Goal: Task Accomplishment & Management: Manage account settings

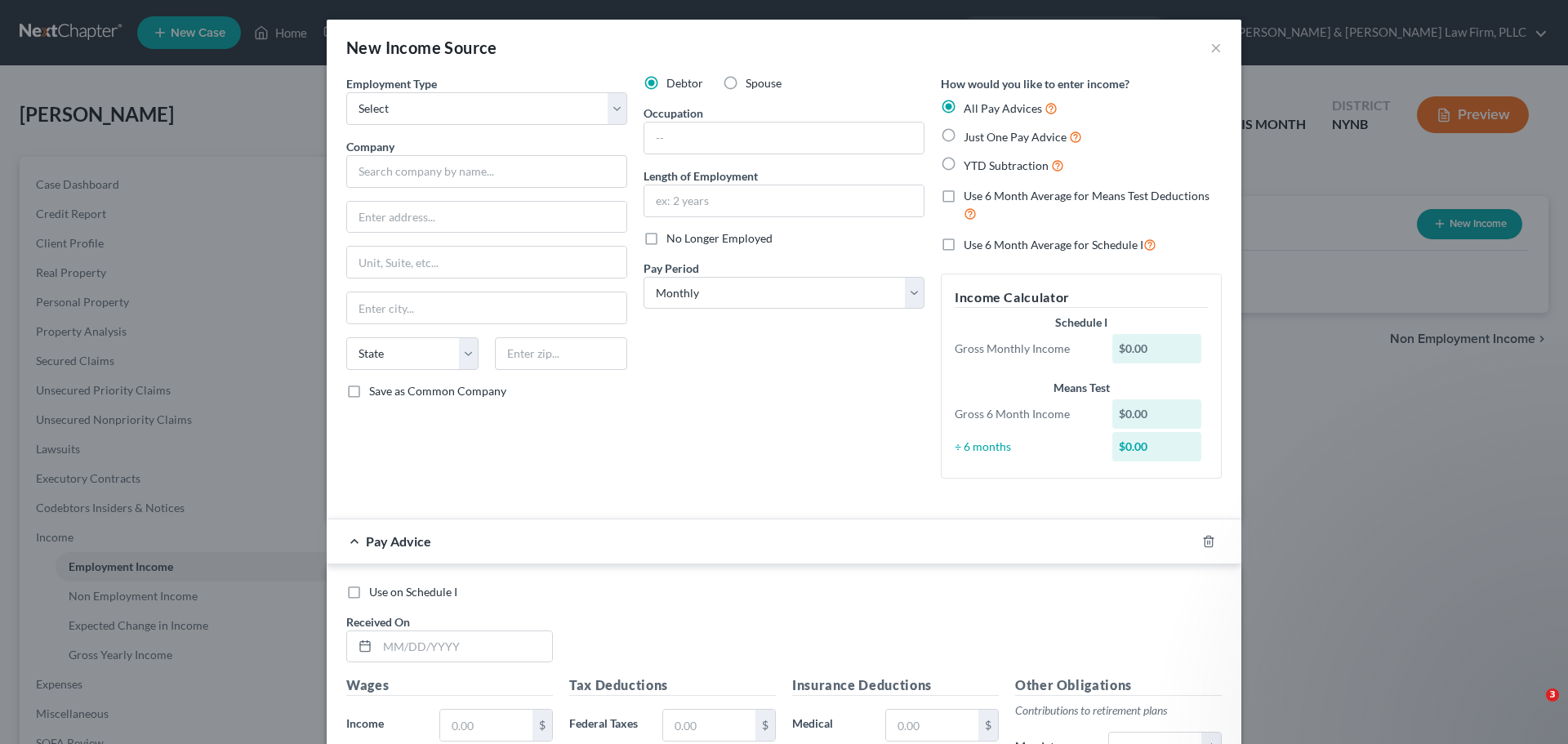
select select "0"
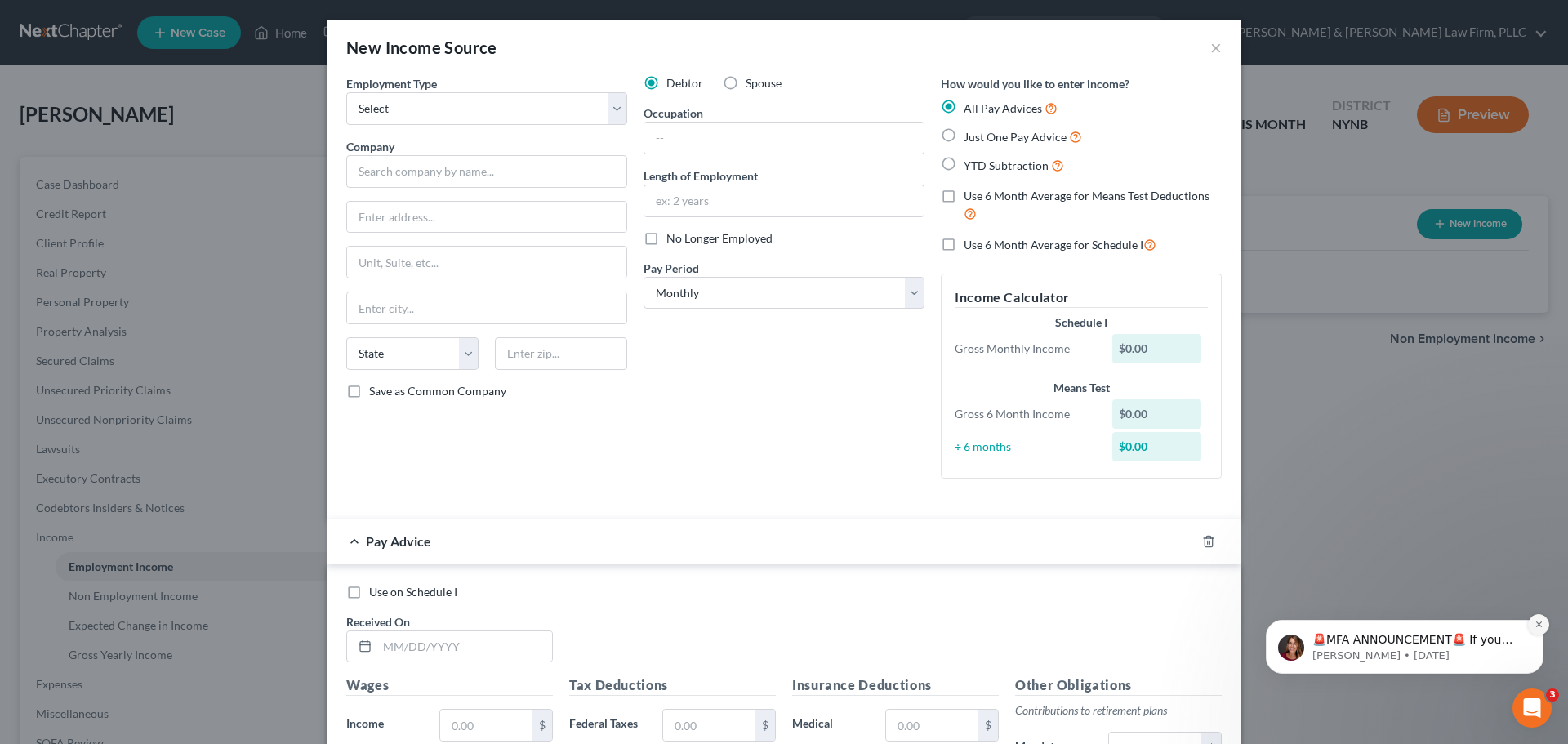
click at [1539, 625] on icon "Dismiss notification" at bounding box center [1538, 624] width 9 height 9
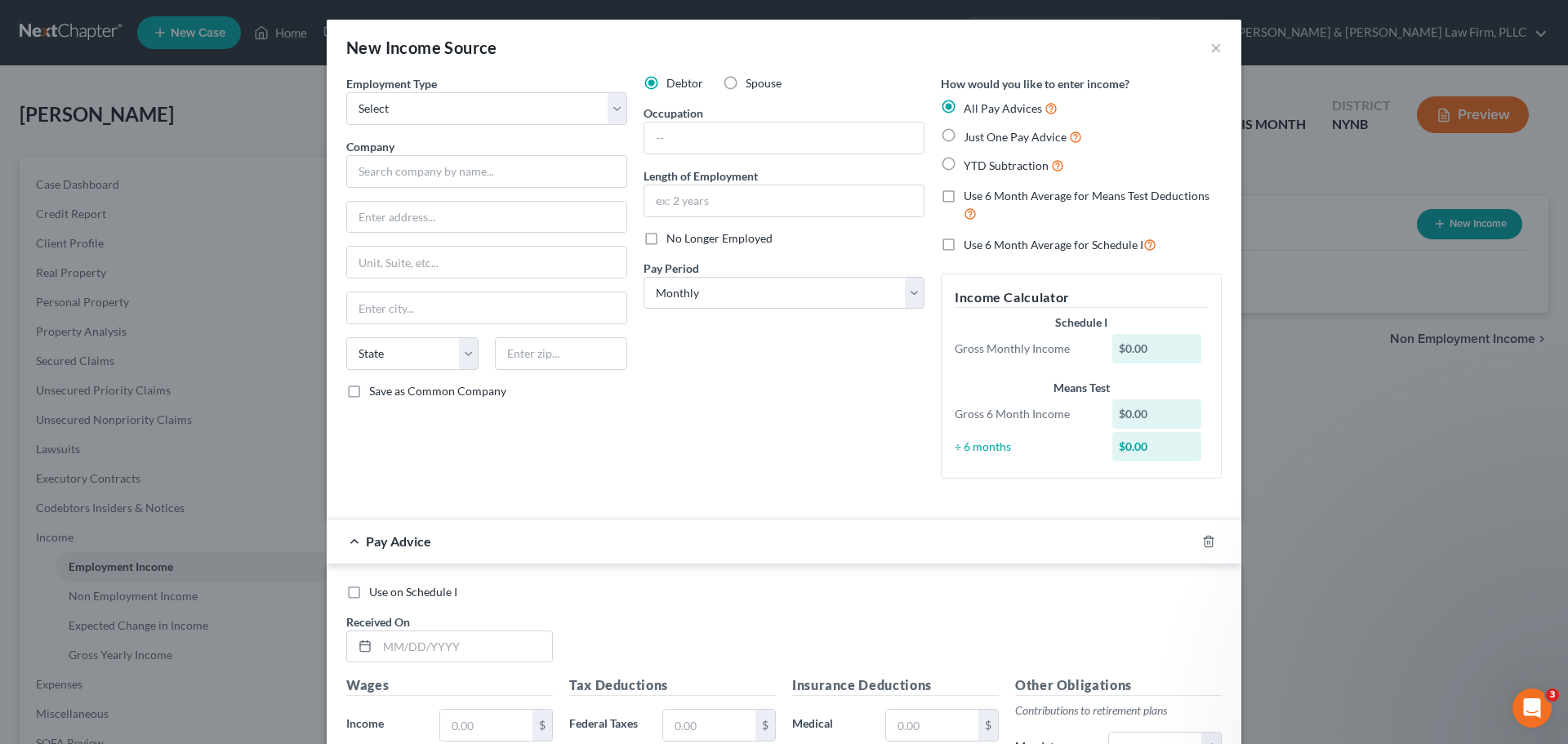
click at [1284, 77] on div "New Income Source × Employment Type * Select Full or Part Time Employment Self …" at bounding box center [784, 372] width 1568 height 744
click at [1211, 52] on button "×" at bounding box center [1216, 47] width 11 height 19
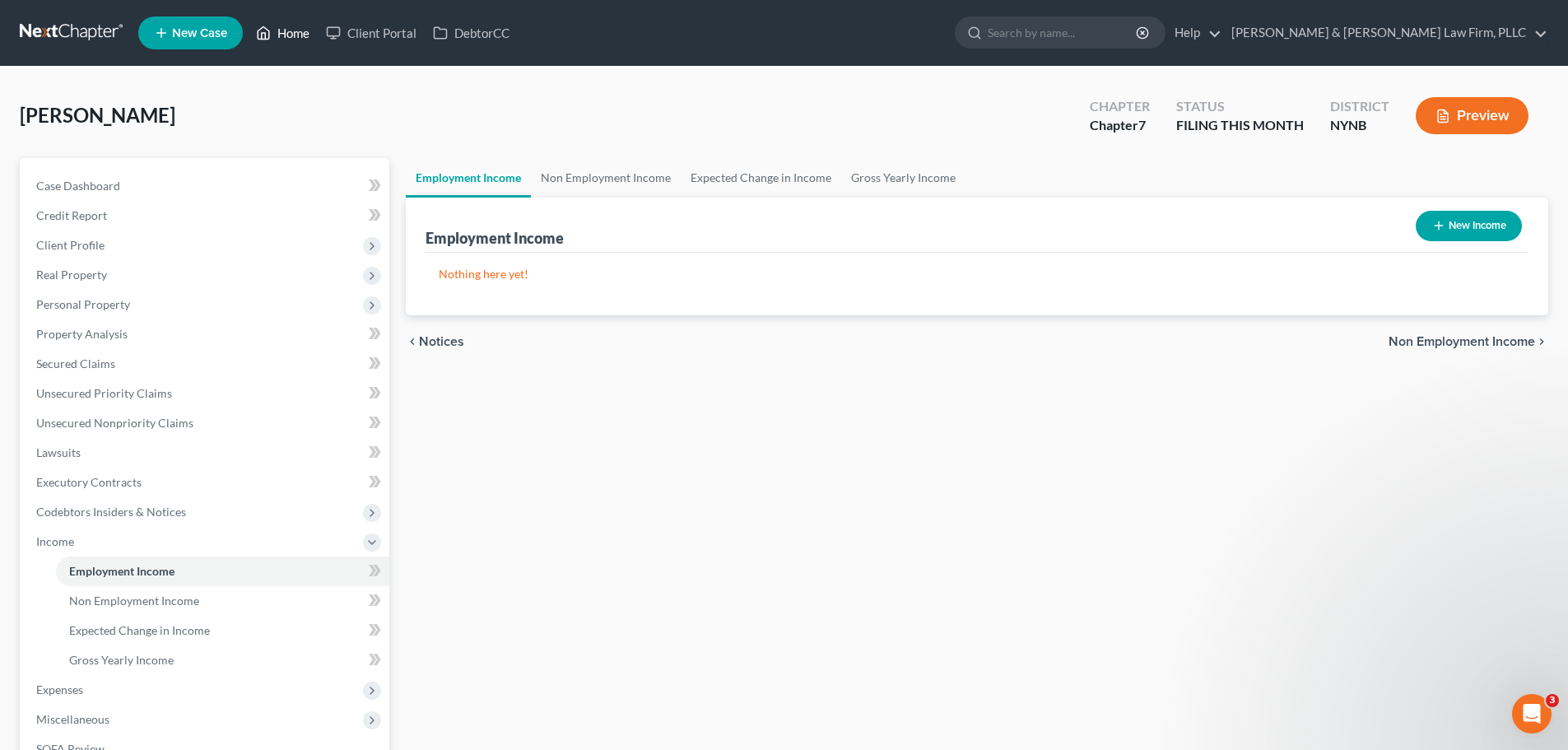
click at [296, 29] on link "Home" at bounding box center [282, 33] width 70 height 30
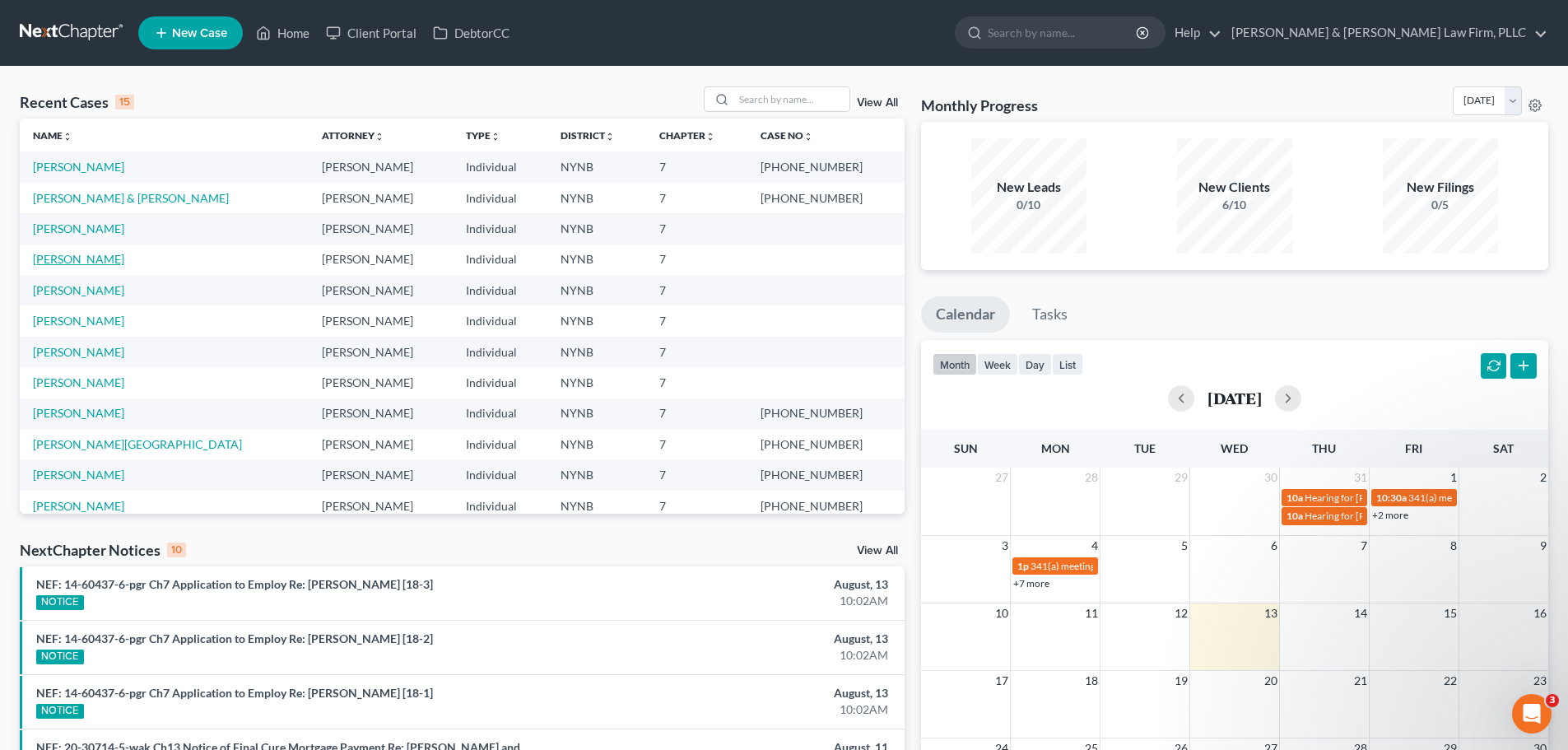
click at [66, 261] on link "[PERSON_NAME]" at bounding box center [78, 258] width 92 height 14
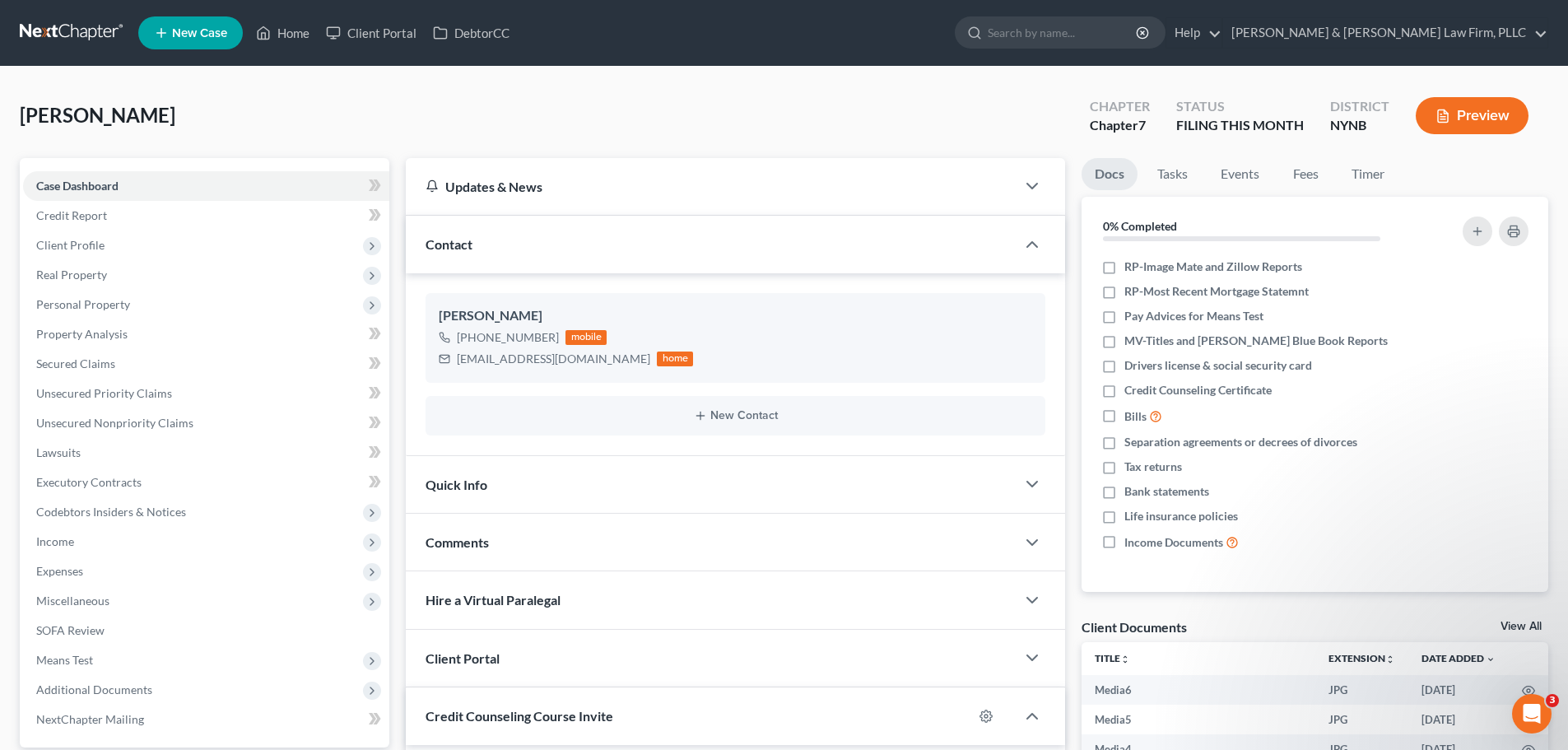
scroll to position [4769, 0]
click at [62, 547] on span "Income" at bounding box center [55, 541] width 38 height 14
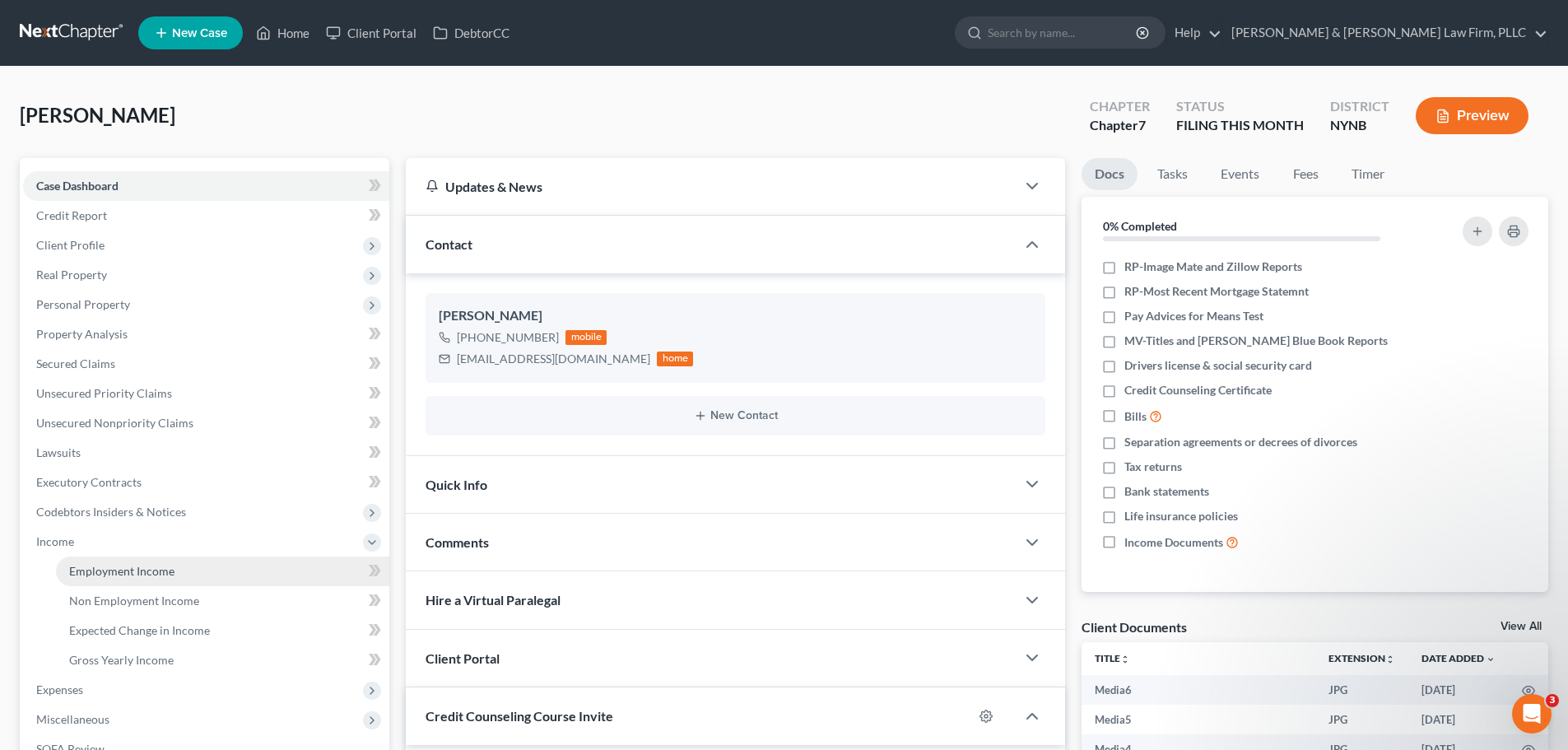
click at [66, 566] on link "Employment Income" at bounding box center [223, 571] width 333 height 30
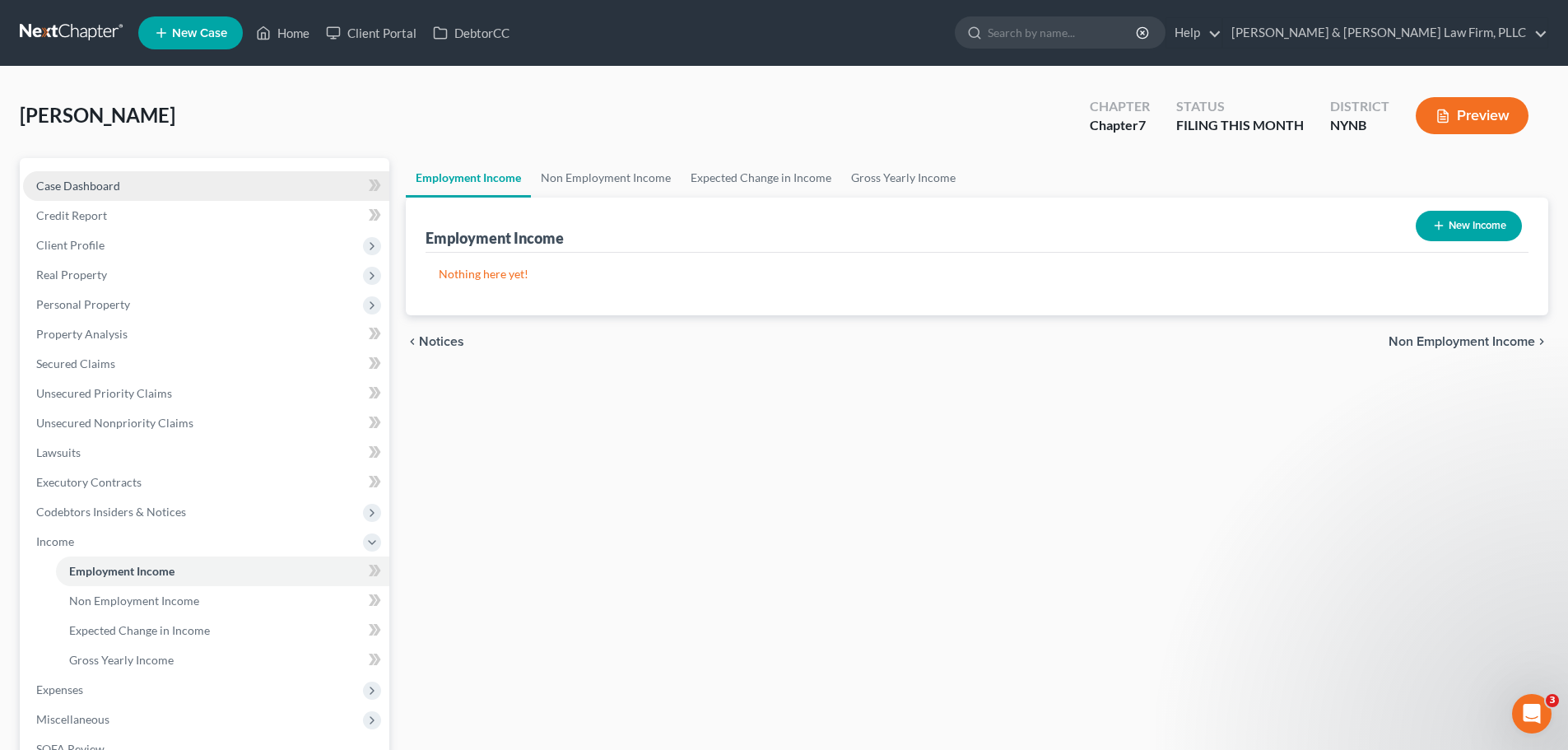
click at [68, 188] on span "Case Dashboard" at bounding box center [78, 185] width 84 height 14
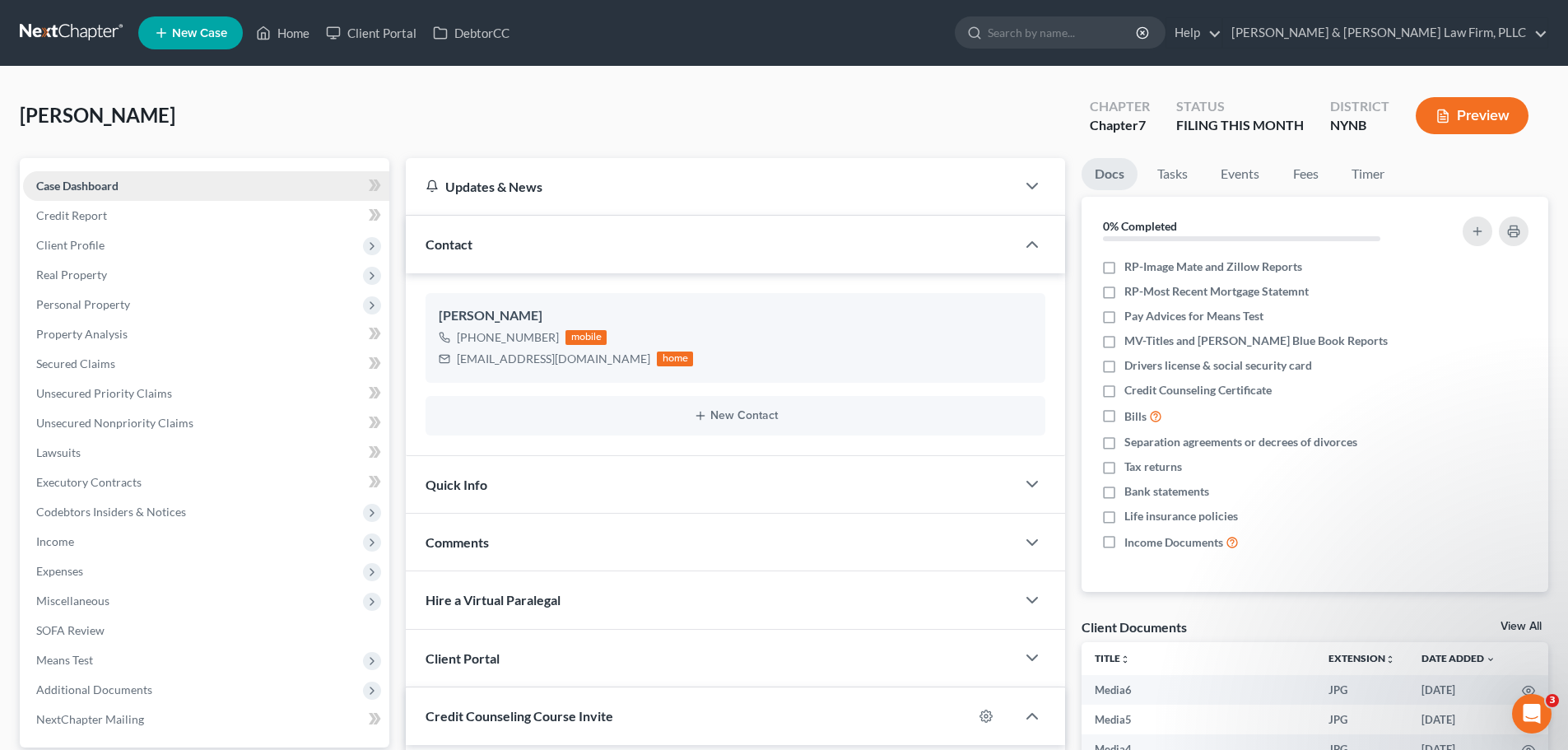
scroll to position [4769, 0]
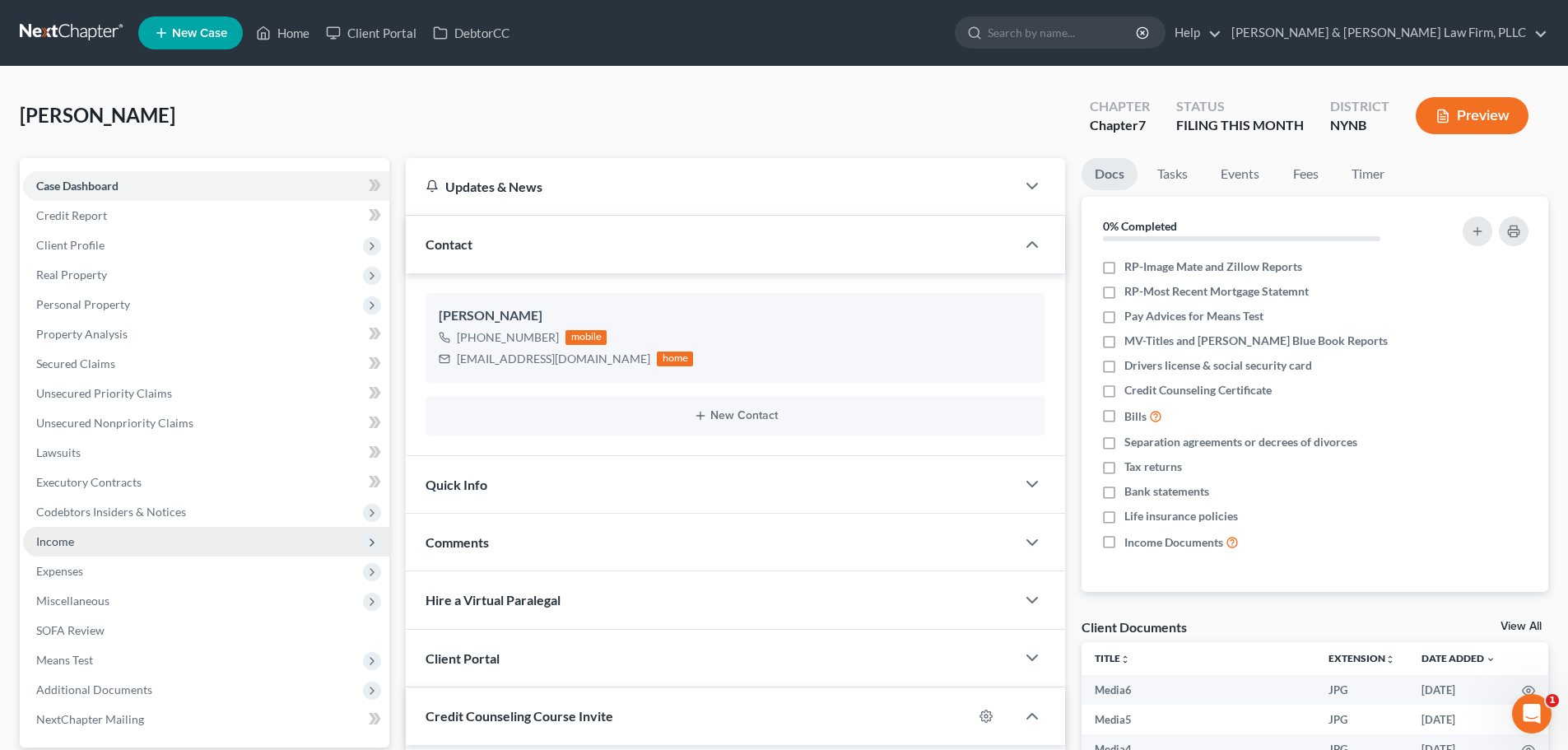
click at [63, 545] on span "Income" at bounding box center [55, 541] width 38 height 14
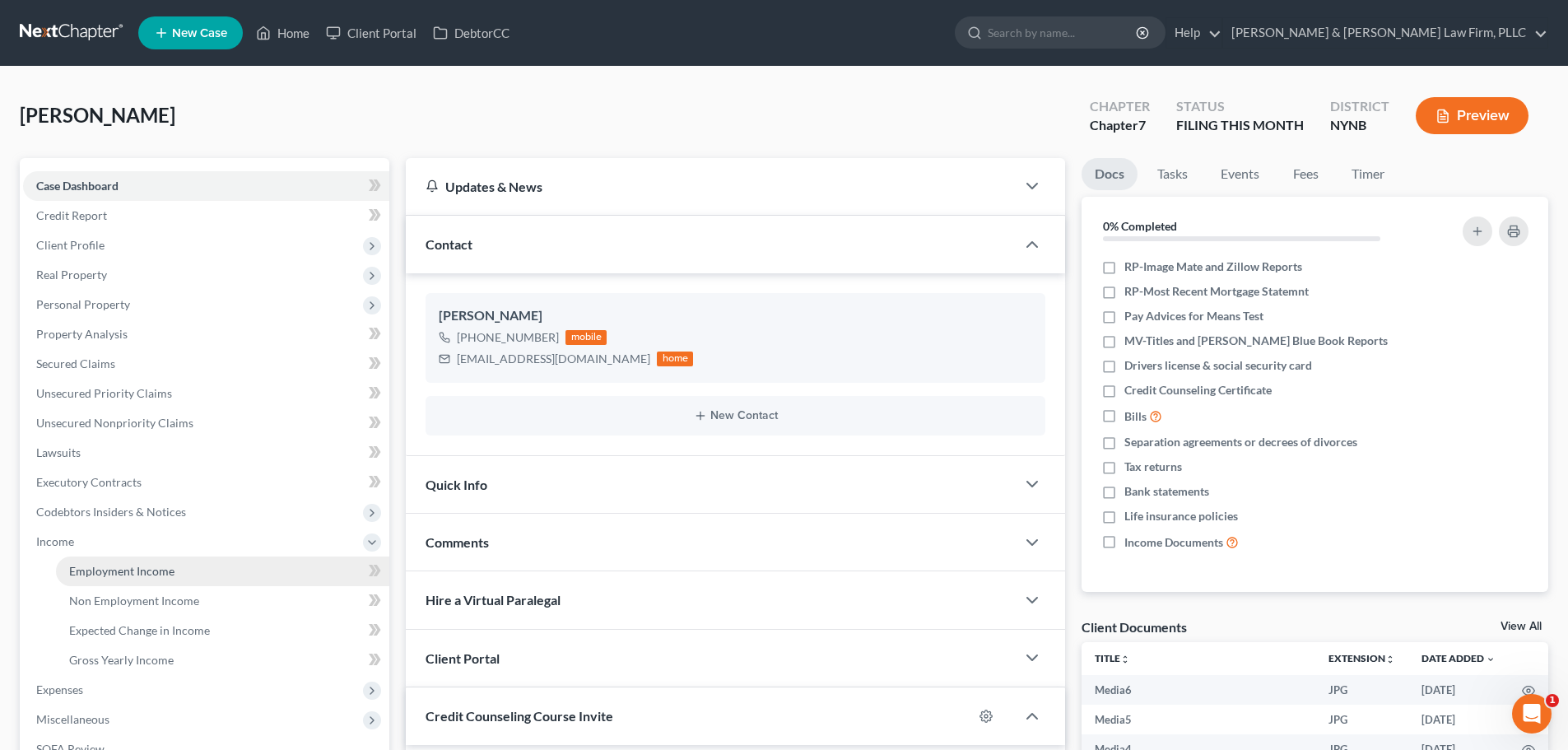
click at [90, 575] on span "Employment Income" at bounding box center [121, 571] width 105 height 14
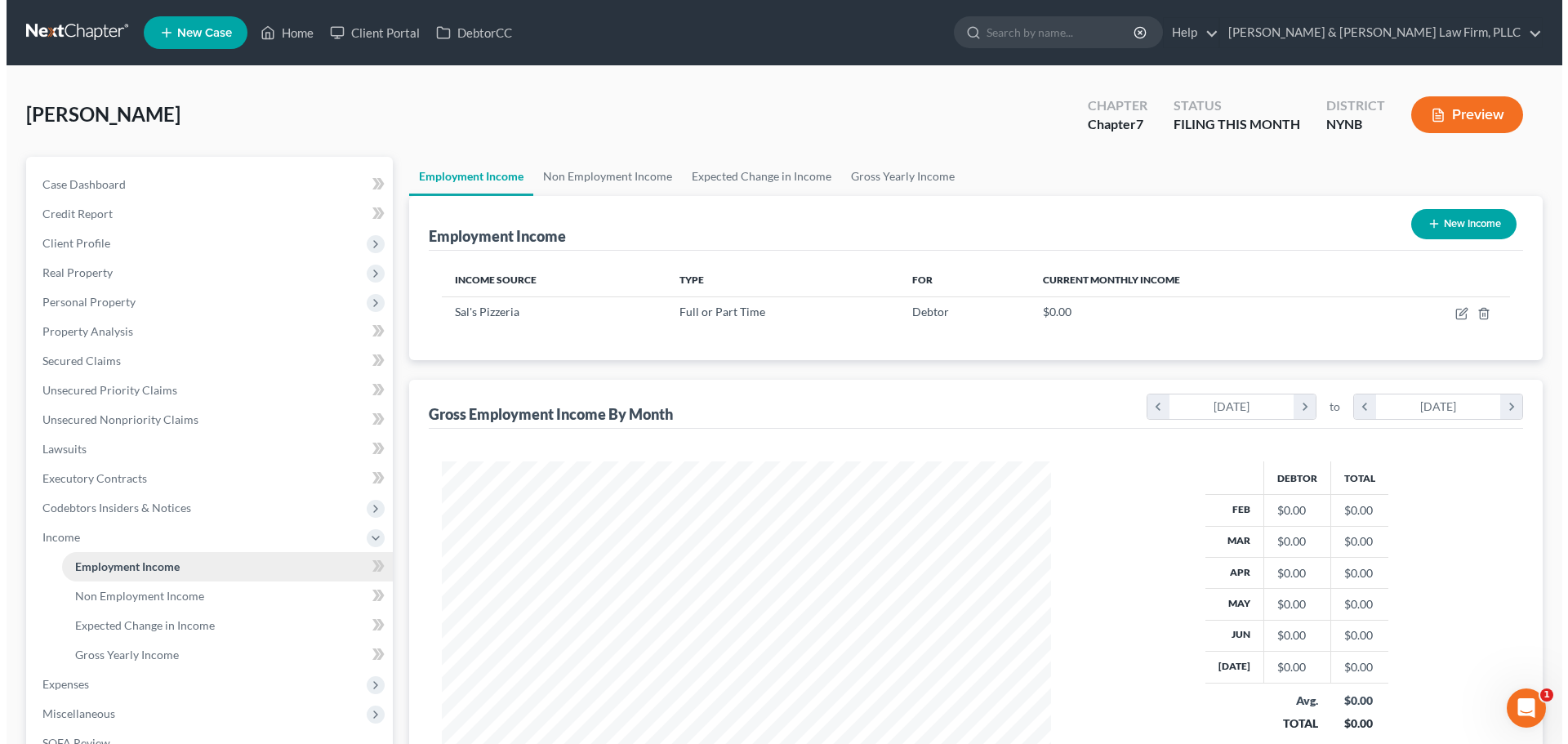
scroll to position [304, 642]
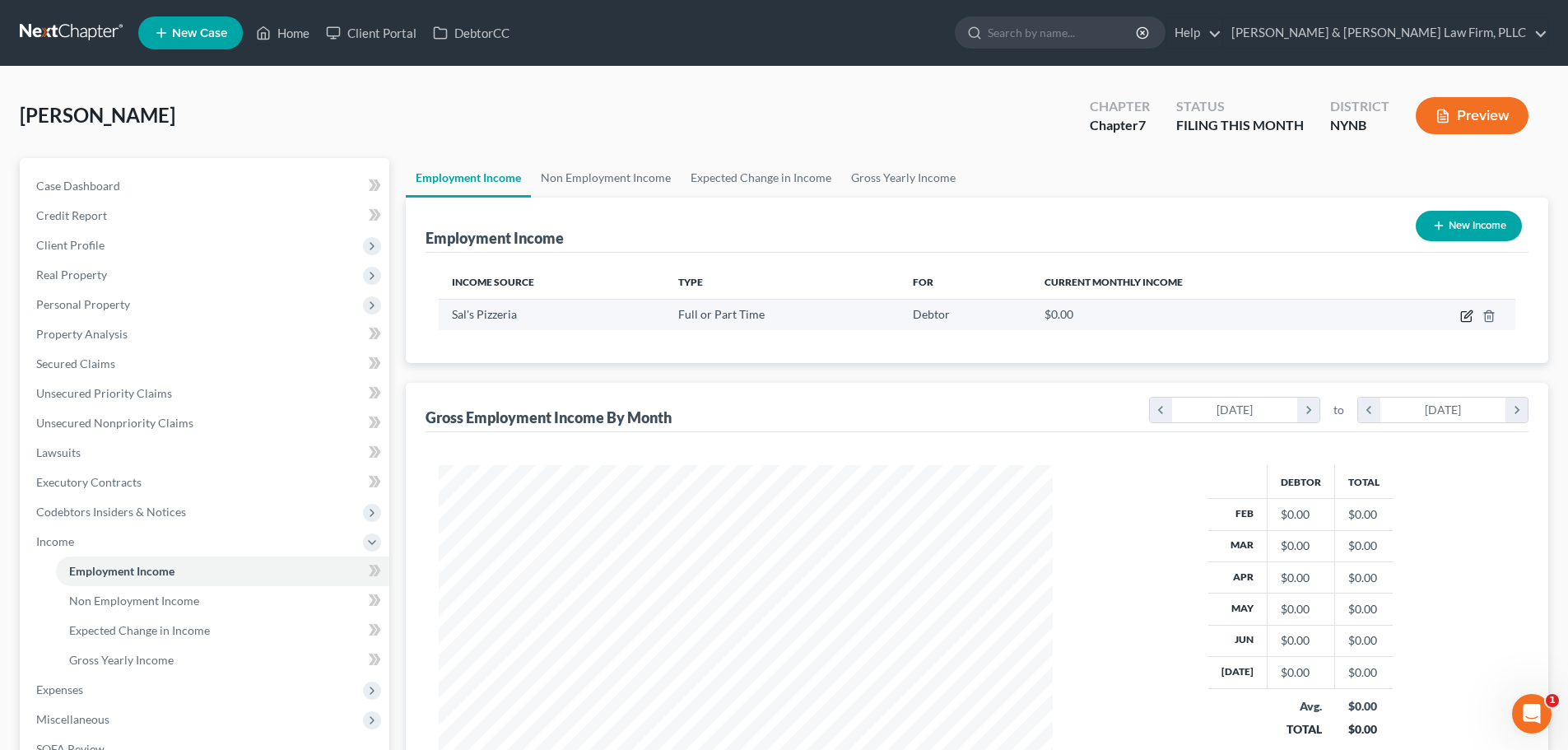
click at [1466, 315] on icon "button" at bounding box center [1468, 314] width 8 height 8
select select "0"
select select "35"
select select "3"
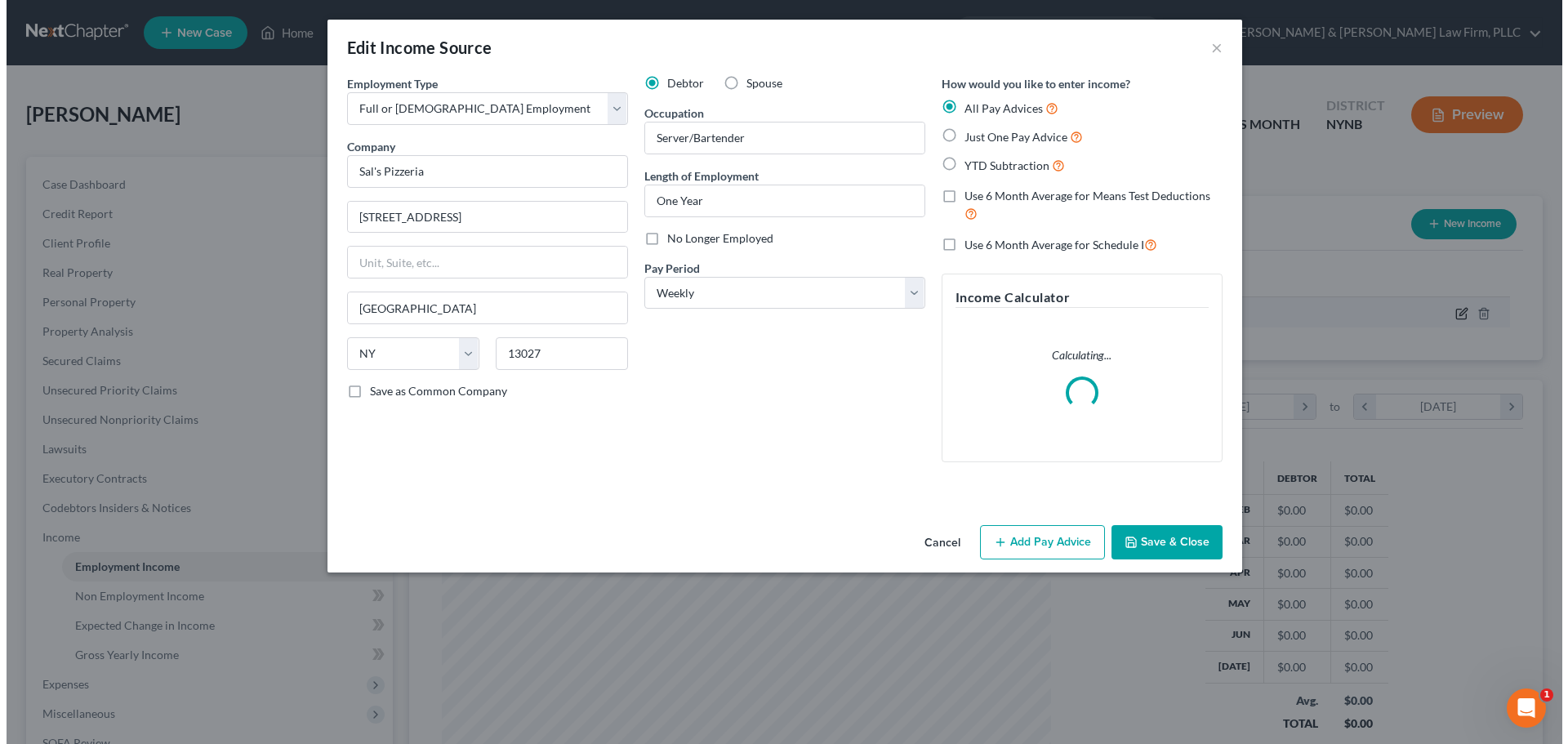
scroll to position [307, 648]
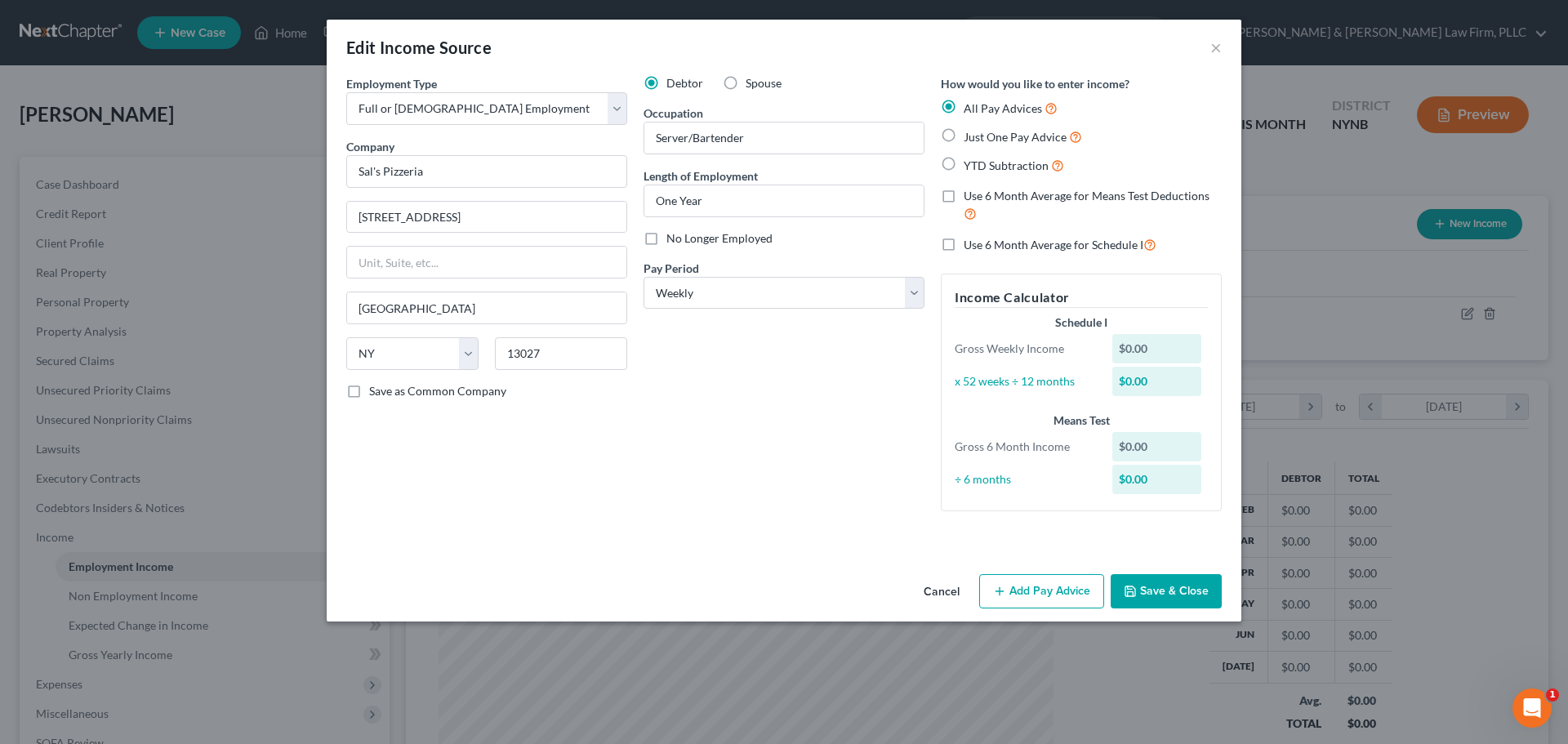
click at [963, 164] on label "YTD Subtraction" at bounding box center [1013, 165] width 100 height 19
click at [970, 164] on input "YTD Subtraction" at bounding box center [975, 161] width 11 height 11
radio input "true"
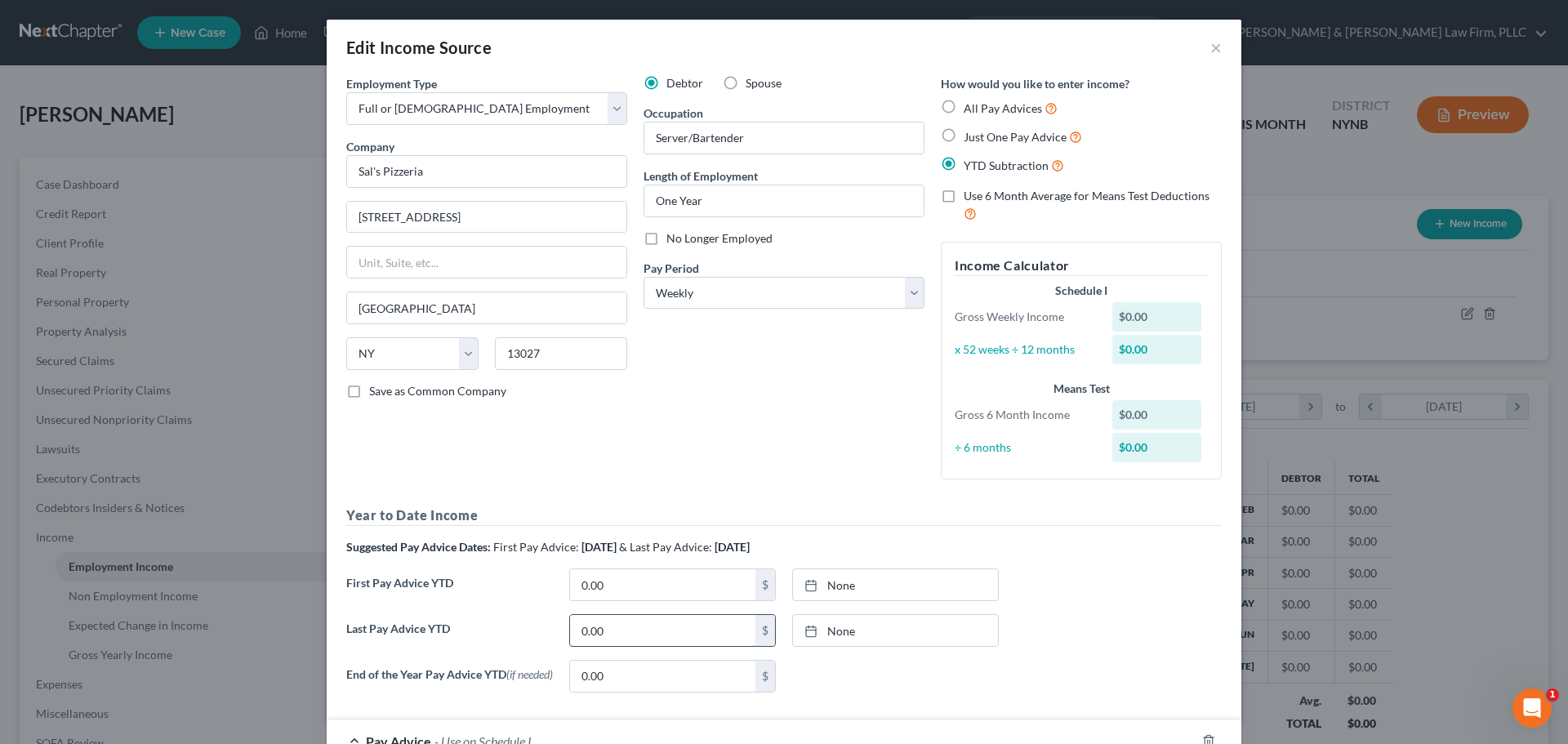
click at [647, 636] on input "0.00" at bounding box center [663, 630] width 186 height 31
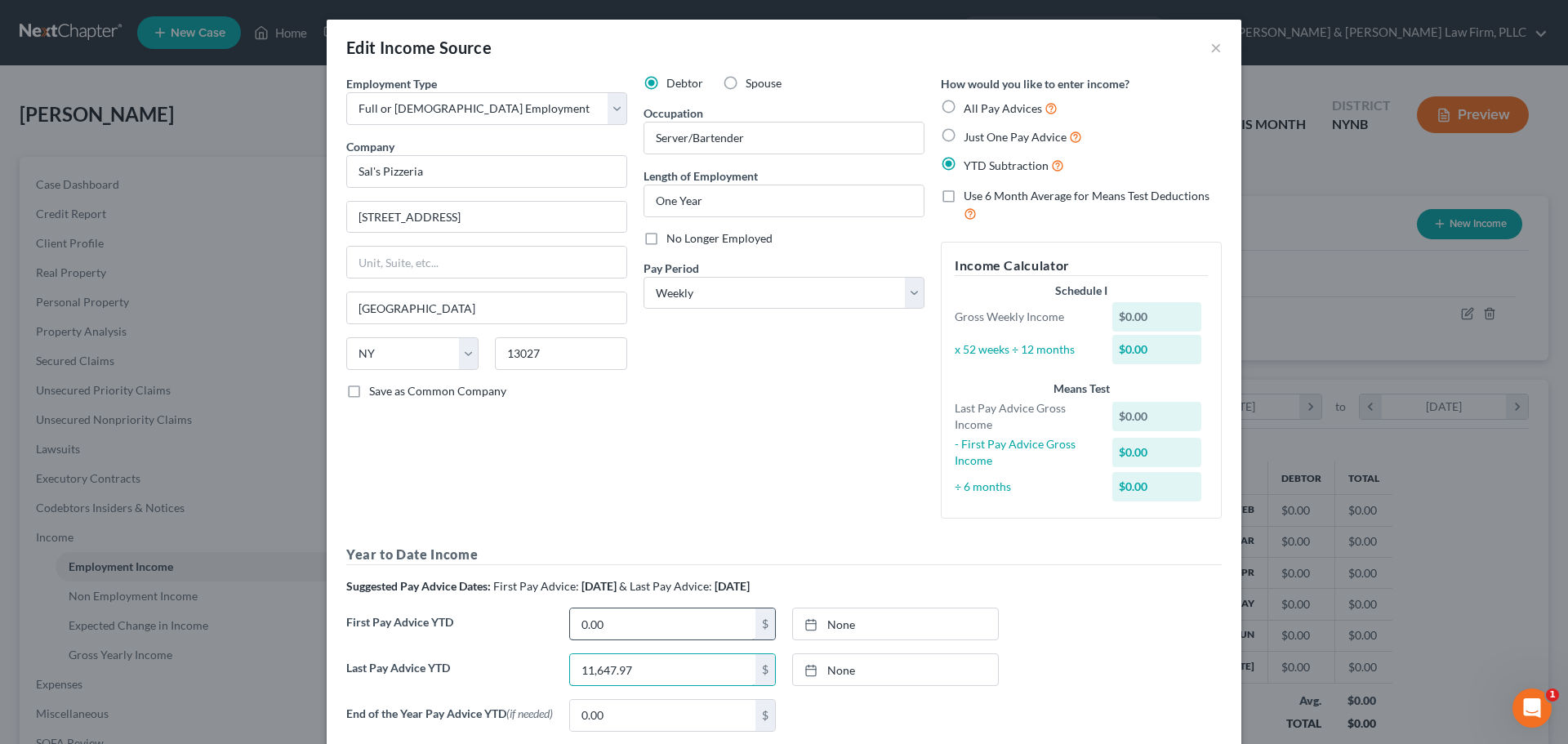
type input "11,647.97"
click at [662, 609] on input "0.00" at bounding box center [663, 624] width 186 height 31
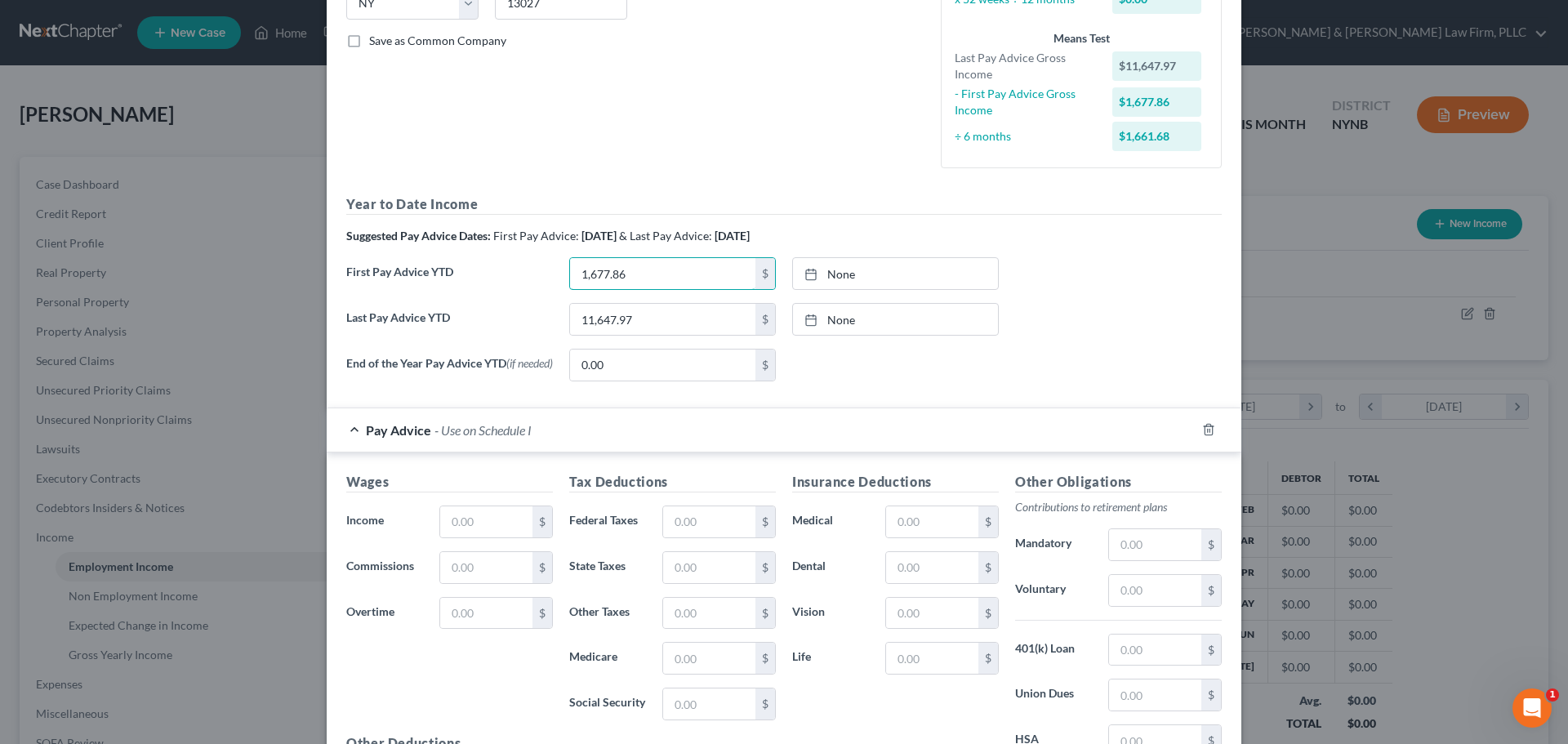
scroll to position [490, 0]
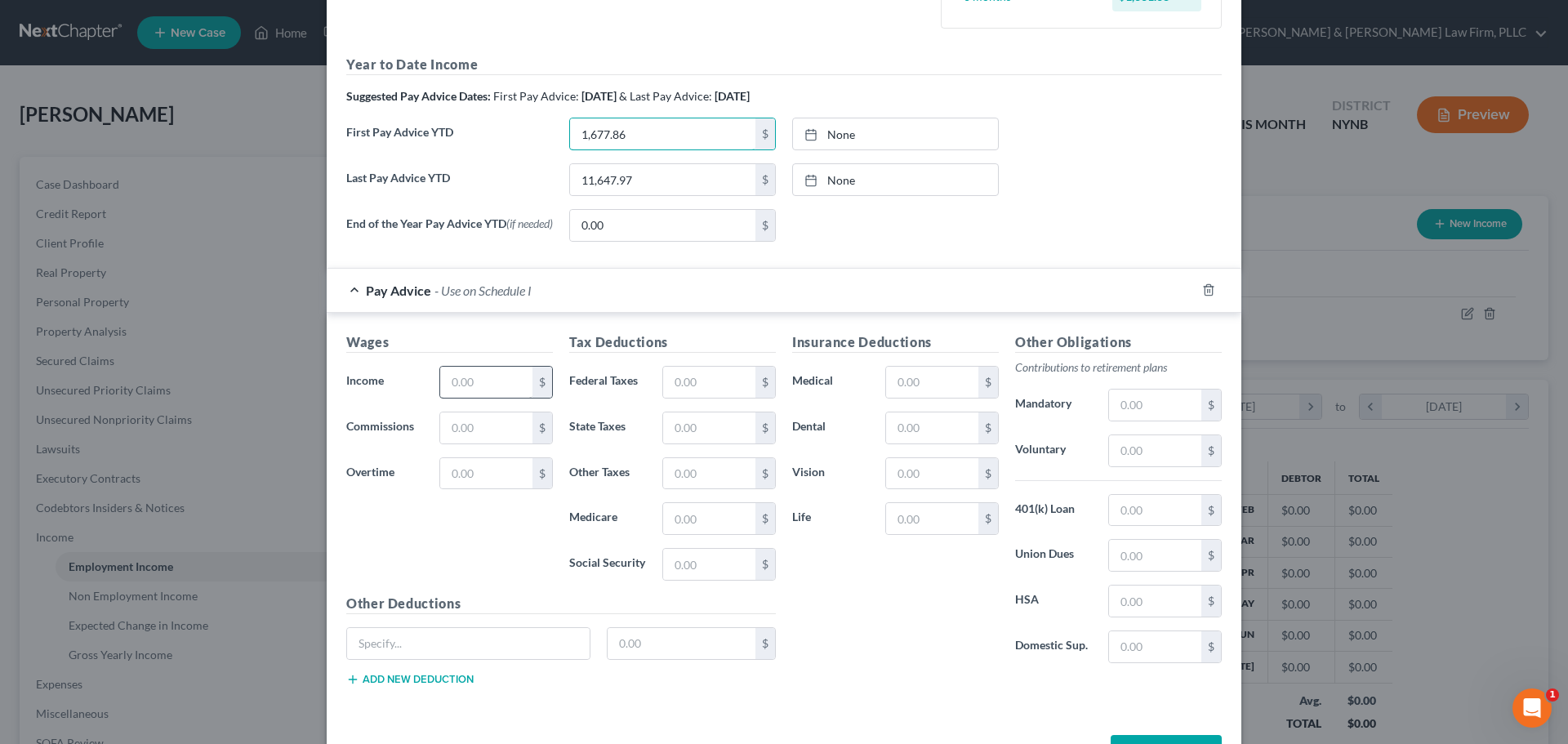
type input "1,677.86"
click at [472, 388] on input "text" at bounding box center [486, 382] width 92 height 31
type input "539.25"
click at [683, 386] on input "text" at bounding box center [709, 382] width 92 height 31
type input "9.93"
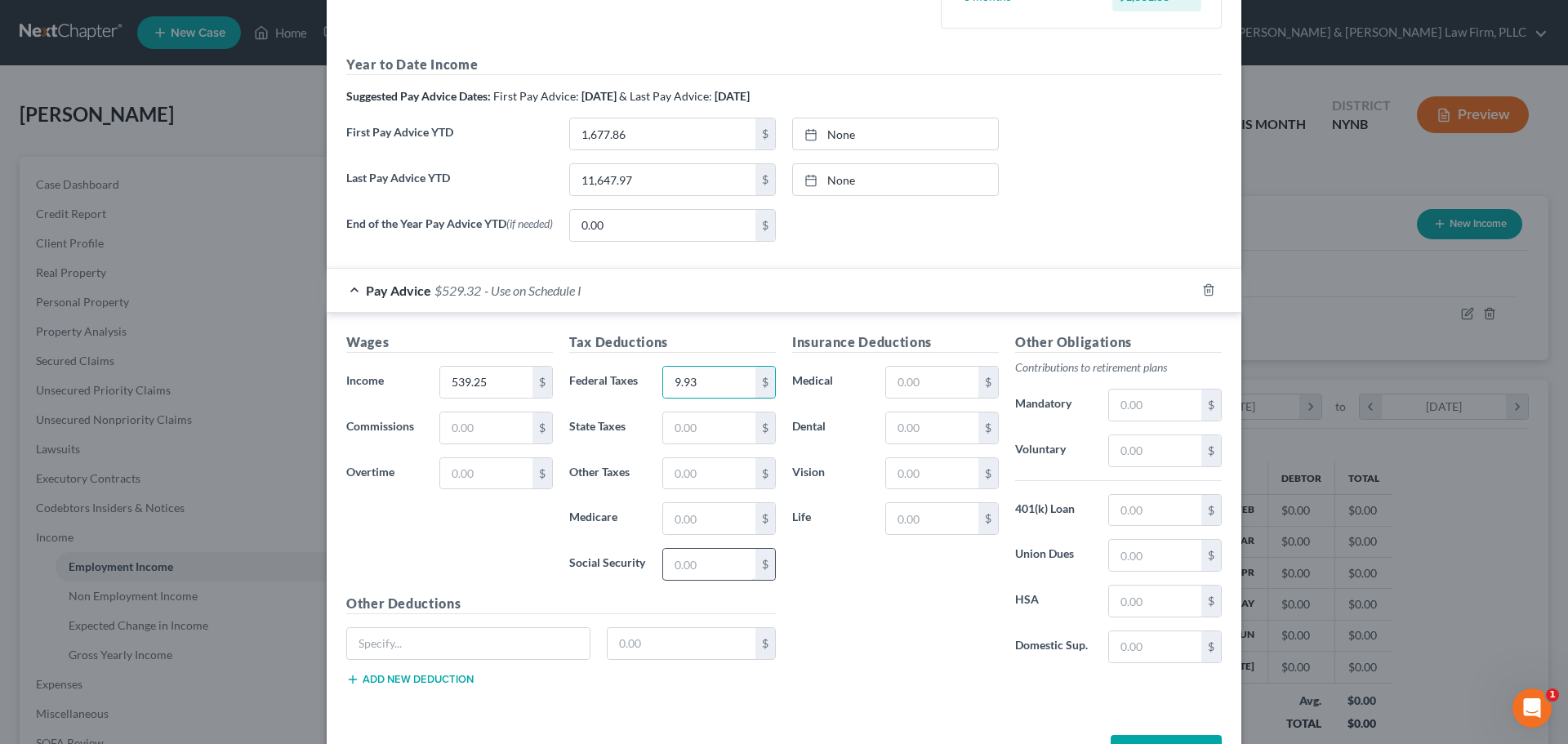
click at [690, 566] on input "text" at bounding box center [709, 564] width 92 height 31
type input "24.04"
click at [723, 523] on input "text" at bounding box center [709, 518] width 92 height 31
type input "5.62"
click at [707, 434] on input "text" at bounding box center [709, 427] width 92 height 31
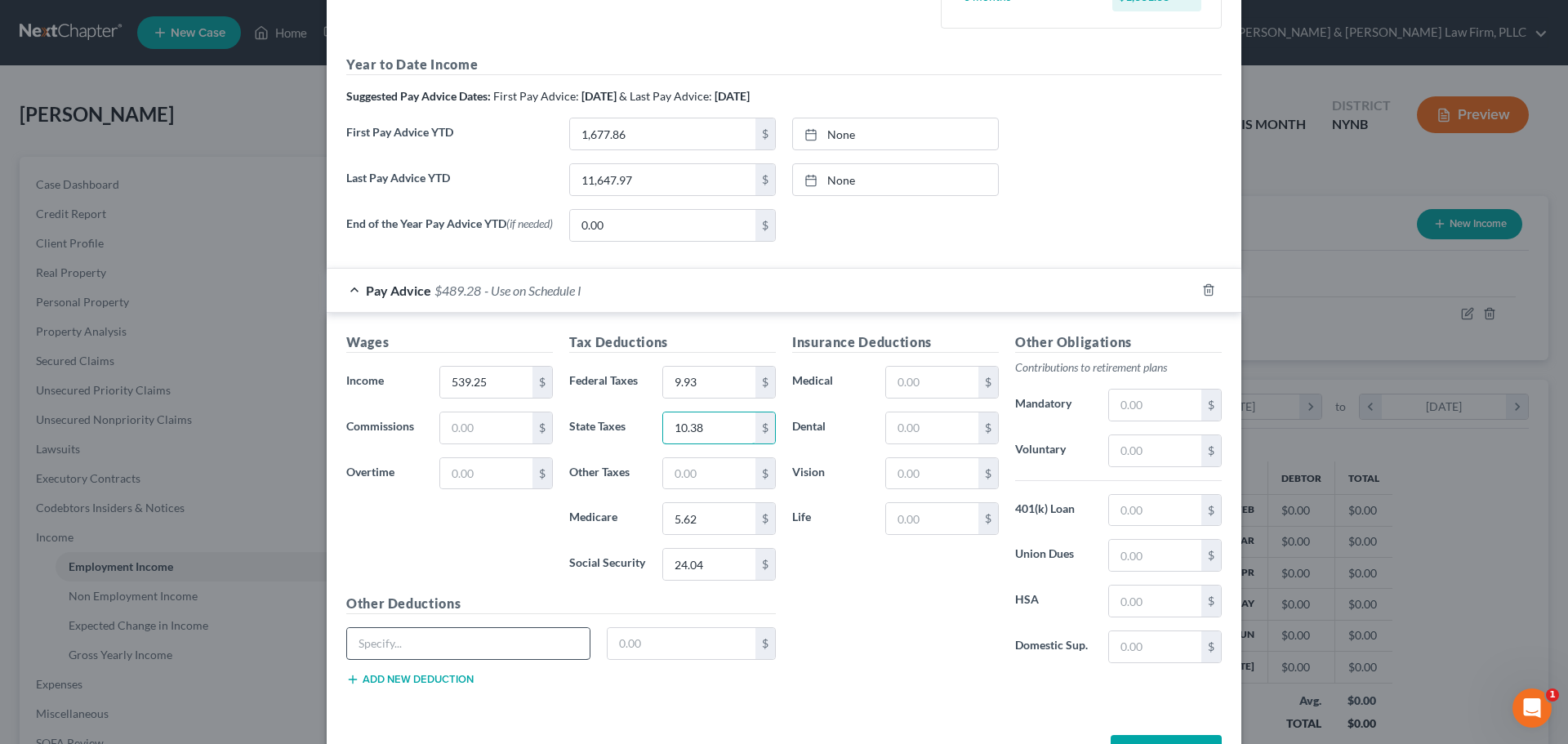
type input "10.38"
click at [490, 642] on input "text" at bounding box center [469, 644] width 243 height 31
type input "NY Disability"
click at [646, 656] on input "text" at bounding box center [681, 644] width 148 height 31
type input "0.60"
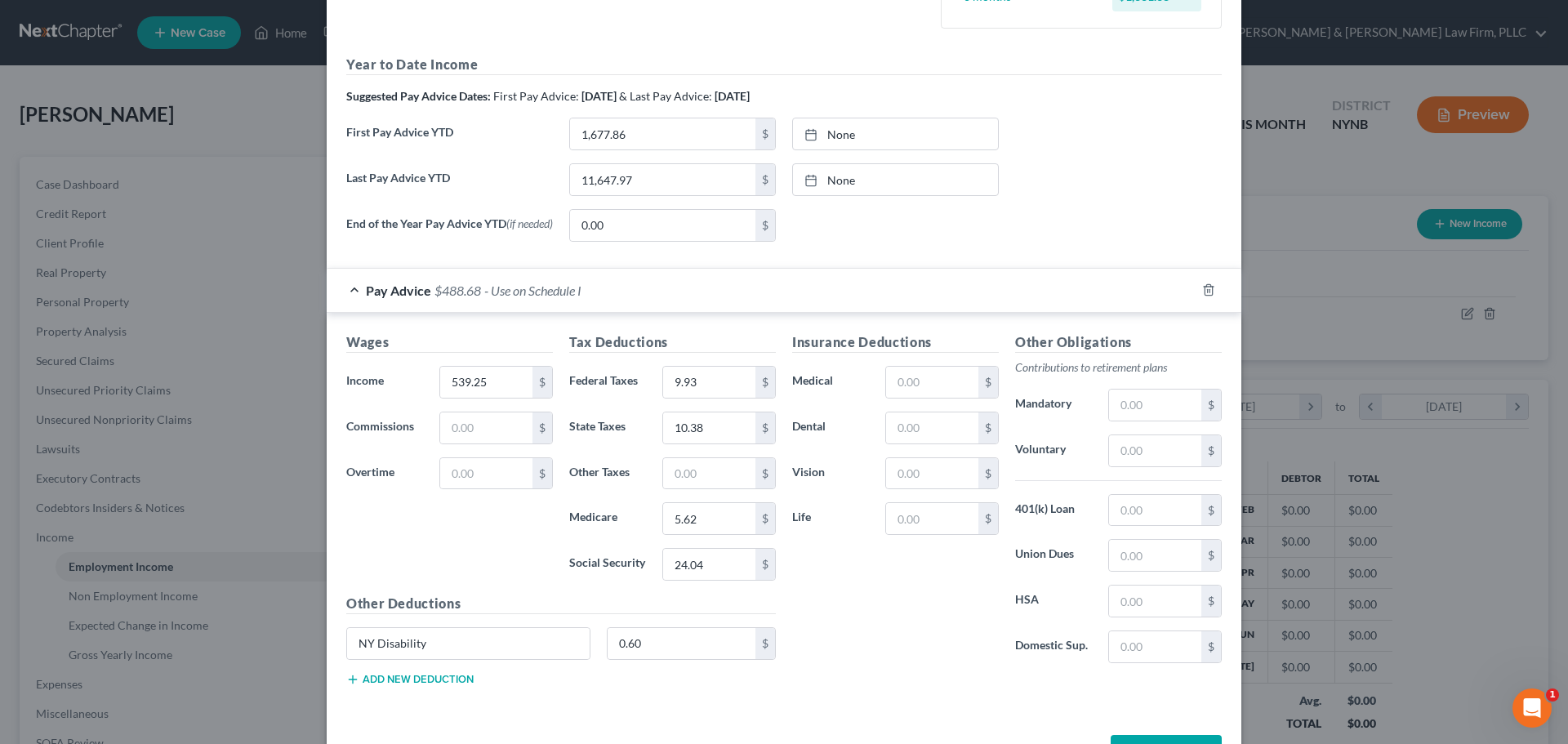
click at [433, 683] on button "Add new deduction" at bounding box center [409, 680] width 127 height 13
click at [420, 690] on input "text" at bounding box center [469, 689] width 243 height 31
type input "[US_STATE] Family Leave"
click at [682, 701] on input "text" at bounding box center [681, 689] width 148 height 31
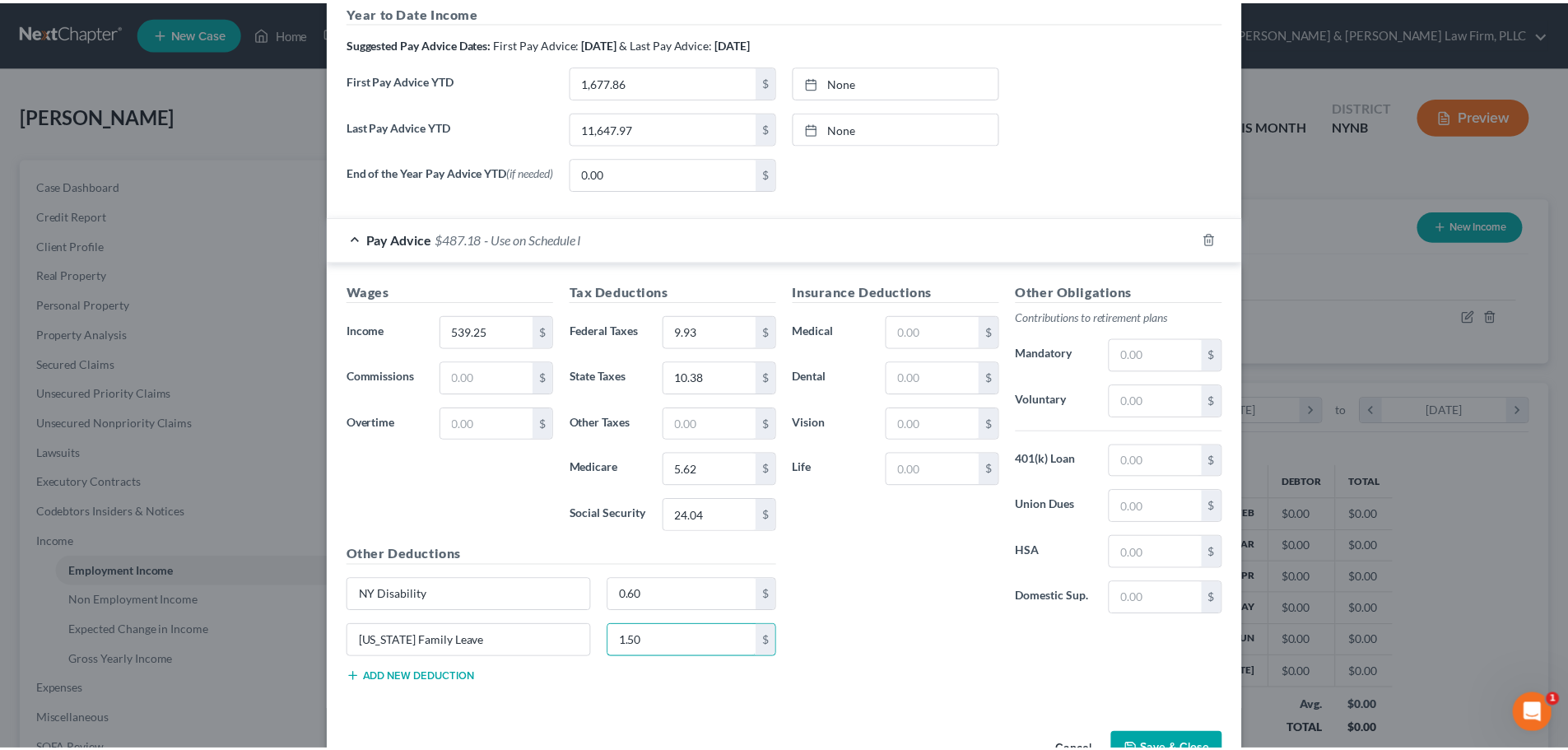
scroll to position [576, 0]
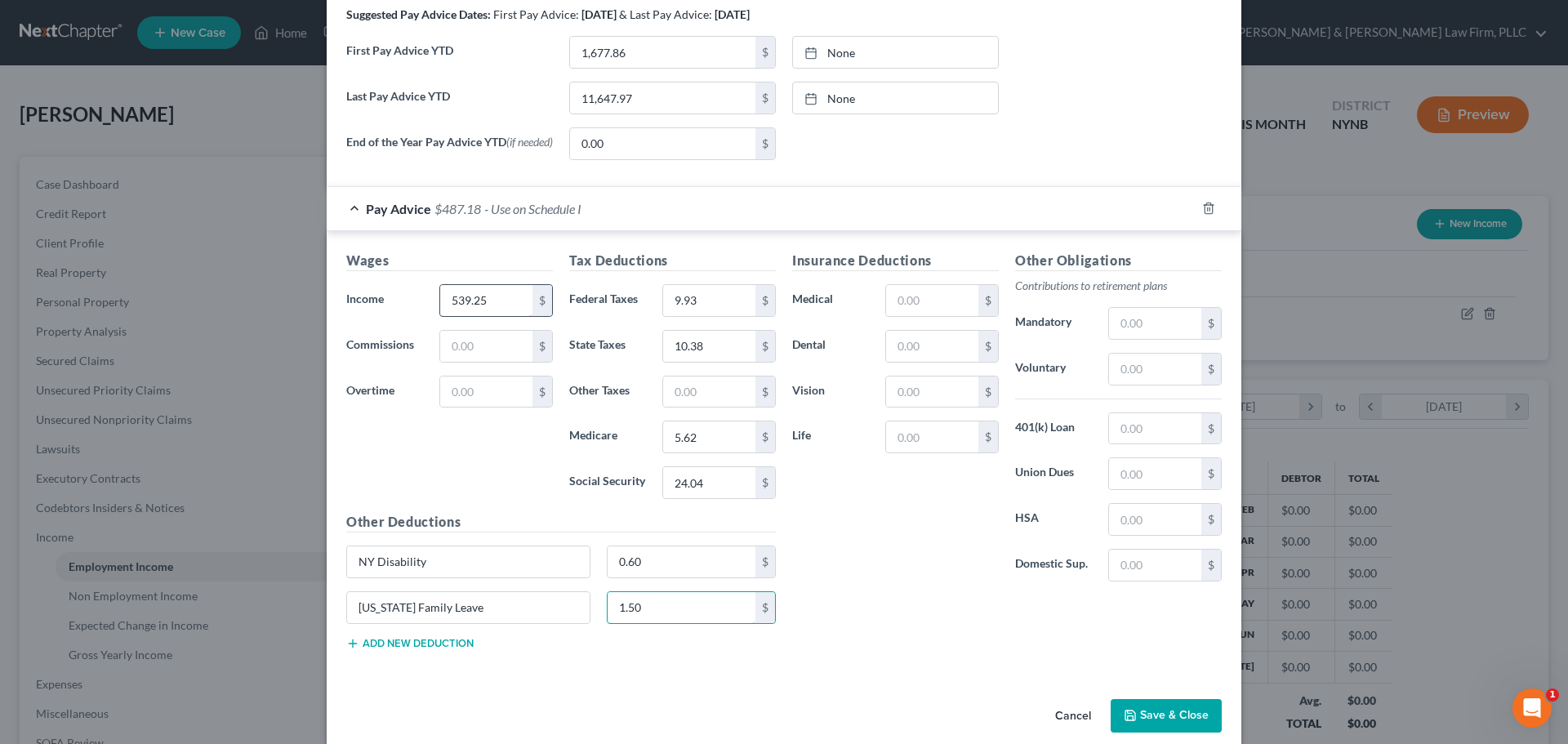
type input "1.50"
type input "387.78"
click at [1171, 718] on button "Save & Close" at bounding box center [1166, 716] width 111 height 34
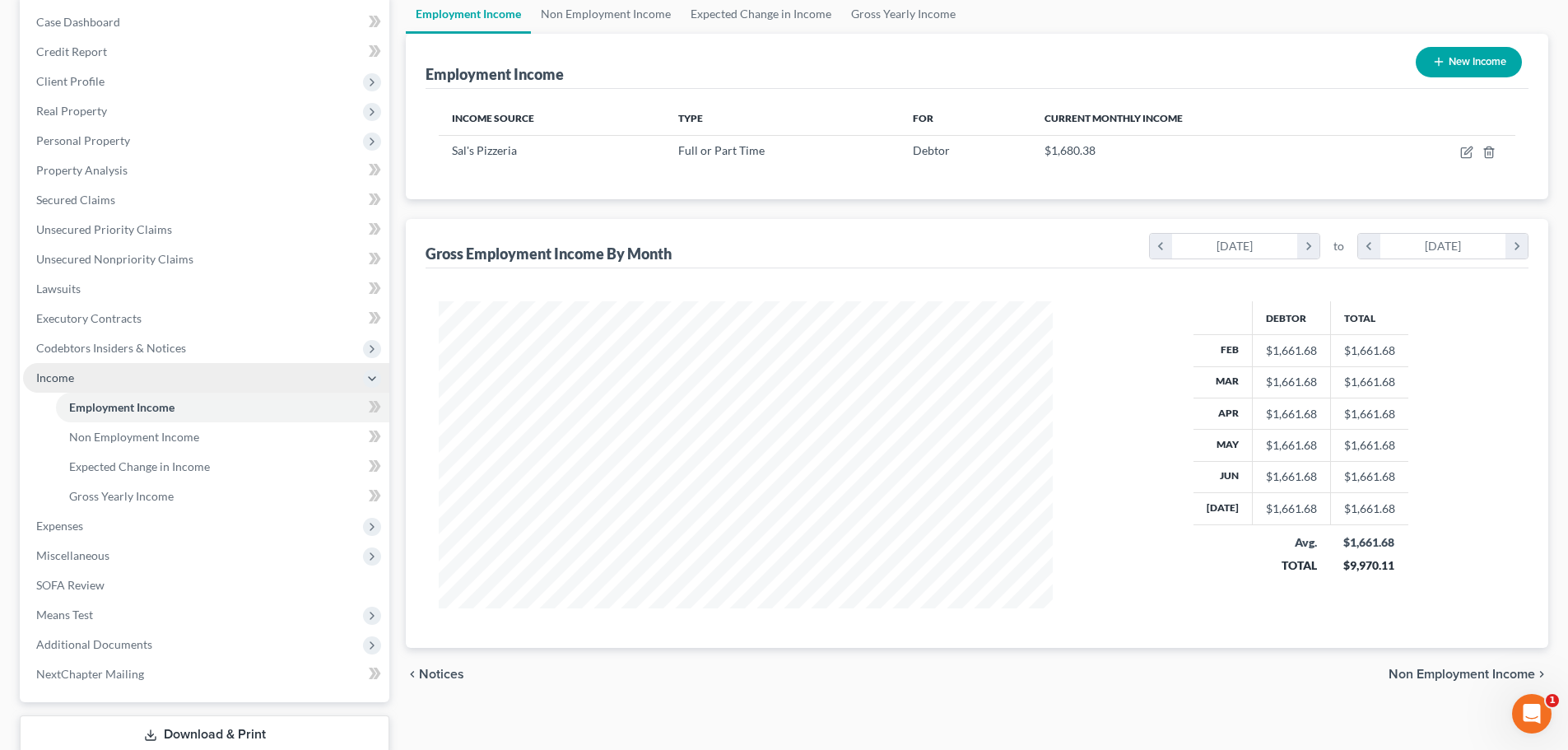
scroll to position [165, 0]
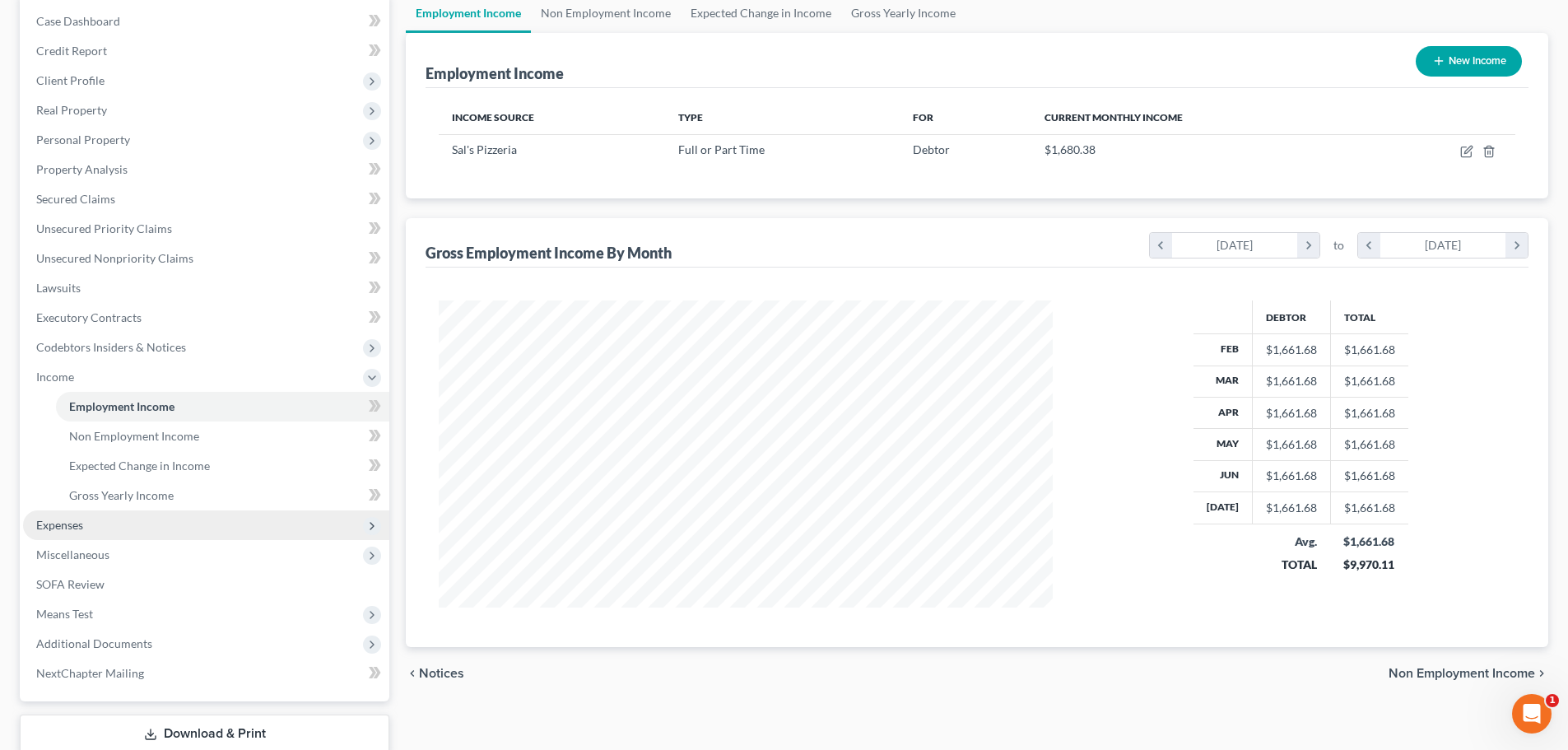
click at [72, 530] on span "Expenses" at bounding box center [60, 524] width 47 height 14
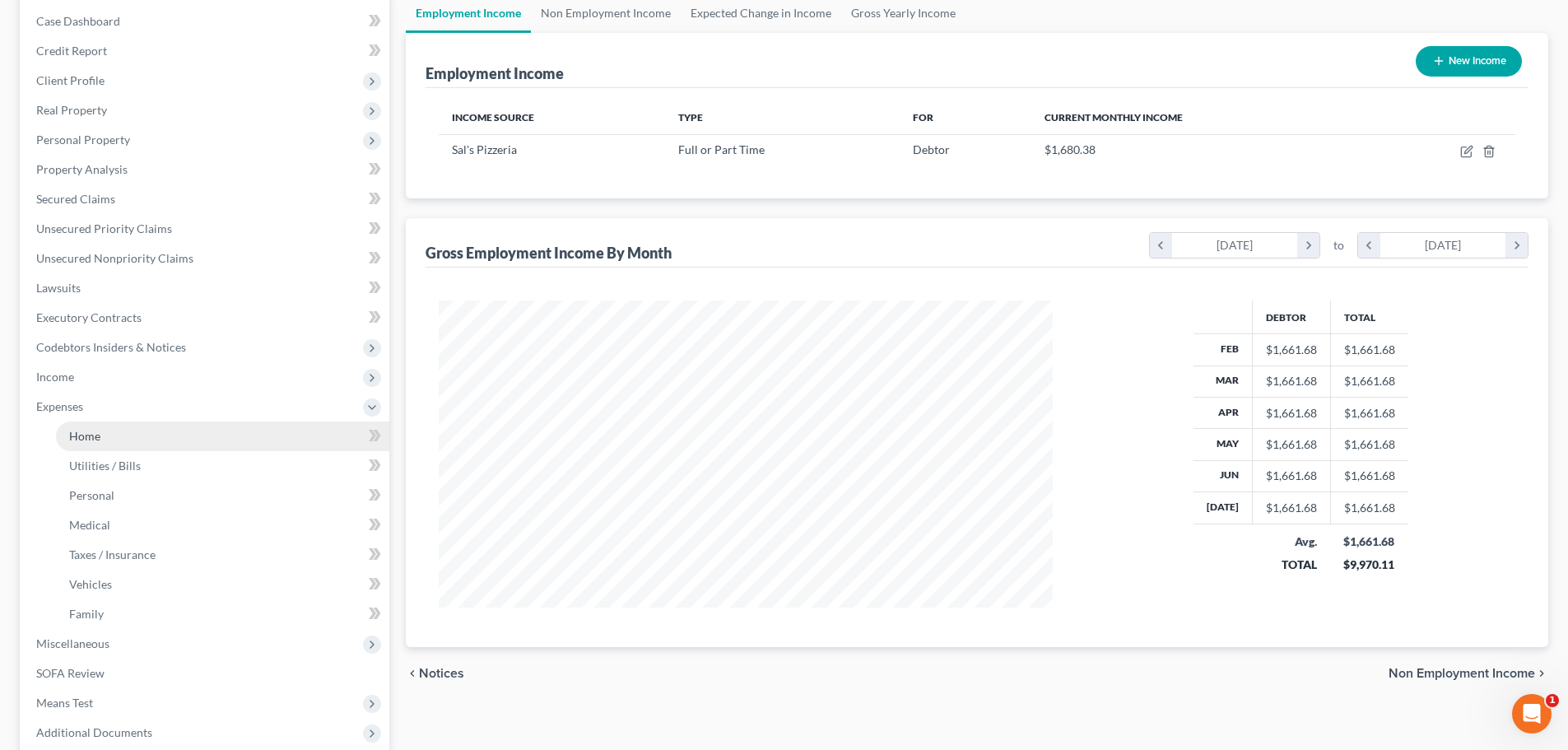
click at [97, 436] on span "Home" at bounding box center [85, 436] width 31 height 14
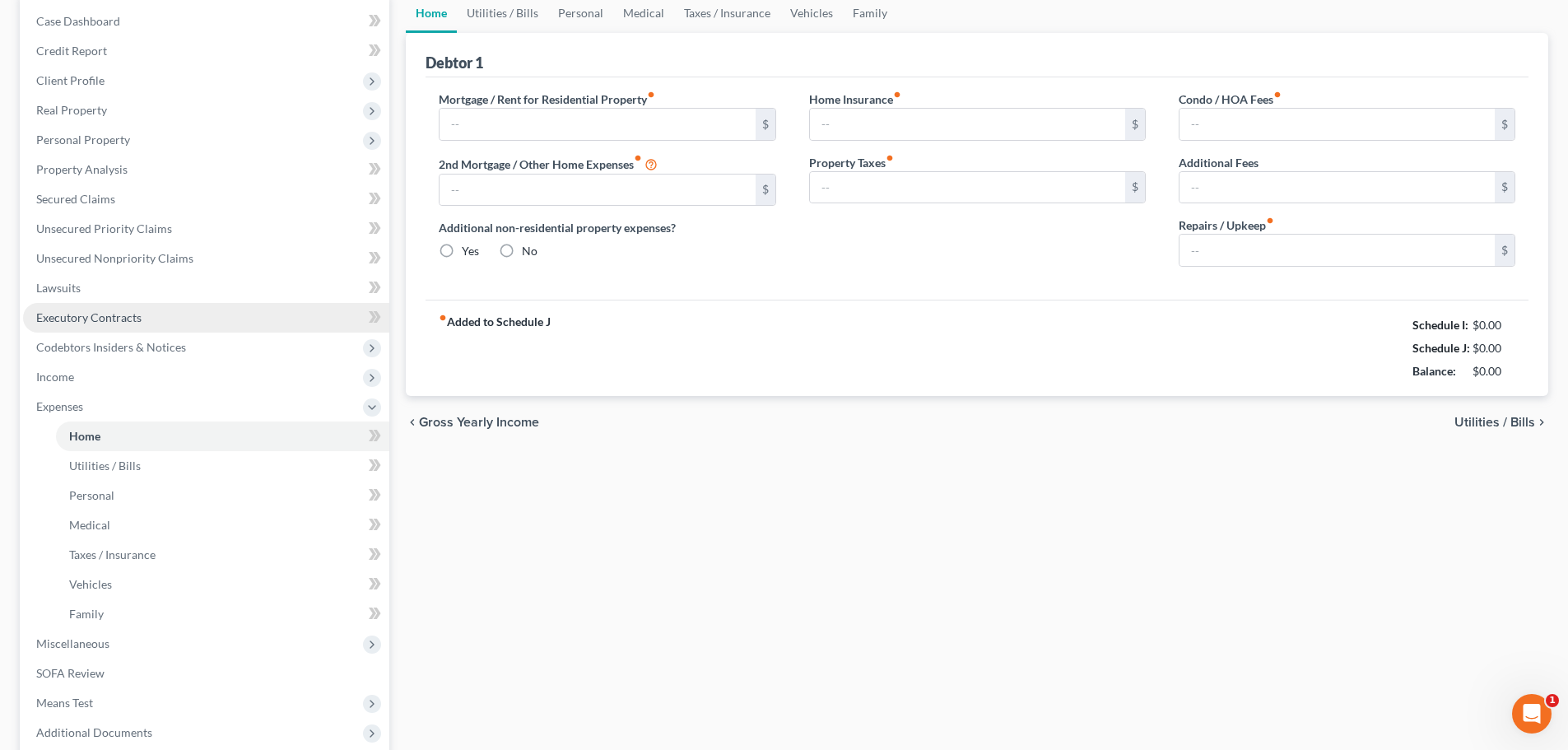
type input "0.00"
radio input "true"
type input "0.00"
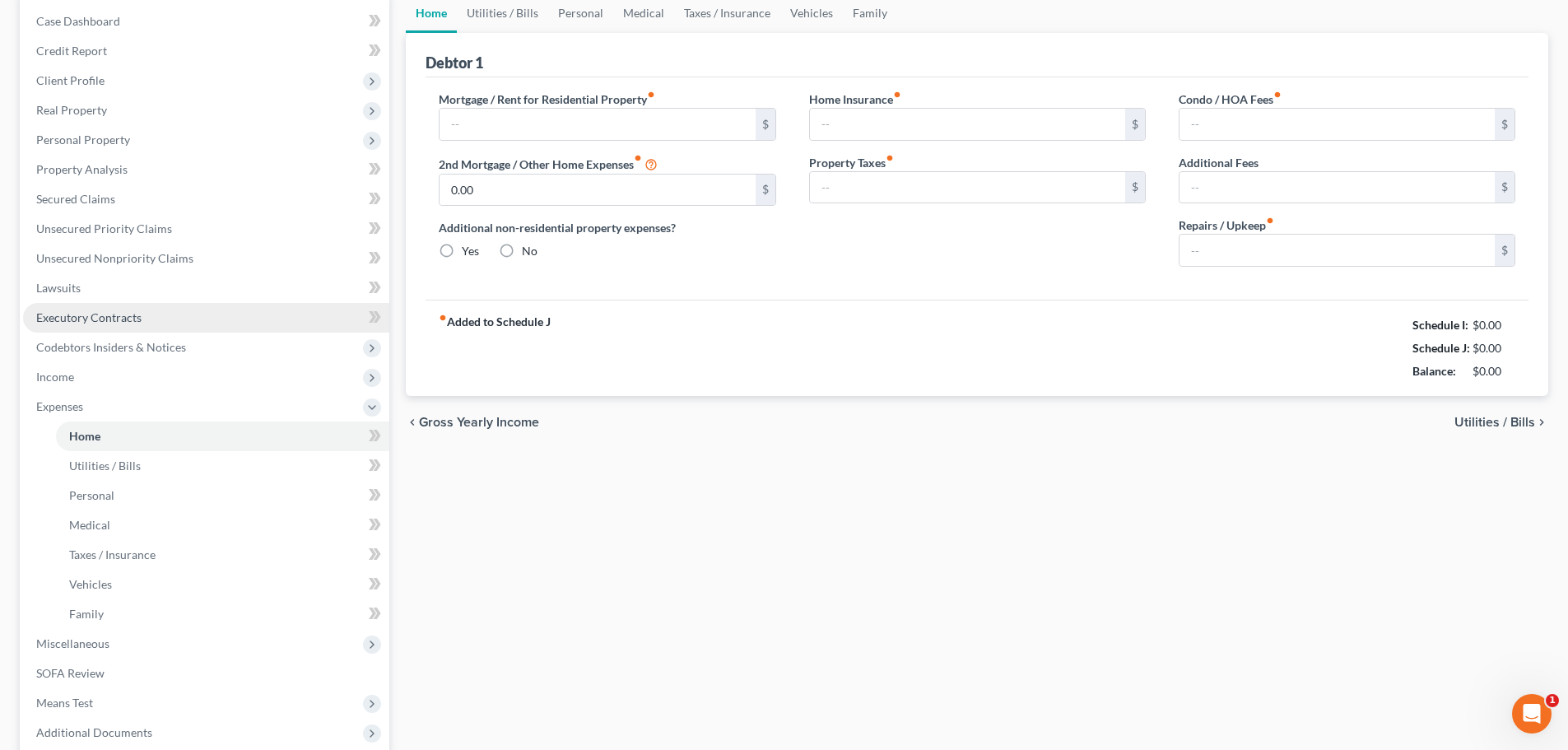
type input "0.00"
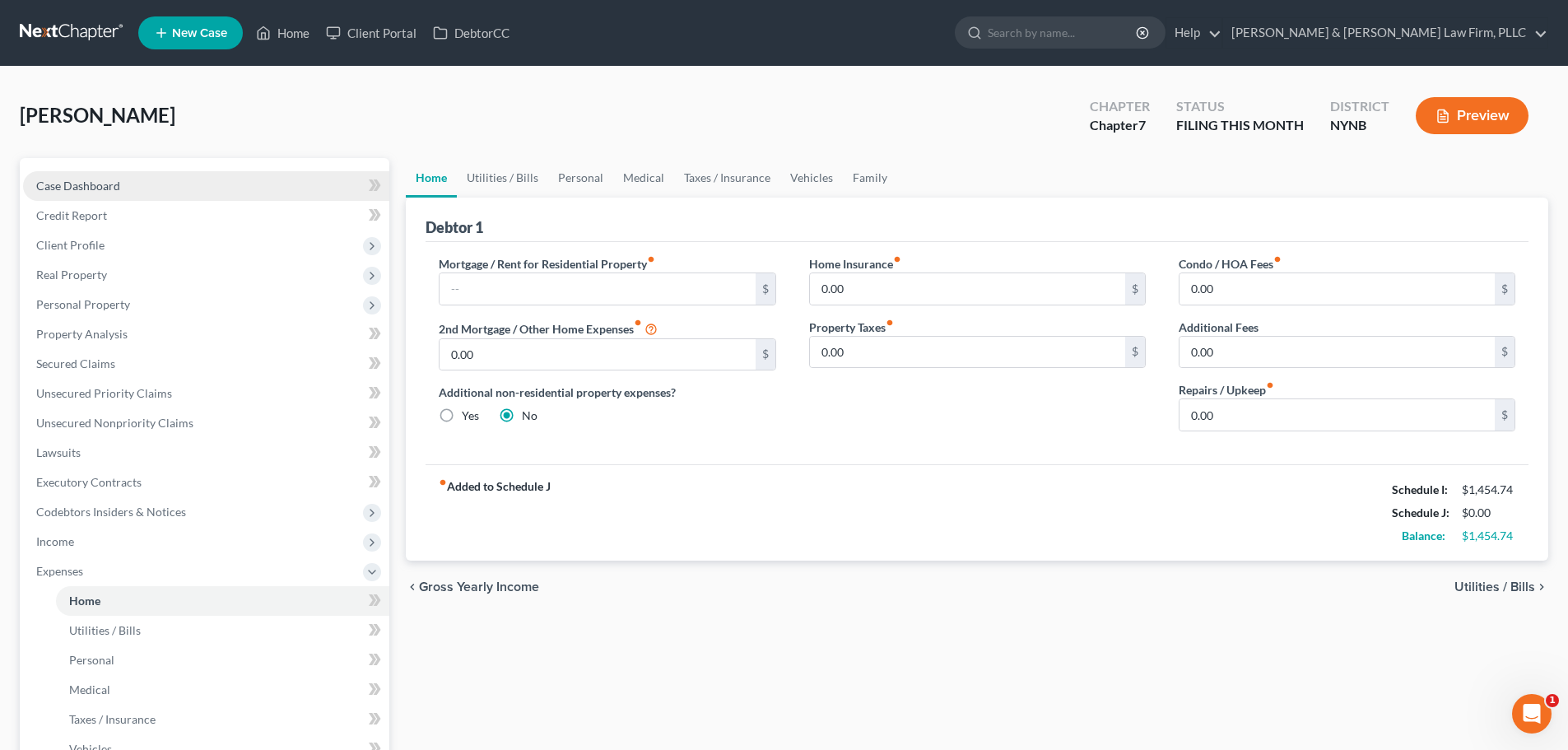
click at [104, 185] on span "Case Dashboard" at bounding box center [78, 185] width 84 height 14
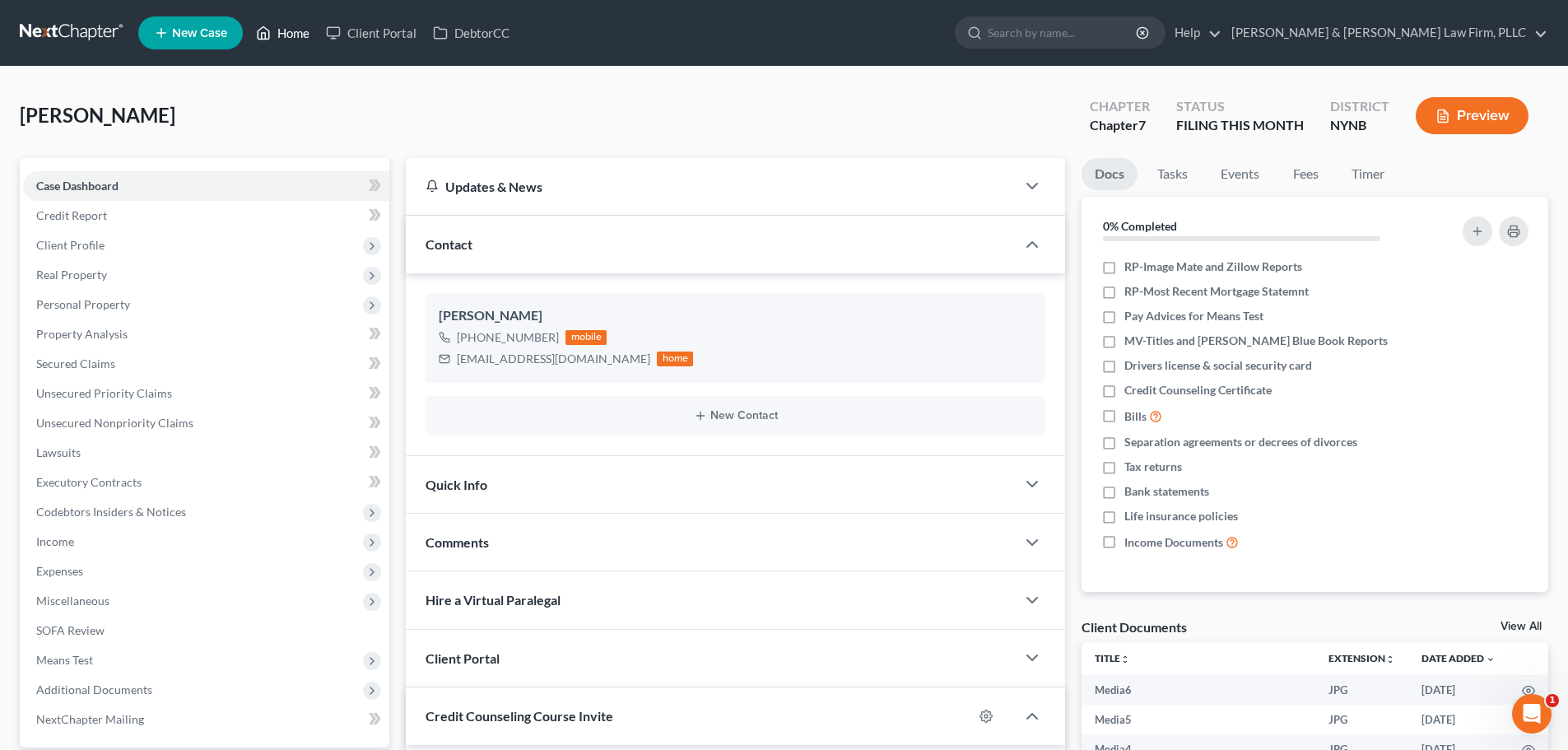
click at [292, 31] on link "Home" at bounding box center [282, 33] width 70 height 30
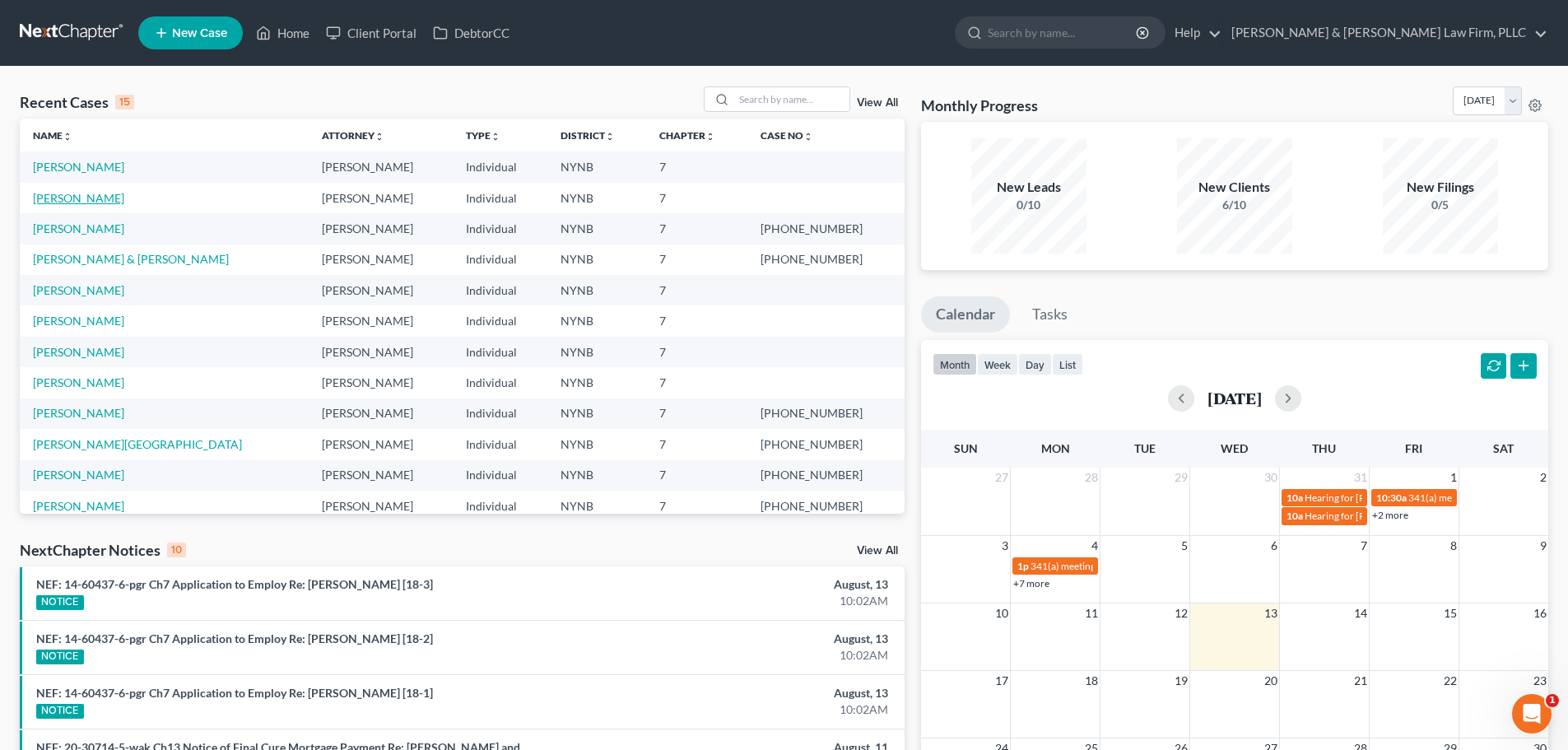
click at [79, 199] on link "[PERSON_NAME]" at bounding box center [78, 198] width 92 height 14
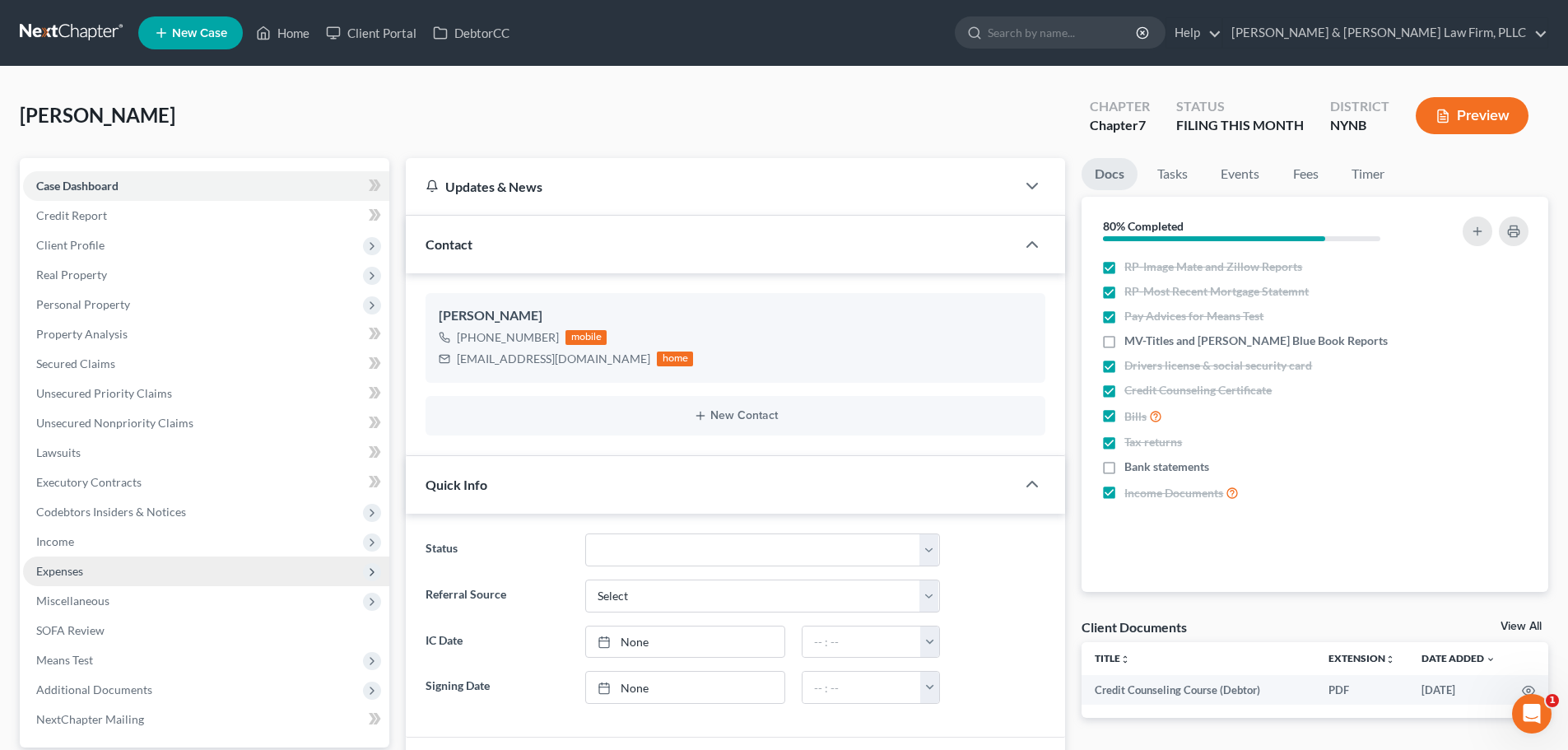
click at [79, 577] on span "Expenses" at bounding box center [60, 571] width 47 height 14
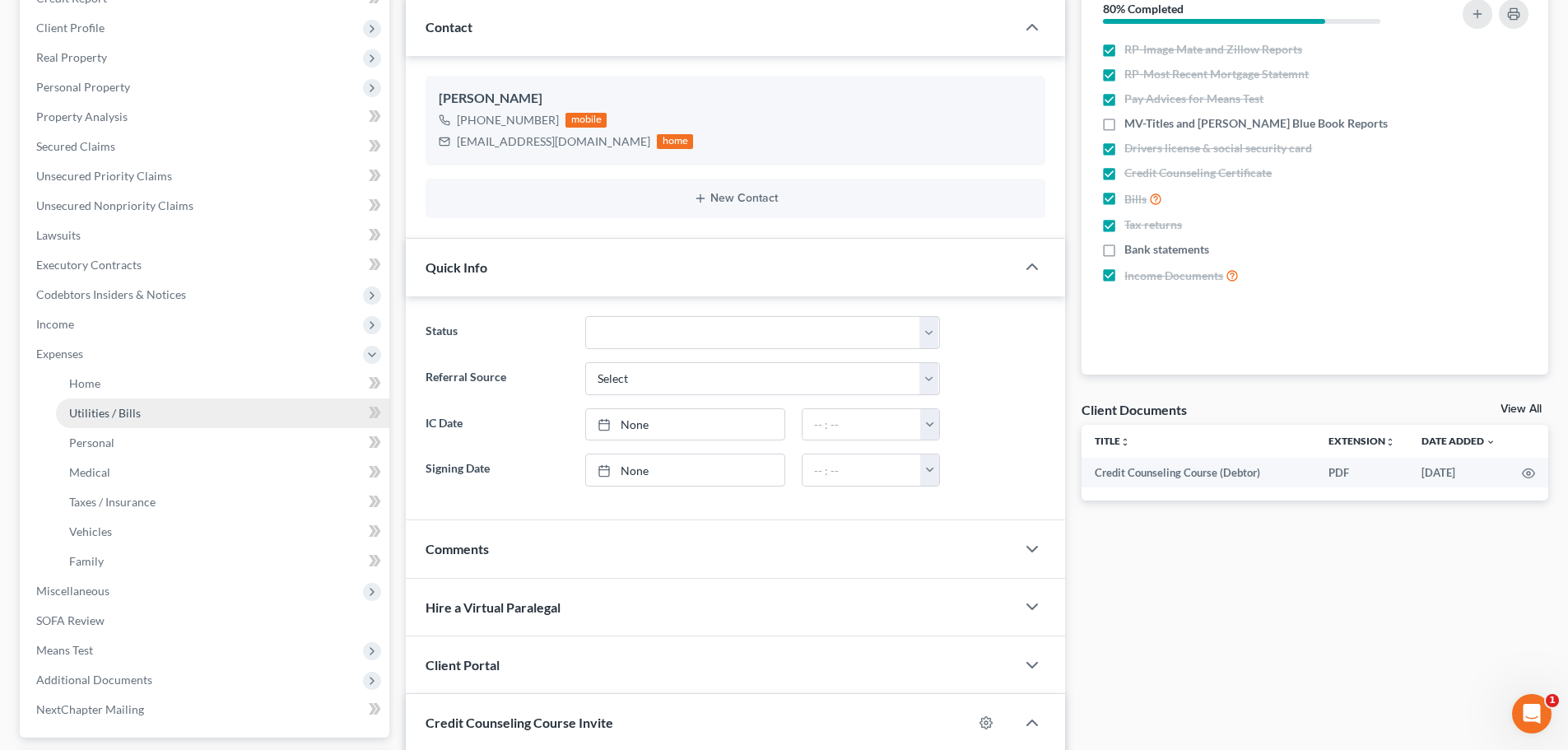
scroll to position [247, 0]
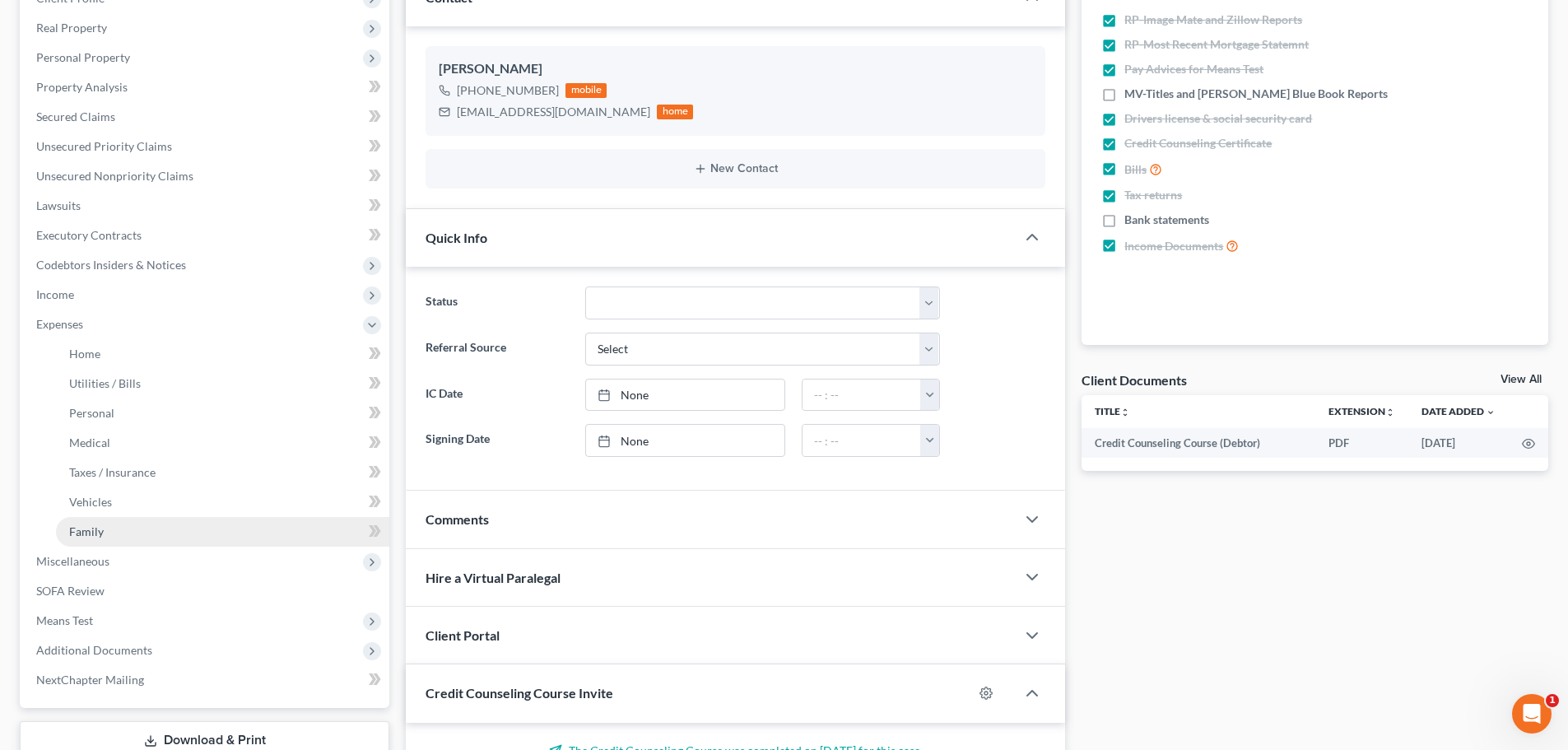
click at [118, 534] on link "Family" at bounding box center [223, 531] width 333 height 30
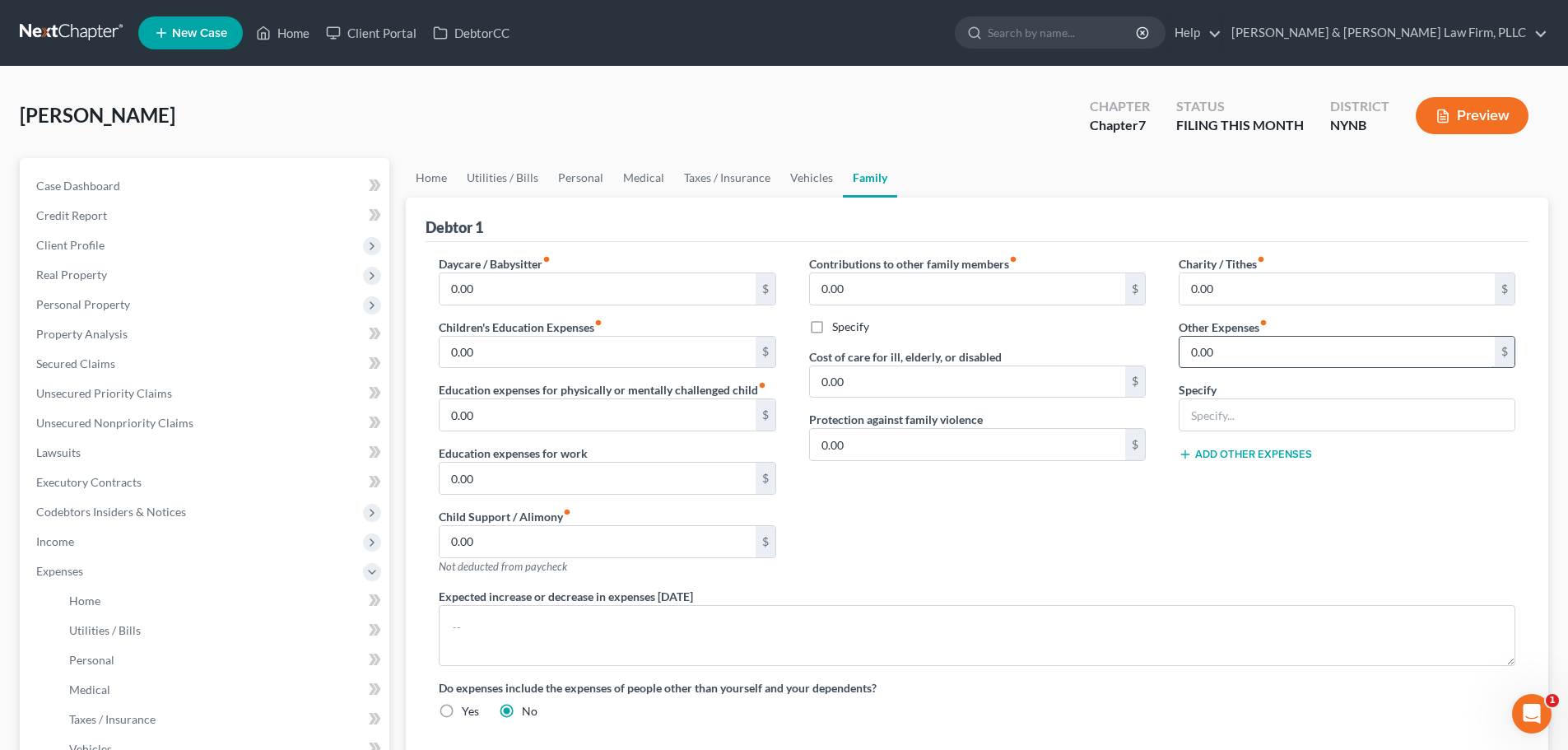
click at [1248, 353] on input "0.00" at bounding box center [1337, 352] width 315 height 31
type input "400.00"
click at [1236, 415] on input "text" at bounding box center [1347, 415] width 335 height 31
click at [1253, 416] on input "Daughter is in college and Debtor provides her with monies from the child suppo…" at bounding box center [1347, 415] width 335 height 31
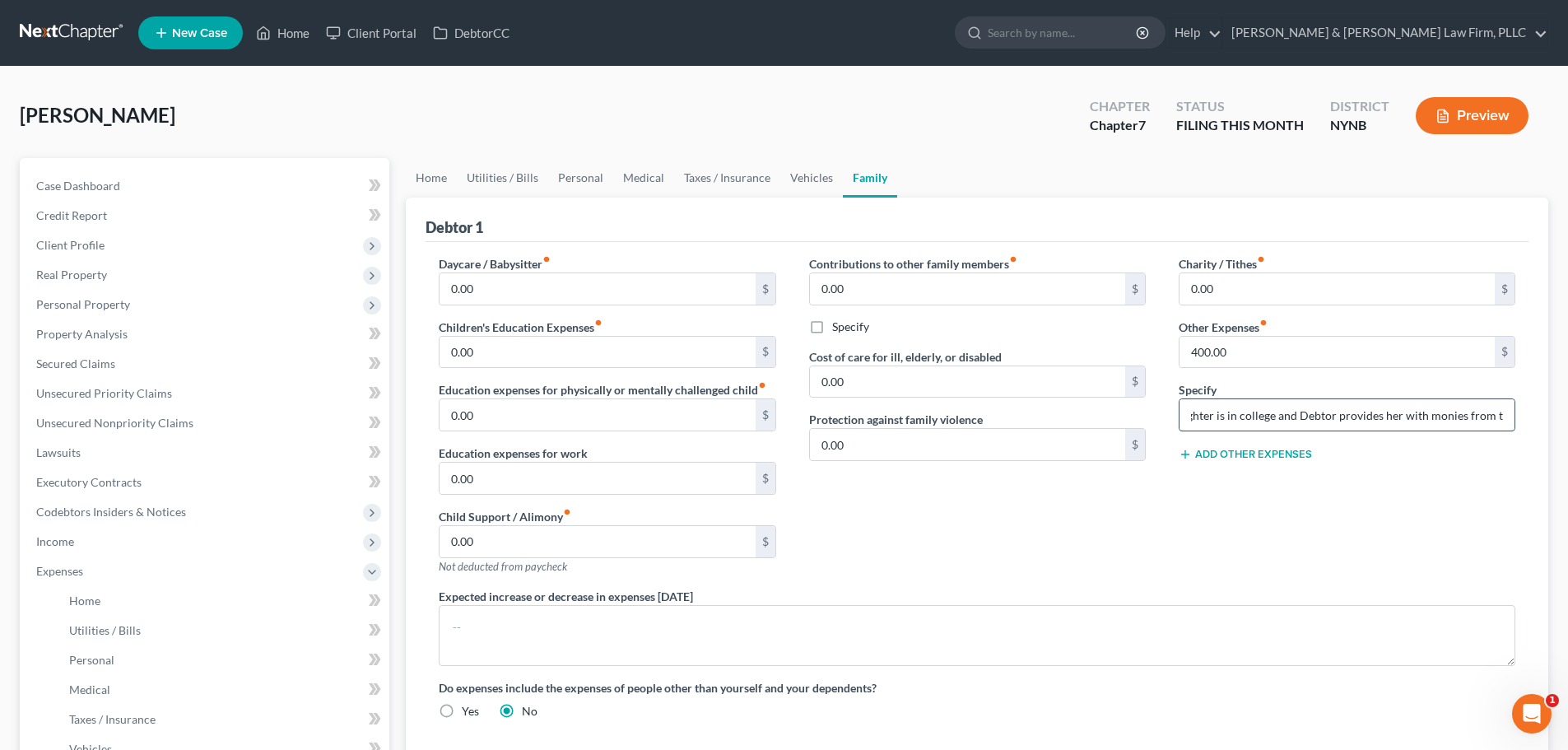
scroll to position [0, 0]
click at [1299, 415] on input "Daughter is in college and Debtor provides her with monies from the child suppo…" at bounding box center [1347, 415] width 335 height 31
type input "Daughter is in college but living home and Debtor provides her with monies from…"
click at [432, 178] on link "Home" at bounding box center [431, 177] width 51 height 40
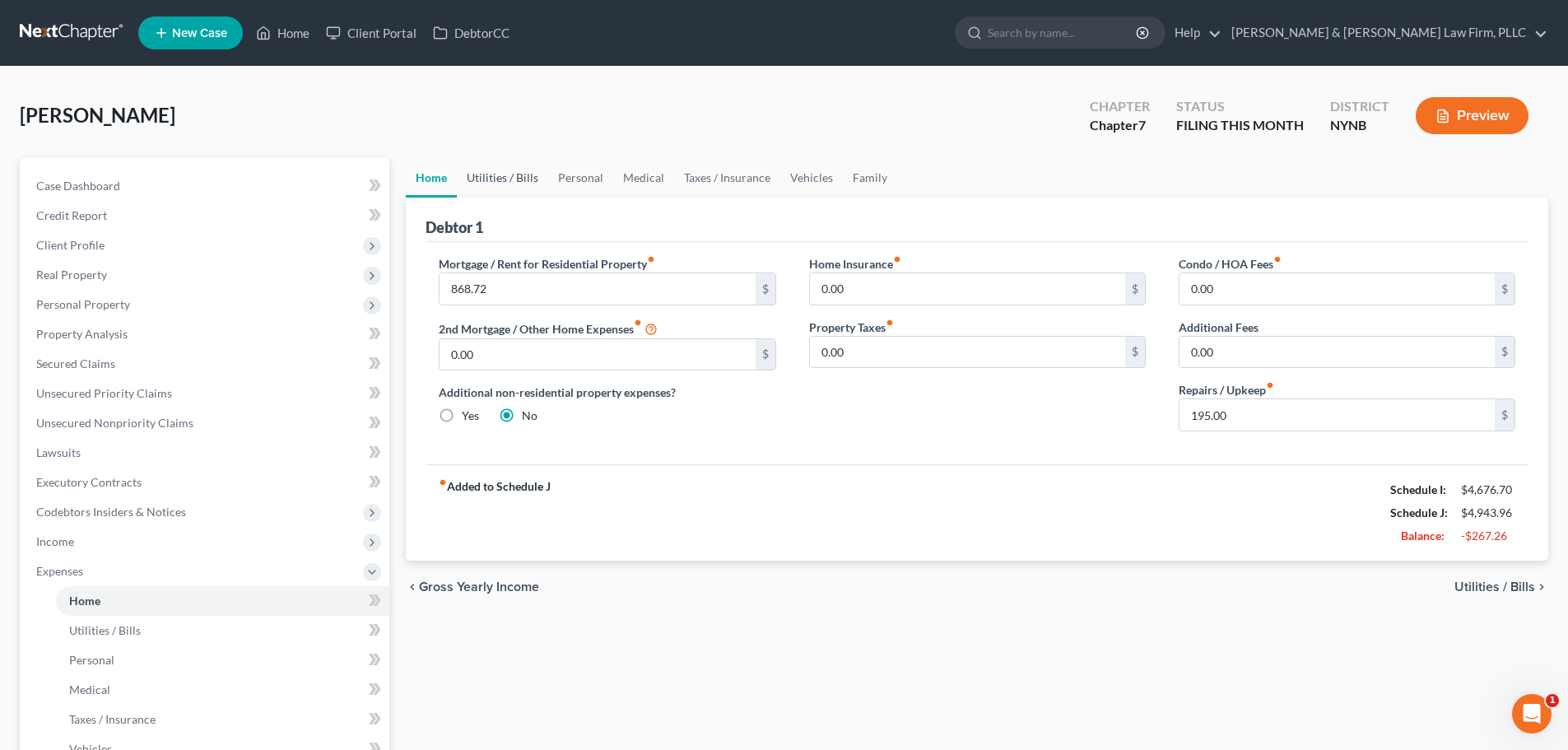
click at [485, 177] on link "Utilities / Bills" at bounding box center [502, 177] width 92 height 40
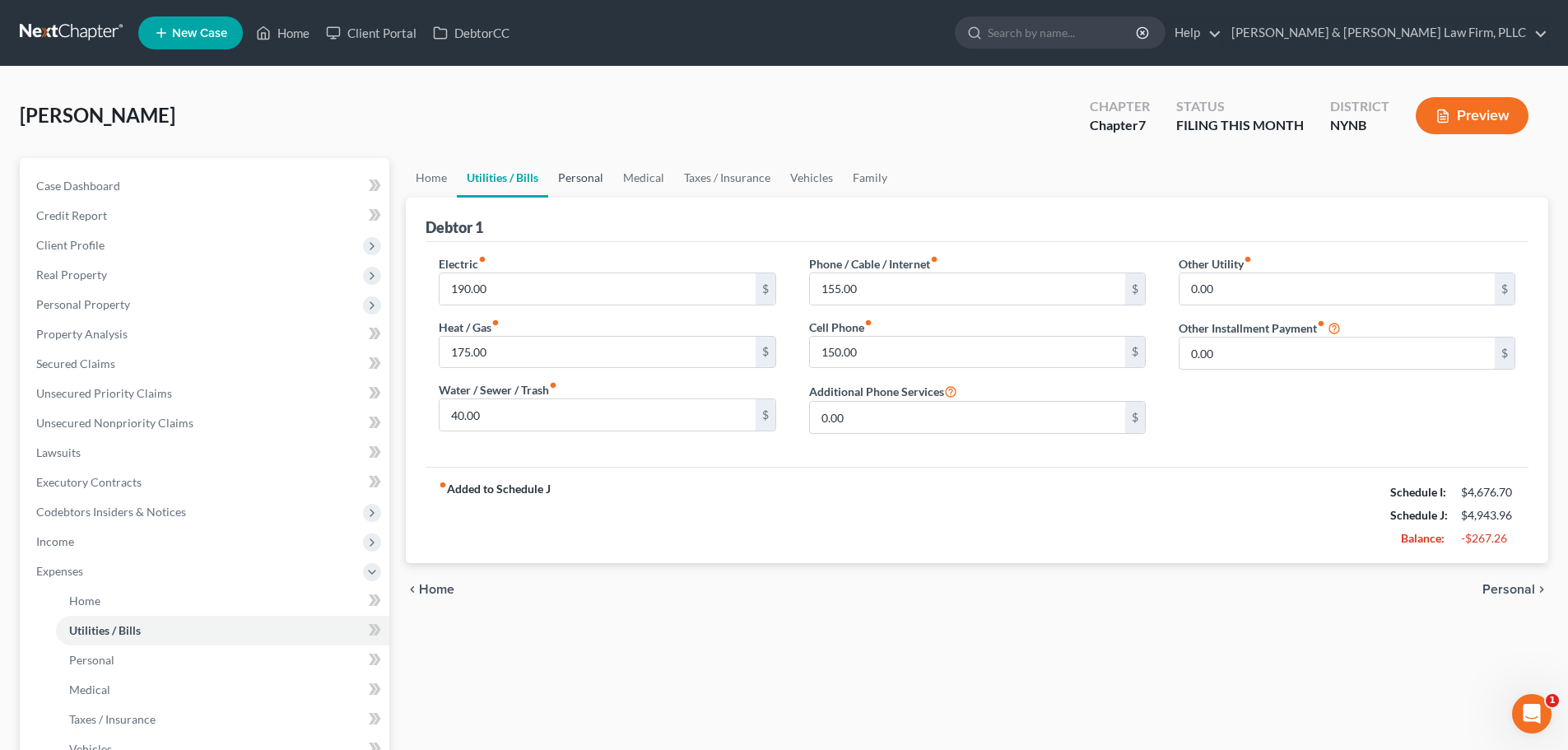
click at [571, 177] on link "Personal" at bounding box center [580, 177] width 65 height 40
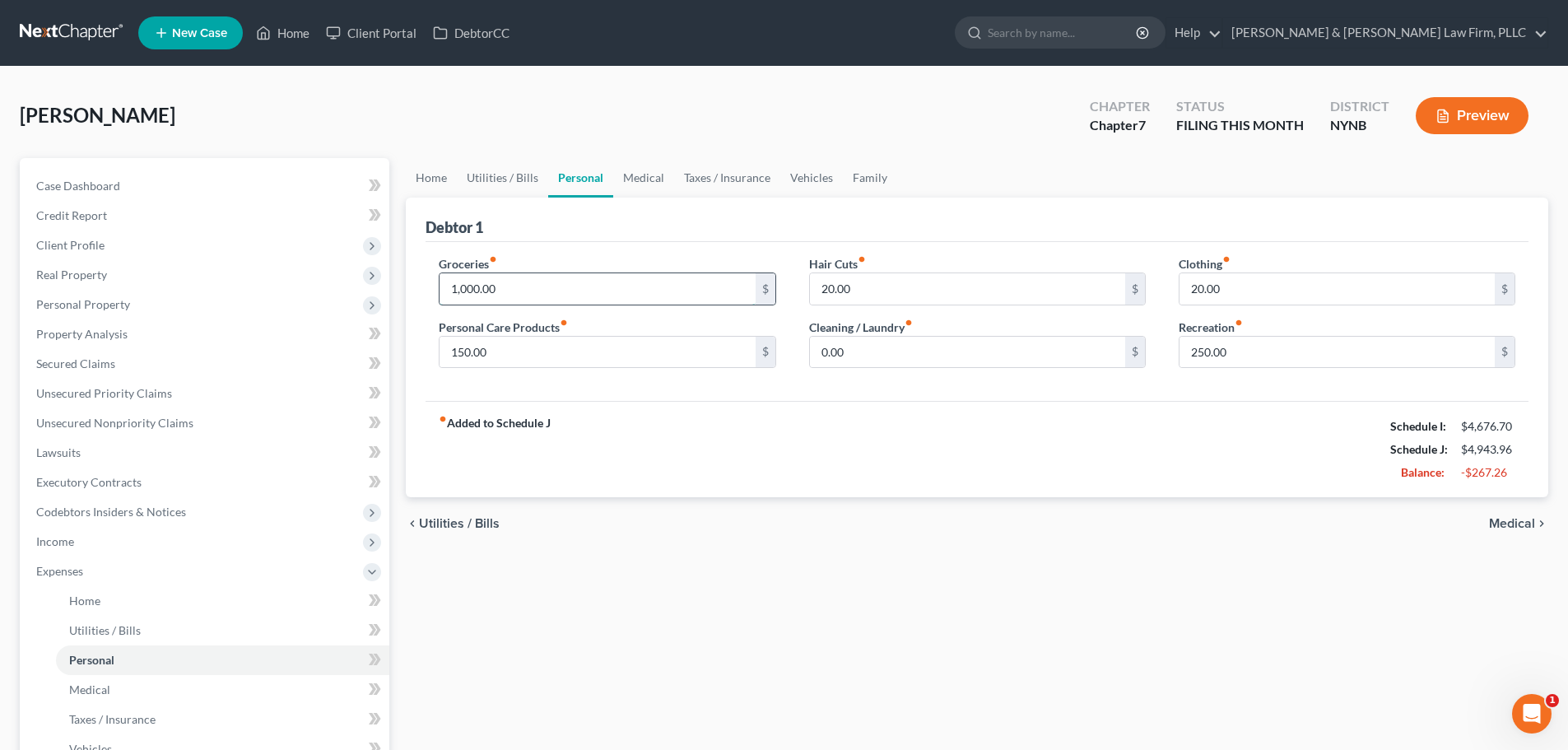
click at [520, 287] on input "1,000.00" at bounding box center [597, 288] width 315 height 31
type input "850.00"
type input "125.00"
click at [1256, 356] on input "250.00" at bounding box center [1337, 352] width 315 height 31
click at [1253, 356] on input "175.00" at bounding box center [1337, 352] width 315 height 31
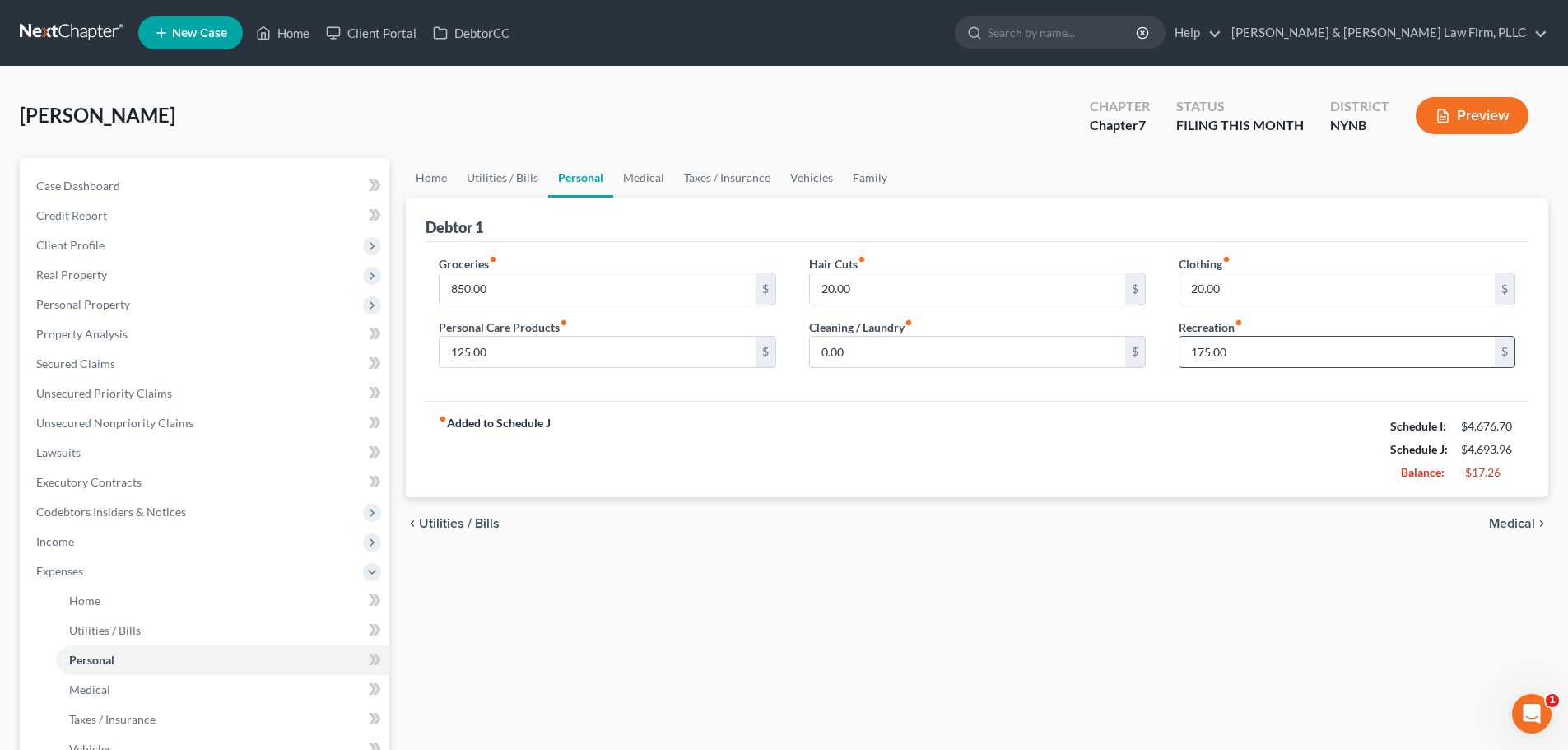
drag, startPoint x: 1252, startPoint y: 350, endPoint x: 1183, endPoint y: 358, distance: 69.5
click at [1183, 358] on input "175.00" at bounding box center [1337, 352] width 315 height 31
type input "155.00"
click at [651, 178] on link "Medical" at bounding box center [643, 177] width 61 height 40
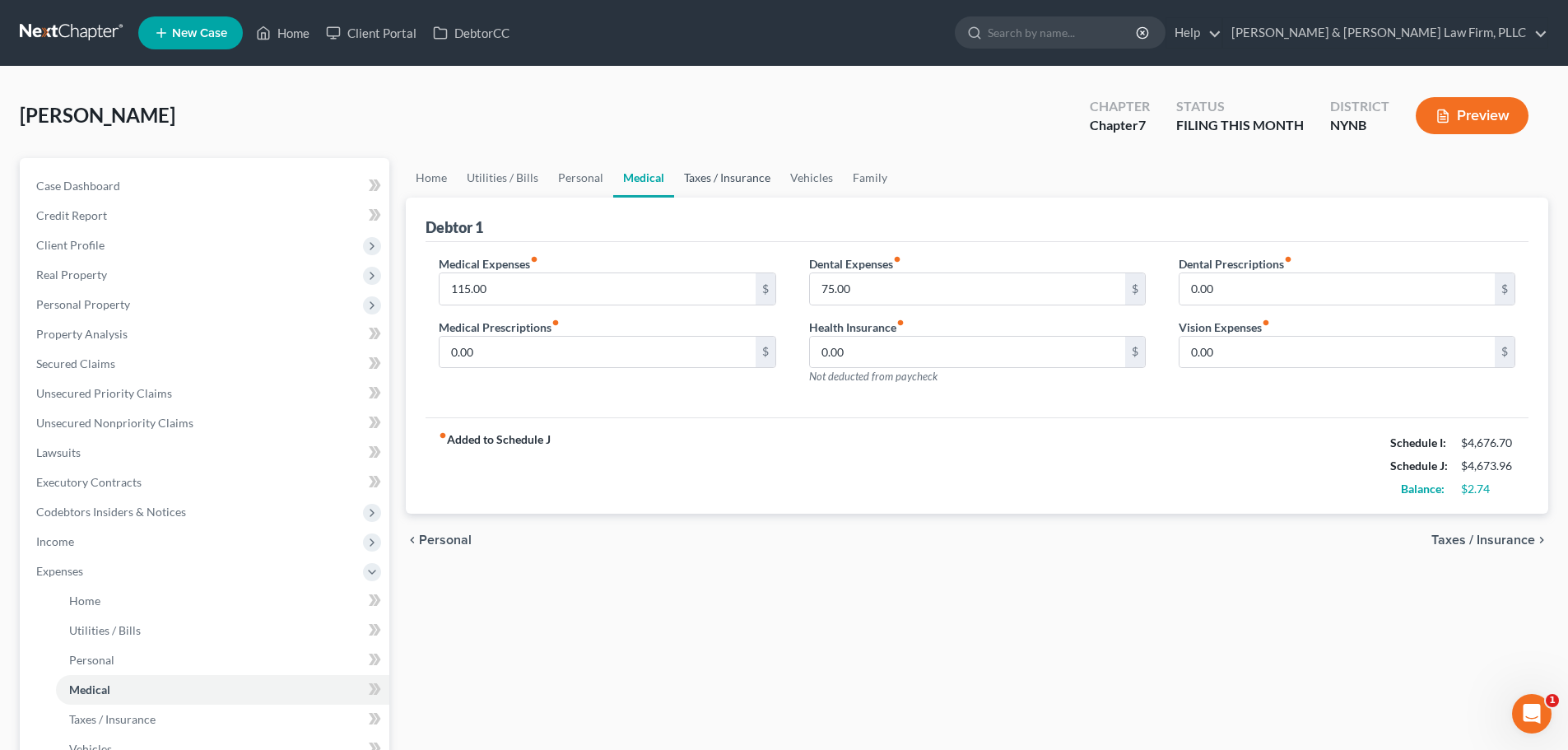
click at [738, 177] on link "Taxes / Insurance" at bounding box center [727, 177] width 106 height 40
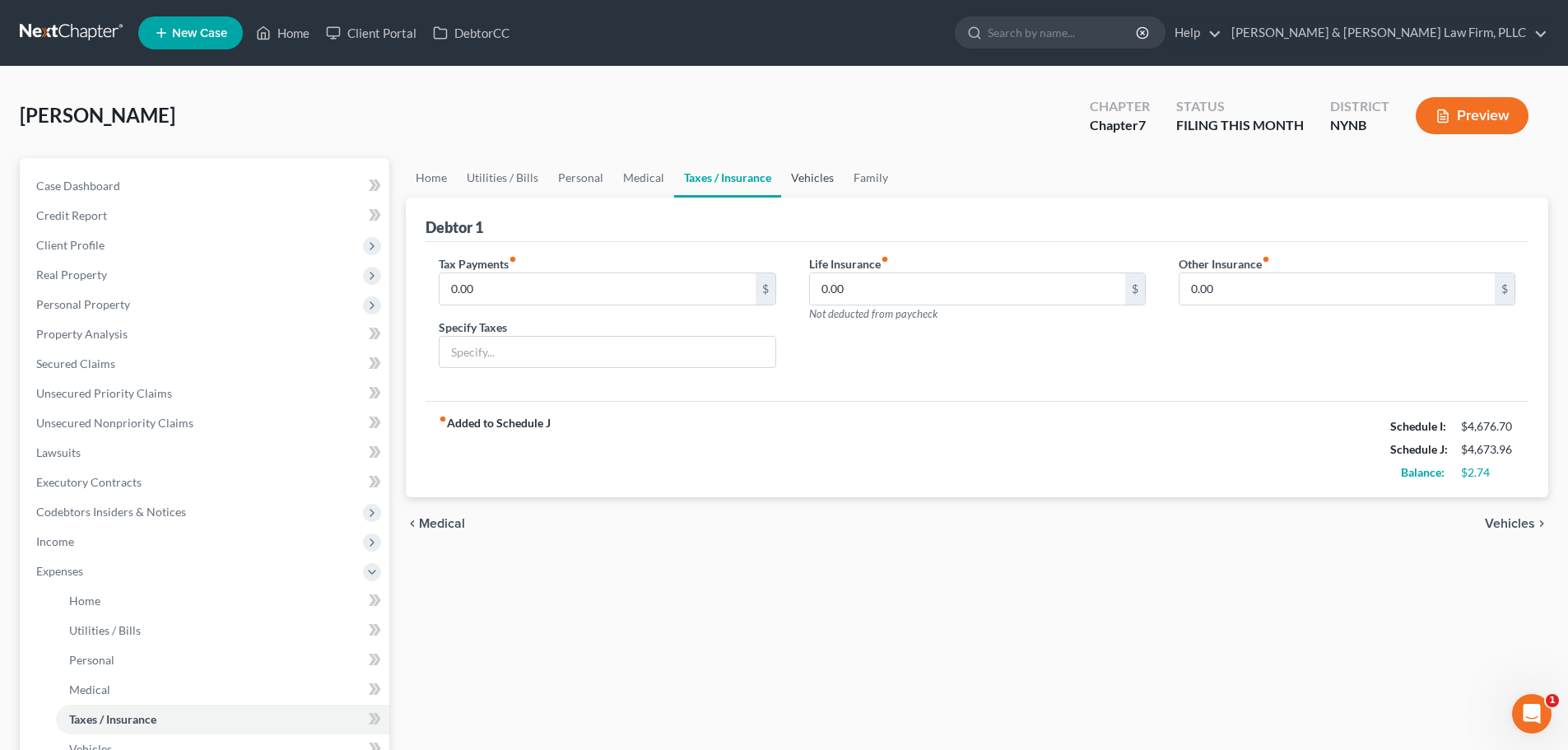
click at [786, 177] on link "Vehicles" at bounding box center [811, 177] width 63 height 40
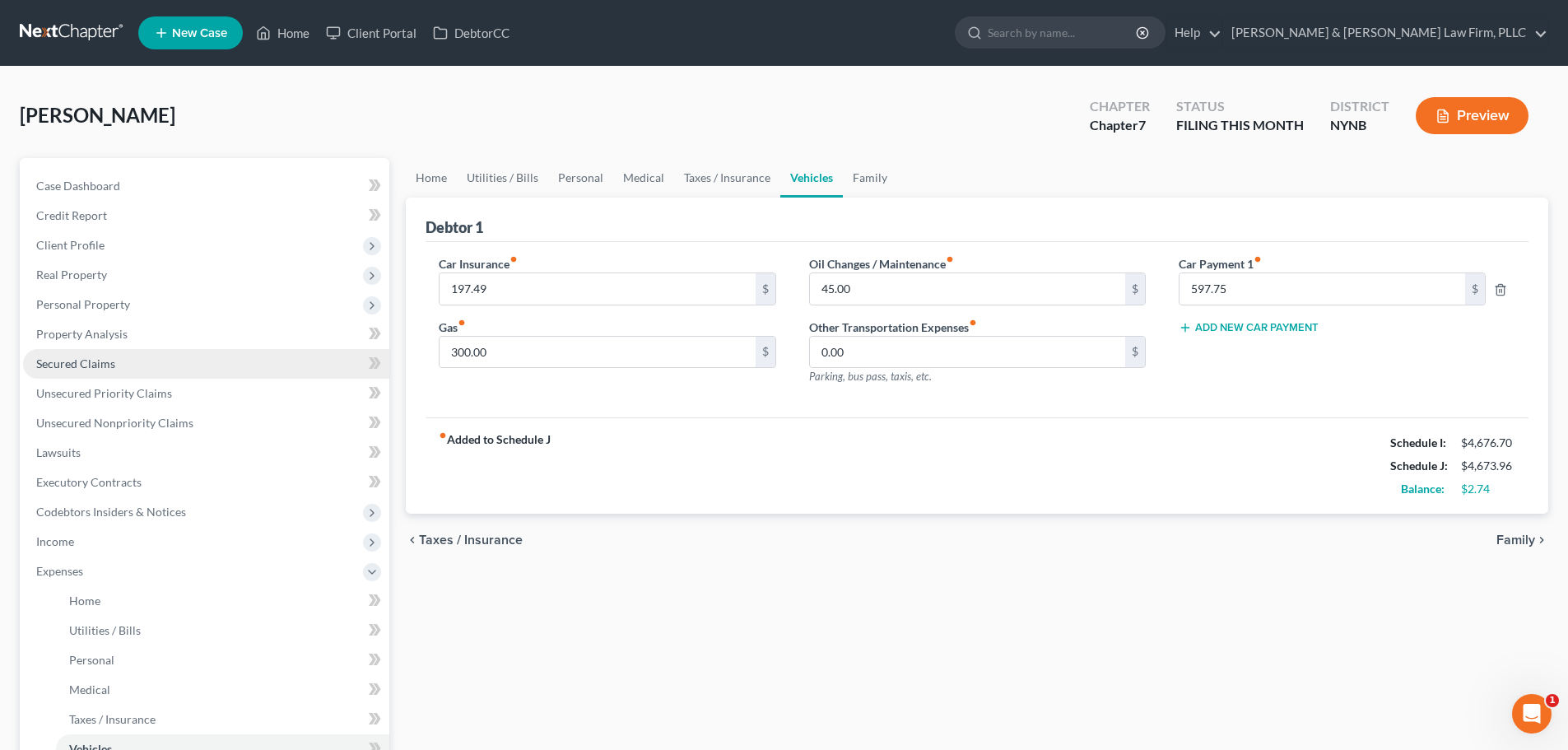
click at [76, 369] on span "Secured Claims" at bounding box center [76, 363] width 79 height 14
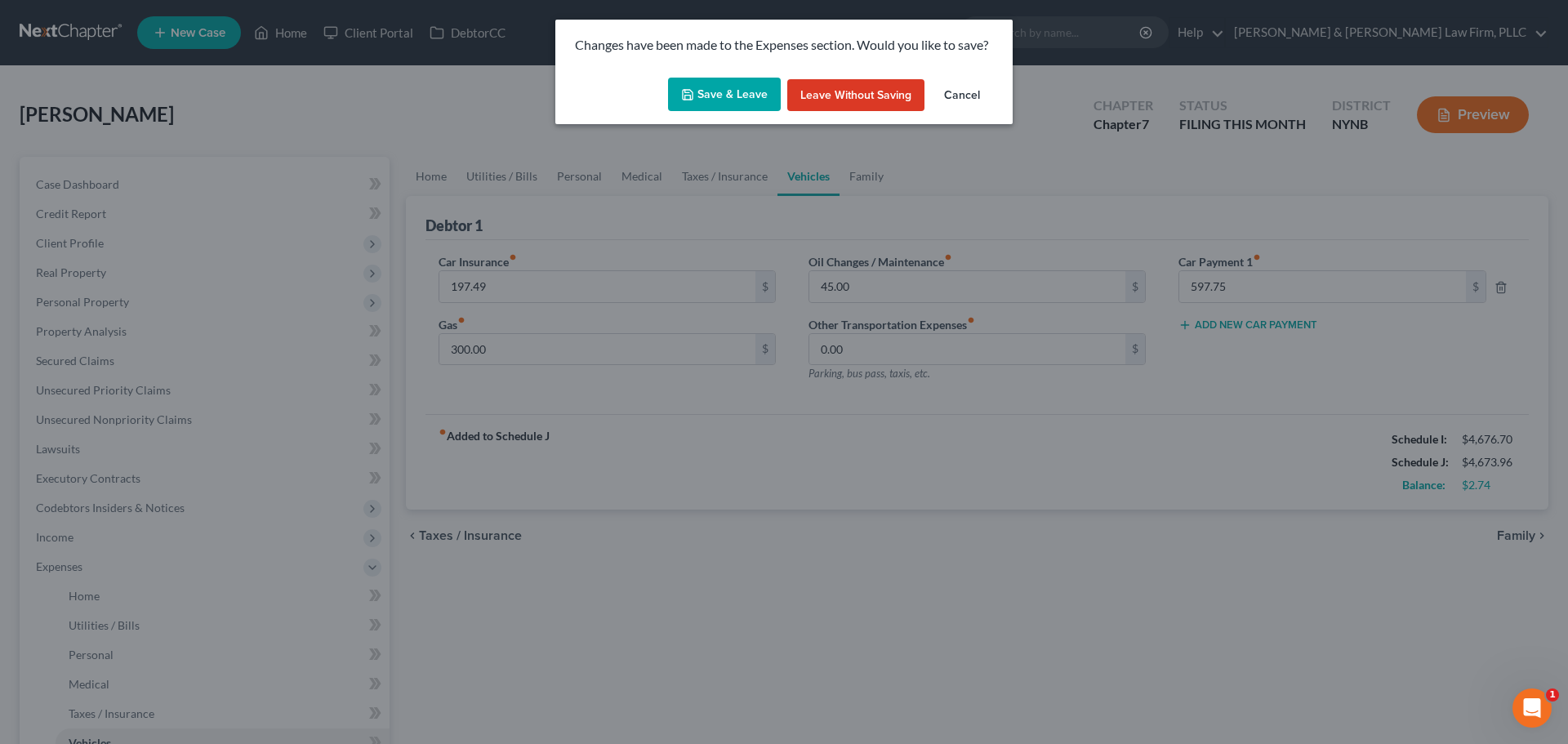
click at [727, 91] on button "Save & Leave" at bounding box center [724, 95] width 113 height 34
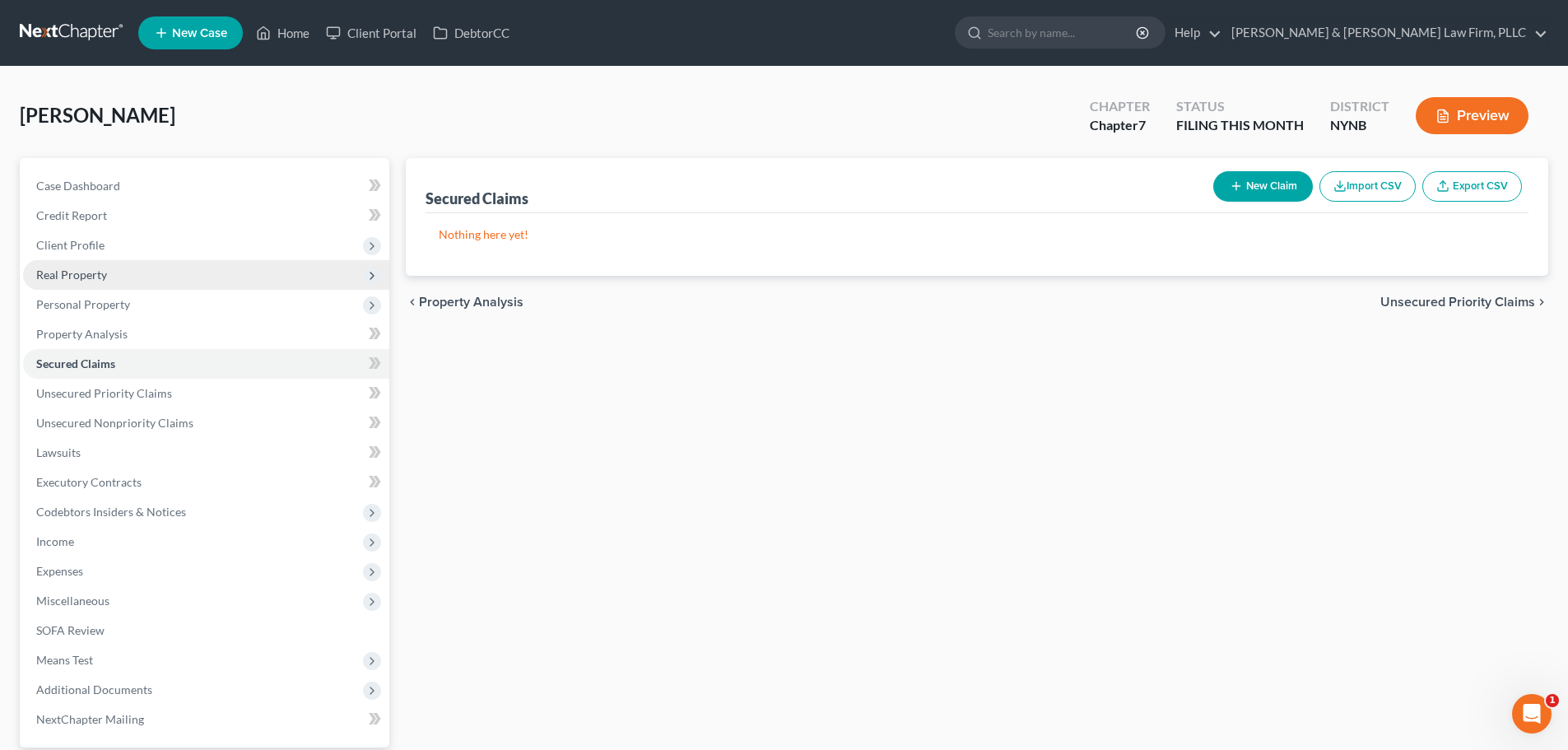
click at [82, 275] on span "Real Property" at bounding box center [71, 274] width 70 height 14
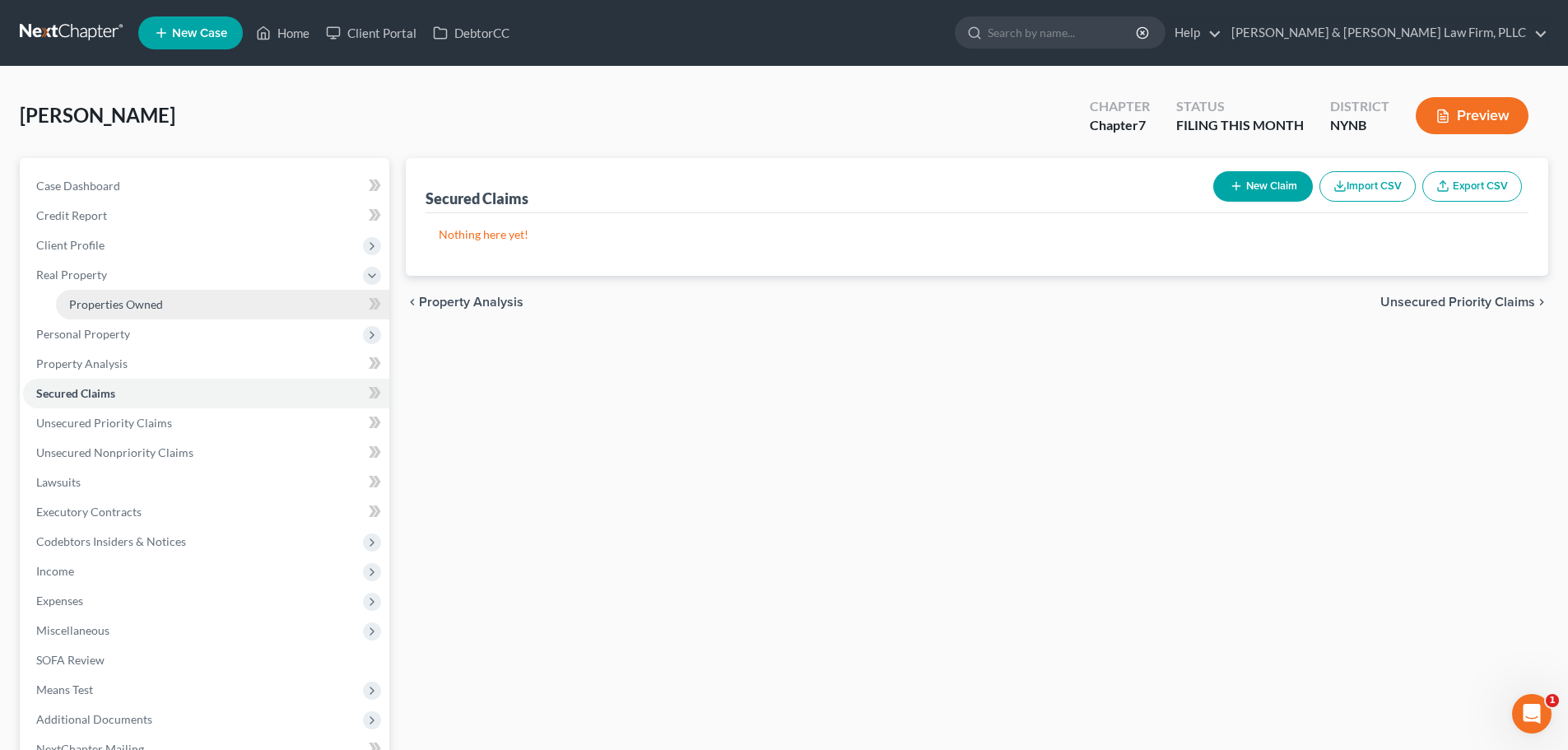
click at [89, 301] on span "Properties Owned" at bounding box center [116, 304] width 93 height 14
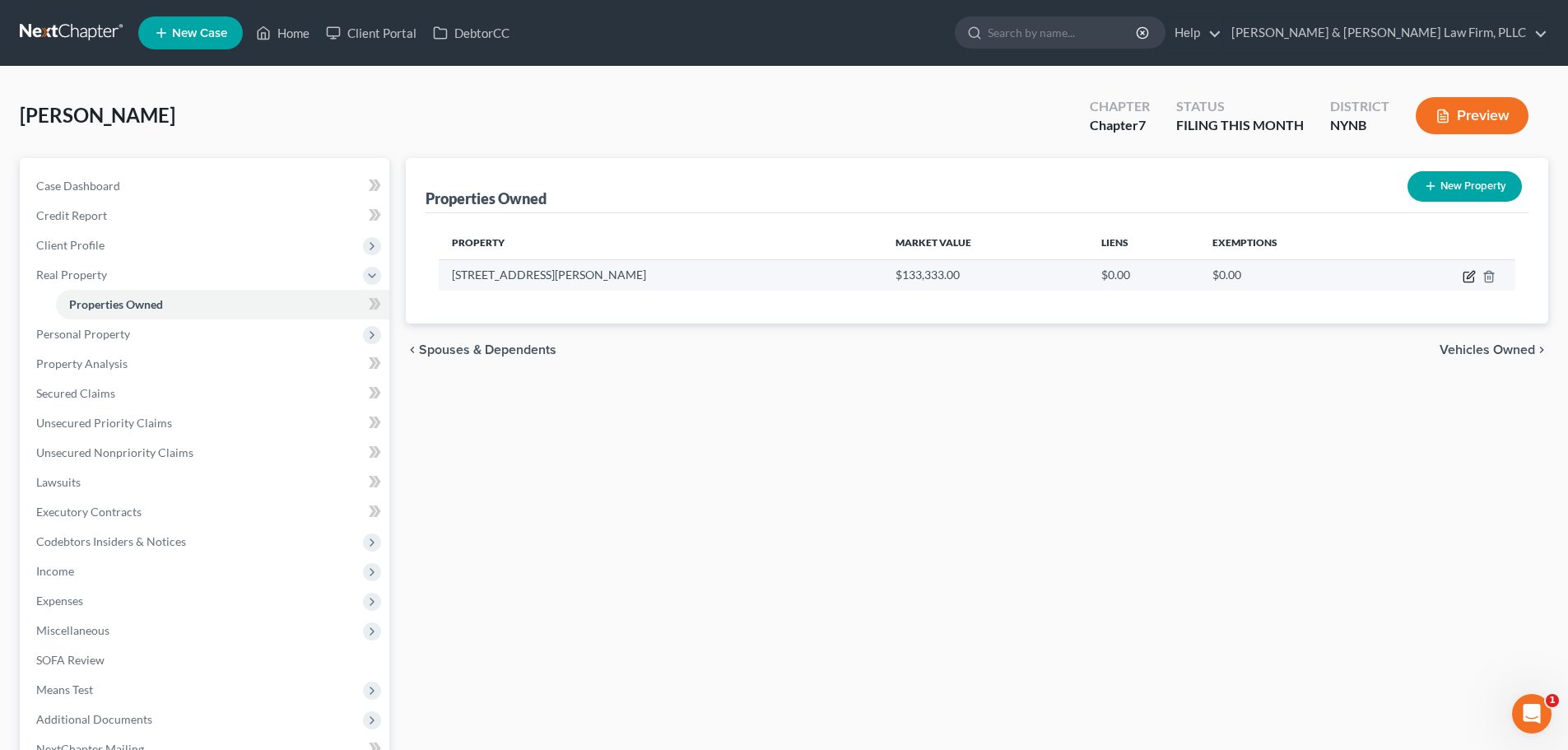
click at [1466, 279] on icon "button" at bounding box center [1470, 275] width 8 height 8
select select "35"
select select "33"
select select "0"
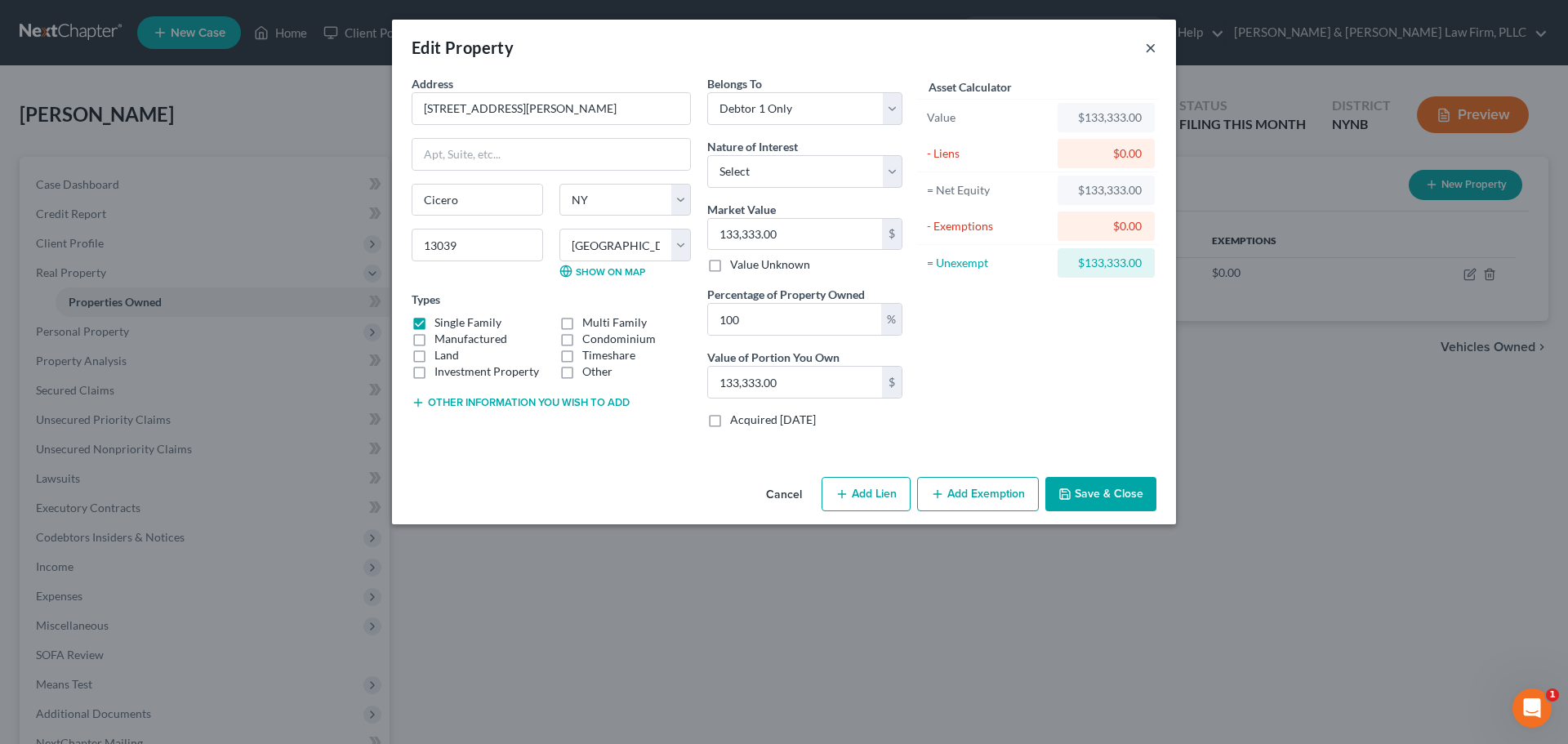
click at [1150, 47] on button "×" at bounding box center [1151, 47] width 11 height 19
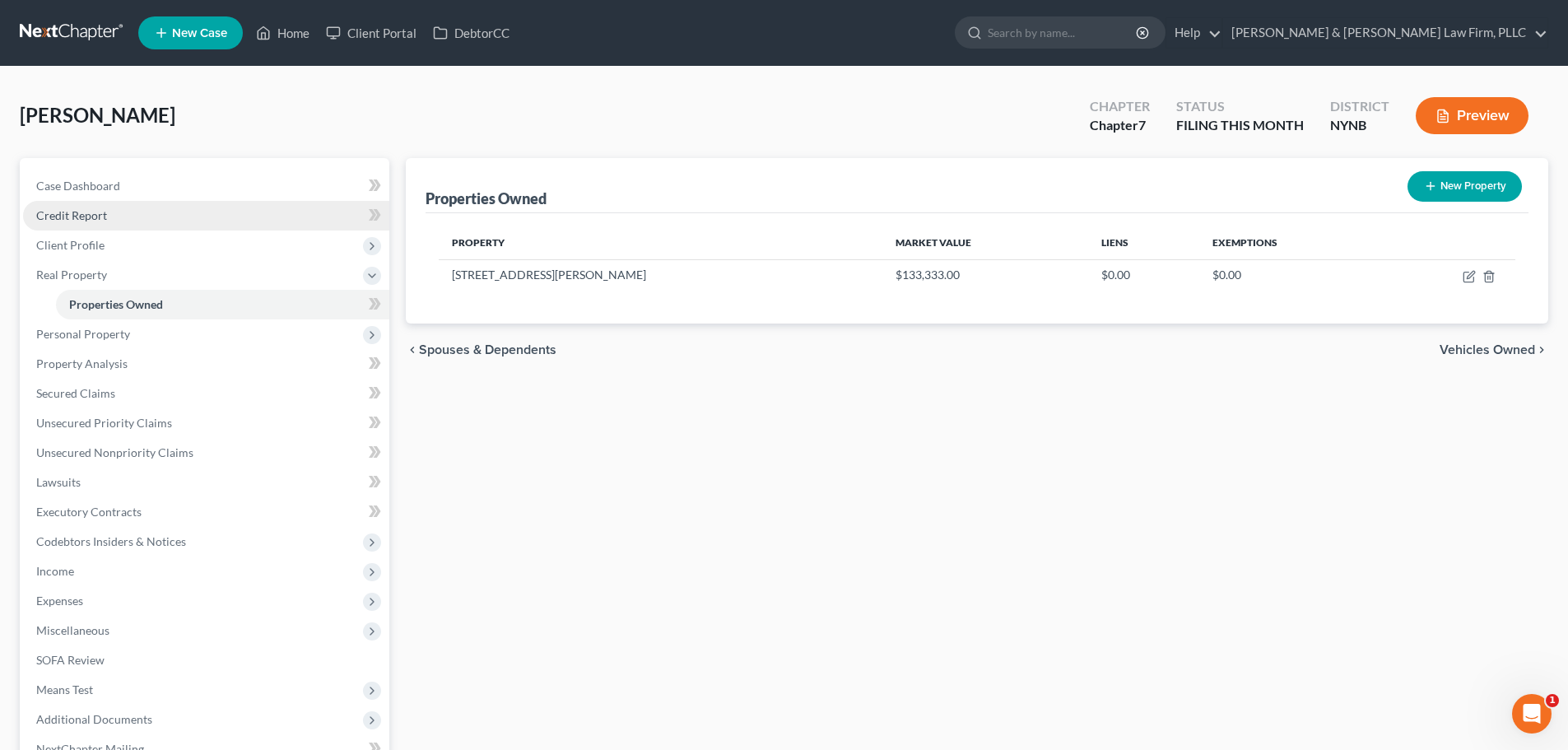
click at [86, 216] on span "Credit Report" at bounding box center [71, 215] width 70 height 14
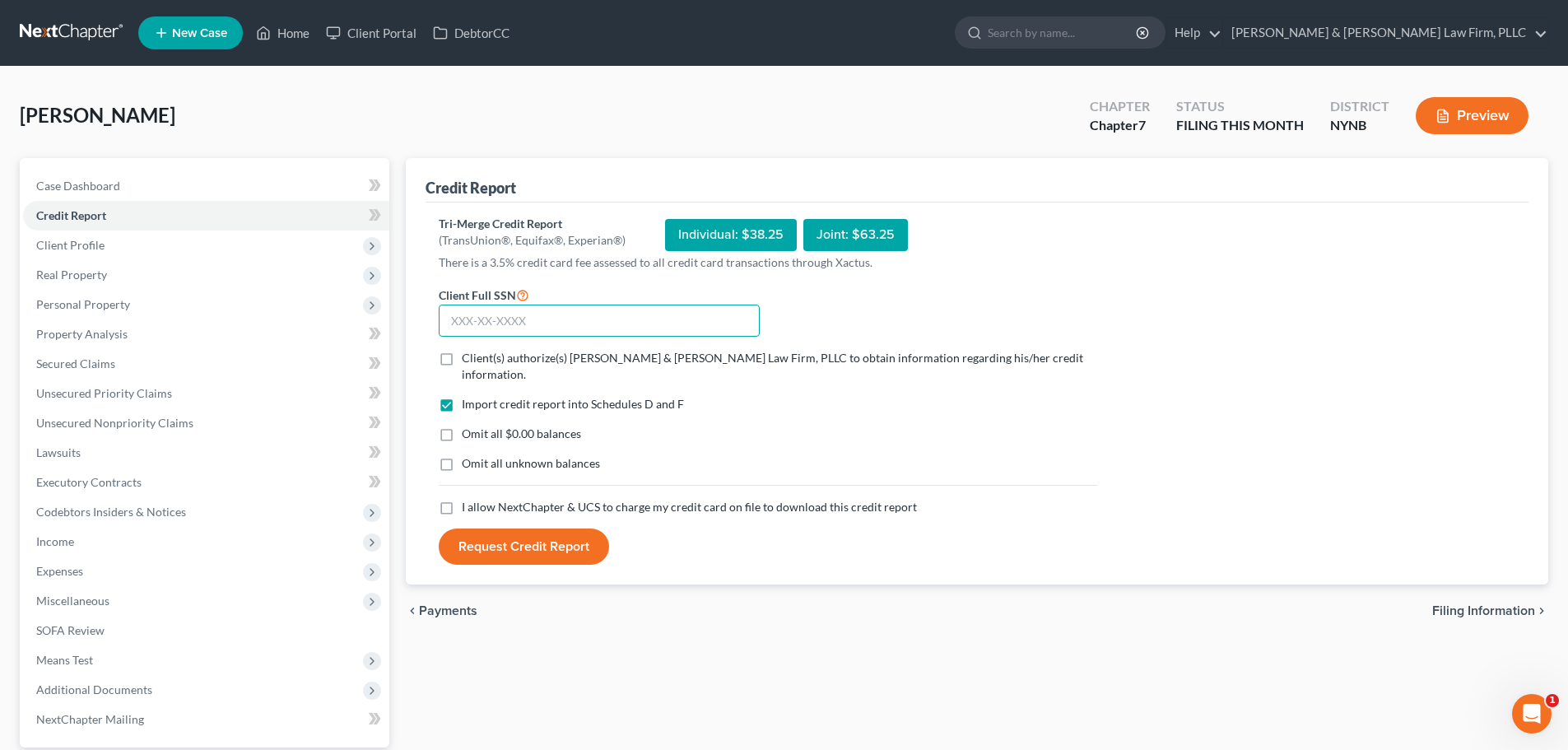
click at [497, 324] on input "text" at bounding box center [598, 321] width 321 height 33
type input "101-56-9970"
click at [462, 358] on label "Client(s) authorize(s) [PERSON_NAME] & [PERSON_NAME] Law Firm, PLLC to obtain i…" at bounding box center [779, 366] width 635 height 33
click at [468, 358] on input "Client(s) authorize(s) [PERSON_NAME] & [PERSON_NAME] Law Firm, PLLC to obtain i…" at bounding box center [473, 355] width 11 height 11
checkbox input "true"
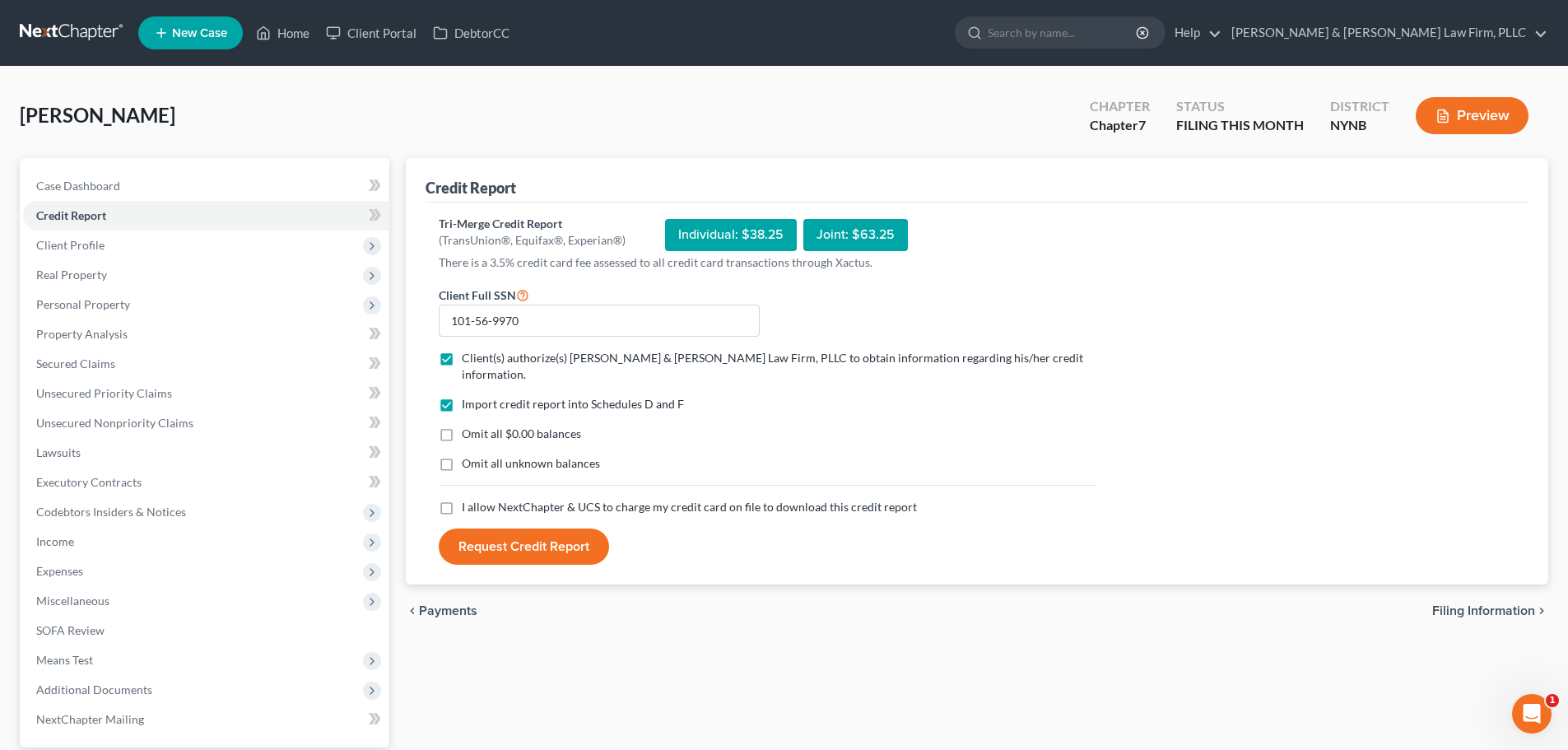
click at [462, 498] on label "I allow NextChapter & UCS to charge my credit card on file to download this cre…" at bounding box center [689, 506] width 455 height 16
click at [468, 498] on input "I allow NextChapter & UCS to charge my credit card on file to download this cre…" at bounding box center [473, 503] width 11 height 11
checkbox input "true"
click at [526, 528] on button "Request Credit Report" at bounding box center [523, 547] width 171 height 37
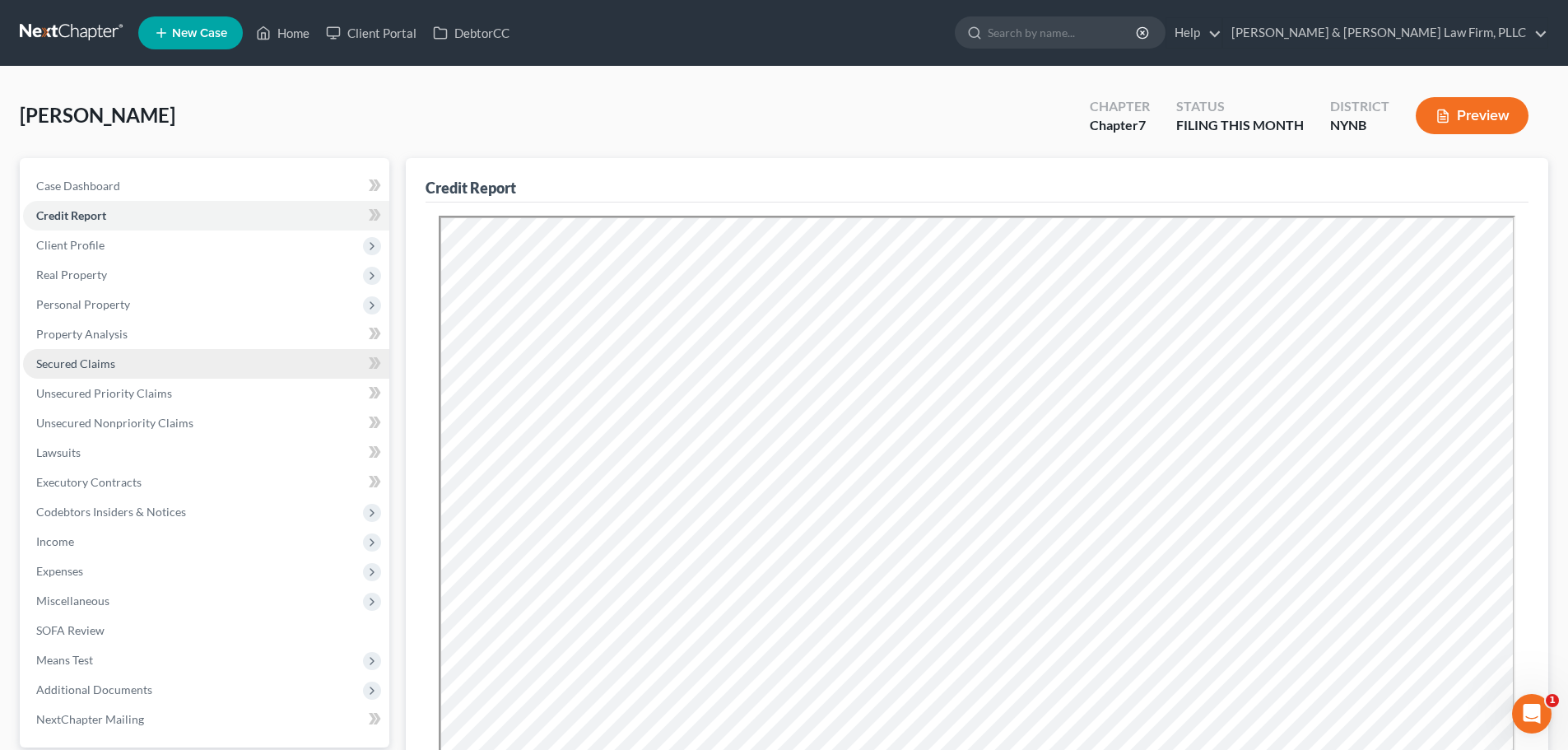
click at [103, 368] on span "Secured Claims" at bounding box center [76, 363] width 79 height 14
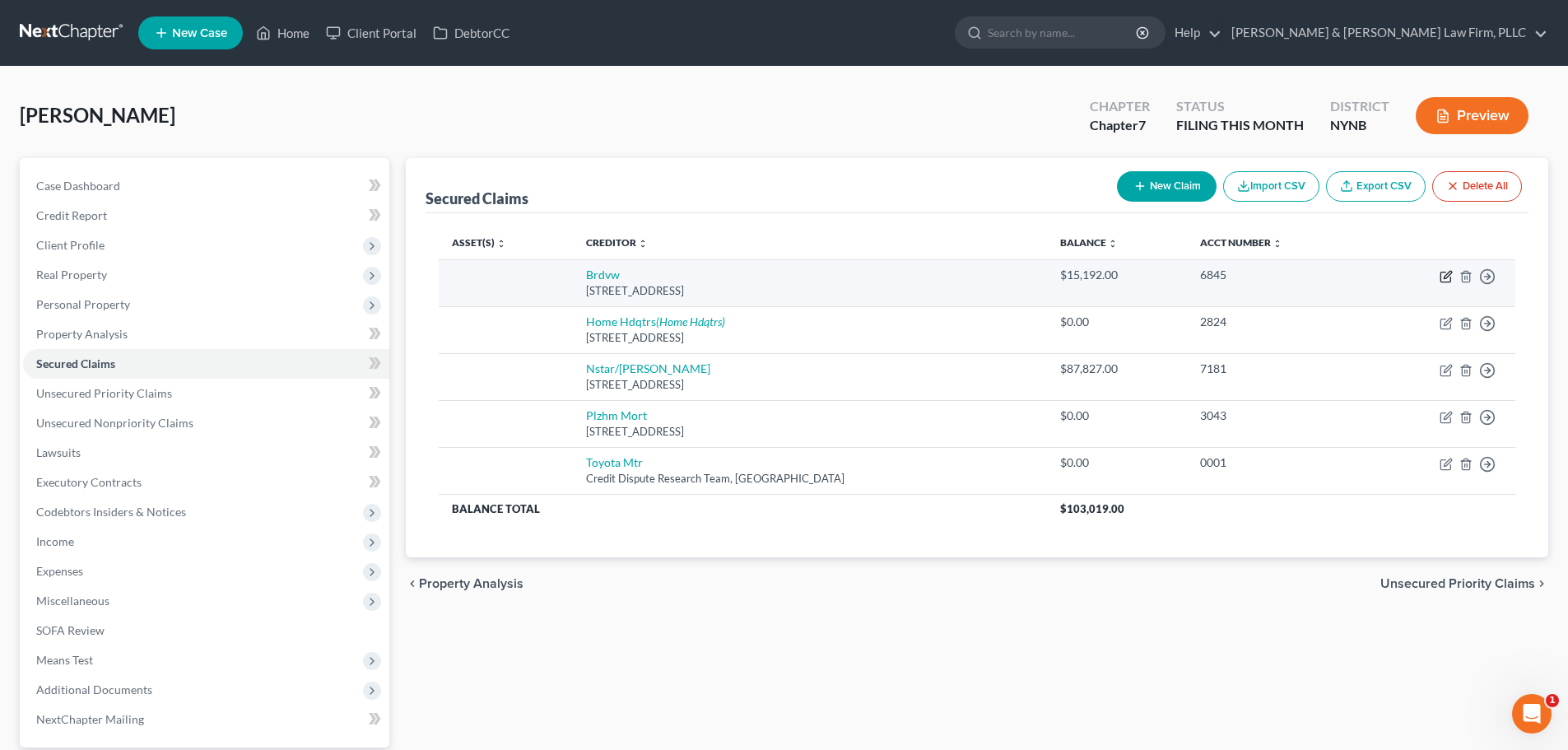
click at [1444, 276] on icon "button" at bounding box center [1446, 277] width 13 height 13
select select "35"
select select "0"
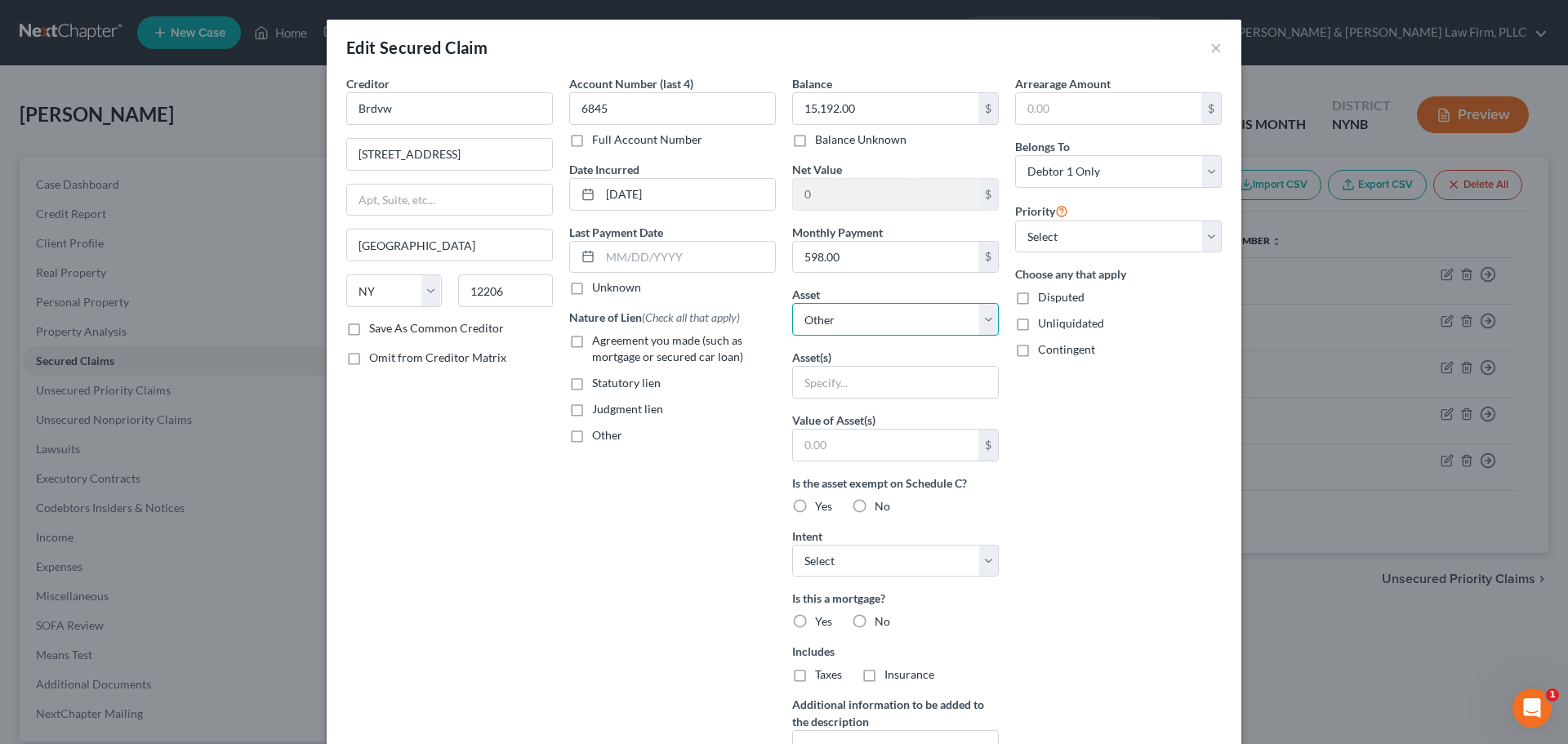
click at [981, 324] on select "Select Other Multiple Assets Jewelry - Jewelry to Include Costume Jewelry - $50…" at bounding box center [895, 319] width 207 height 33
select select "4"
click at [792, 303] on select "Select Other Multiple Assets Jewelry - Jewelry to Include Costume Jewelry - $50…" at bounding box center [895, 319] width 207 height 33
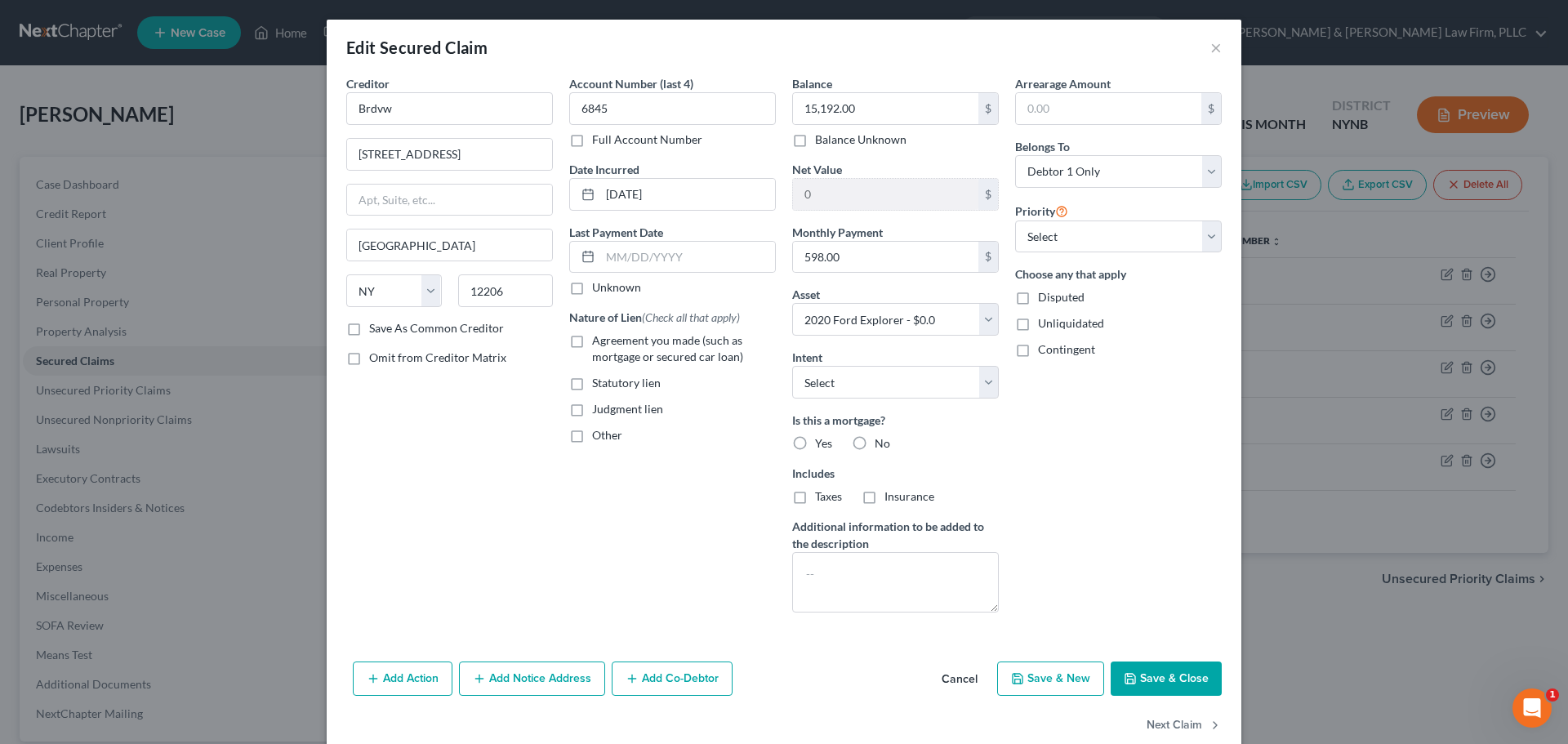
click at [592, 343] on label "Agreement you made (such as mortgage or secured car loan)" at bounding box center [684, 349] width 184 height 33
click at [599, 343] on input "Agreement you made (such as mortgage or secured car loan)" at bounding box center [604, 338] width 11 height 11
checkbox input "true"
click at [892, 383] on select "Select Surrender Redeem Reaffirm Avoid Other" at bounding box center [895, 383] width 207 height 33
select select "4"
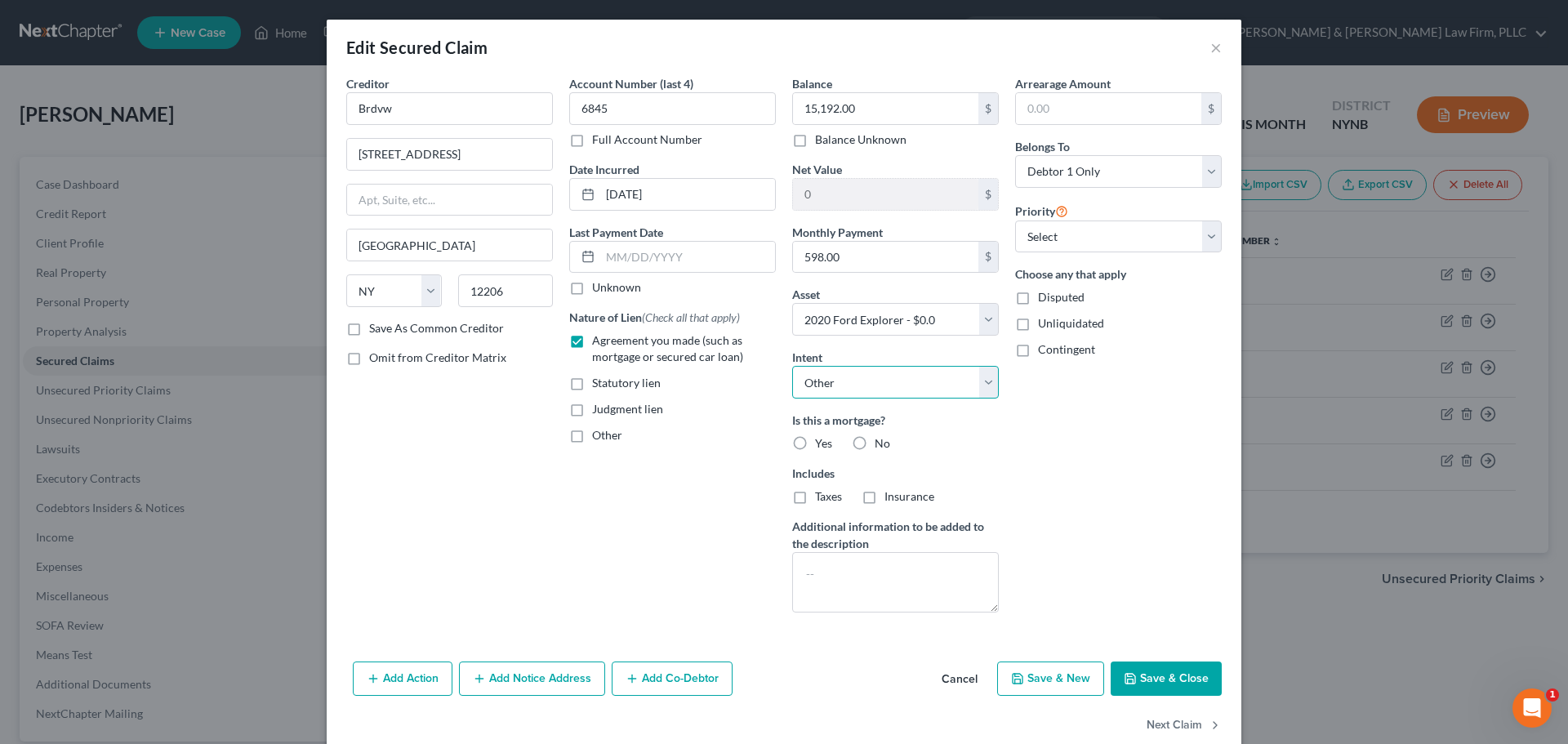
click at [792, 366] on select "Select Surrender Redeem Reaffirm Avoid Other" at bounding box center [895, 383] width 207 height 33
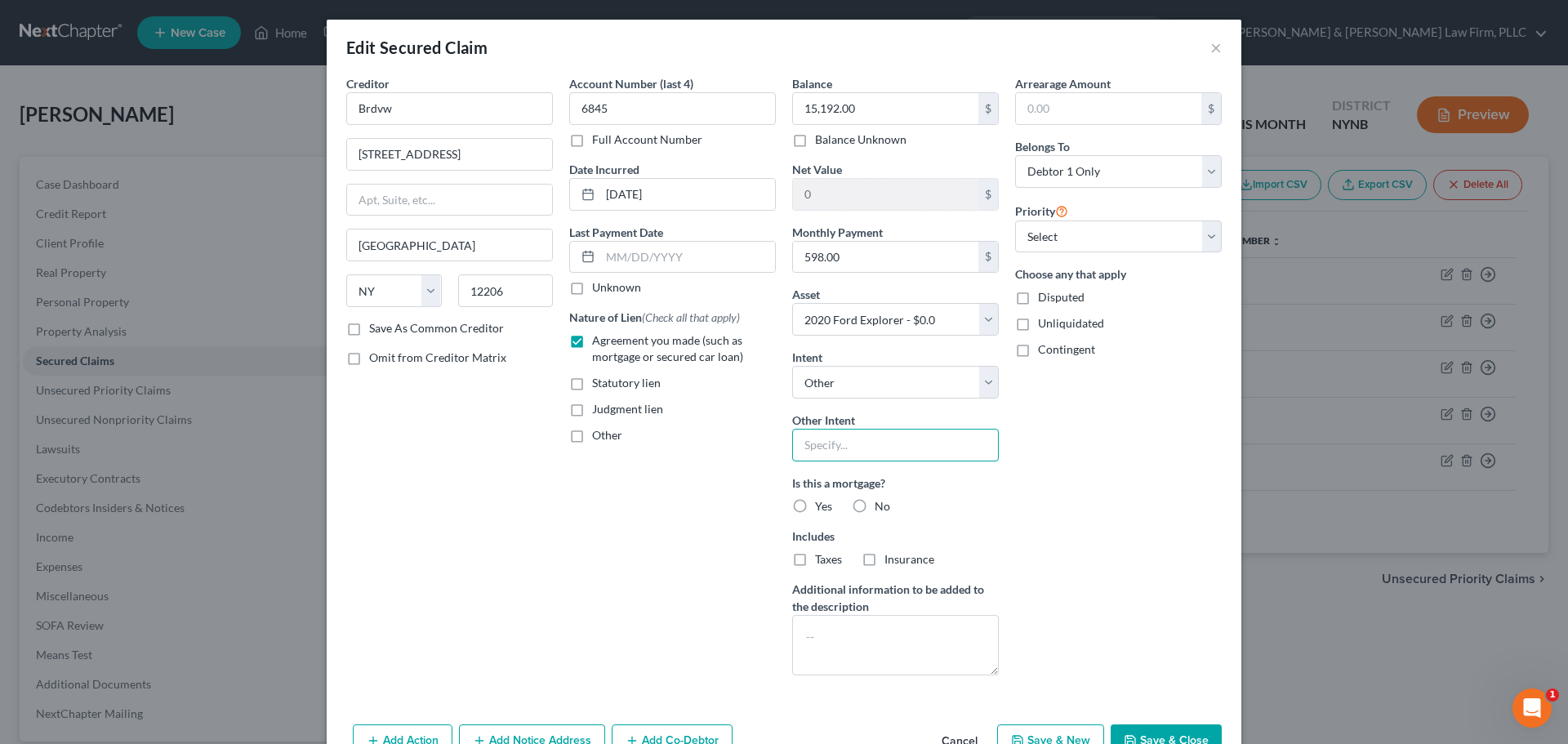
click at [841, 451] on input "text" at bounding box center [895, 445] width 207 height 33
type input "Reaffirm/Voluntary Pay"
click at [874, 506] on label "No" at bounding box center [882, 506] width 15 height 16
click at [881, 506] on input "No" at bounding box center [886, 503] width 11 height 11
radio input "true"
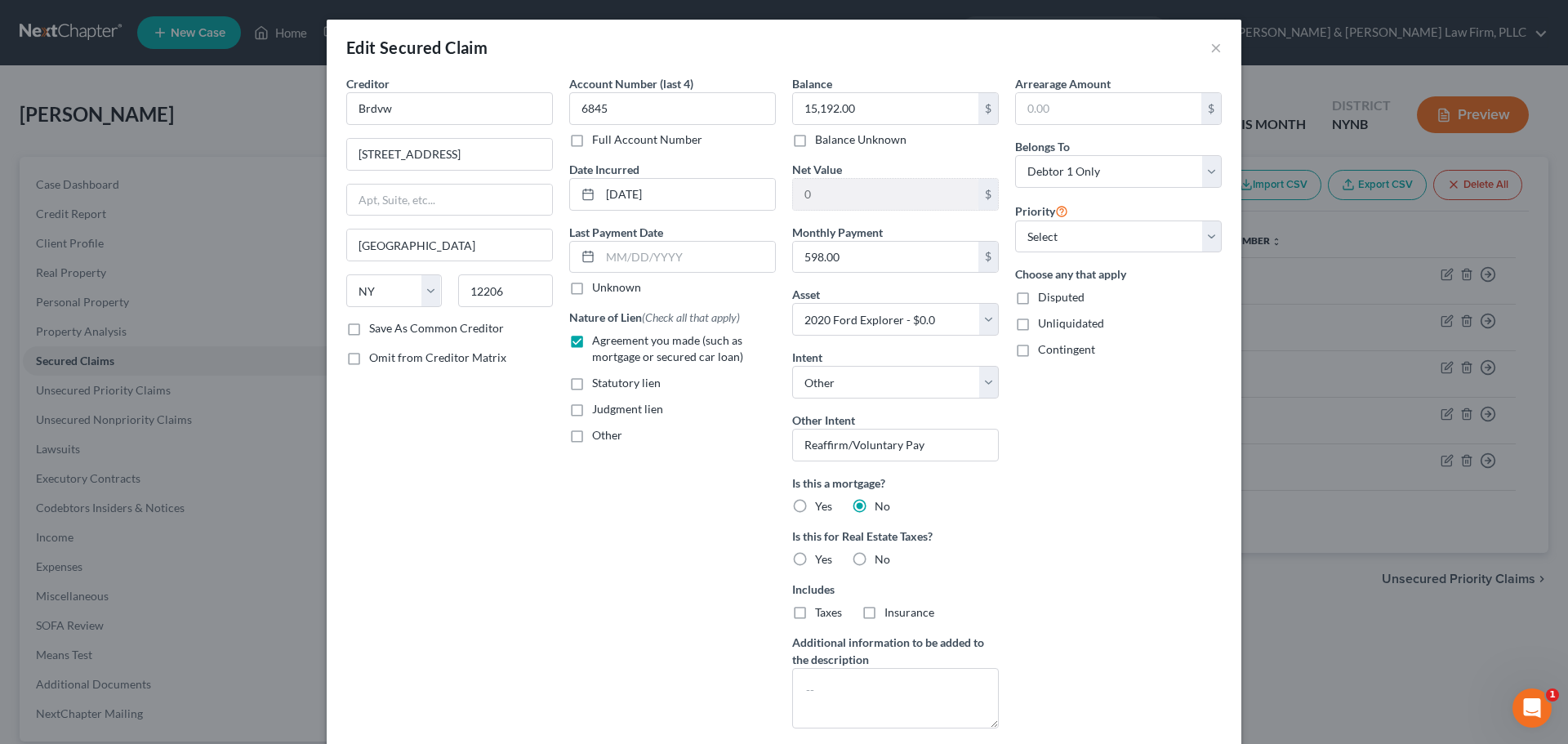
click at [874, 556] on label "No" at bounding box center [882, 558] width 15 height 16
click at [881, 556] on input "No" at bounding box center [886, 556] width 11 height 11
radio input "true"
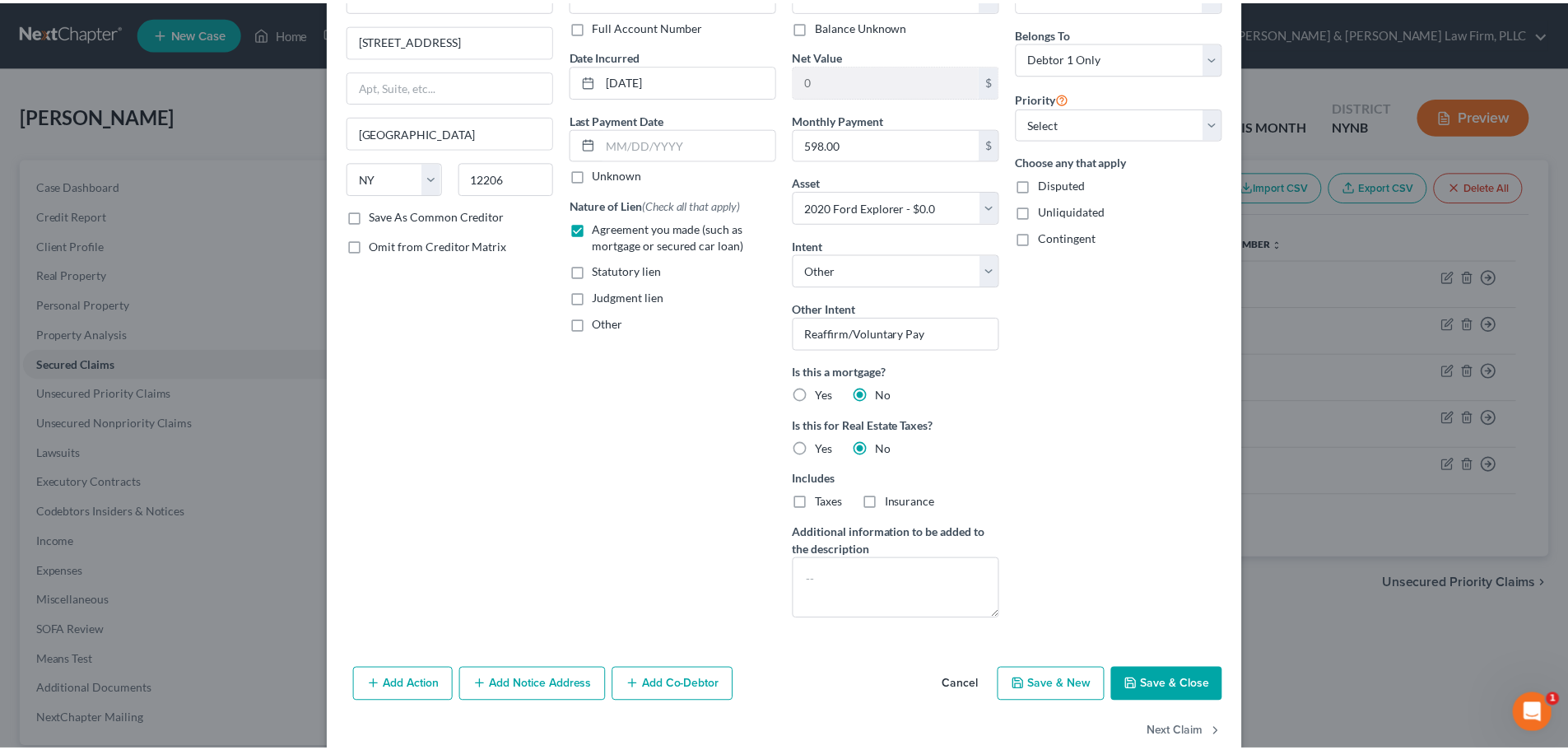
scroll to position [148, 0]
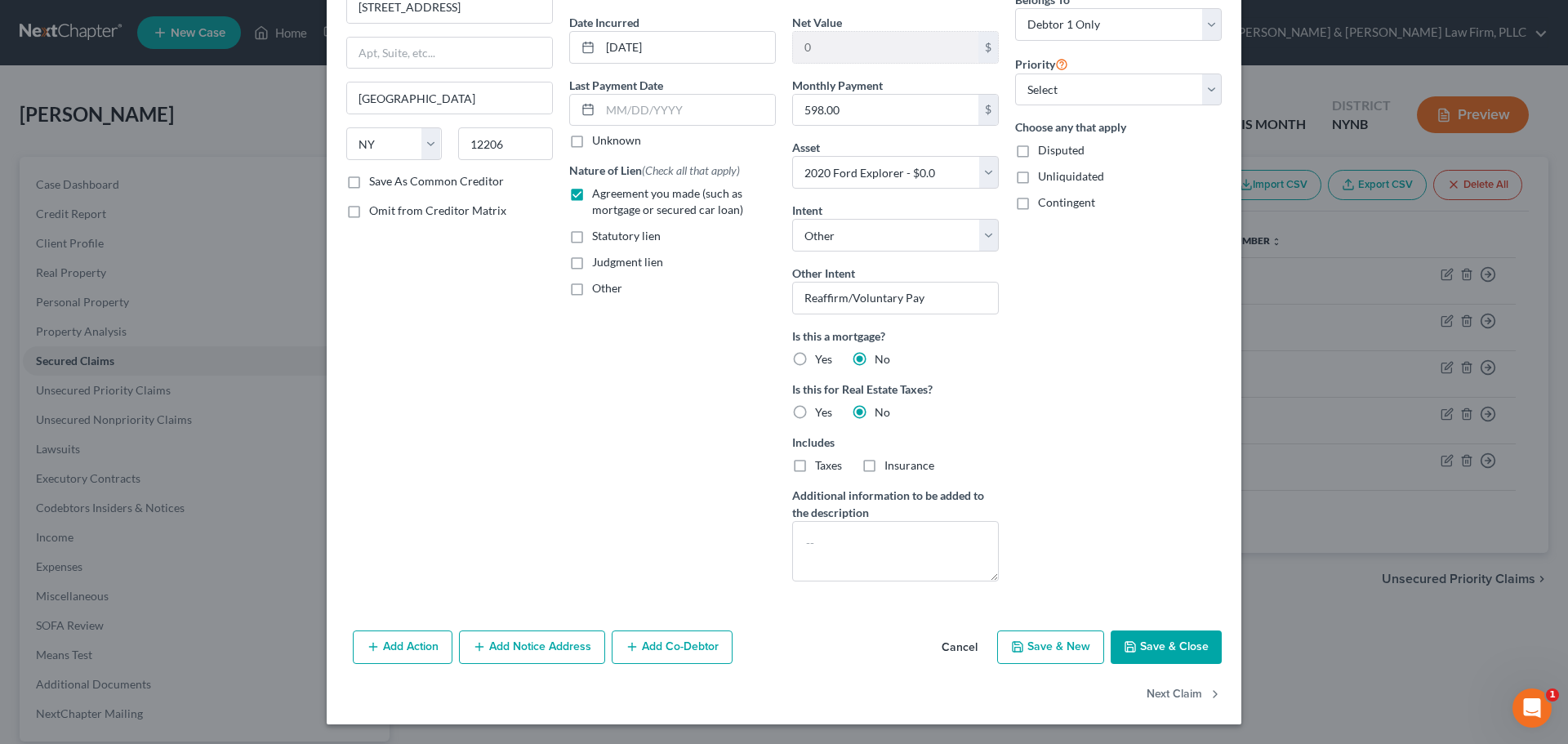
click at [1148, 637] on button "Save & Close" at bounding box center [1166, 647] width 111 height 34
select select
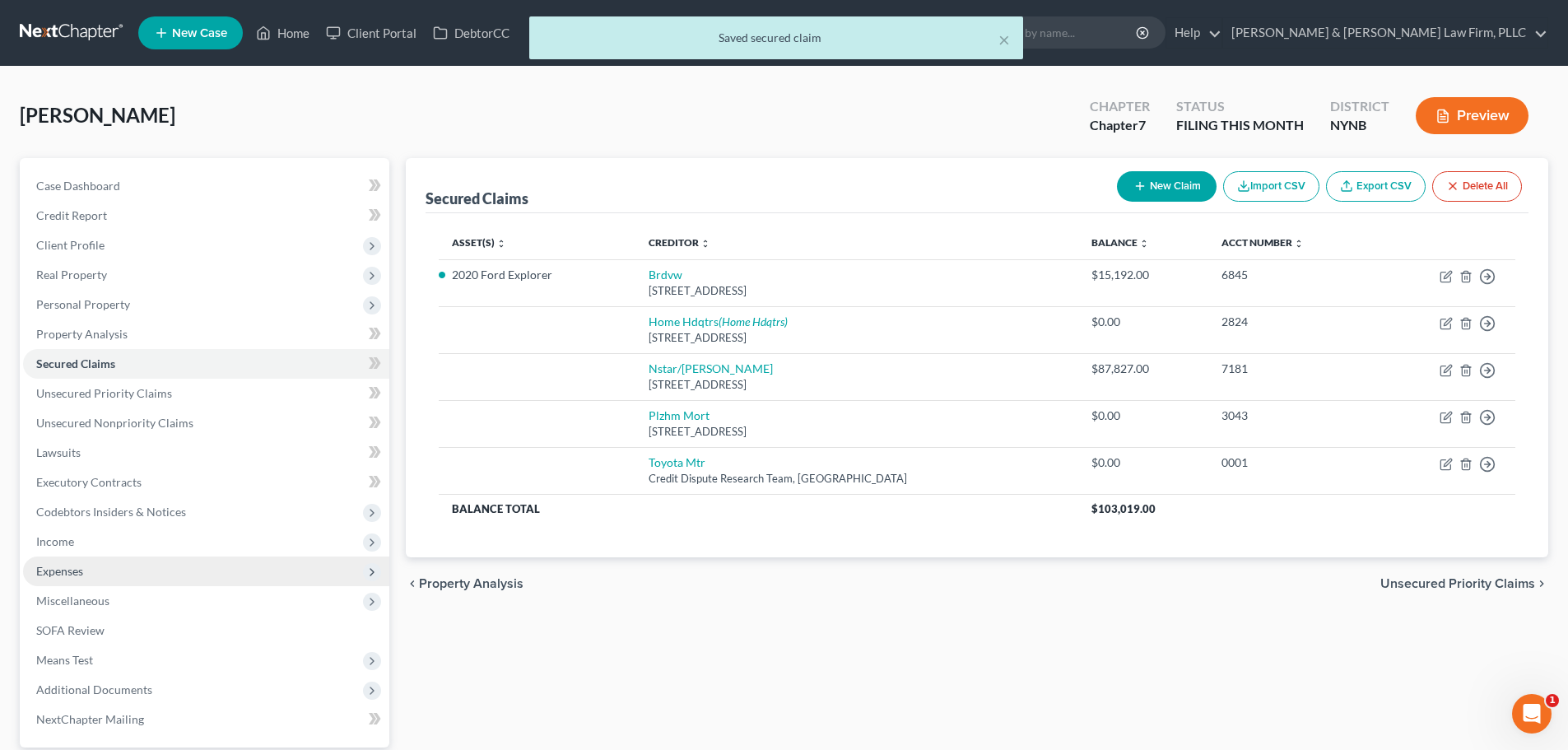
click at [76, 576] on span "Expenses" at bounding box center [60, 571] width 47 height 14
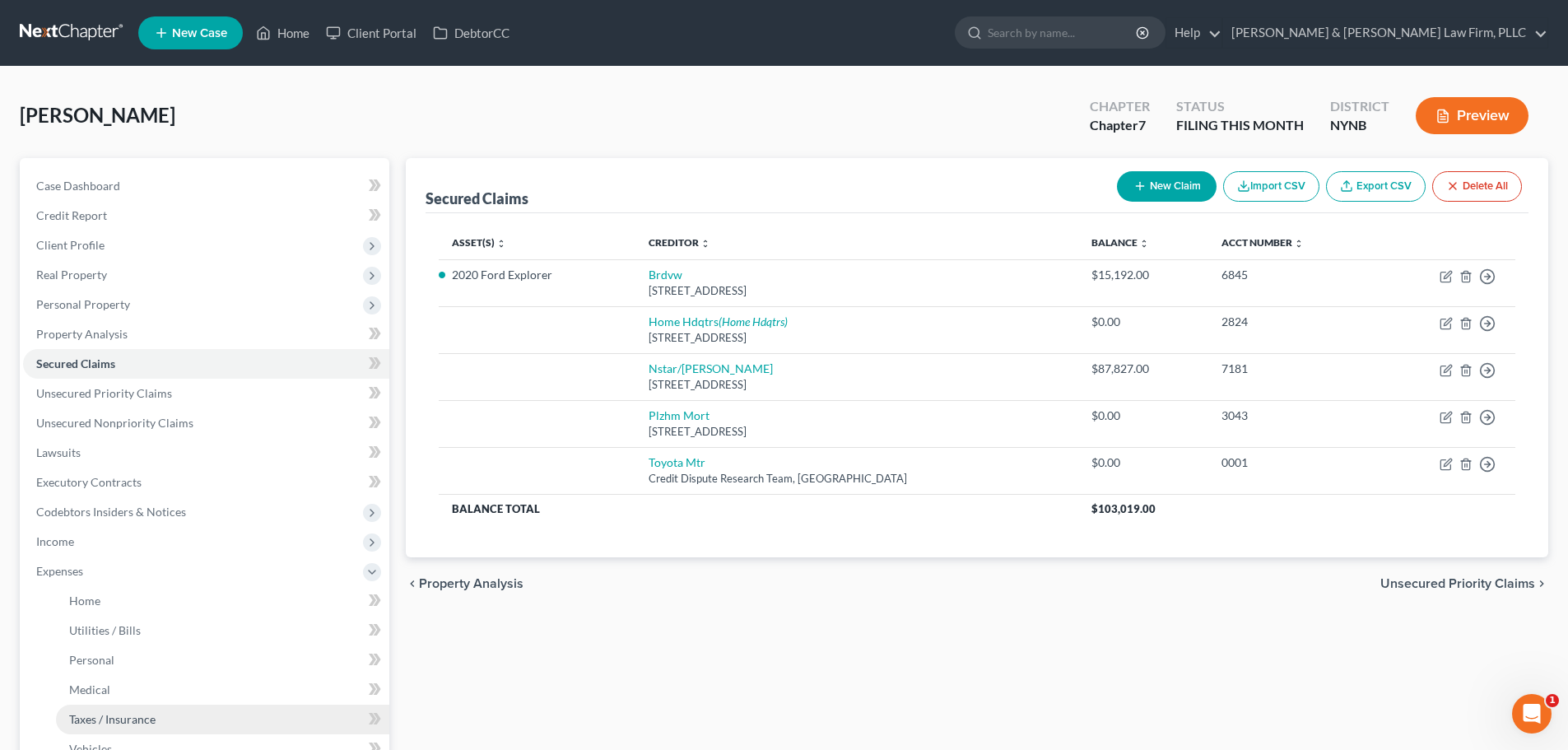
scroll to position [82, 0]
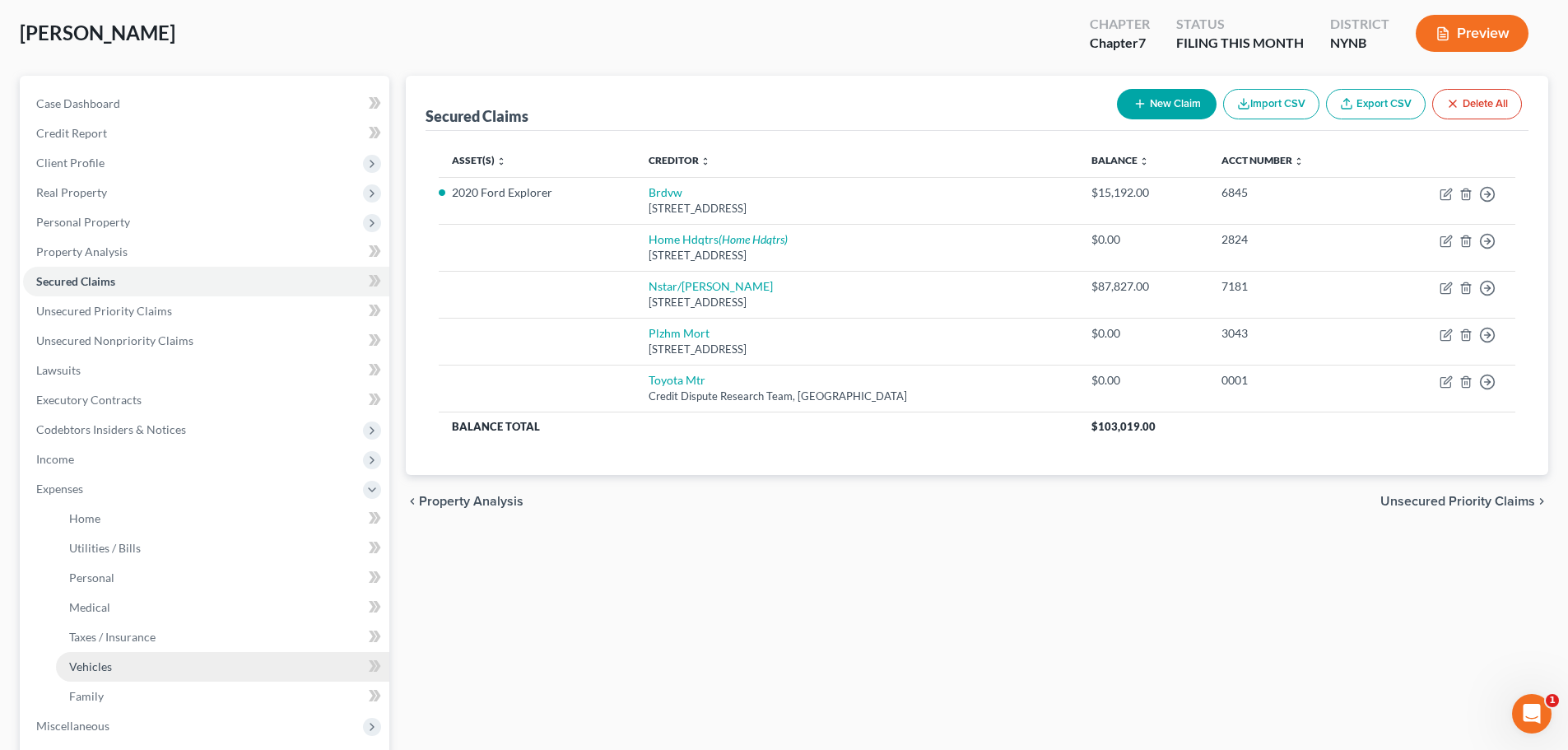
click at [93, 661] on span "Vehicles" at bounding box center [91, 666] width 42 height 14
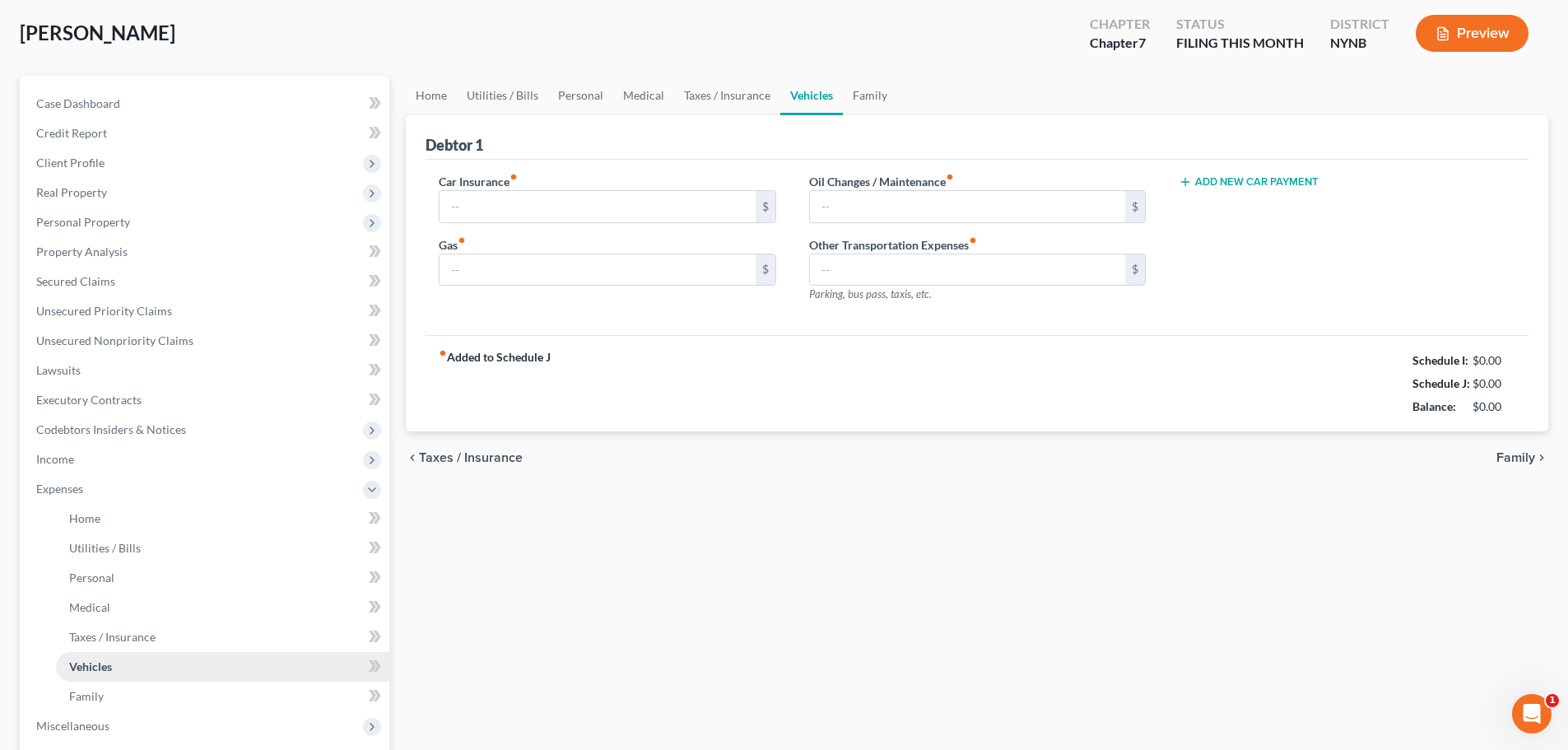
type input "197.49"
type input "300.00"
type input "45.00"
type input "0.00"
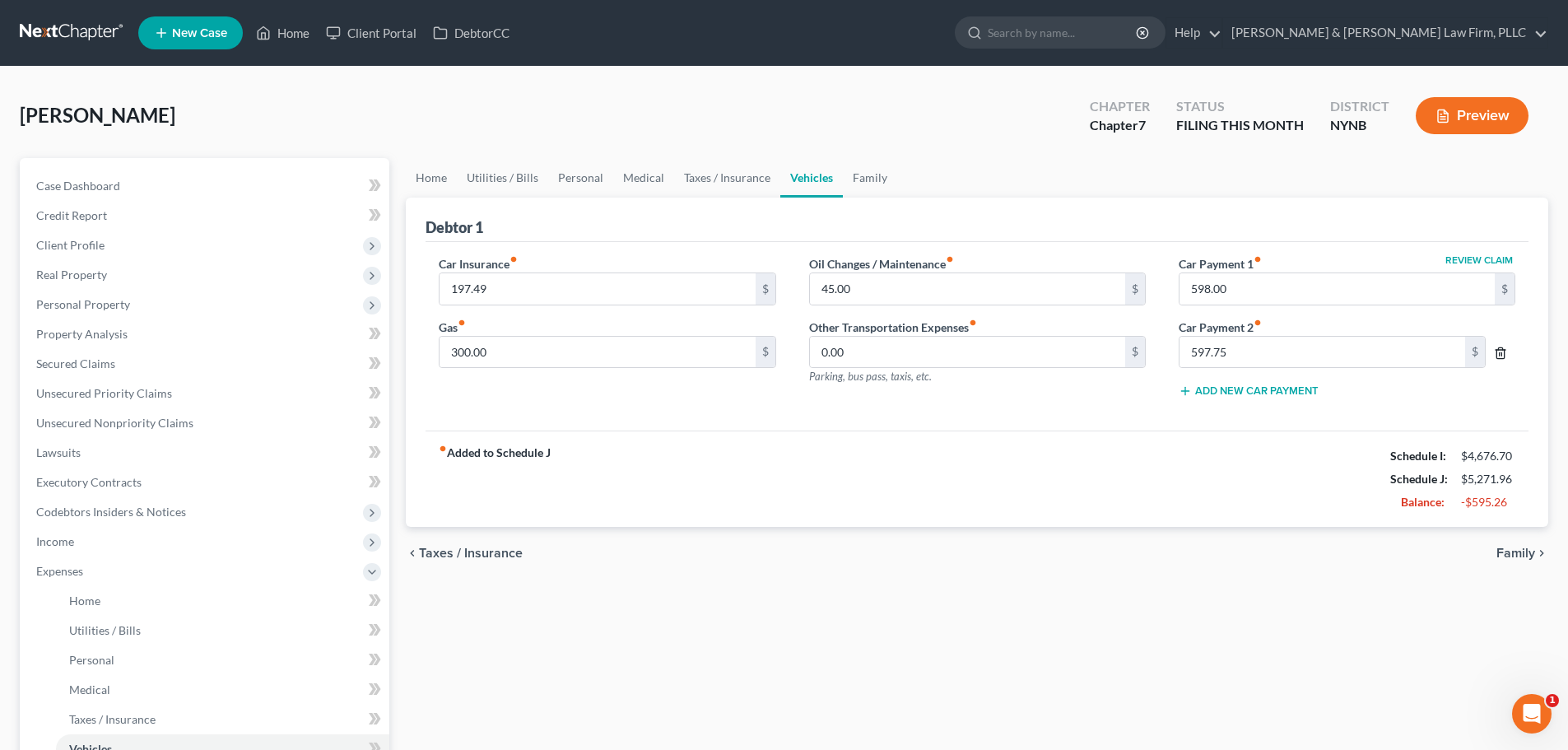
click at [1500, 352] on icon "button" at bounding box center [1501, 353] width 13 height 13
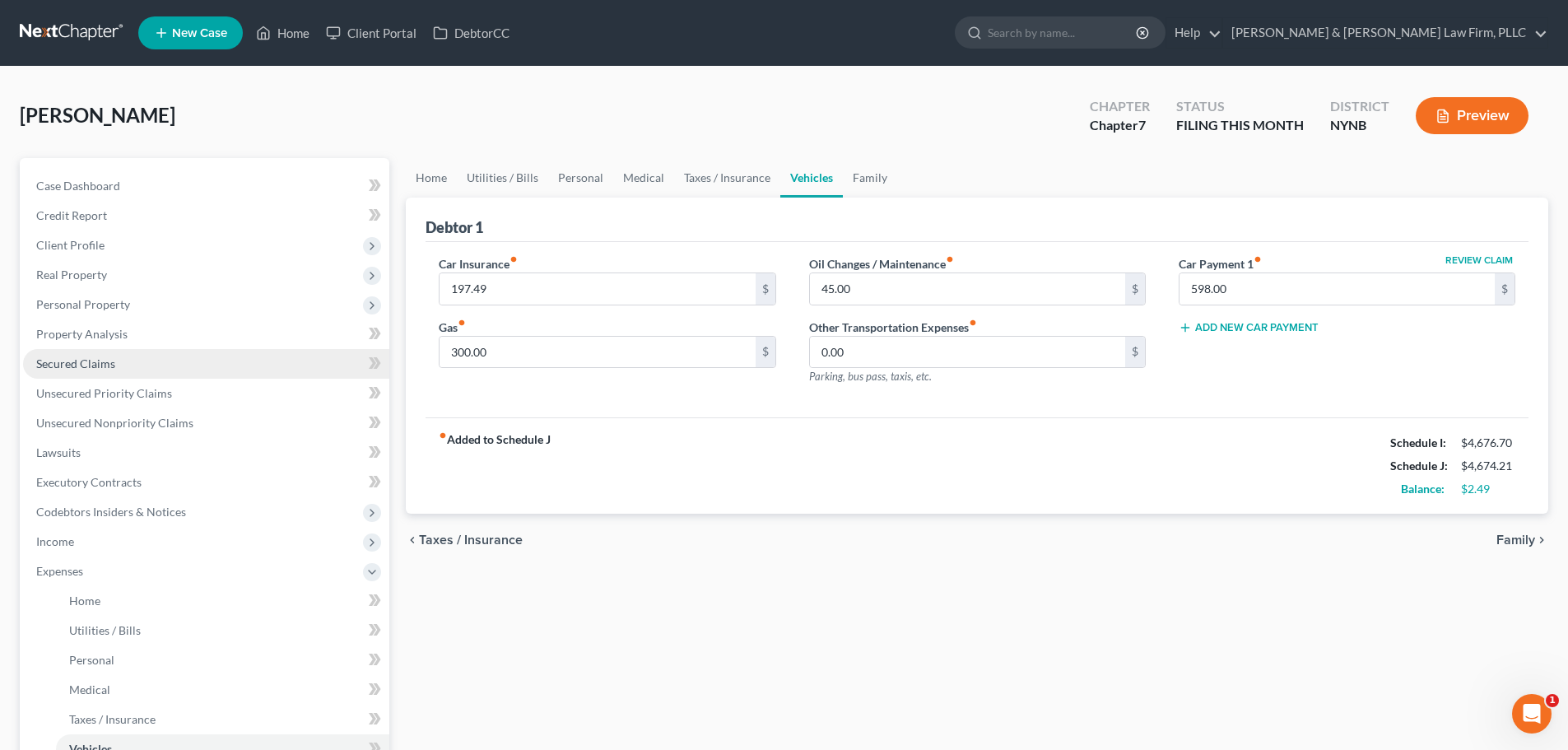
click at [95, 364] on span "Secured Claims" at bounding box center [76, 363] width 79 height 14
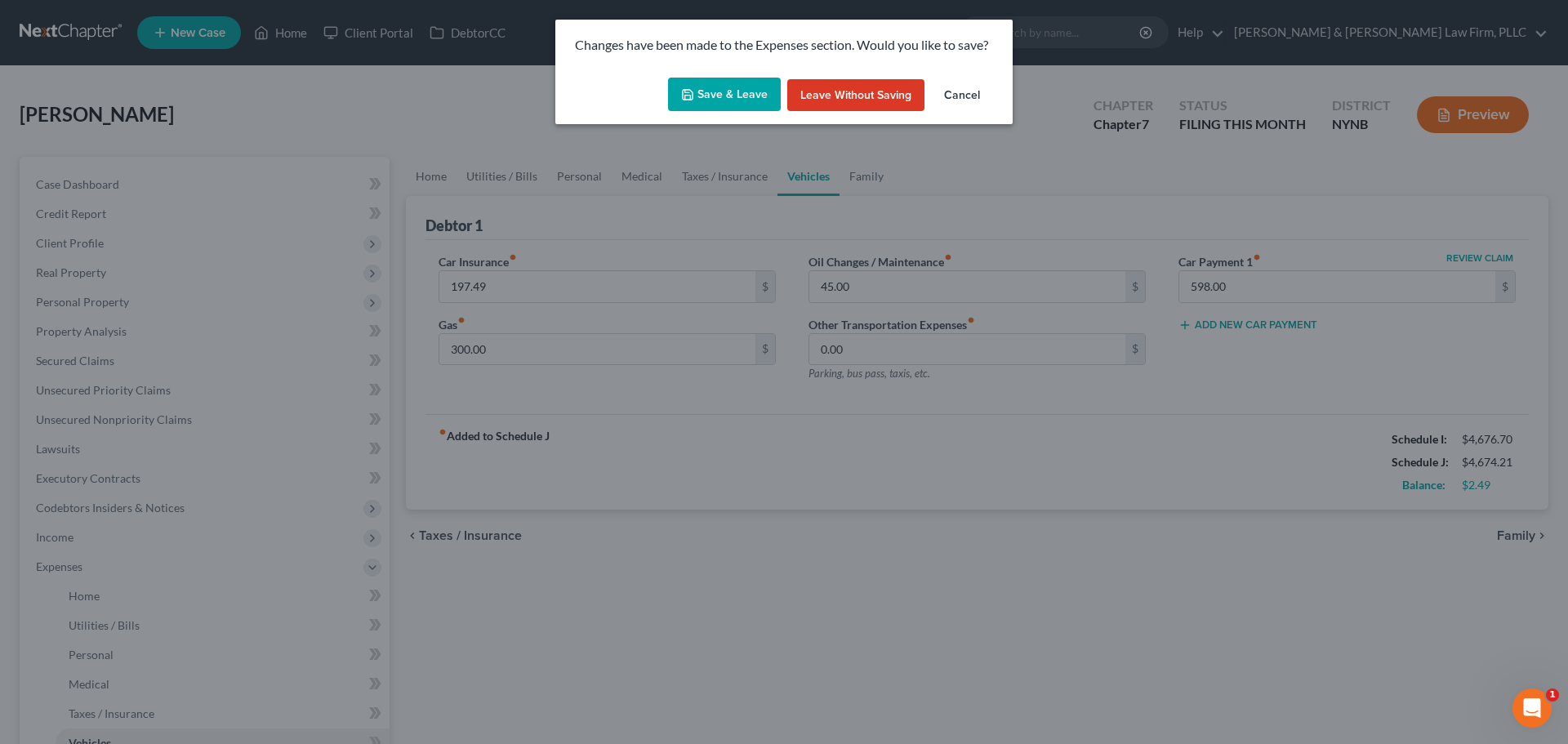
click at [703, 81] on button "Save & Leave" at bounding box center [724, 95] width 113 height 34
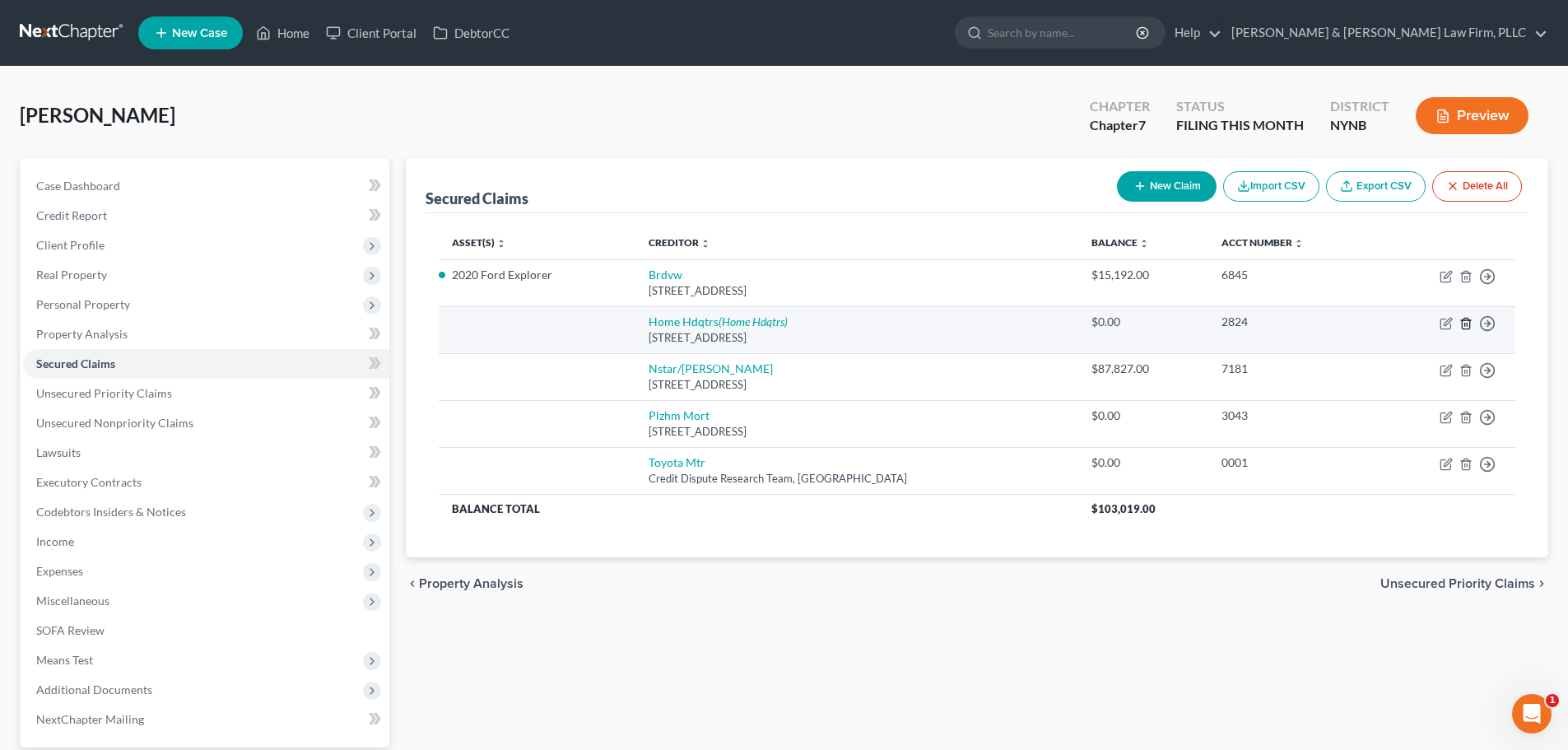
click at [1466, 323] on icon "button" at bounding box center [1466, 324] width 13 height 13
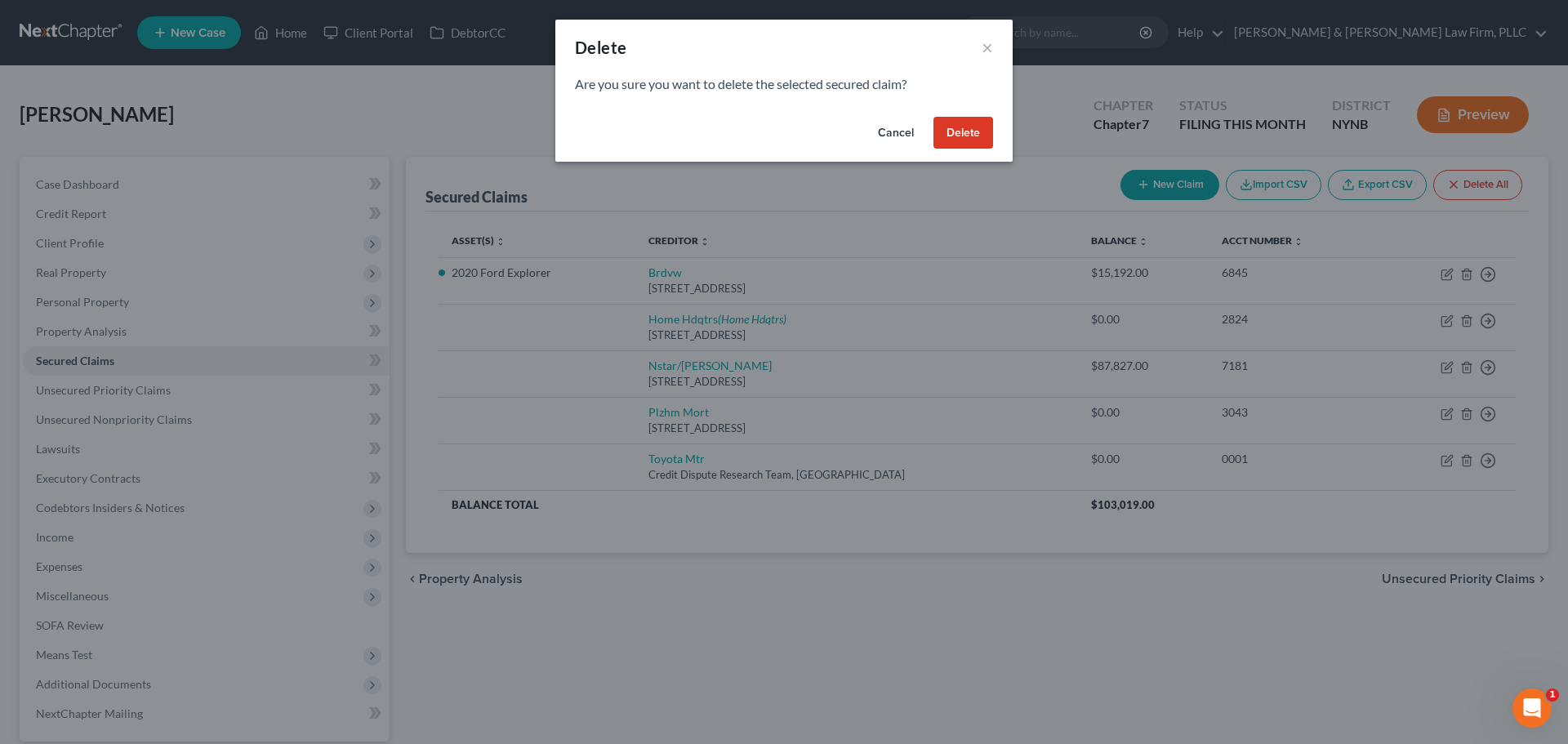
click at [966, 133] on button "Delete" at bounding box center [963, 133] width 59 height 33
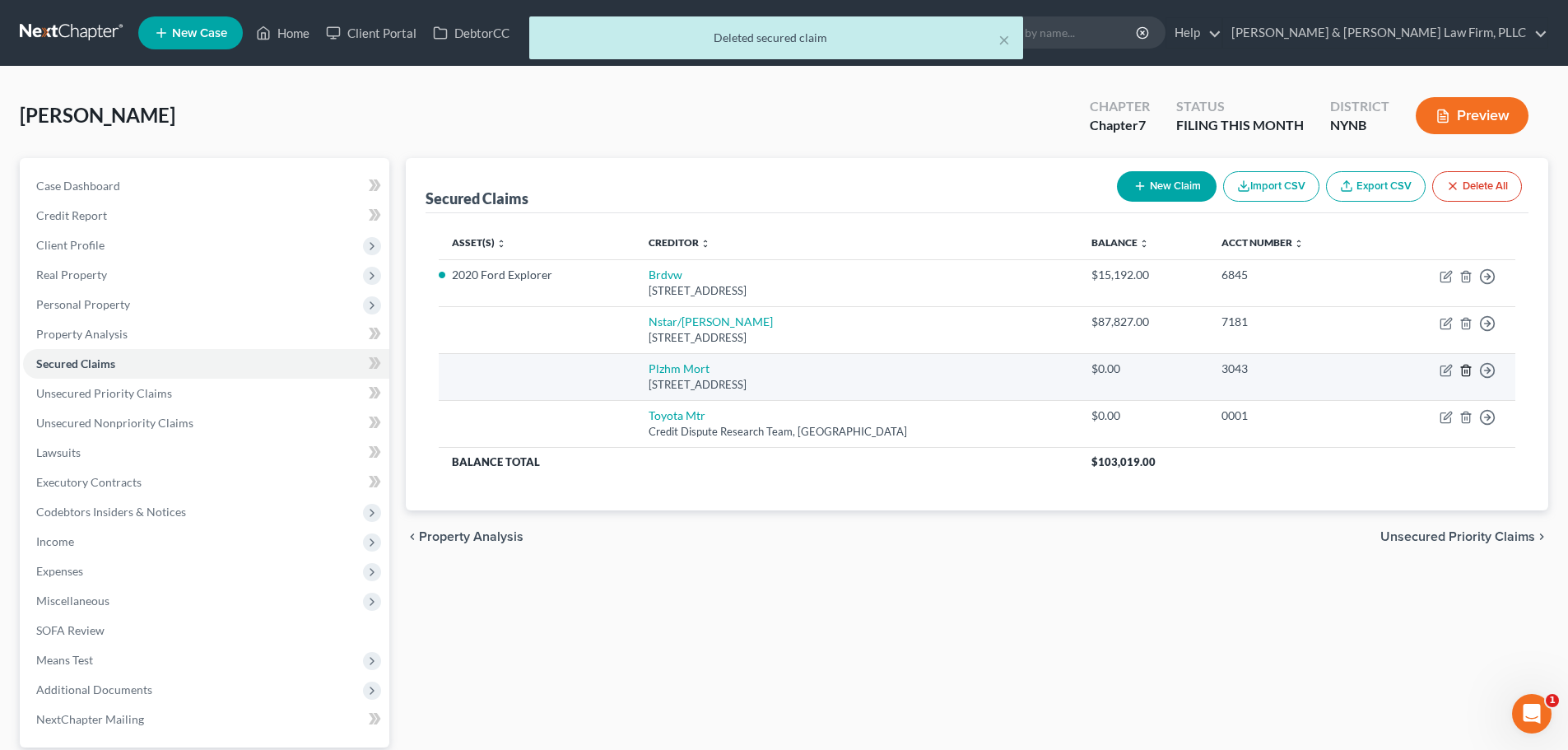
click at [1466, 374] on icon "button" at bounding box center [1466, 370] width 13 height 13
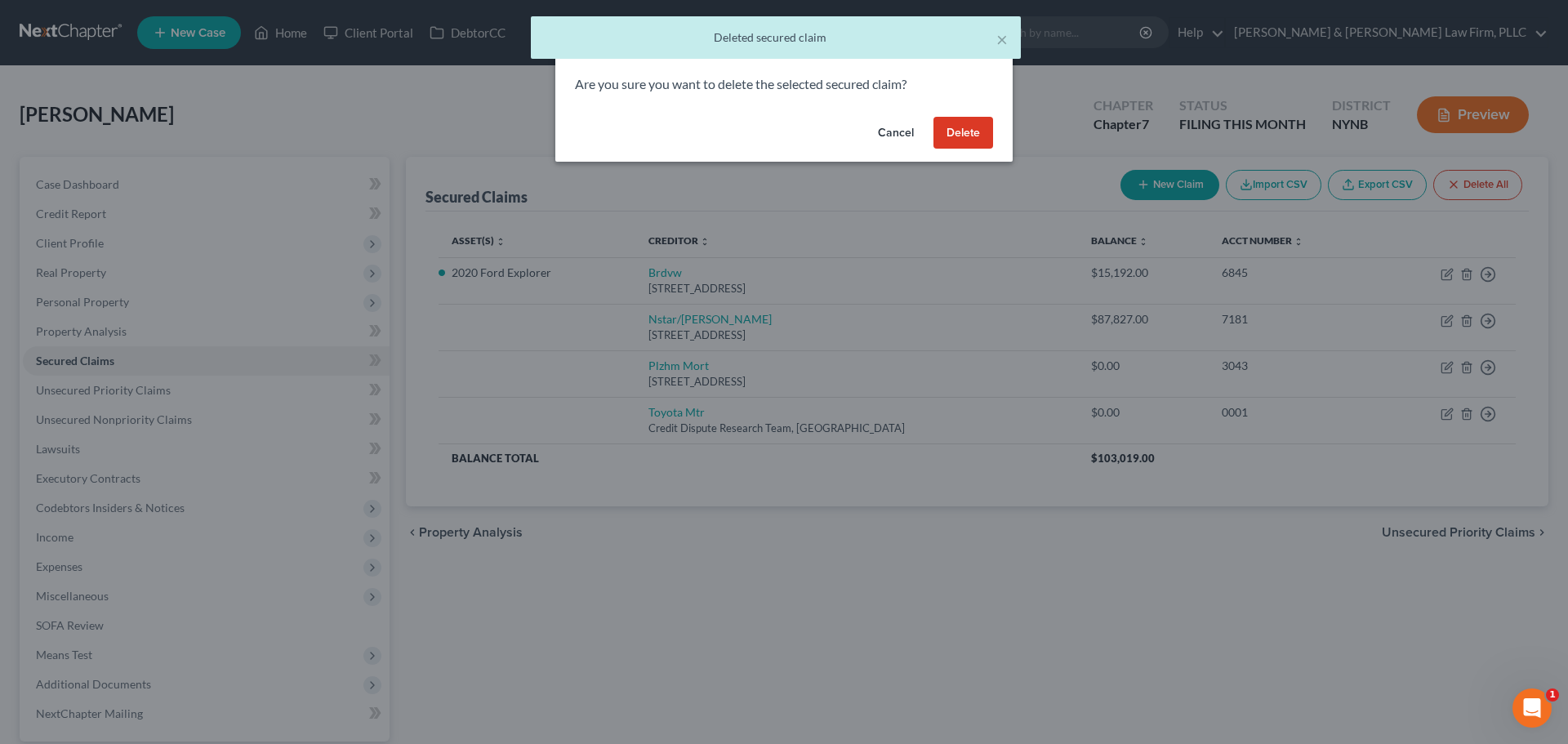
click at [981, 133] on button "Delete" at bounding box center [963, 133] width 59 height 33
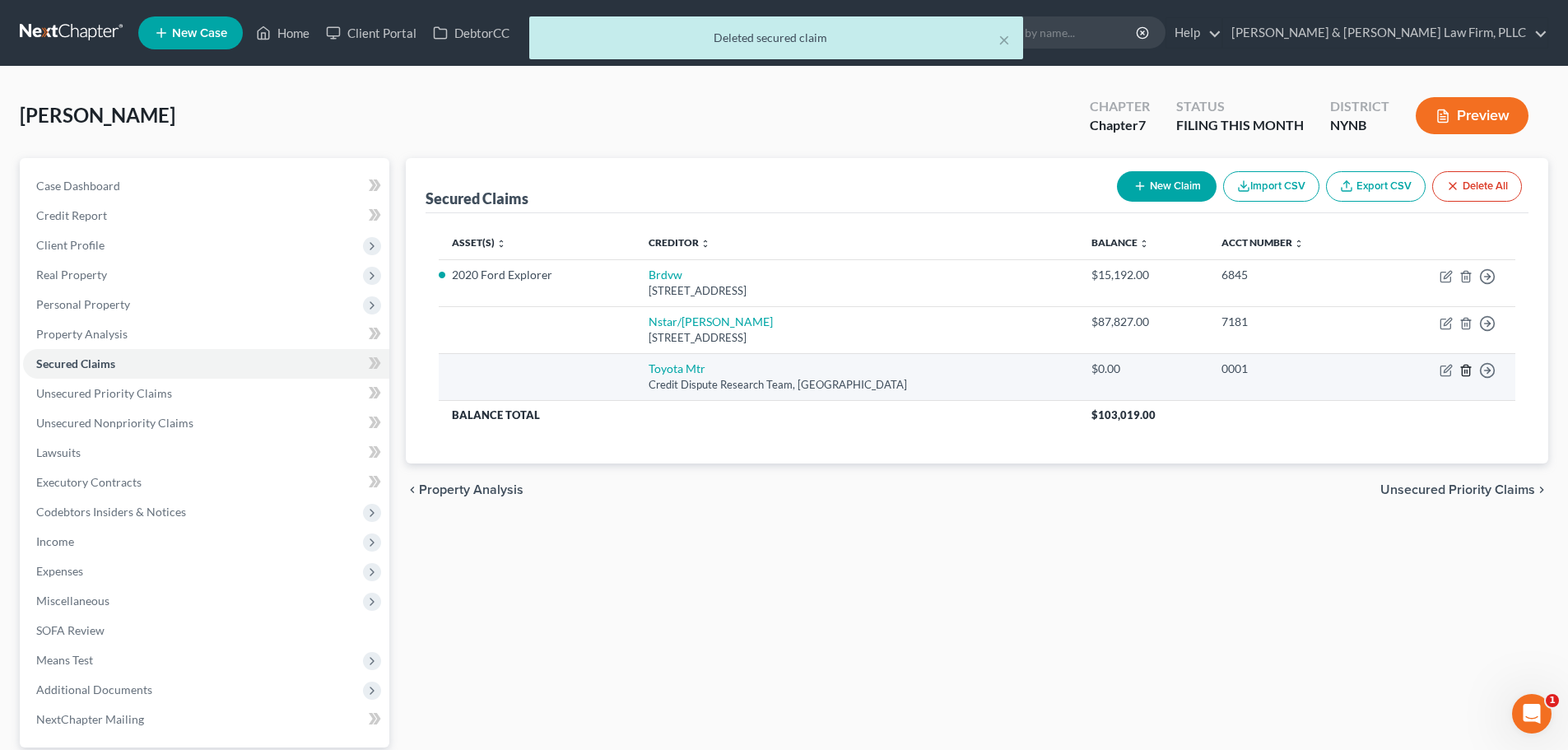
click at [1467, 369] on icon "button" at bounding box center [1466, 370] width 13 height 13
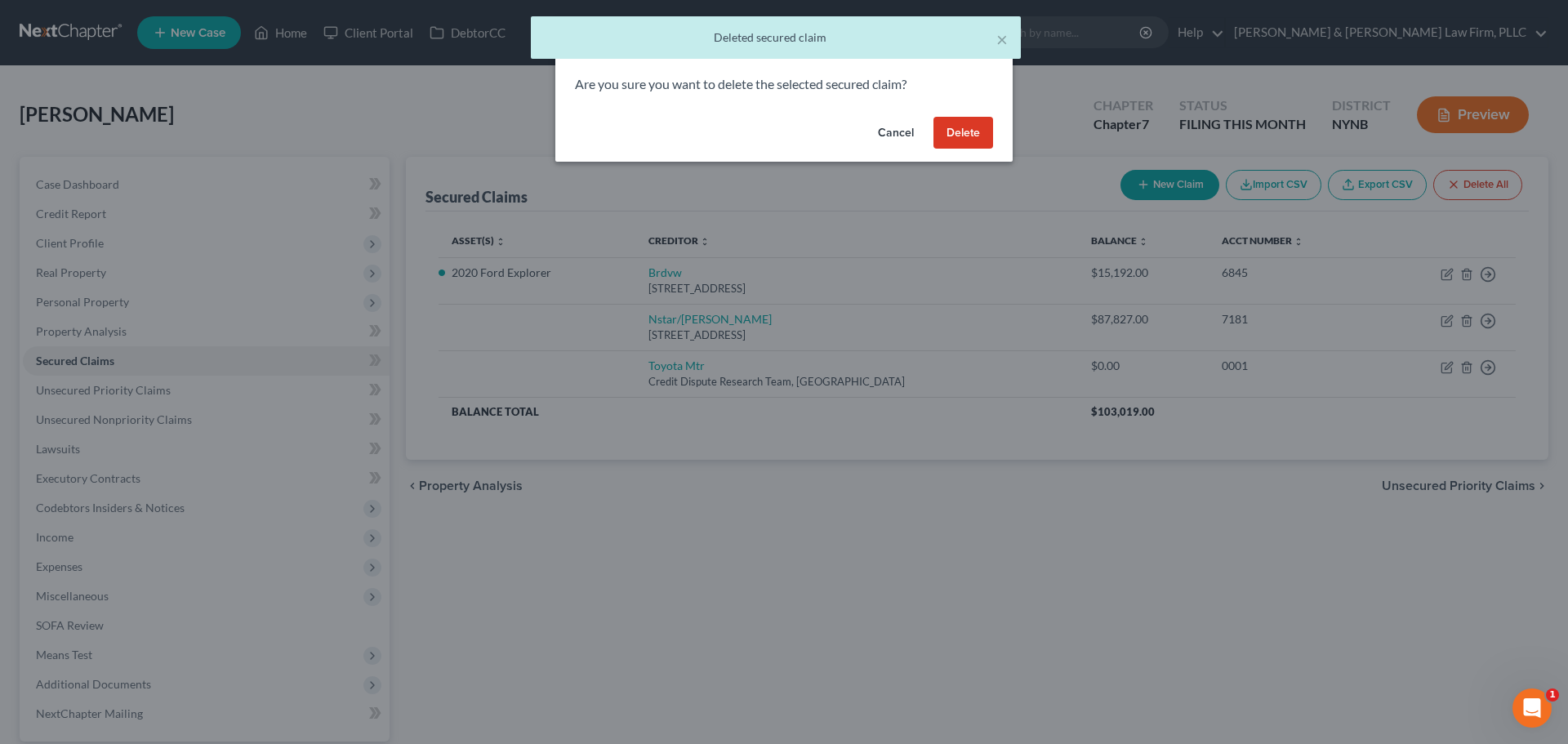
click at [972, 131] on button "Delete" at bounding box center [963, 133] width 59 height 33
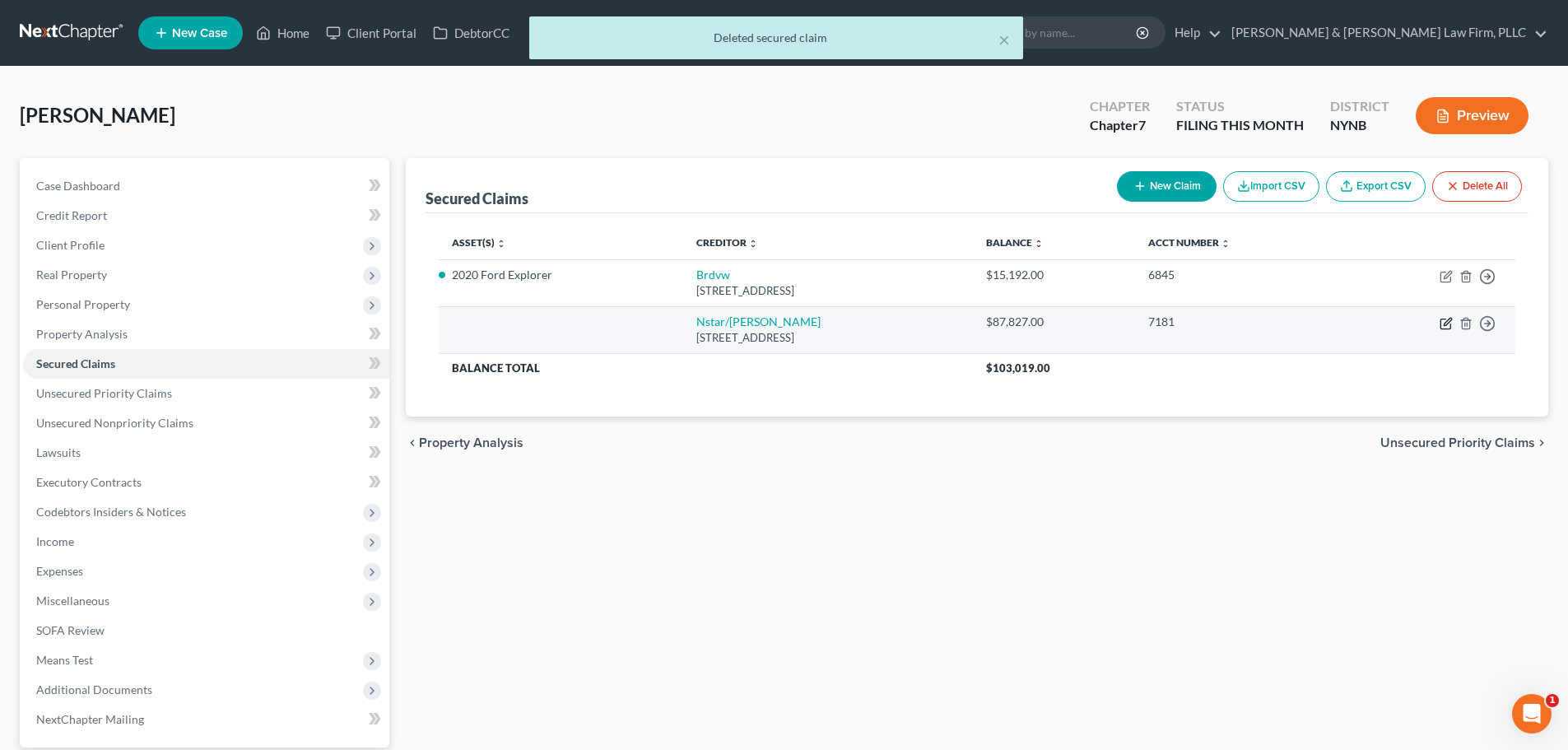
click at [1445, 324] on icon "button" at bounding box center [1446, 324] width 13 height 13
select select "45"
select select "0"
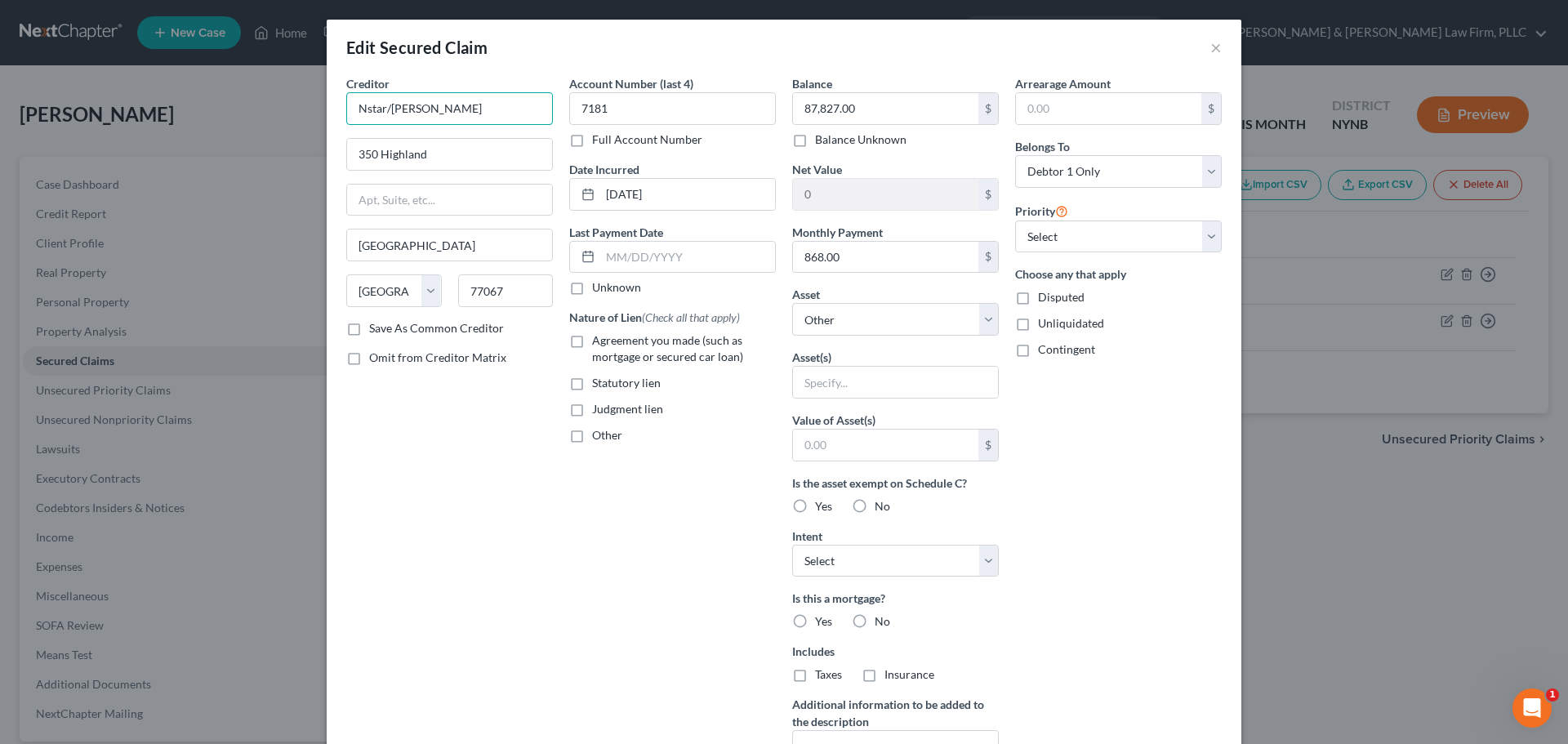
click at [467, 115] on input "Nstar/[PERSON_NAME]" at bounding box center [450, 108] width 207 height 33
drag, startPoint x: 467, startPoint y: 115, endPoint x: 277, endPoint y: 122, distance: 190.1
click at [277, 122] on div "Edit Secured Claim × Creditor * Nstar/[PERSON_NAME] 350 Highland [GEOGRAPHIC_DA…" at bounding box center [784, 372] width 1568 height 744
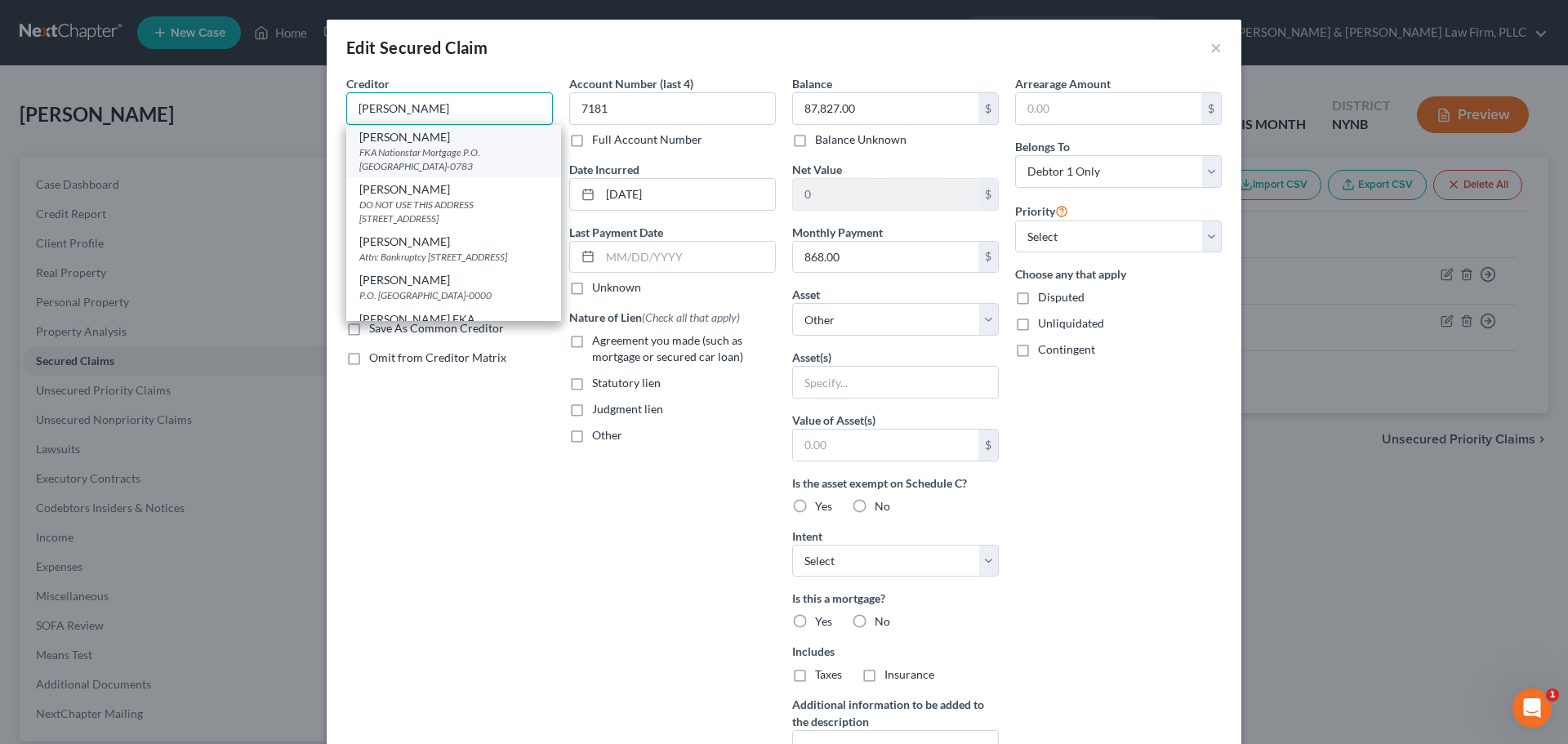
type input "[PERSON_NAME]"
click at [383, 147] on div "FKA Nationstar Mortgage P.O. [GEOGRAPHIC_DATA]-0783" at bounding box center [453, 159] width 188 height 28
type input "FKA Nationstar Mortgage"
type input "P.O. Box 650783"
type input "[GEOGRAPHIC_DATA]"
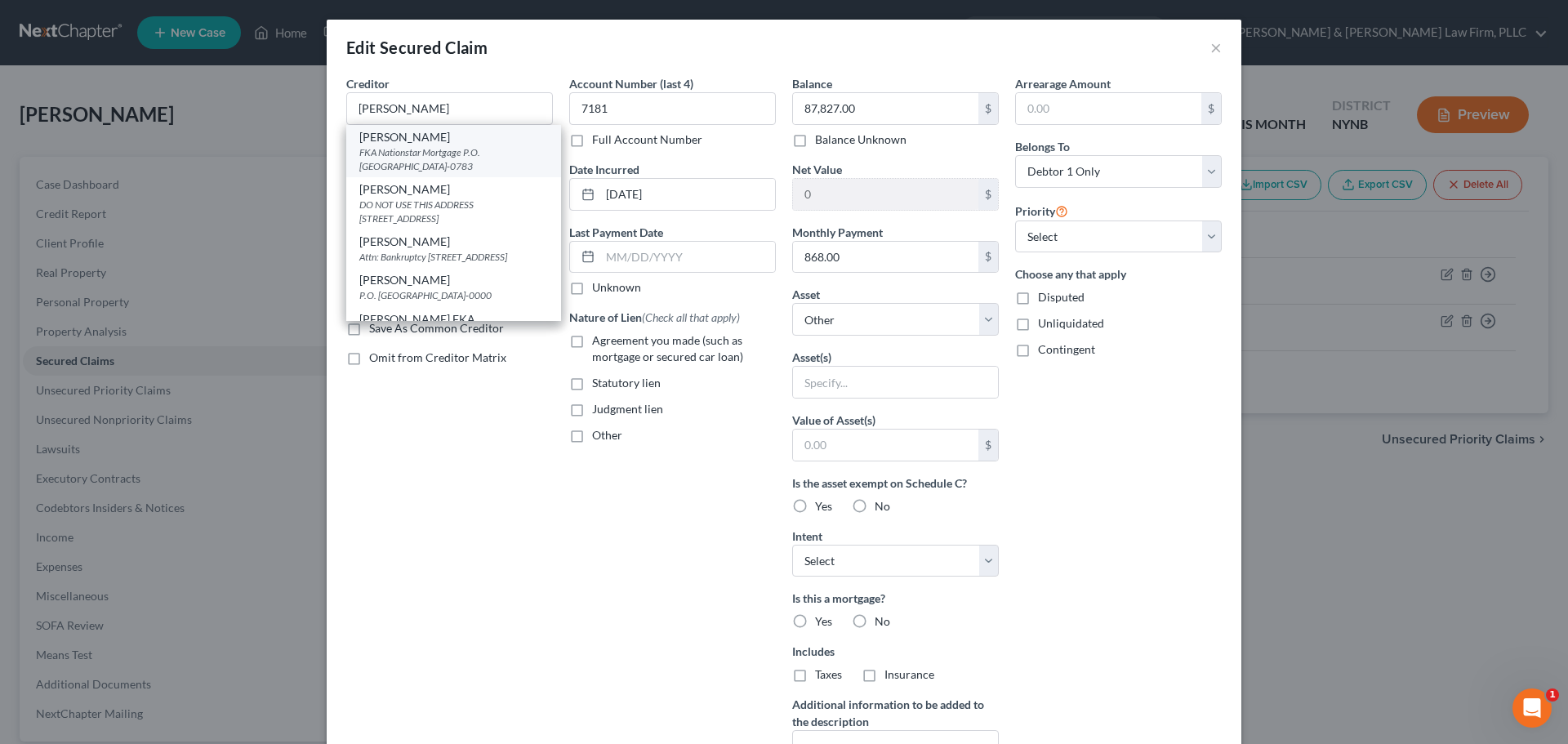
type input "75265-0783"
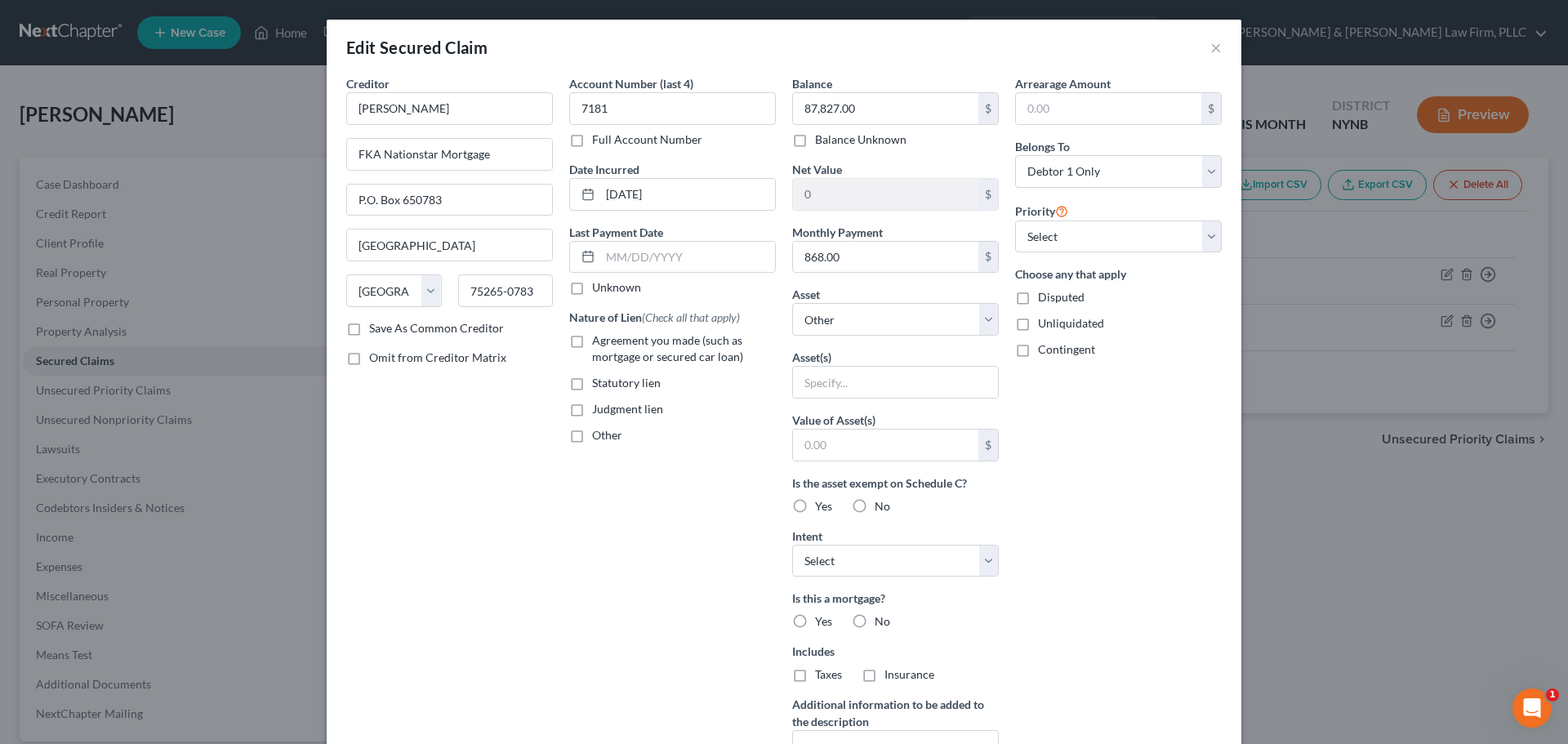
scroll to position [81, 0]
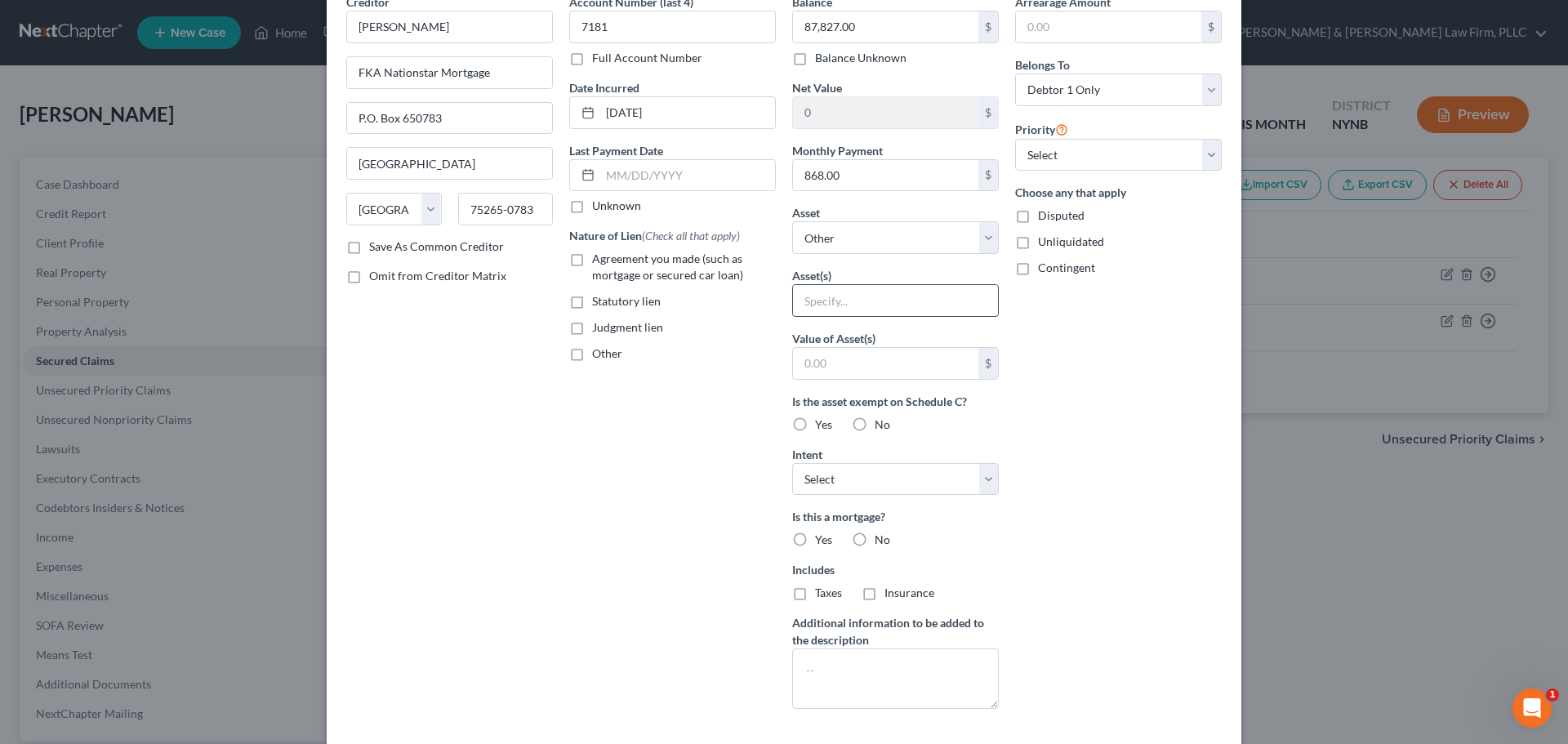
click at [924, 298] on input "text" at bounding box center [895, 300] width 205 height 31
click at [987, 236] on select "Select Other Multiple Assets Jewelry - Jewelry to Include Costume Jewelry - $50…" at bounding box center [895, 237] width 207 height 33
select select "7"
click at [792, 254] on select "Select Other Multiple Assets Jewelry - Jewelry to Include Costume Jewelry - $50…" at bounding box center [895, 237] width 207 height 33
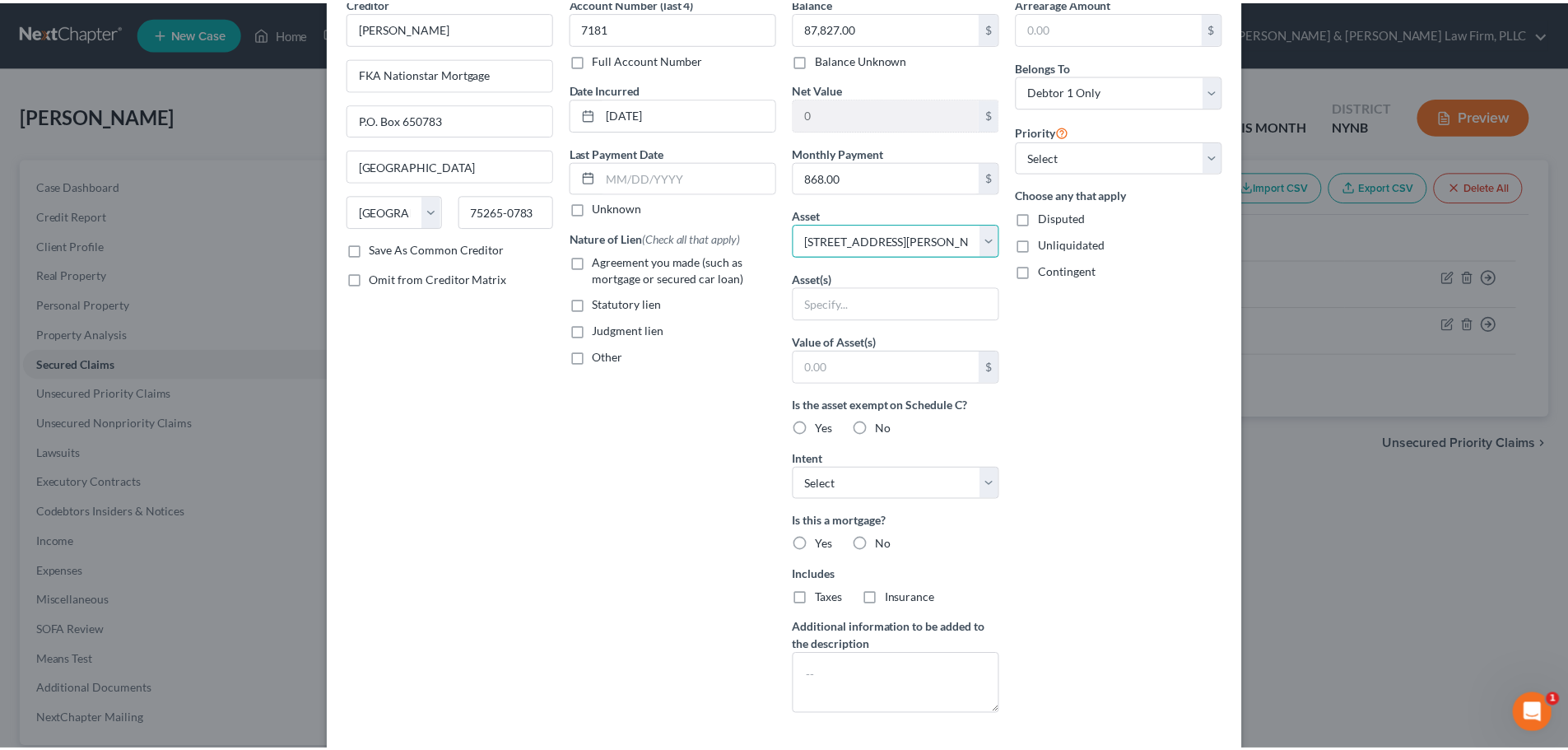
scroll to position [31, 0]
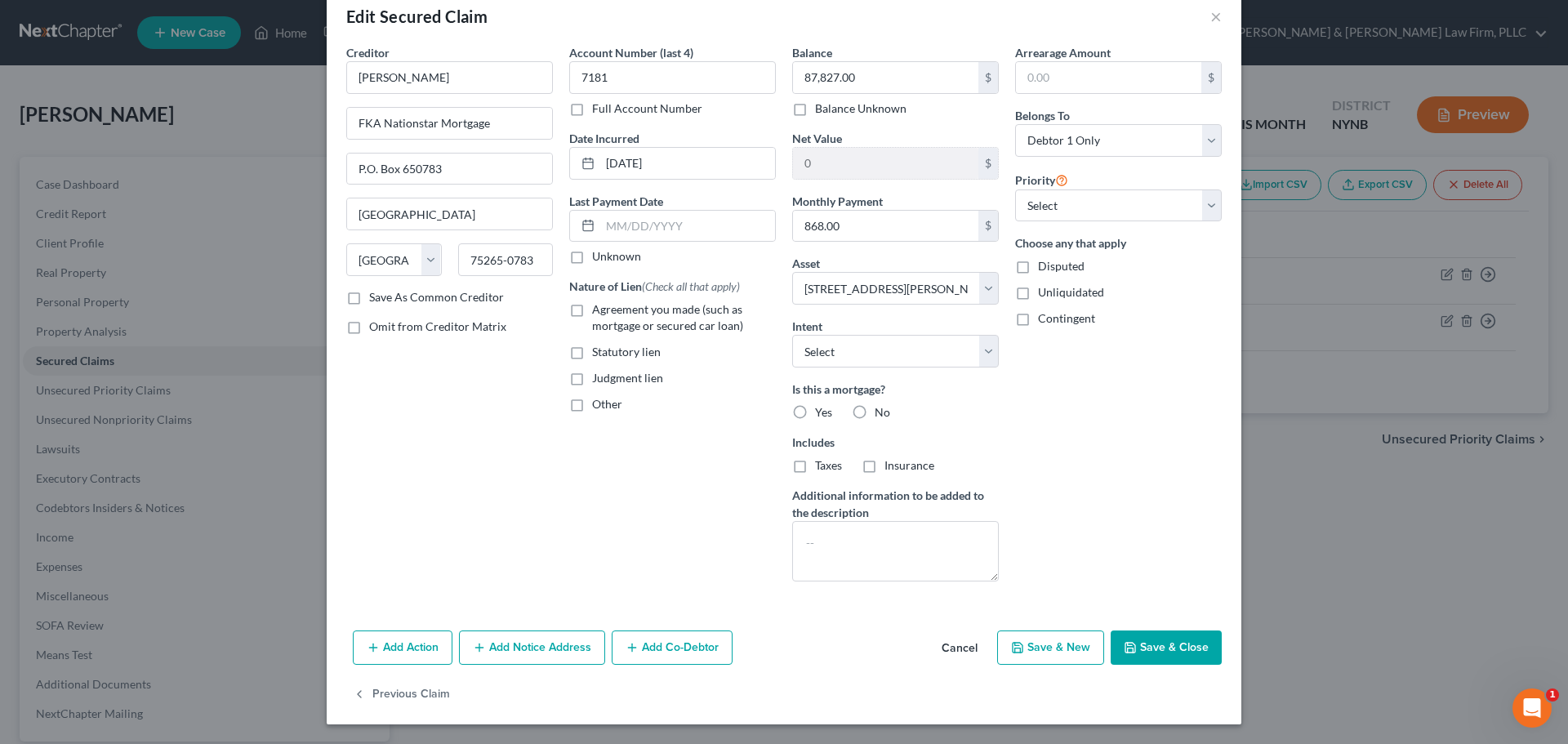
click at [815, 410] on label "Yes" at bounding box center [824, 412] width 17 height 16
click at [822, 410] on input "Yes" at bounding box center [827, 409] width 11 height 11
radio input "true"
click at [592, 315] on label "Agreement you made (such as mortgage or secured car loan)" at bounding box center [684, 317] width 184 height 33
click at [599, 312] on input "Agreement you made (such as mortgage or secured car loan)" at bounding box center [604, 306] width 11 height 11
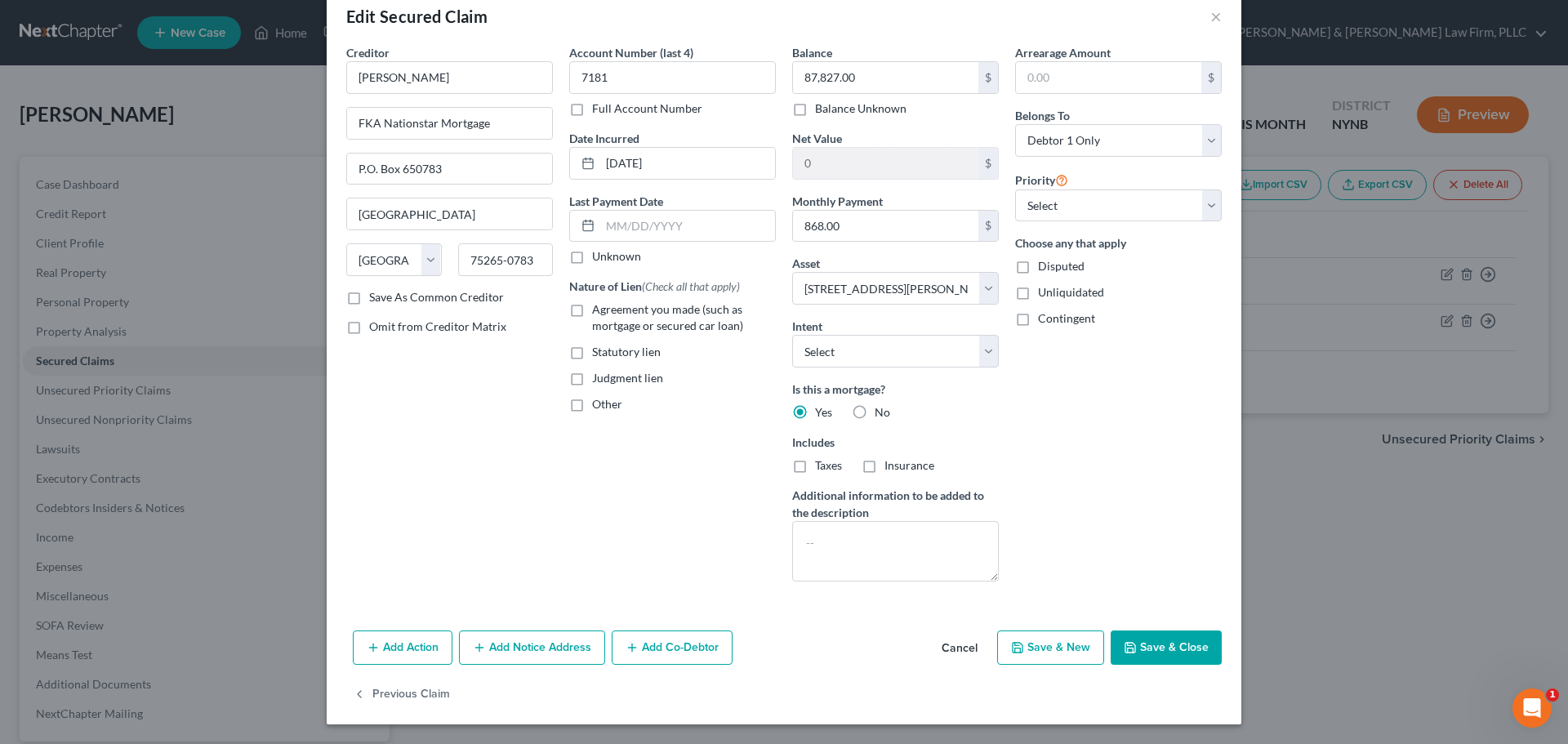
checkbox input "true"
click at [815, 465] on label "Taxes" at bounding box center [828, 465] width 27 height 16
click at [822, 465] on input "Taxes" at bounding box center [827, 462] width 11 height 11
checkbox input "true"
click at [885, 467] on label "Insurance" at bounding box center [910, 465] width 50 height 16
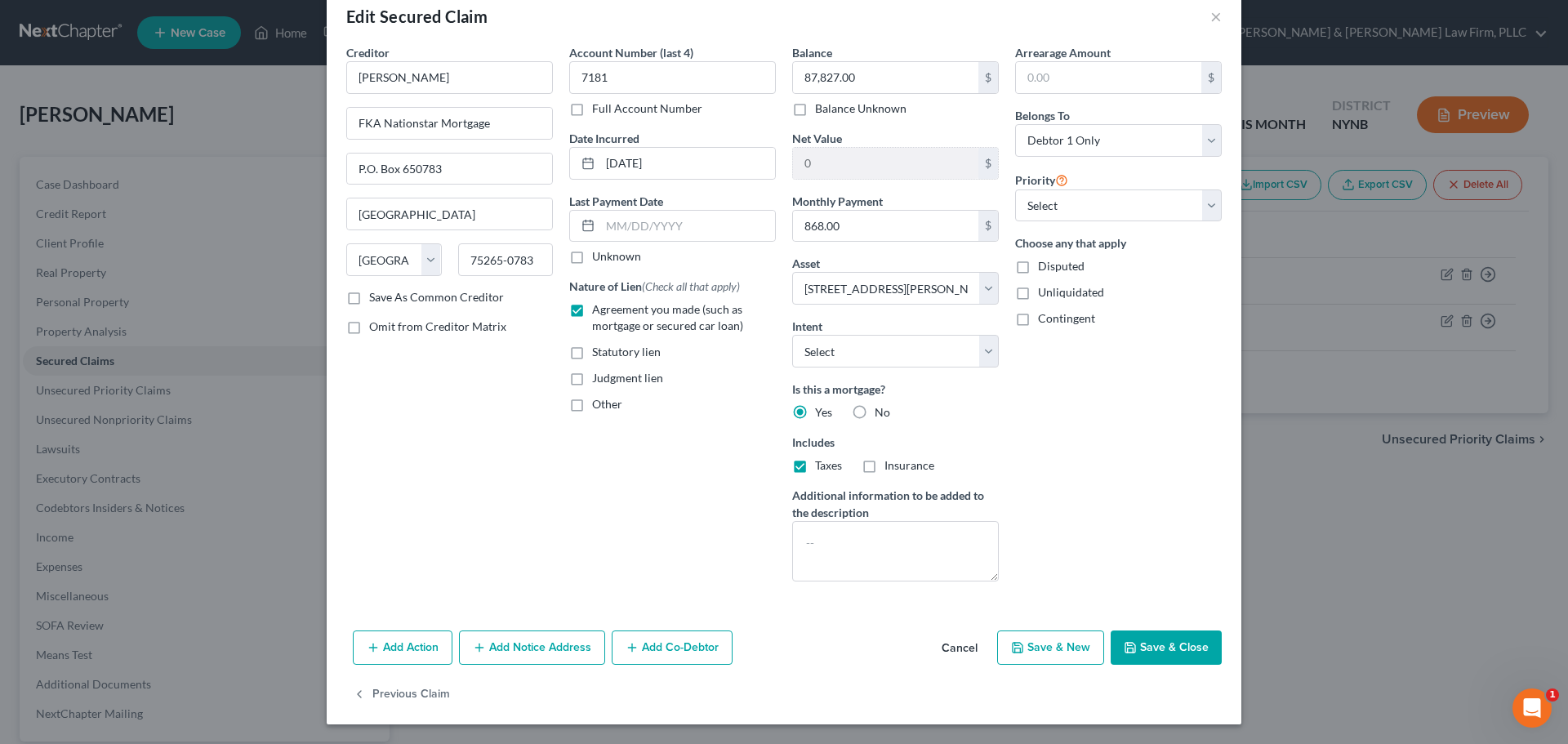
click at [892, 467] on input "Insurance" at bounding box center [896, 462] width 11 height 11
checkbox input "true"
click at [976, 361] on select "Select Surrender Redeem Reaffirm Avoid Other" at bounding box center [895, 351] width 207 height 33
select select "4"
click at [792, 335] on select "Select Surrender Redeem Reaffirm Avoid Other" at bounding box center [895, 351] width 207 height 33
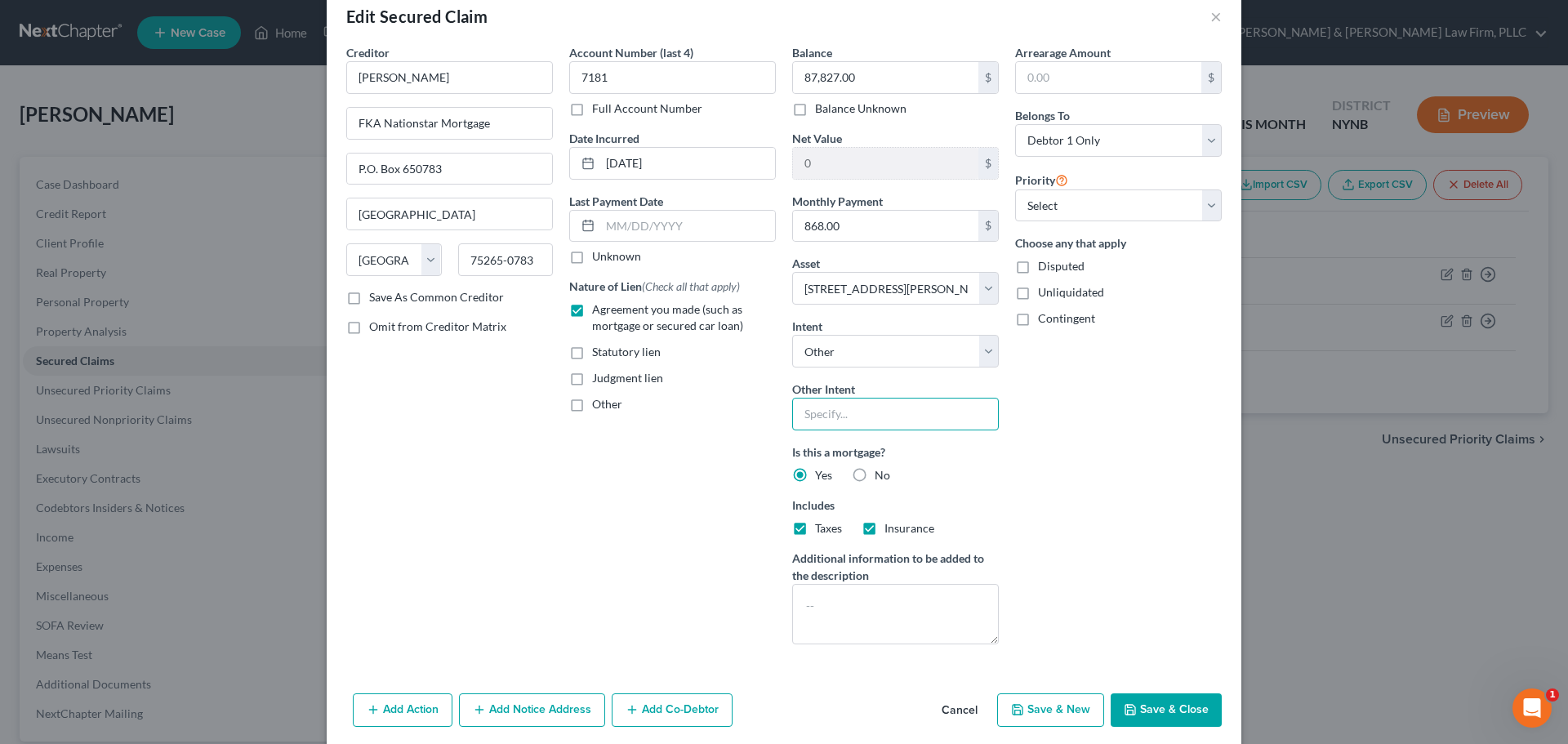
click at [862, 416] on input "text" at bounding box center [895, 414] width 207 height 33
type input "Reaffirm or Voluntary Pay"
click at [1151, 712] on button "Save & Close" at bounding box center [1166, 711] width 111 height 34
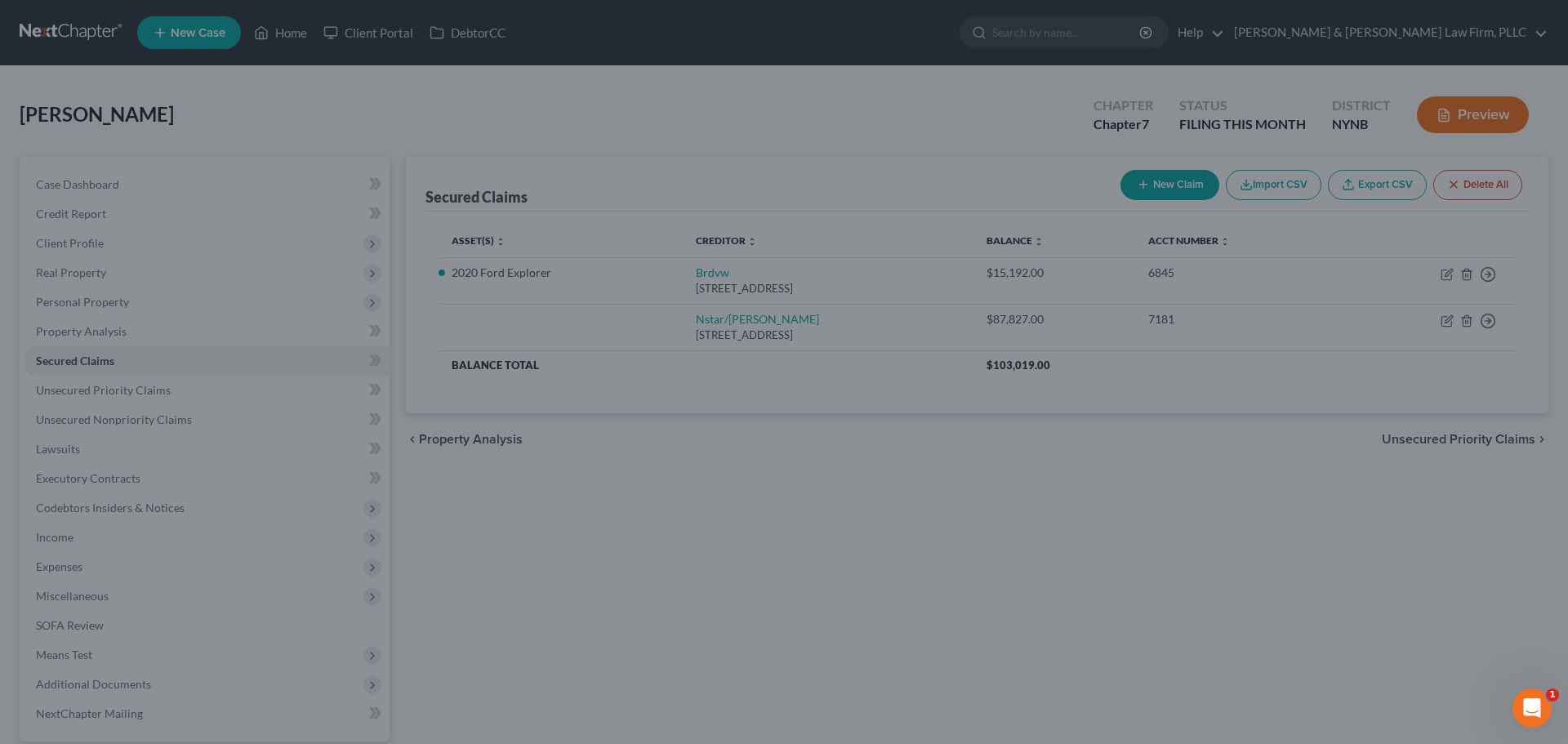
select select
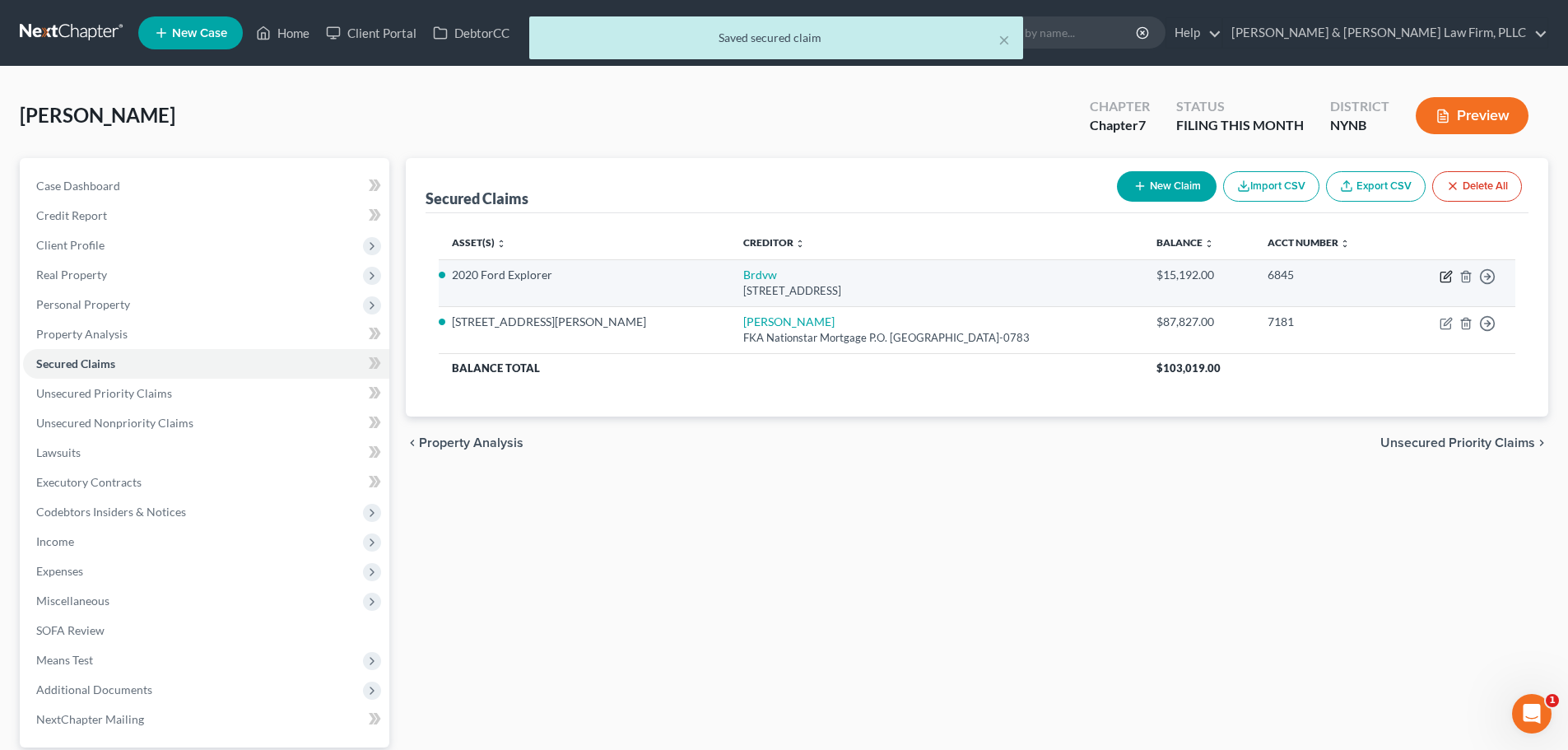
click at [1448, 278] on icon "button" at bounding box center [1446, 277] width 13 height 13
select select "35"
select select "4"
select select "0"
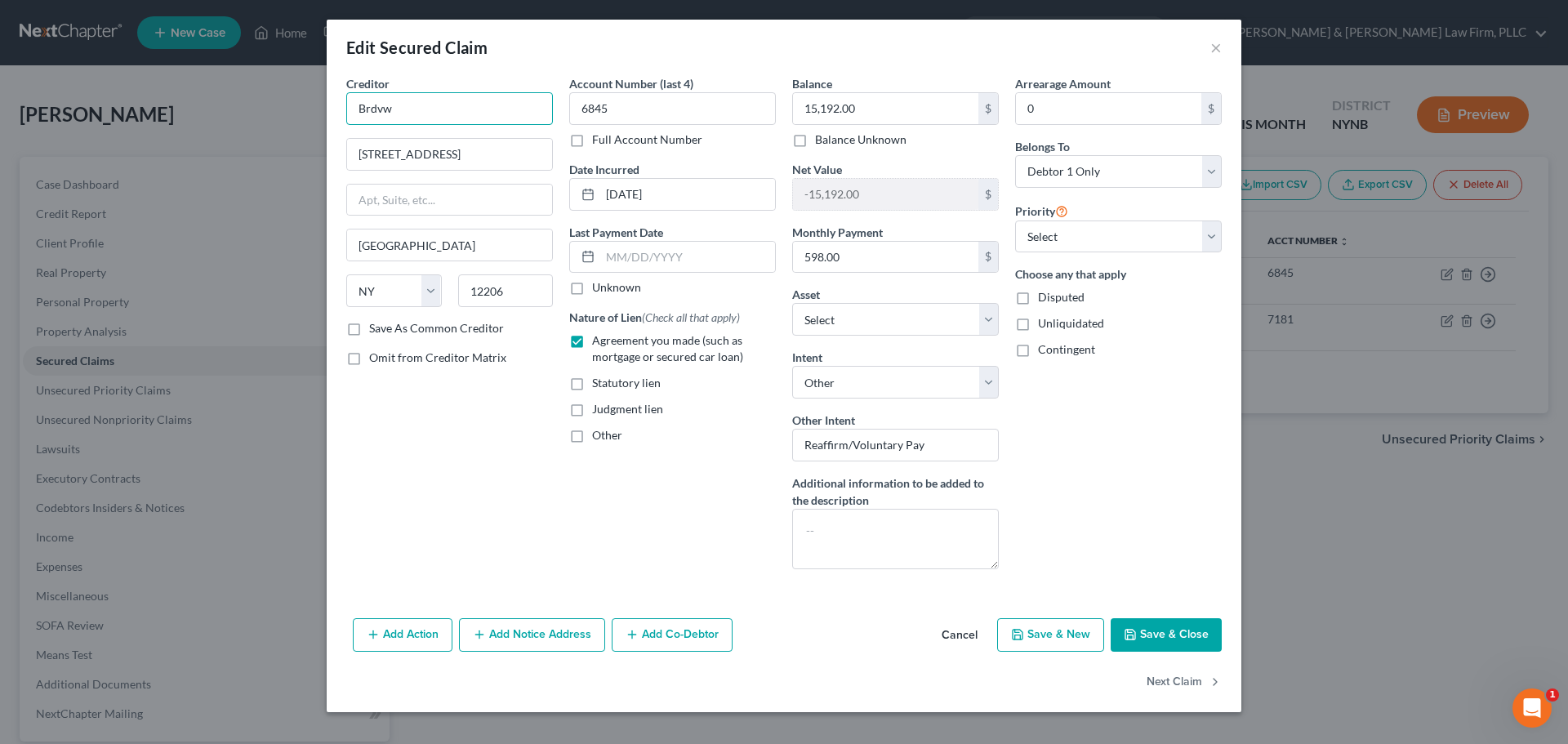
click at [443, 109] on input "Brdvw" at bounding box center [450, 108] width 207 height 33
drag, startPoint x: 443, startPoint y: 109, endPoint x: 292, endPoint y: 106, distance: 151.0
click at [292, 106] on div "Edit Secured Claim × Creditor * Brdvw [STREET_ADDRESS][GEOGRAPHIC_DATA] [US_STA…" at bounding box center [784, 372] width 1568 height 744
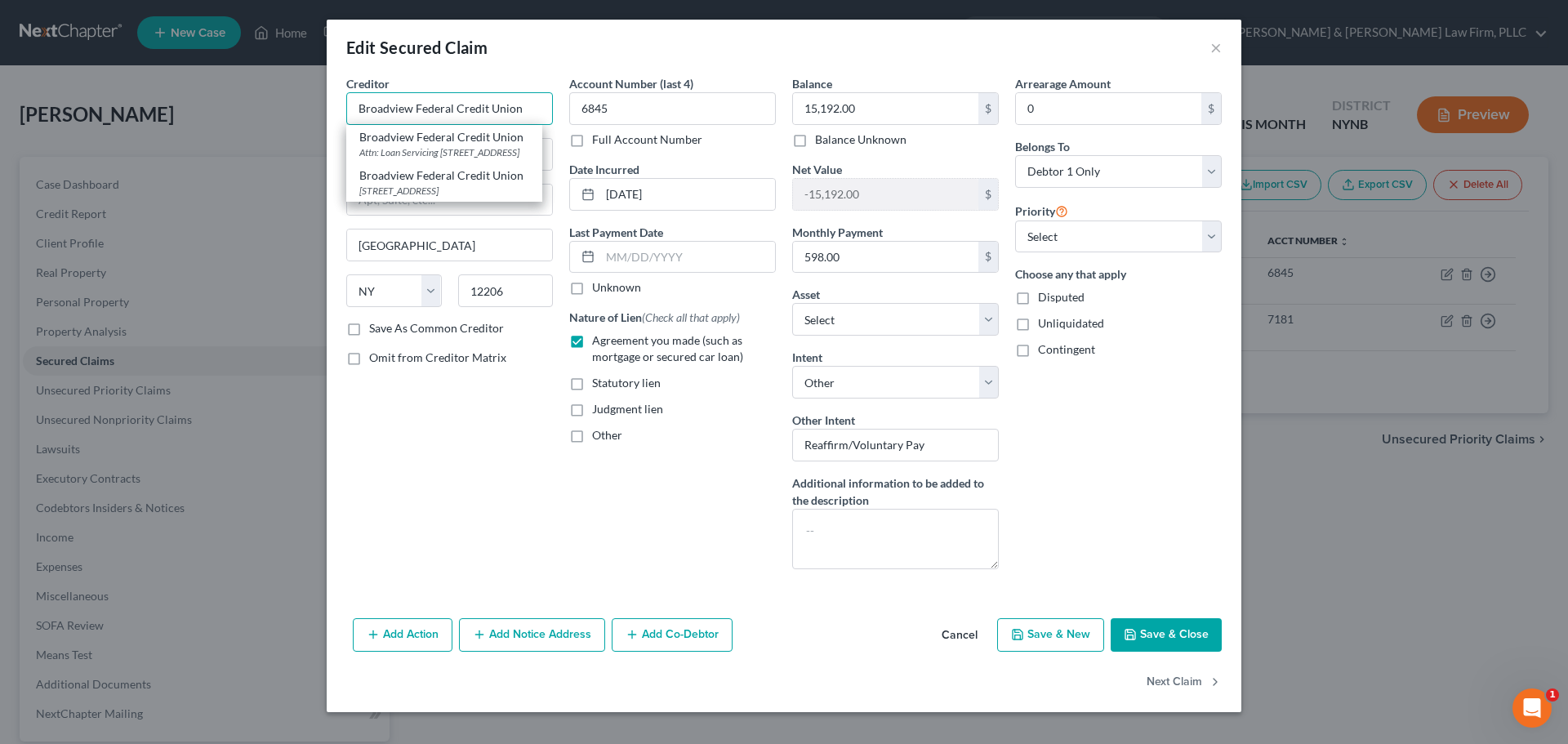
type input "Broadview Federal Credit Union"
click at [1163, 630] on button "Save & Close" at bounding box center [1166, 635] width 111 height 34
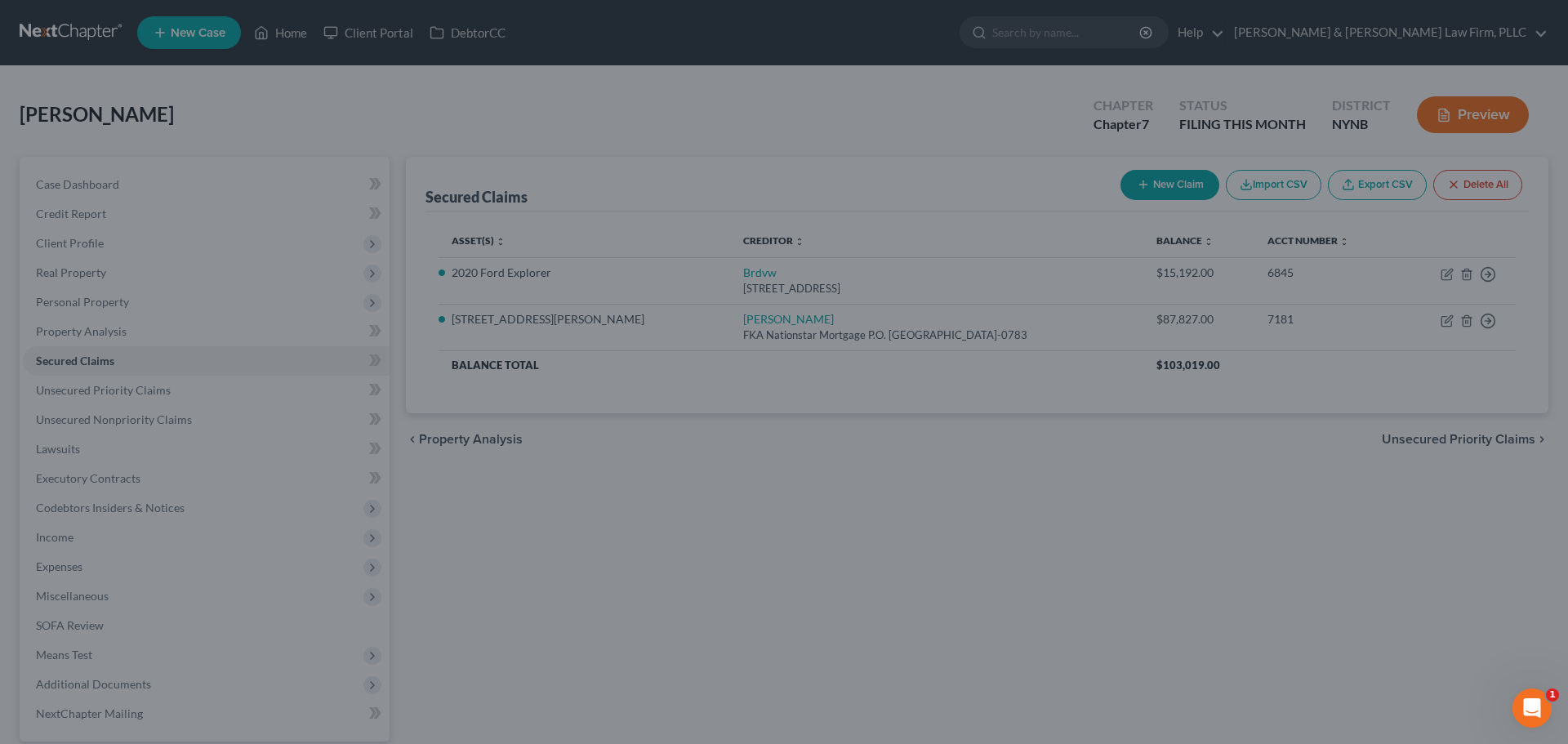
select select "4"
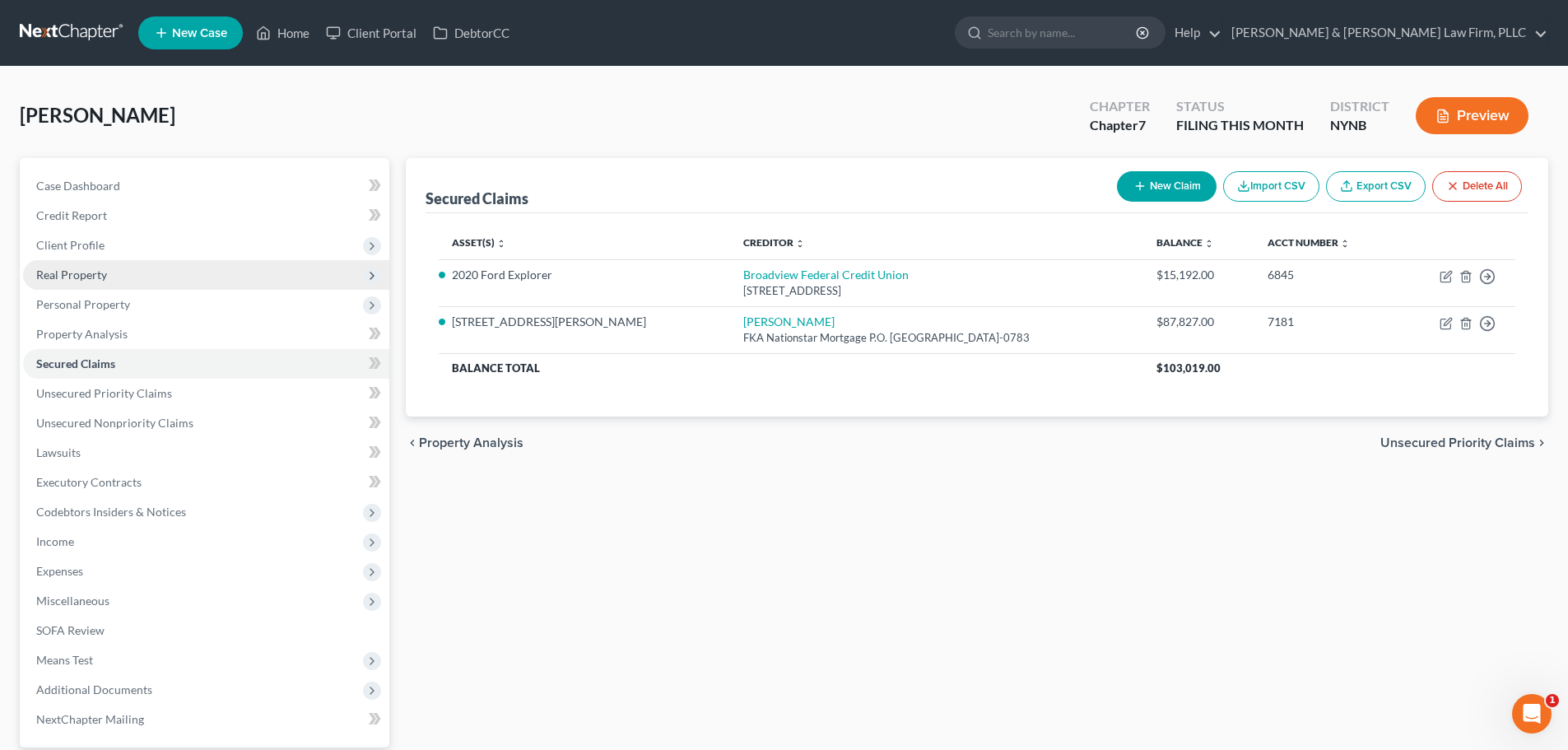
click at [94, 284] on span "Real Property" at bounding box center [206, 275] width 366 height 30
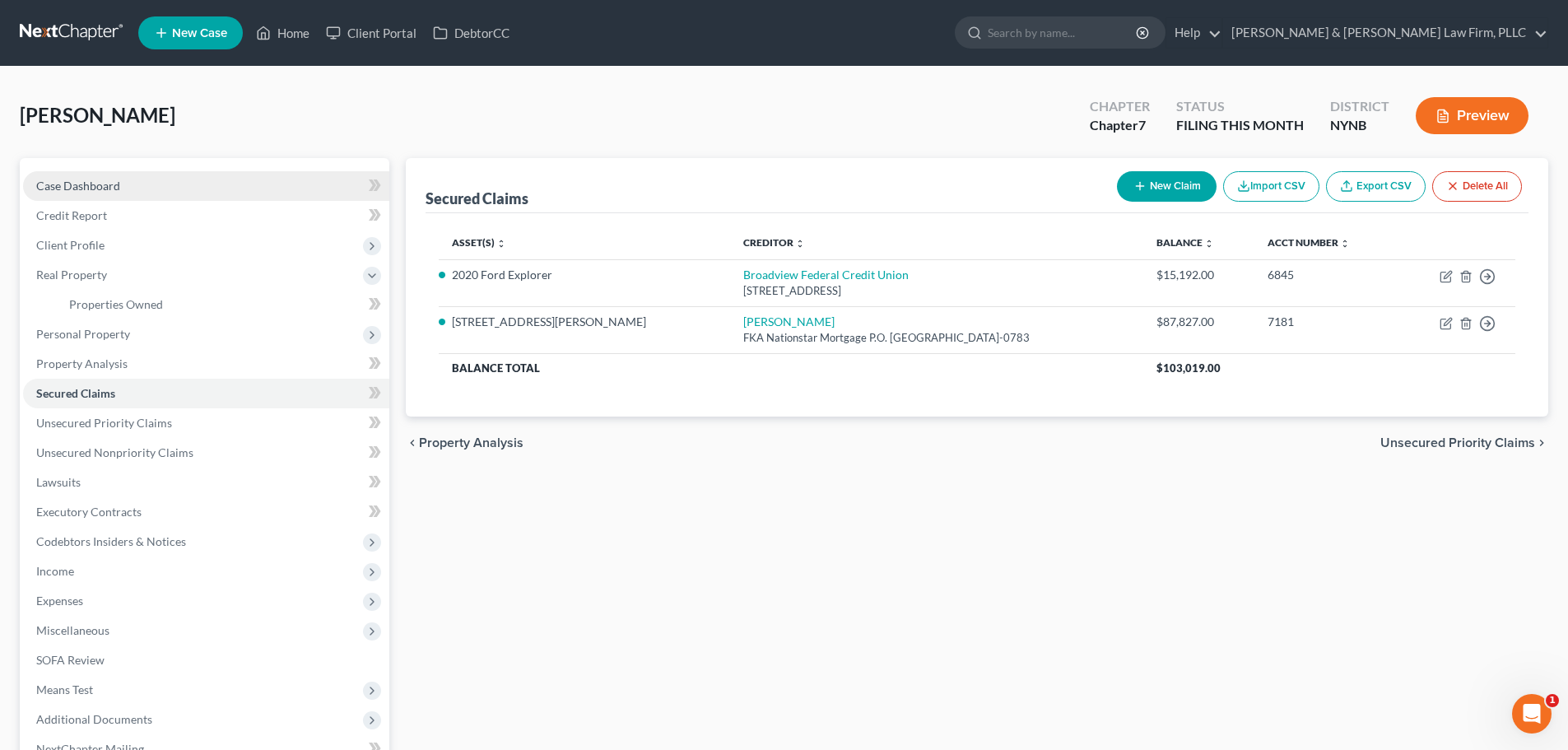
click at [89, 183] on span "Case Dashboard" at bounding box center [78, 185] width 84 height 14
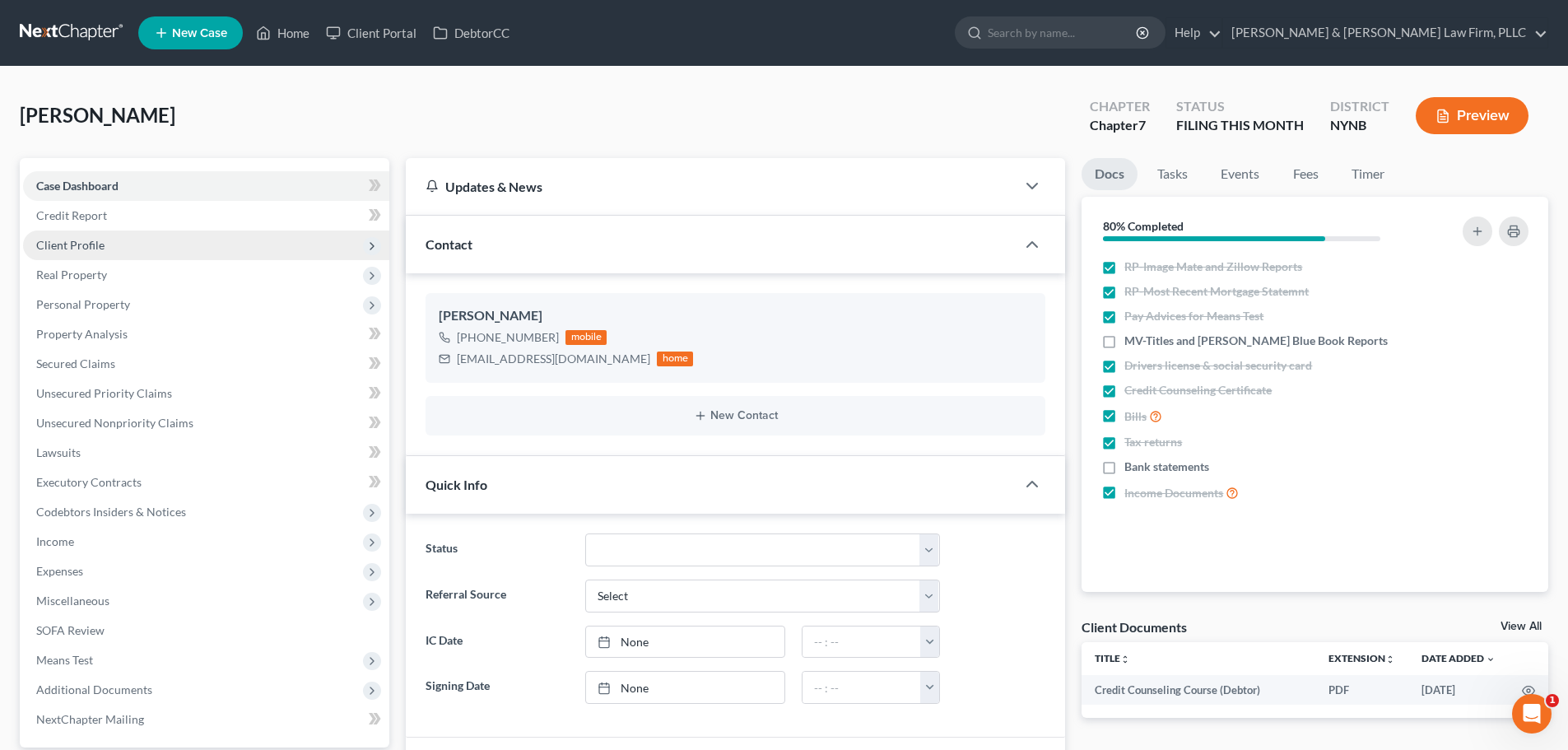
click at [93, 243] on span "Client Profile" at bounding box center [70, 245] width 68 height 14
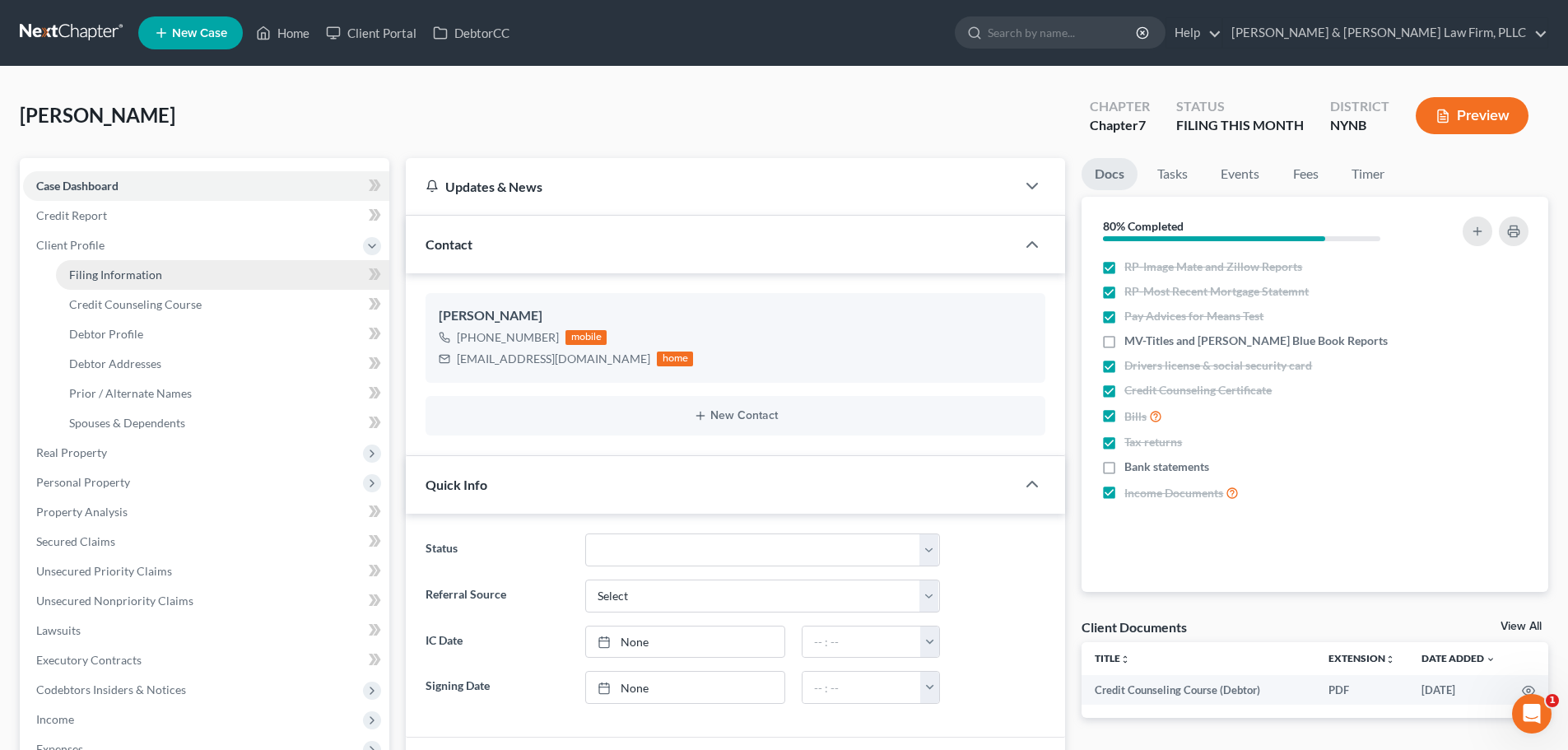
click at [122, 279] on span "Filing Information" at bounding box center [116, 274] width 93 height 14
select select "1"
select select "0"
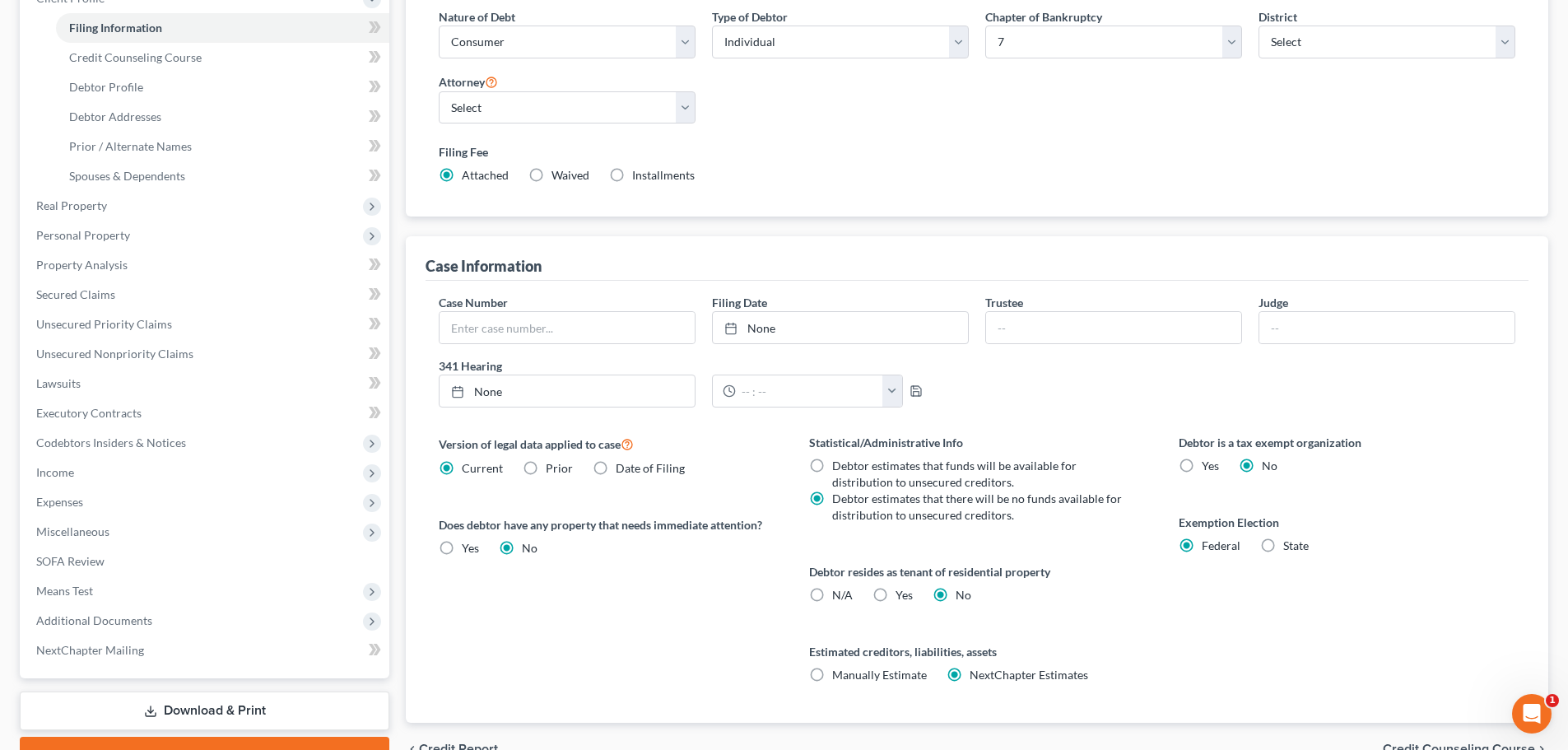
scroll to position [335, 0]
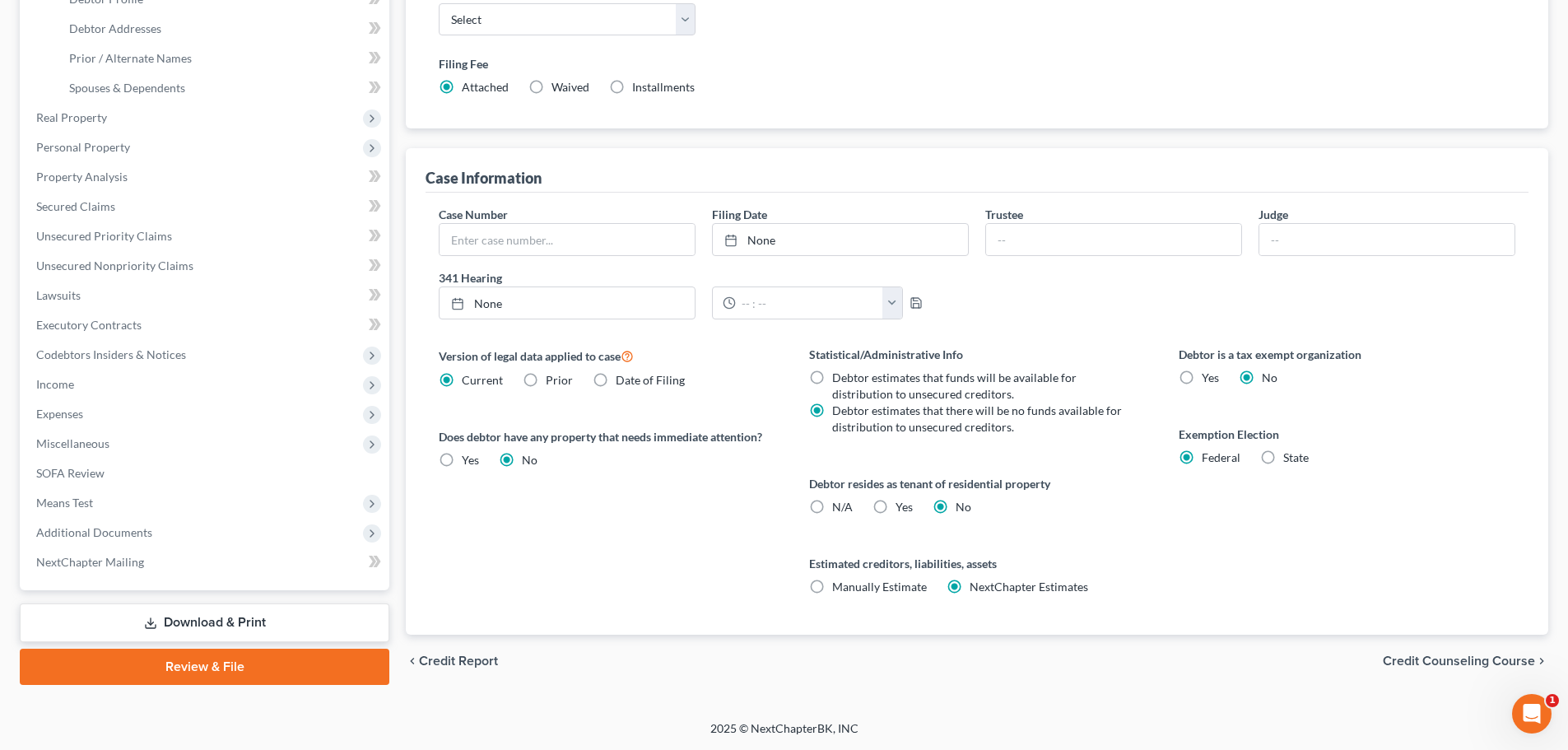
click at [1283, 459] on label "State" at bounding box center [1295, 457] width 25 height 16
click at [1289, 459] on input "State" at bounding box center [1294, 454] width 11 height 11
radio input "true"
radio input "false"
select select "35"
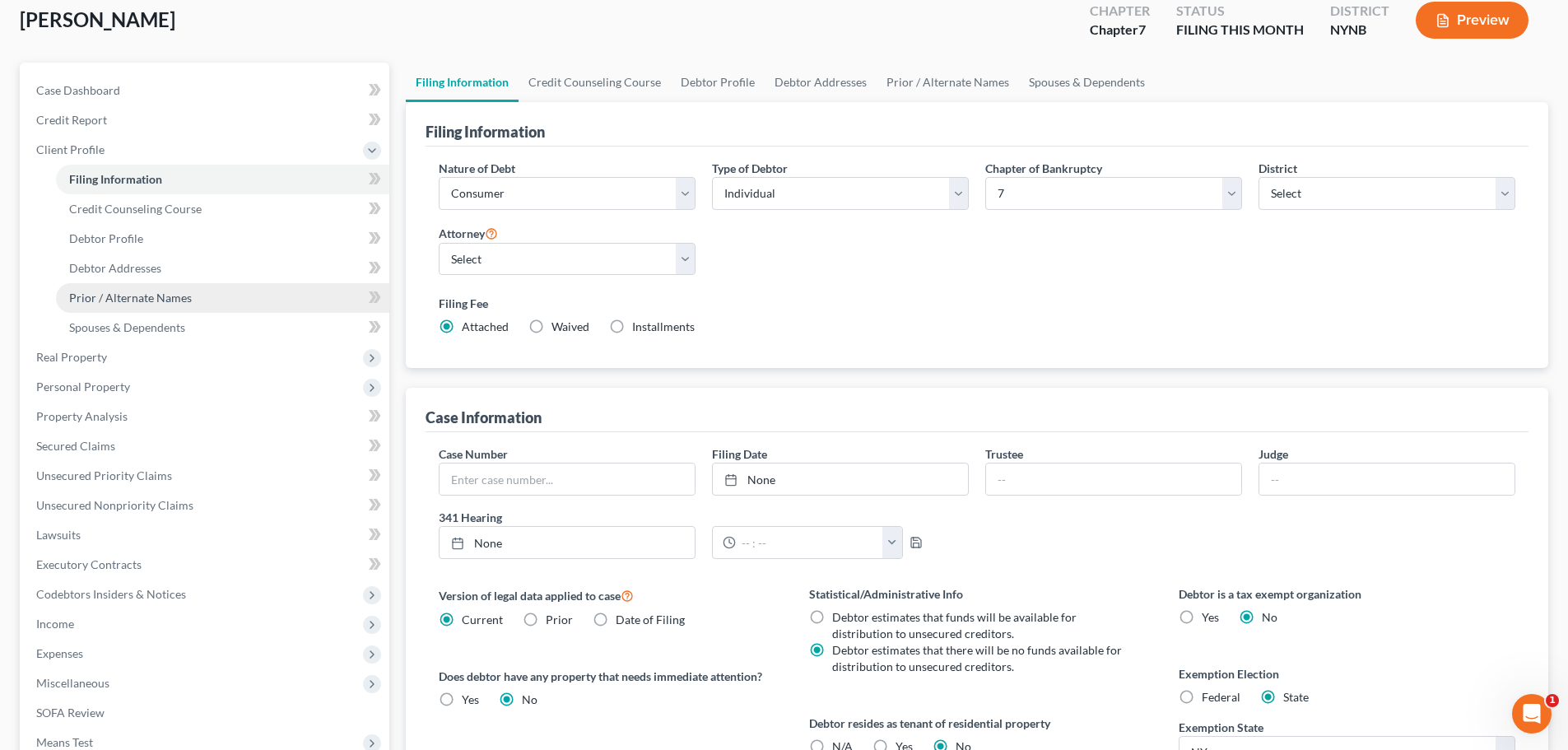
scroll to position [88, 0]
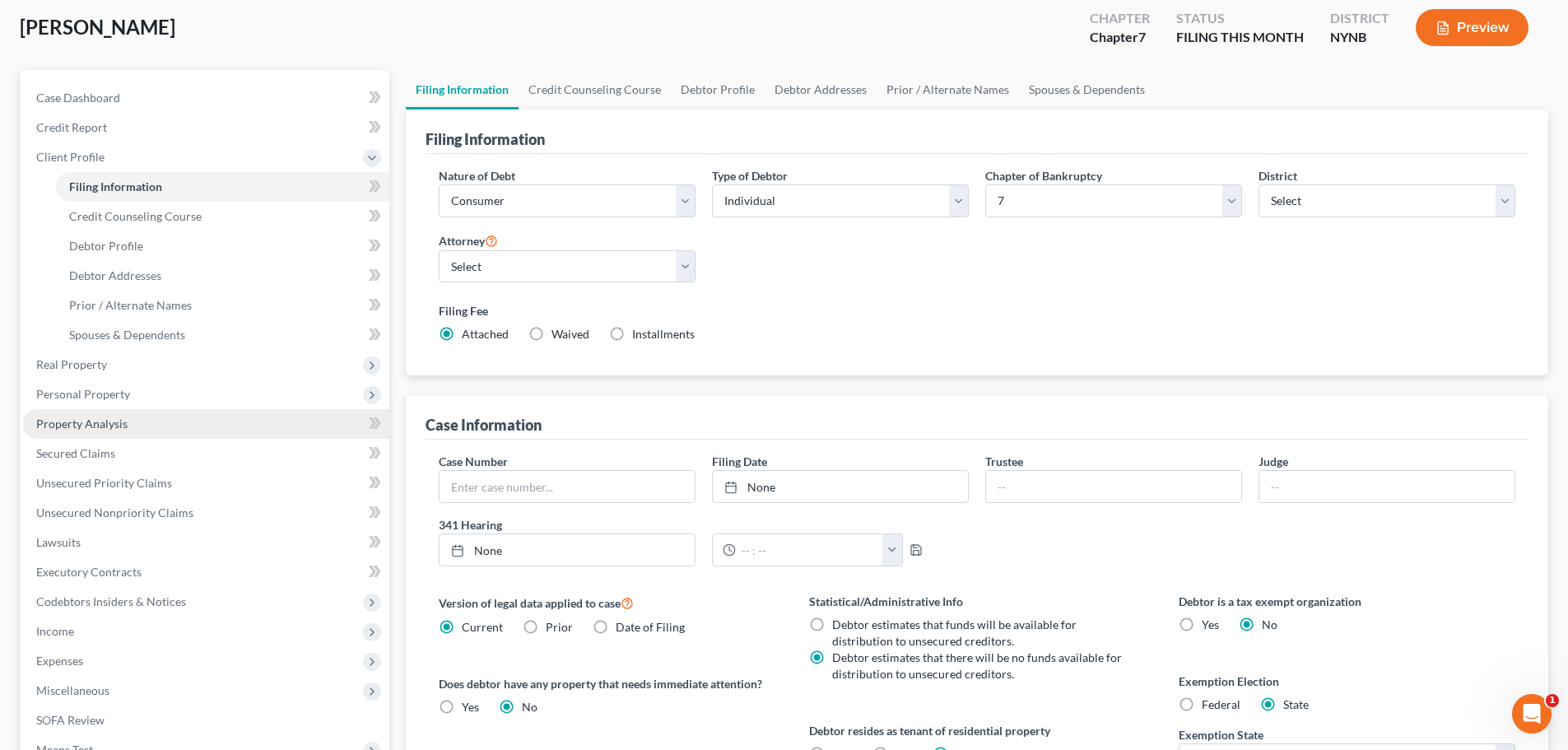
click at [93, 425] on span "Property Analysis" at bounding box center [82, 423] width 92 height 14
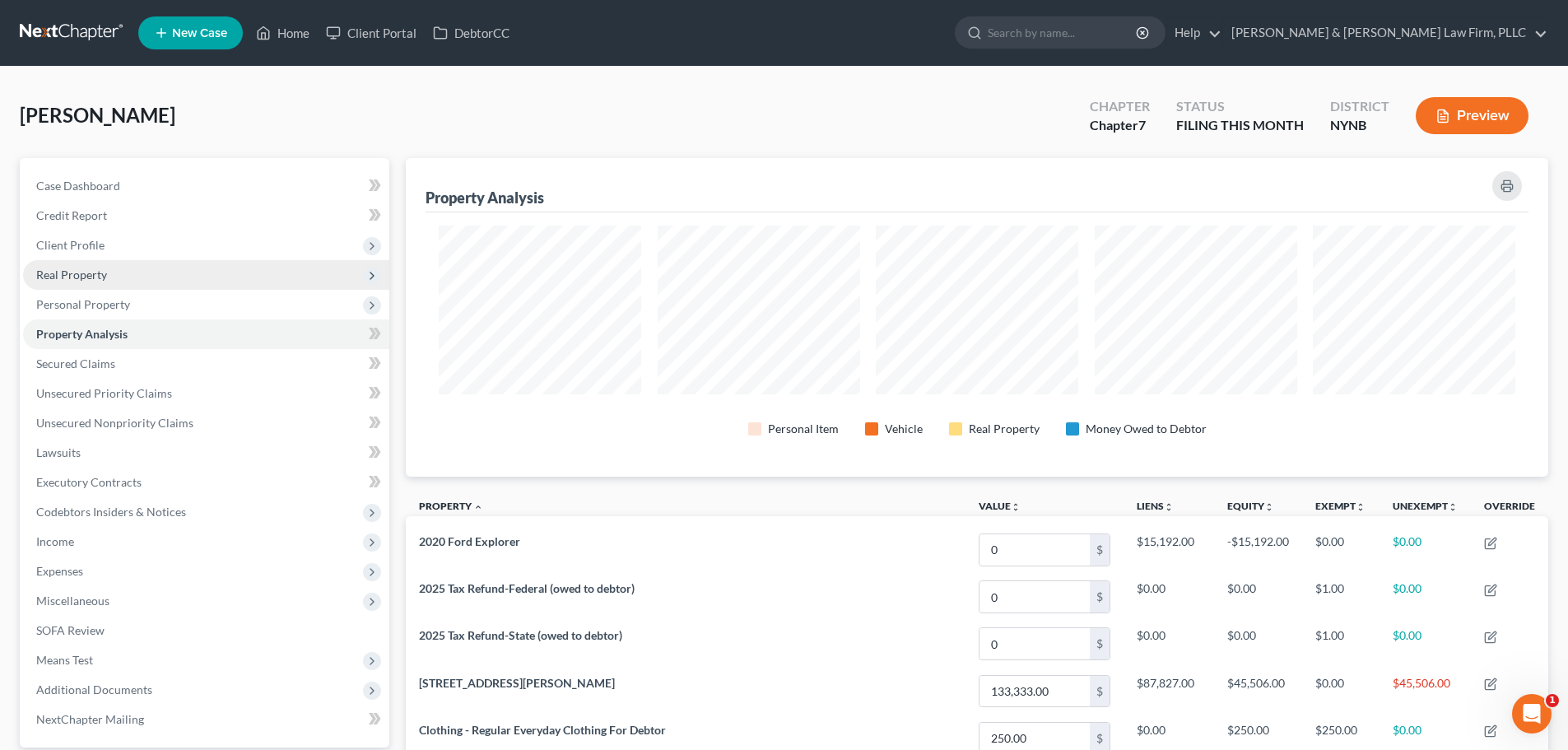
click at [82, 276] on span "Real Property" at bounding box center [71, 274] width 70 height 14
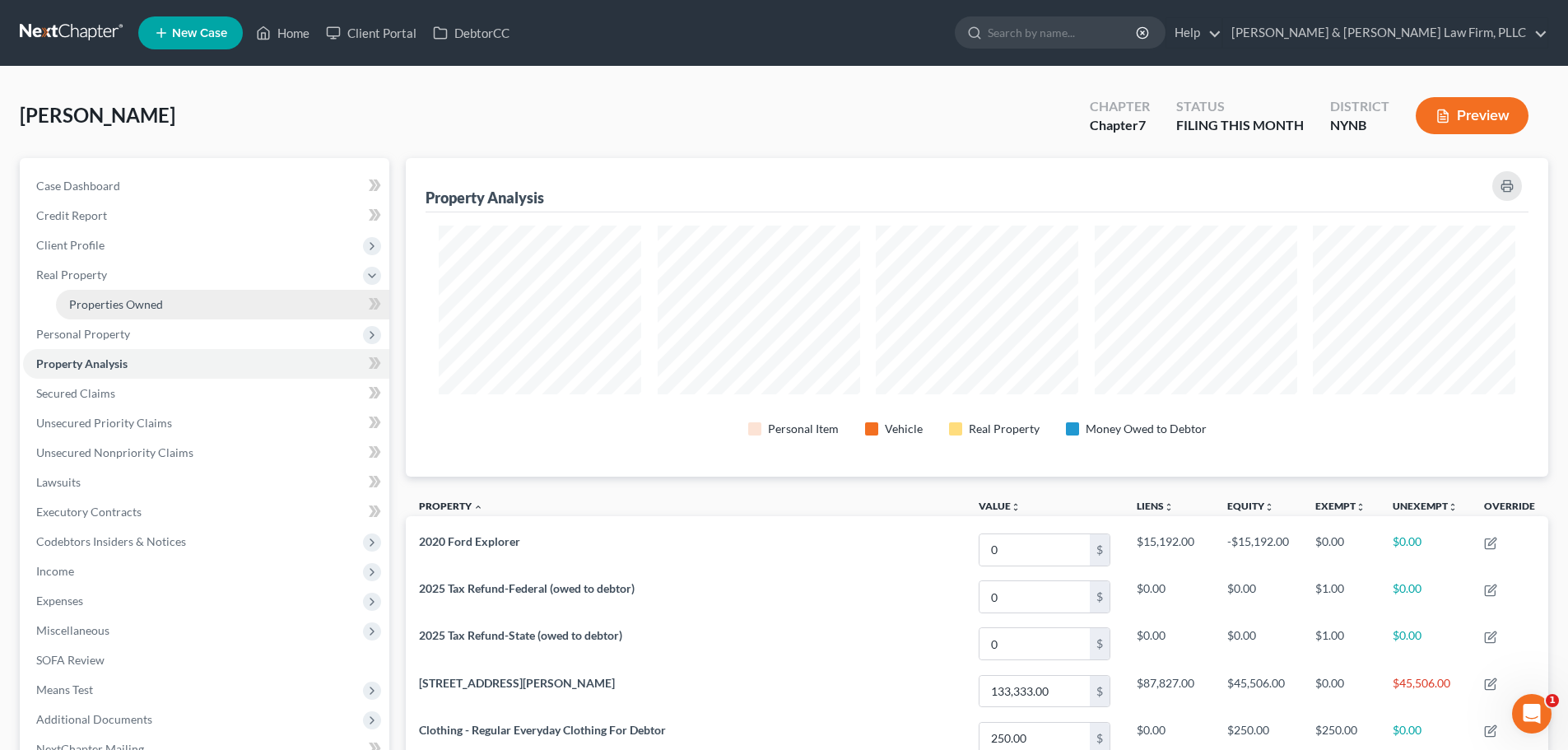
click at [115, 306] on span "Properties Owned" at bounding box center [116, 304] width 93 height 14
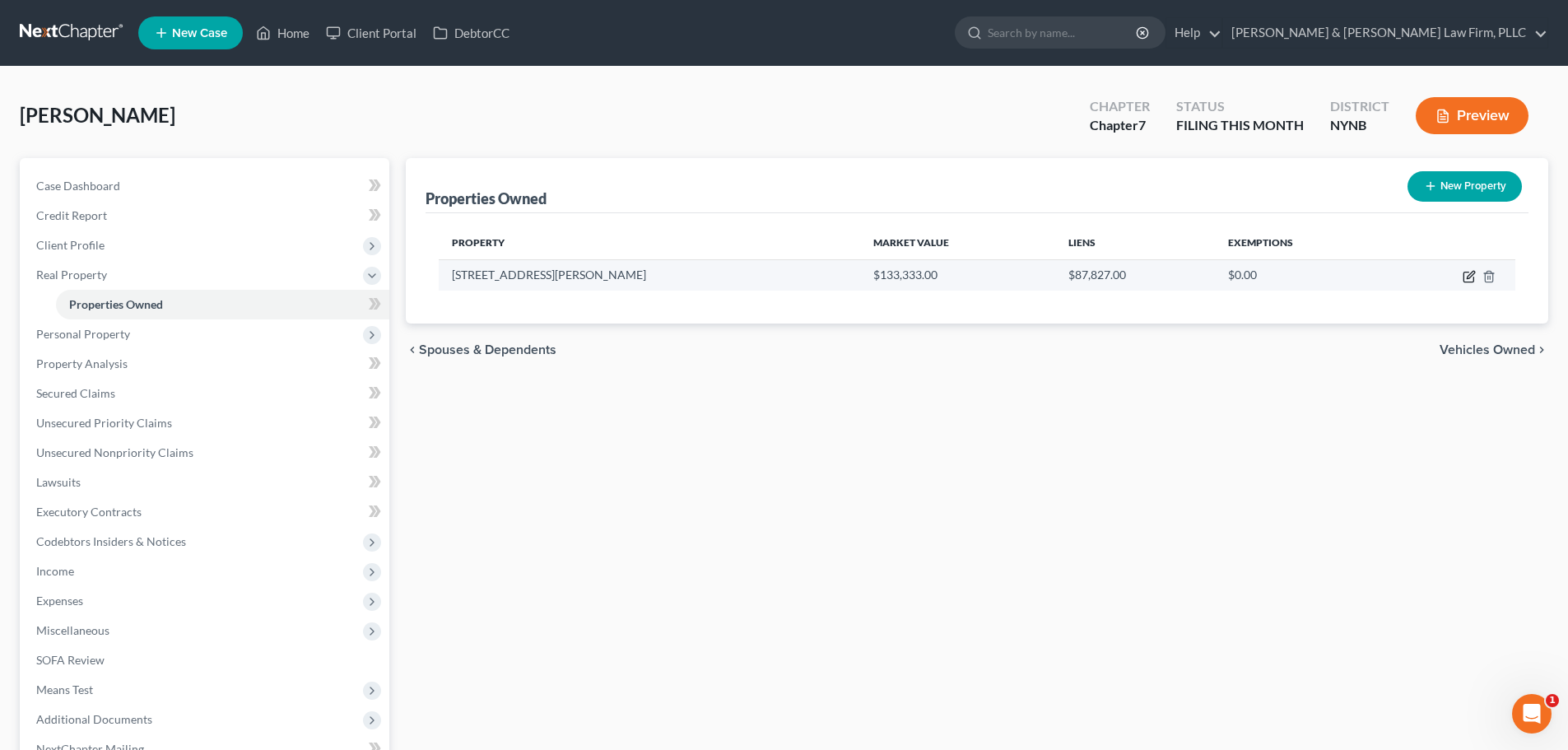
click at [1466, 279] on icon "button" at bounding box center [1470, 275] width 8 height 8
select select "35"
select select "33"
select select "0"
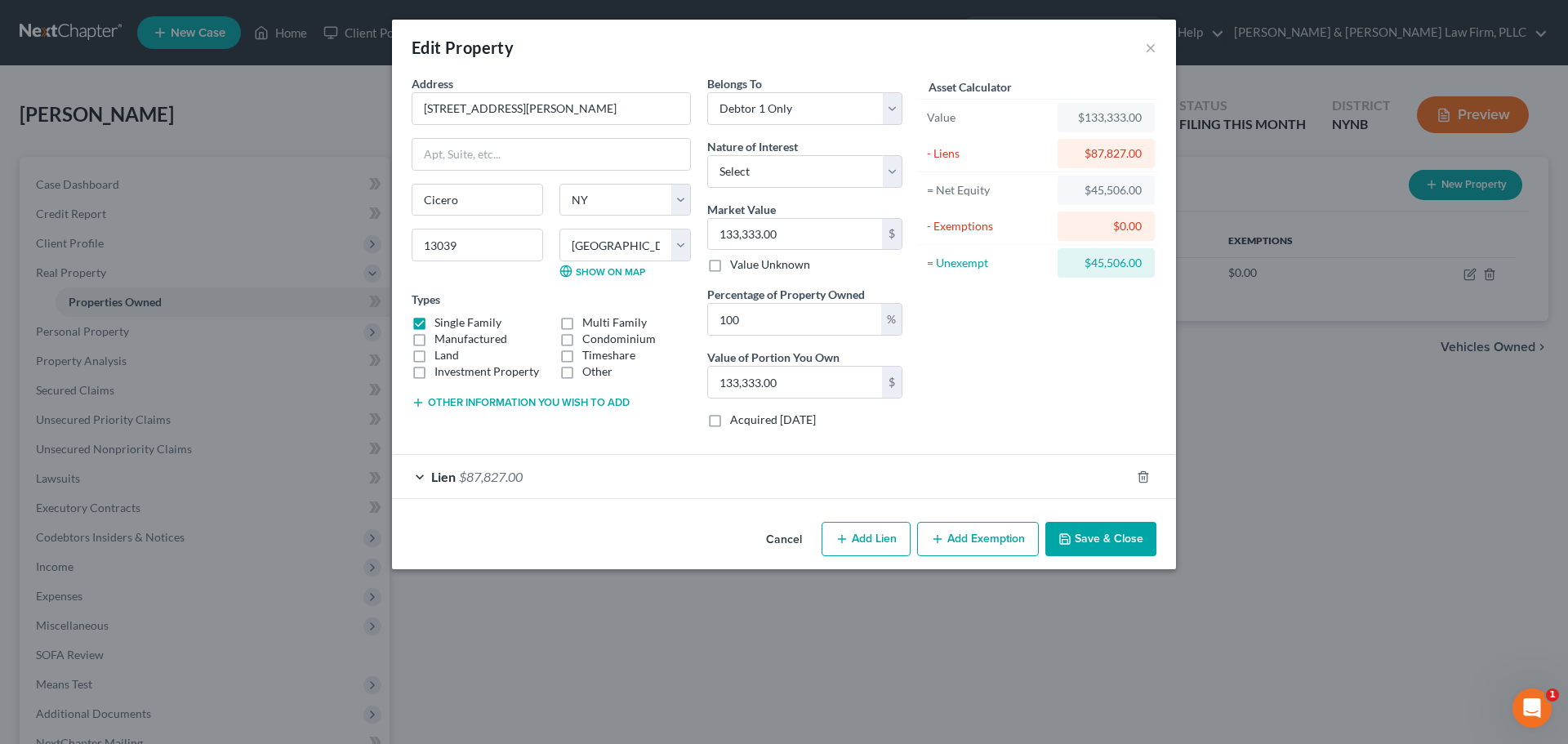
click at [964, 540] on button "Add Exemption" at bounding box center [978, 539] width 121 height 34
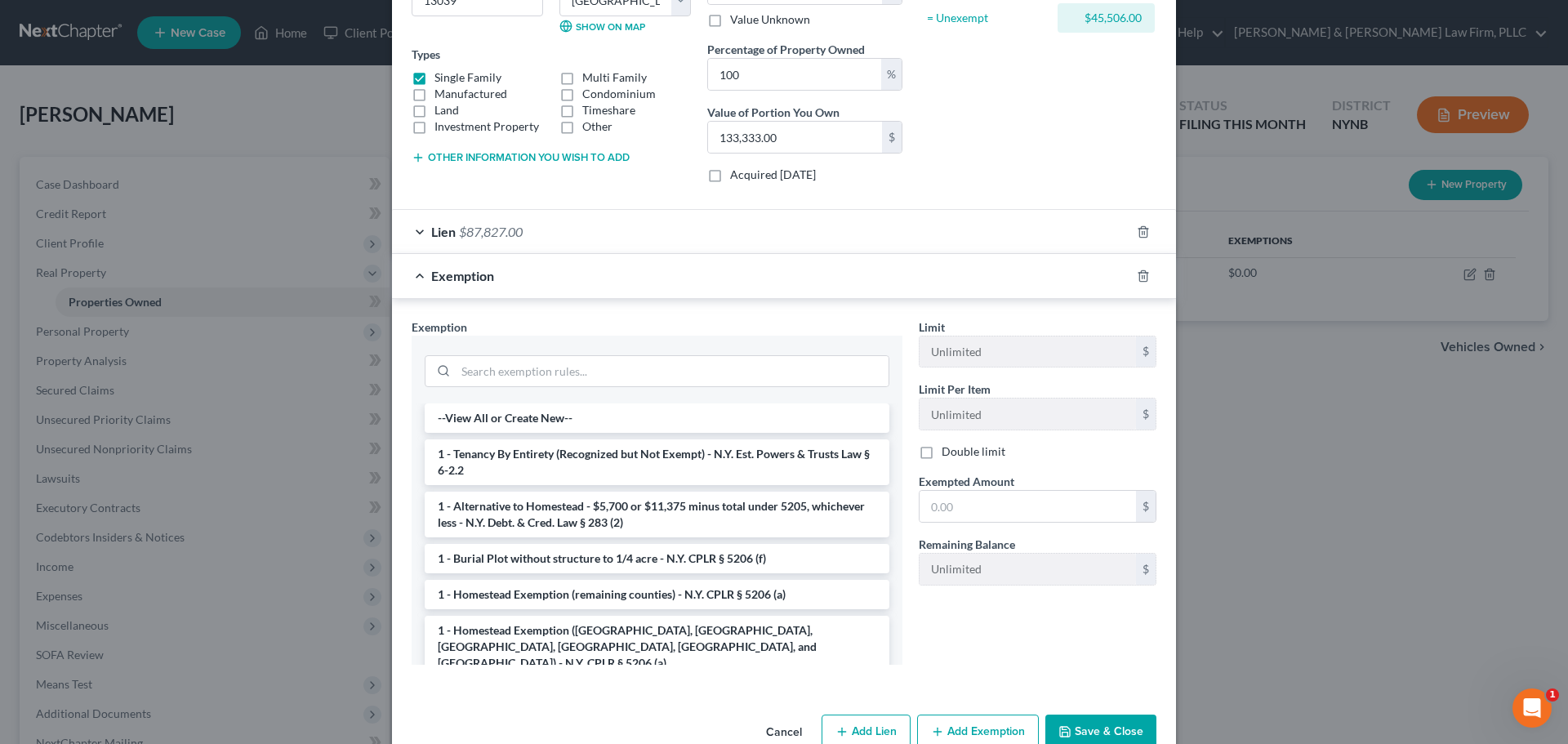
scroll to position [282, 0]
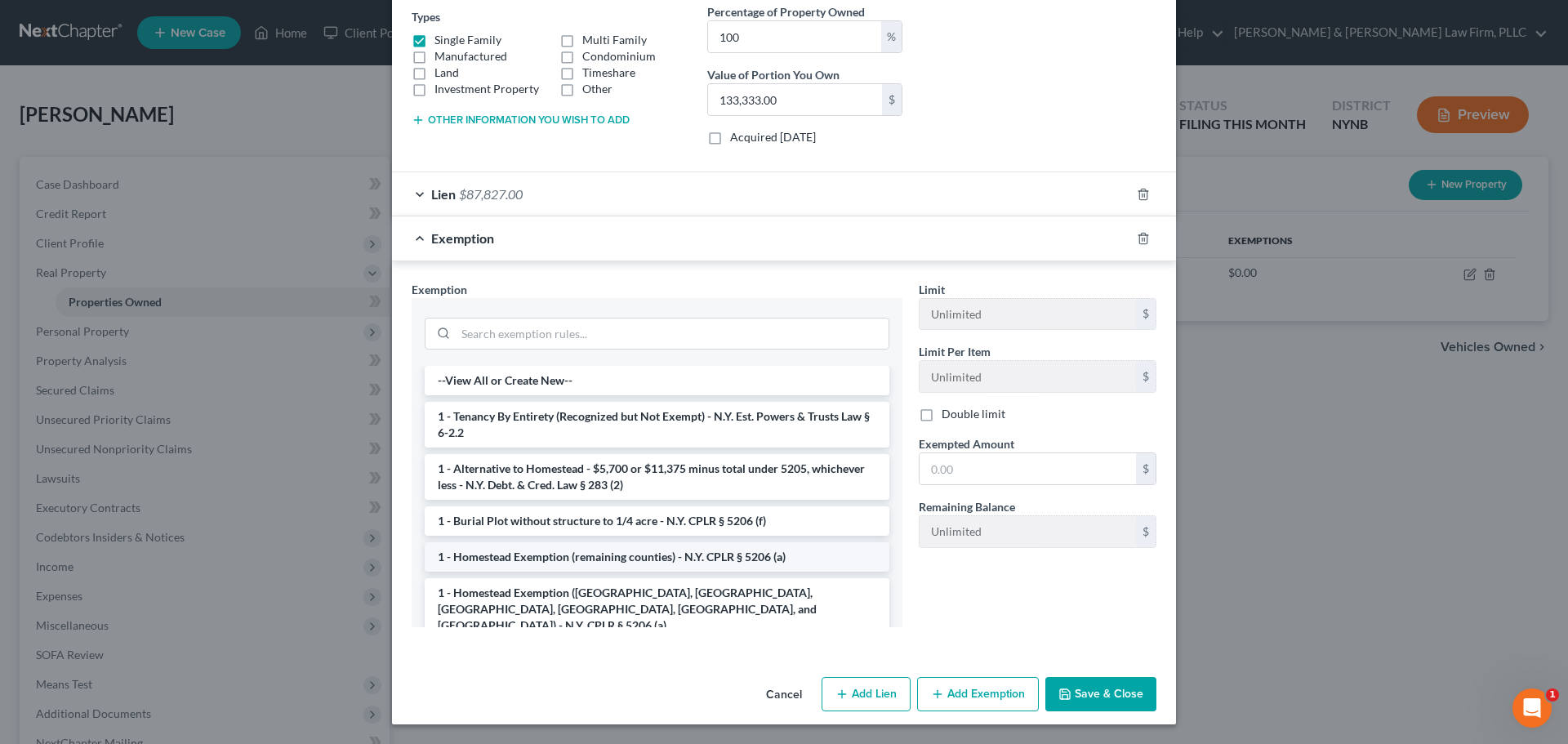
click at [607, 560] on li "1 - Homestead Exemption (remaining counties) - N.Y. CPLR § 5206 (a)" at bounding box center [657, 557] width 465 height 30
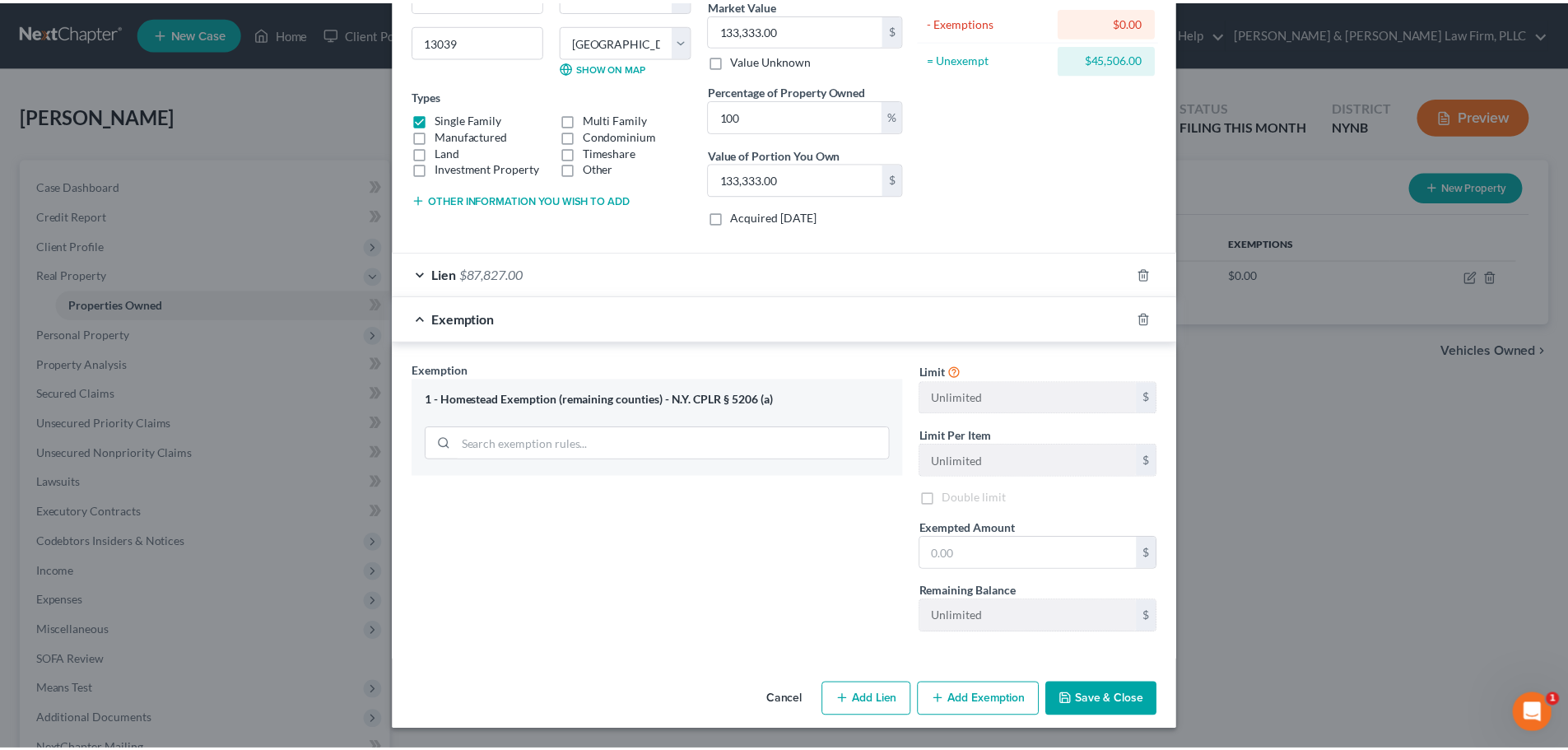
scroll to position [206, 0]
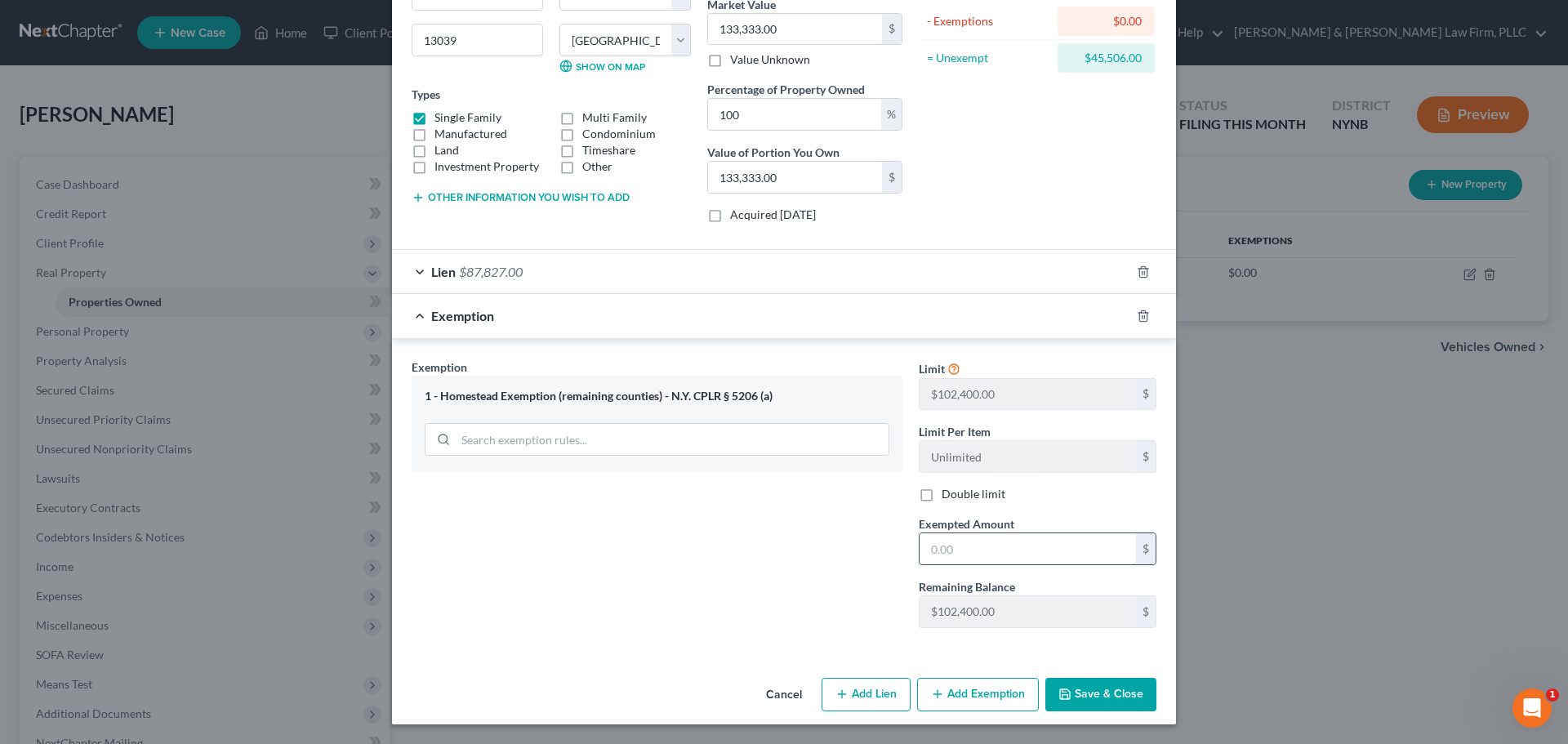
click at [997, 553] on input "text" at bounding box center [1027, 549] width 216 height 31
type input "45,506.00"
click at [1087, 692] on button "Save & Close" at bounding box center [1101, 695] width 111 height 34
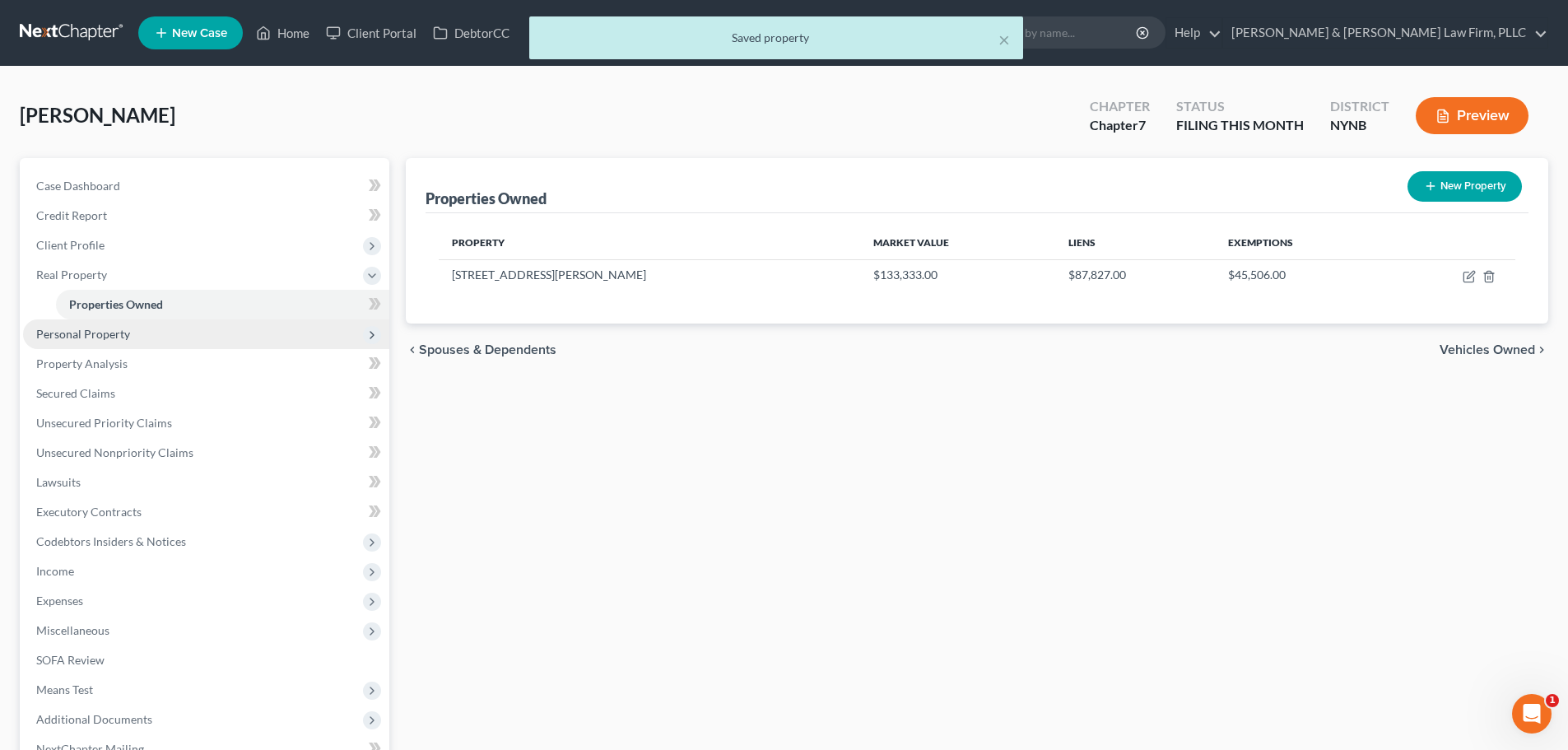
click at [84, 334] on span "Personal Property" at bounding box center [83, 334] width 93 height 14
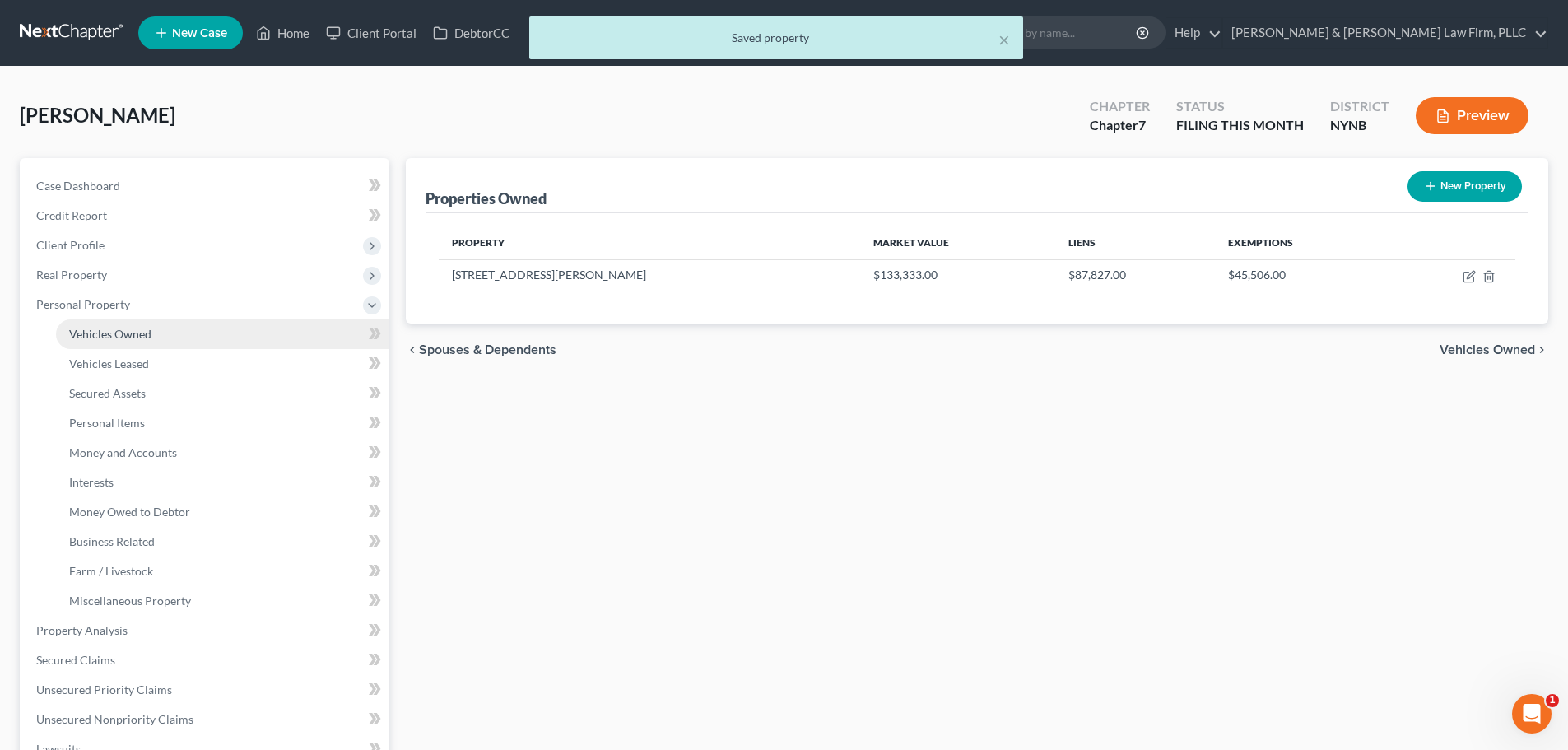
click at [105, 335] on span "Vehicles Owned" at bounding box center [110, 334] width 82 height 14
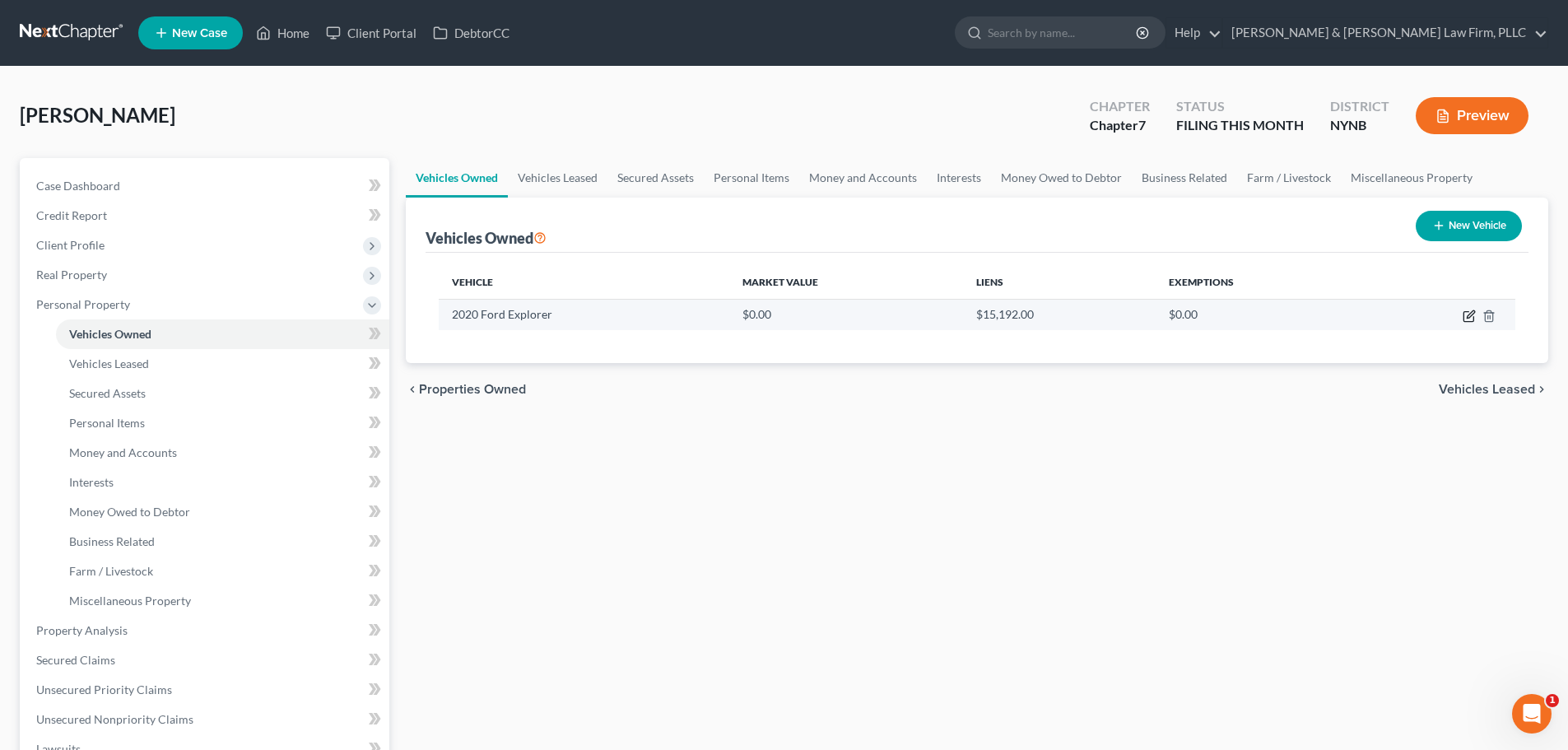
click at [1469, 315] on icon "button" at bounding box center [1469, 316] width 13 height 13
select select "0"
select select "6"
select select "2"
select select "0"
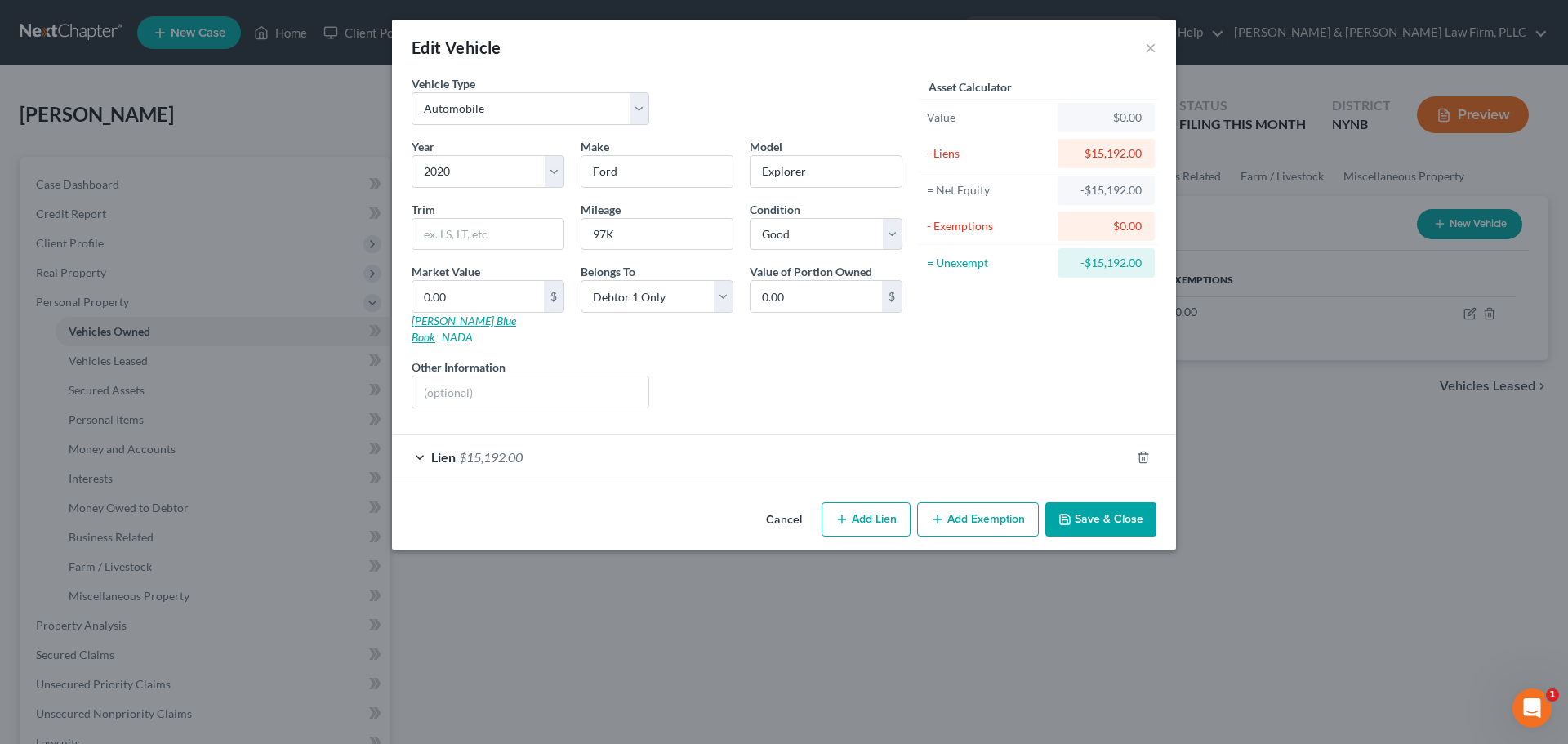
click at [463, 321] on link "[PERSON_NAME] Blue Book" at bounding box center [463, 329] width 104 height 31
click at [475, 298] on input "0.00" at bounding box center [477, 296] width 131 height 31
type input "1"
type input "1.00"
type input "11"
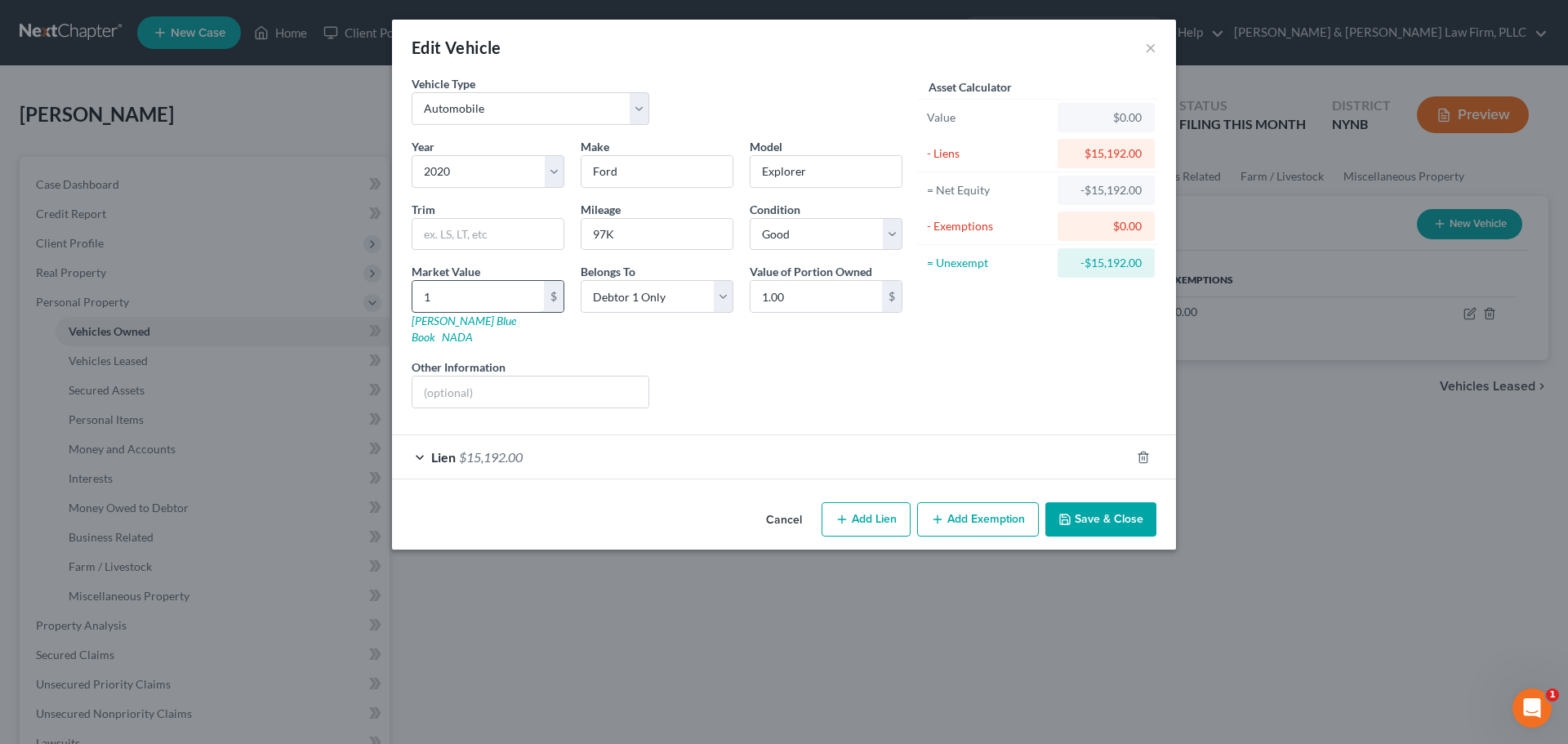
type input "11.00"
type input "110"
type input "110.00"
type input "1104"
type input "1,104.00"
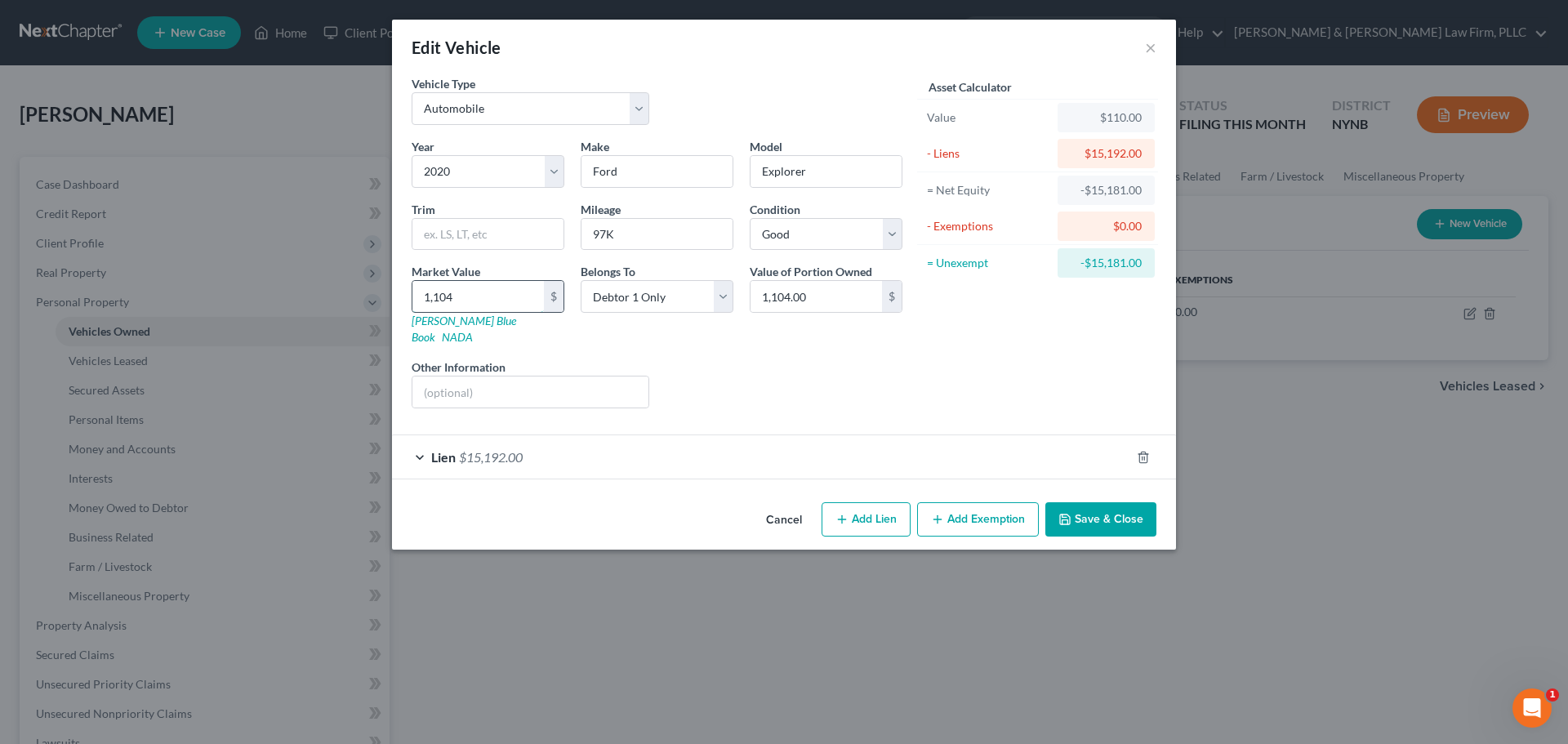
type input "1,1042"
type input "11,042.00"
click at [1115, 504] on button "Save & Close" at bounding box center [1101, 519] width 111 height 34
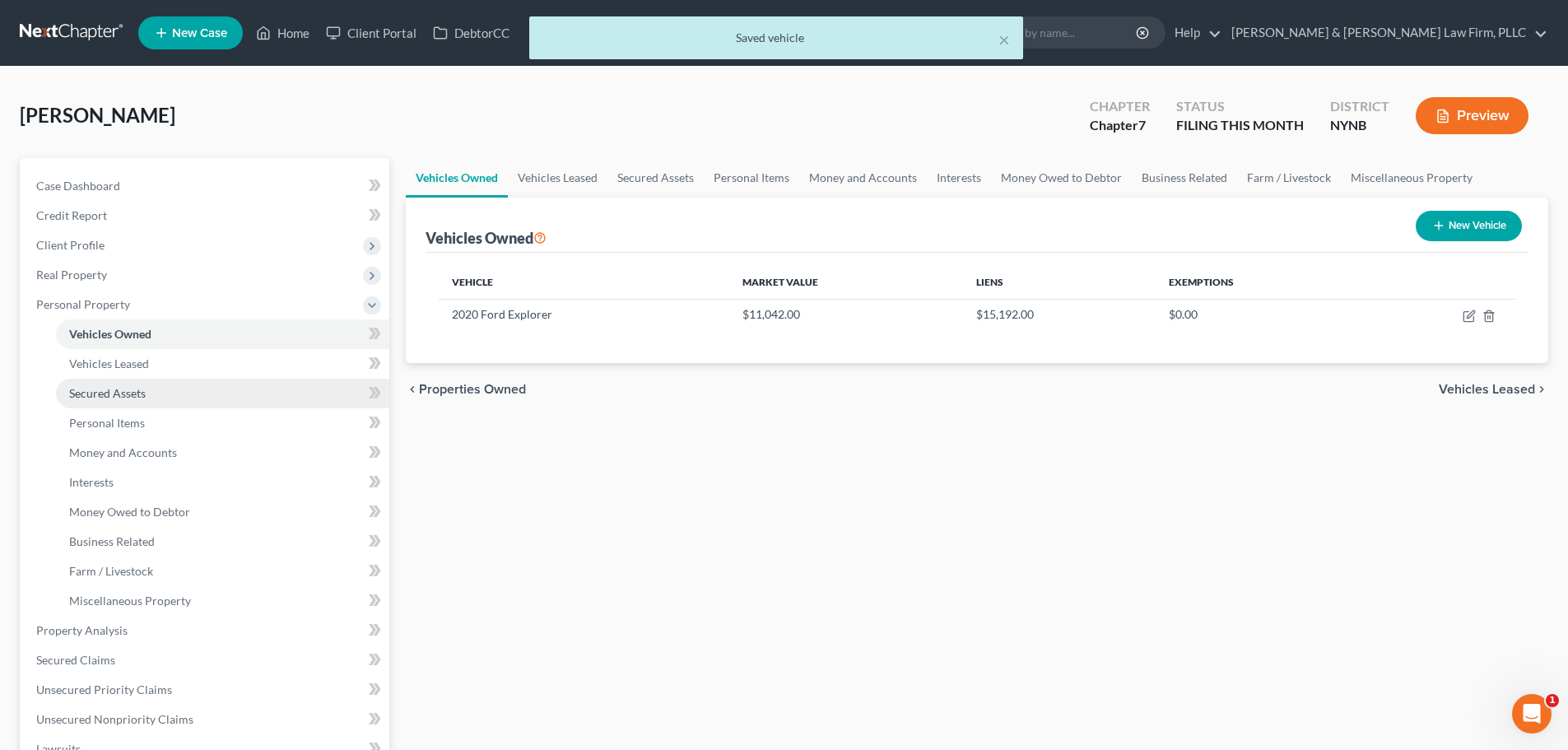
click at [140, 390] on span "Secured Assets" at bounding box center [107, 392] width 76 height 14
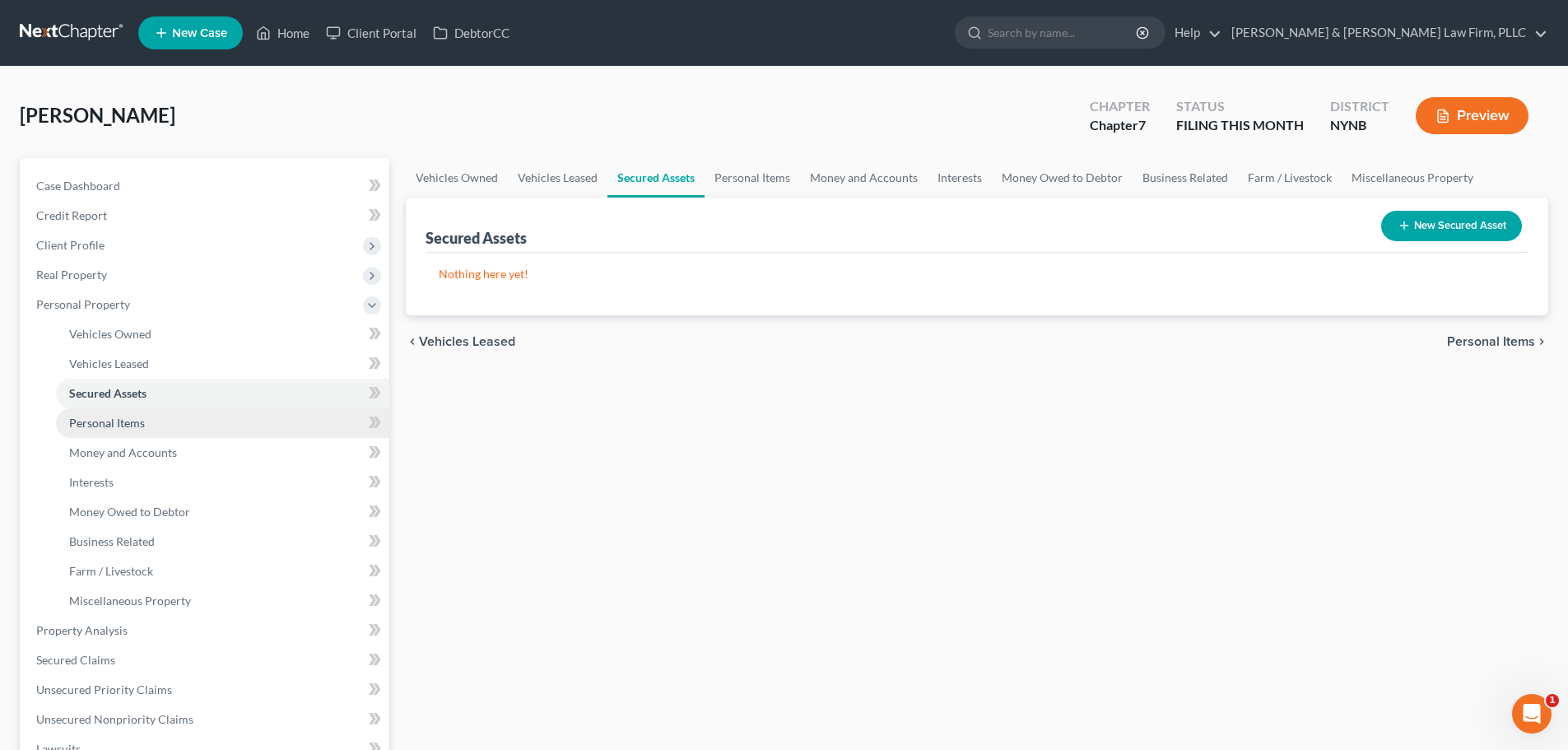
click at [131, 421] on span "Personal Items" at bounding box center [107, 422] width 76 height 14
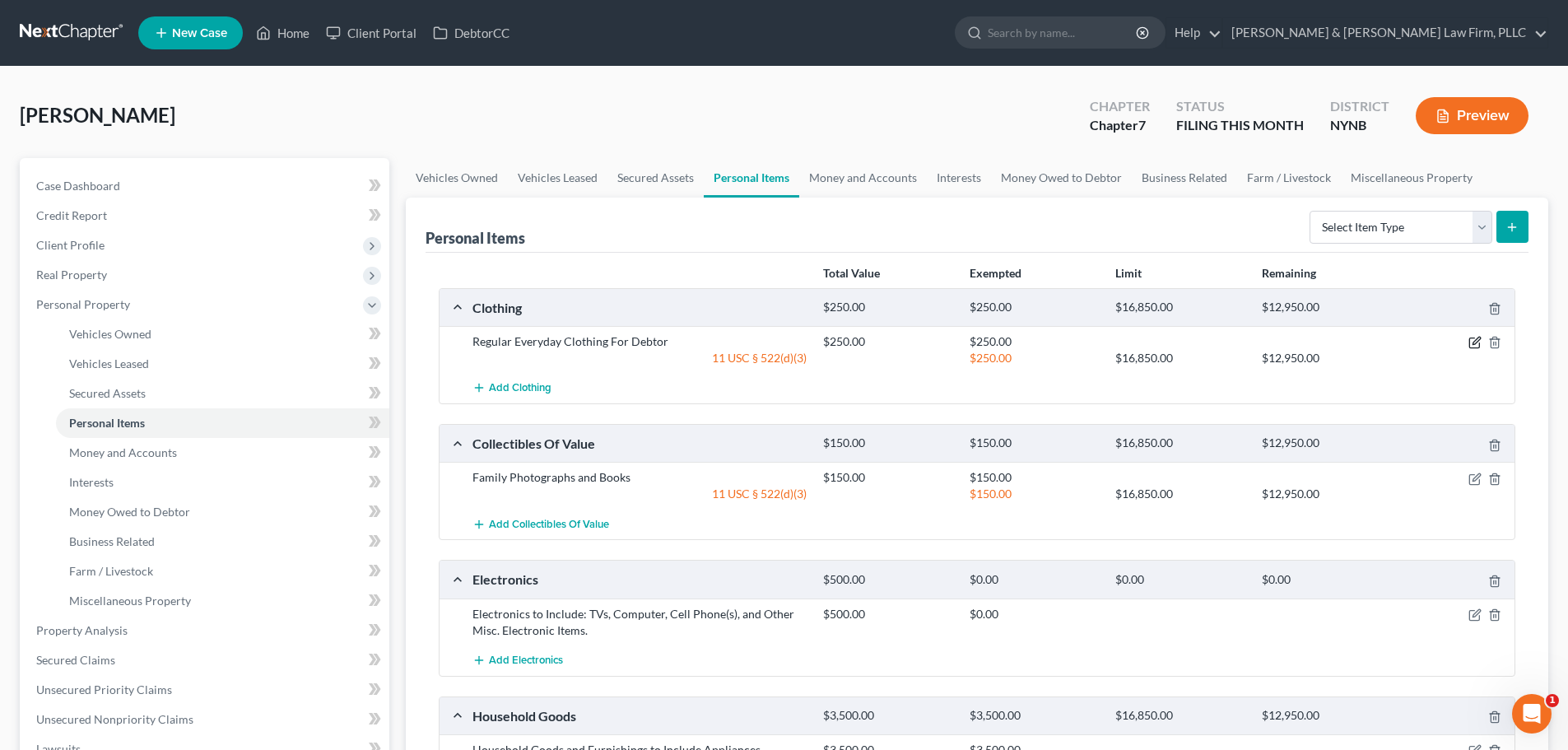
click at [1473, 342] on icon "button" at bounding box center [1475, 341] width 8 height 8
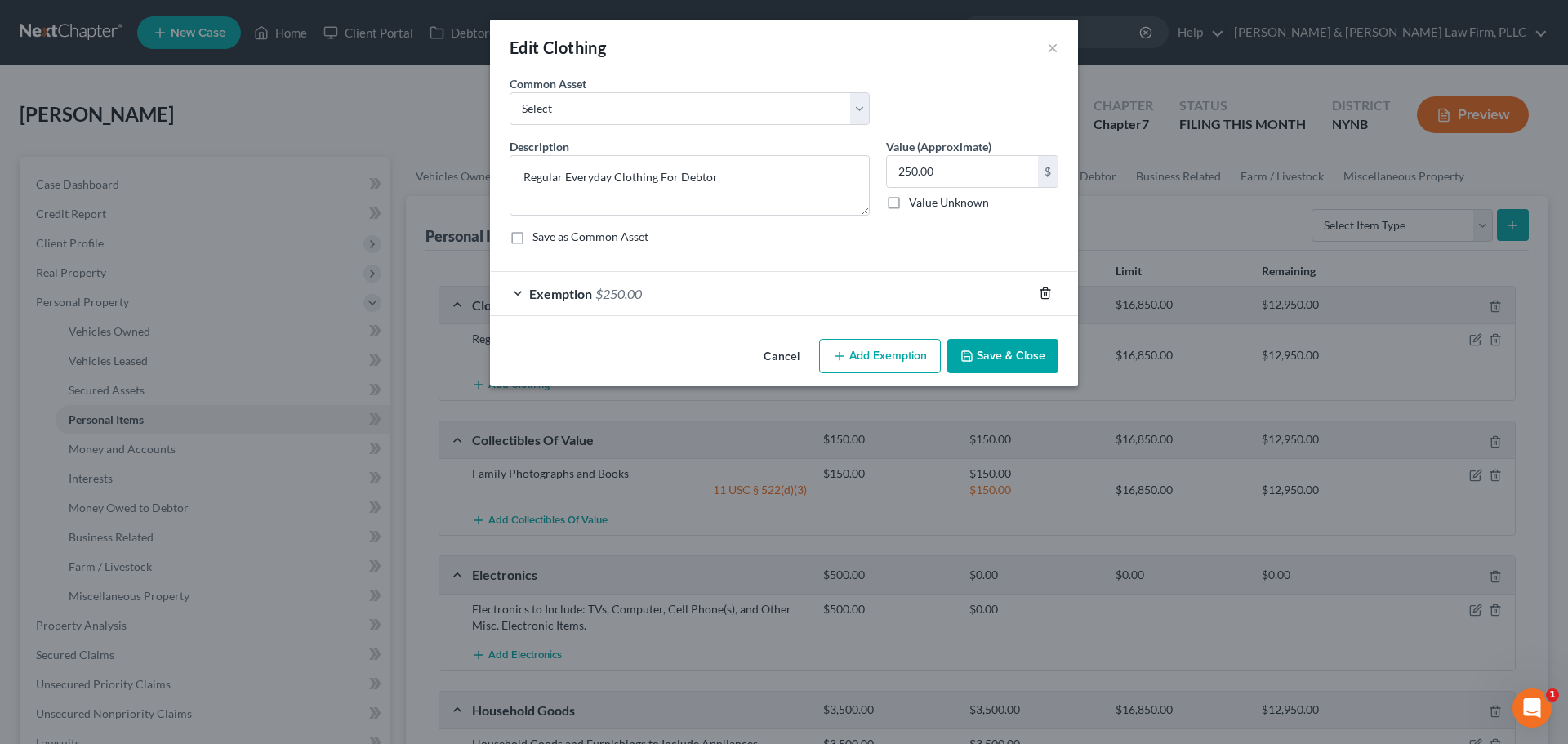
click at [1042, 293] on icon "button" at bounding box center [1046, 293] width 8 height 11
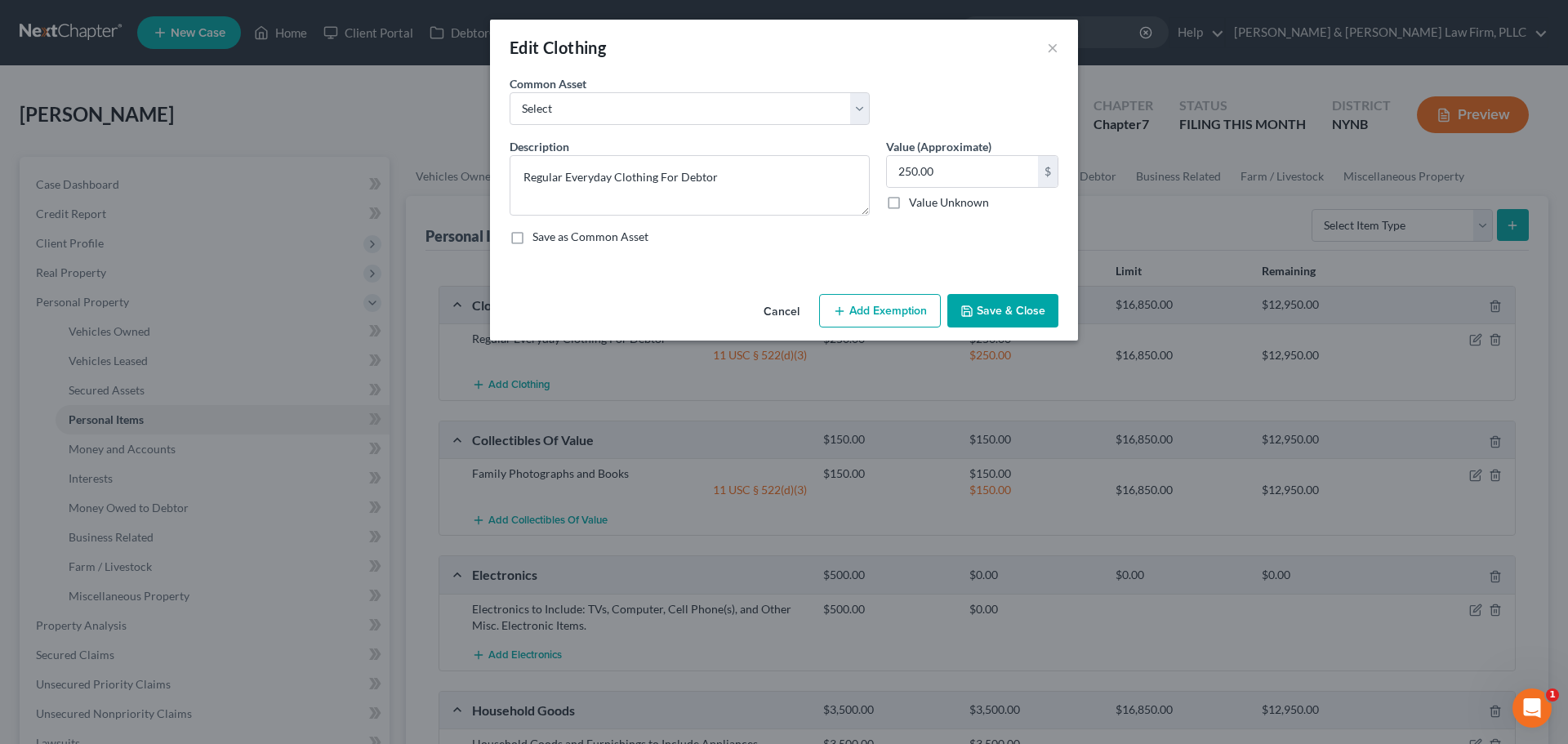
click at [886, 310] on button "Add Exemption" at bounding box center [879, 311] width 121 height 34
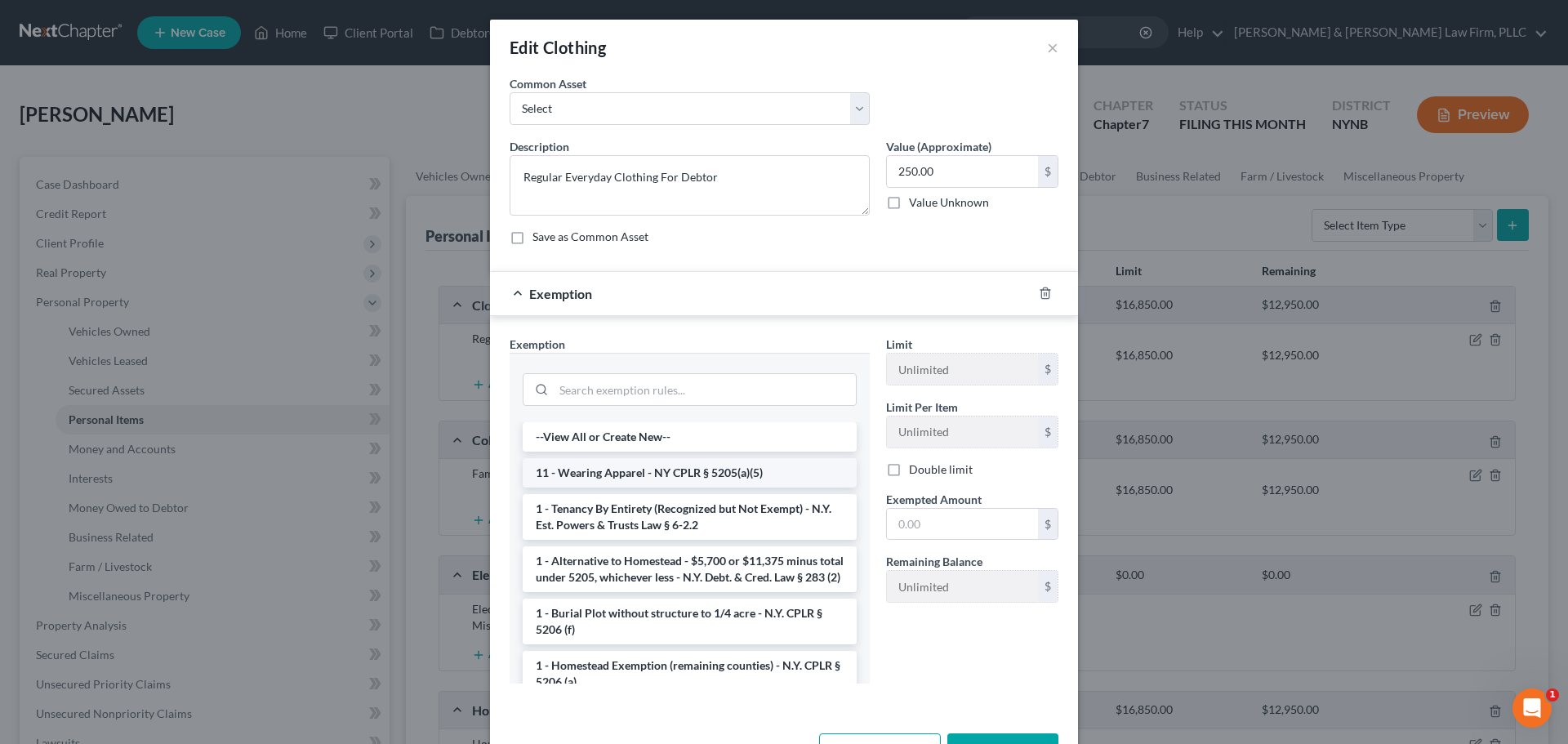
click at [685, 465] on li "11 - Wearing Apparel - NY CPLR § 5205(a)(5)" at bounding box center [689, 472] width 334 height 30
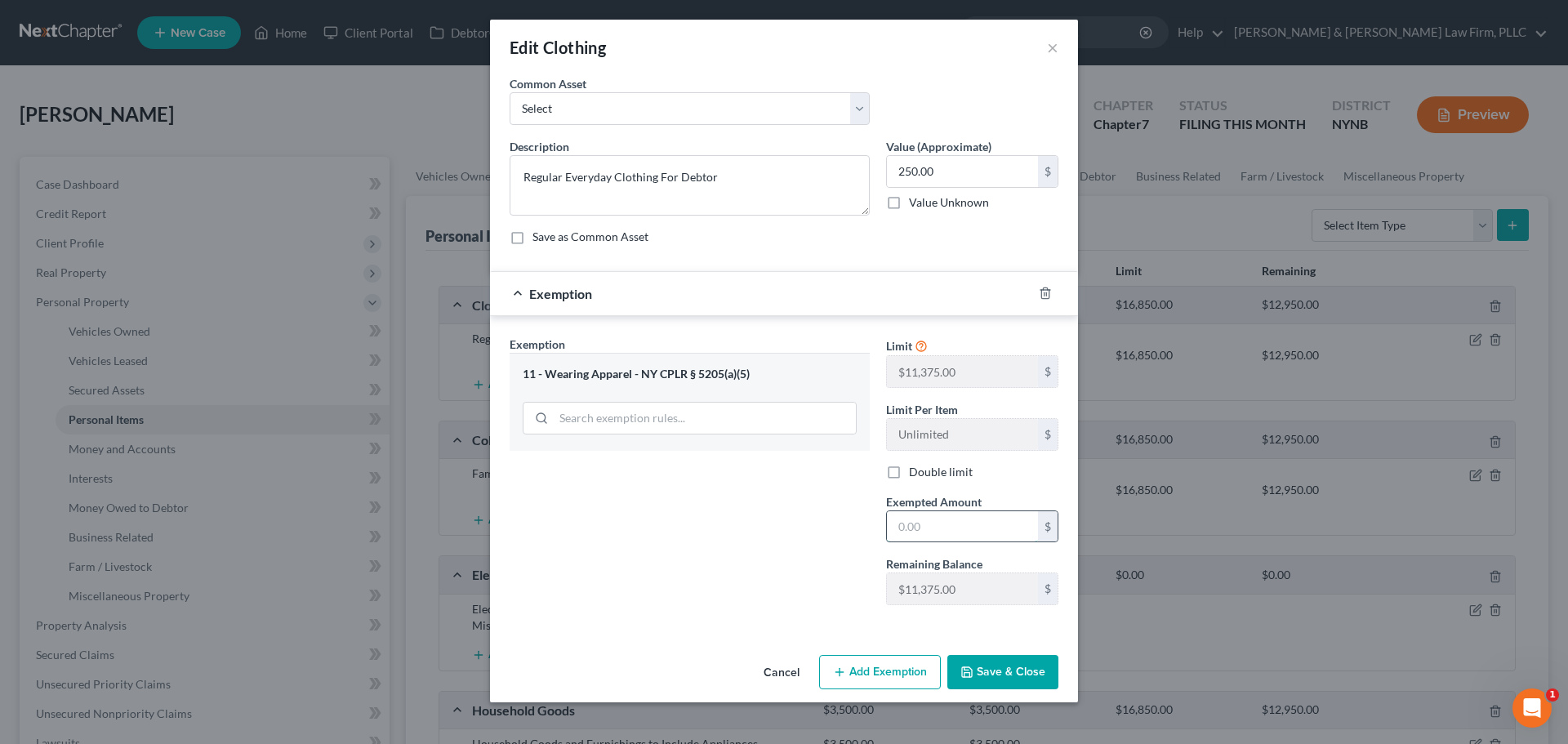
click at [988, 538] on input "text" at bounding box center [962, 526] width 151 height 31
type input "250.00"
click at [1015, 663] on button "Save & Close" at bounding box center [1003, 672] width 111 height 34
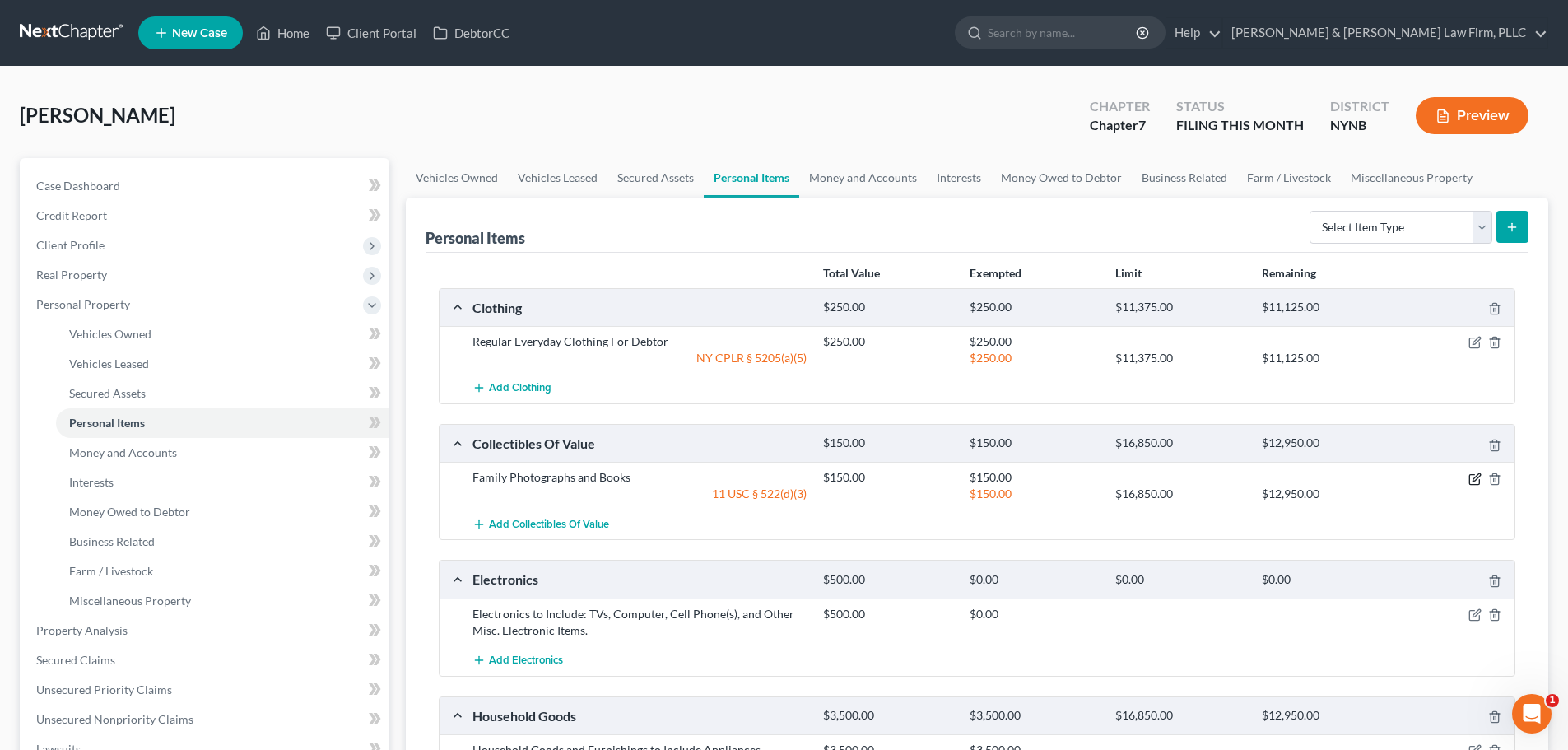
click at [1474, 478] on icon "button" at bounding box center [1475, 477] width 8 height 8
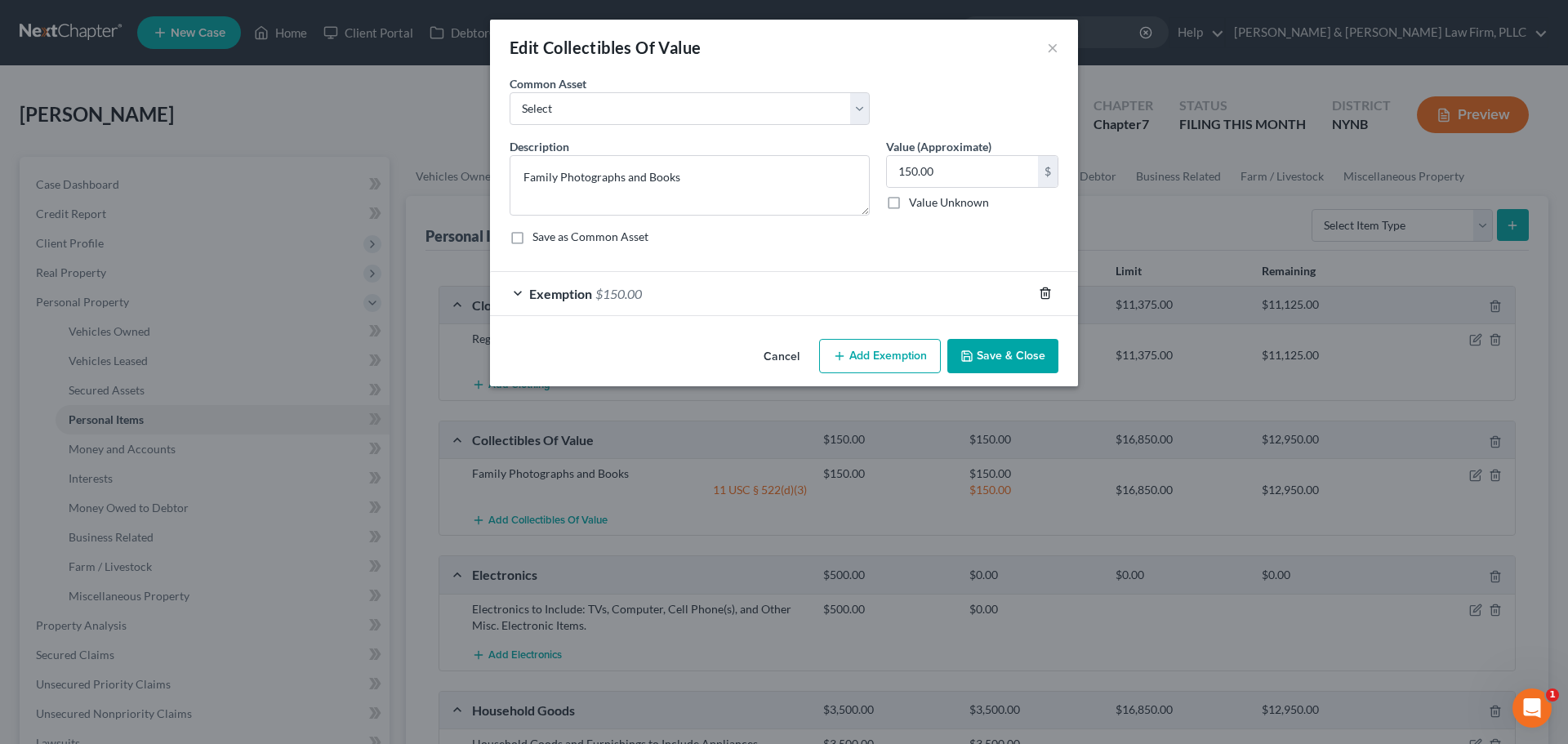
click at [1044, 288] on icon "button" at bounding box center [1046, 294] width 13 height 13
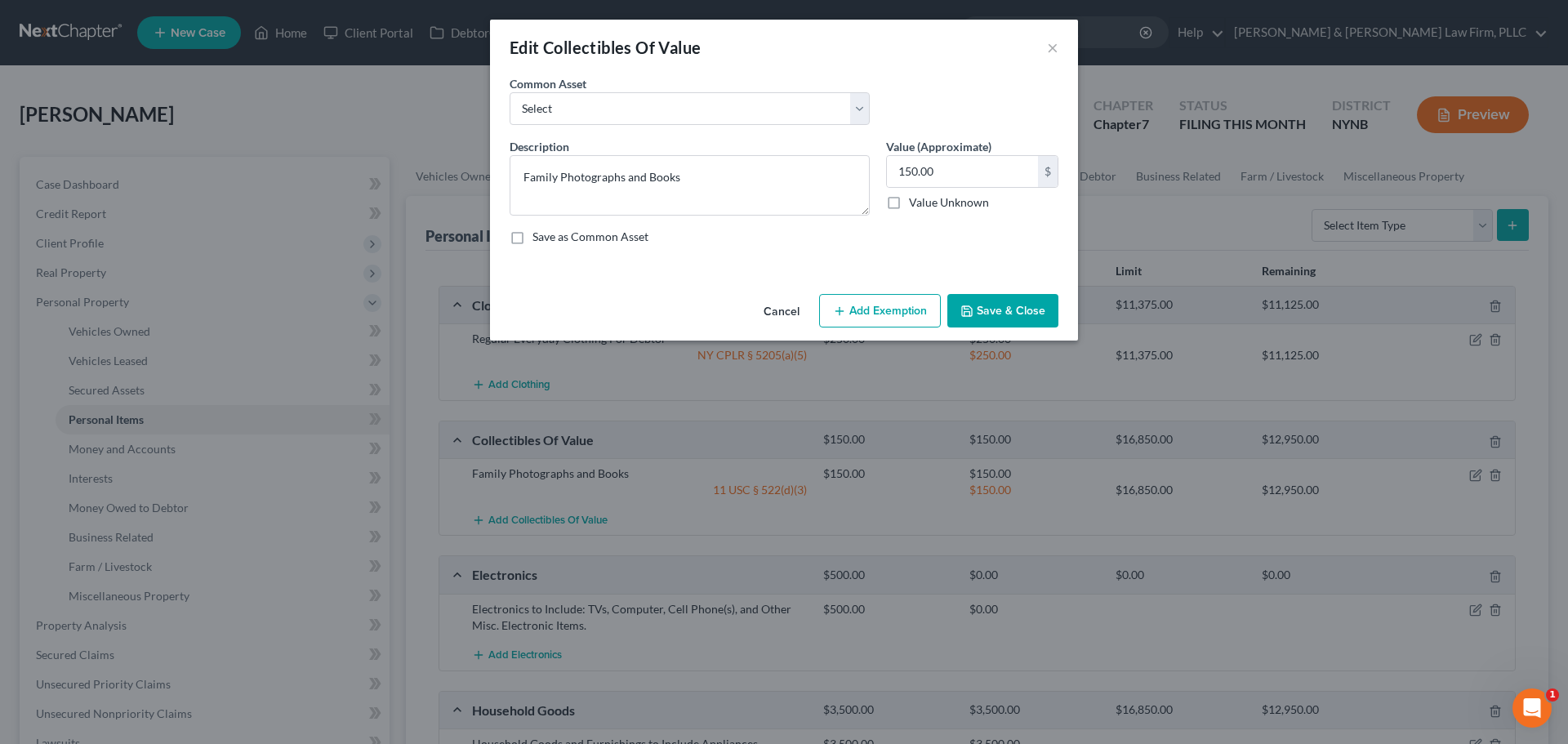
click at [884, 307] on button "Add Exemption" at bounding box center [879, 311] width 121 height 34
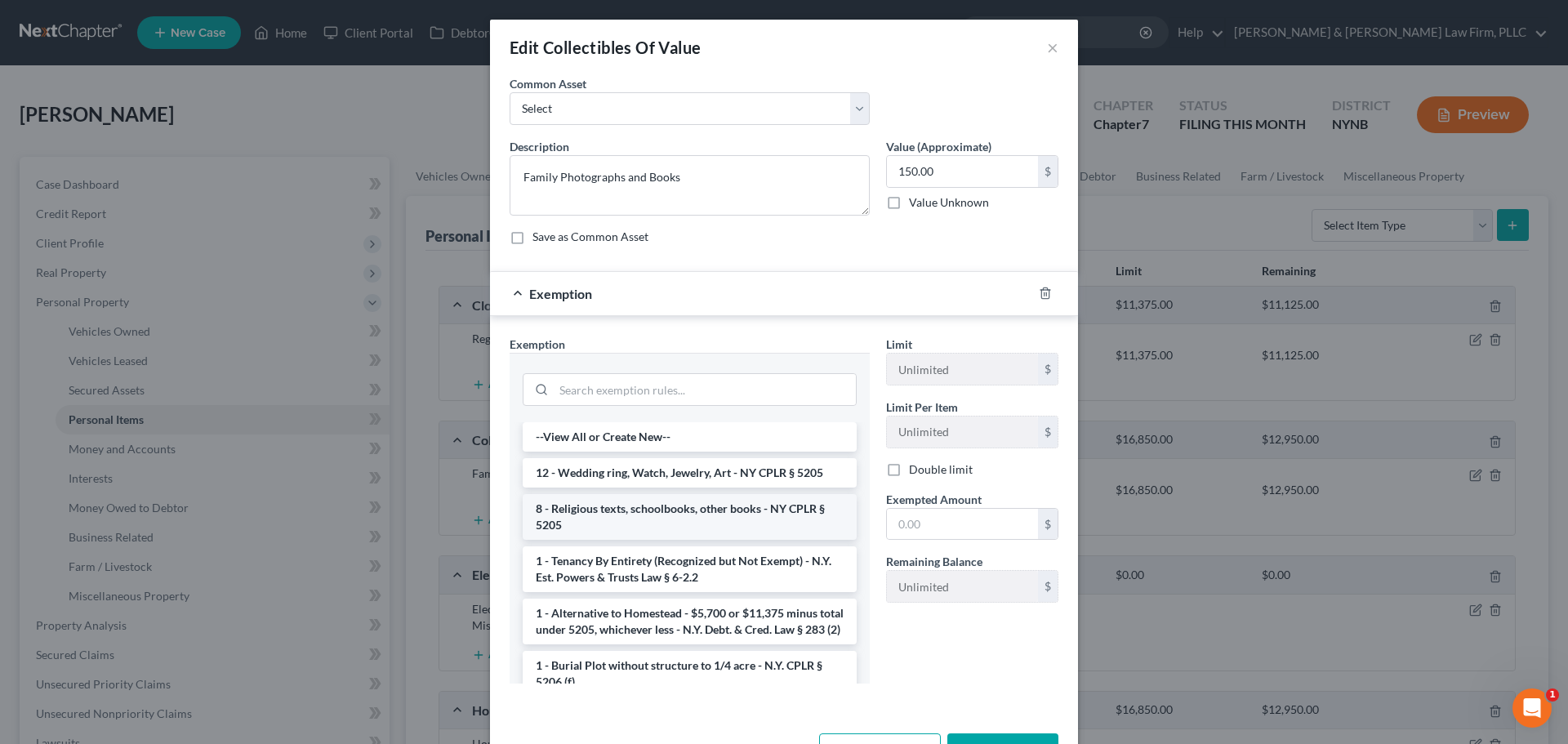
click at [640, 516] on li "8 - Religious texts, schoolbooks, other books - NY CPLR § 5205" at bounding box center [689, 517] width 334 height 46
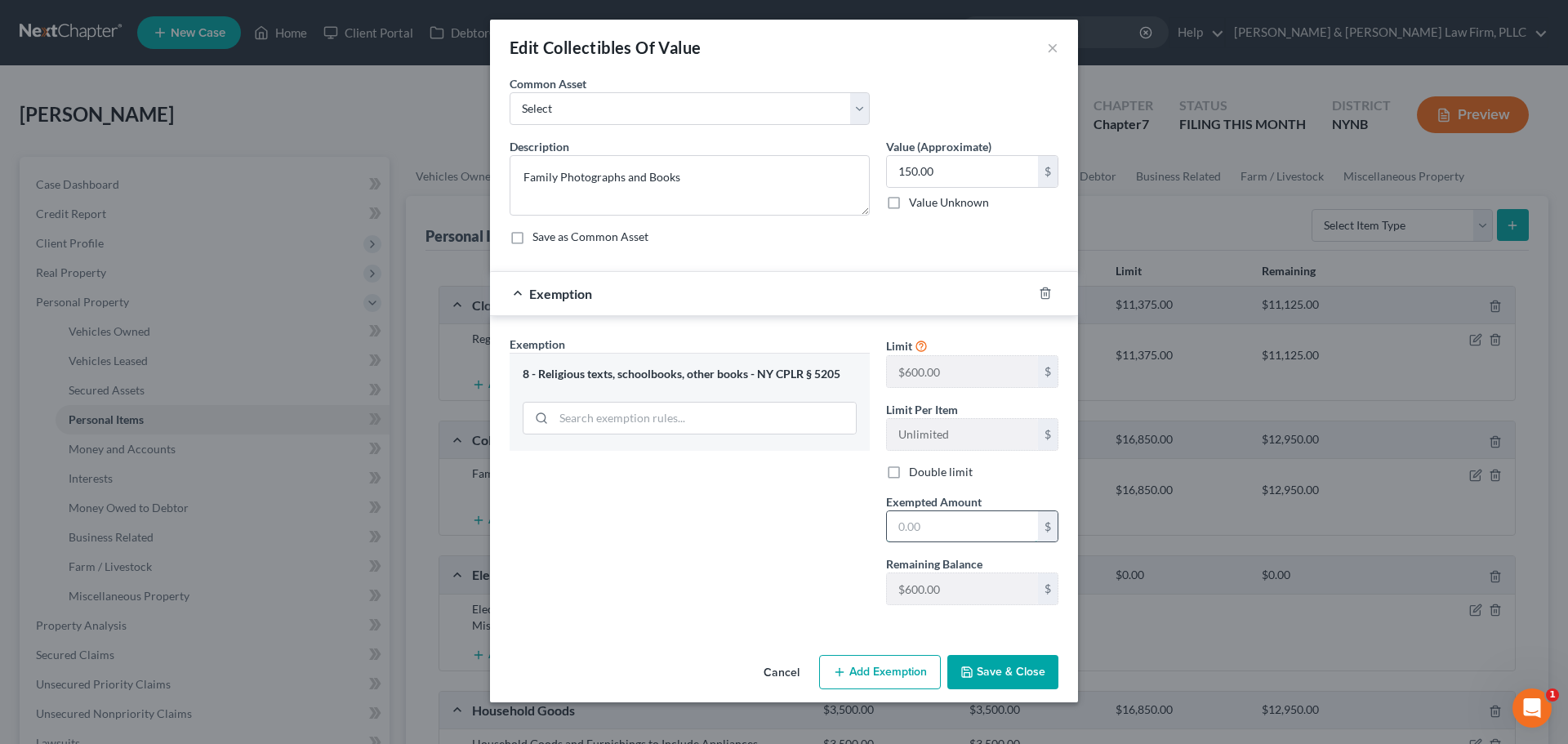
click at [946, 529] on input "text" at bounding box center [962, 526] width 151 height 31
type input "150.00"
click at [1005, 670] on button "Save & Close" at bounding box center [1003, 672] width 111 height 34
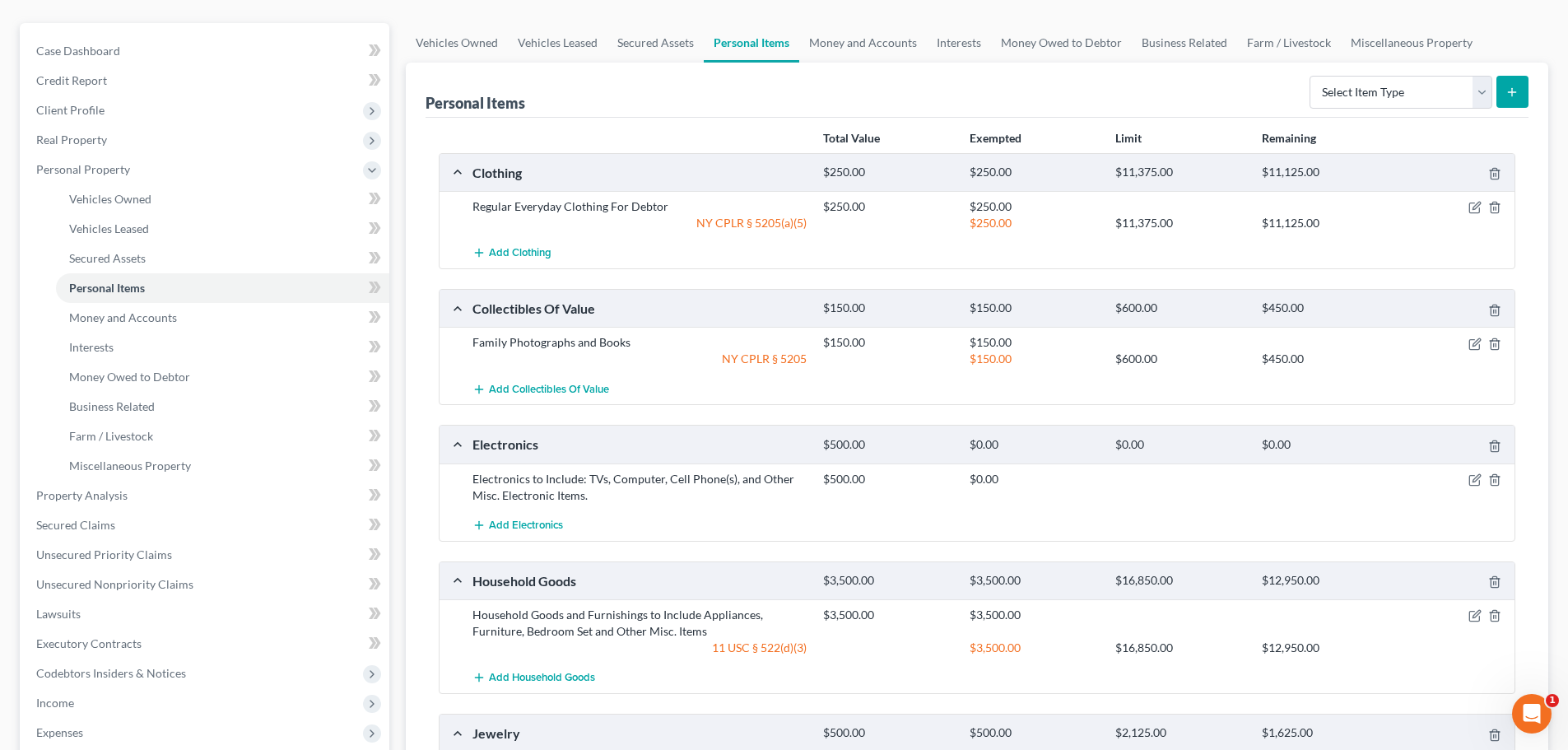
scroll to position [165, 0]
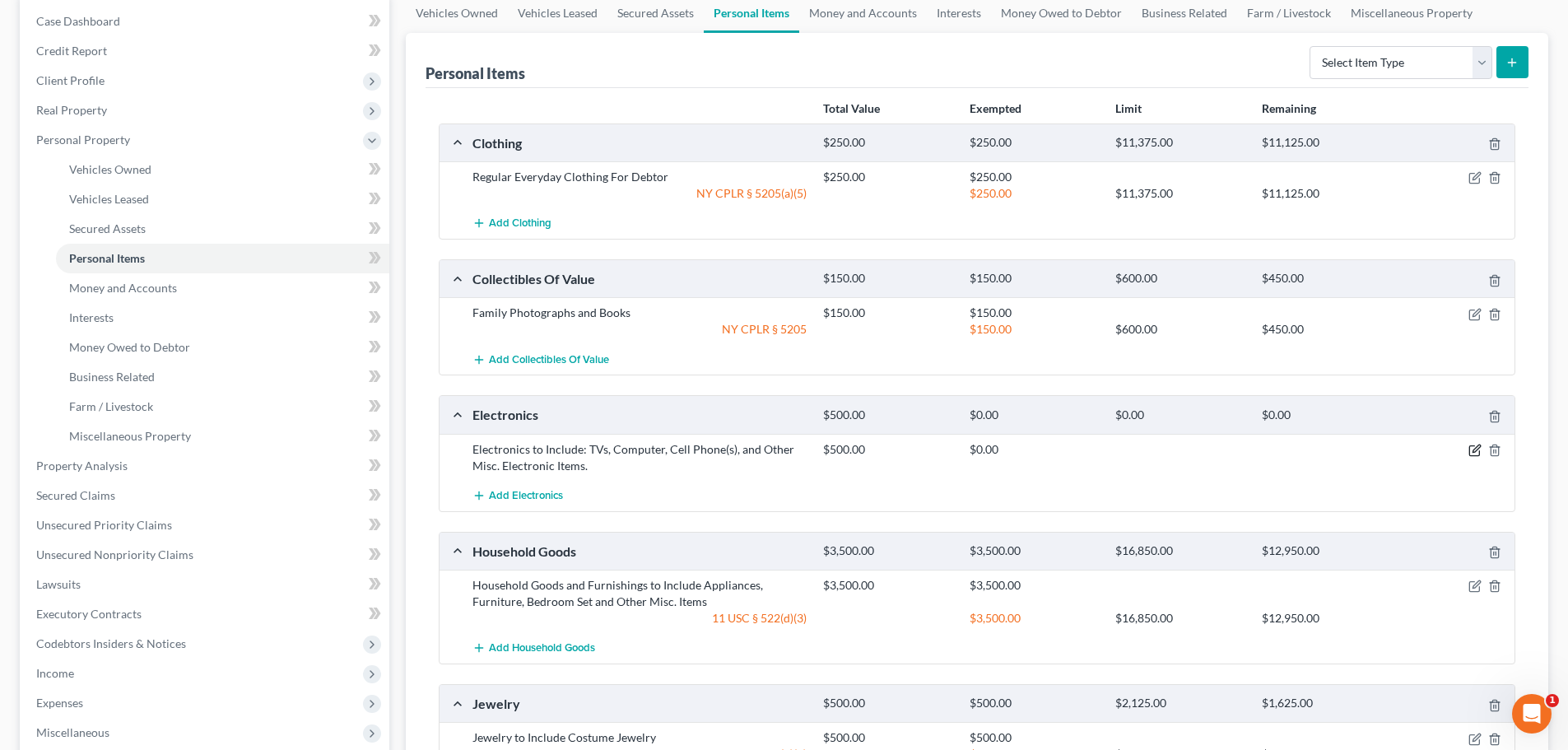
click at [1472, 453] on icon "button" at bounding box center [1475, 450] width 13 height 13
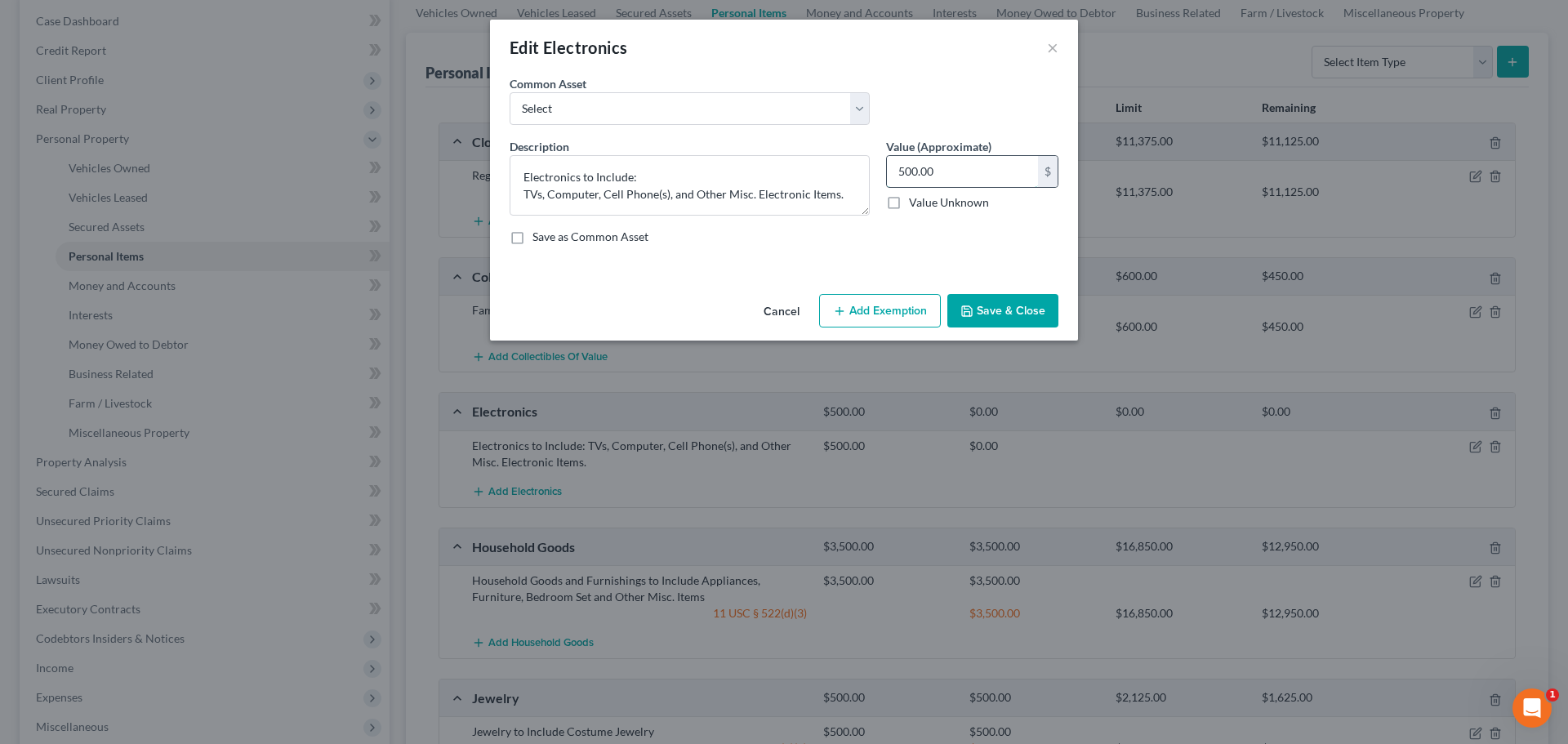
click at [899, 172] on input "500.00" at bounding box center [962, 171] width 151 height 31
type input "1,500.00"
click at [876, 309] on button "Add Exemption" at bounding box center [879, 311] width 121 height 34
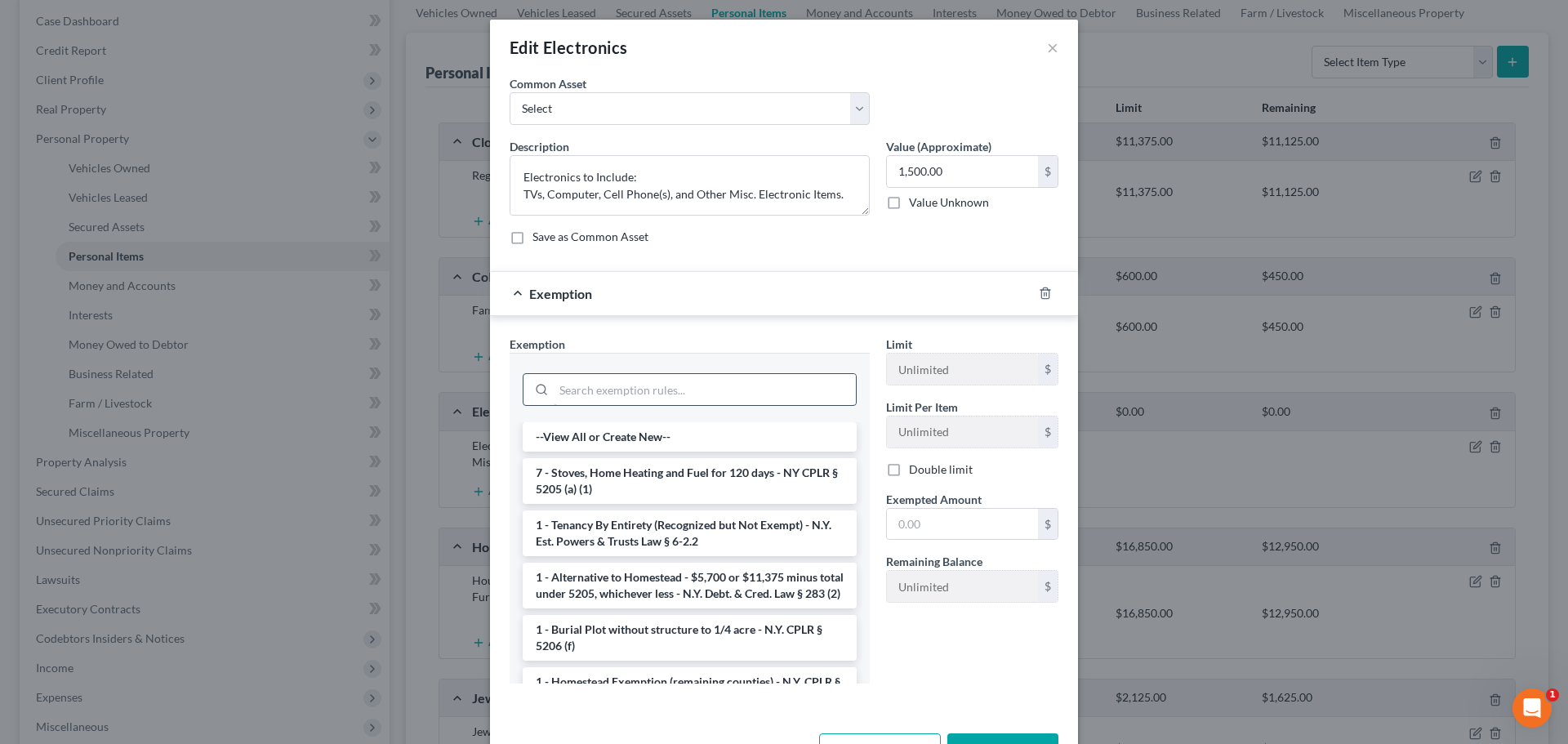
click at [613, 391] on input "search" at bounding box center [705, 389] width 302 height 31
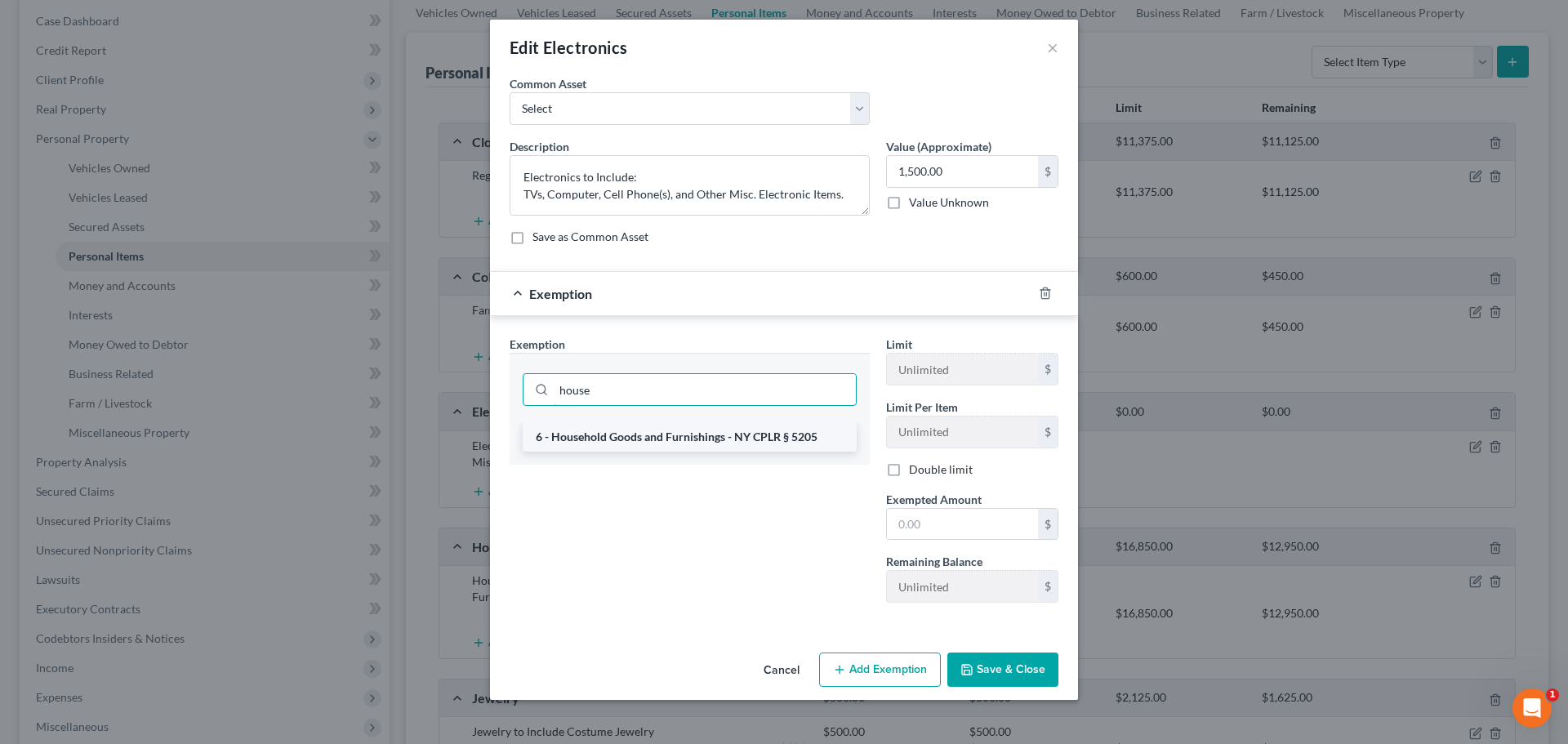
type input "house"
click at [619, 440] on li "6 - Household Goods and Furnishings - NY CPLR § 5205" at bounding box center [689, 436] width 334 height 30
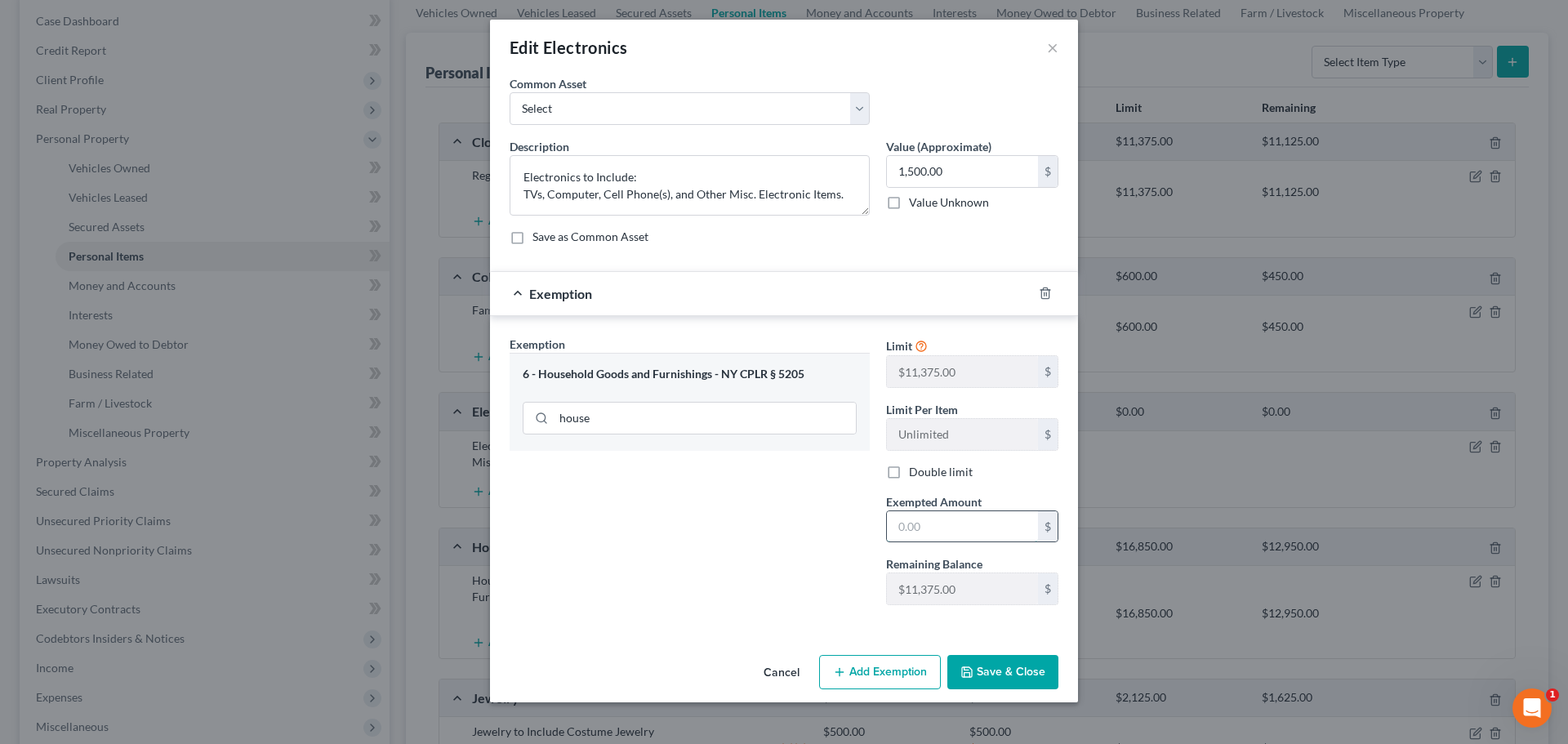
click at [913, 523] on input "text" at bounding box center [962, 526] width 151 height 31
type input "1,500.00"
click at [1002, 668] on button "Save & Close" at bounding box center [1003, 672] width 111 height 34
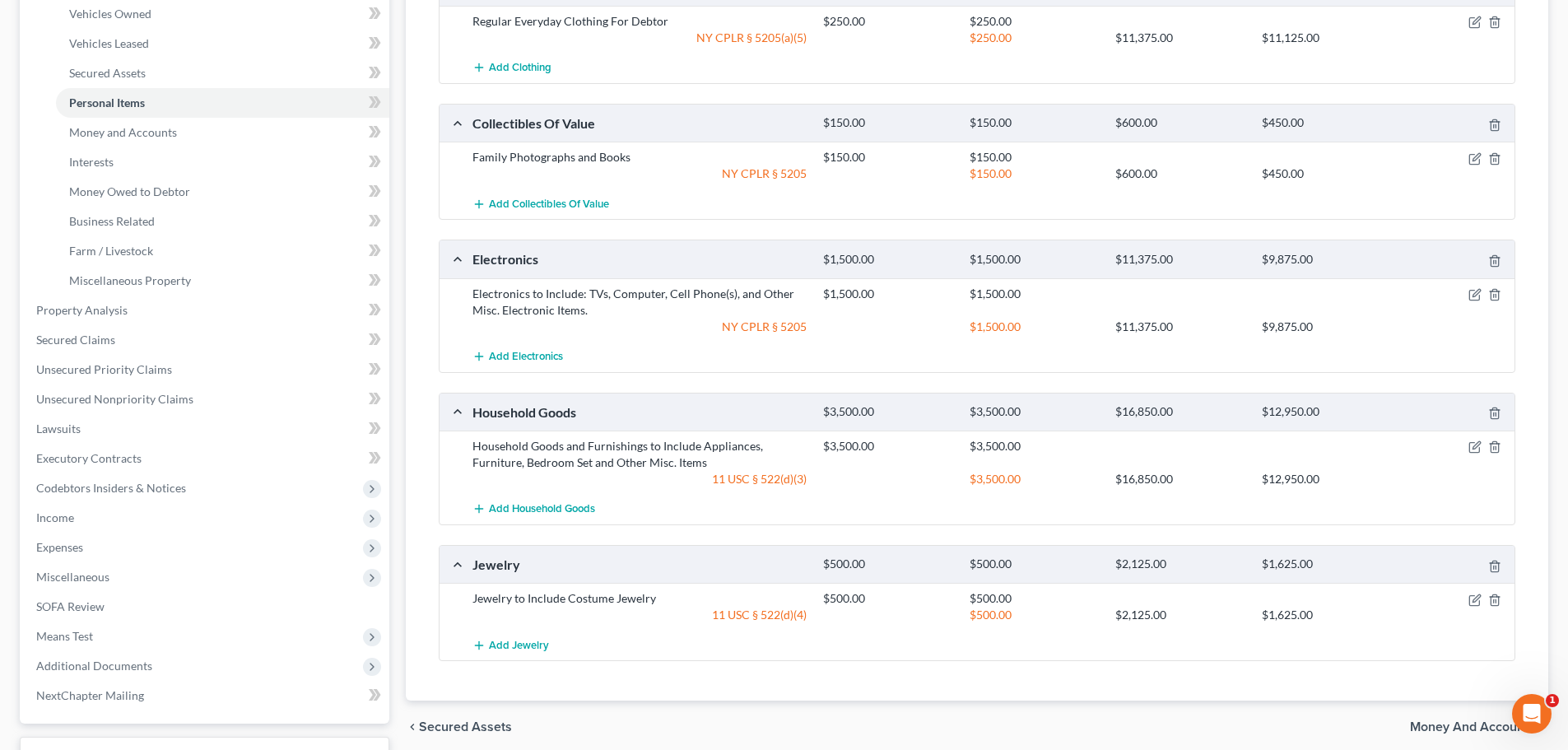
scroll to position [330, 0]
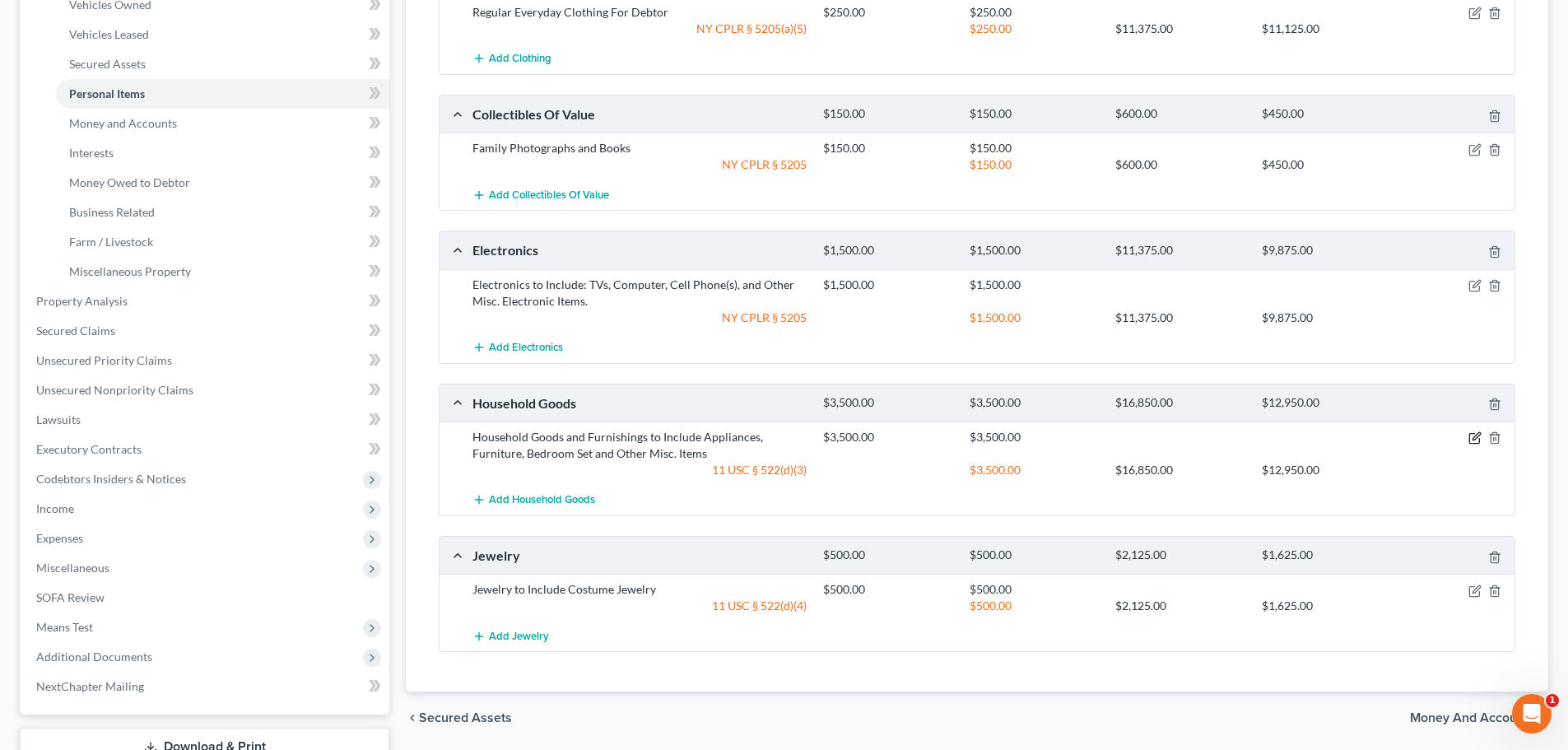
click at [1475, 440] on icon "button" at bounding box center [1475, 437] width 8 height 8
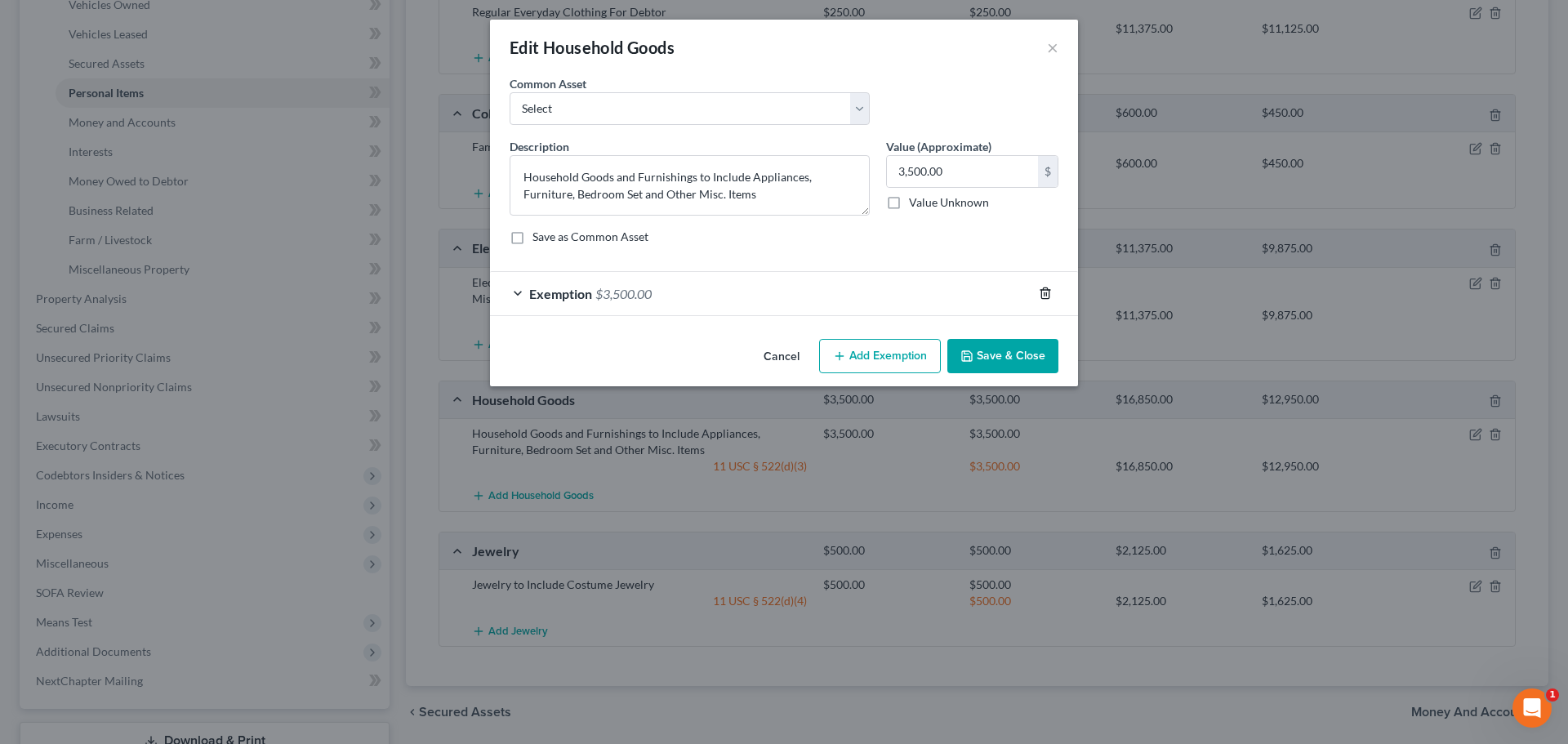
click at [1048, 292] on icon "button" at bounding box center [1046, 294] width 13 height 13
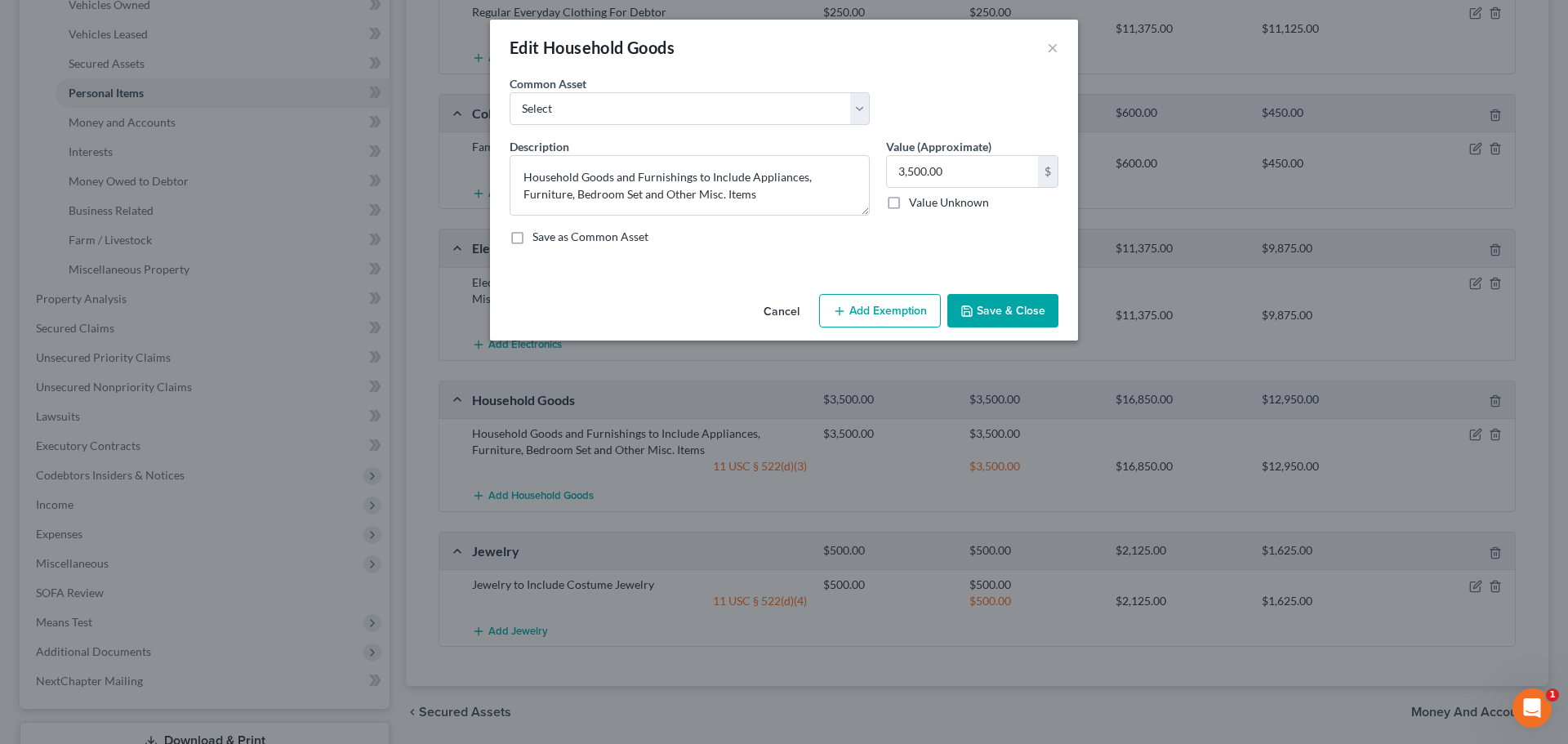
click at [883, 315] on button "Add Exemption" at bounding box center [879, 311] width 121 height 34
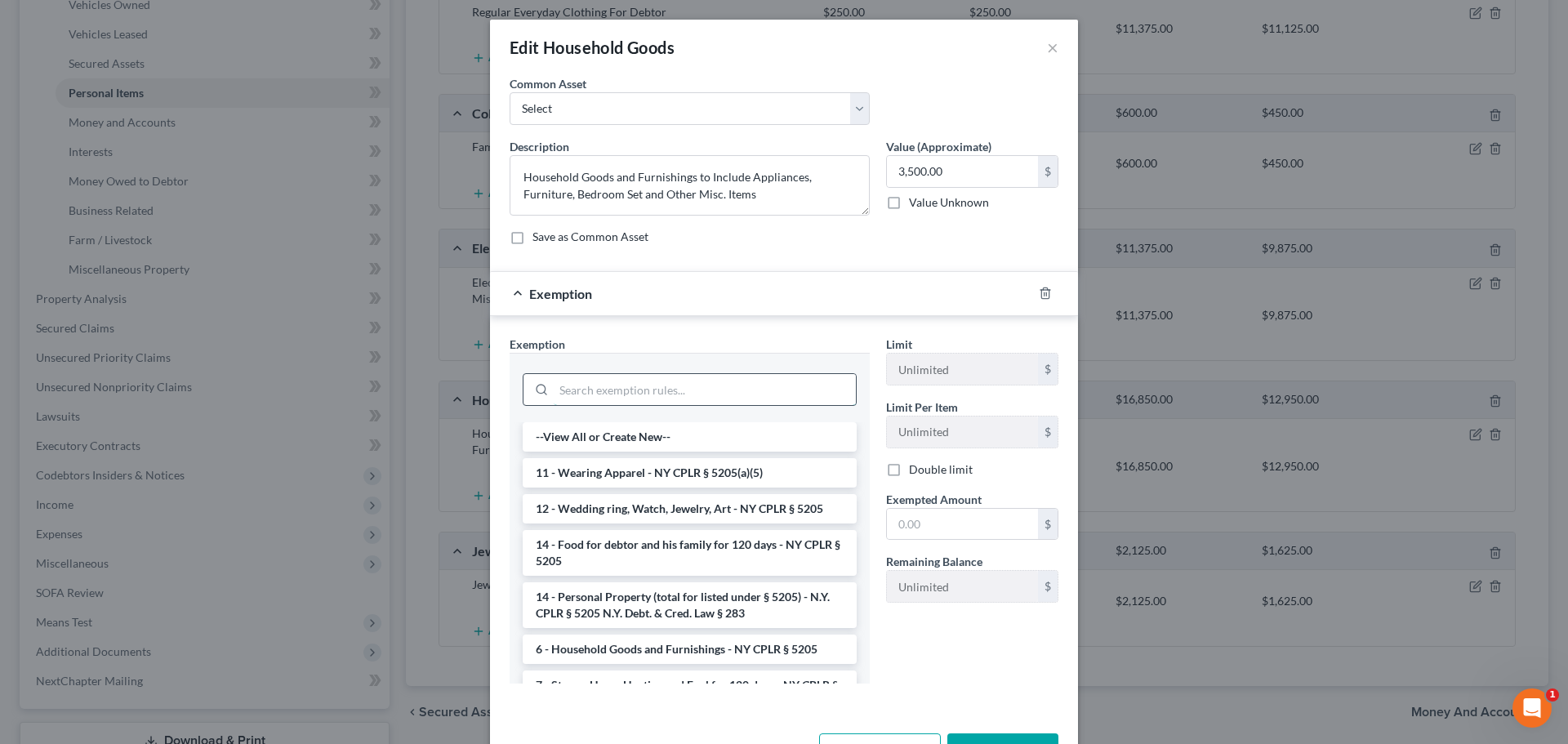
click at [612, 388] on input "search" at bounding box center [705, 389] width 302 height 31
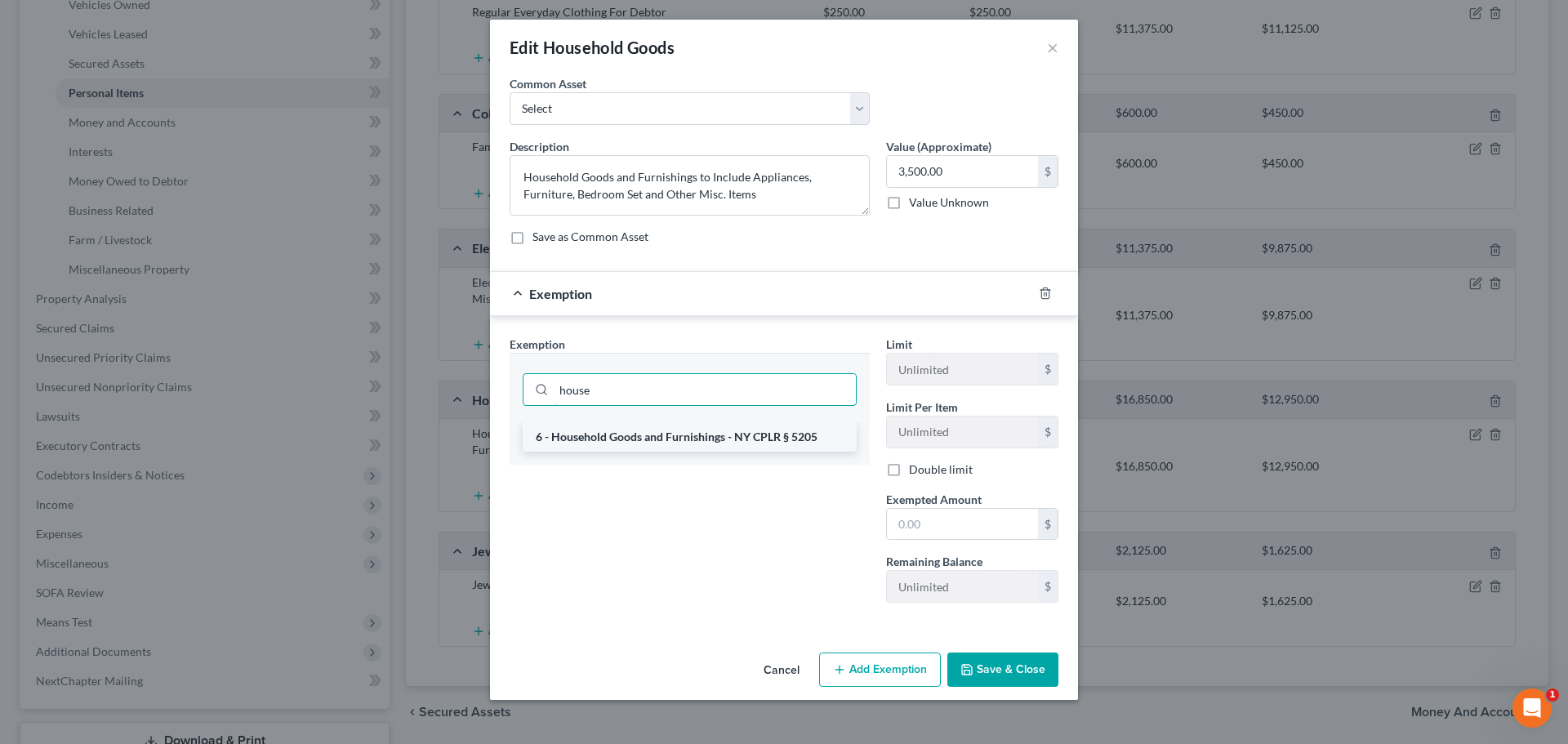
type input "house"
click at [634, 440] on li "6 - Household Goods and Furnishings - NY CPLR § 5205" at bounding box center [689, 436] width 334 height 30
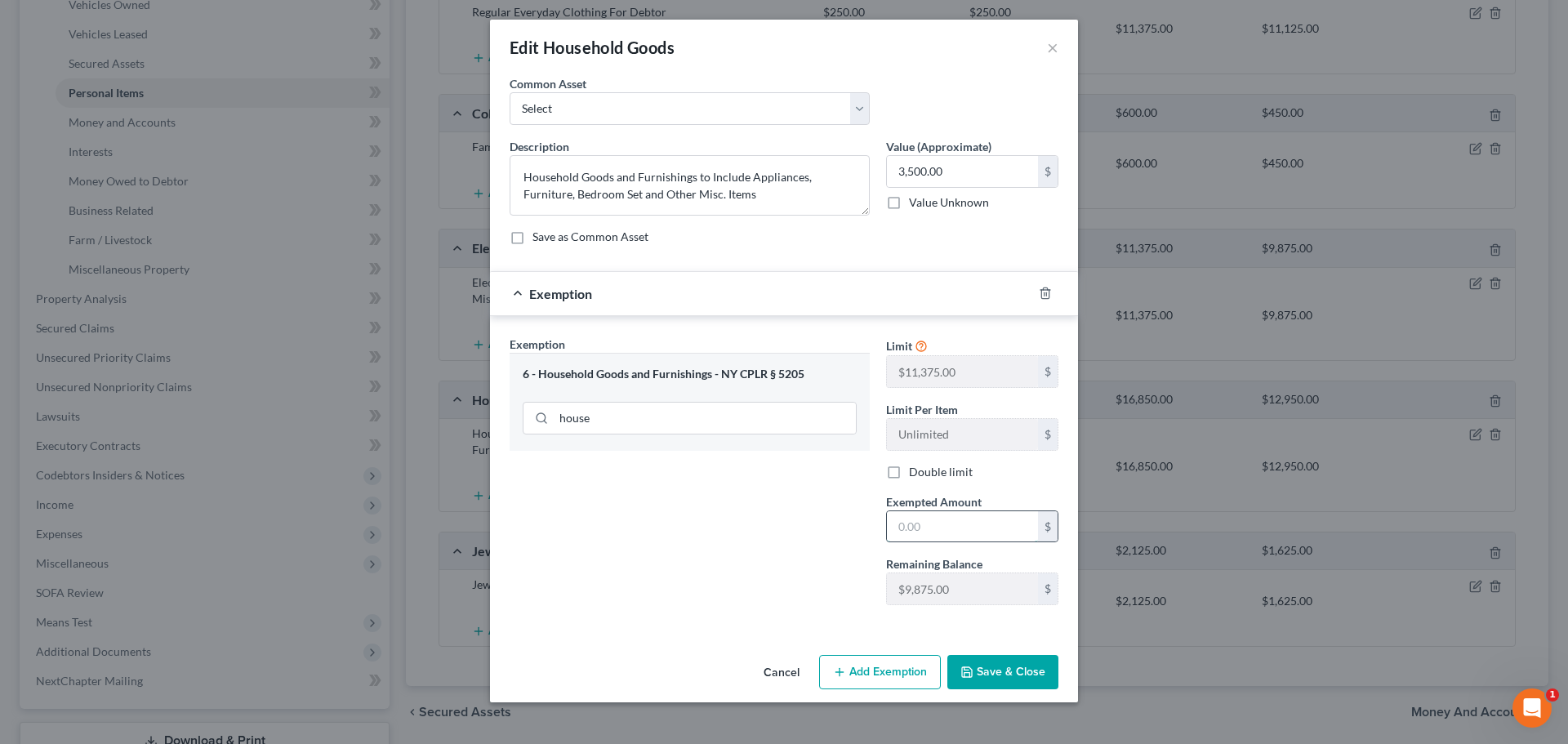
click at [959, 534] on input "text" at bounding box center [962, 526] width 151 height 31
type input "3,500.00"
click at [985, 678] on button "Save & Close" at bounding box center [1003, 672] width 111 height 34
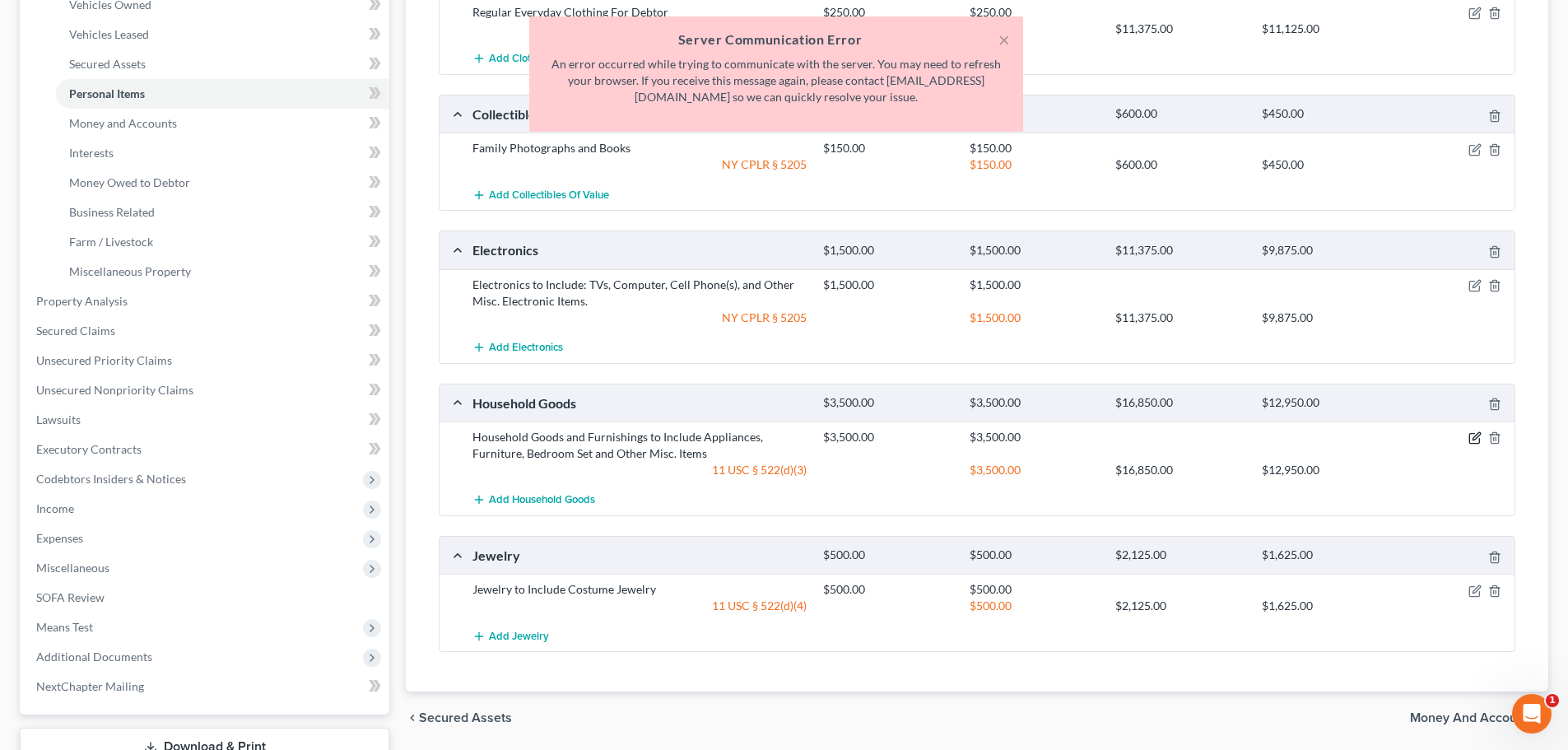
click at [1475, 440] on icon "button" at bounding box center [1475, 437] width 8 height 8
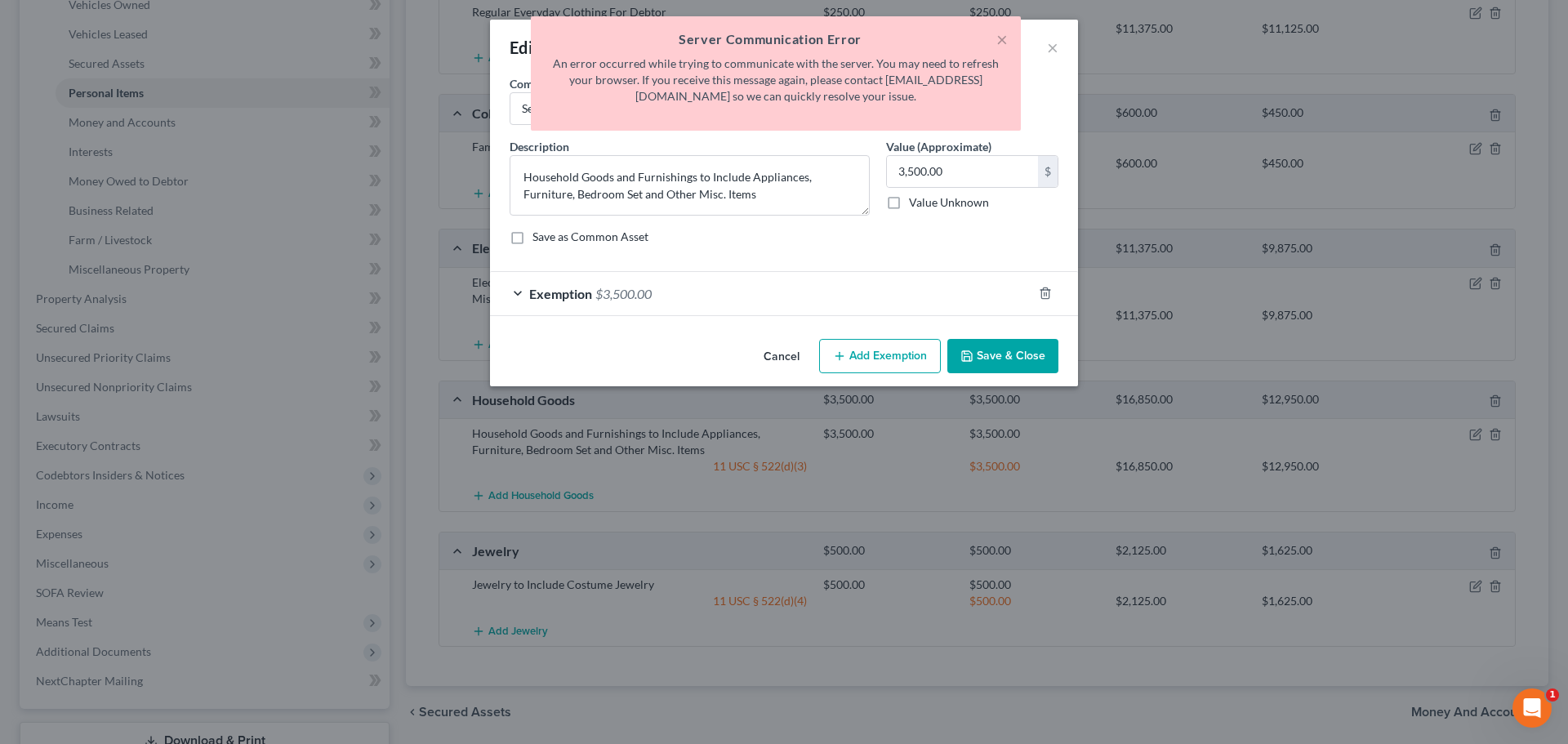
click at [670, 293] on div "Exemption $3,500.00" at bounding box center [761, 293] width 542 height 43
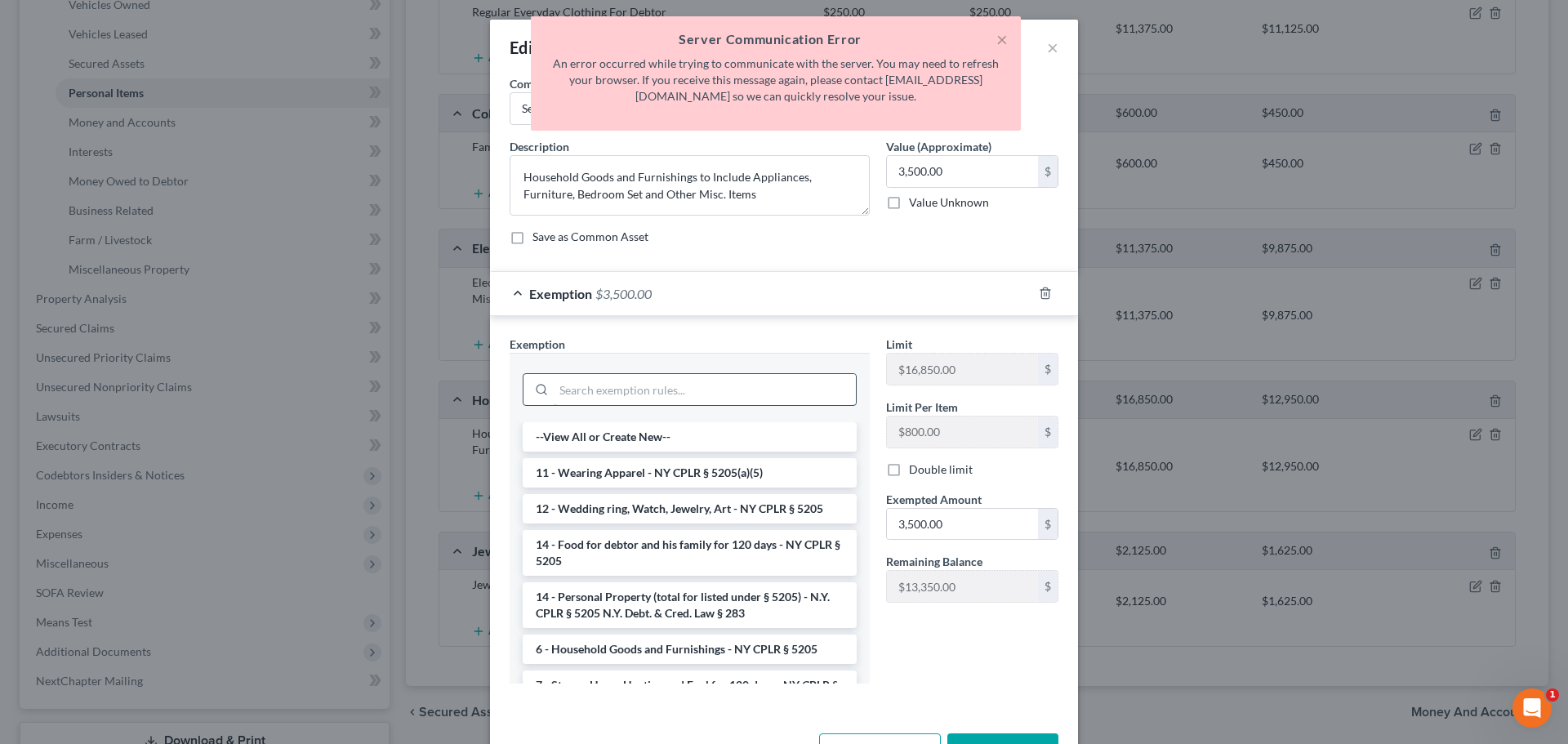
click at [629, 386] on input "search" at bounding box center [705, 389] width 302 height 31
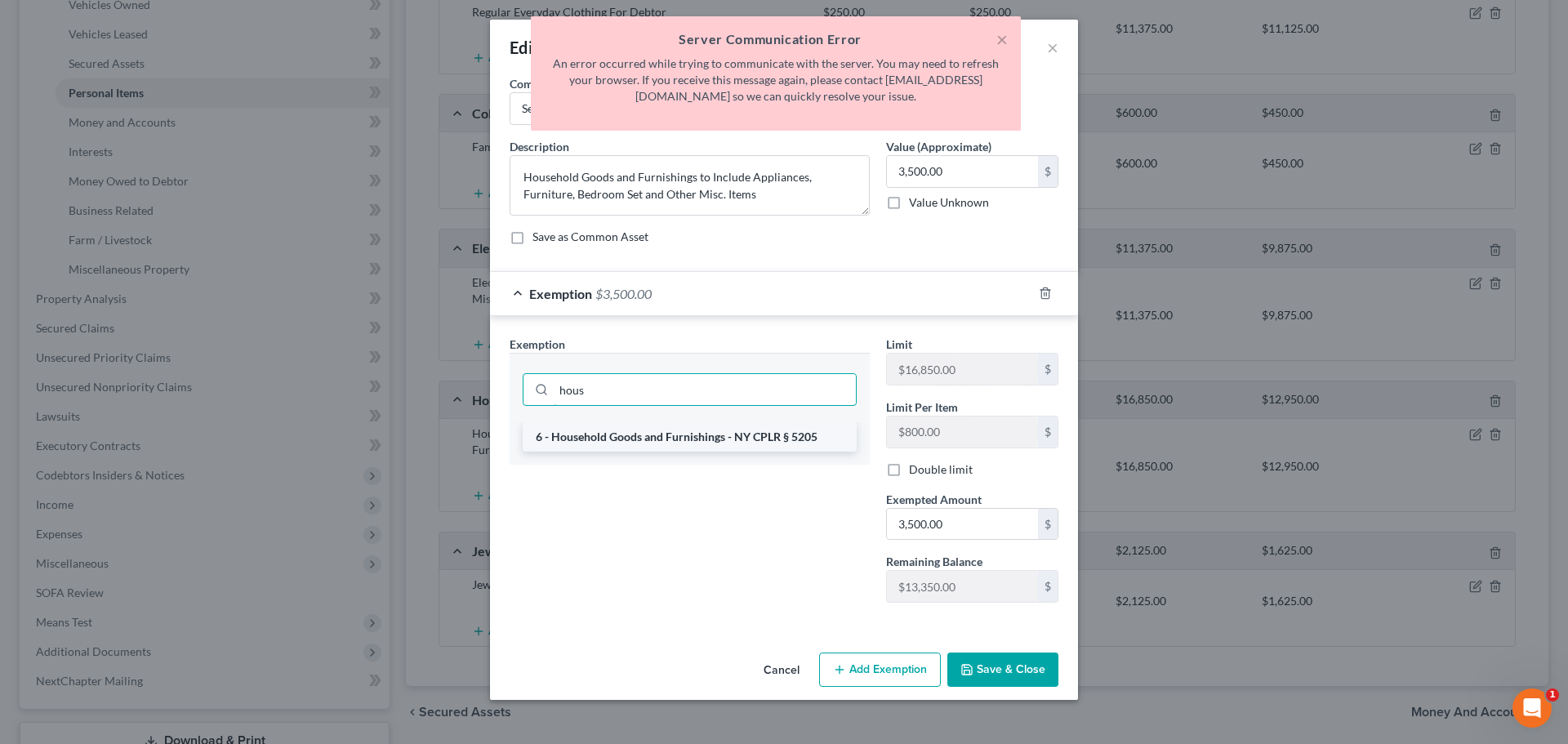
type input "hous"
click at [668, 436] on li "6 - Household Goods and Furnishings - NY CPLR § 5205" at bounding box center [689, 436] width 334 height 30
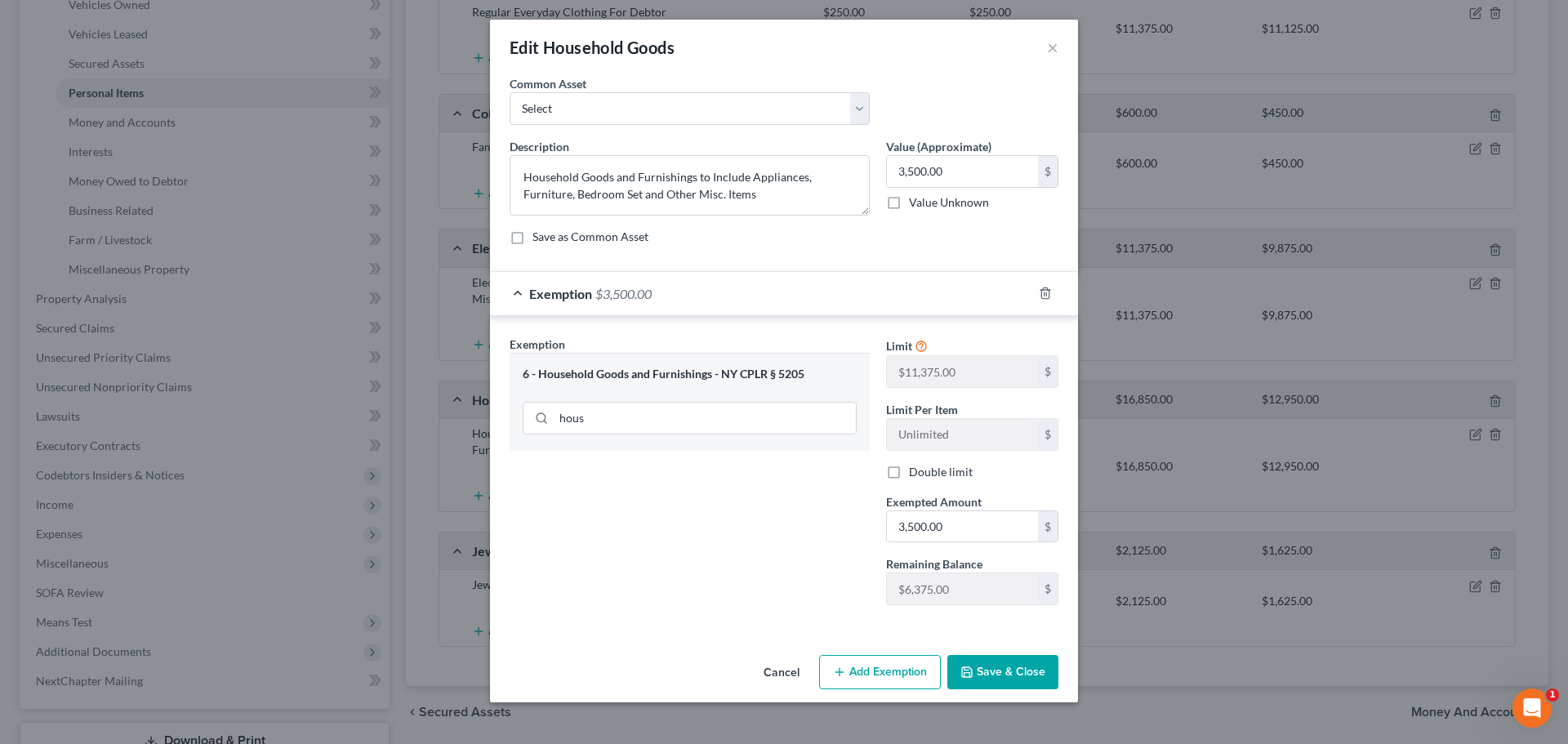
click at [992, 674] on button "Save & Close" at bounding box center [1003, 672] width 111 height 34
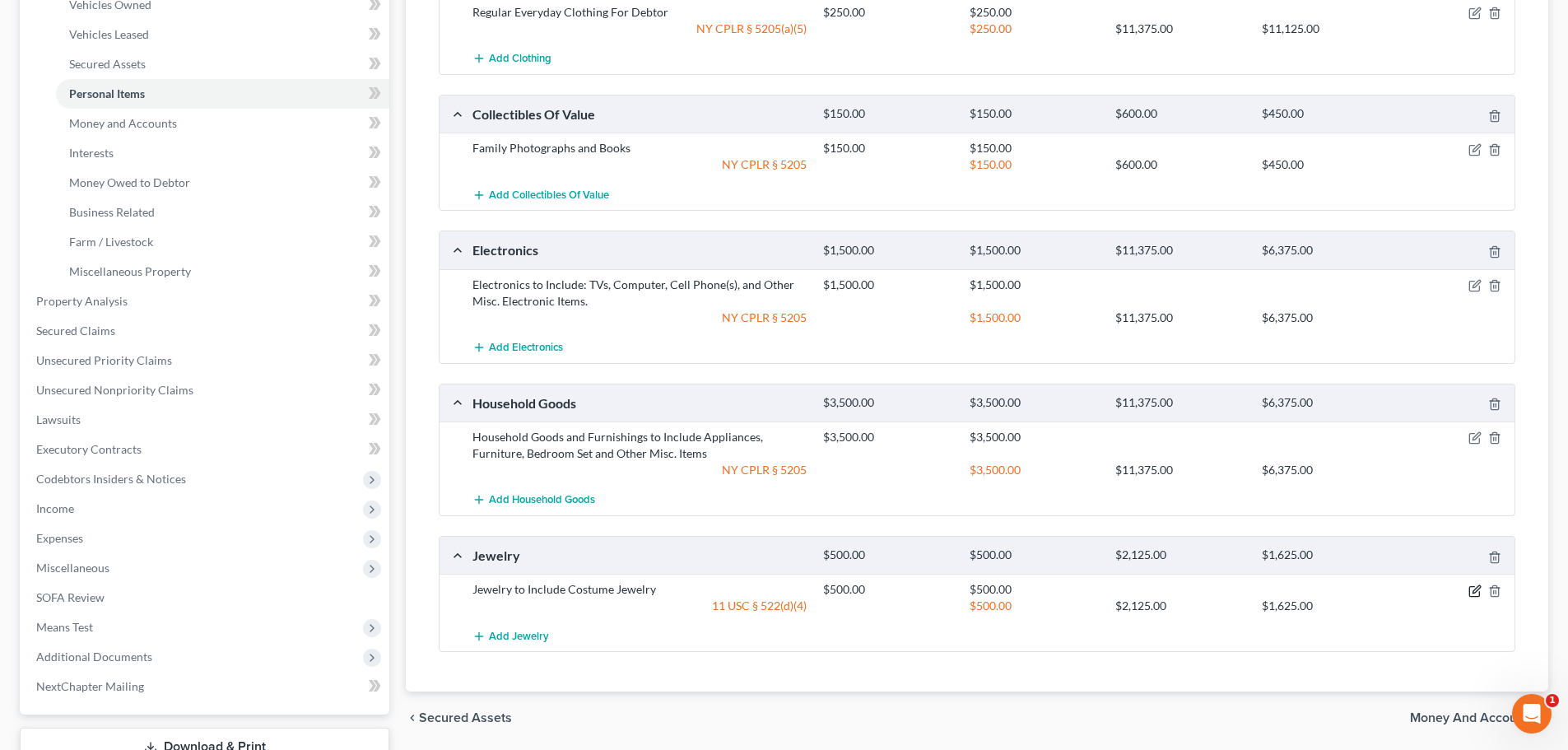
click at [1474, 592] on icon "button" at bounding box center [1475, 591] width 13 height 13
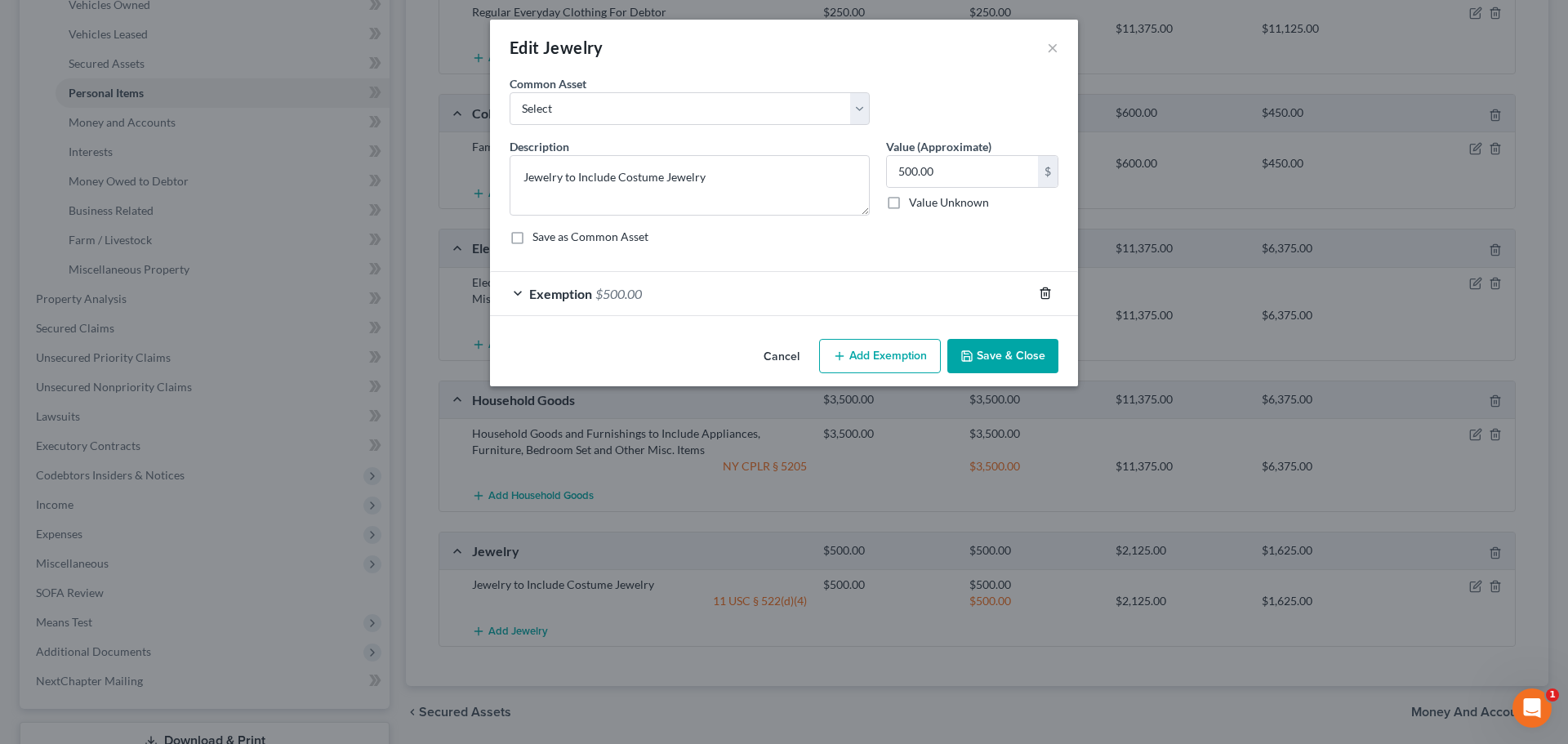
click at [1043, 289] on icon "button" at bounding box center [1046, 293] width 8 height 11
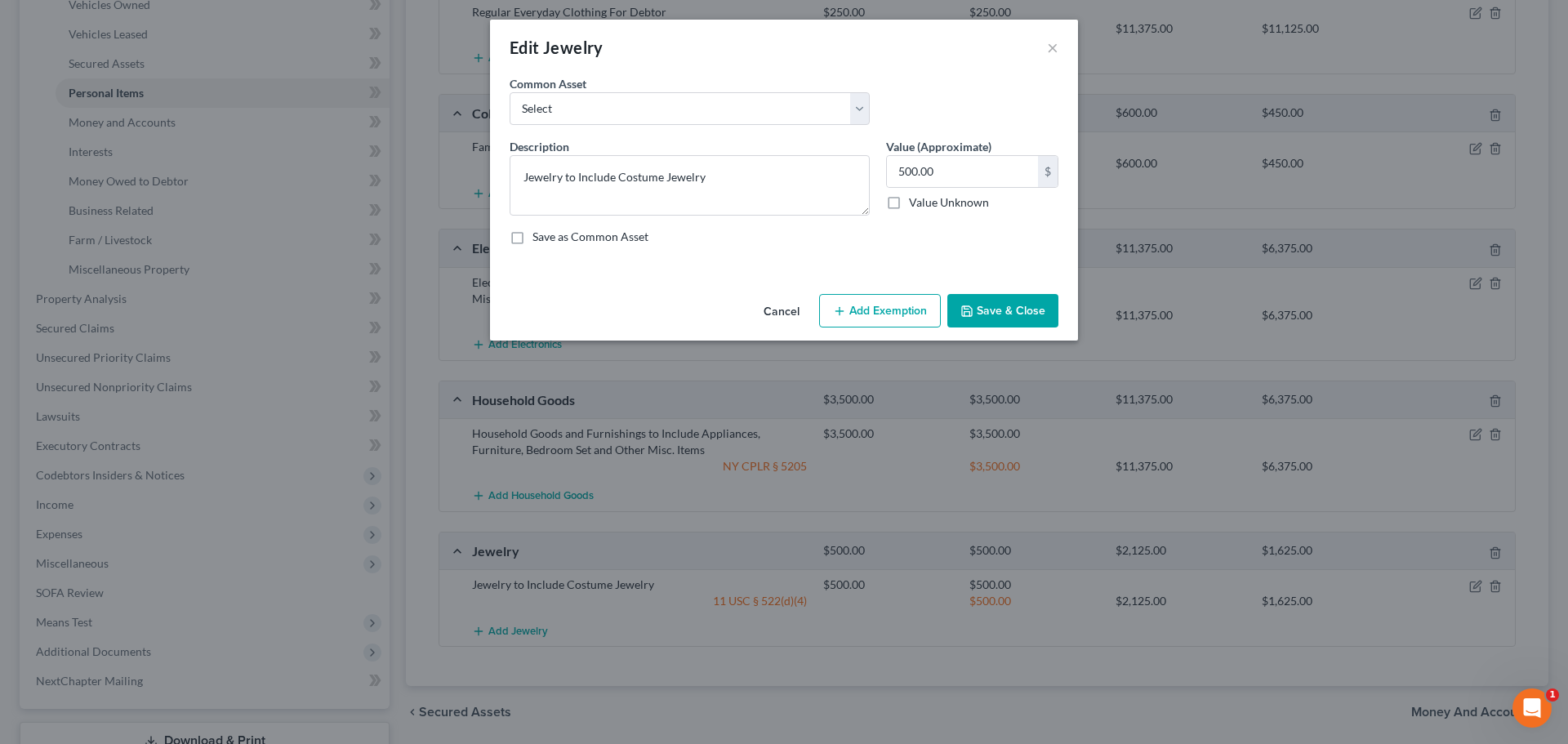
click at [870, 313] on button "Add Exemption" at bounding box center [879, 311] width 121 height 34
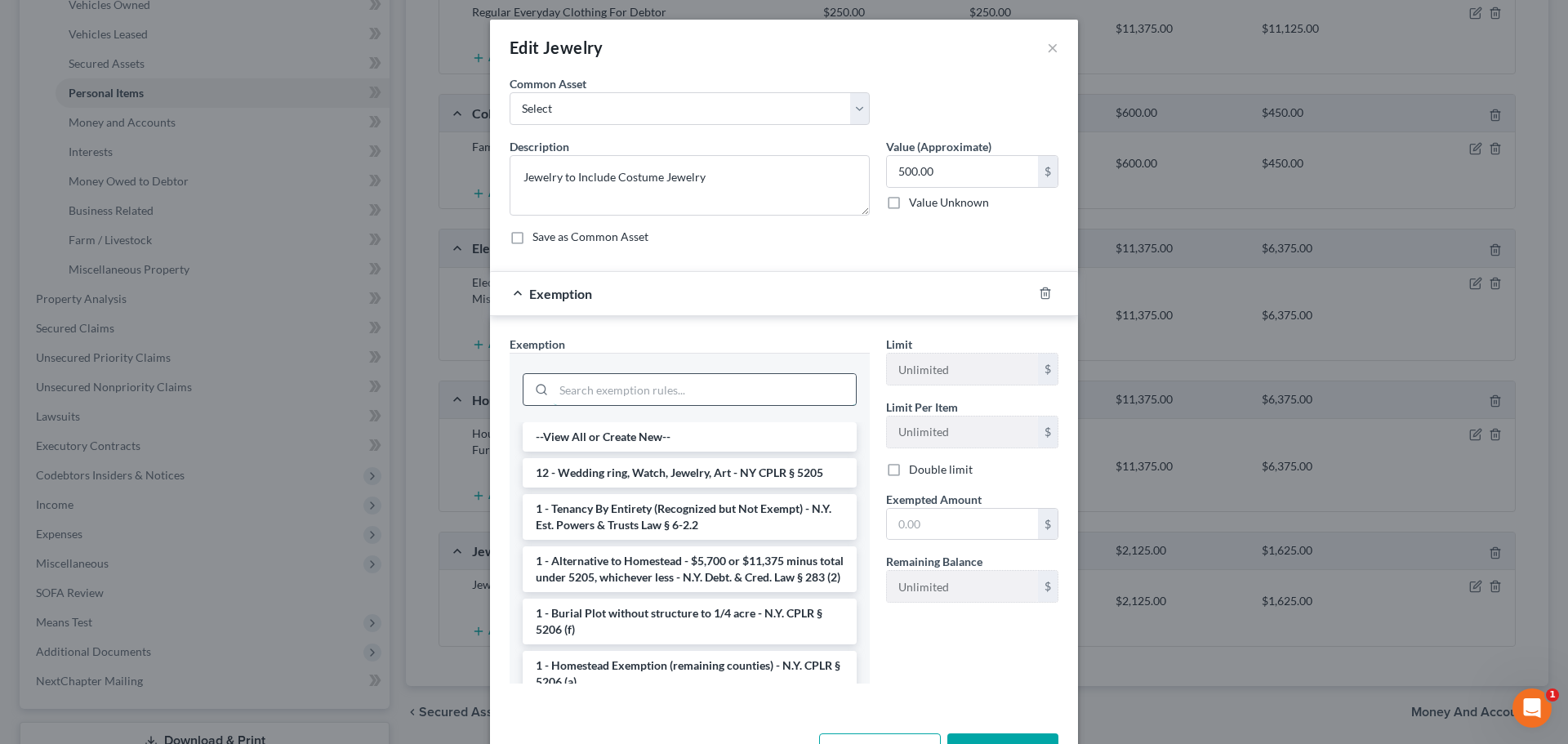
click at [654, 385] on input "search" at bounding box center [705, 389] width 302 height 31
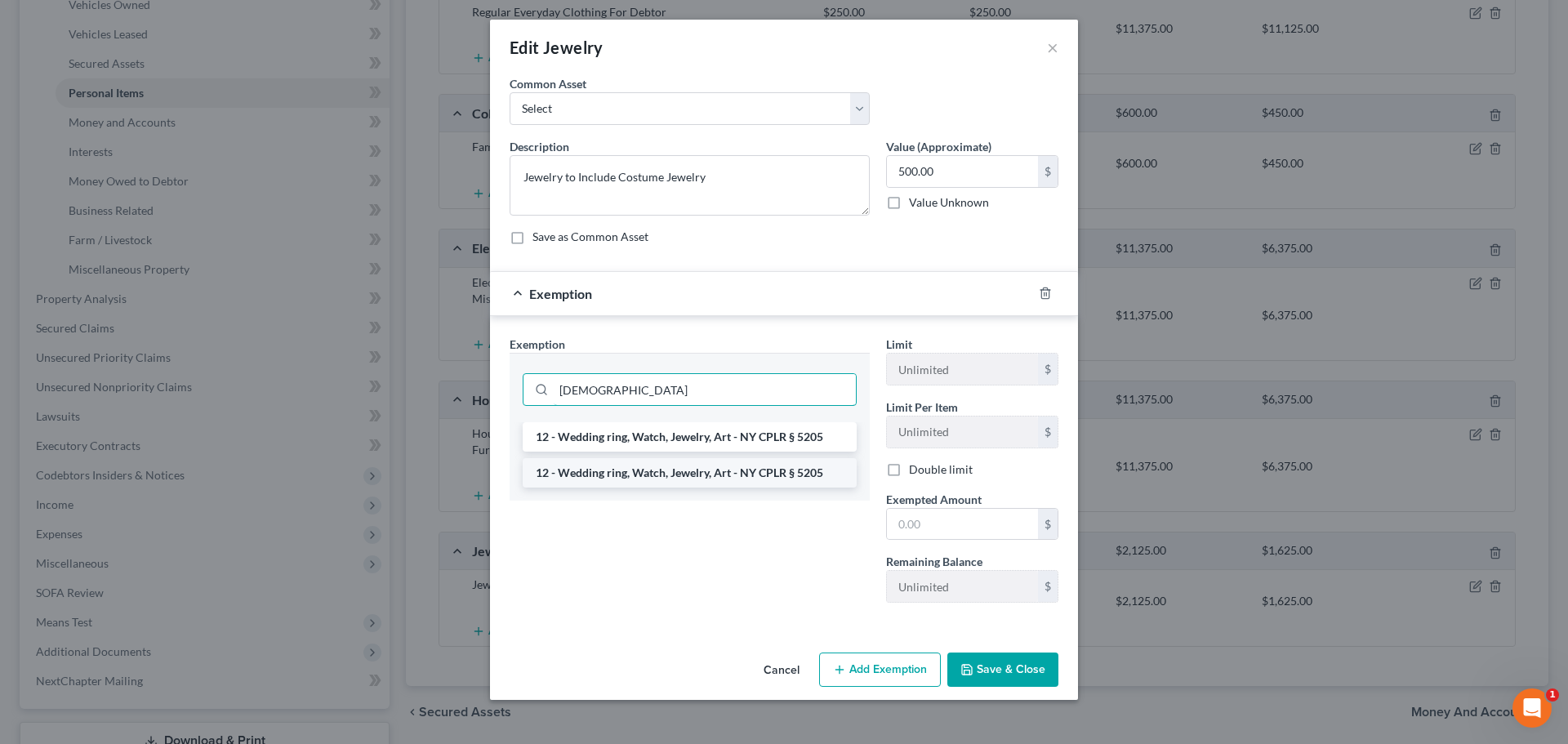
type input "[DEMOGRAPHIC_DATA]"
click at [651, 467] on li "12 - Wedding ring, Watch, Jewelry, Art - NY CPLR § 5205" at bounding box center [689, 472] width 334 height 30
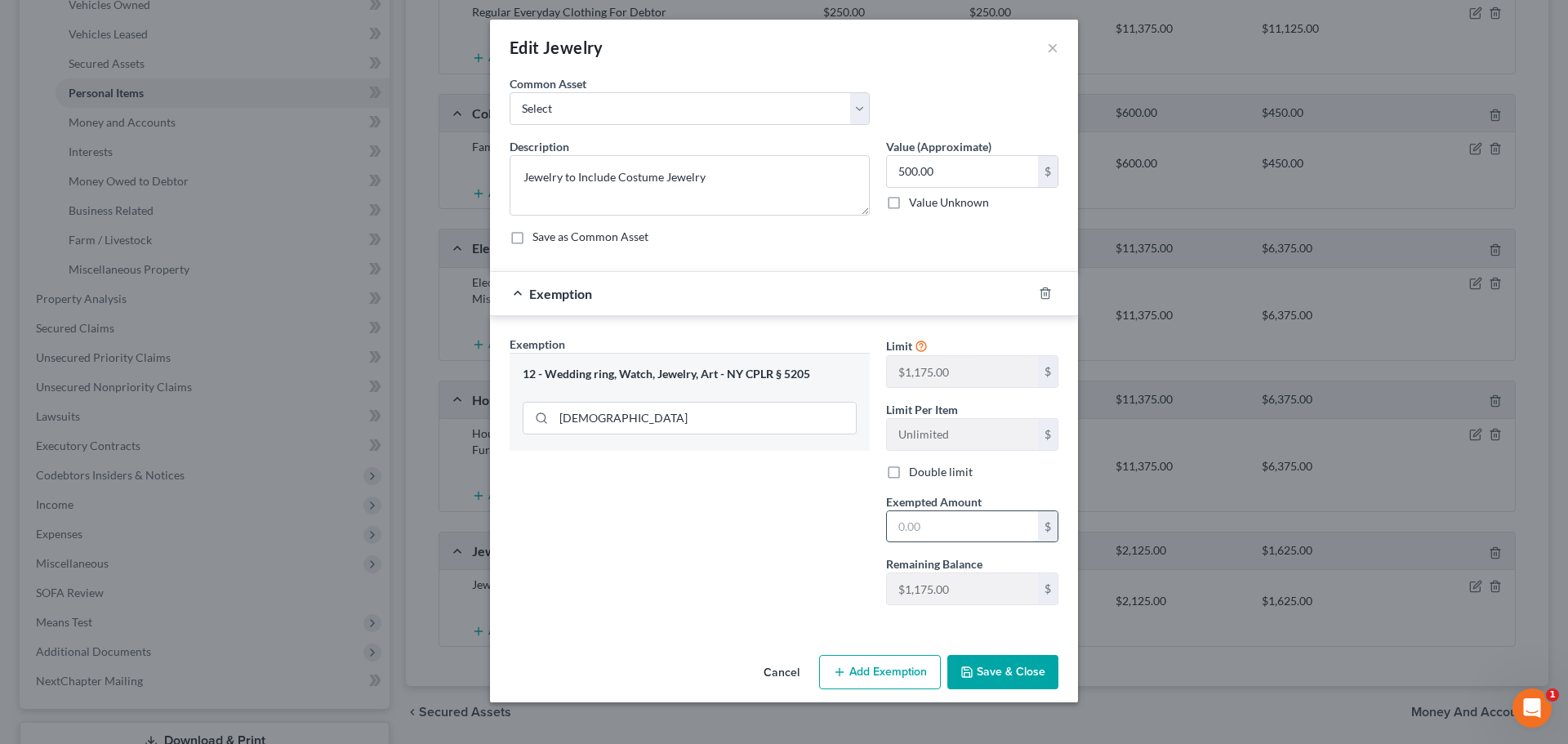
click at [973, 526] on input "text" at bounding box center [962, 526] width 151 height 31
type input "500.00"
click at [991, 674] on button "Save & Close" at bounding box center [1003, 672] width 111 height 34
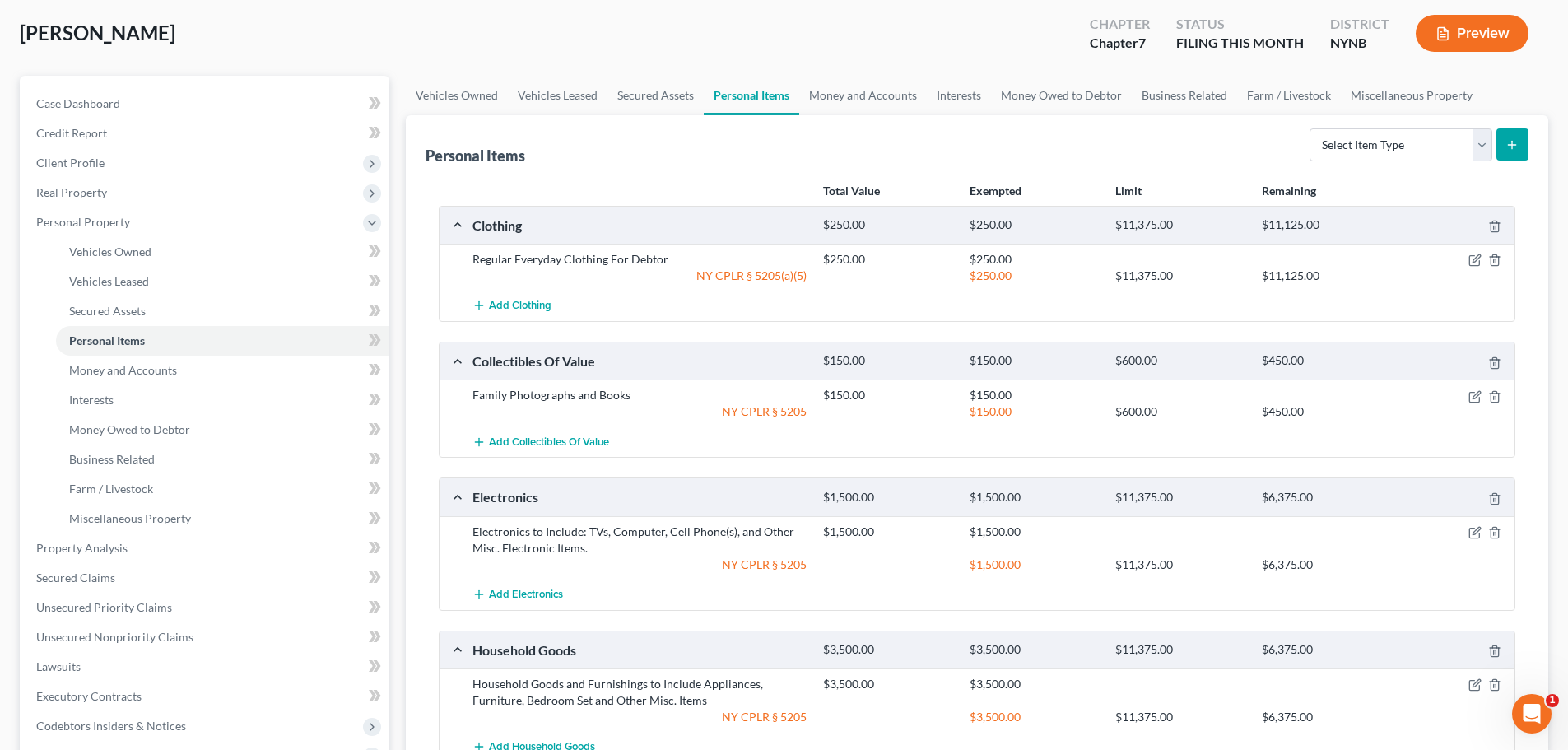
scroll to position [0, 0]
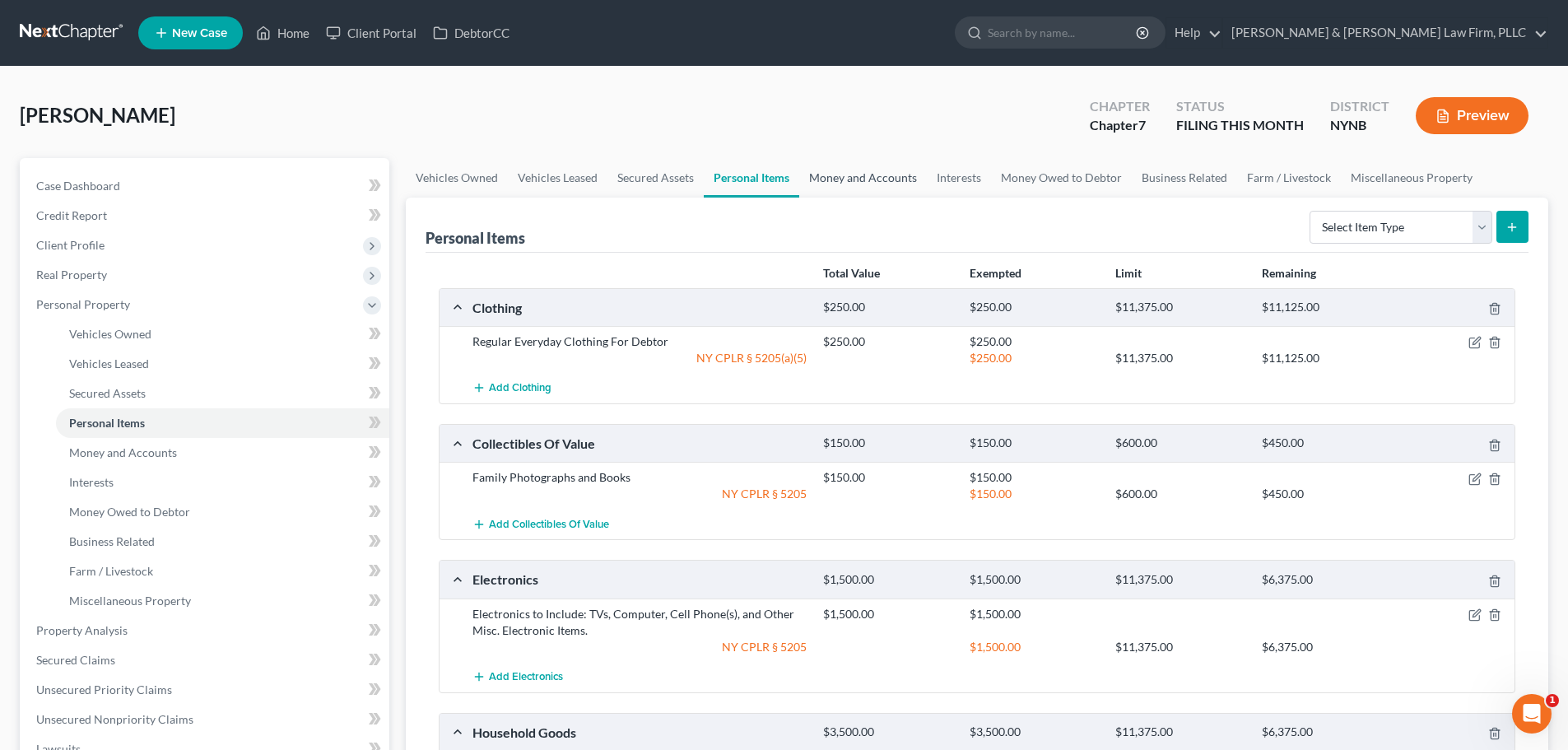
click at [874, 180] on link "Money and Accounts" at bounding box center [863, 177] width 127 height 40
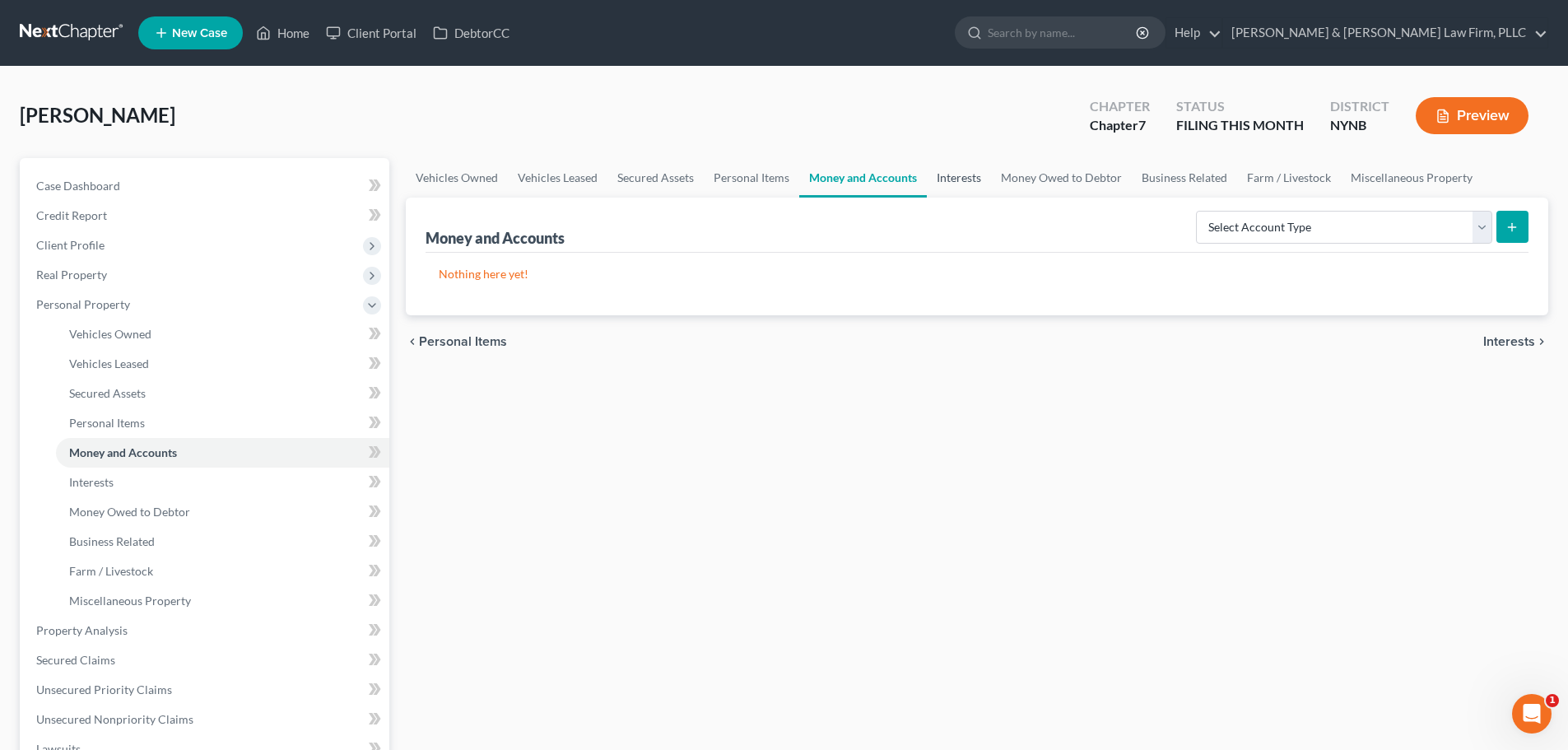
click at [962, 180] on link "Interests" at bounding box center [958, 177] width 65 height 40
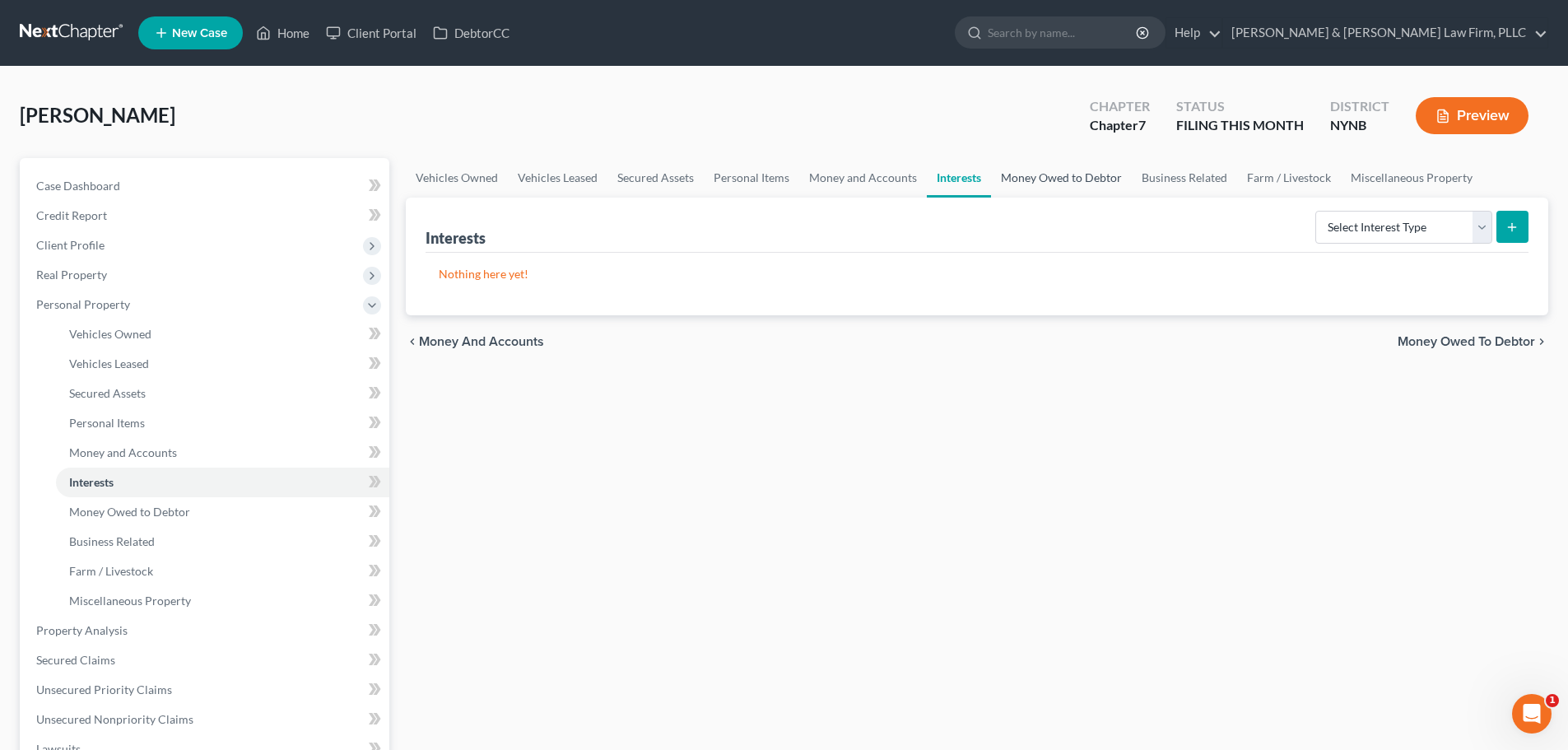
click at [1042, 181] on link "Money Owed to Debtor" at bounding box center [1061, 177] width 141 height 40
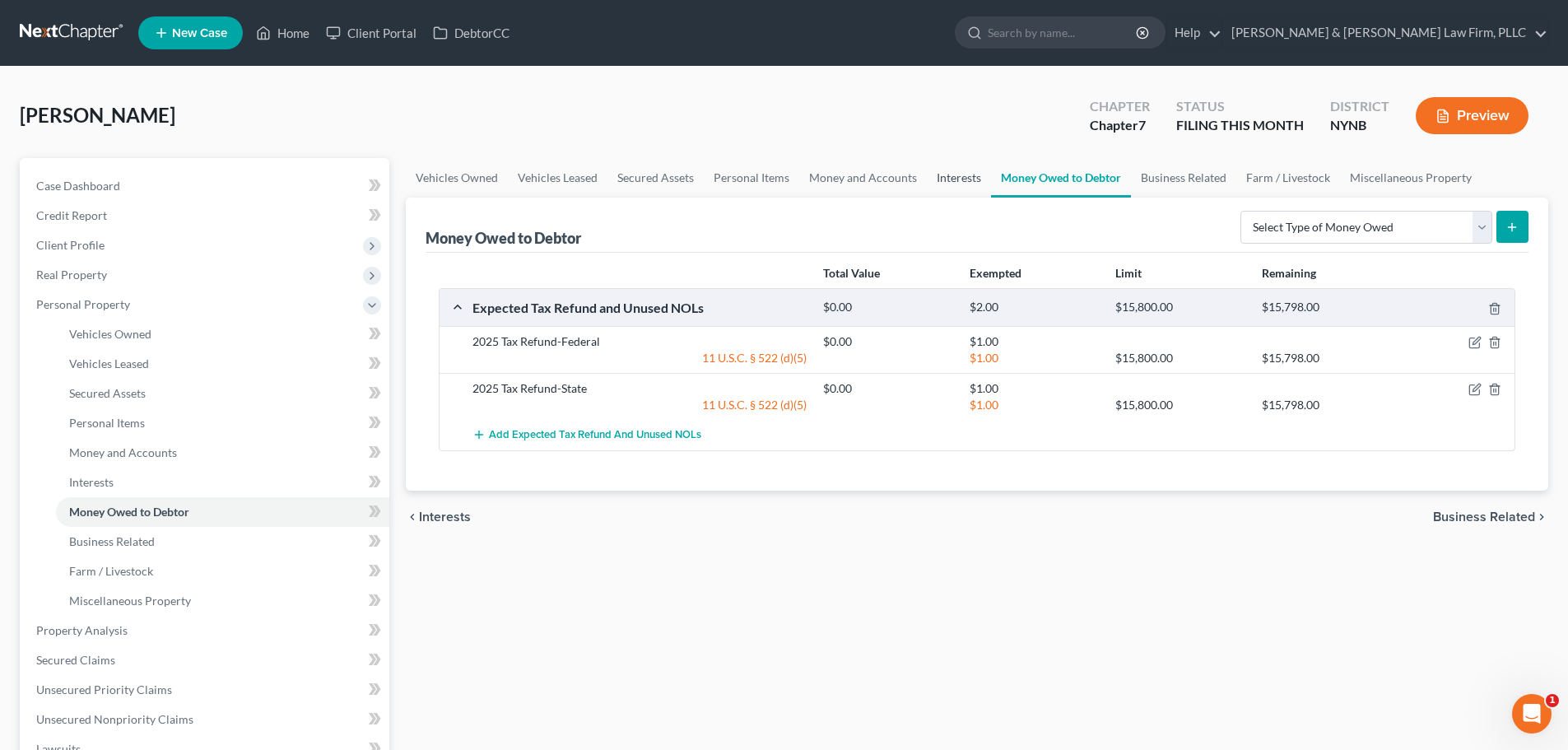
click at [971, 175] on link "Interests" at bounding box center [958, 177] width 65 height 40
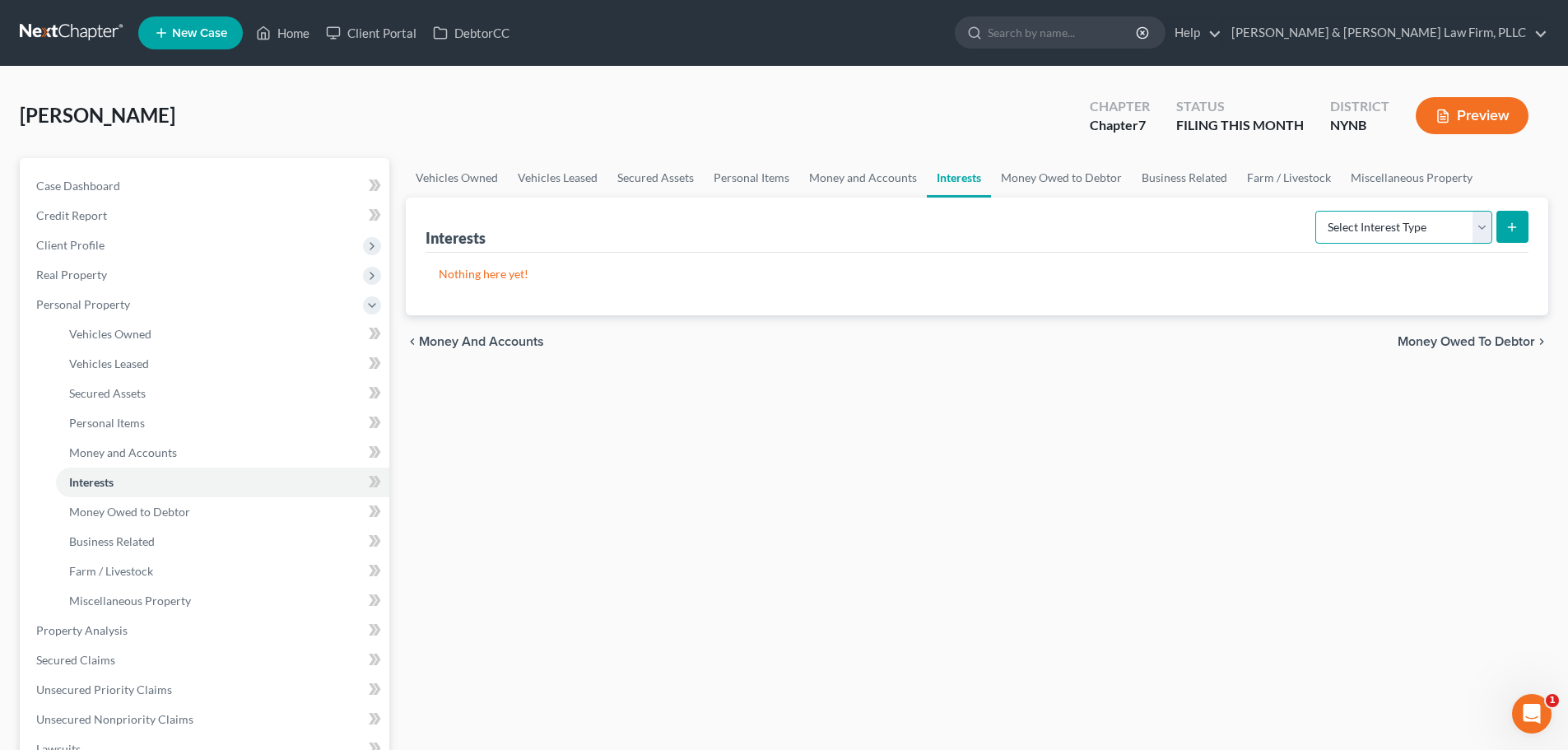
click at [1477, 240] on select "Select Interest Type 401K Annuity Bond Education IRA Government Bond Government…" at bounding box center [1403, 228] width 177 height 33
select select "other_retirement_plan"
click at [1316, 211] on select "Select Interest Type 401K Annuity Bond Education IRA Government Bond Government…" at bounding box center [1403, 228] width 177 height 33
click at [1508, 226] on icon "submit" at bounding box center [1512, 228] width 13 height 13
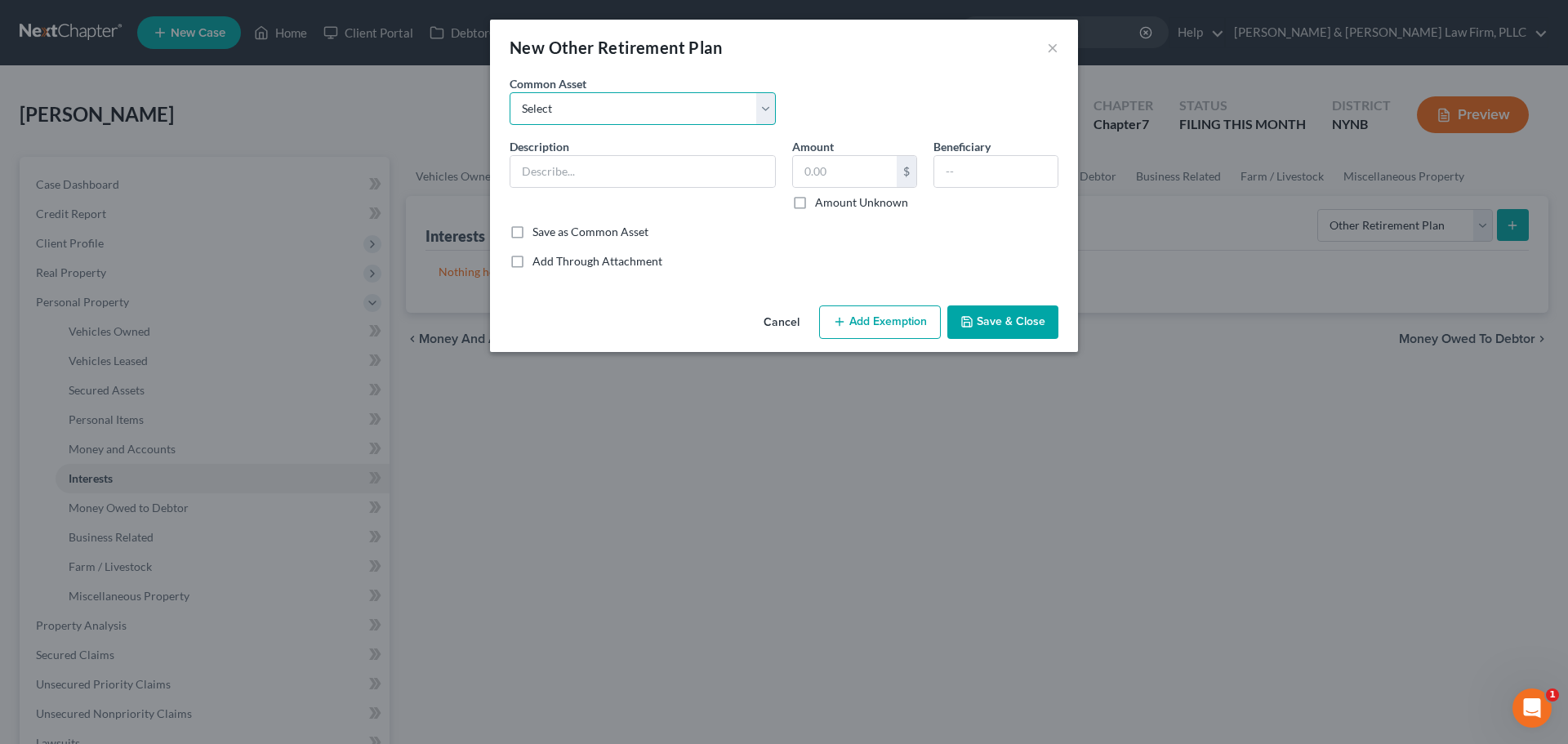
click at [605, 112] on select "Select Employer Related Retirement Interest" at bounding box center [643, 108] width 266 height 33
select select "0"
click at [510, 92] on select "Select Employer Related Retirement Interest" at bounding box center [643, 108] width 266 height 33
type input "Employer Related Retirement Interest"
checkbox input "true"
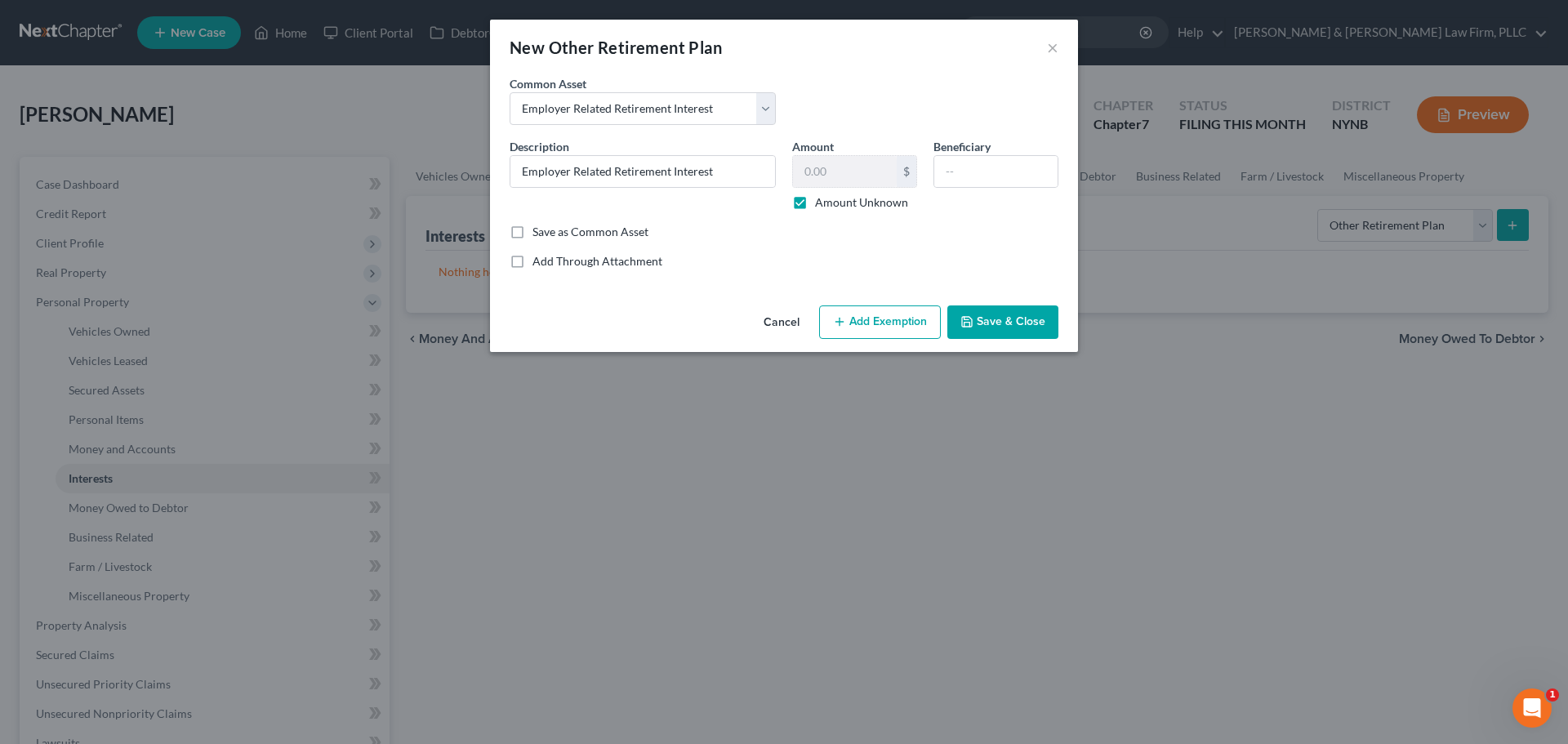
click at [886, 317] on button "Add Exemption" at bounding box center [879, 322] width 121 height 34
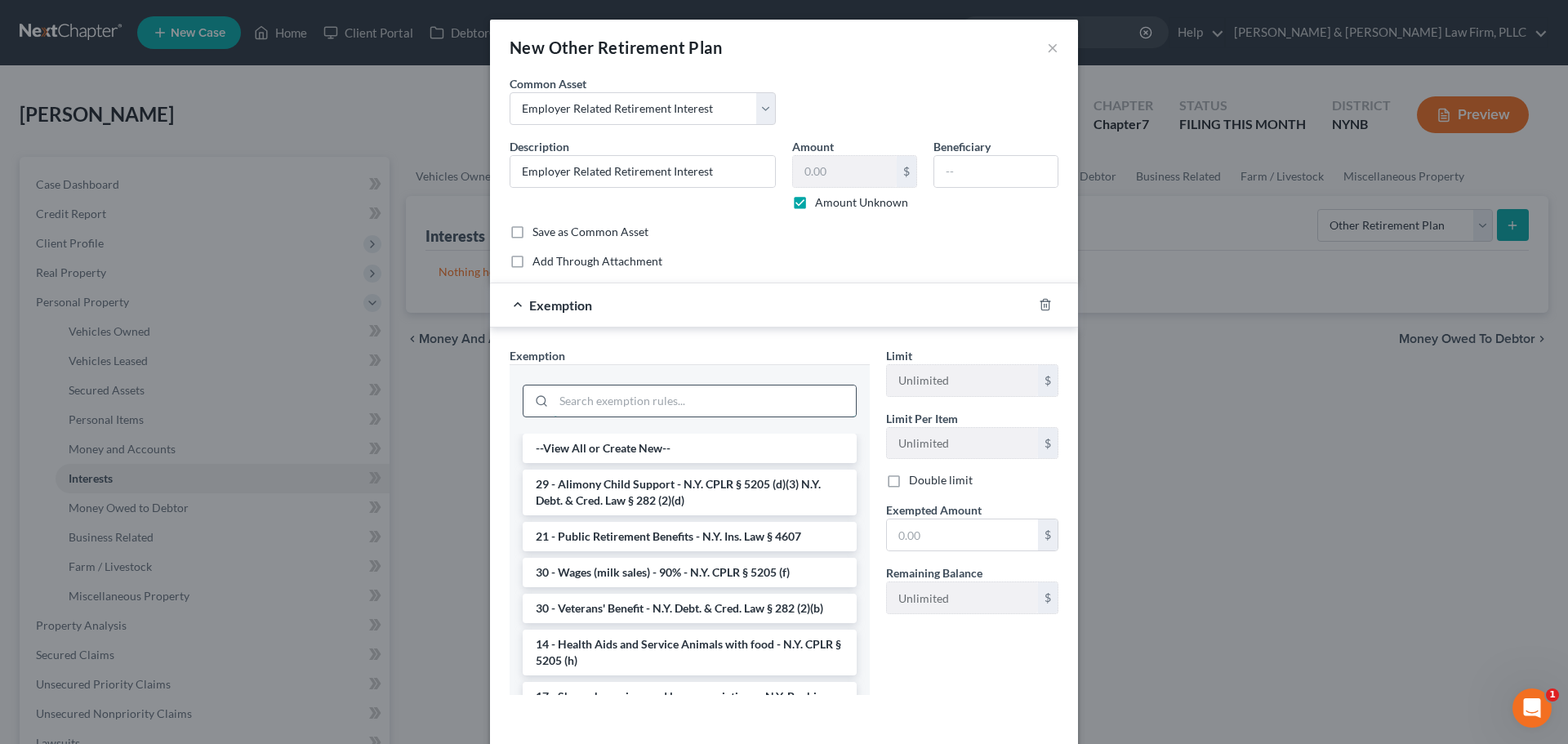
click at [690, 415] on input "search" at bounding box center [705, 401] width 302 height 31
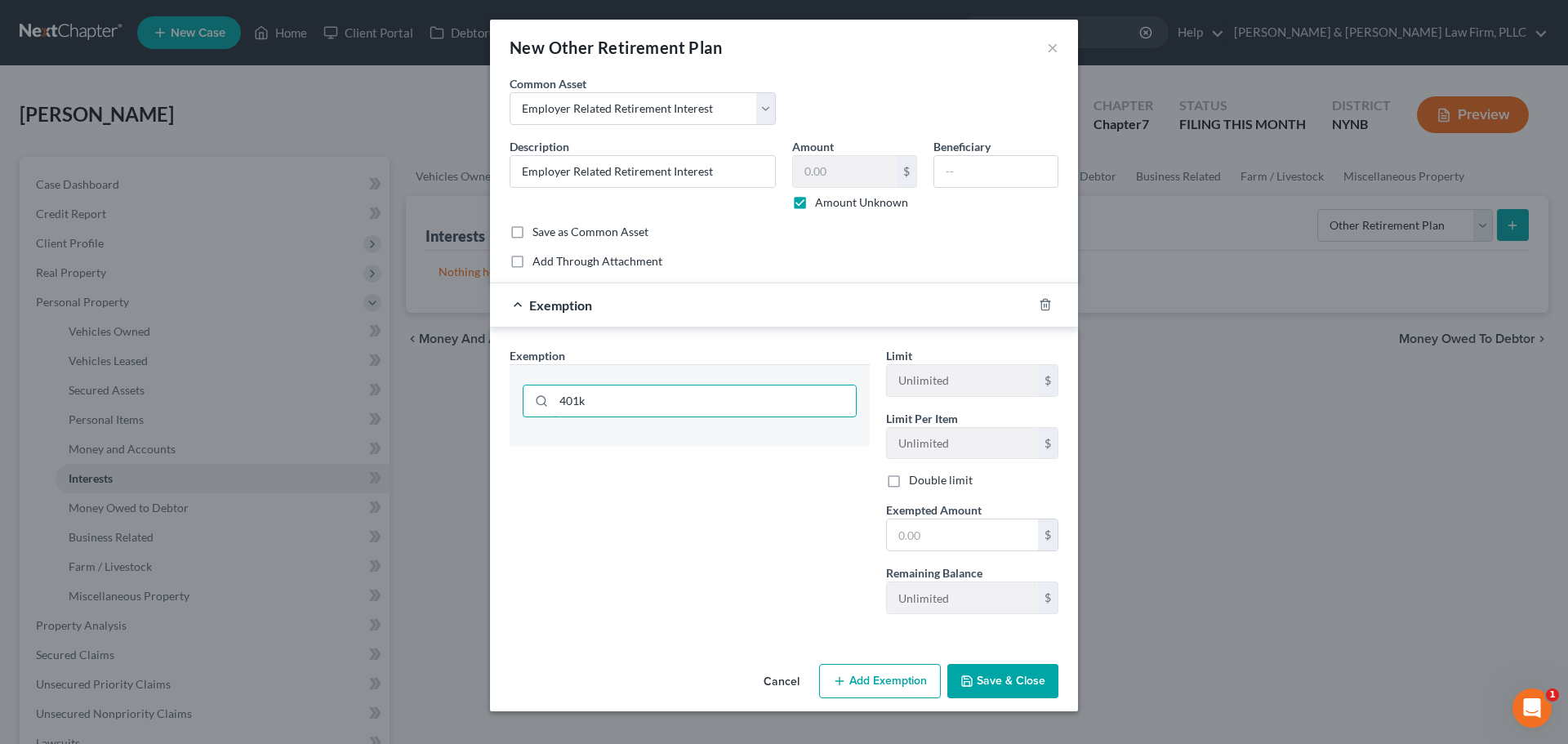
drag, startPoint x: 691, startPoint y: 415, endPoint x: 524, endPoint y: 422, distance: 167.1
click at [524, 422] on div "401k" at bounding box center [690, 399] width 361 height 70
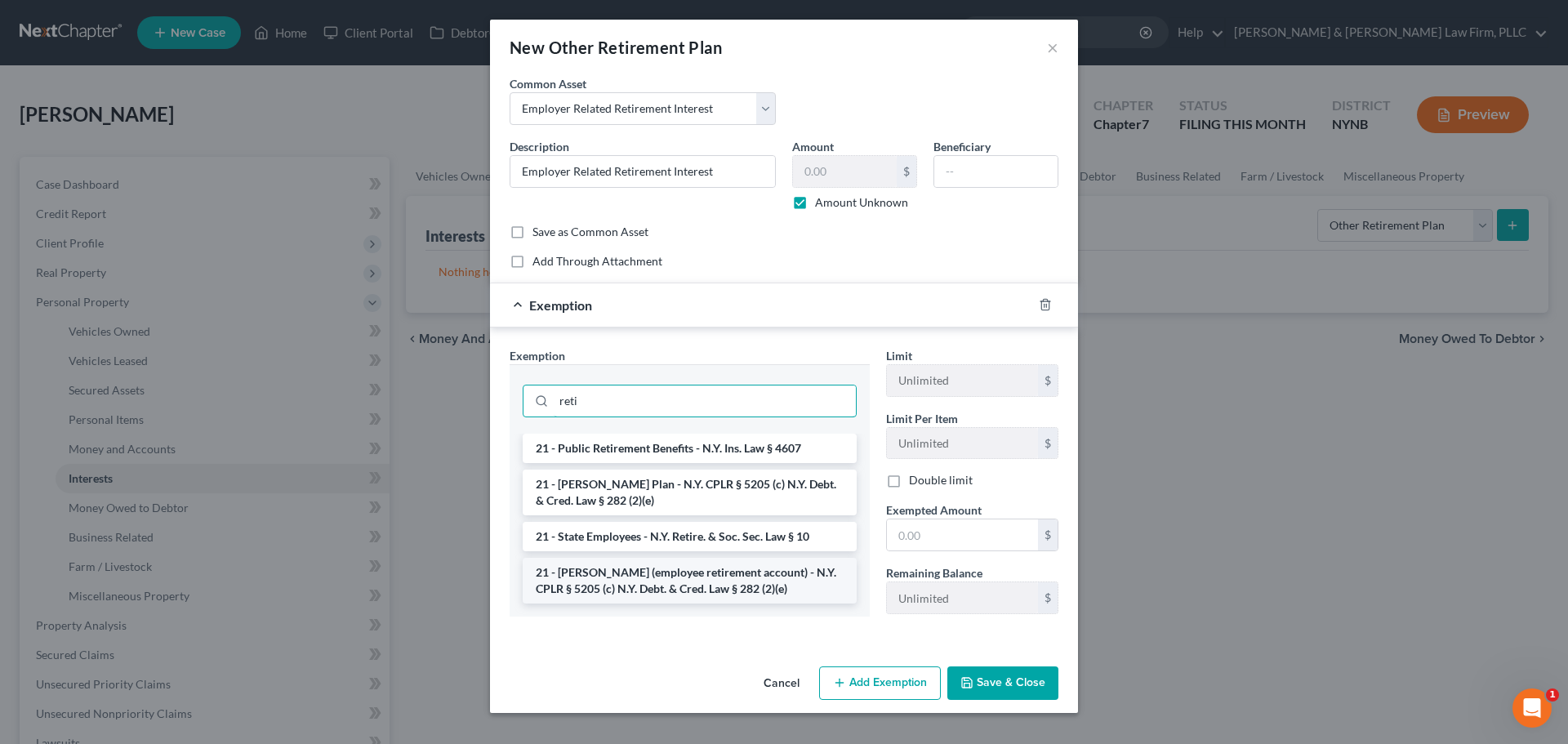
type input "reti"
click at [703, 580] on li "21 - [PERSON_NAME] (employee retirement account) - N.Y. CPLR § 5205 (c) N.Y. De…" at bounding box center [689, 580] width 334 height 46
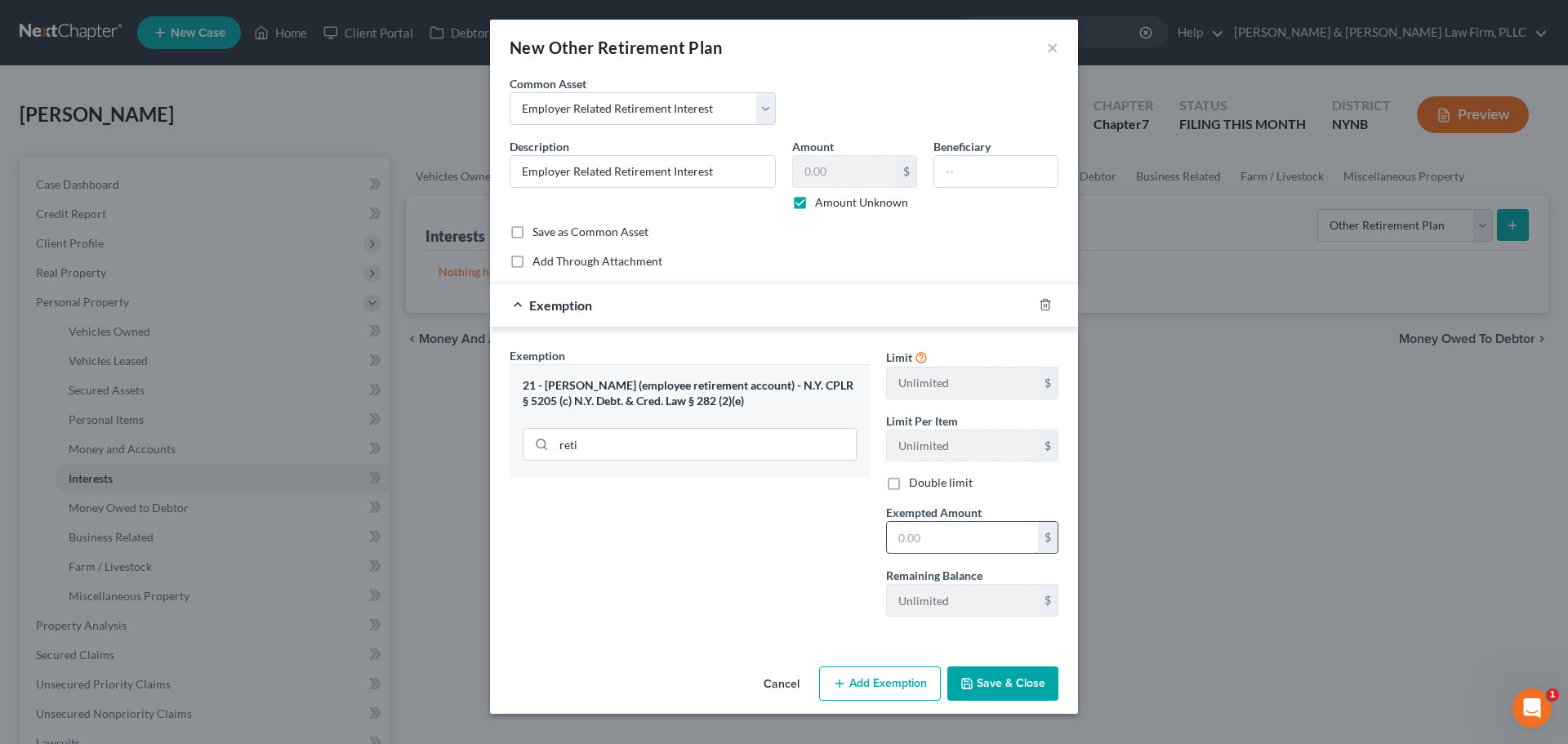
click at [965, 539] on input "text" at bounding box center [962, 537] width 151 height 31
type input "1.00"
click at [1002, 674] on button "Save & Close" at bounding box center [1003, 684] width 111 height 34
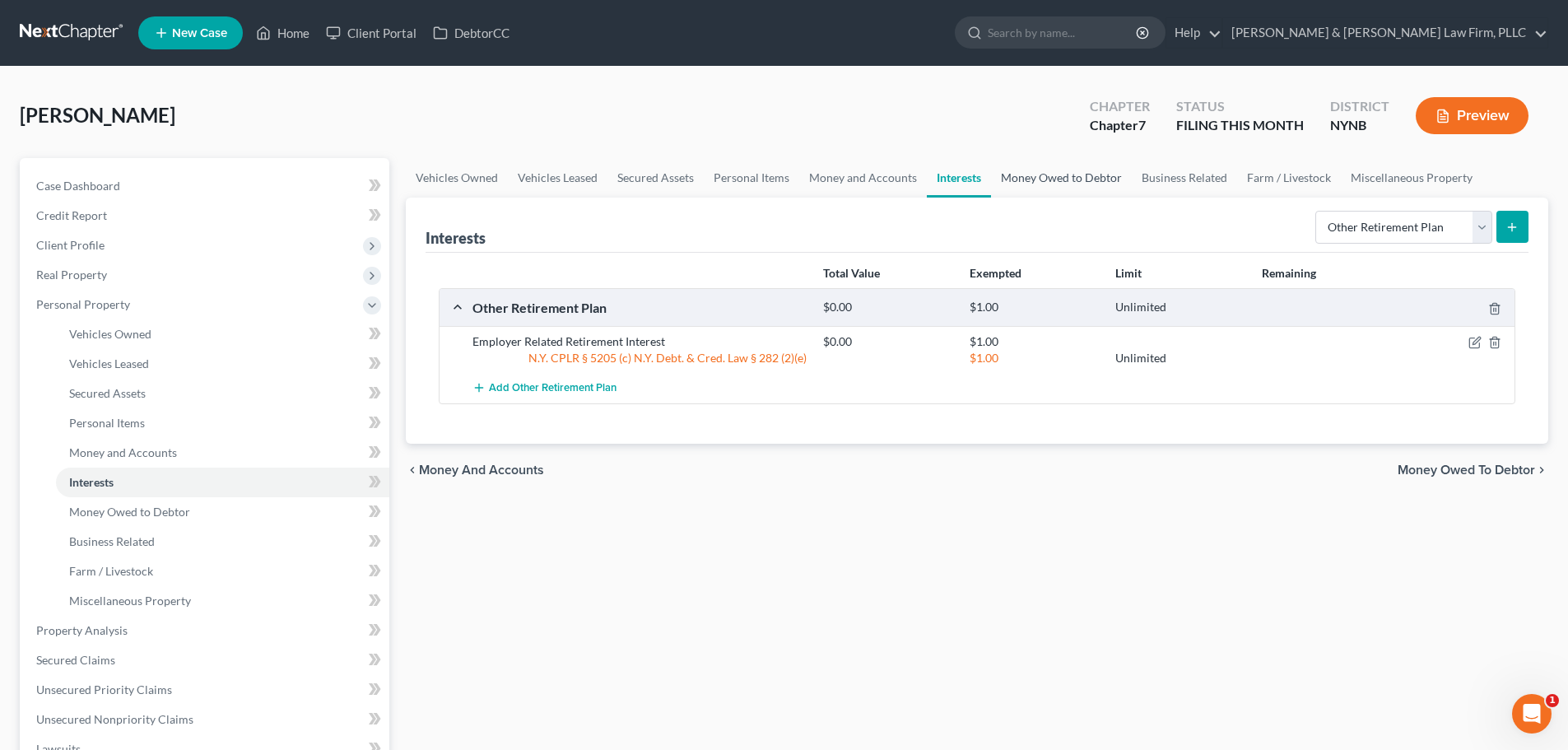
click at [1054, 175] on link "Money Owed to Debtor" at bounding box center [1061, 177] width 141 height 40
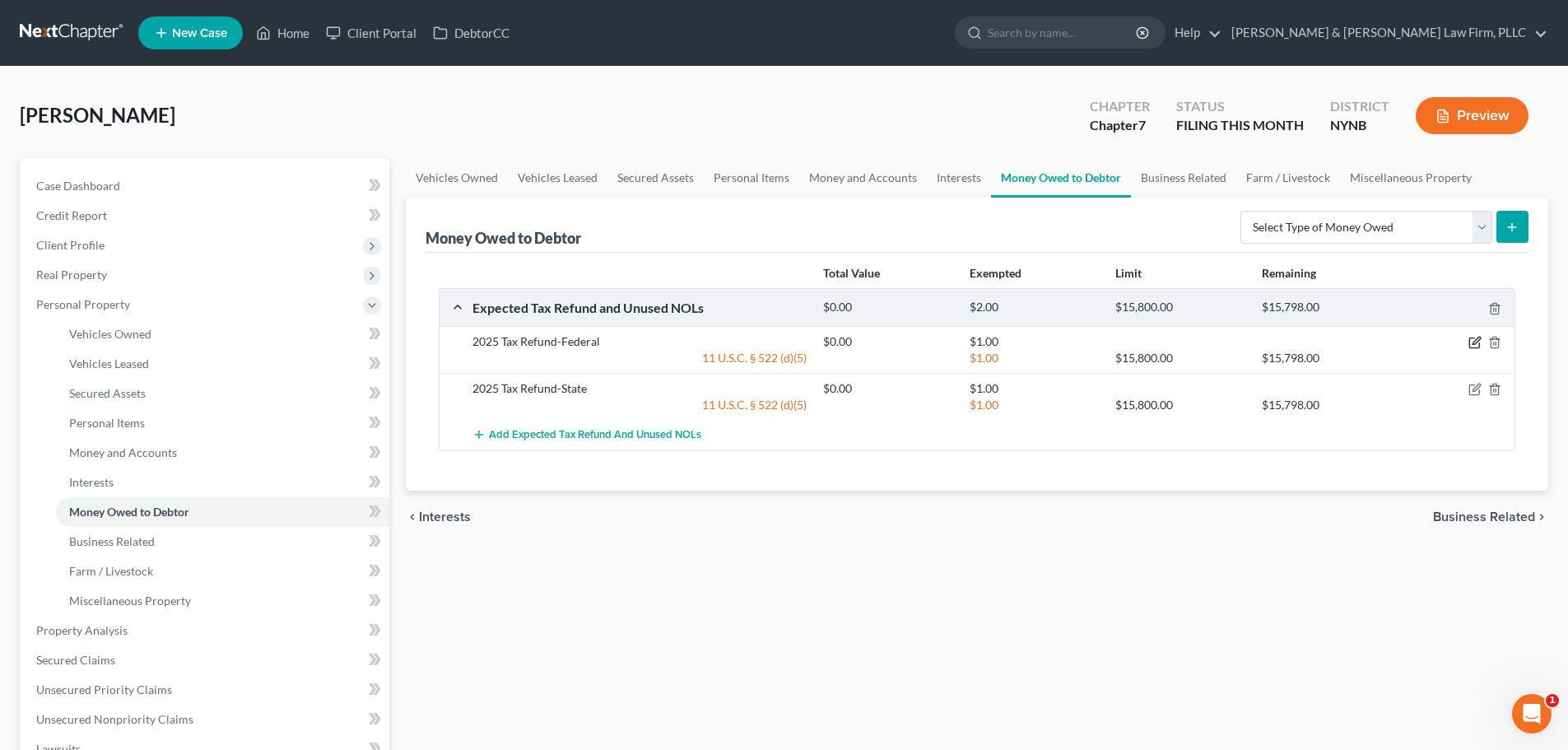
click at [1475, 342] on icon "button" at bounding box center [1475, 342] width 13 height 13
select select "0"
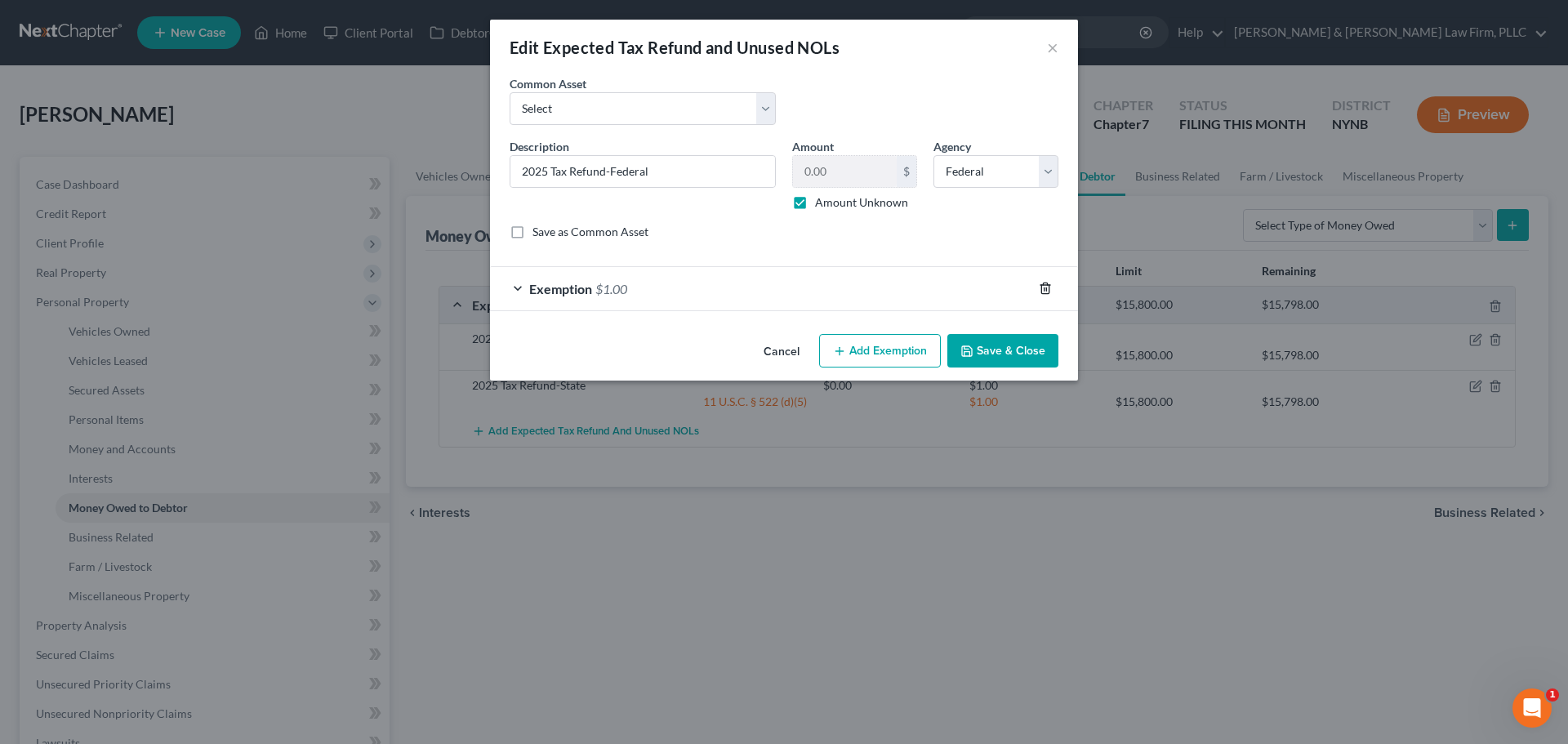
click at [1044, 285] on icon "button" at bounding box center [1046, 288] width 8 height 11
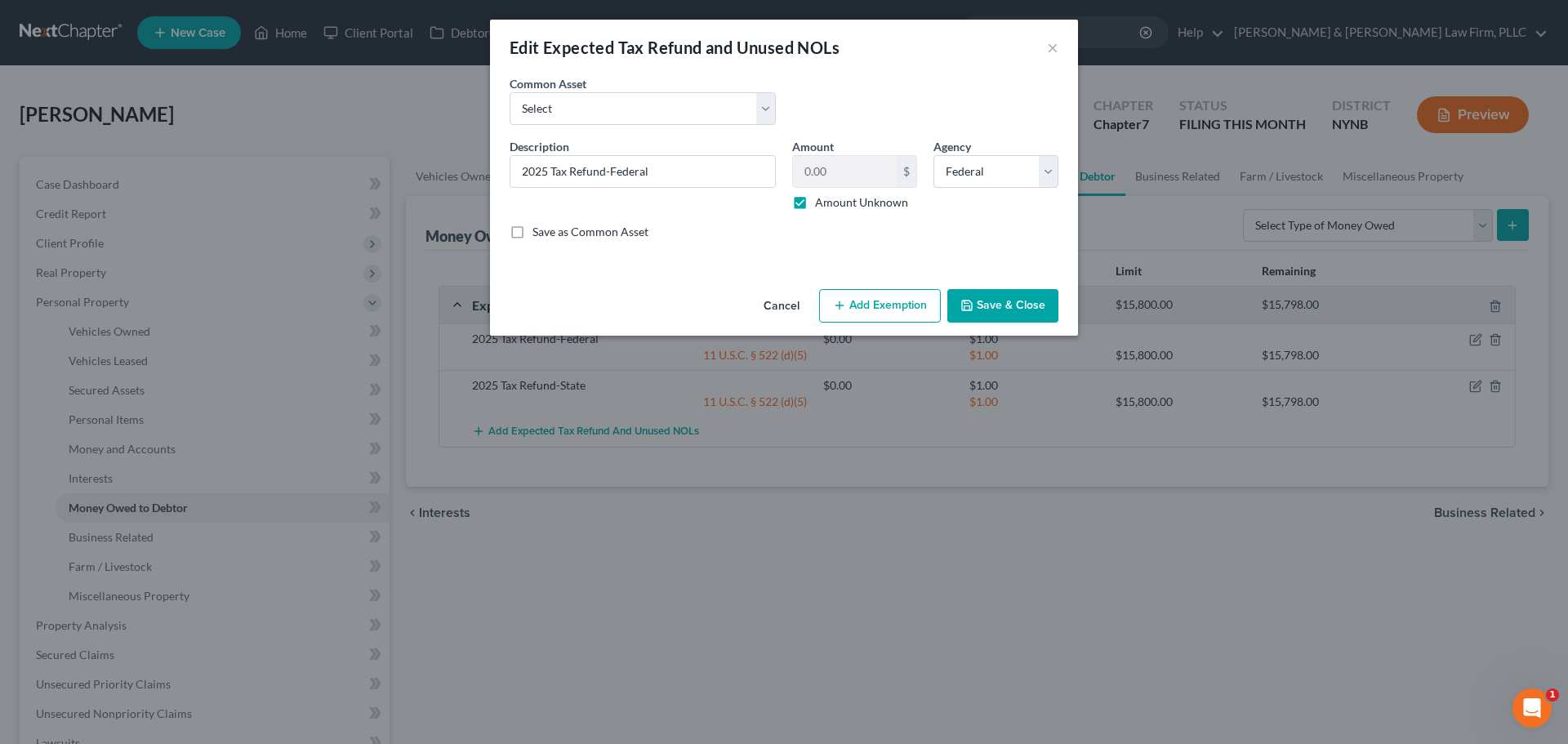
click at [1016, 304] on button "Save & Close" at bounding box center [1003, 306] width 111 height 34
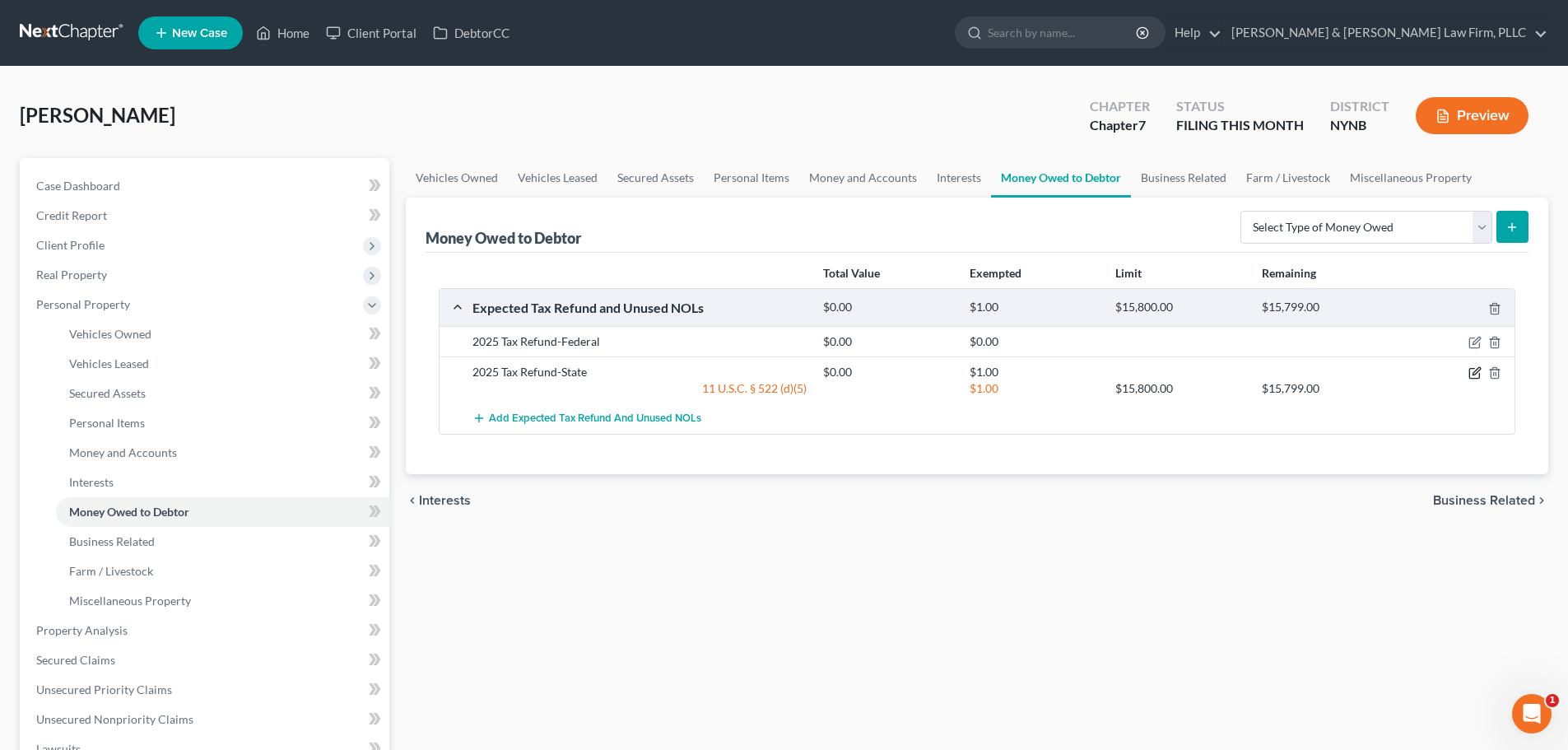
click at [1475, 376] on icon "button" at bounding box center [1475, 373] width 13 height 13
select select "1"
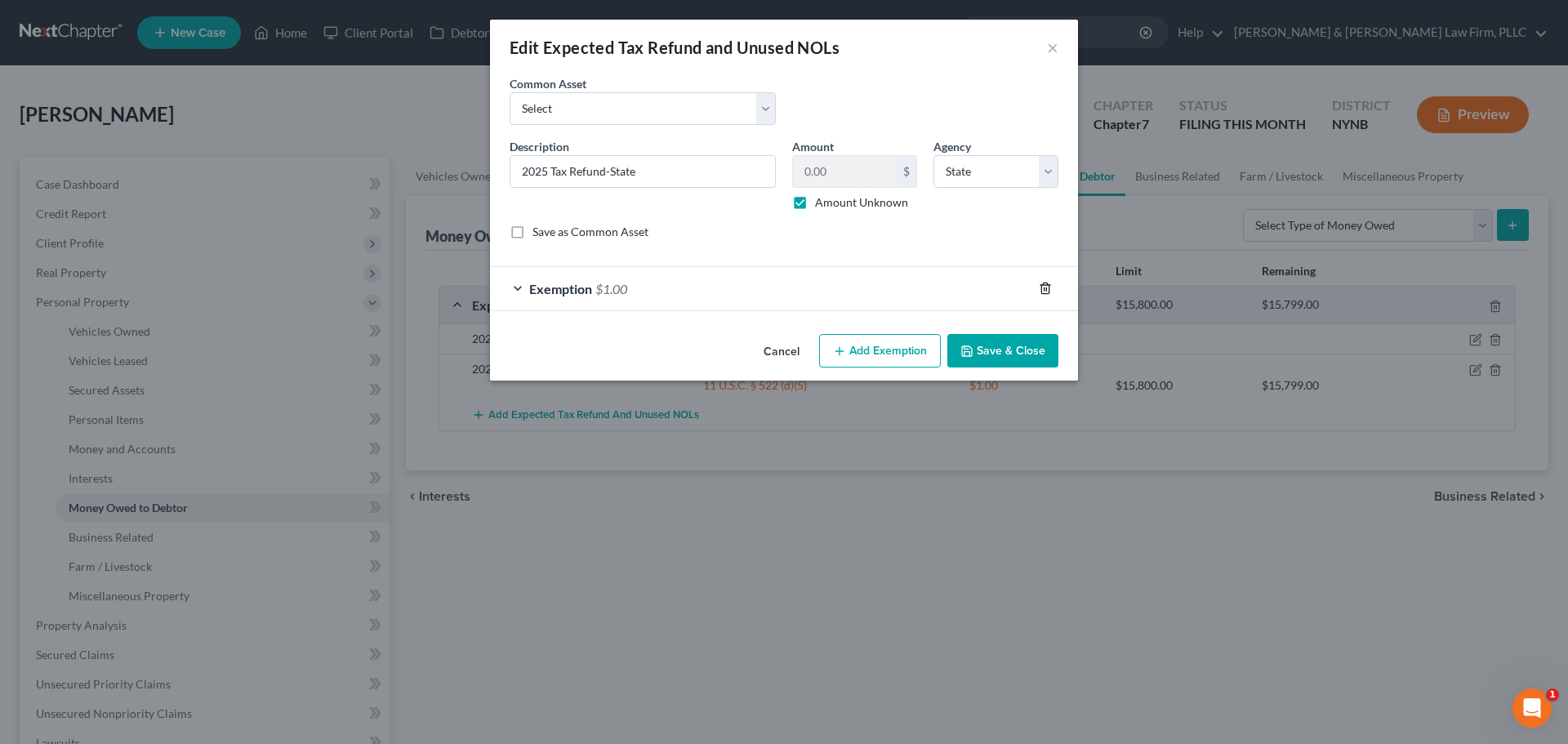
click at [1047, 290] on line "button" at bounding box center [1047, 289] width 0 height 3
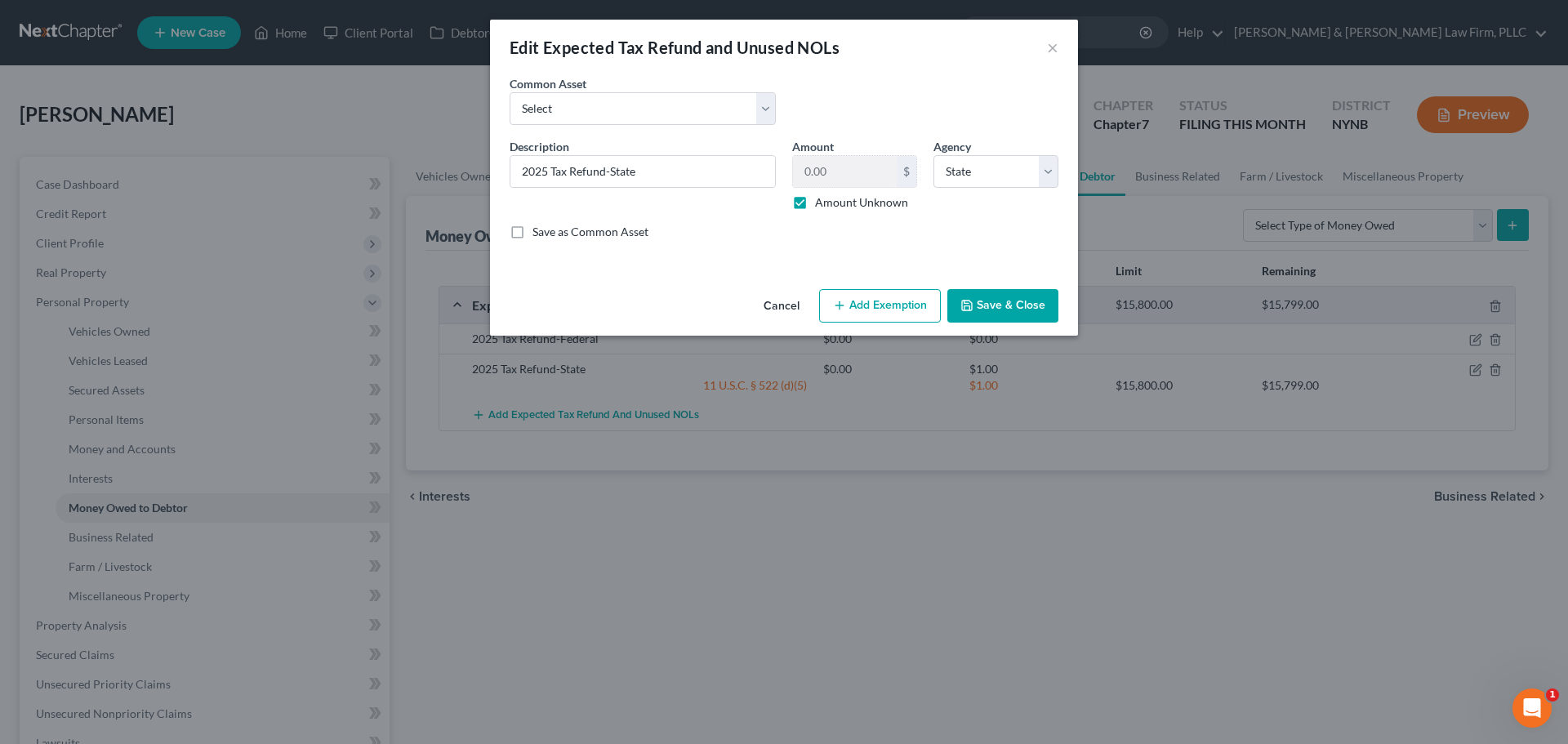
click at [1005, 310] on button "Save & Close" at bounding box center [1003, 306] width 111 height 34
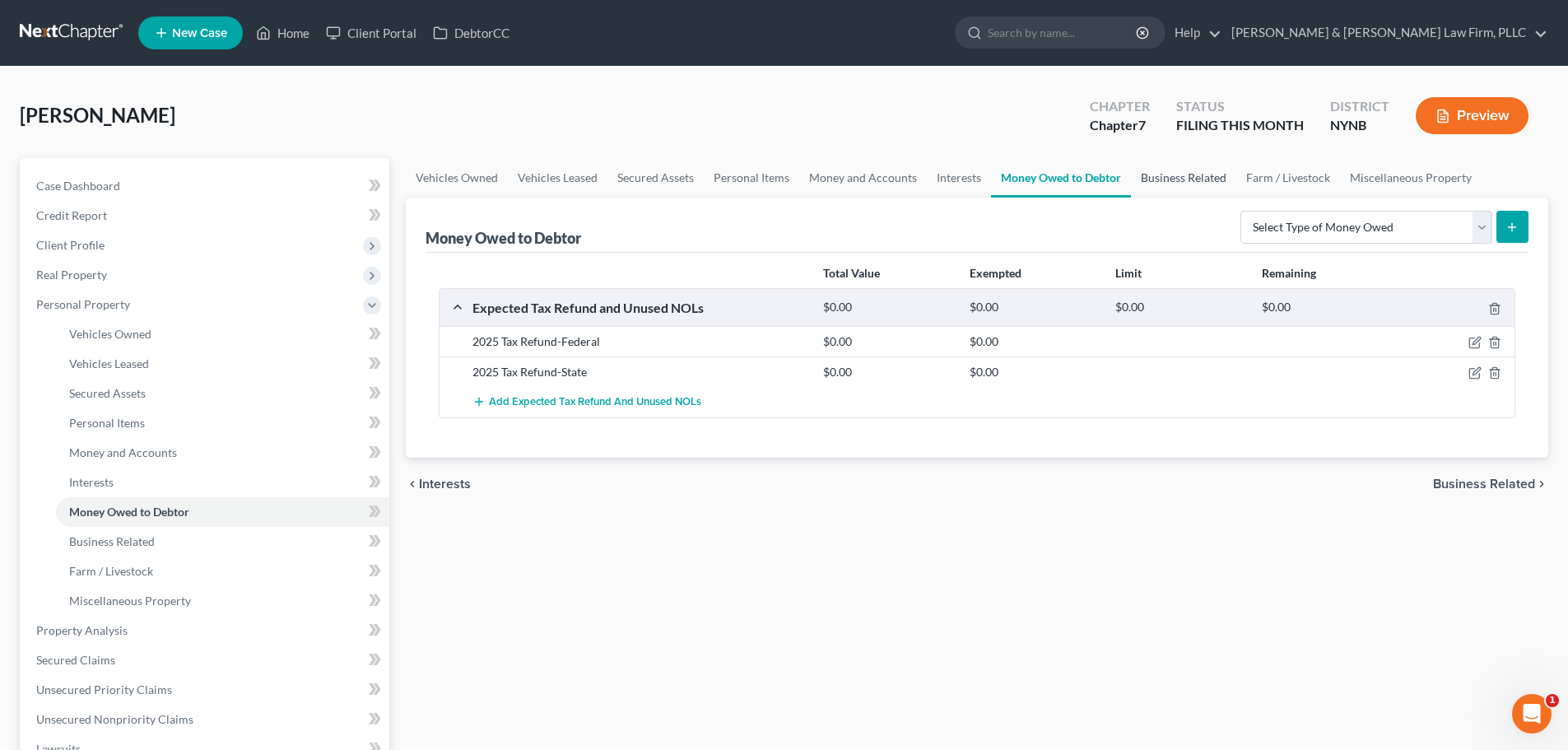
drag, startPoint x: 1176, startPoint y: 178, endPoint x: 1188, endPoint y: 186, distance: 14.4
click at [1176, 178] on link "Business Related" at bounding box center [1183, 177] width 105 height 40
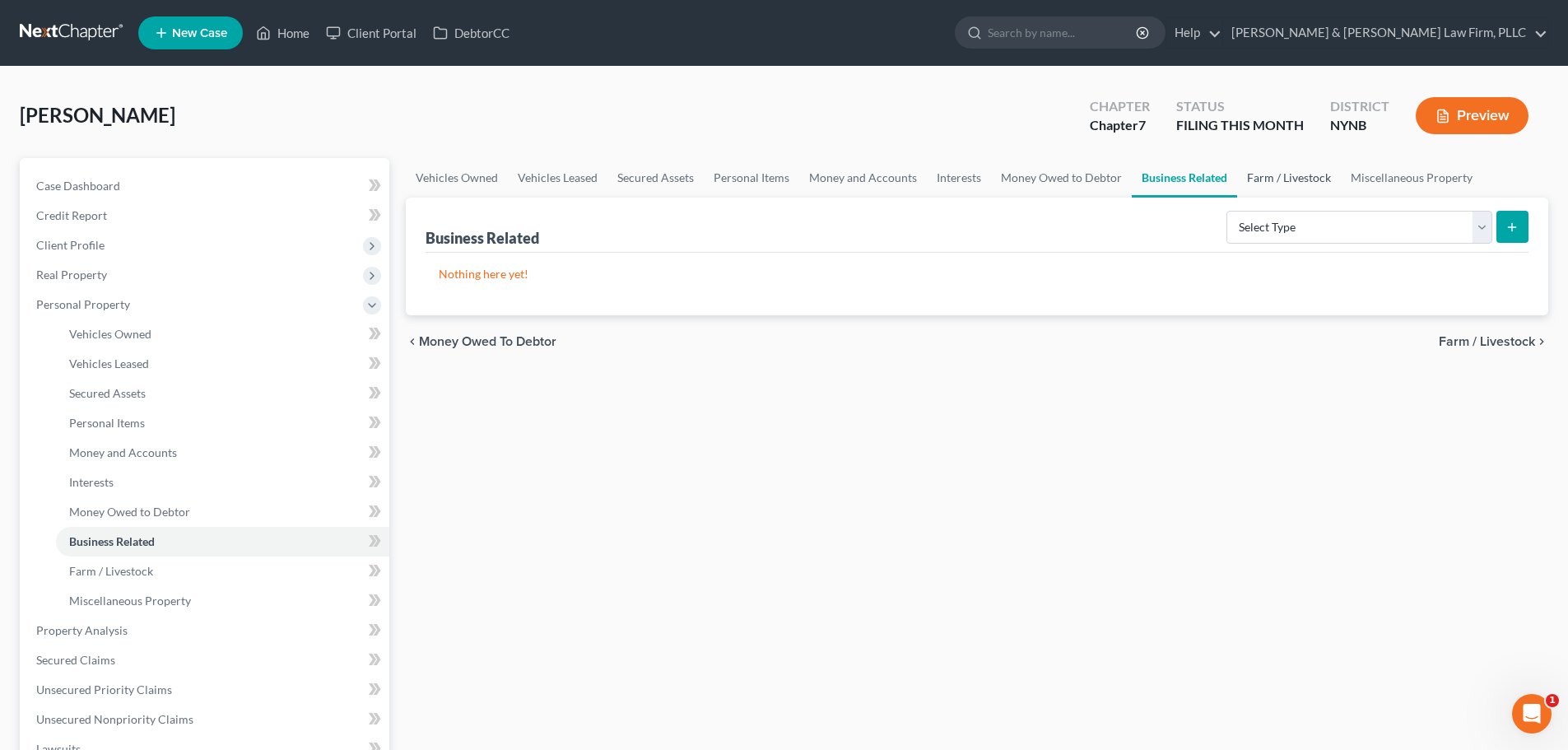
click at [1285, 179] on link "Farm / Livestock" at bounding box center [1289, 177] width 104 height 40
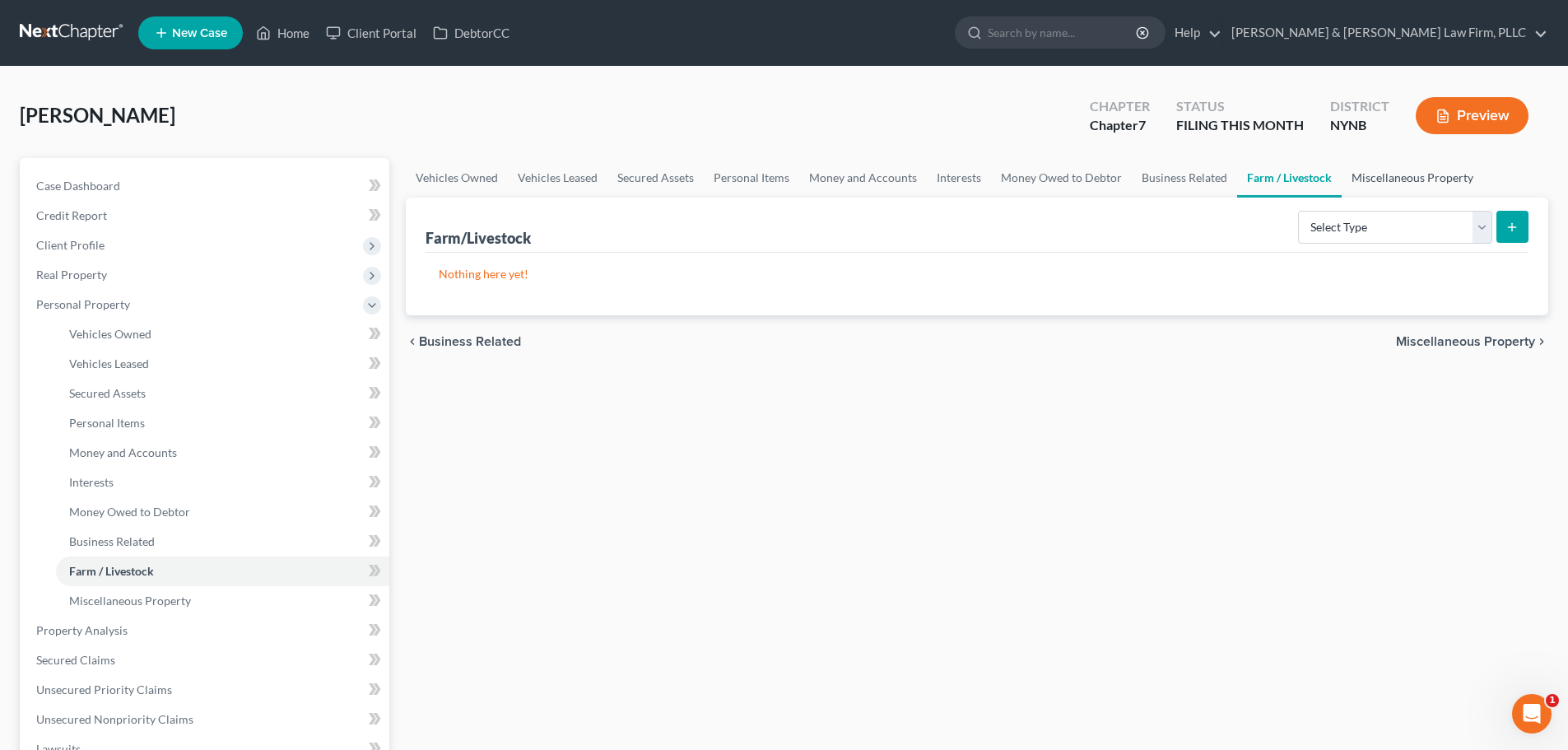
click at [1383, 181] on link "Miscellaneous Property" at bounding box center [1412, 177] width 142 height 40
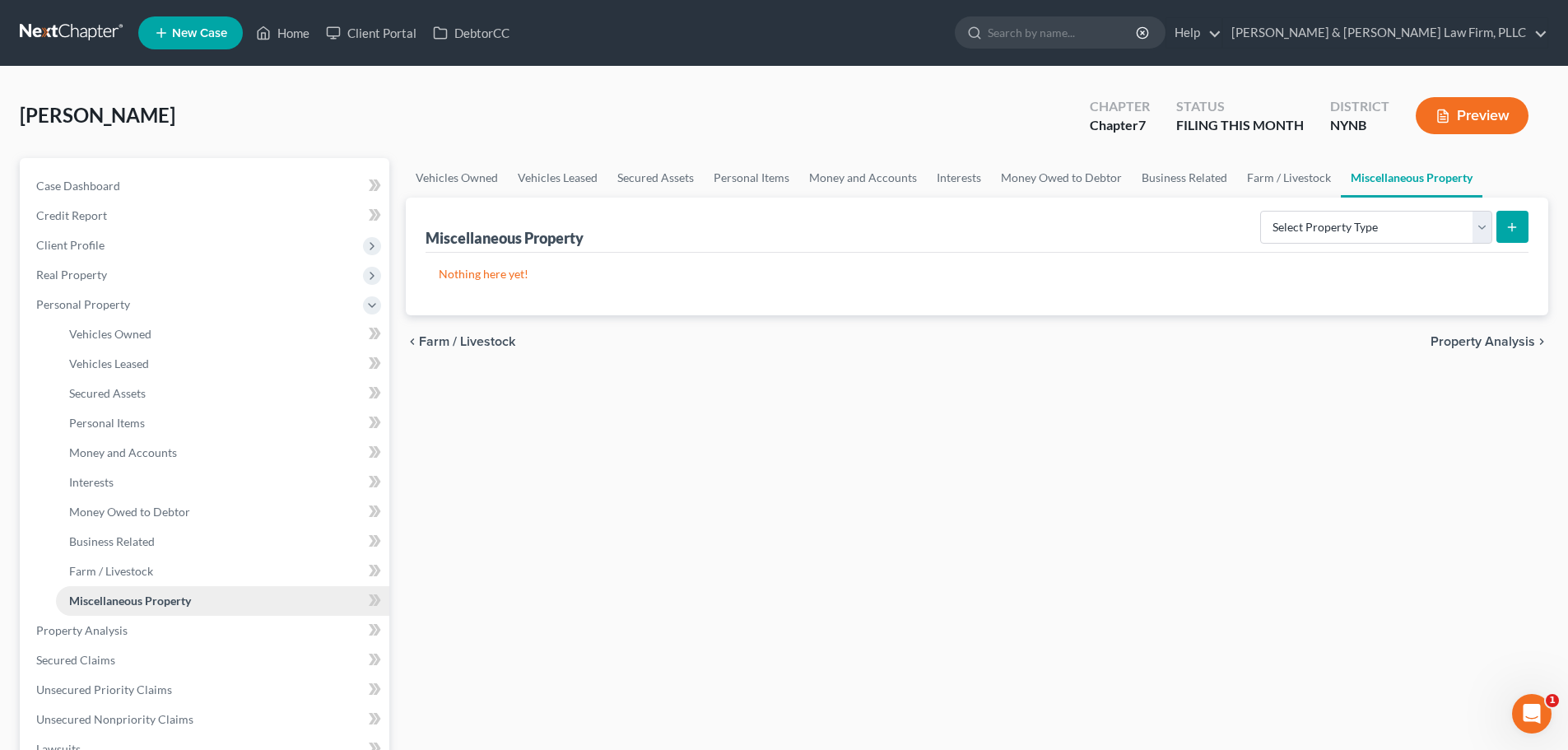
scroll to position [165, 0]
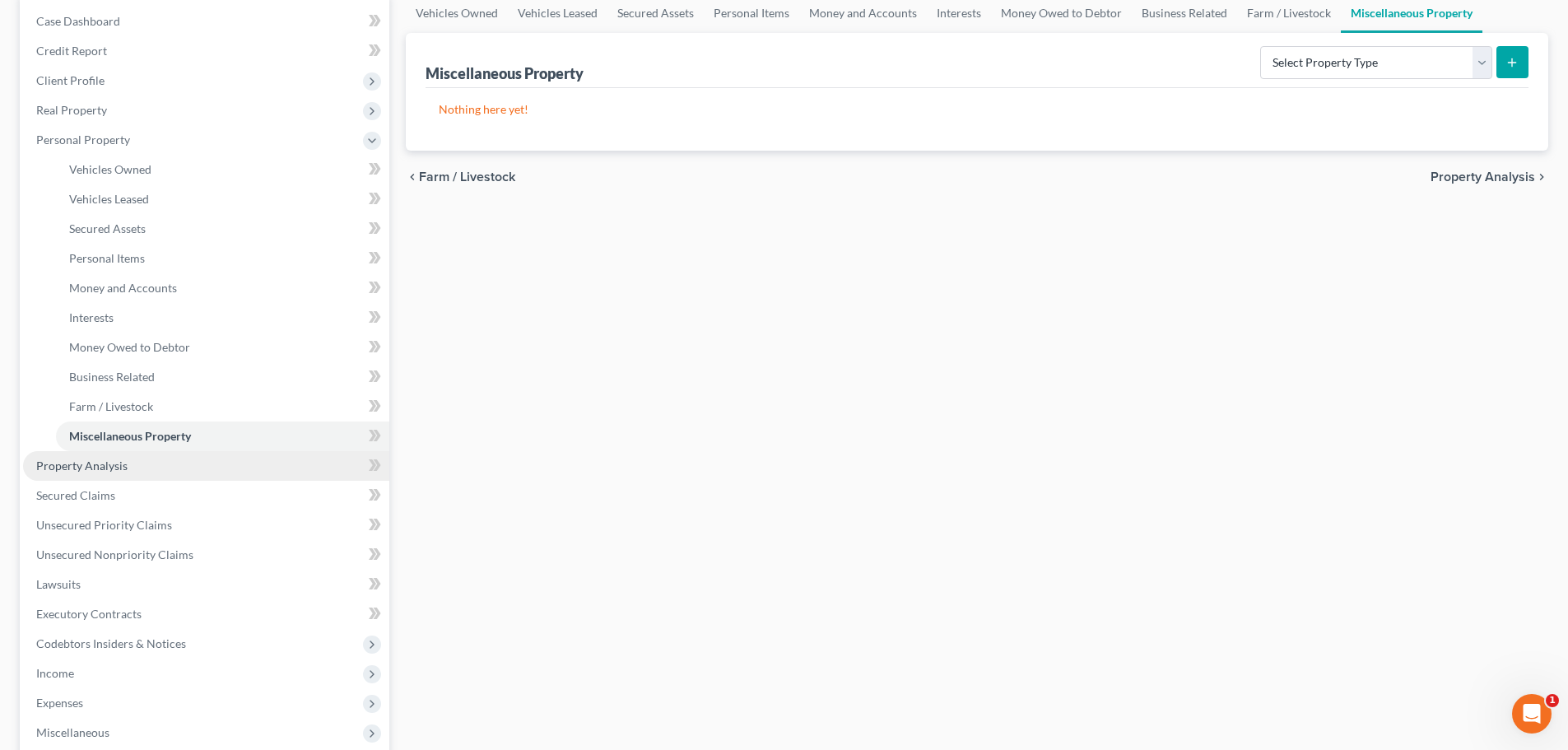
click at [107, 462] on span "Property Analysis" at bounding box center [82, 466] width 92 height 14
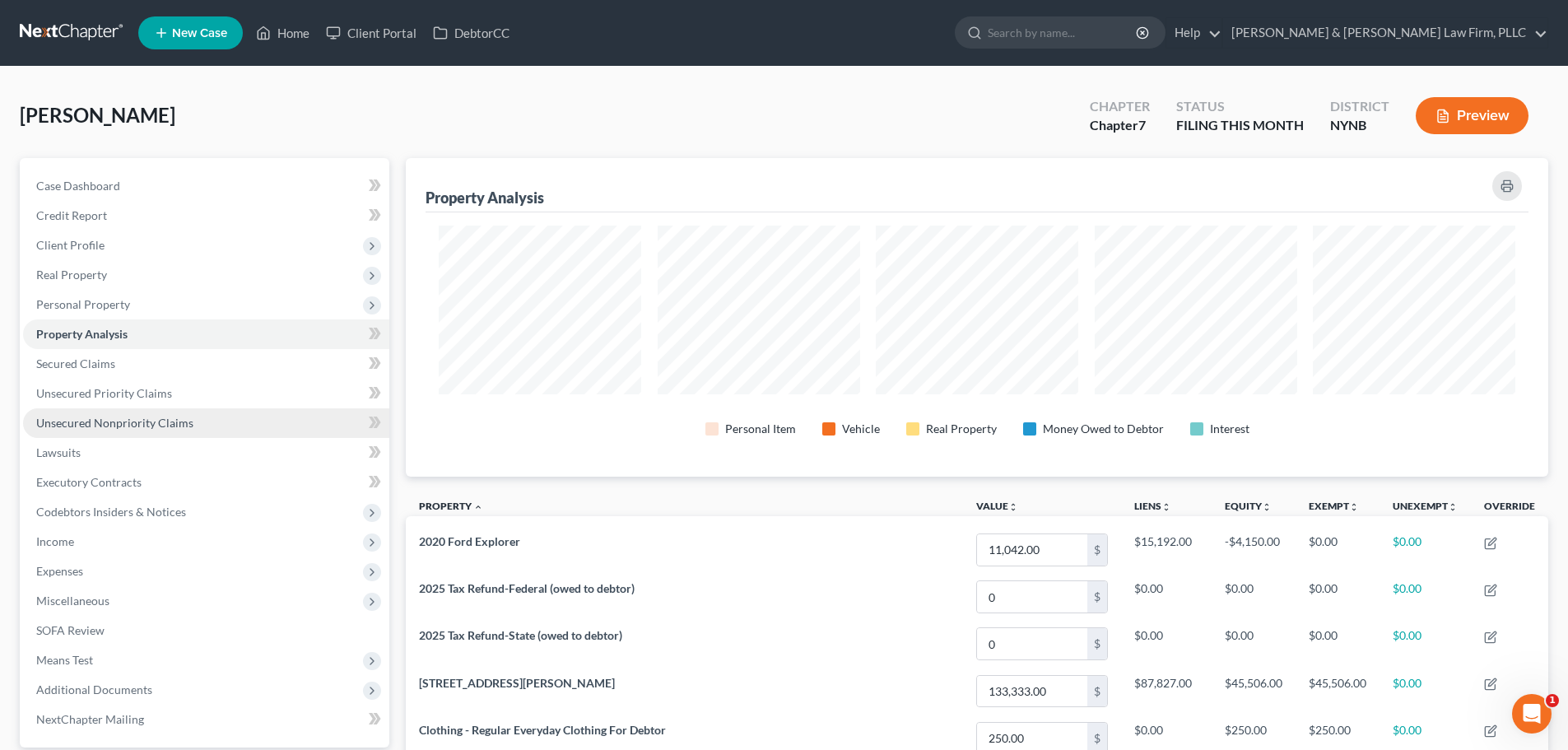
click at [148, 424] on span "Unsecured Nonpriority Claims" at bounding box center [115, 422] width 157 height 14
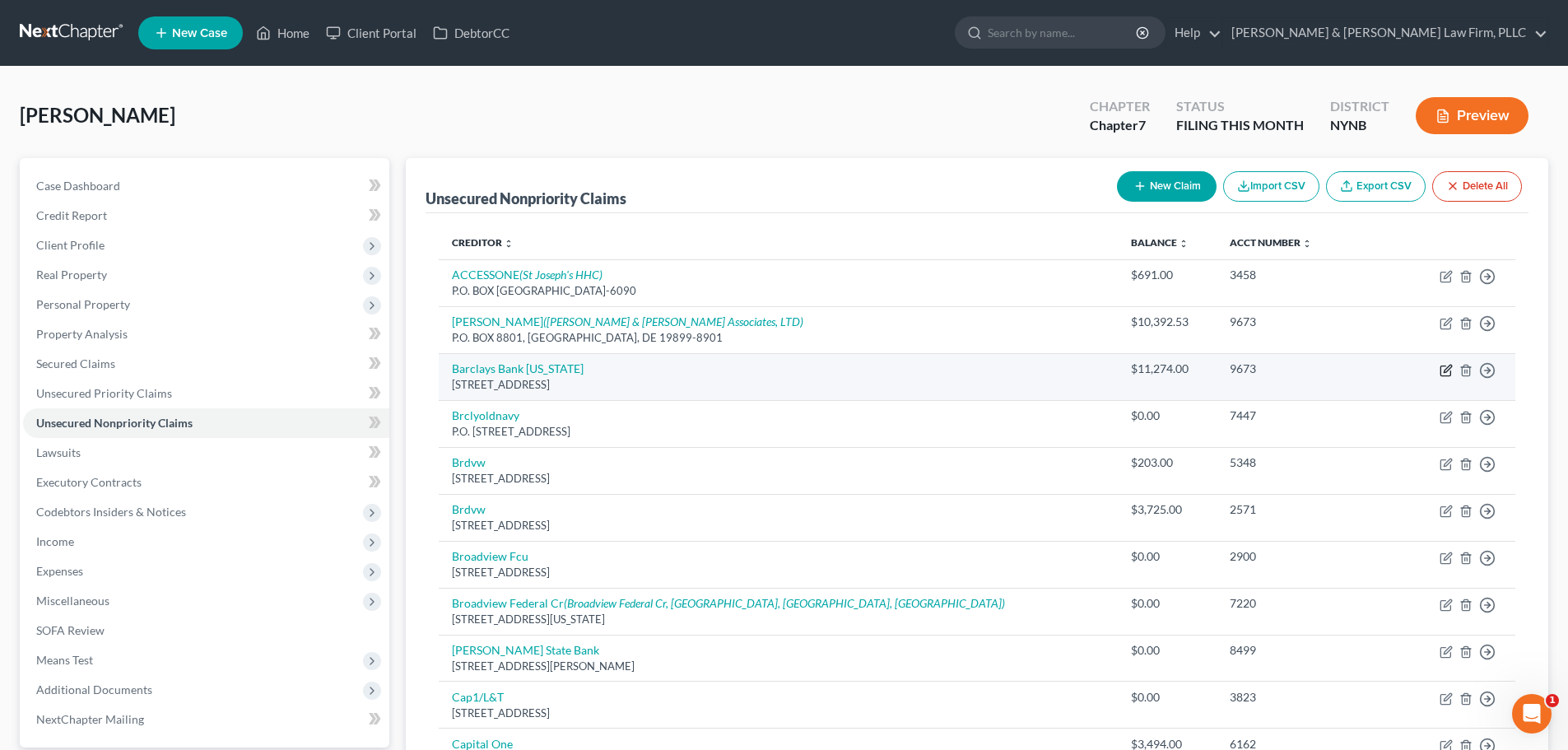
click at [1446, 368] on icon "button" at bounding box center [1448, 368] width 8 height 8
select select "7"
select select "2"
select select "0"
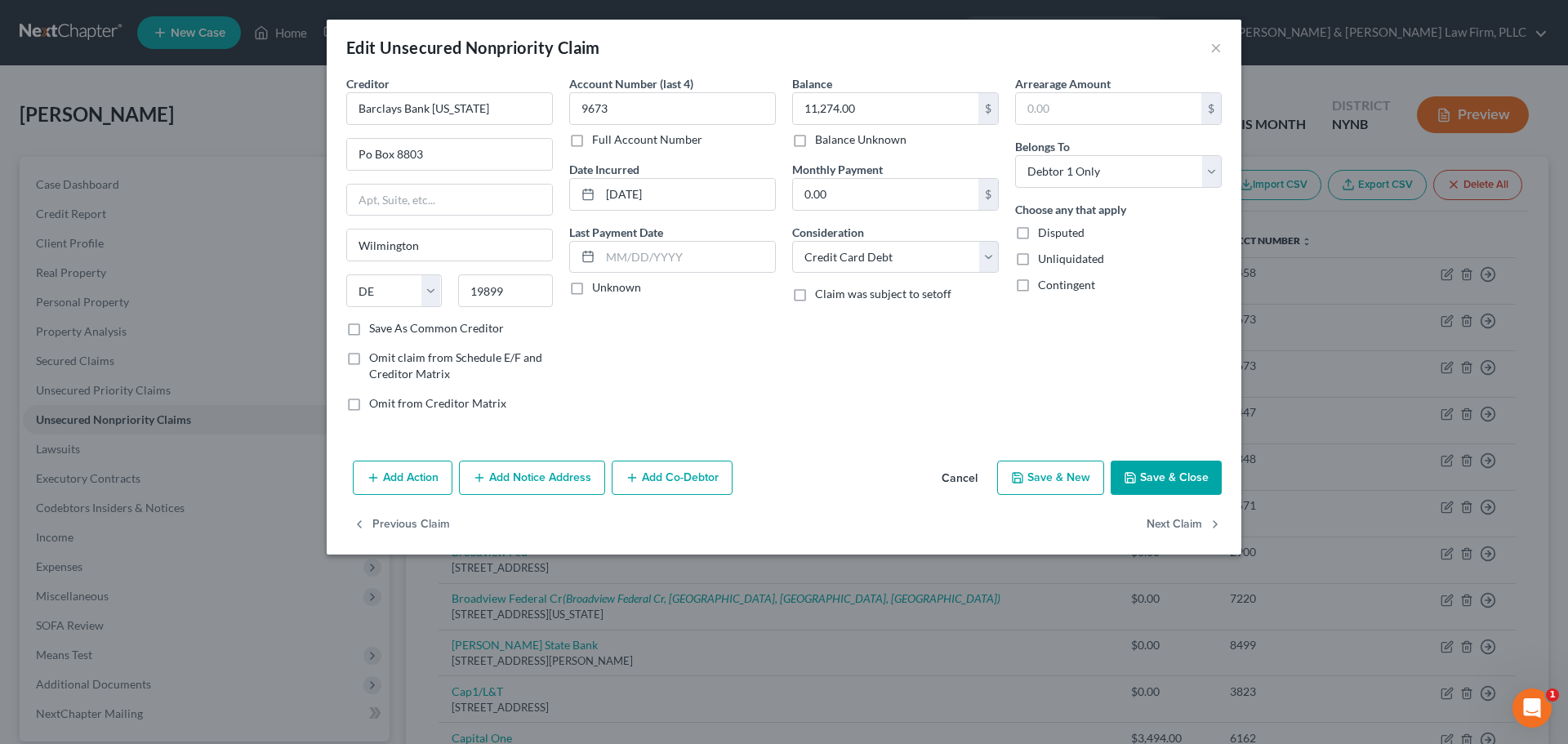
click at [815, 142] on label "Balance Unknown" at bounding box center [861, 139] width 92 height 16
click at [822, 142] on input "Balance Unknown" at bounding box center [827, 136] width 11 height 11
checkbox input "true"
type input "0.00"
drag, startPoint x: 393, startPoint y: 153, endPoint x: 346, endPoint y: 161, distance: 47.7
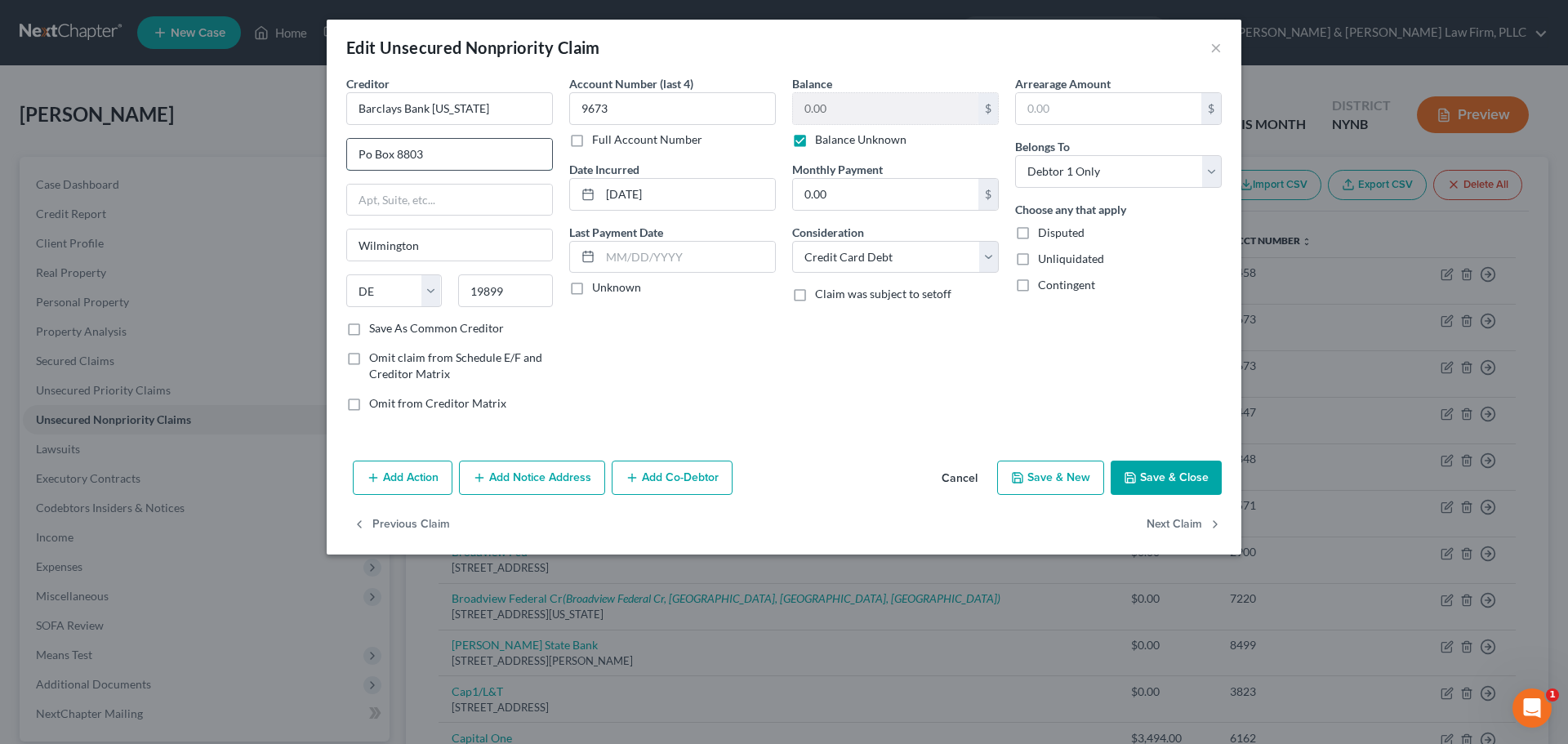
click at [346, 161] on div "Po Box 8803" at bounding box center [450, 154] width 207 height 33
drag, startPoint x: 398, startPoint y: 152, endPoint x: 355, endPoint y: 155, distance: 43.1
click at [355, 155] on input "P.O. Box 8803" at bounding box center [450, 154] width 205 height 31
type input "P.O. Box 8803"
click at [1171, 482] on button "Save & Close" at bounding box center [1166, 478] width 111 height 34
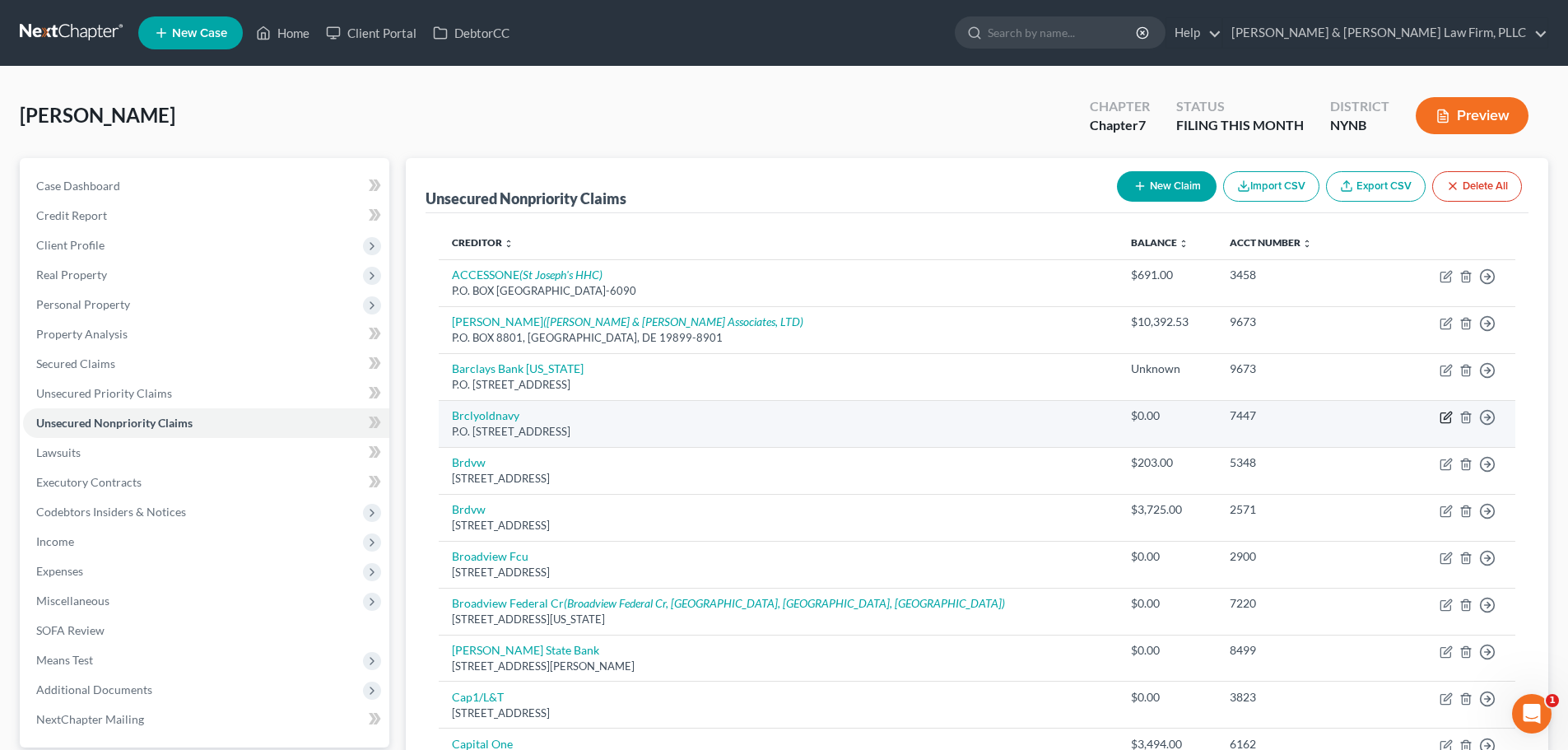
click at [1447, 418] on icon "button" at bounding box center [1448, 415] width 8 height 8
select select "7"
select select "2"
select select "0"
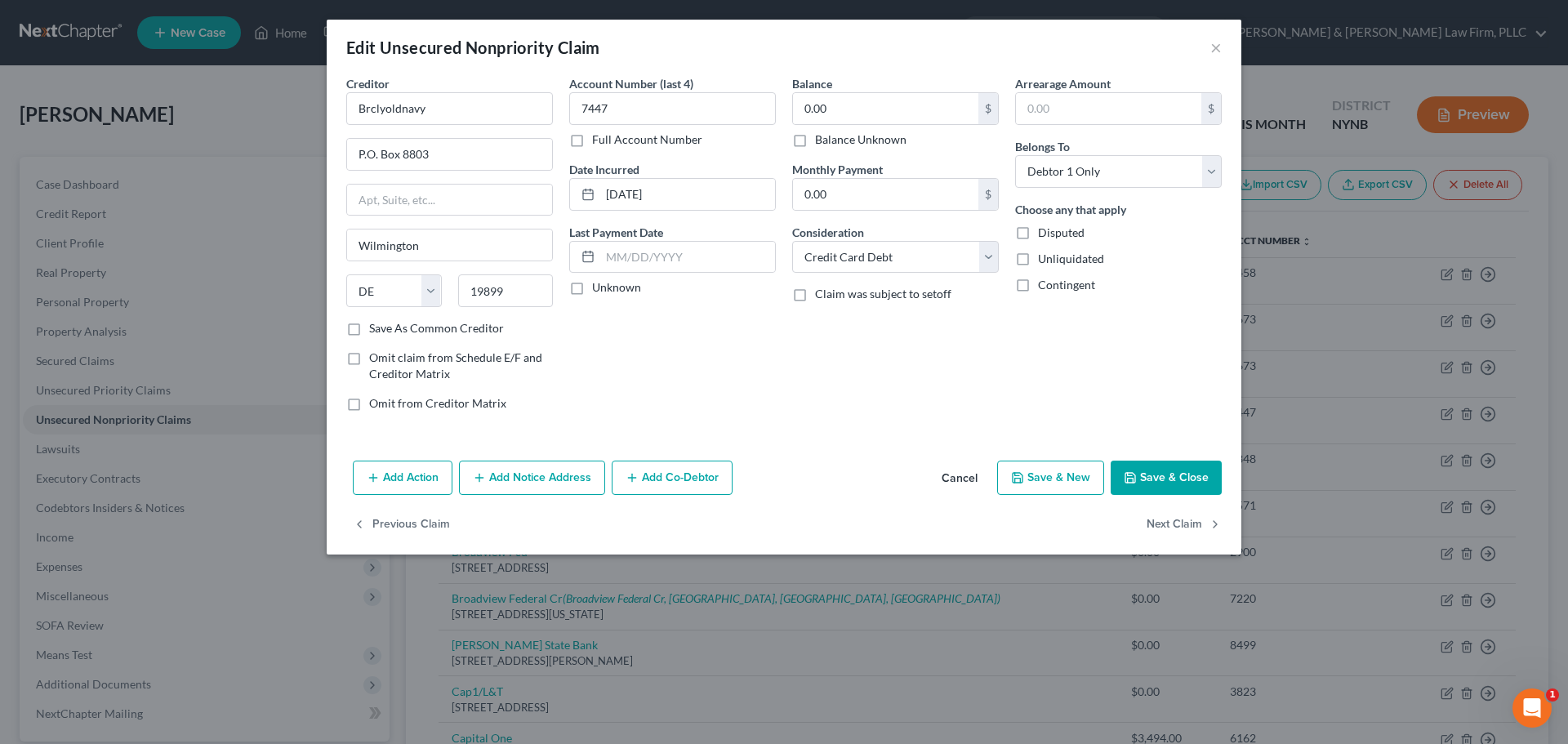
click at [815, 141] on label "Balance Unknown" at bounding box center [861, 139] width 92 height 16
click at [822, 141] on input "Balance Unknown" at bounding box center [827, 136] width 11 height 11
checkbox input "true"
click at [1152, 480] on button "Save & Close" at bounding box center [1166, 478] width 111 height 34
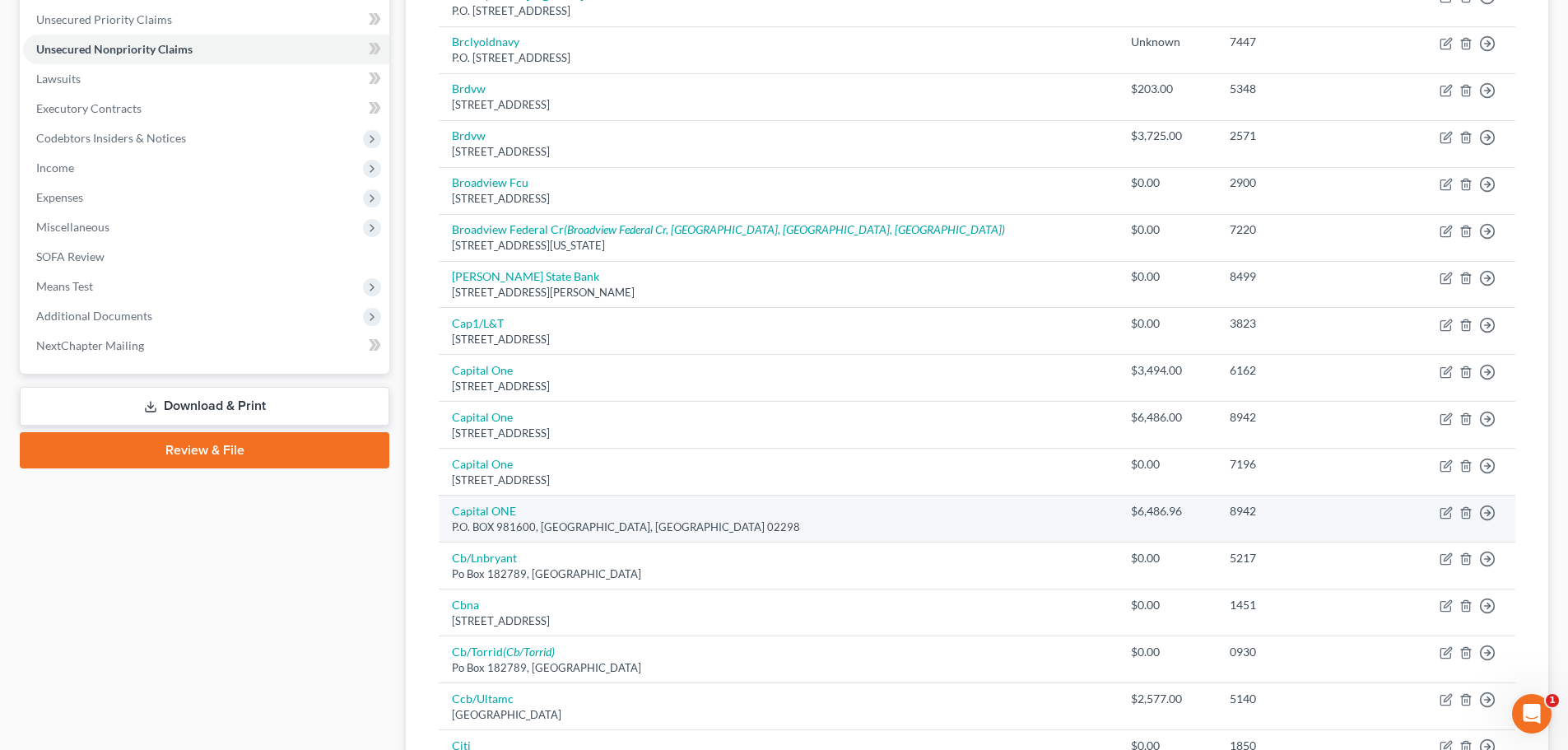
scroll to position [412, 0]
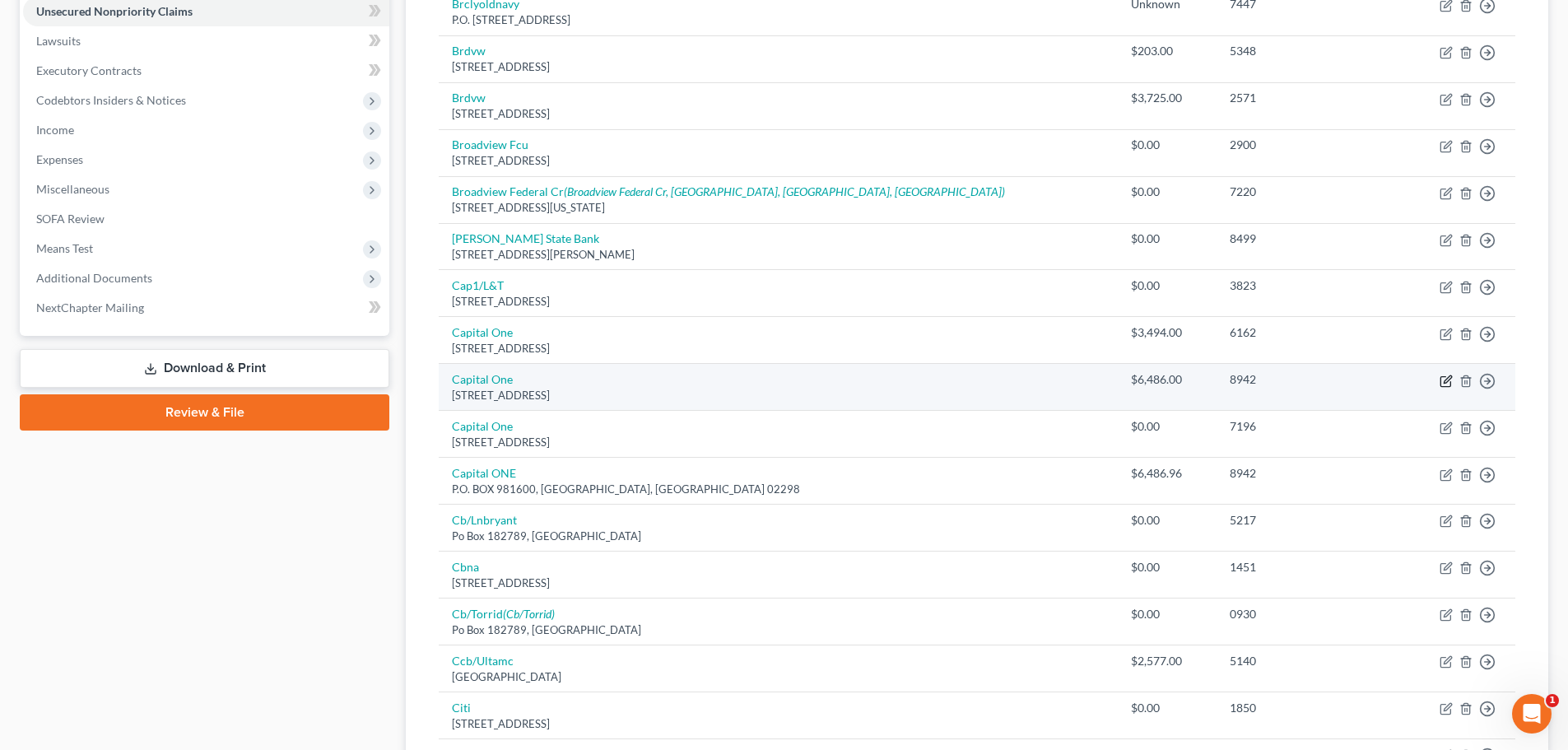
click at [1444, 382] on icon "button" at bounding box center [1448, 379] width 8 height 8
select select "46"
select select "2"
select select "0"
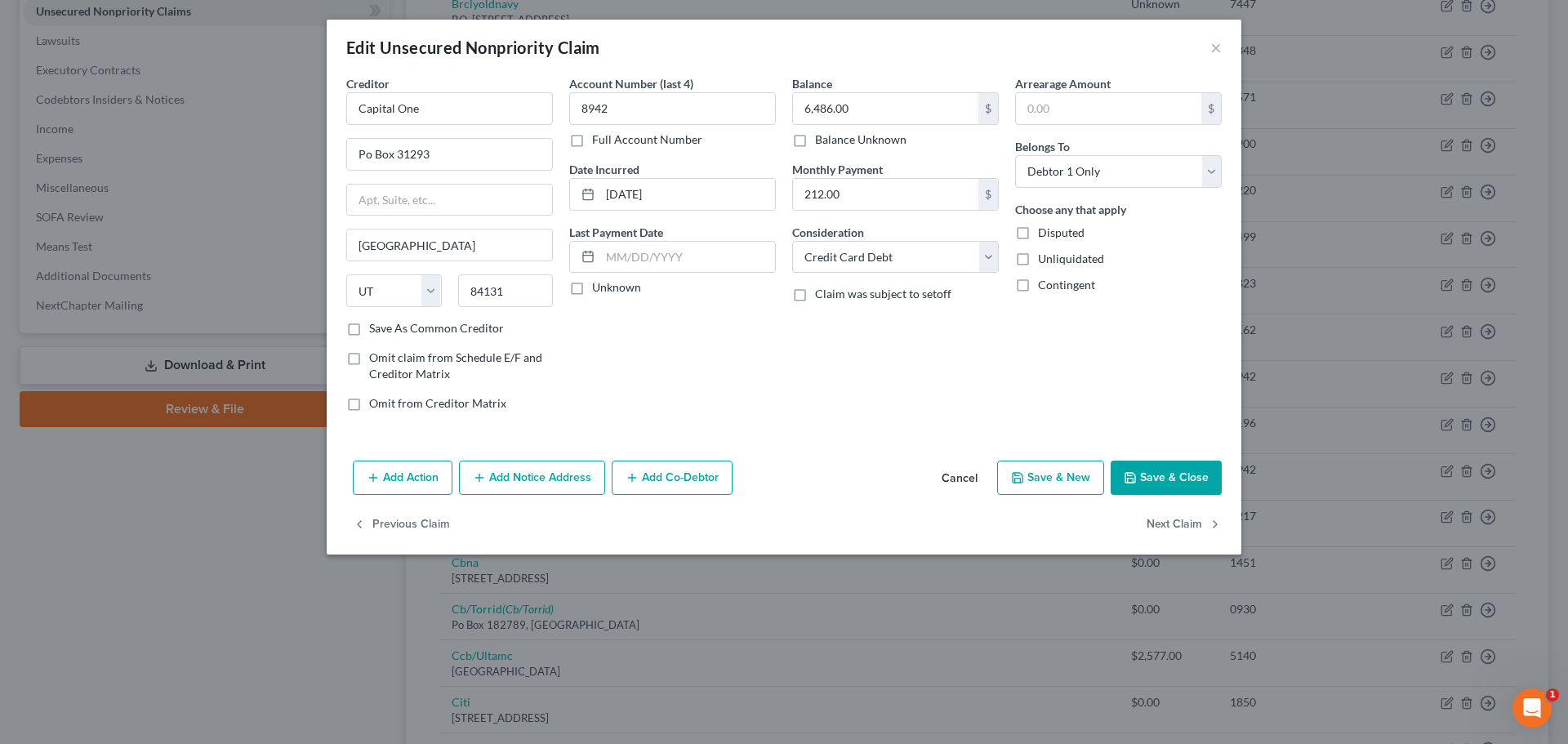
click at [815, 143] on label "Balance Unknown" at bounding box center [861, 139] width 92 height 16
click at [822, 142] on input "Balance Unknown" at bounding box center [827, 136] width 11 height 11
checkbox input "true"
type input "0.00"
drag, startPoint x: 392, startPoint y: 158, endPoint x: 320, endPoint y: 159, distance: 72.0
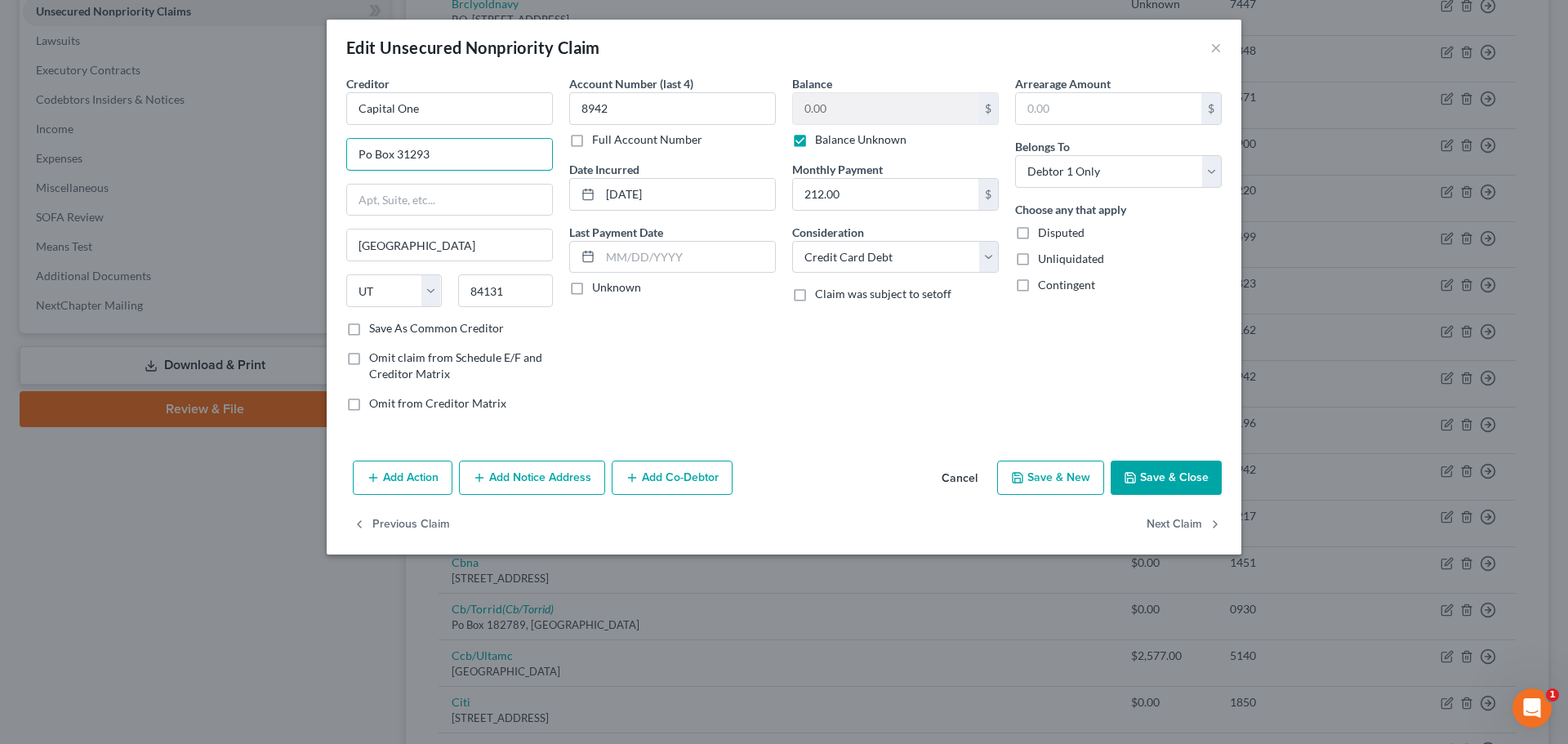
click at [320, 159] on div "Edit Unsecured Nonpriority Claim × Creditor * Capital One Po Box 31293 [GEOGRAP…" at bounding box center [784, 372] width 1568 height 744
paste input ".O."
type input "P.O. Box 31293"
click at [1168, 482] on button "Save & Close" at bounding box center [1166, 478] width 111 height 34
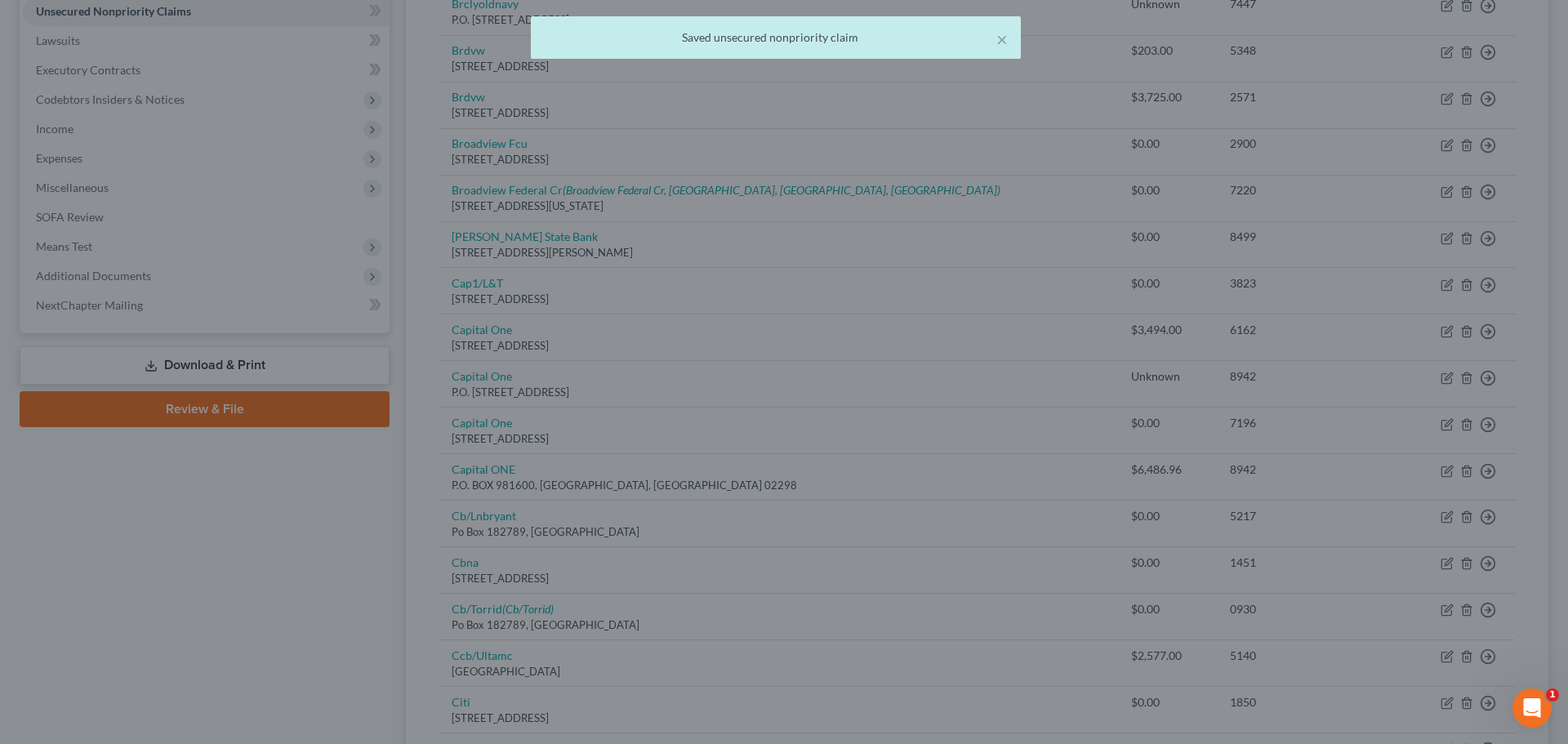
type input "0"
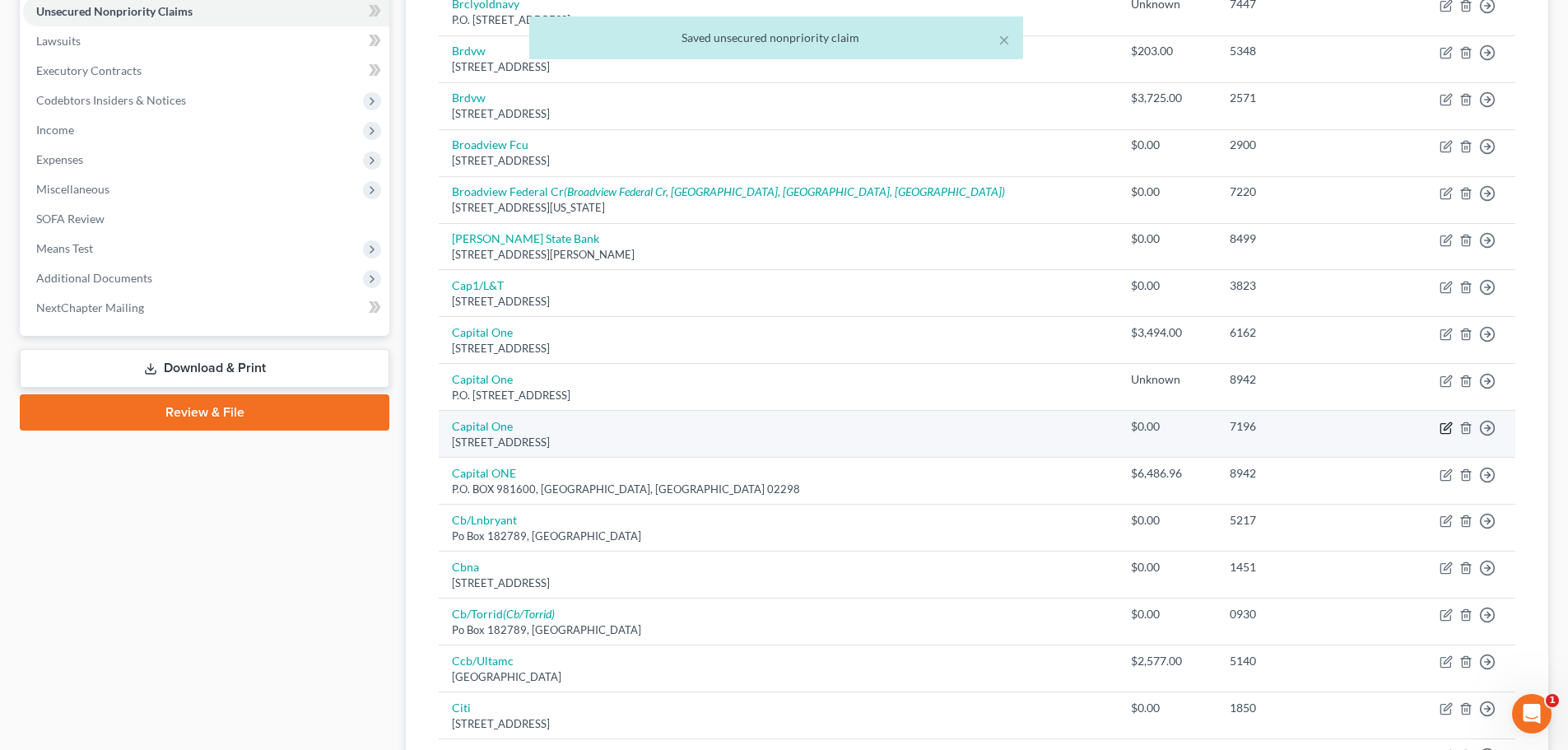
click at [1446, 428] on icon "button" at bounding box center [1446, 428] width 13 height 13
select select "46"
select select "2"
select select "0"
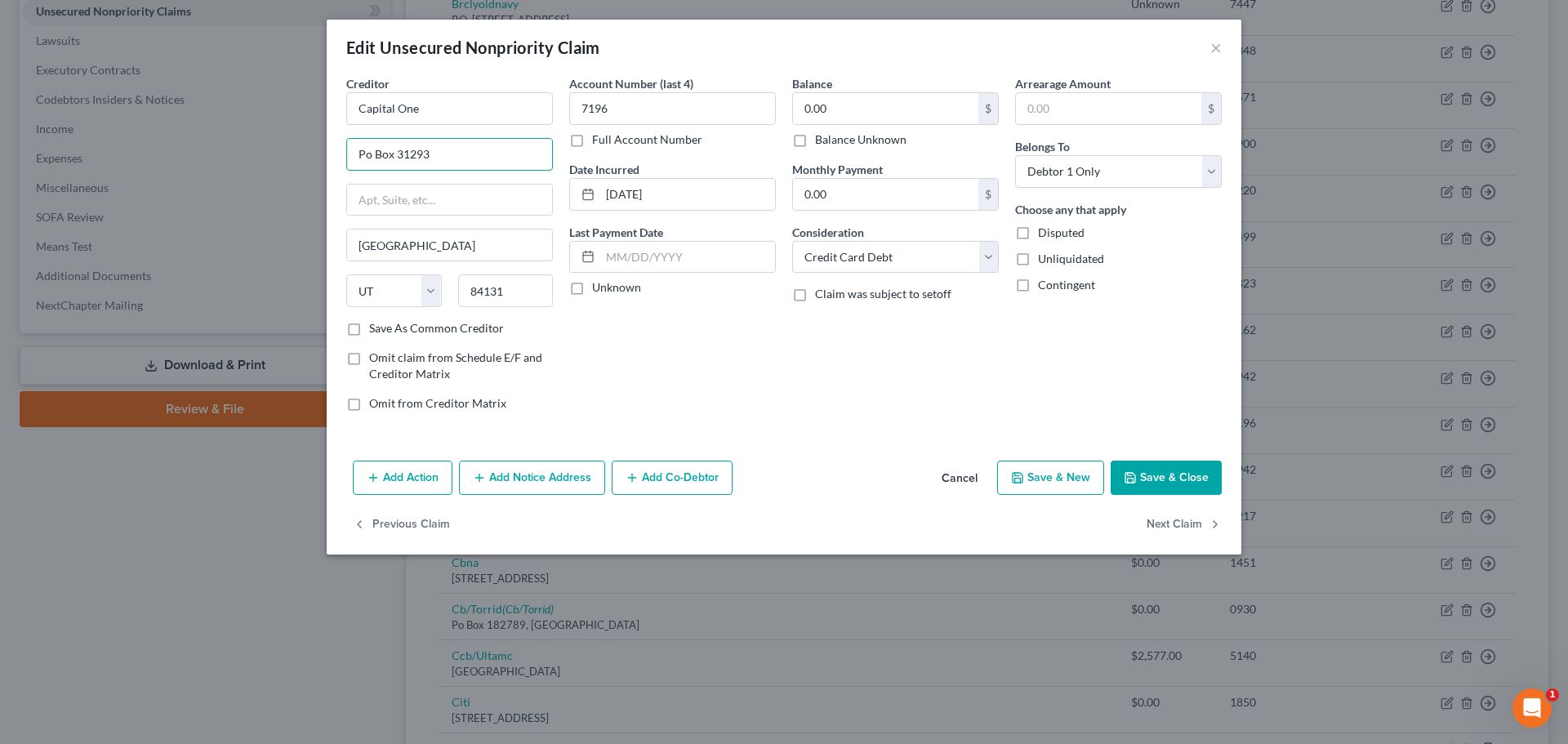
drag, startPoint x: 396, startPoint y: 158, endPoint x: 320, endPoint y: 157, distance: 76.0
click at [320, 157] on div "Edit Unsecured Nonpriority Claim × Creditor * Capital One Po Box 31293 [GEOGRAP…" at bounding box center [784, 372] width 1568 height 744
paste input ".O. Box"
type input "P.O. Box31293"
click at [815, 142] on label "Balance Unknown" at bounding box center [861, 139] width 92 height 16
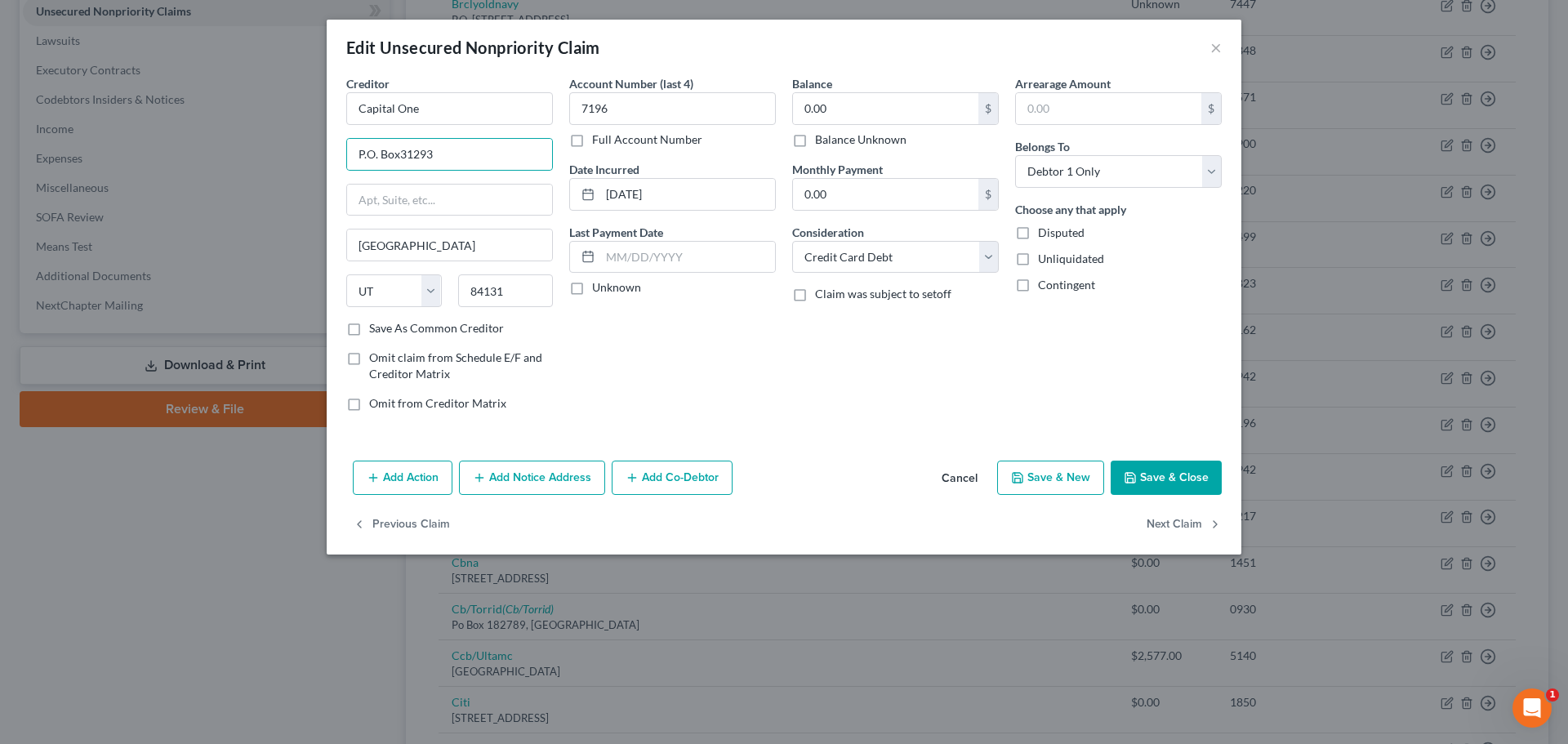
click at [822, 142] on input "Balance Unknown" at bounding box center [827, 136] width 11 height 11
checkbox input "true"
click at [1172, 472] on button "Save & Close" at bounding box center [1166, 478] width 111 height 34
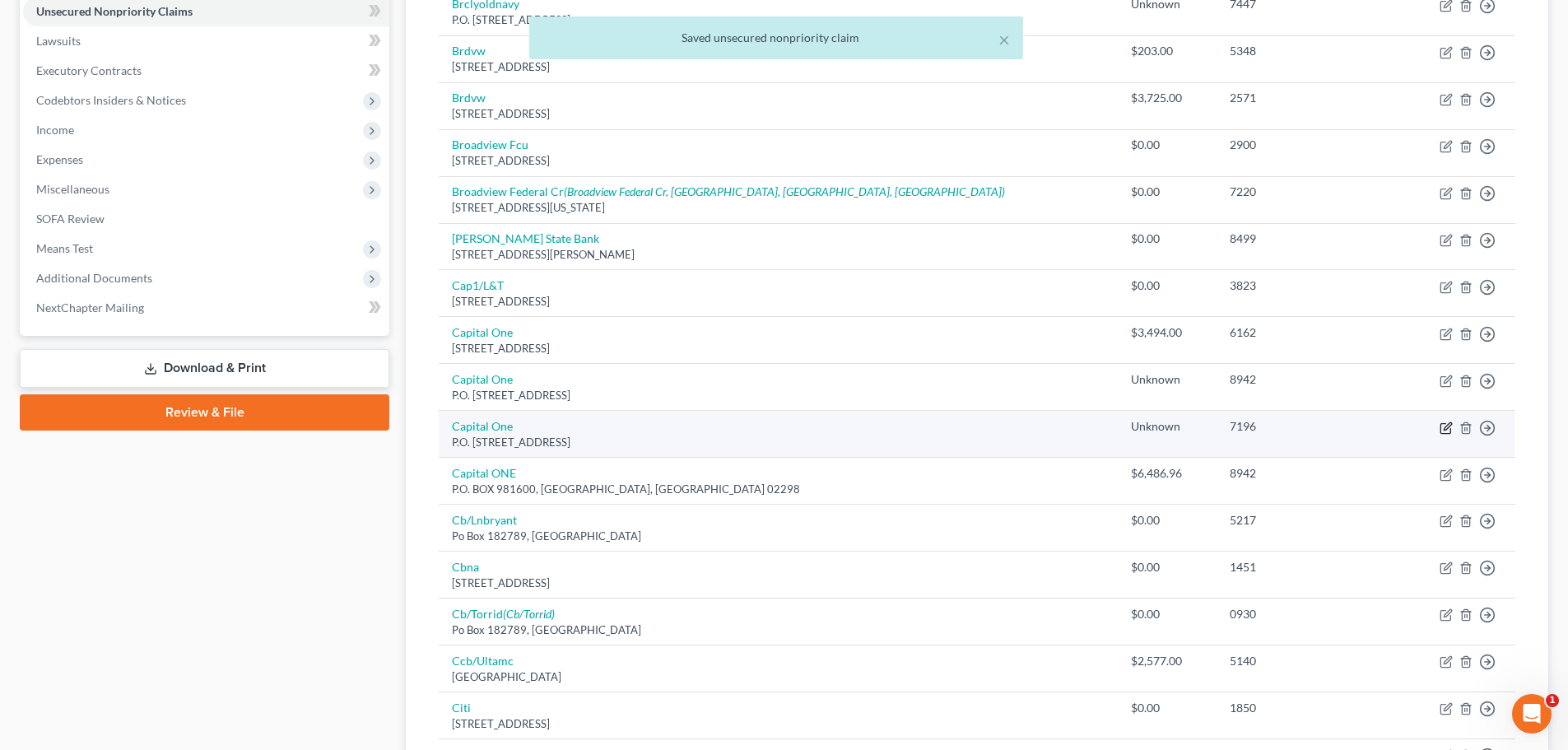
click at [1444, 429] on icon "button" at bounding box center [1448, 426] width 8 height 8
select select "46"
select select "2"
select select "0"
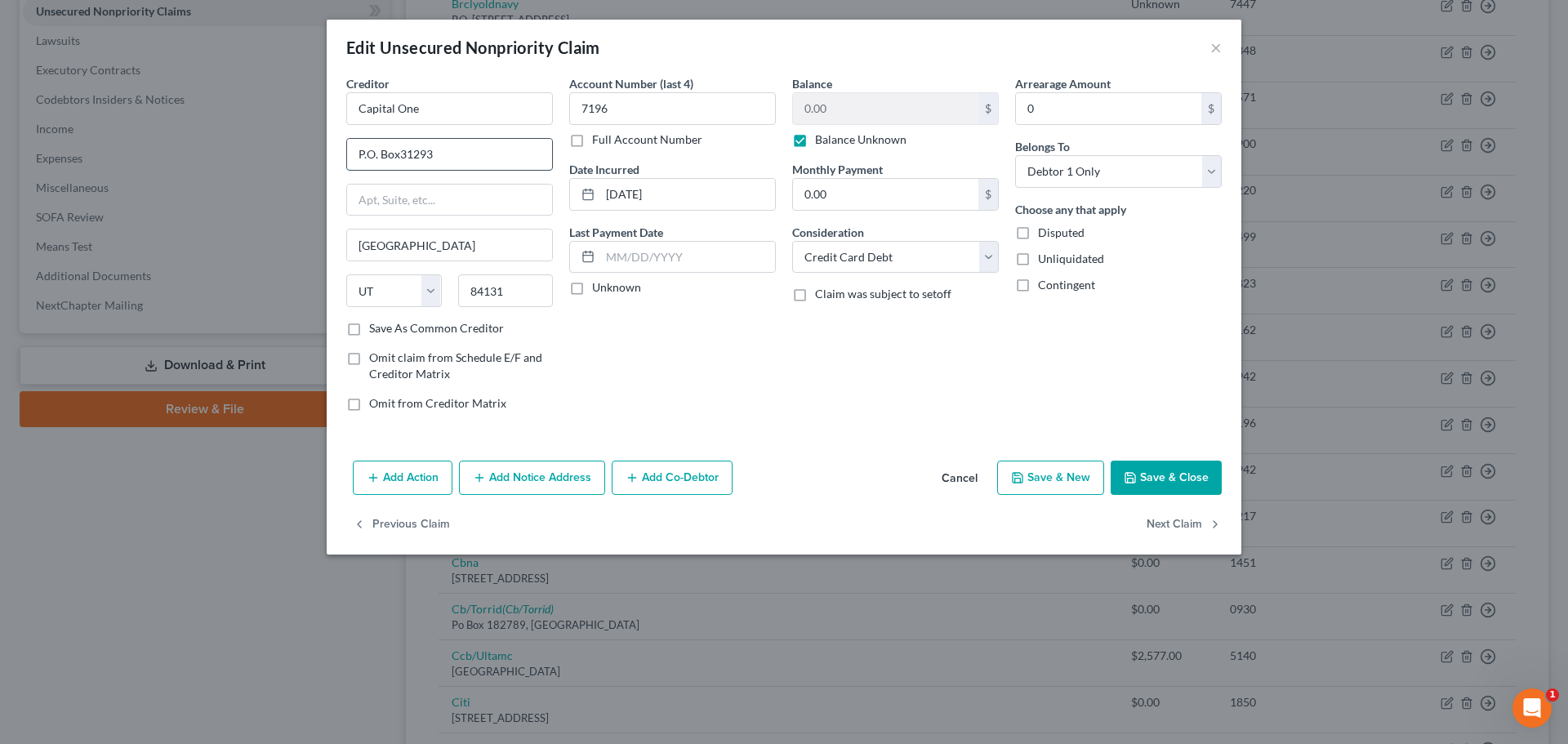
click at [403, 154] on input "P.O. Box31293" at bounding box center [450, 154] width 205 height 31
type input "P.O. Box 31293"
click at [1167, 475] on button "Save & Close" at bounding box center [1166, 478] width 111 height 34
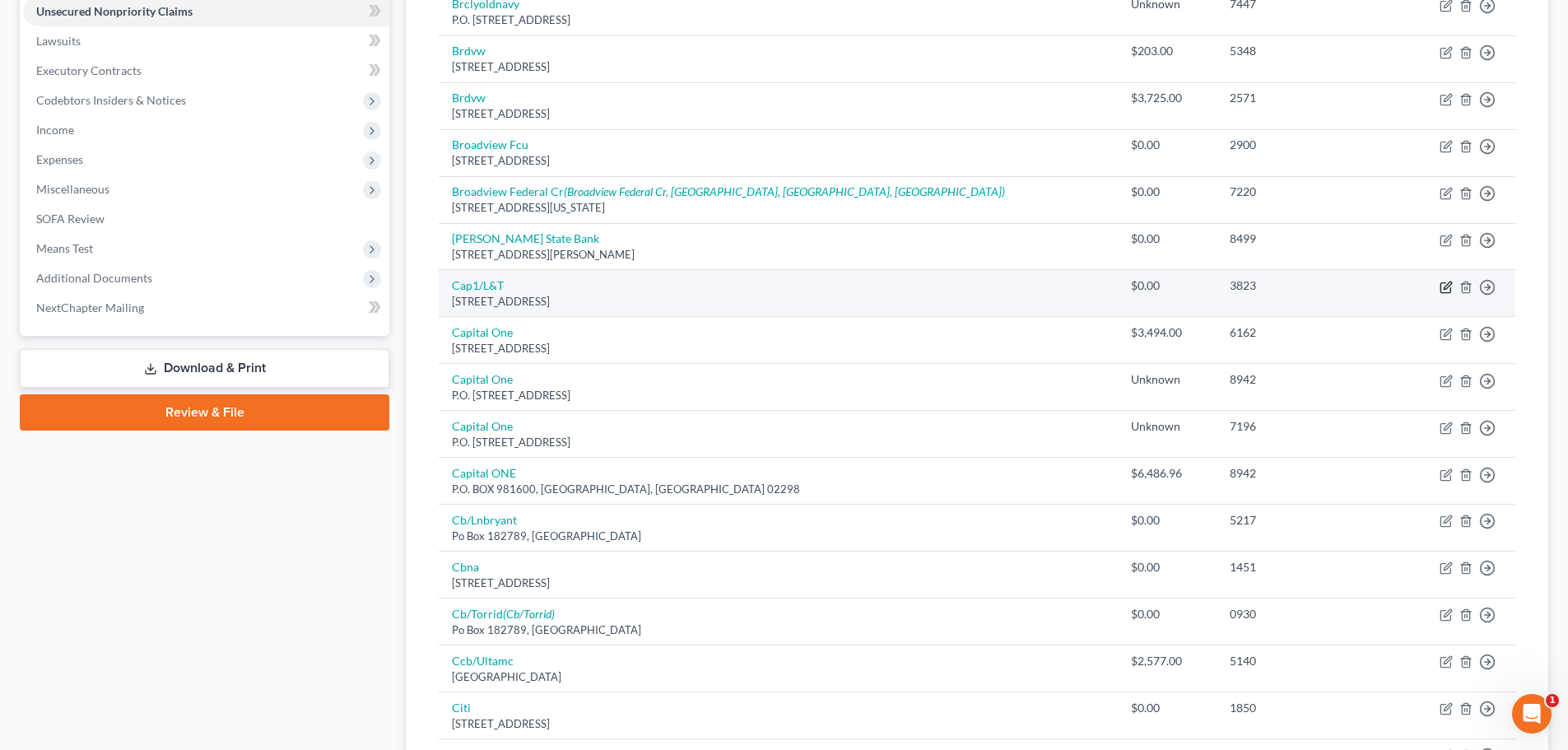
click at [1447, 287] on icon "button" at bounding box center [1448, 285] width 8 height 8
select select "46"
select select "2"
select select "0"
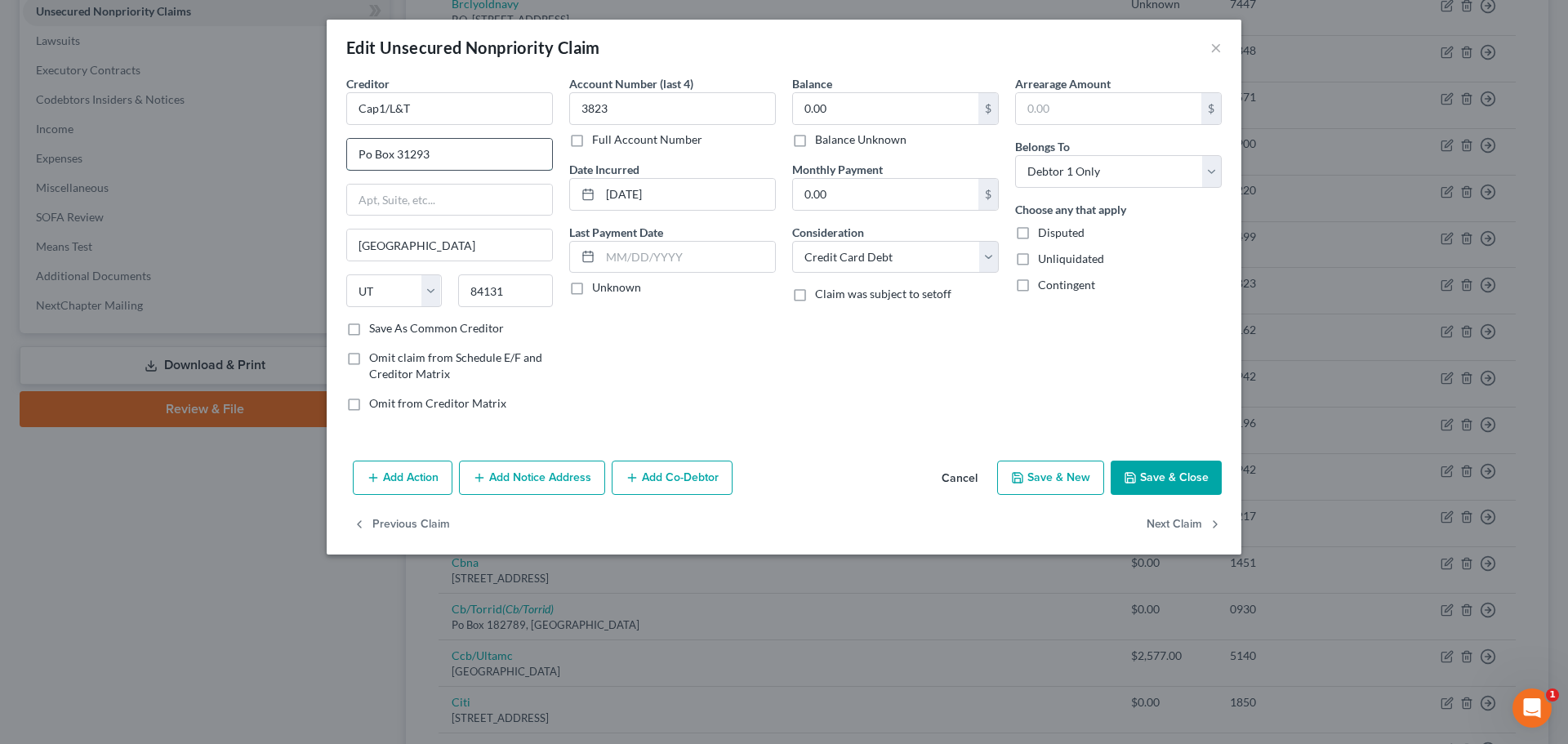
drag, startPoint x: 394, startPoint y: 155, endPoint x: 354, endPoint y: 157, distance: 40.0
click at [354, 157] on input "Po Box 31293" at bounding box center [450, 154] width 205 height 31
paste input ".O. Box"
type input "P.O. Box 31293"
click at [815, 142] on label "Balance Unknown" at bounding box center [861, 139] width 92 height 16
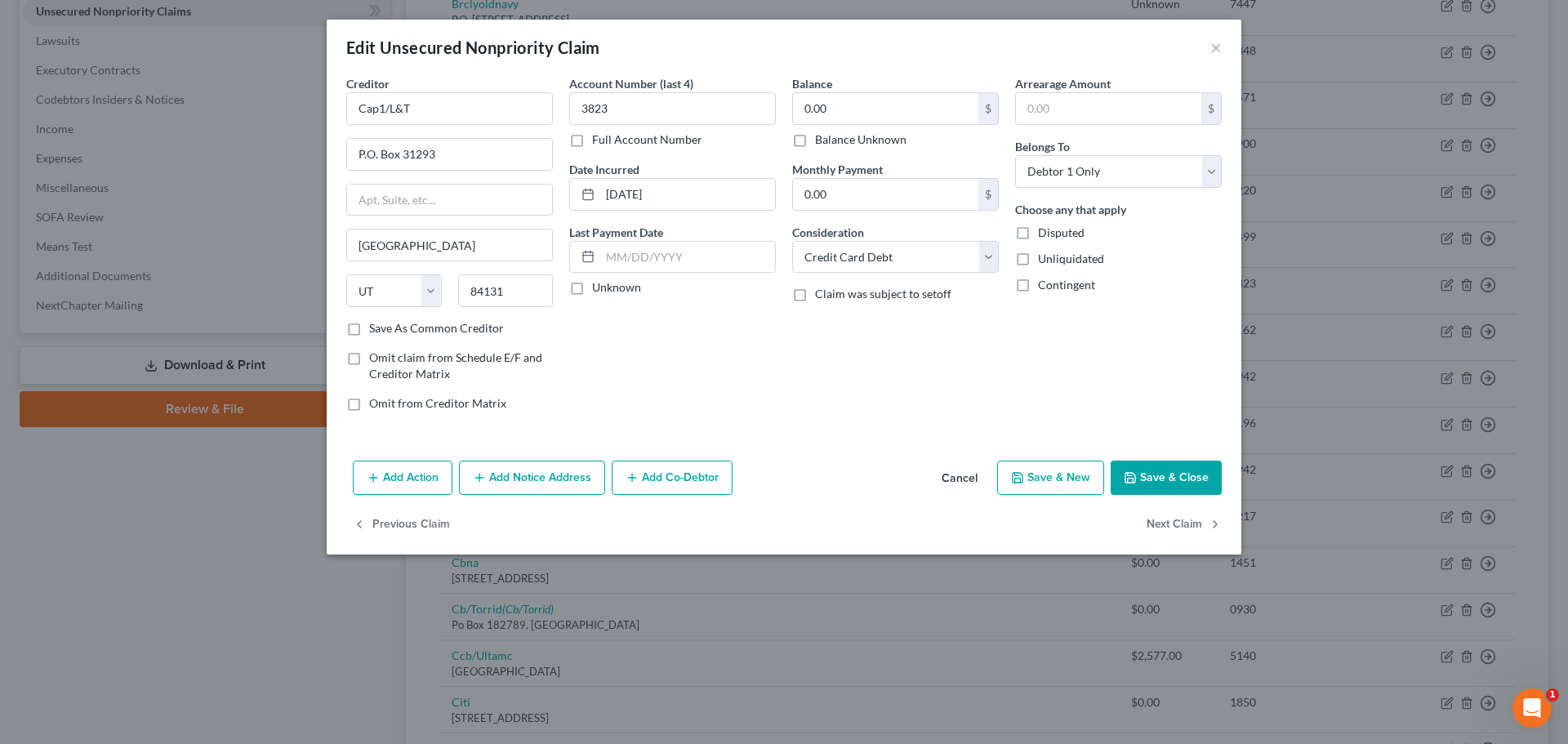
click at [822, 142] on input "Balance Unknown" at bounding box center [827, 136] width 11 height 11
checkbox input "true"
click at [1159, 475] on button "Save & Close" at bounding box center [1166, 478] width 111 height 34
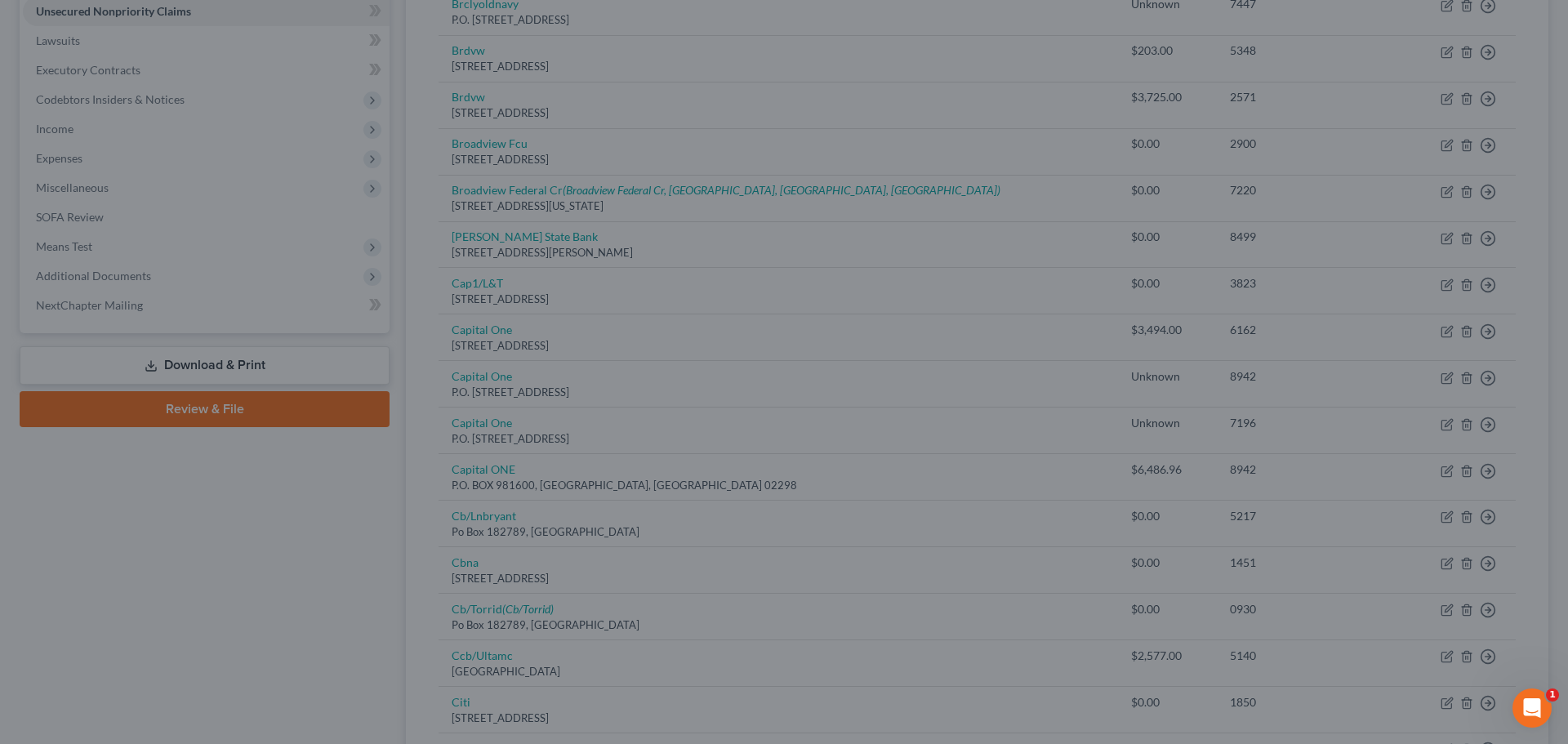
type input "0"
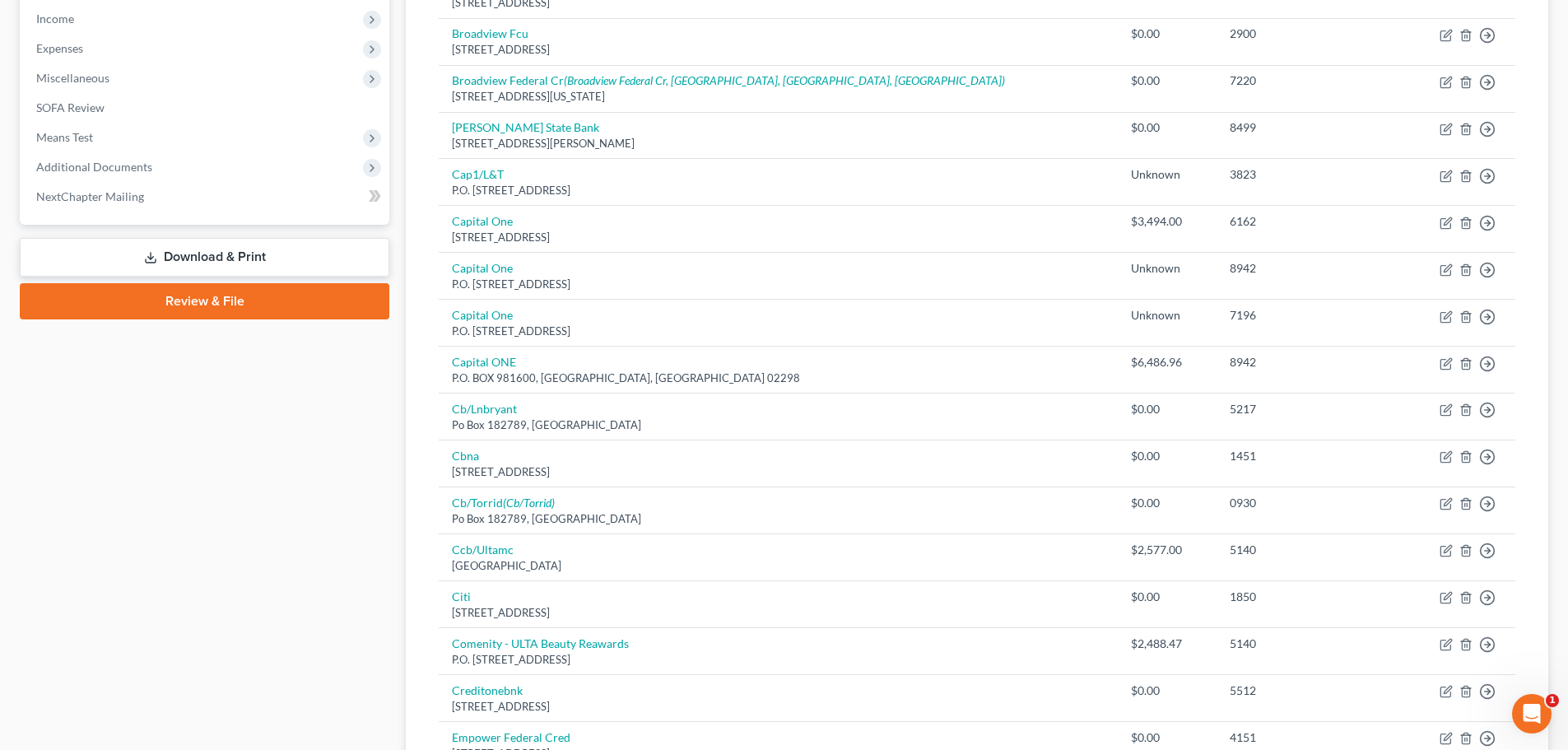
scroll to position [494, 0]
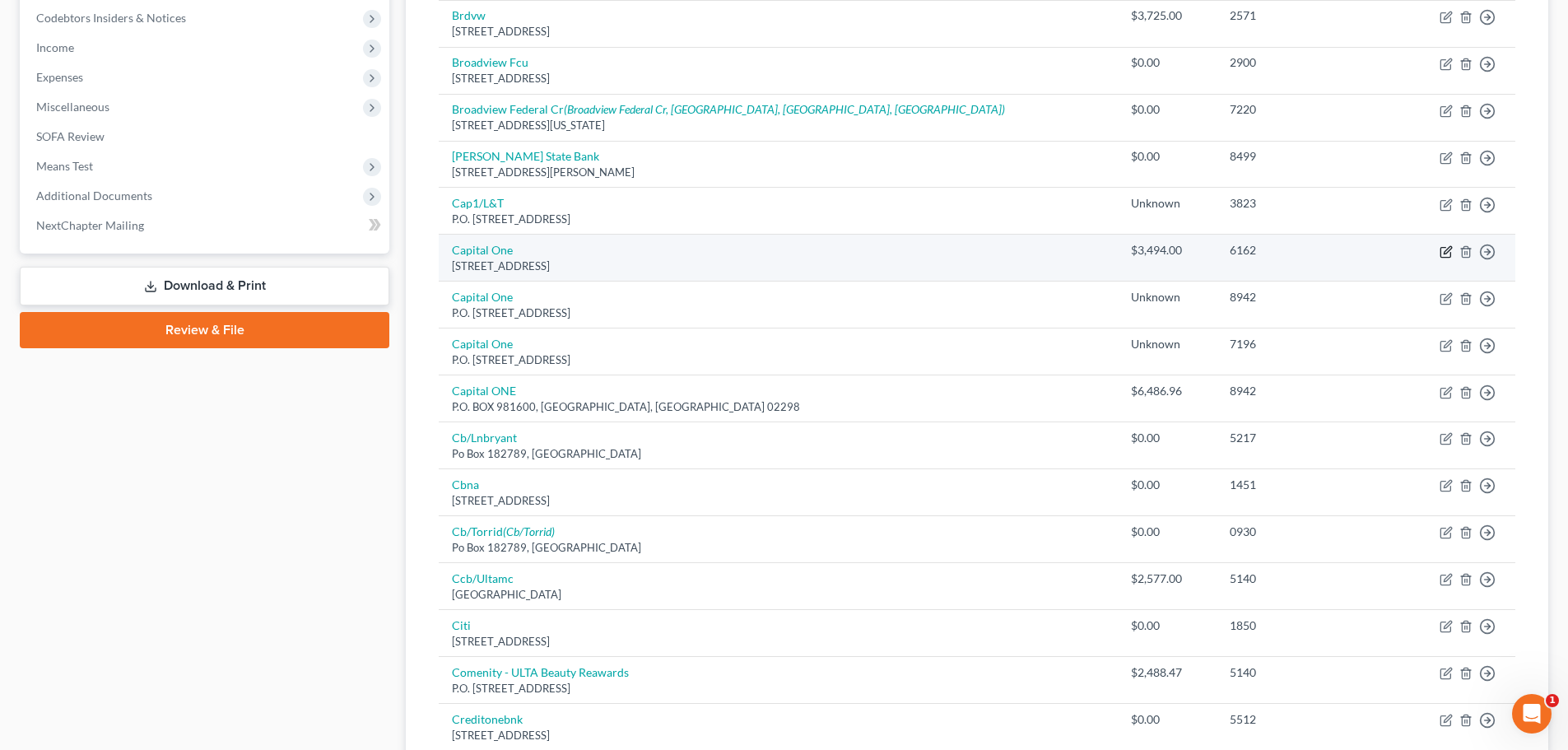
click at [1444, 253] on icon "button" at bounding box center [1448, 250] width 8 height 8
select select "46"
select select "2"
select select "0"
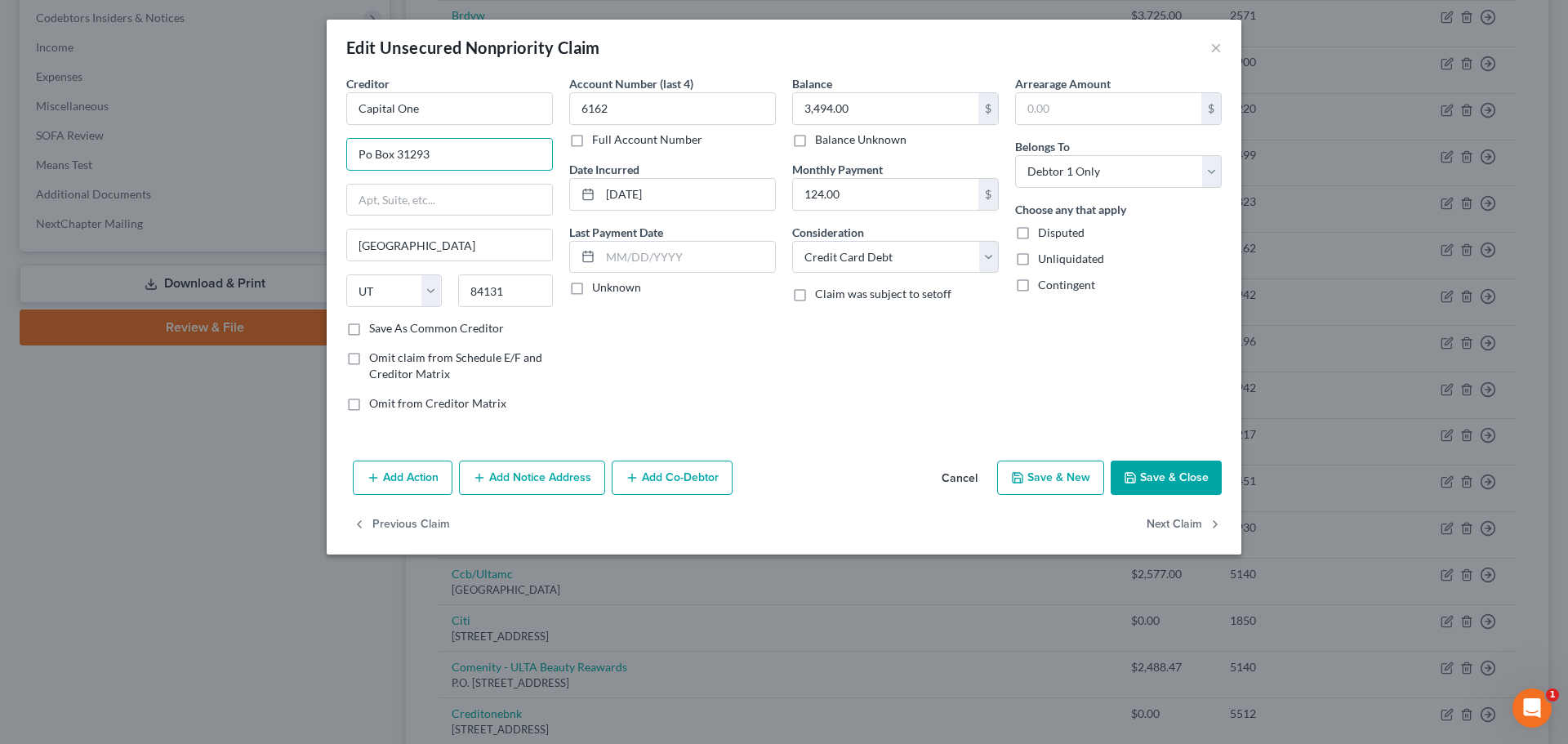
drag, startPoint x: 394, startPoint y: 154, endPoint x: 331, endPoint y: 153, distance: 63.0
click at [331, 153] on div "Creditor * Capital One Po Box 31293 [GEOGRAPHIC_DATA] [US_STATE][GEOGRAPHIC_DAT…" at bounding box center [784, 265] width 915 height 379
paste input ".O. Box"
type input "P.O. Box 31293"
click at [815, 143] on label "Balance Unknown" at bounding box center [861, 139] width 92 height 16
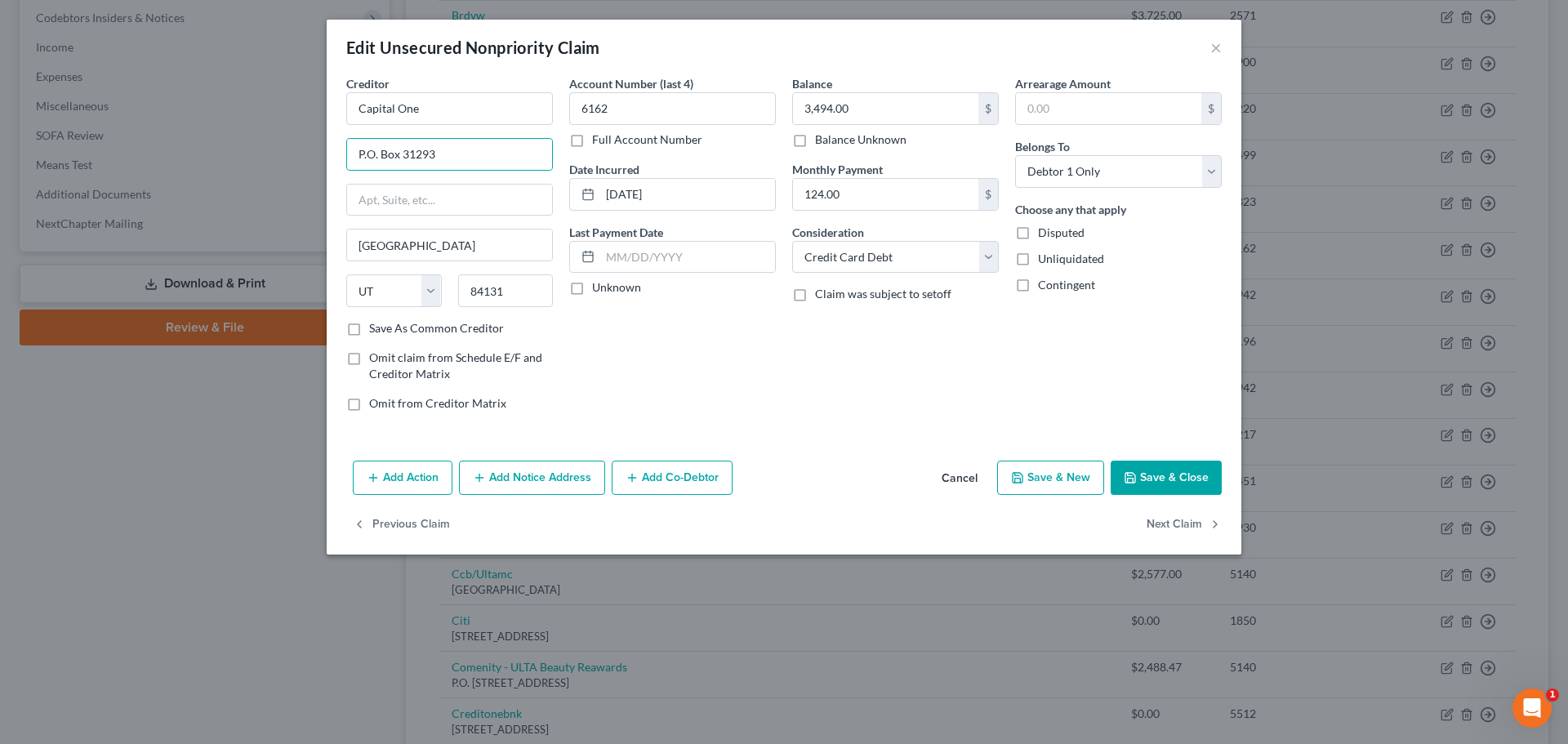
click at [822, 142] on input "Balance Unknown" at bounding box center [827, 136] width 11 height 11
checkbox input "true"
type input "0.00"
click at [1164, 463] on button "Save & Close" at bounding box center [1166, 478] width 111 height 34
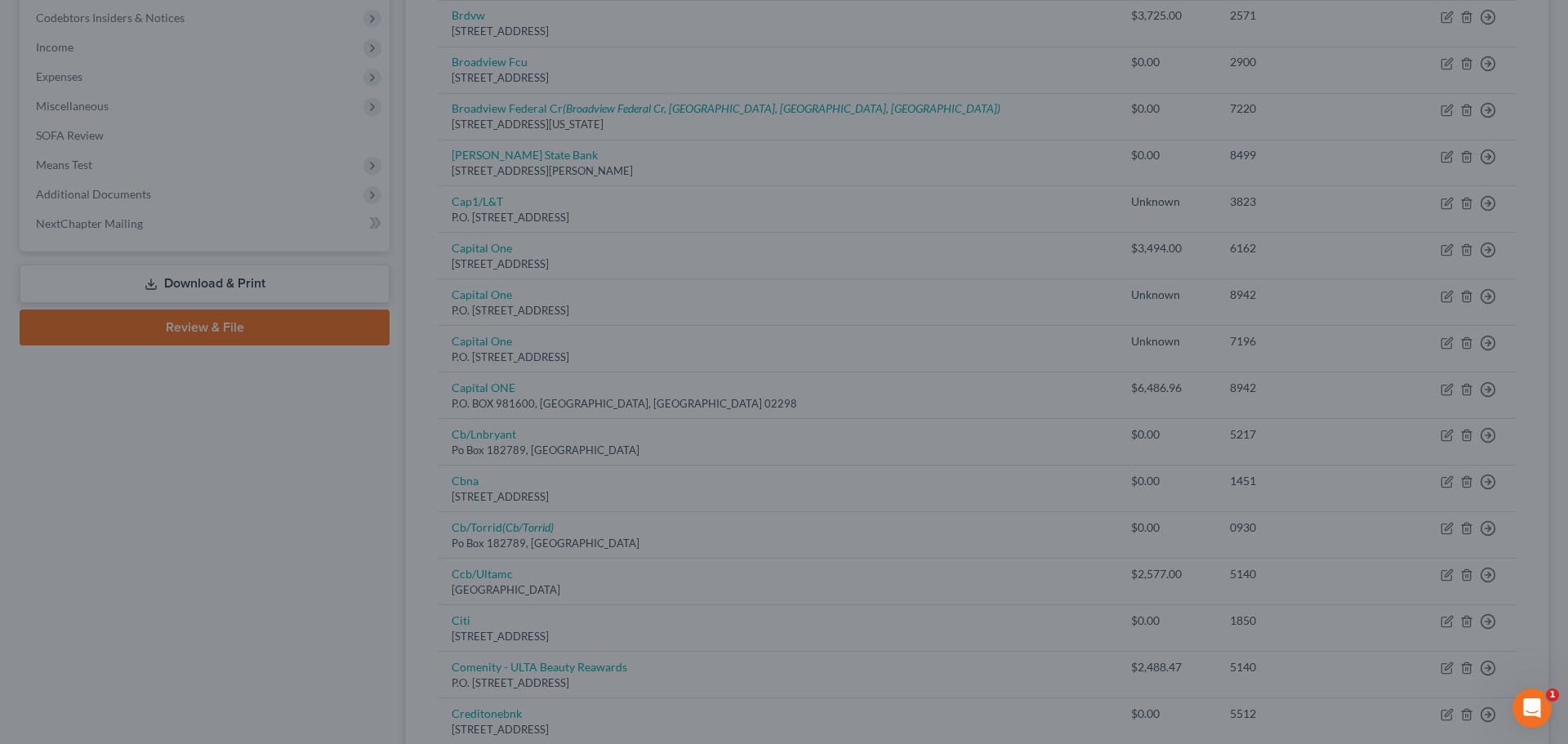
type input "0"
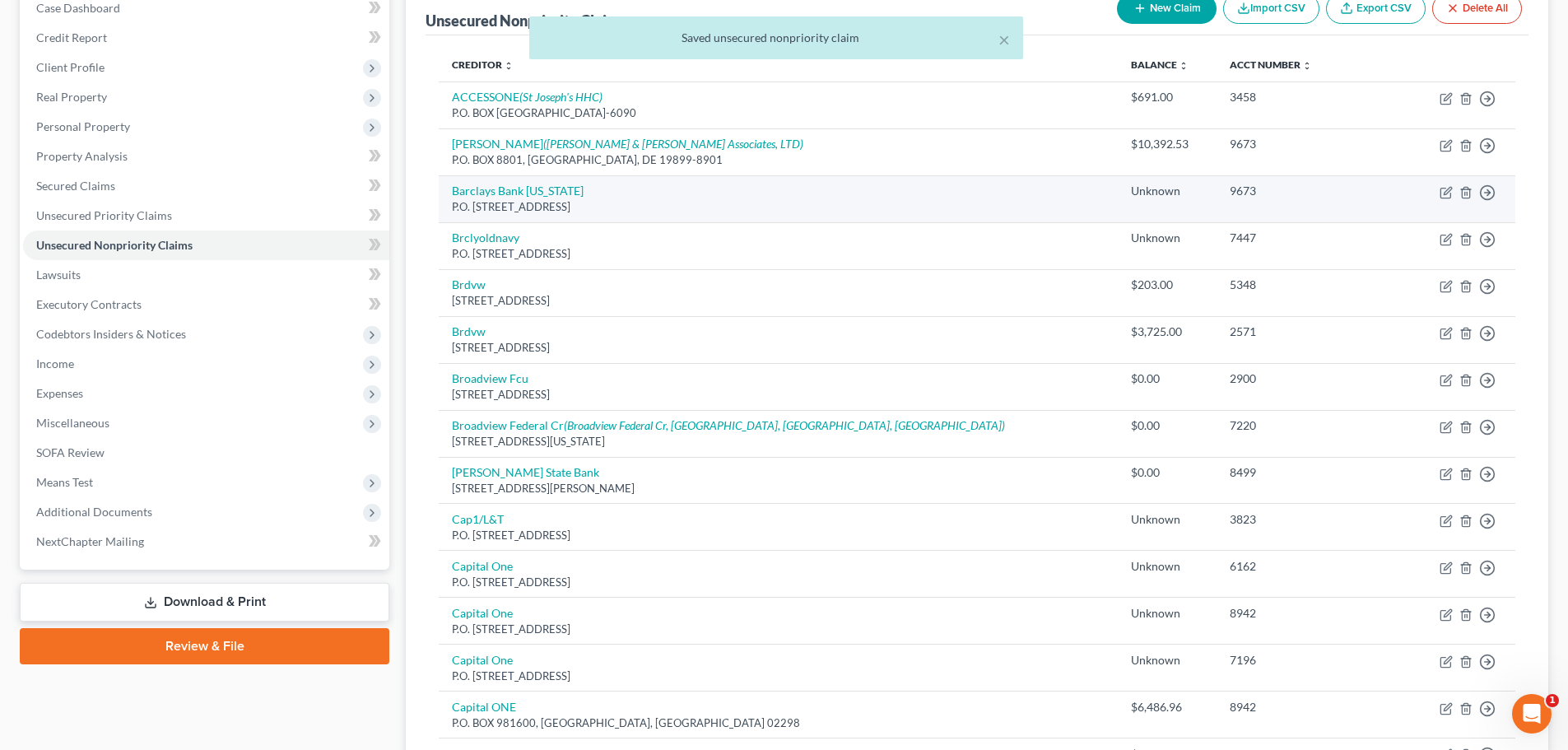
scroll to position [165, 0]
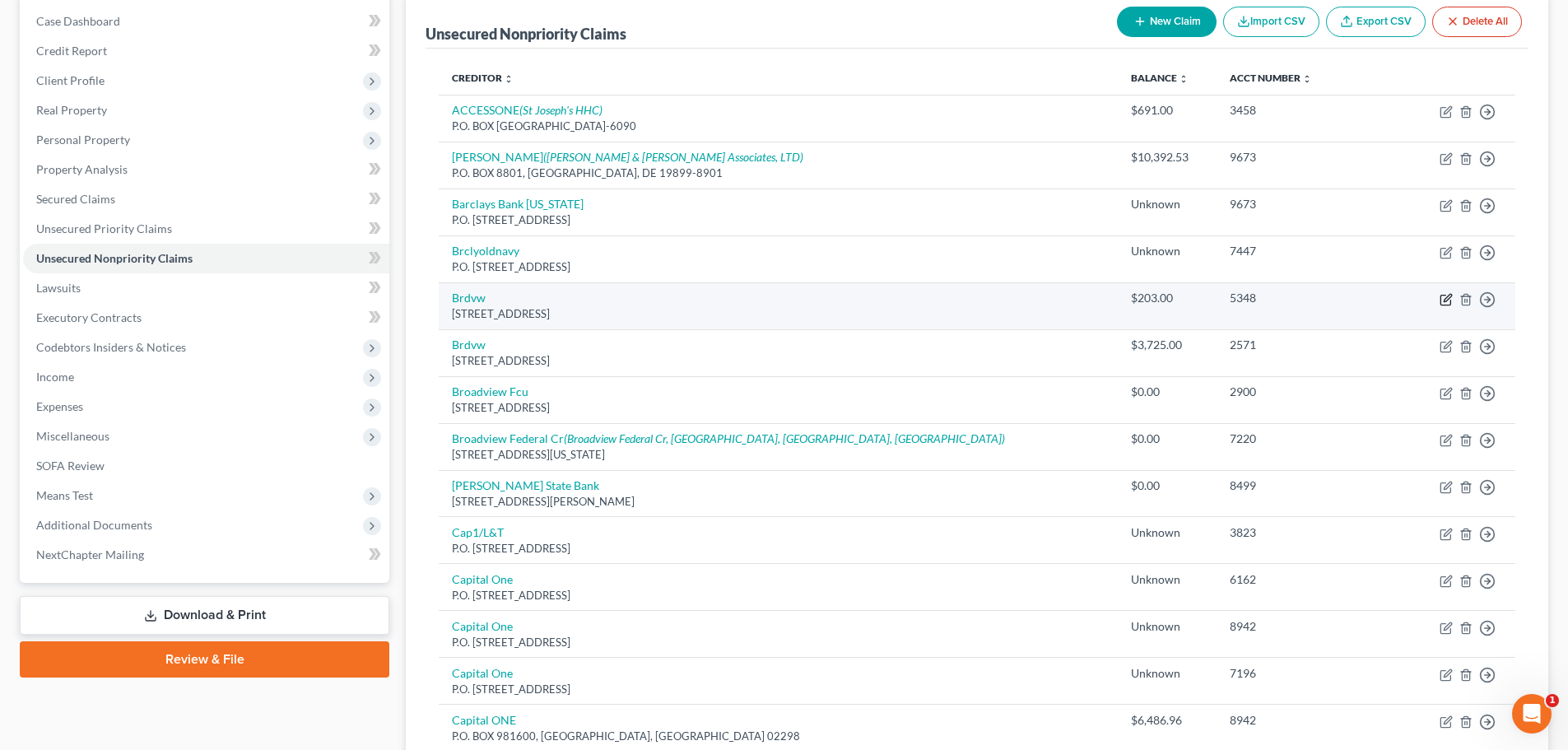
click at [1446, 297] on icon "button" at bounding box center [1448, 298] width 8 height 8
select select "35"
select select "2"
select select "0"
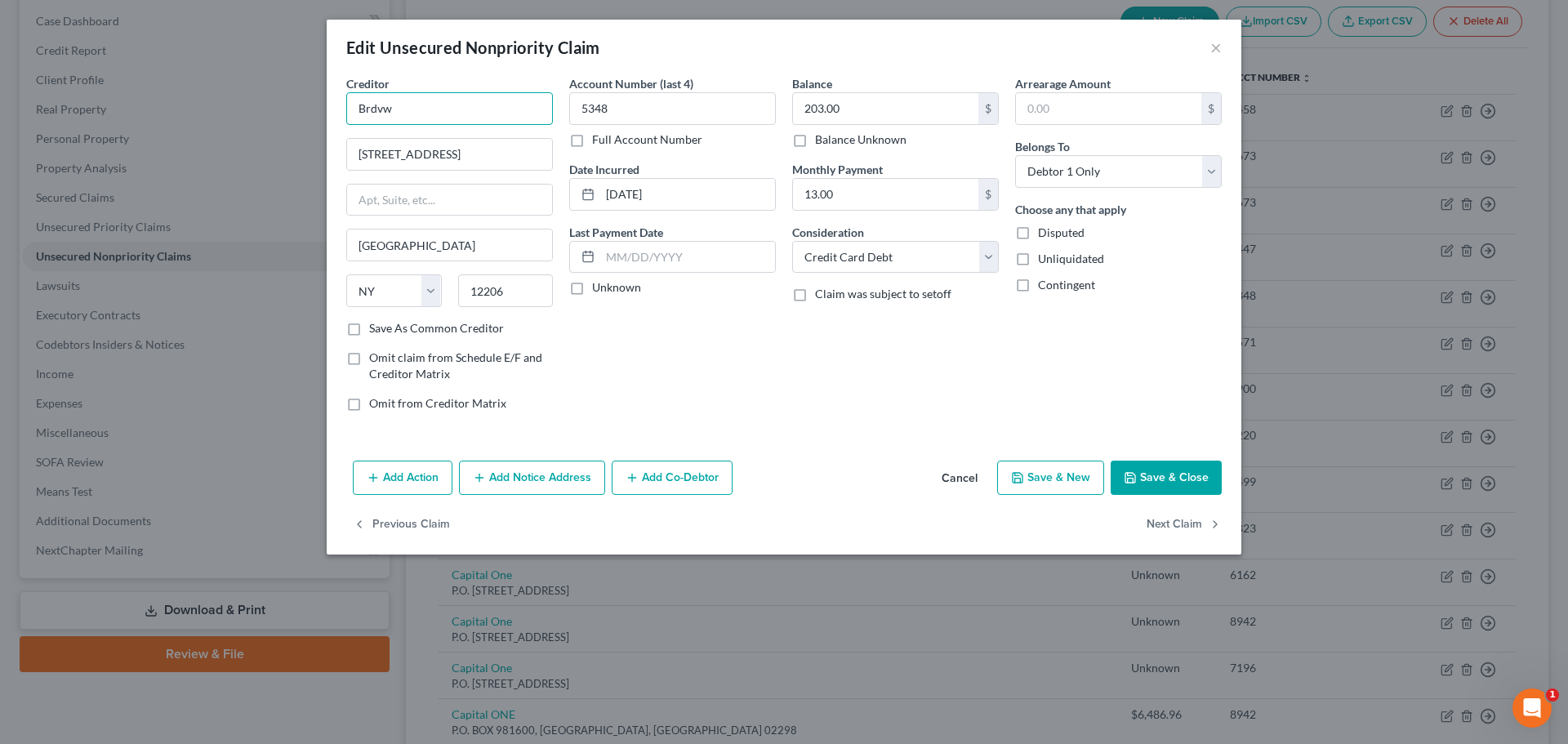
drag, startPoint x: 407, startPoint y: 103, endPoint x: 316, endPoint y: 105, distance: 91.0
click at [316, 105] on div "Edit Unsecured Nonpriority Claim × Creditor * Brdvw [STREET_ADDRESS][GEOGRAPHIC…" at bounding box center [784, 372] width 1568 height 744
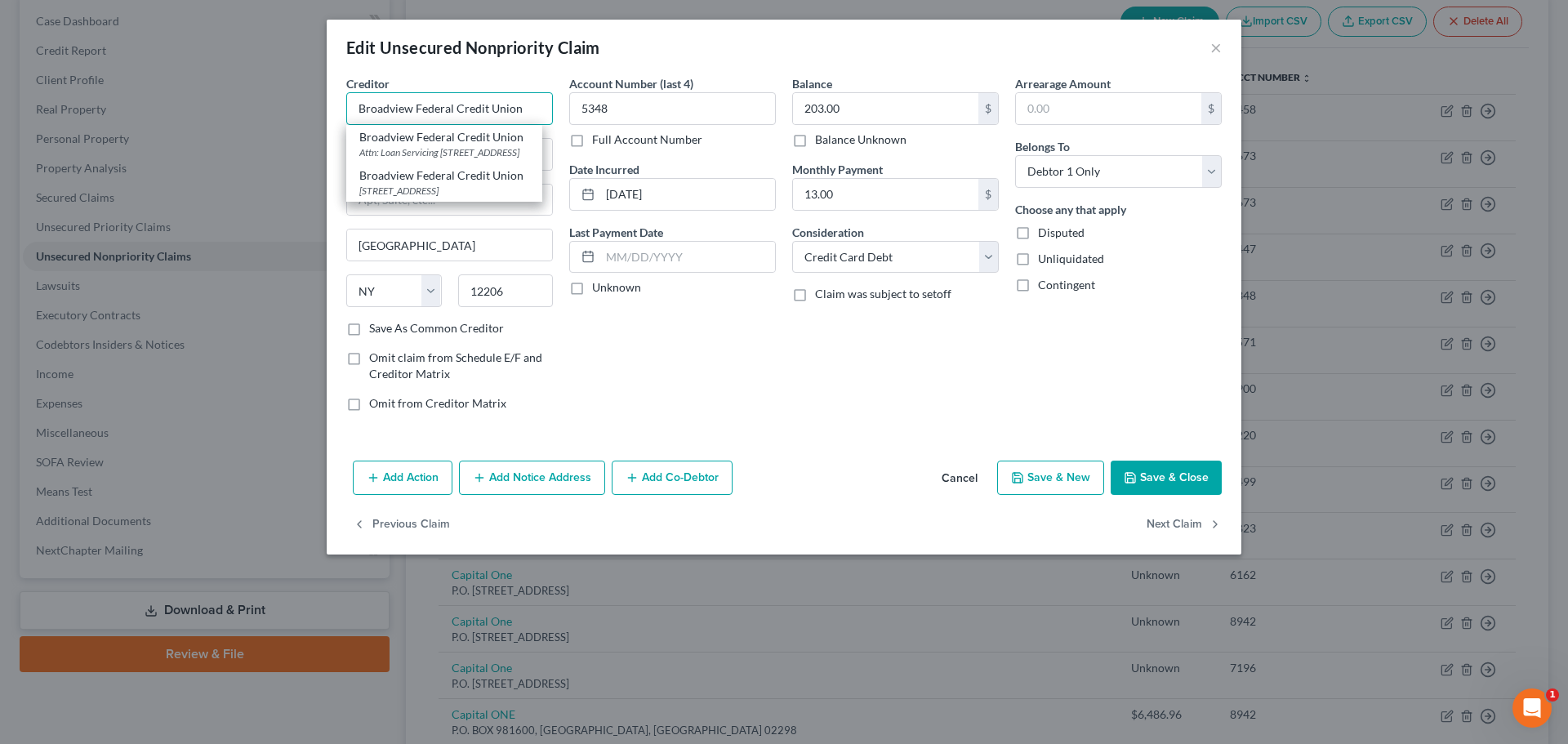
type input "Broadview Federal Credit Union"
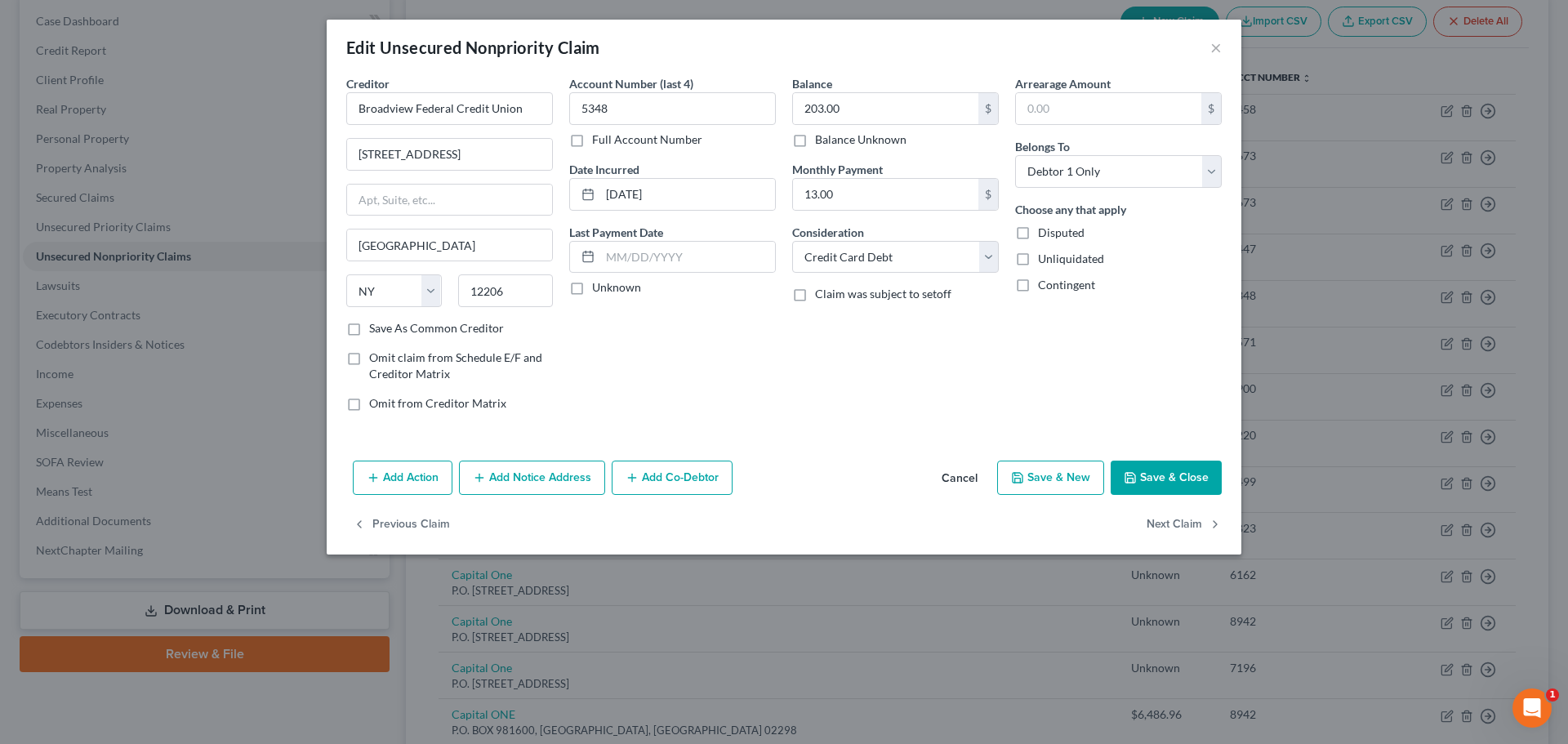
click at [1152, 471] on button "Save & Close" at bounding box center [1166, 478] width 111 height 34
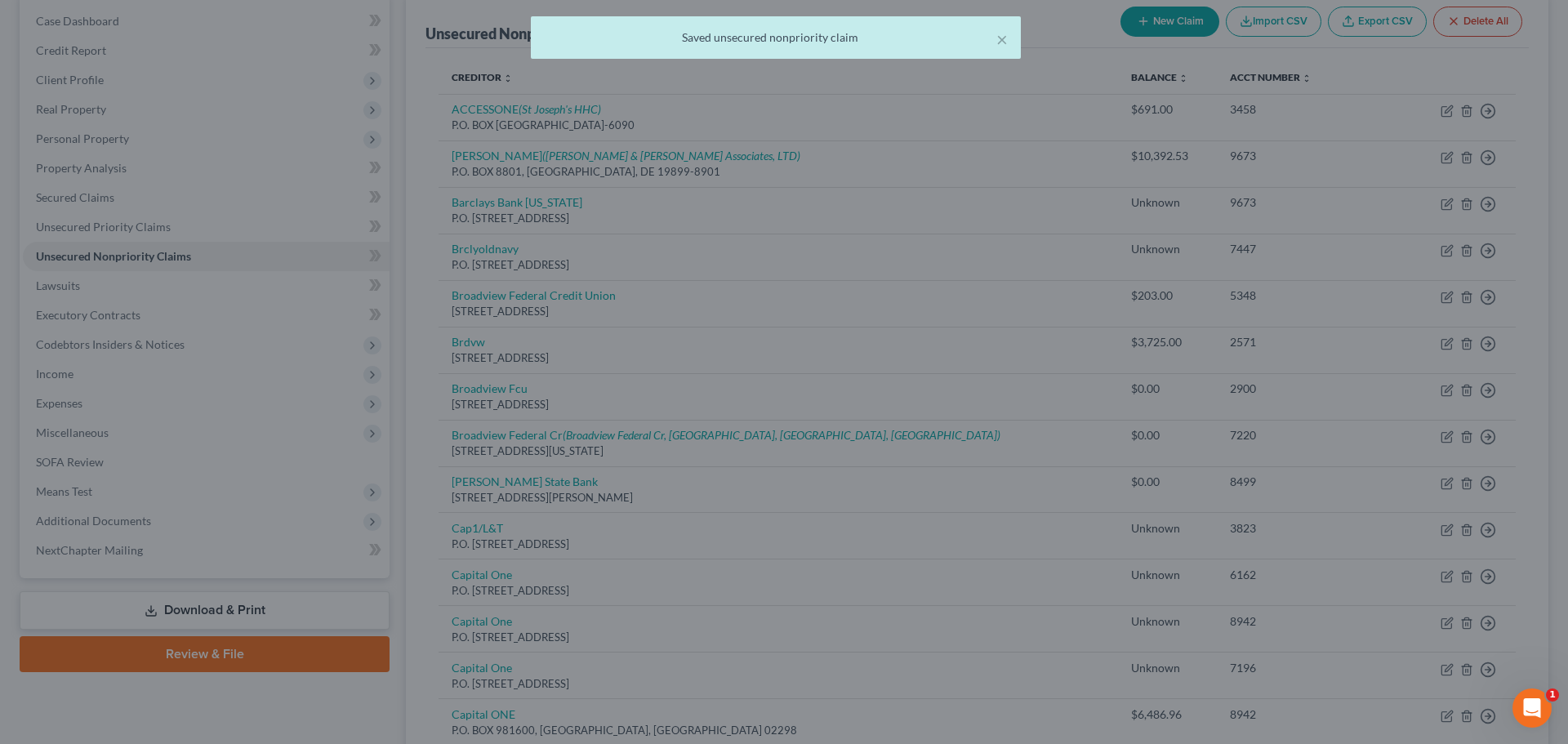
type input "0"
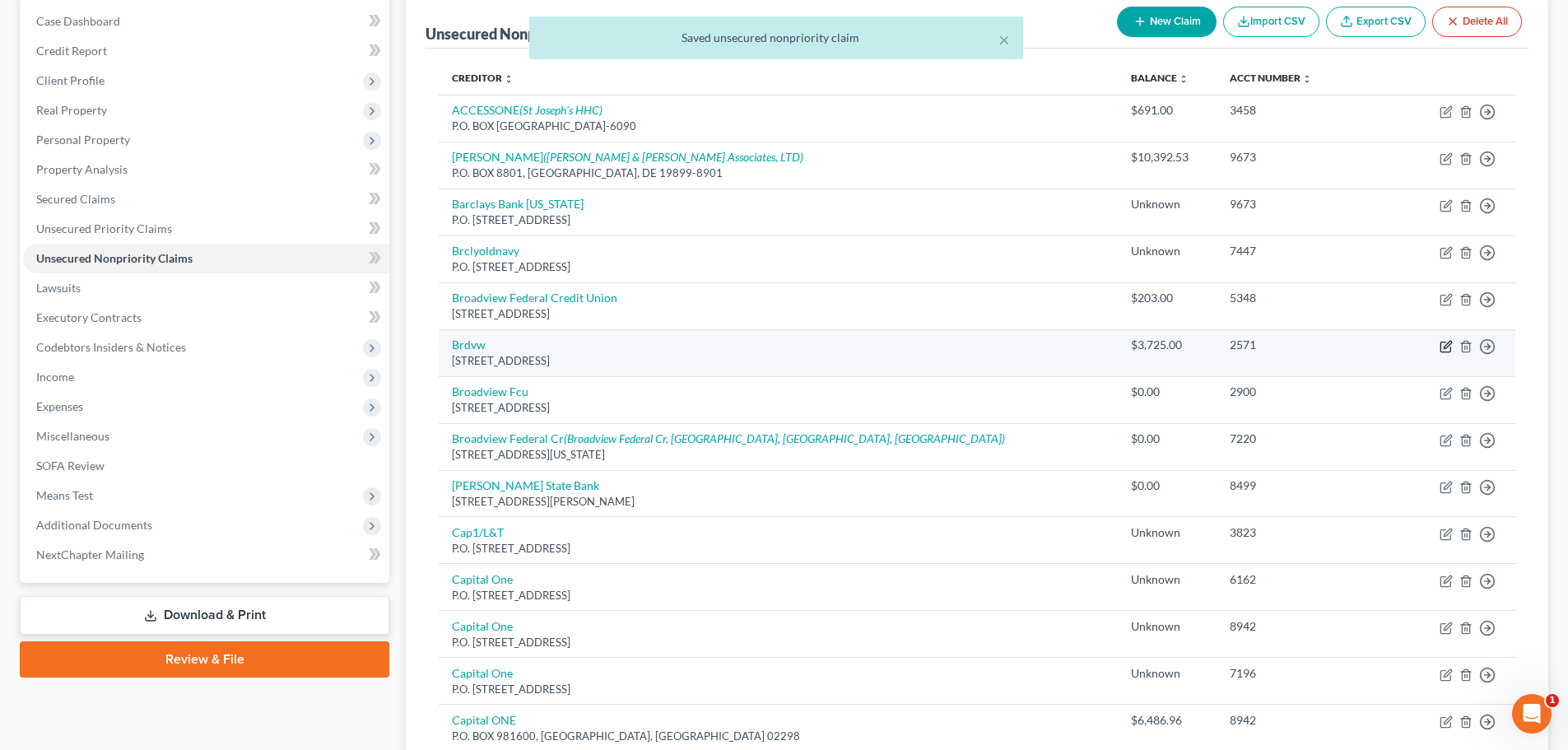
click at [1444, 346] on icon "button" at bounding box center [1446, 347] width 13 height 13
select select "35"
select select "0"
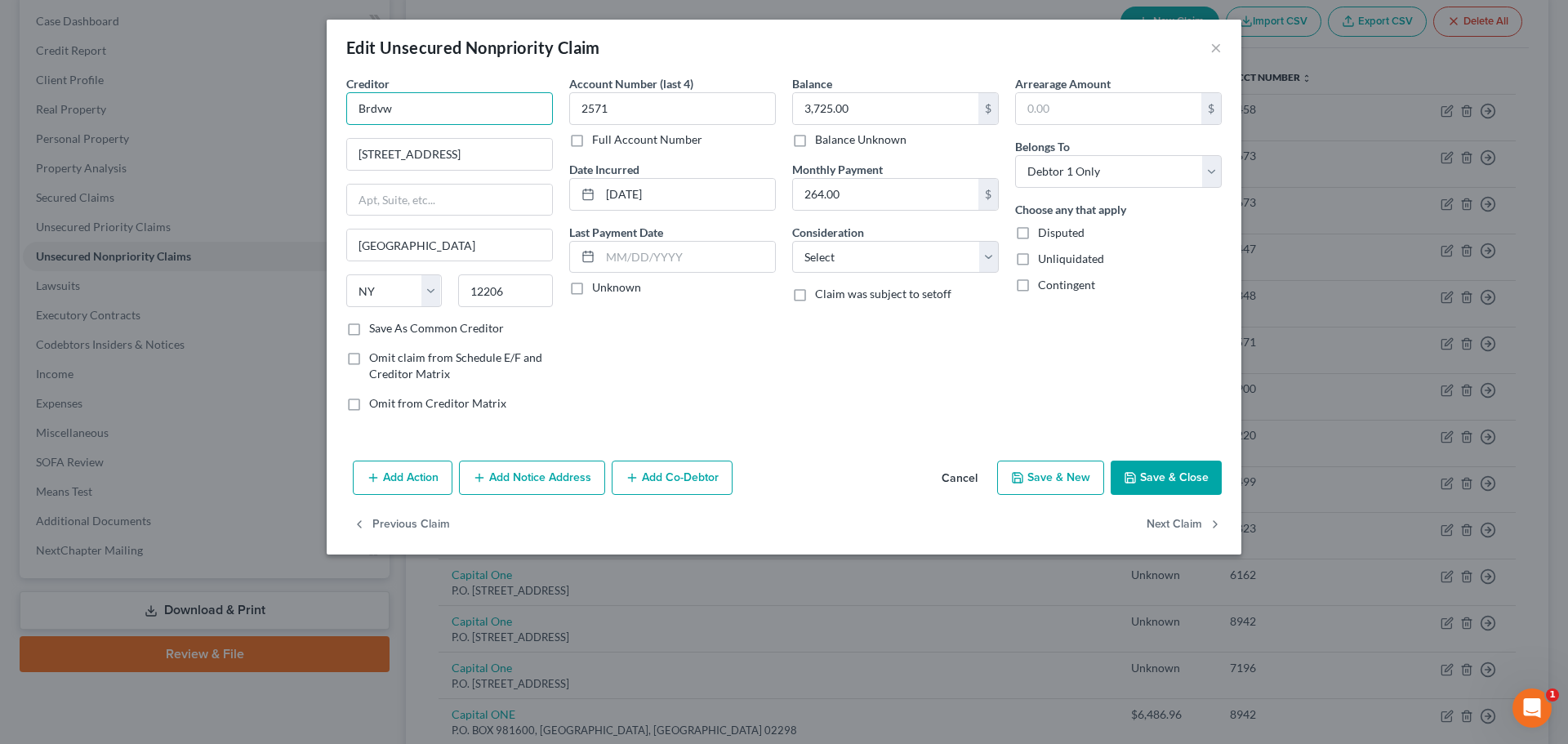
drag, startPoint x: 356, startPoint y: 112, endPoint x: 321, endPoint y: 112, distance: 35.0
click at [321, 112] on div "Edit Unsecured Nonpriority Claim × Creditor * Brdvw [STREET_ADDRESS][GEOGRAPHIC…" at bounding box center [784, 372] width 1568 height 744
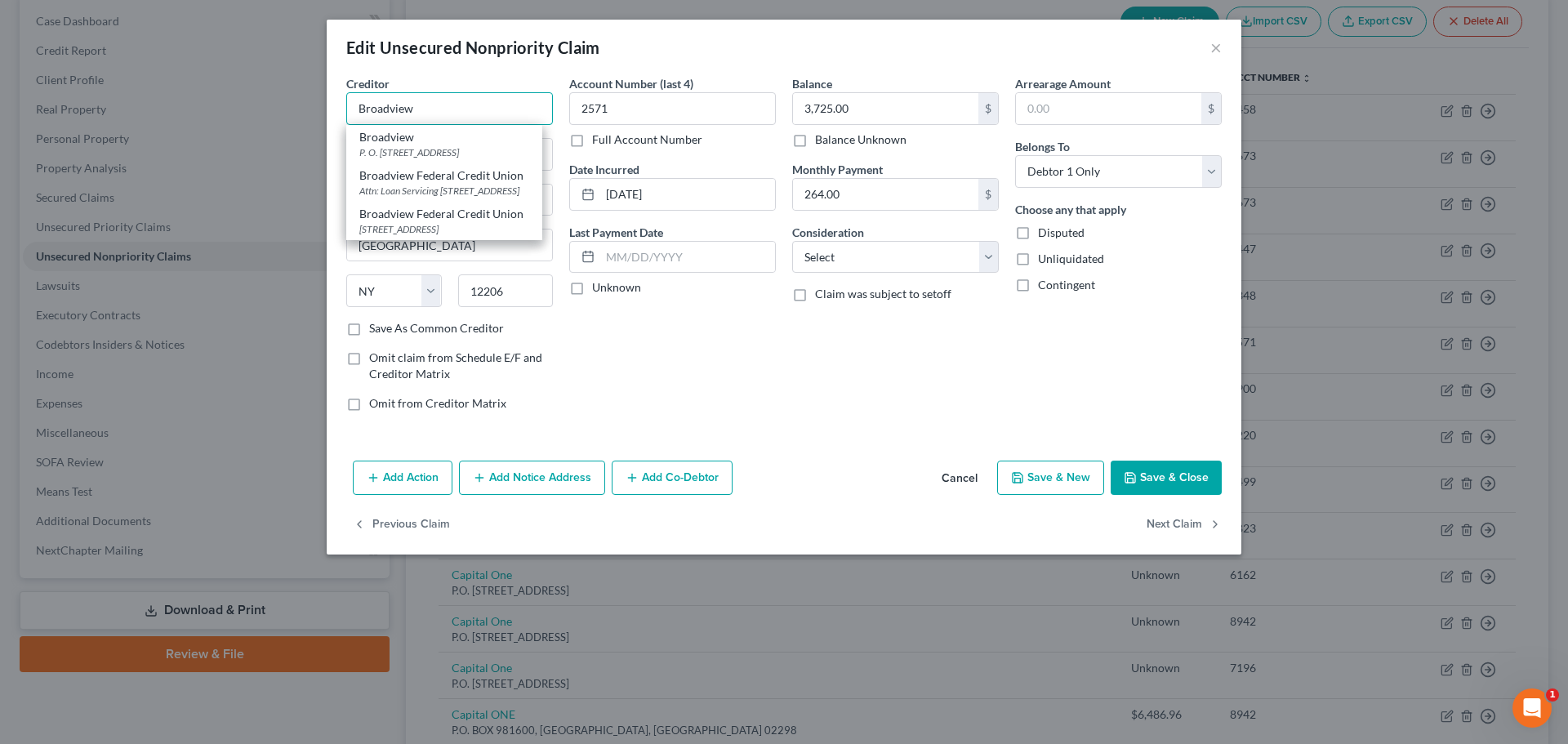
type input "Broadview"
click at [1169, 473] on button "Save & Close" at bounding box center [1166, 478] width 111 height 34
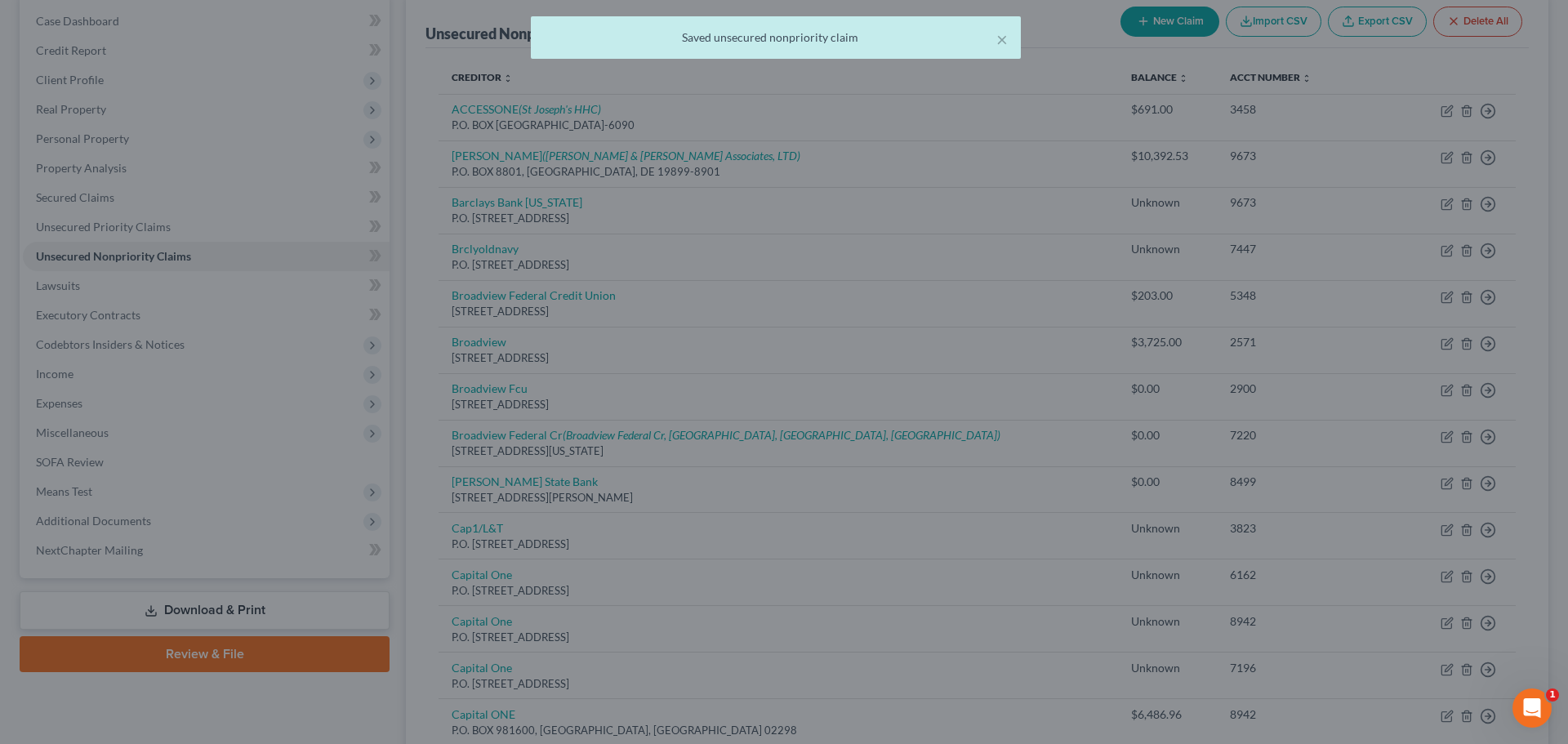
type input "0"
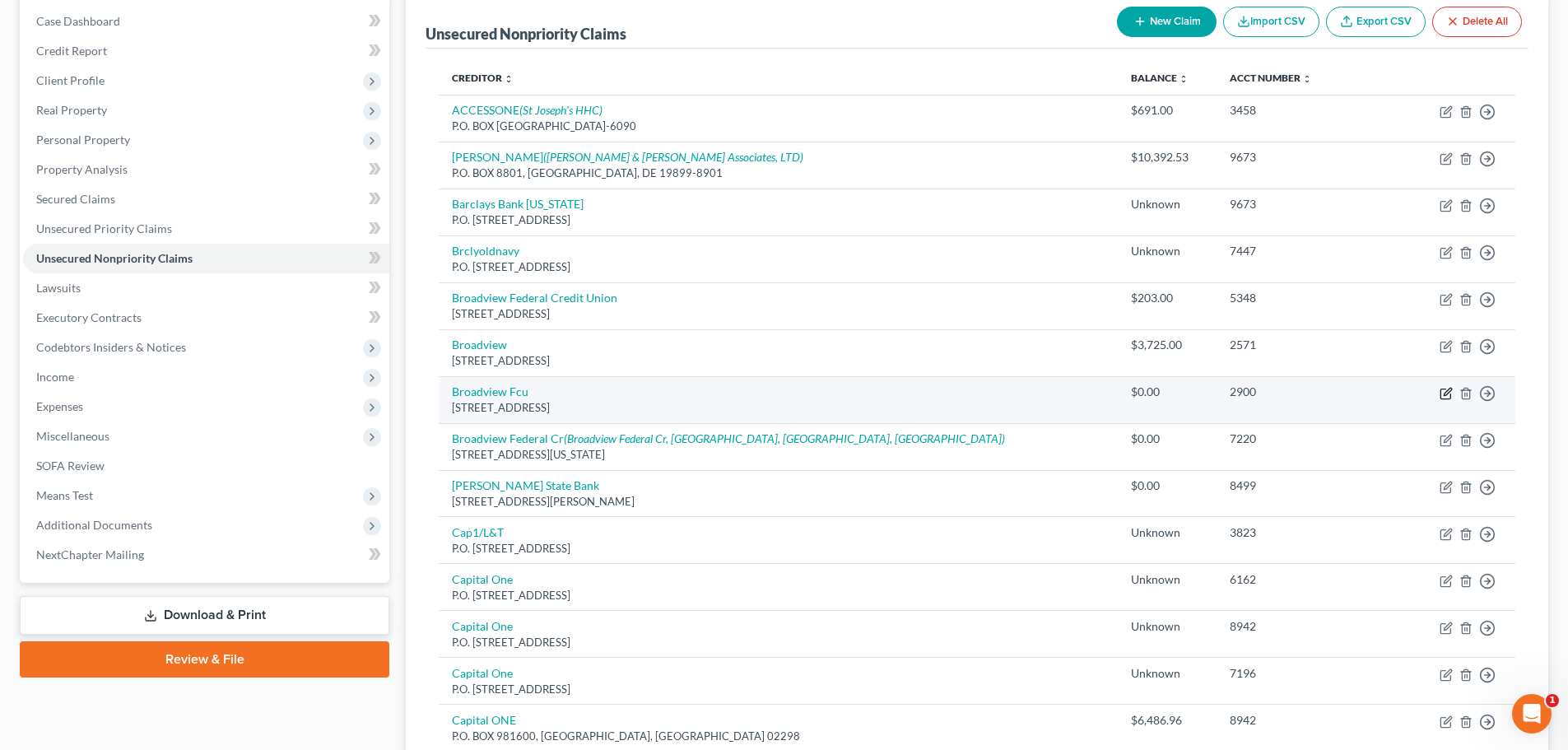
click at [1446, 396] on icon "button" at bounding box center [1446, 393] width 13 height 13
select select "35"
select select "0"
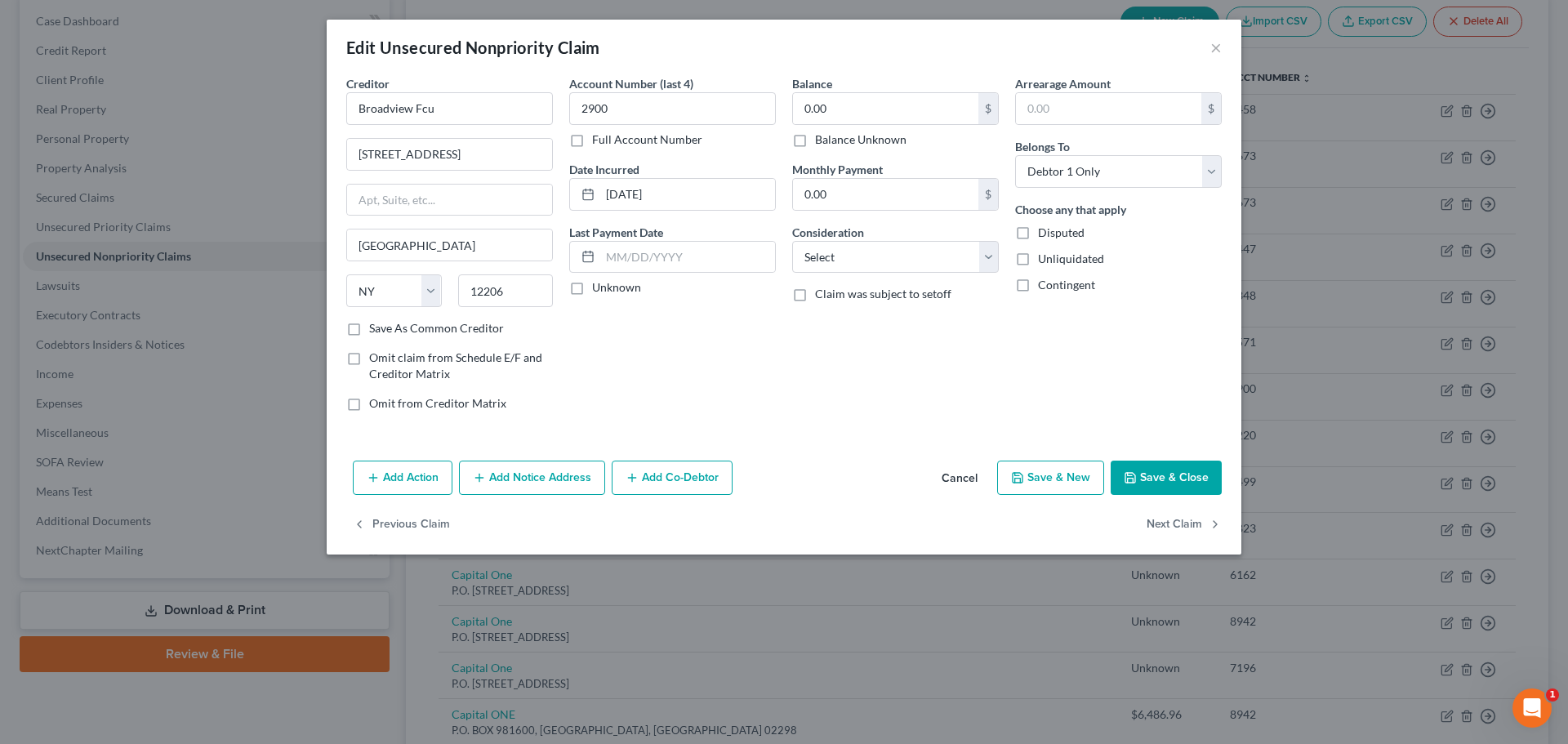
click at [815, 143] on label "Balance Unknown" at bounding box center [861, 139] width 92 height 16
click at [822, 142] on input "Balance Unknown" at bounding box center [827, 136] width 11 height 11
checkbox input "true"
click at [1188, 481] on button "Save & Close" at bounding box center [1166, 478] width 111 height 34
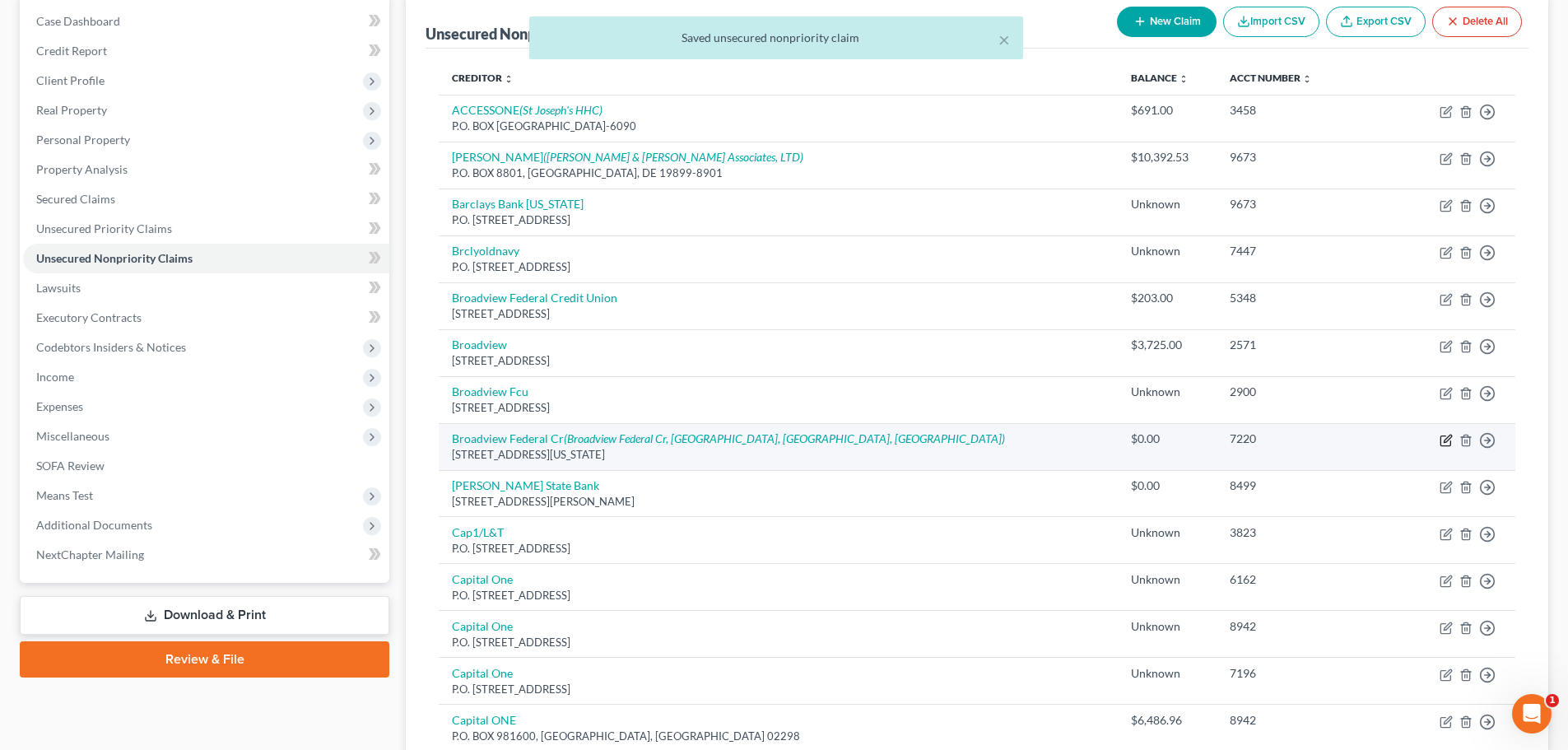
click at [1444, 442] on icon "button" at bounding box center [1448, 439] width 8 height 8
select select "35"
select select "0"
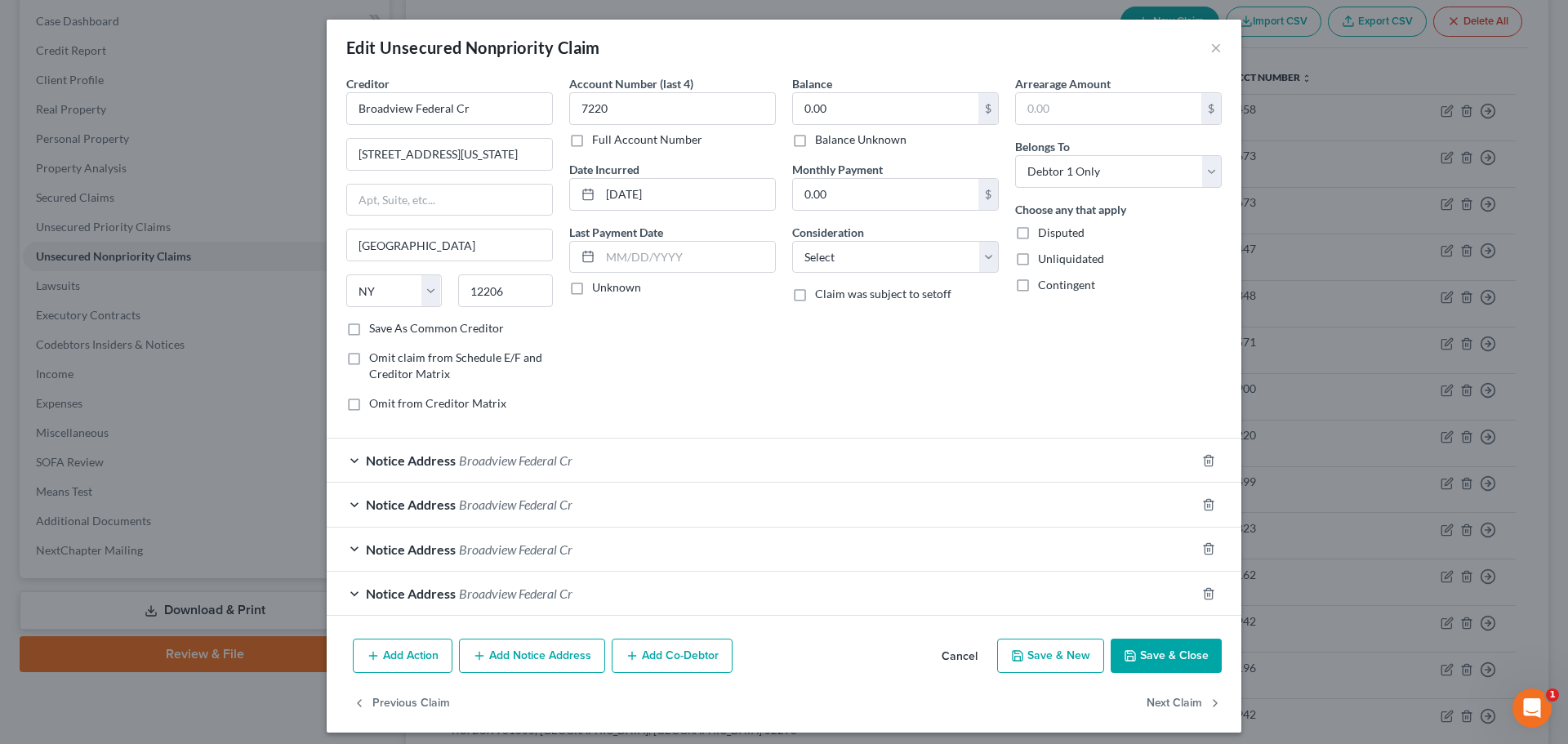
click at [382, 459] on span "Notice Address" at bounding box center [411, 460] width 90 height 15
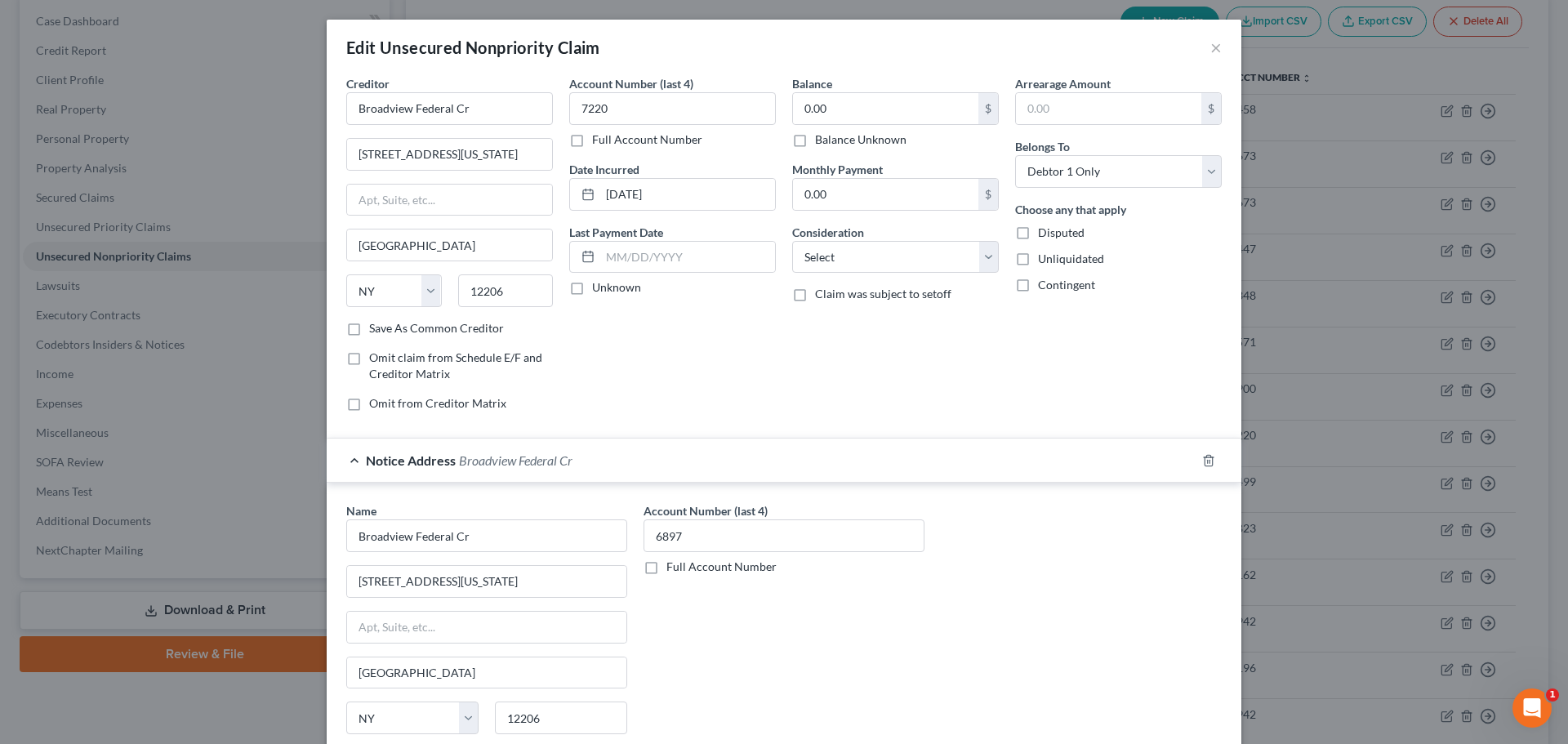
click at [377, 459] on span "Notice Address" at bounding box center [411, 460] width 90 height 15
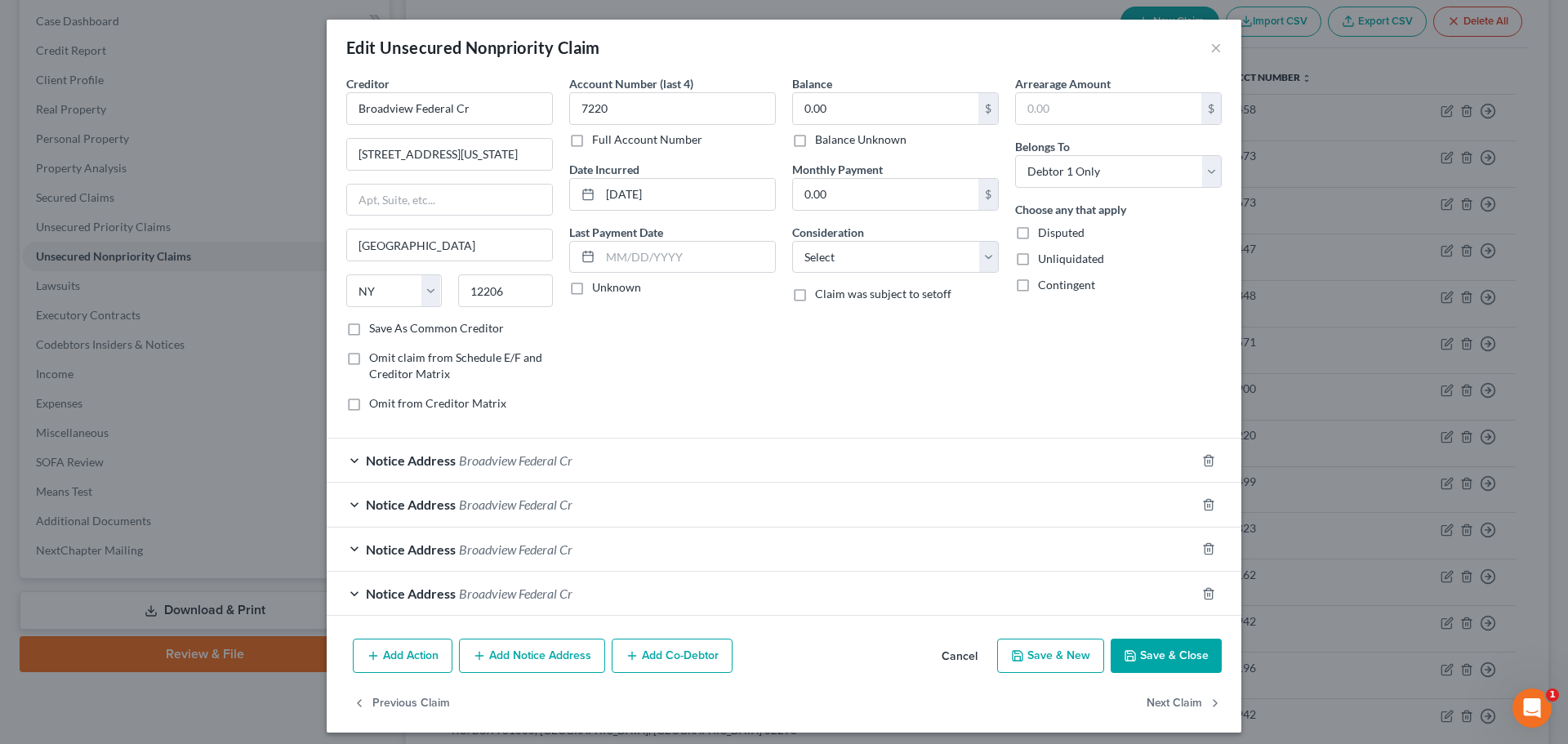
click at [377, 500] on span "Notice Address" at bounding box center [411, 504] width 90 height 15
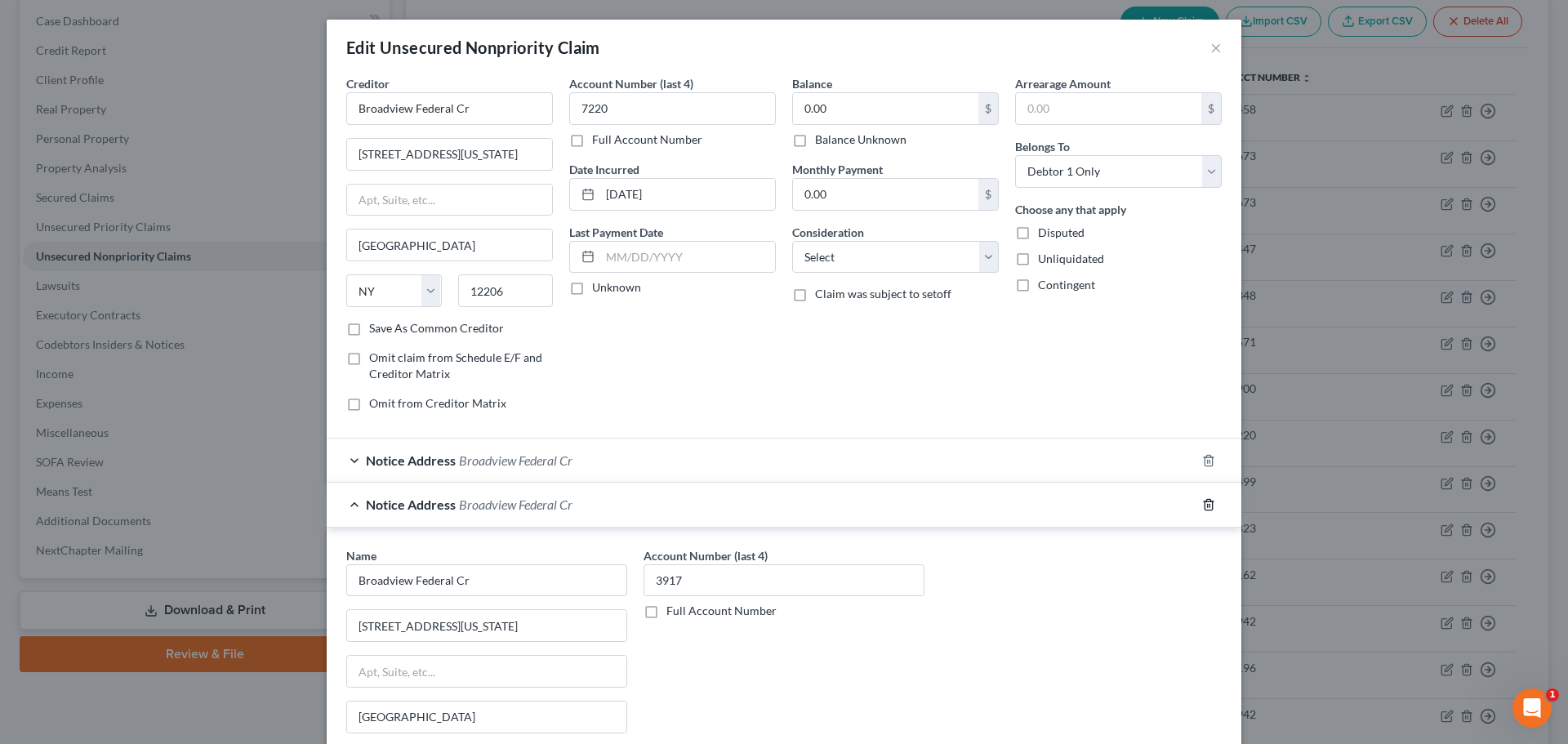
click at [1205, 503] on icon "button" at bounding box center [1209, 505] width 13 height 13
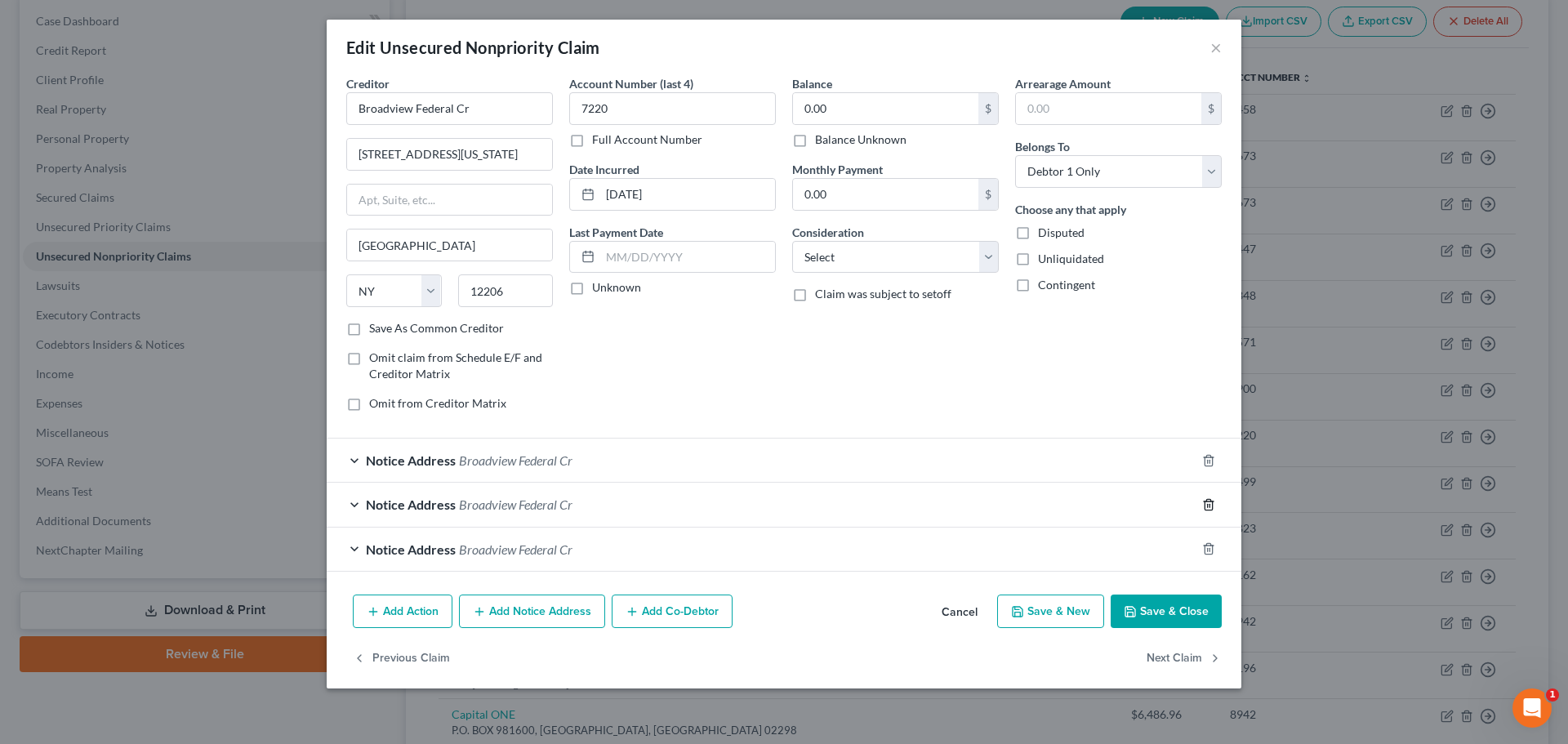
click at [1205, 503] on icon "button" at bounding box center [1208, 504] width 8 height 11
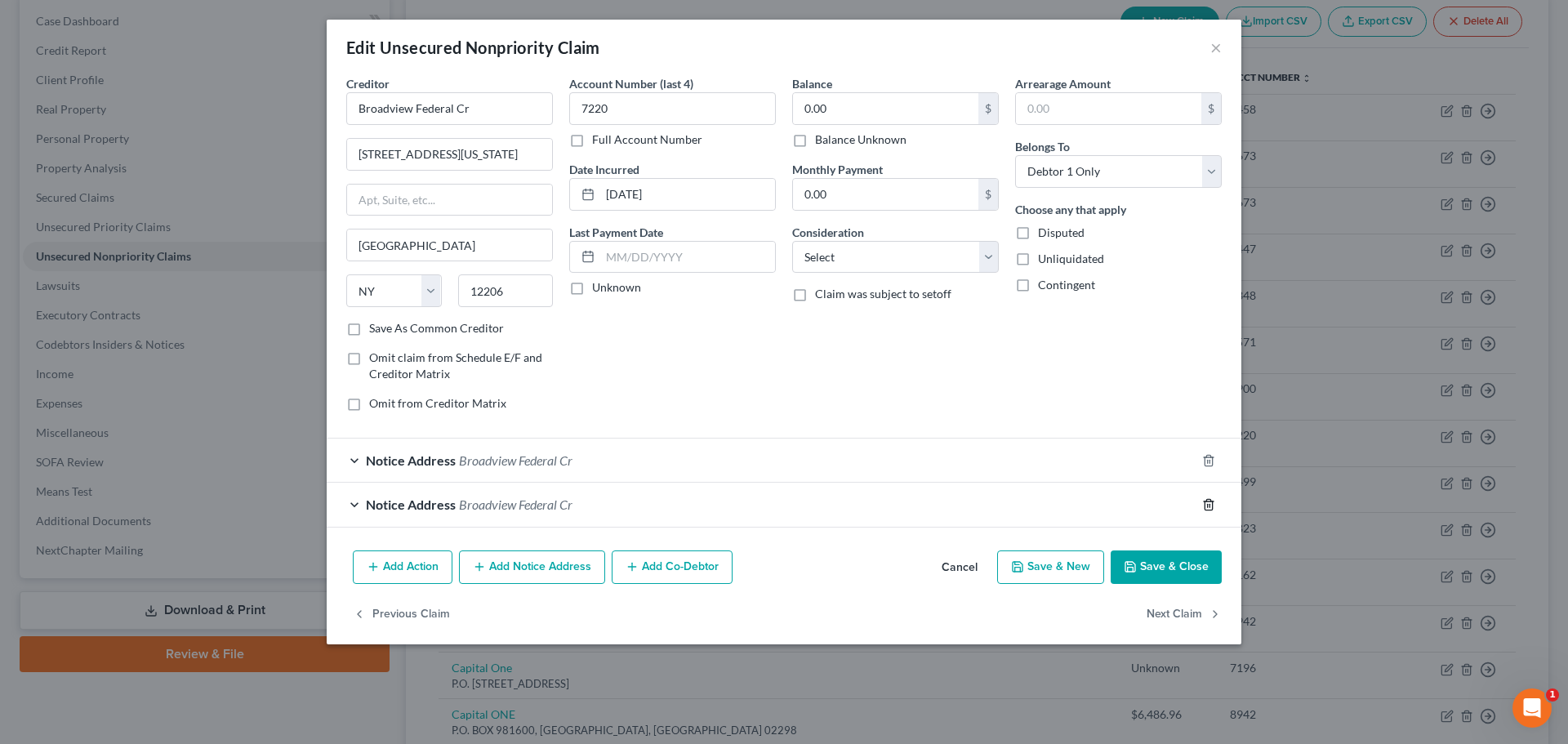
click at [1205, 503] on icon "button" at bounding box center [1208, 504] width 8 height 11
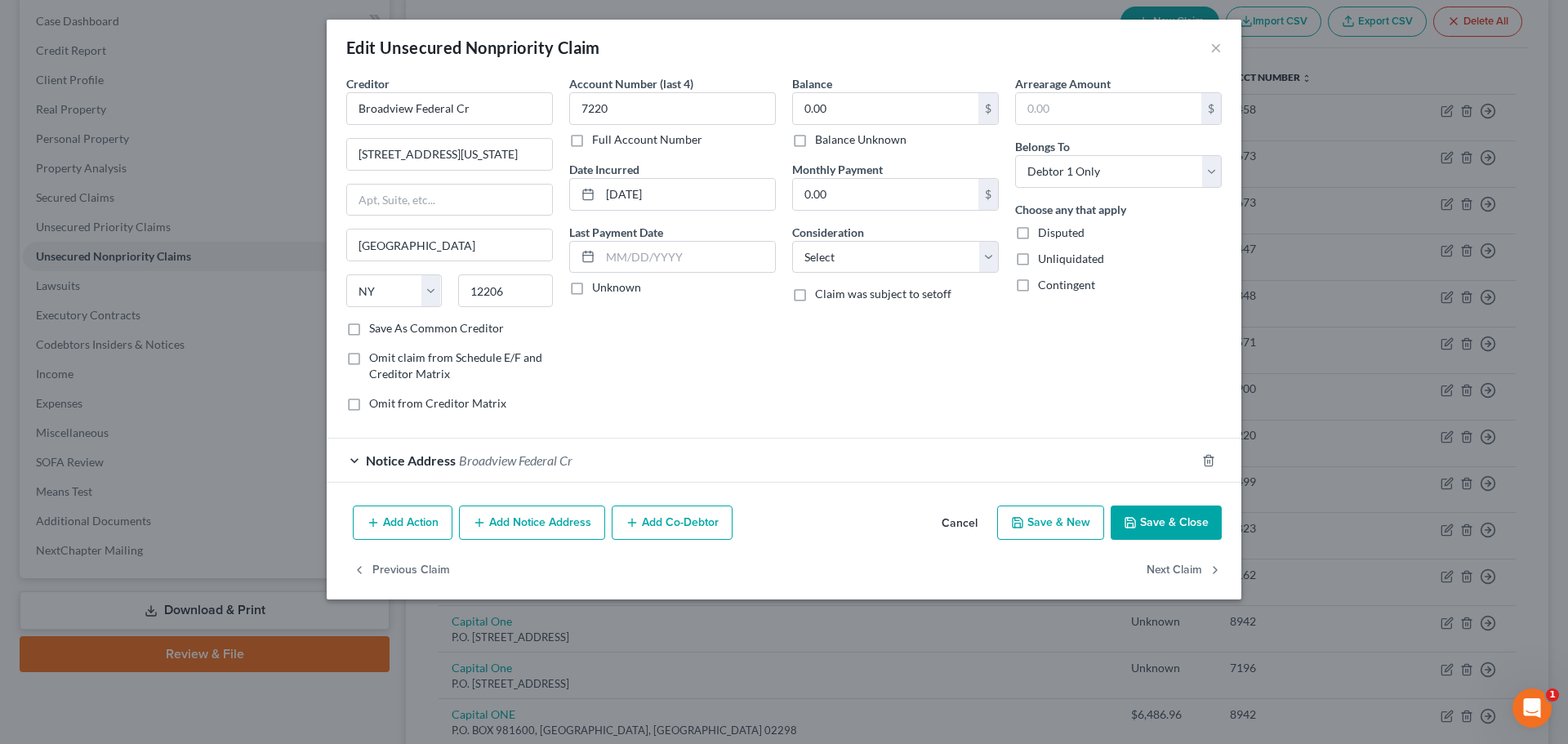
click at [426, 461] on span "Notice Address" at bounding box center [411, 460] width 90 height 15
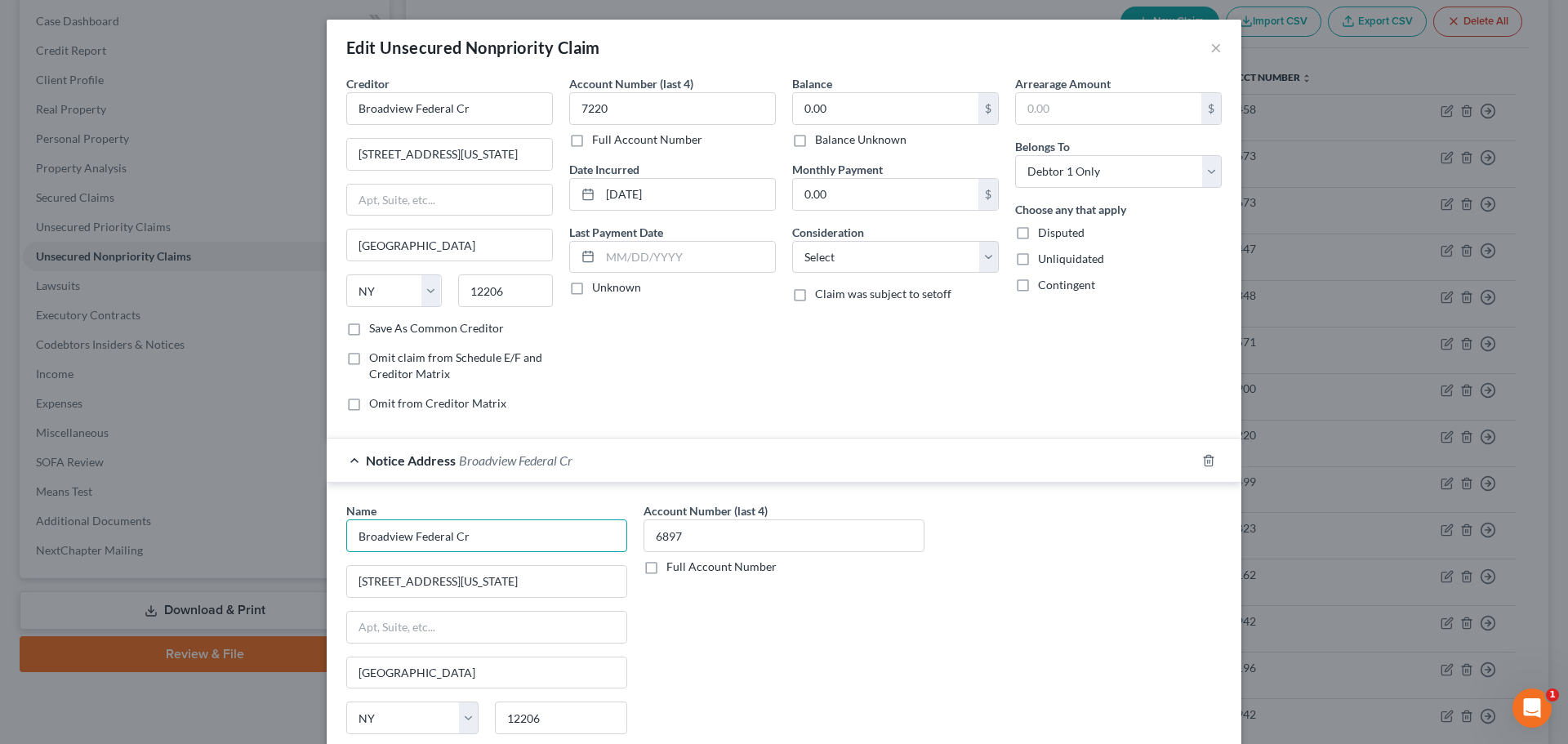
click at [489, 539] on input "Broadview Federal Cr" at bounding box center [487, 536] width 281 height 33
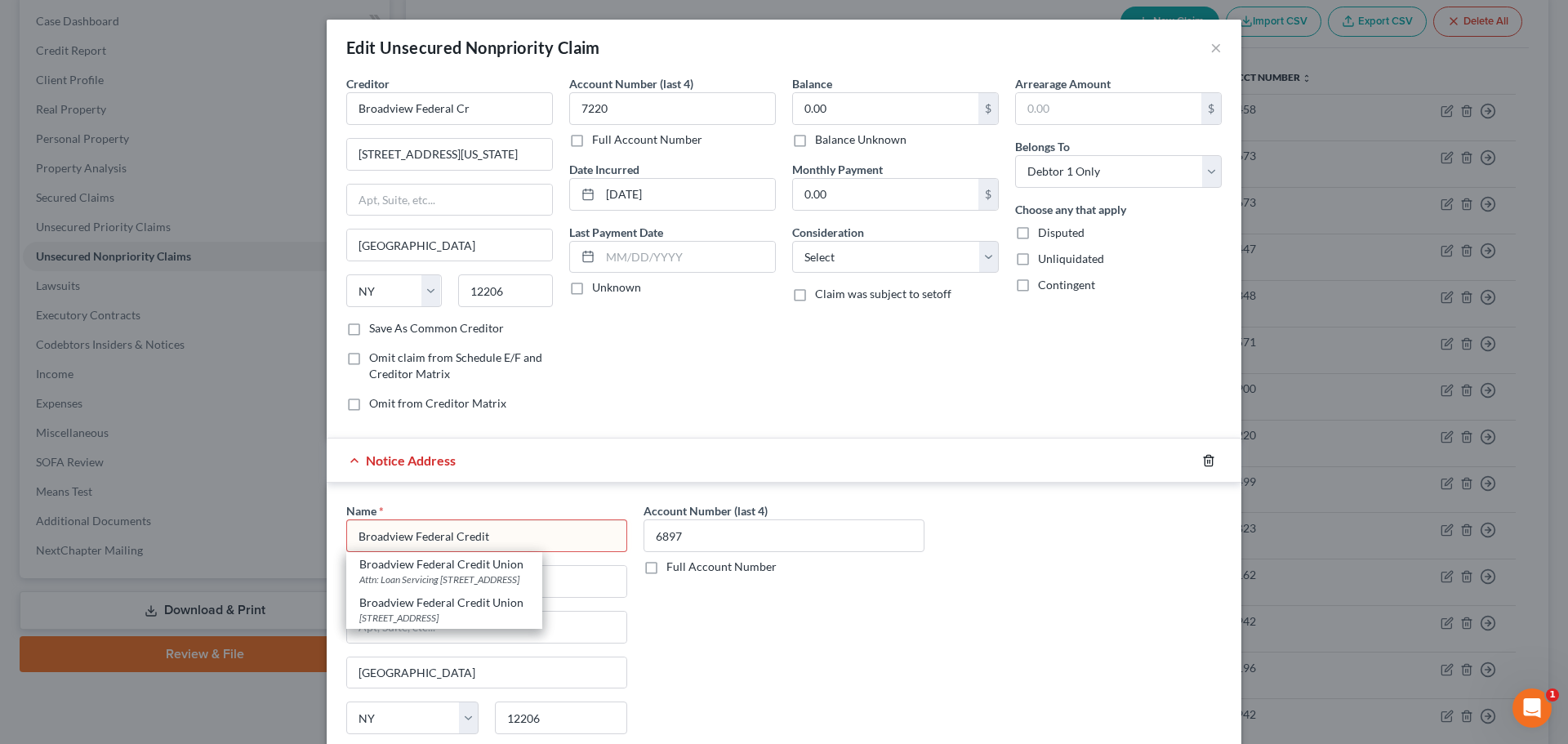
type input "Broadview Federal Credit"
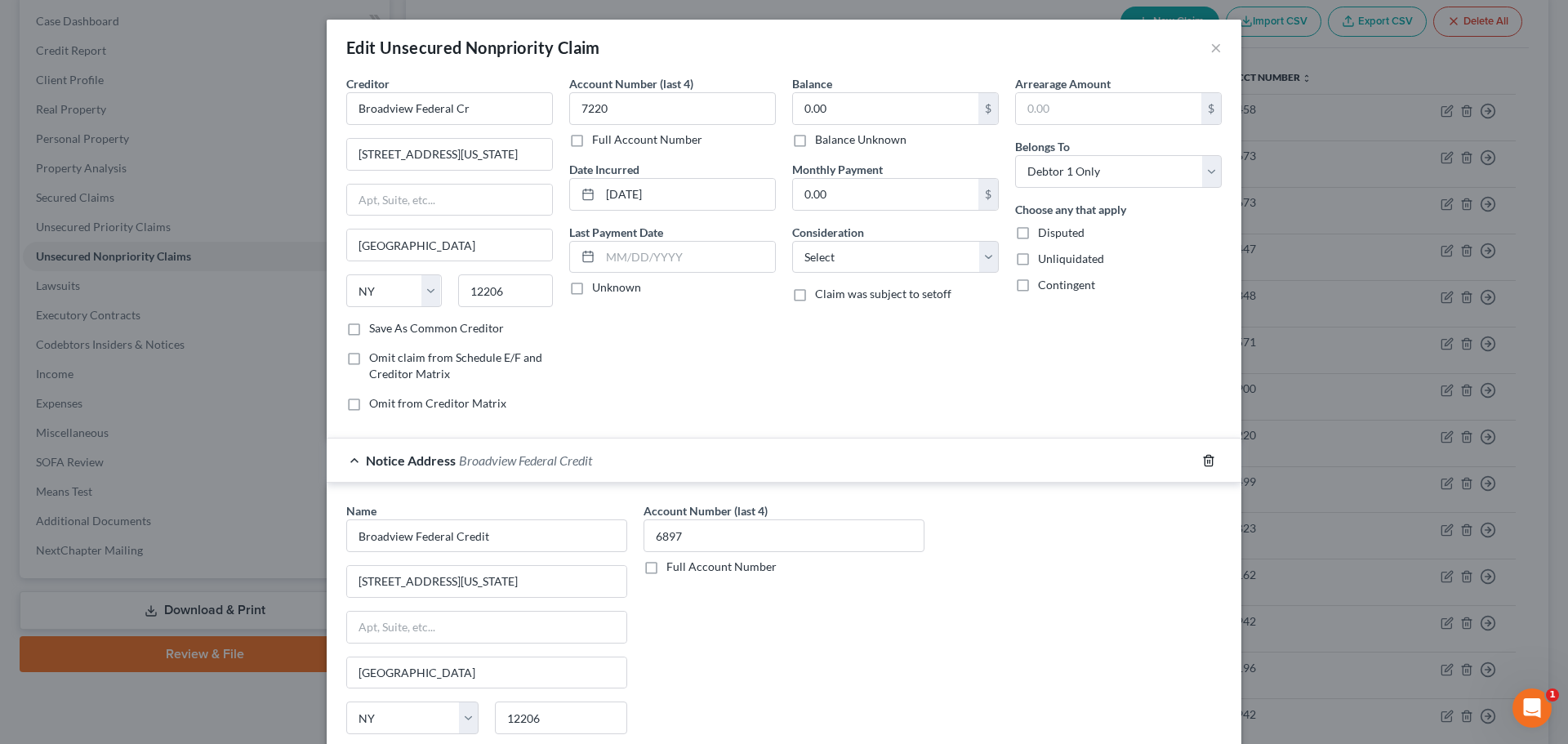
click at [1204, 457] on polyline "button" at bounding box center [1209, 457] width 10 height 0
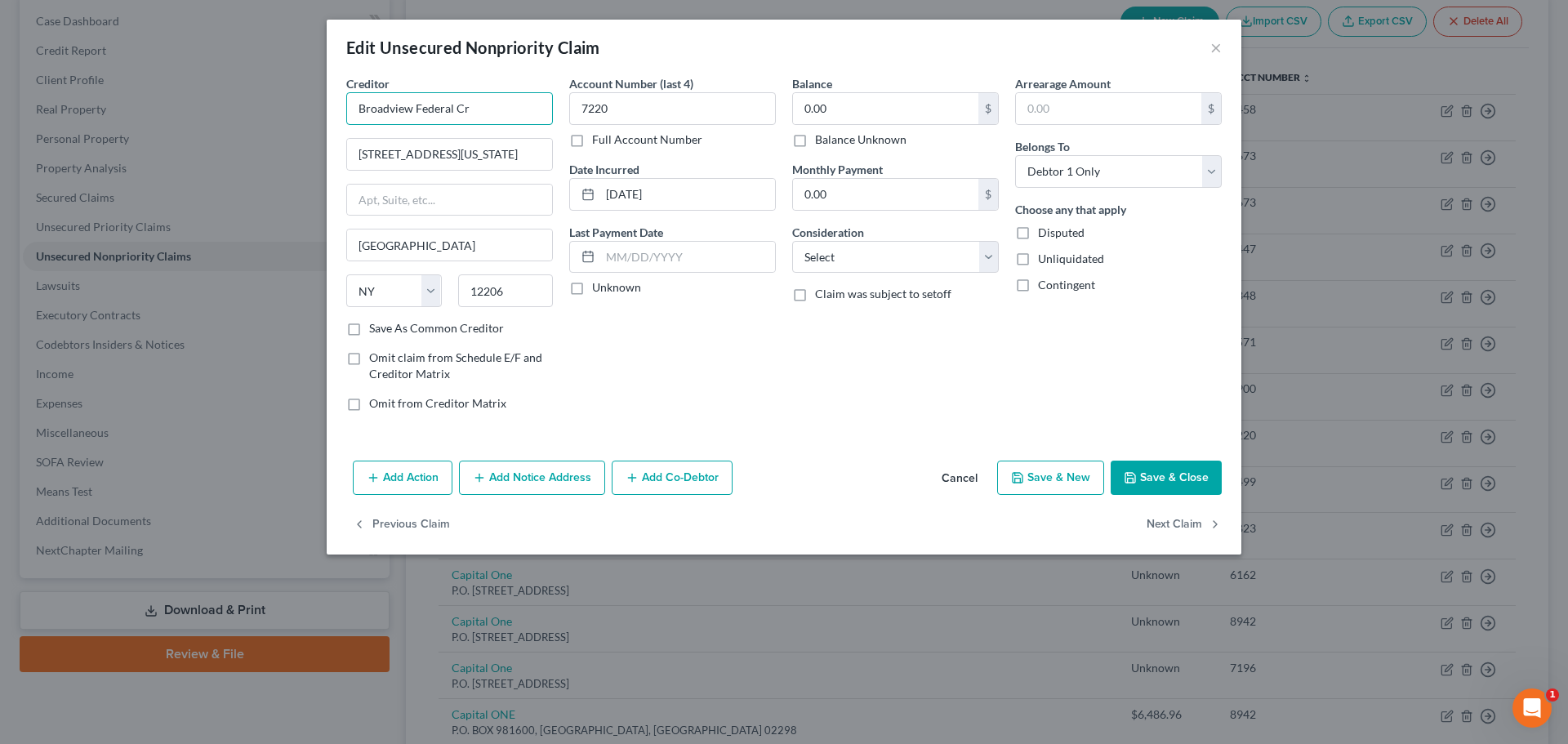
click at [508, 113] on input "Broadview Federal Cr" at bounding box center [450, 108] width 207 height 33
type input "Broadview Federal Credit"
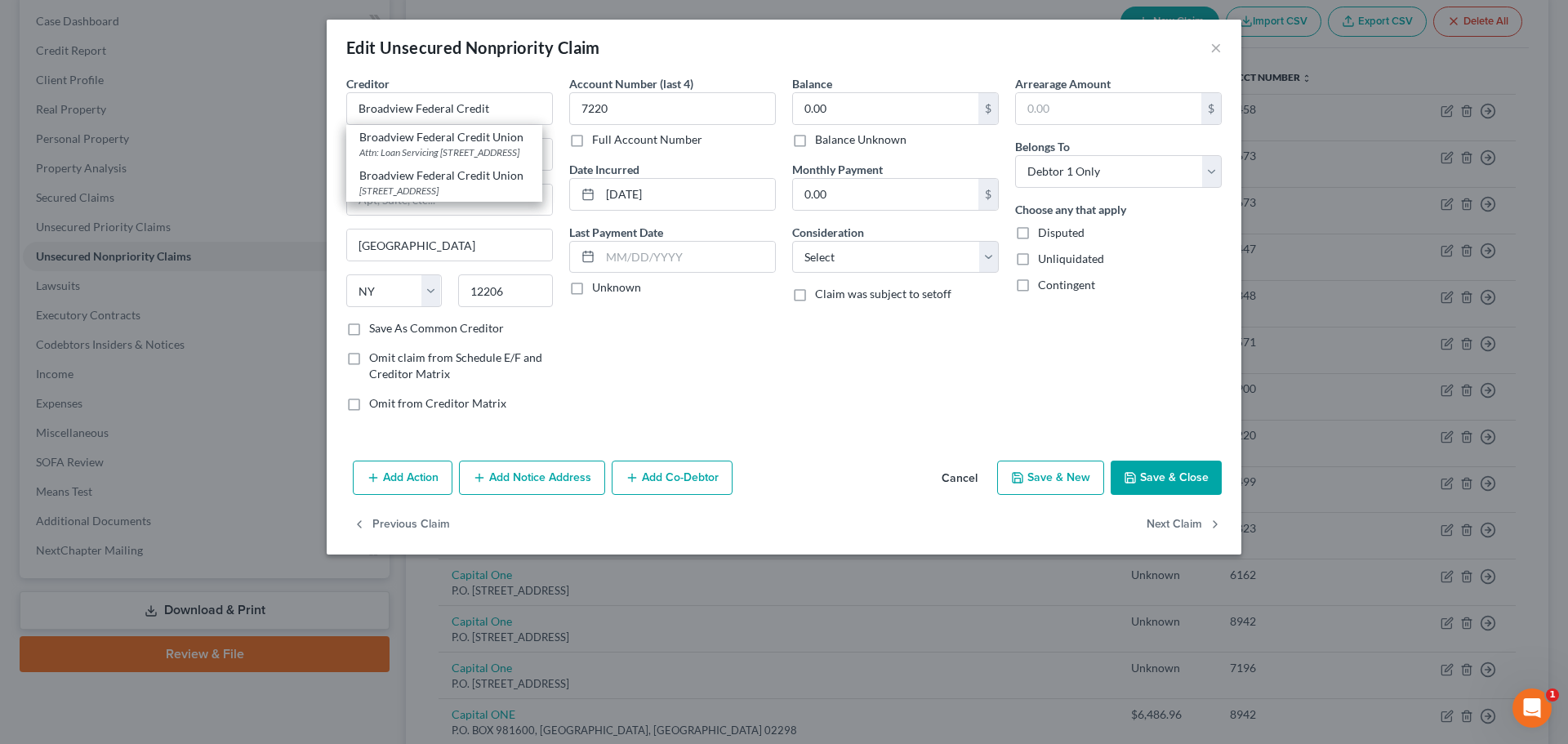
click at [1186, 477] on button "Save & Close" at bounding box center [1166, 478] width 111 height 34
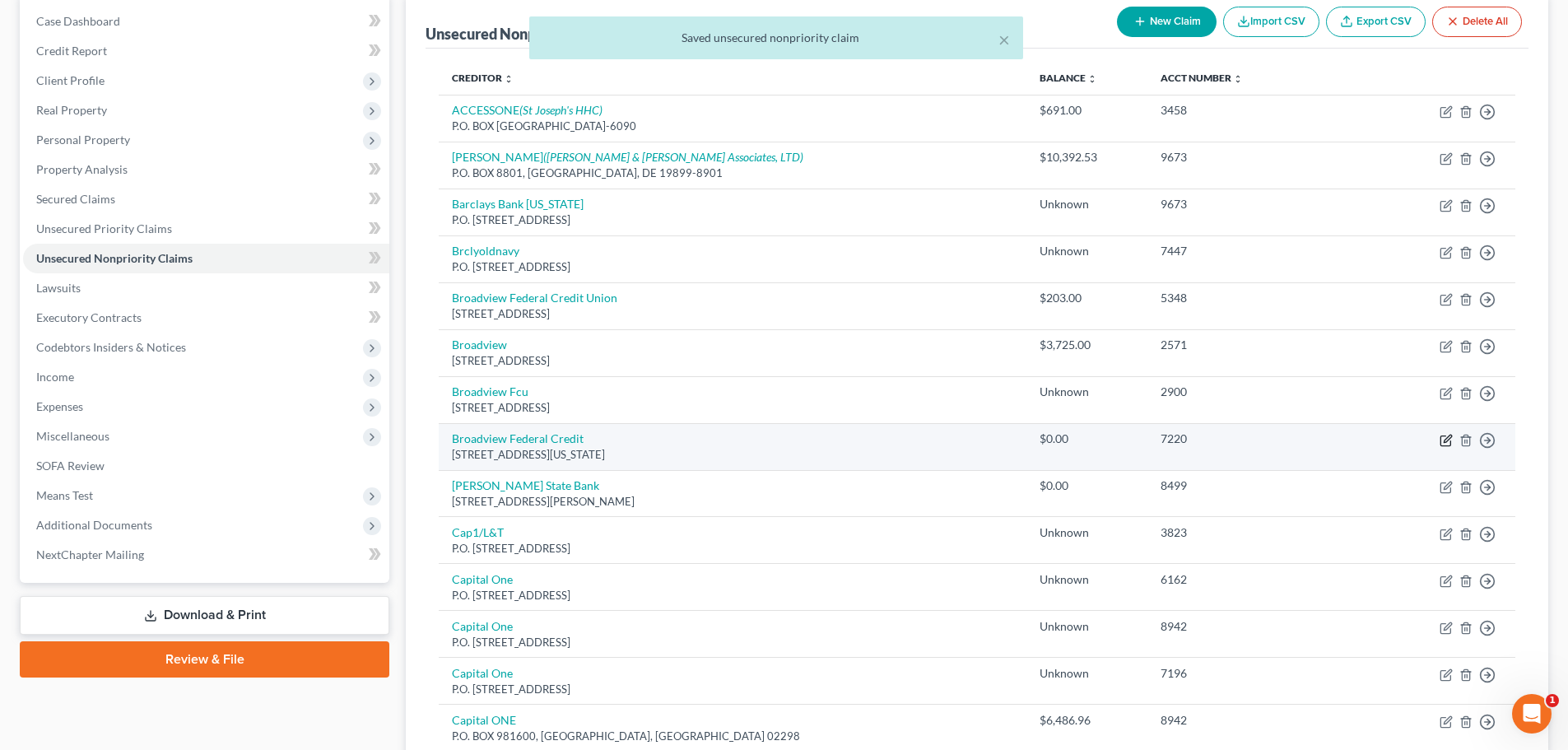
click at [1445, 442] on icon "button" at bounding box center [1448, 439] width 8 height 8
select select "35"
select select "0"
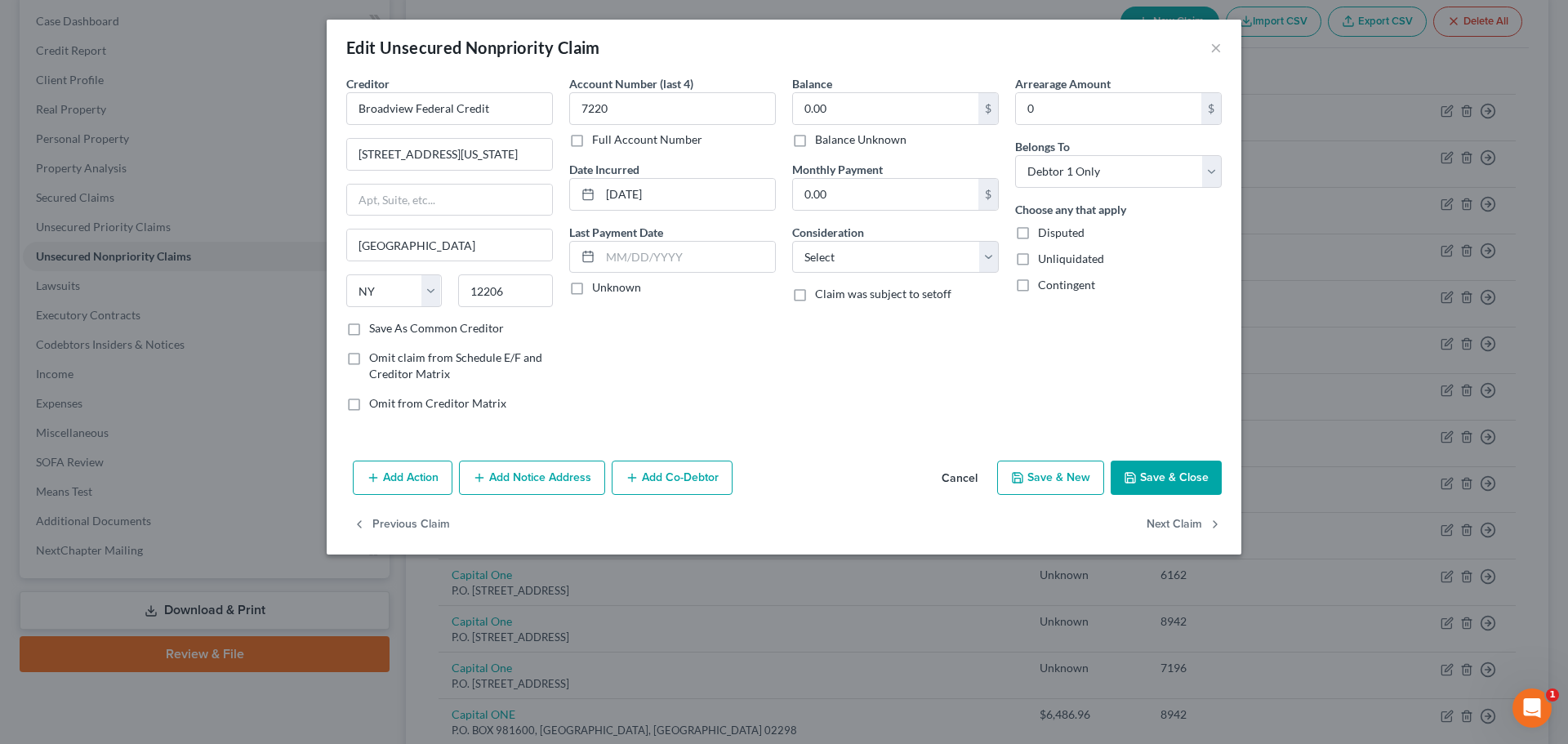
click at [815, 141] on label "Balance Unknown" at bounding box center [861, 139] width 92 height 16
click at [822, 141] on input "Balance Unknown" at bounding box center [827, 136] width 11 height 11
checkbox input "true"
click at [1164, 475] on button "Save & Close" at bounding box center [1166, 478] width 111 height 34
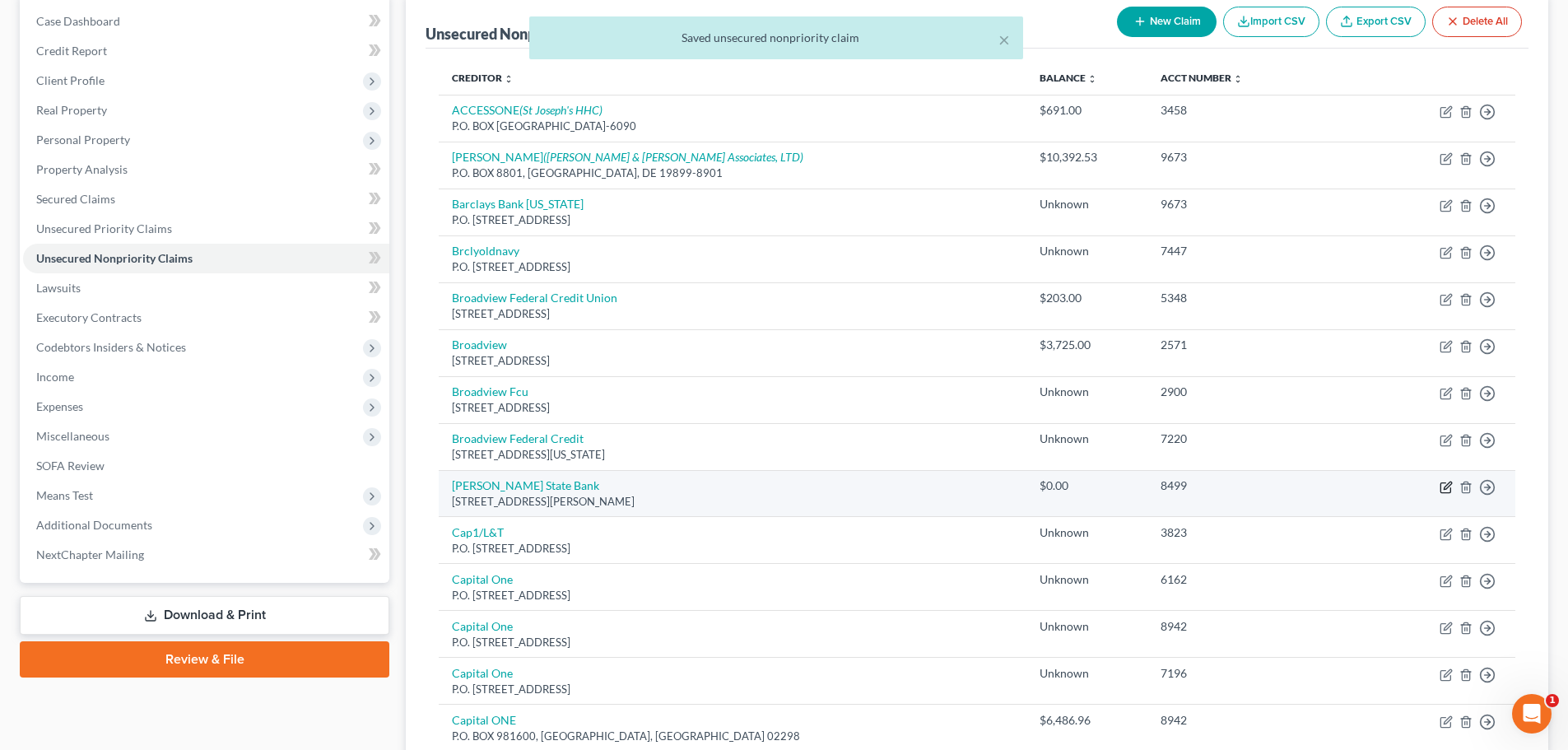
click at [1448, 487] on icon "button" at bounding box center [1448, 485] width 8 height 8
select select "43"
select select "2"
select select "0"
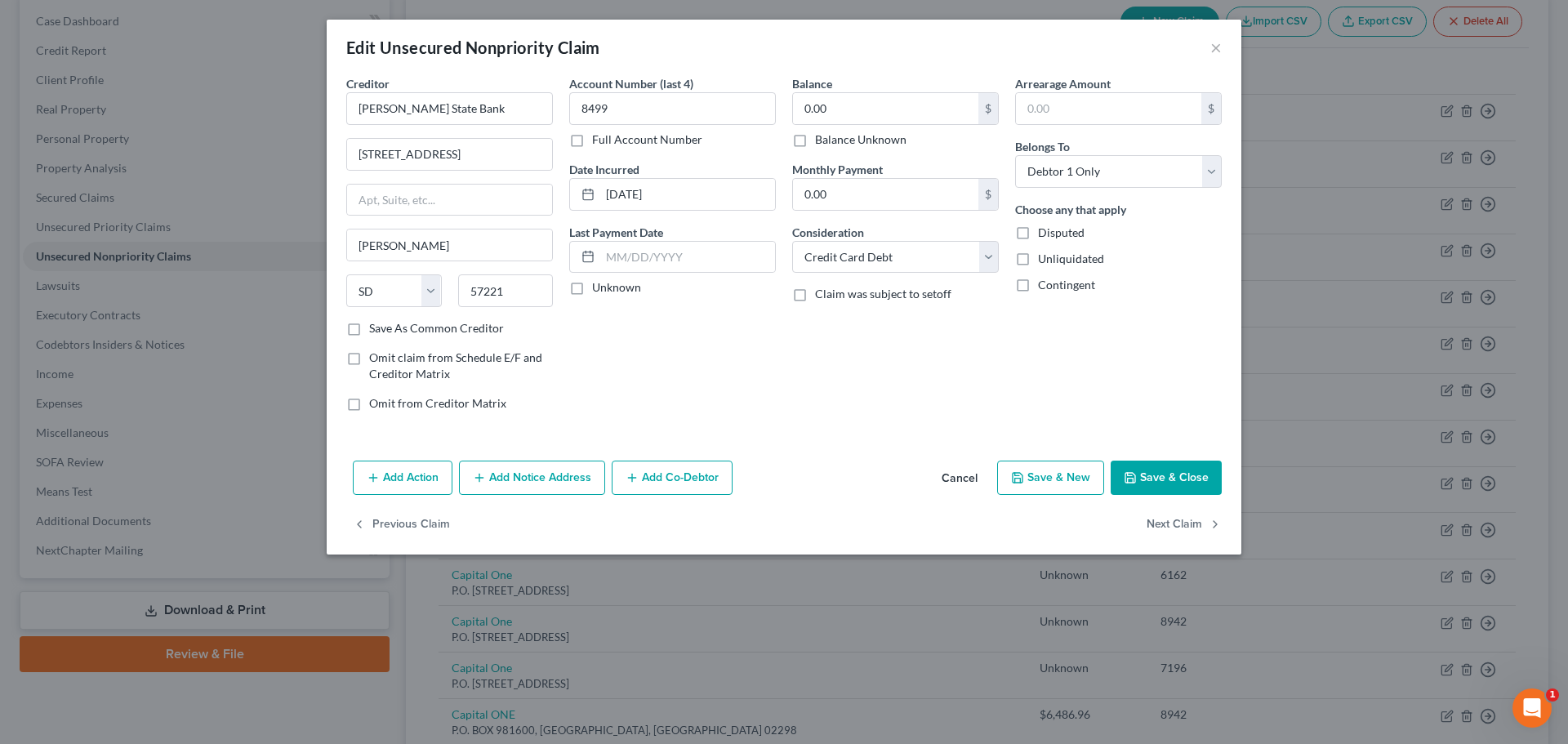
click at [815, 142] on label "Balance Unknown" at bounding box center [861, 139] width 92 height 16
click at [822, 142] on input "Balance Unknown" at bounding box center [827, 136] width 11 height 11
checkbox input "true"
click at [1168, 469] on button "Save & Close" at bounding box center [1166, 478] width 111 height 34
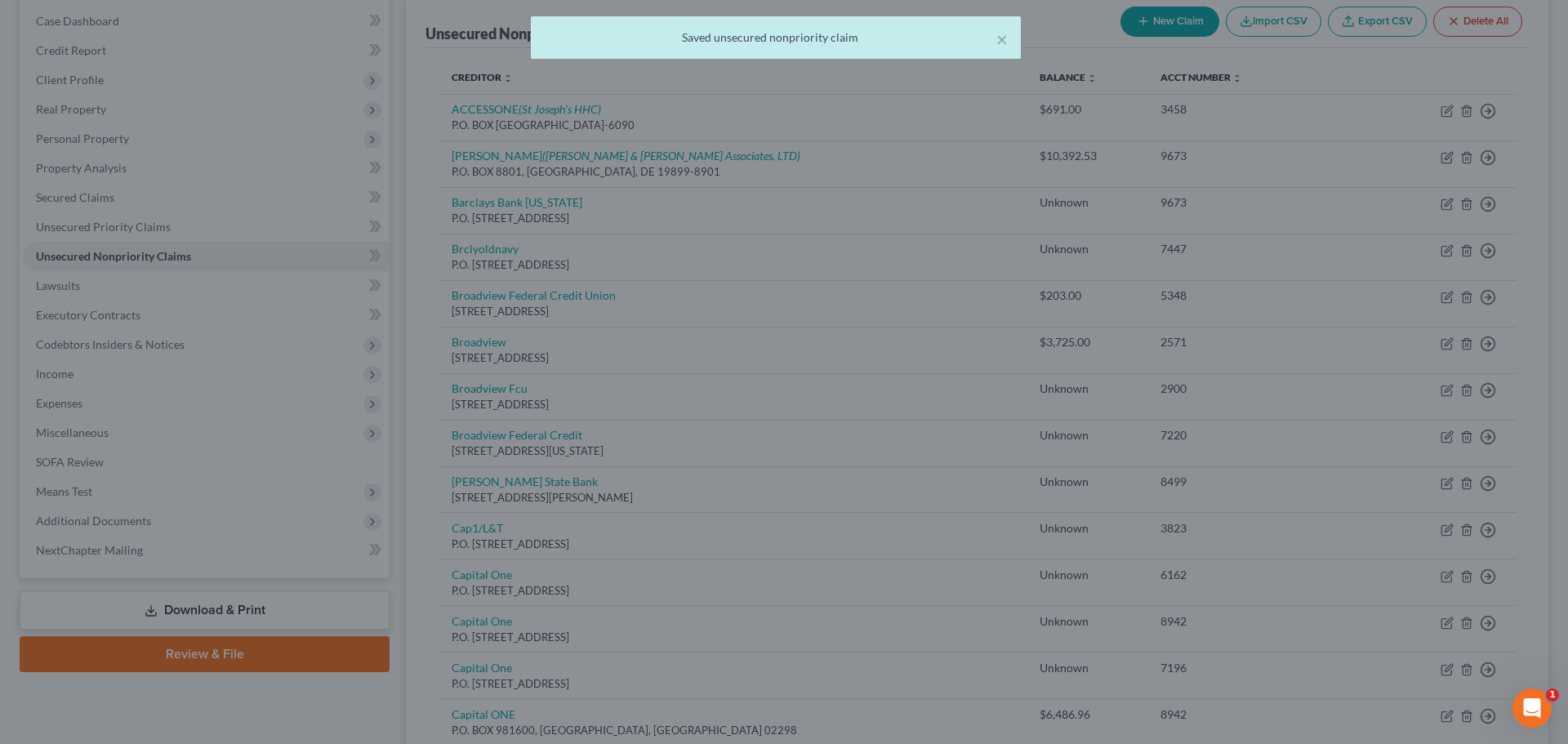
type input "0"
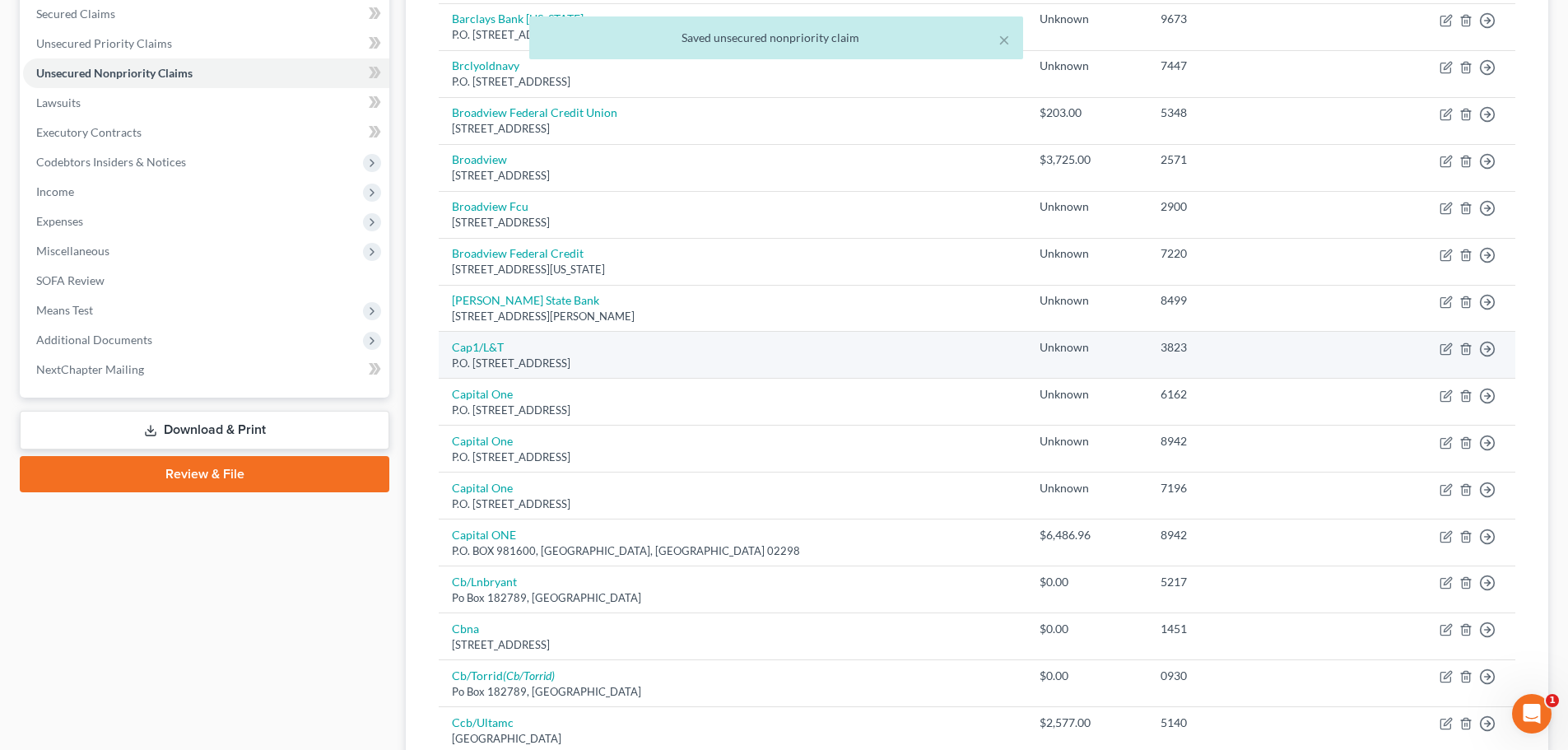
scroll to position [412, 0]
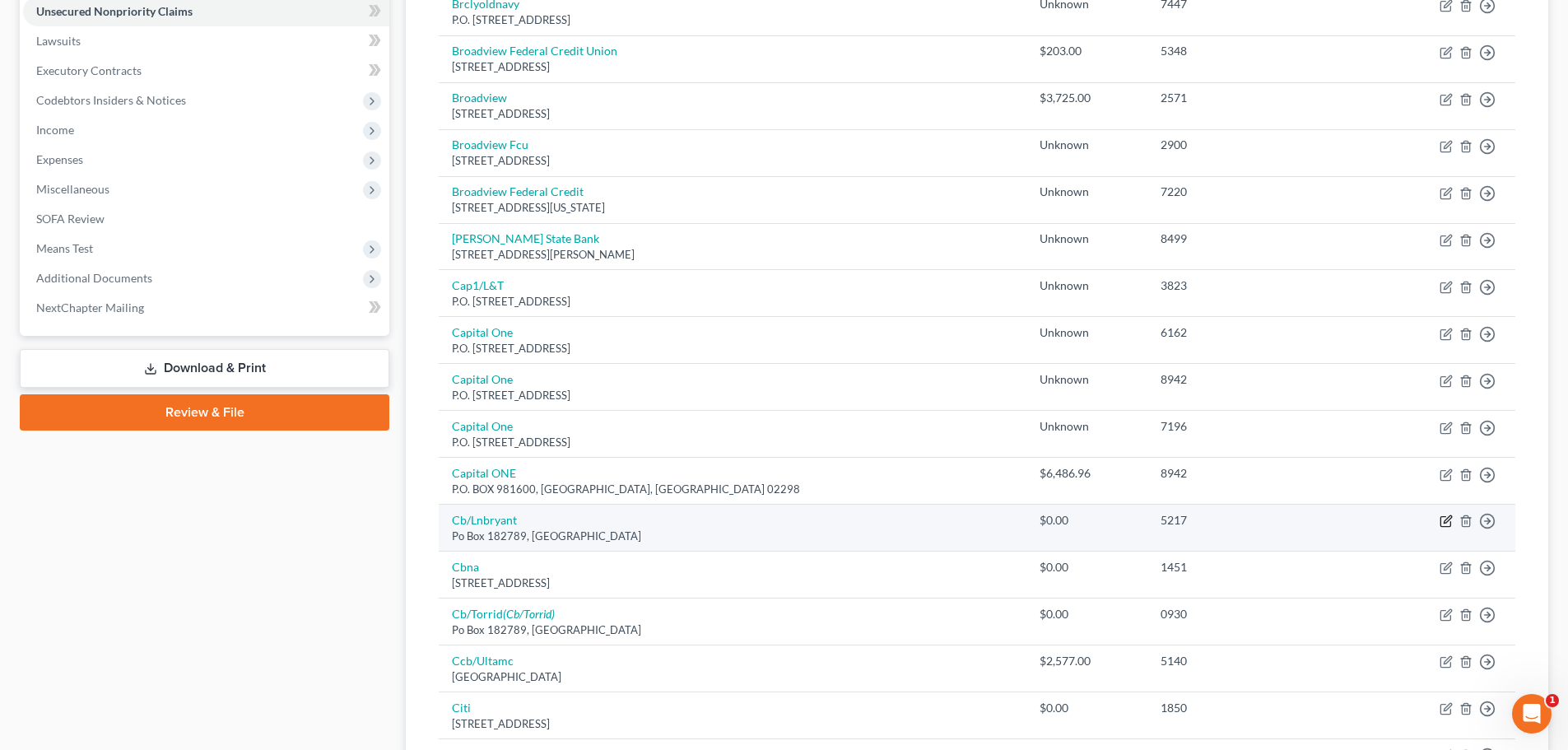
click at [1445, 522] on icon "button" at bounding box center [1446, 522] width 13 height 13
select select "36"
select select "2"
select select "0"
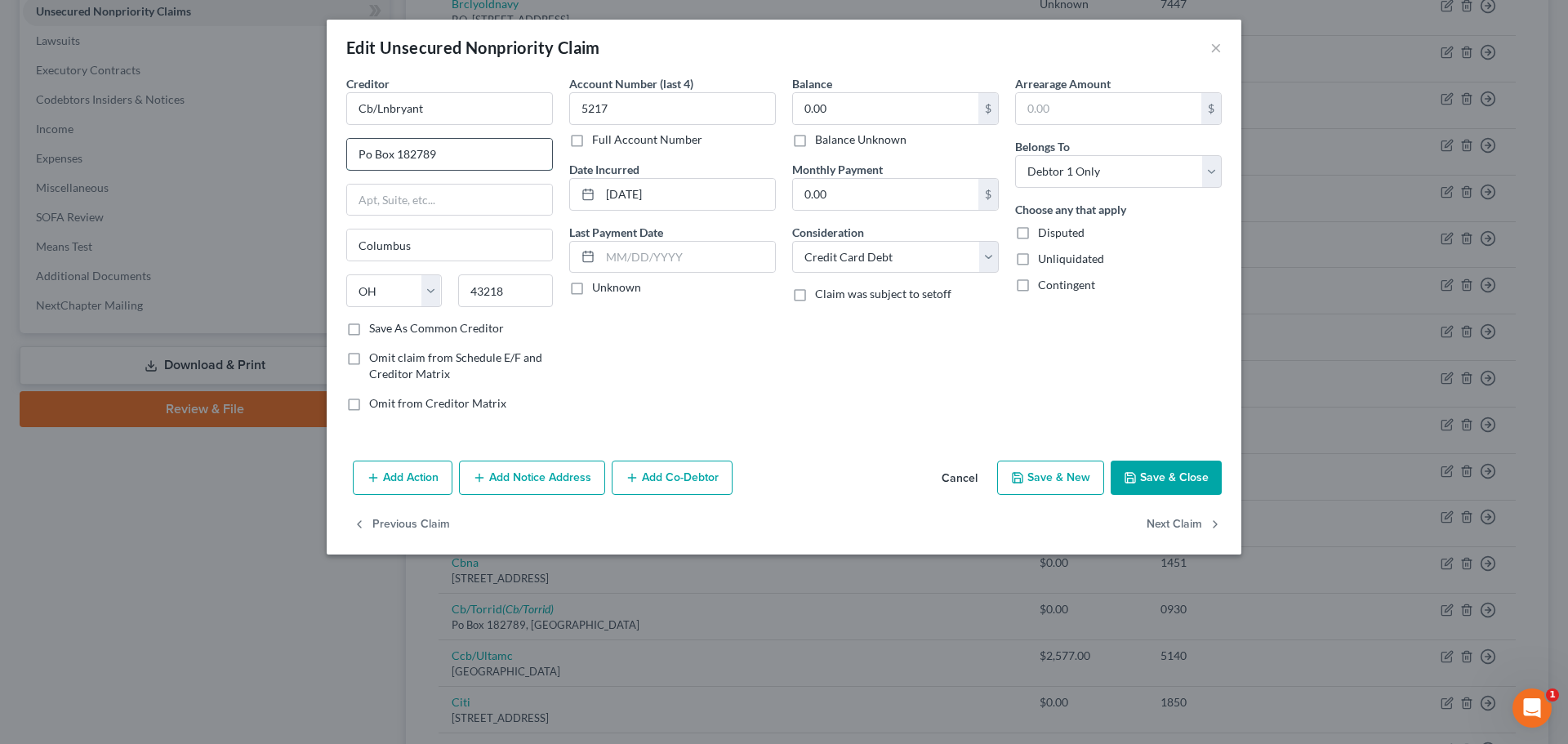
drag, startPoint x: 361, startPoint y: 159, endPoint x: 390, endPoint y: 156, distance: 29.2
click at [390, 156] on input "Po Box 182789" at bounding box center [450, 154] width 205 height 31
paste input ".O."
type input "P.O. Box 182789"
click at [815, 143] on label "Balance Unknown" at bounding box center [861, 139] width 92 height 16
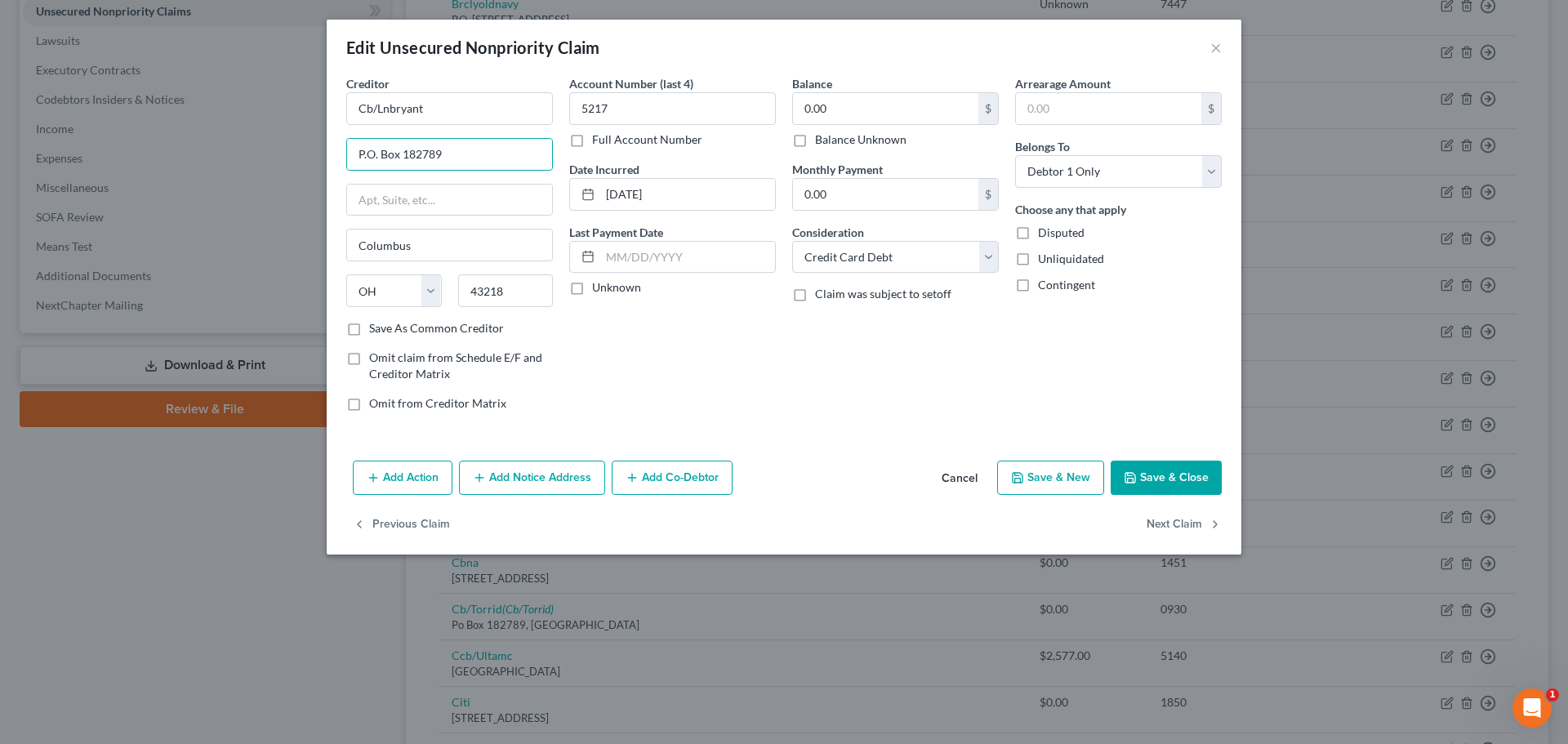
click at [822, 142] on input "Balance Unknown" at bounding box center [827, 136] width 11 height 11
checkbox input "true"
click at [1149, 473] on button "Save & Close" at bounding box center [1166, 478] width 111 height 34
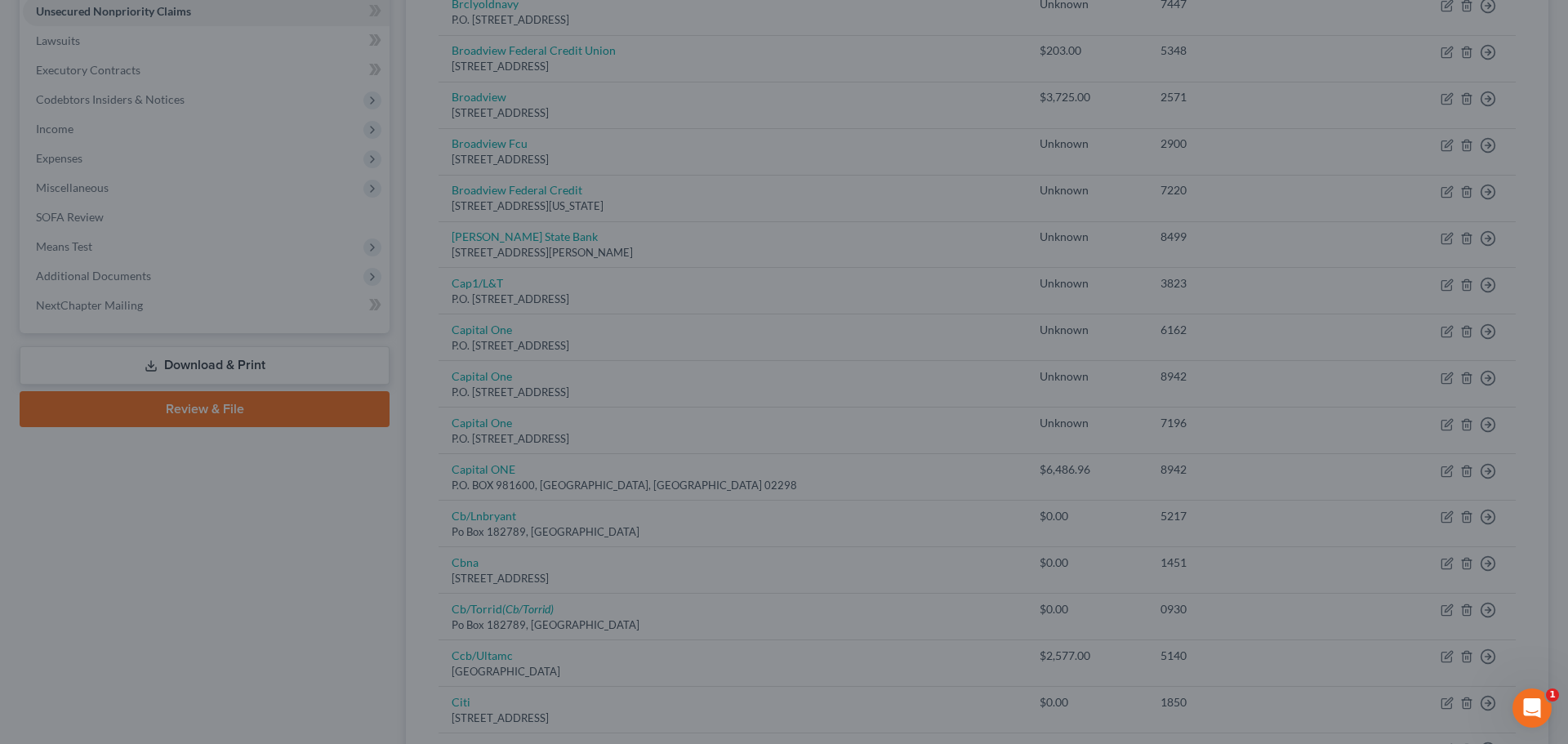
type input "0"
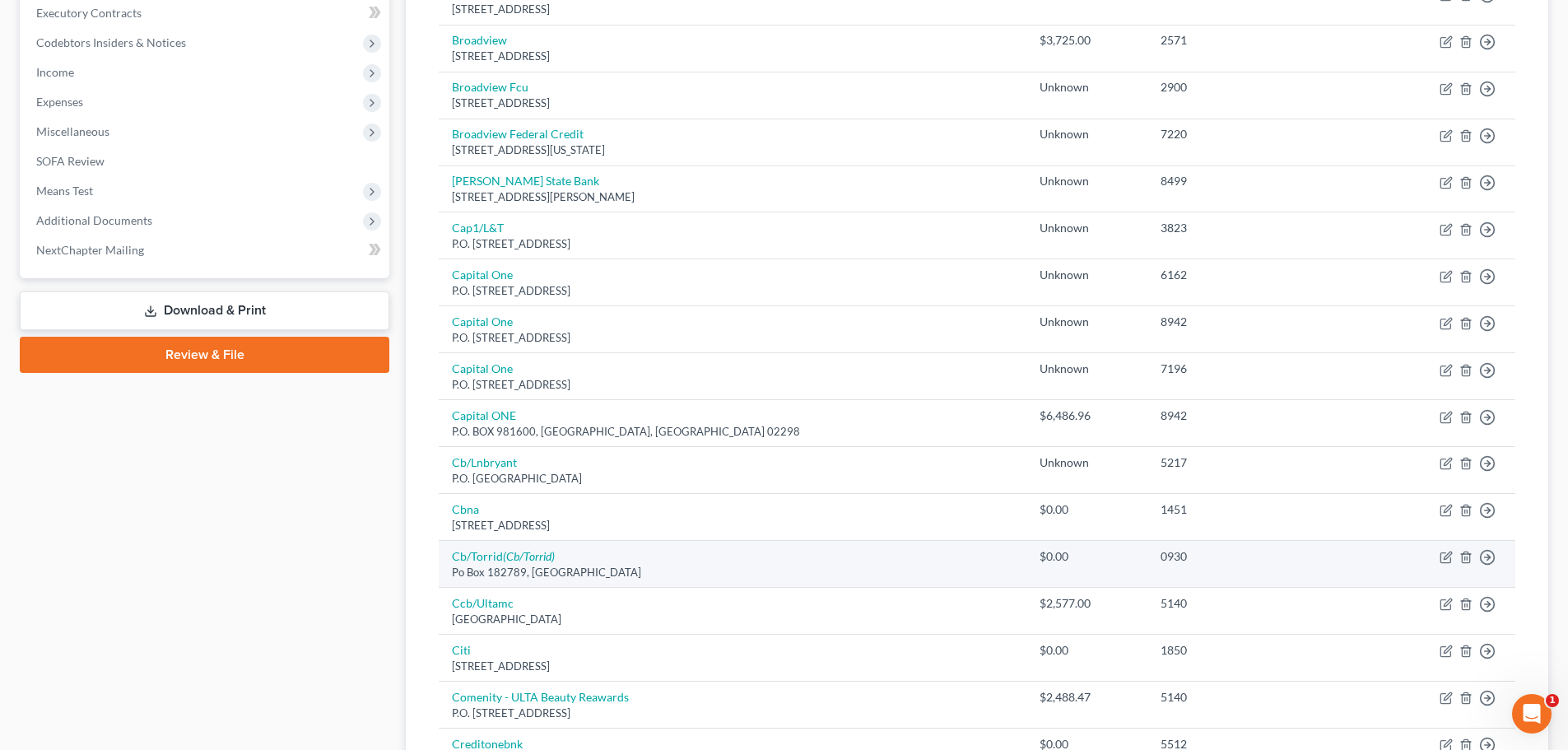
scroll to position [494, 0]
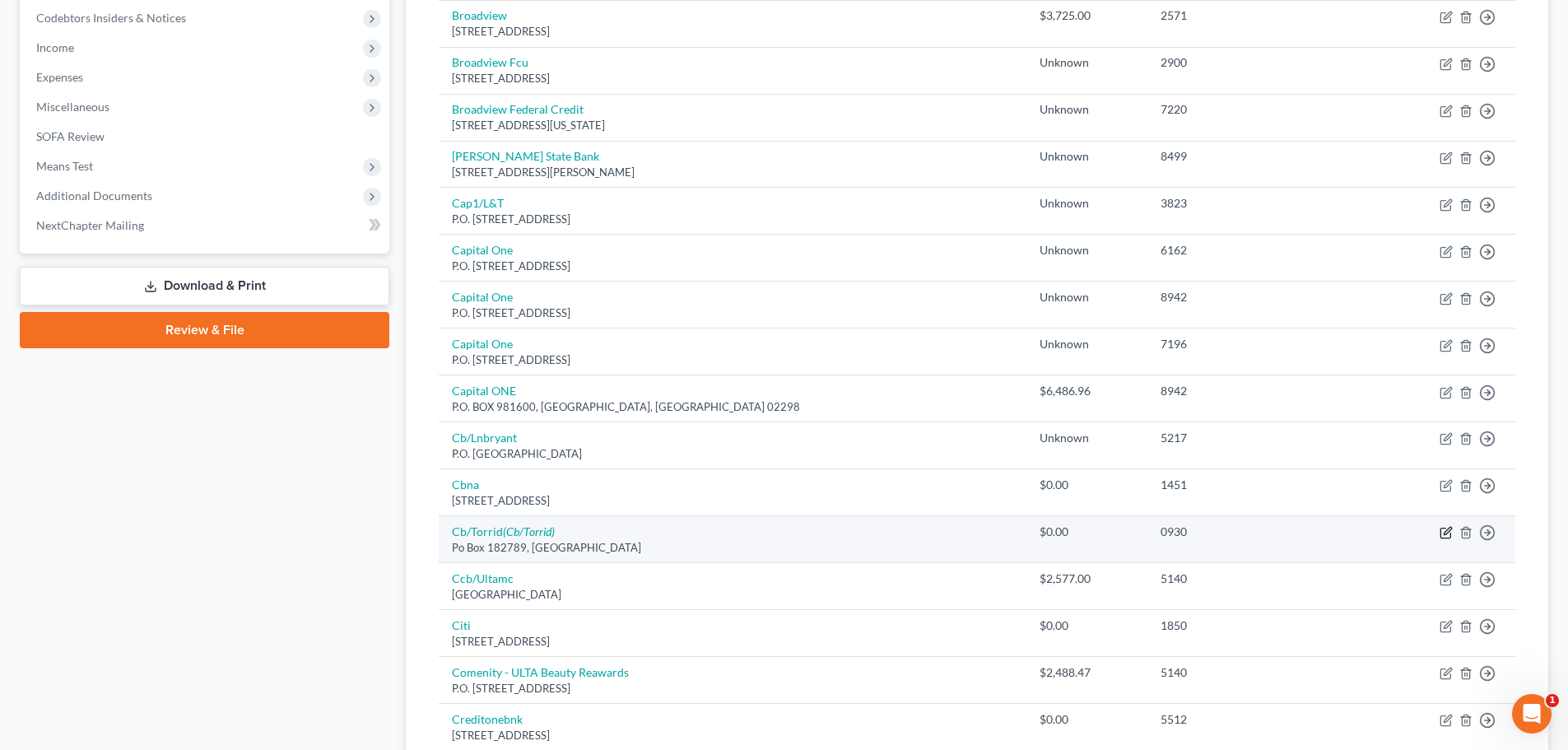
click at [1448, 533] on icon "button" at bounding box center [1448, 531] width 8 height 8
select select "36"
select select "2"
select select "0"
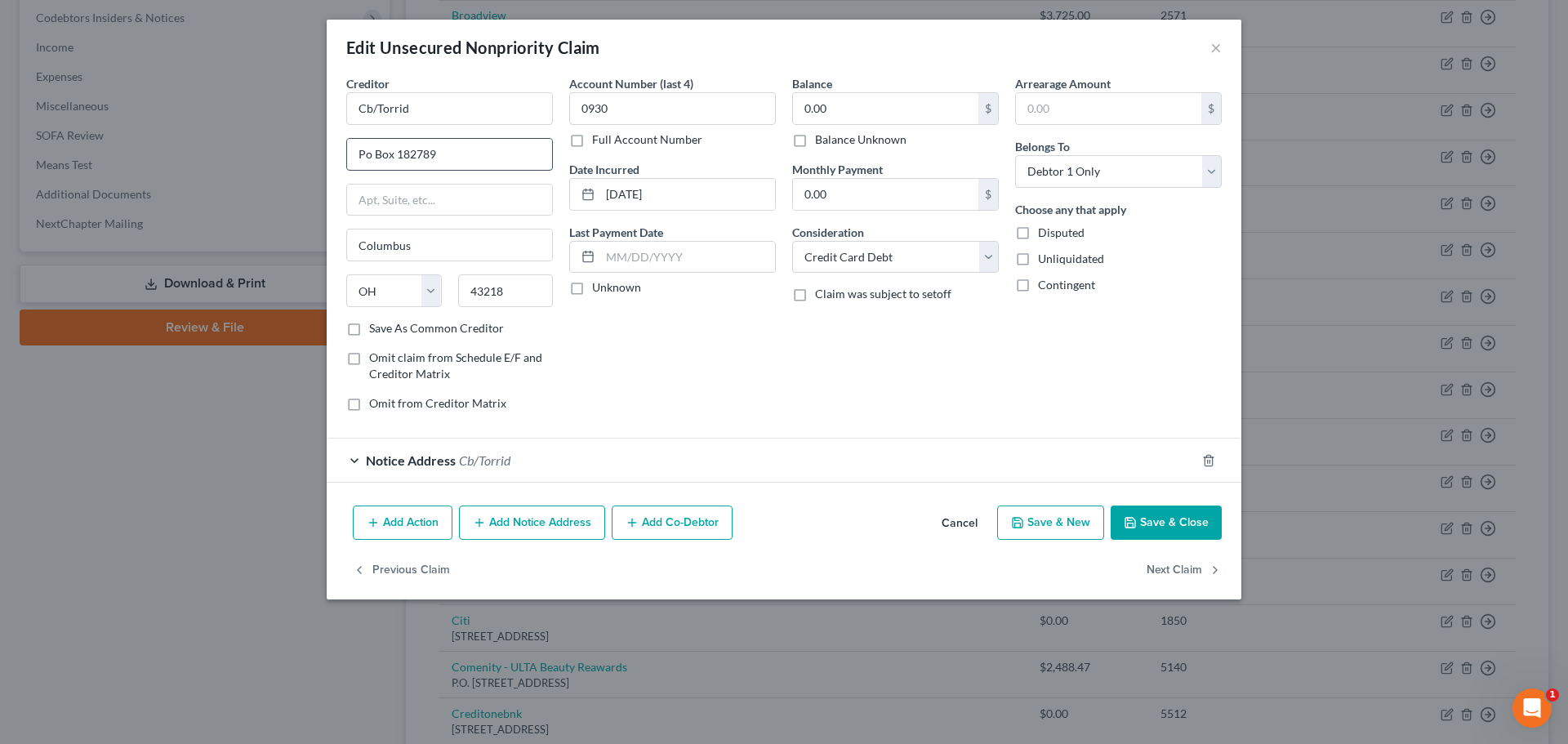
drag, startPoint x: 361, startPoint y: 150, endPoint x: 392, endPoint y: 148, distance: 31.1
click at [392, 148] on input "Po Box 182789" at bounding box center [450, 154] width 205 height 31
paste input ".O."
type input "P.O. Box 182789"
click at [815, 142] on label "Balance Unknown" at bounding box center [861, 139] width 92 height 16
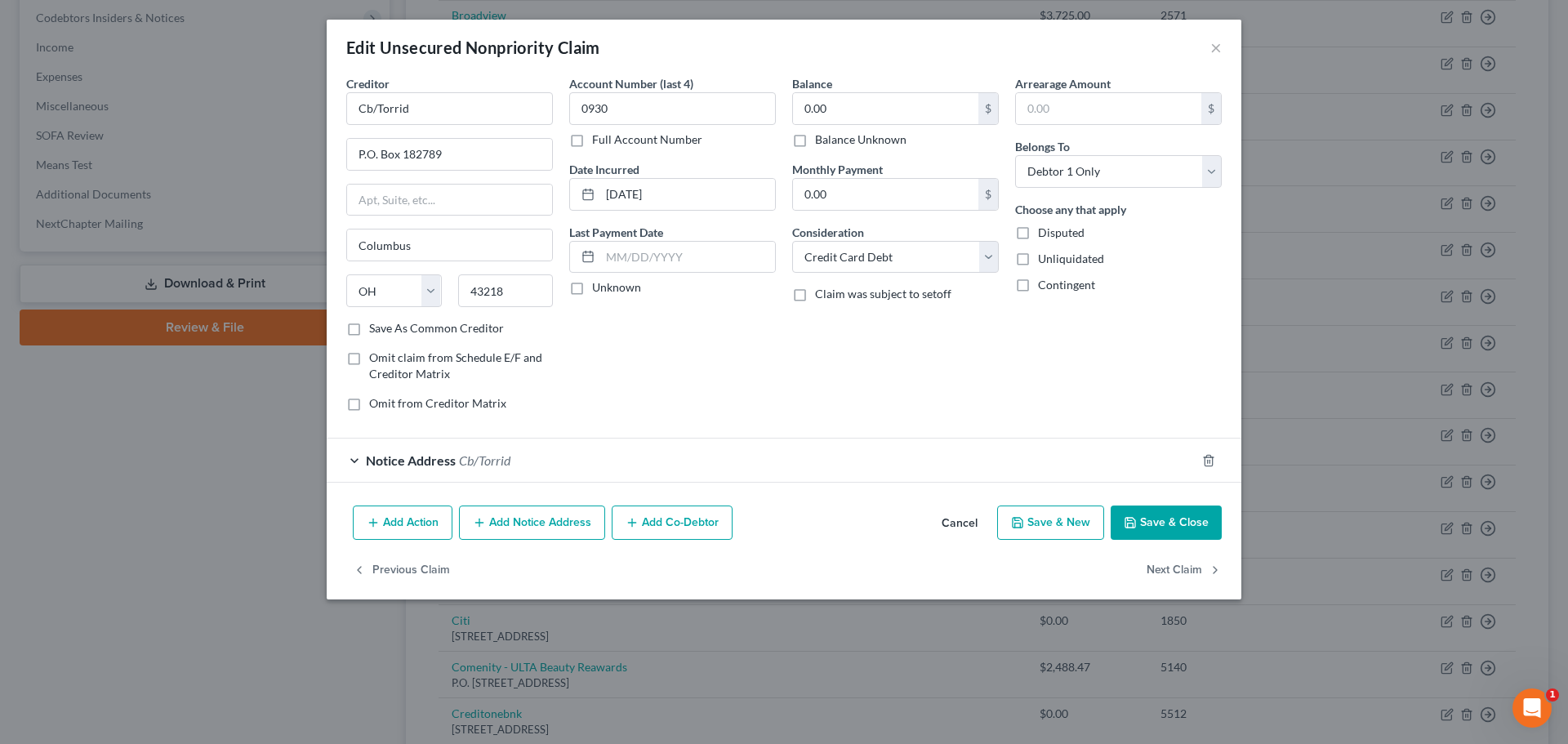
click at [822, 142] on input "Balance Unknown" at bounding box center [827, 136] width 11 height 11
checkbox input "true"
click at [1210, 459] on icon "button" at bounding box center [1209, 461] width 13 height 13
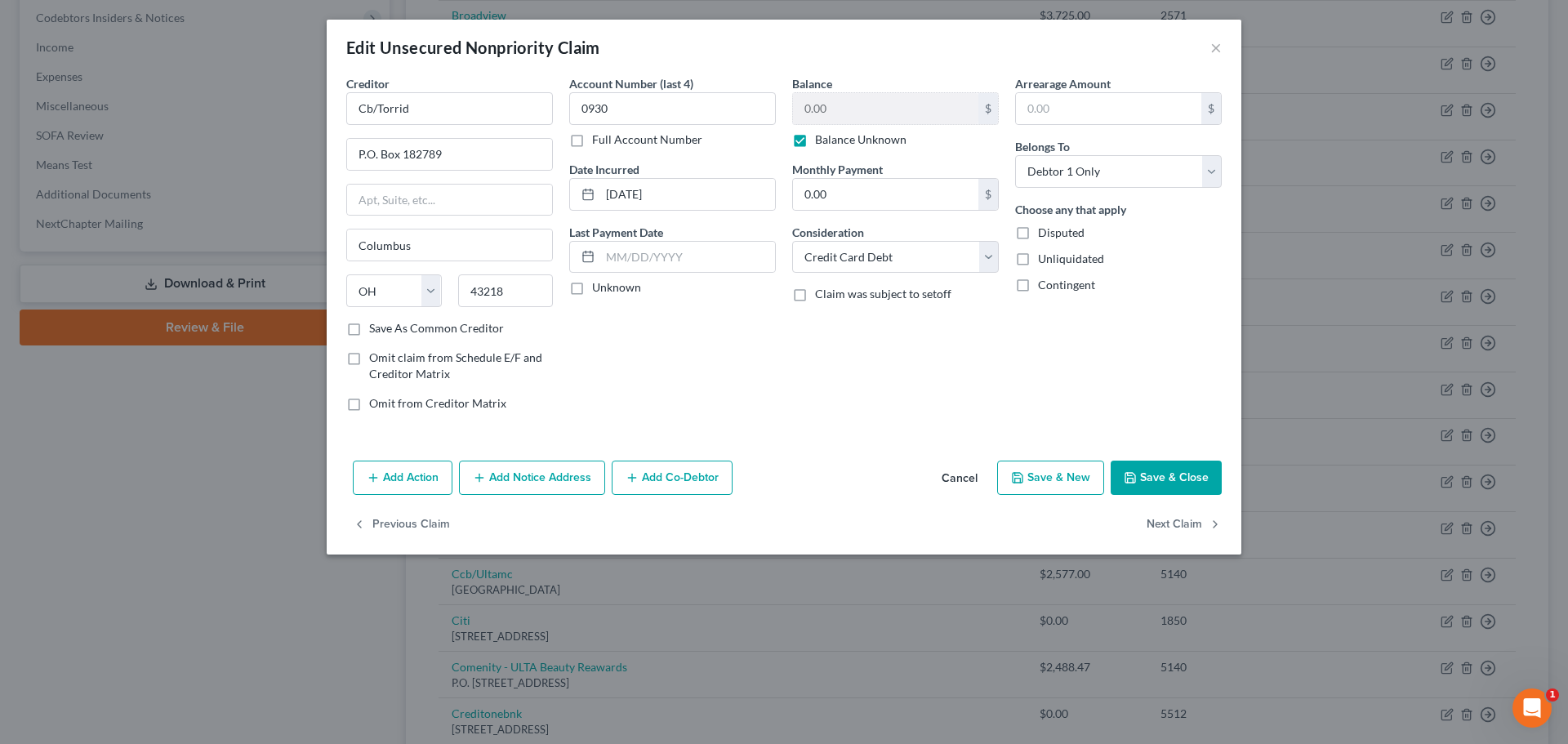
click at [1171, 479] on button "Save & Close" at bounding box center [1166, 478] width 111 height 34
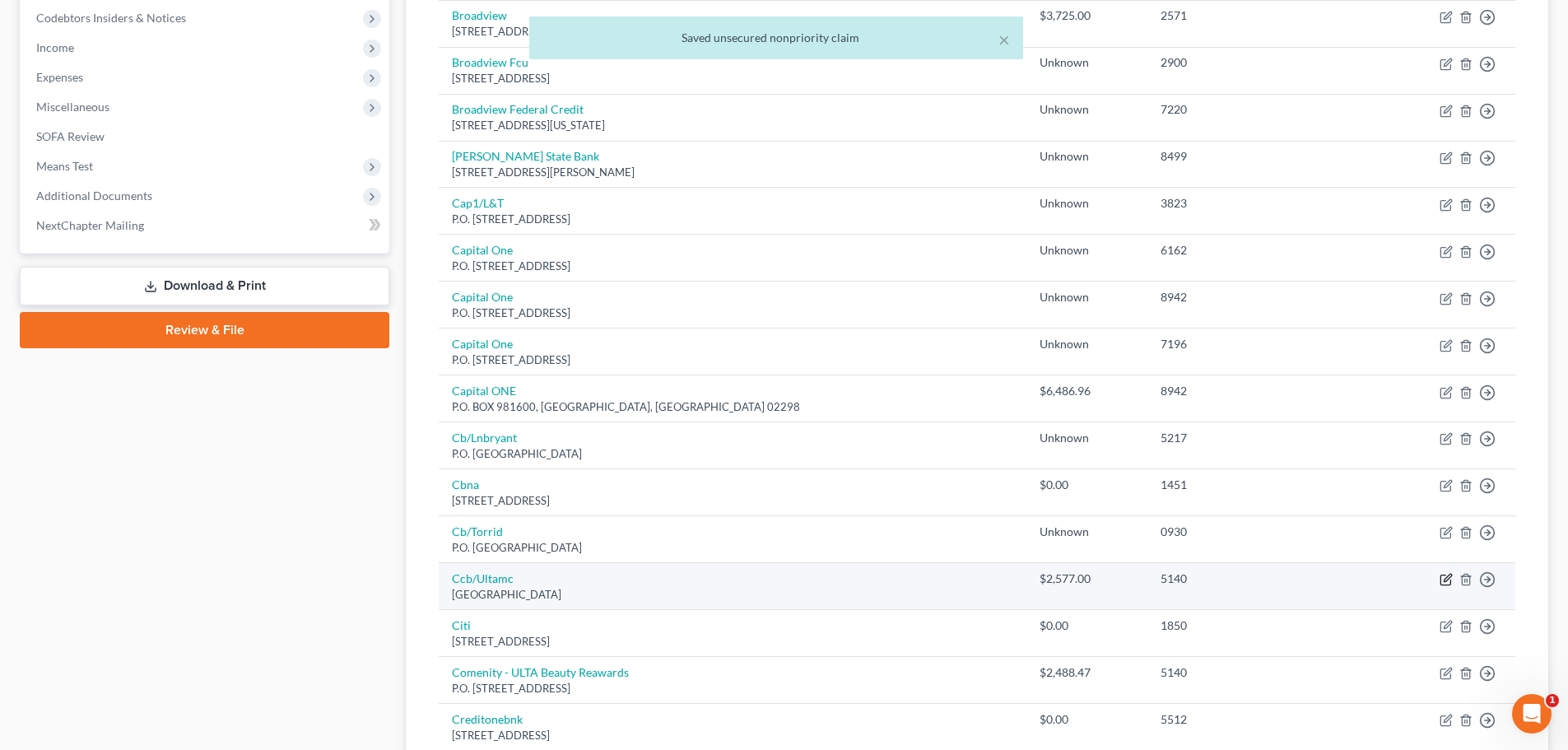
click at [1445, 580] on icon "button" at bounding box center [1446, 579] width 13 height 13
select select "36"
select select "2"
select select "0"
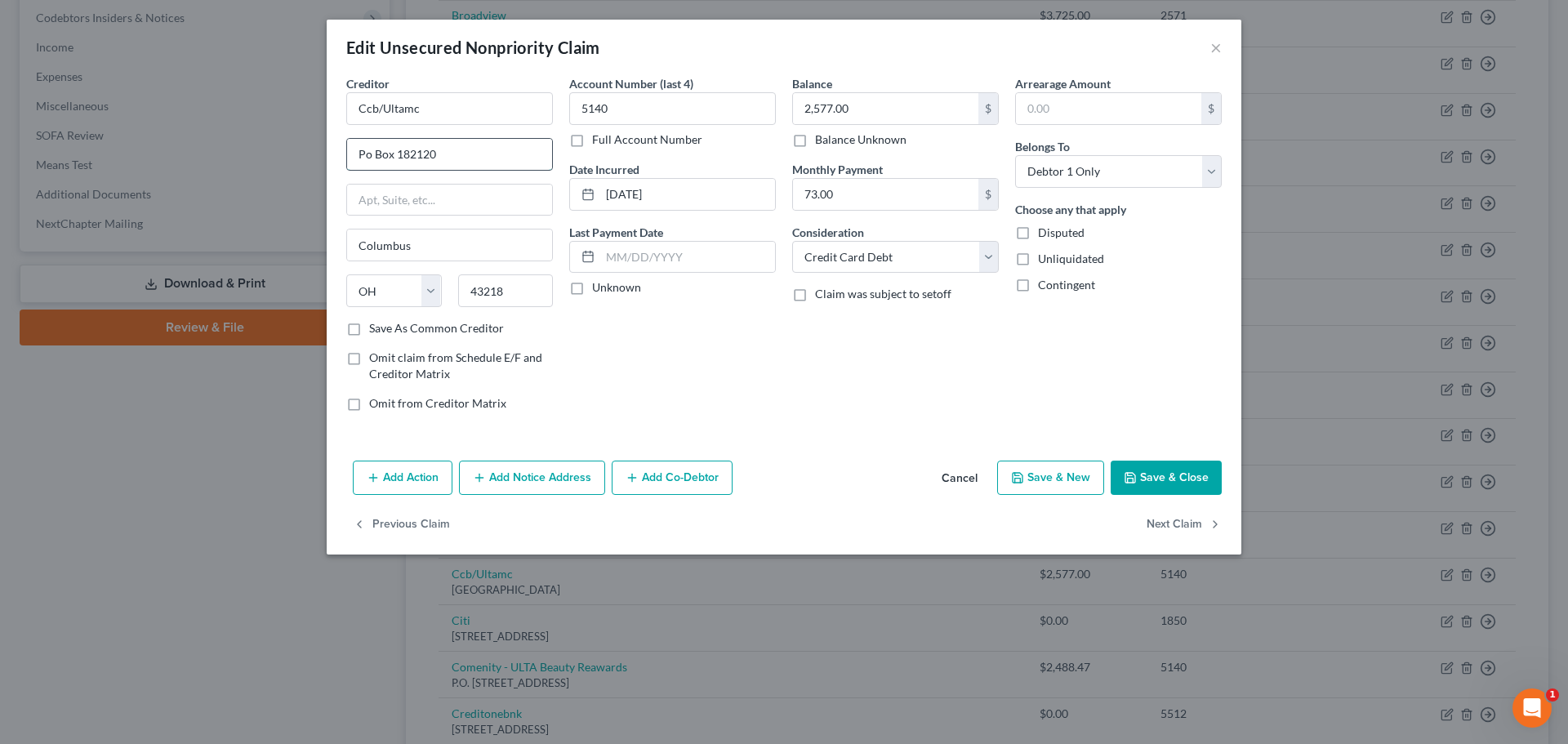
drag, startPoint x: 360, startPoint y: 155, endPoint x: 393, endPoint y: 157, distance: 33.1
click at [393, 157] on input "Po Box 182120" at bounding box center [450, 154] width 205 height 31
paste input ".O."
type input "P.O. Box 182120"
click at [1186, 477] on button "Save & Close" at bounding box center [1166, 478] width 111 height 34
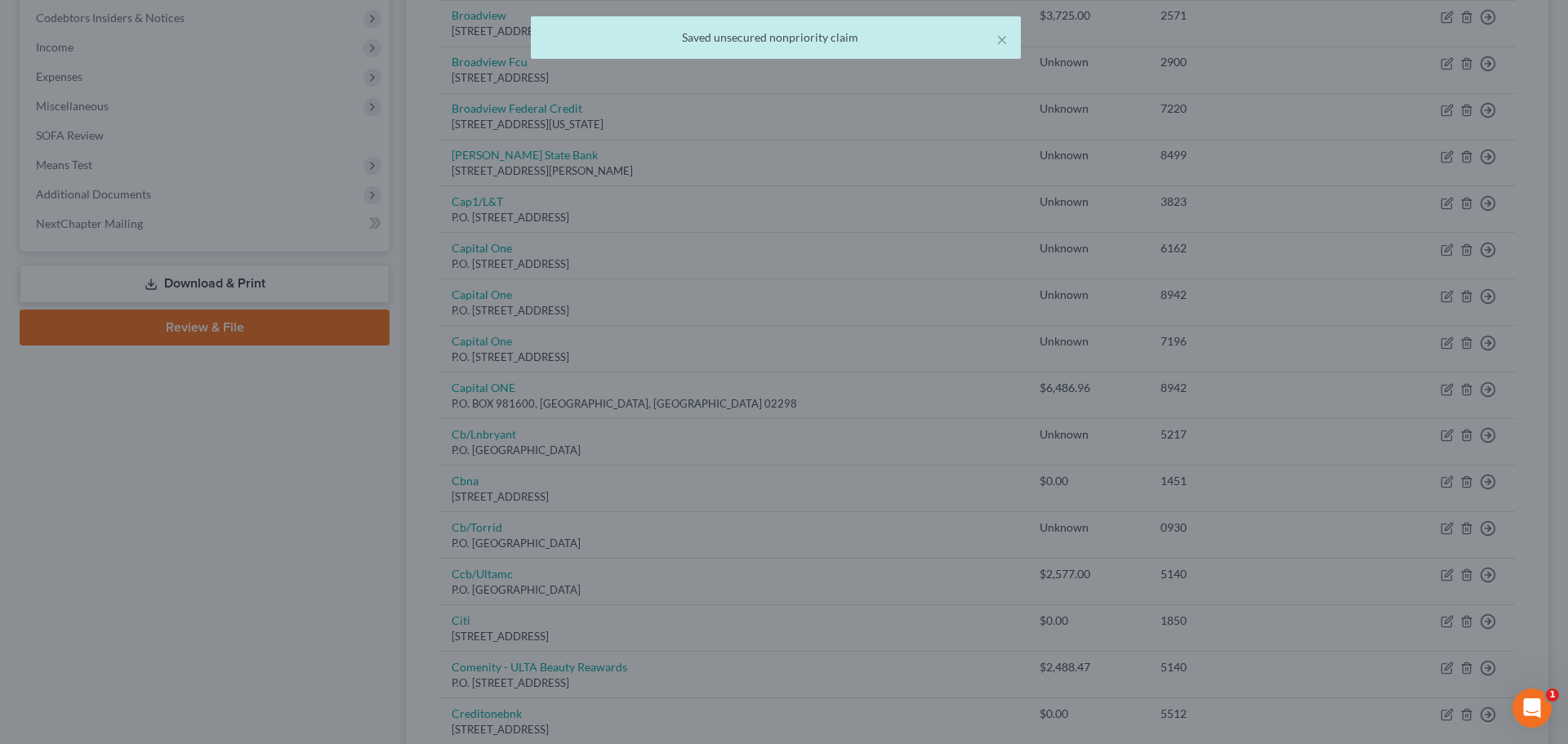
type input "0"
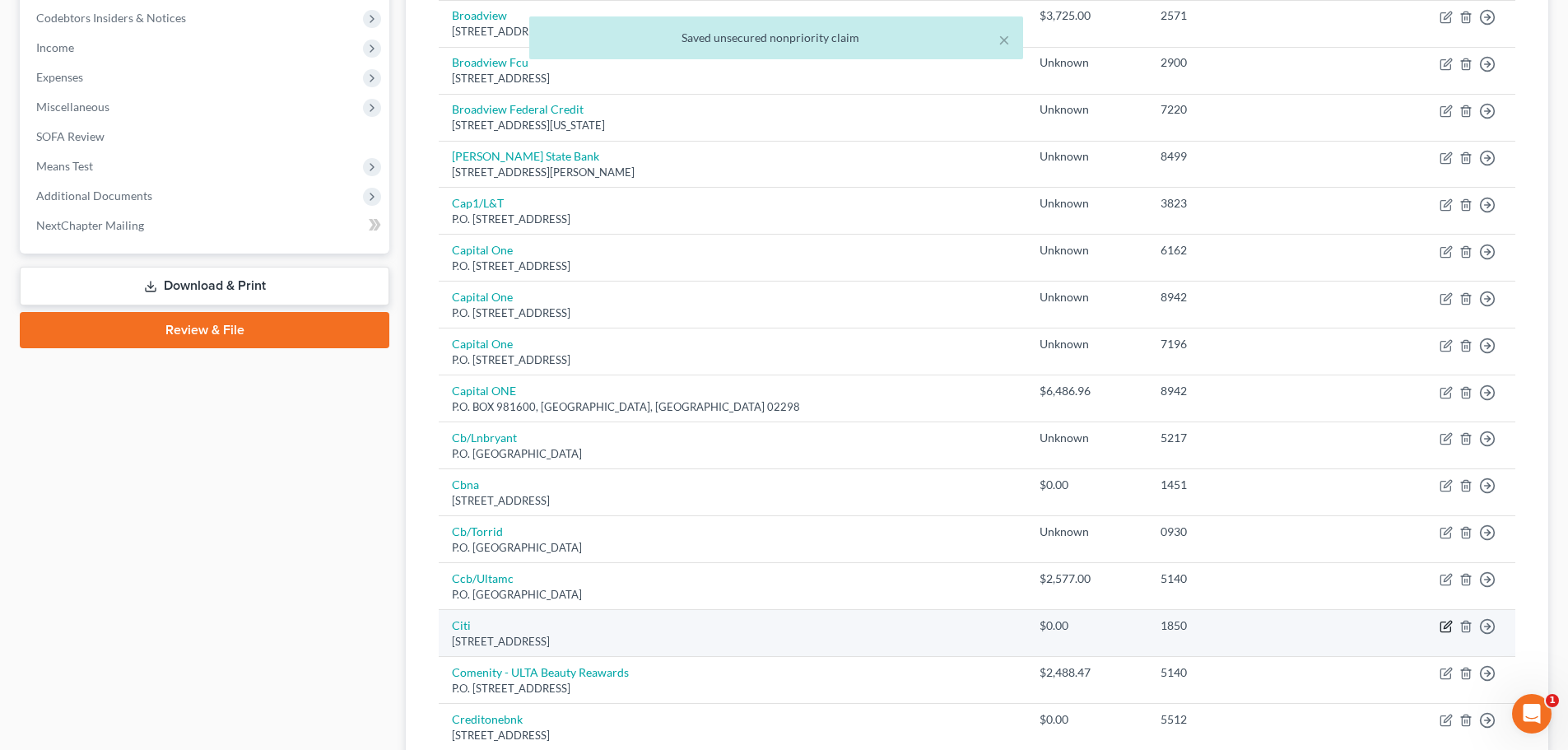
click at [1444, 627] on icon "button" at bounding box center [1446, 627] width 13 height 13
select select "43"
select select "0"
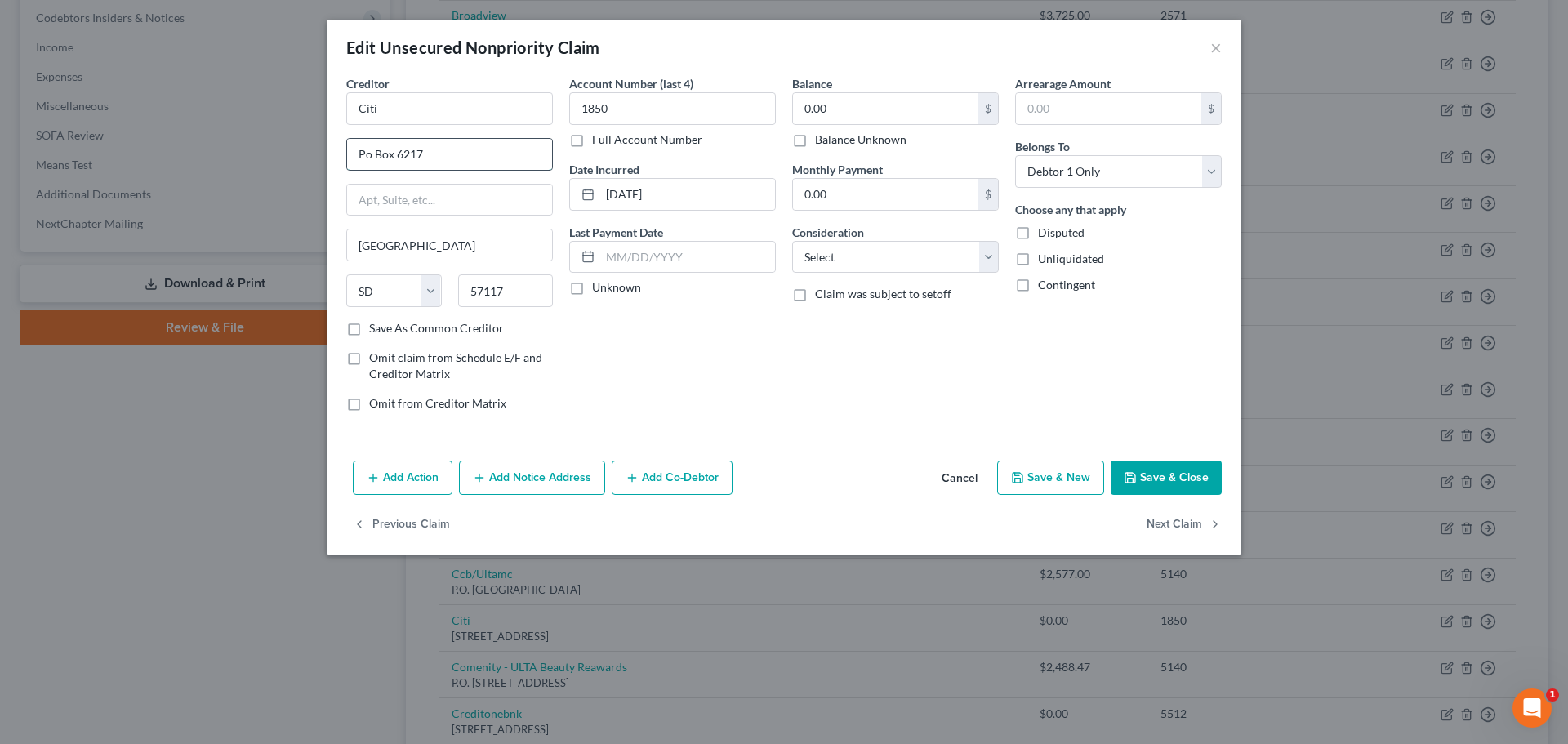
drag, startPoint x: 361, startPoint y: 155, endPoint x: 386, endPoint y: 158, distance: 25.2
click at [390, 158] on input "Po Box 6217" at bounding box center [450, 154] width 205 height 31
paste input ".O."
type input "P.O. Box 6217"
click at [815, 139] on label "Balance Unknown" at bounding box center [861, 139] width 92 height 16
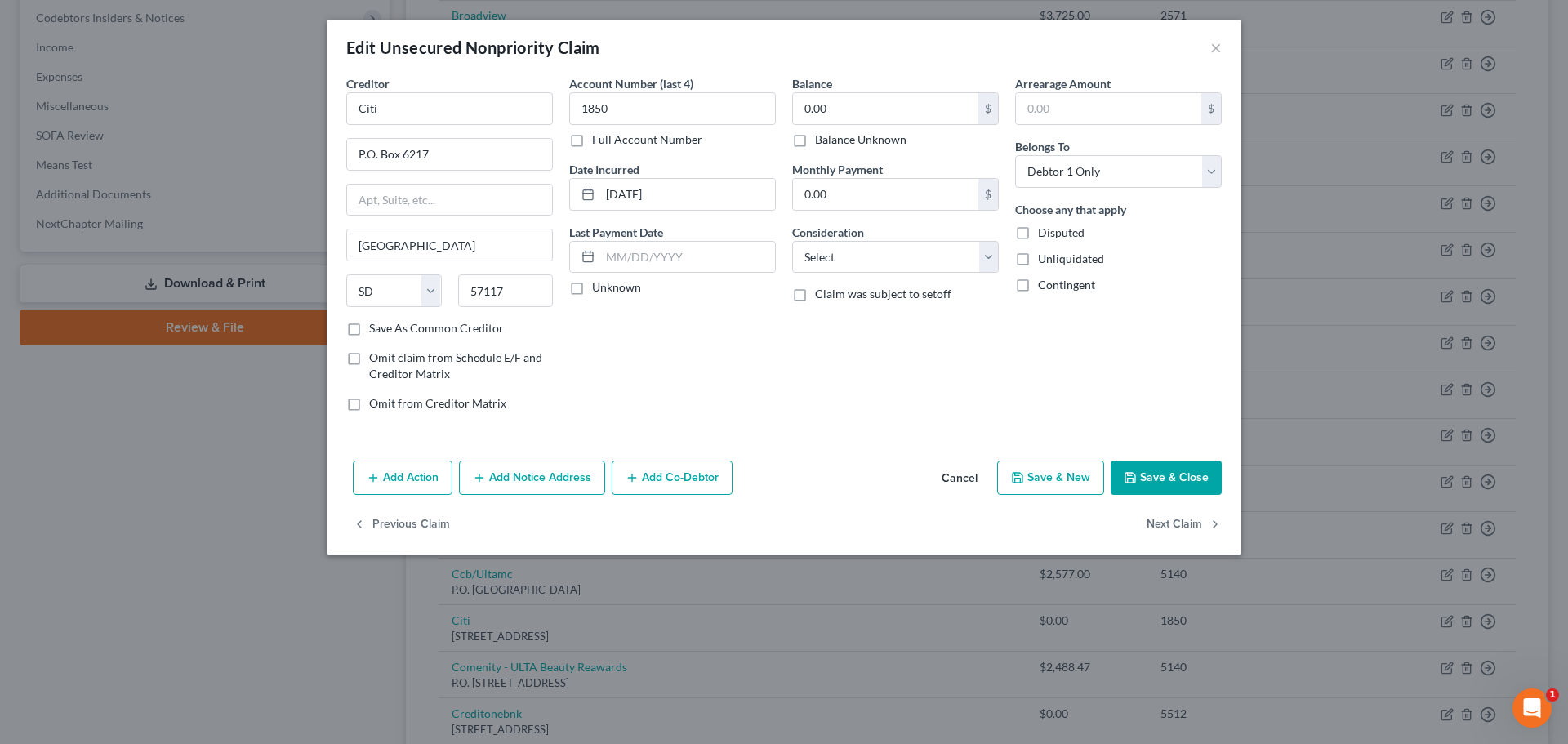
click at [822, 139] on input "Balance Unknown" at bounding box center [827, 136] width 11 height 11
checkbox input "true"
click at [1160, 480] on button "Save & Close" at bounding box center [1166, 478] width 111 height 34
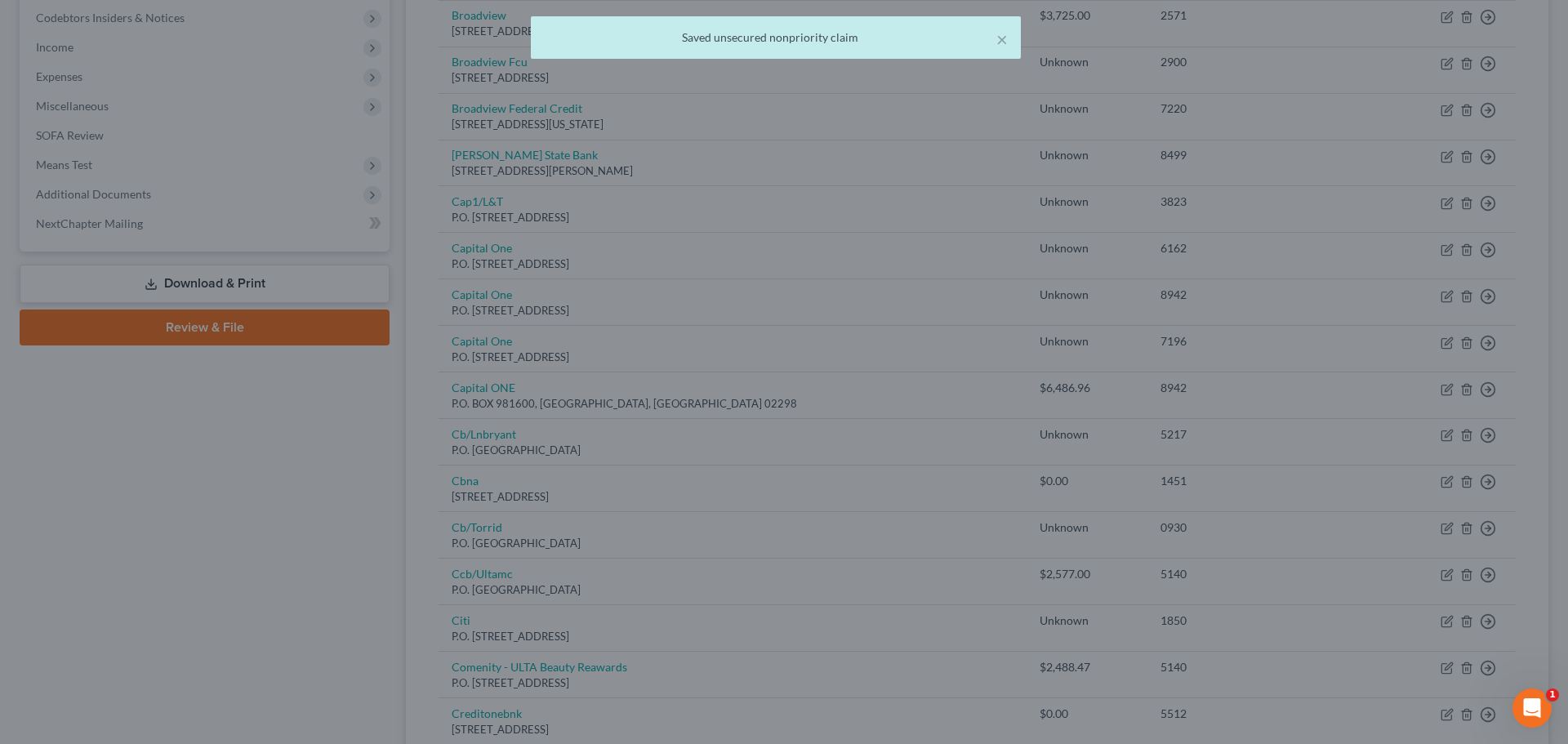
type input "0"
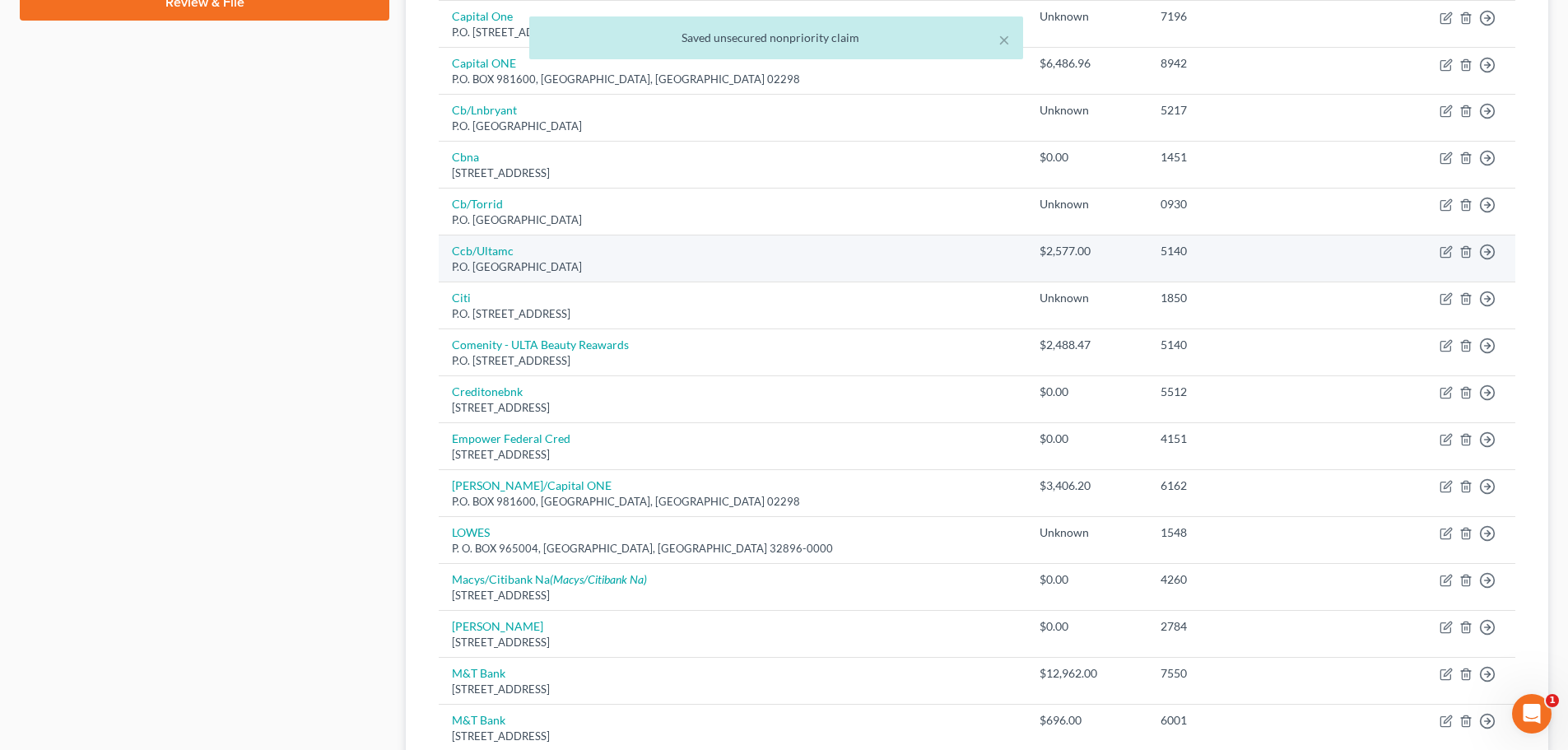
scroll to position [823, 0]
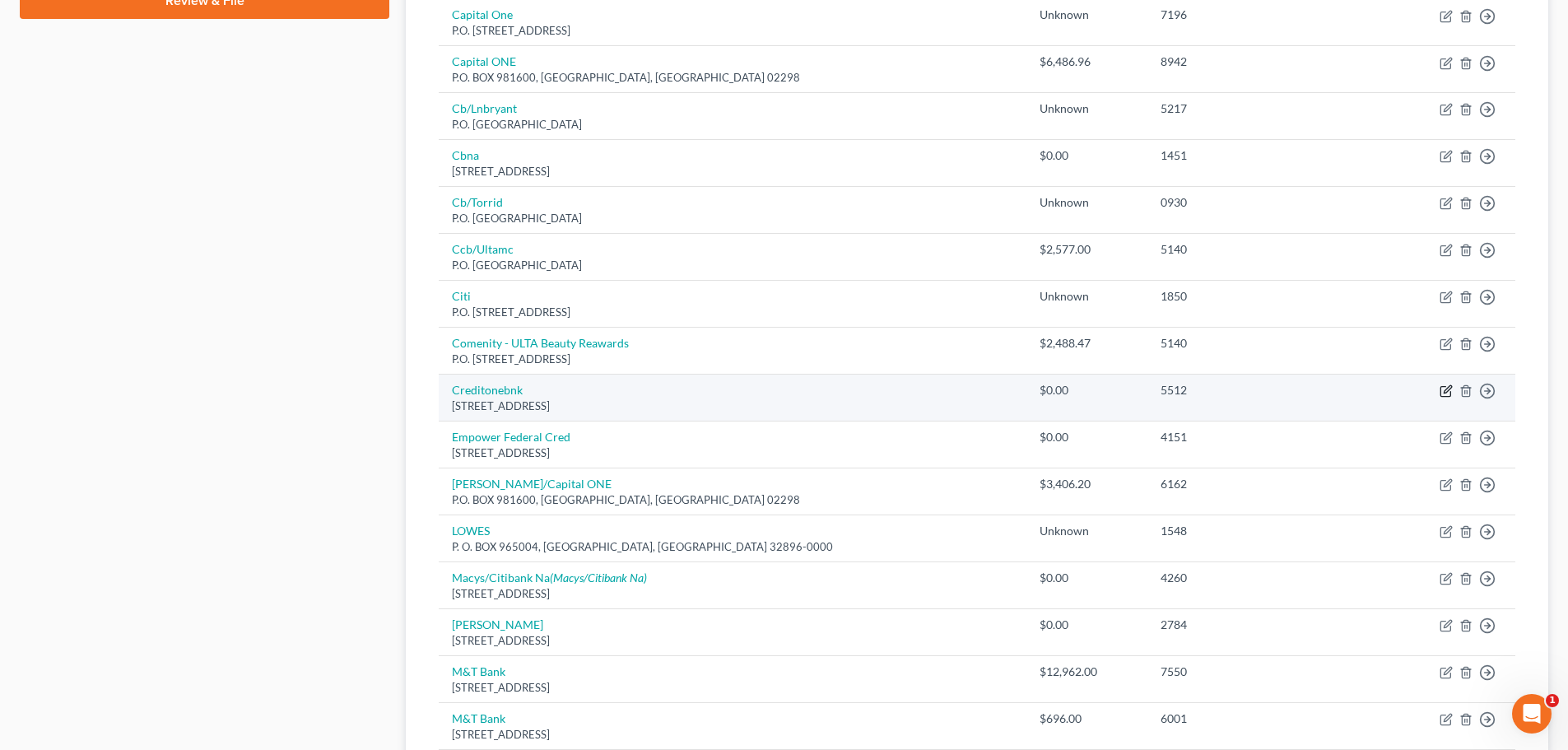
click at [1448, 389] on icon "button" at bounding box center [1446, 391] width 13 height 13
select select "31"
select select "2"
select select "0"
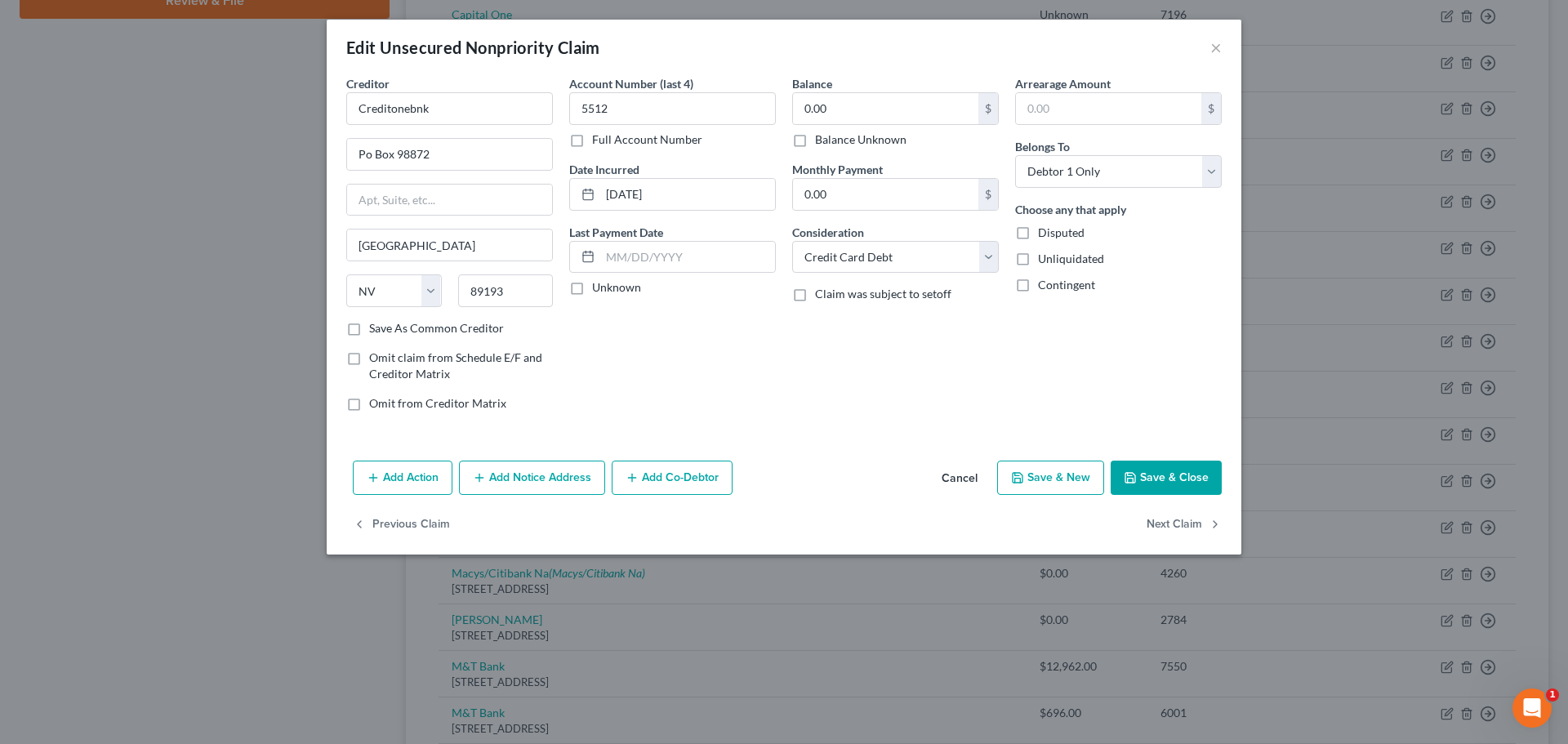
click at [815, 142] on label "Balance Unknown" at bounding box center [861, 139] width 92 height 16
click at [822, 142] on input "Balance Unknown" at bounding box center [827, 136] width 11 height 11
drag, startPoint x: 361, startPoint y: 156, endPoint x: 390, endPoint y: 154, distance: 29.1
click at [390, 154] on input "Po Box 98872" at bounding box center [450, 154] width 205 height 31
paste input ".O."
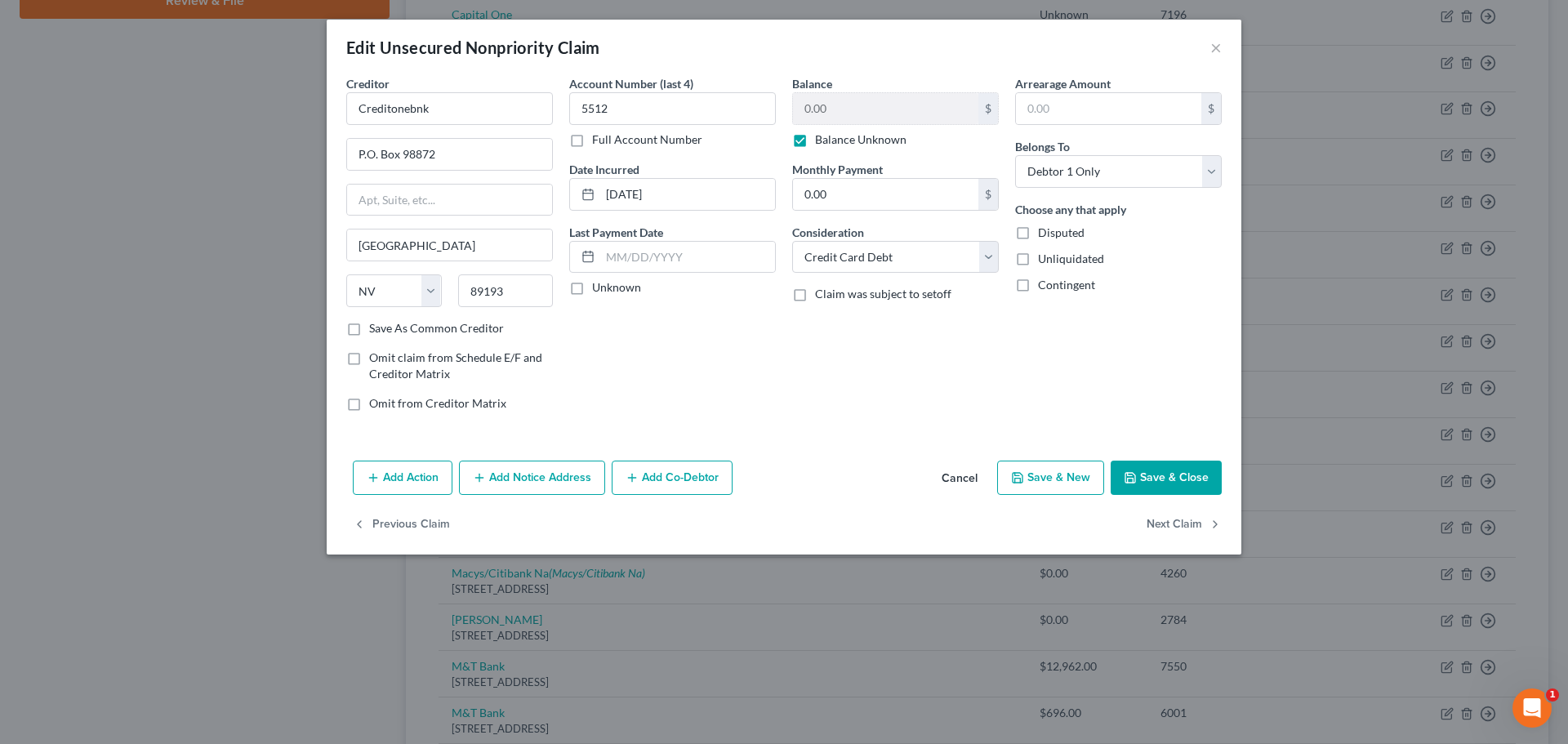
click at [1203, 472] on button "Save & Close" at bounding box center [1166, 478] width 111 height 34
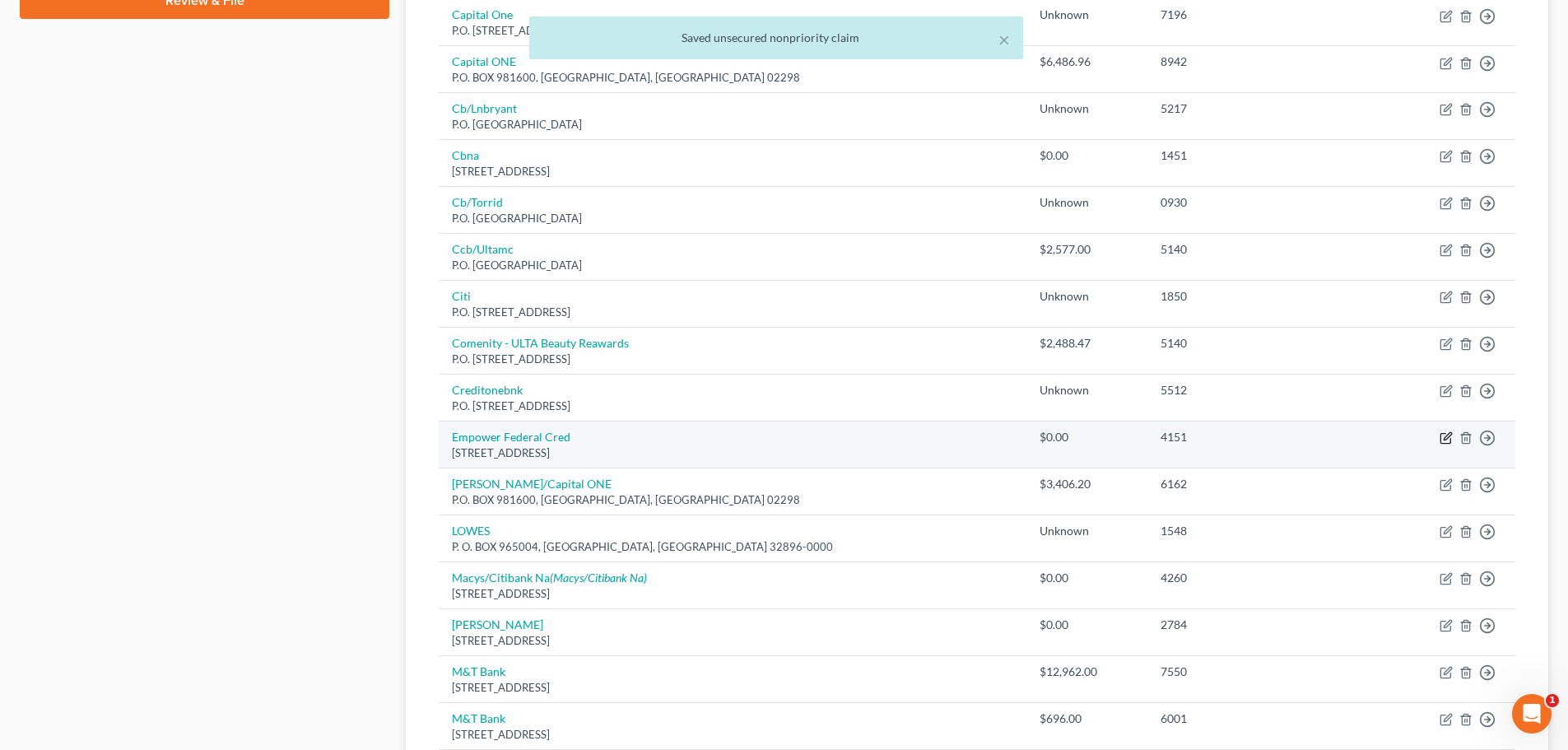
click at [1448, 436] on icon "button" at bounding box center [1446, 438] width 13 height 13
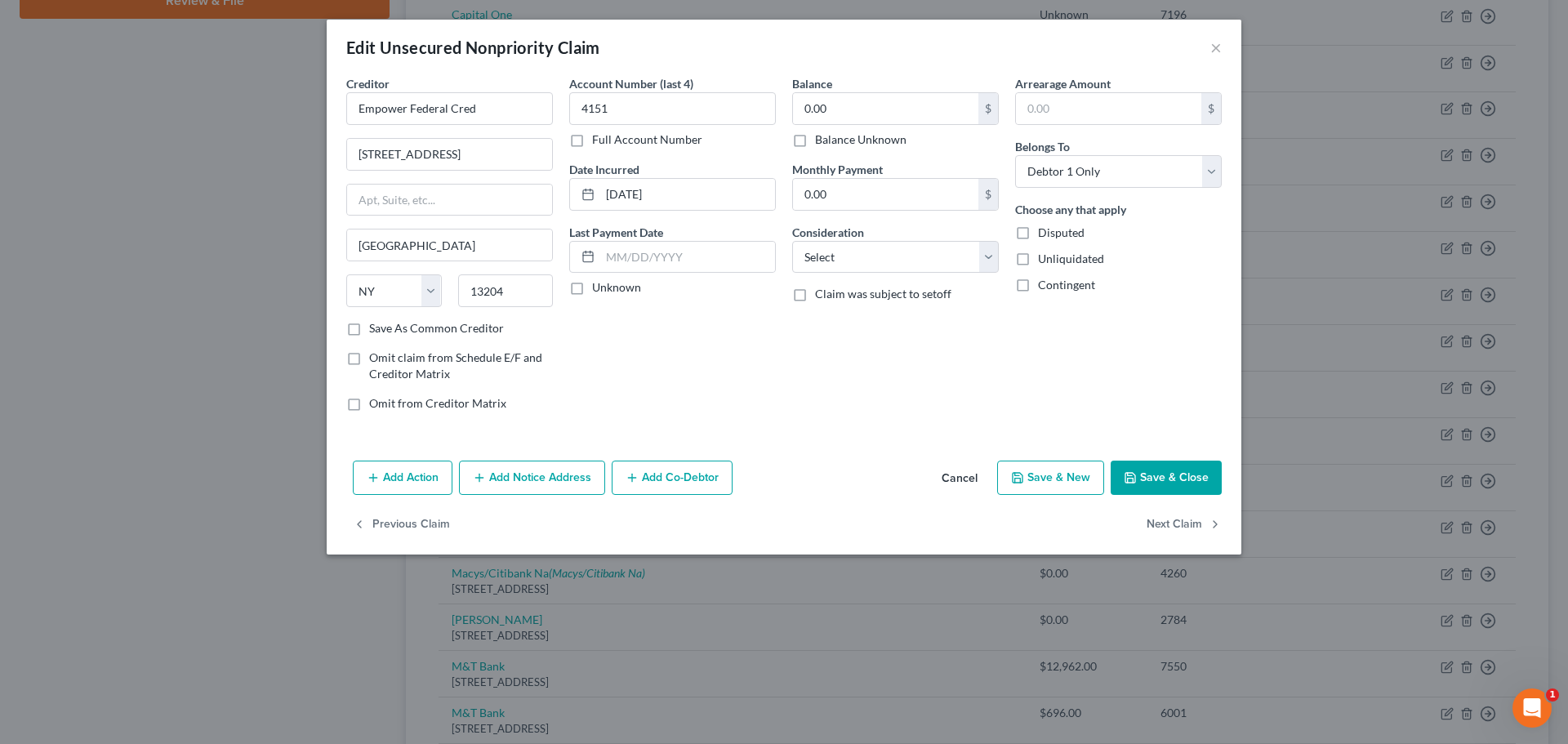
click at [815, 140] on label "Balance Unknown" at bounding box center [861, 139] width 92 height 16
click at [822, 140] on input "Balance Unknown" at bounding box center [827, 136] width 11 height 11
click at [1152, 473] on button "Save & Close" at bounding box center [1166, 478] width 111 height 34
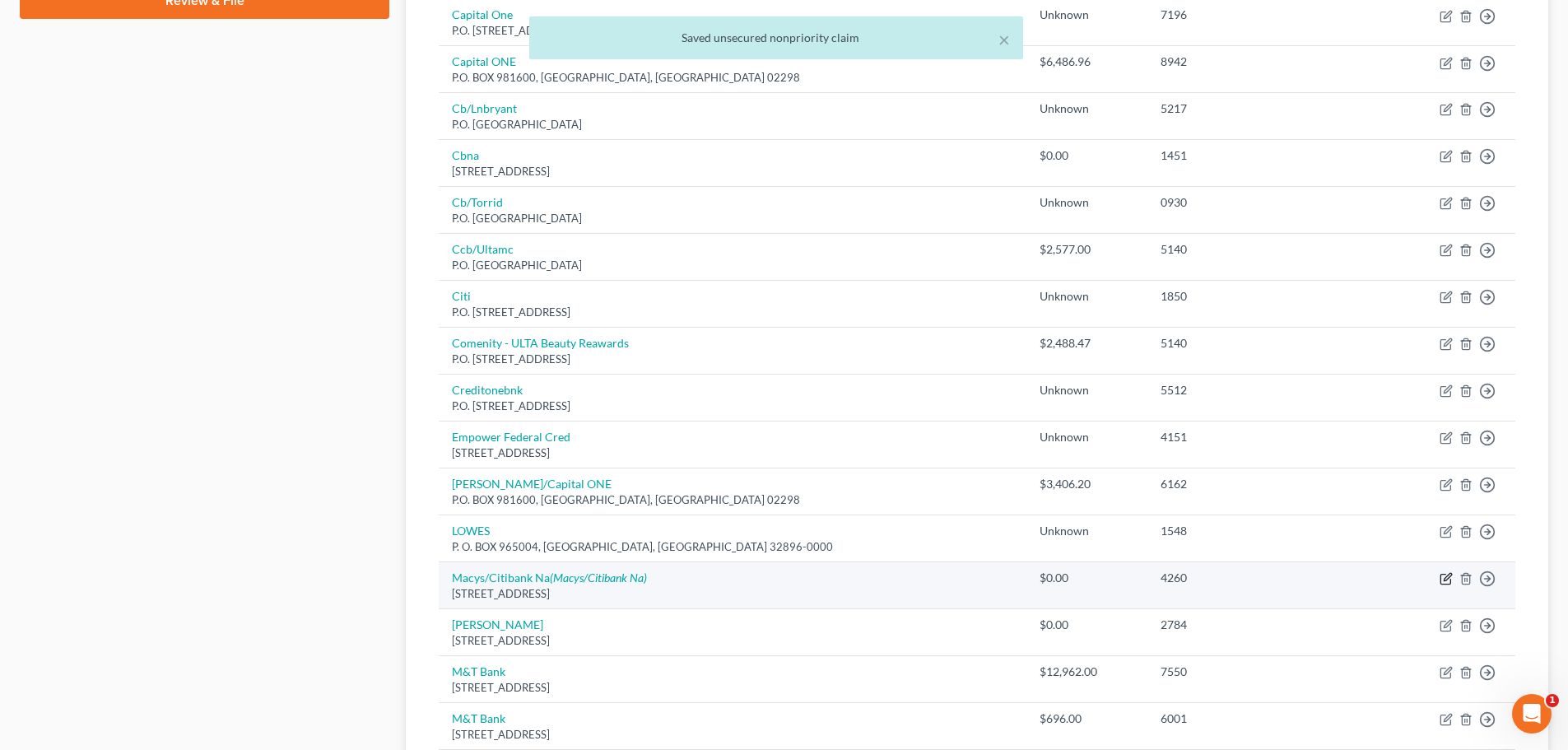
click at [1447, 577] on icon "button" at bounding box center [1446, 578] width 13 height 13
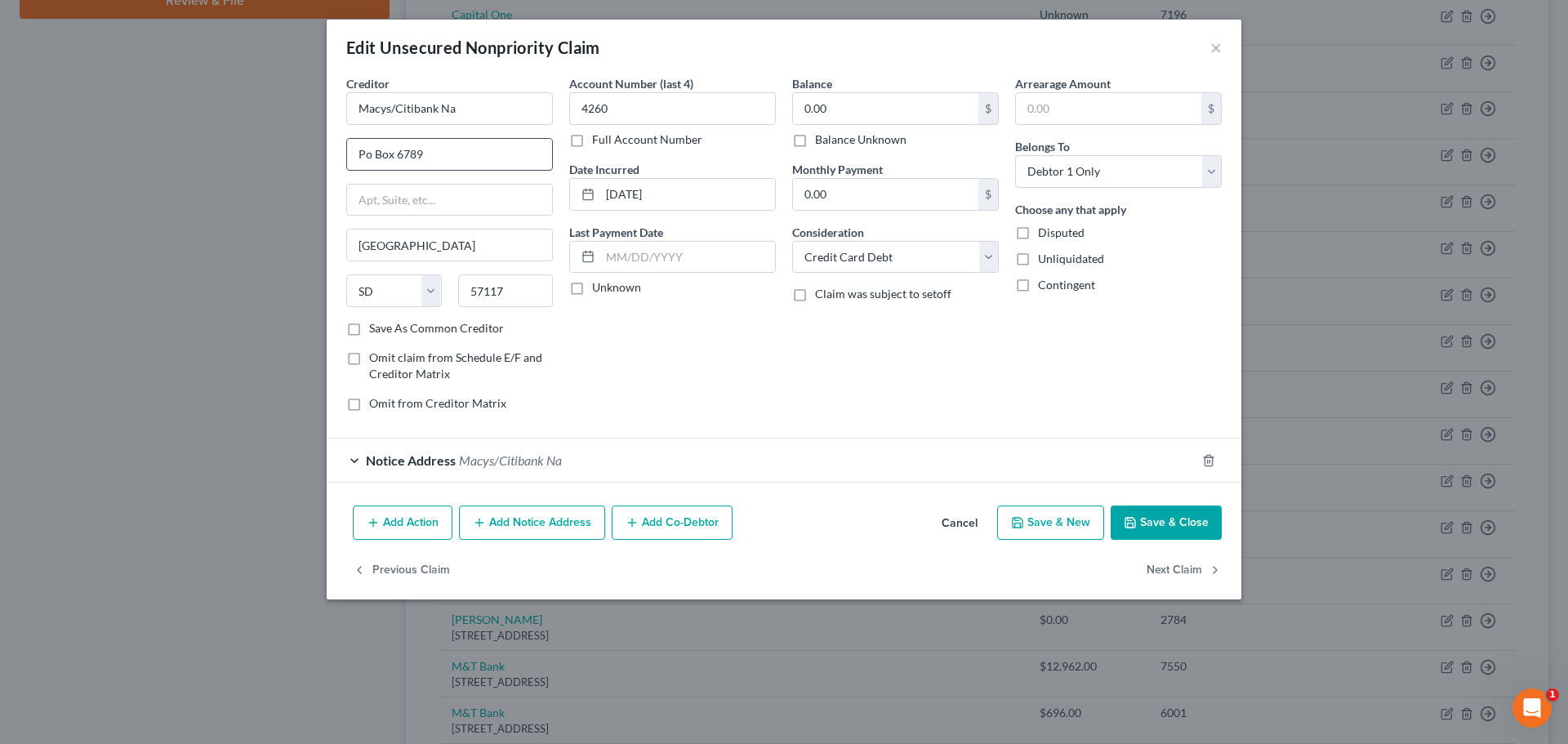
drag, startPoint x: 361, startPoint y: 155, endPoint x: 391, endPoint y: 157, distance: 30.1
click at [391, 157] on input "Po Box 6789" at bounding box center [450, 154] width 205 height 31
paste input ".O."
click at [815, 142] on label "Balance Unknown" at bounding box center [861, 139] width 92 height 16
click at [822, 142] on input "Balance Unknown" at bounding box center [827, 136] width 11 height 11
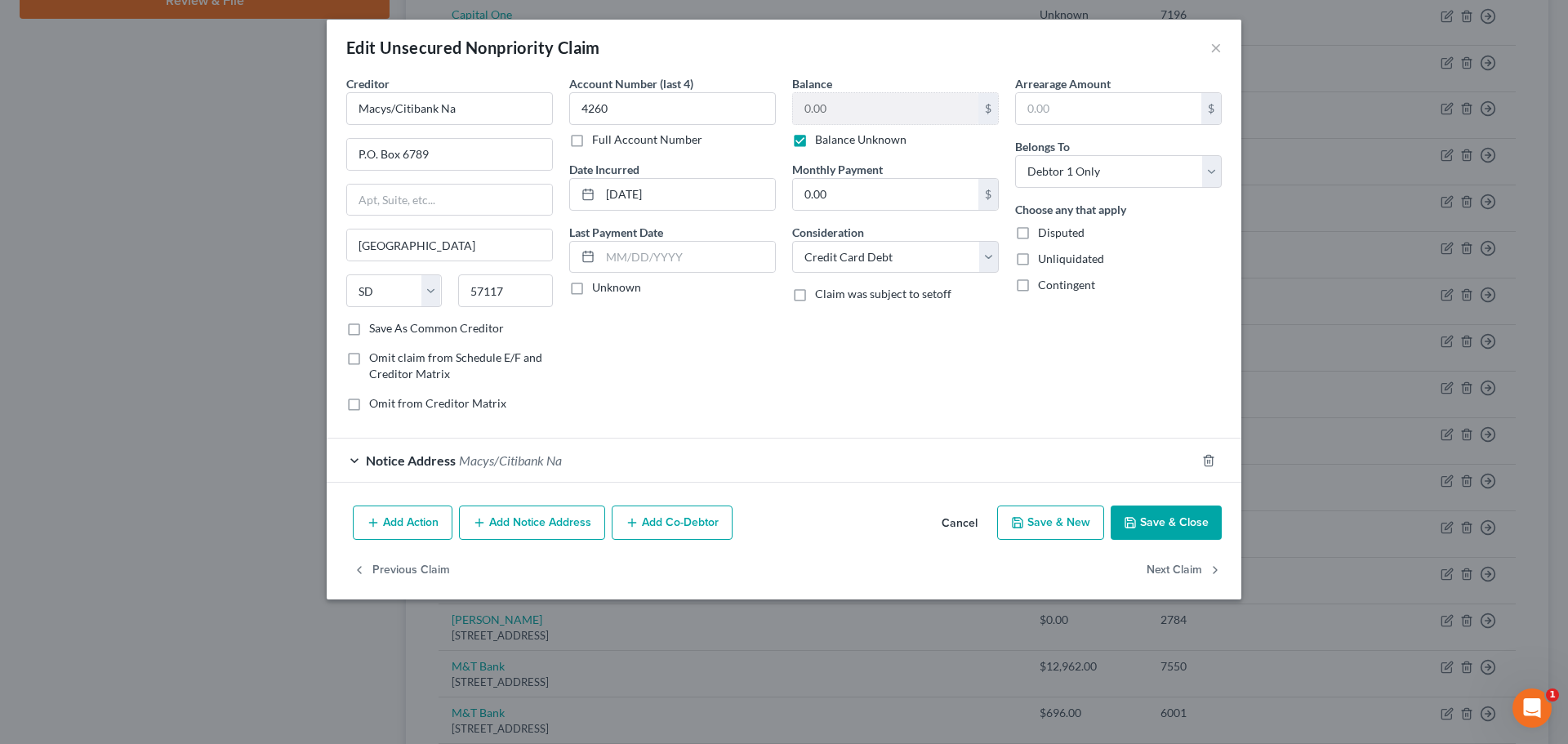
click at [1171, 523] on button "Save & Close" at bounding box center [1166, 523] width 111 height 34
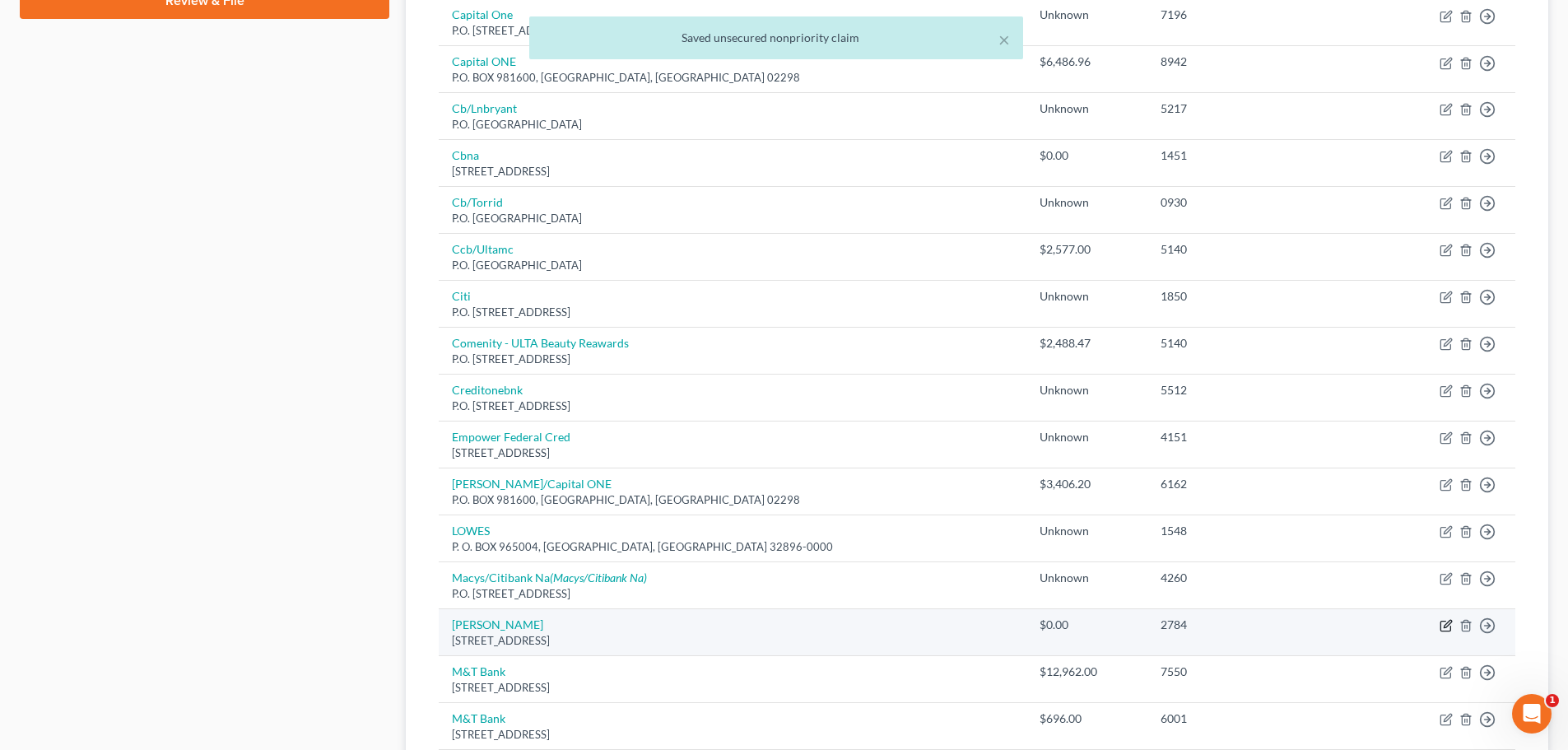
click at [1447, 626] on icon "button" at bounding box center [1446, 626] width 13 height 13
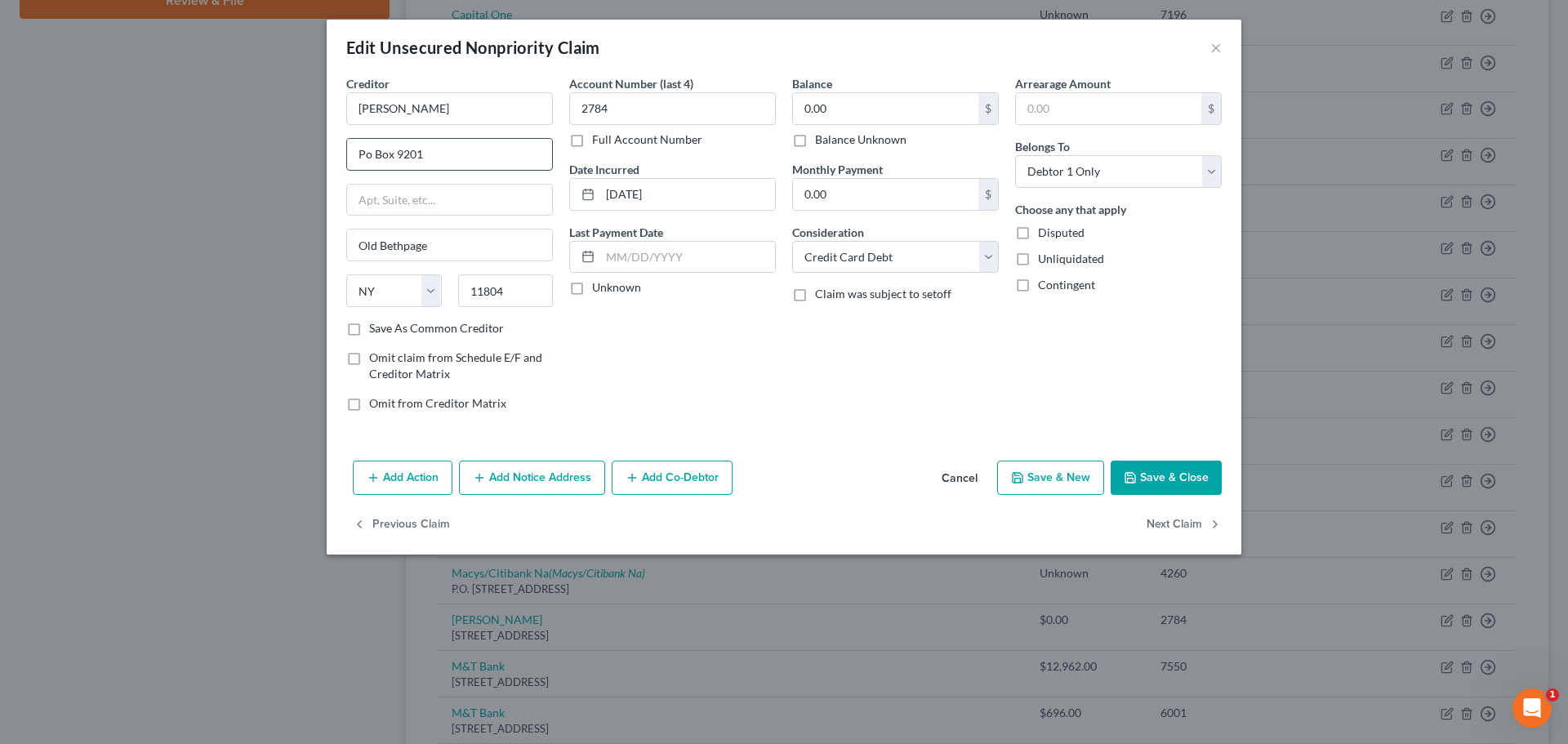
drag, startPoint x: 358, startPoint y: 154, endPoint x: 394, endPoint y: 155, distance: 36.0
click at [394, 155] on input "Po Box 9201" at bounding box center [450, 154] width 205 height 31
paste input ".O."
click at [815, 141] on label "Balance Unknown" at bounding box center [861, 139] width 92 height 16
click at [822, 141] on input "Balance Unknown" at bounding box center [827, 136] width 11 height 11
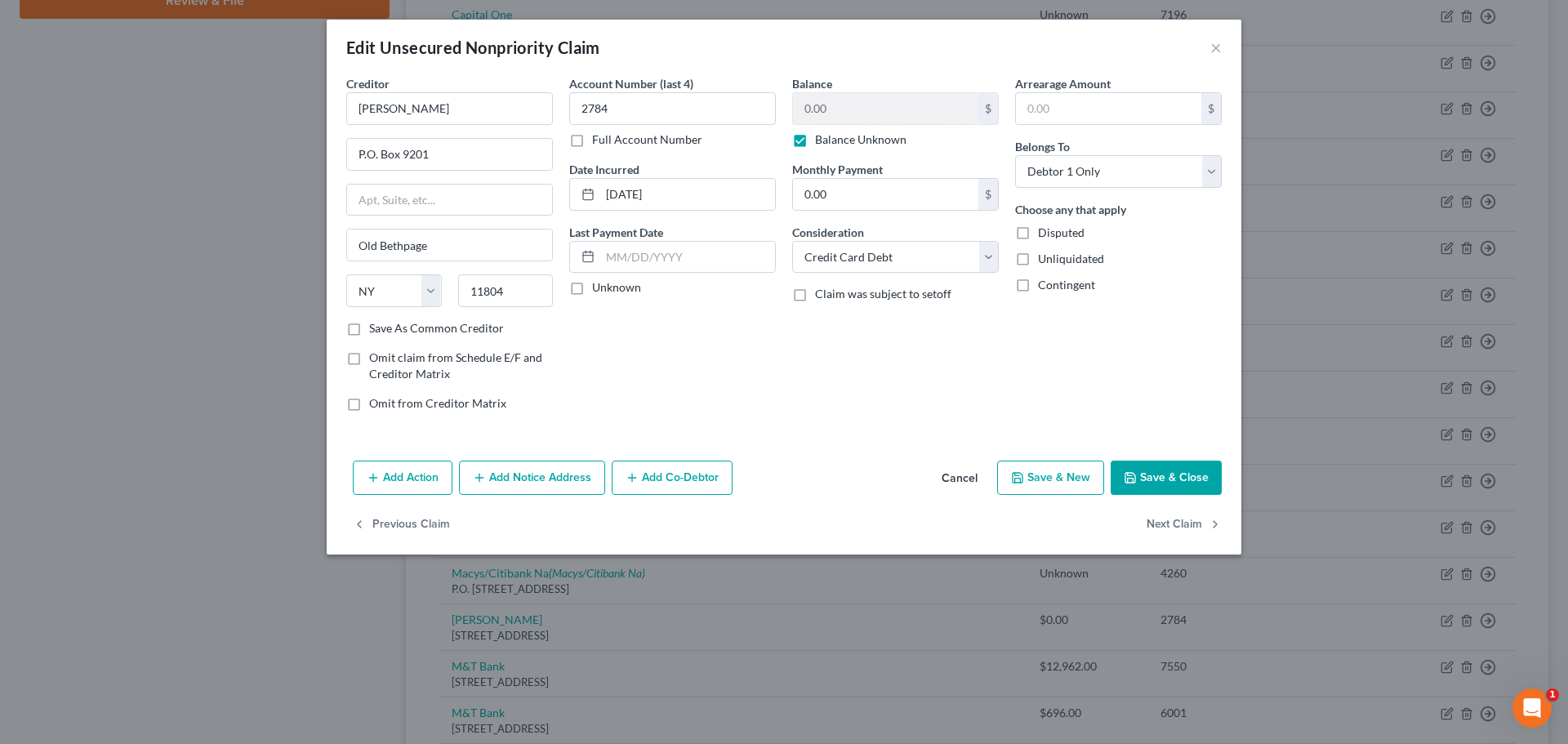
click at [1174, 476] on button "Save & Close" at bounding box center [1166, 478] width 111 height 34
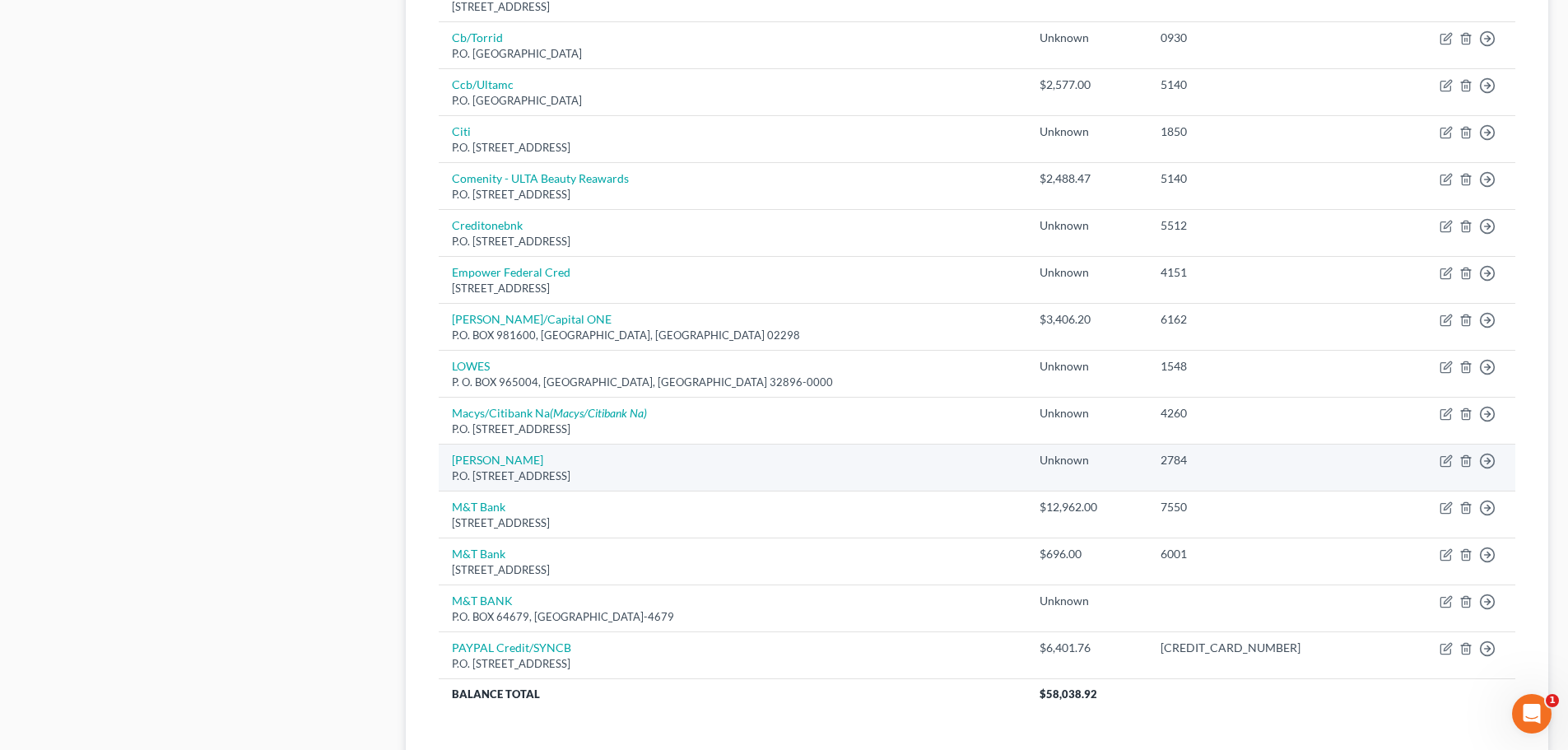
scroll to position [1070, 0]
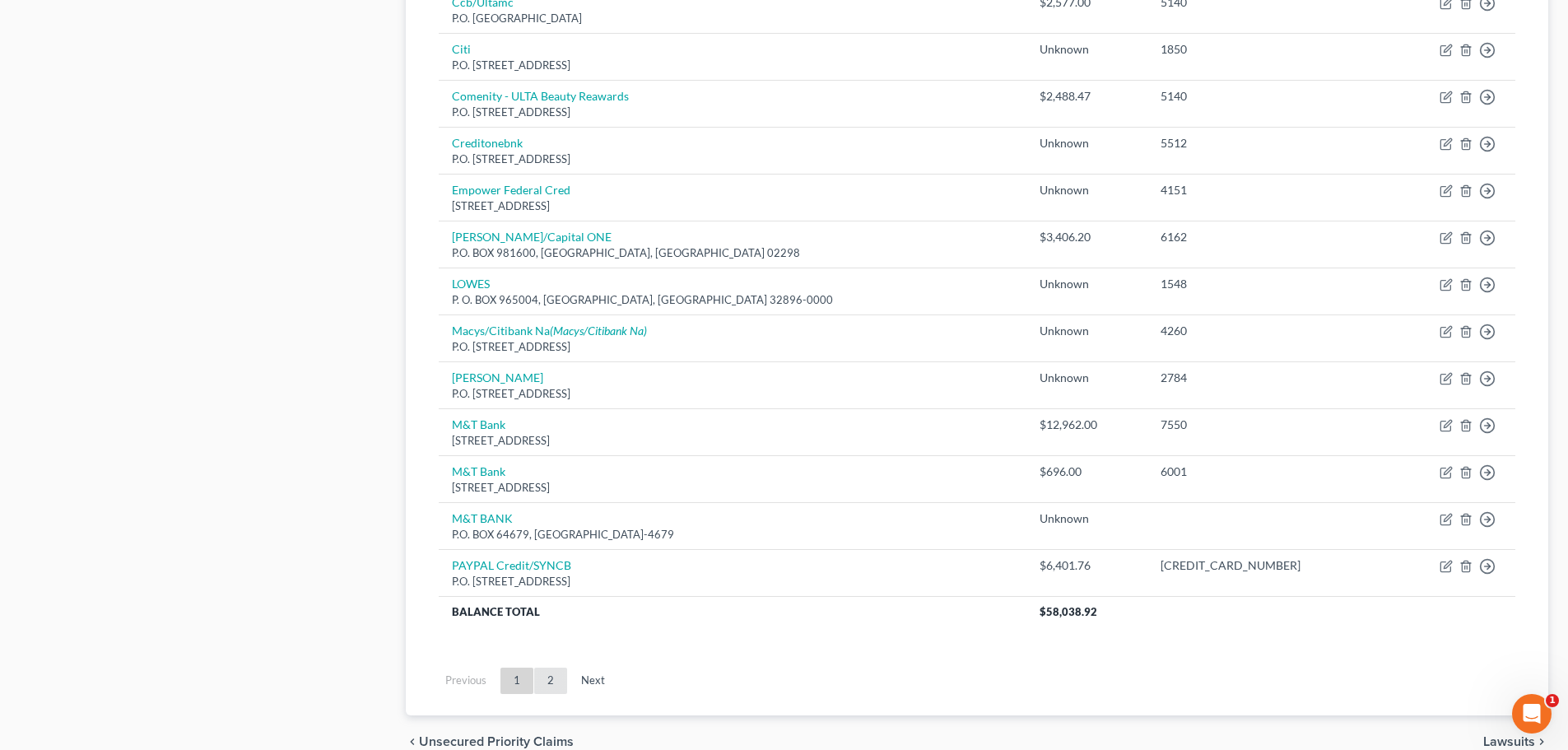
click at [554, 680] on link "2" at bounding box center [550, 680] width 33 height 26
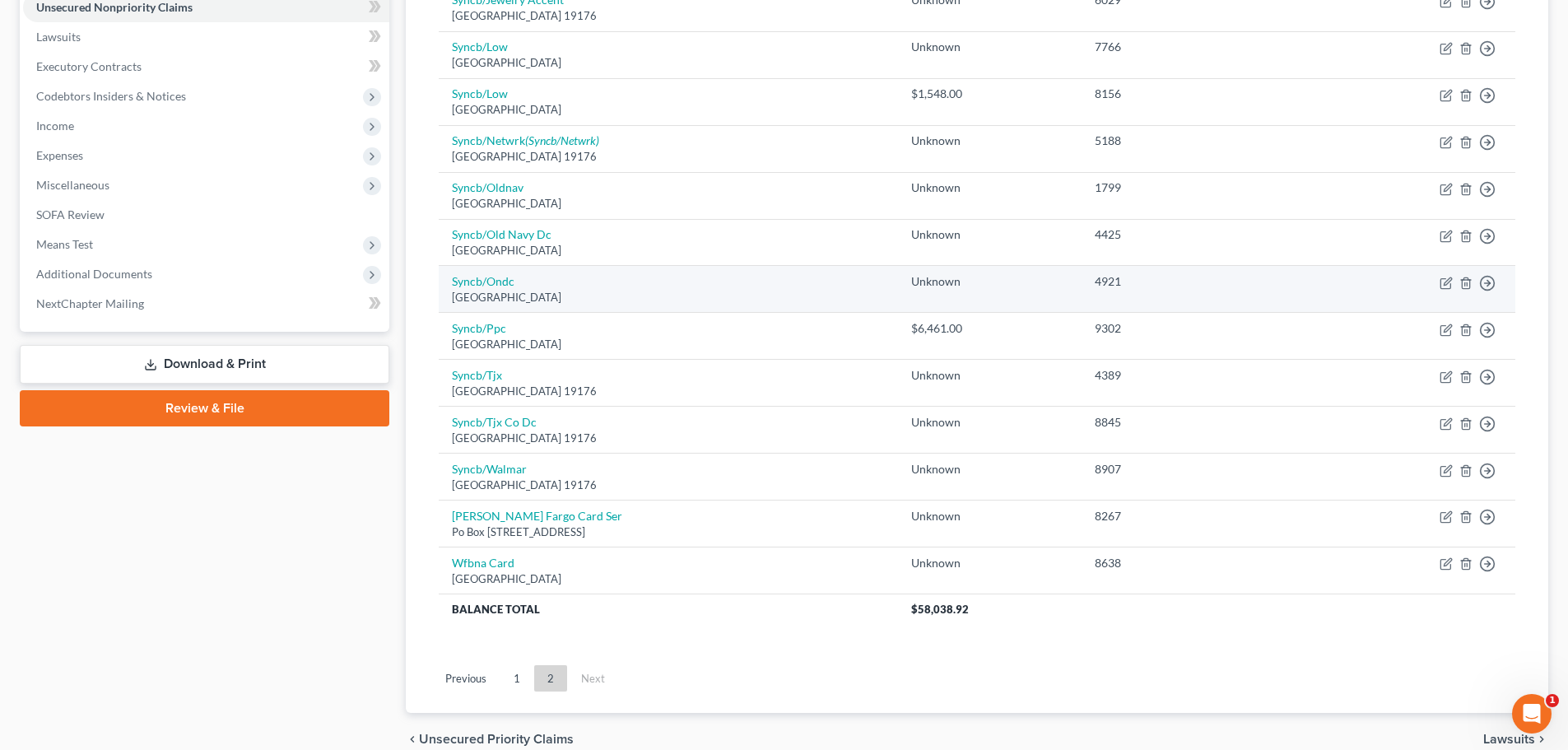
scroll to position [494, 0]
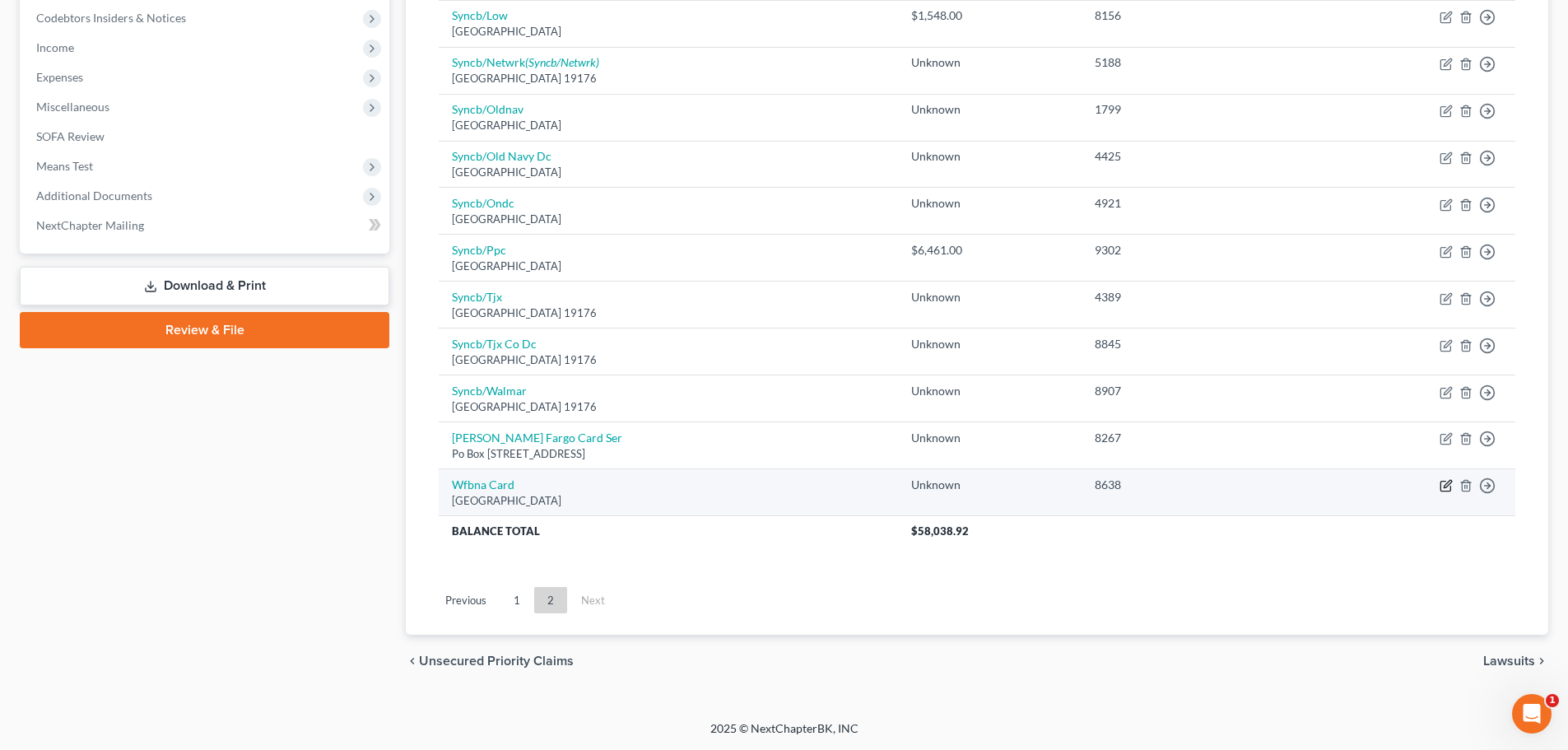
click at [1447, 488] on icon "button" at bounding box center [1446, 486] width 13 height 13
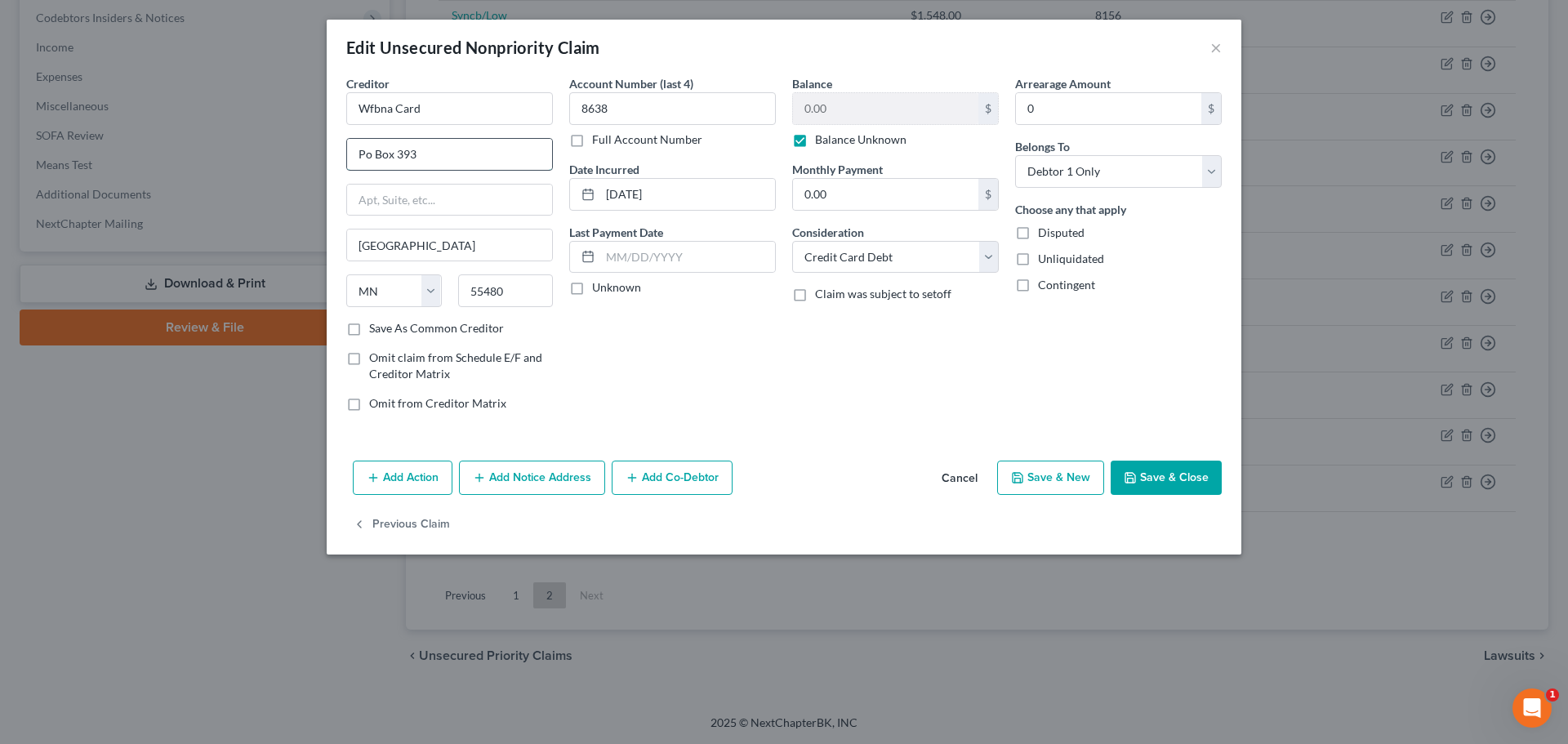
drag, startPoint x: 364, startPoint y: 155, endPoint x: 386, endPoint y: 155, distance: 22.0
click at [386, 155] on input "Po Box 393" at bounding box center [450, 154] width 205 height 31
drag, startPoint x: 361, startPoint y: 155, endPoint x: 393, endPoint y: 152, distance: 32.1
click at [393, 152] on input "Po Box 393" at bounding box center [450, 154] width 205 height 31
paste input ".O."
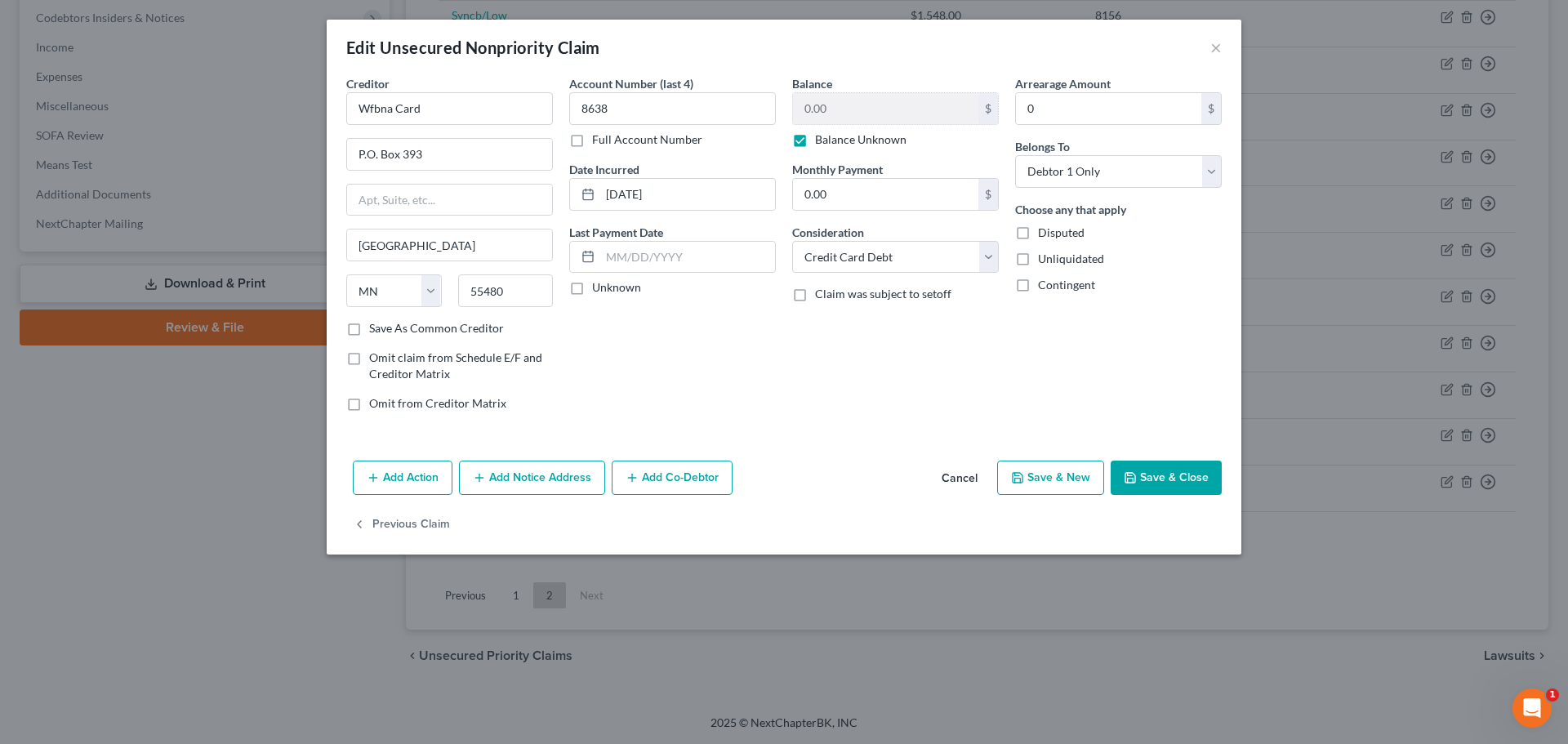
click at [1182, 477] on button "Save & Close" at bounding box center [1166, 478] width 111 height 34
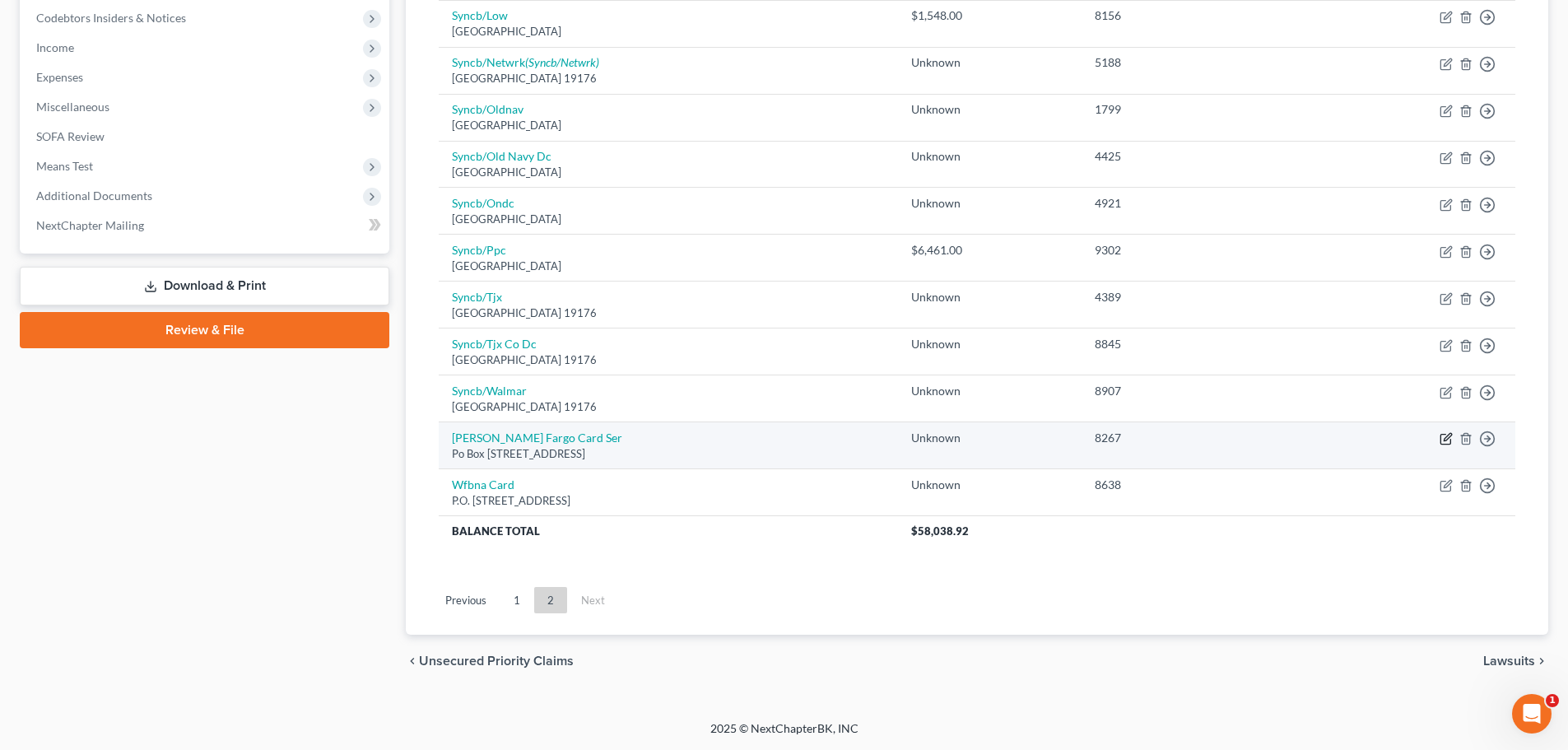
click at [1447, 438] on icon "button" at bounding box center [1446, 439] width 13 height 13
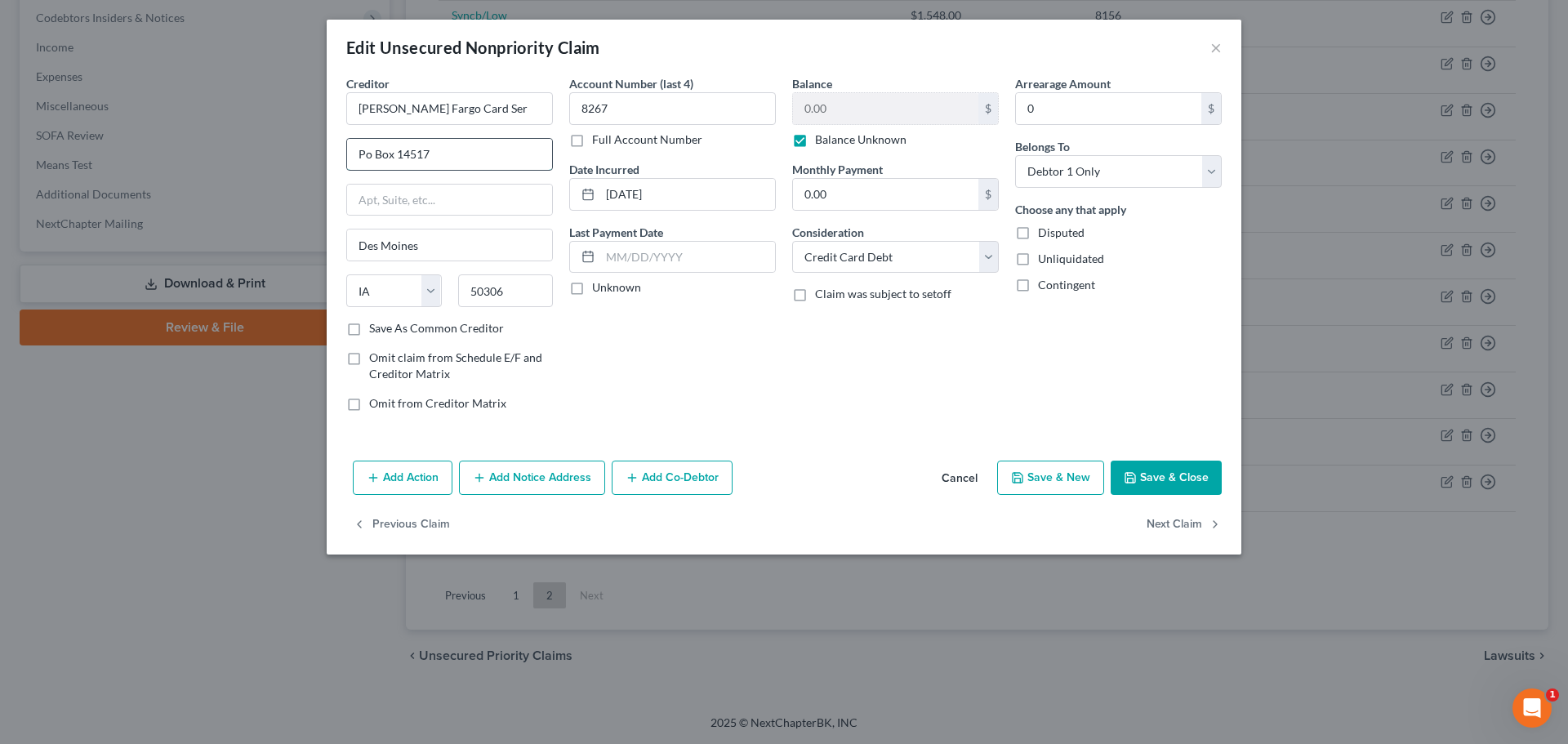
drag, startPoint x: 362, startPoint y: 155, endPoint x: 392, endPoint y: 155, distance: 30.0
click at [392, 155] on input "Po Box 14517" at bounding box center [450, 154] width 205 height 31
paste input ".O."
click at [1177, 468] on button "Save & Close" at bounding box center [1166, 478] width 111 height 34
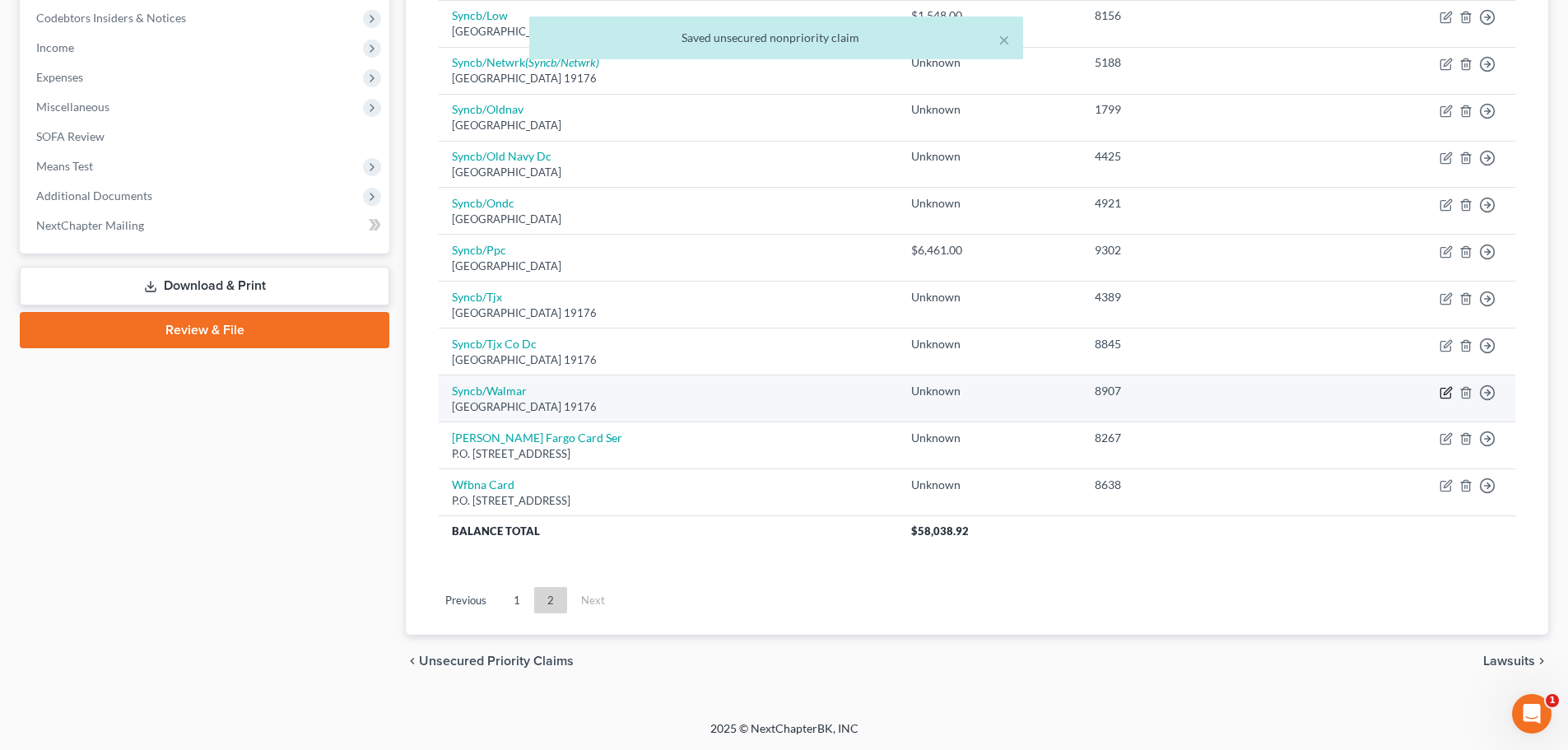
click at [1447, 391] on icon "button" at bounding box center [1446, 392] width 13 height 13
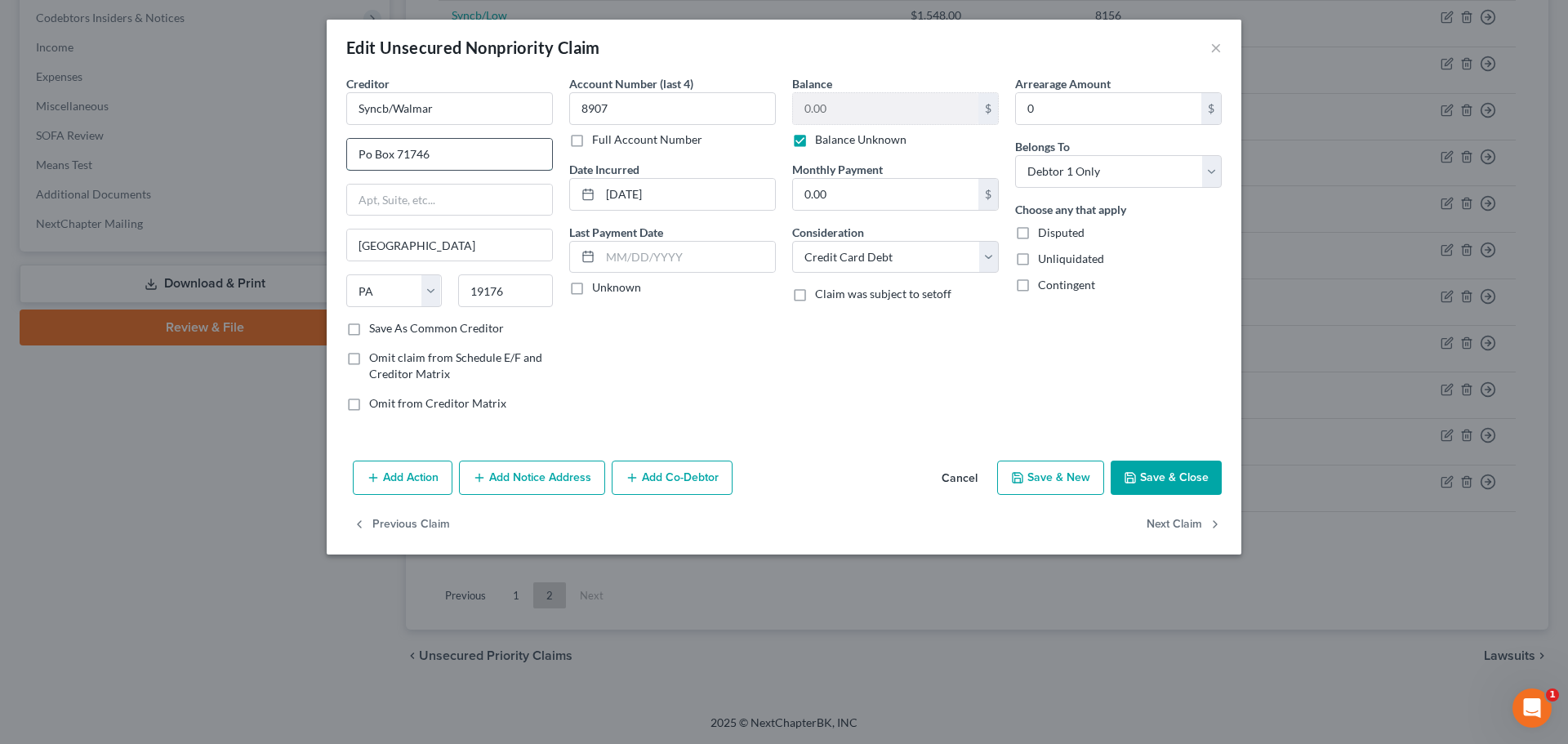
drag, startPoint x: 361, startPoint y: 155, endPoint x: 391, endPoint y: 156, distance: 30.0
click at [391, 156] on input "Po Box 71746" at bounding box center [450, 154] width 205 height 31
paste input ".O."
click at [1142, 478] on button "Save & Close" at bounding box center [1166, 478] width 111 height 34
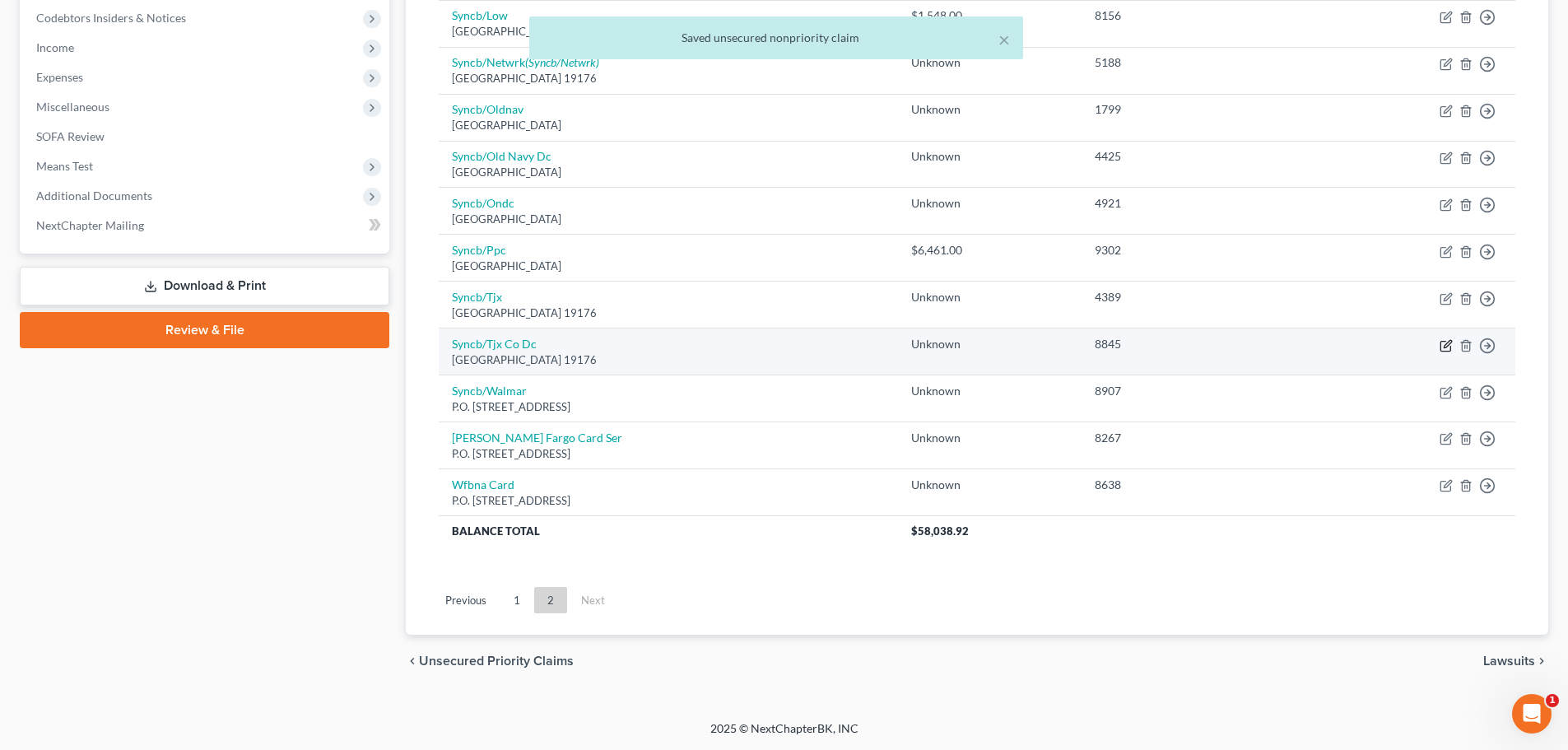
click at [1445, 347] on icon "button" at bounding box center [1448, 344] width 8 height 8
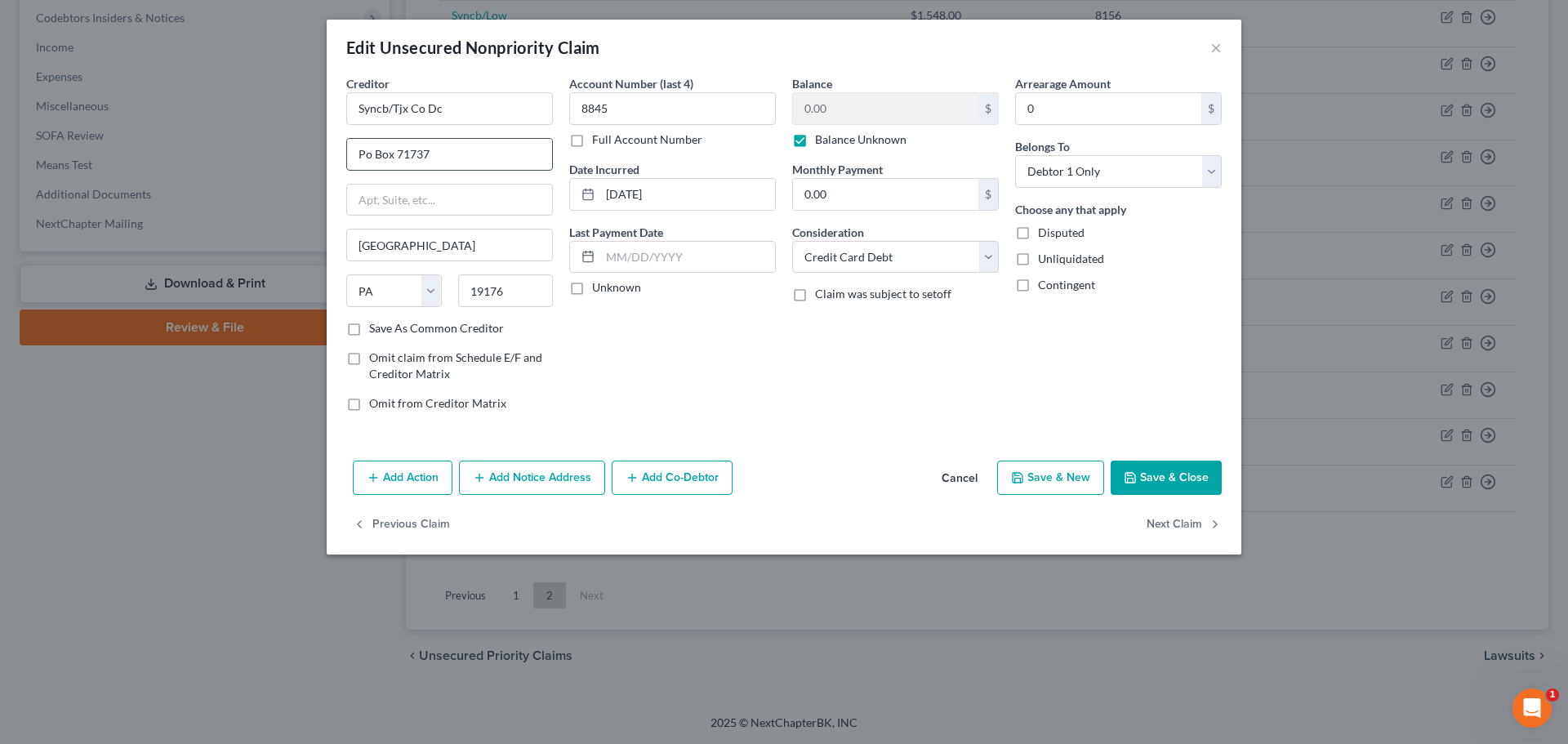
drag, startPoint x: 360, startPoint y: 154, endPoint x: 391, endPoint y: 156, distance: 31.1
click at [391, 156] on input "Po Box 71737" at bounding box center [450, 154] width 205 height 31
paste input ".O."
click at [1172, 478] on button "Save & Close" at bounding box center [1166, 478] width 111 height 34
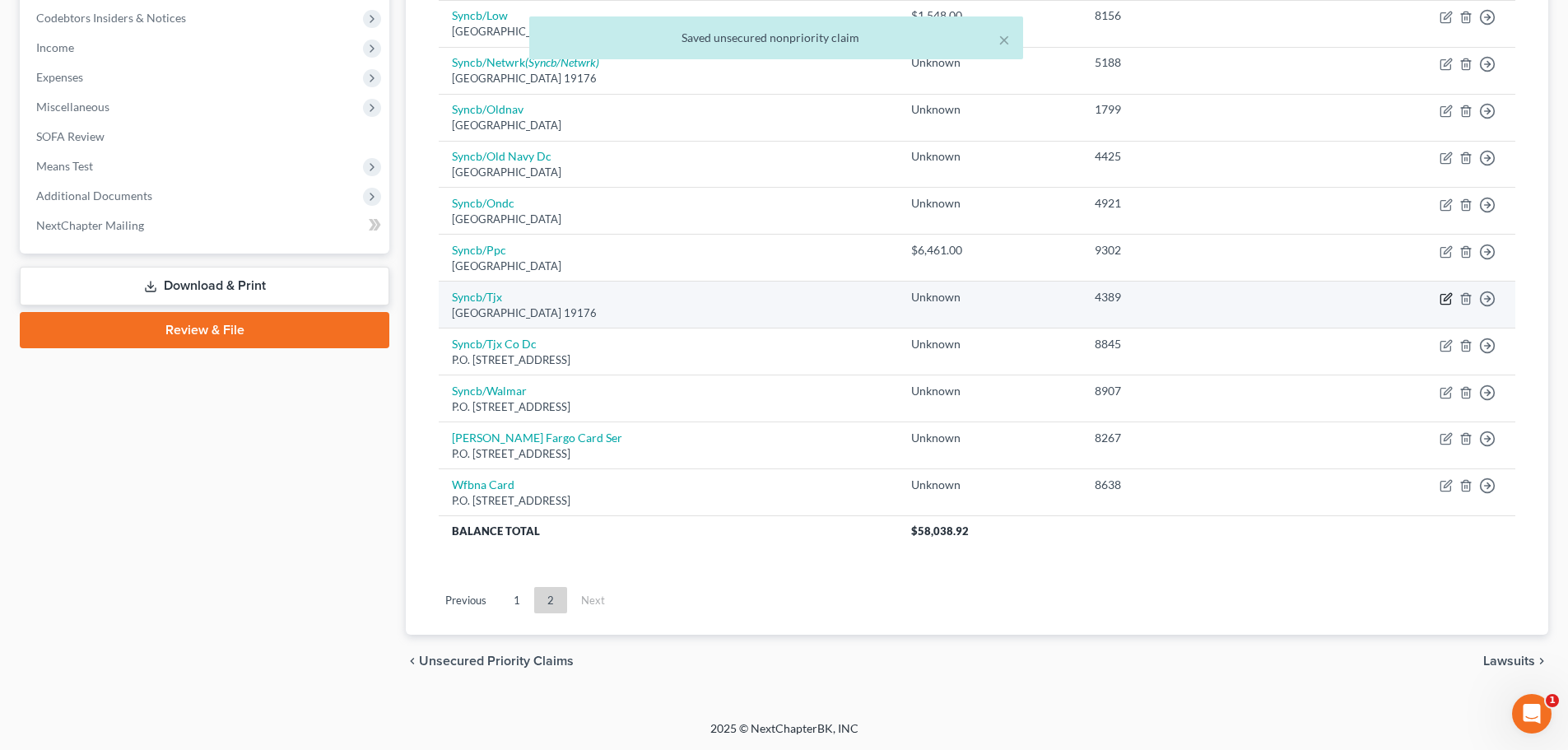
click at [1446, 300] on icon "button" at bounding box center [1448, 297] width 8 height 8
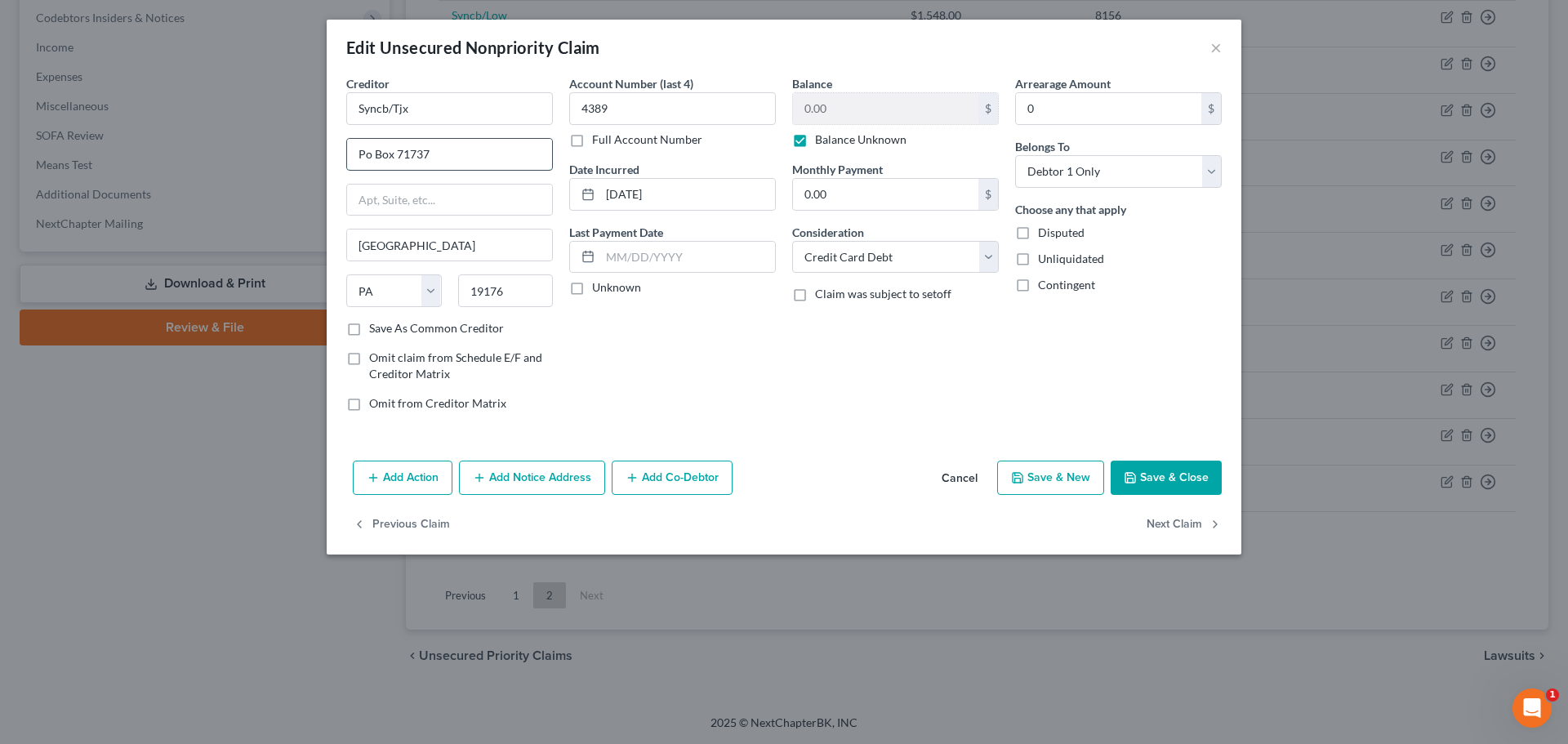
drag, startPoint x: 357, startPoint y: 152, endPoint x: 391, endPoint y: 154, distance: 34.1
click at [391, 154] on input "Po Box 71737" at bounding box center [450, 154] width 205 height 31
paste input ".O."
click at [1162, 477] on button "Save & Close" at bounding box center [1166, 478] width 111 height 34
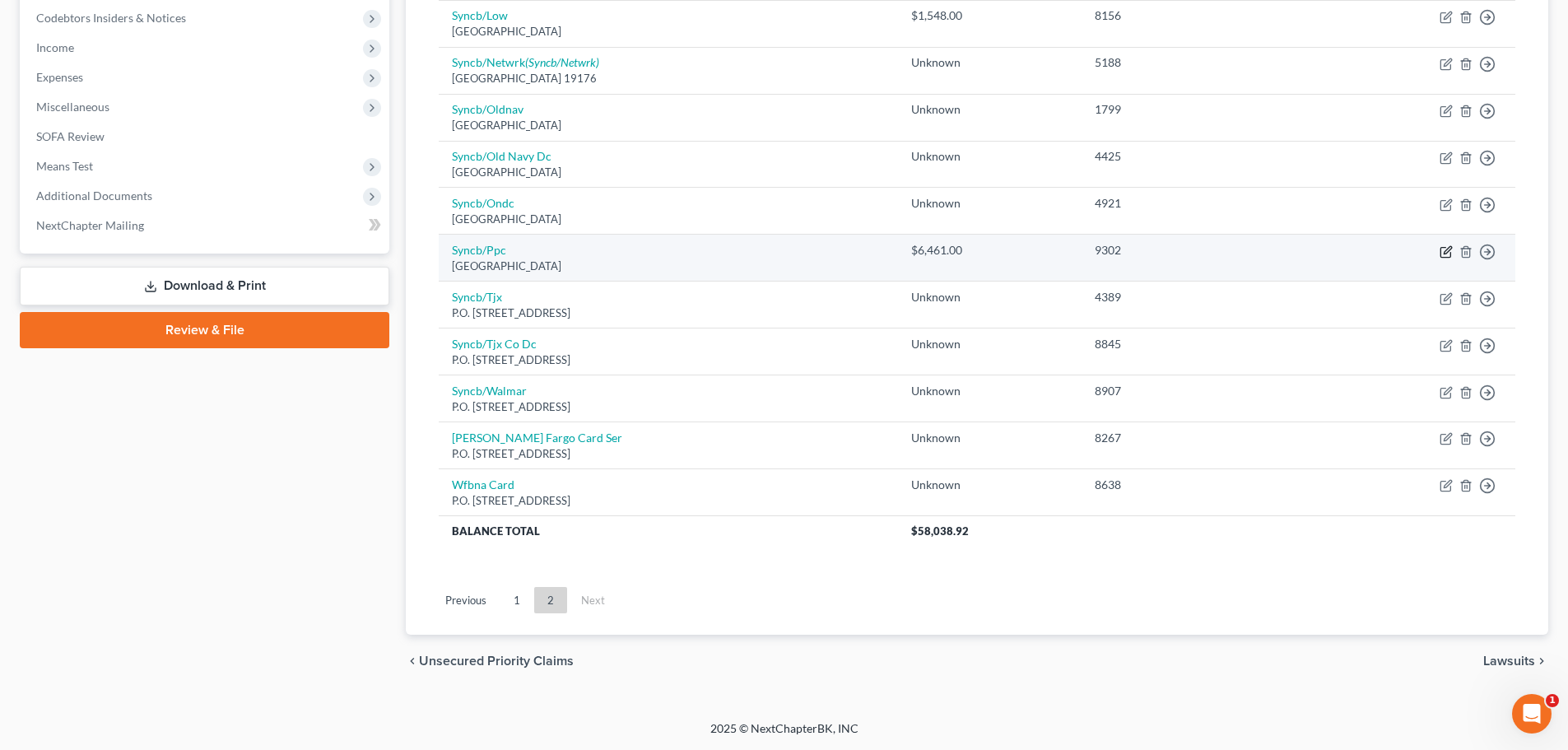
click at [1444, 254] on icon "button" at bounding box center [1446, 252] width 13 height 13
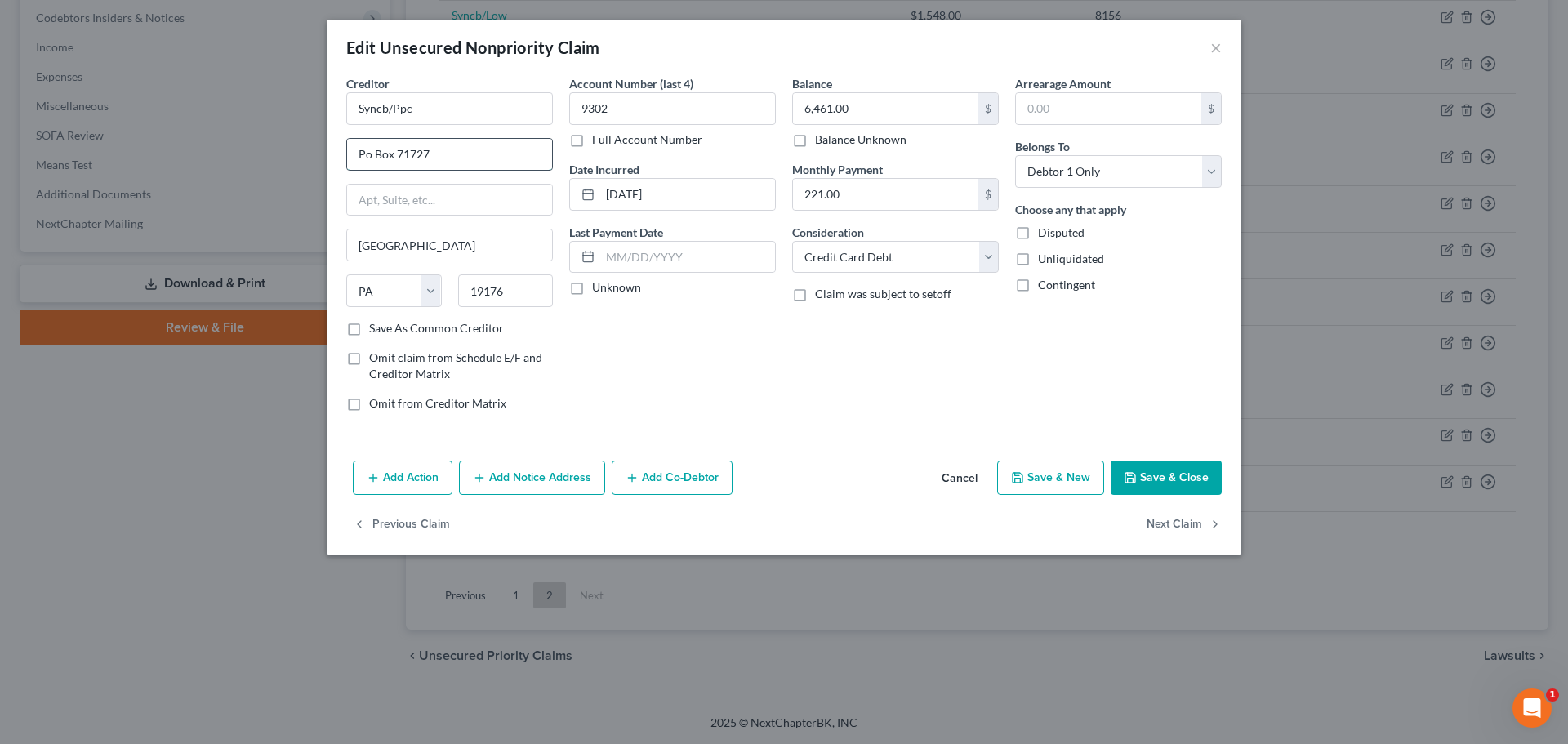
drag, startPoint x: 359, startPoint y: 154, endPoint x: 392, endPoint y: 154, distance: 33.0
click at [392, 154] on input "Po Box 71727" at bounding box center [450, 154] width 205 height 31
paste input ".O."
click at [815, 135] on label "Balance Unknown" at bounding box center [861, 139] width 92 height 16
click at [822, 135] on input "Balance Unknown" at bounding box center [827, 136] width 11 height 11
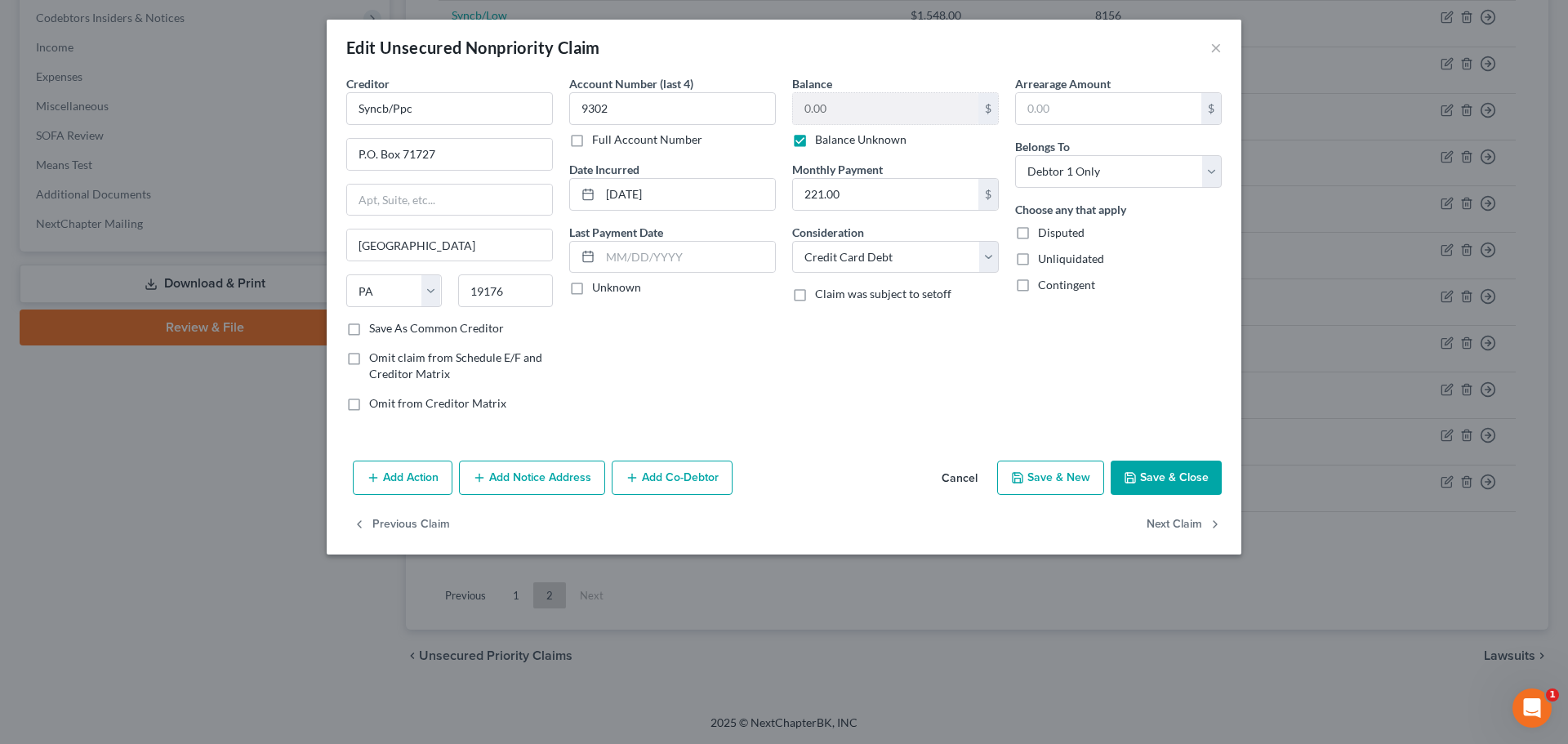
click at [1153, 468] on button "Save & Close" at bounding box center [1166, 478] width 111 height 34
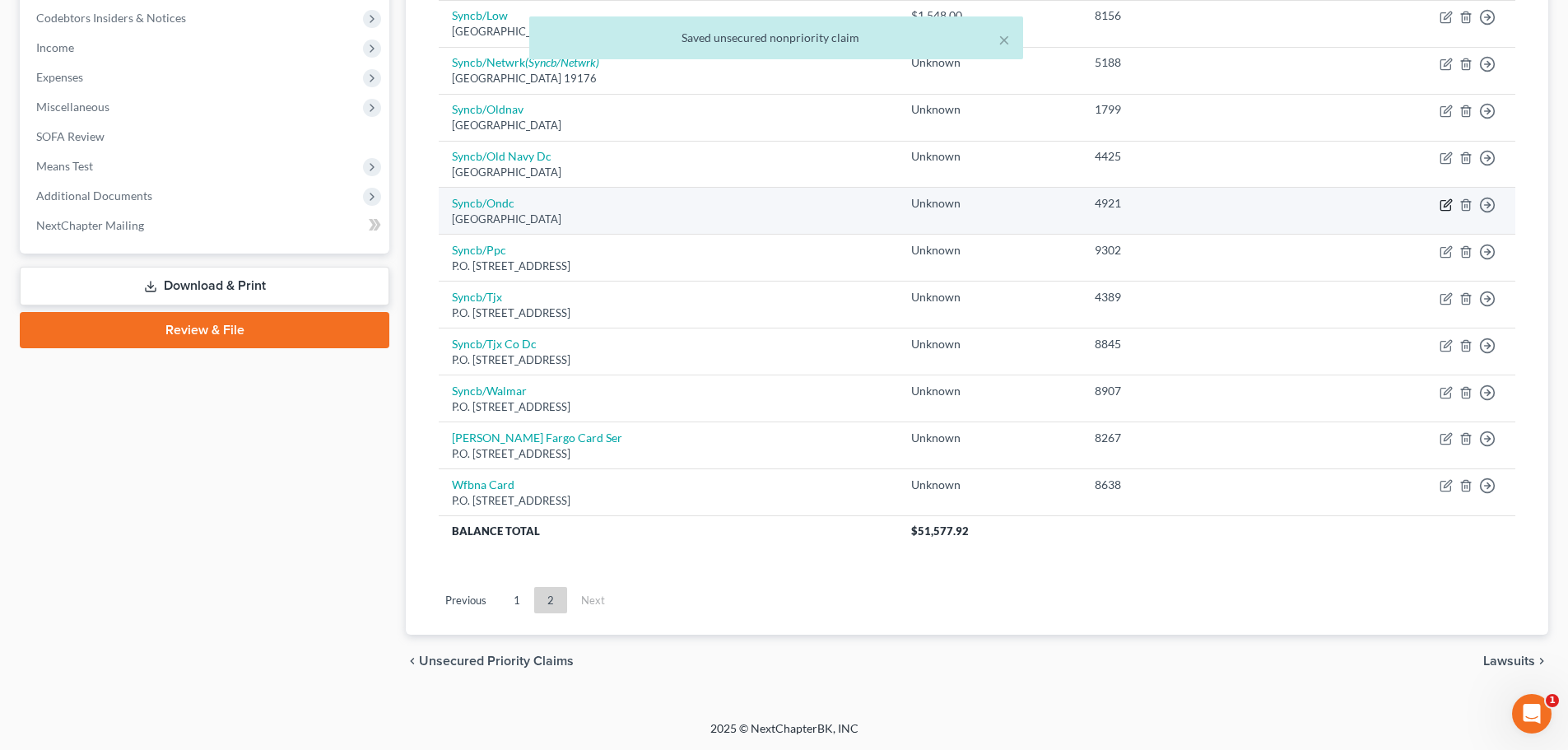
click at [1447, 205] on icon "button" at bounding box center [1448, 203] width 8 height 8
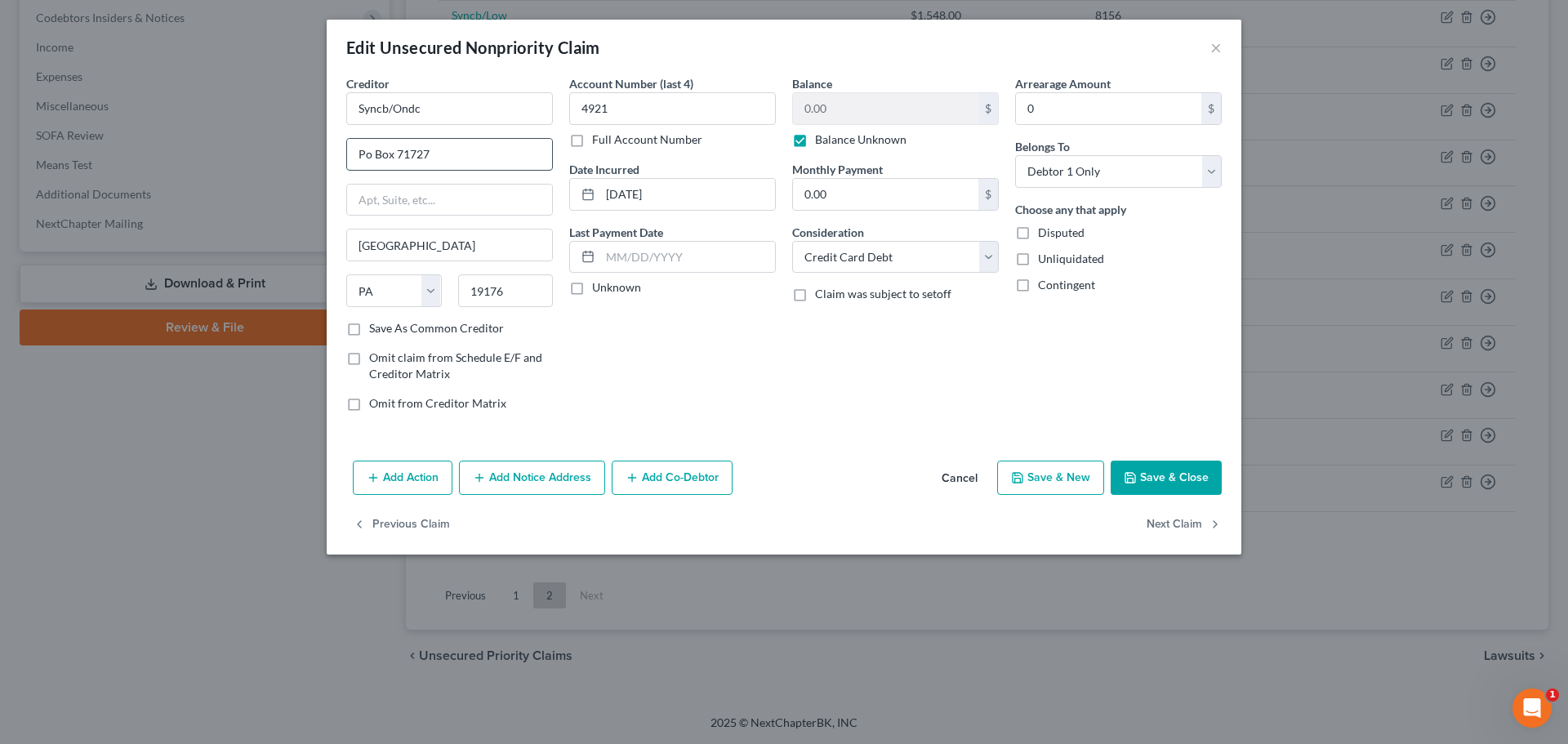
drag, startPoint x: 357, startPoint y: 155, endPoint x: 391, endPoint y: 159, distance: 34.2
click at [391, 159] on input "Po Box 71727" at bounding box center [450, 154] width 205 height 31
paste input ".O."
click at [1151, 474] on button "Save & Close" at bounding box center [1166, 478] width 111 height 34
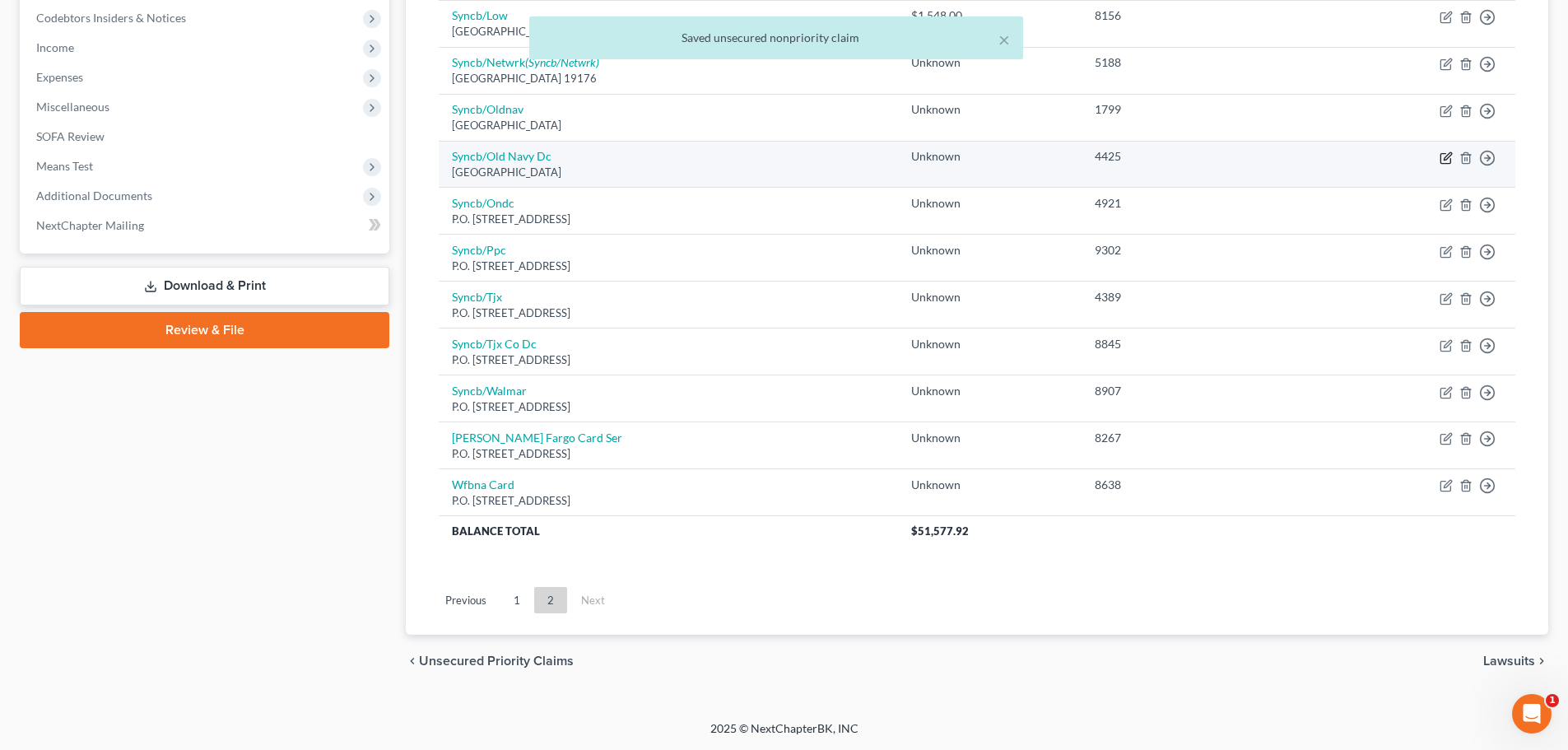
click at [1444, 159] on icon "button" at bounding box center [1448, 156] width 8 height 8
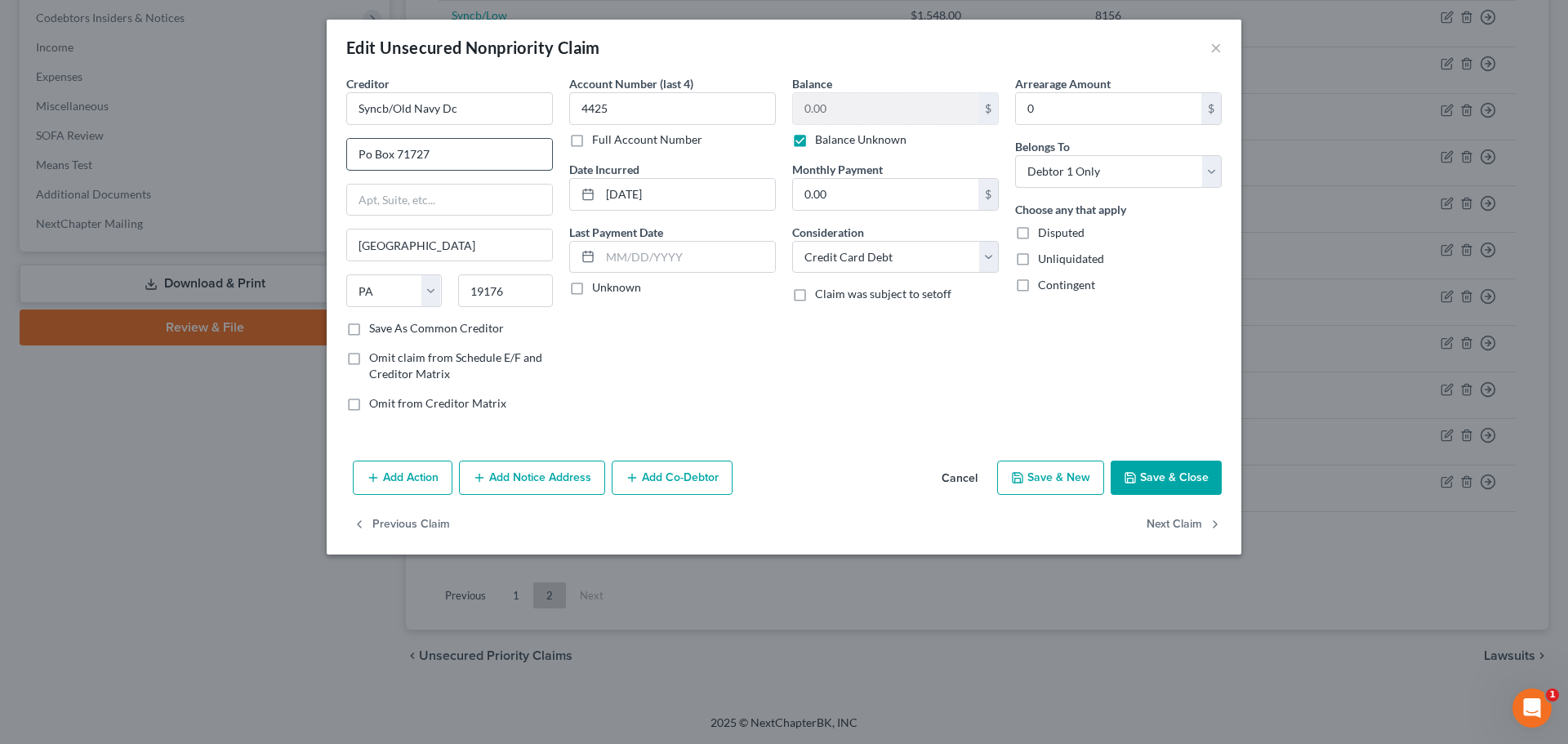
drag, startPoint x: 361, startPoint y: 155, endPoint x: 393, endPoint y: 155, distance: 32.0
click at [393, 155] on input "Po Box 71727" at bounding box center [450, 154] width 205 height 31
paste input ".O."
click at [1191, 481] on button "Save & Close" at bounding box center [1166, 478] width 111 height 34
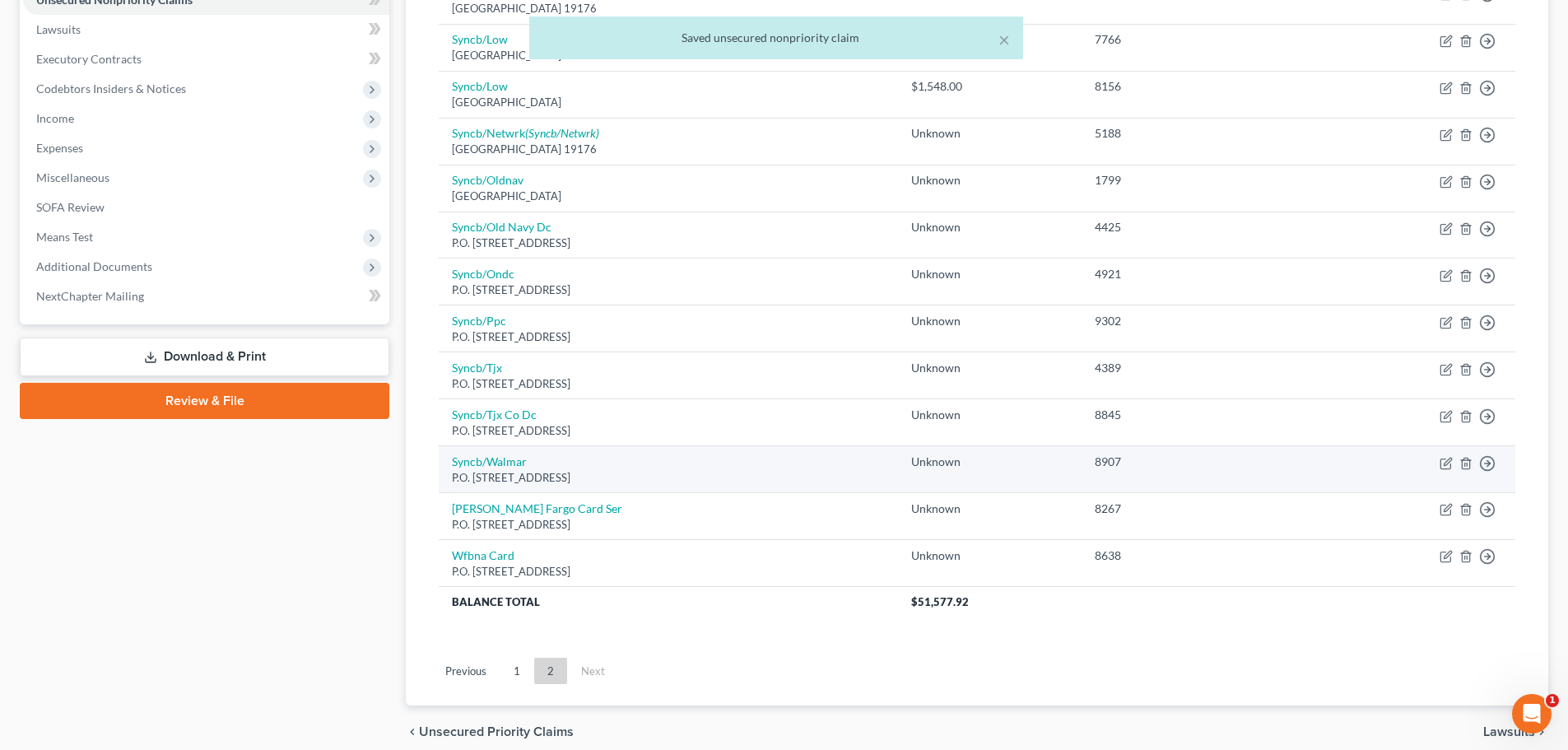
scroll to position [330, 0]
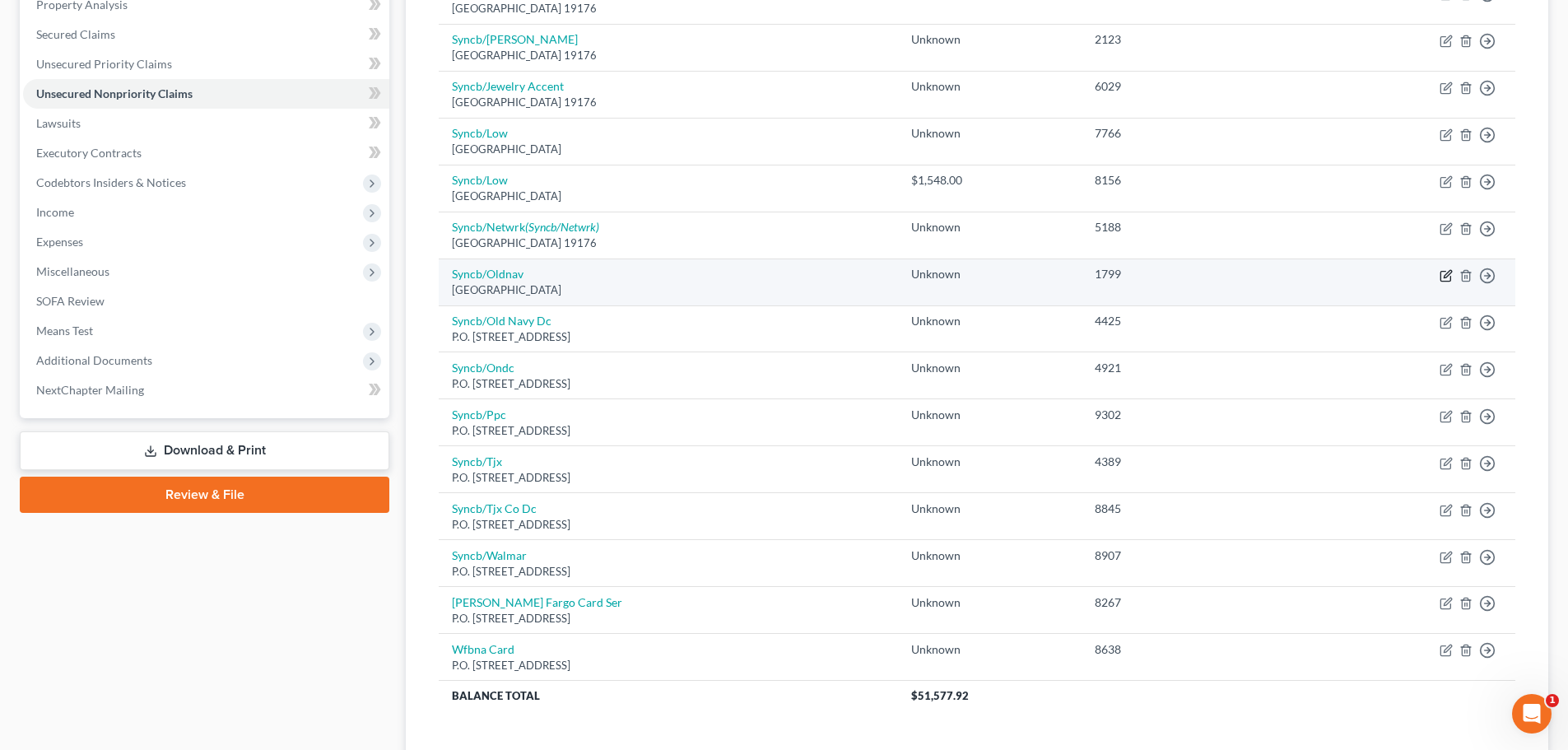
click at [1446, 278] on icon "button" at bounding box center [1448, 274] width 8 height 8
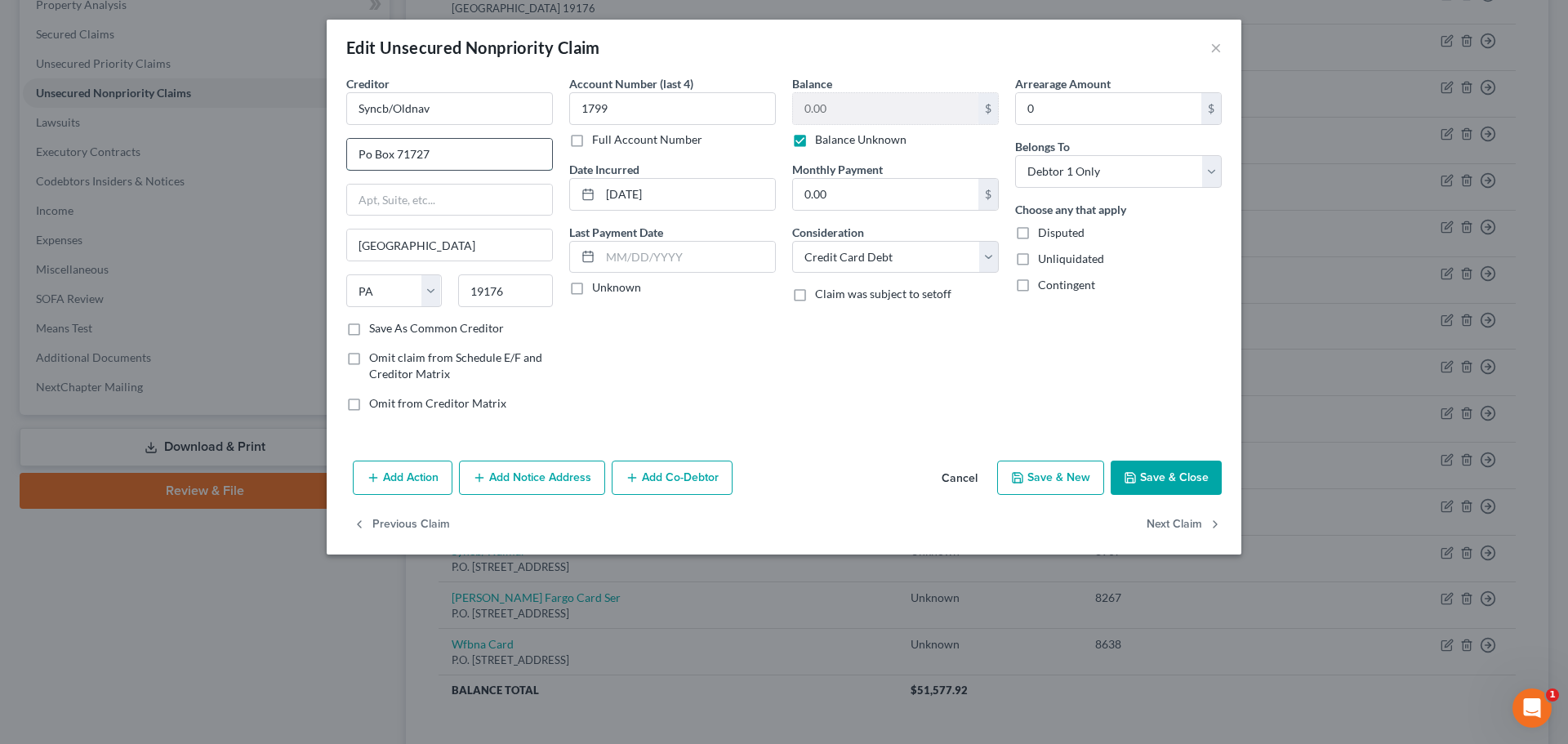
drag, startPoint x: 361, startPoint y: 154, endPoint x: 391, endPoint y: 156, distance: 30.1
click at [391, 156] on input "Po Box 71727" at bounding box center [450, 154] width 205 height 31
paste input ".O."
click at [1173, 483] on button "Save & Close" at bounding box center [1166, 478] width 111 height 34
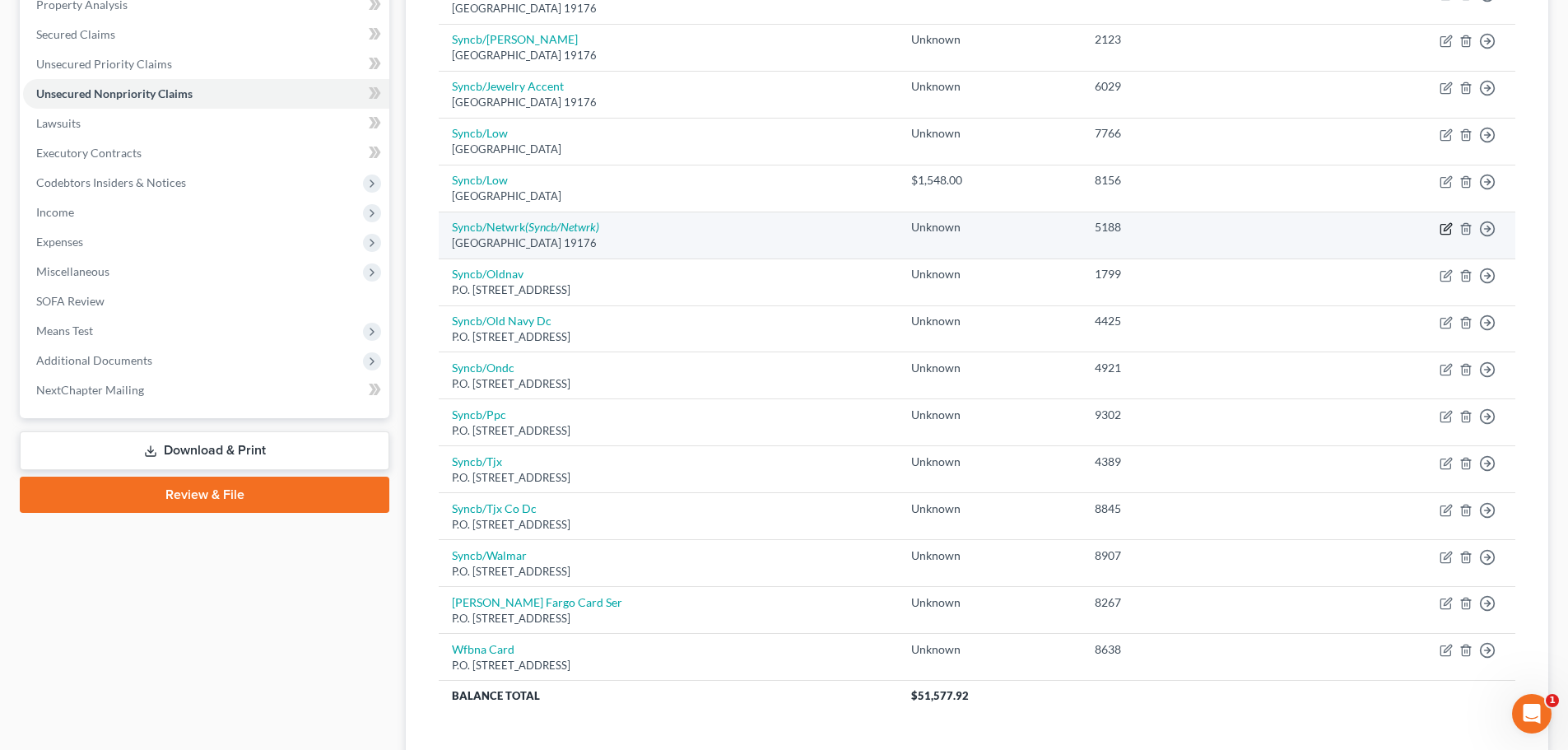
click at [1445, 229] on icon "button" at bounding box center [1446, 229] width 13 height 13
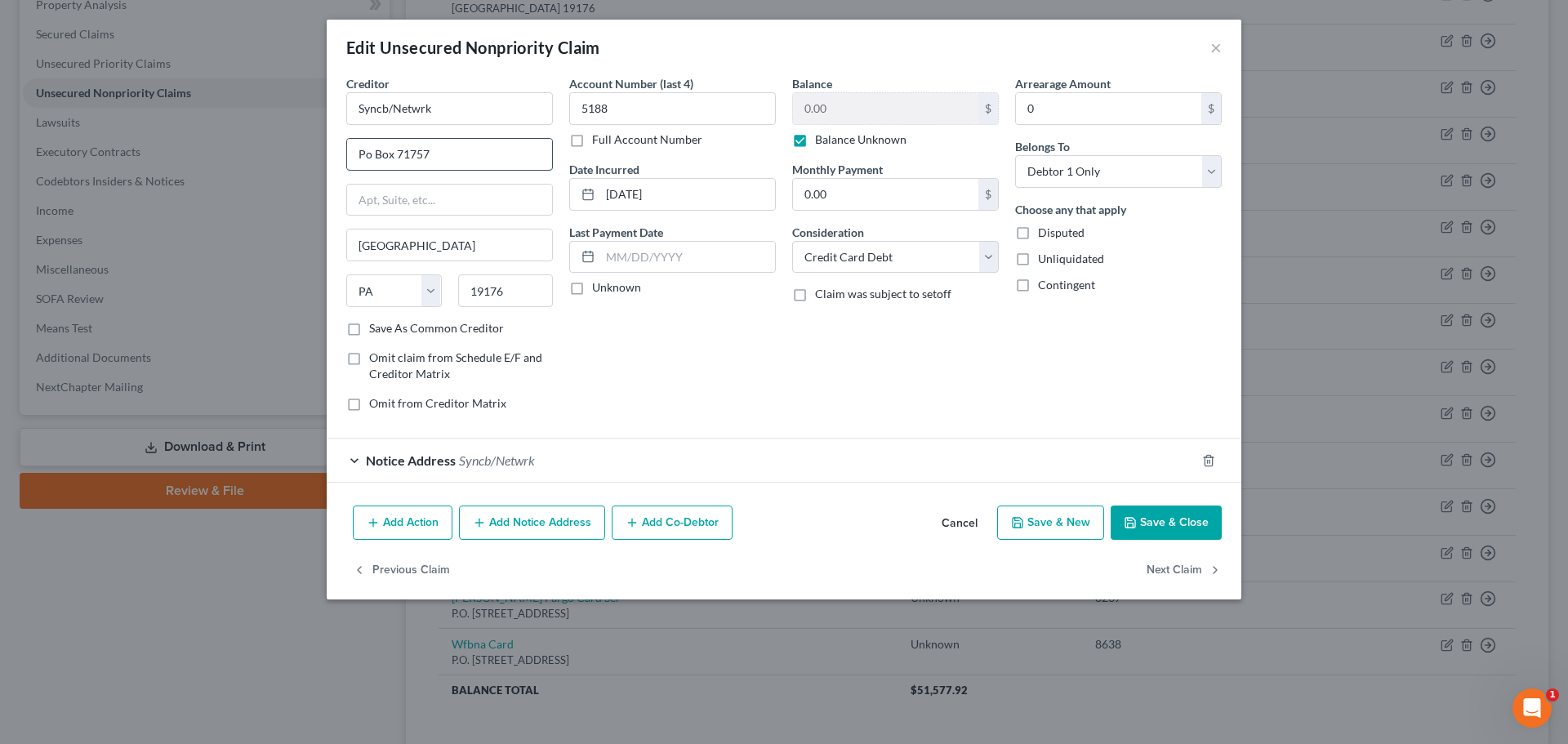
drag, startPoint x: 361, startPoint y: 154, endPoint x: 386, endPoint y: 157, distance: 25.2
click at [395, 157] on input "Po Box 71757" at bounding box center [450, 154] width 205 height 31
paste input ".O. Box"
click at [1172, 520] on button "Save & Close" at bounding box center [1166, 523] width 111 height 34
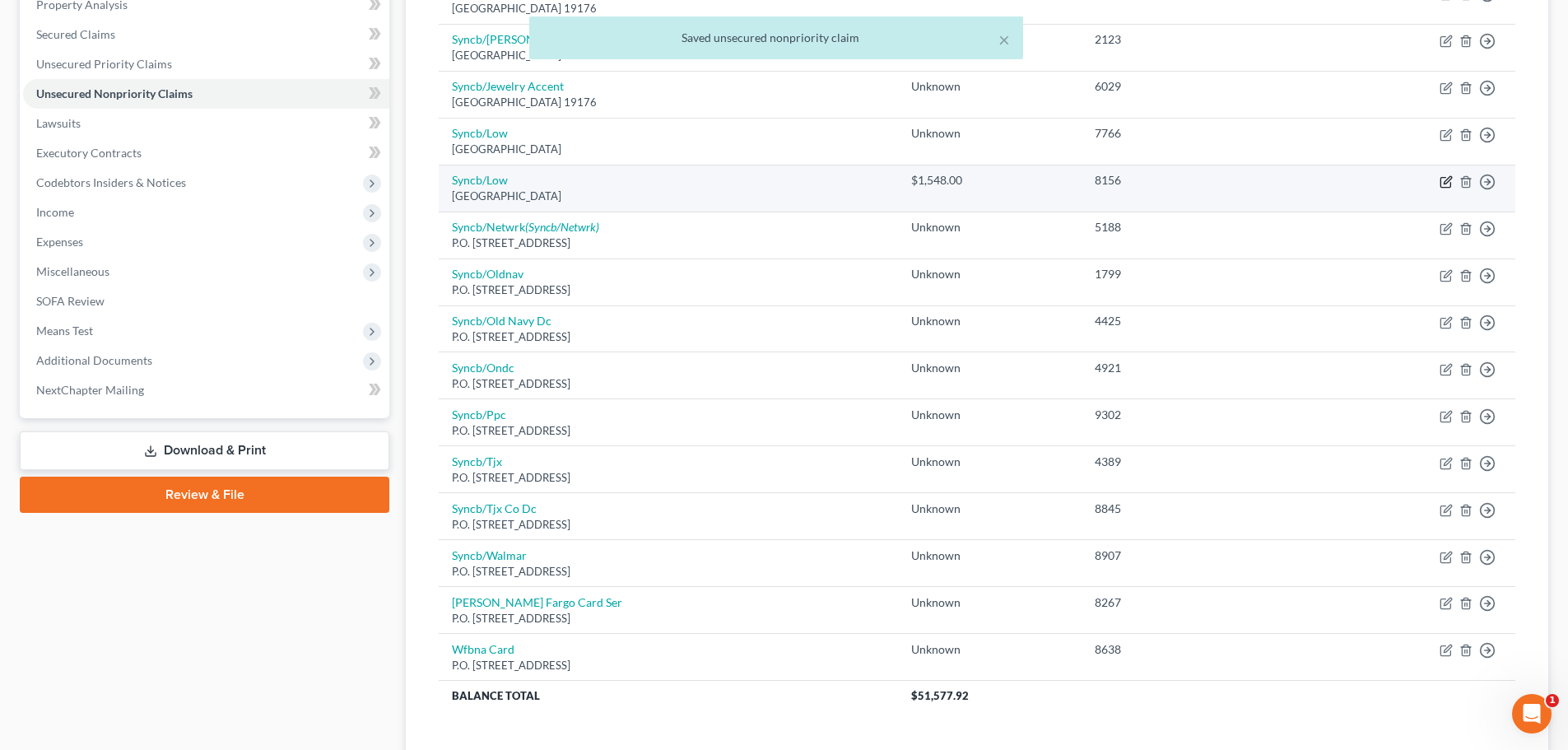
click at [1448, 182] on icon "button" at bounding box center [1448, 180] width 8 height 8
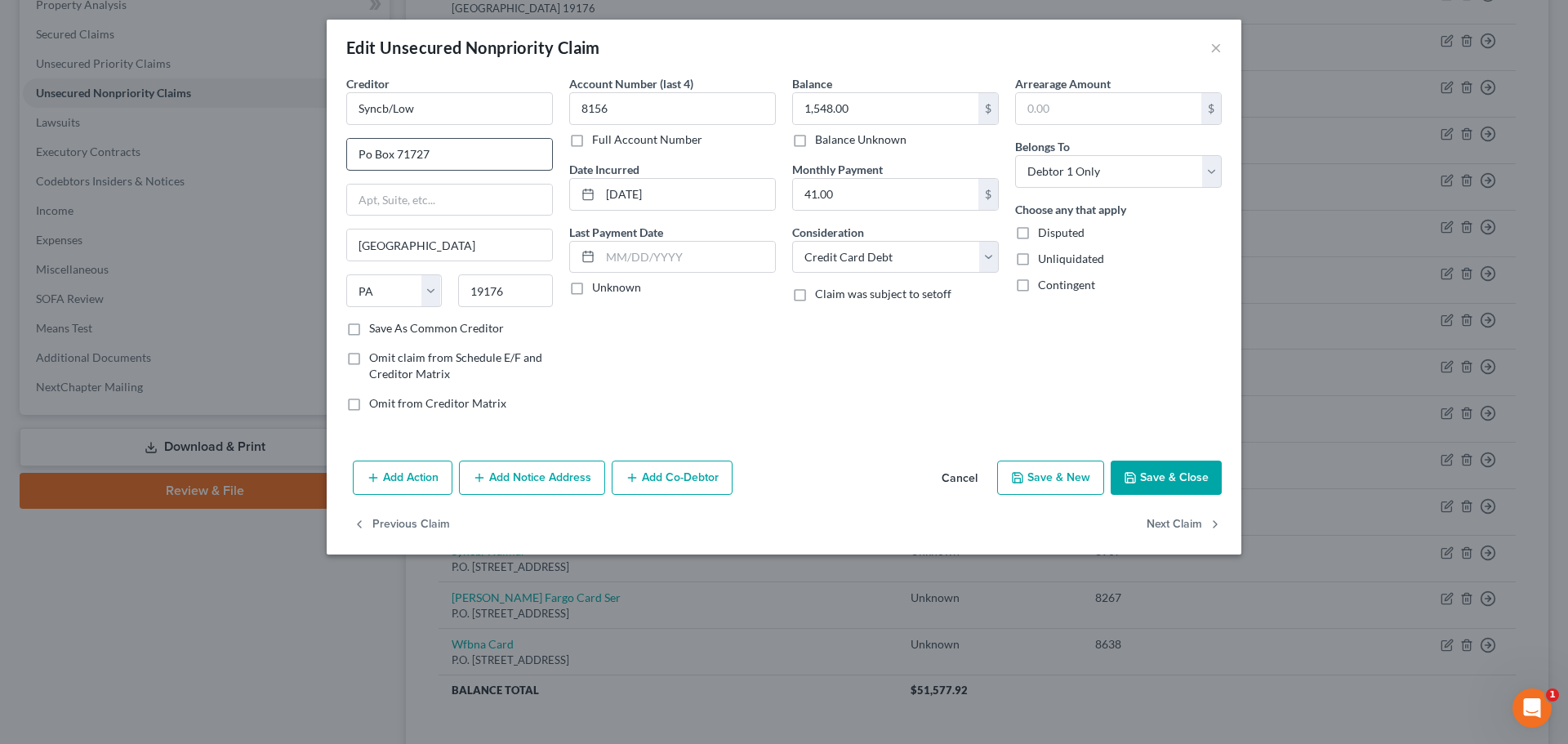
drag, startPoint x: 361, startPoint y: 153, endPoint x: 394, endPoint y: 155, distance: 33.1
click at [394, 155] on input "Po Box 71727" at bounding box center [450, 154] width 205 height 31
paste input ".O. Box"
click at [1137, 472] on icon "button" at bounding box center [1131, 478] width 13 height 13
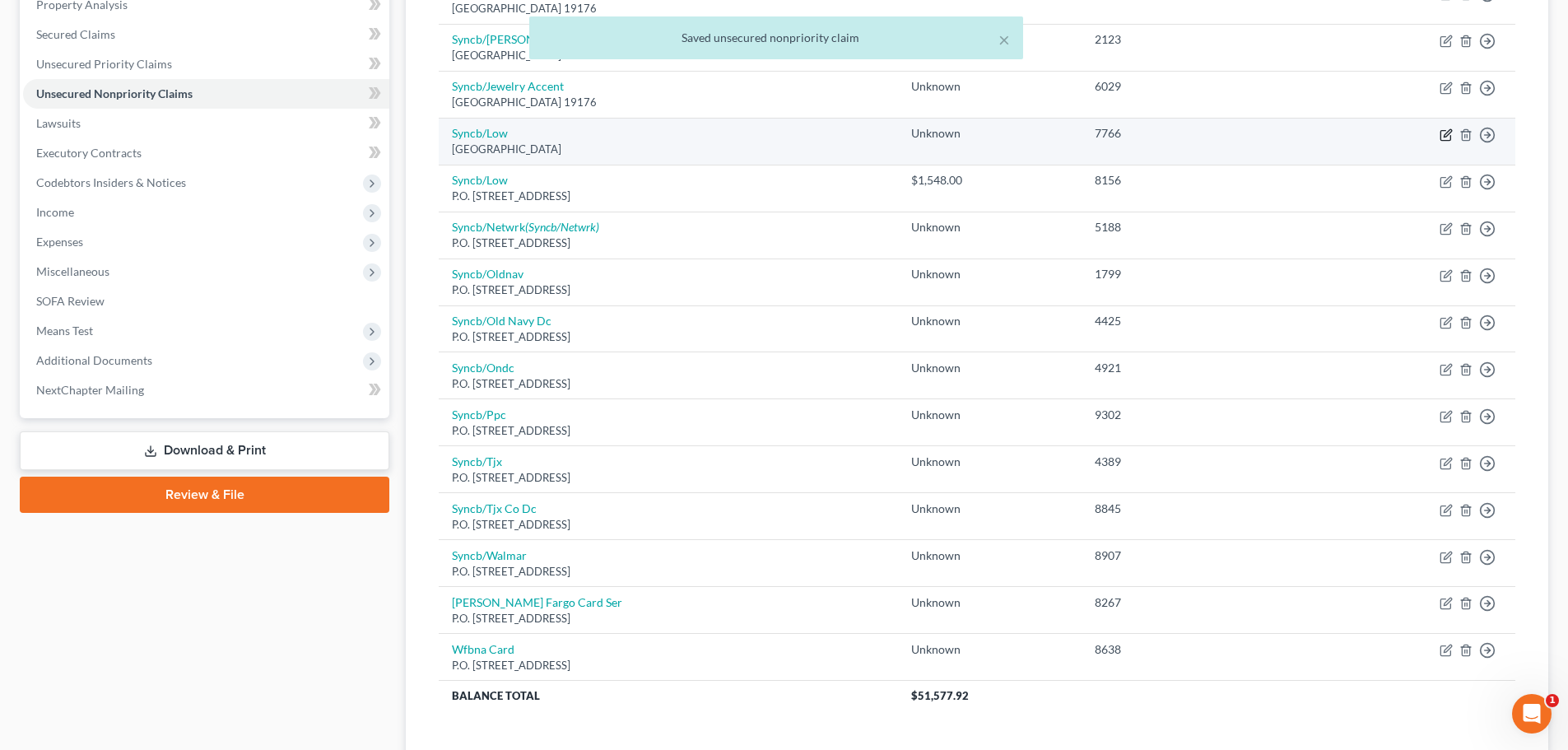
click at [1446, 133] on icon "button" at bounding box center [1448, 133] width 8 height 8
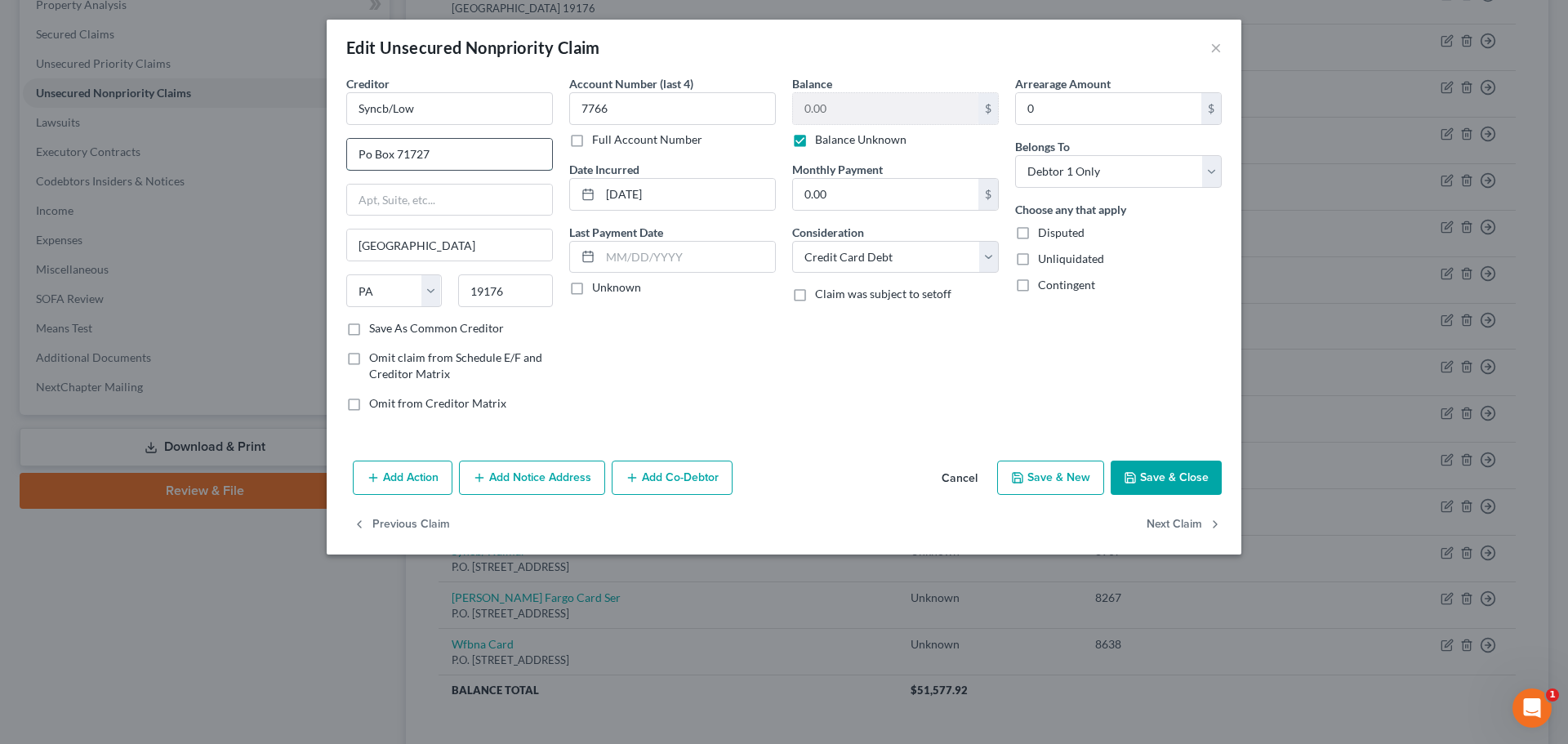
drag, startPoint x: 359, startPoint y: 154, endPoint x: 391, endPoint y: 156, distance: 32.1
click at [391, 156] on input "Po Box 71727" at bounding box center [450, 154] width 205 height 31
paste input ".O."
click at [1157, 468] on button "Save & Close" at bounding box center [1166, 478] width 111 height 34
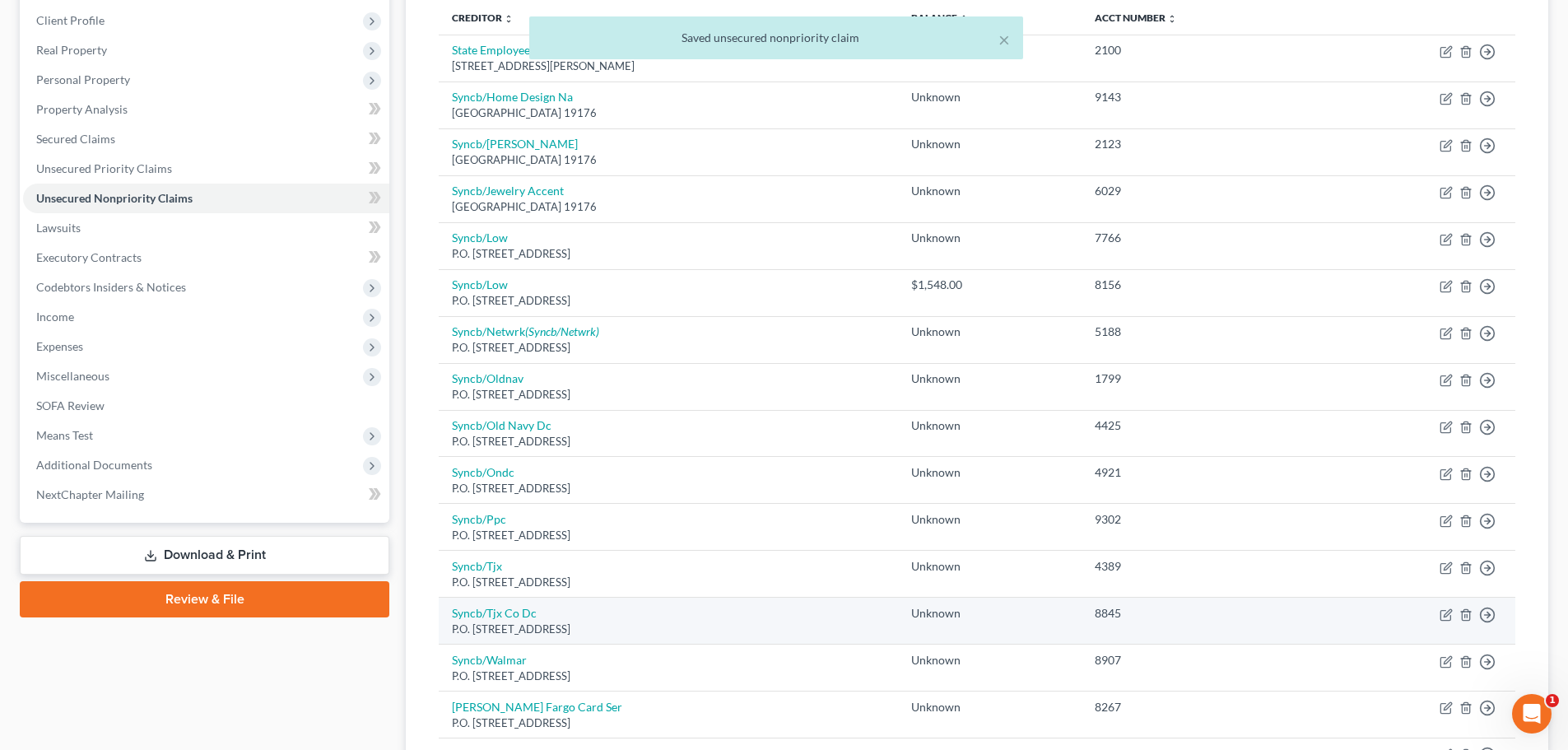
scroll to position [82, 0]
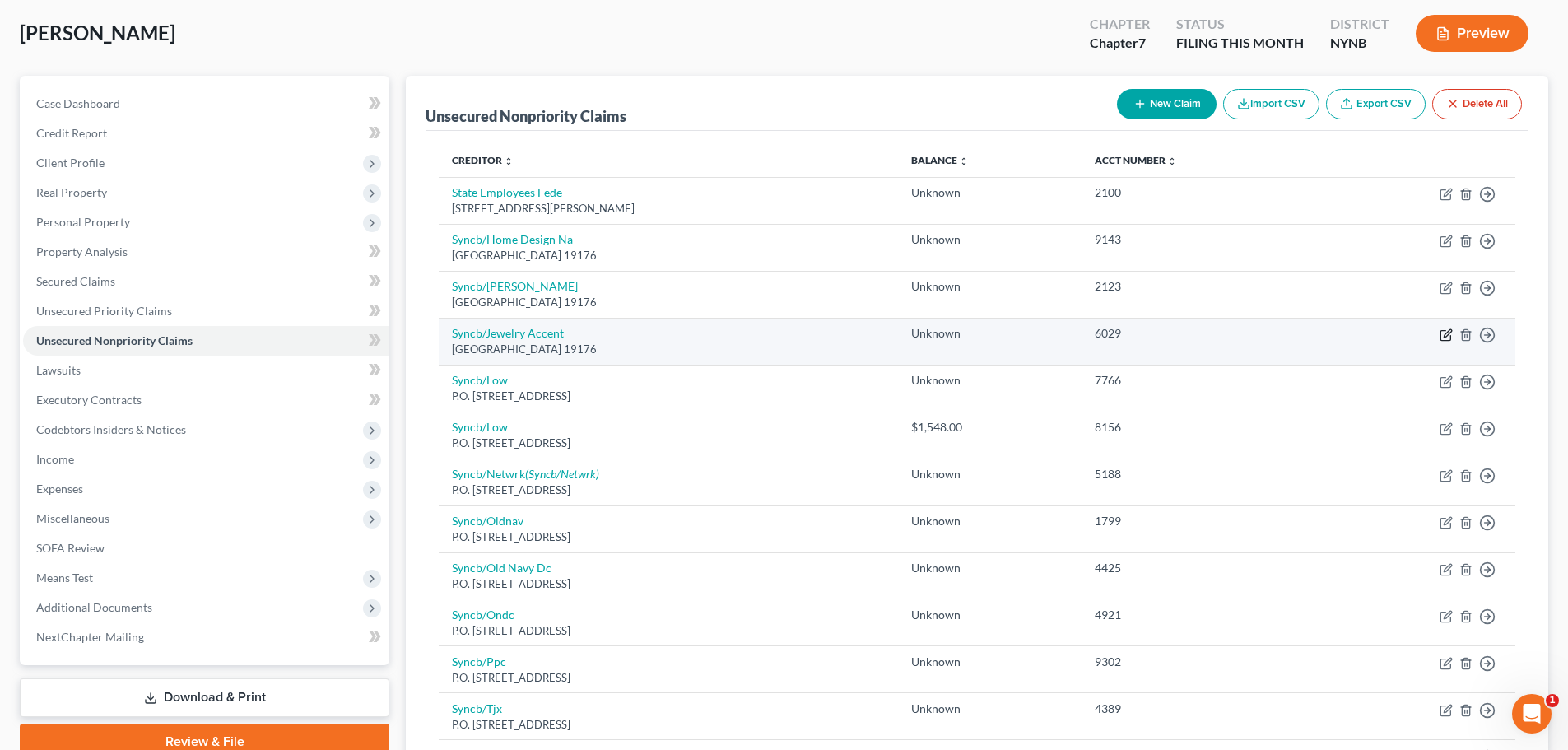
click at [1445, 335] on icon "button" at bounding box center [1446, 335] width 13 height 13
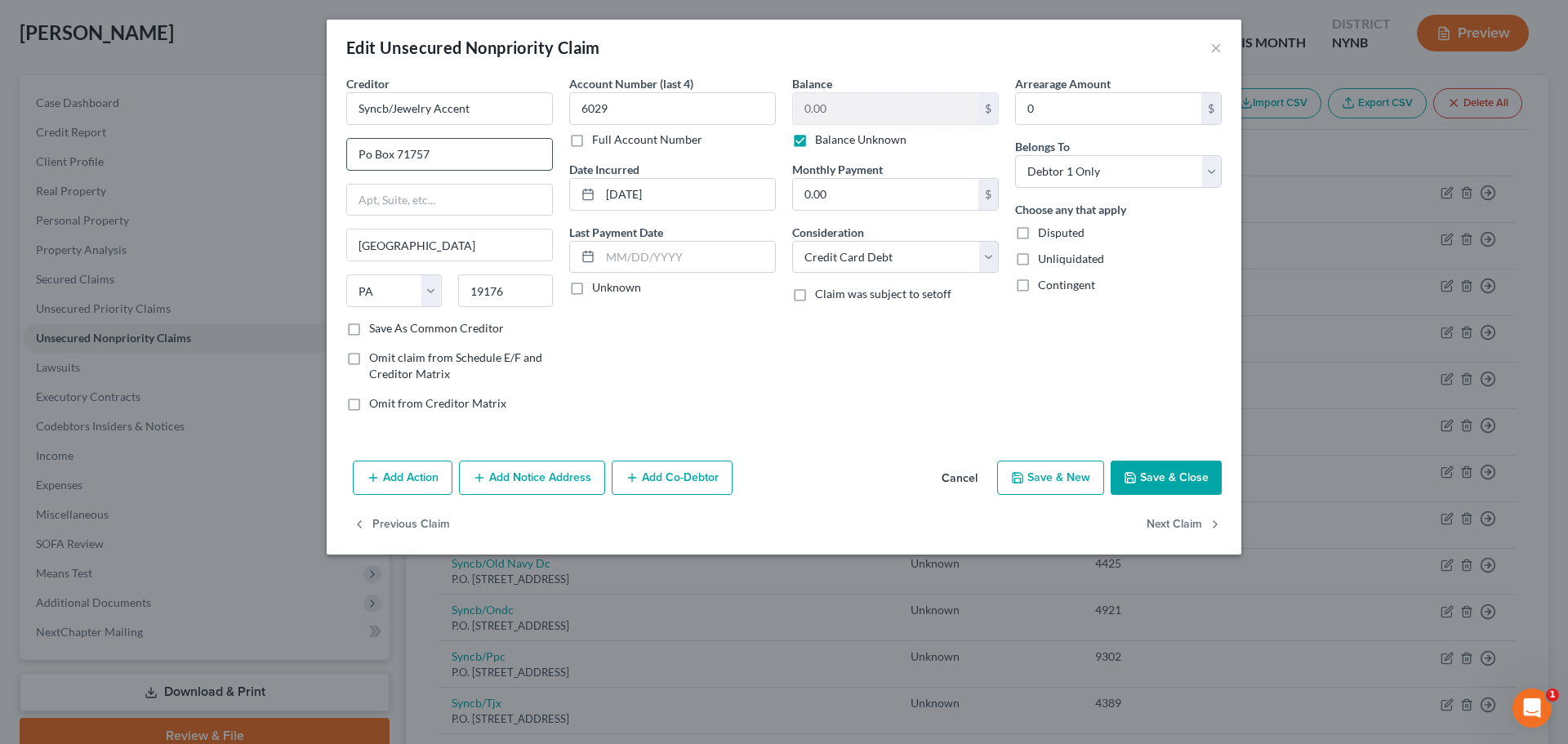
drag, startPoint x: 359, startPoint y: 155, endPoint x: 391, endPoint y: 152, distance: 32.1
click at [391, 152] on input "Po Box 71757" at bounding box center [450, 154] width 205 height 31
paste input ".O."
click at [1152, 472] on button "Save & Close" at bounding box center [1166, 478] width 111 height 34
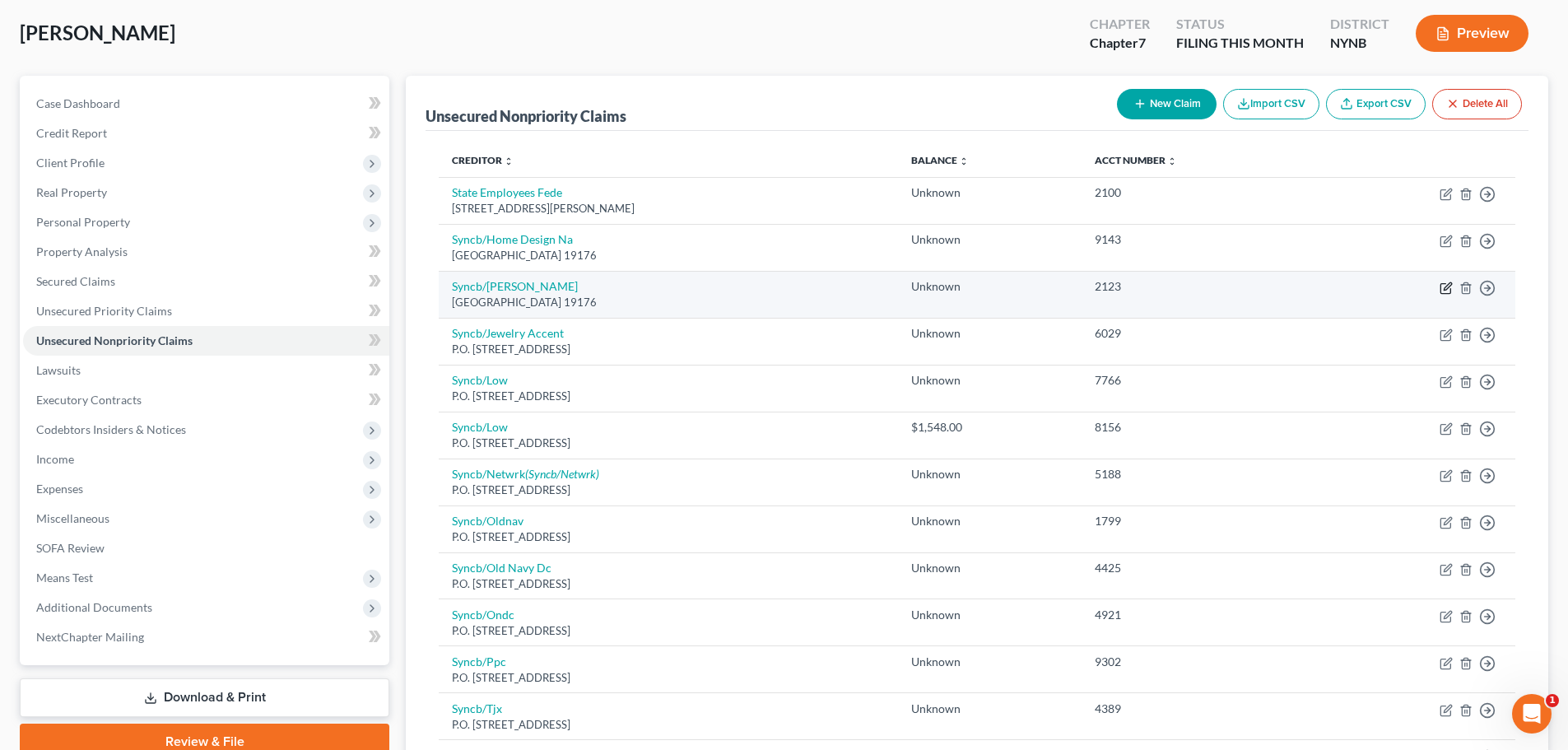
click at [1445, 288] on icon "button" at bounding box center [1446, 288] width 13 height 13
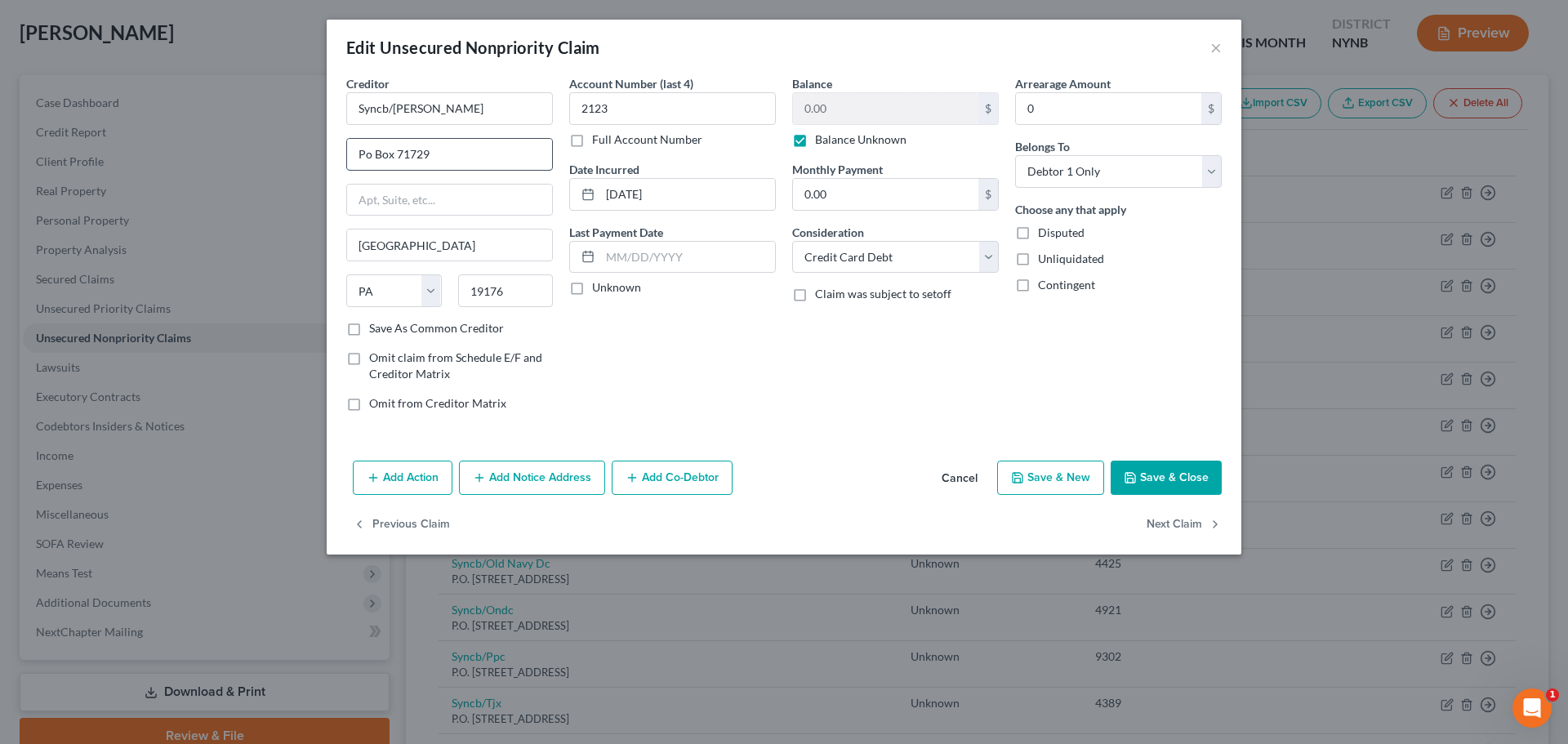
drag, startPoint x: 361, startPoint y: 155, endPoint x: 390, endPoint y: 159, distance: 29.3
click at [390, 159] on input "Po Box 71729" at bounding box center [450, 154] width 205 height 31
paste input ".O."
click at [1142, 475] on button "Save & Close" at bounding box center [1166, 478] width 111 height 34
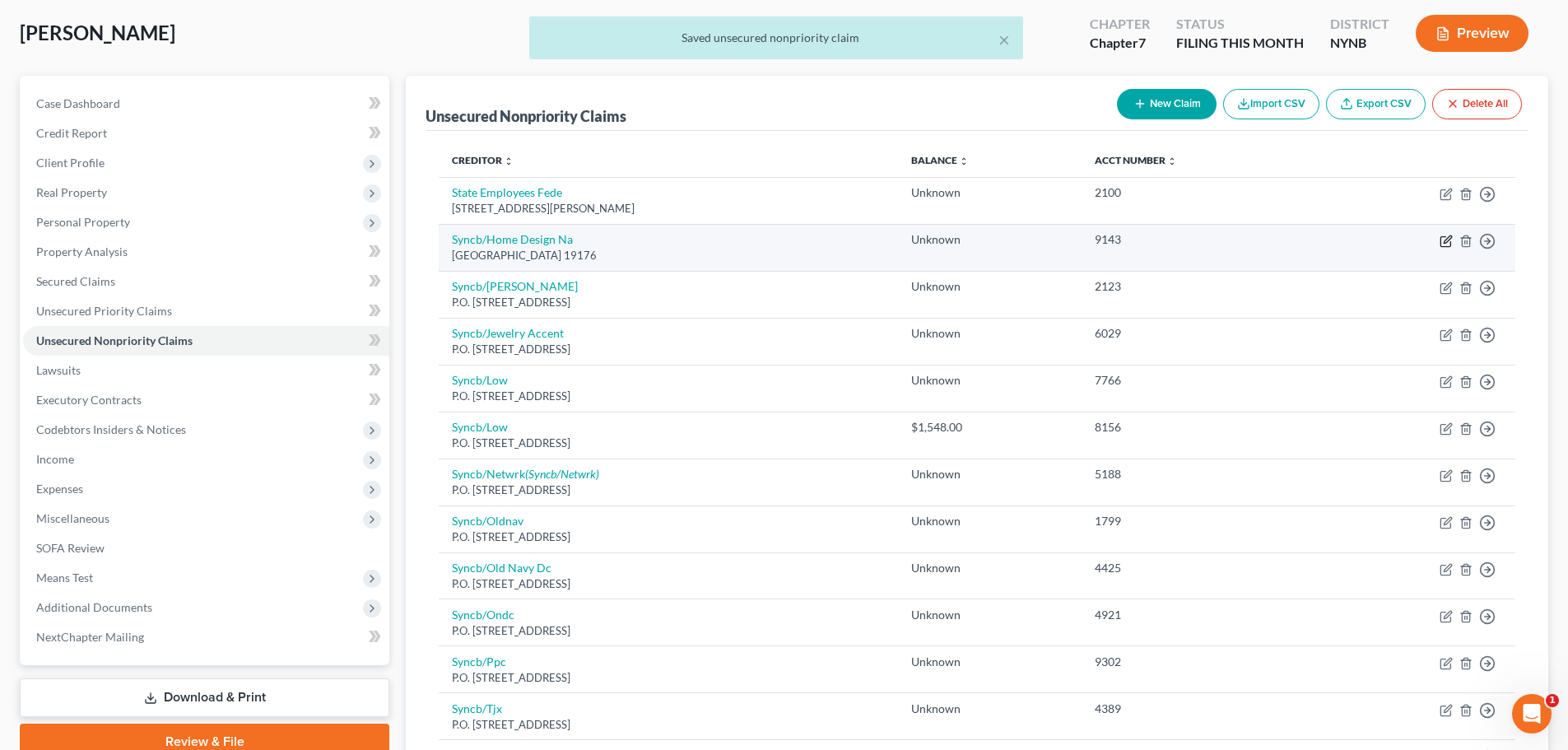
click at [1445, 243] on icon "button" at bounding box center [1448, 239] width 8 height 8
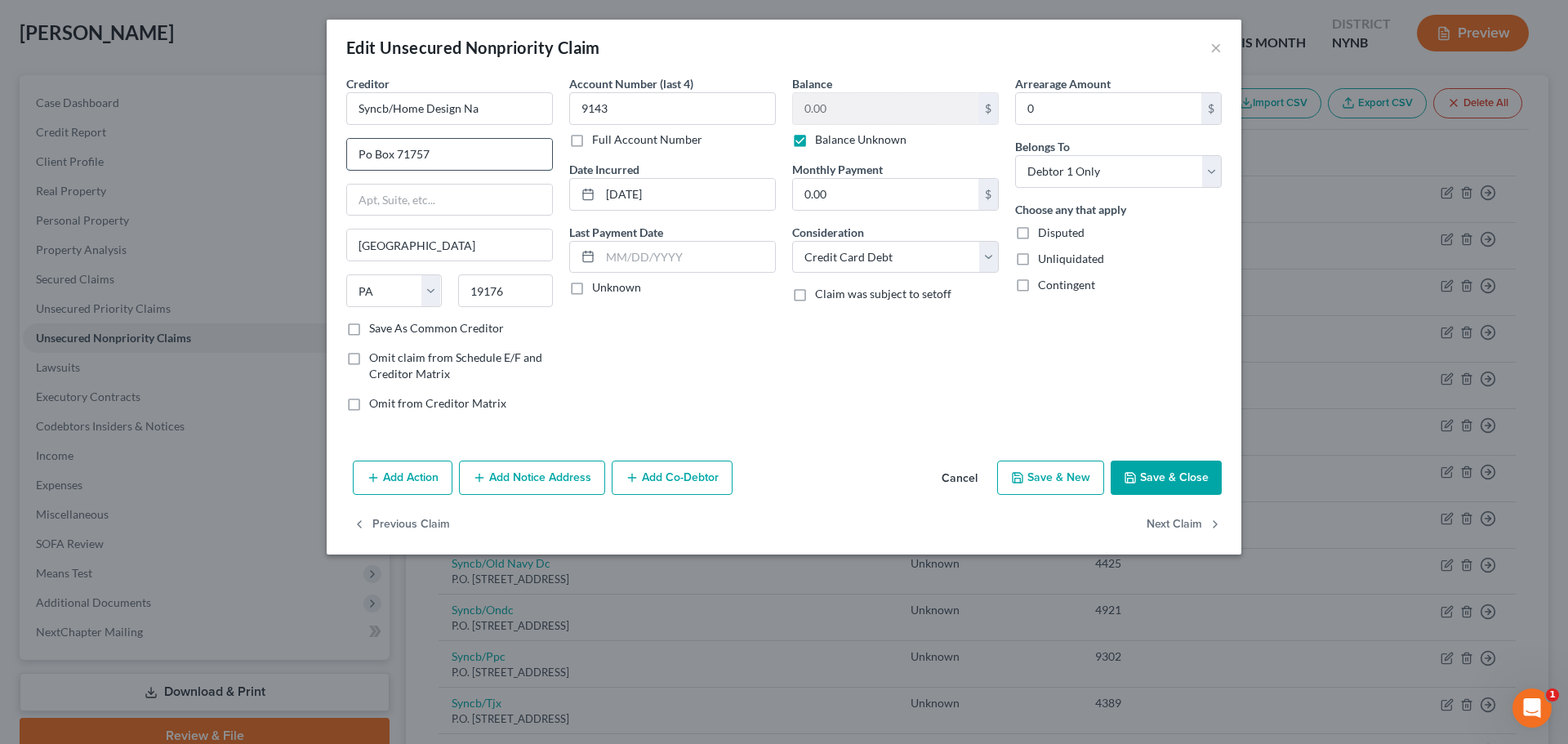
drag, startPoint x: 361, startPoint y: 154, endPoint x: 396, endPoint y: 156, distance: 35.1
click at [396, 156] on input "Po Box 71757" at bounding box center [450, 154] width 205 height 31
paste input ".O. Box"
click at [1153, 470] on button "Save & Close" at bounding box center [1166, 478] width 111 height 34
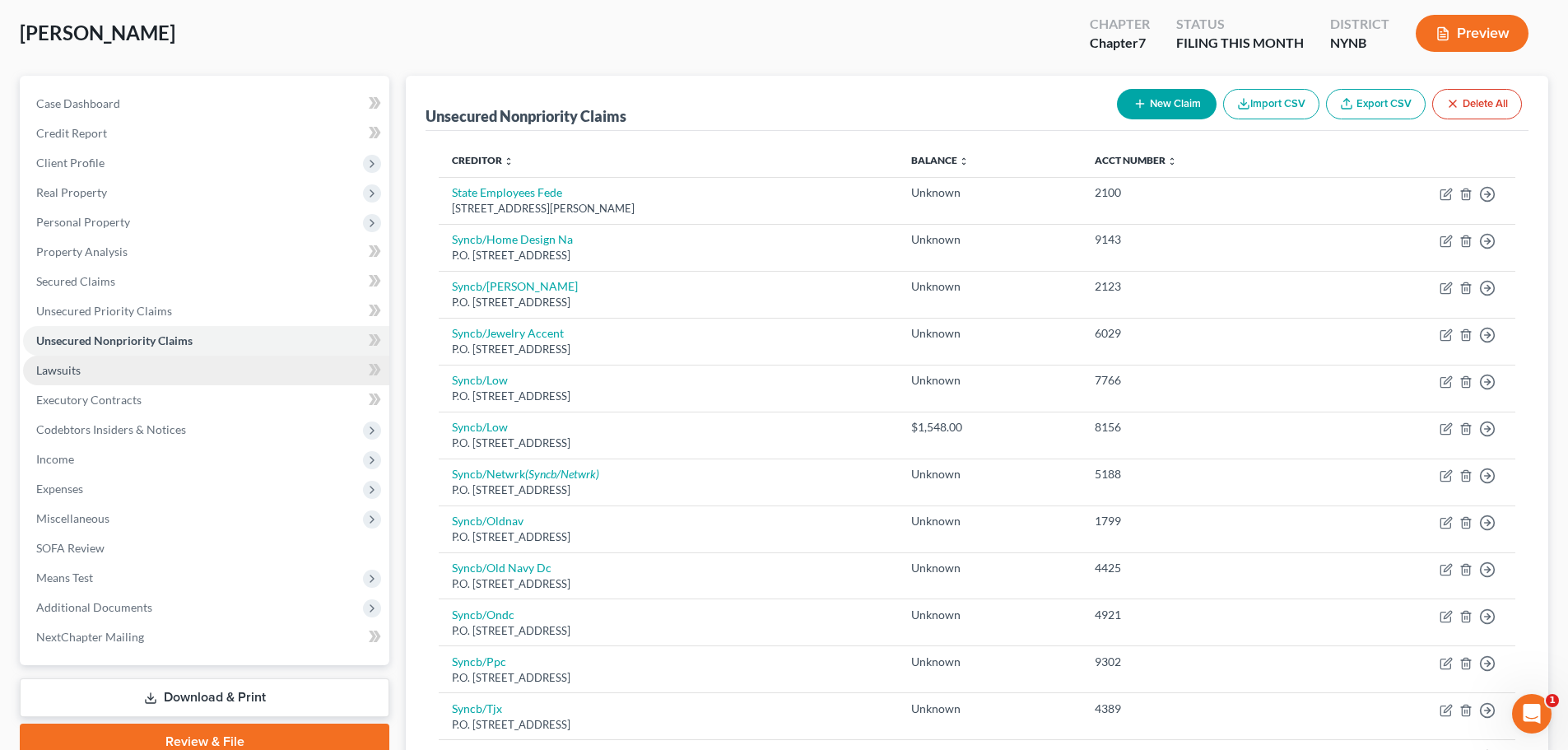
click at [65, 369] on span "Lawsuits" at bounding box center [59, 370] width 44 height 14
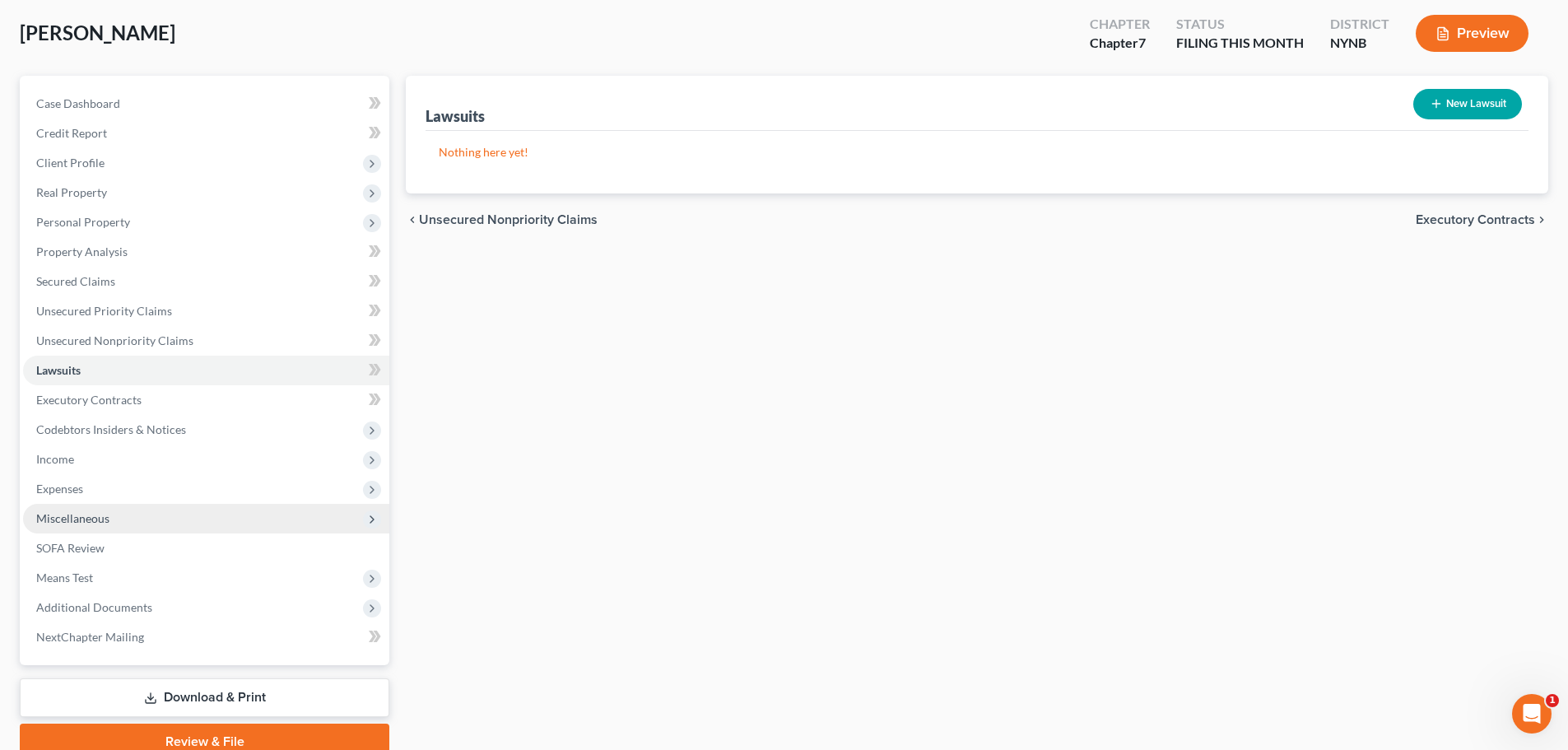
scroll to position [155, 0]
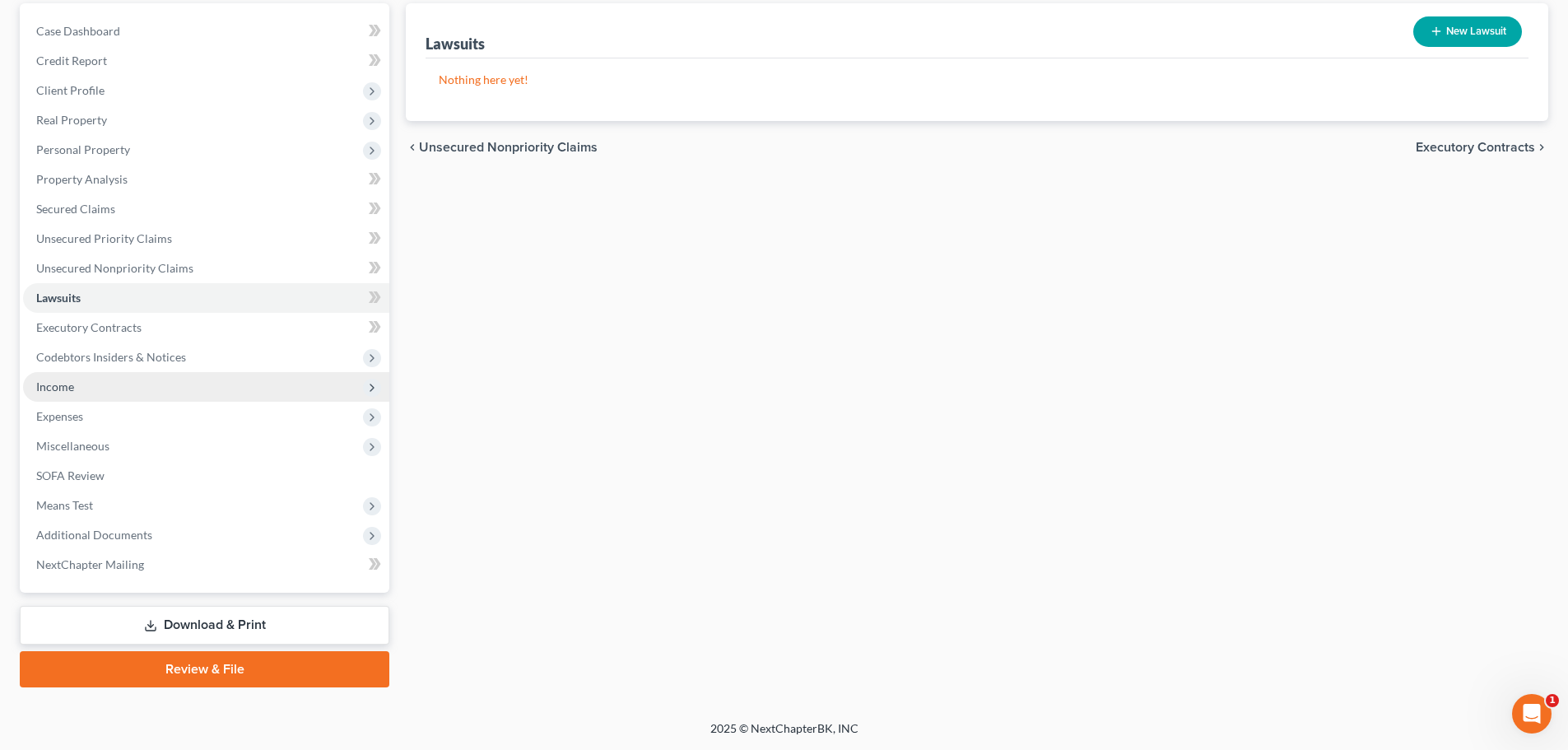
click at [66, 389] on span "Income" at bounding box center [55, 387] width 38 height 14
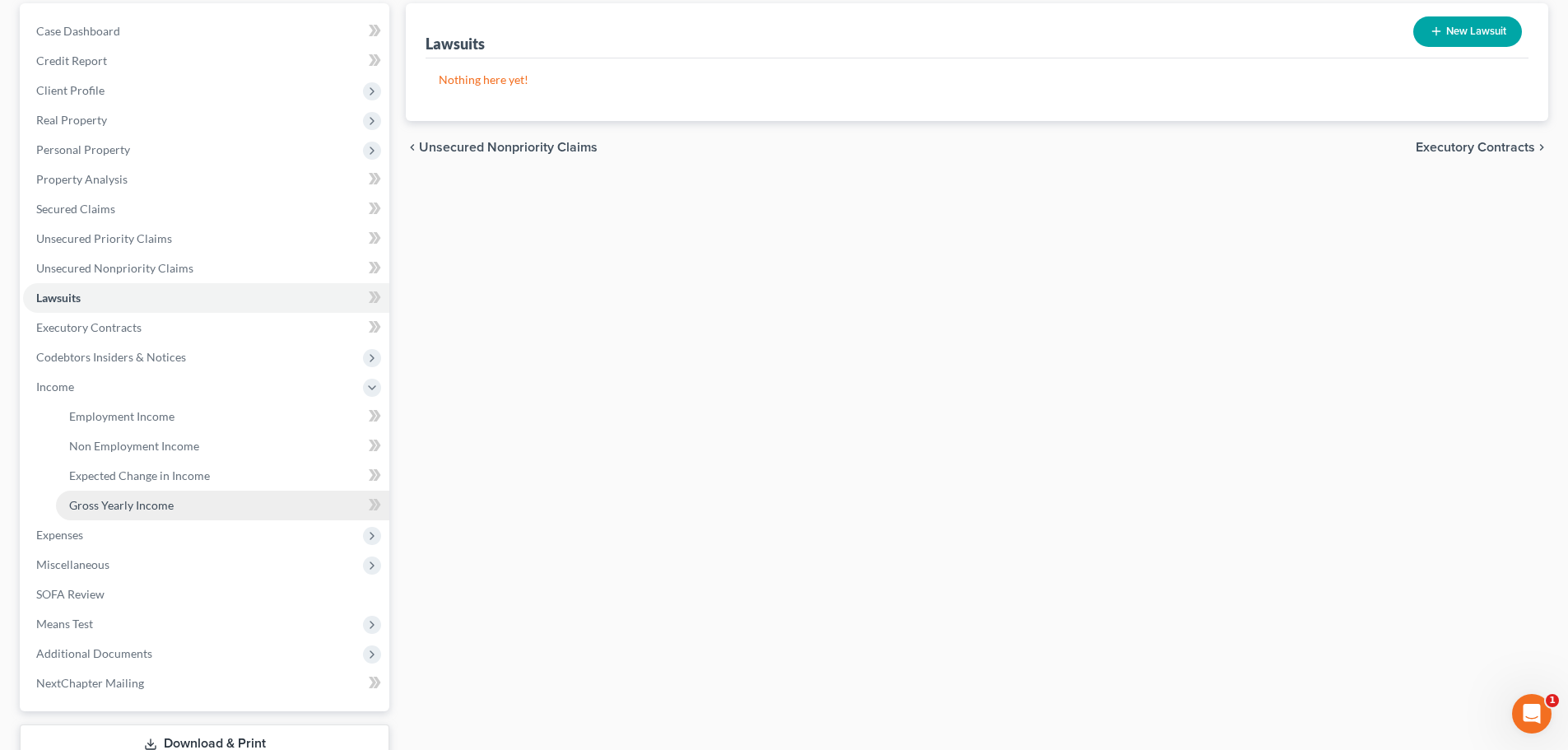
click at [139, 510] on span "Gross Yearly Income" at bounding box center [121, 505] width 104 height 14
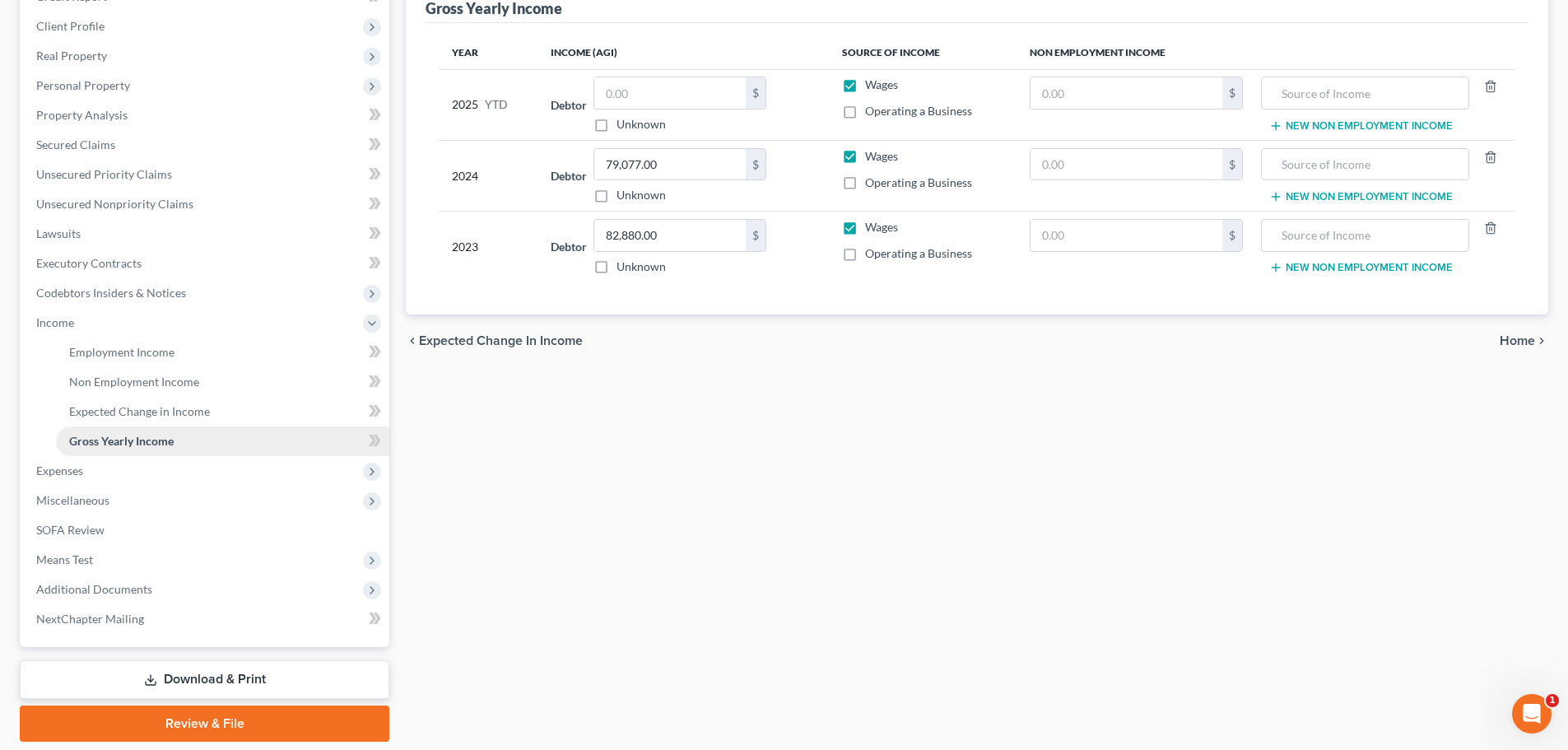
scroll to position [247, 0]
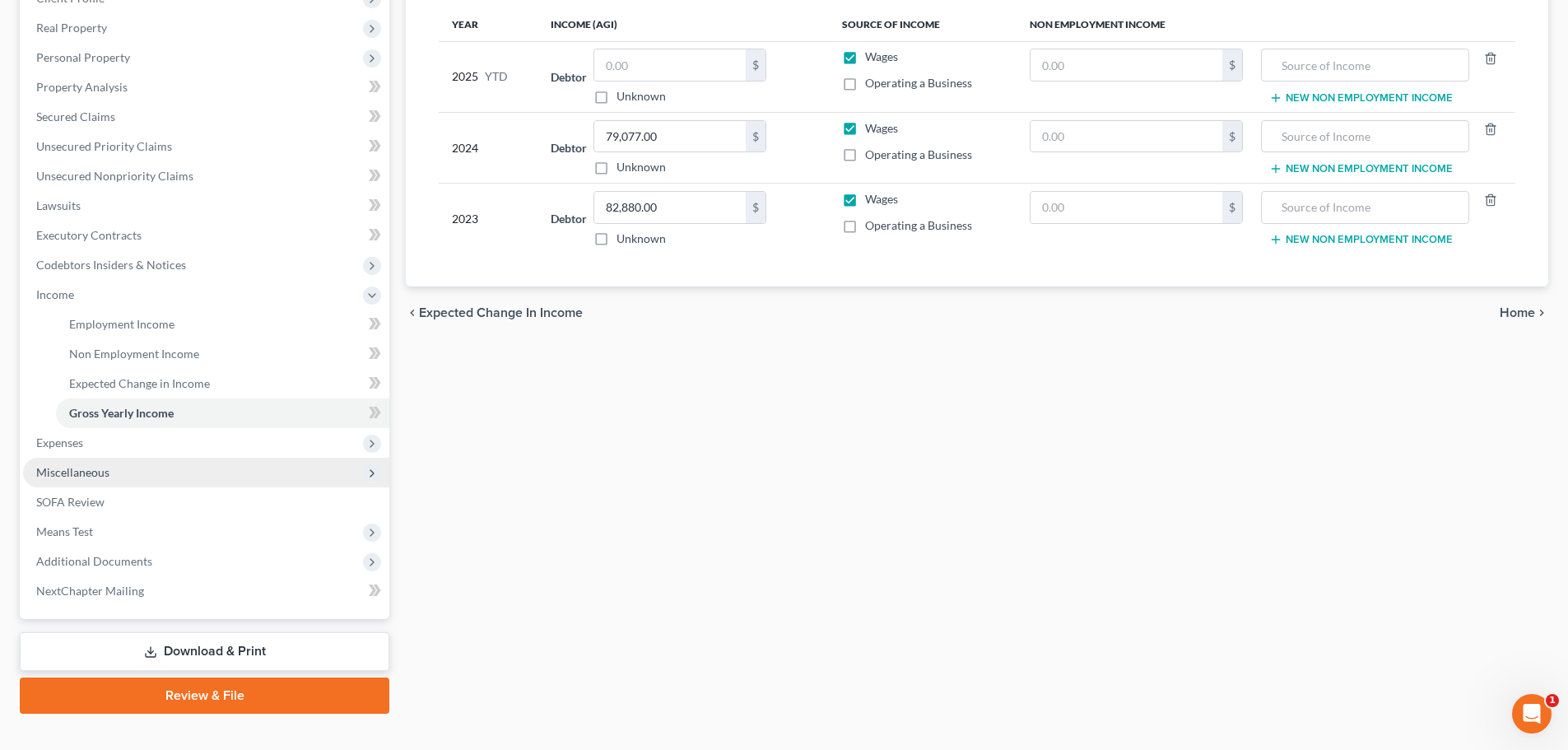
click at [98, 477] on span "Miscellaneous" at bounding box center [73, 471] width 73 height 14
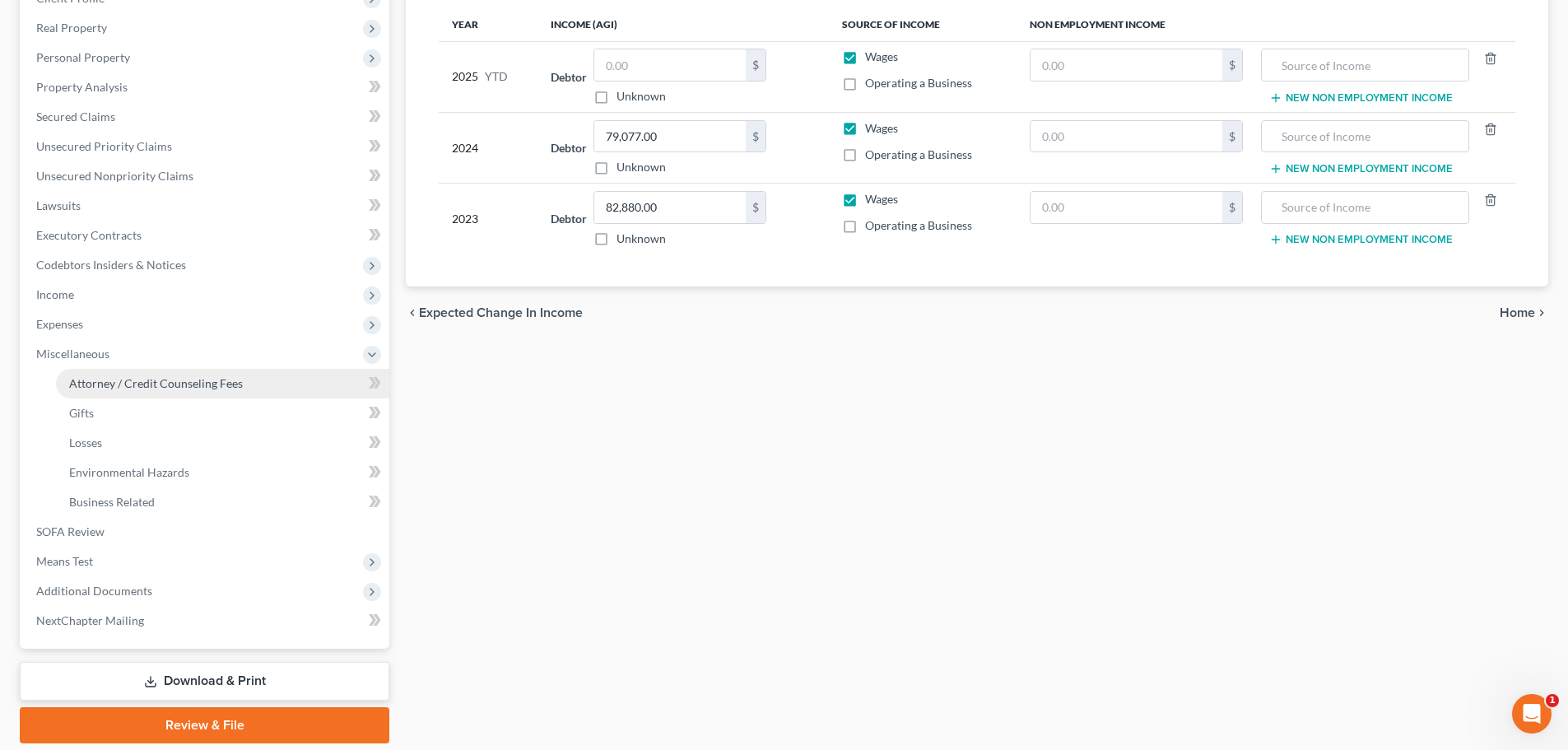
click at [138, 377] on span "Attorney / Credit Counseling Fees" at bounding box center [156, 383] width 173 height 14
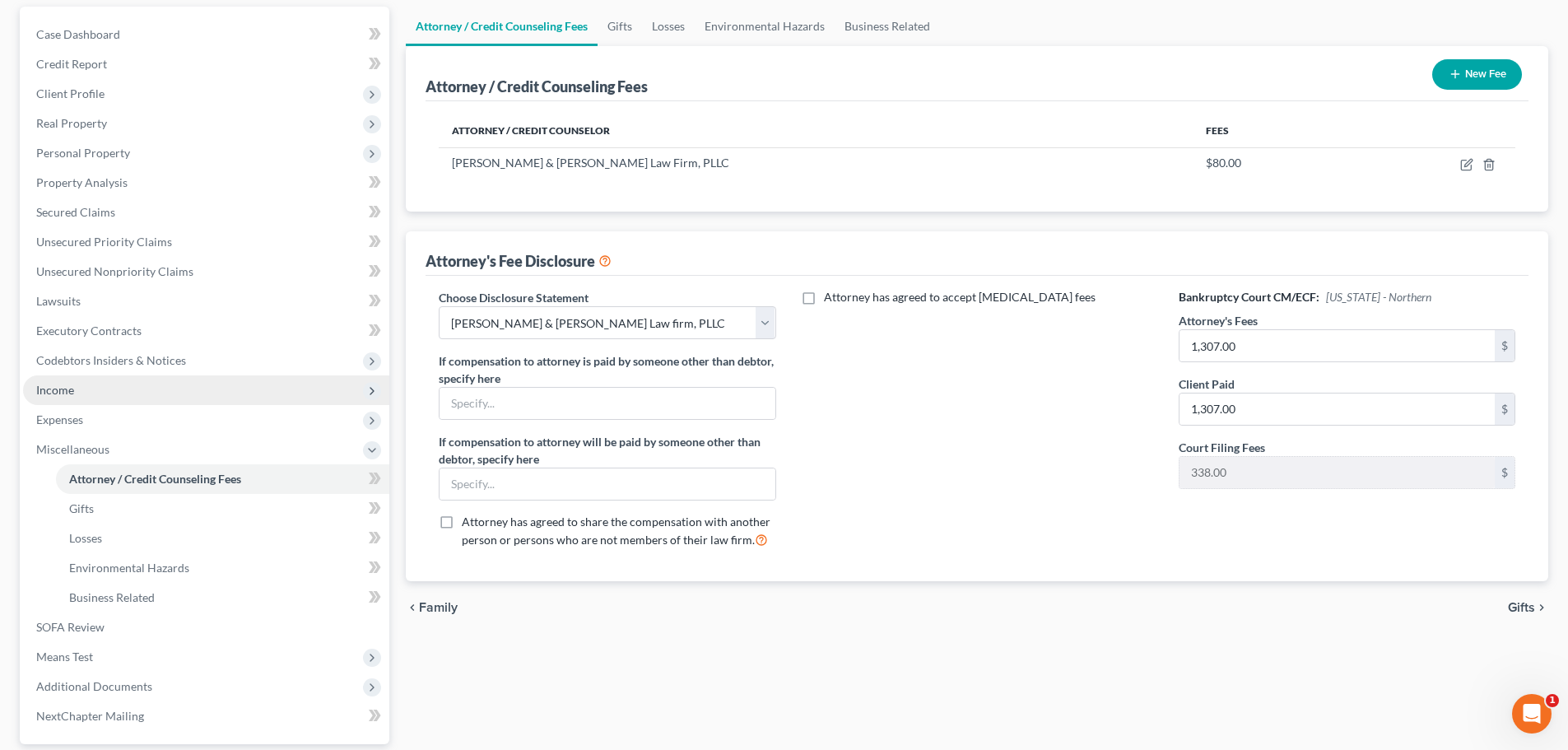
scroll to position [247, 0]
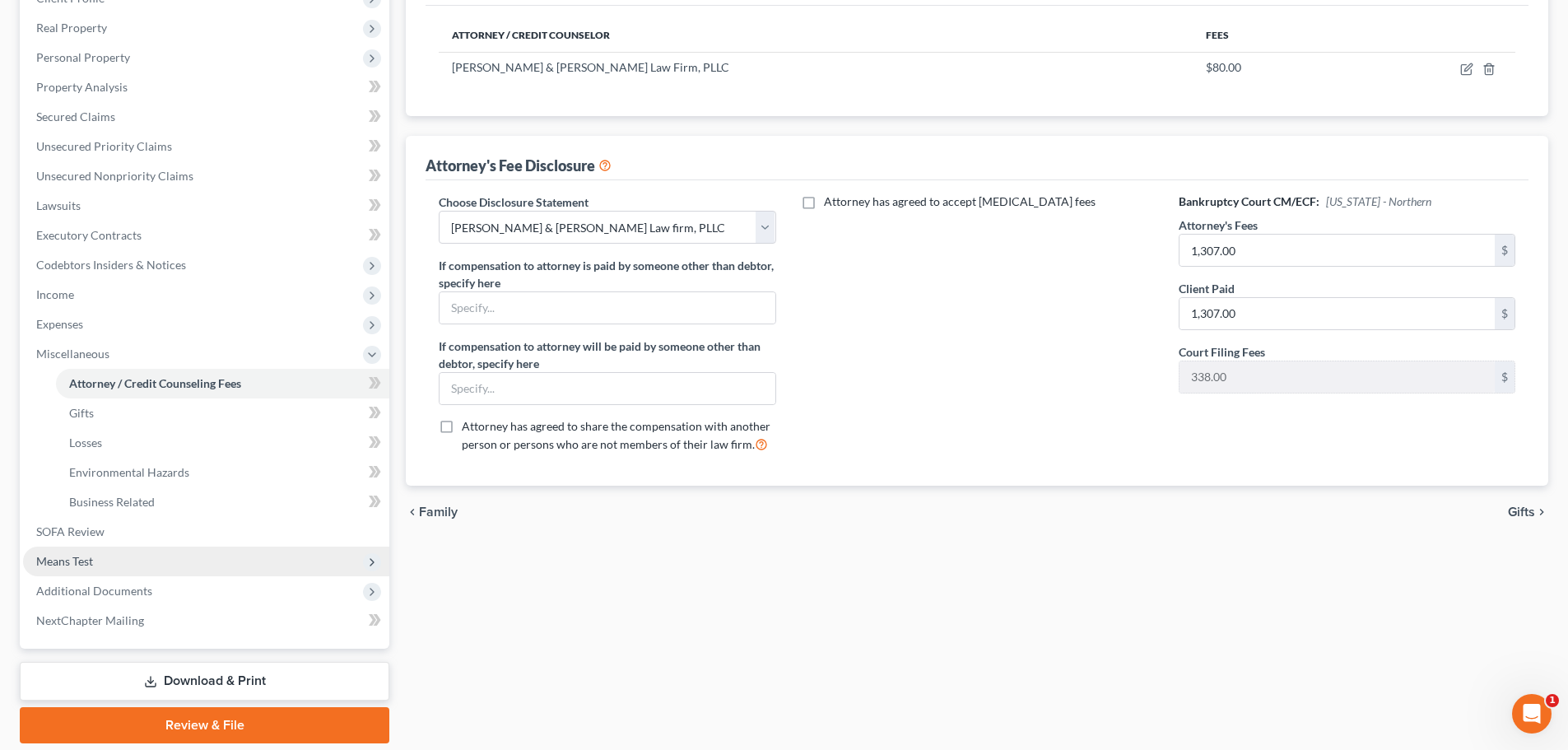
click at [122, 560] on span "Means Test" at bounding box center [206, 561] width 366 height 30
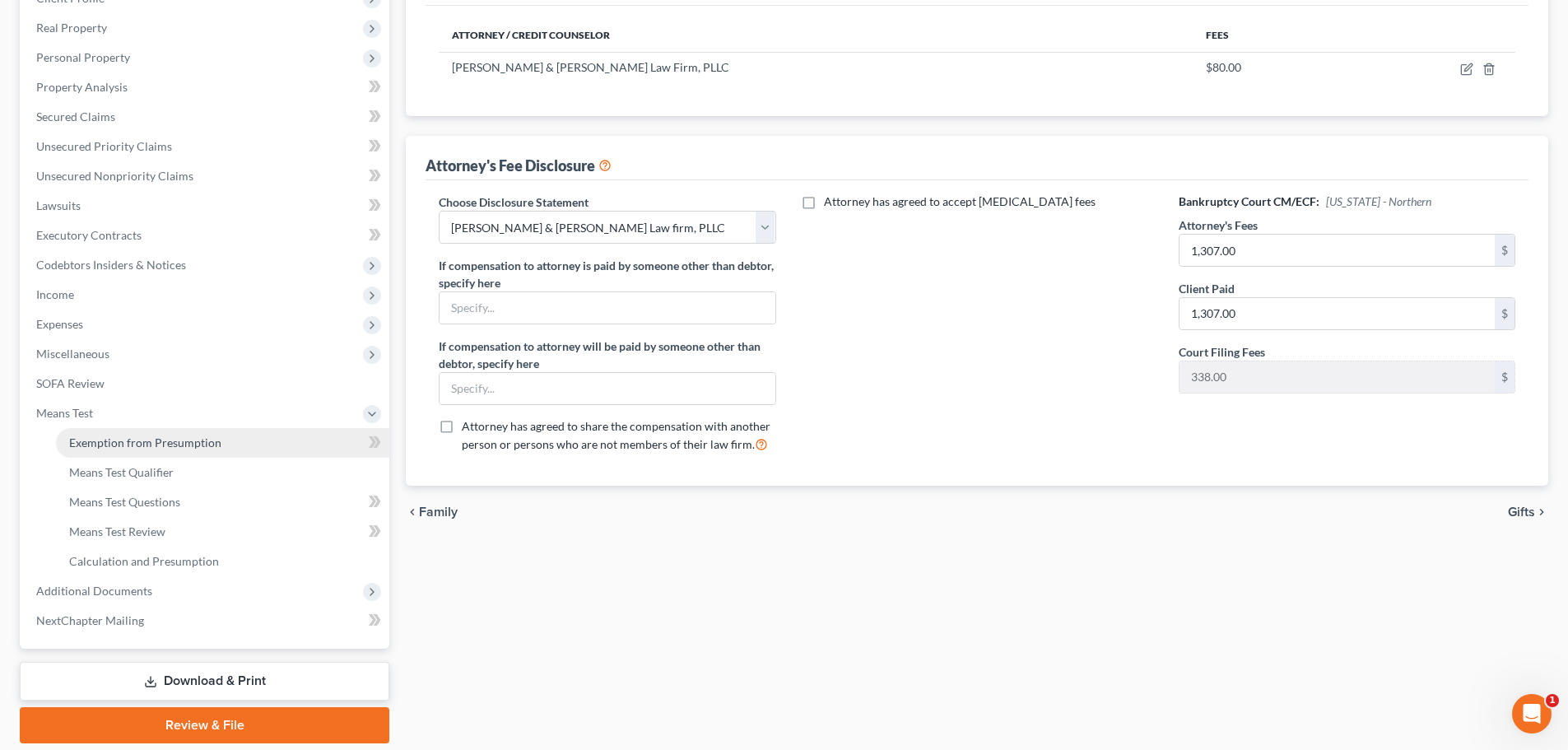
click at [144, 443] on span "Exemption from Presumption" at bounding box center [146, 442] width 152 height 14
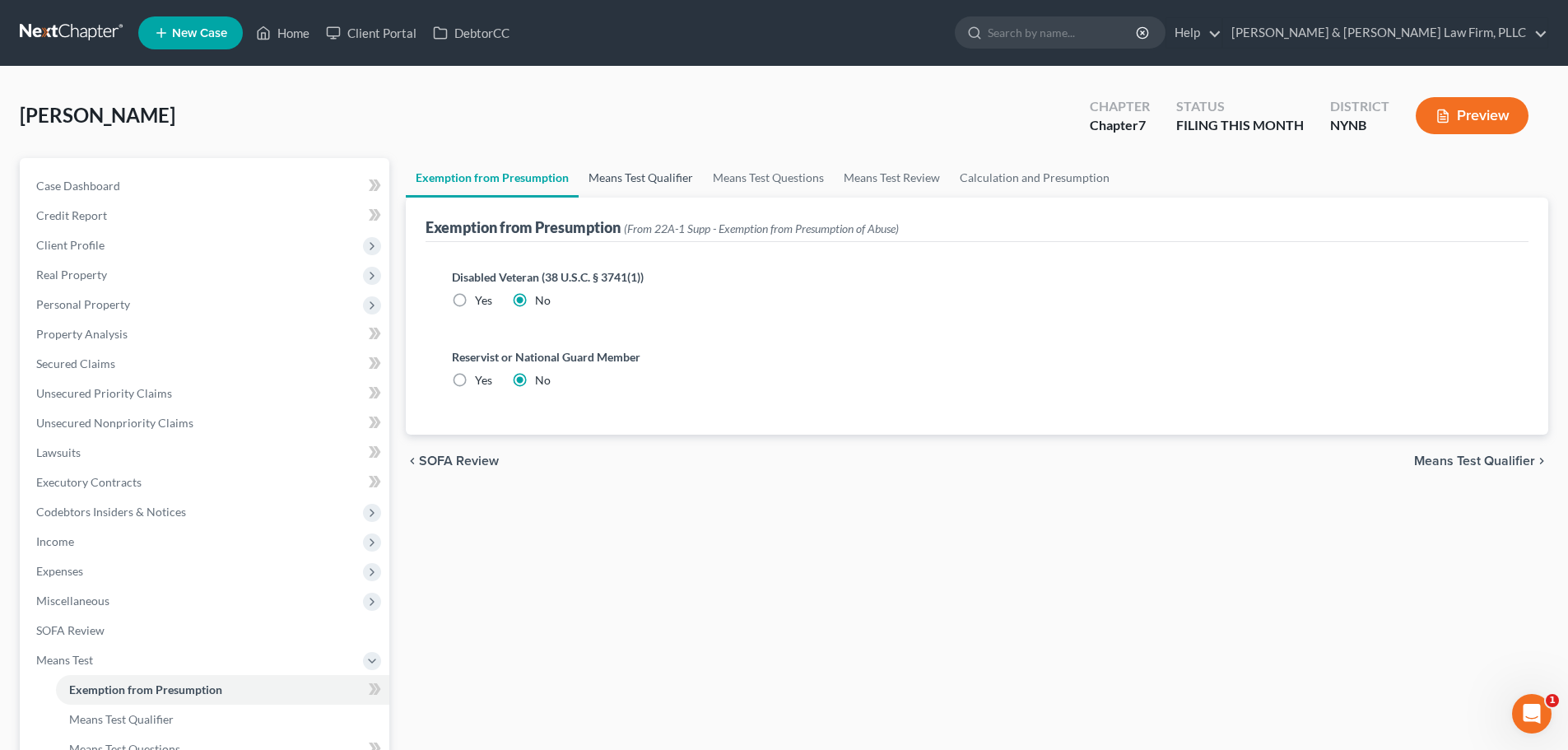
click at [633, 177] on link "Means Test Qualifier" at bounding box center [640, 177] width 124 height 40
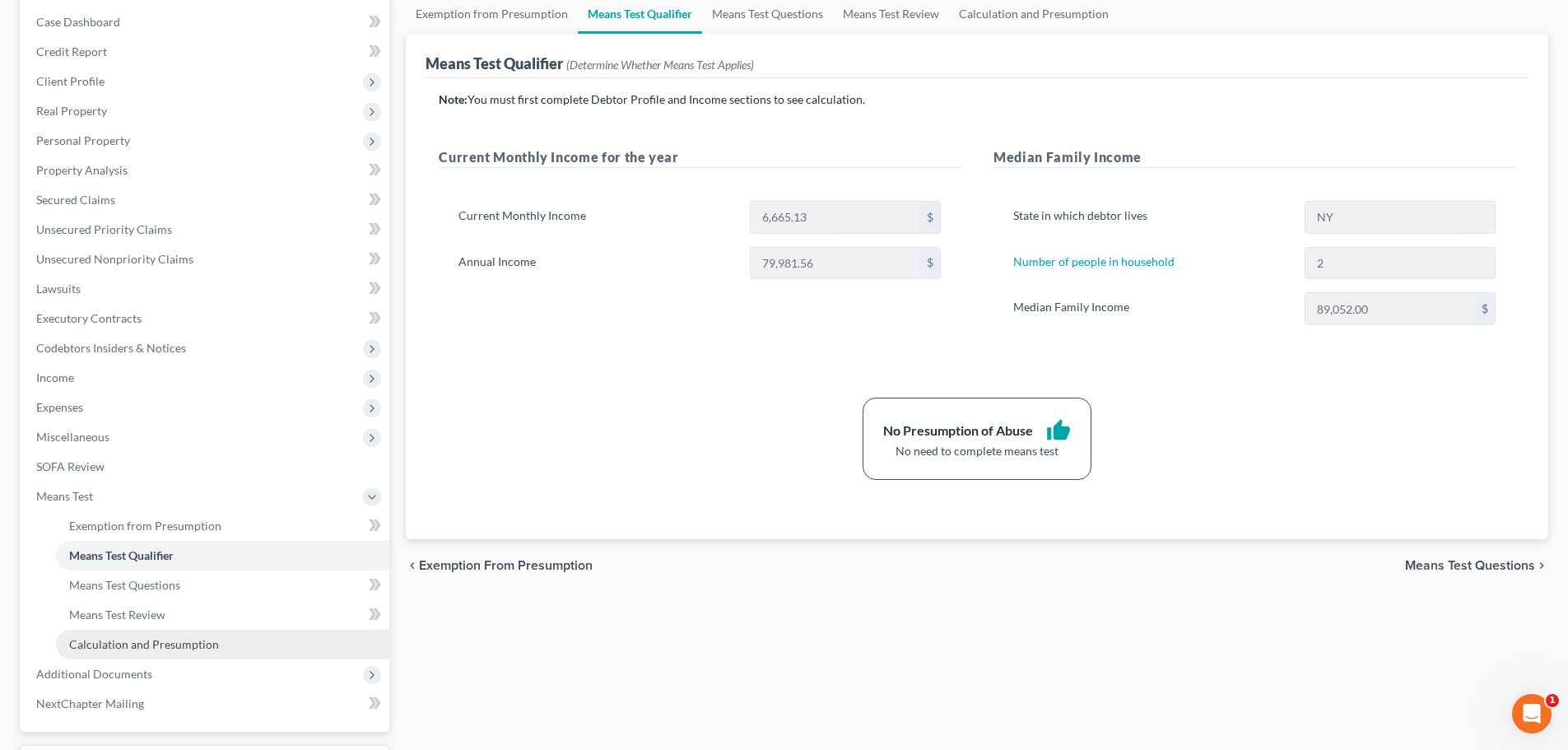
scroll to position [165, 0]
click at [77, 677] on span "Additional Documents" at bounding box center [94, 673] width 116 height 14
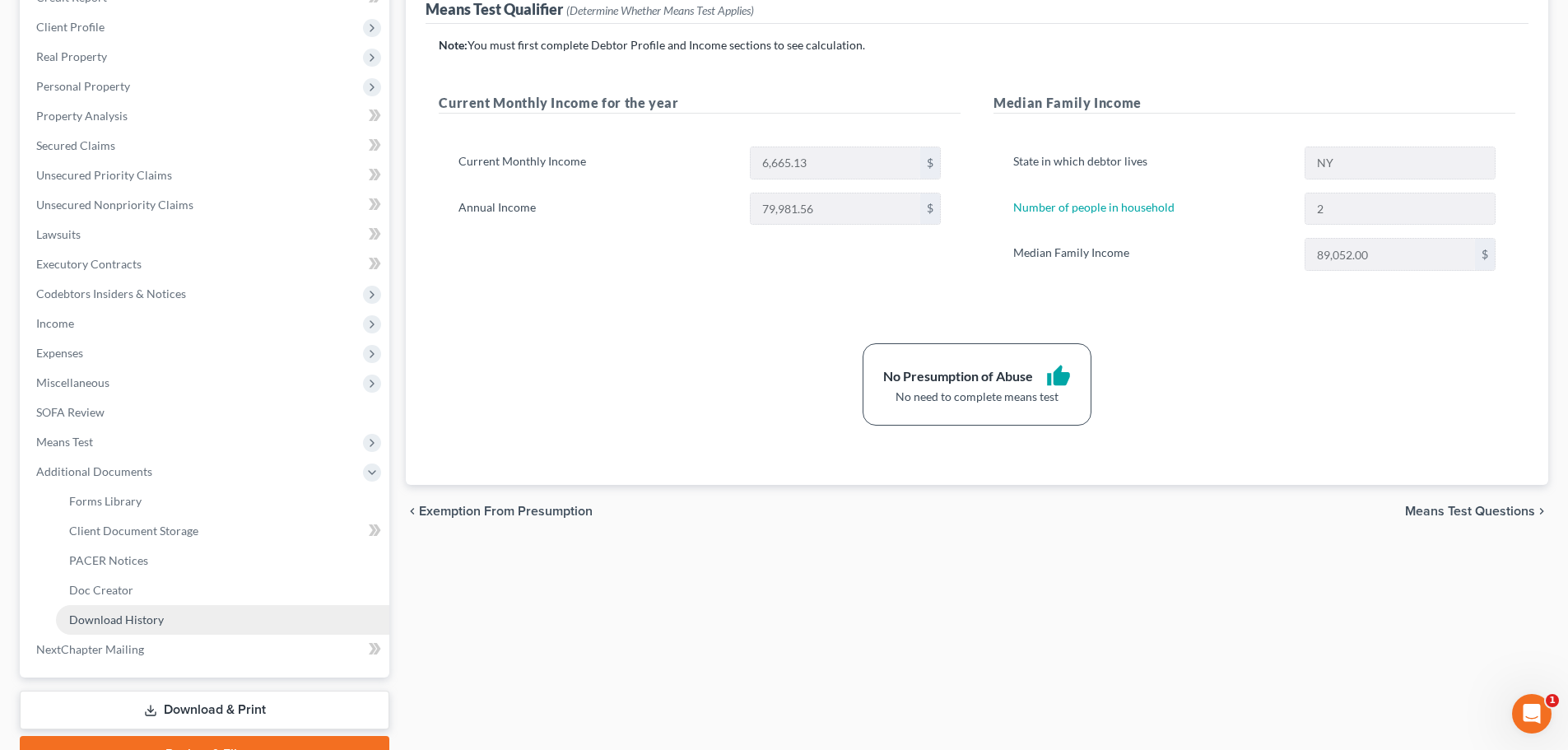
scroll to position [247, 0]
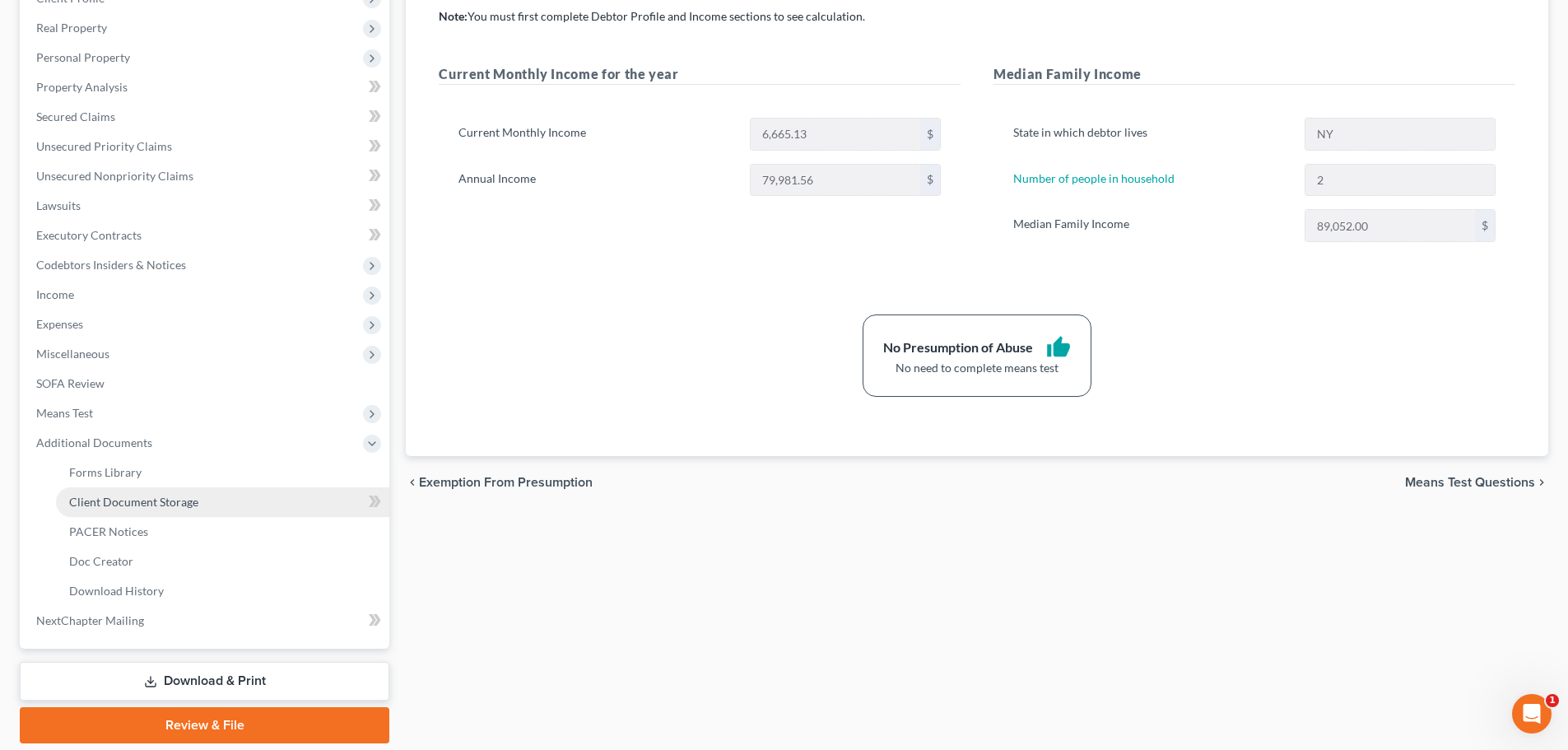
click at [162, 504] on span "Client Document Storage" at bounding box center [134, 501] width 129 height 14
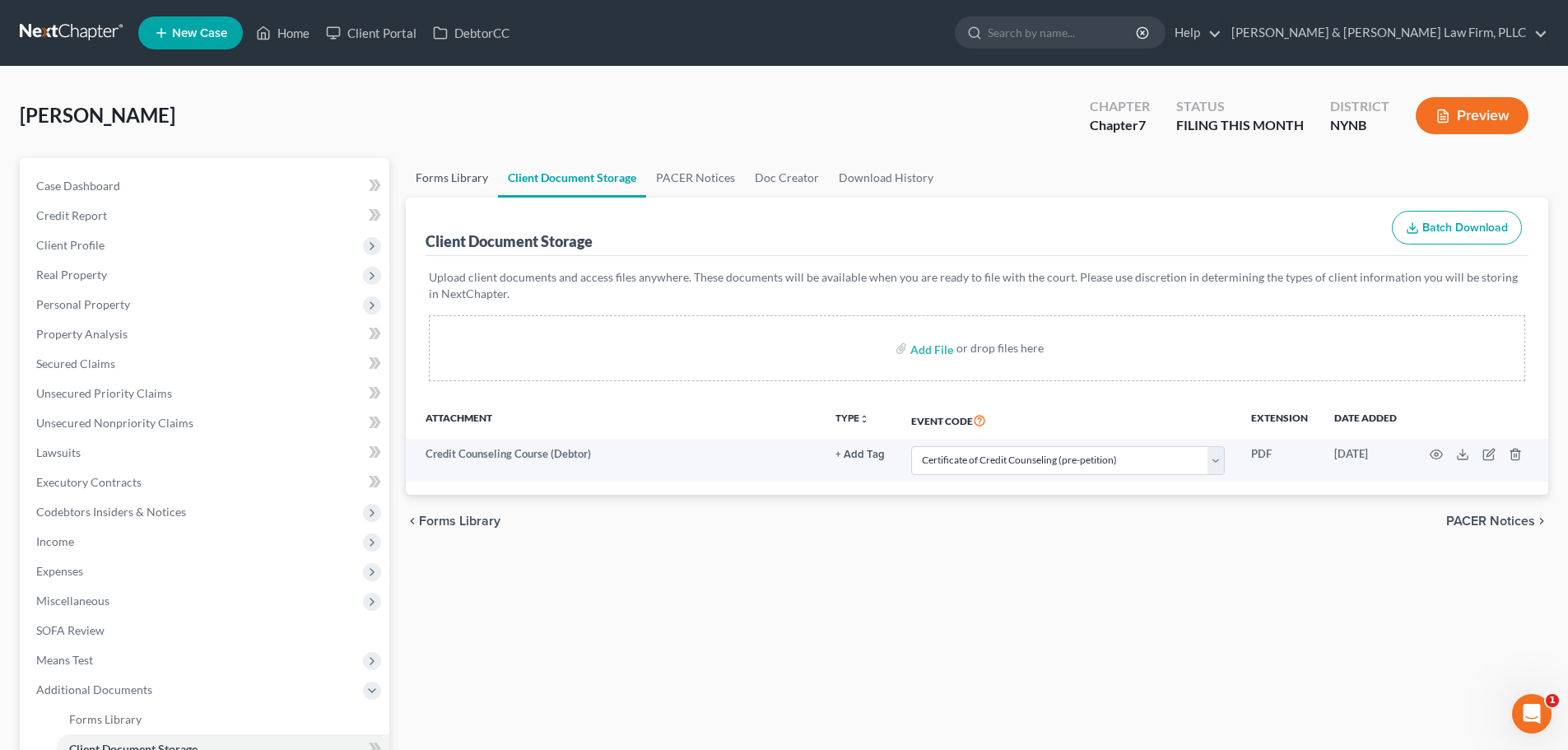
click at [456, 176] on link "Forms Library" at bounding box center [452, 177] width 93 height 40
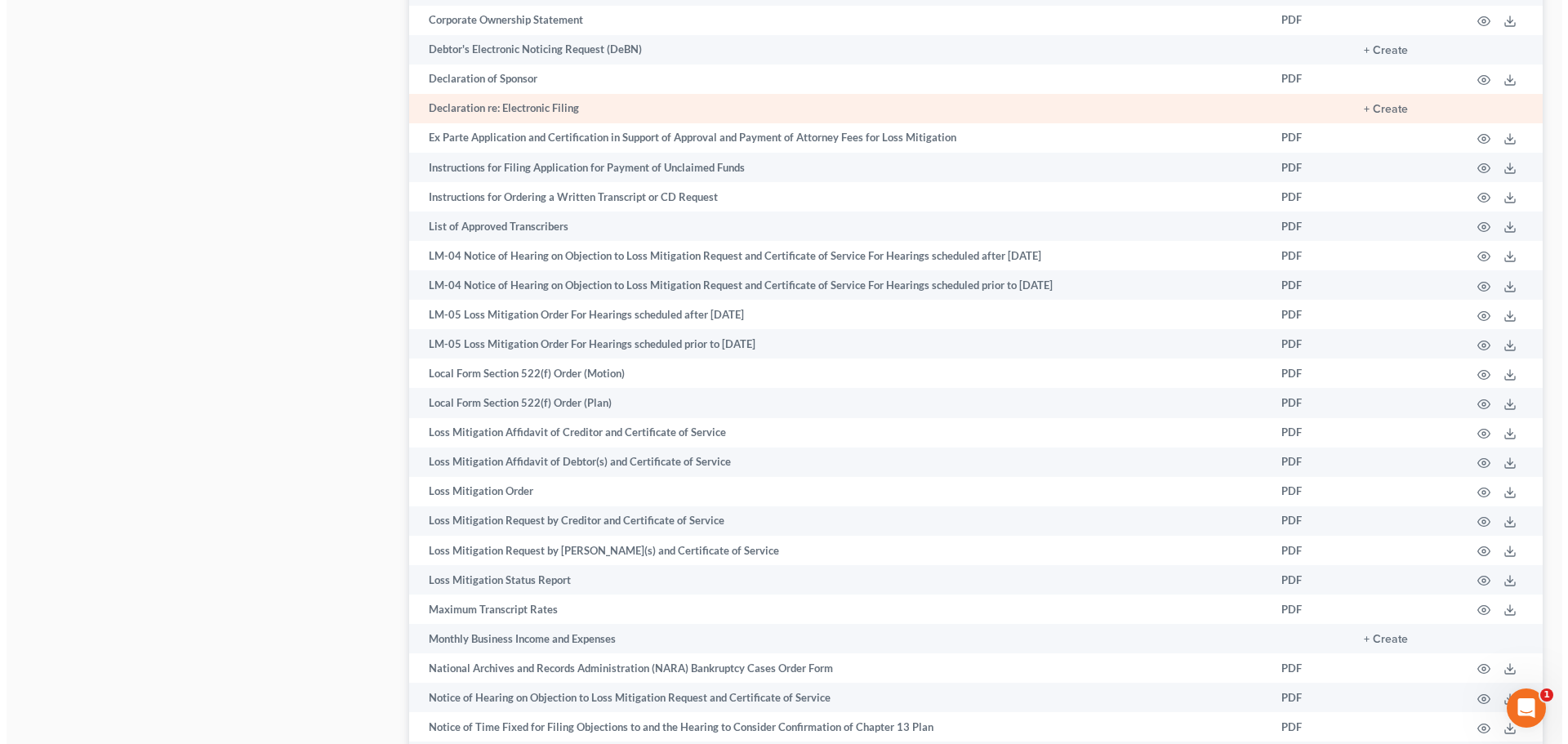
scroll to position [1388, 0]
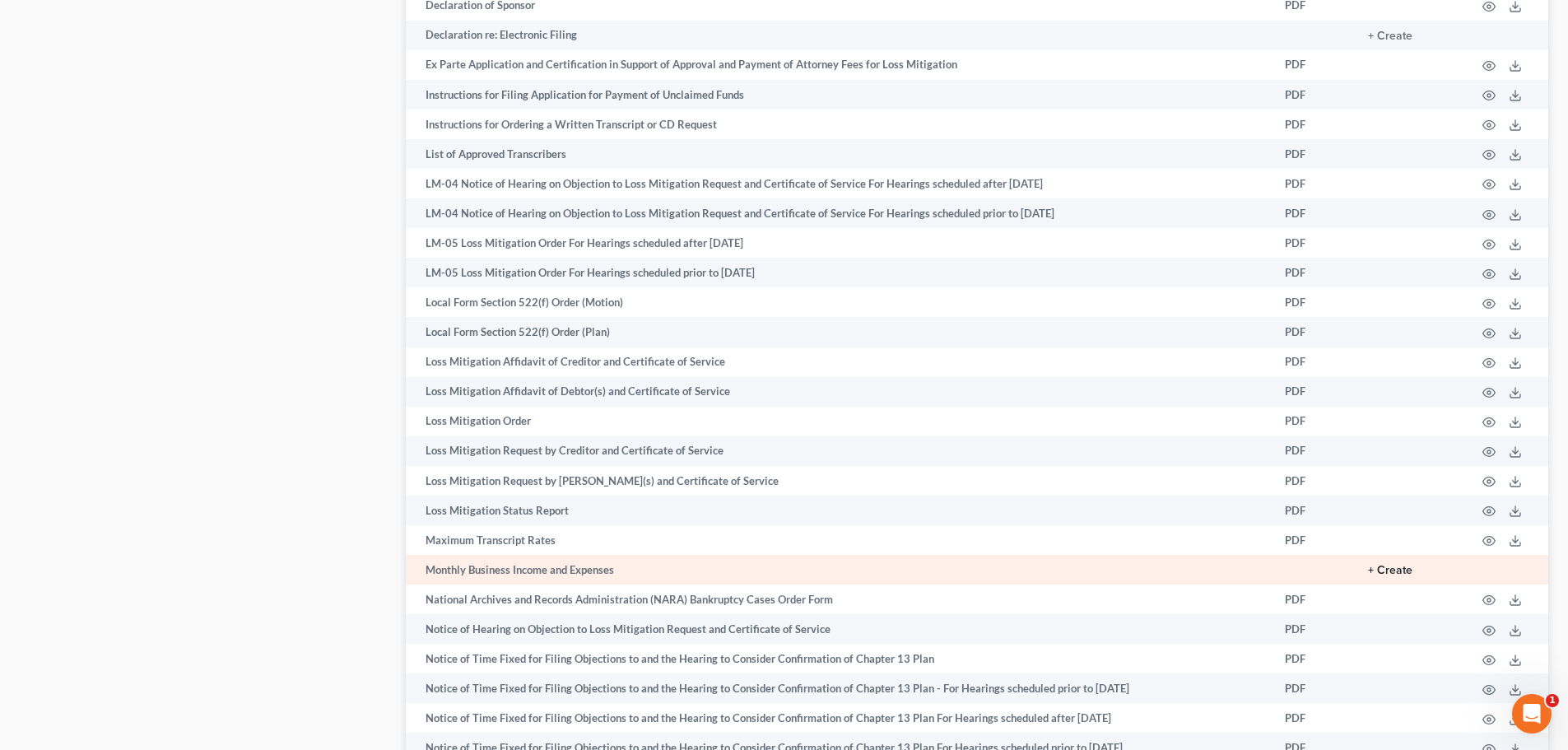
click at [1395, 571] on button "+ Create" at bounding box center [1390, 571] width 44 height 12
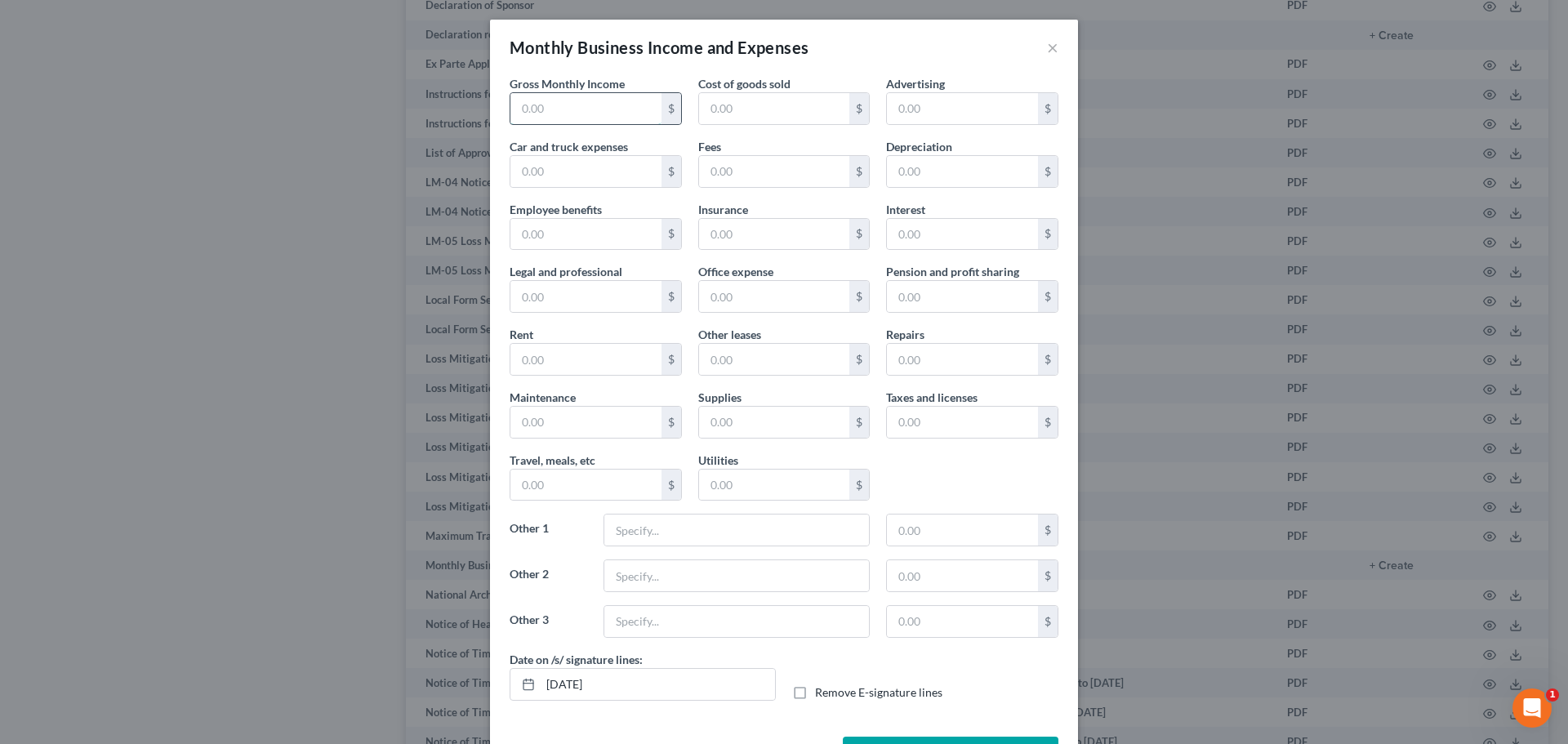
click at [598, 108] on input "text" at bounding box center [586, 108] width 151 height 31
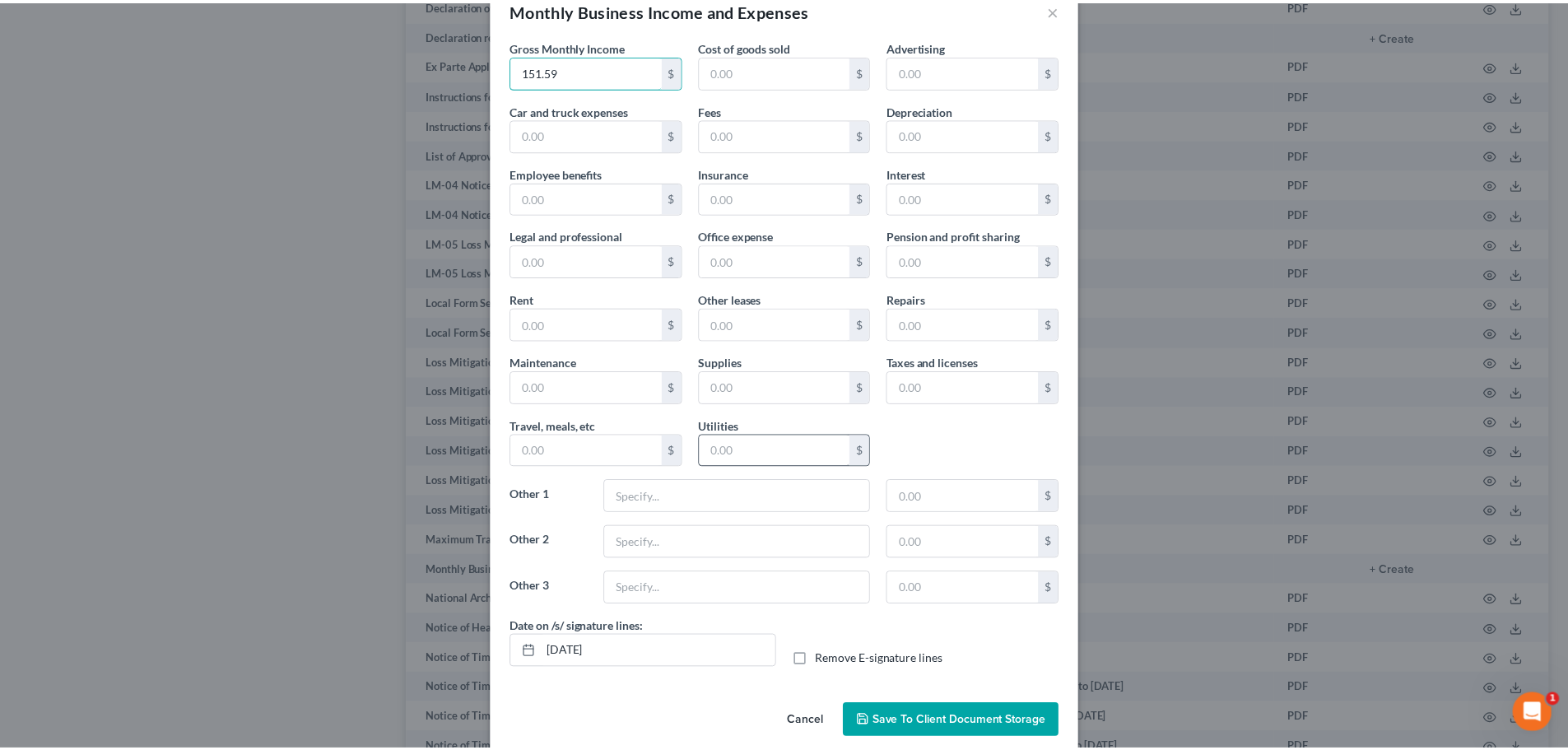
scroll to position [59, 0]
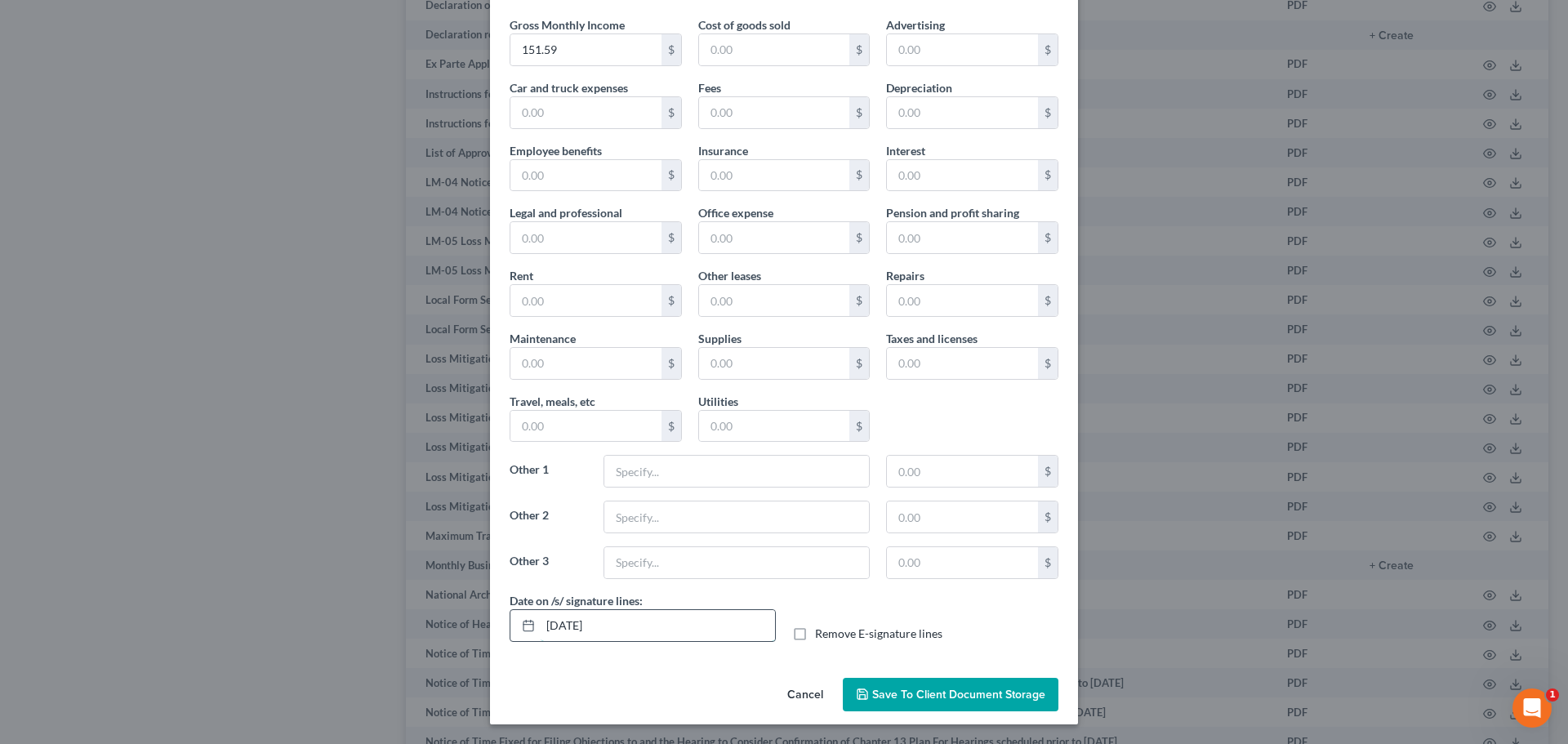
click at [561, 628] on input "[DATE]" at bounding box center [657, 625] width 234 height 31
click at [944, 690] on span "Save to Client Document Storage" at bounding box center [959, 694] width 173 height 14
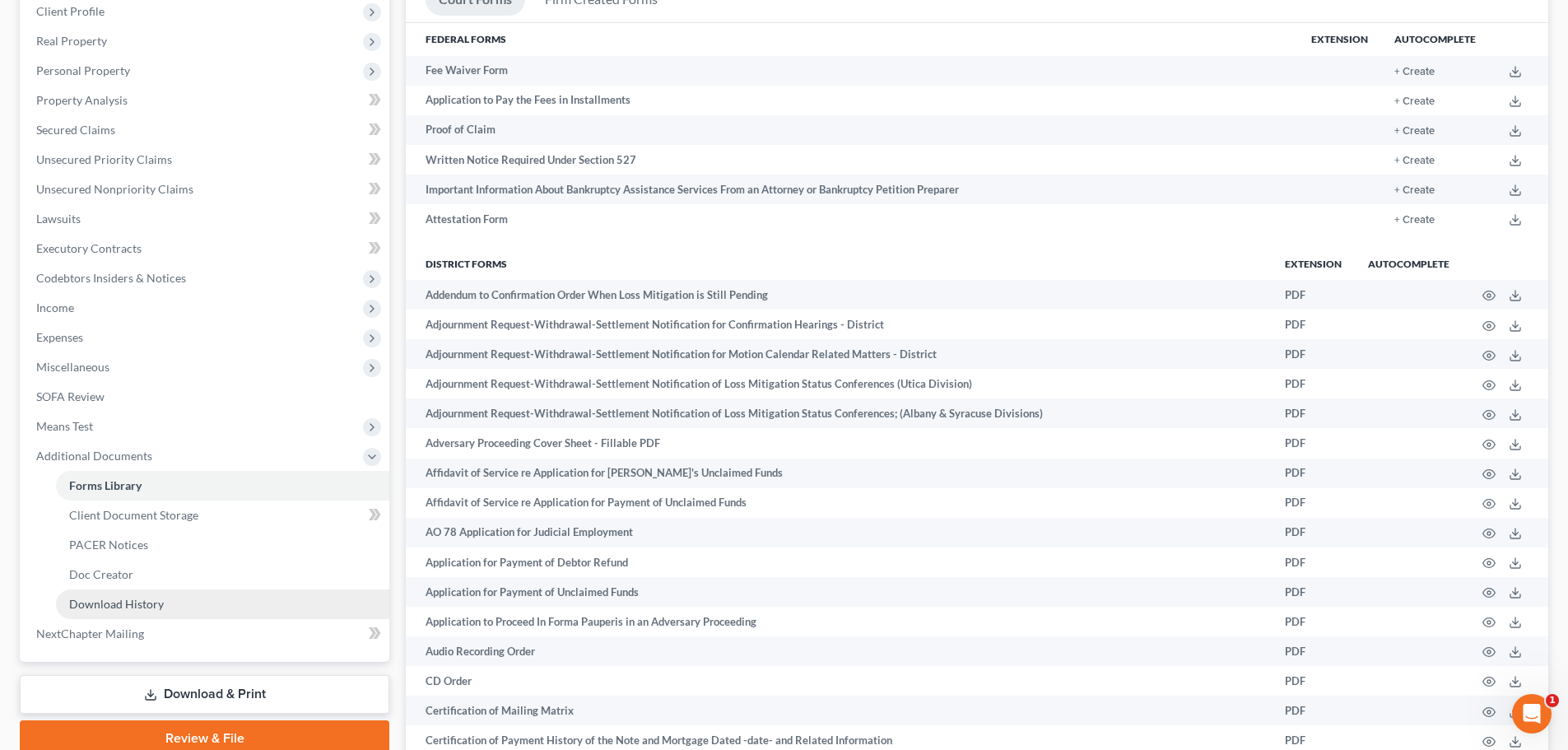
scroll to position [0, 0]
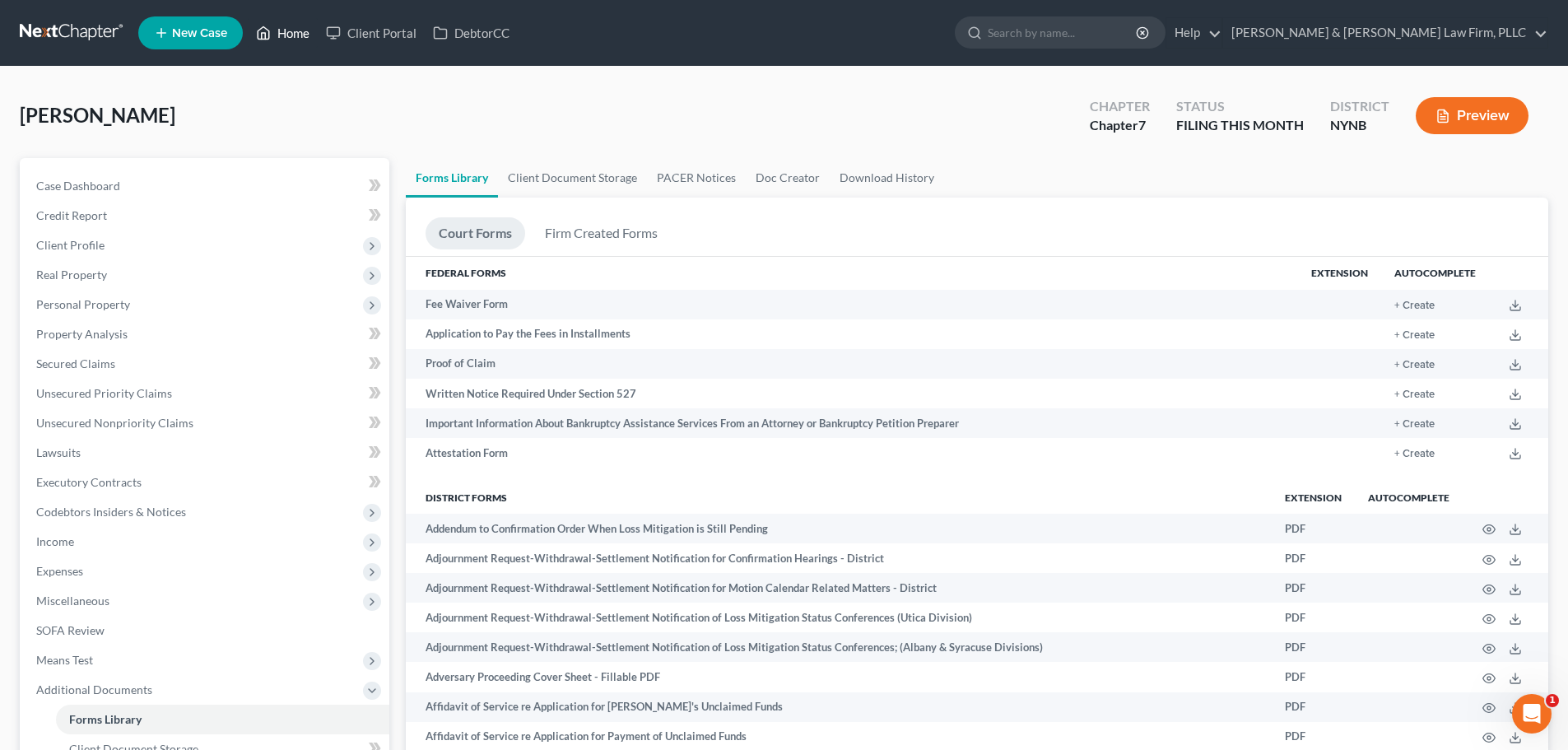
click at [291, 36] on link "Home" at bounding box center [282, 33] width 70 height 30
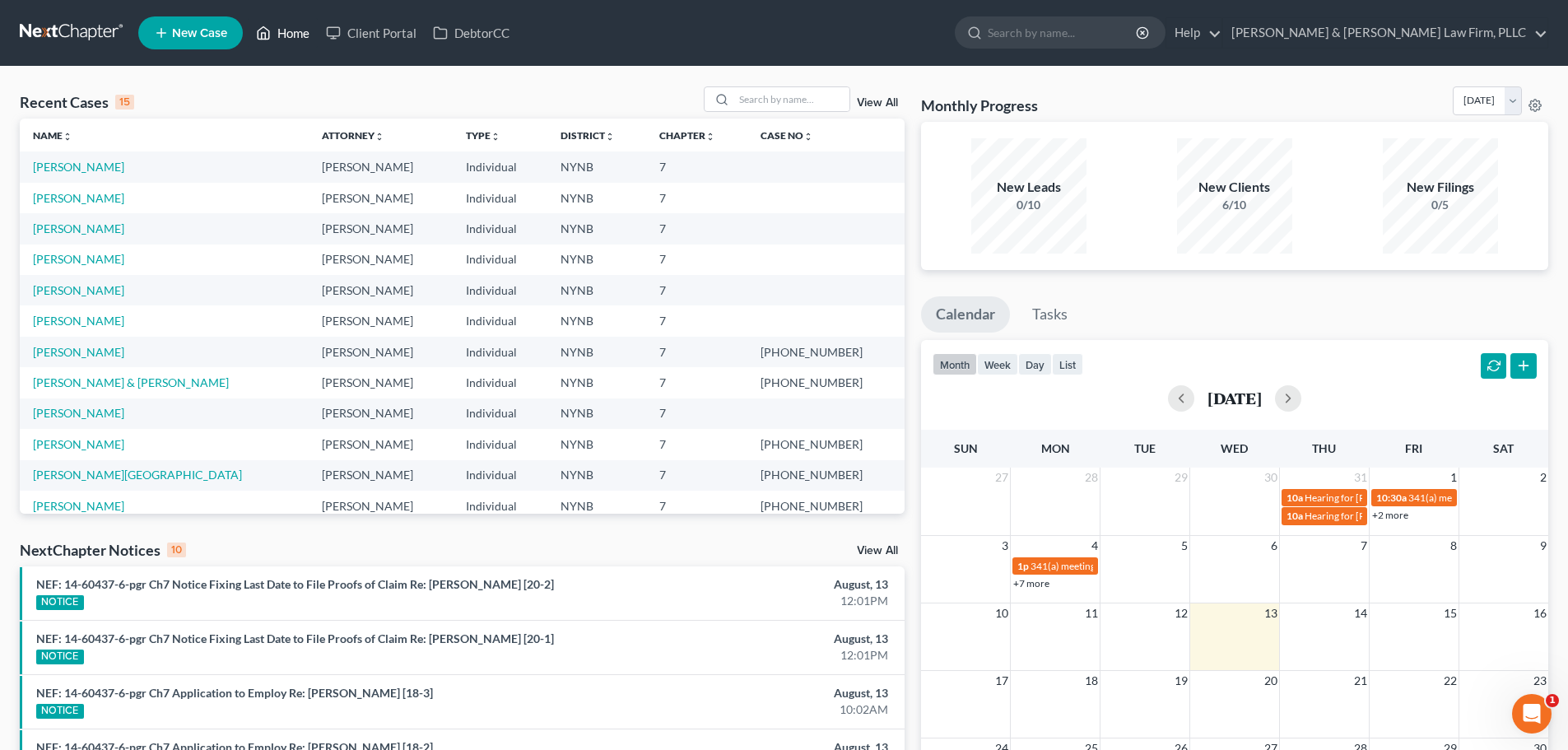
click at [284, 35] on link "Home" at bounding box center [282, 33] width 70 height 30
click at [61, 228] on link "[PERSON_NAME]" at bounding box center [78, 228] width 92 height 14
select select "4"
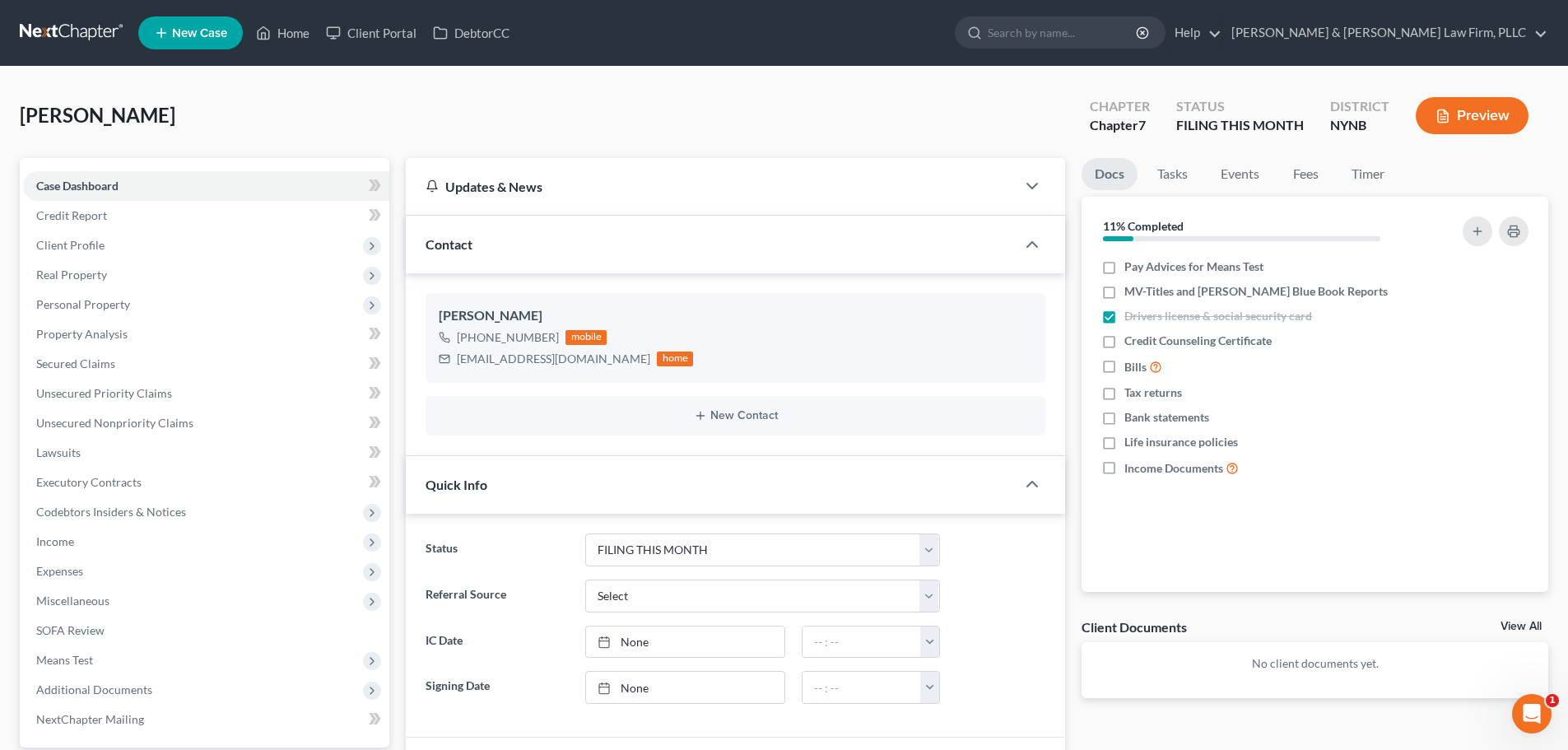
scroll to position [1744, 0]
click at [66, 538] on span "Income" at bounding box center [55, 541] width 38 height 14
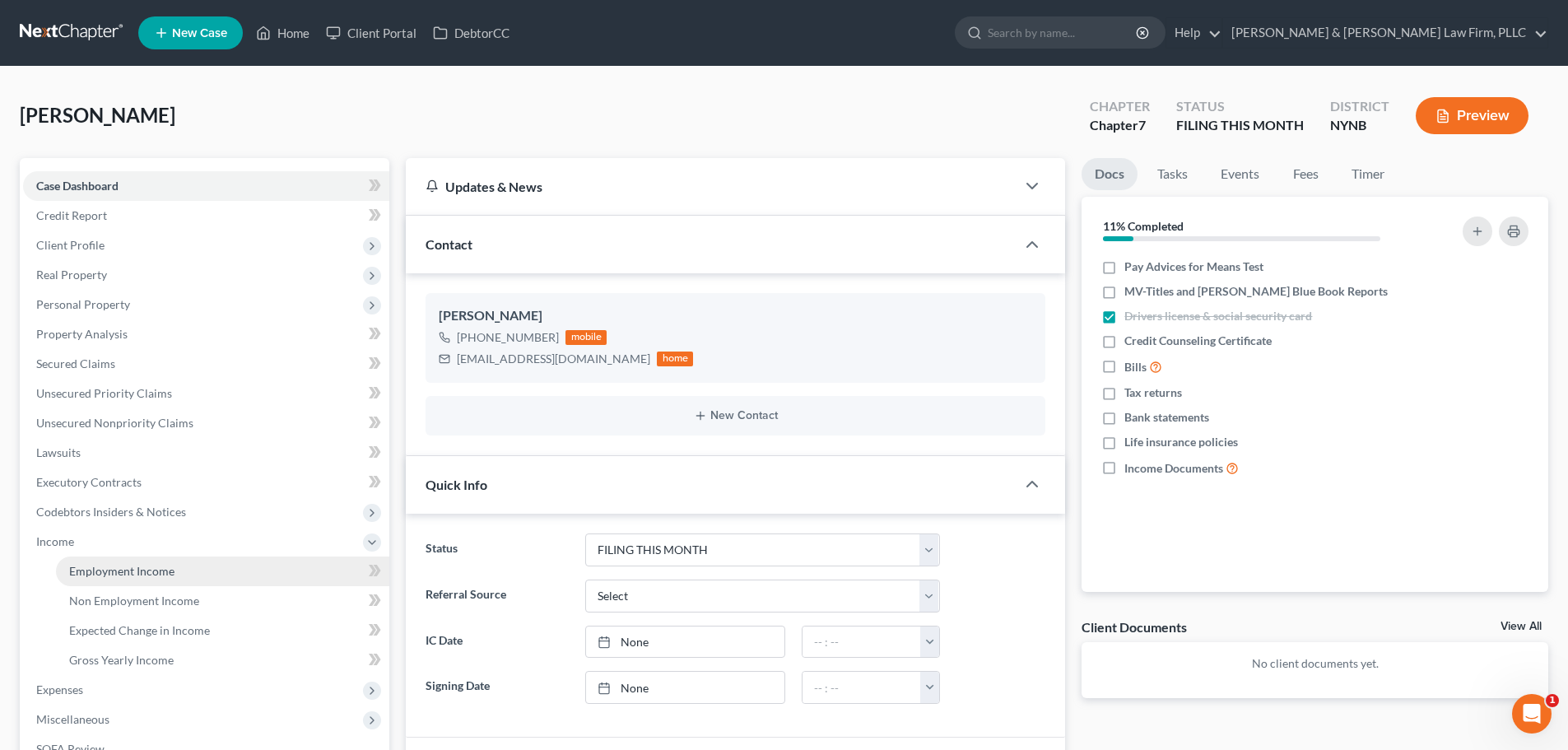
click at [110, 566] on span "Employment Income" at bounding box center [121, 571] width 105 height 14
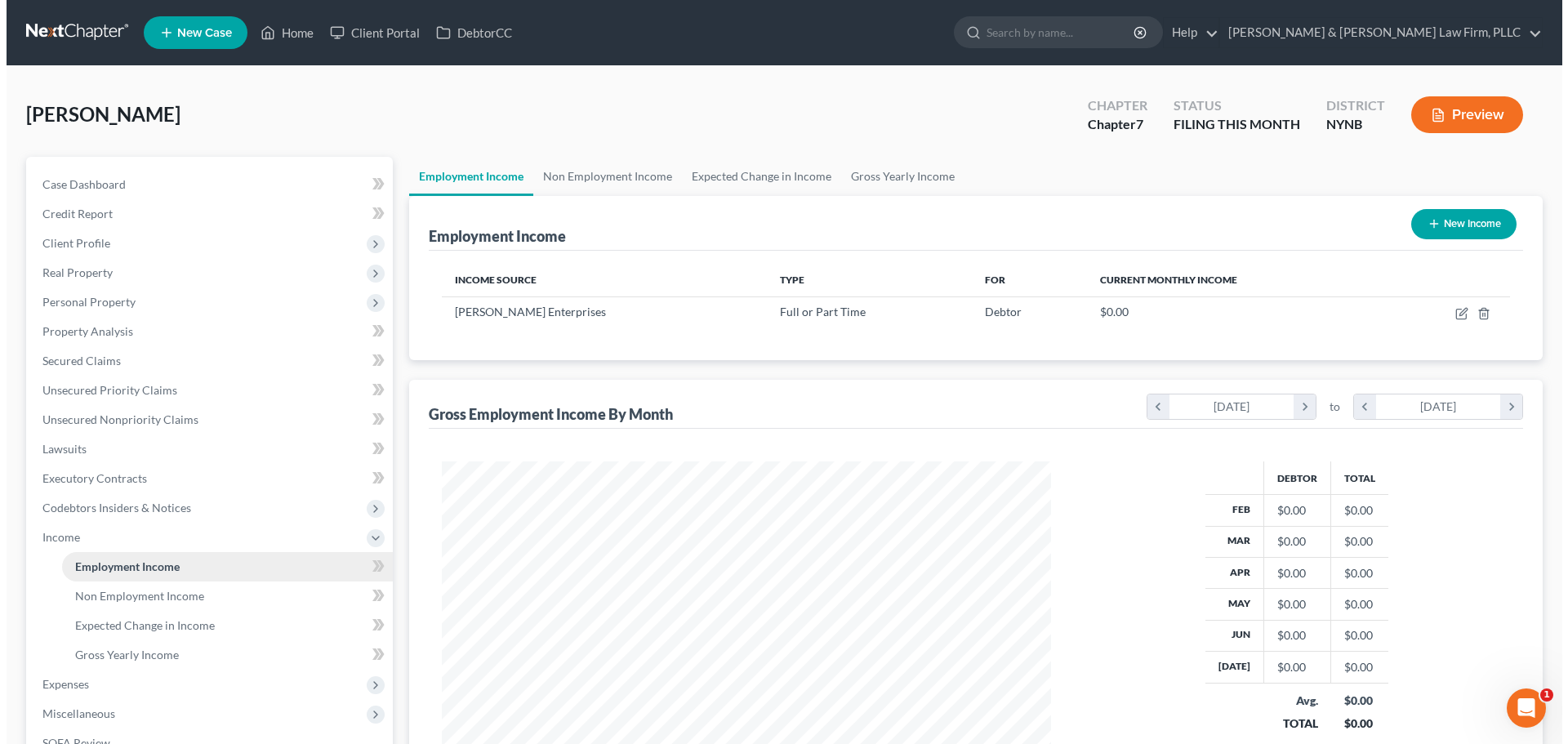
scroll to position [304, 642]
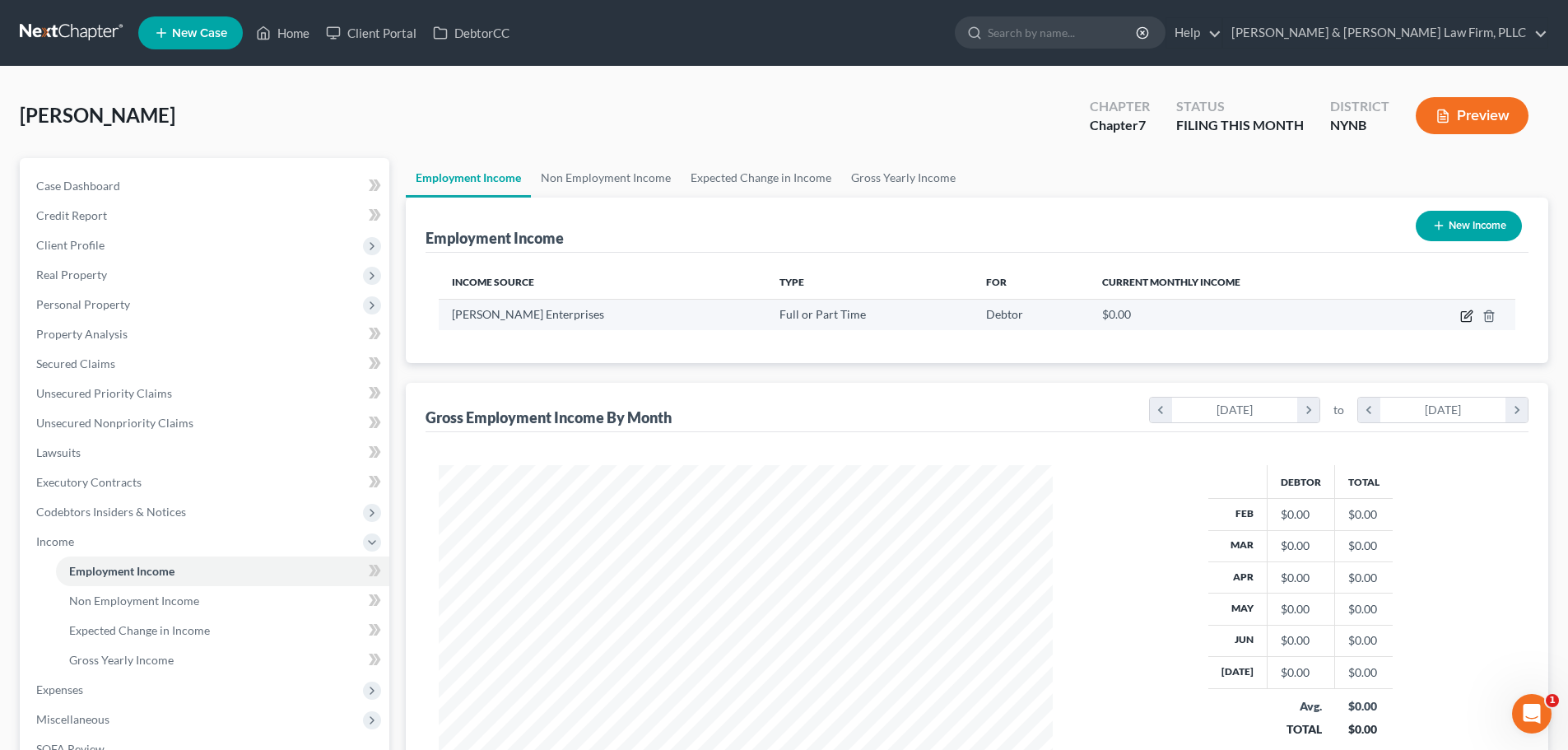
click at [1465, 317] on icon "button" at bounding box center [1468, 314] width 8 height 8
select select "0"
select select "35"
select select "3"
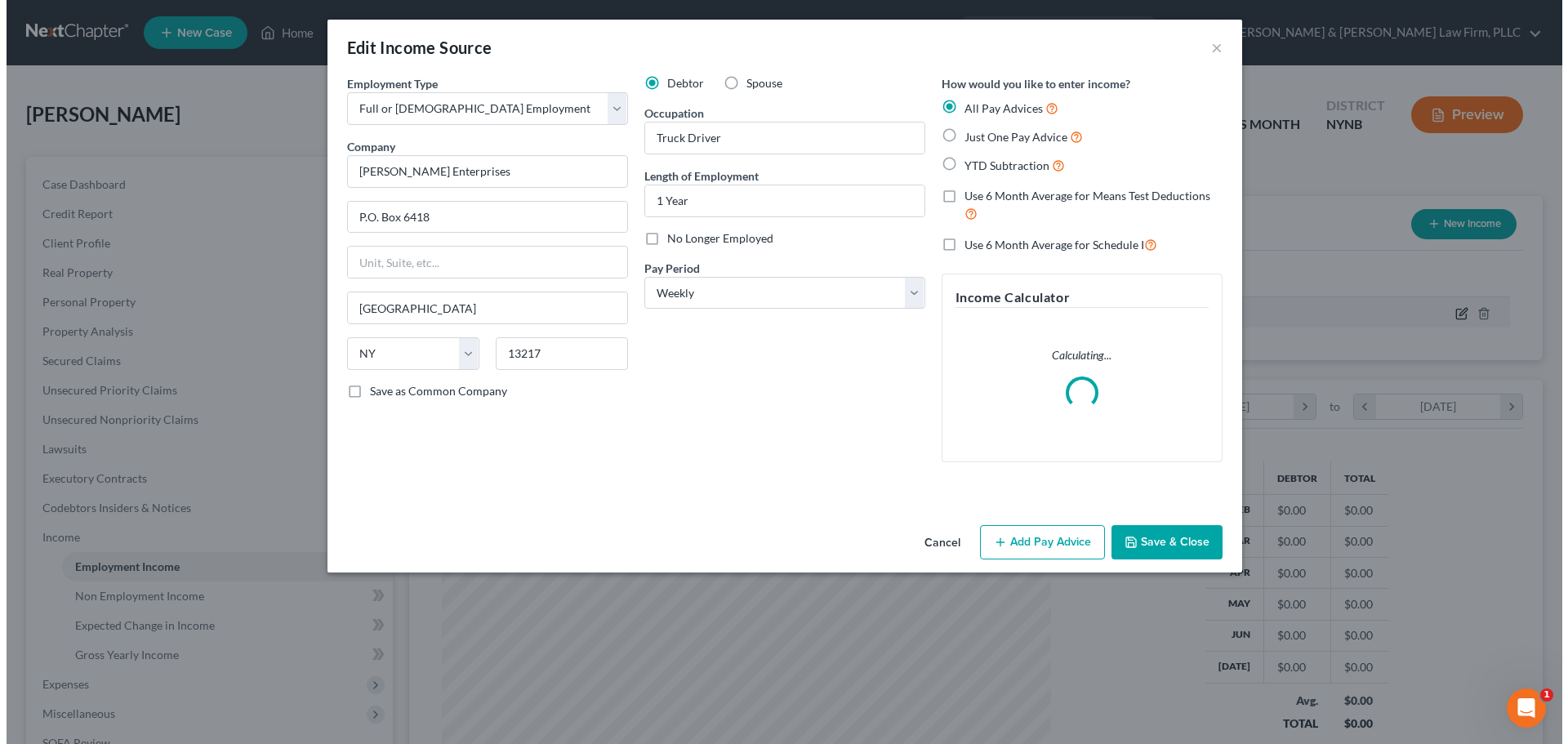
scroll to position [307, 648]
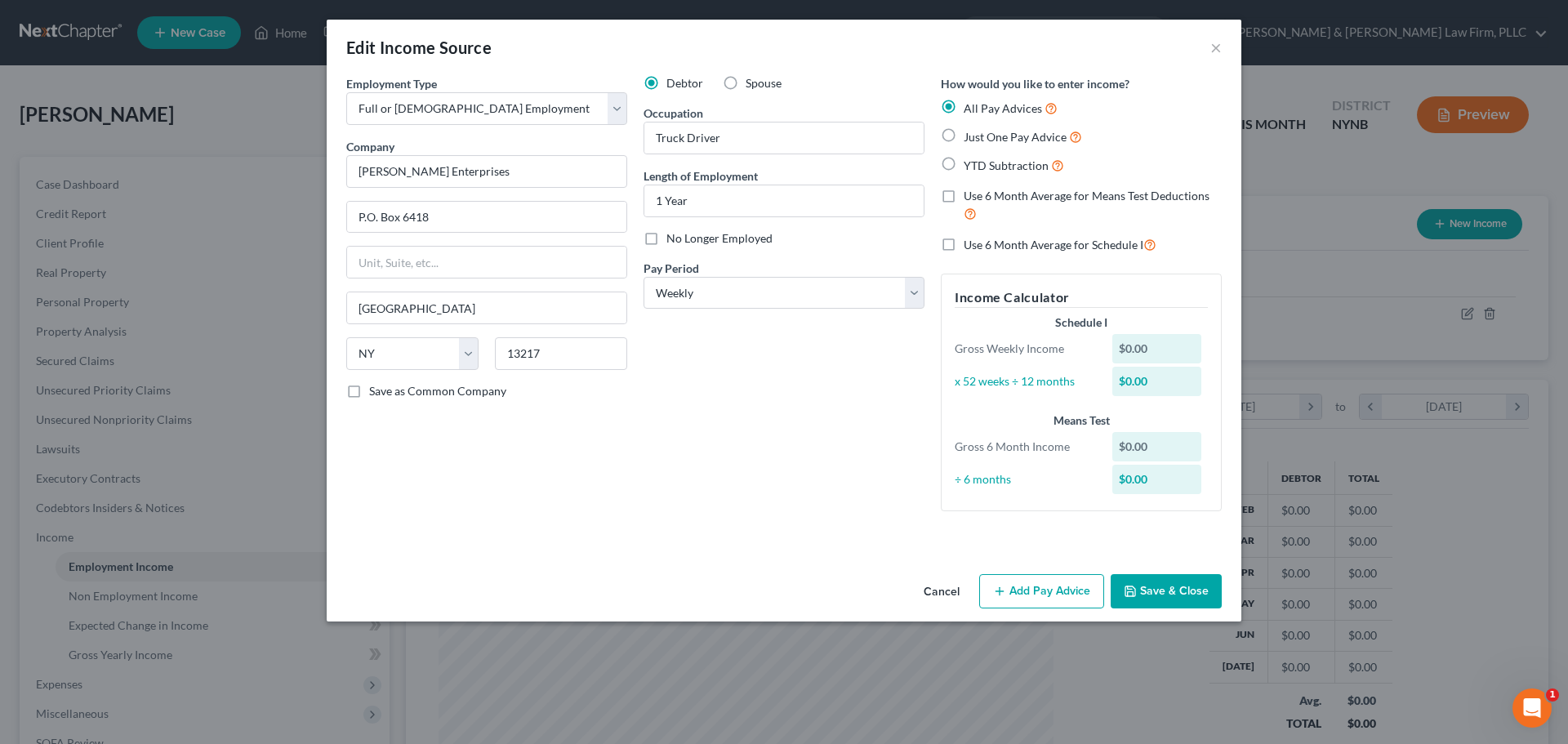
click at [963, 159] on label "YTD Subtraction" at bounding box center [1013, 165] width 100 height 19
click at [970, 159] on input "YTD Subtraction" at bounding box center [975, 161] width 11 height 11
radio input "true"
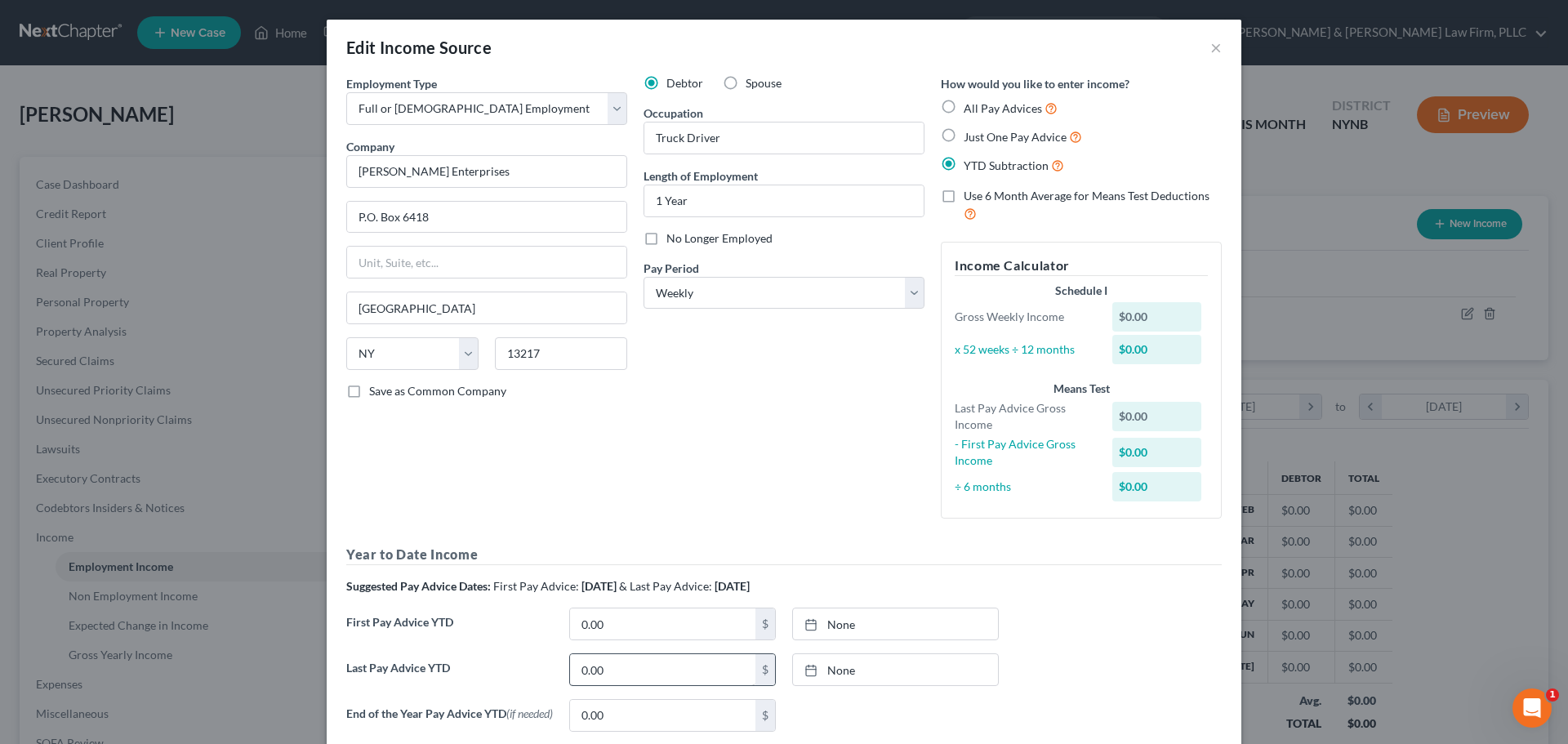
scroll to position [81, 0]
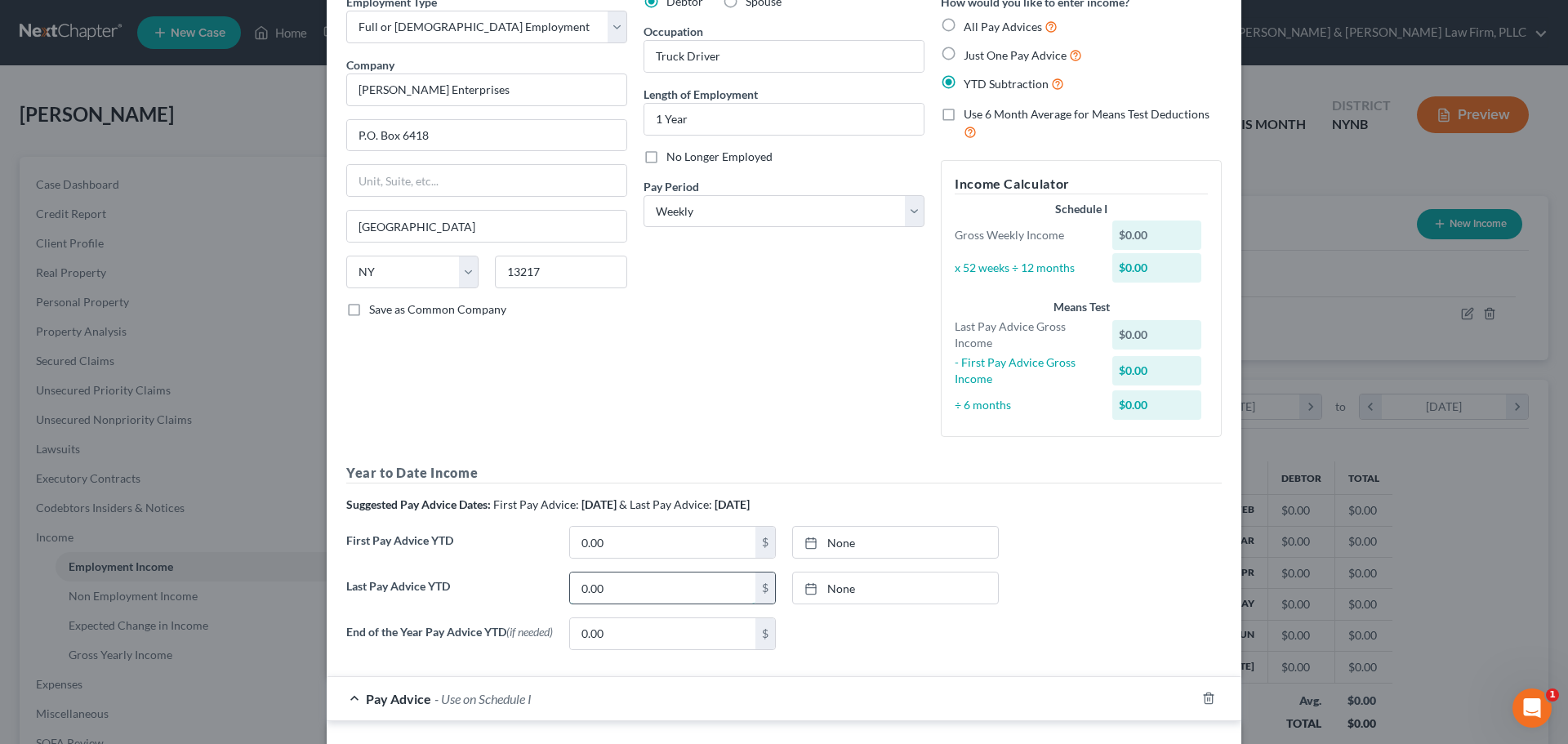
click at [616, 593] on input "0.00" at bounding box center [663, 588] width 186 height 31
type input "26,845.24"
click at [629, 550] on input "0.00" at bounding box center [663, 542] width 186 height 31
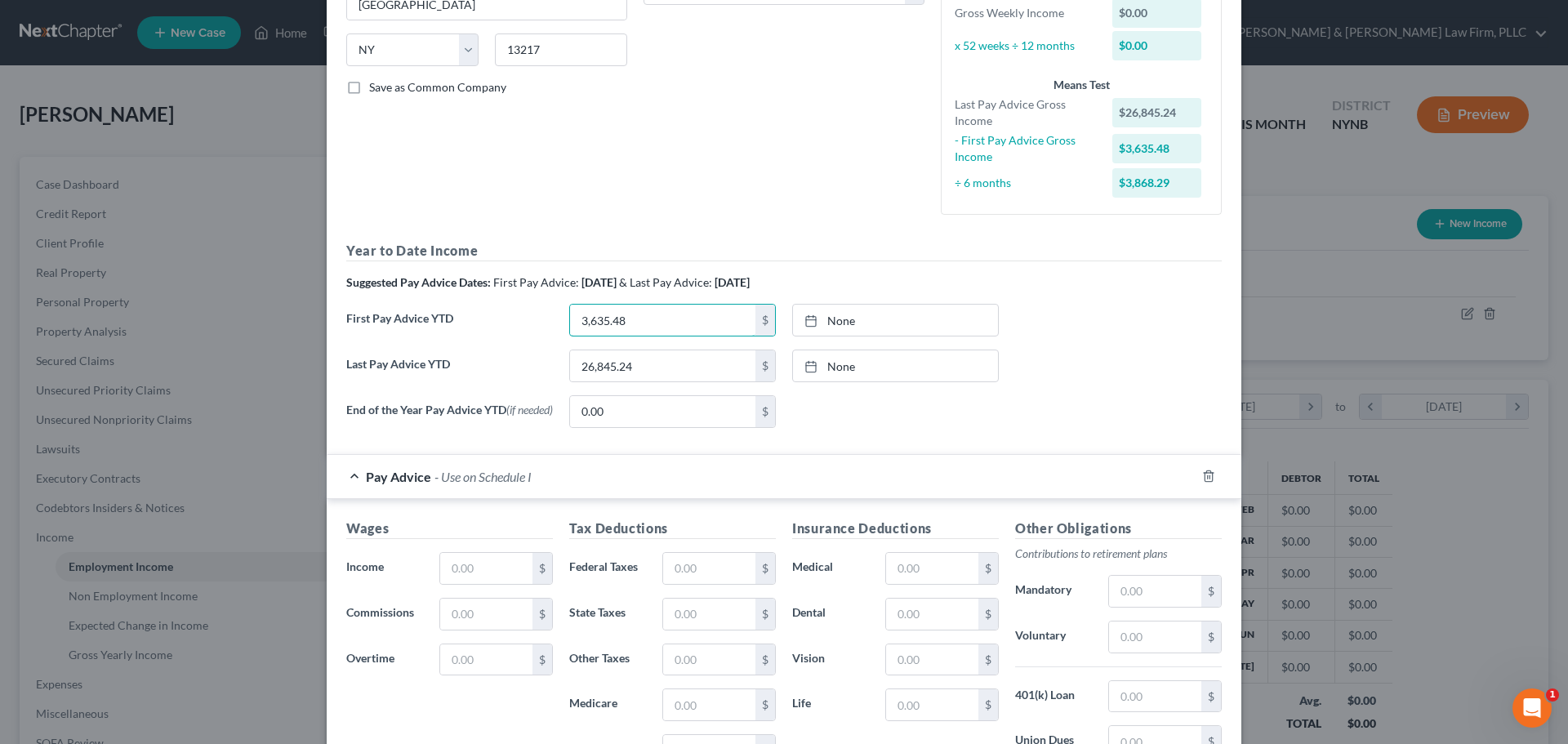
scroll to position [327, 0]
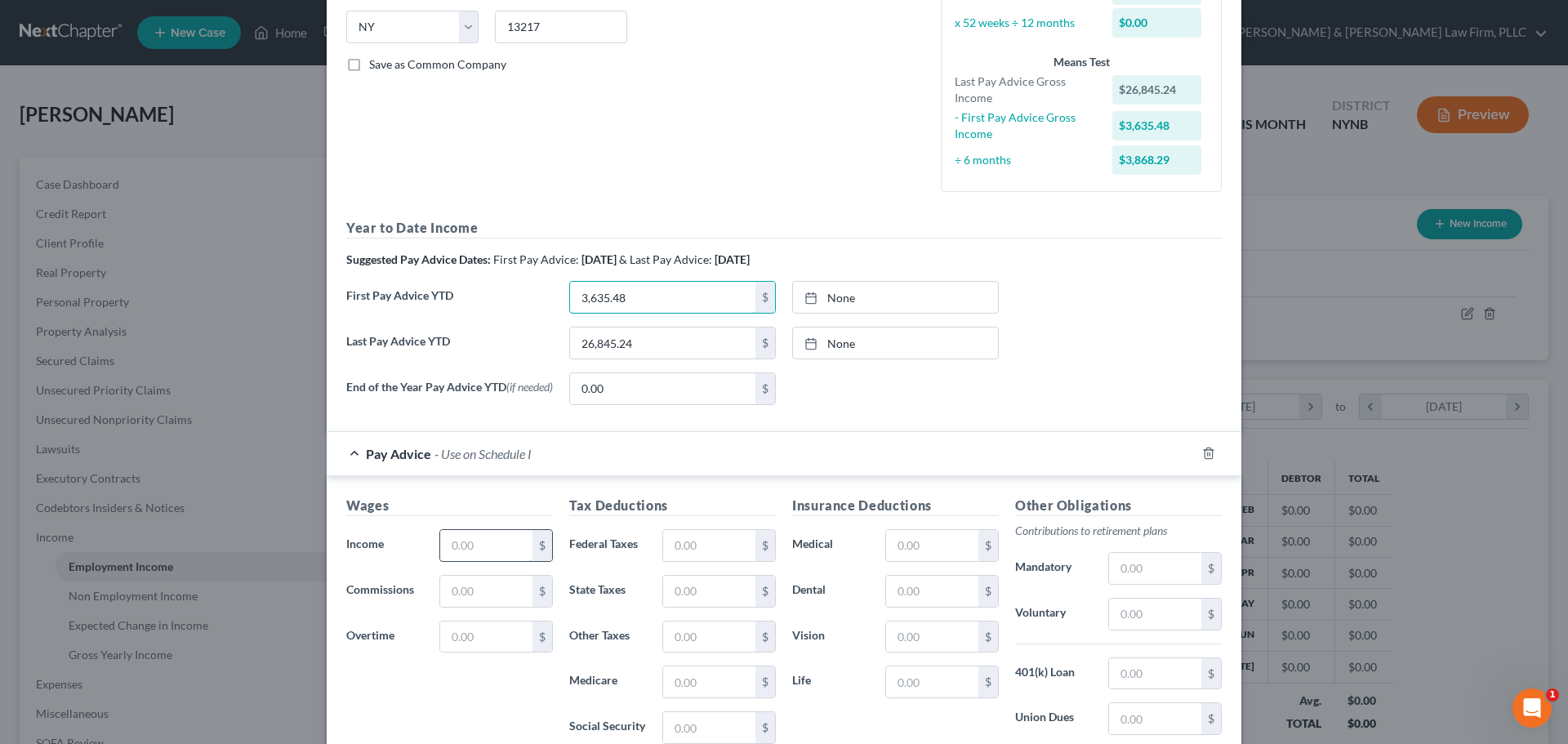
type input "3,635.48"
click at [519, 550] on input "text" at bounding box center [486, 545] width 92 height 31
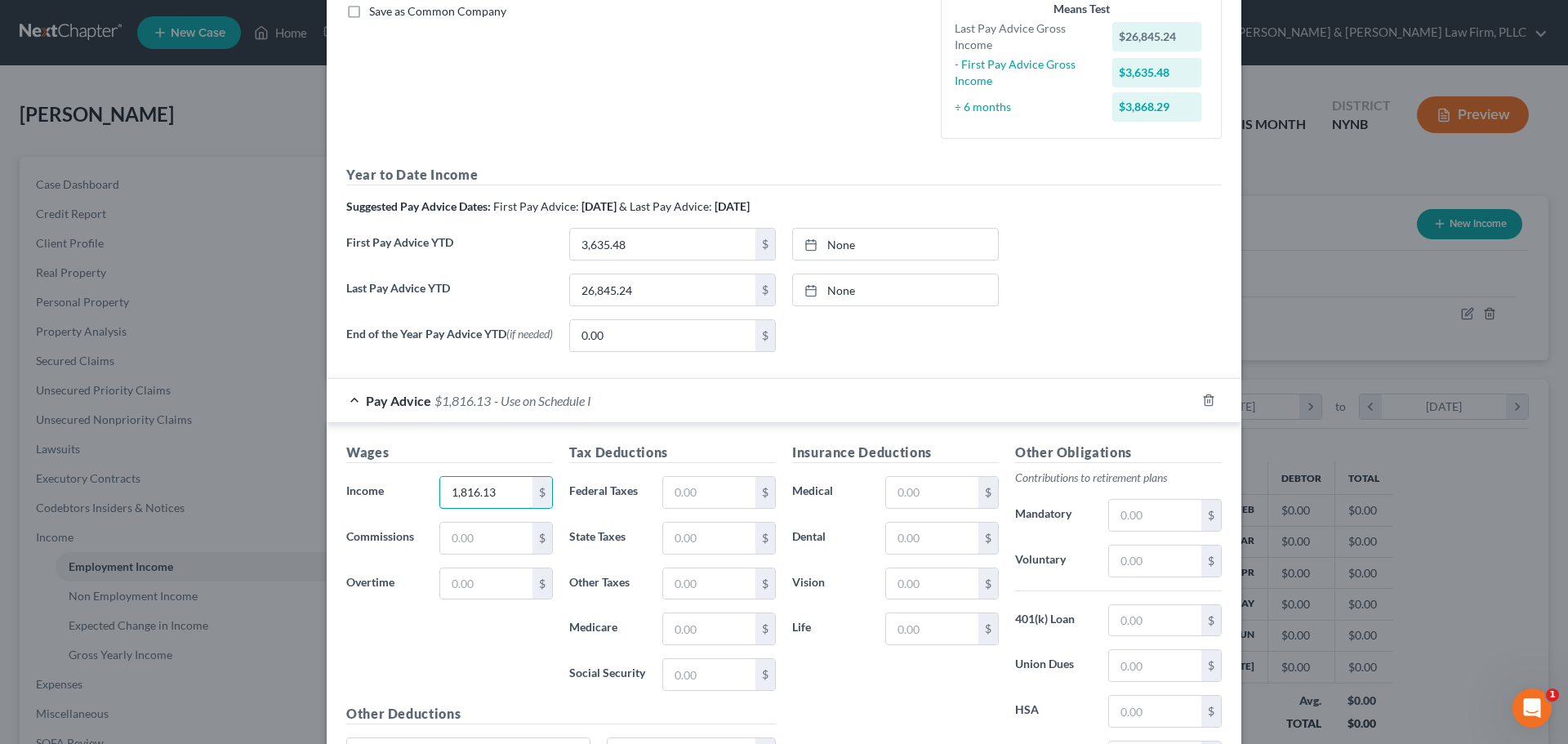
scroll to position [408, 0]
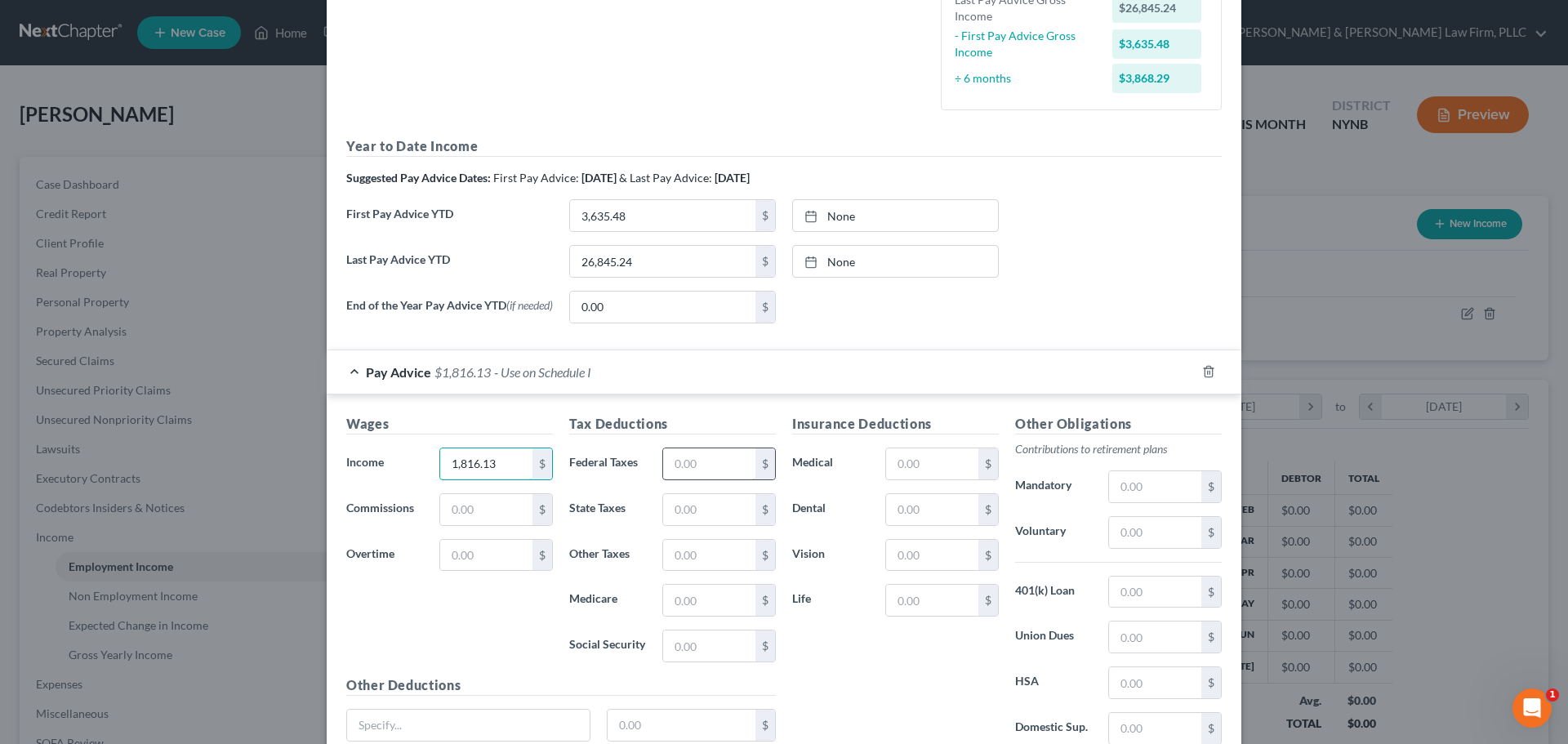
type input "1,816.13"
click at [706, 470] on input "text" at bounding box center [709, 464] width 92 height 31
click at [674, 654] on input "text" at bounding box center [709, 646] width 92 height 31
type input "106.16"
click at [682, 606] on input "text" at bounding box center [709, 600] width 92 height 31
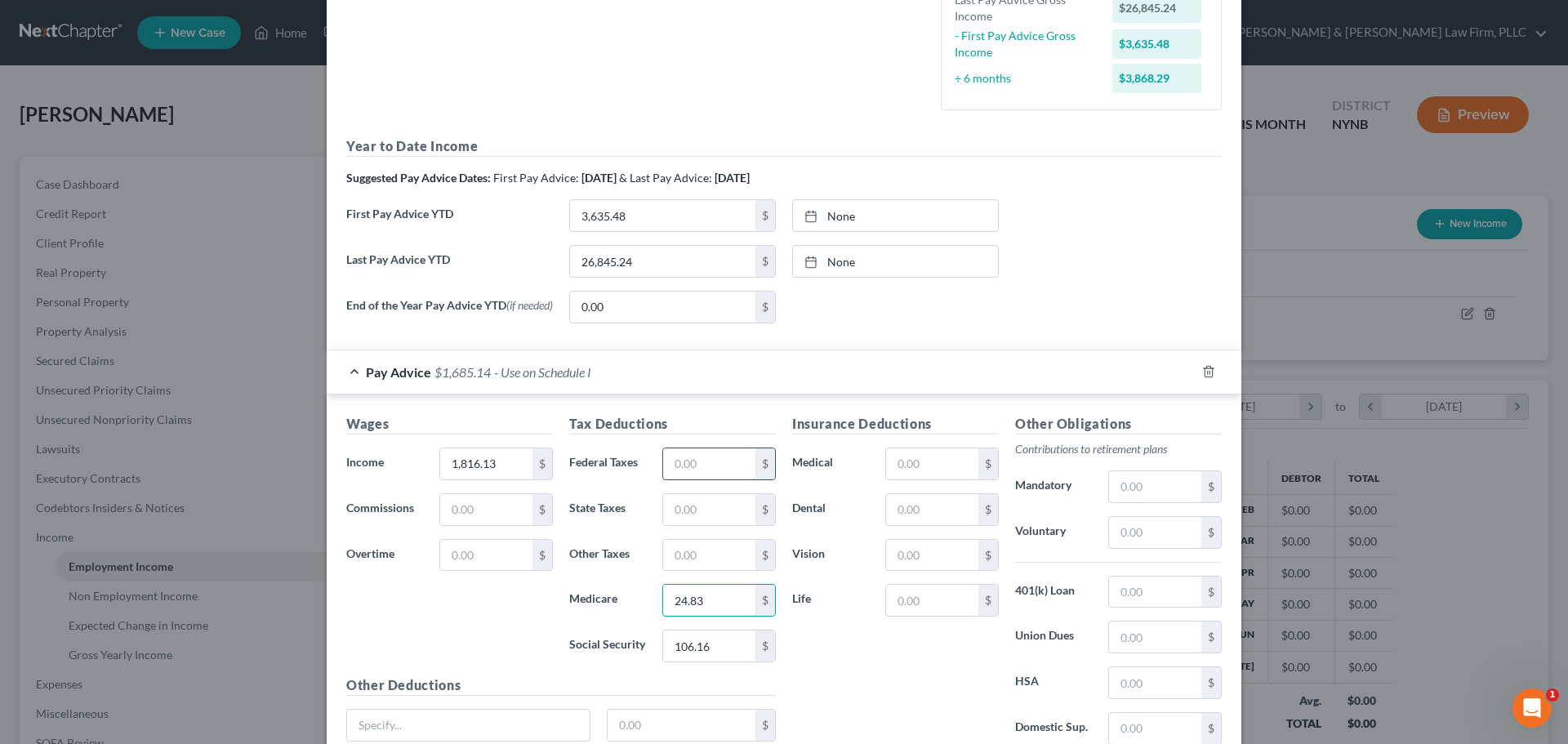
type input "24.83"
click at [710, 471] on input "text" at bounding box center [709, 464] width 92 height 31
type input "215.41"
click at [705, 520] on input "text" at bounding box center [709, 510] width 92 height 31
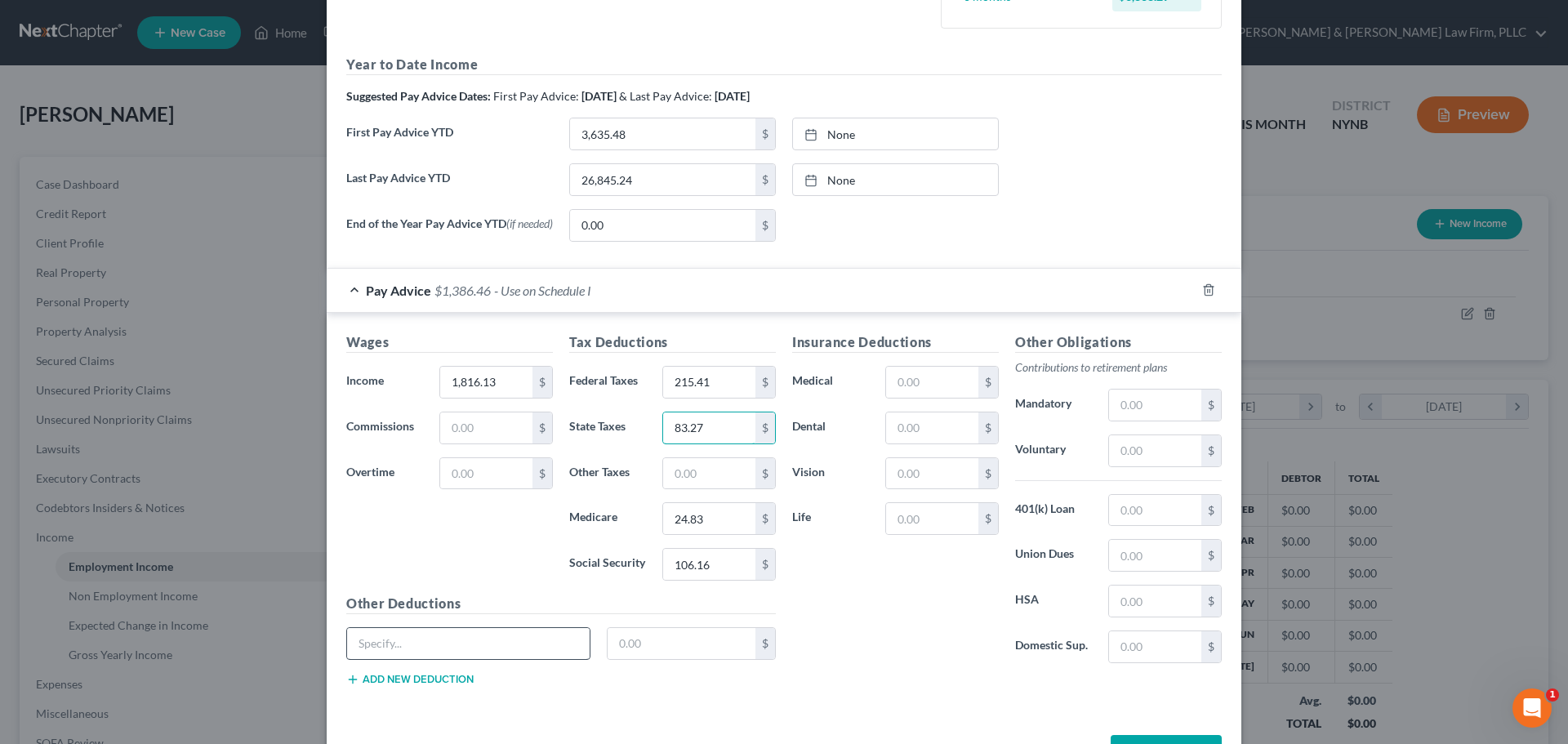
type input "83.27"
click at [485, 655] on input "text" at bounding box center [469, 644] width 243 height 31
type input "NY Paid Family Leave"
click at [656, 645] on input "text" at bounding box center [681, 644] width 148 height 31
type input "7.05"
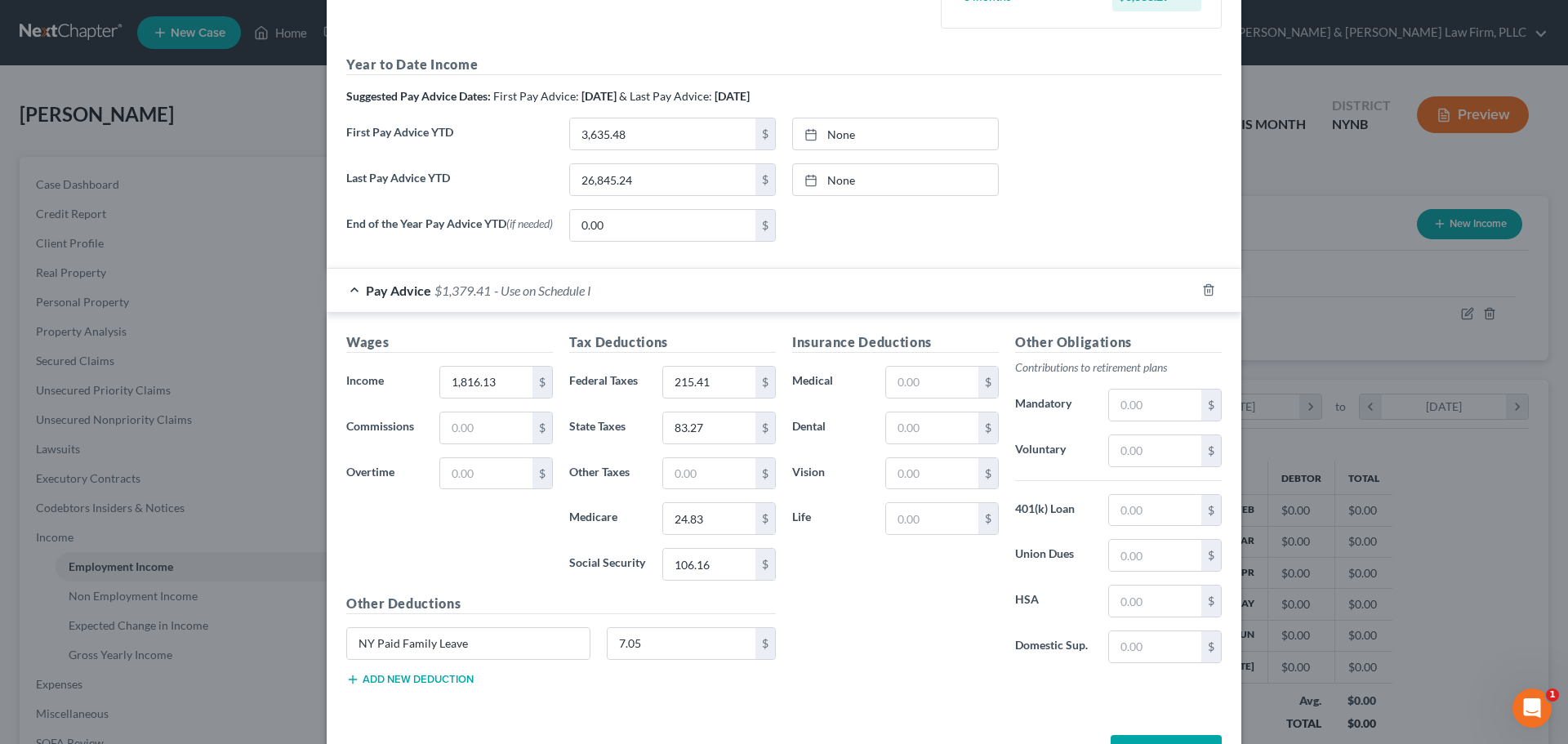
click at [388, 684] on button "Add new deduction" at bounding box center [409, 680] width 127 height 13
click at [390, 687] on input "text" at bounding box center [469, 689] width 243 height 31
type input "New York Disability"
click at [683, 690] on input "text" at bounding box center [681, 689] width 148 height 31
type input "0.60"
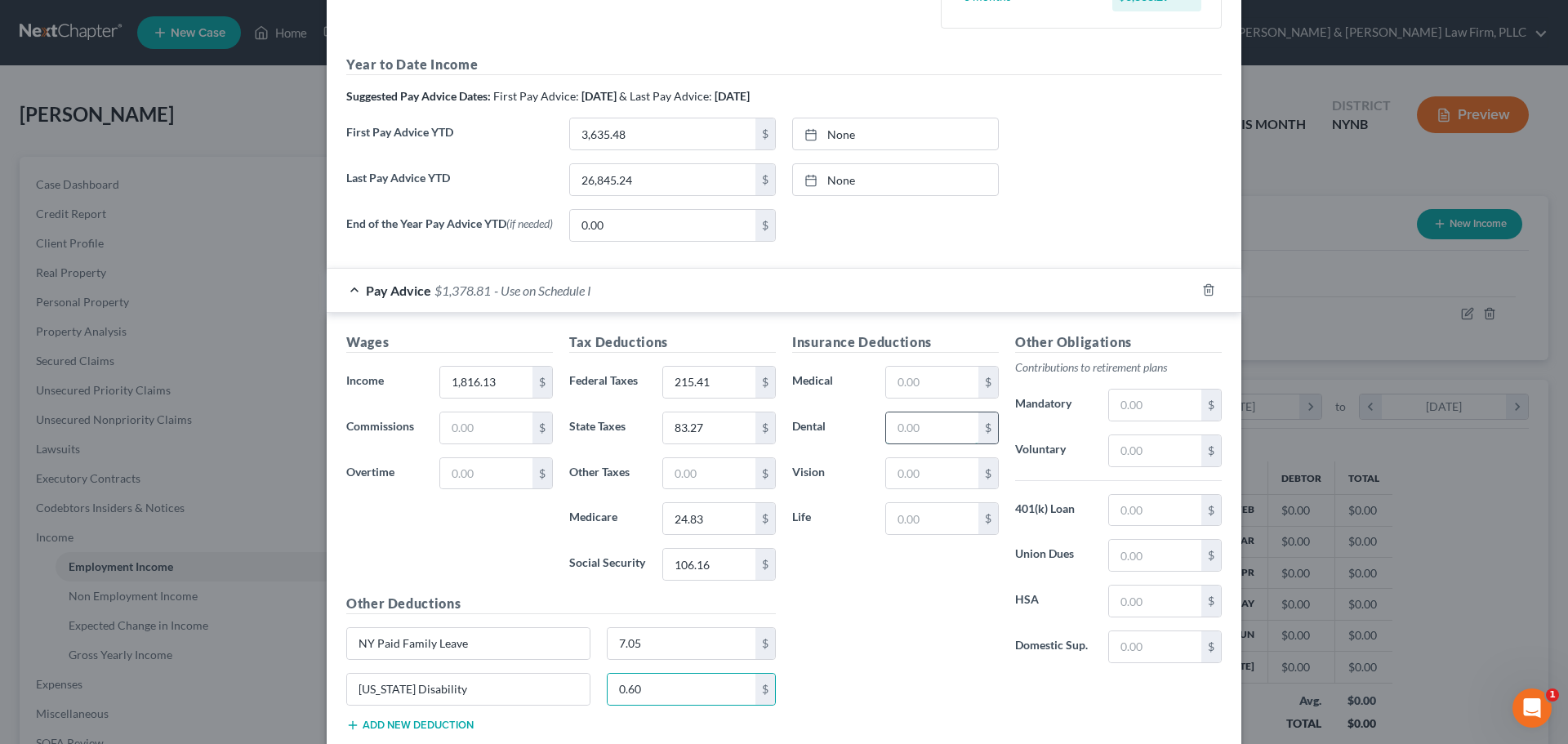
click at [931, 438] on input "text" at bounding box center [932, 427] width 92 height 31
type input "7.50"
click at [917, 391] on input "text" at bounding box center [932, 382] width 92 height 31
type input "93.91"
click at [935, 489] on input "text" at bounding box center [932, 473] width 92 height 31
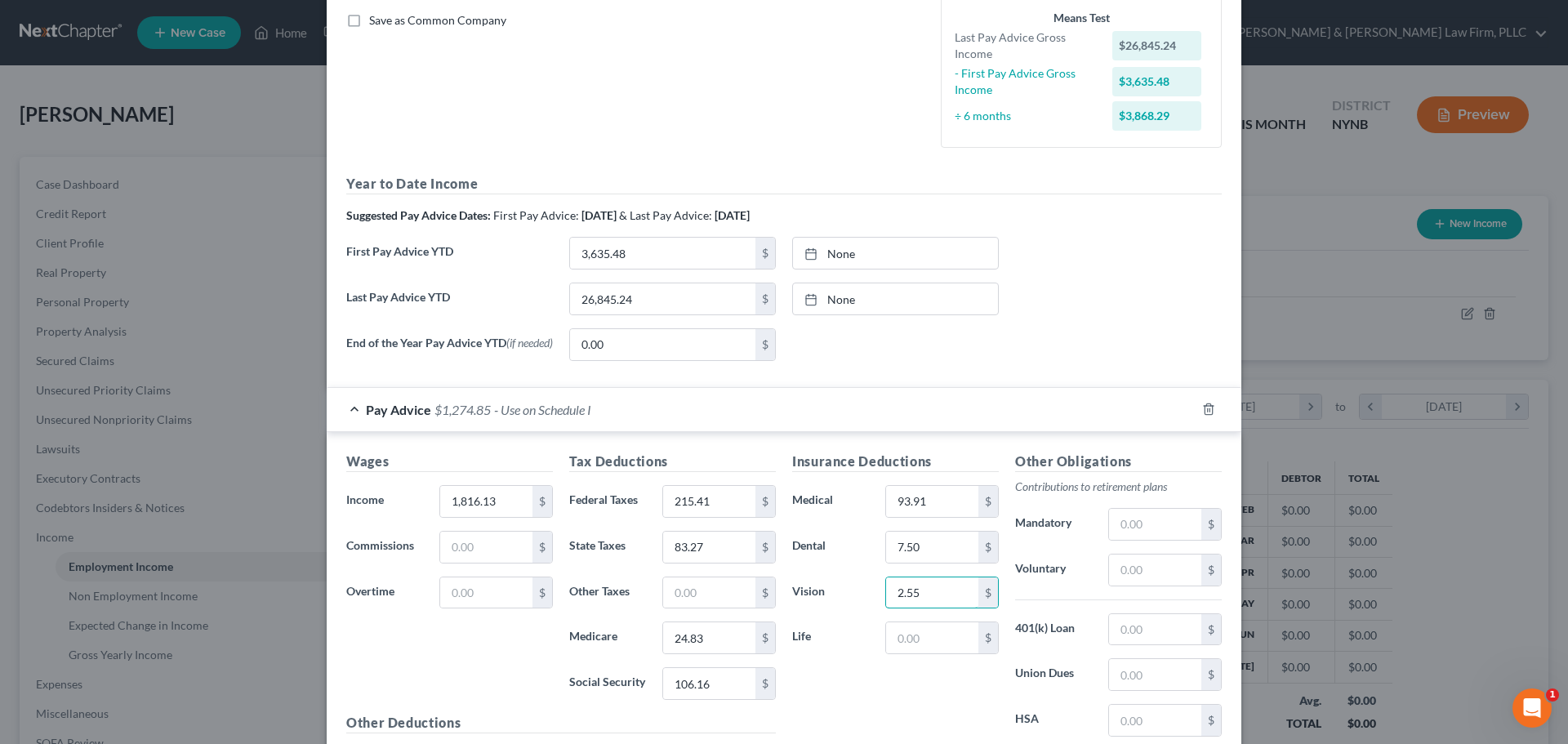
scroll to position [351, 0]
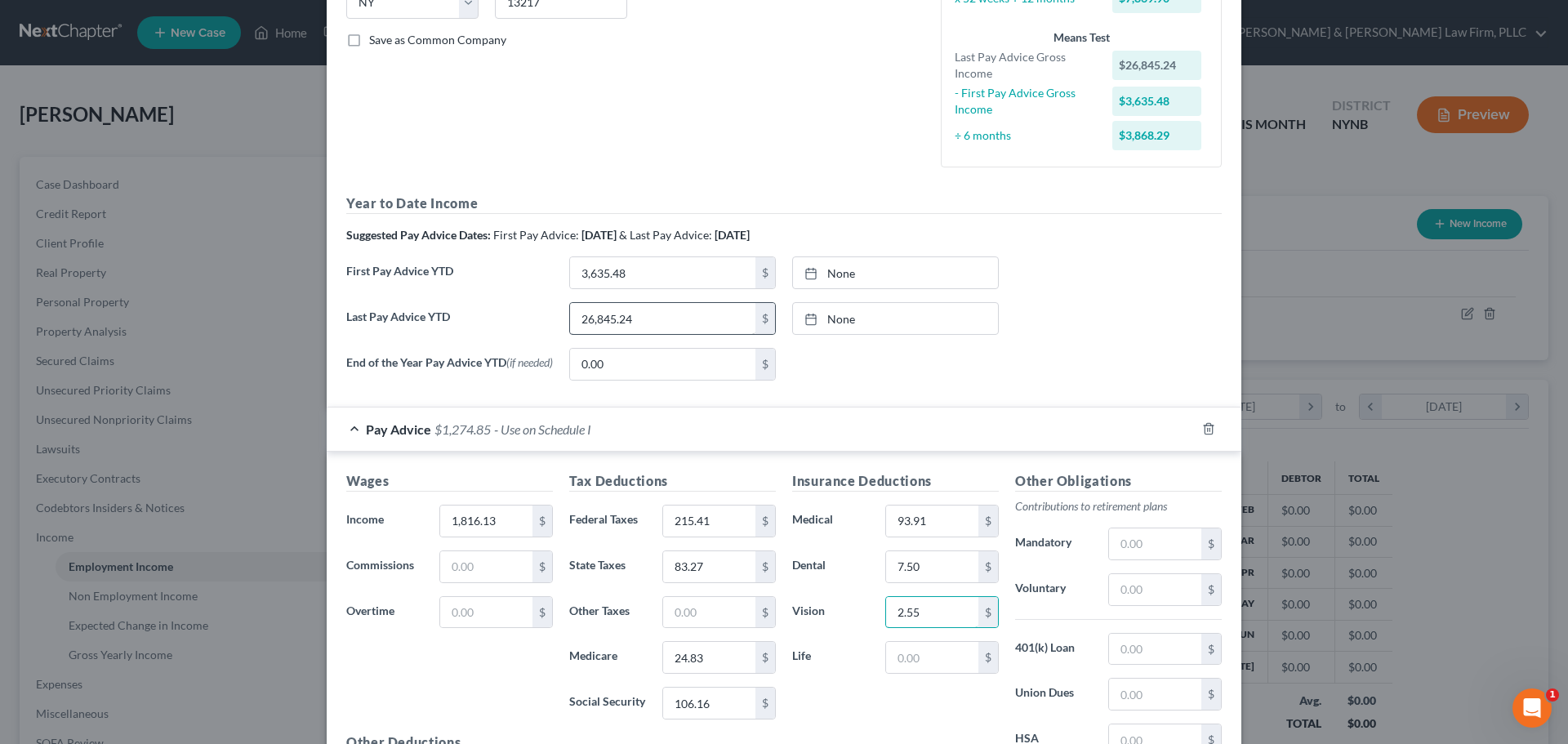
type input "2.55"
type input "37,583.41"
click at [659, 284] on input "3,635.48" at bounding box center [663, 273] width 186 height 31
type input "5,017.50"
click at [625, 366] on input "0.00" at bounding box center [663, 364] width 186 height 31
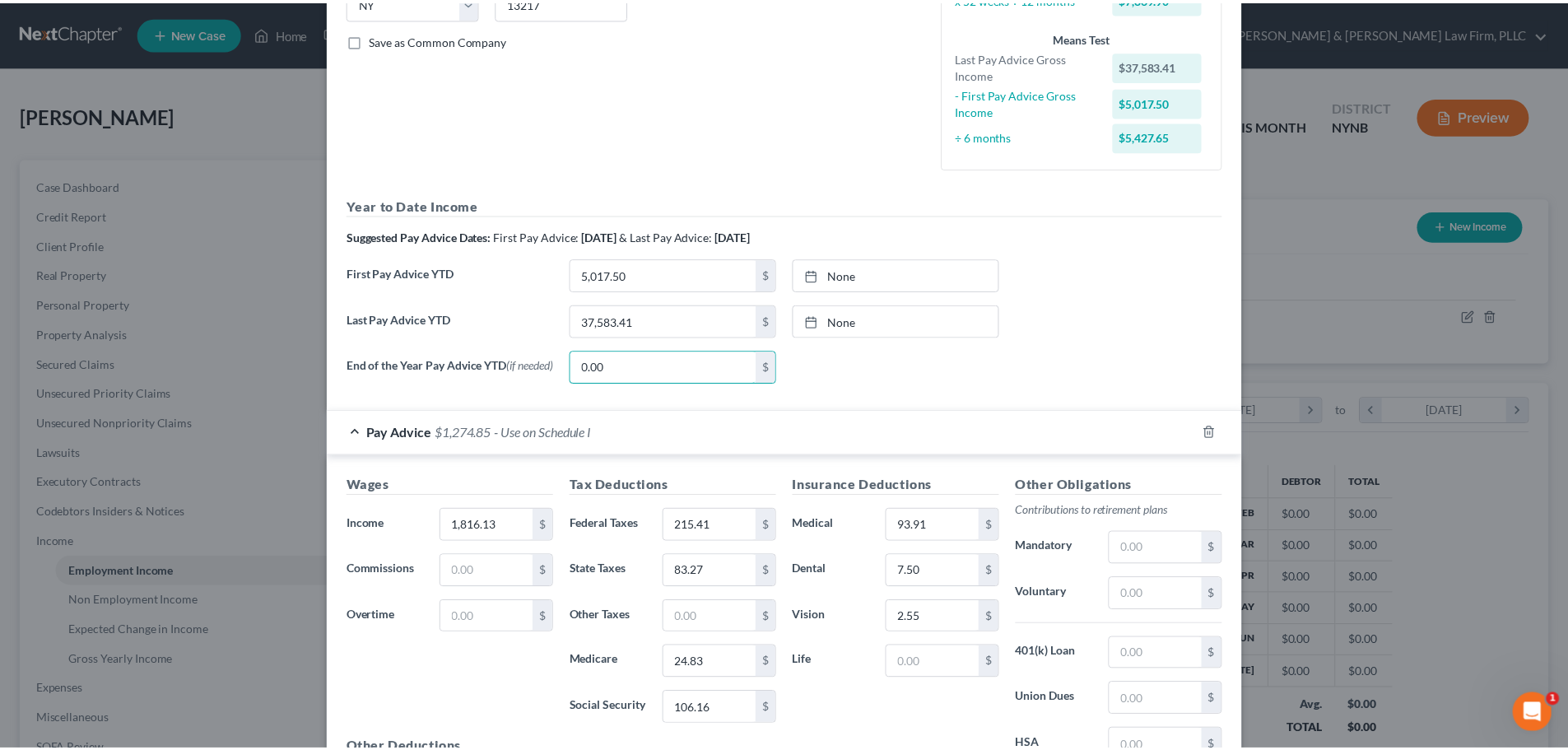
scroll to position [601, 0]
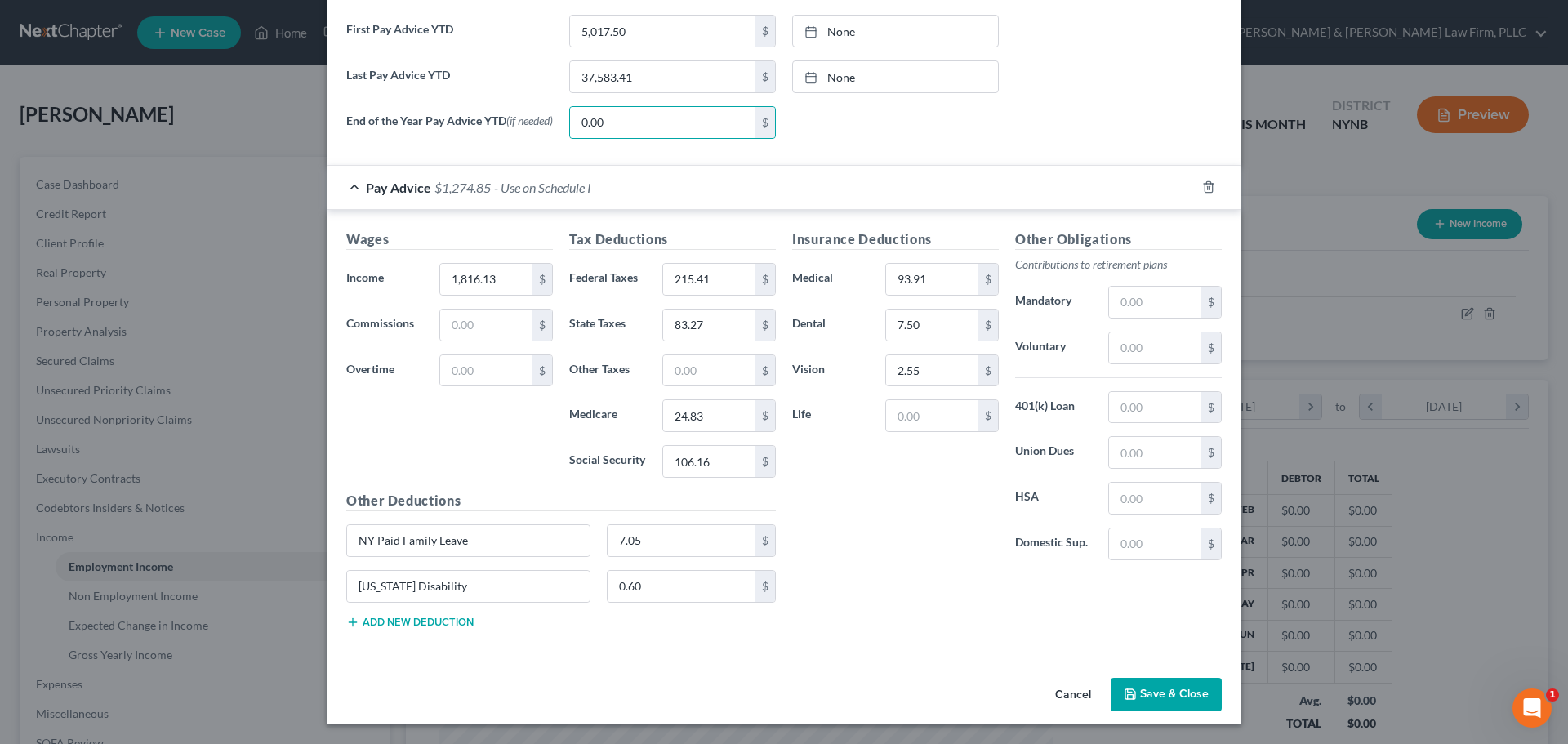
click at [1163, 692] on button "Save & Close" at bounding box center [1166, 695] width 111 height 34
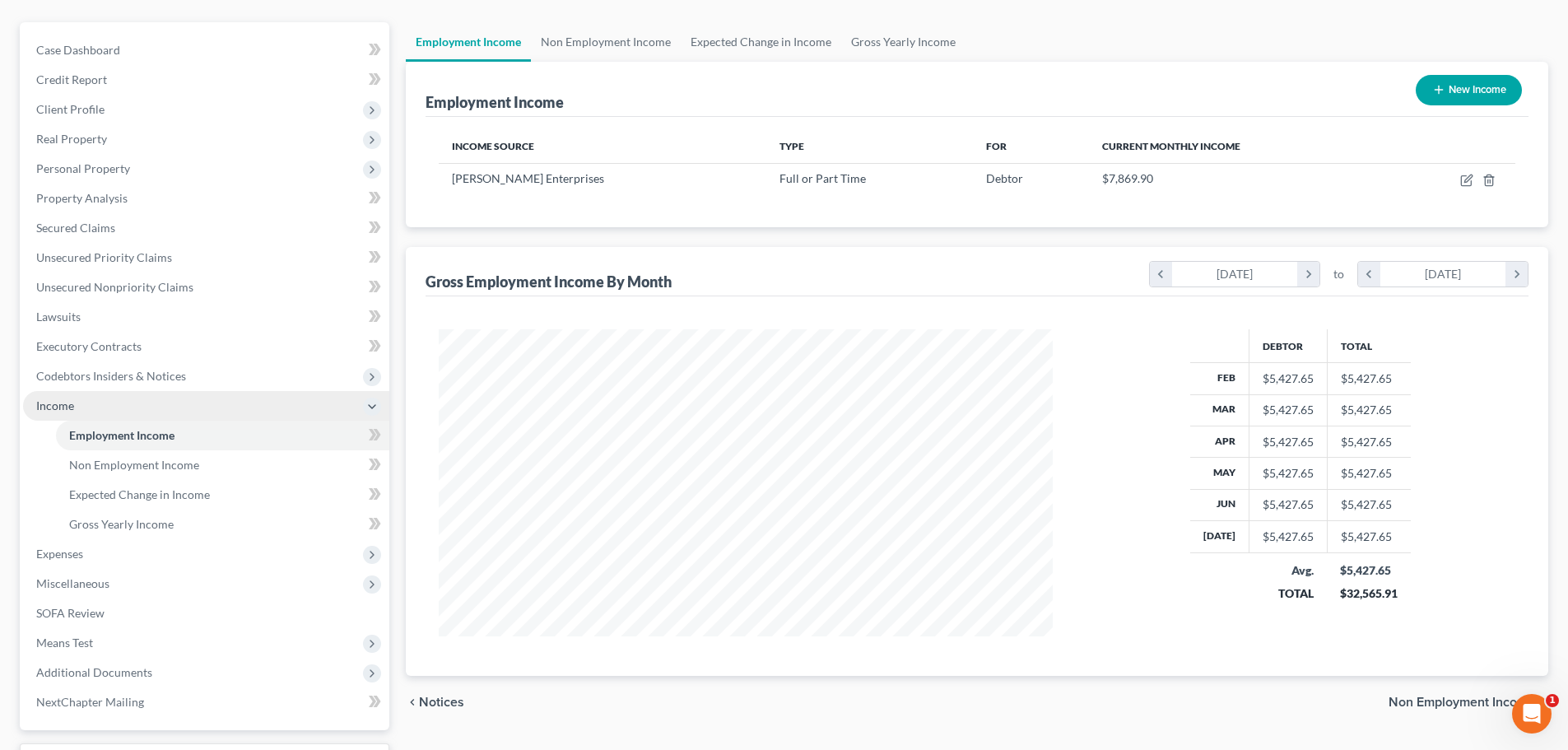
scroll to position [165, 0]
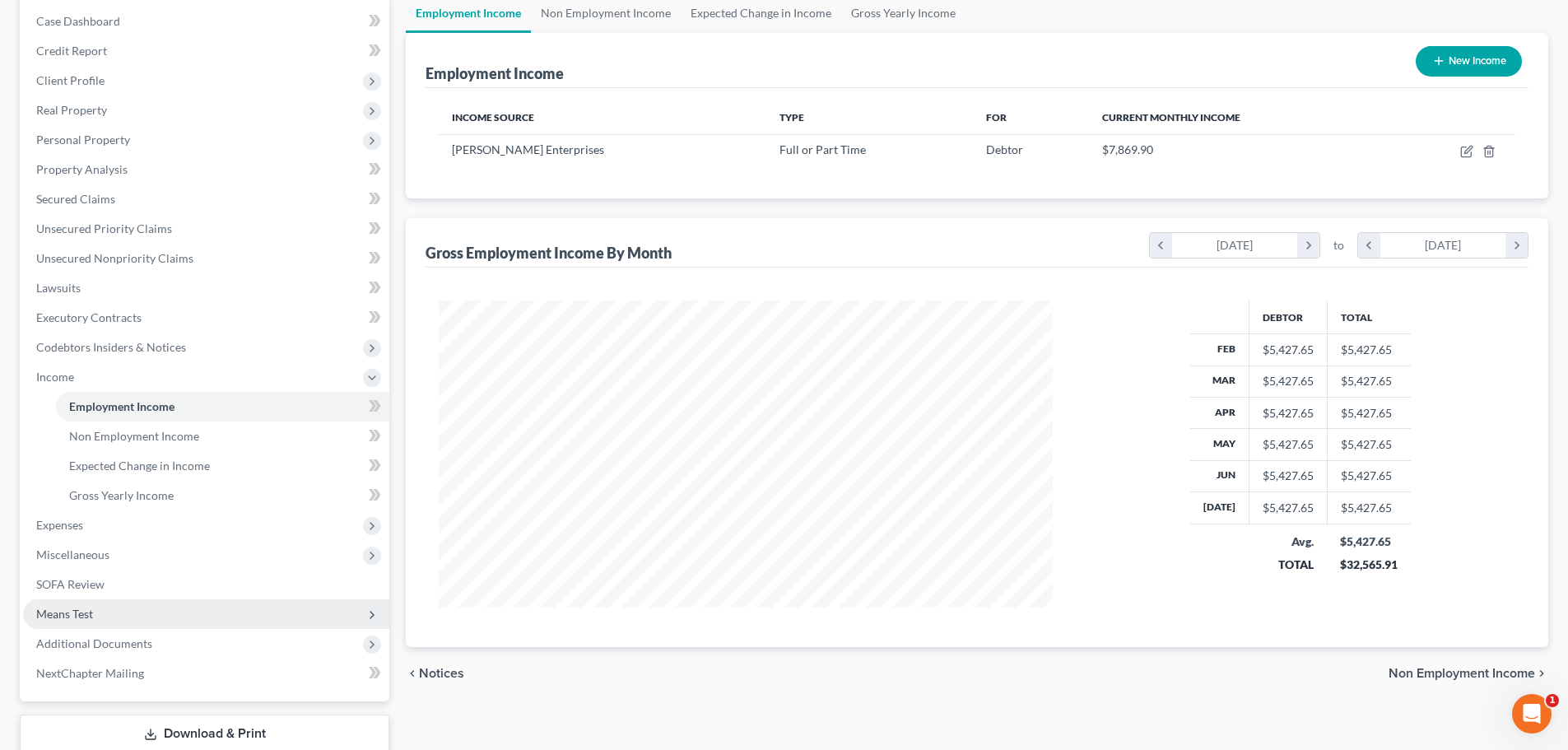
click at [103, 613] on span "Means Test" at bounding box center [206, 614] width 366 height 30
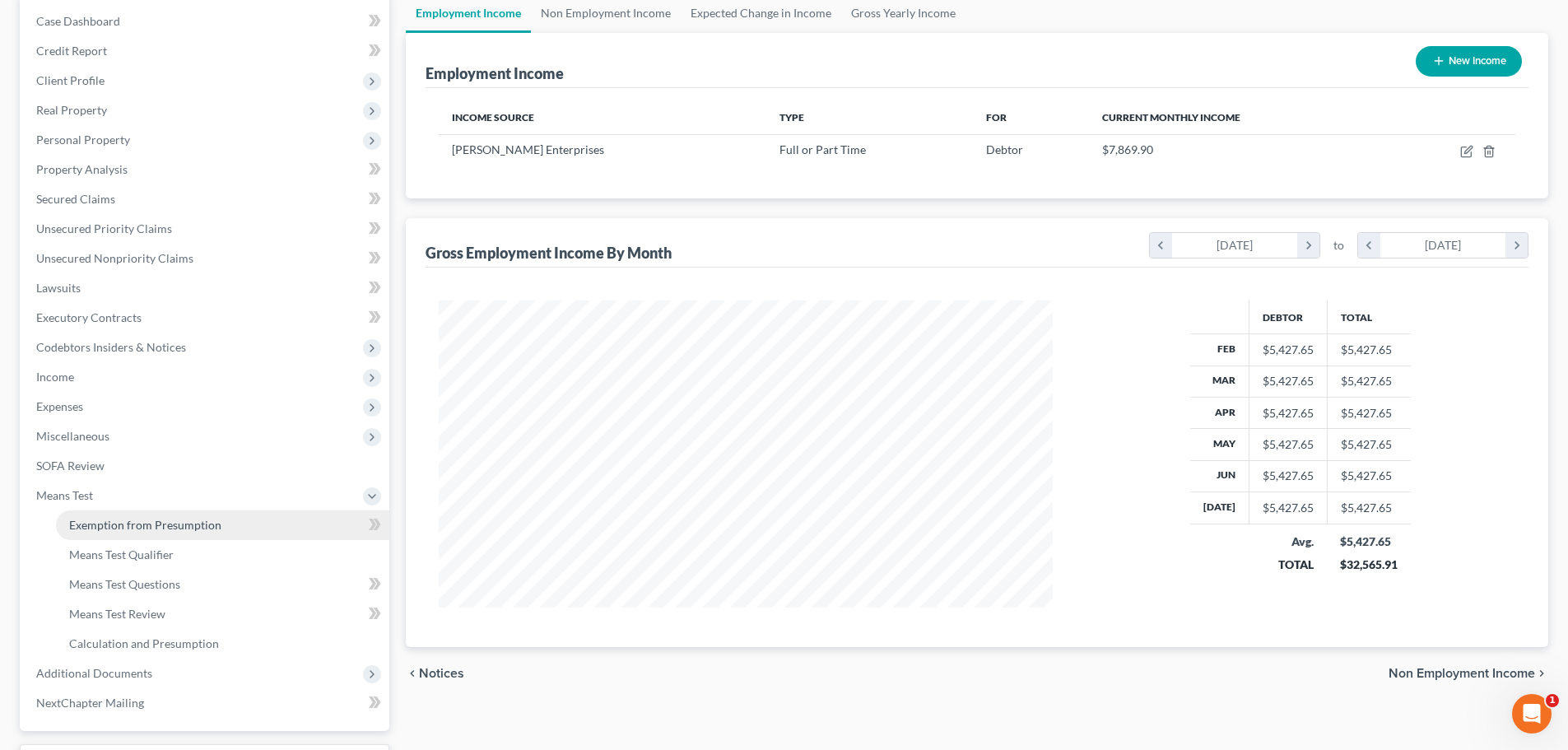
click at [121, 521] on span "Exemption from Presumption" at bounding box center [146, 524] width 152 height 14
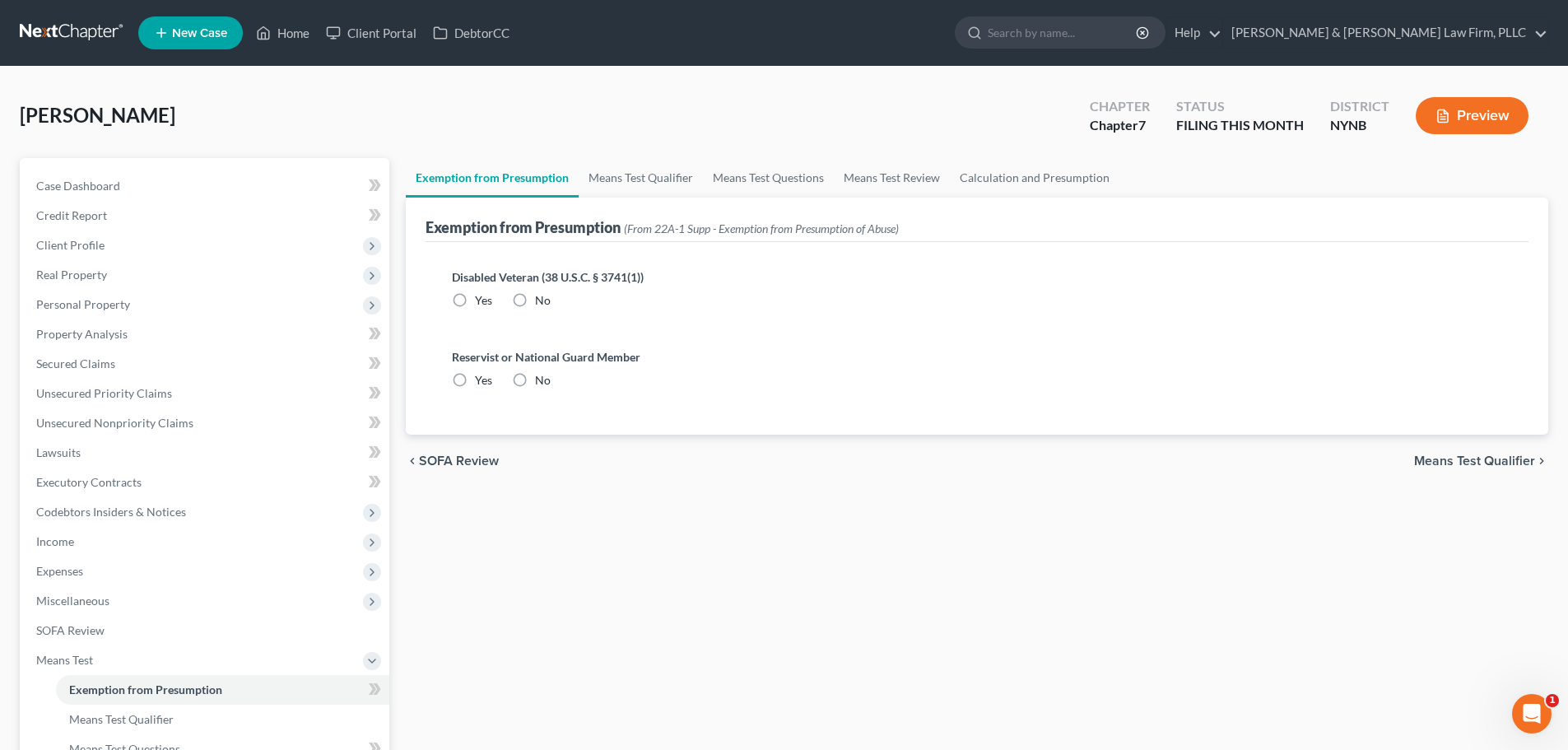
click at [535, 300] on label "No" at bounding box center [543, 300] width 15 height 16
click at [542, 300] on input "No" at bounding box center [546, 297] width 11 height 11
radio input "true"
click at [535, 378] on label "No" at bounding box center [543, 380] width 15 height 16
click at [542, 378] on input "No" at bounding box center [546, 377] width 11 height 11
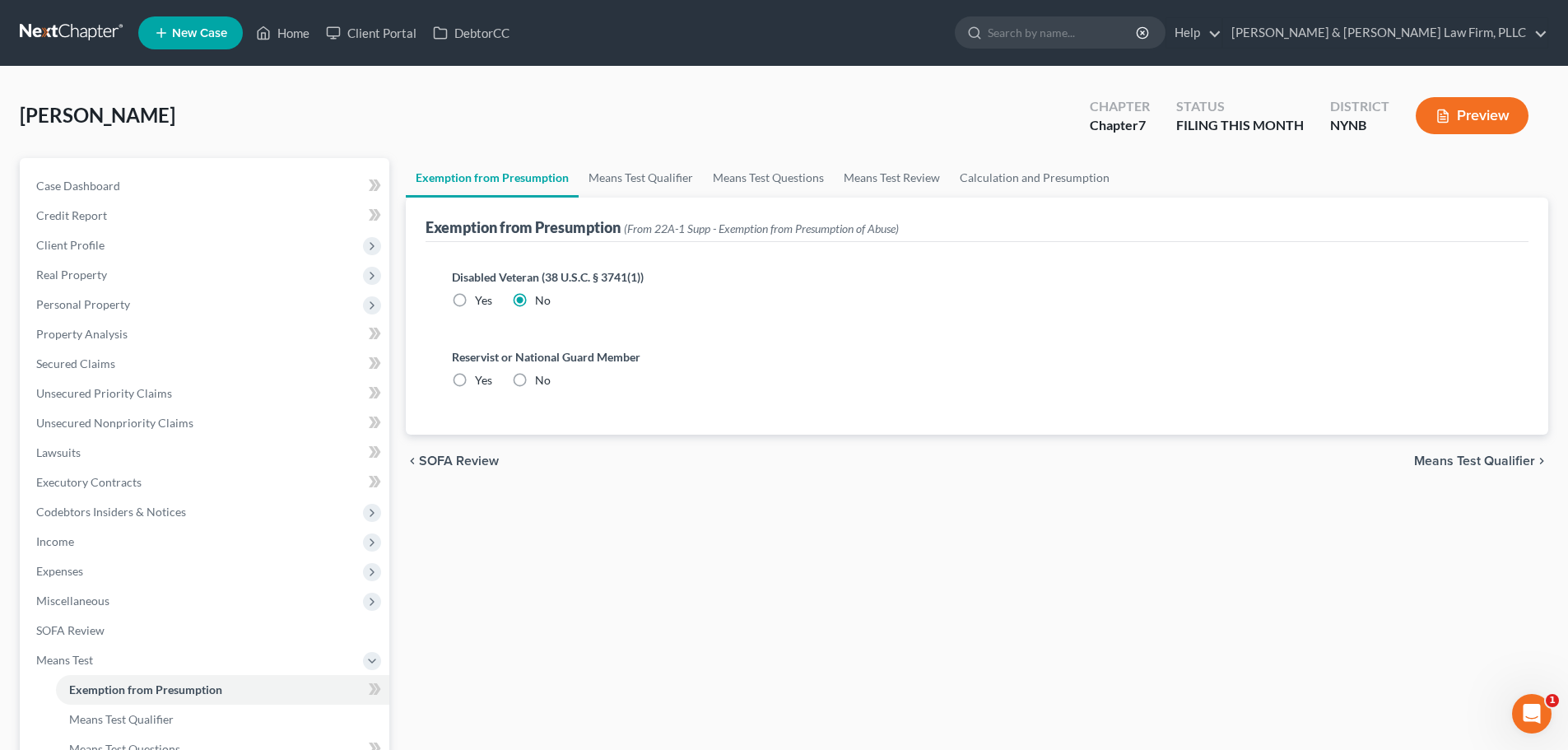
radio input "true"
click at [622, 173] on link "Means Test Qualifier" at bounding box center [640, 177] width 124 height 40
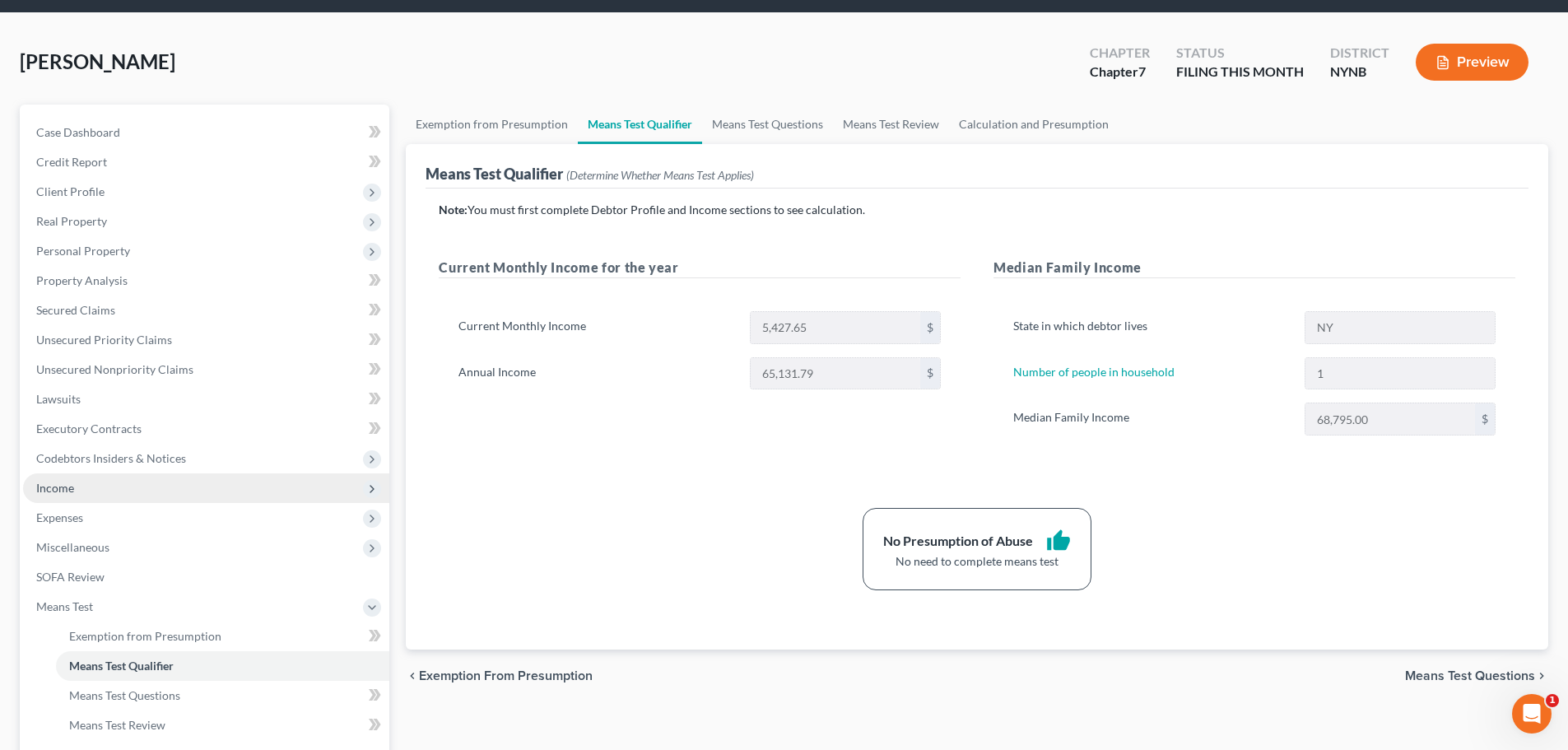
scroll to position [82, 0]
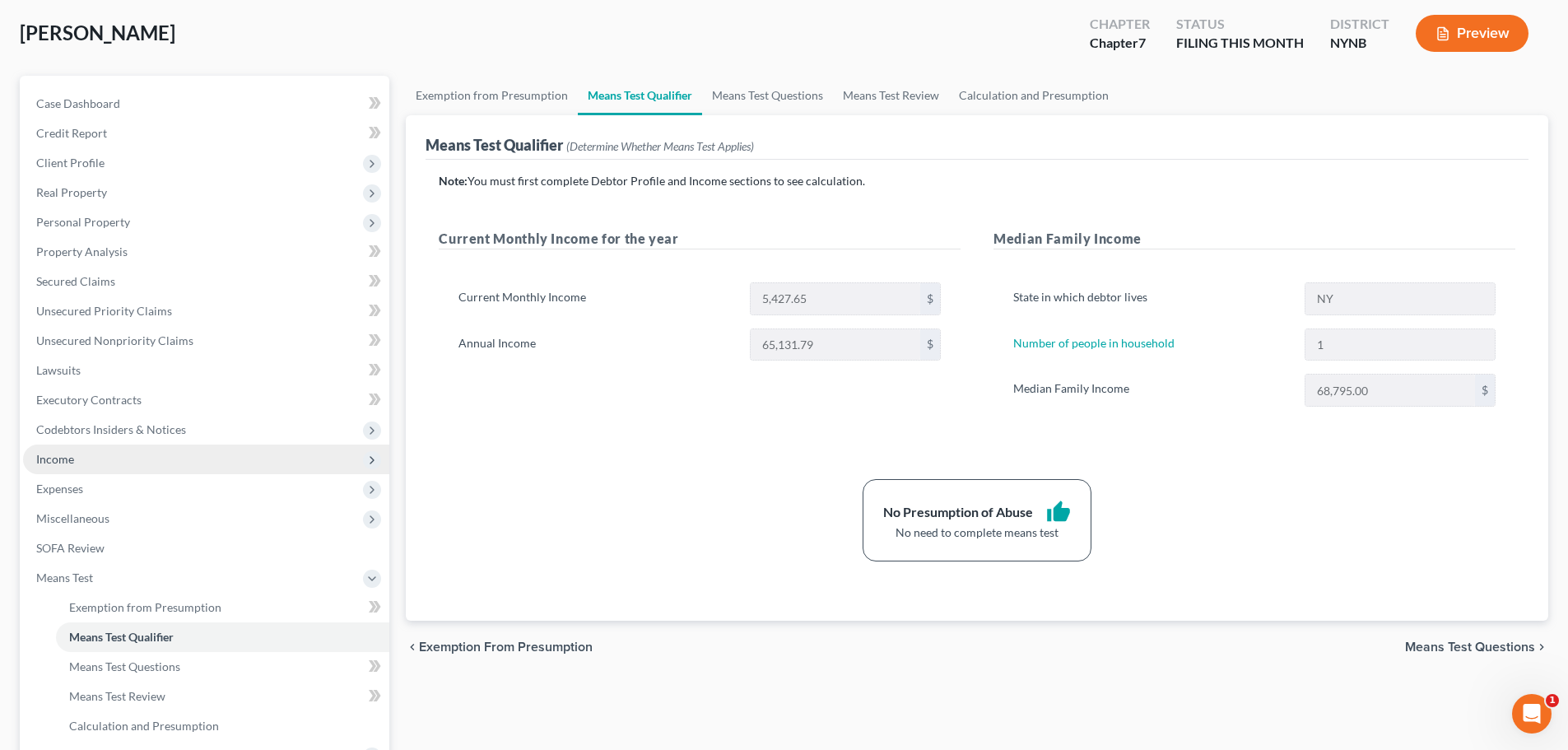
click at [59, 462] on span "Income" at bounding box center [55, 459] width 38 height 14
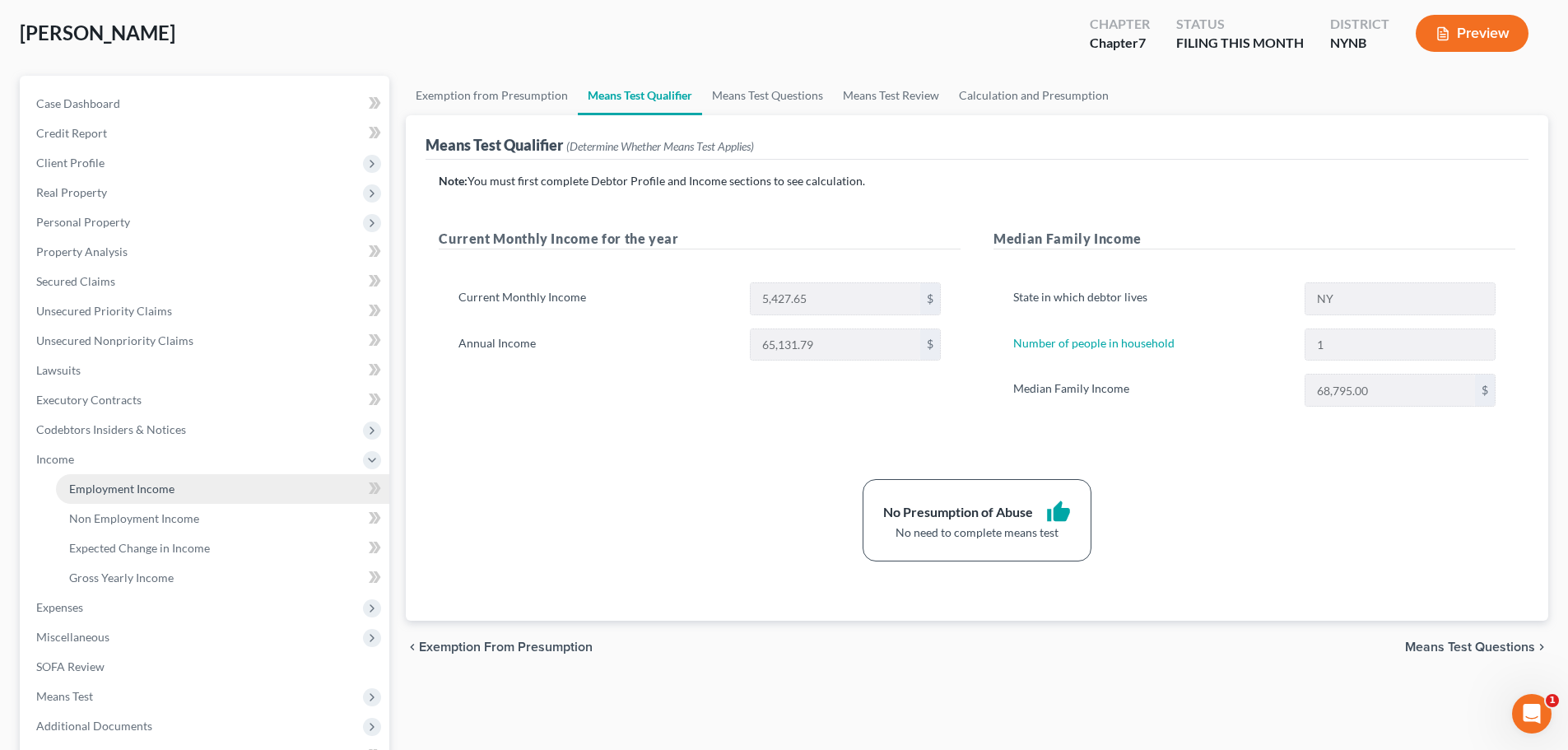
click at [88, 487] on span "Employment Income" at bounding box center [121, 488] width 105 height 14
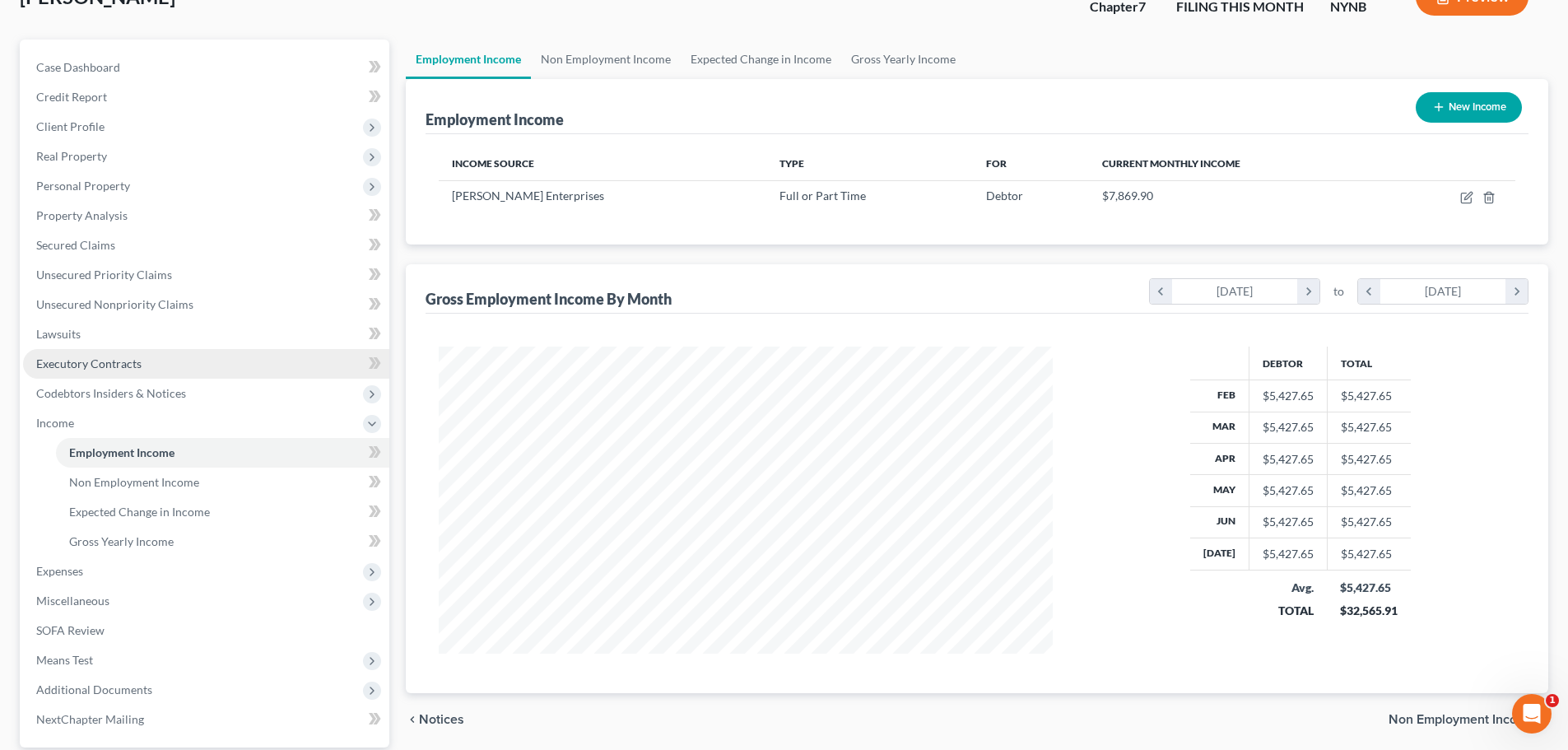
scroll to position [165, 0]
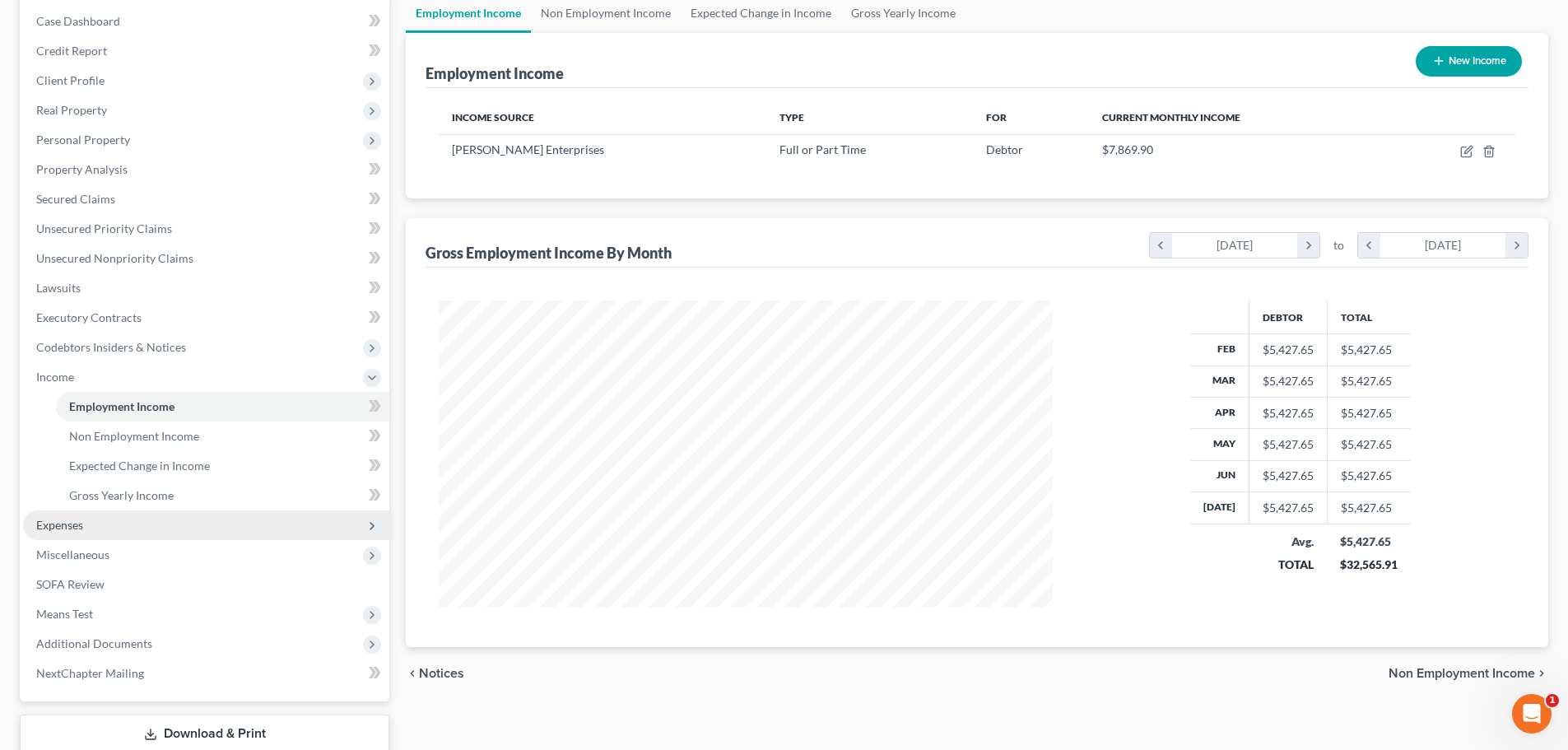
click at [74, 530] on span "Expenses" at bounding box center [60, 524] width 47 height 14
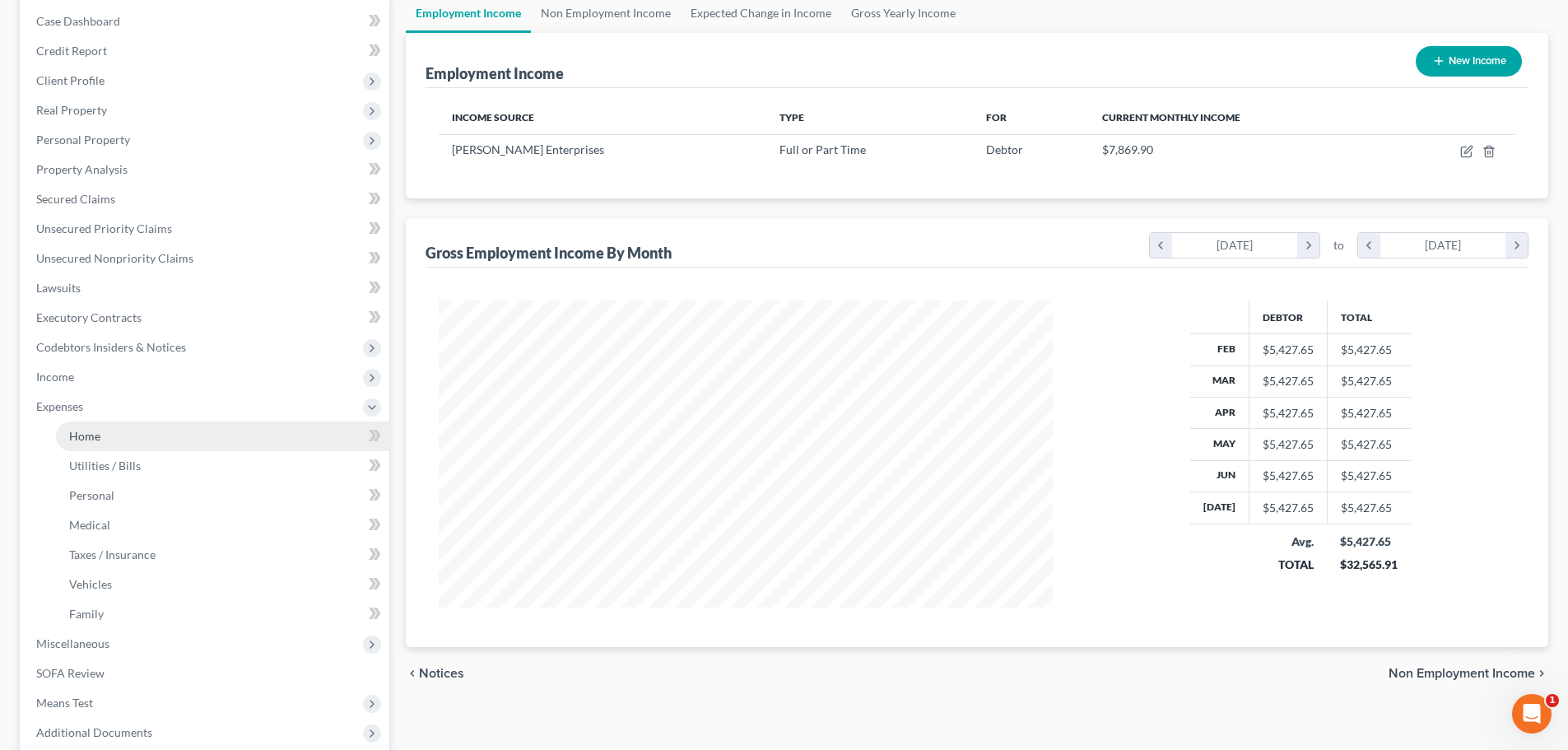
click at [108, 438] on link "Home" at bounding box center [223, 436] width 333 height 30
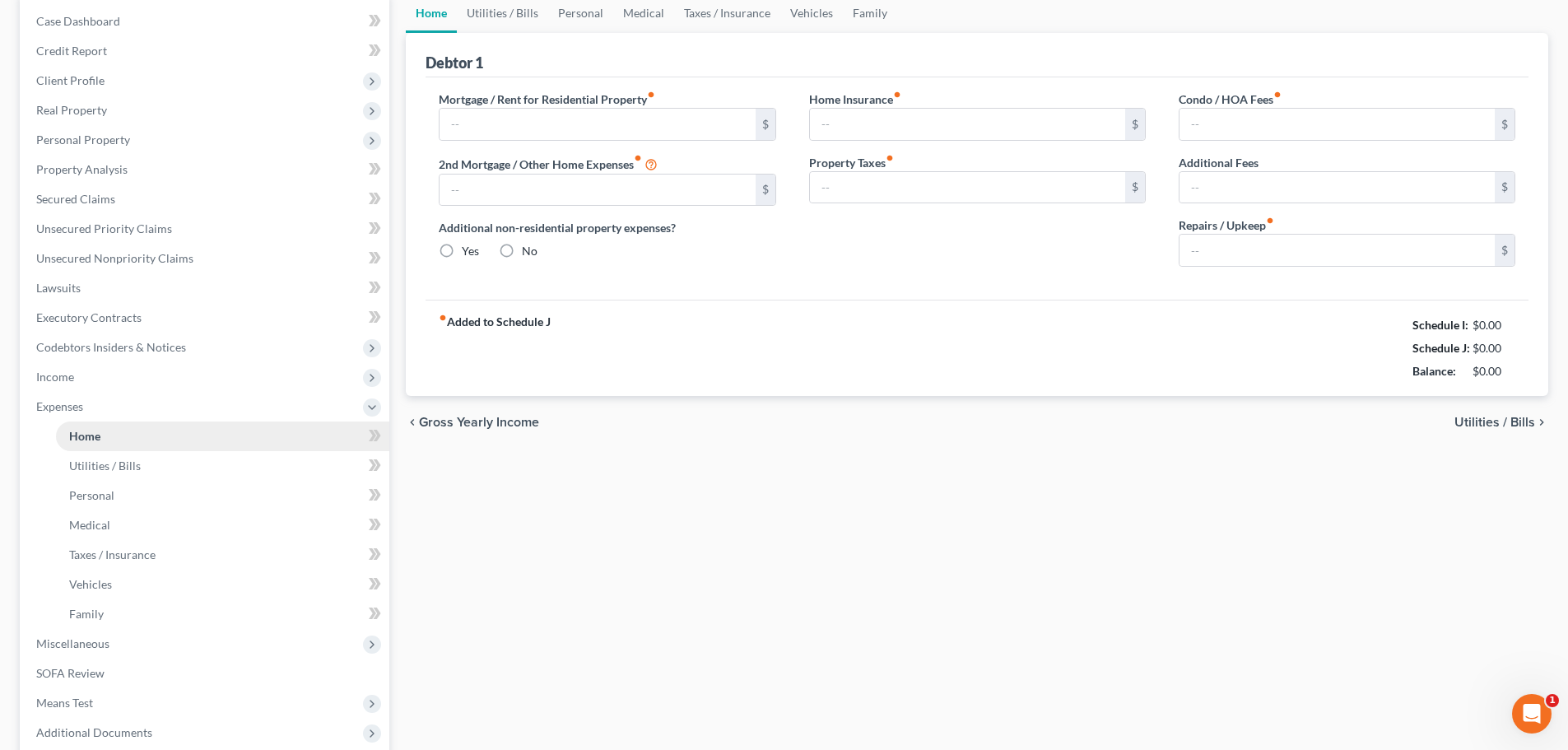
type input "350.00"
type input "0.00"
radio input "true"
type input "0.00"
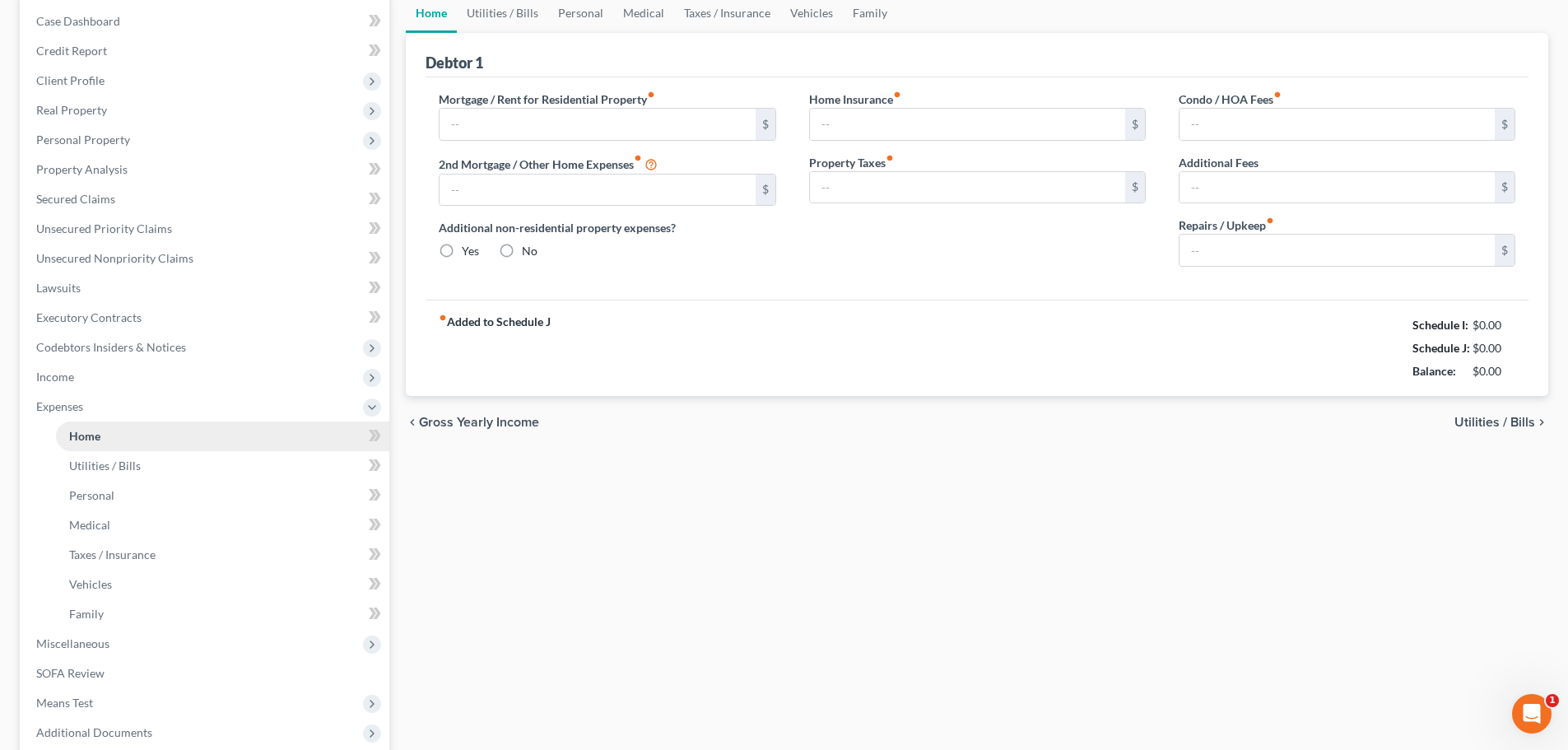
type input "0.00"
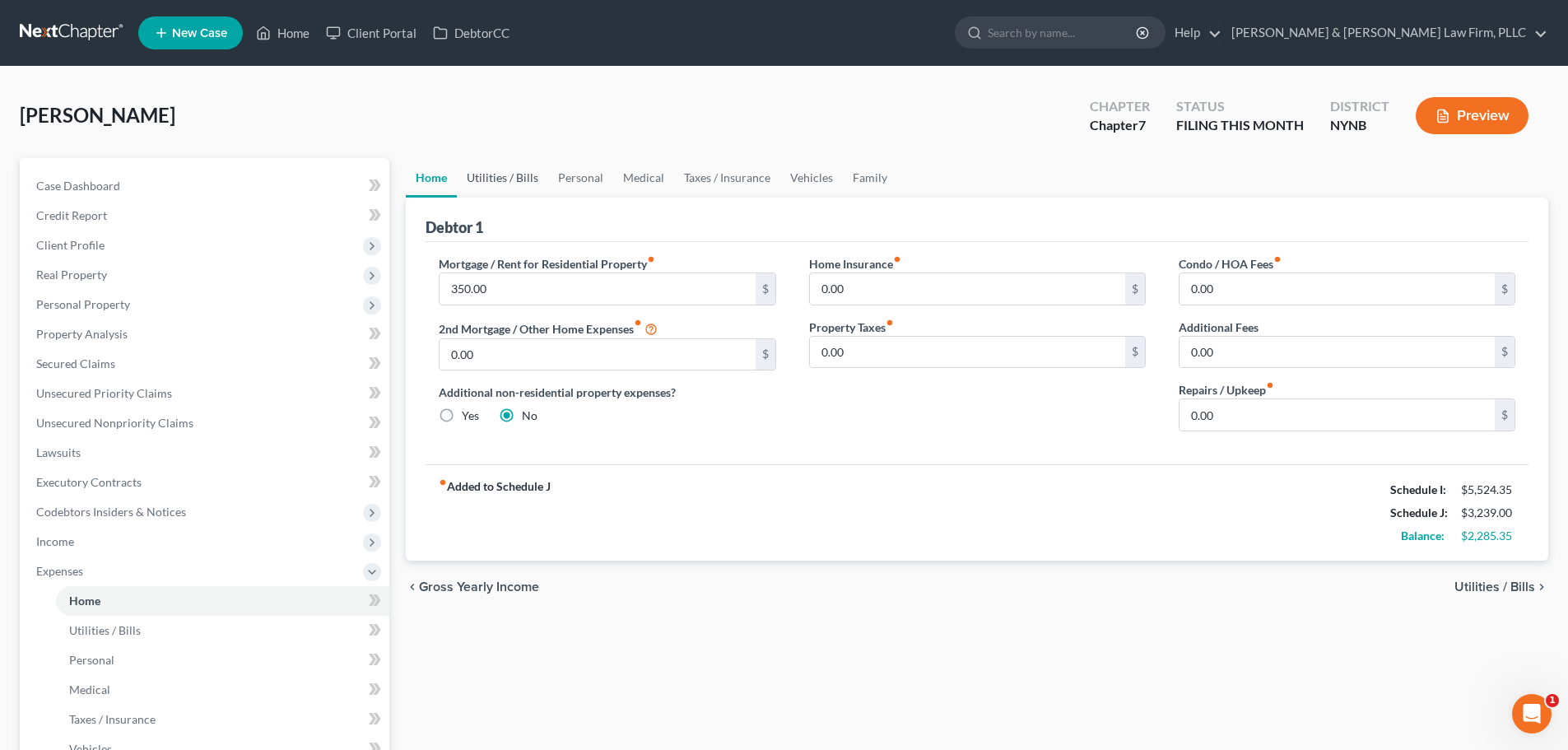
click at [509, 177] on link "Utilities / Bills" at bounding box center [502, 177] width 92 height 40
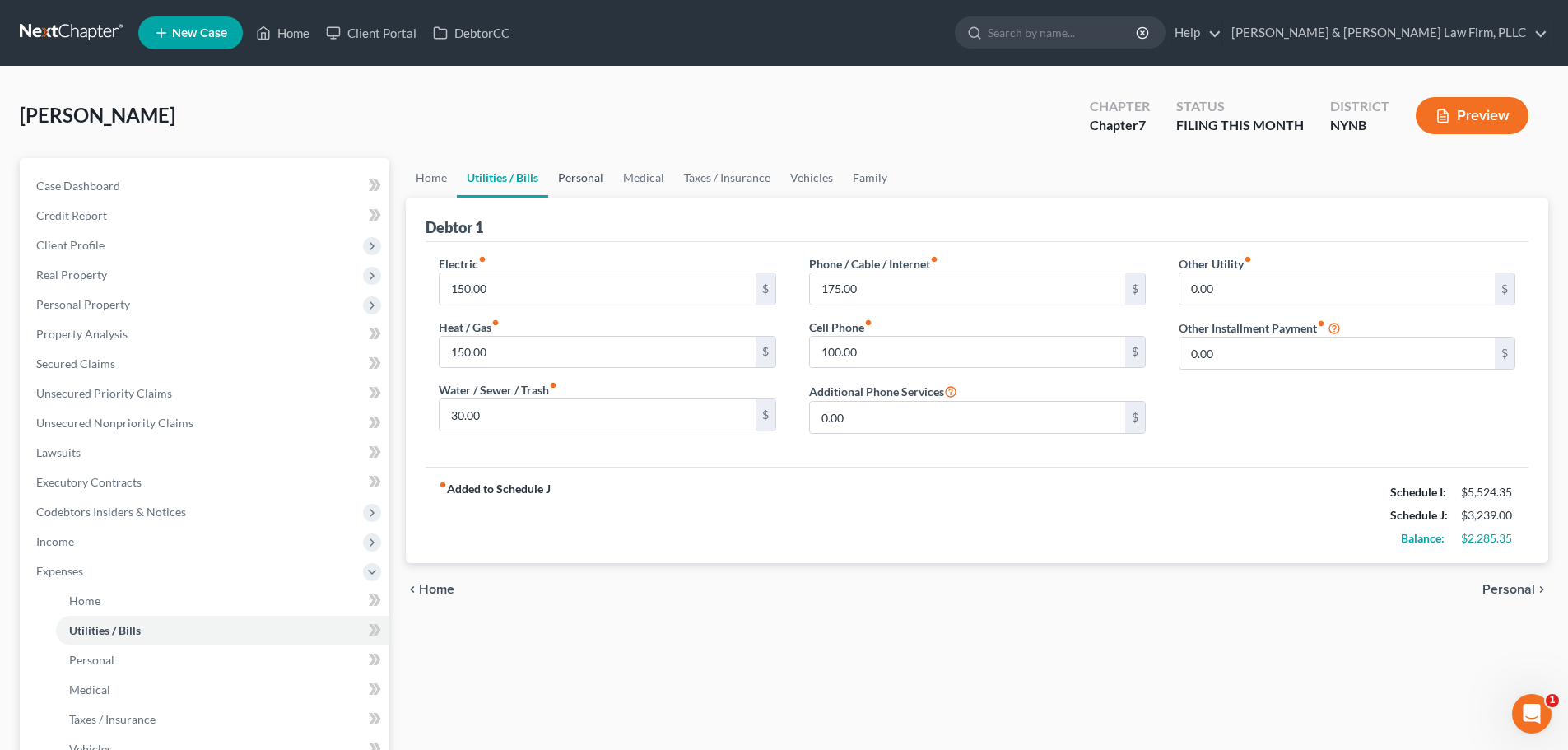
click at [574, 177] on link "Personal" at bounding box center [580, 177] width 65 height 40
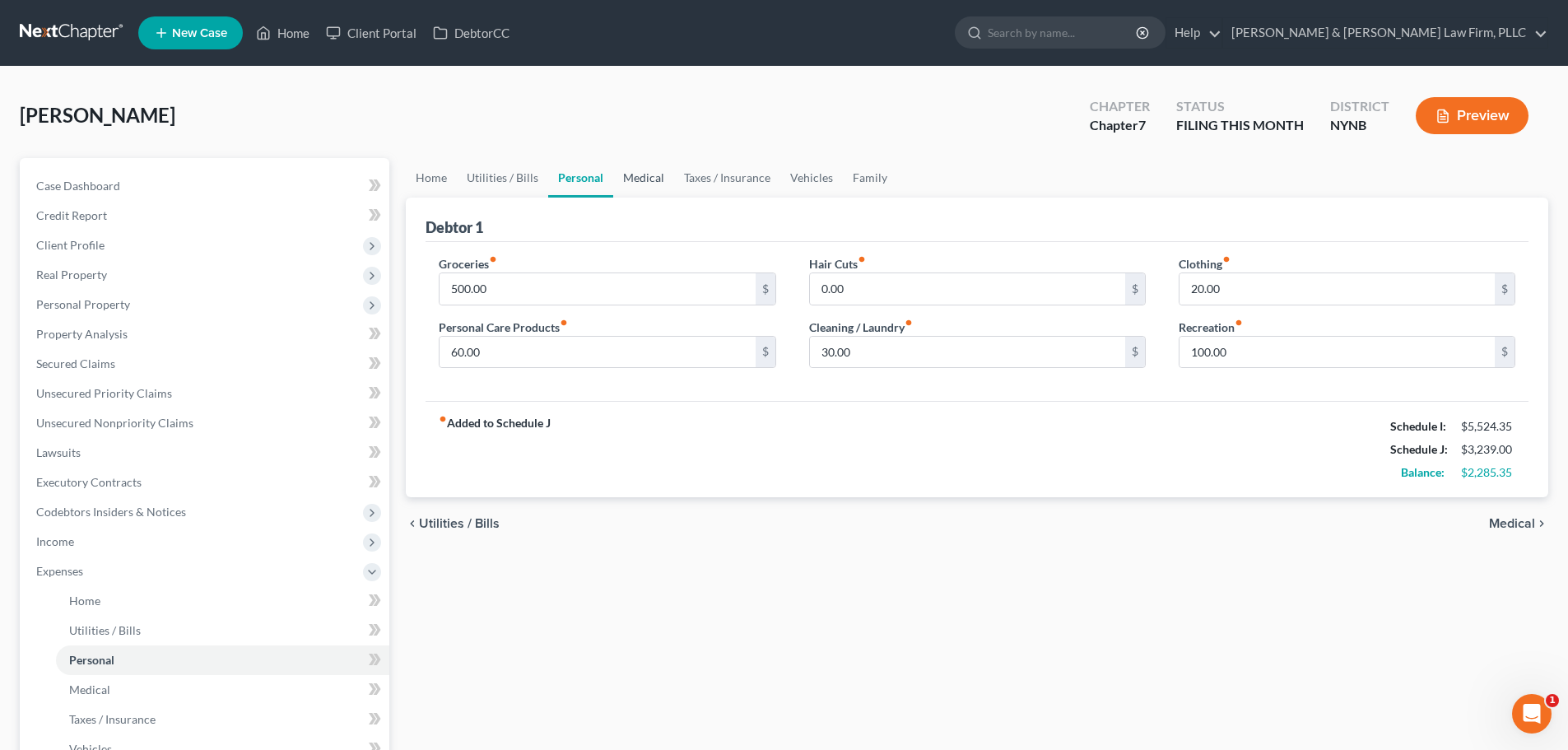
click at [628, 175] on link "Medical" at bounding box center [643, 177] width 61 height 40
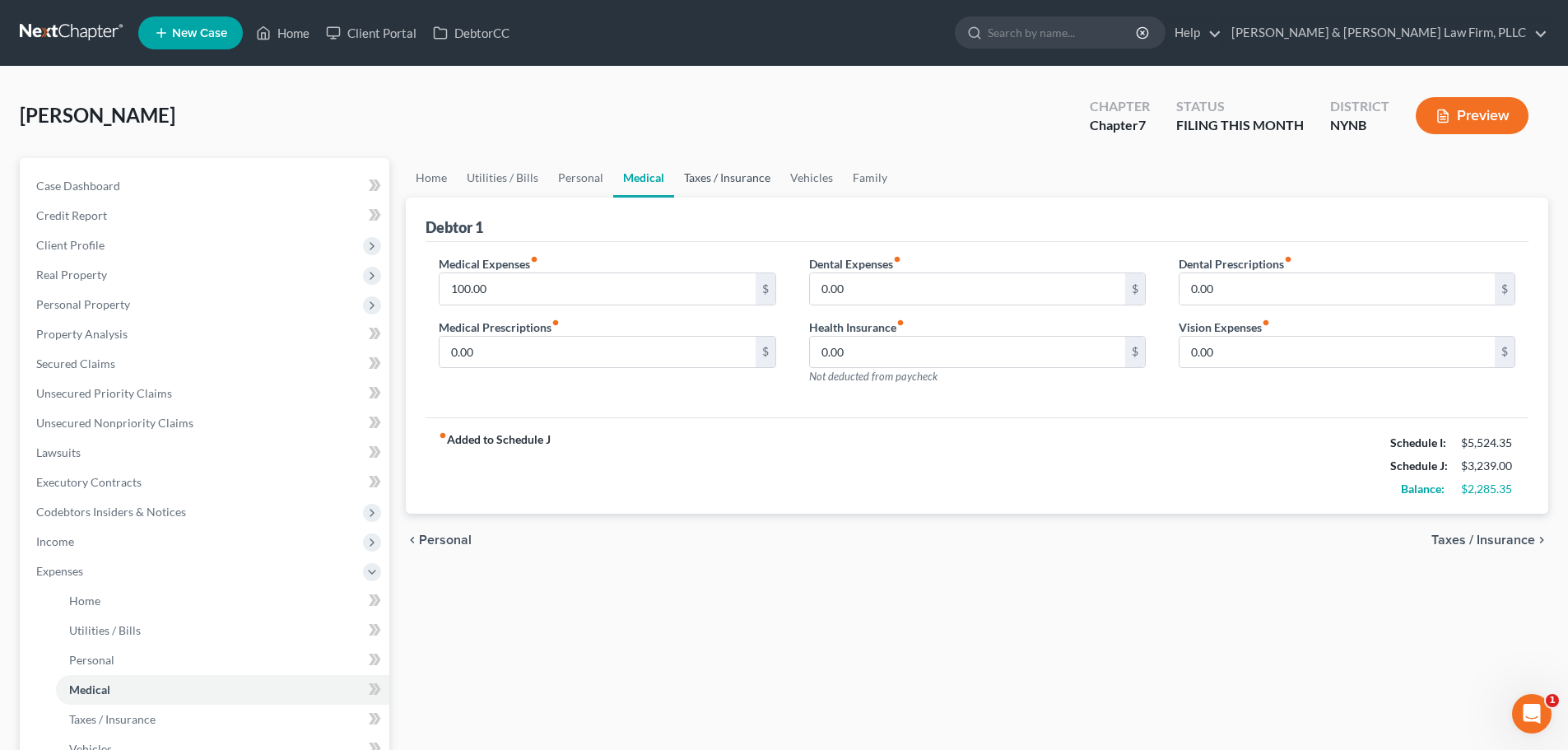
click at [700, 178] on link "Taxes / Insurance" at bounding box center [727, 177] width 106 height 40
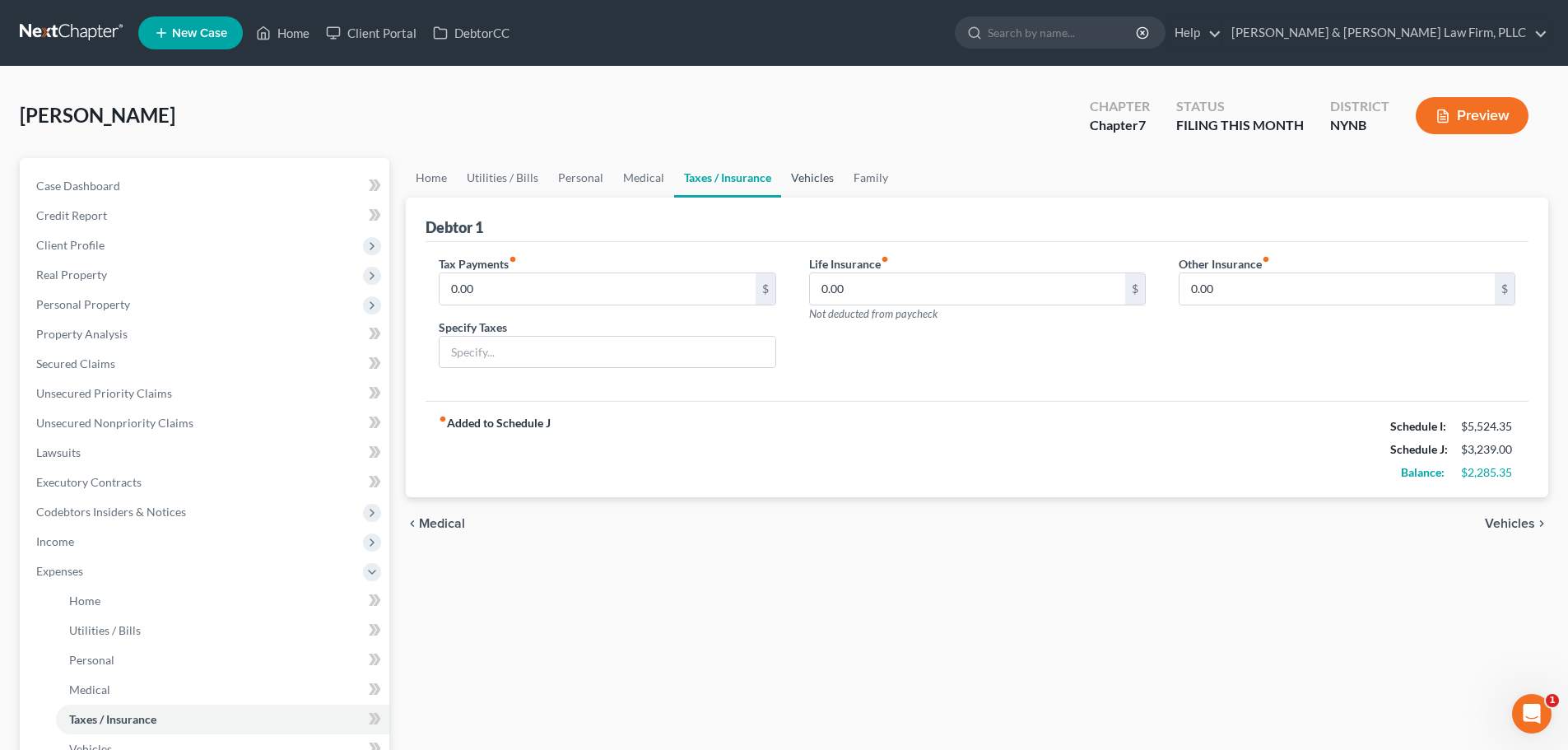
click at [803, 177] on link "Vehicles" at bounding box center [811, 177] width 63 height 40
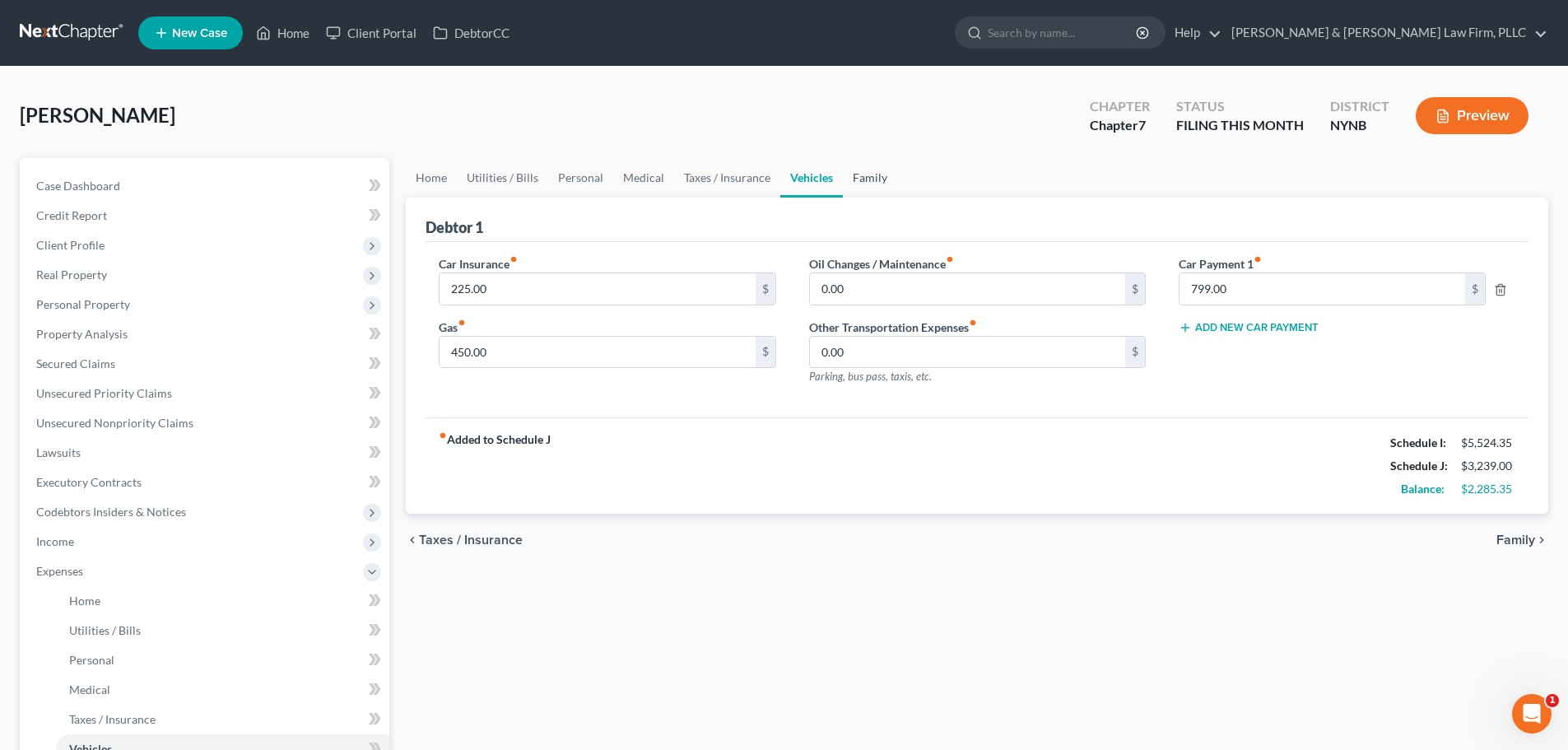
click at [863, 175] on link "Family" at bounding box center [869, 177] width 54 height 40
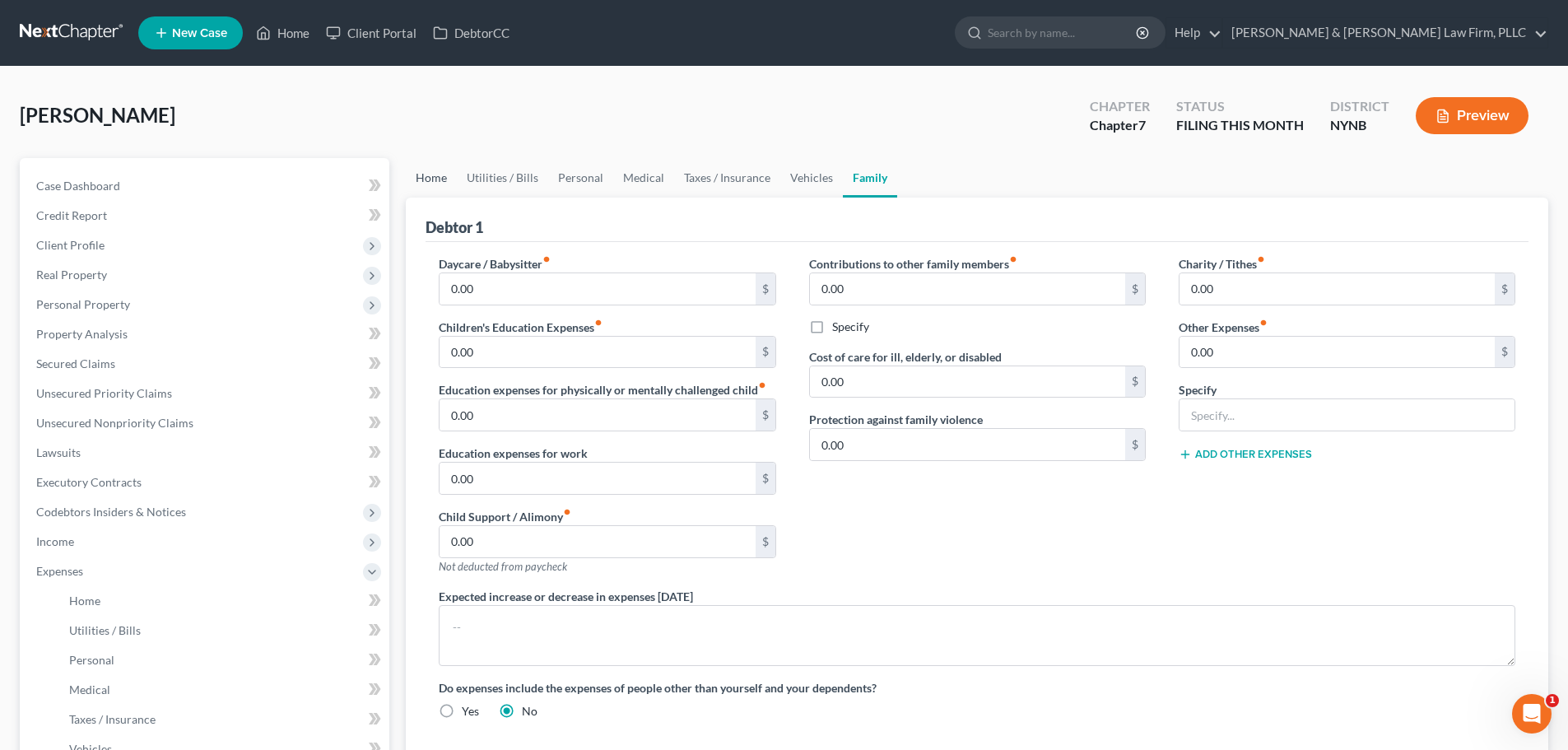
click at [436, 179] on link "Home" at bounding box center [431, 177] width 51 height 40
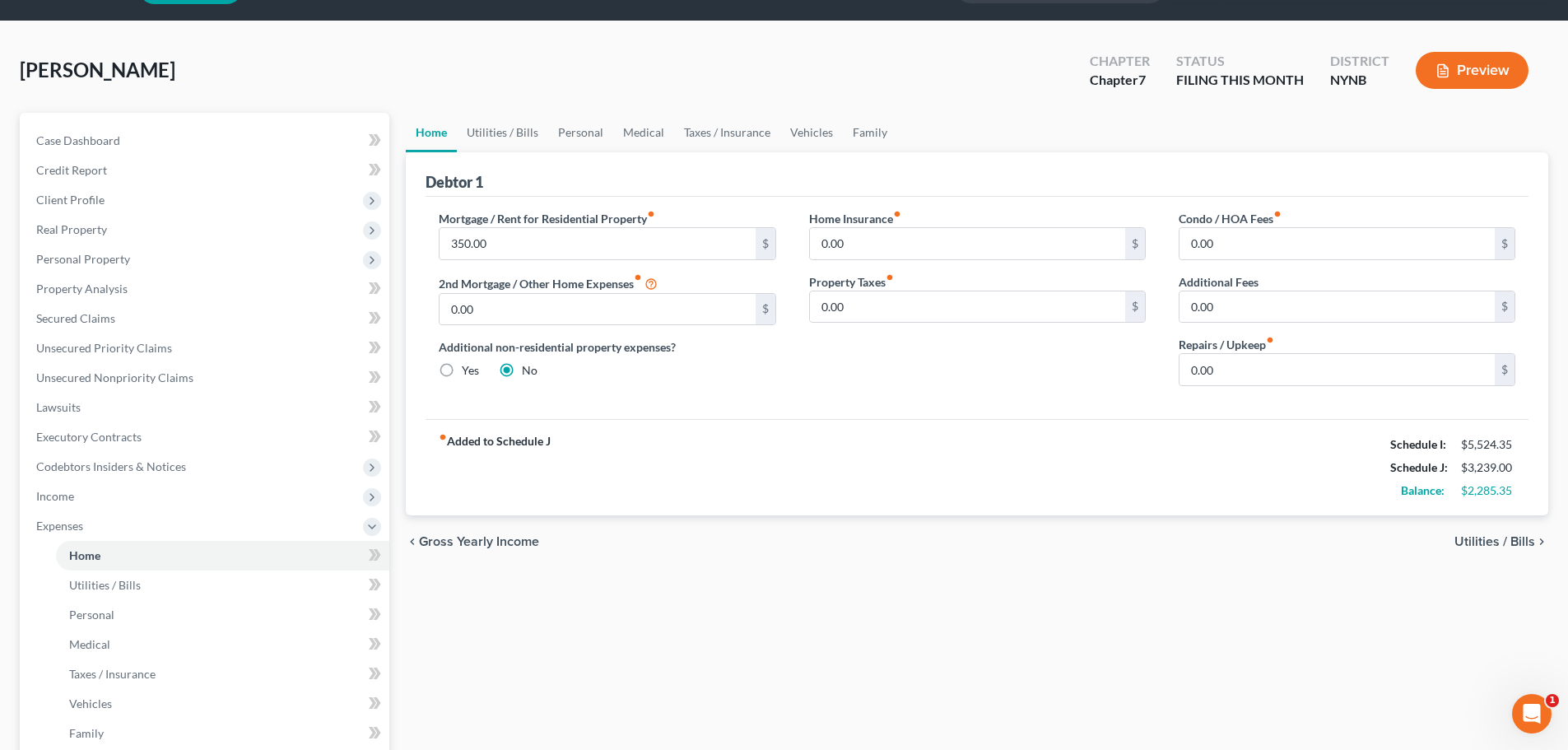
scroll to position [82, 0]
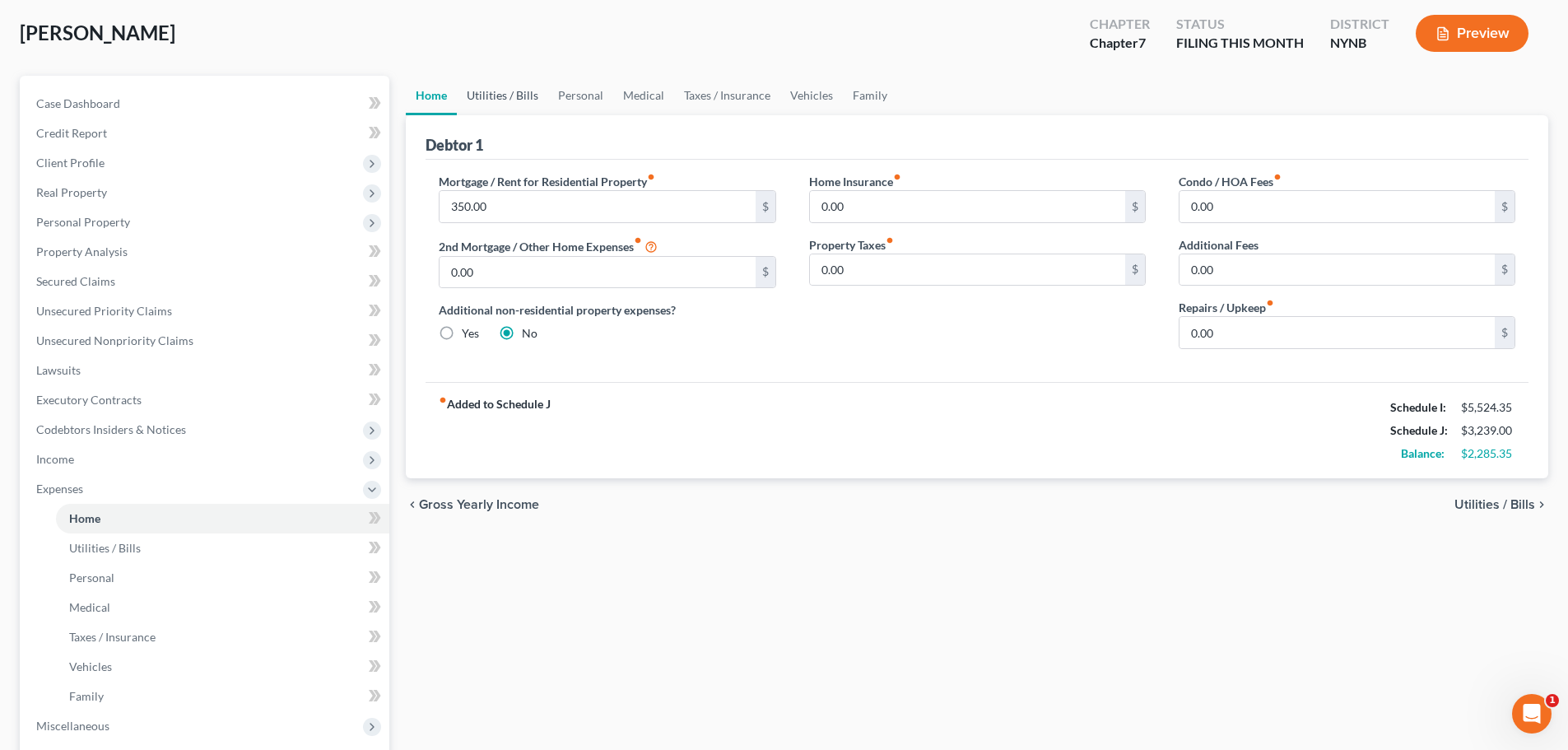
click at [498, 98] on link "Utilities / Bills" at bounding box center [502, 95] width 92 height 40
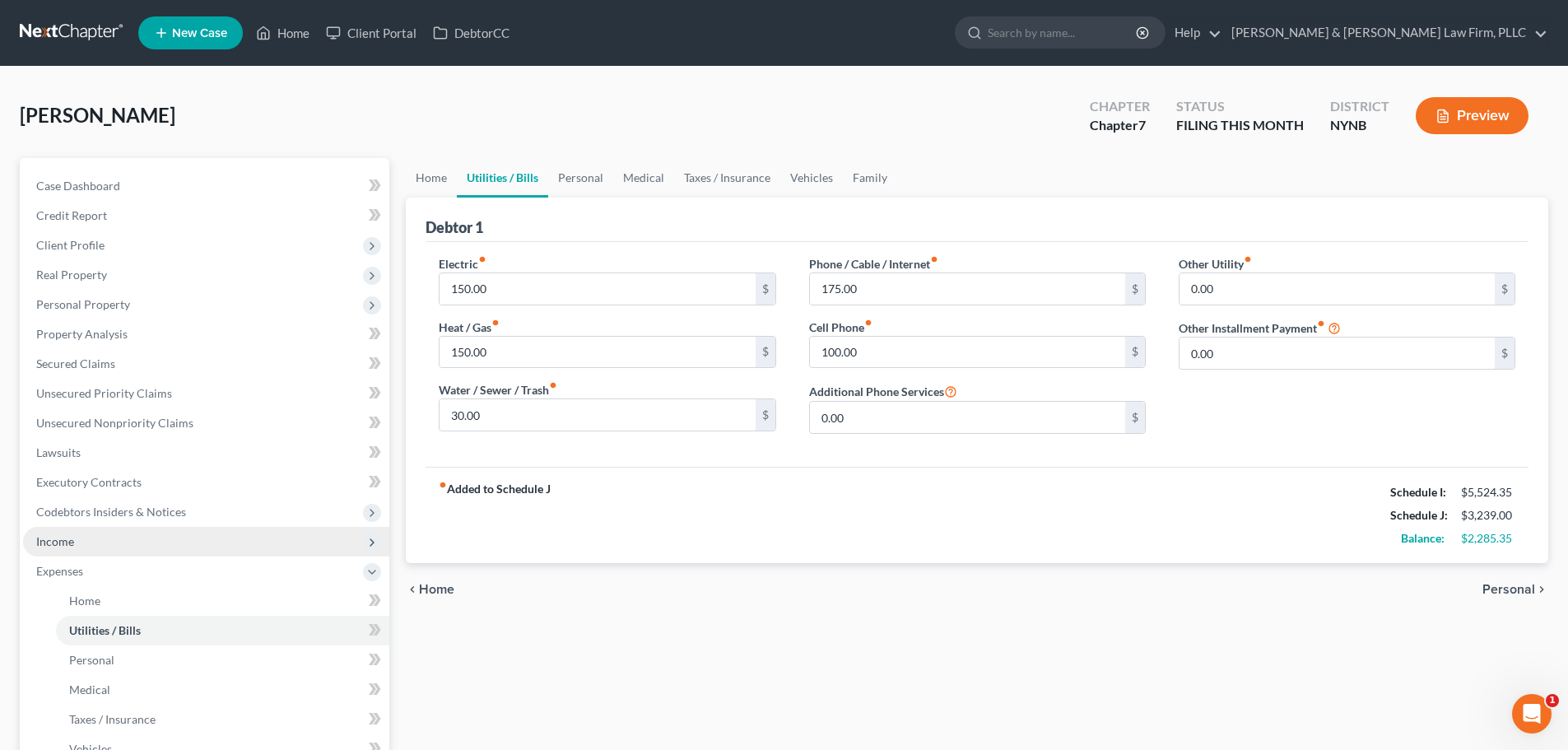
click at [59, 540] on span "Income" at bounding box center [55, 541] width 38 height 14
click at [76, 547] on span "Income" at bounding box center [206, 541] width 366 height 30
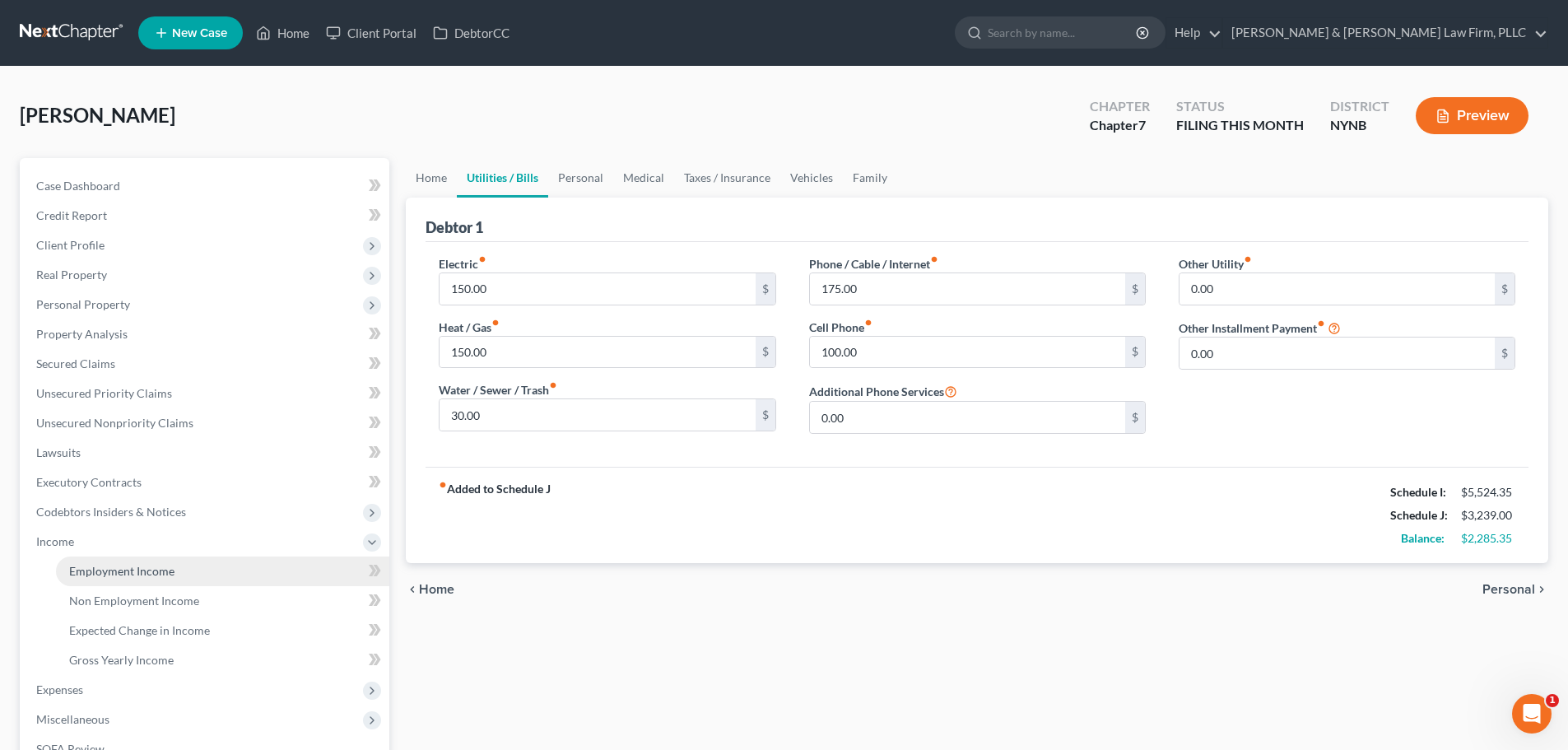
click at [107, 576] on span "Employment Income" at bounding box center [121, 571] width 105 height 14
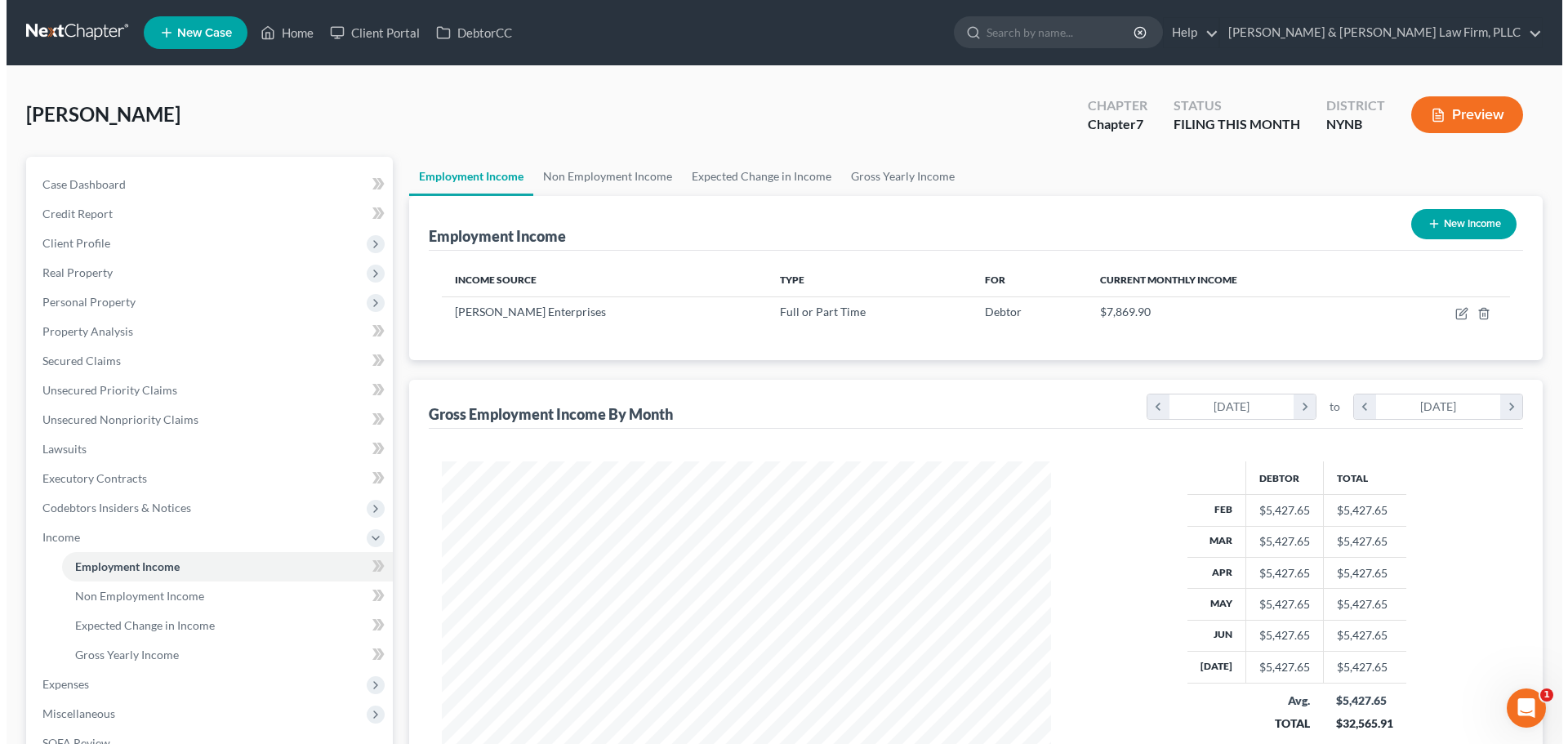
scroll to position [304, 642]
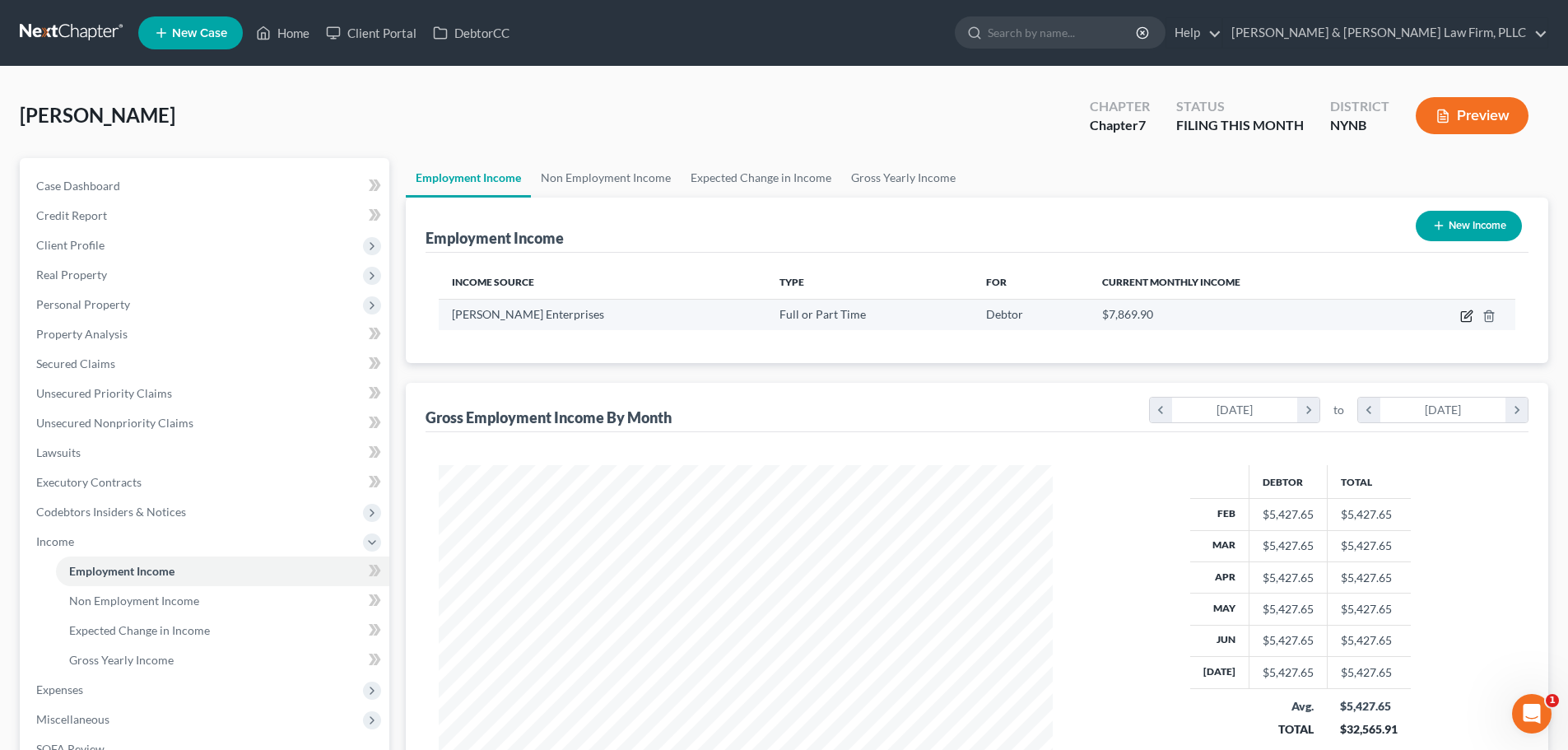
click at [1465, 319] on icon "button" at bounding box center [1467, 316] width 13 height 13
select select "0"
select select "35"
select select "3"
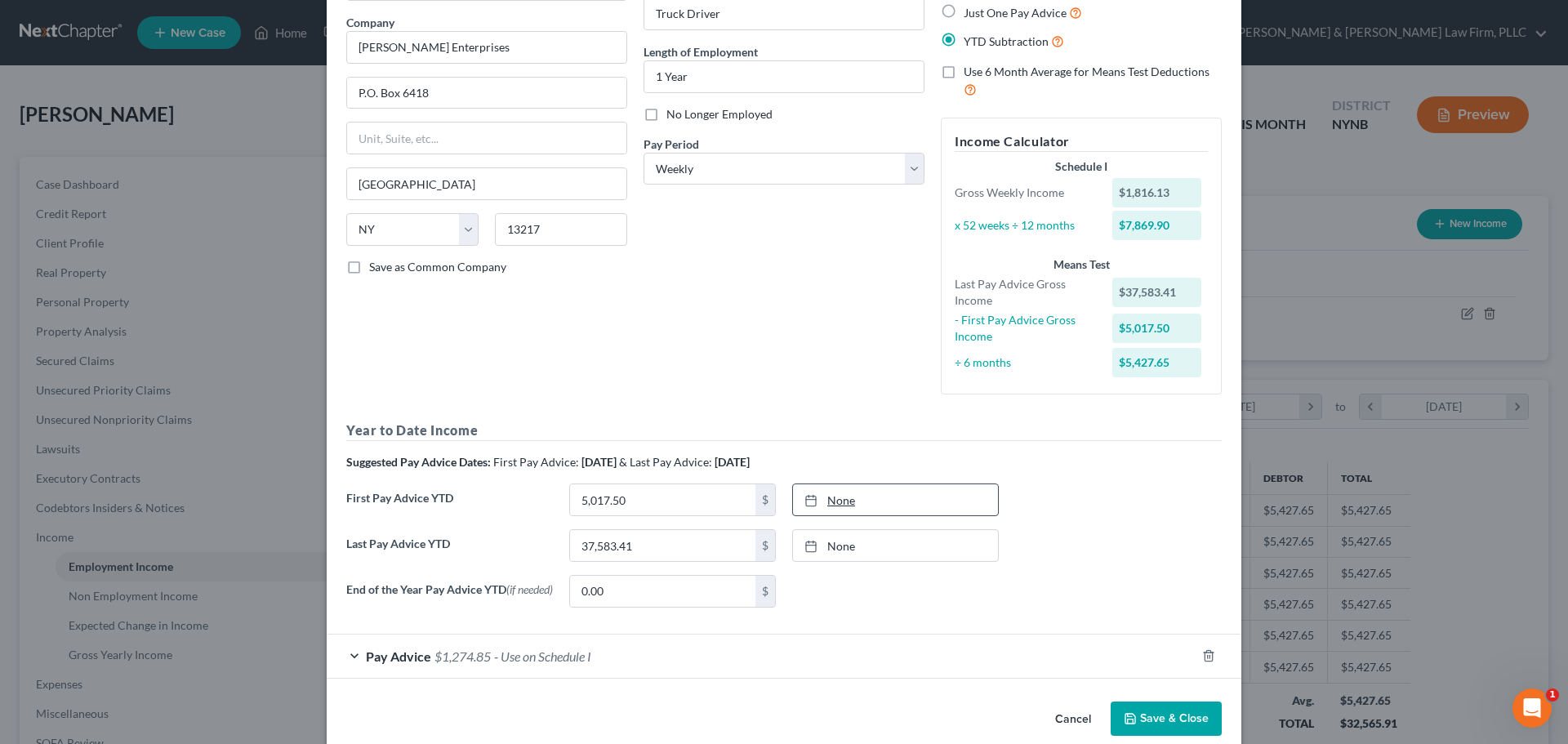
scroll to position [152, 0]
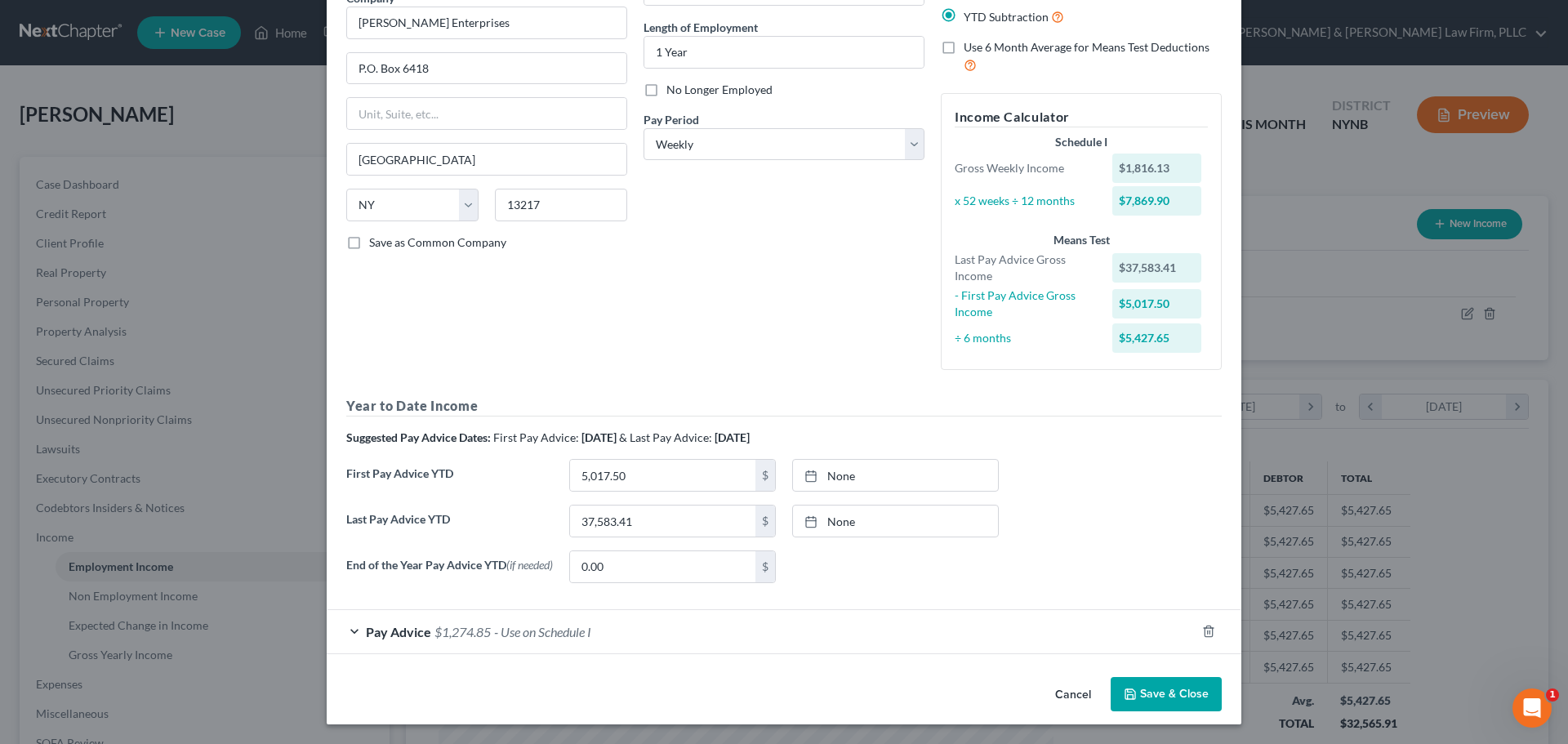
click at [368, 637] on span "Pay Advice" at bounding box center [399, 631] width 65 height 15
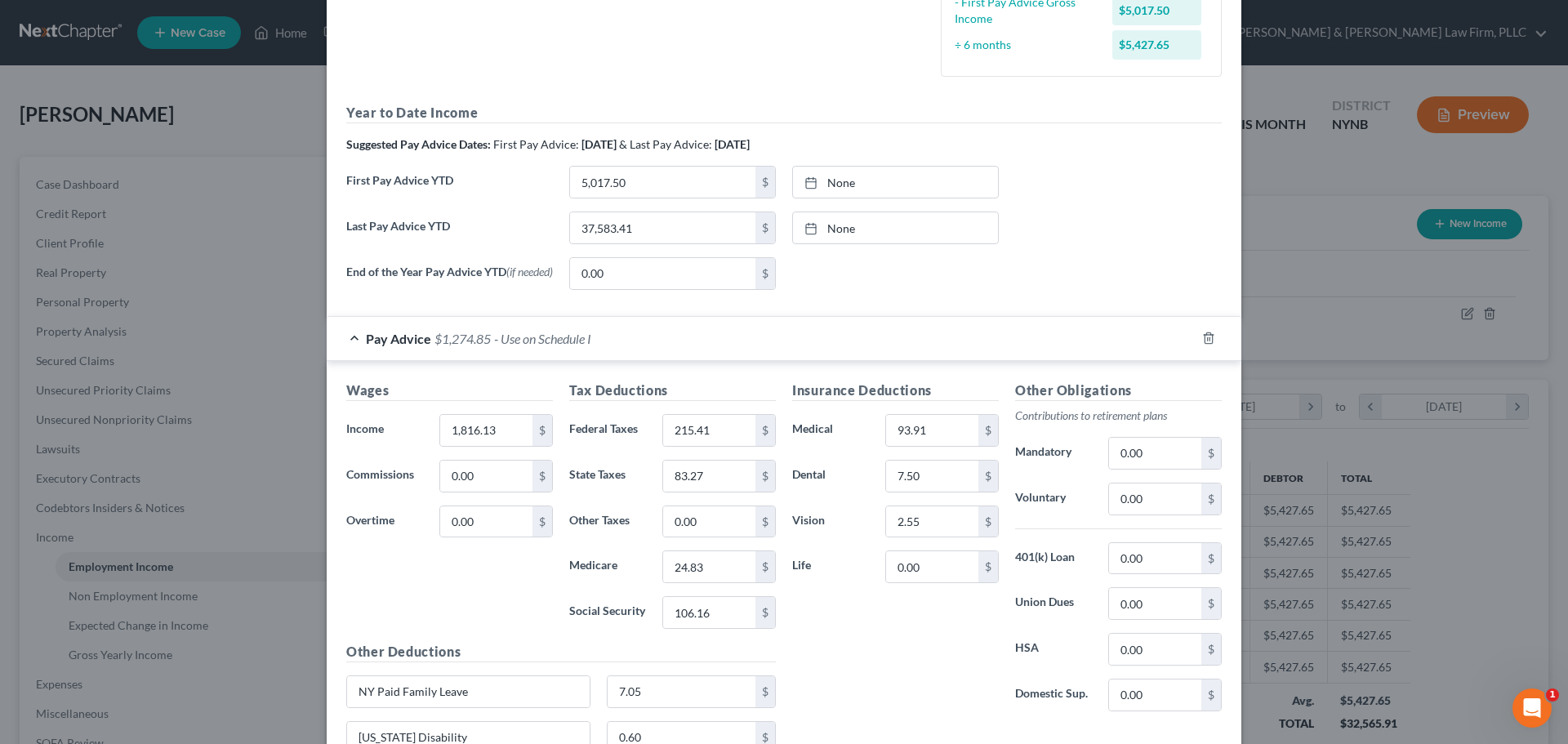
scroll to position [560, 0]
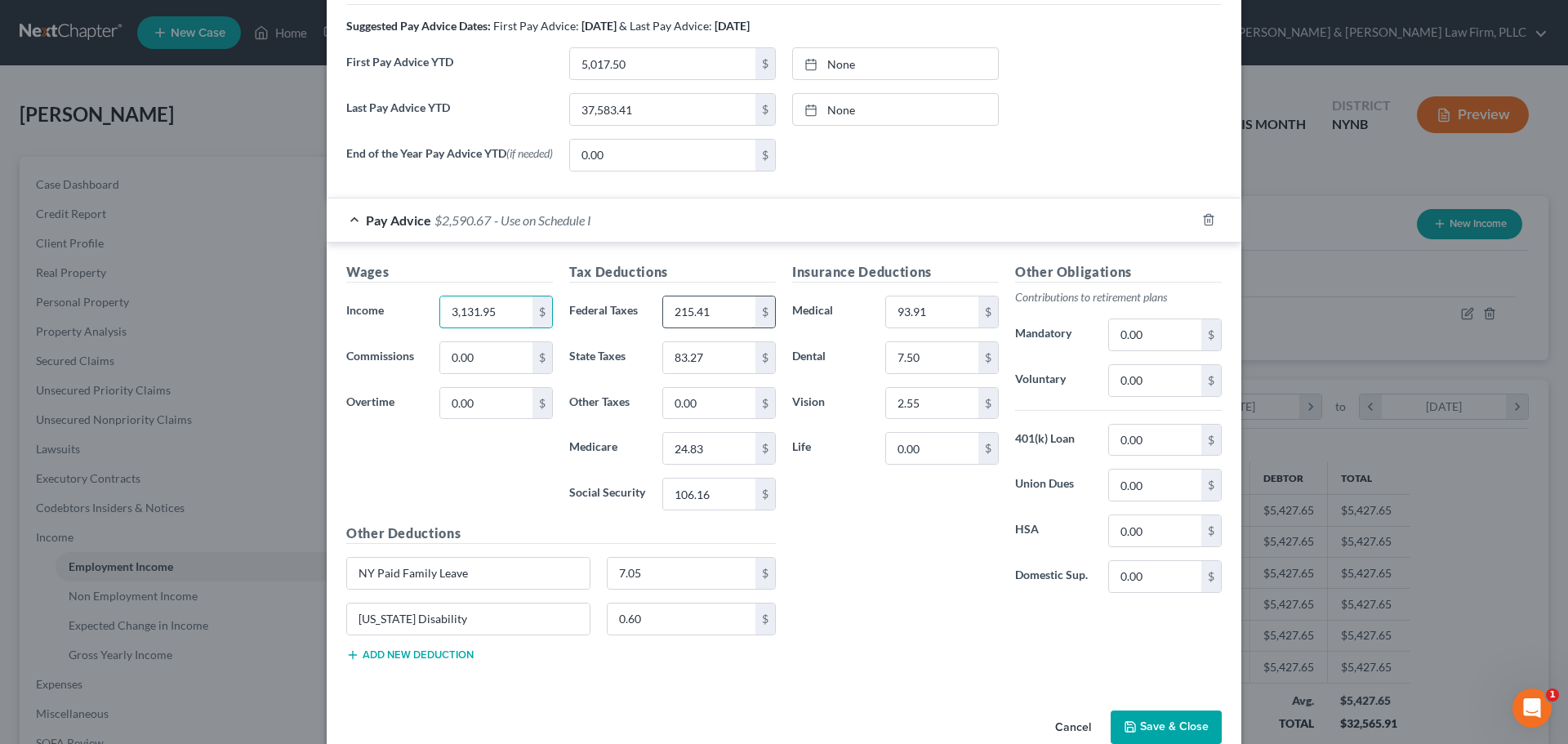
type input "3,131.95"
type input "634.94"
click at [718, 355] on input "83.27" at bounding box center [709, 358] width 92 height 31
click at [704, 411] on input "0.00" at bounding box center [709, 404] width 92 height 31
click at [712, 451] on input "24.83" at bounding box center [709, 449] width 92 height 31
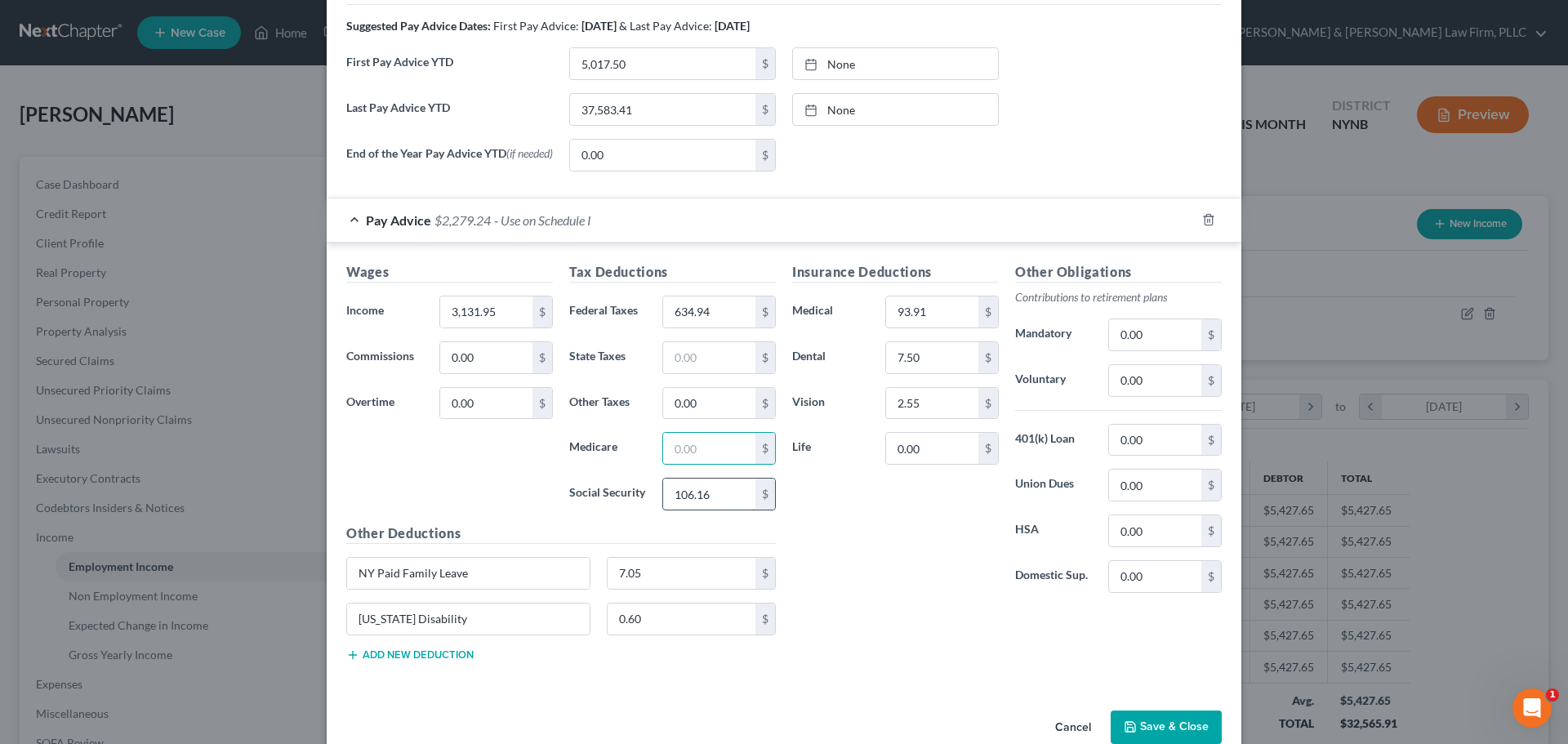
click at [715, 497] on input "106.16" at bounding box center [709, 493] width 92 height 31
click at [693, 578] on input "7.05" at bounding box center [681, 573] width 148 height 31
click at [674, 627] on input "0.60" at bounding box center [681, 619] width 148 height 31
click at [536, 578] on input "NY Paid Family Leave" at bounding box center [469, 573] width 243 height 31
type input "N"
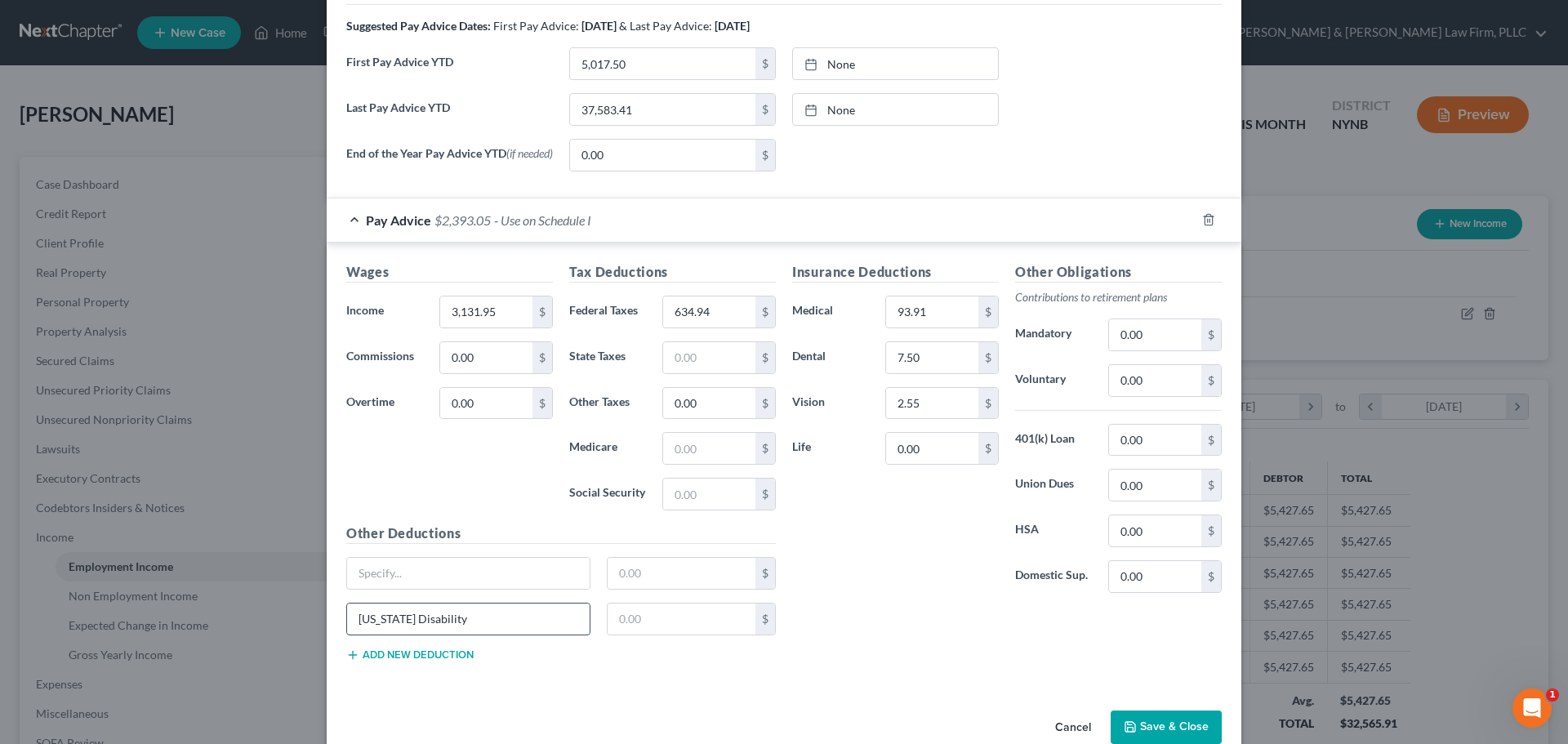
click at [515, 620] on input "New York Disability" at bounding box center [469, 619] width 243 height 31
type input "N"
type input "259.90"
click at [925, 358] on input "7.50" at bounding box center [932, 358] width 92 height 31
click at [925, 403] on input "2.55" at bounding box center [932, 404] width 92 height 31
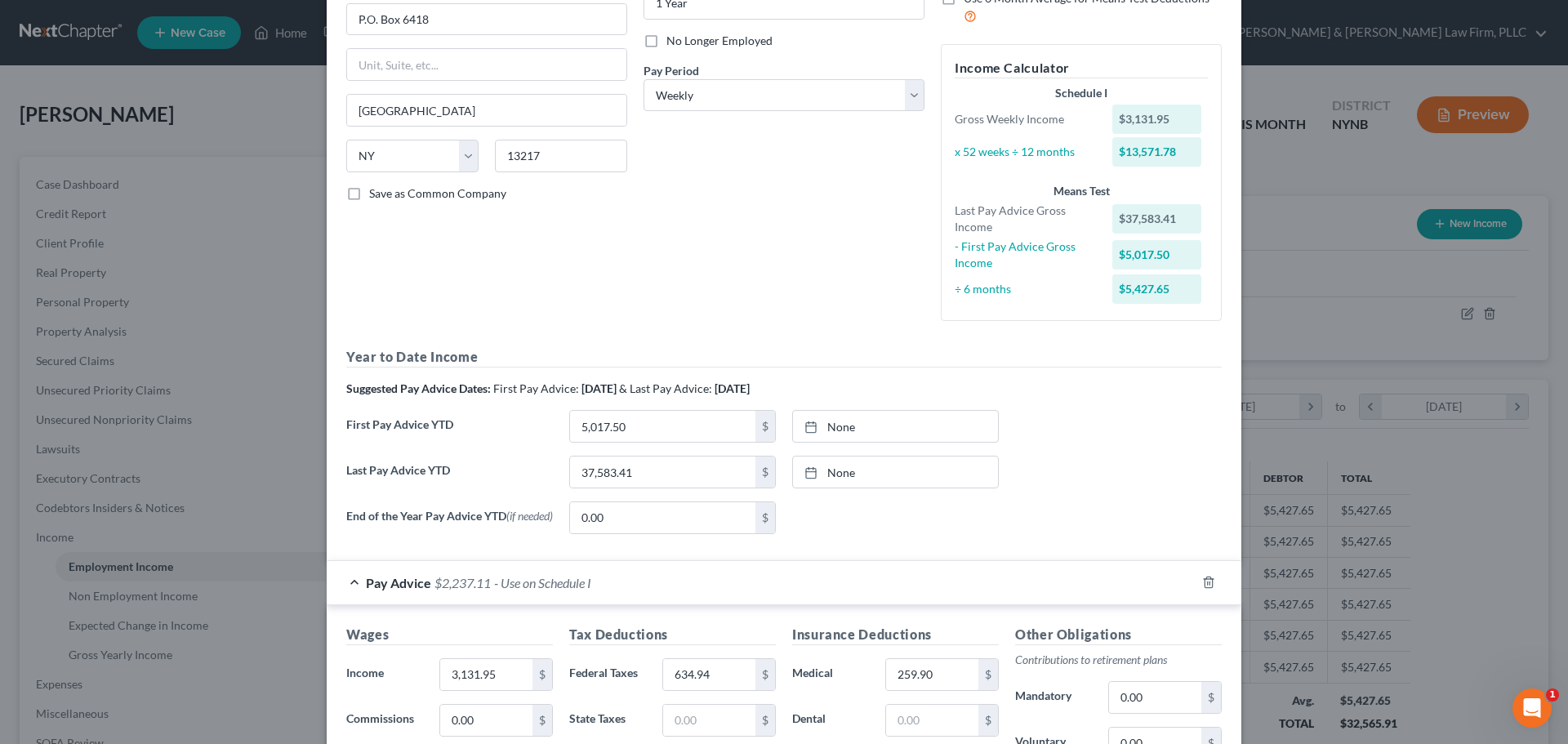
scroll to position [187, 0]
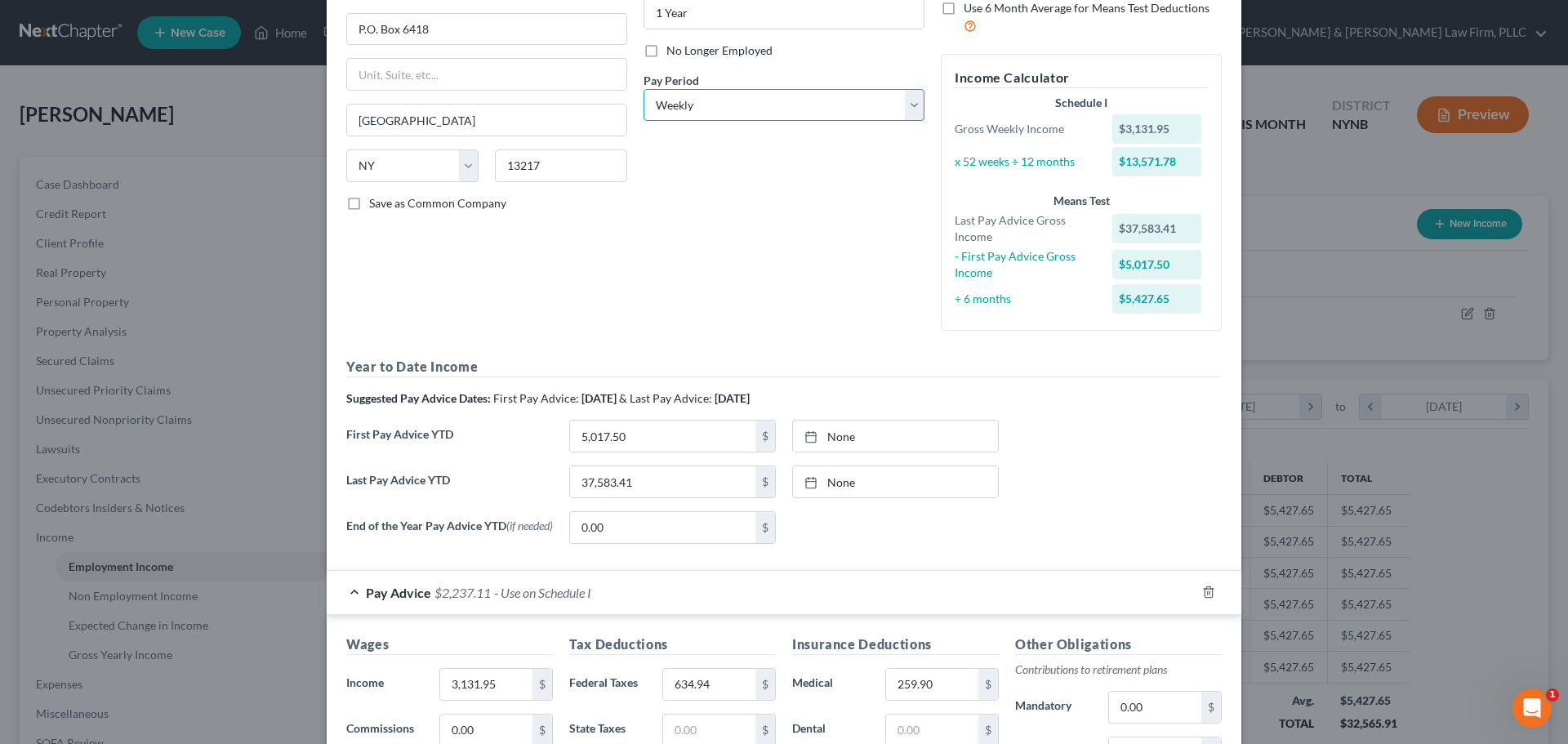
click at [908, 111] on select "Select Monthly Twice Monthly Every Other Week Weekly" at bounding box center [784, 105] width 281 height 33
select select "0"
click at [644, 89] on select "Select Monthly Twice Monthly Every Other Week Weekly" at bounding box center [784, 105] width 281 height 33
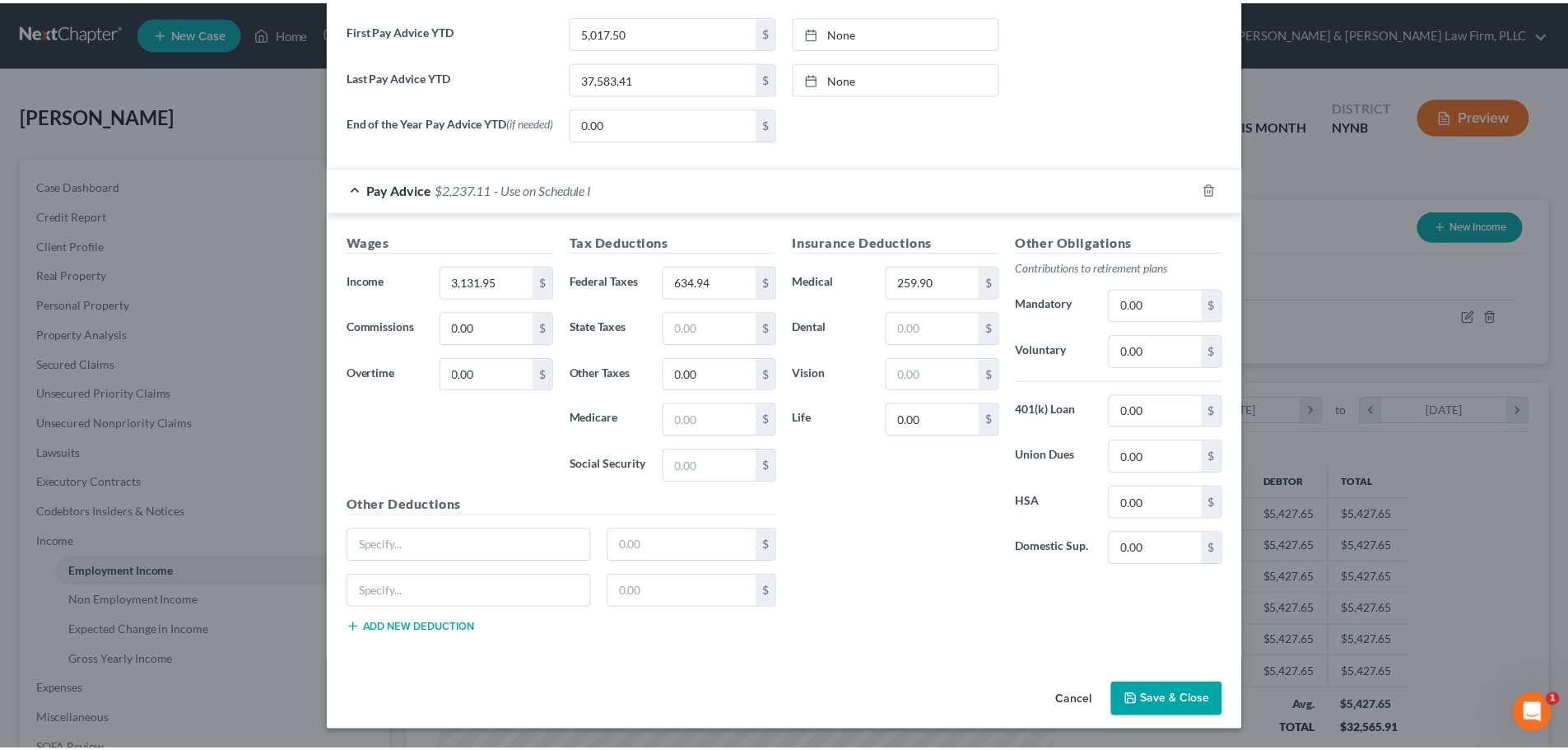
scroll to position [568, 0]
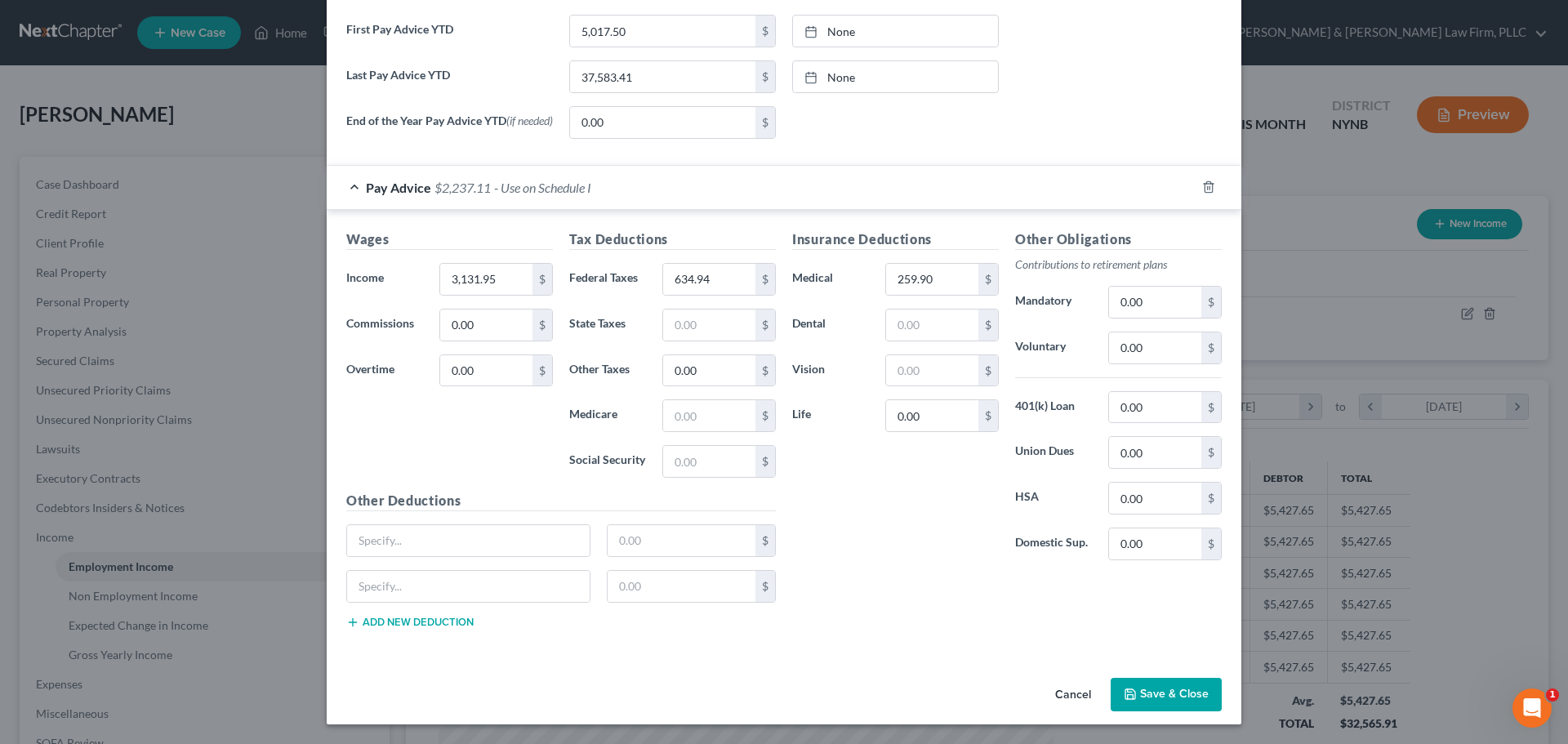
click at [1162, 693] on button "Save & Close" at bounding box center [1166, 695] width 111 height 34
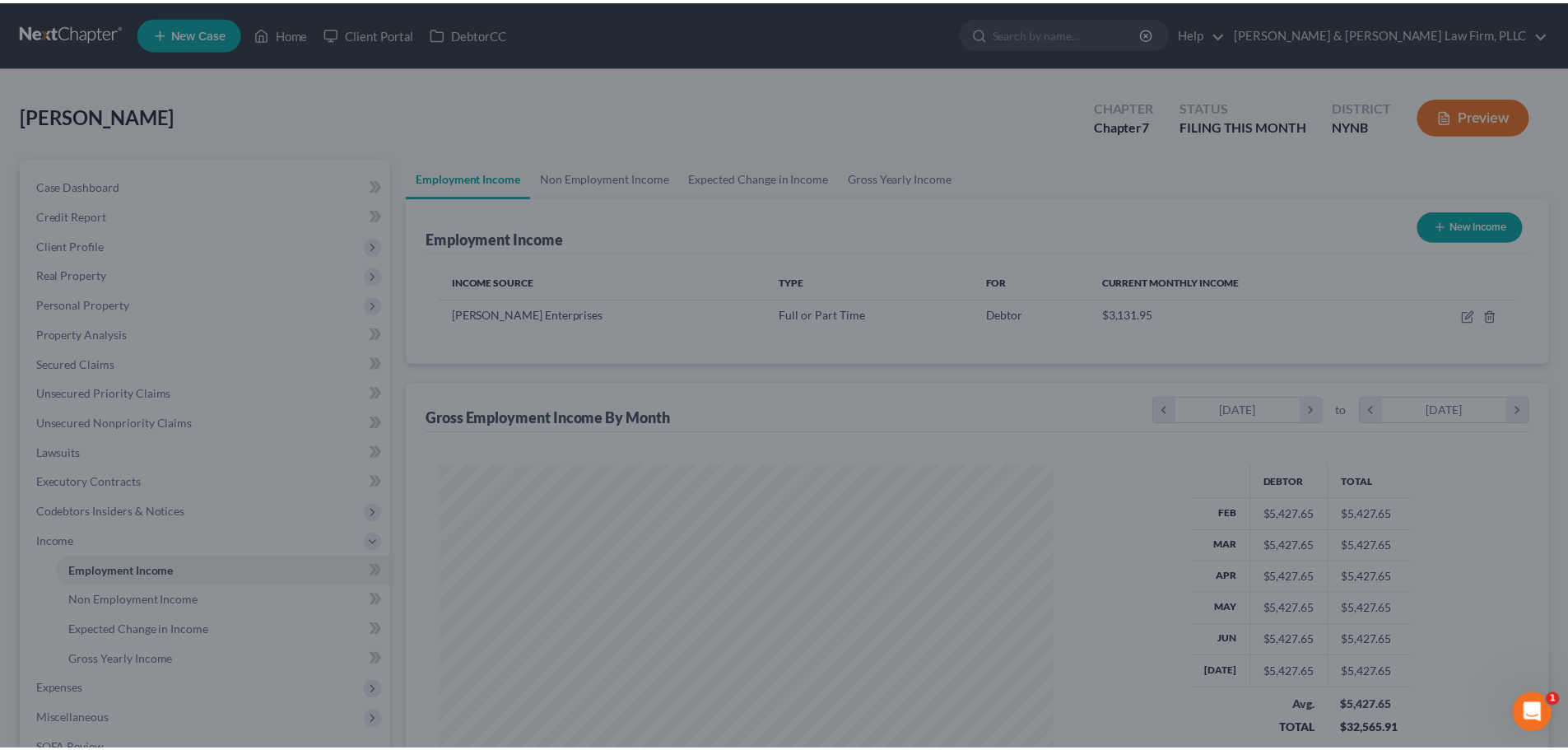
scroll to position [822776, 822203]
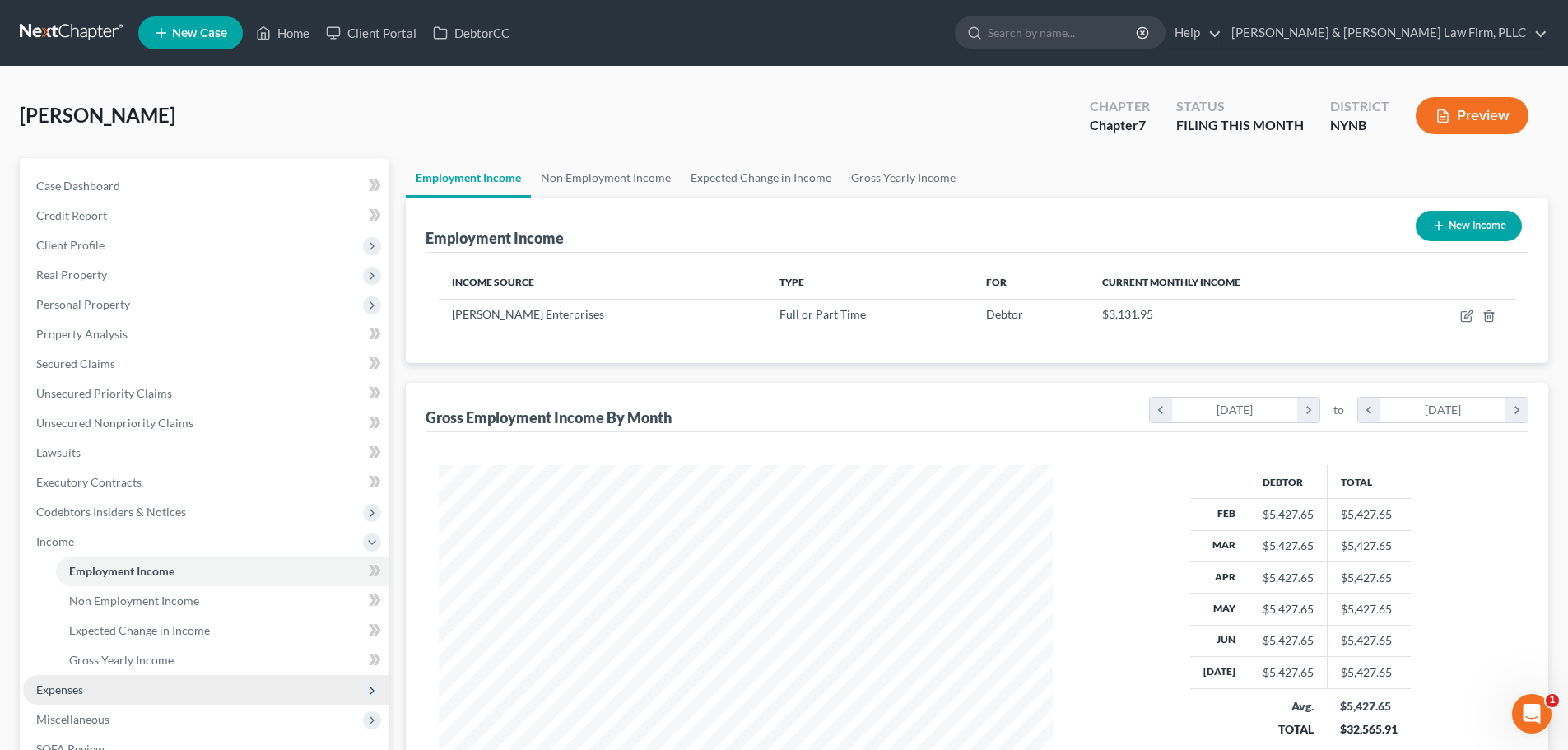
click at [67, 692] on span "Expenses" at bounding box center [60, 689] width 47 height 14
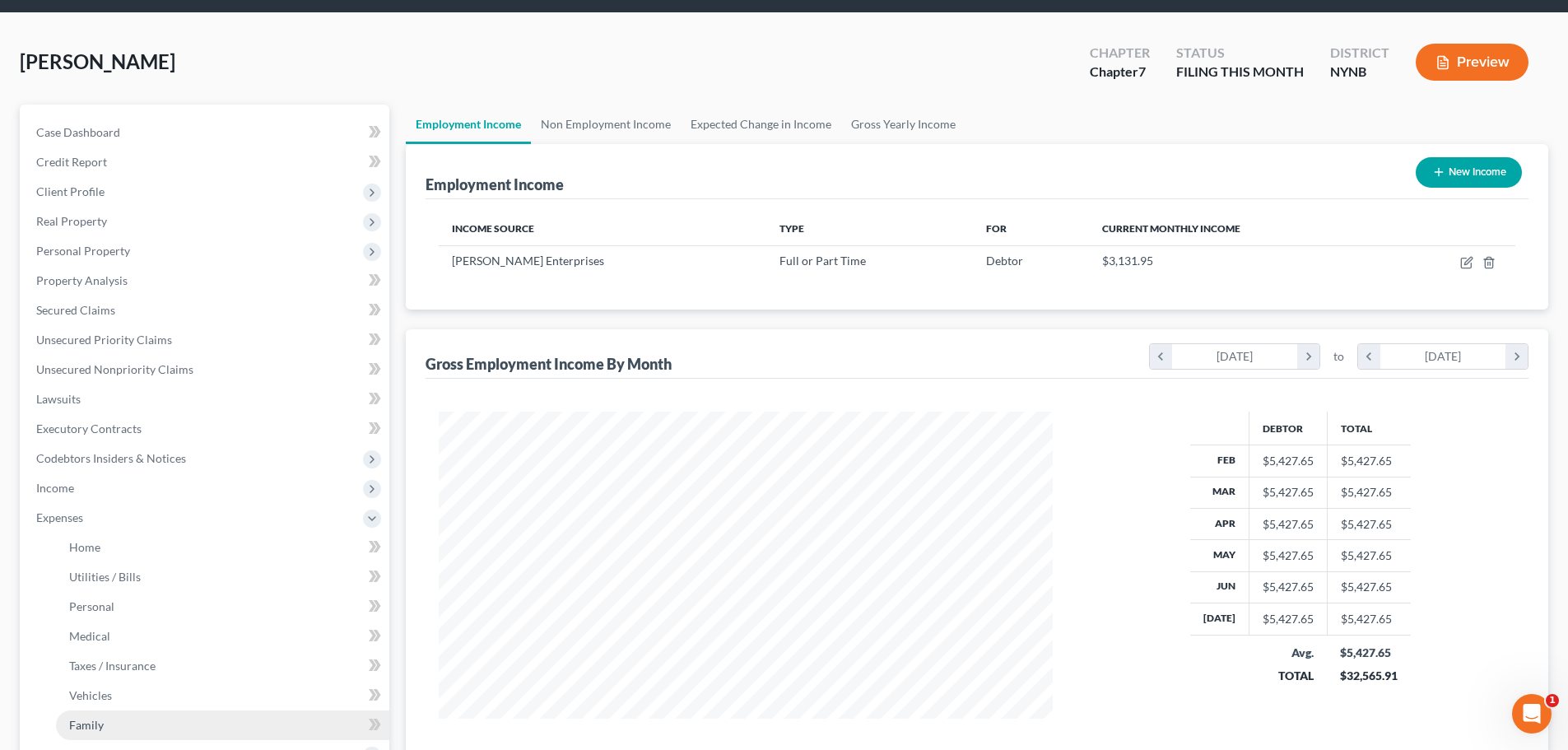
scroll to position [82, 0]
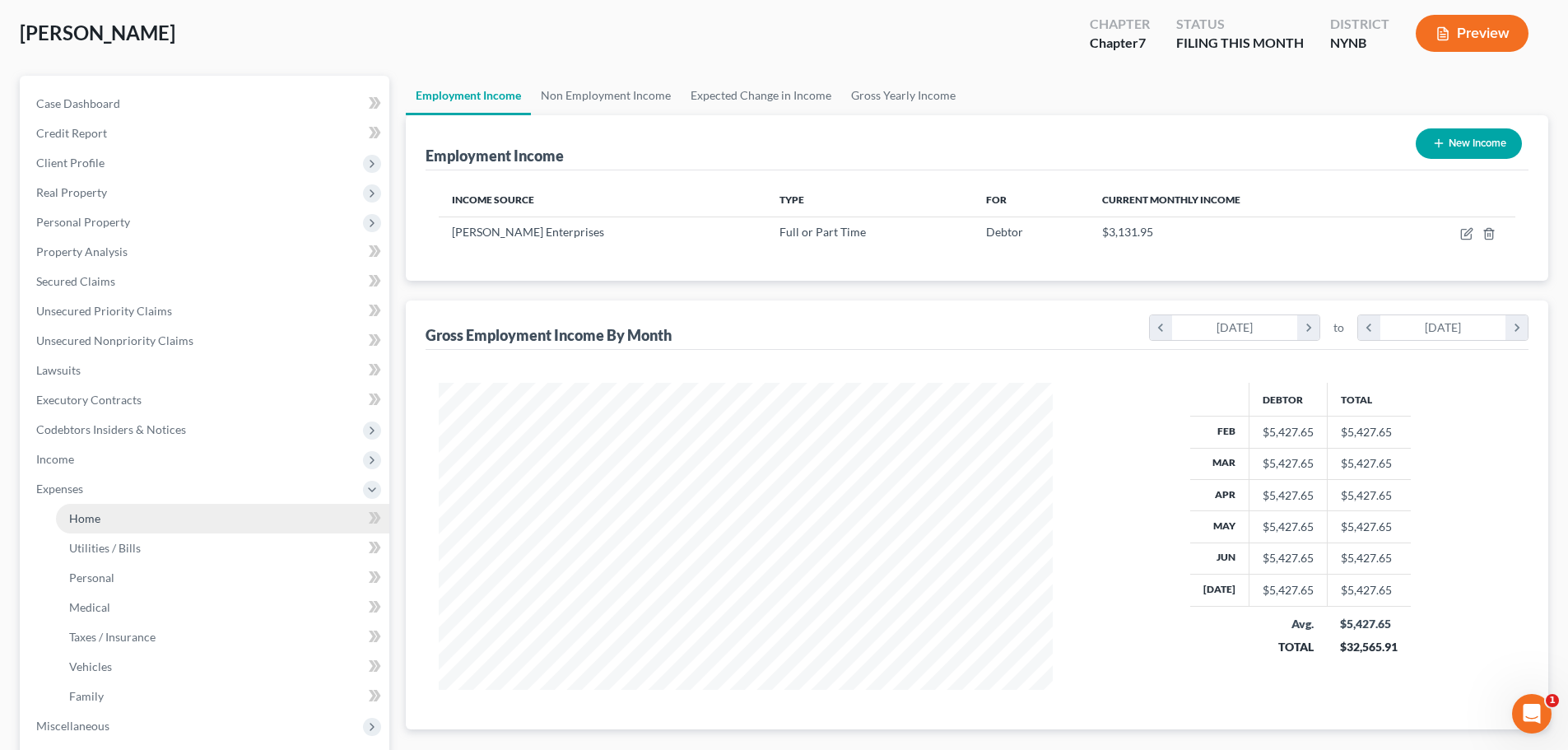
click at [88, 523] on span "Home" at bounding box center [85, 518] width 31 height 14
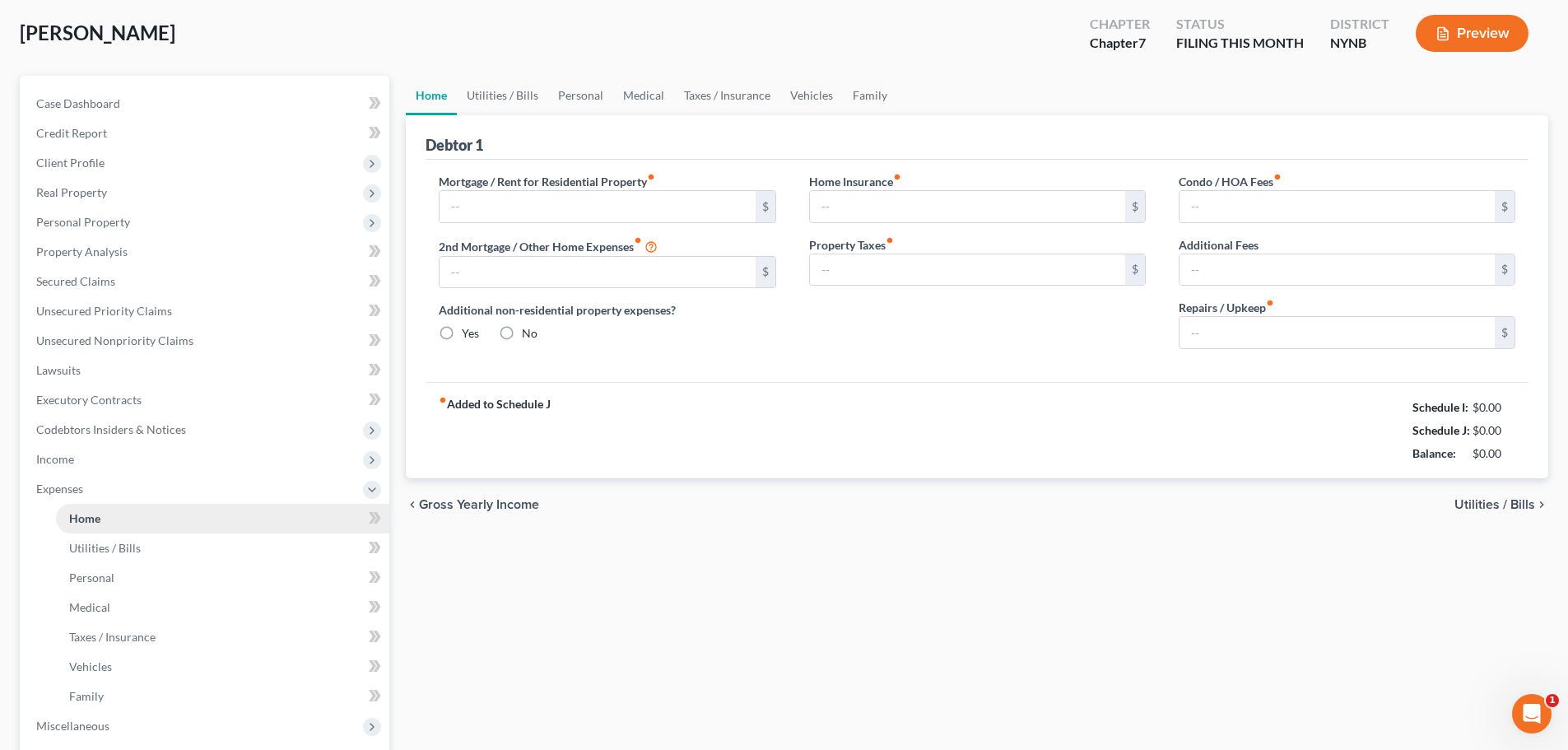
type input "350.00"
type input "0.00"
radio input "true"
type input "0.00"
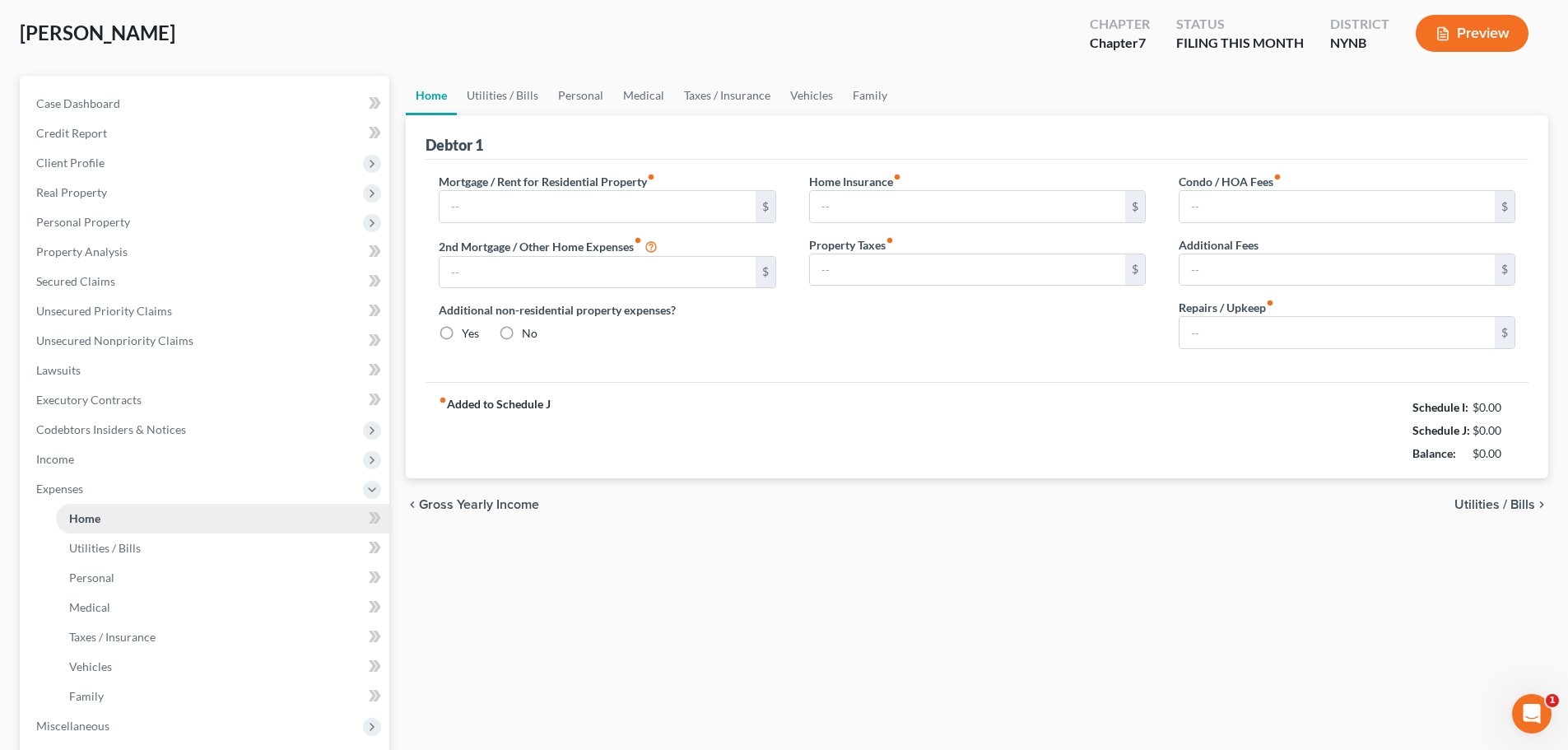
type input "0.00"
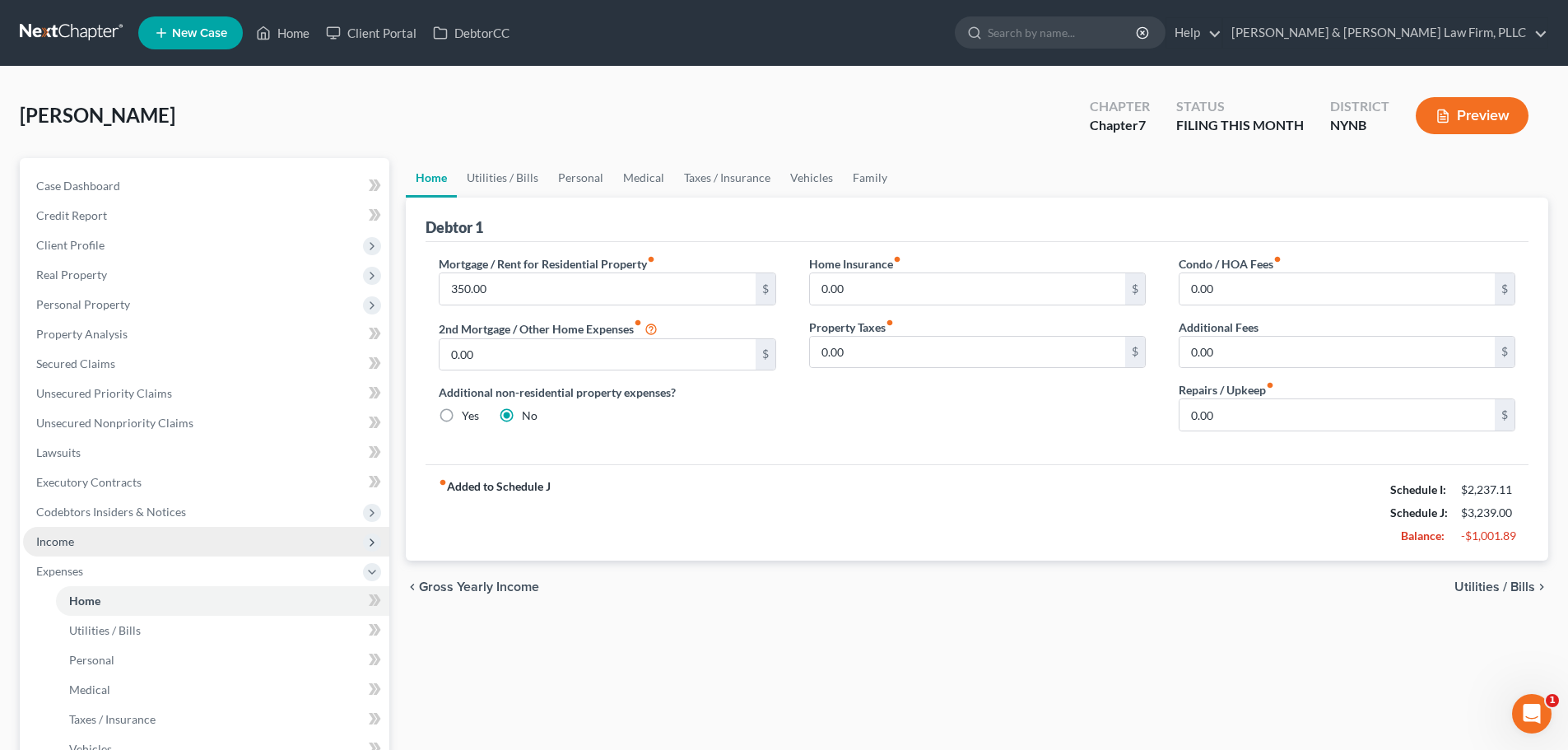
click at [57, 539] on span "Income" at bounding box center [55, 541] width 38 height 14
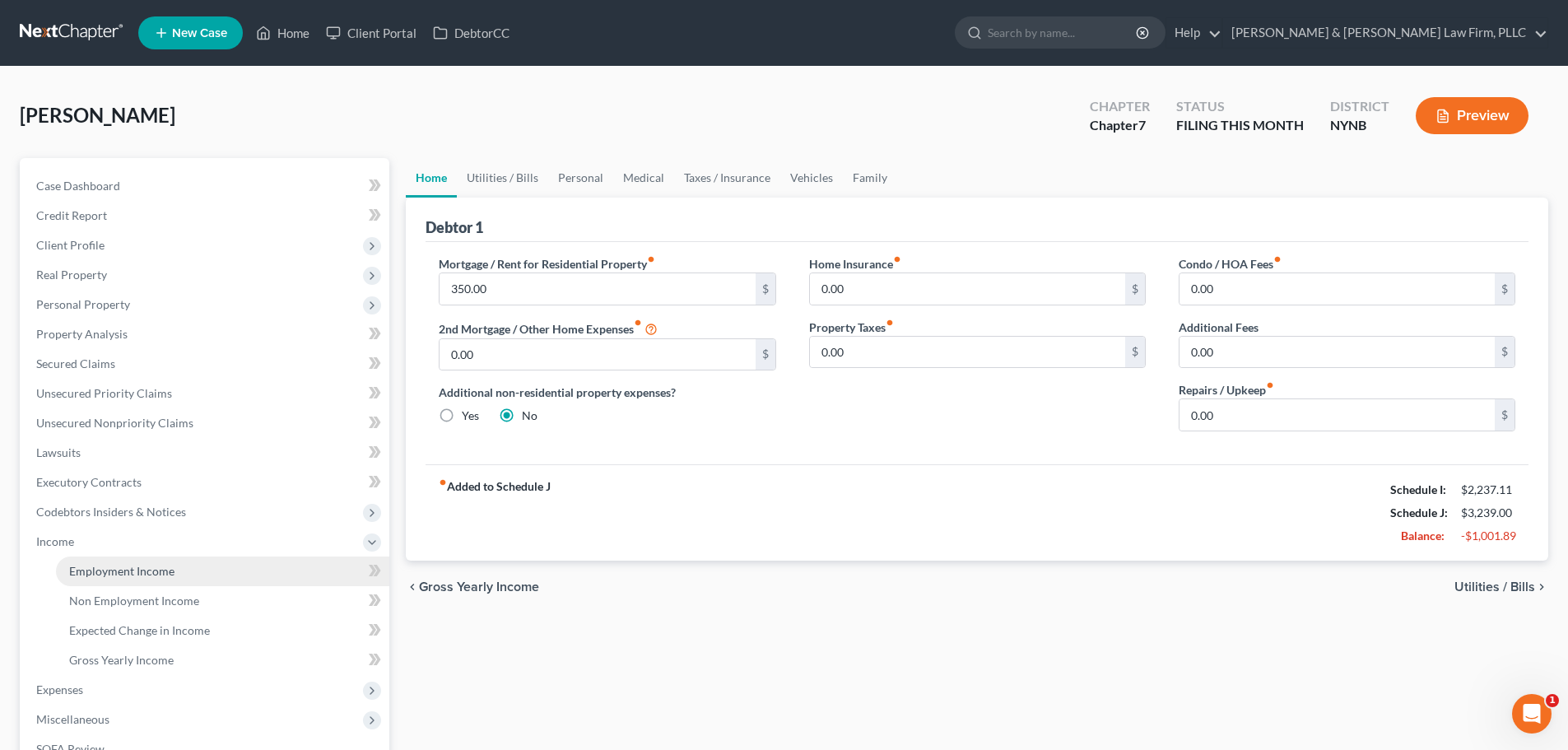
click at [92, 577] on span "Employment Income" at bounding box center [121, 571] width 105 height 14
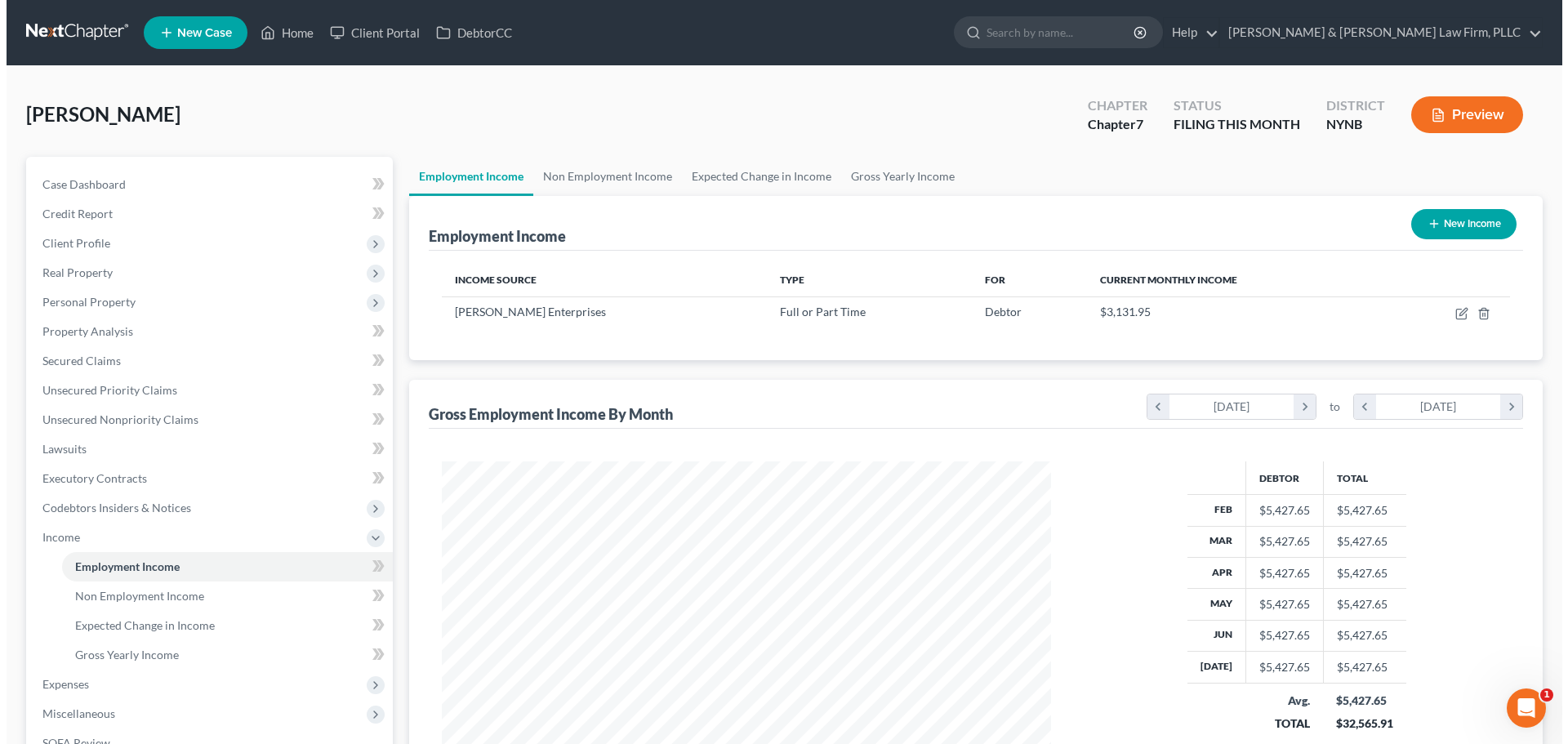
scroll to position [304, 642]
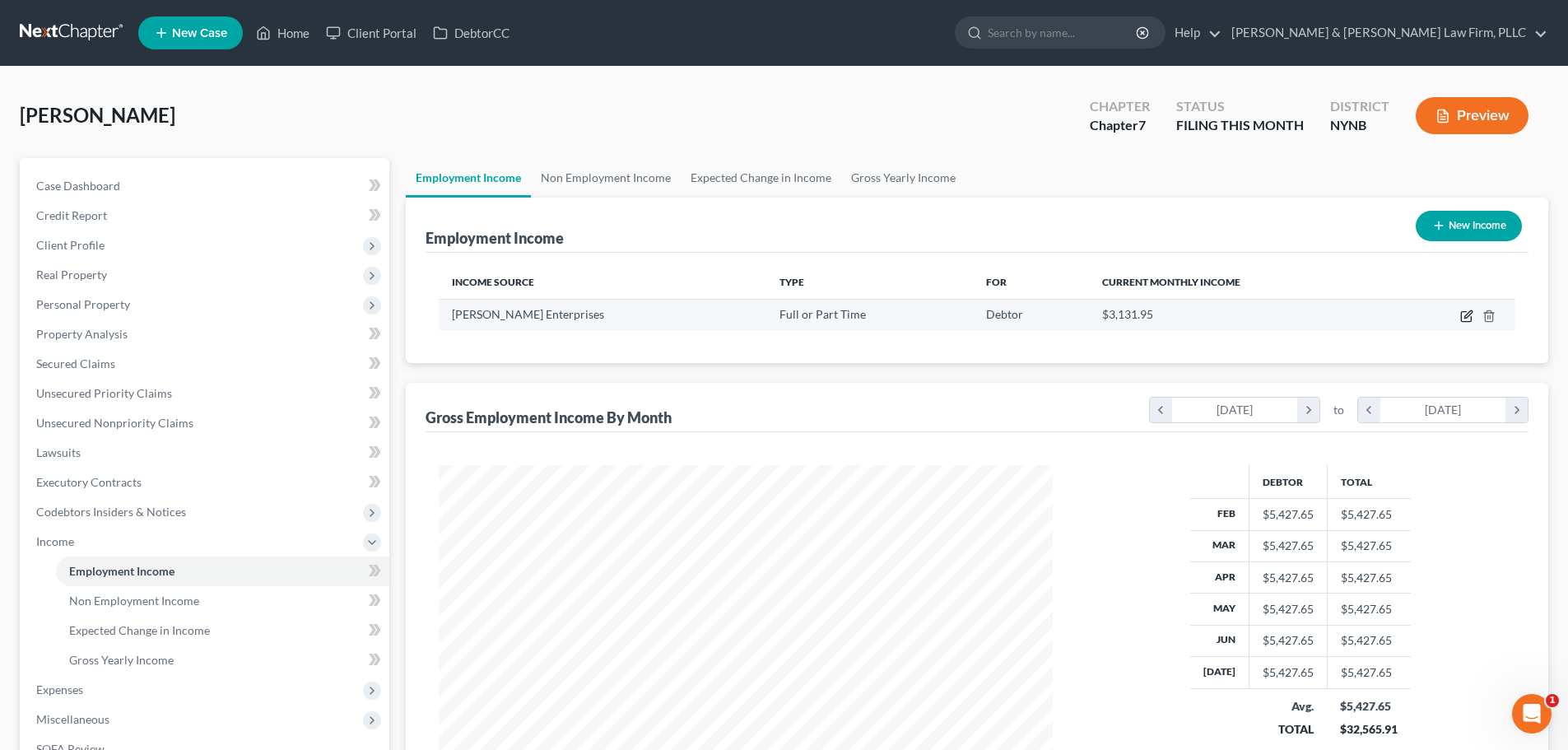
click at [1465, 318] on icon "button" at bounding box center [1468, 314] width 8 height 8
select select "0"
select select "35"
select select "0"
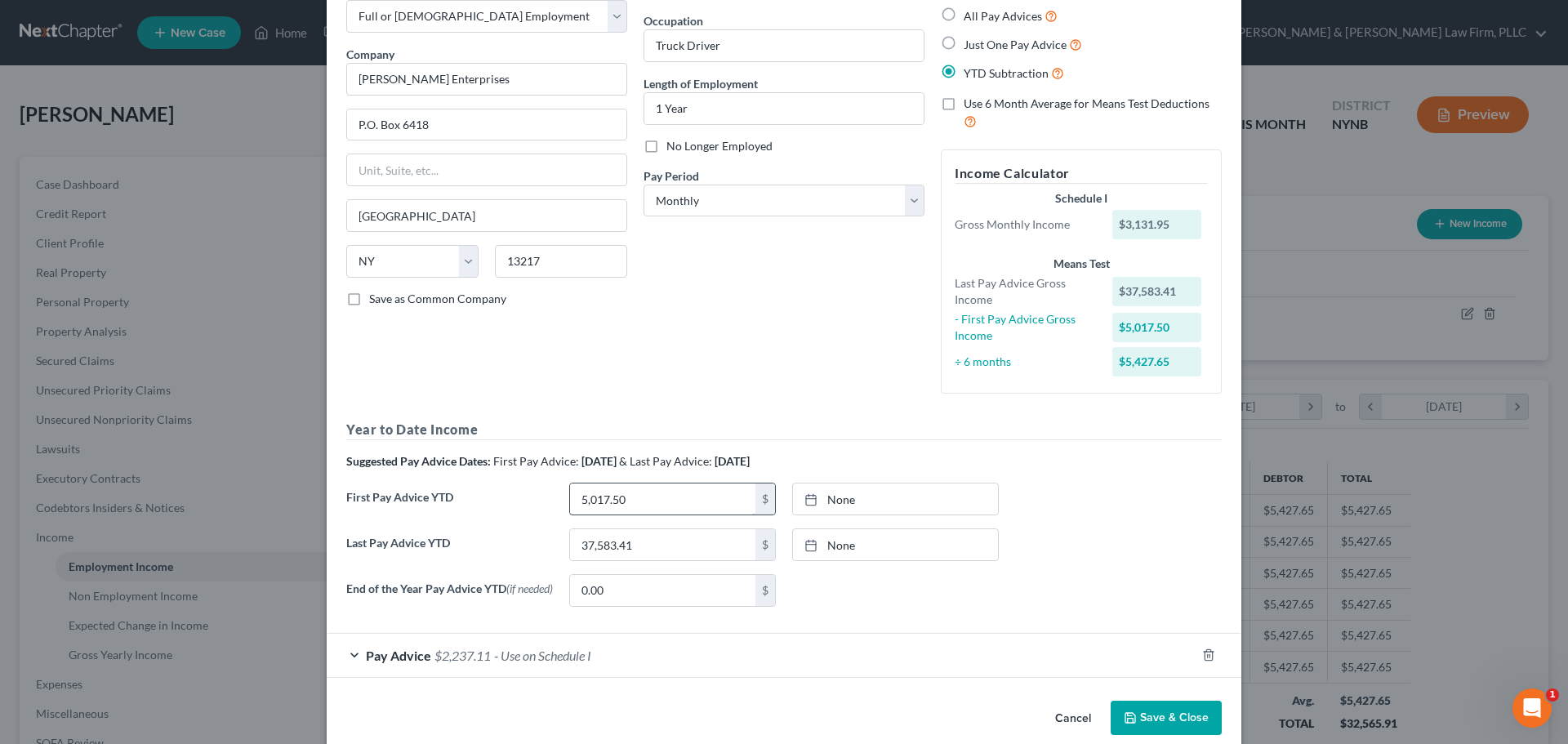
scroll to position [120, 0]
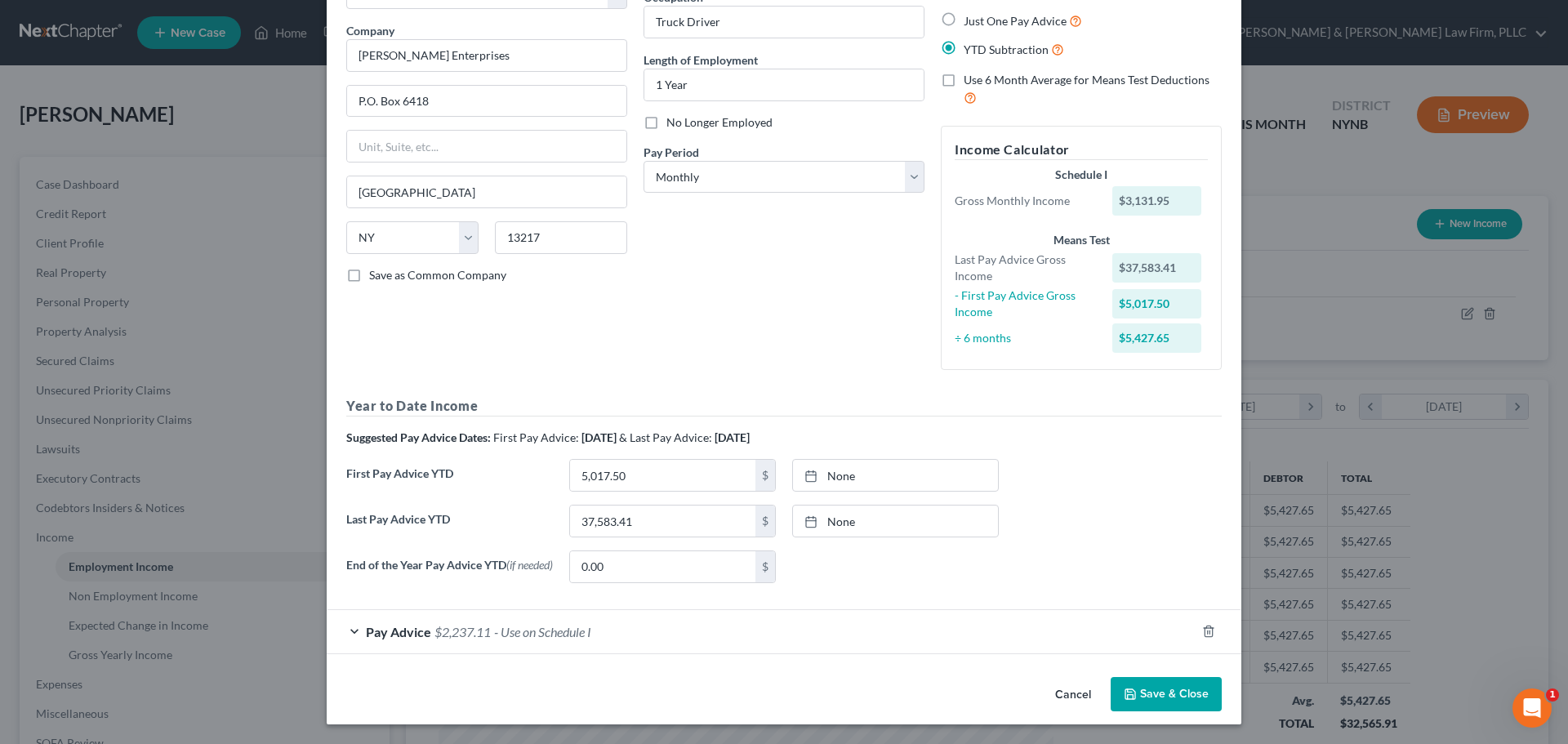
click at [350, 634] on div "Pay Advice $2,237.11 - Use on Schedule I" at bounding box center [762, 631] width 869 height 43
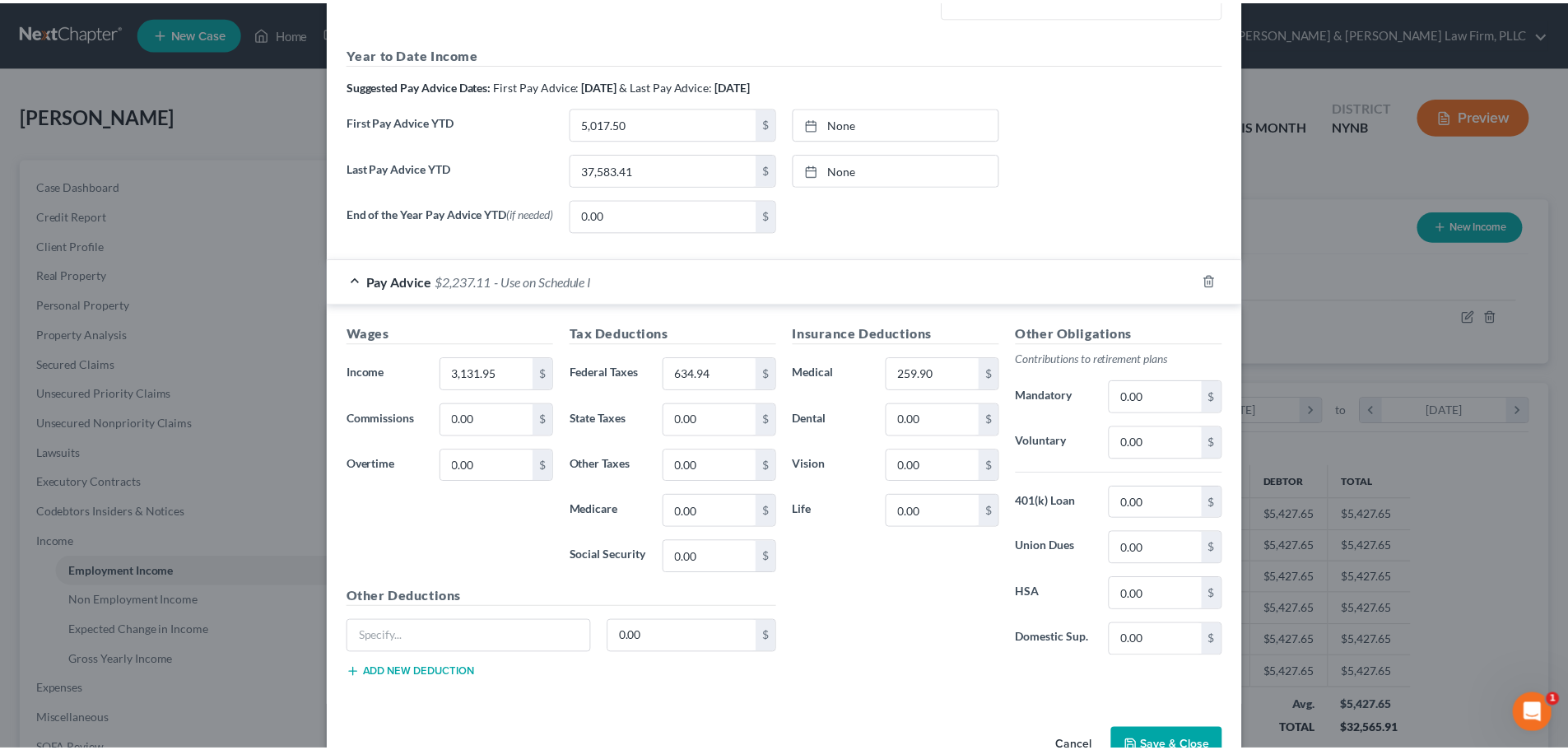
scroll to position [522, 0]
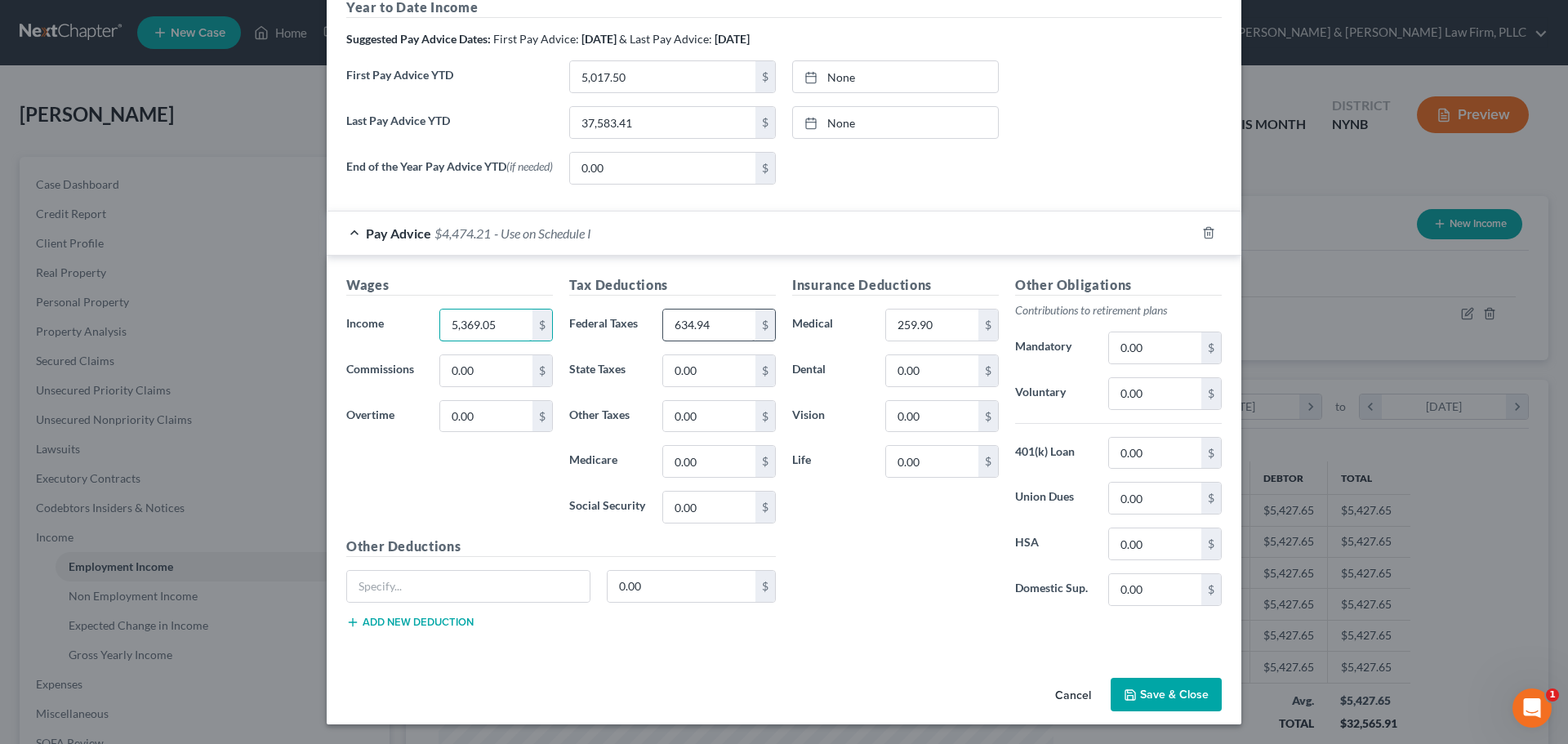
type input "5,369.05"
type input "1,088.48"
type input "445.54"
click at [1164, 689] on button "Save & Close" at bounding box center [1166, 695] width 111 height 34
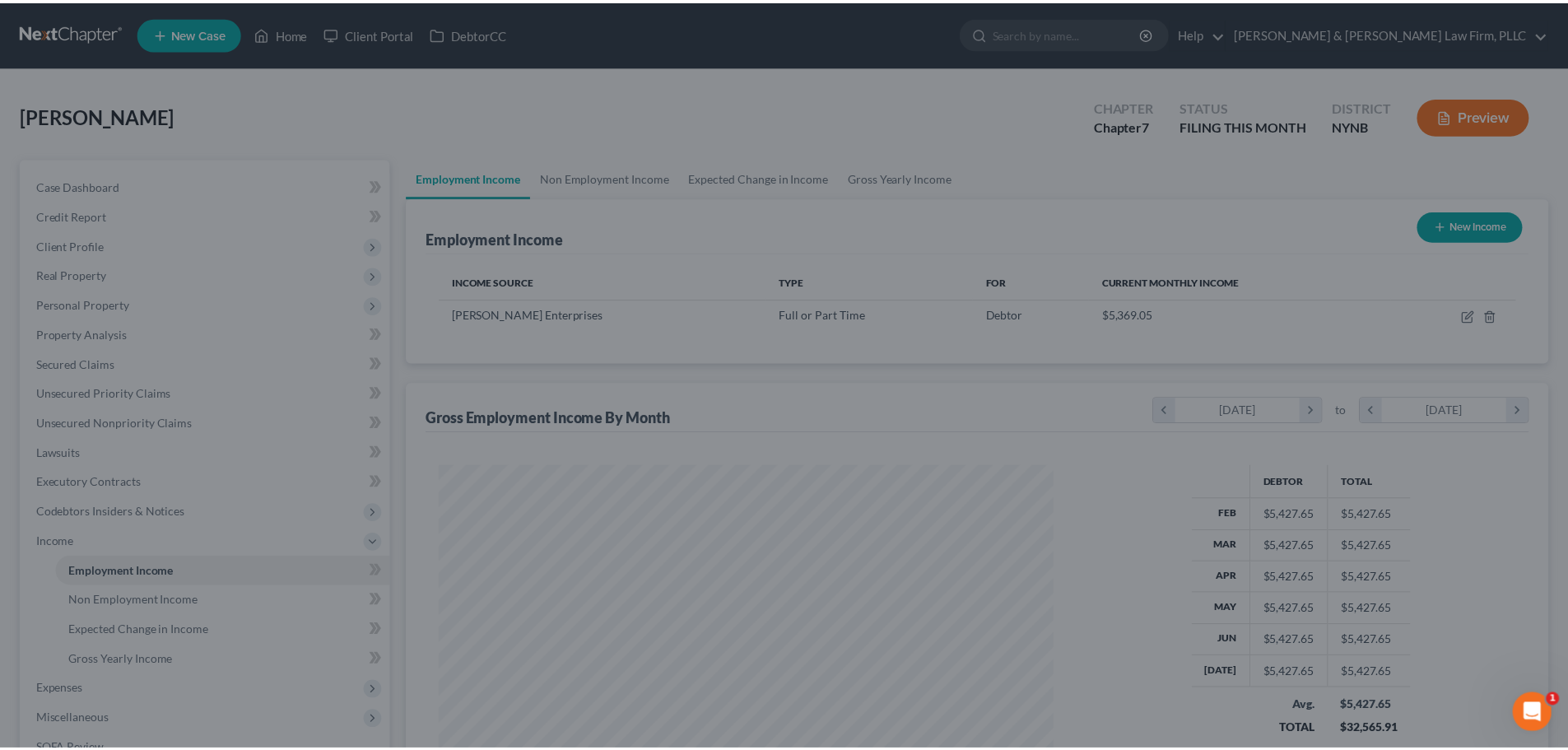
scroll to position [822776, 822203]
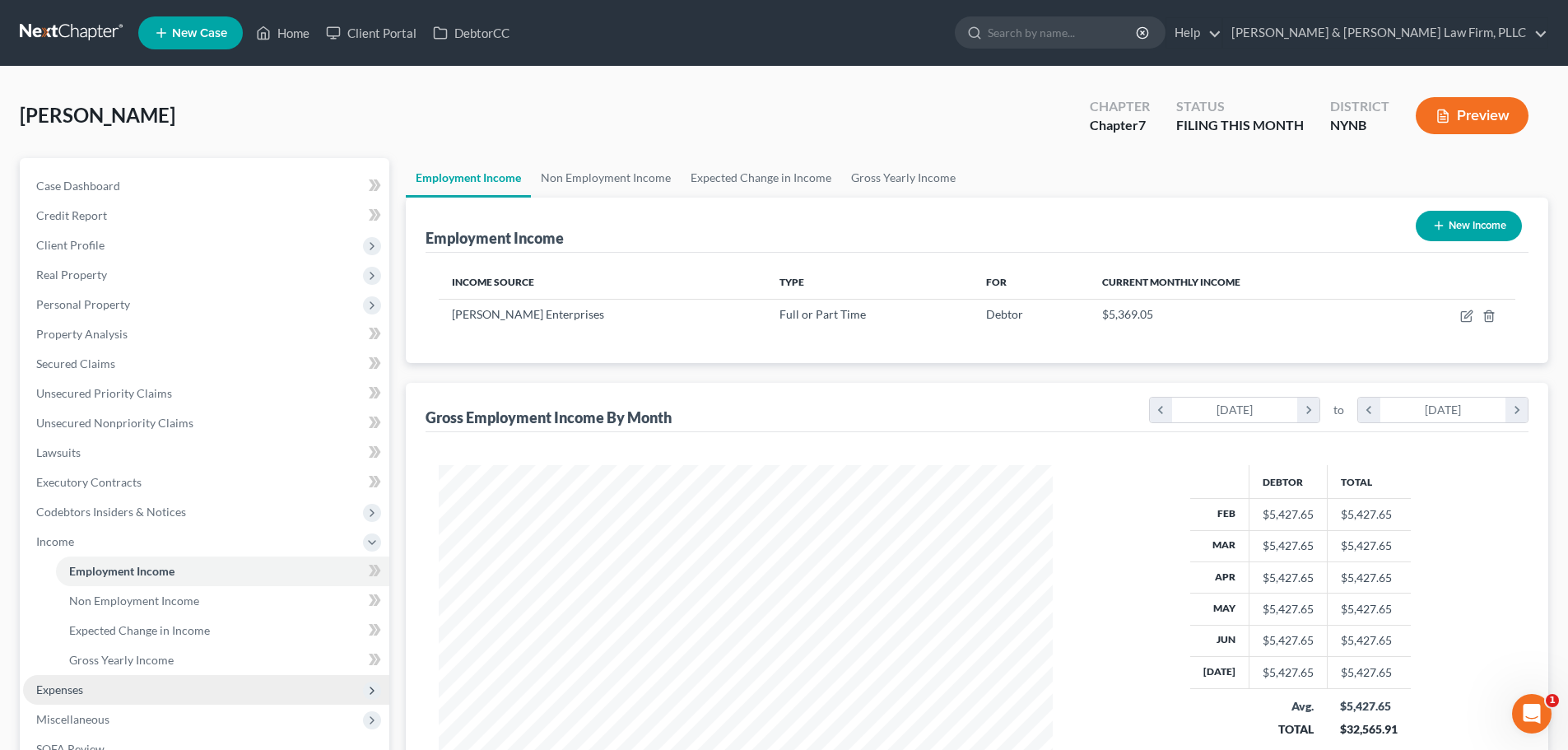
click at [59, 690] on span "Expenses" at bounding box center [60, 689] width 47 height 14
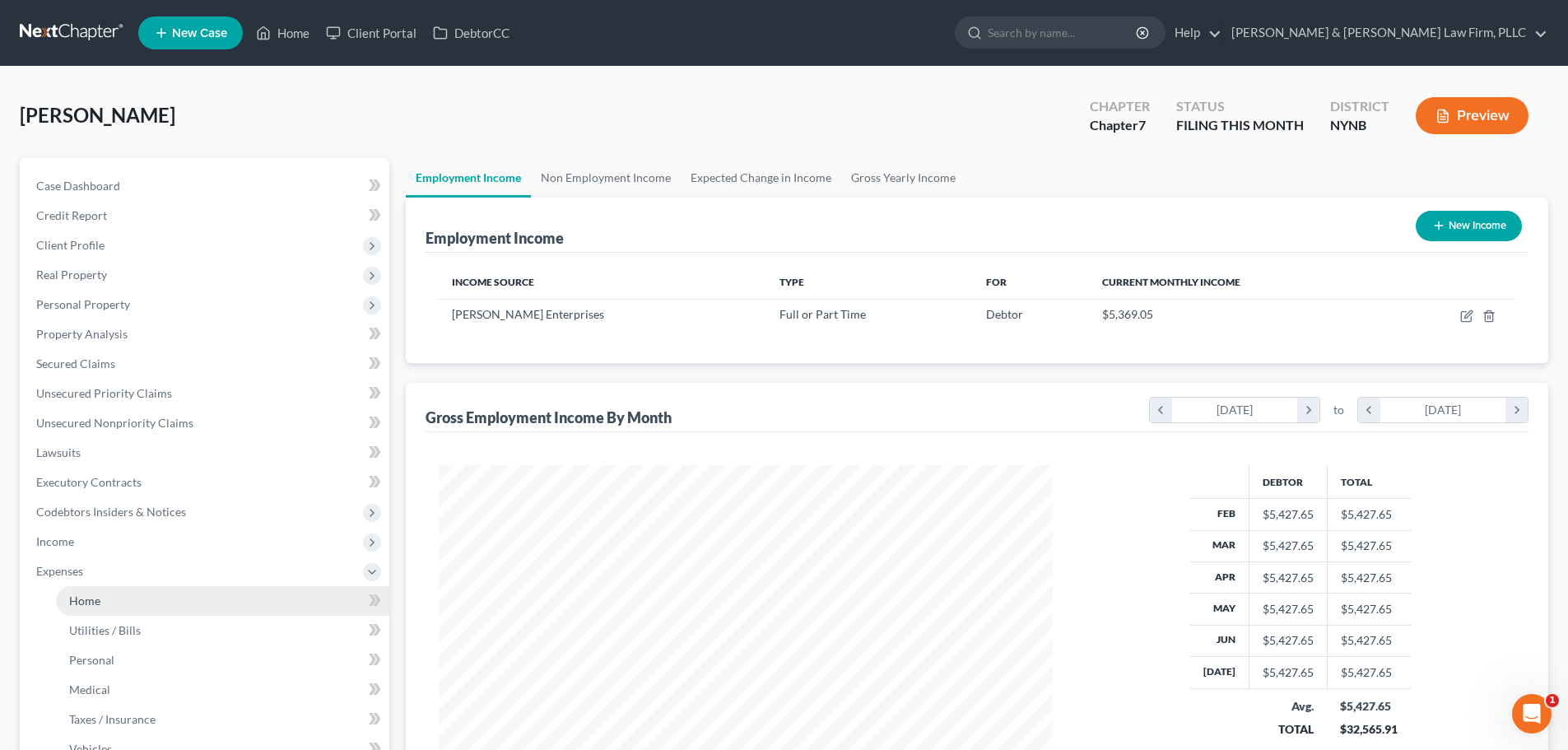
click at [91, 605] on span "Home" at bounding box center [85, 601] width 31 height 14
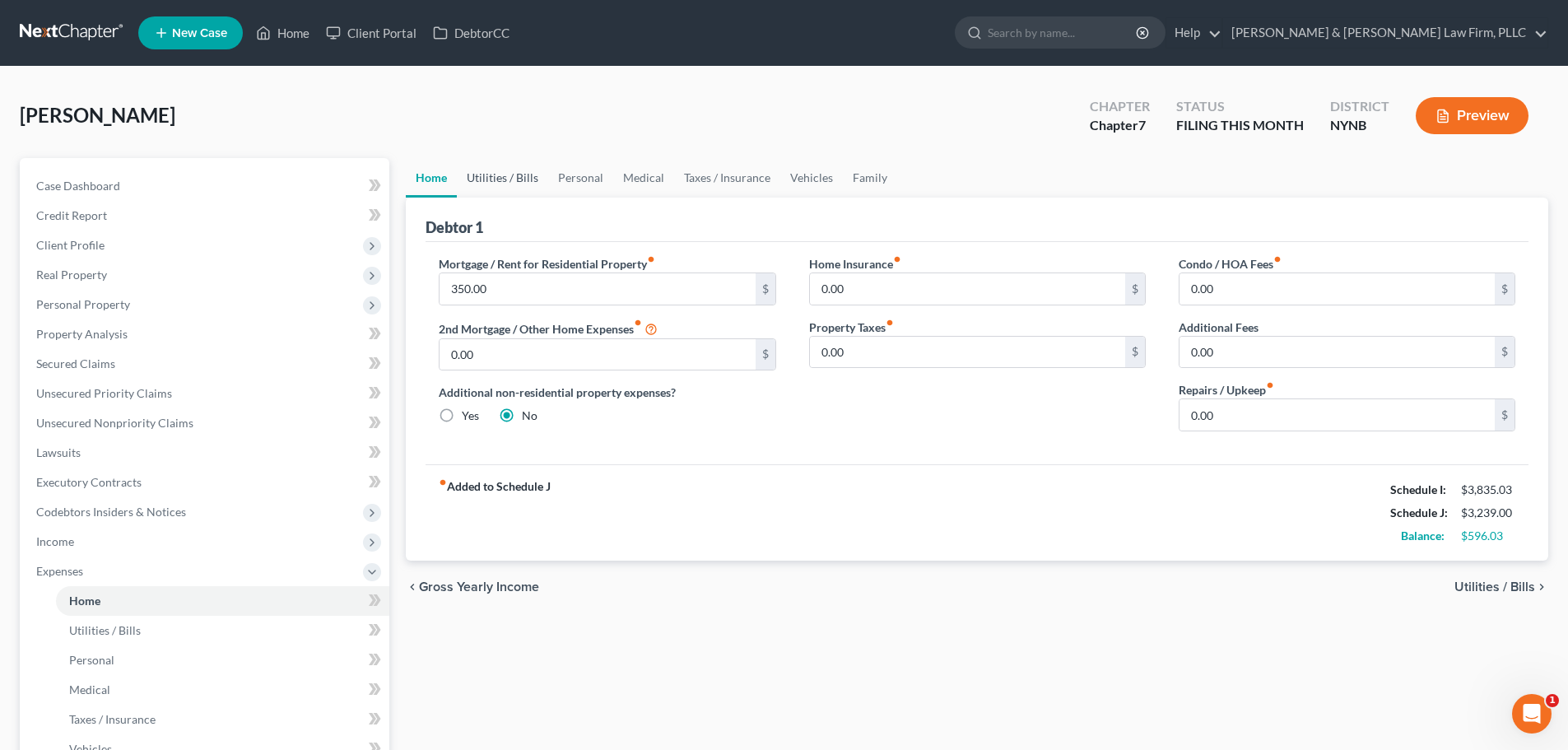
click at [491, 175] on link "Utilities / Bills" at bounding box center [502, 177] width 92 height 40
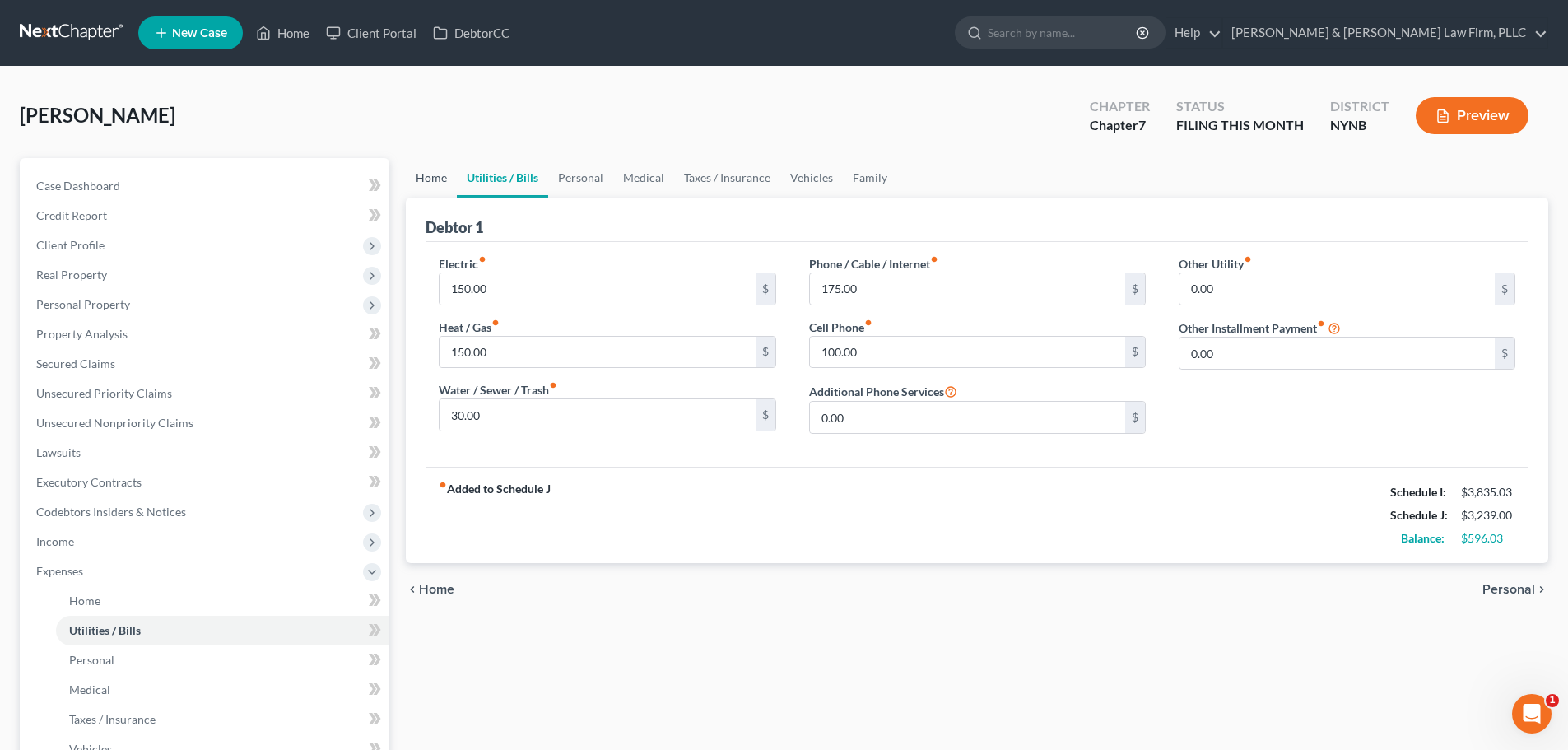
click at [435, 180] on link "Home" at bounding box center [431, 177] width 51 height 40
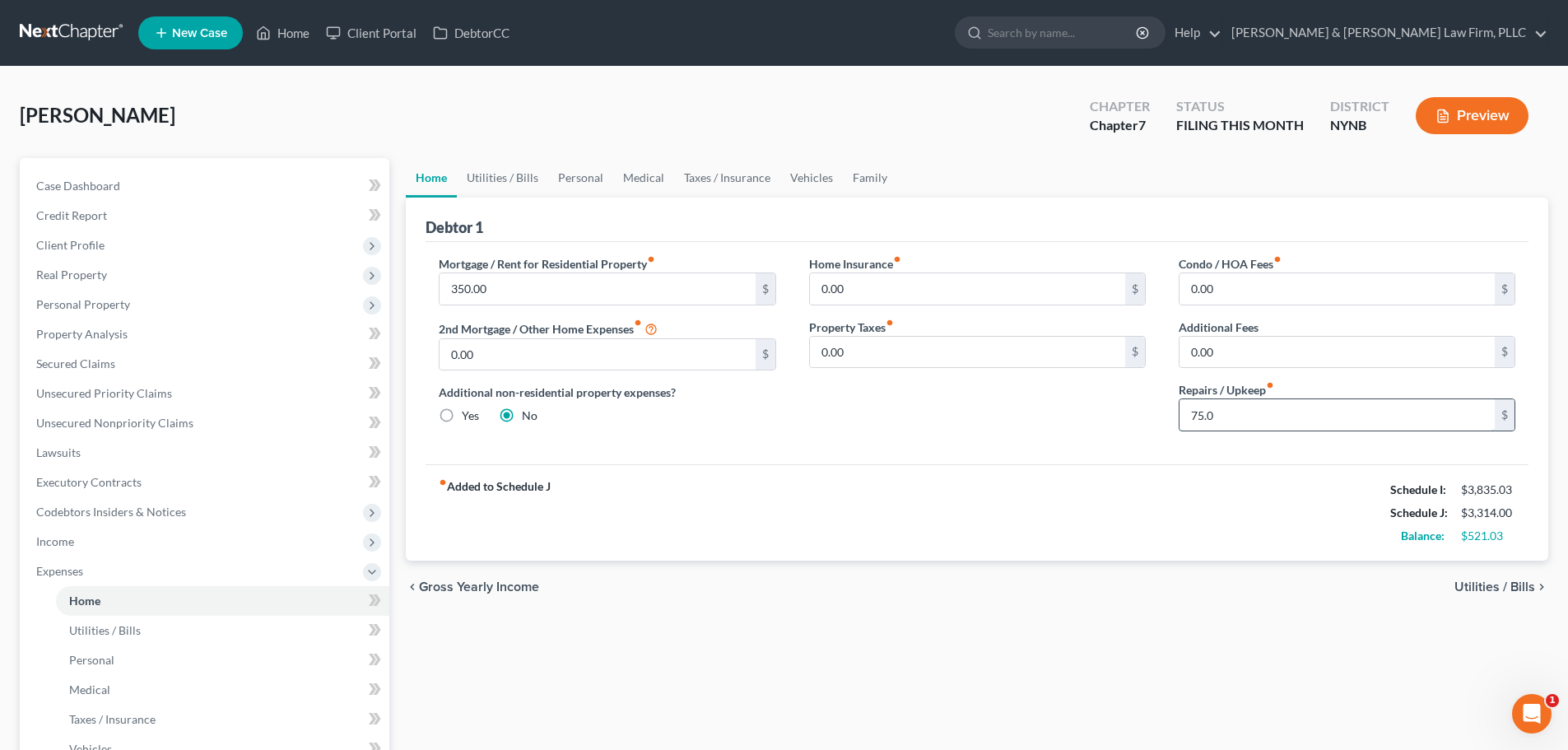
type input "75.00"
click at [586, 181] on link "Personal" at bounding box center [580, 177] width 65 height 40
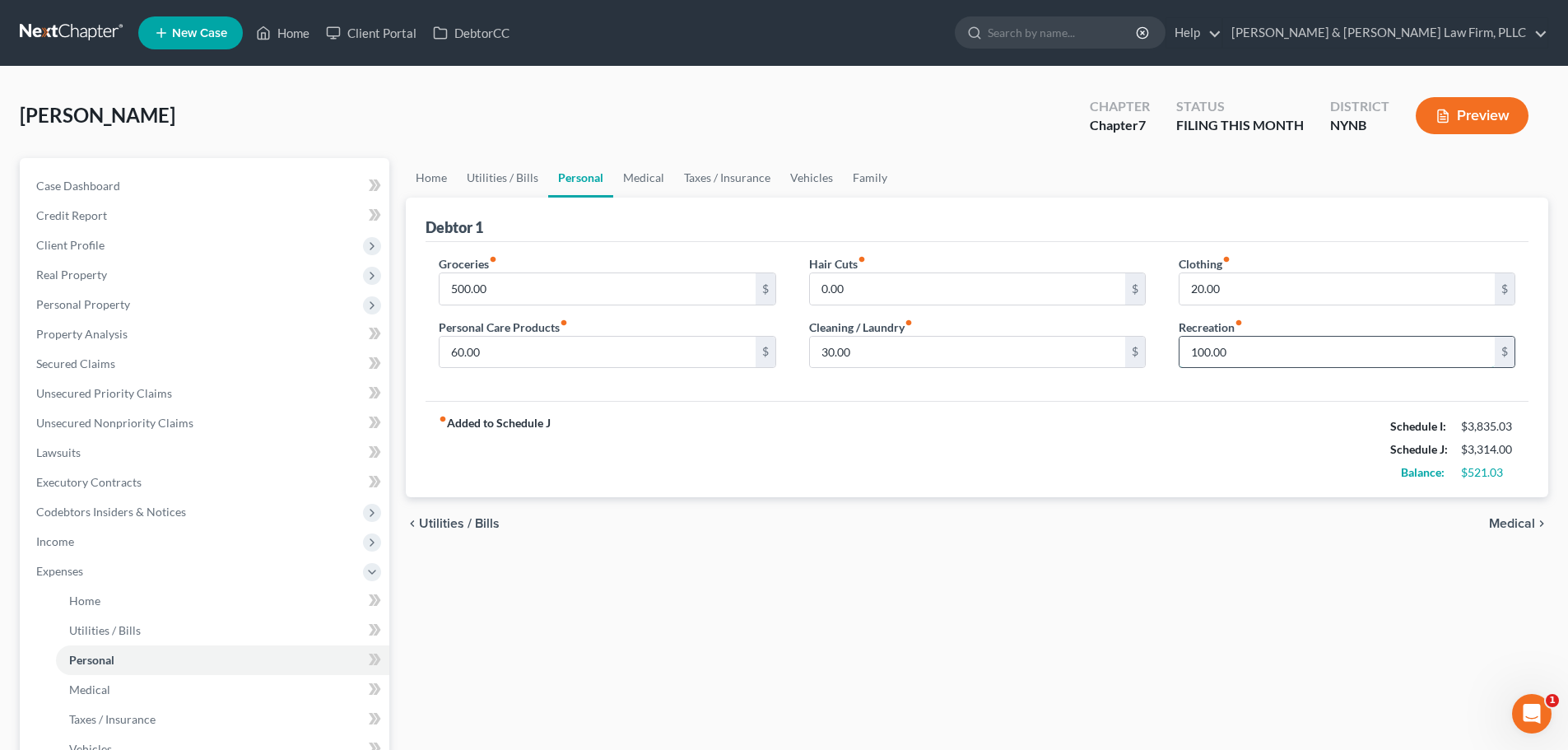
click at [1183, 355] on input "100.00" at bounding box center [1337, 352] width 315 height 31
type input "150.00"
click at [505, 357] on input "60.00" at bounding box center [597, 352] width 315 height 31
type input "125.00"
click at [498, 292] on input "500.00" at bounding box center [597, 288] width 315 height 31
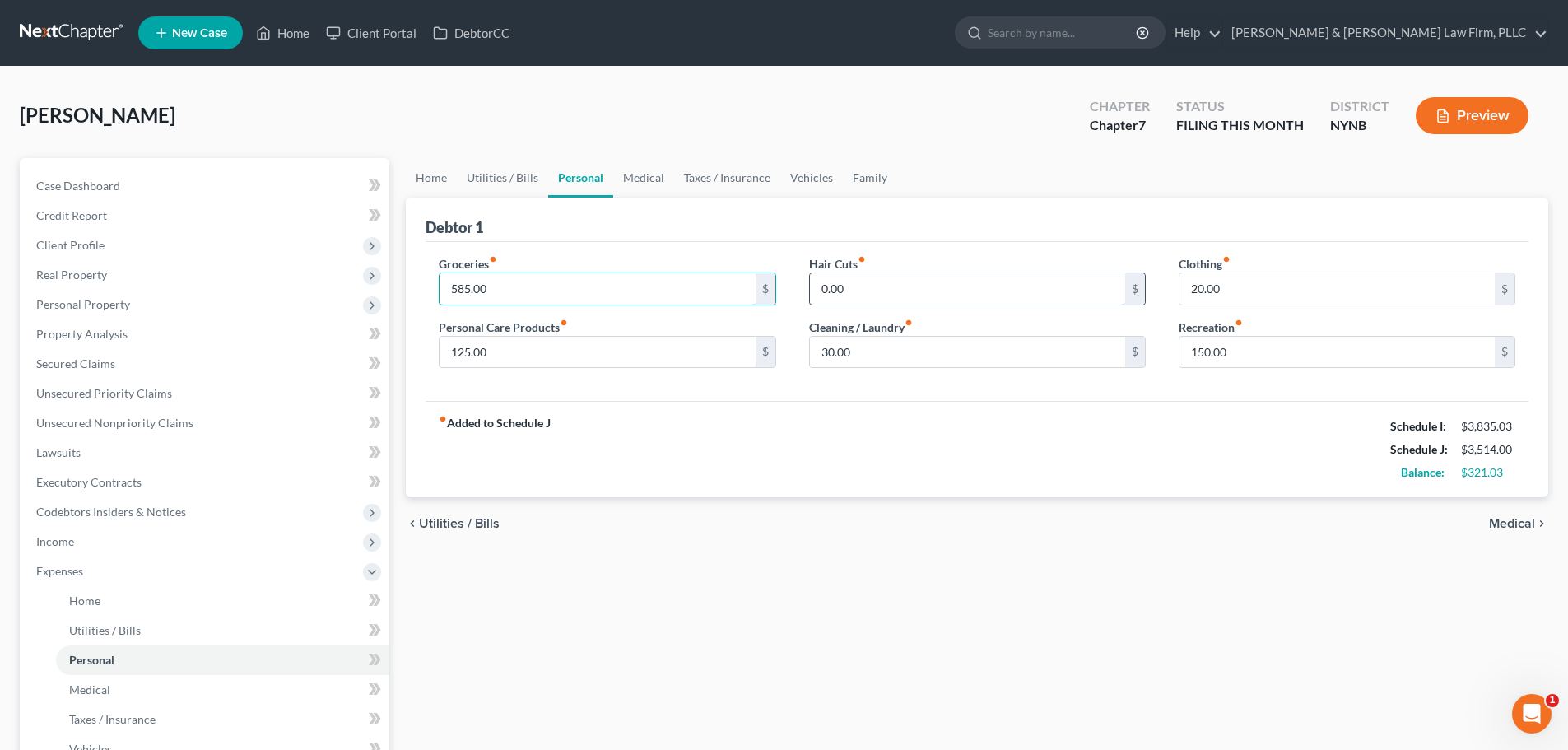
type input "585.00"
click at [934, 298] on input "0.00" at bounding box center [967, 288] width 315 height 31
type input "20.00"
click at [655, 177] on link "Medical" at bounding box center [643, 177] width 61 height 40
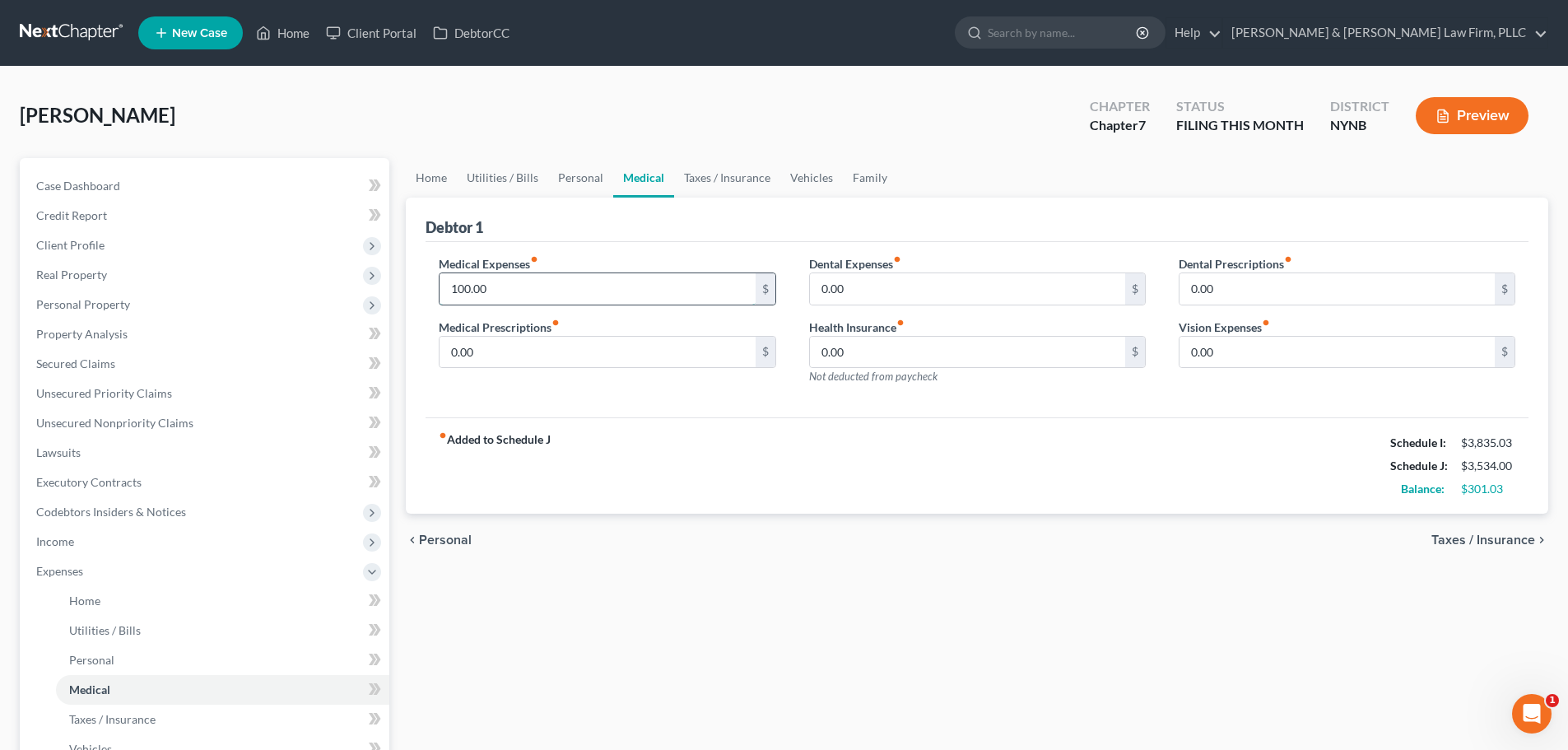
click at [574, 289] on input "100.00" at bounding box center [597, 288] width 315 height 31
type input "150.00"
click at [734, 177] on link "Taxes / Insurance" at bounding box center [727, 177] width 106 height 40
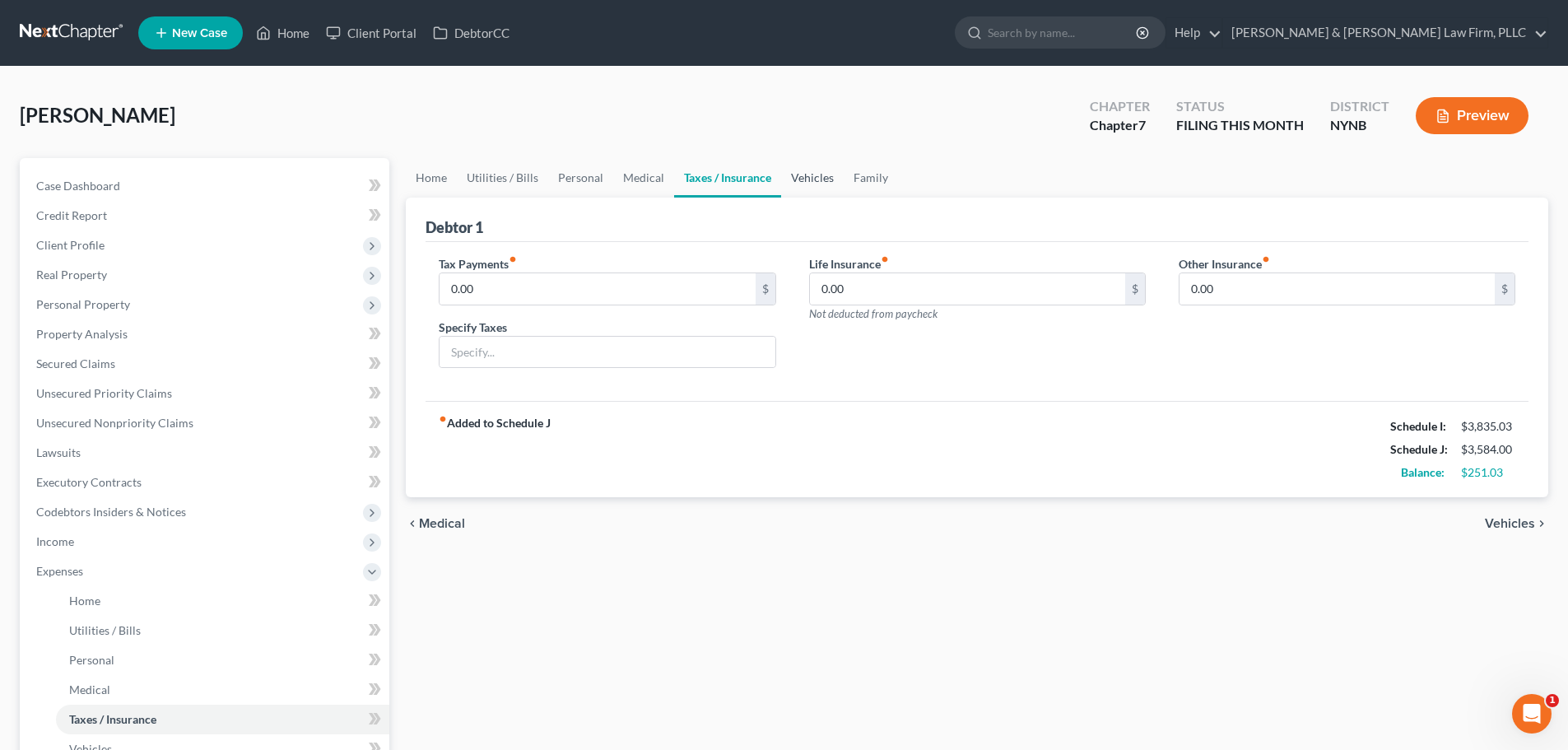
click at [795, 179] on link "Vehicles" at bounding box center [811, 177] width 63 height 40
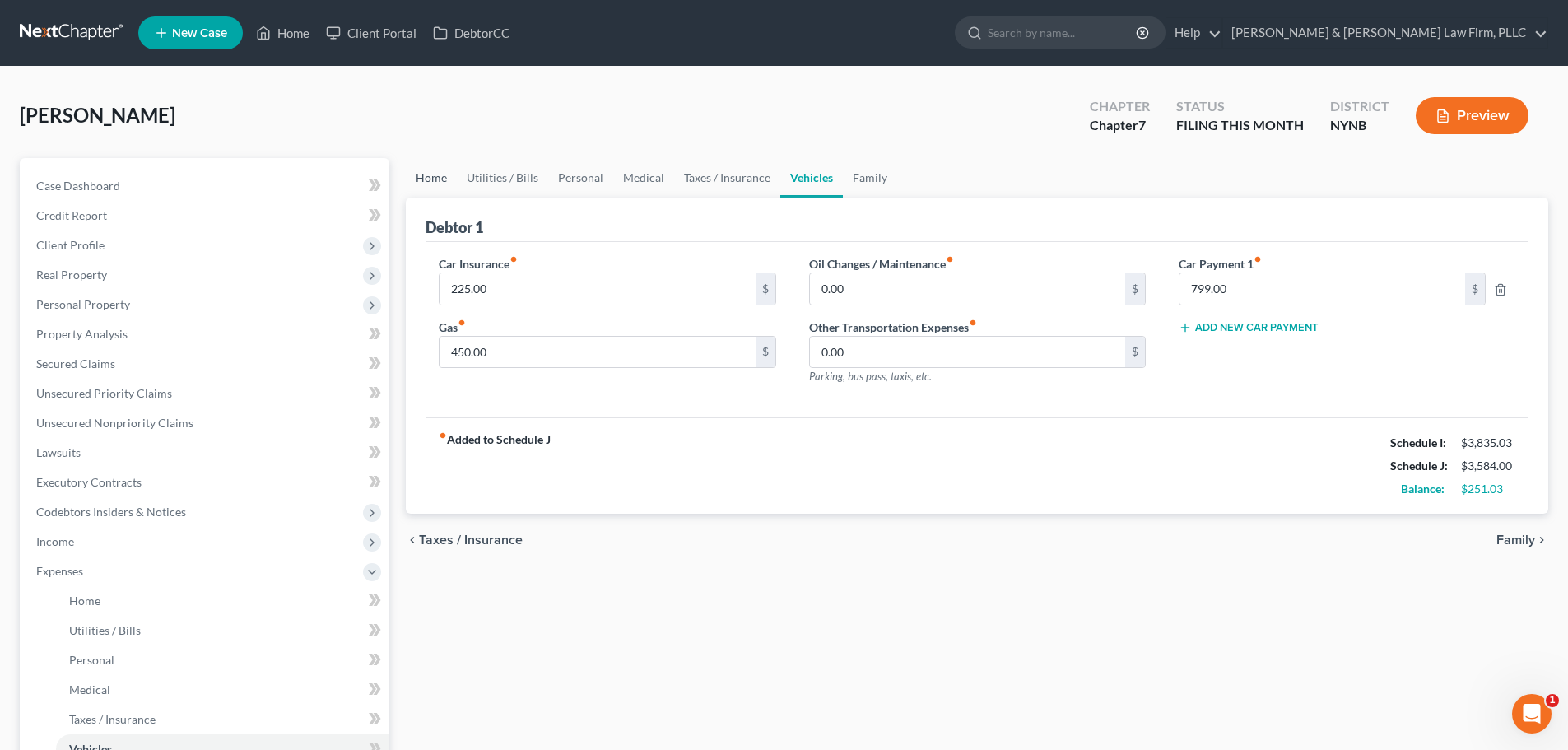
click at [442, 177] on link "Home" at bounding box center [431, 177] width 51 height 40
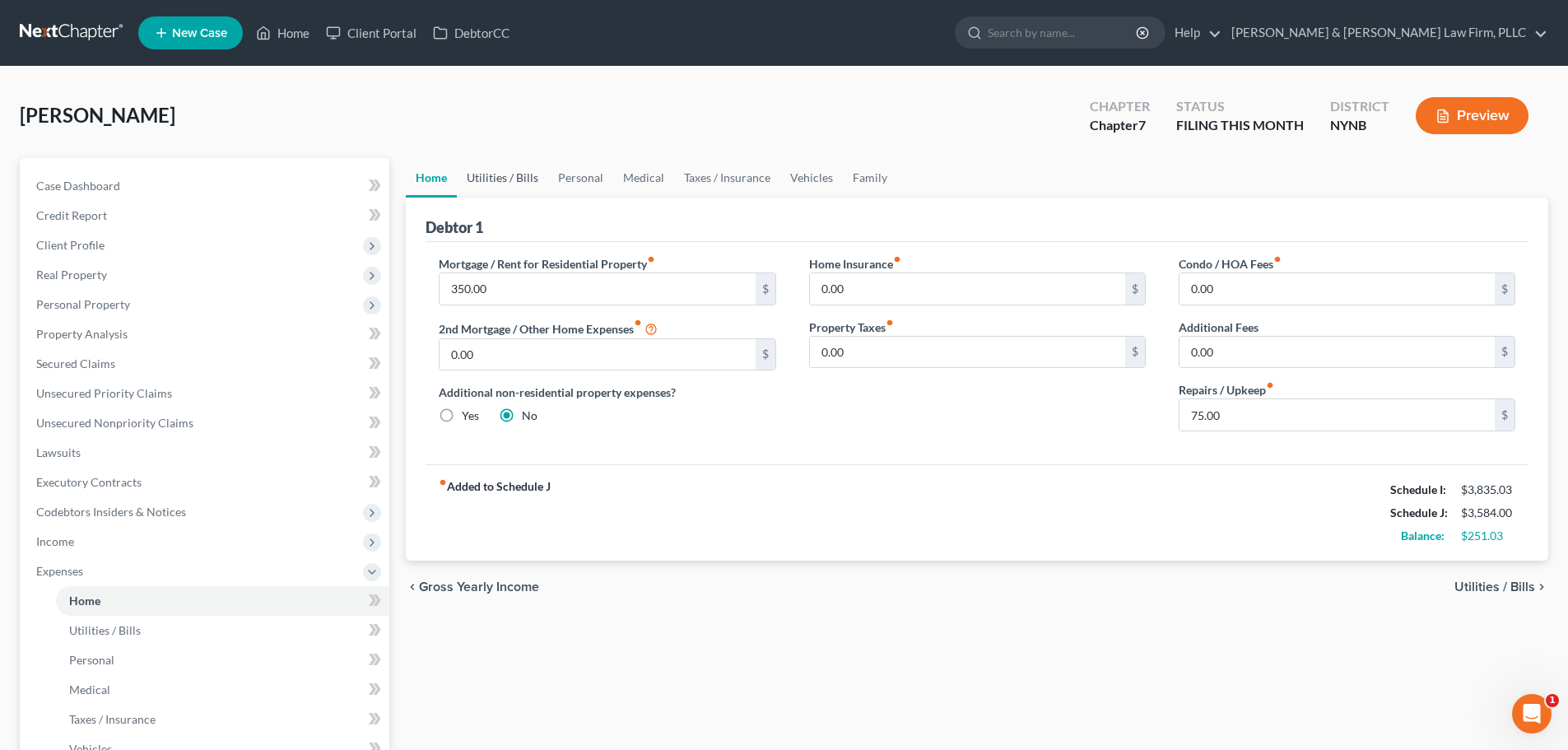
click at [526, 179] on link "Utilities / Bills" at bounding box center [502, 177] width 92 height 40
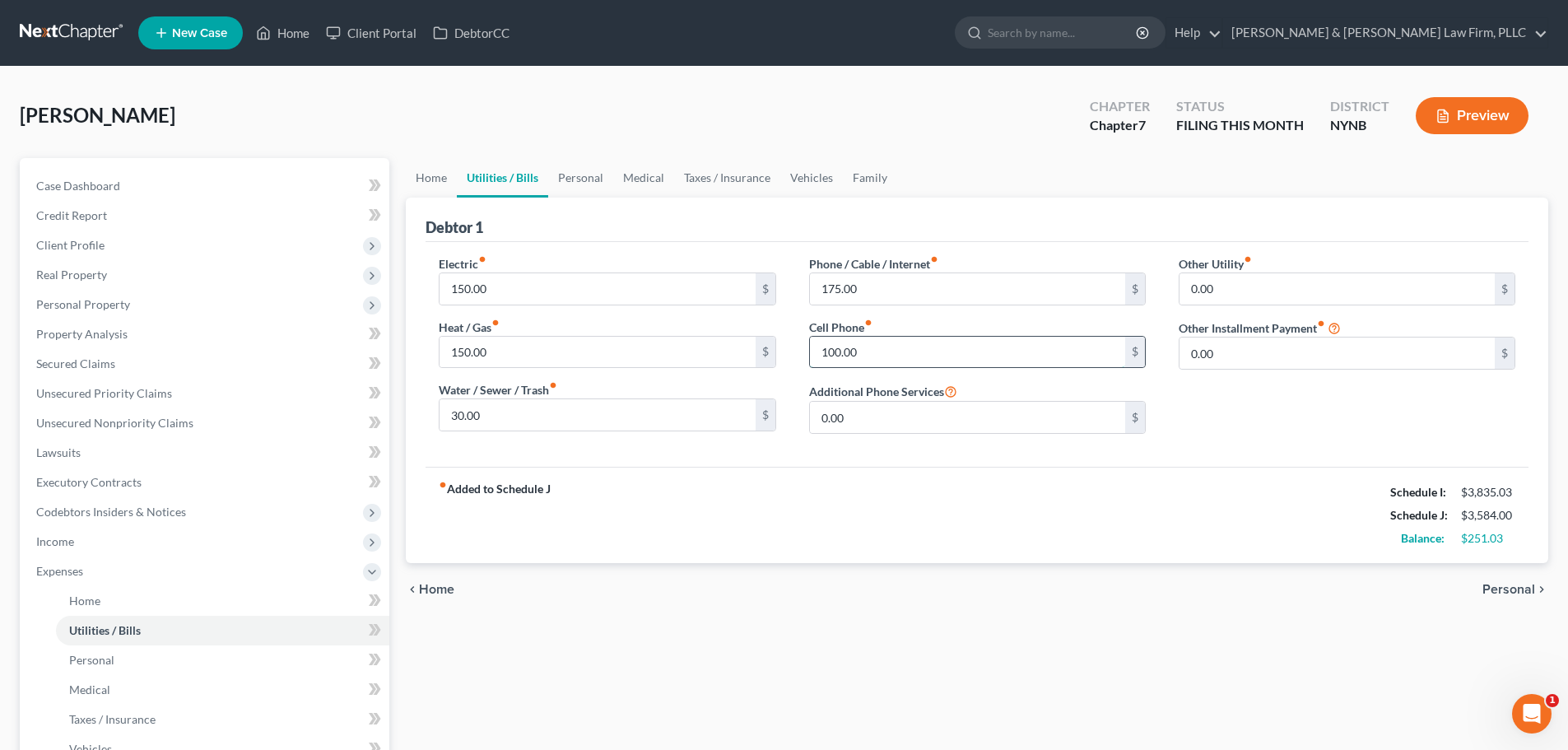
click at [824, 352] on input "100.00" at bounding box center [967, 352] width 315 height 31
type input "125.00"
click at [428, 178] on link "Home" at bounding box center [431, 177] width 51 height 40
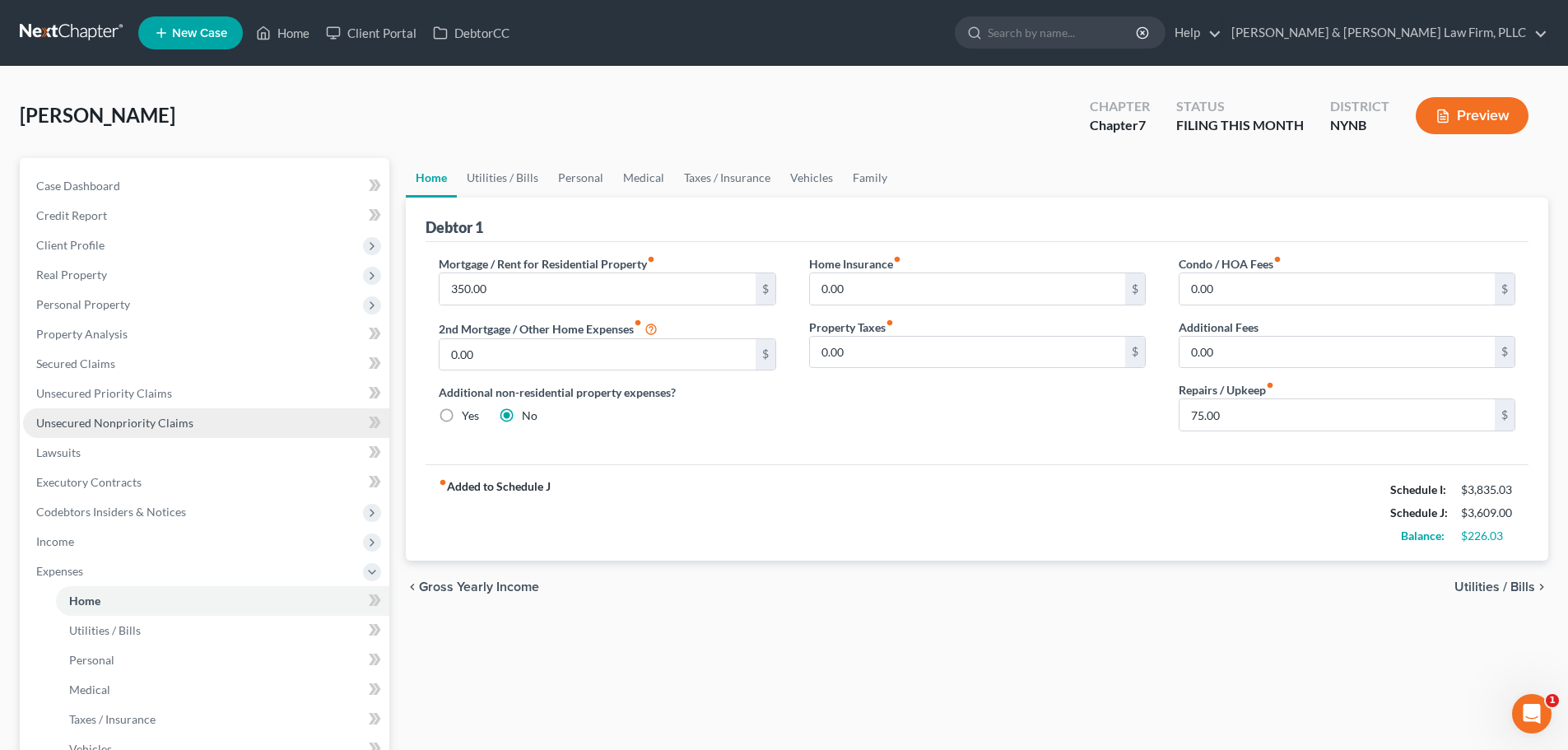
click at [102, 427] on span "Unsecured Nonpriority Claims" at bounding box center [115, 422] width 157 height 14
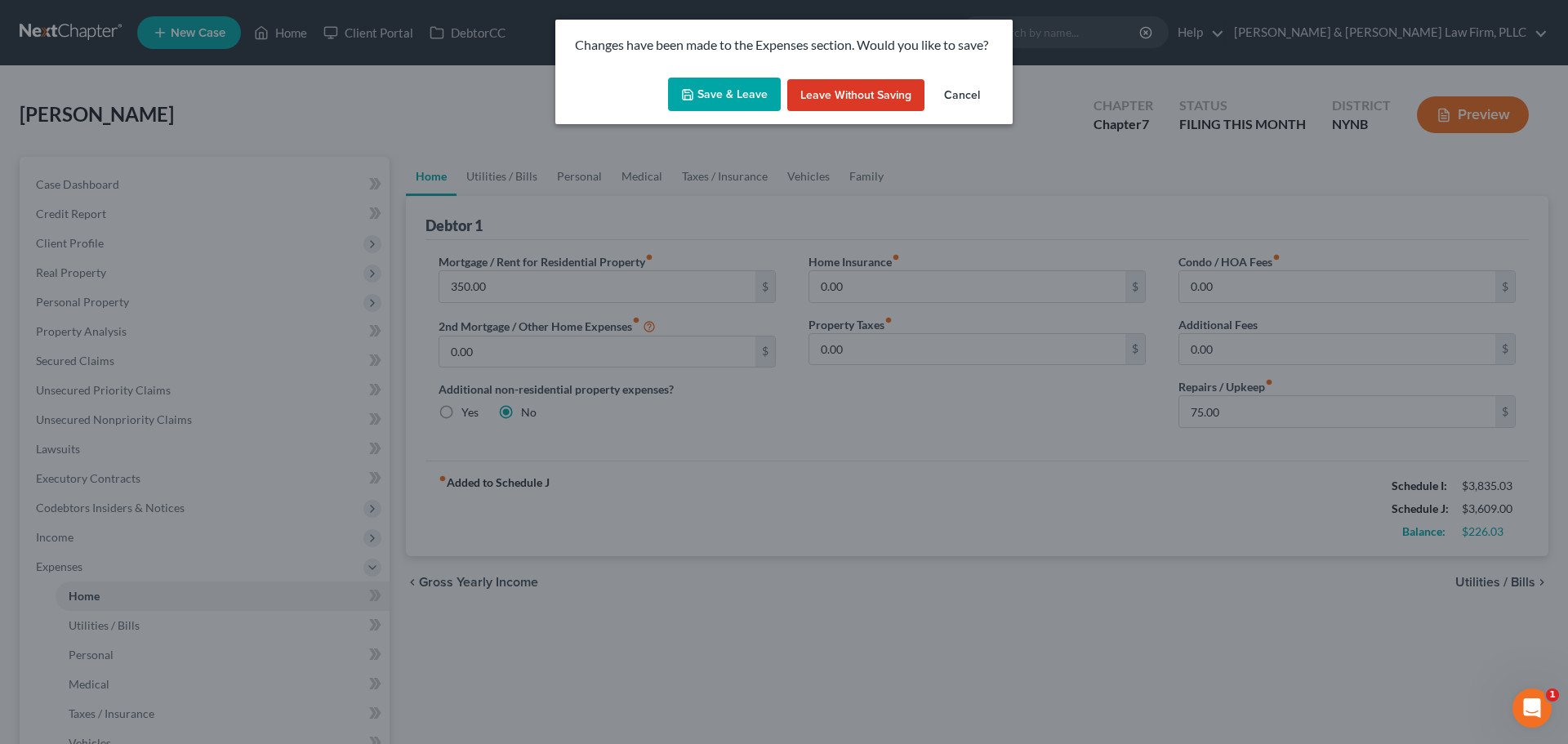
click at [713, 98] on button "Save & Leave" at bounding box center [724, 95] width 113 height 34
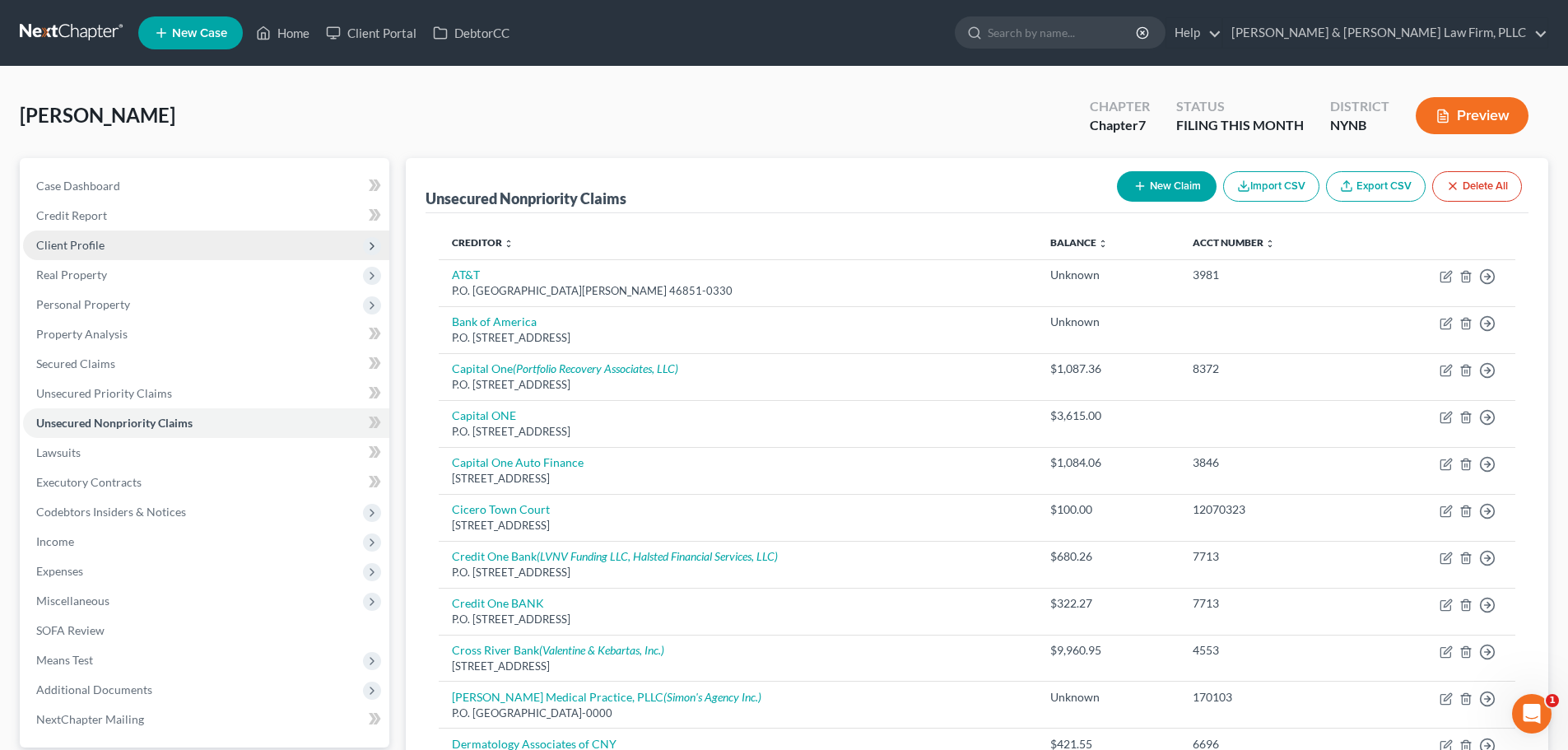
click at [71, 251] on span "Client Profile" at bounding box center [70, 245] width 68 height 14
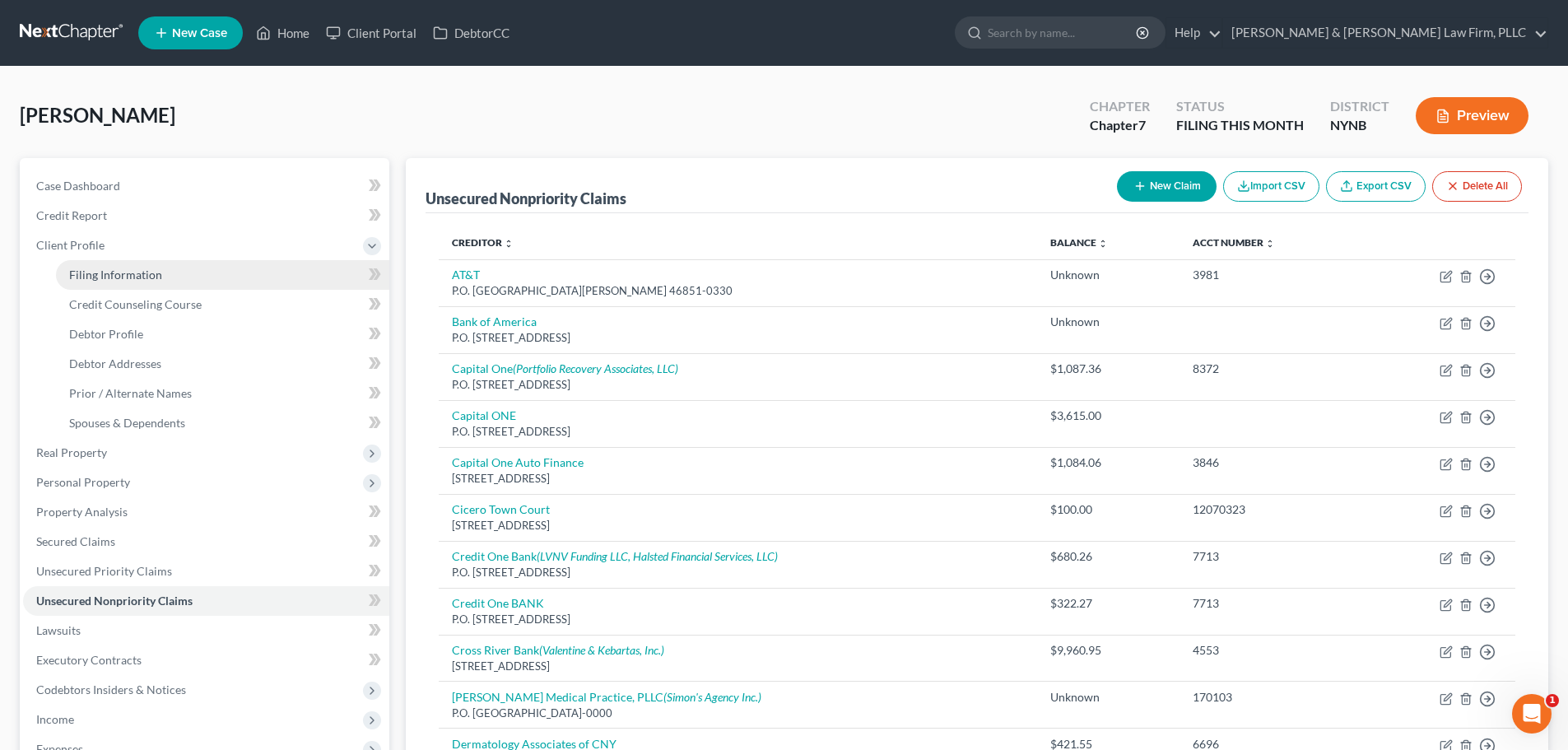
click at [93, 272] on span "Filing Information" at bounding box center [116, 274] width 93 height 14
select select "1"
select select "0"
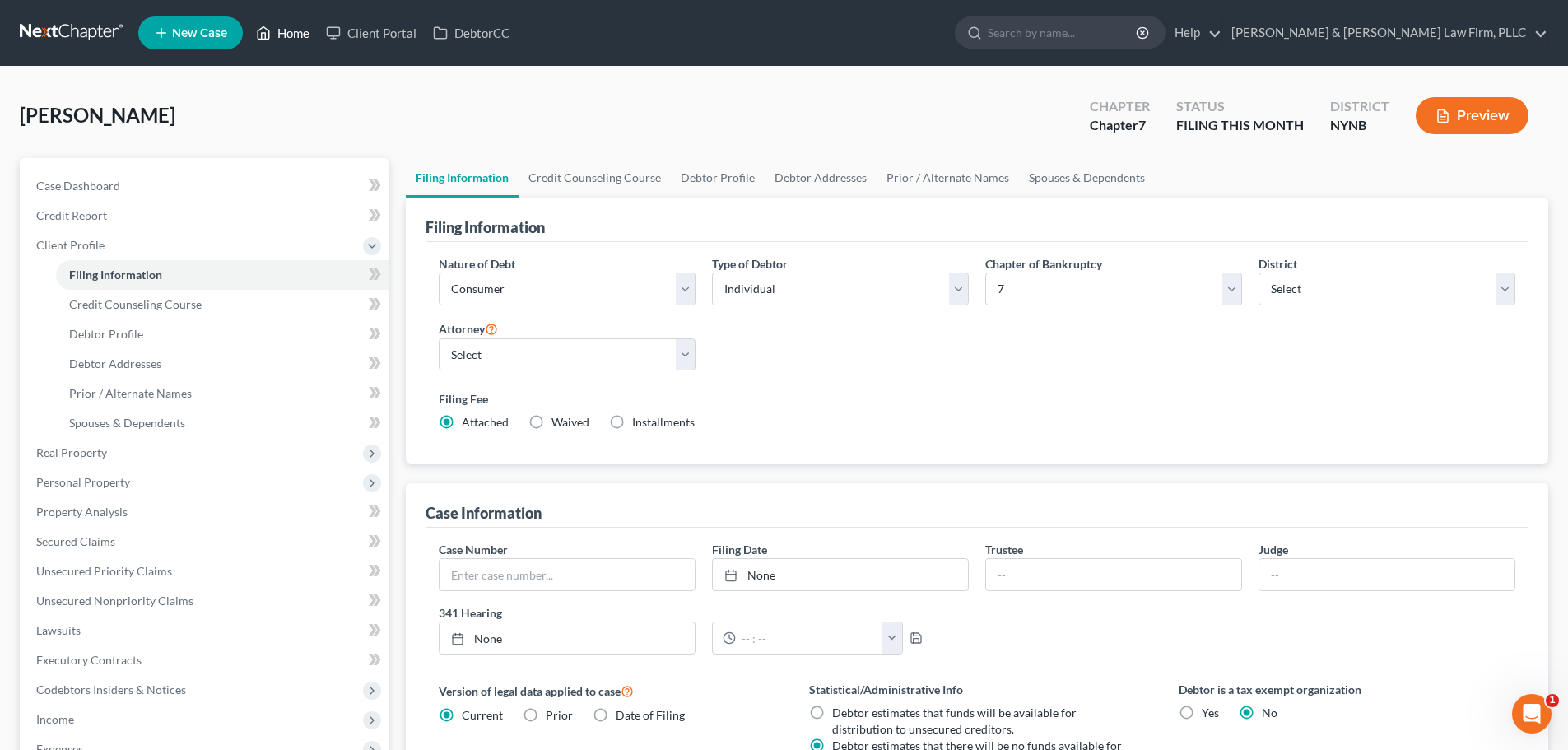
click at [284, 34] on link "Home" at bounding box center [282, 33] width 70 height 30
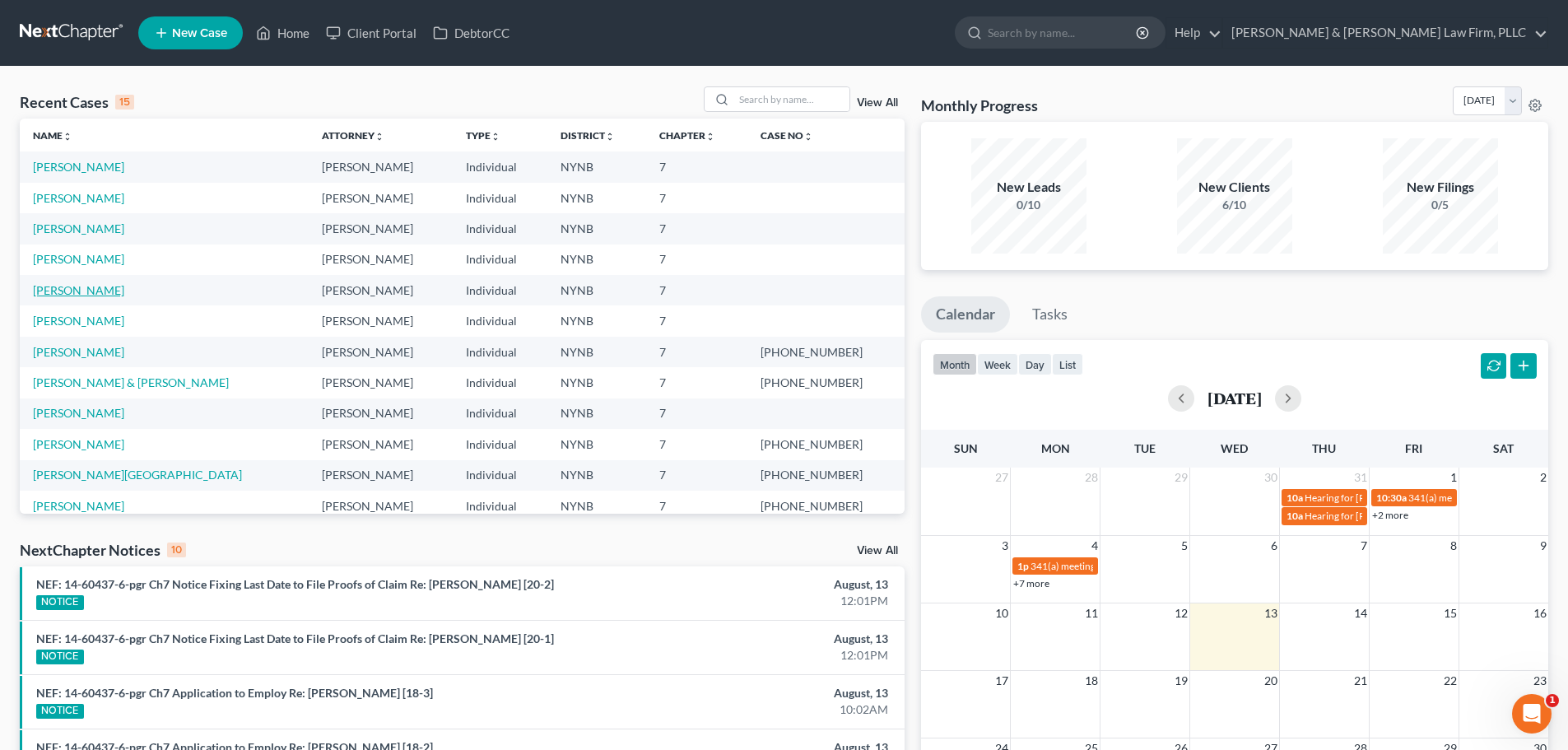
click at [76, 291] on link "[PERSON_NAME]" at bounding box center [78, 290] width 92 height 14
select select "4"
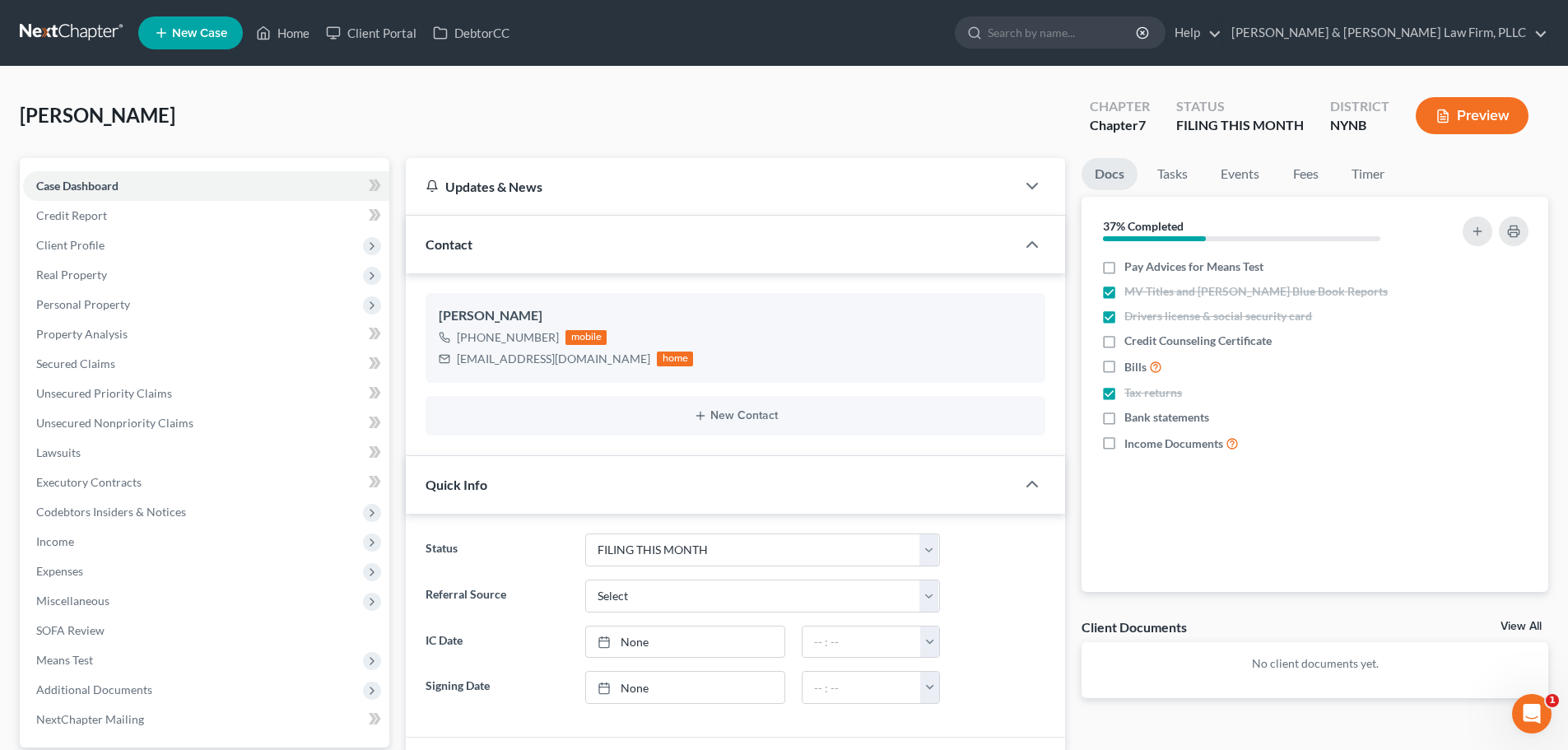
scroll to position [3128, 0]
click at [60, 546] on span "Income" at bounding box center [55, 541] width 38 height 14
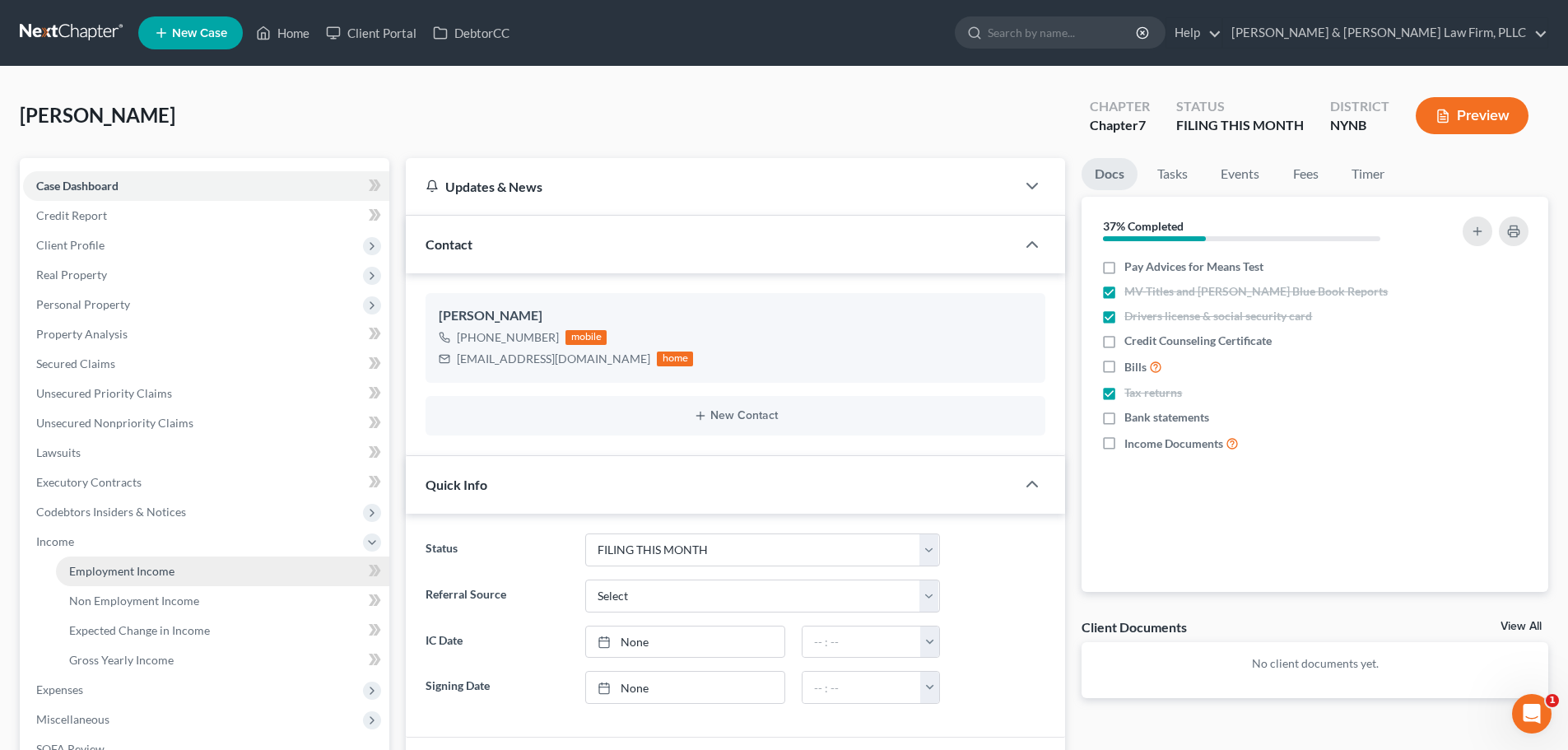
click at [144, 576] on span "Employment Income" at bounding box center [121, 571] width 105 height 14
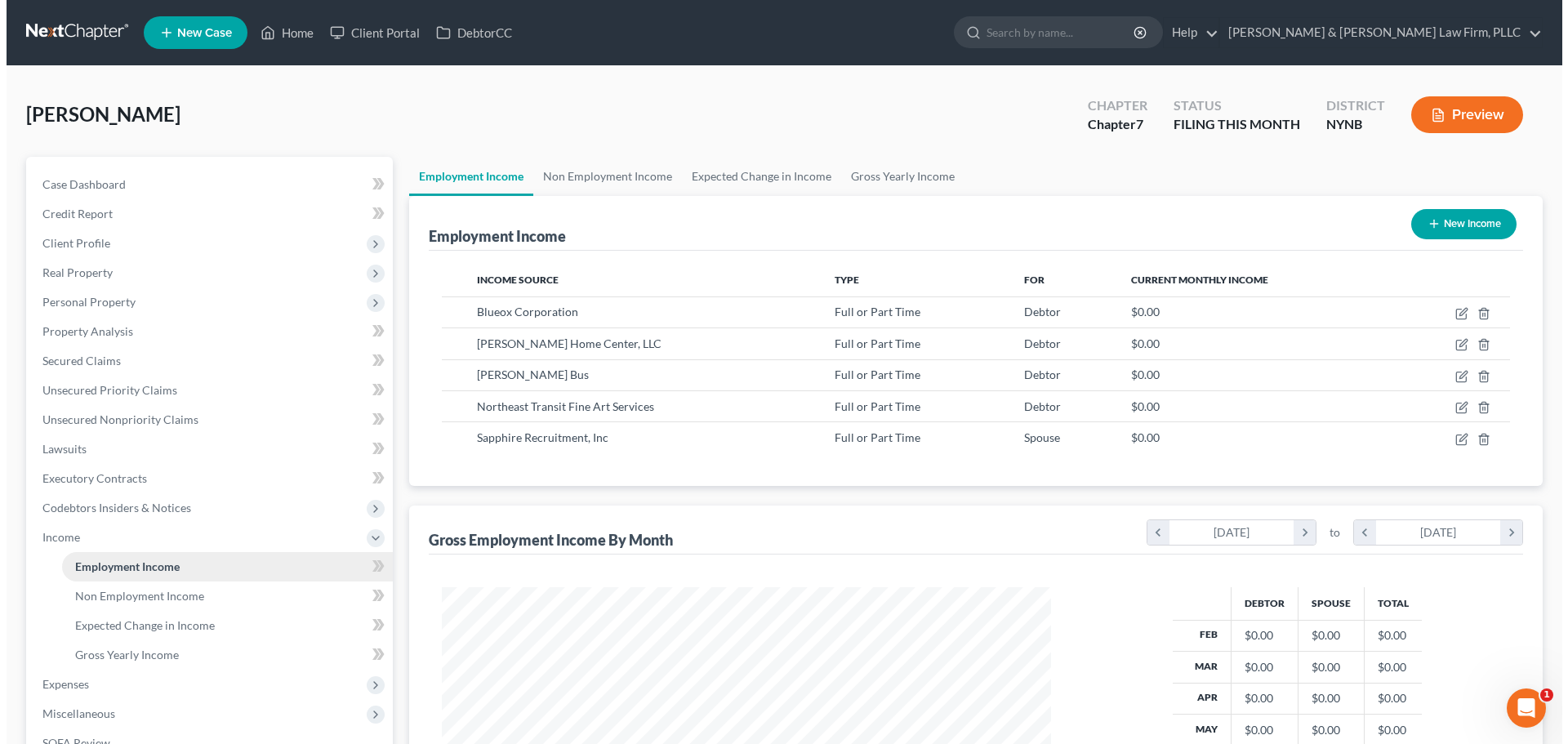
scroll to position [304, 642]
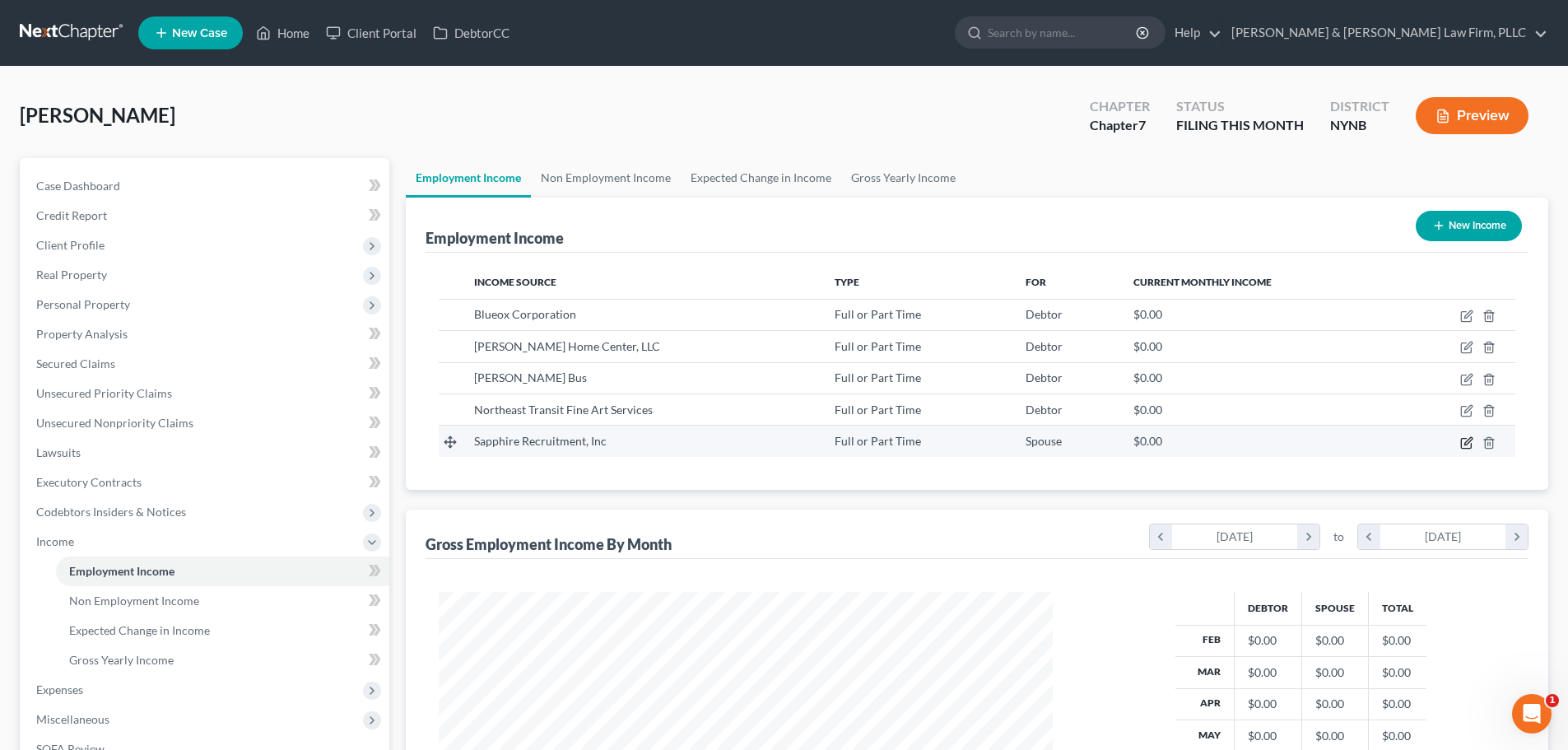
click at [1464, 442] on icon "button" at bounding box center [1467, 443] width 13 height 13
select select "0"
select select "35"
select select "3"
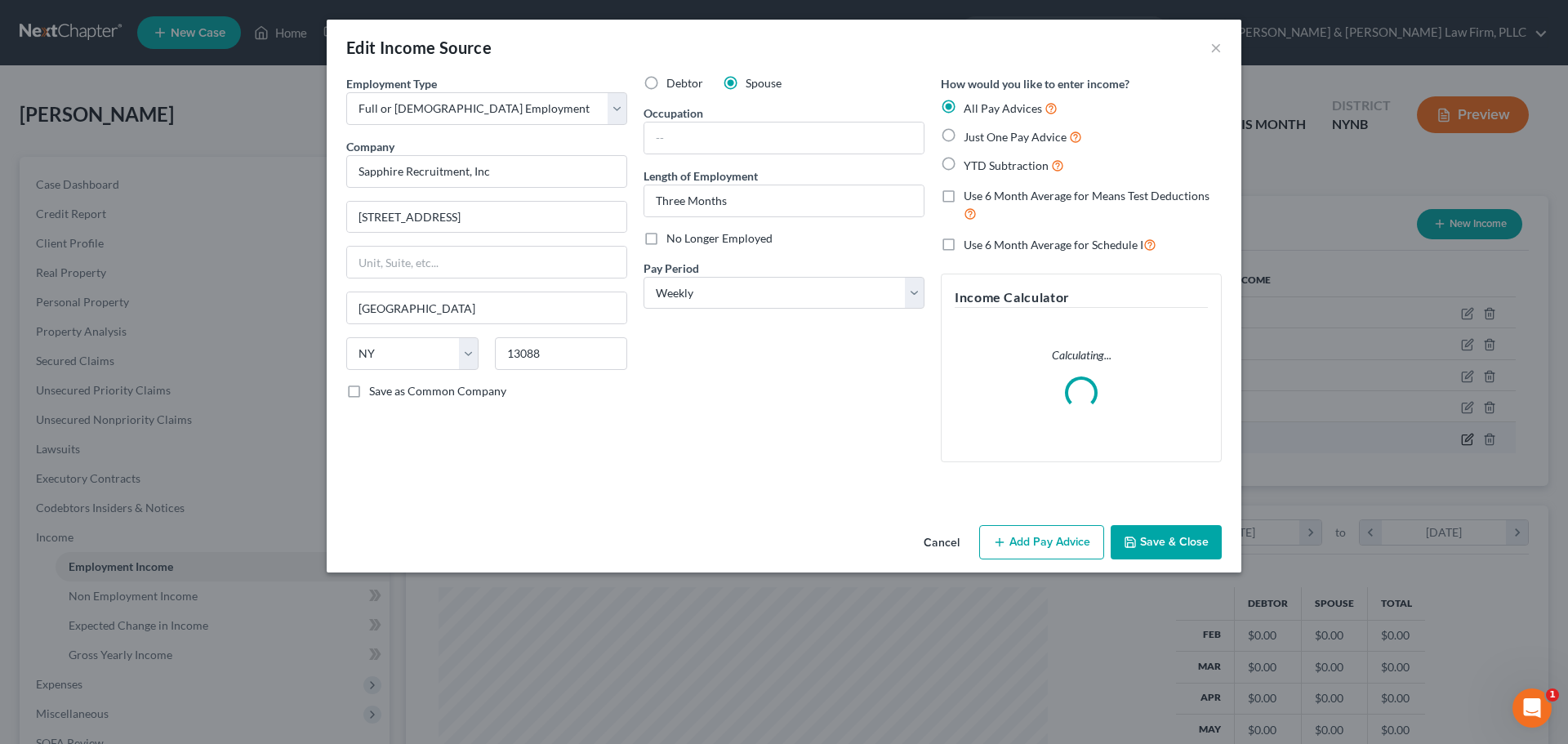
scroll to position [307, 648]
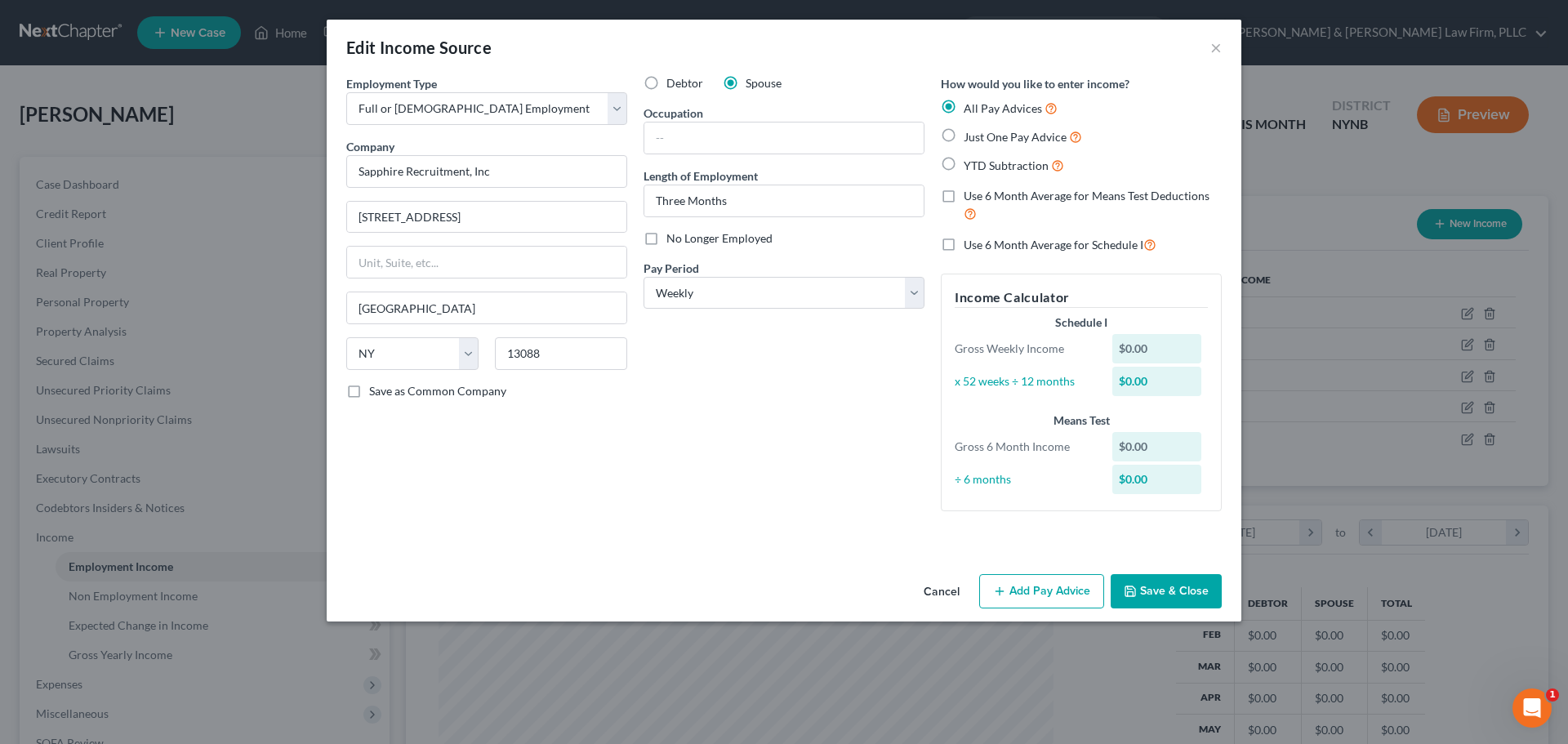
click at [963, 164] on label "YTD Subtraction" at bounding box center [1013, 165] width 100 height 19
click at [970, 164] on input "YTD Subtraction" at bounding box center [975, 161] width 11 height 11
radio input "true"
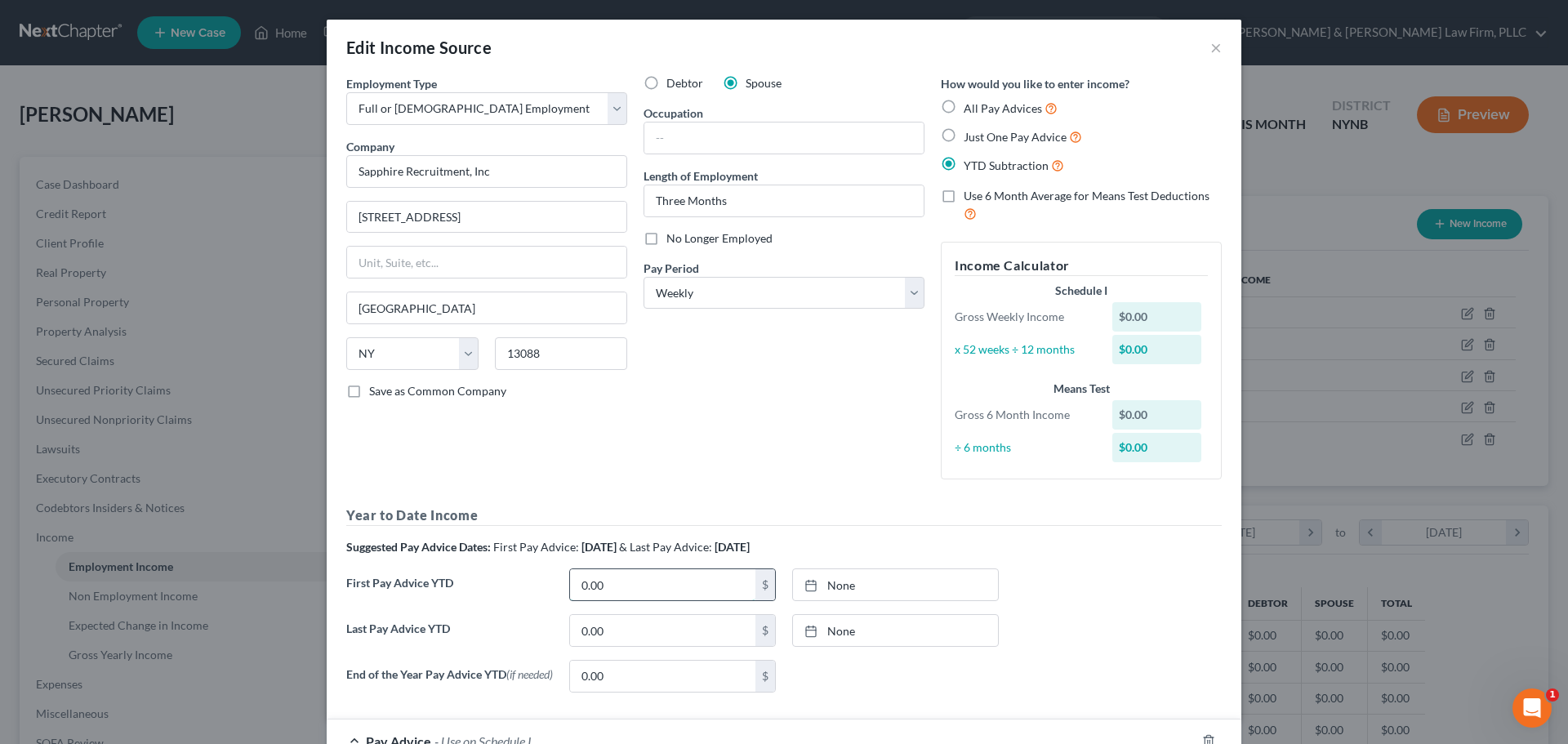
click at [627, 591] on input "0.00" at bounding box center [663, 584] width 186 height 31
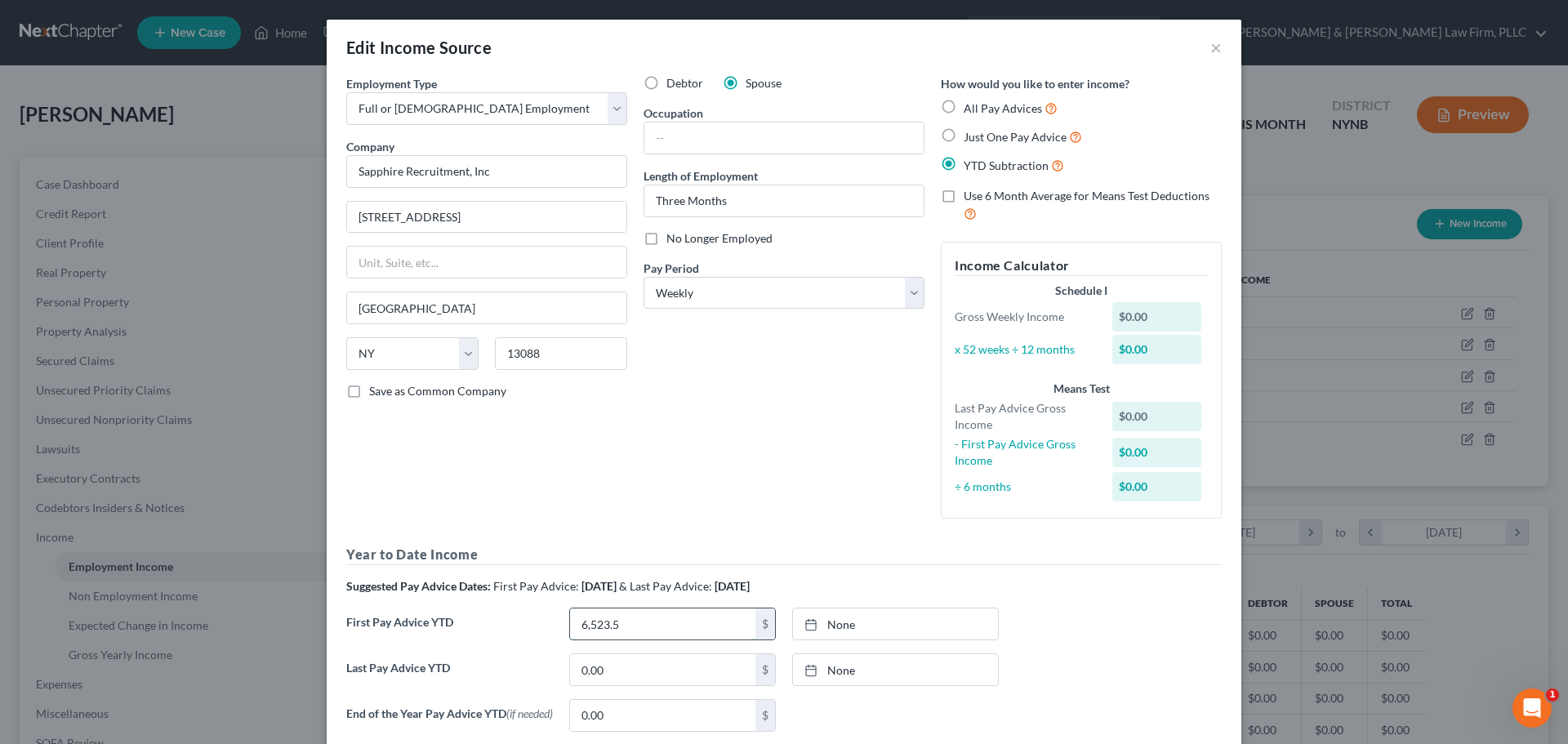
type input "6,523.54"
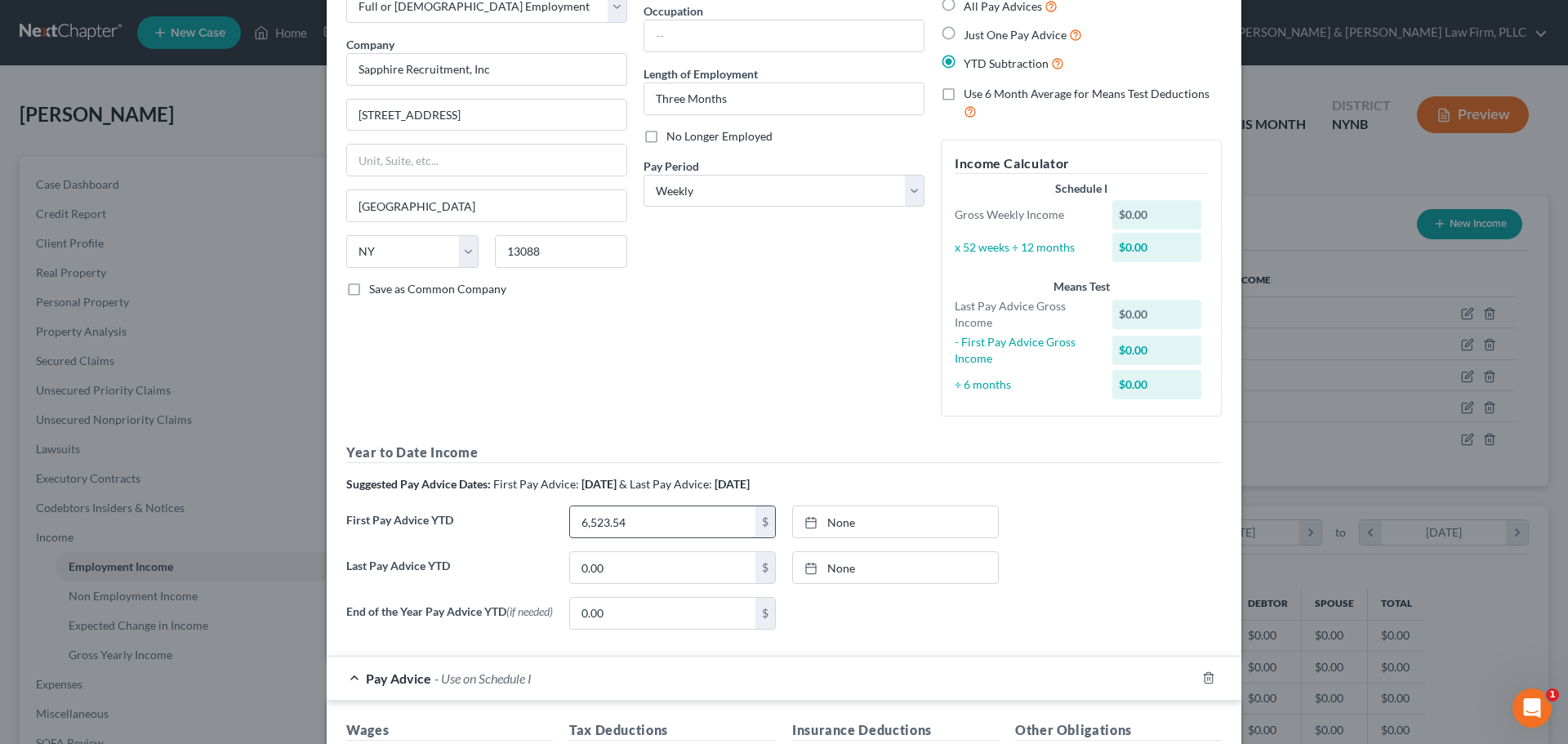
scroll to position [164, 0]
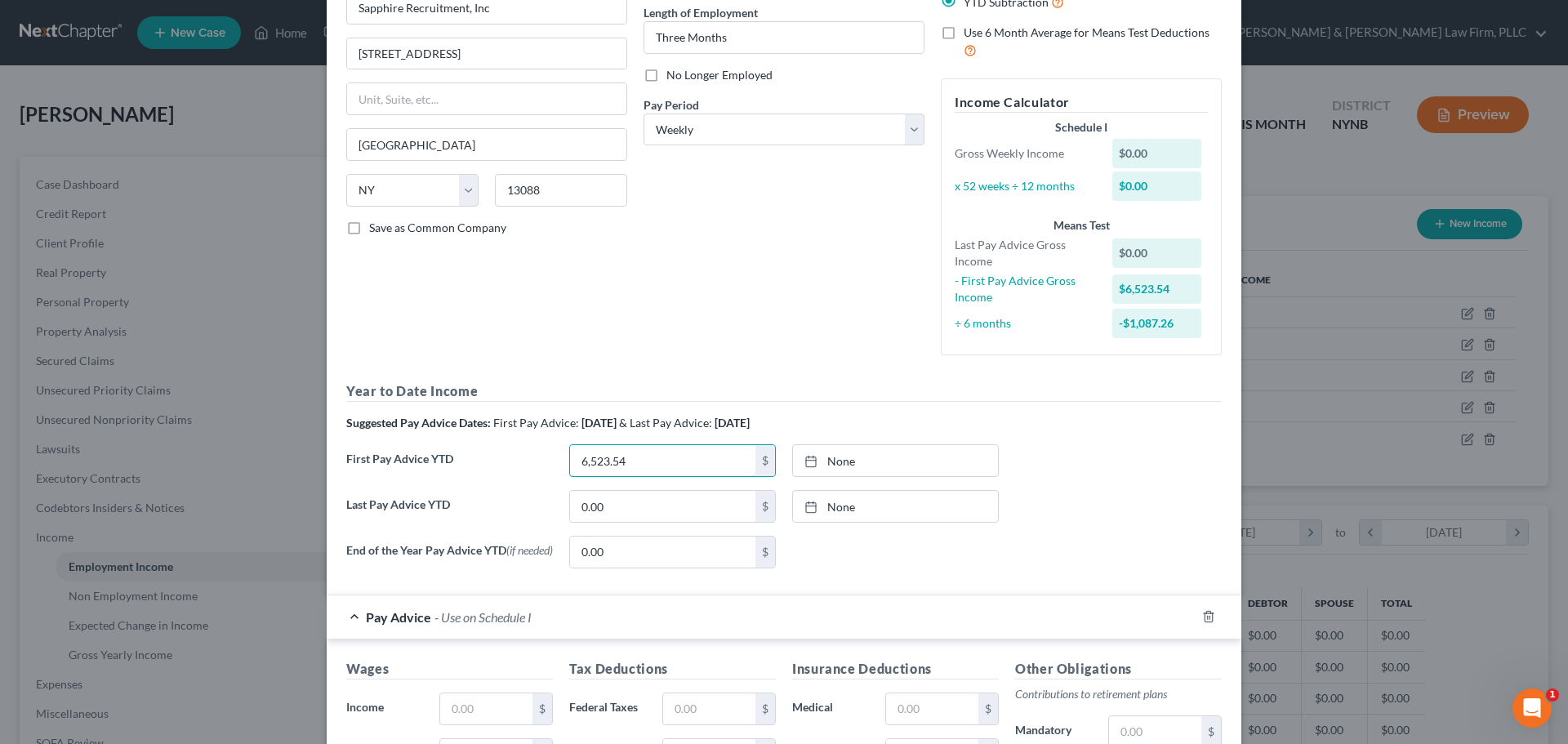
drag, startPoint x: 640, startPoint y: 463, endPoint x: 562, endPoint y: 461, distance: 78.0
click at [562, 461] on div "6,523.54 $" at bounding box center [673, 460] width 223 height 33
click at [595, 511] on input "0.00" at bounding box center [663, 506] width 186 height 31
paste input "6,523.54"
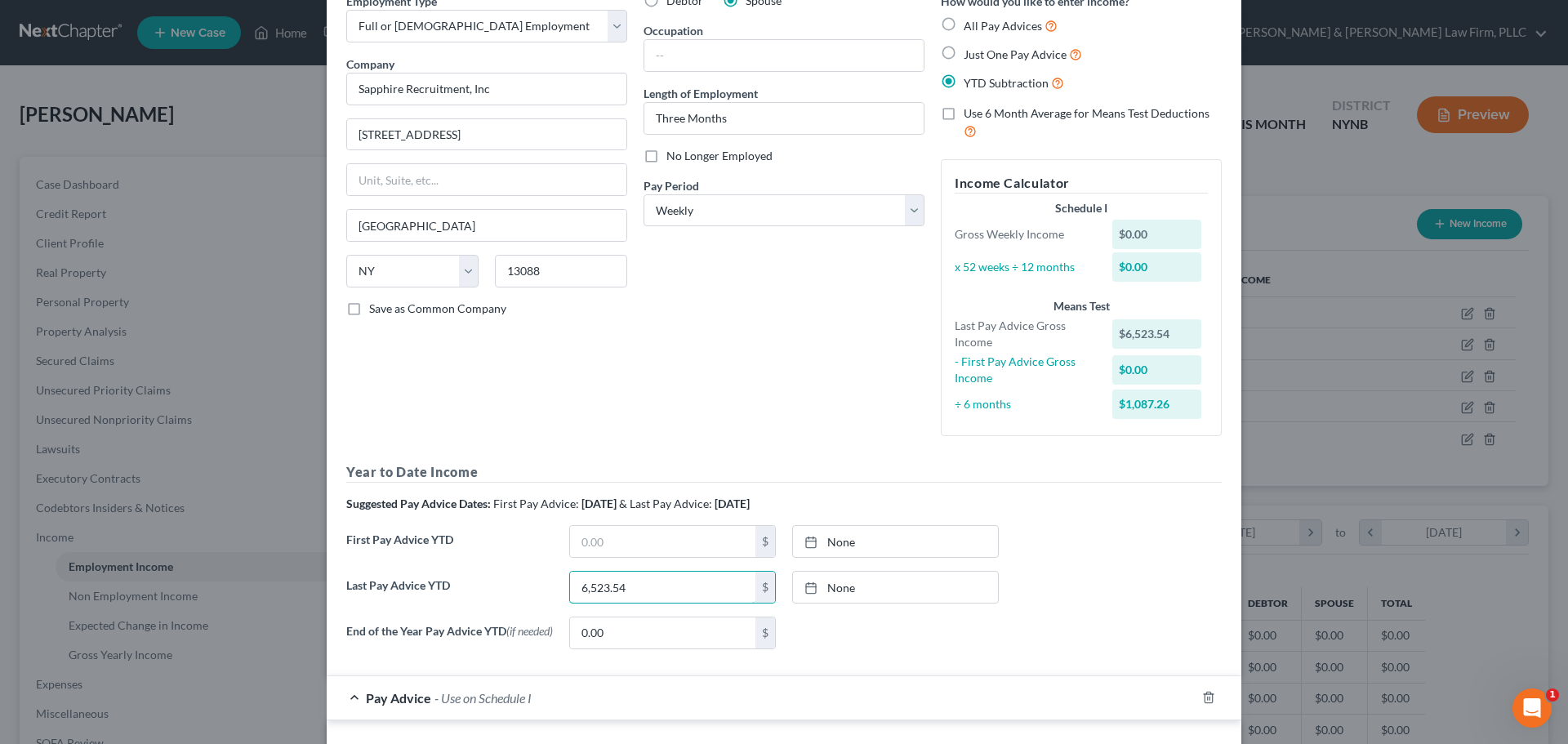
scroll to position [81, 0]
type input "6,523.54"
click at [963, 115] on label "Use 6 Month Average for Means Test Deductions" at bounding box center [1093, 123] width 258 height 35
click at [970, 115] on input "Use 6 Month Average for Means Test Deductions" at bounding box center [975, 111] width 11 height 11
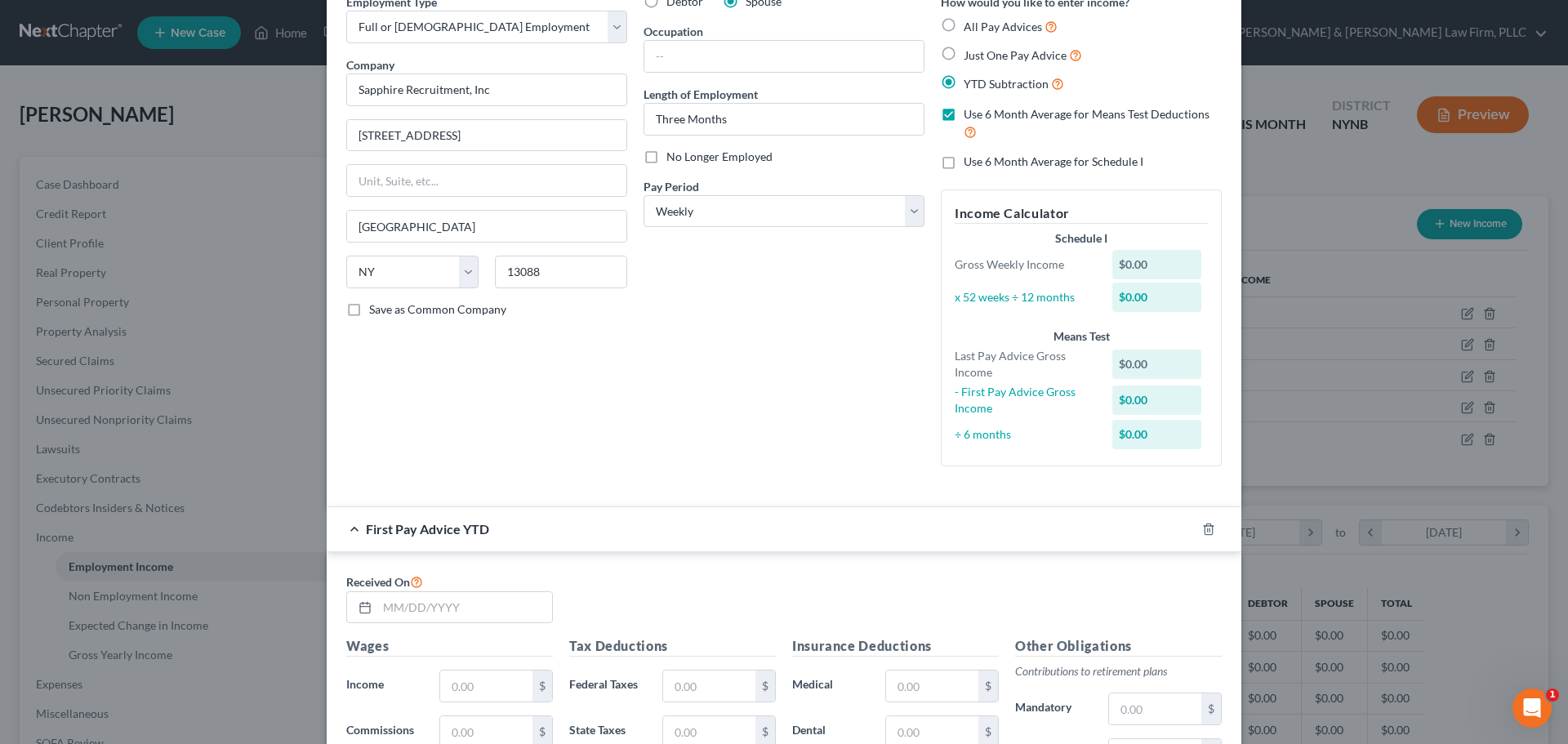
click at [963, 115] on label "Use 6 Month Average for Means Test Deductions" at bounding box center [1093, 123] width 258 height 35
click at [970, 115] on input "Use 6 Month Average for Means Test Deductions" at bounding box center [975, 111] width 11 height 11
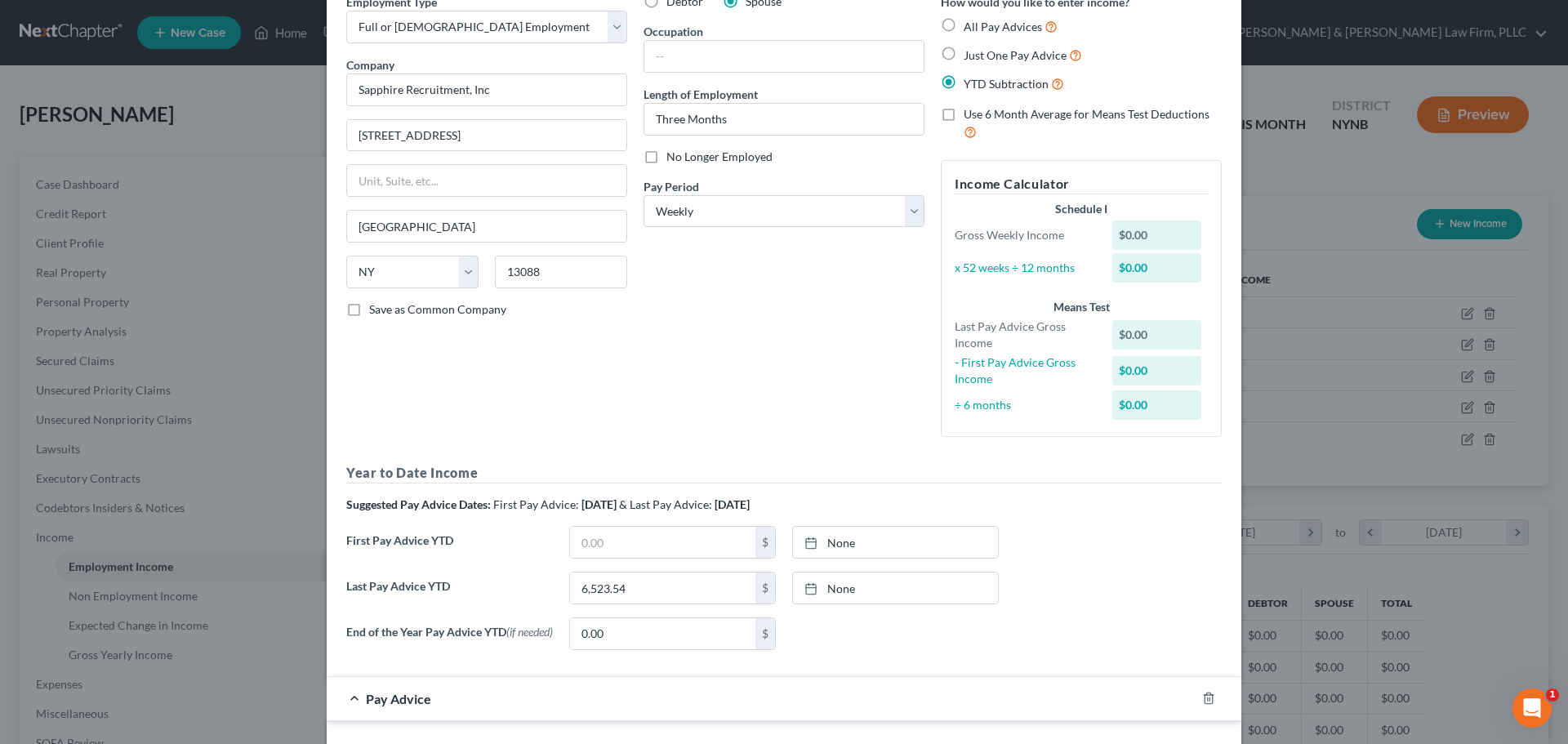
click at [963, 115] on label "Use 6 Month Average for Means Test Deductions" at bounding box center [1093, 123] width 258 height 35
click at [970, 115] on input "Use 6 Month Average for Means Test Deductions" at bounding box center [975, 111] width 11 height 11
checkbox input "true"
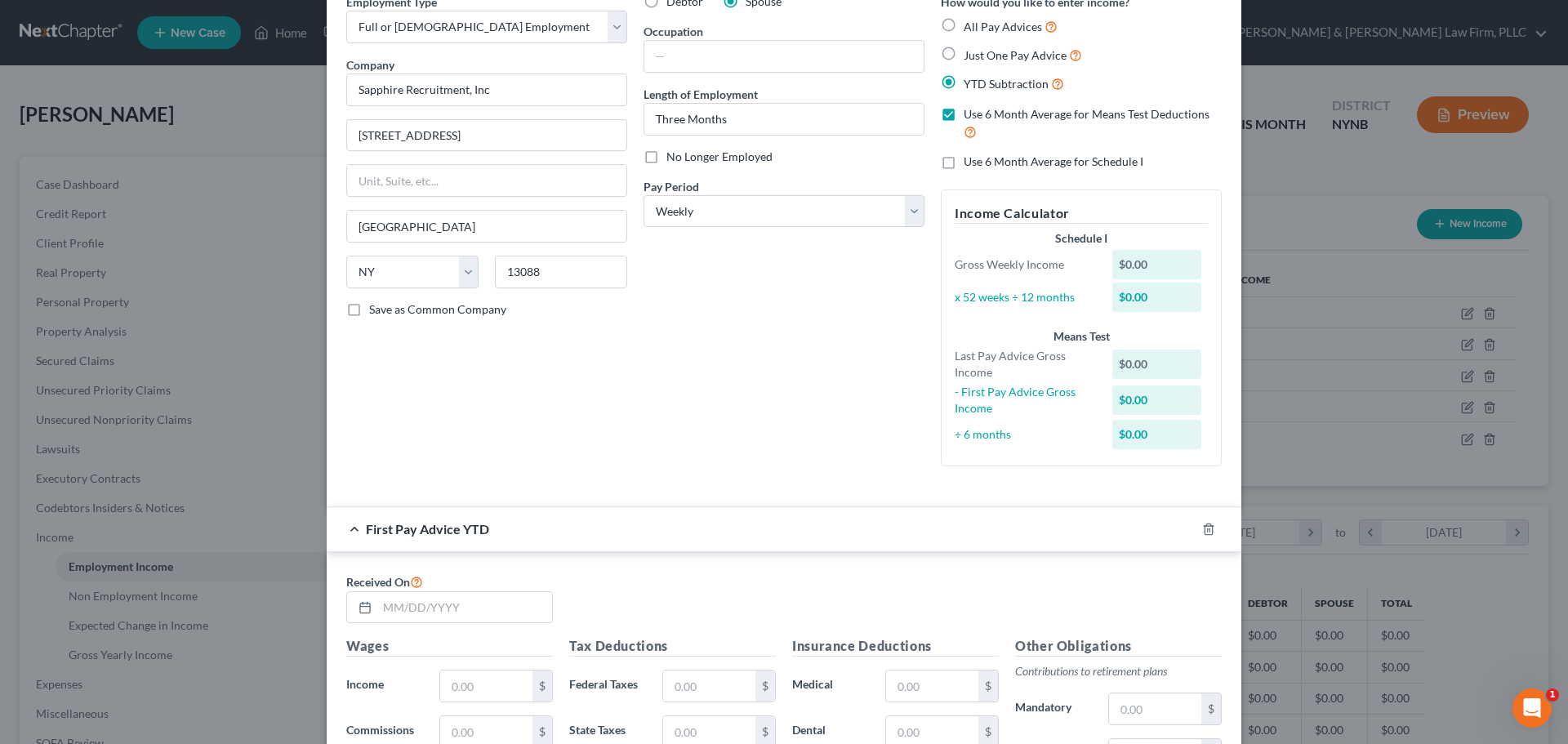
click at [963, 160] on label "Use 6 Month Average for Schedule I" at bounding box center [1053, 162] width 180 height 16
click at [970, 160] on input "Use 6 Month Average for Schedule I" at bounding box center [975, 159] width 11 height 11
checkbox input "true"
click at [963, 53] on label "Just One Pay Advice" at bounding box center [1023, 55] width 119 height 19
click at [970, 53] on input "Just One Pay Advice" at bounding box center [975, 51] width 11 height 11
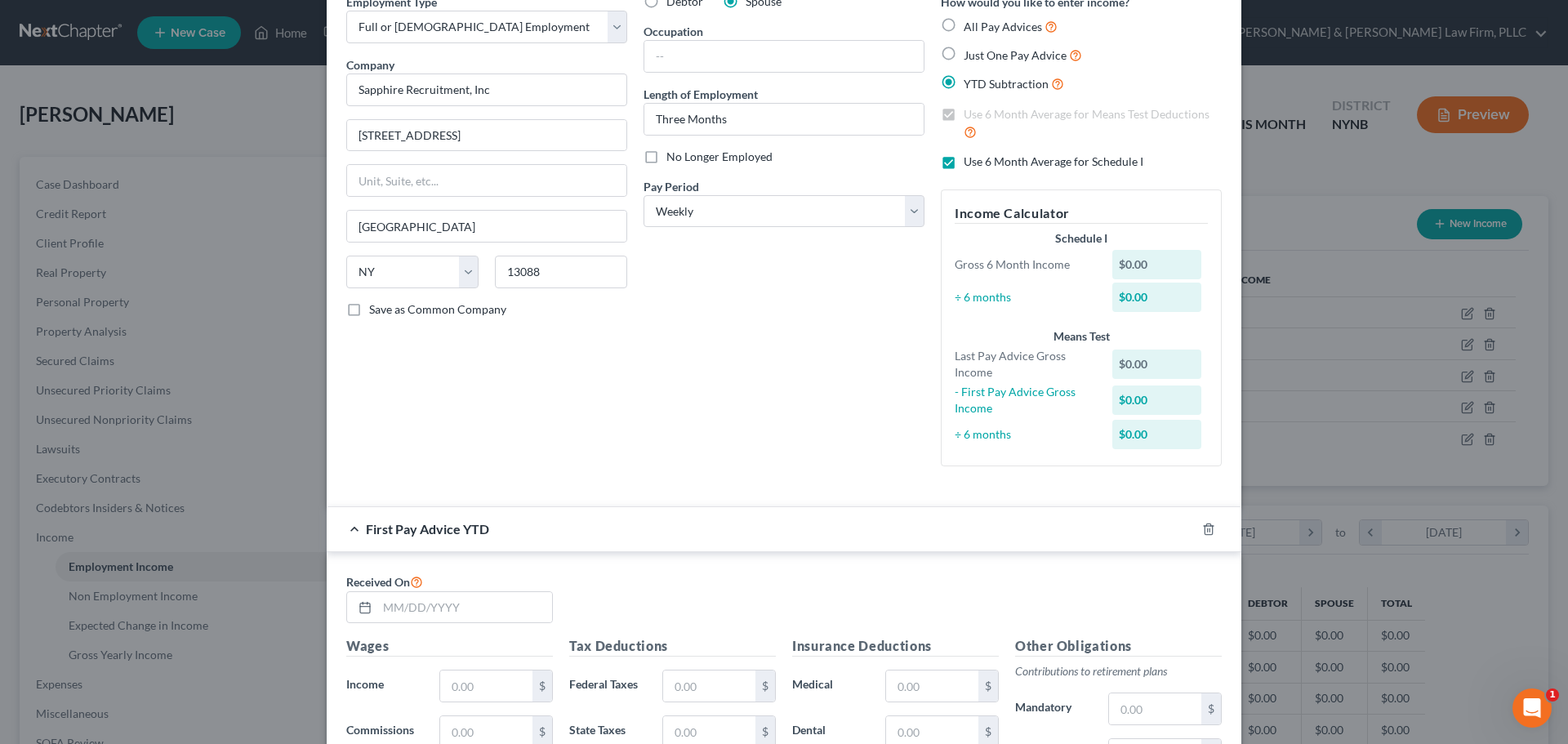
radio input "true"
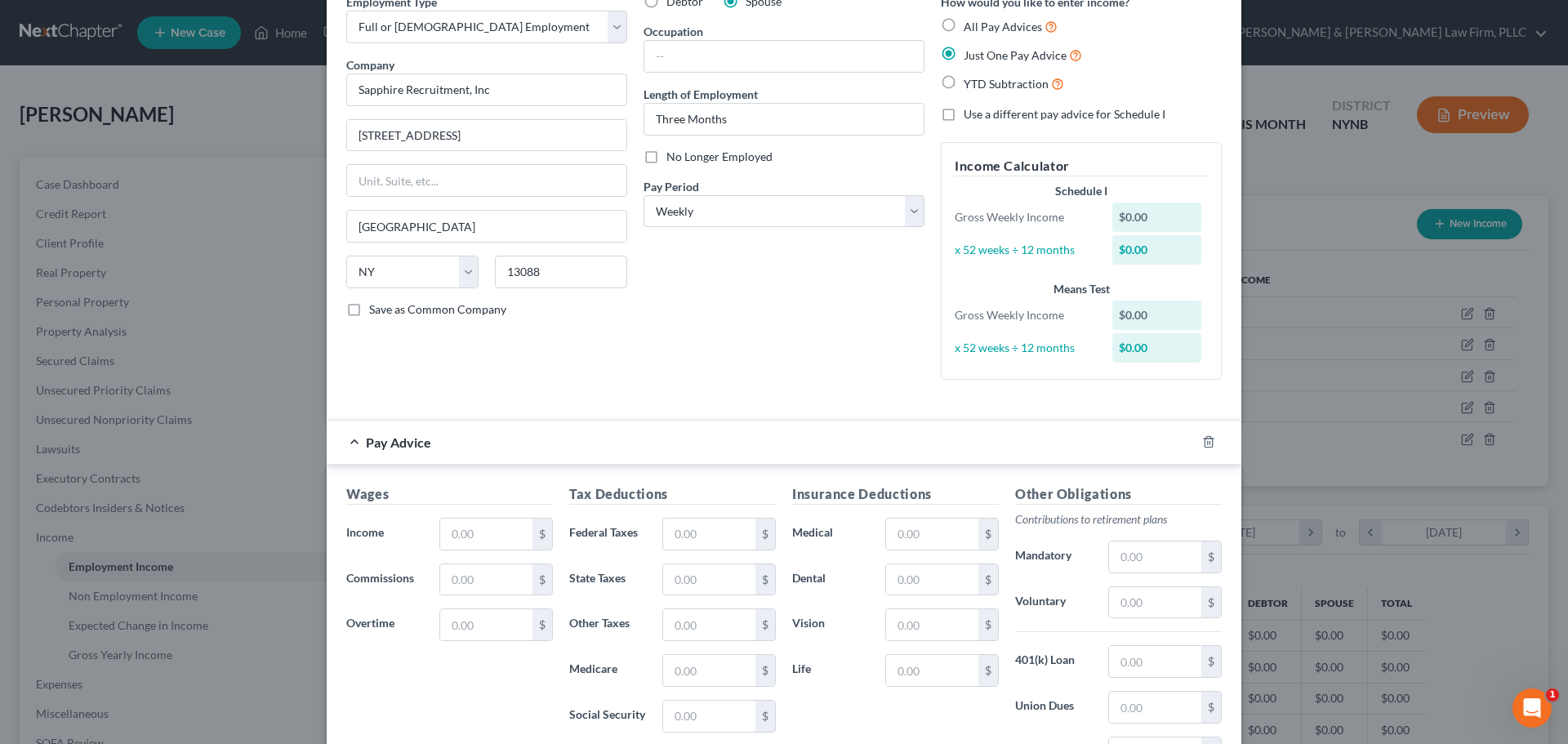
click at [963, 81] on label "YTD Subtraction" at bounding box center [1013, 84] width 100 height 19
click at [970, 81] on input "YTD Subtraction" at bounding box center [975, 79] width 11 height 11
radio input "true"
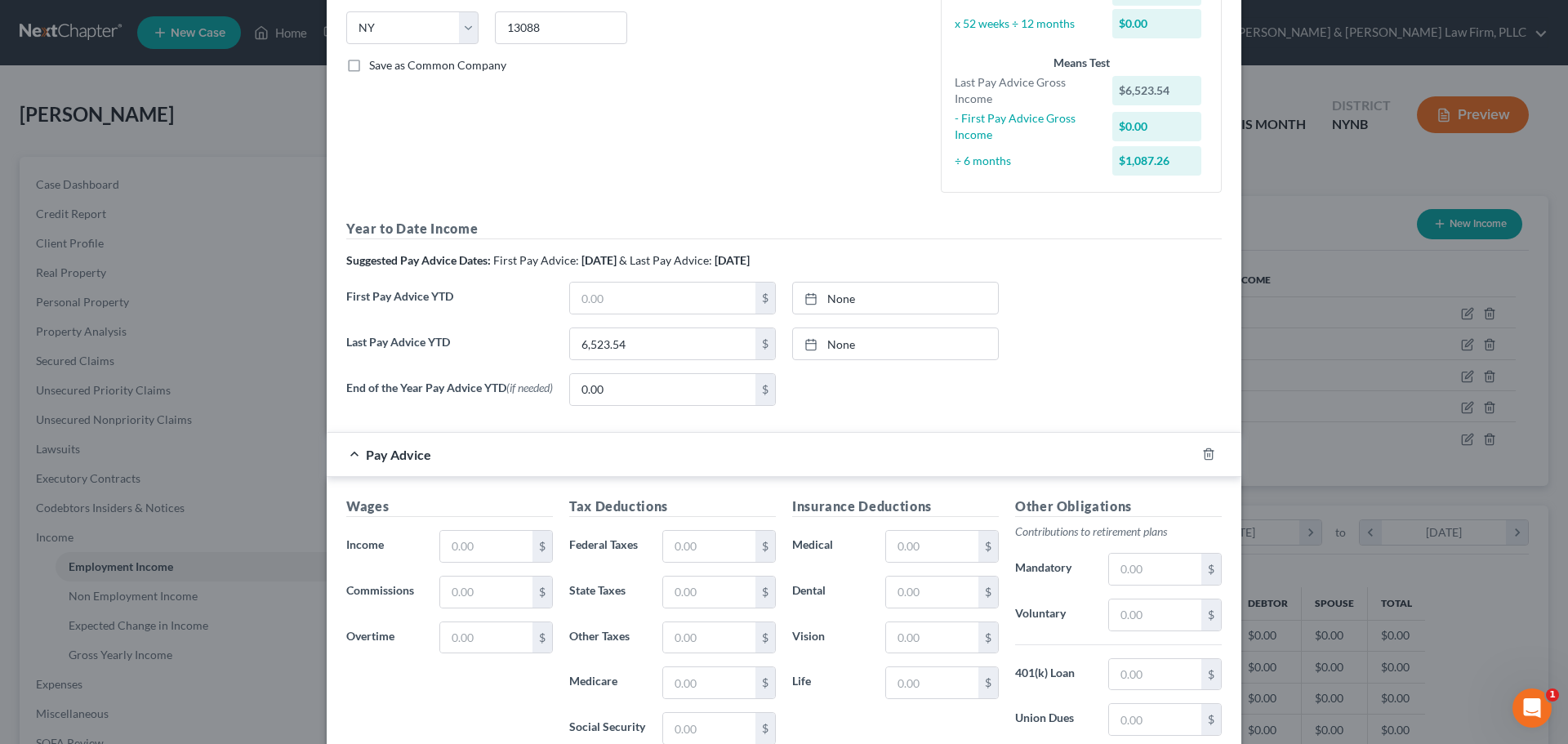
scroll to position [327, 0]
click at [1209, 456] on line "button" at bounding box center [1209, 454] width 0 height 3
click at [1204, 449] on polyline "button" at bounding box center [1209, 449] width 10 height 0
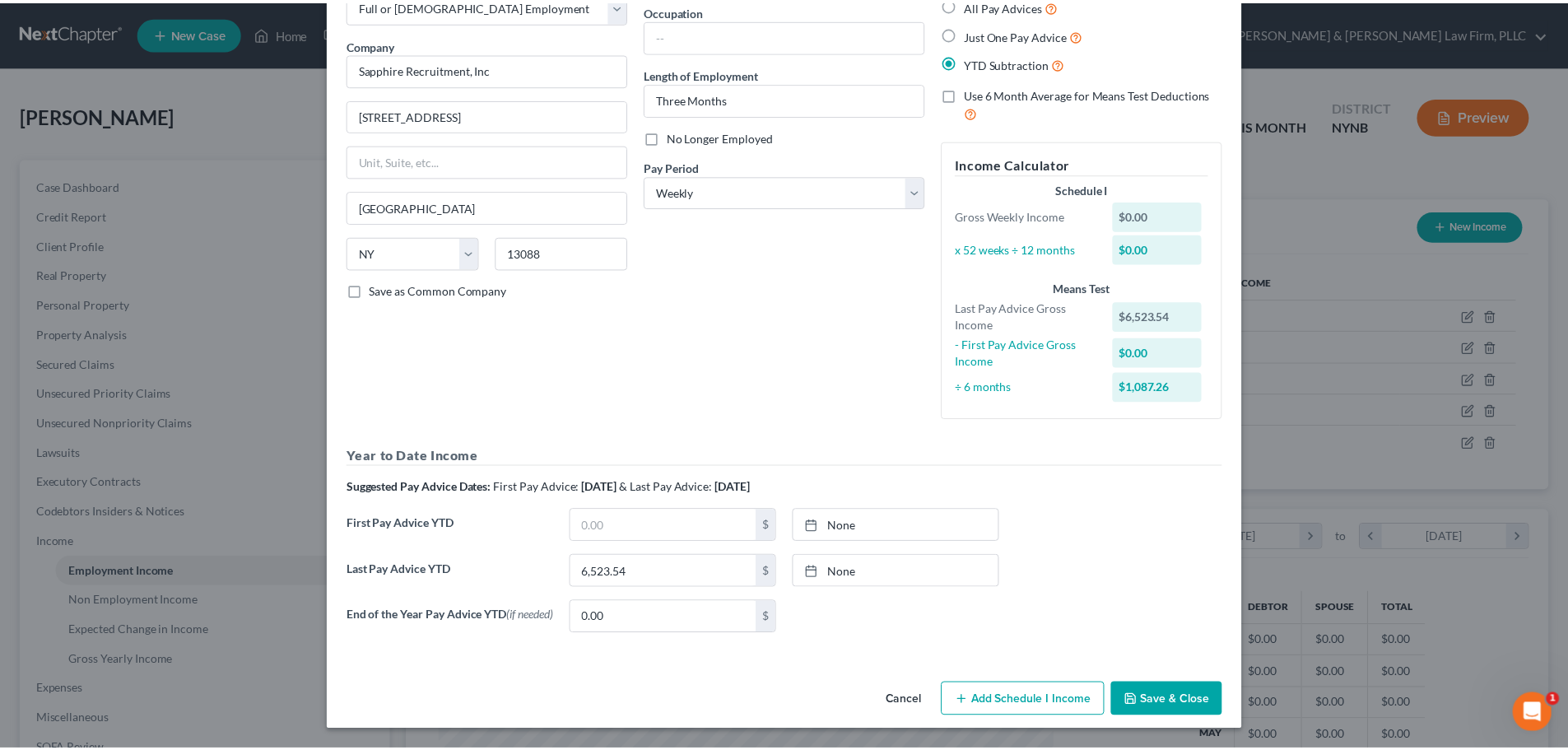
scroll to position [108, 0]
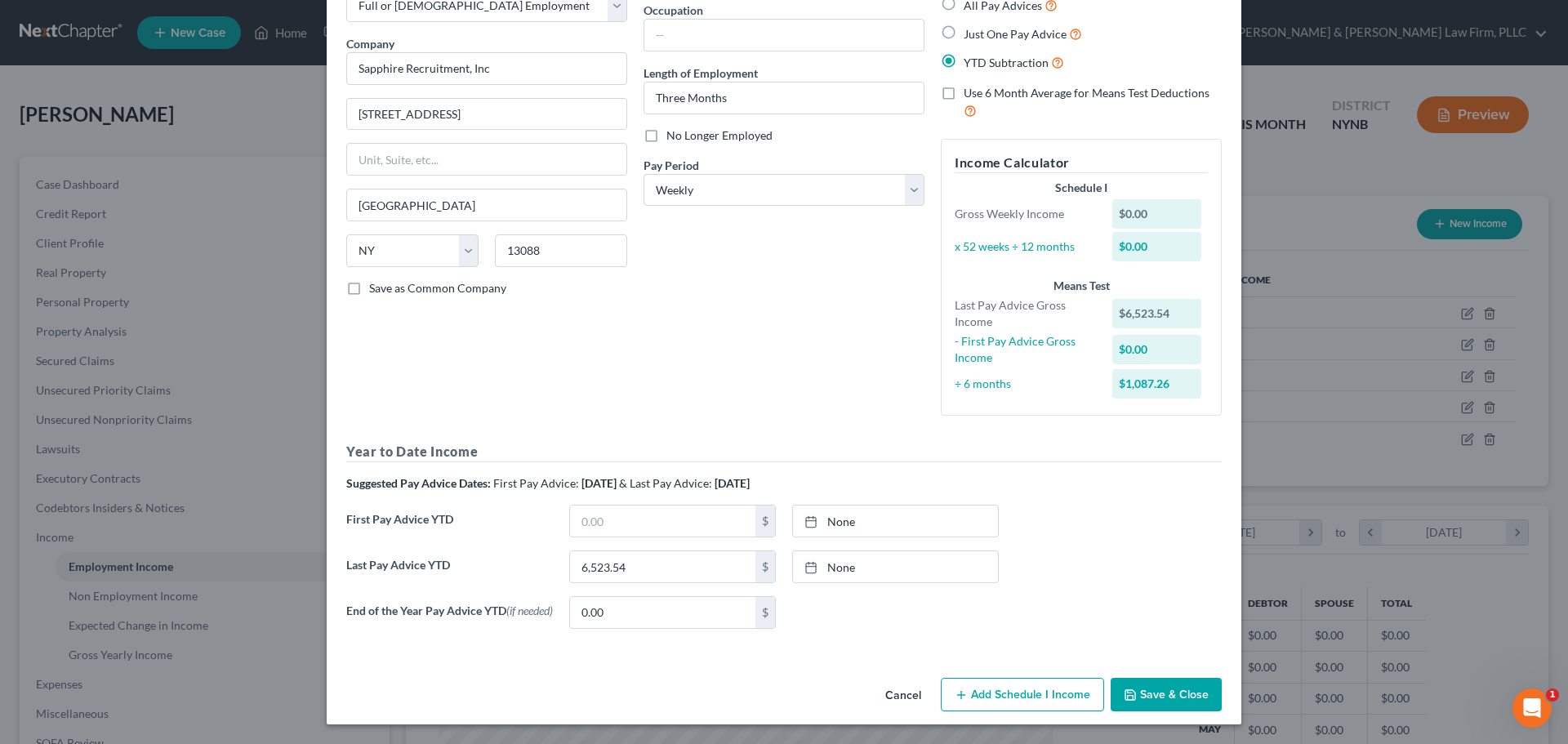
click at [1158, 688] on button "Save & Close" at bounding box center [1166, 695] width 111 height 34
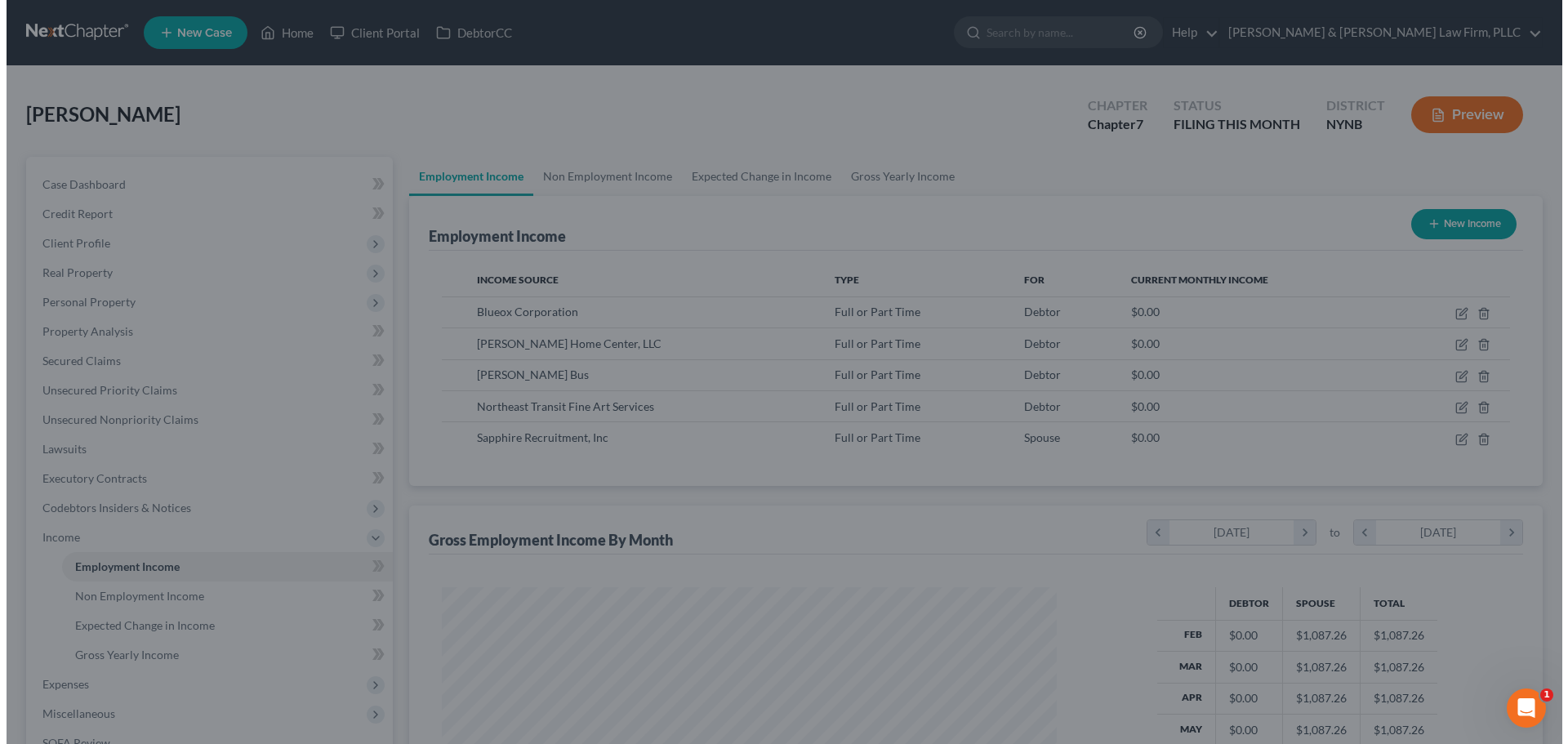
scroll to position [816194, 816183]
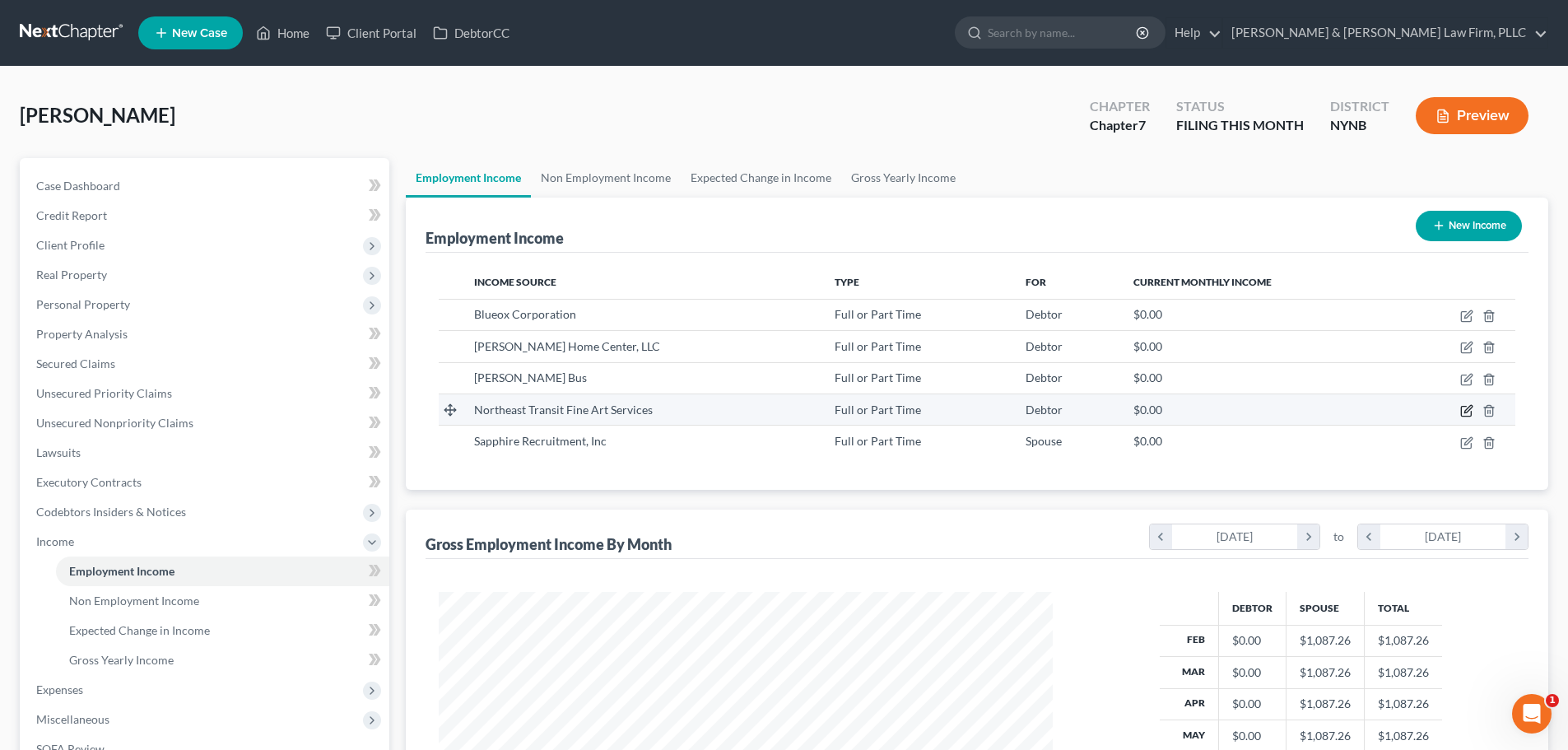
click at [1464, 412] on icon "button" at bounding box center [1467, 411] width 13 height 13
select select "0"
select select "35"
select select "3"
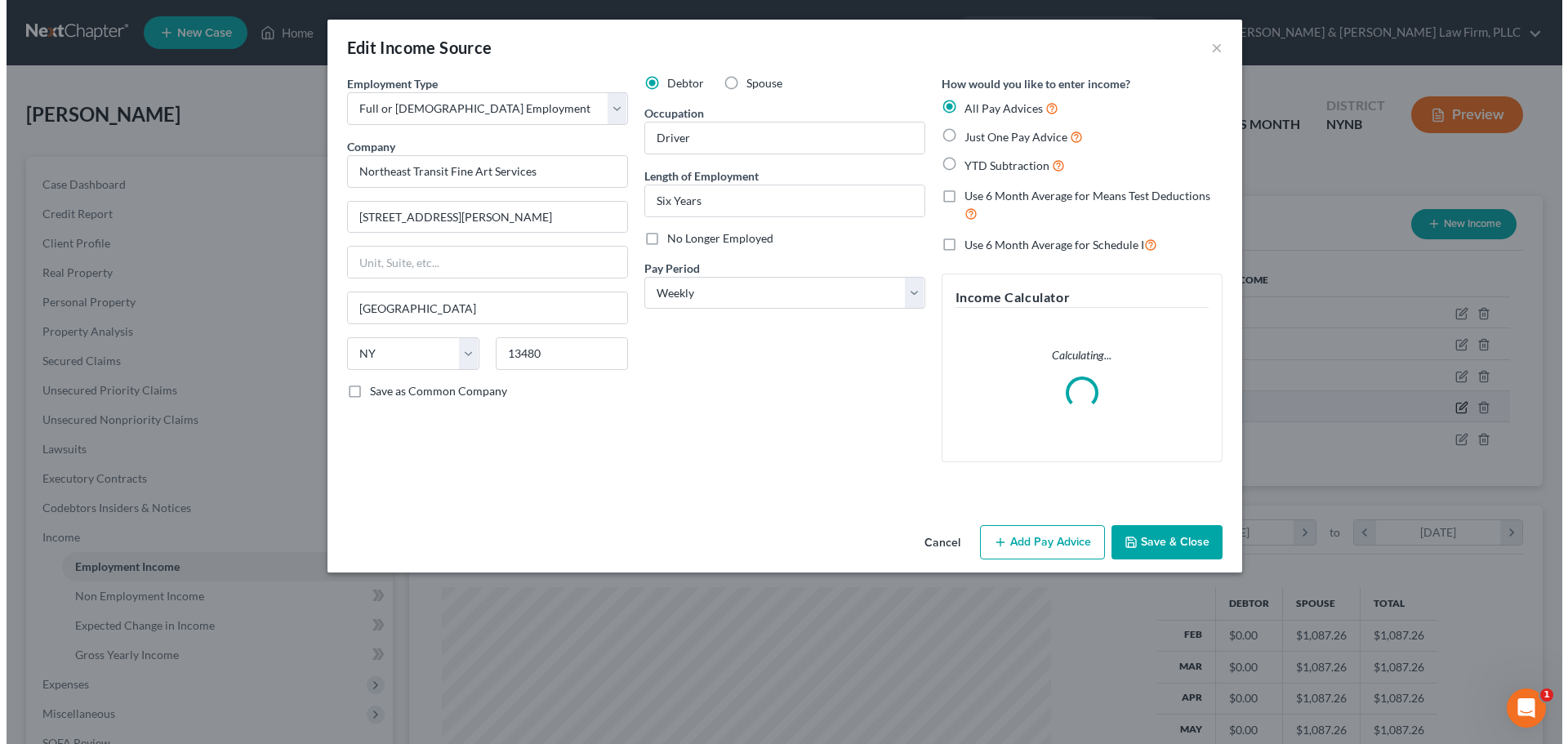
scroll to position [307, 648]
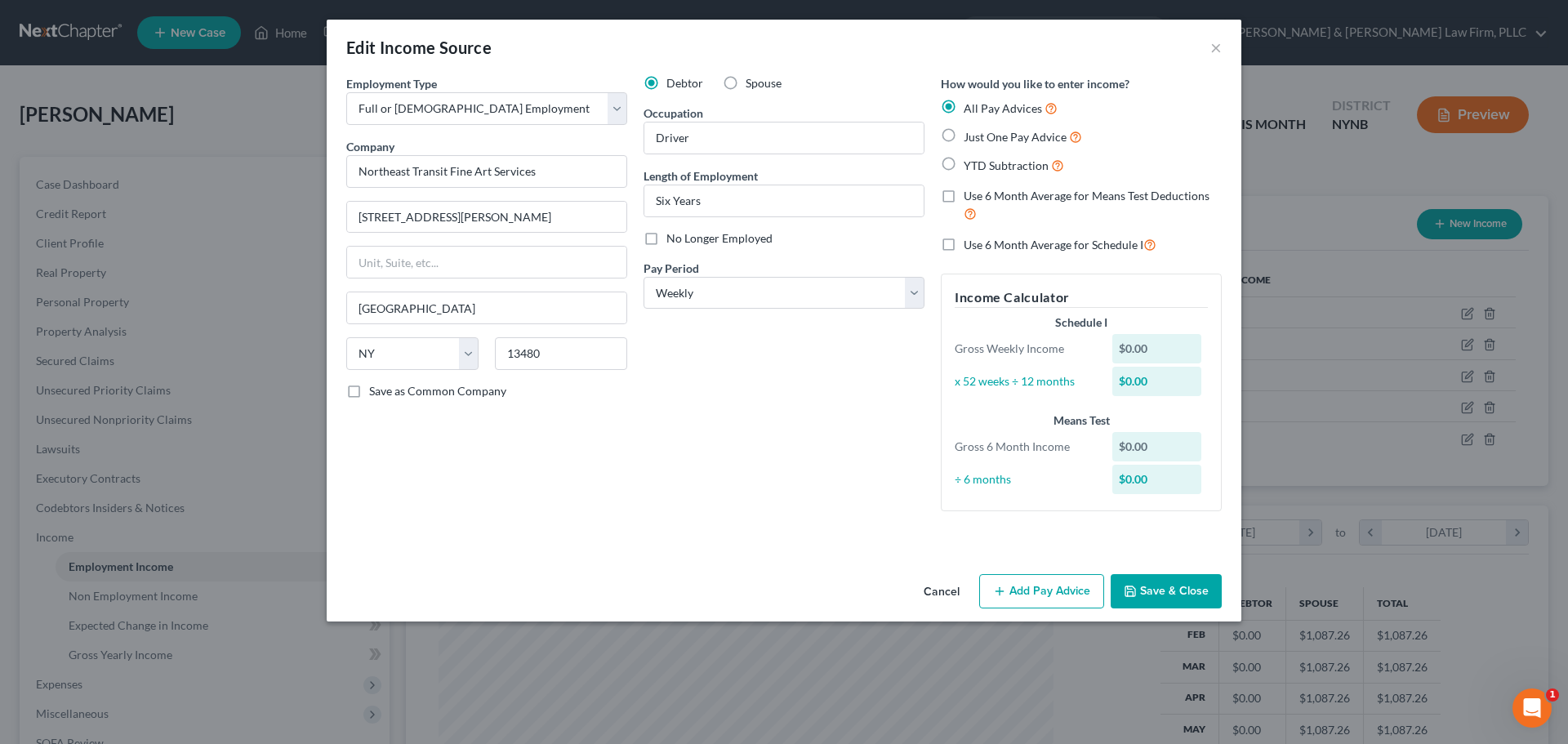
click at [667, 241] on label "No Longer Employed" at bounding box center [719, 238] width 106 height 16
click at [674, 241] on input "No Longer Employed" at bounding box center [678, 235] width 11 height 11
checkbox input "true"
click at [963, 165] on label "YTD Subtraction" at bounding box center [1013, 165] width 100 height 19
click at [970, 165] on input "YTD Subtraction" at bounding box center [975, 161] width 11 height 11
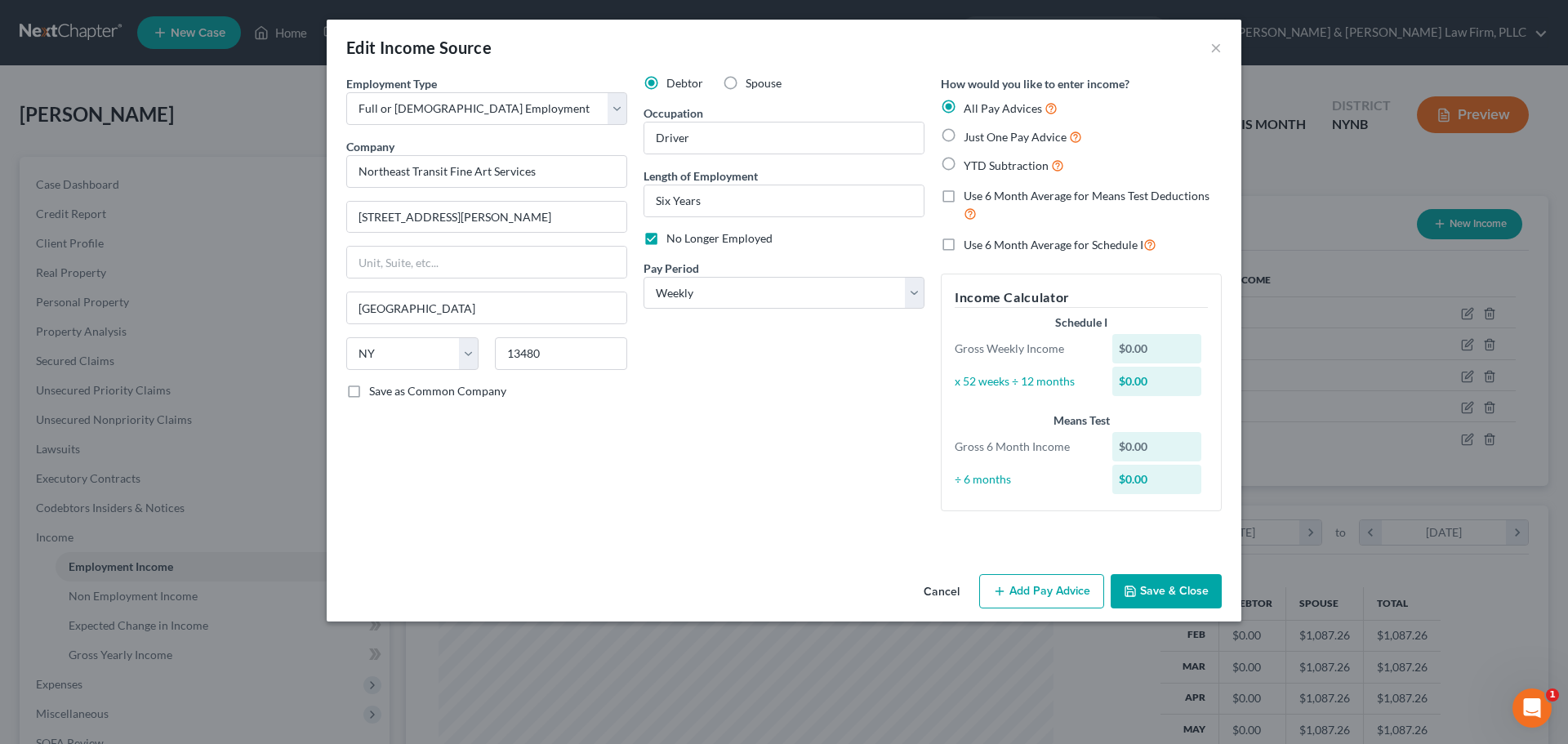
radio input "true"
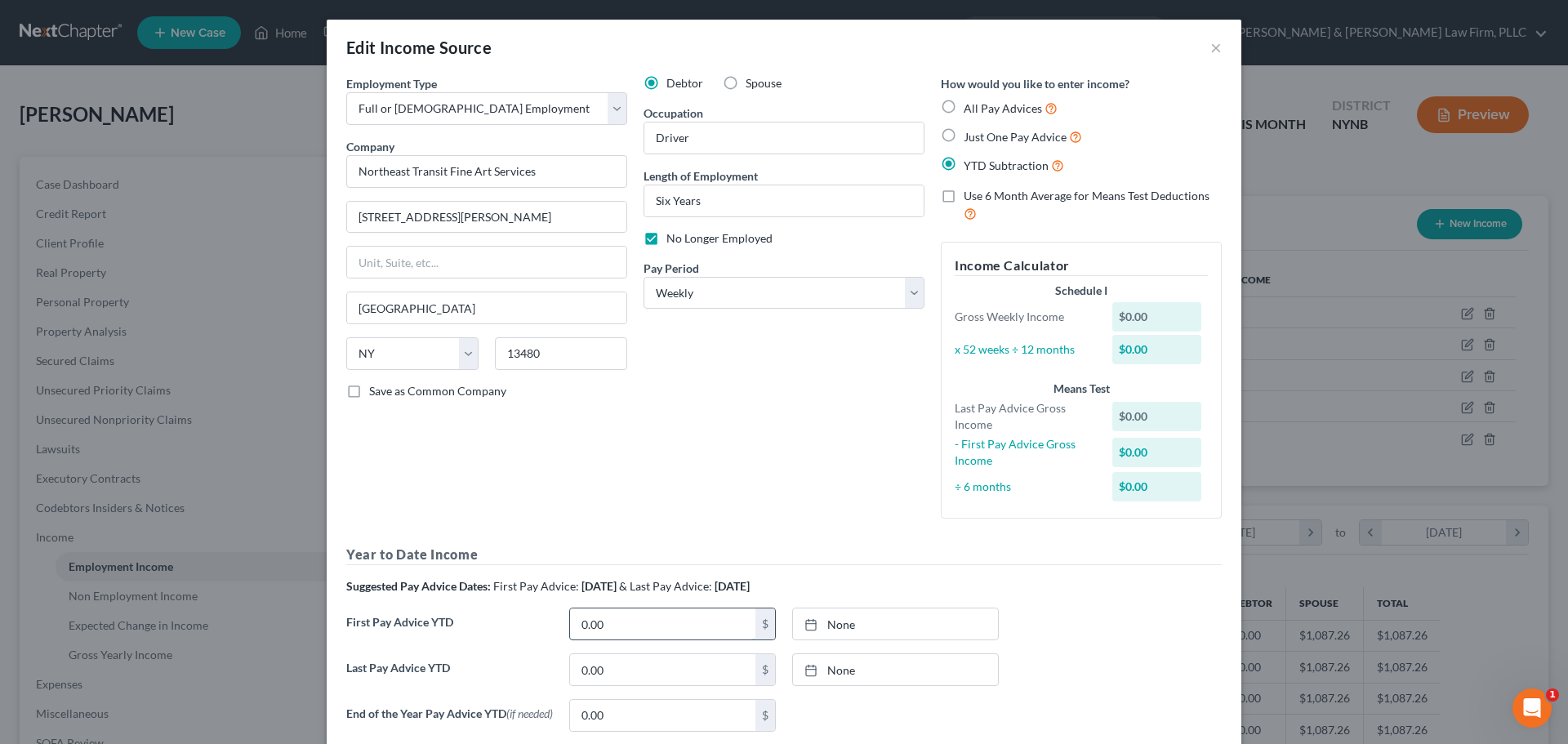
click at [617, 627] on input "0.00" at bounding box center [663, 624] width 186 height 31
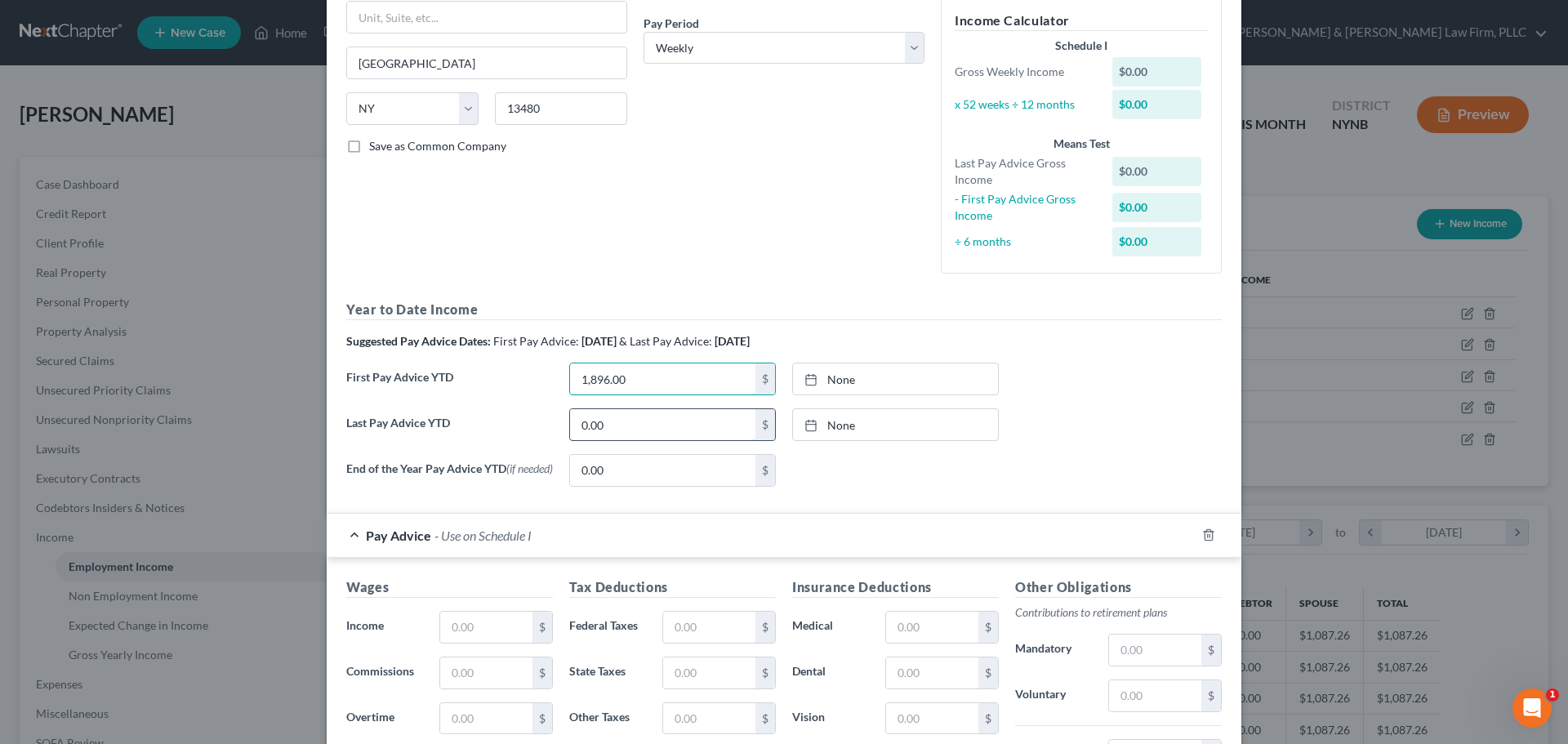
type input "1,896.00"
click at [625, 425] on input "0.00" at bounding box center [663, 425] width 186 height 31
type input "3,072.00"
click at [1204, 534] on icon "button" at bounding box center [1208, 535] width 8 height 11
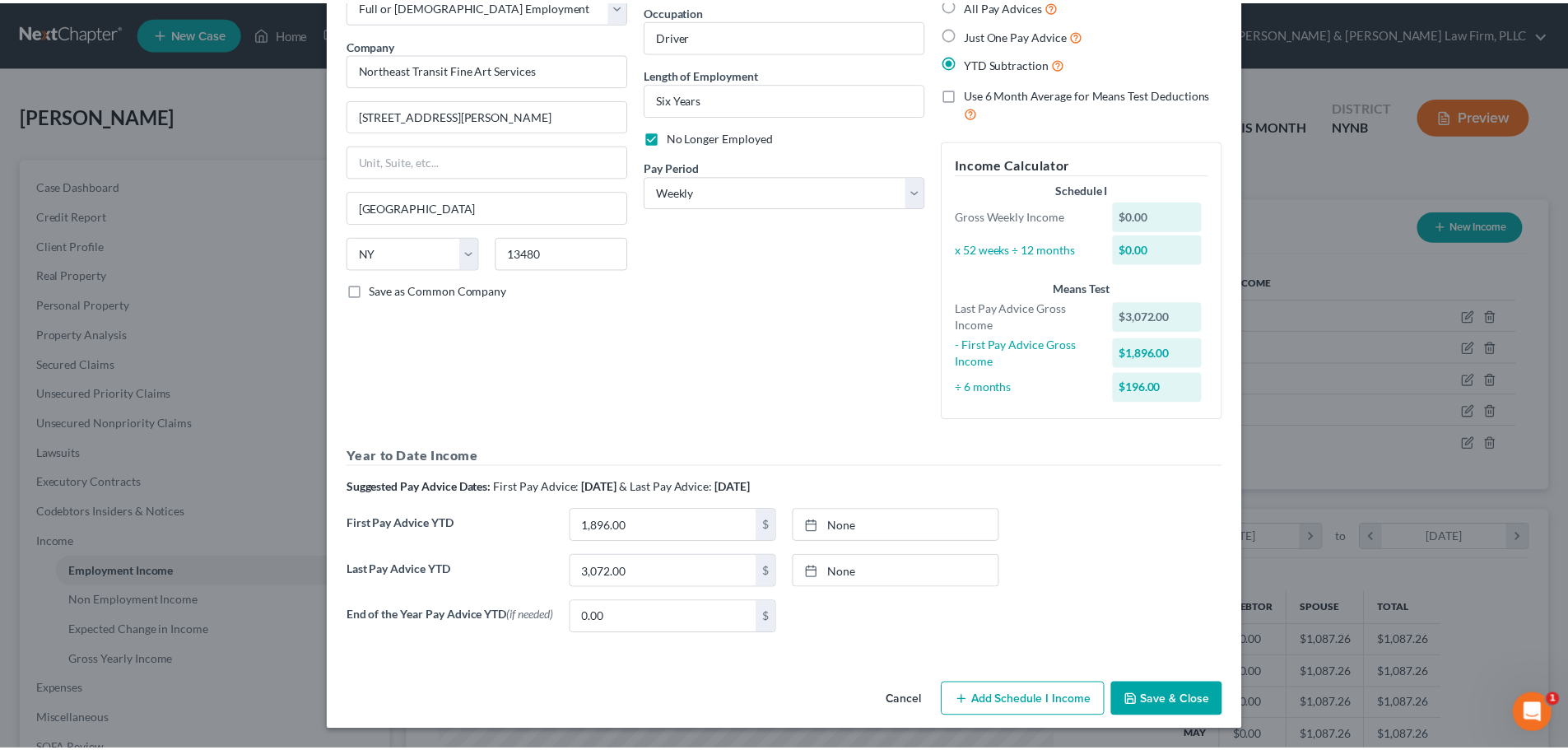
scroll to position [108, 0]
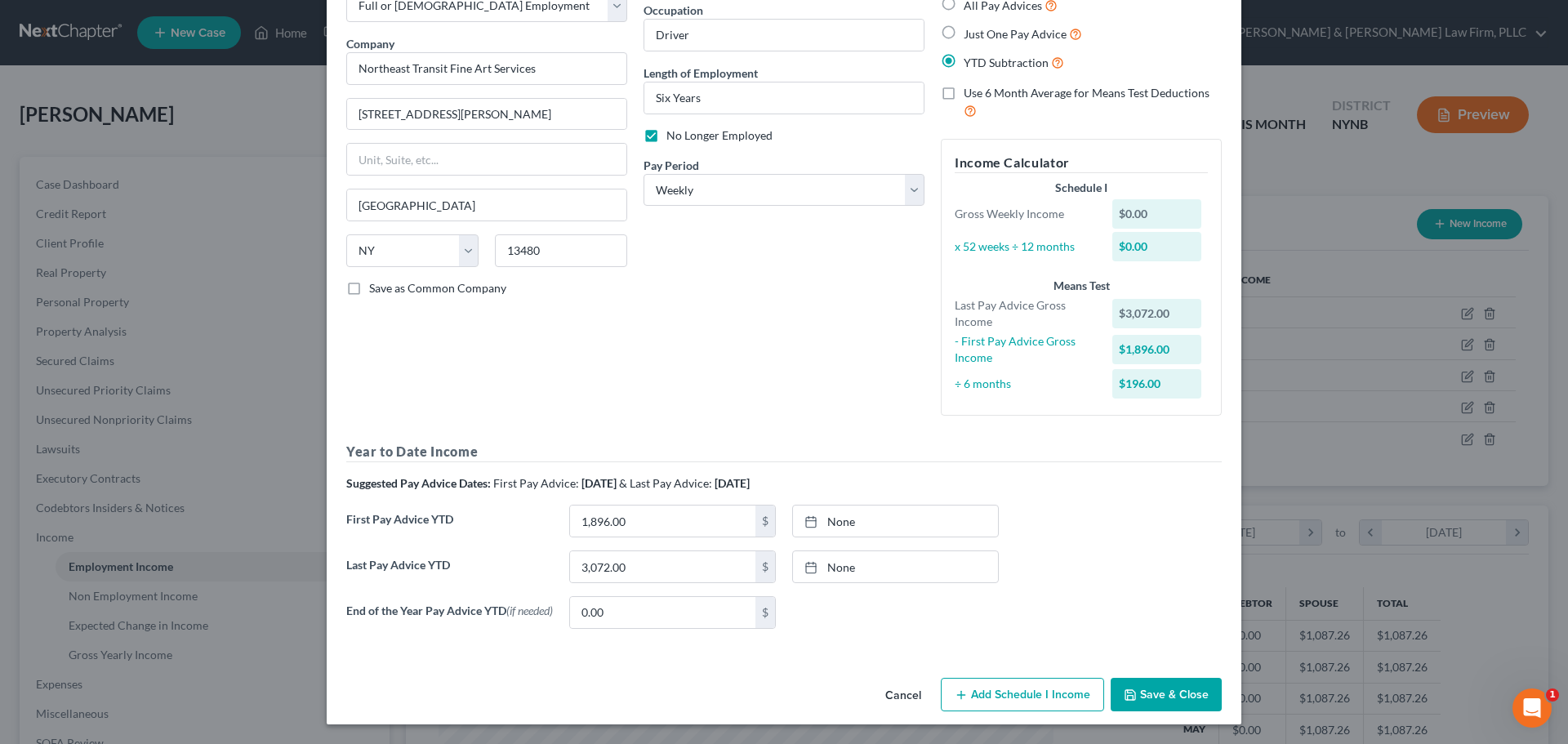
click at [1151, 699] on button "Save & Close" at bounding box center [1166, 695] width 111 height 34
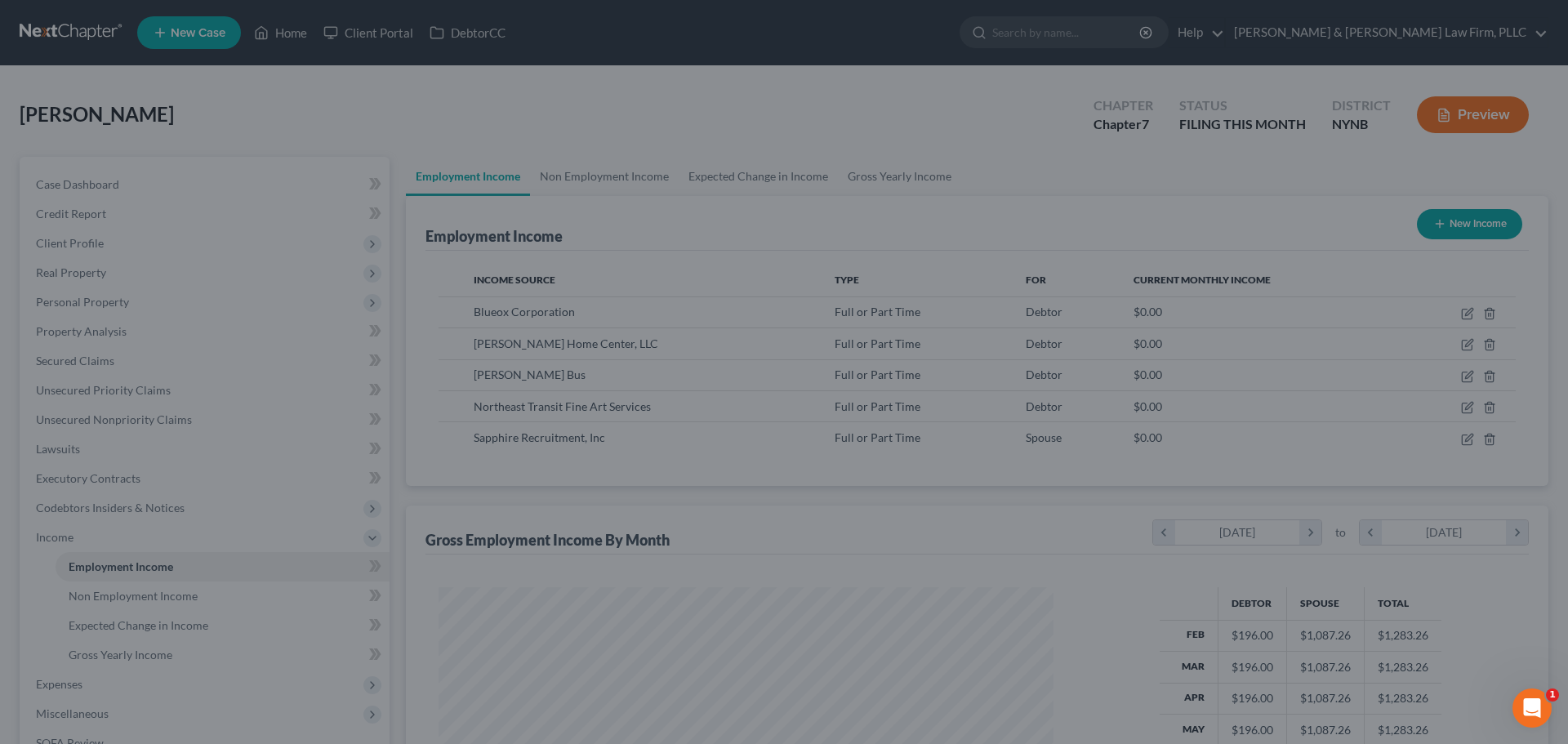
scroll to position [816194, 816183]
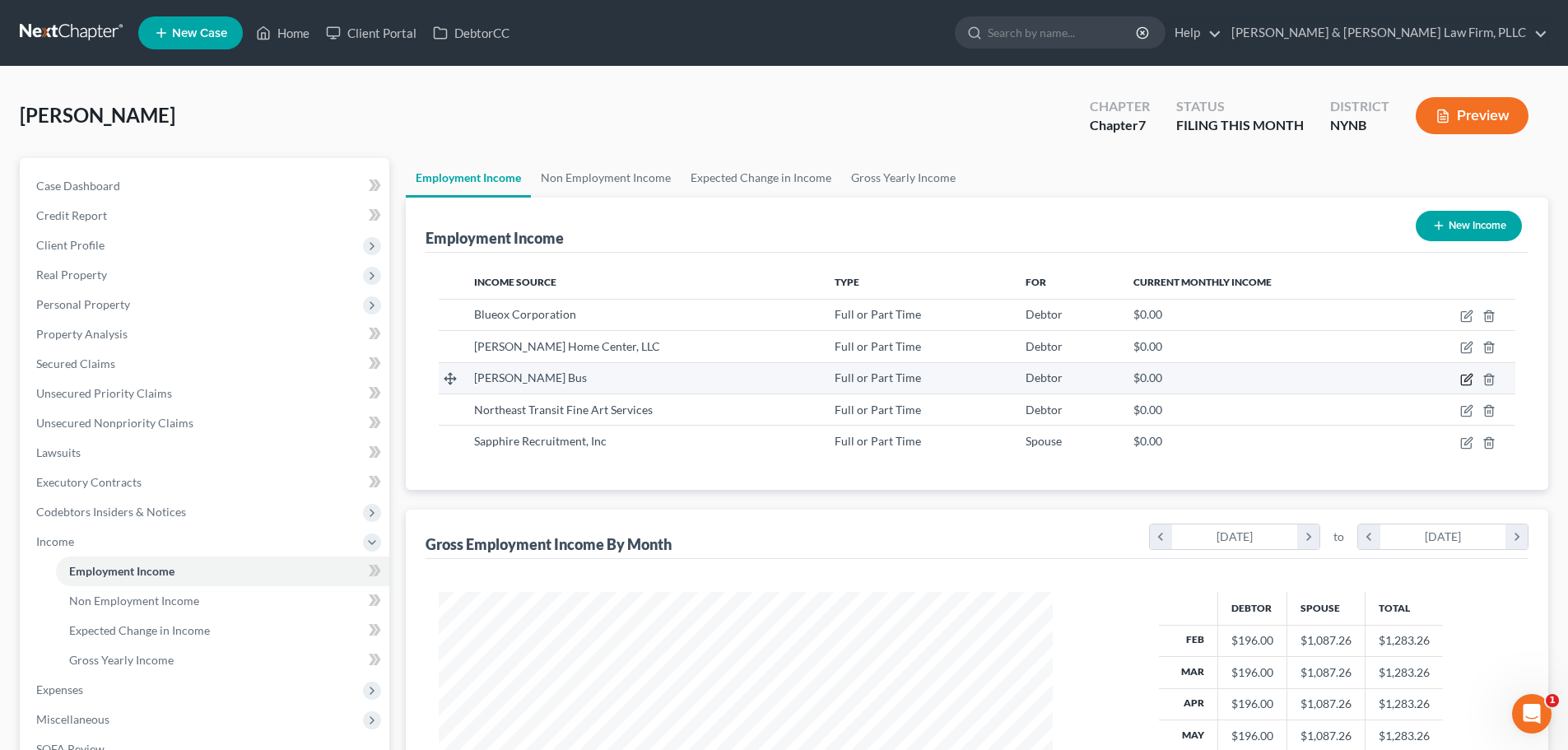
click at [1469, 380] on icon "button" at bounding box center [1467, 380] width 13 height 13
select select "0"
select select "35"
select select "3"
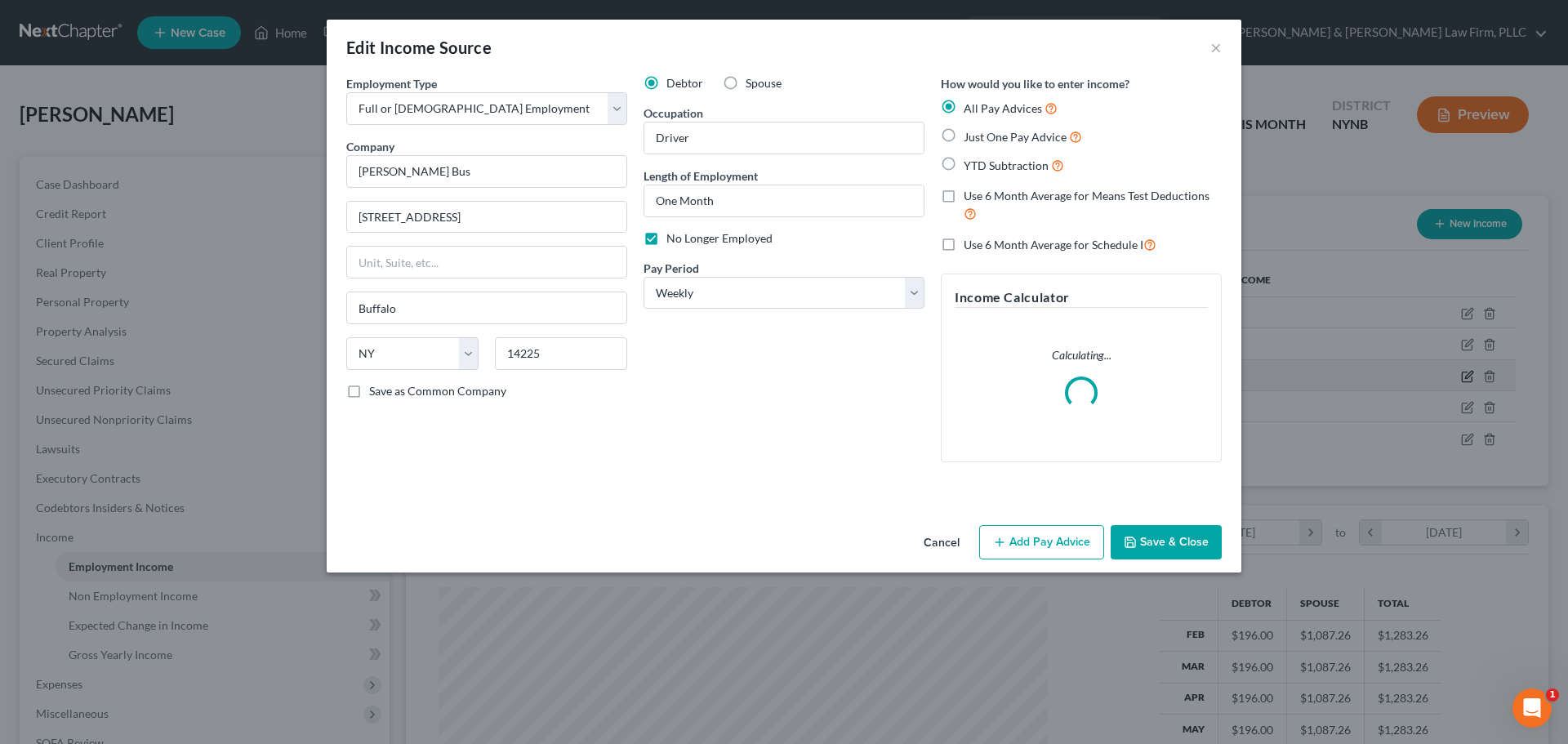
scroll to position [307, 648]
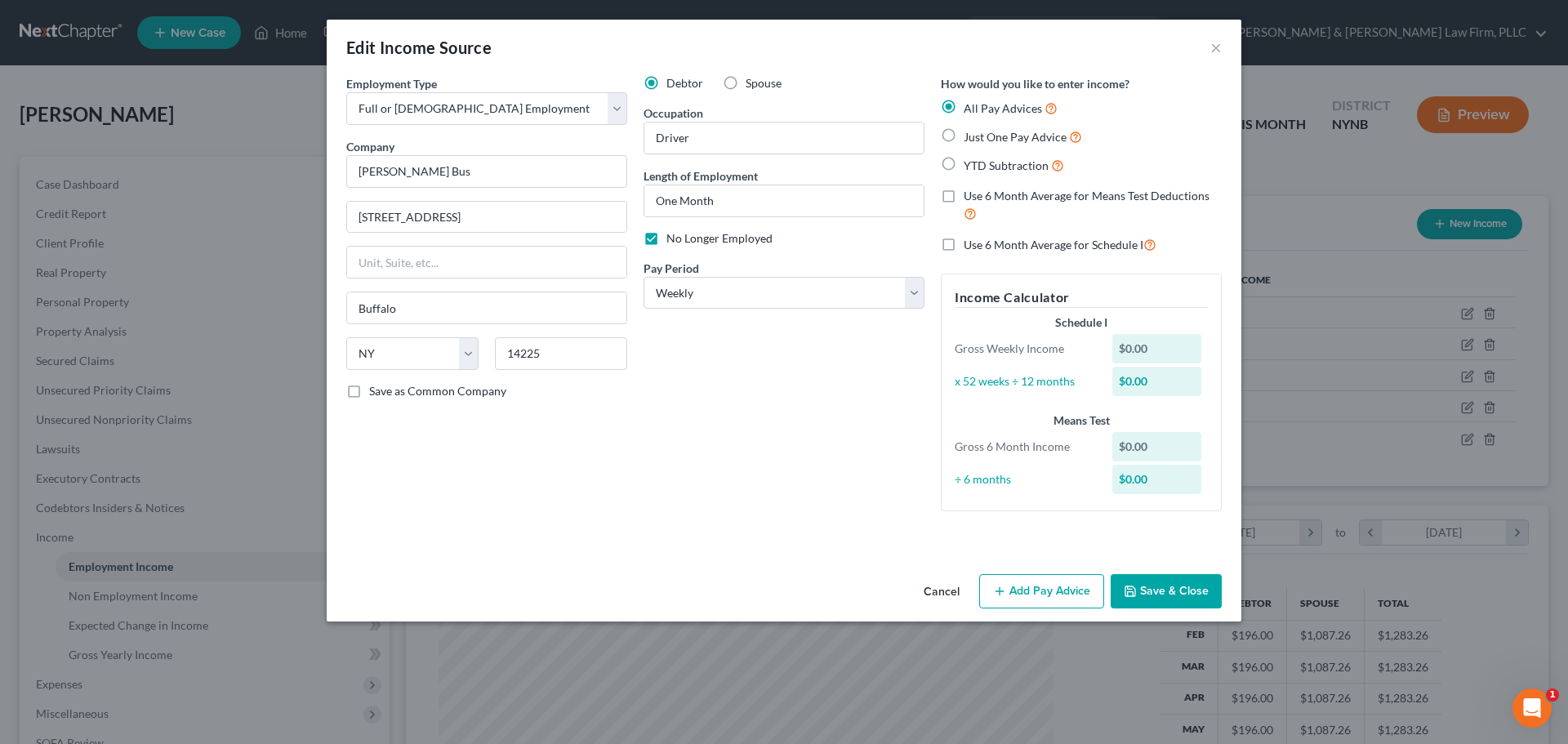
click at [963, 164] on label "YTD Subtraction" at bounding box center [1013, 165] width 100 height 19
click at [970, 164] on input "YTD Subtraction" at bounding box center [975, 161] width 11 height 11
radio input "true"
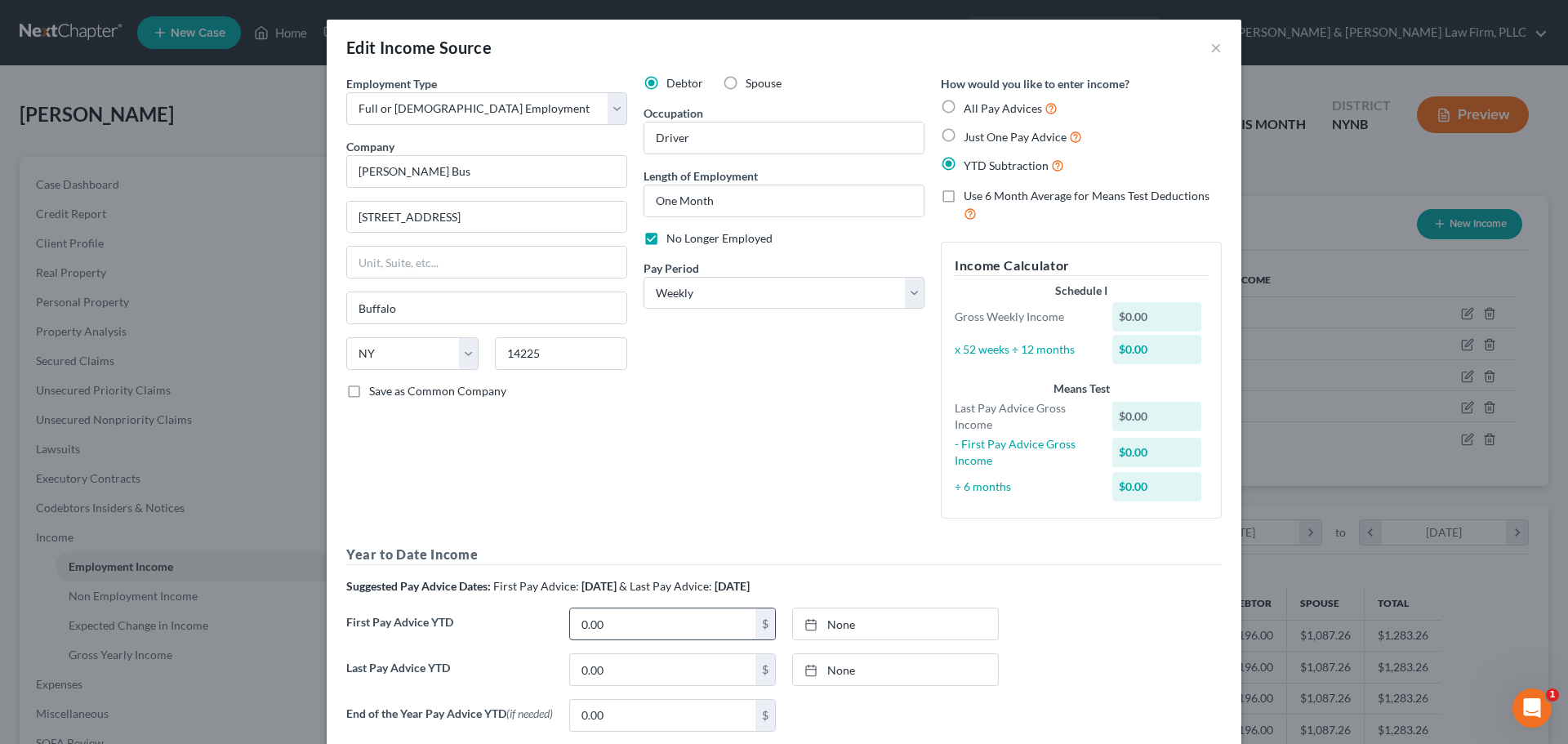
scroll to position [81, 0]
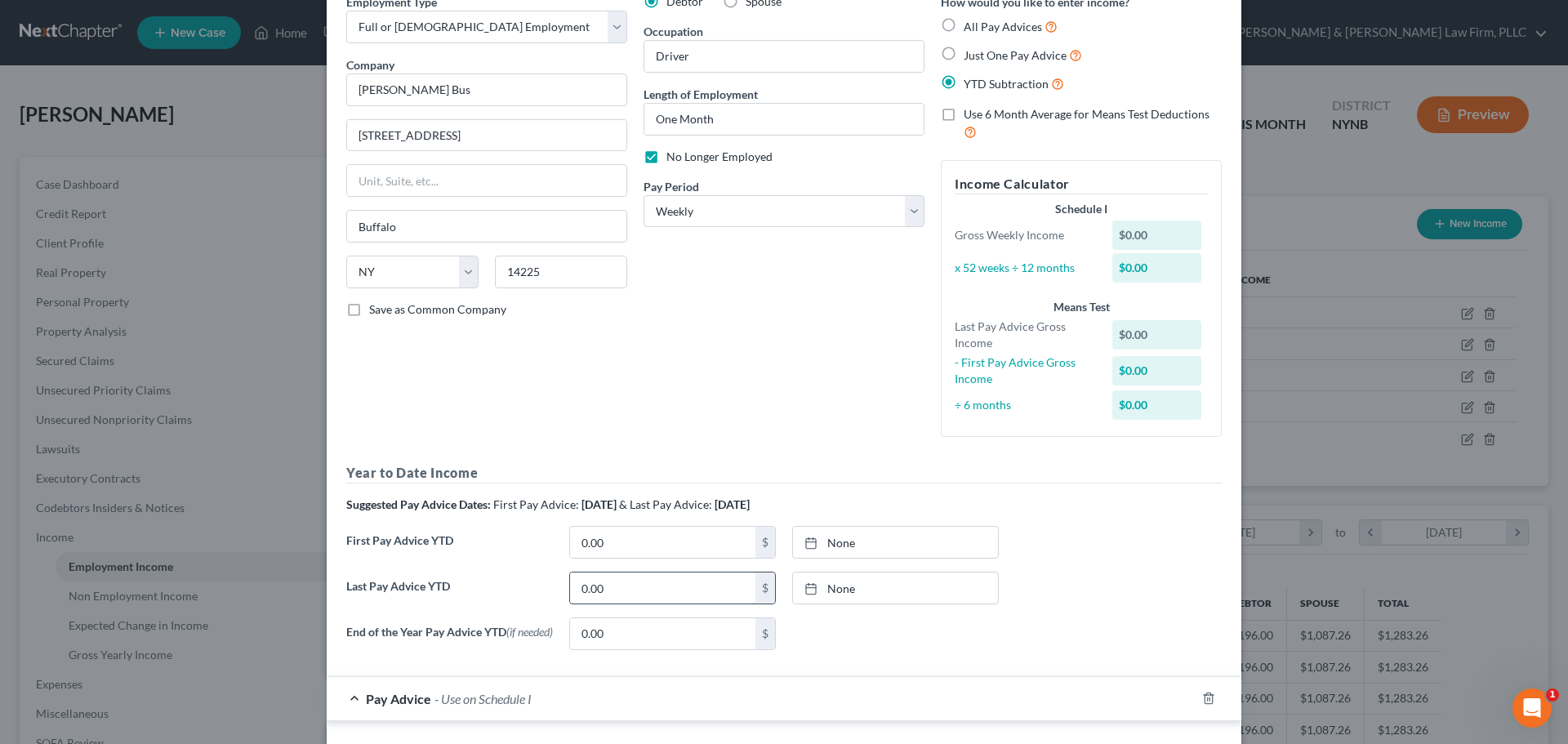
click at [647, 591] on input "0.00" at bounding box center [663, 588] width 186 height 31
type input "2,245.50"
click at [667, 555] on input "0.00" at bounding box center [663, 542] width 186 height 31
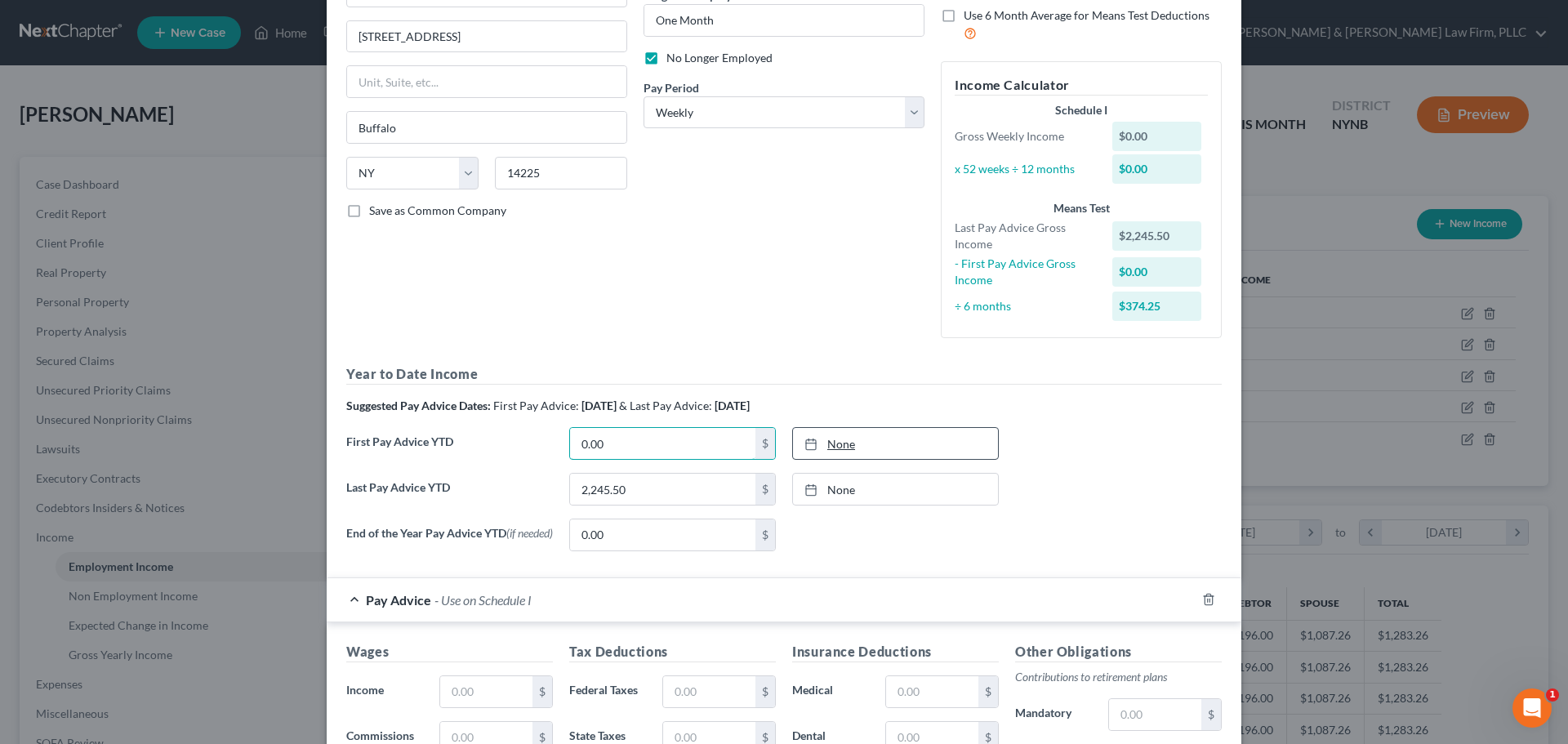
scroll to position [245, 0]
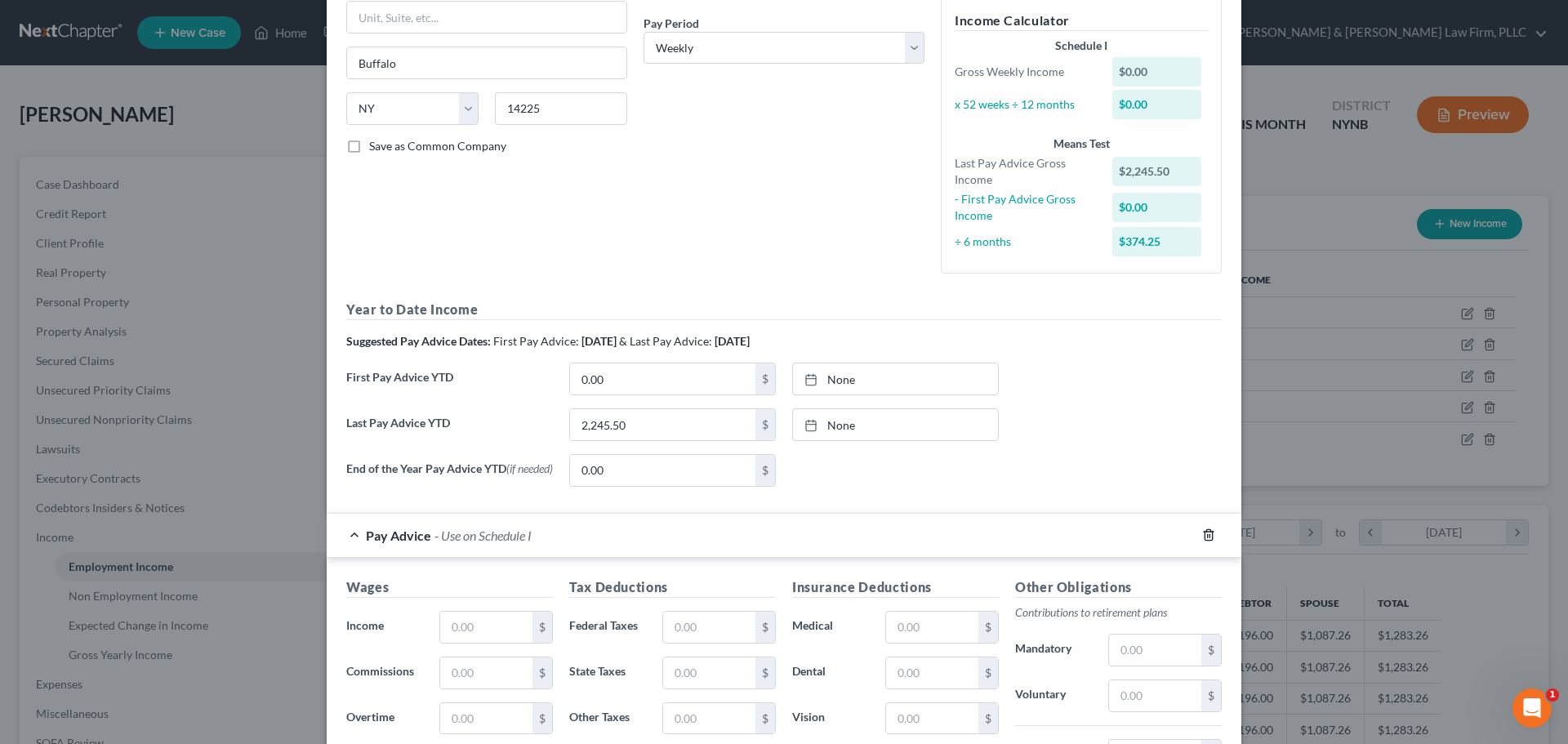
click at [1203, 539] on icon "button" at bounding box center [1209, 535] width 13 height 13
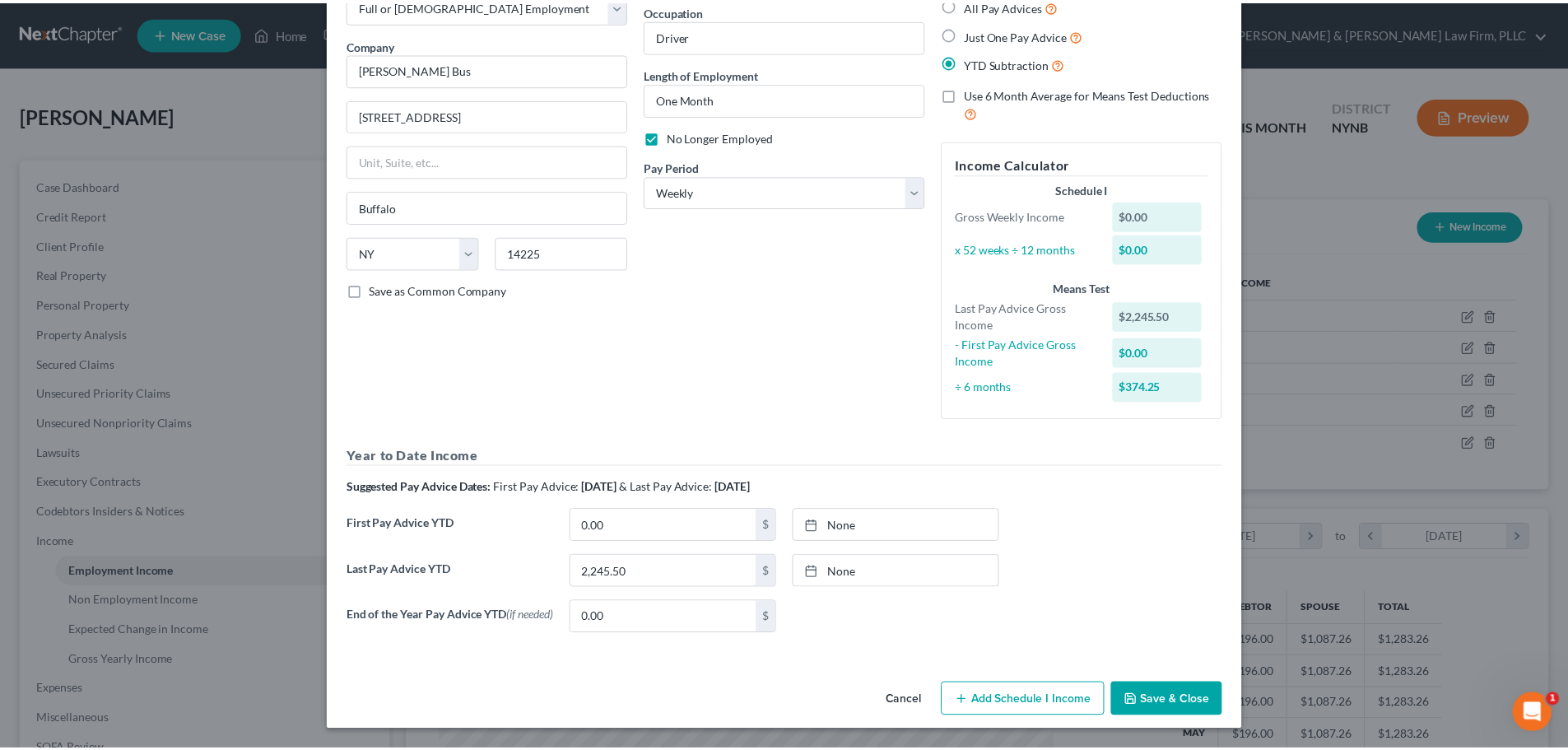
scroll to position [108, 0]
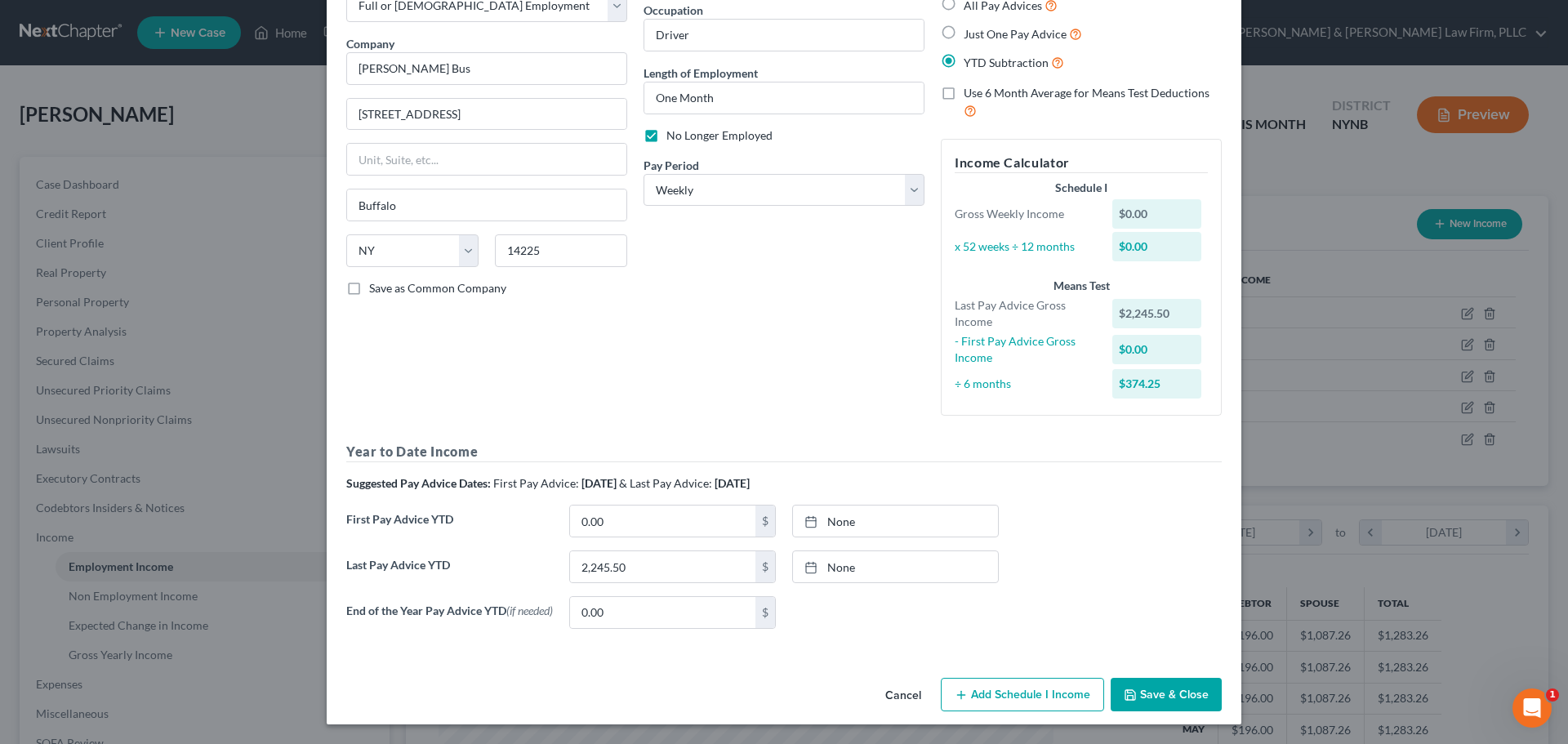
click at [1154, 689] on button "Save & Close" at bounding box center [1166, 695] width 111 height 34
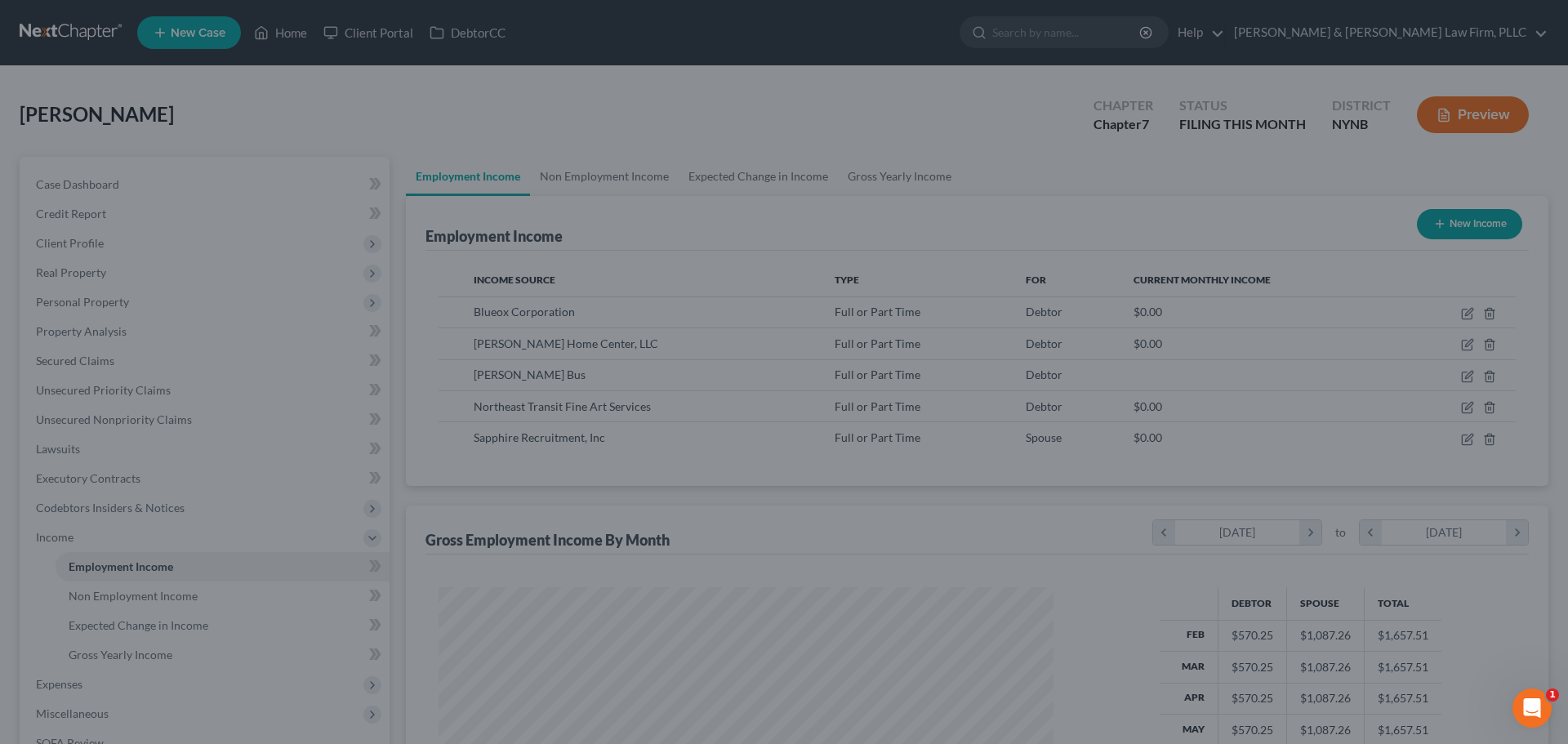
scroll to position [816194, 816183]
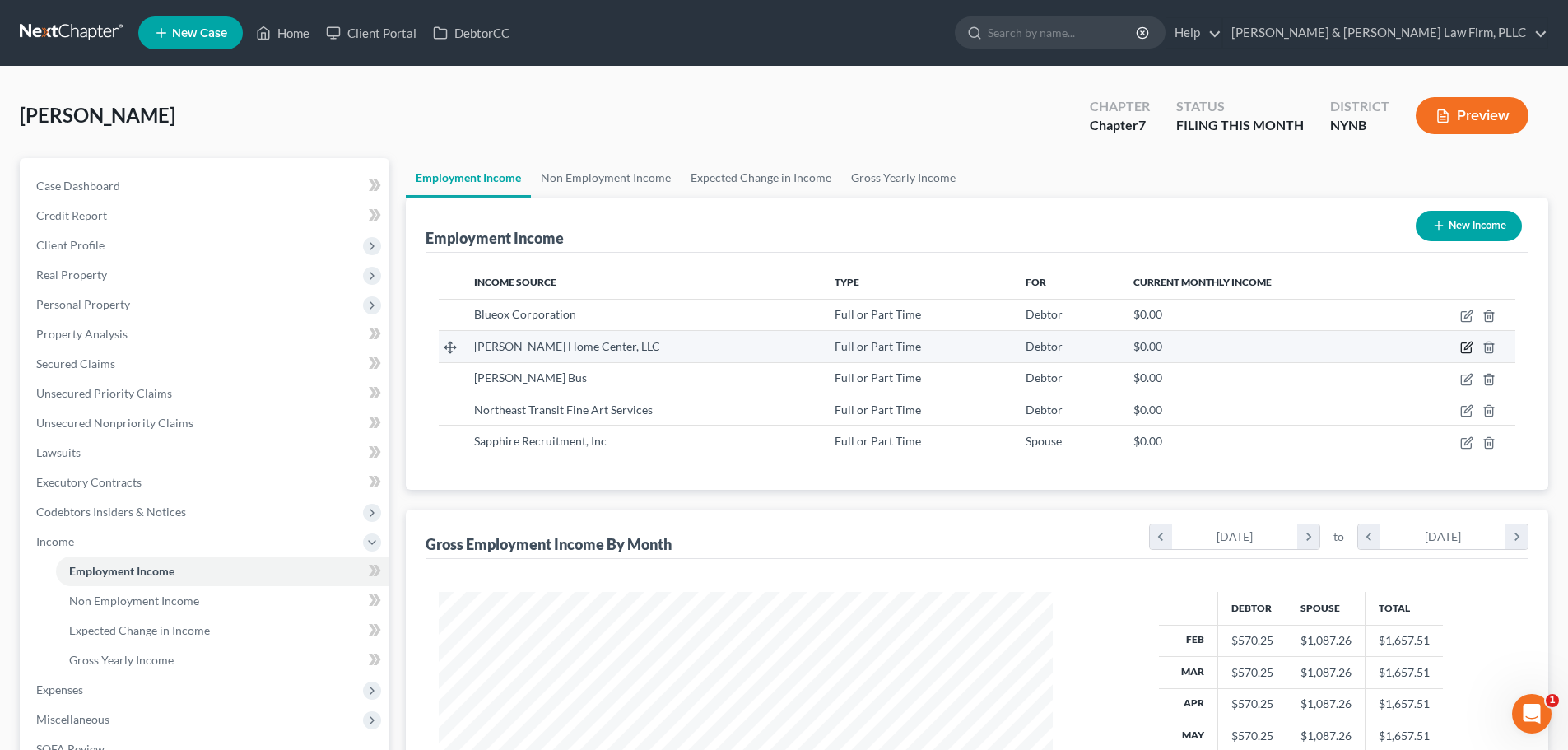
click at [1467, 347] on icon "button" at bounding box center [1467, 347] width 13 height 13
select select "0"
select select "28"
select select "2"
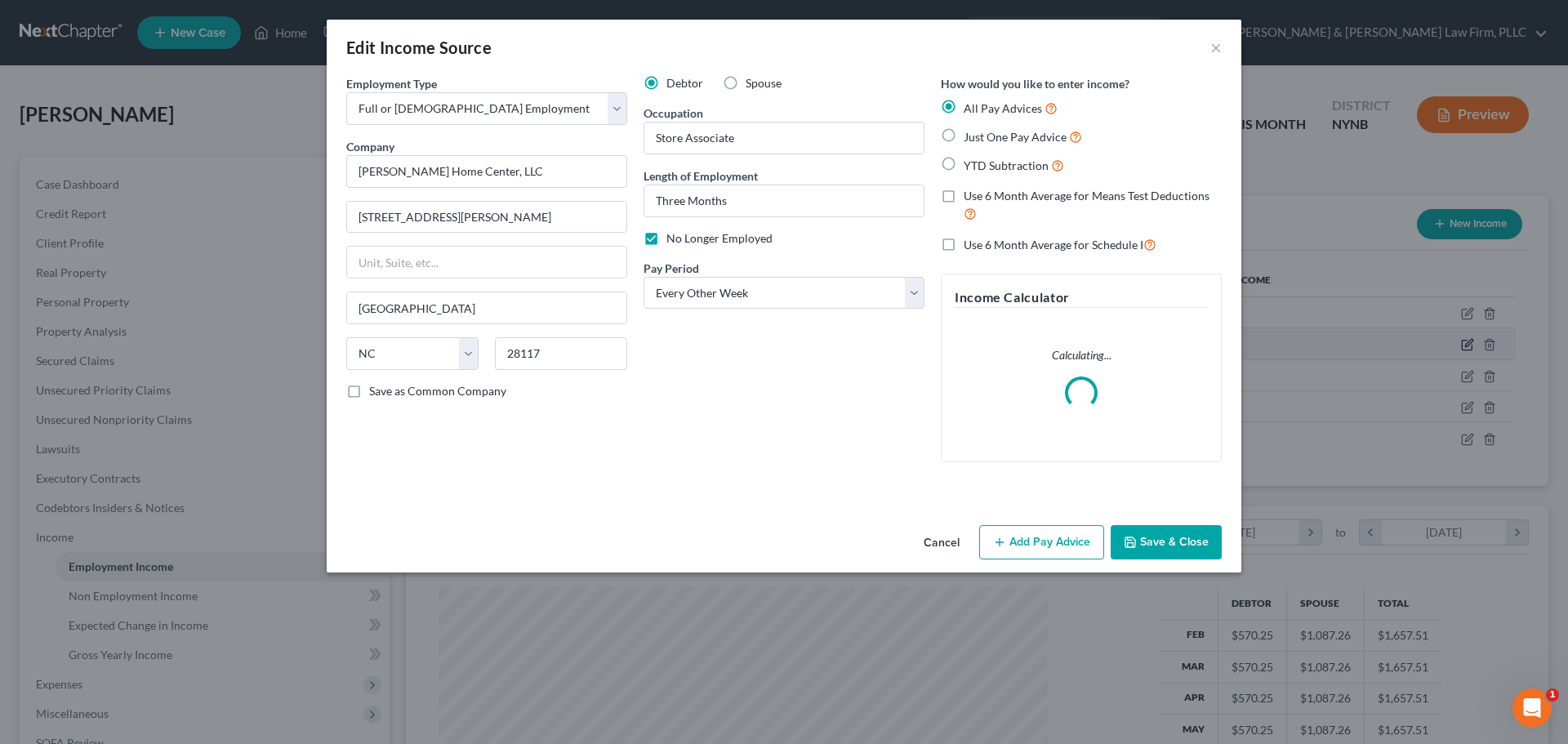
scroll to position [307, 648]
click at [1160, 518] on div "Employment Type * Select Full or Part Time Employment Self Employment Company *…" at bounding box center [784, 297] width 915 height 444
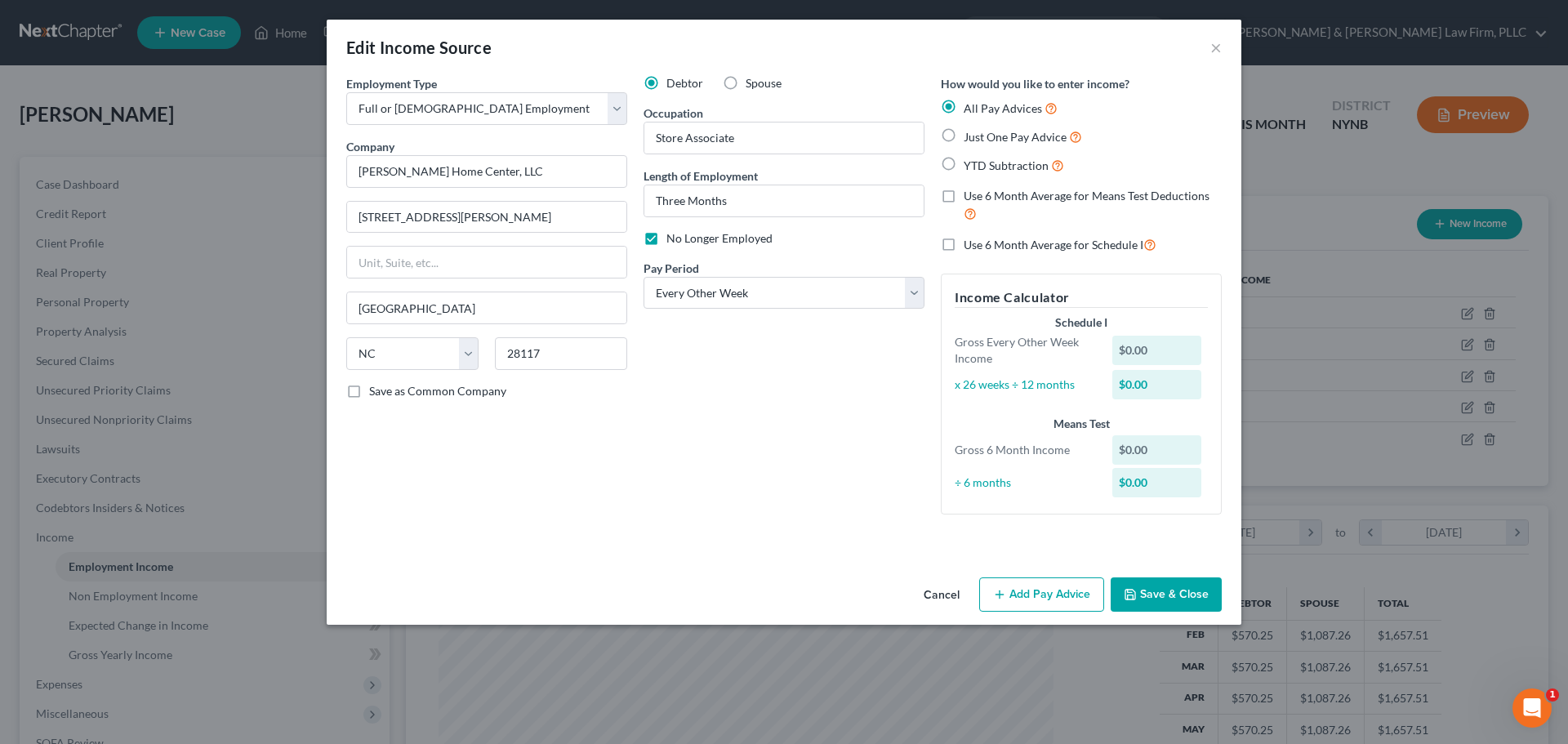
click at [963, 164] on label "YTD Subtraction" at bounding box center [1013, 165] width 100 height 19
click at [970, 164] on input "YTD Subtraction" at bounding box center [975, 161] width 11 height 11
radio input "true"
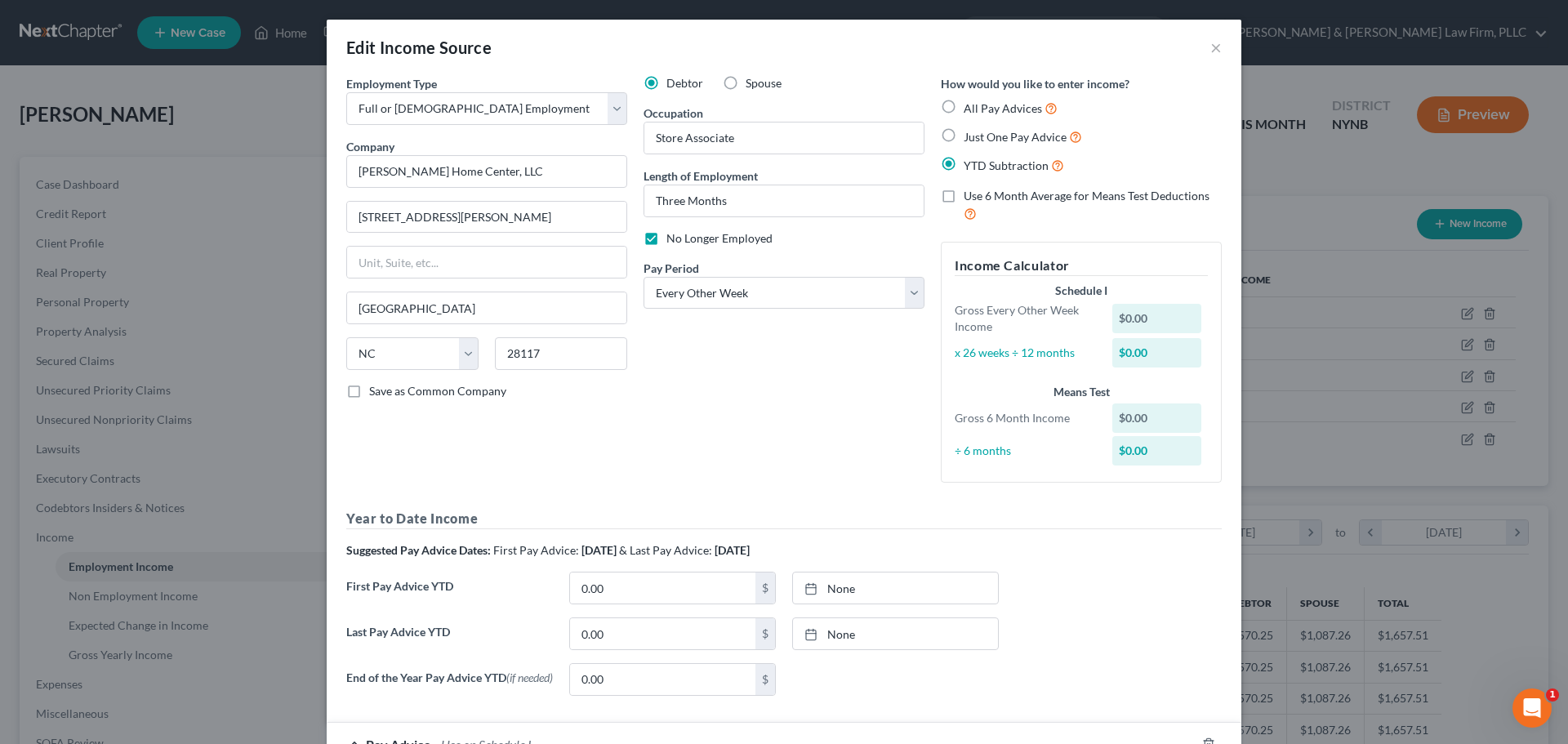
scroll to position [164, 0]
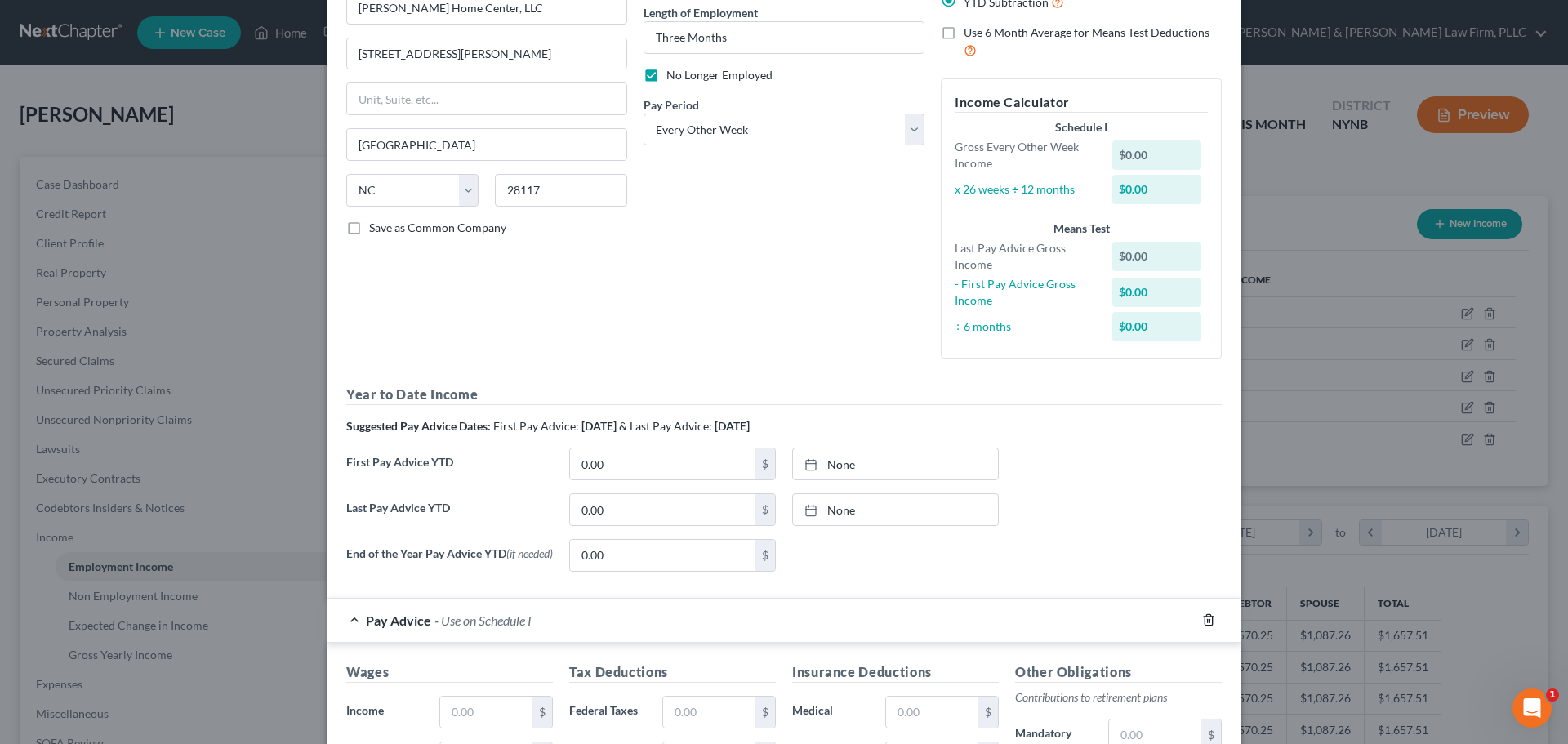
click at [1208, 623] on line "button" at bounding box center [1208, 621] width 0 height 3
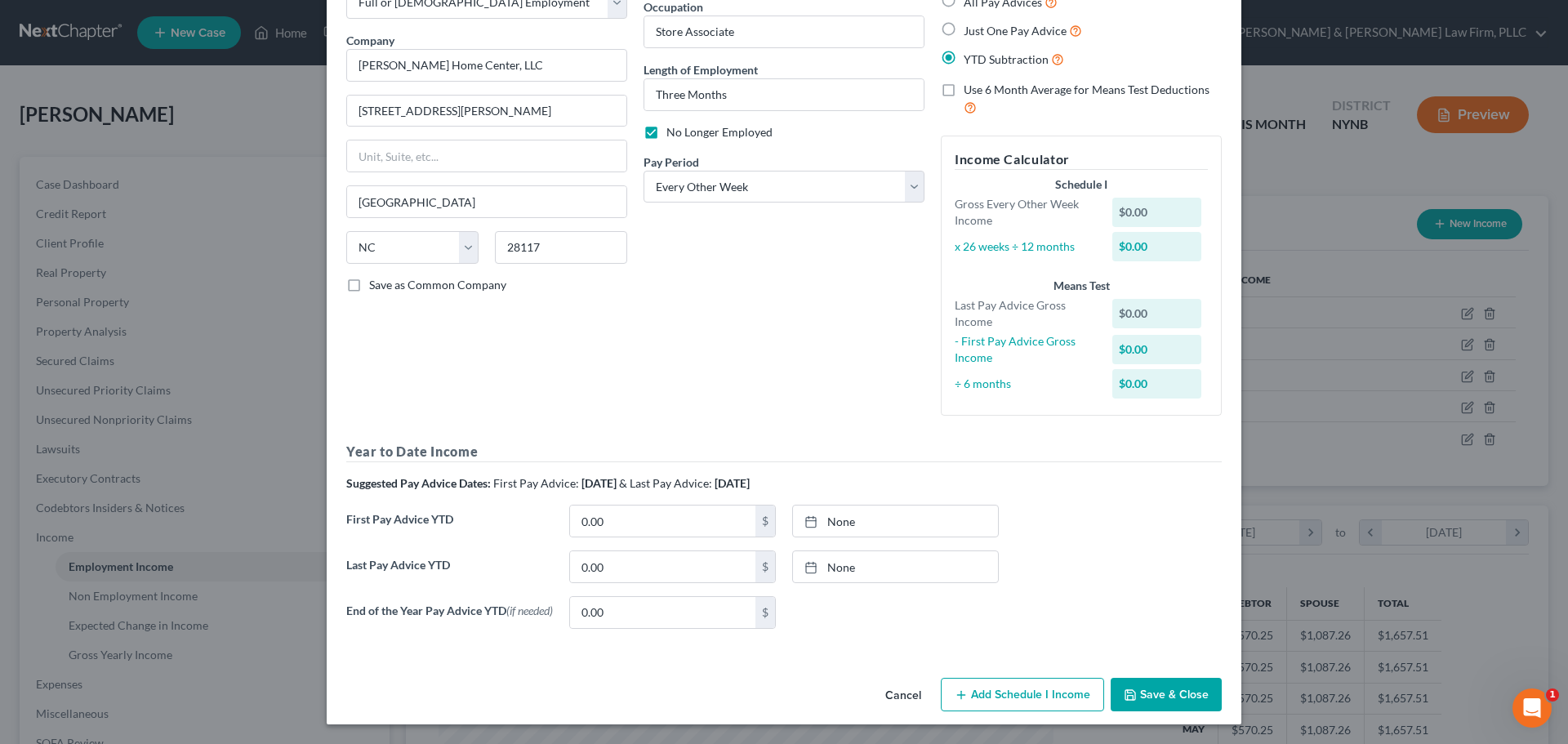
scroll to position [110, 0]
click at [646, 569] on input "0.00" at bounding box center [663, 566] width 186 height 31
type input "4,684.86"
click at [674, 524] on input "0.00" at bounding box center [663, 521] width 186 height 31
click at [1162, 694] on button "Save & Close" at bounding box center [1166, 695] width 111 height 34
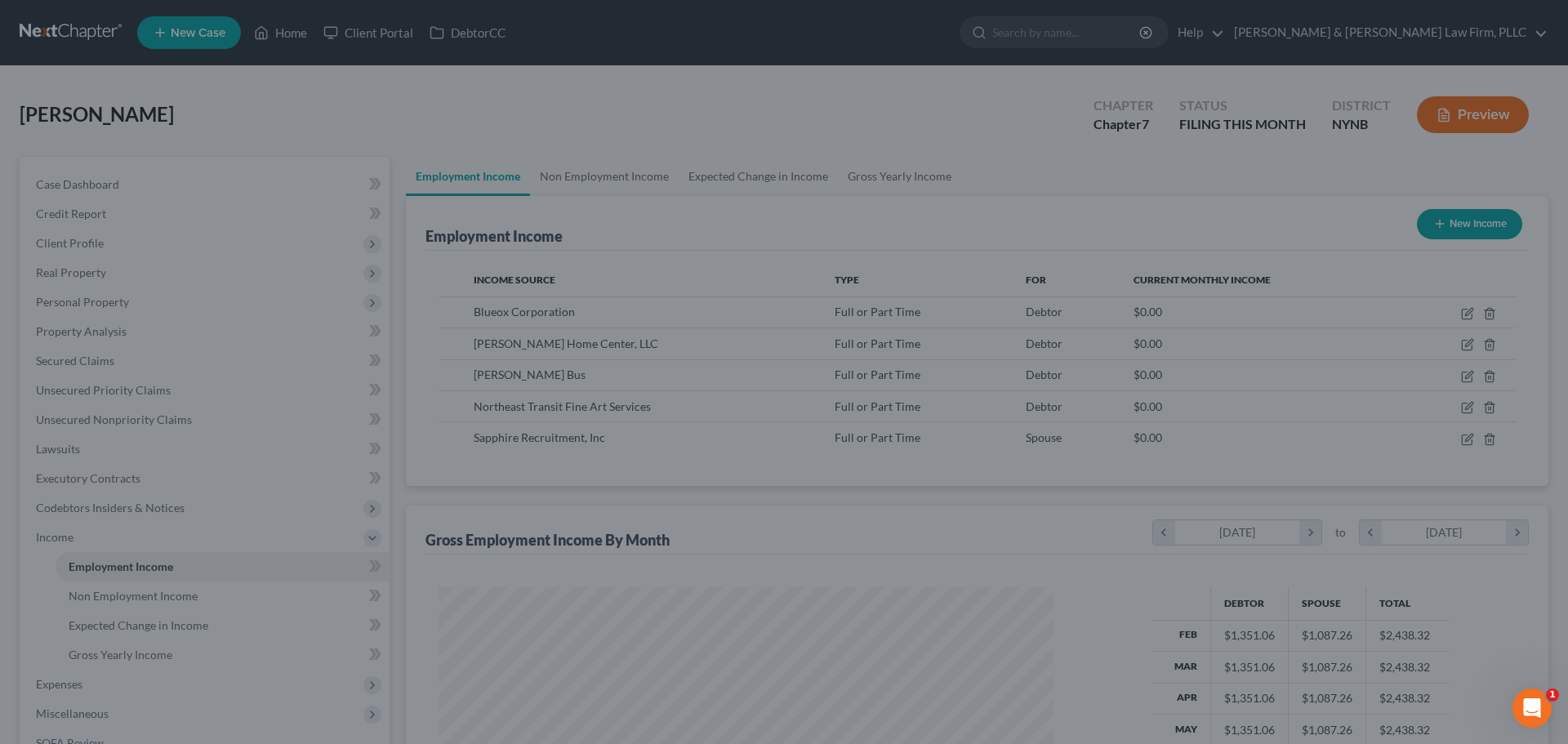
scroll to position [816194, 816183]
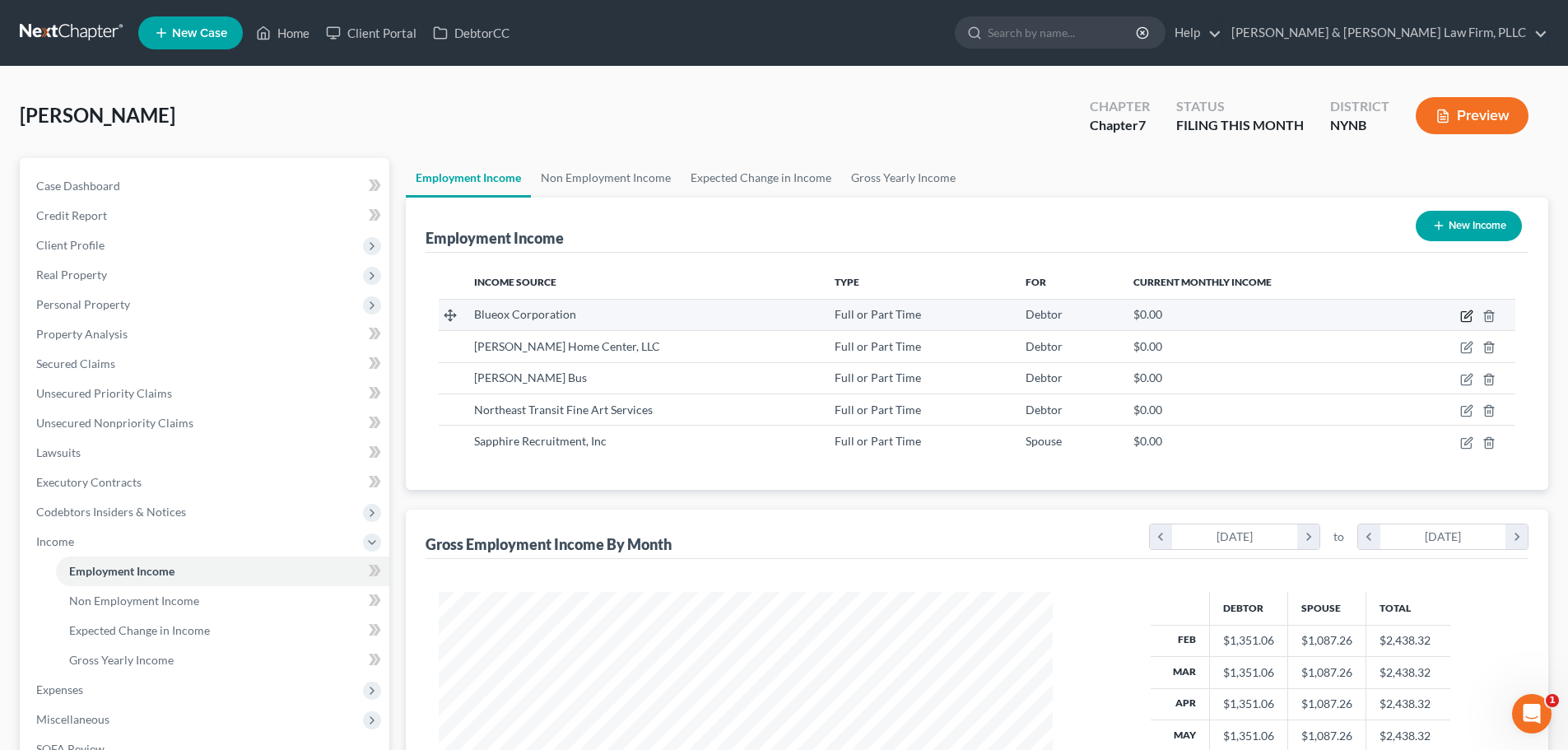
click at [1465, 316] on icon "button" at bounding box center [1468, 314] width 8 height 8
select select "0"
select select "35"
select select "3"
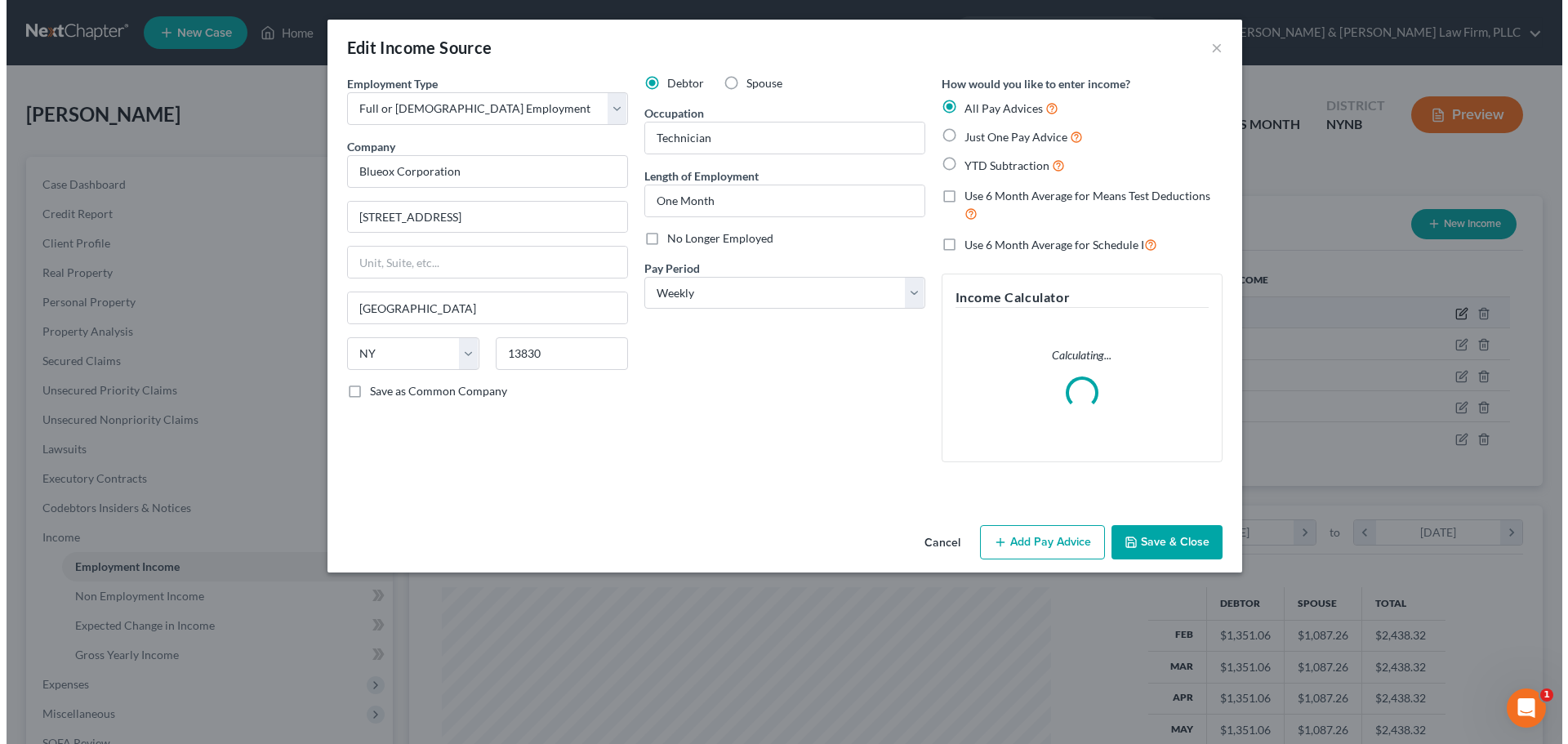
scroll to position [307, 648]
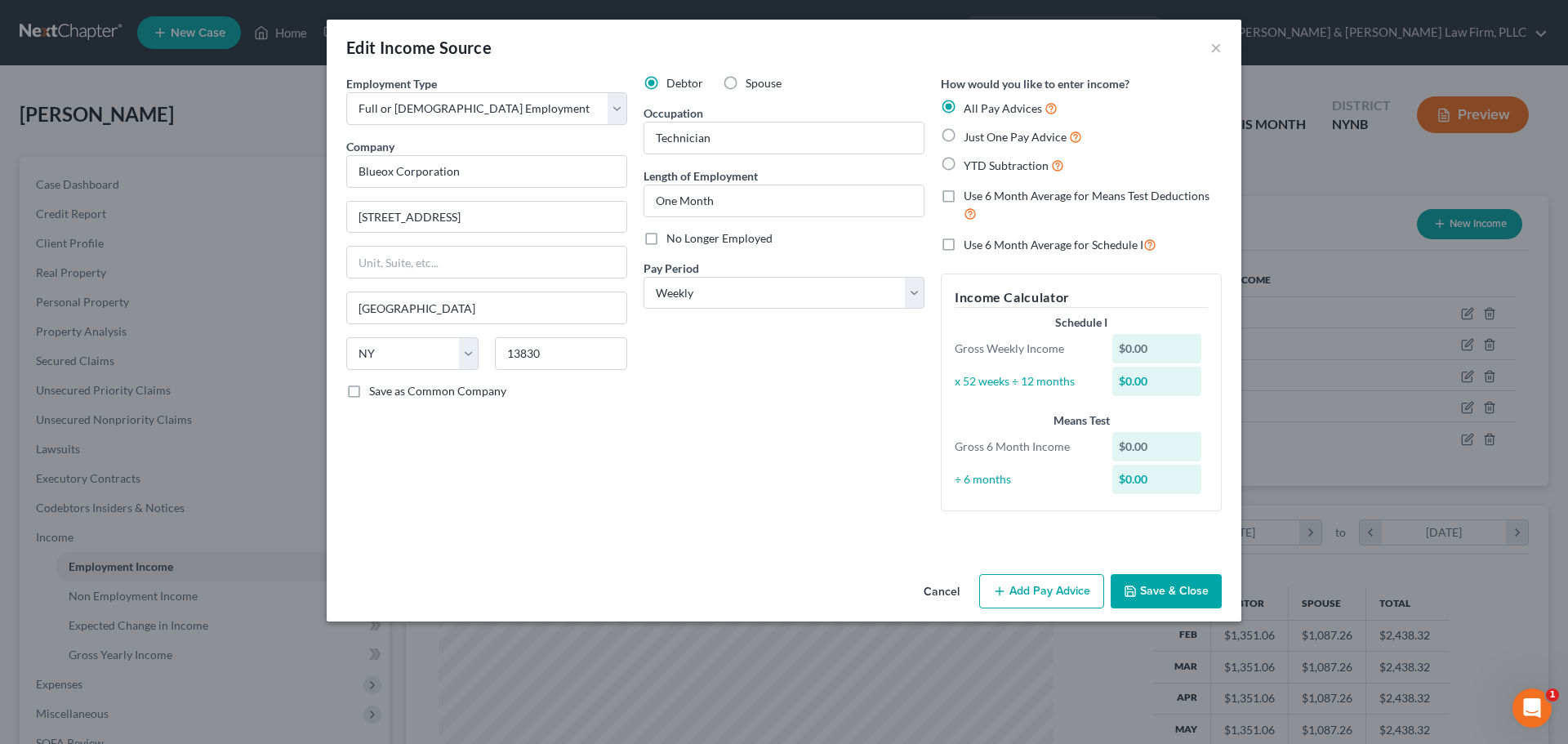
click at [963, 162] on label "YTD Subtraction" at bounding box center [1013, 165] width 100 height 19
click at [970, 162] on input "YTD Subtraction" at bounding box center [975, 161] width 11 height 11
radio input "true"
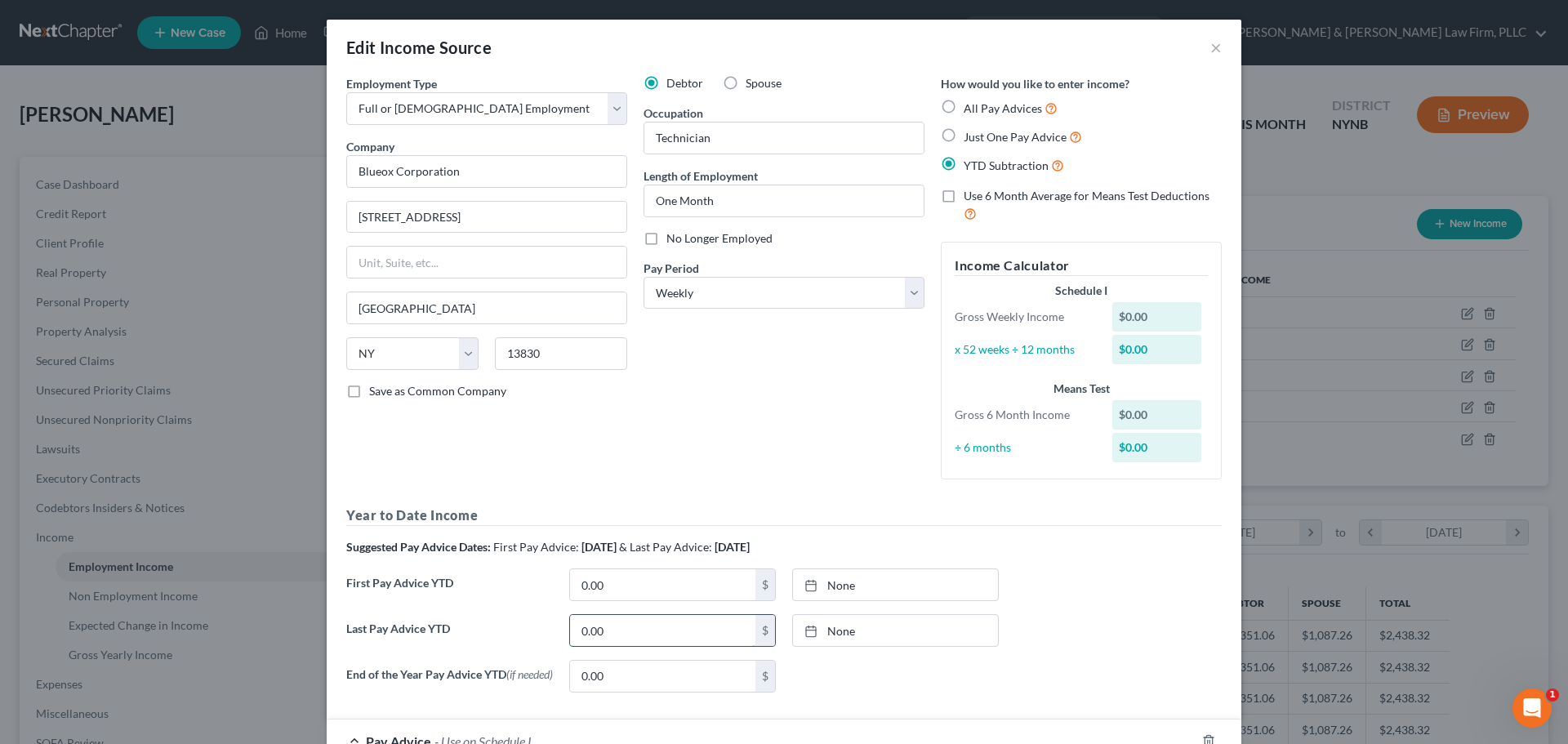
click at [616, 634] on input "0.00" at bounding box center [663, 630] width 186 height 31
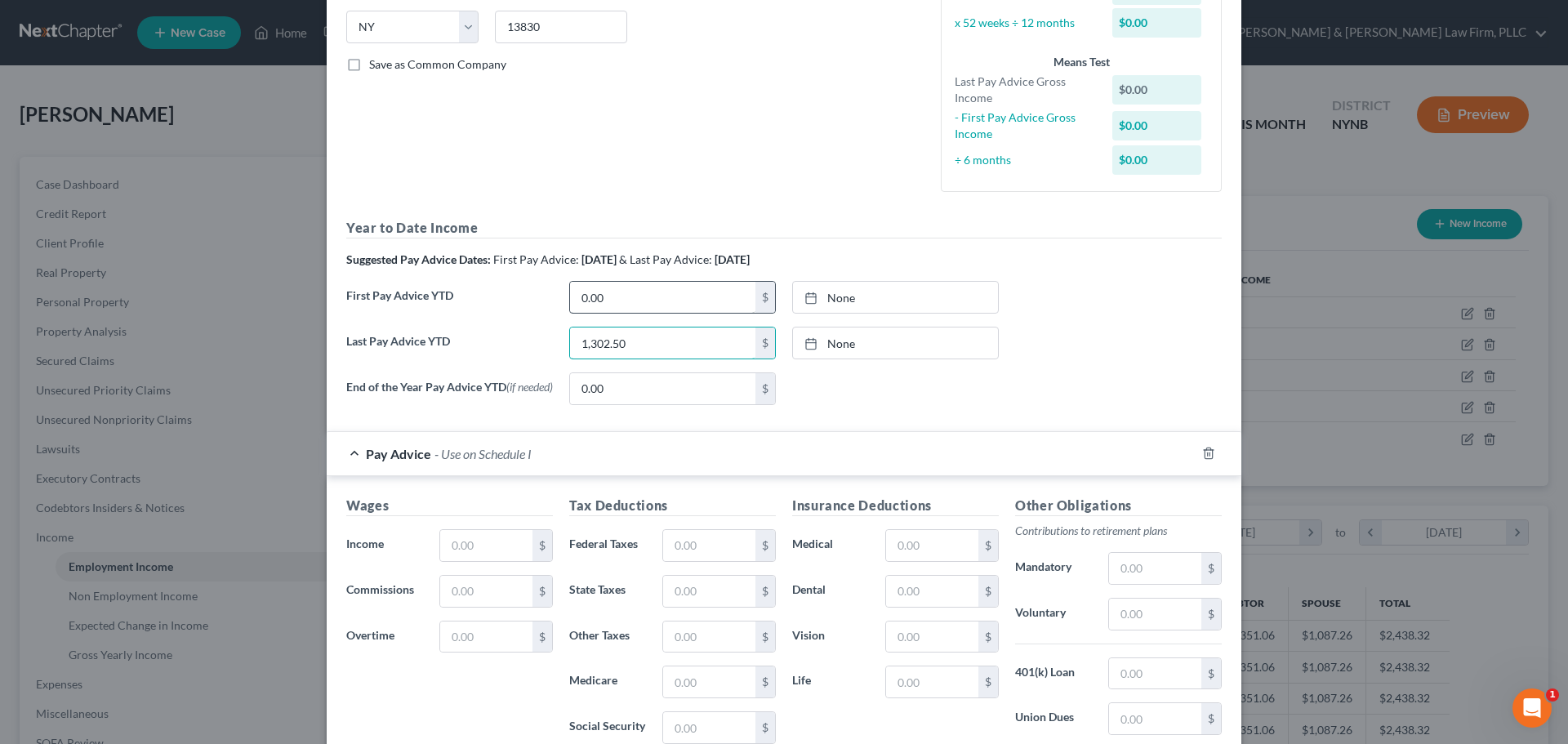
scroll to position [408, 0]
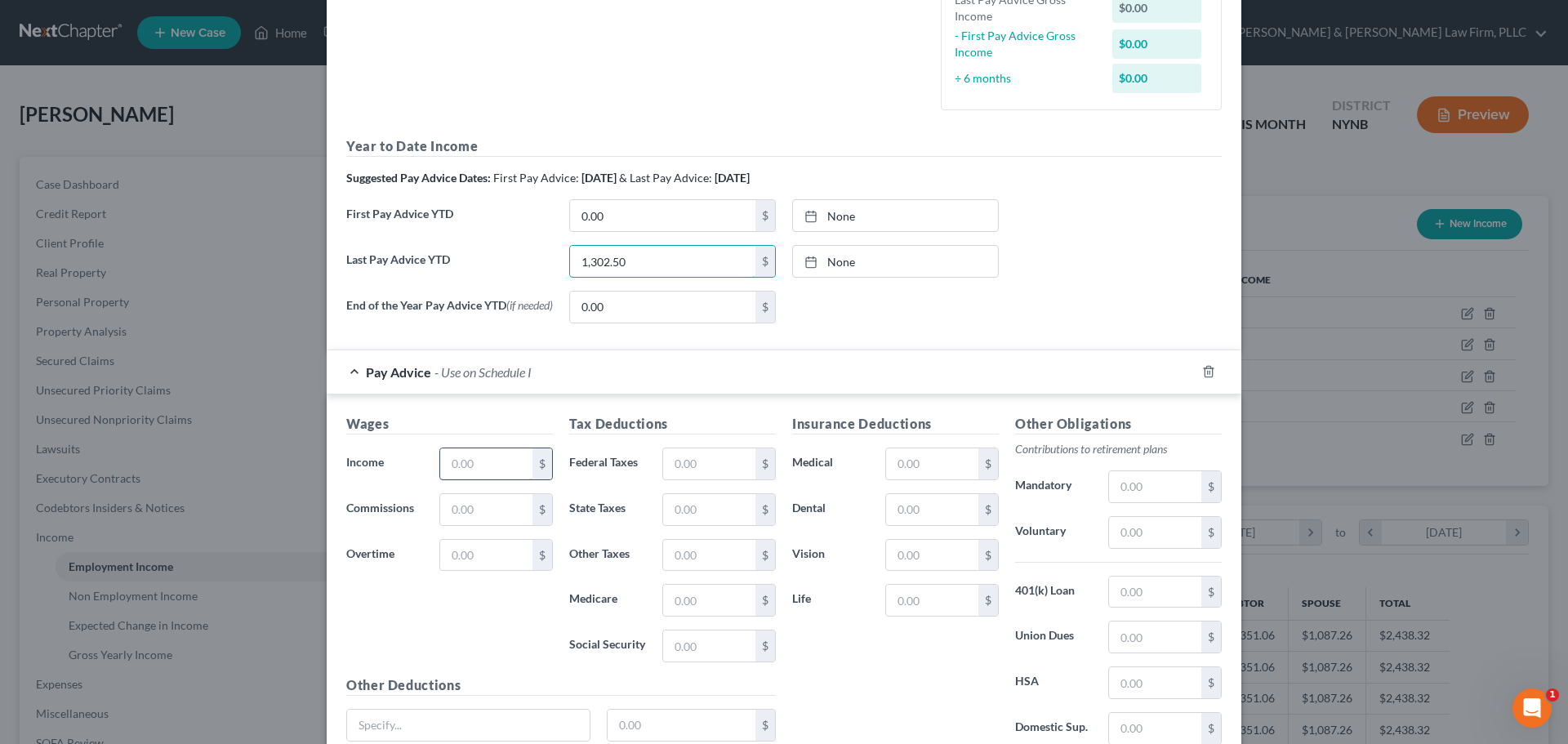
type input "1,302.50"
click at [497, 467] on input "text" at bounding box center [486, 464] width 92 height 31
type input "1,302.50"
click at [698, 468] on input "text" at bounding box center [709, 464] width 92 height 31
type input "77.90"
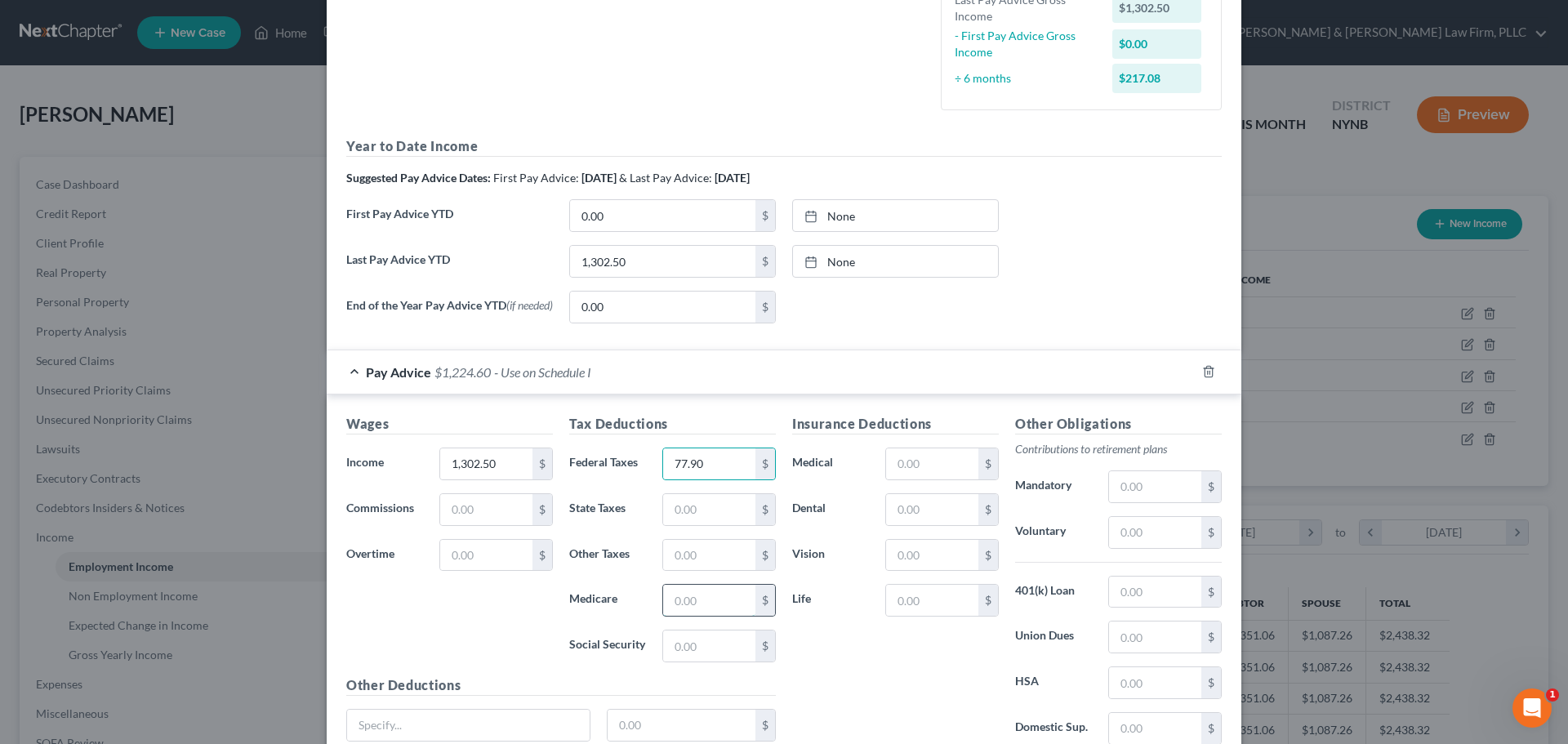
click at [689, 610] on input "text" at bounding box center [709, 600] width 92 height 31
type input "18.89"
click at [715, 517] on input "text" at bounding box center [709, 510] width 92 height 31
type input "60.07"
click at [703, 647] on input "text" at bounding box center [709, 646] width 92 height 31
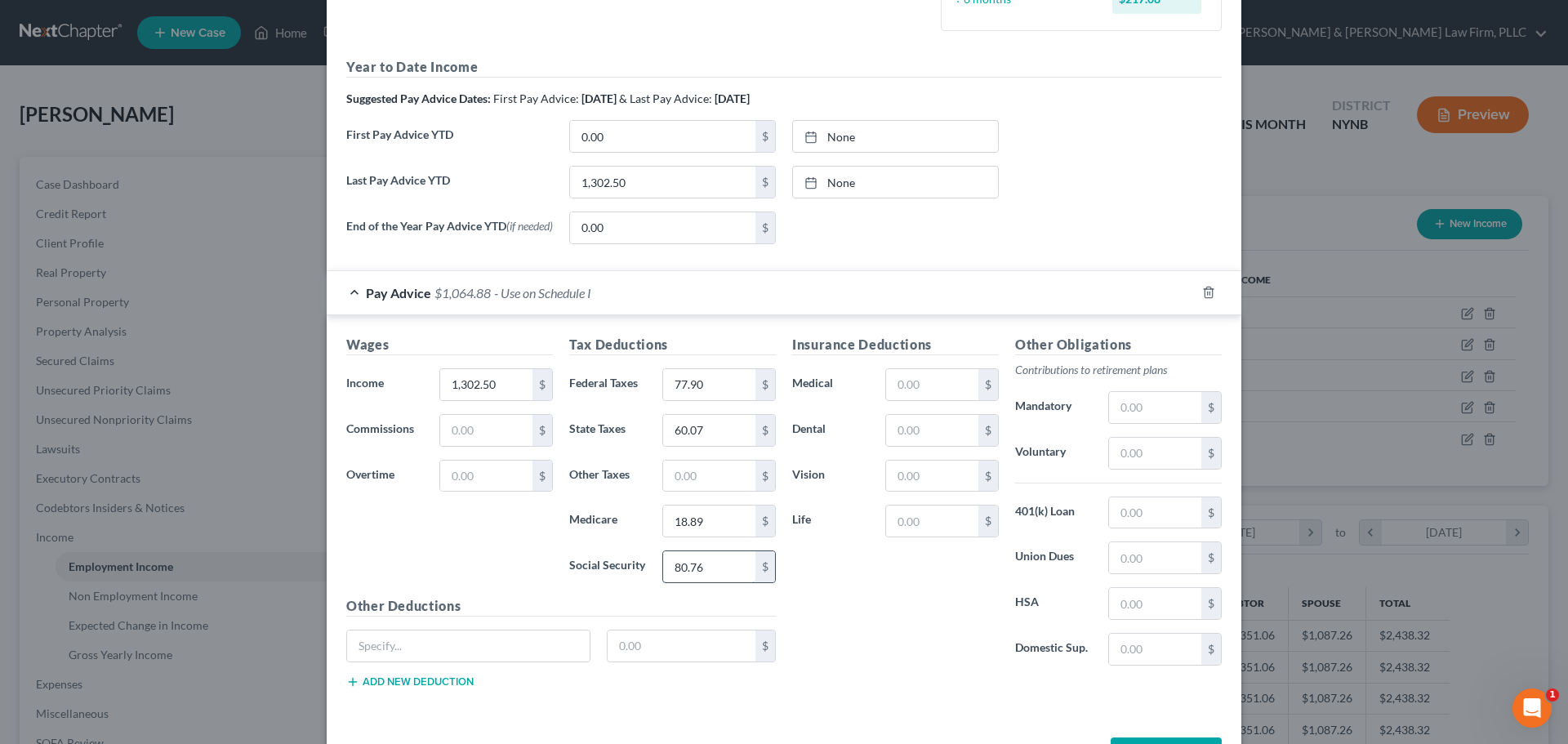
scroll to position [551, 0]
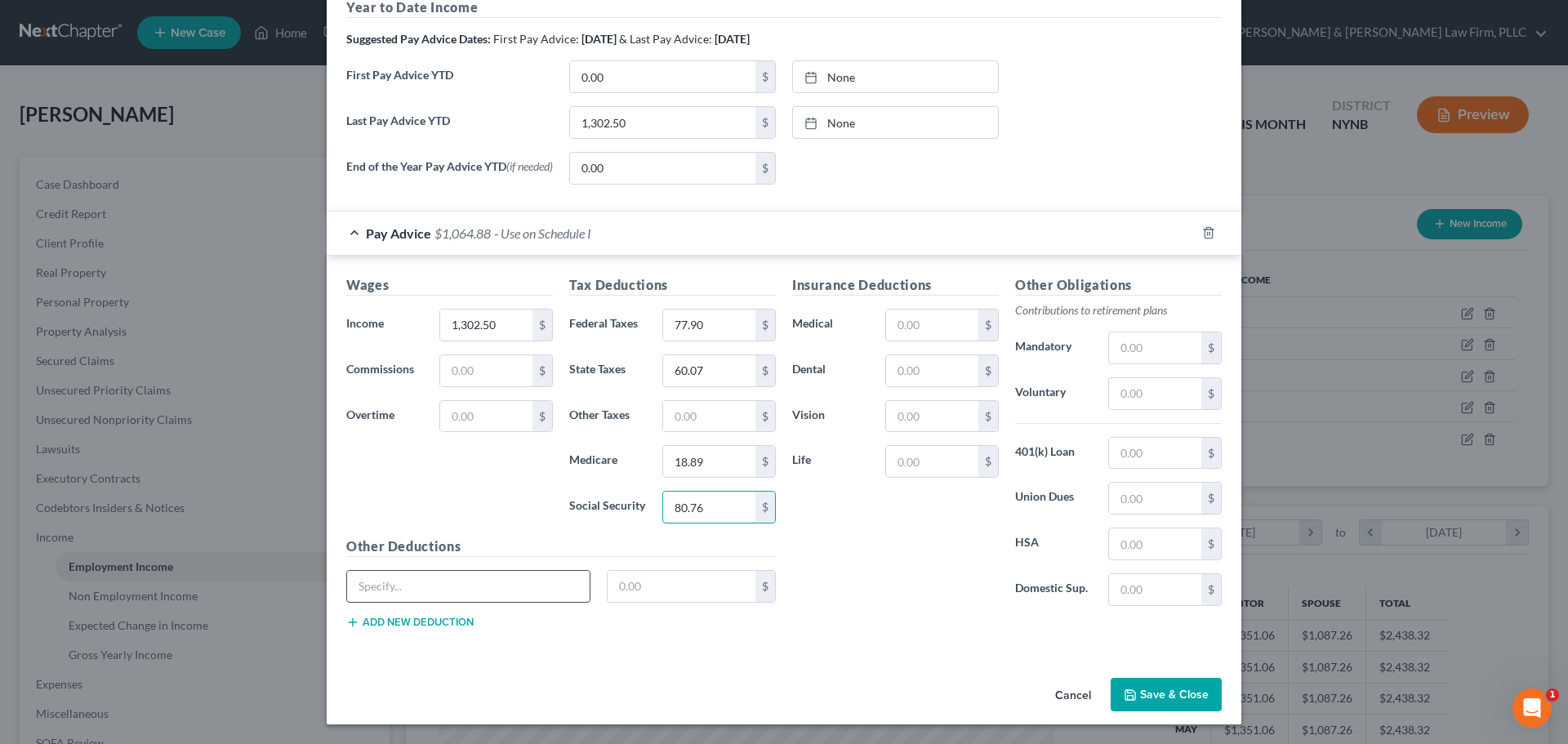
type input "80.76"
click at [515, 589] on input "text" at bounding box center [469, 586] width 243 height 31
click at [515, 588] on input "text" at bounding box center [469, 586] width 243 height 31
type input "NY Paid Family Leave"
click at [656, 585] on input "text" at bounding box center [681, 586] width 148 height 31
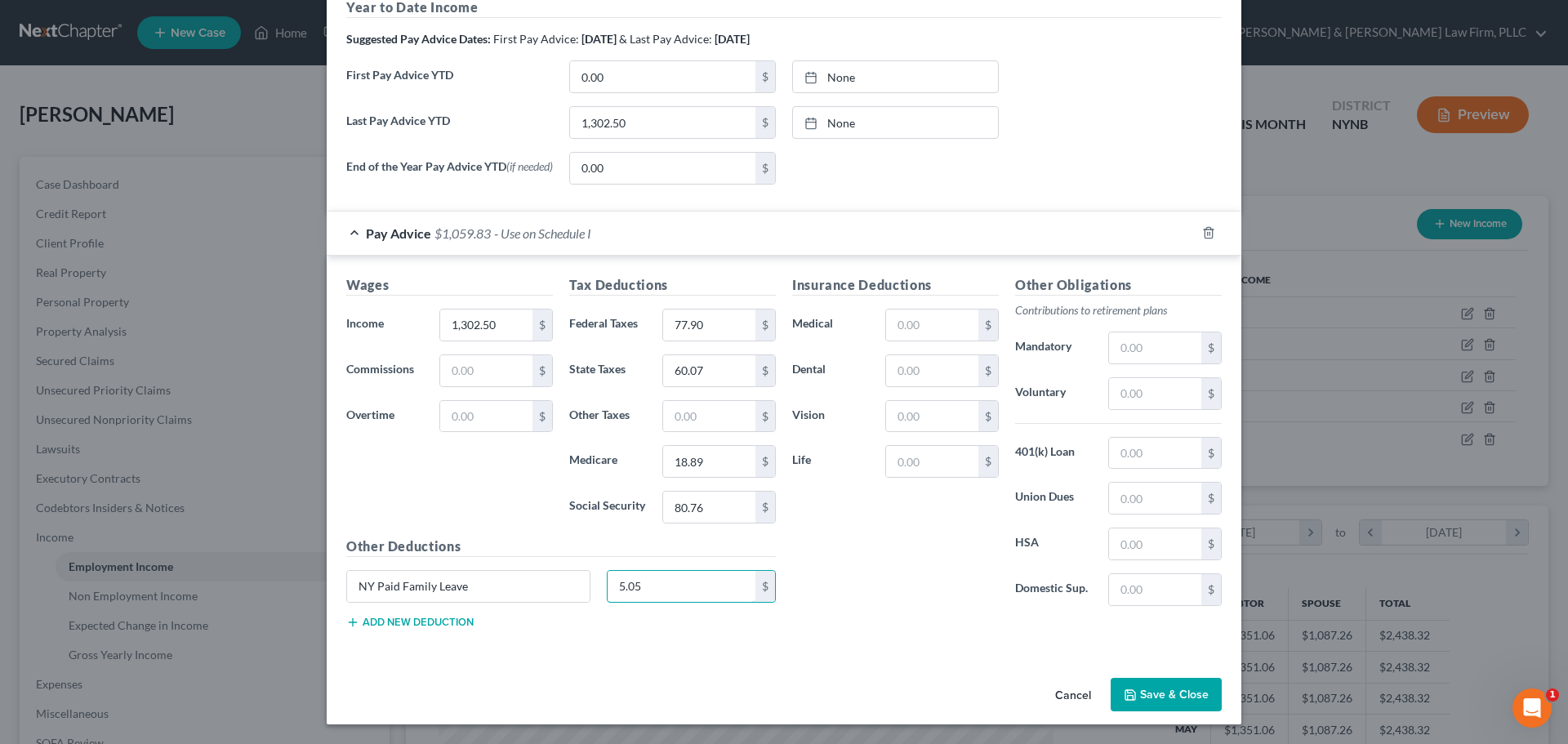
type input "5.05"
click at [425, 625] on button "Add new deduction" at bounding box center [409, 623] width 127 height 13
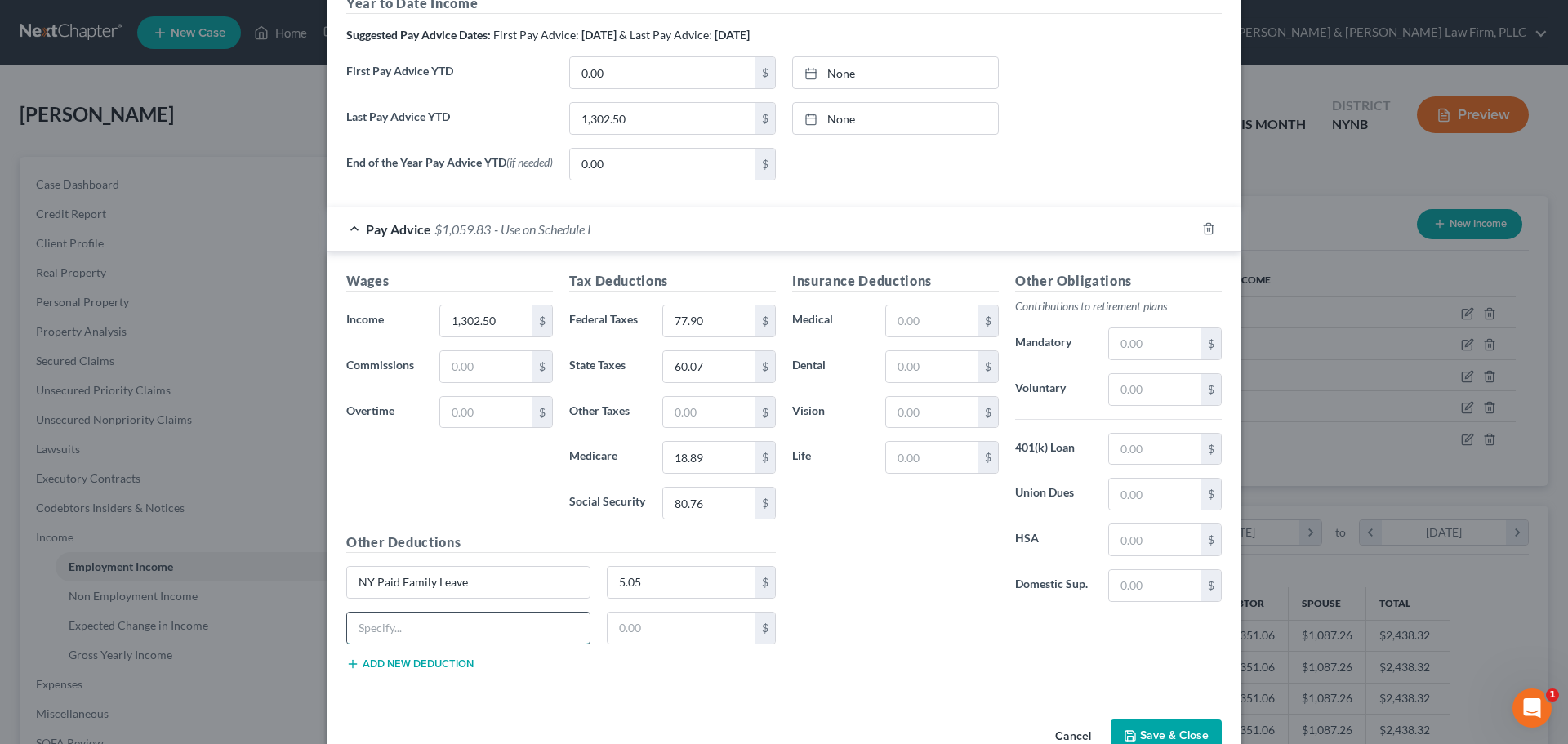
click at [422, 626] on input "text" at bounding box center [469, 627] width 243 height 31
type input "New York Disability"
click at [654, 629] on input "text" at bounding box center [681, 627] width 148 height 31
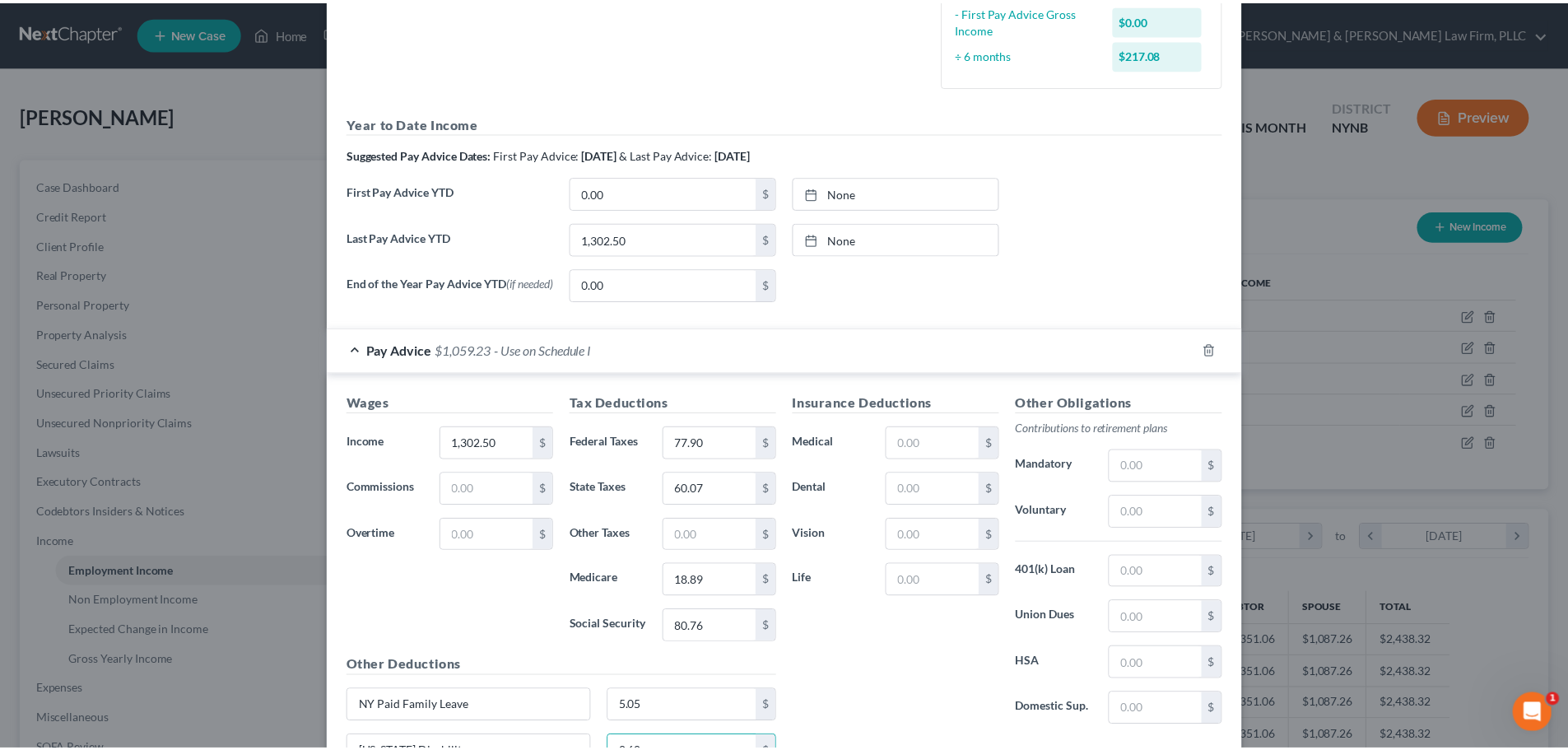
scroll to position [601, 0]
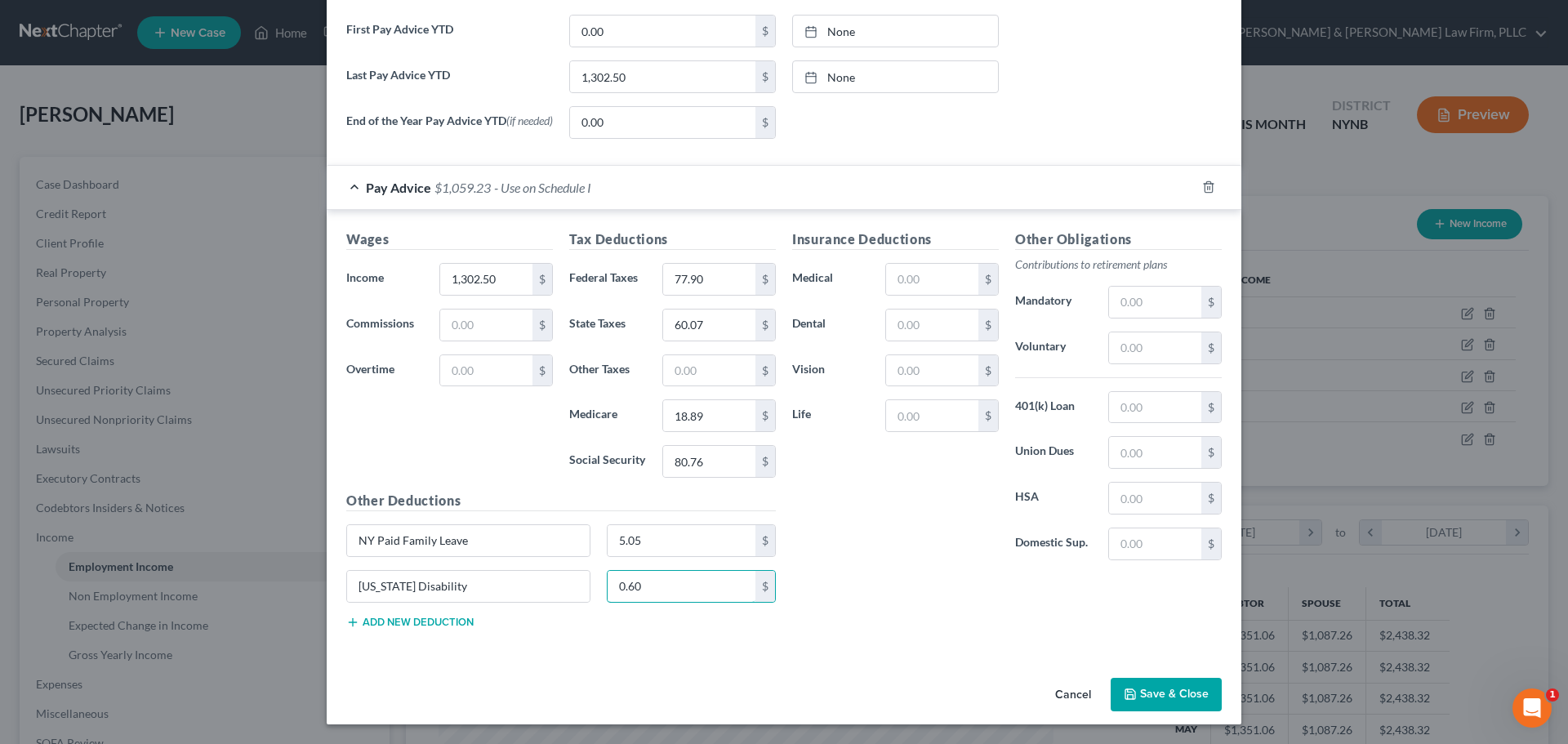
type input "0.60"
click at [1166, 688] on button "Save & Close" at bounding box center [1166, 695] width 111 height 34
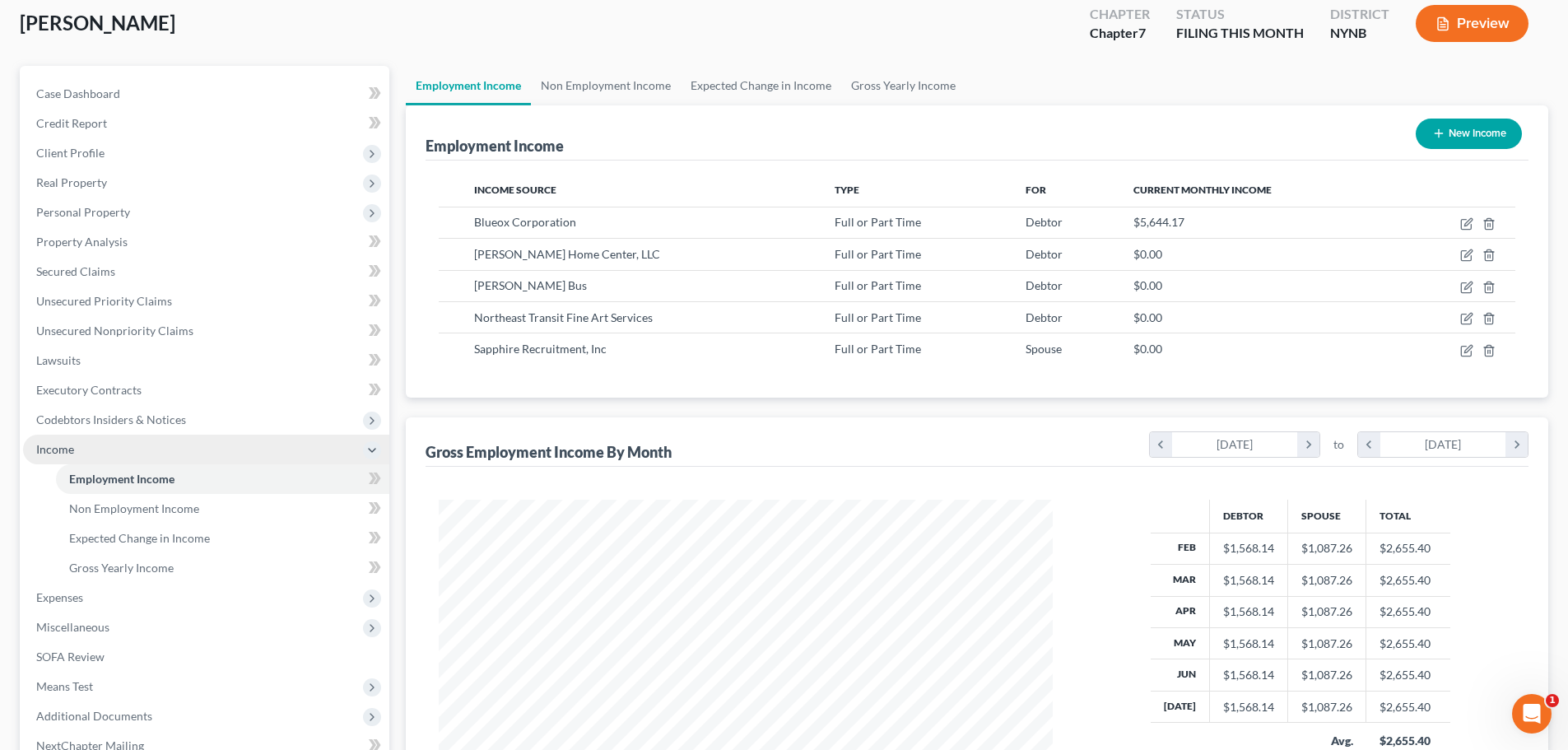
scroll to position [247, 0]
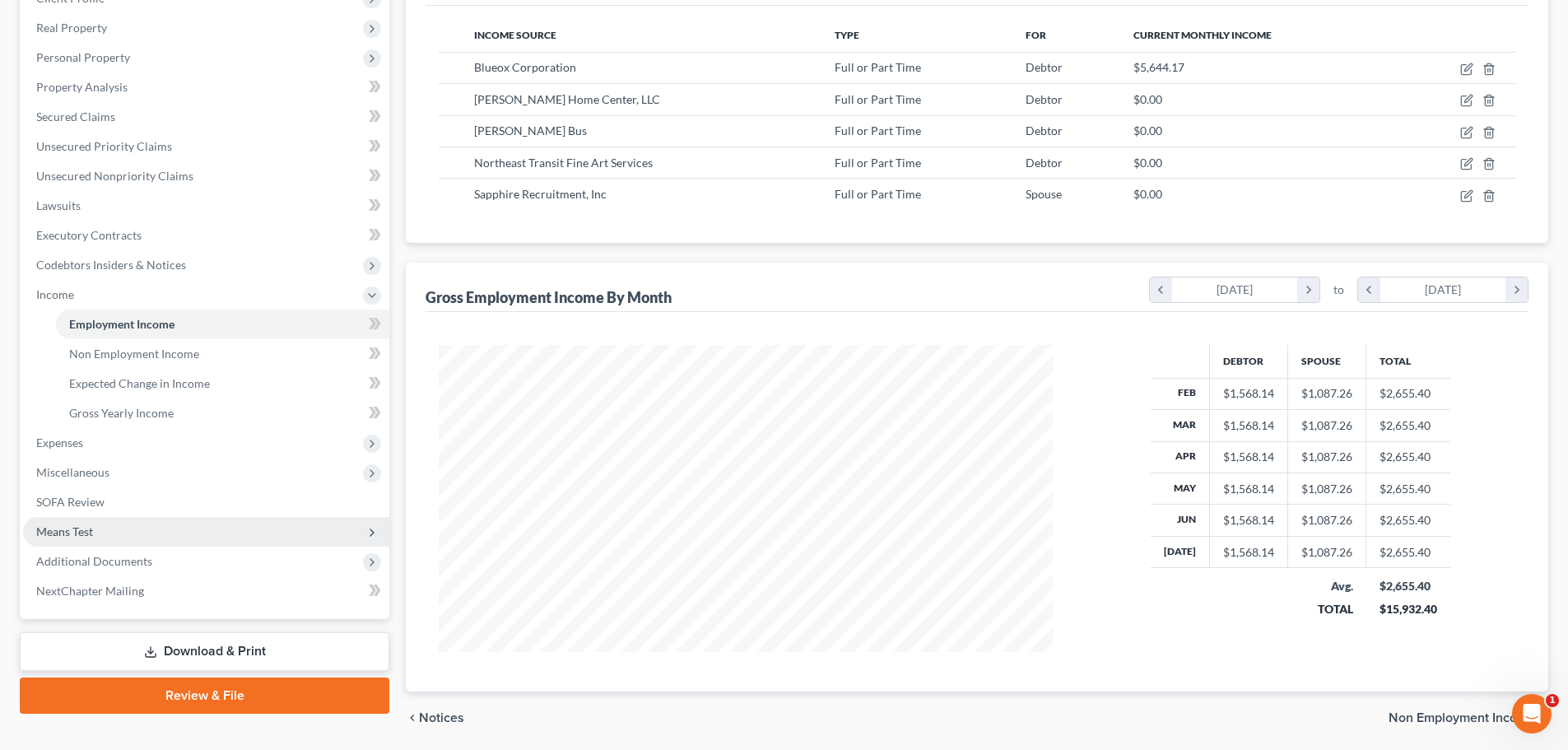
click at [97, 539] on span "Means Test" at bounding box center [206, 531] width 366 height 30
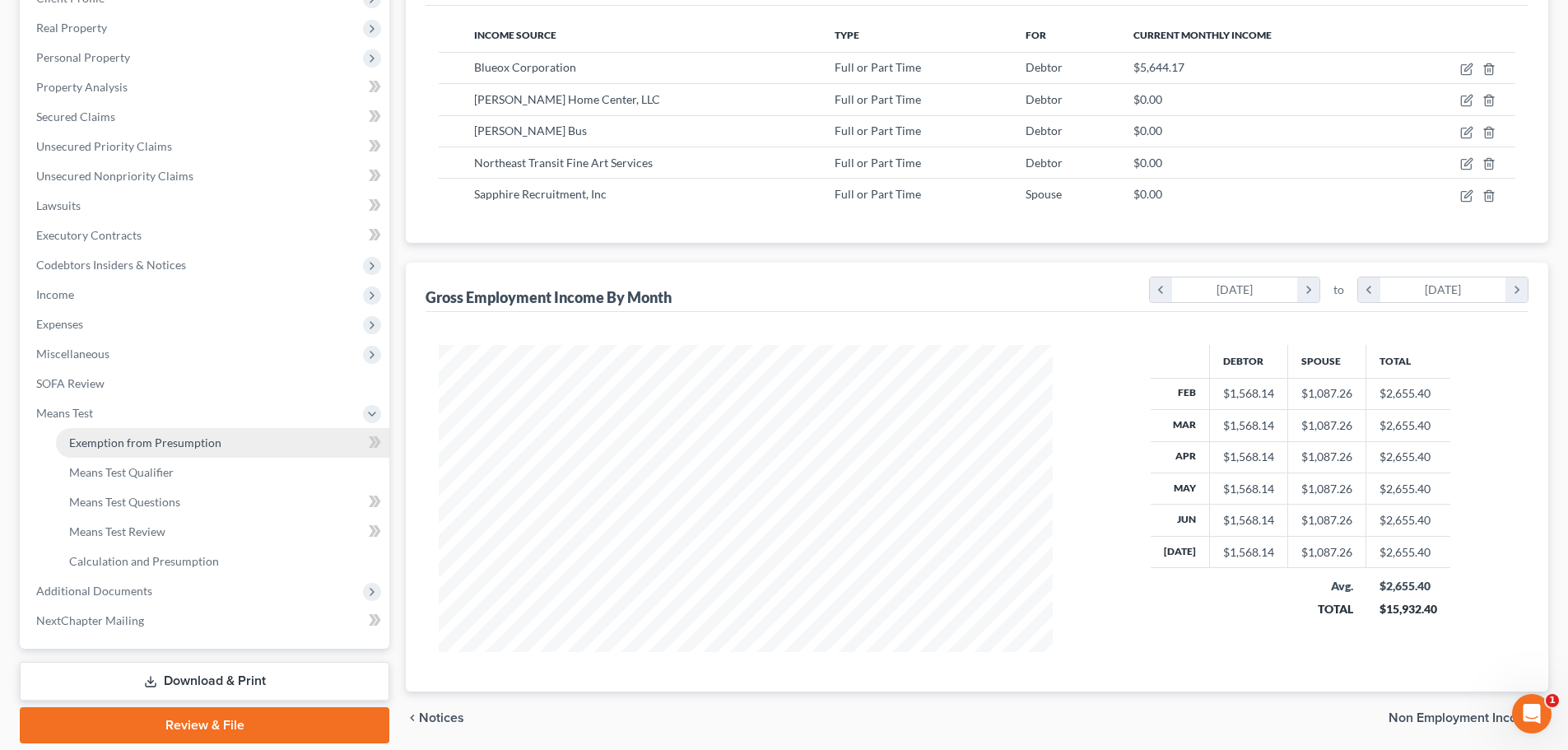
click at [154, 446] on span "Exemption from Presumption" at bounding box center [146, 442] width 152 height 14
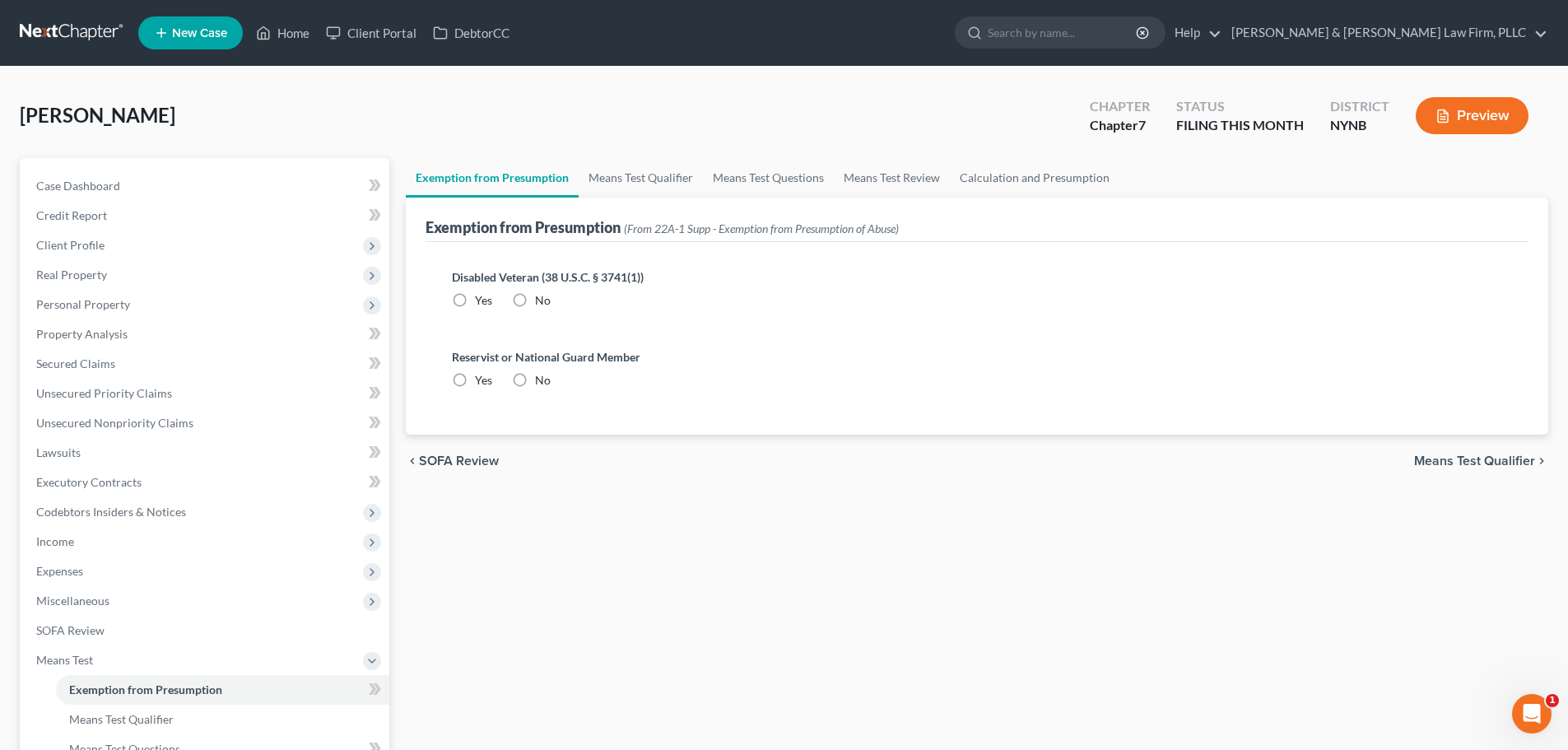
click at [535, 301] on label "No" at bounding box center [543, 300] width 15 height 16
click at [542, 301] on input "No" at bounding box center [546, 297] width 11 height 11
radio input "true"
click at [535, 383] on label "No" at bounding box center [543, 380] width 15 height 16
click at [542, 383] on input "No" at bounding box center [546, 377] width 11 height 11
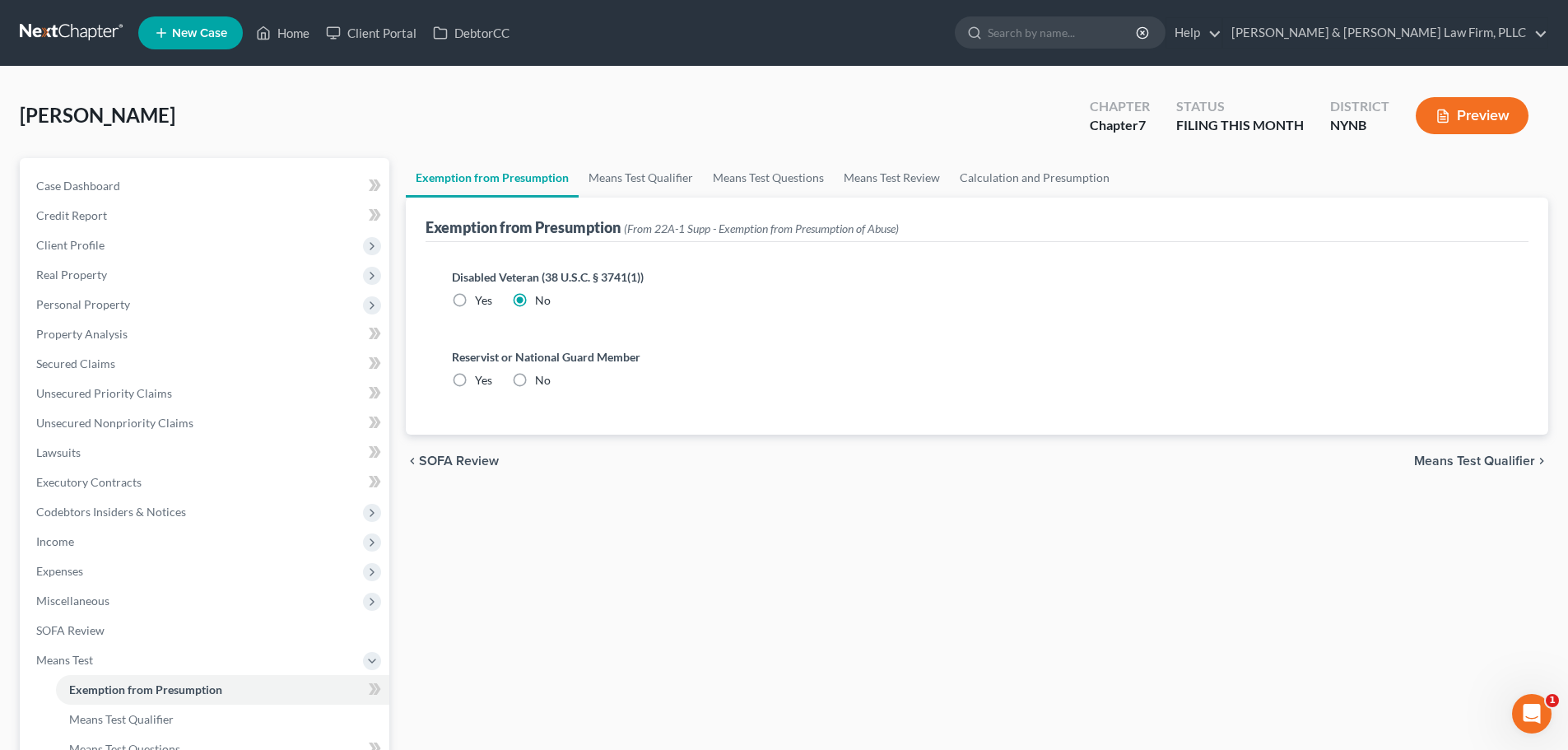
radio input "true"
click at [645, 177] on link "Means Test Qualifier" at bounding box center [640, 177] width 124 height 40
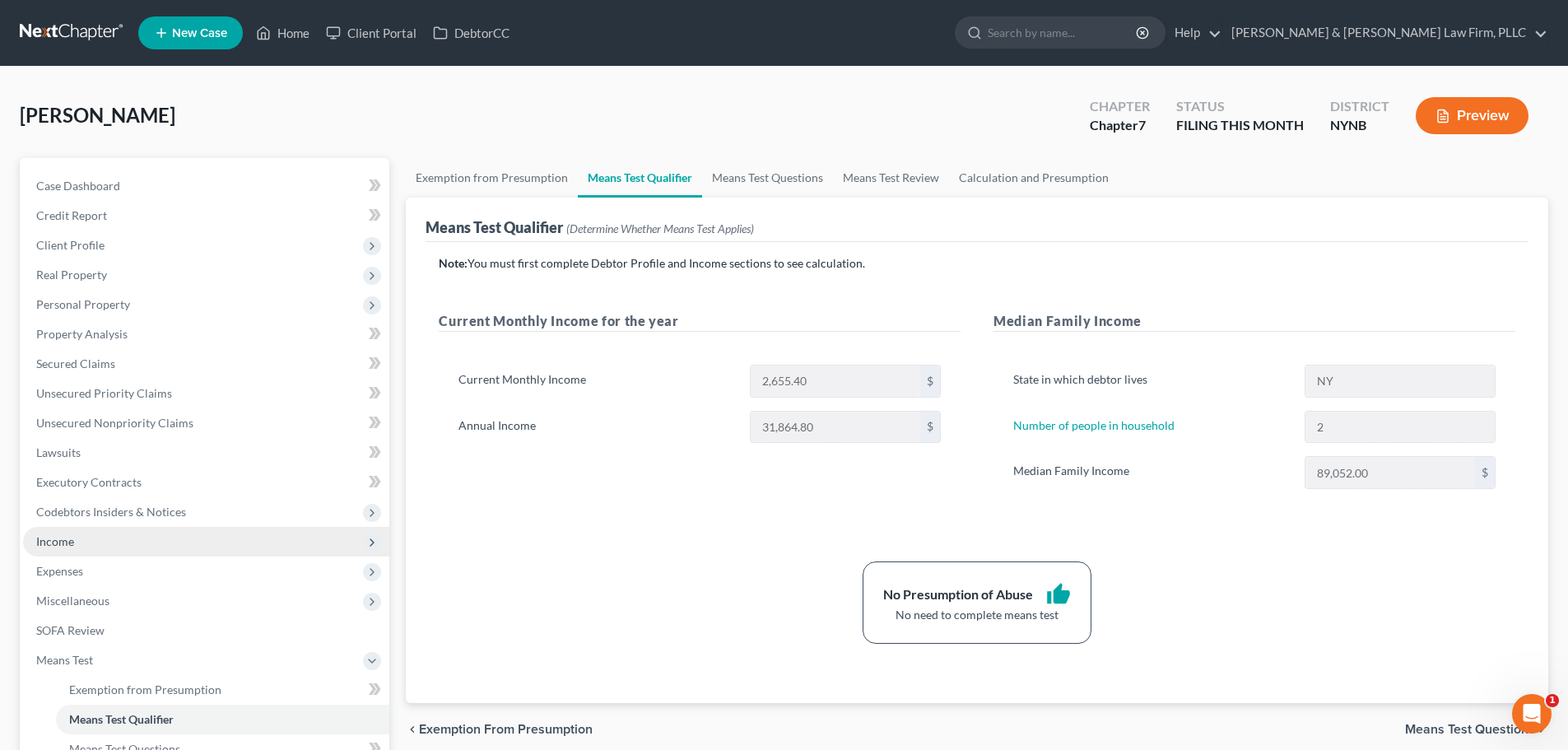
click at [114, 547] on span "Income" at bounding box center [206, 541] width 366 height 30
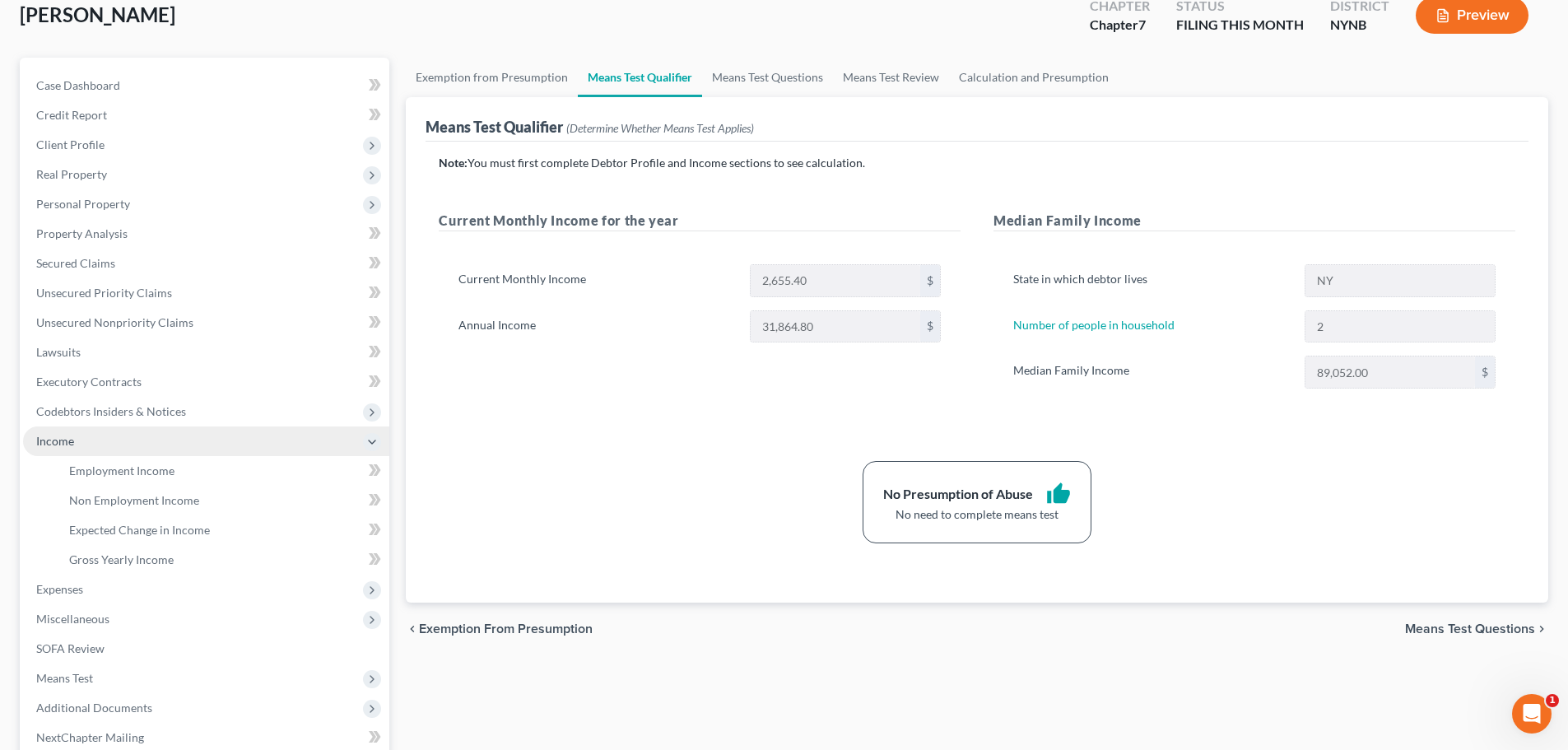
scroll to position [165, 0]
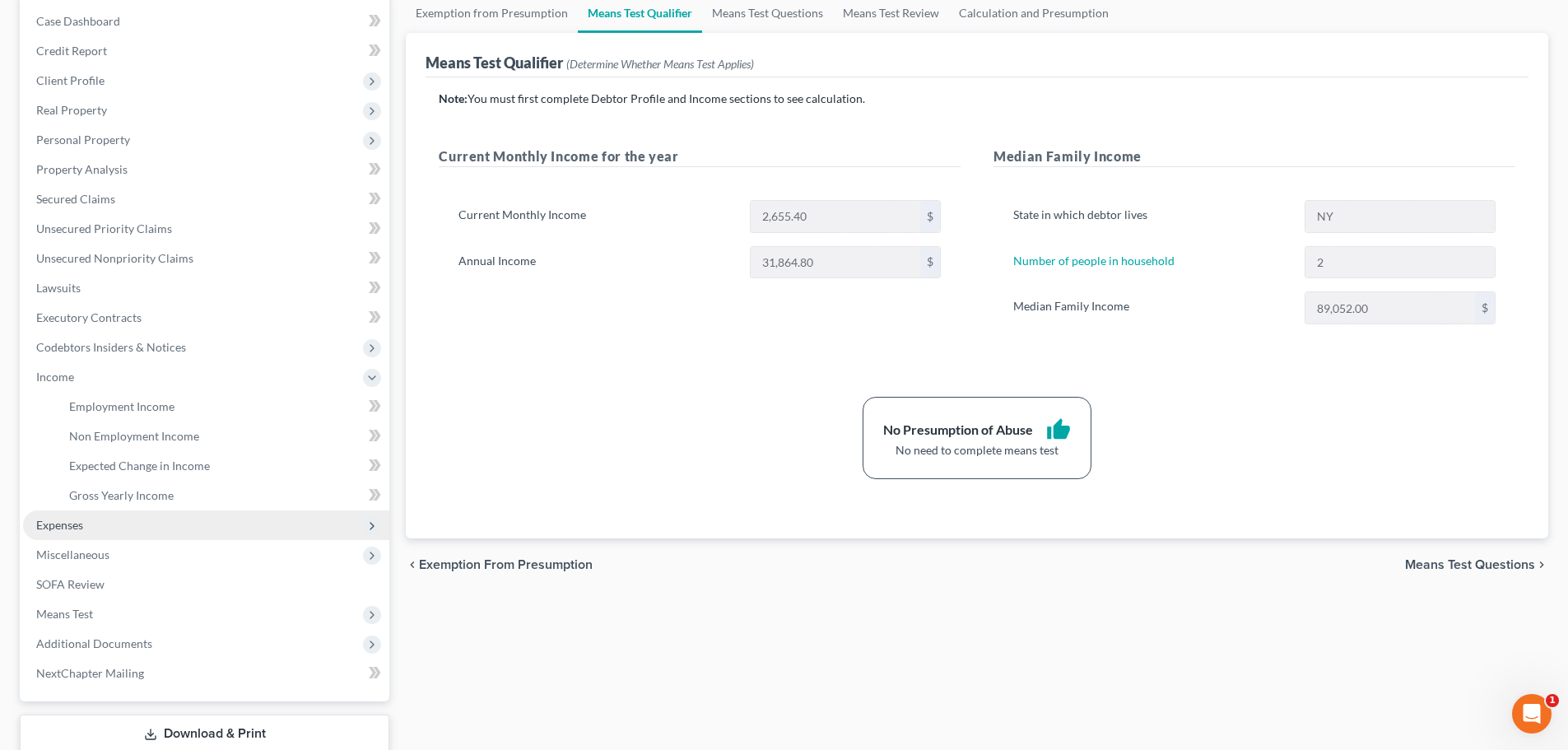
click at [88, 533] on span "Expenses" at bounding box center [206, 524] width 366 height 30
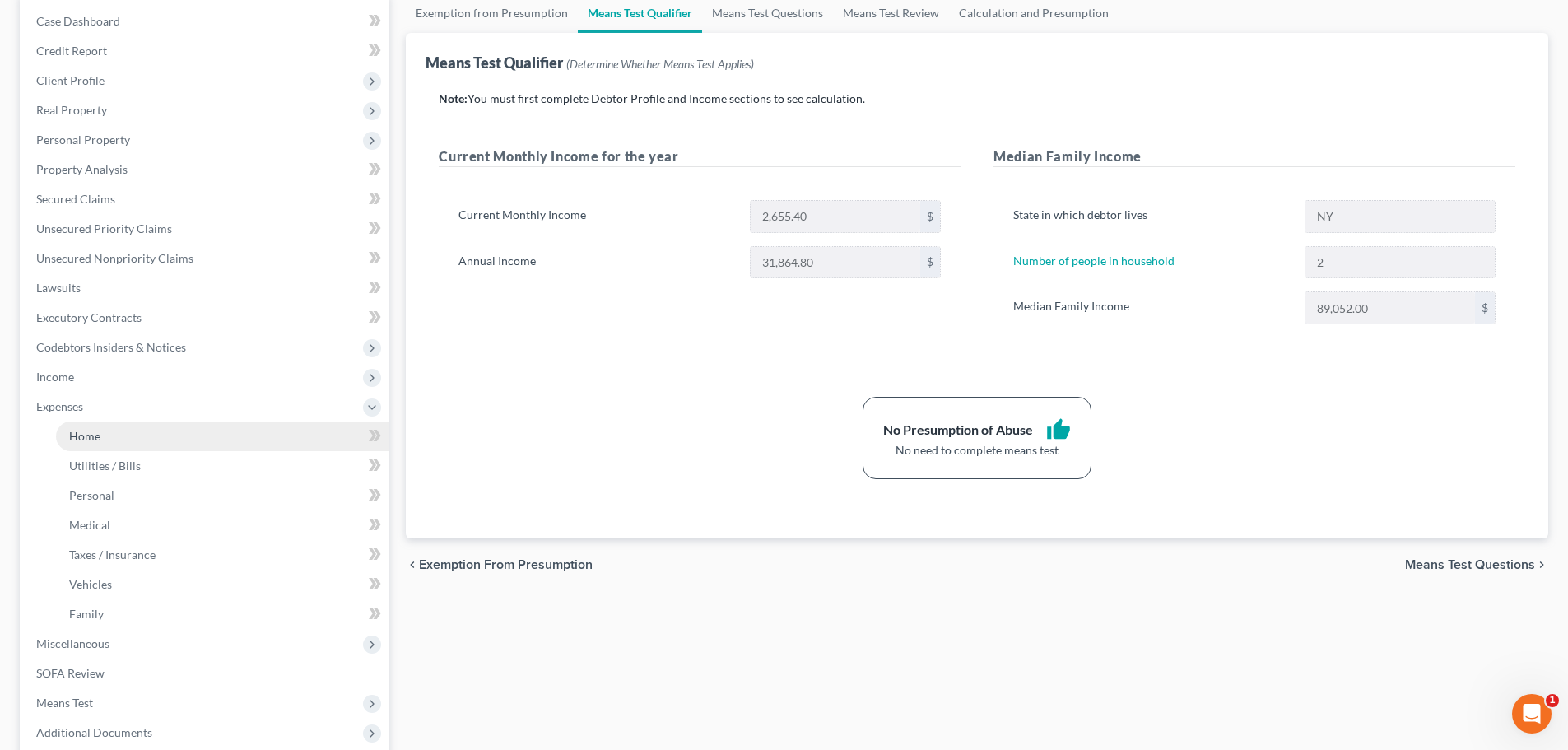
click at [99, 436] on span "Home" at bounding box center [85, 436] width 31 height 14
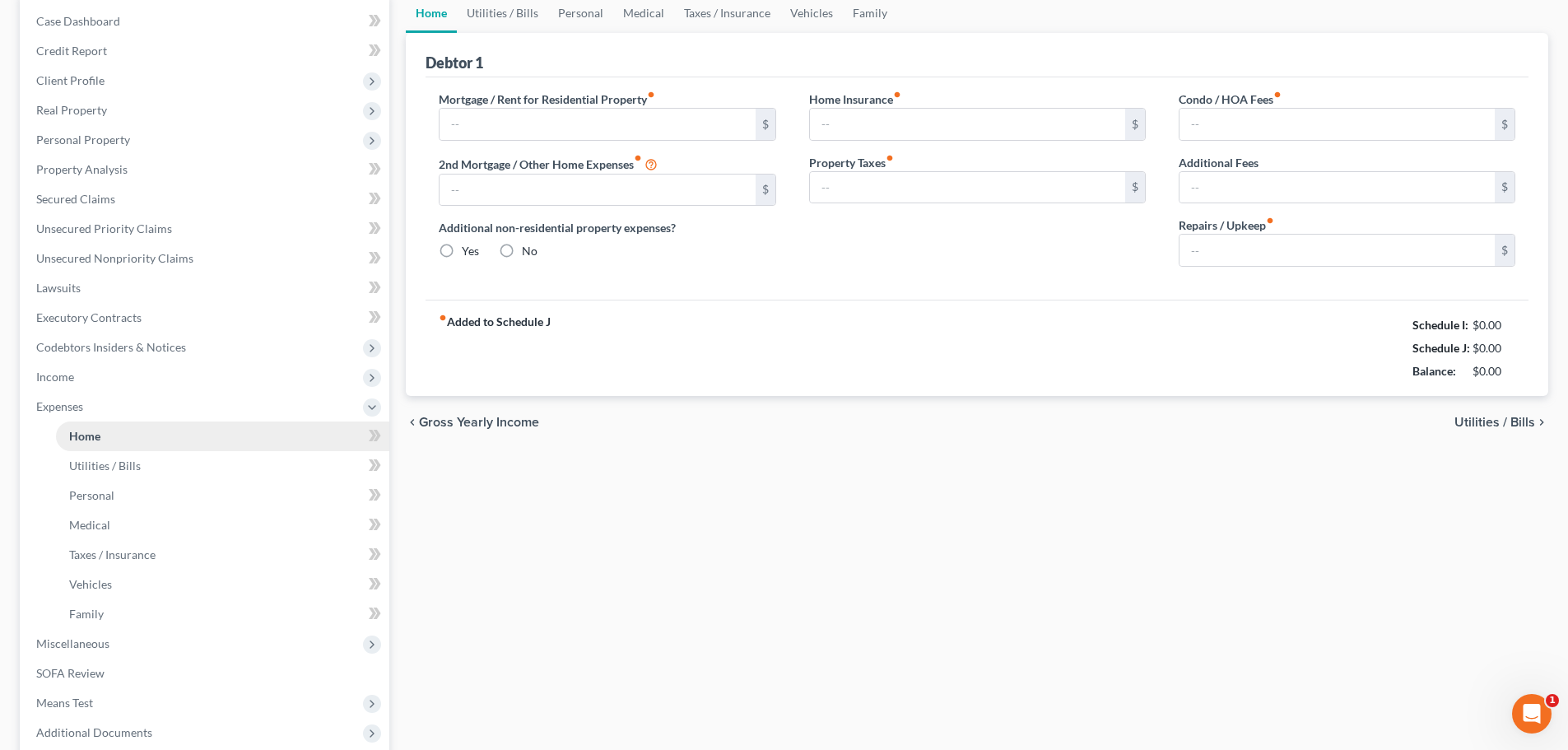
scroll to position [64, 0]
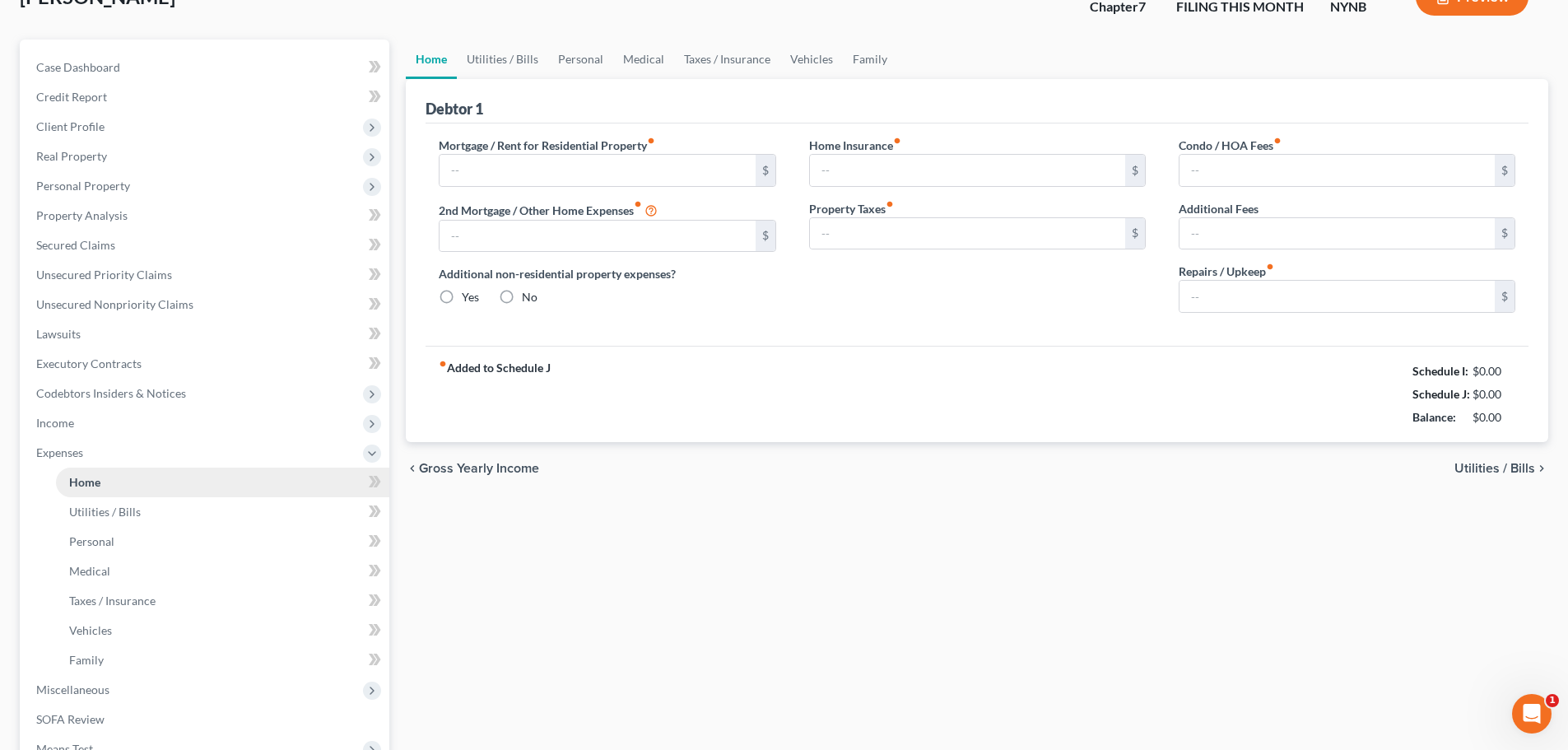
type input "300.00"
type input "0.00"
radio input "true"
type input "0.00"
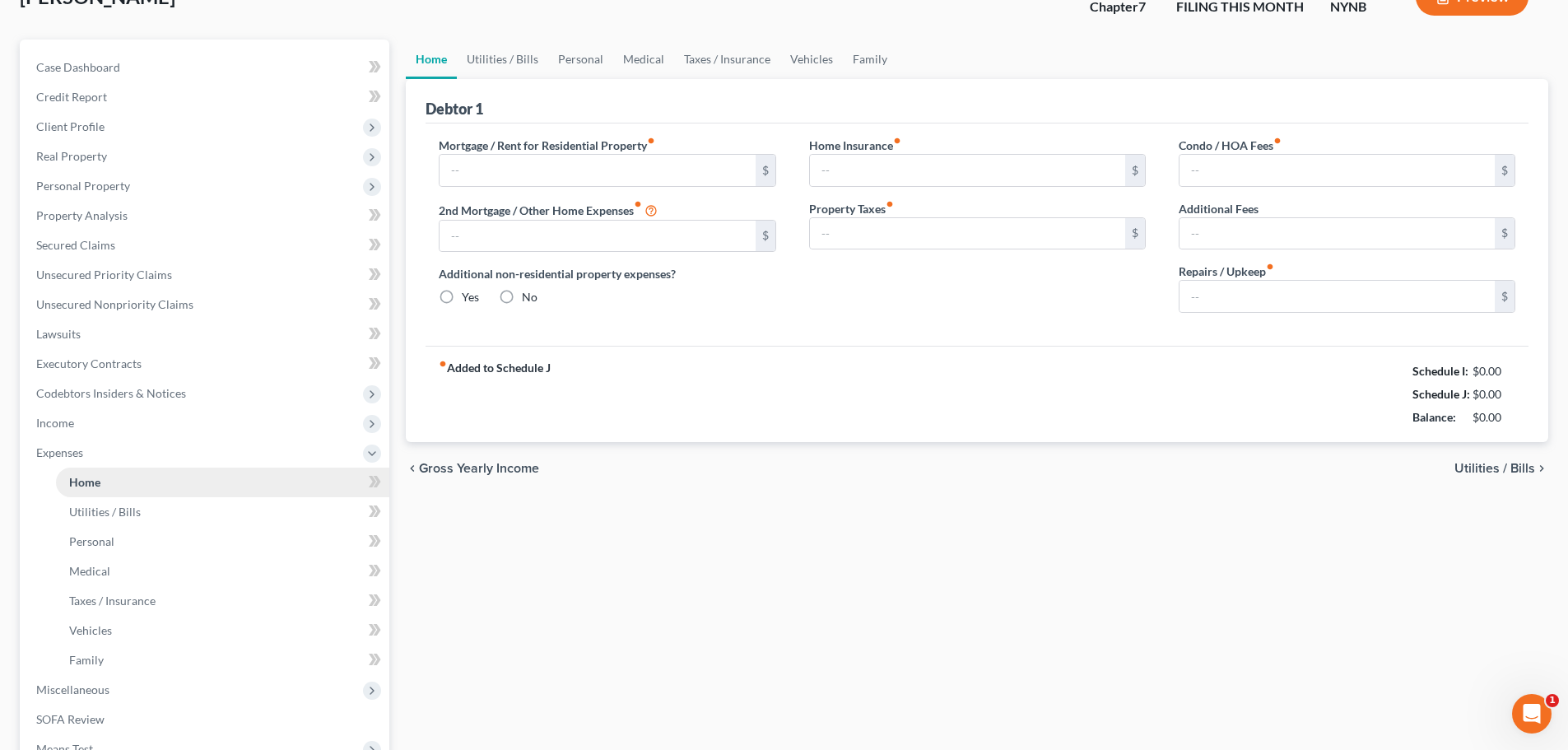
type input "0.00"
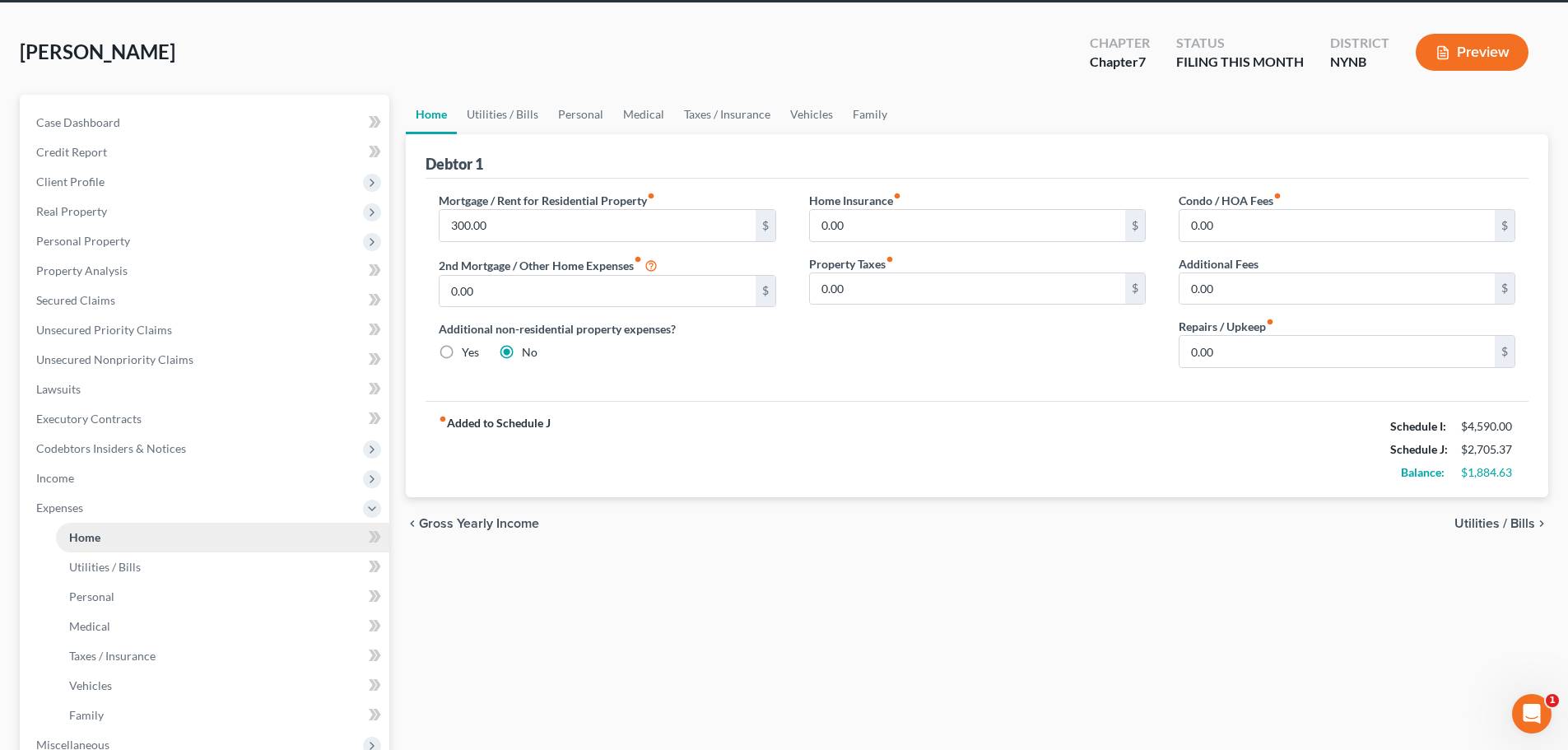
scroll to position [0, 0]
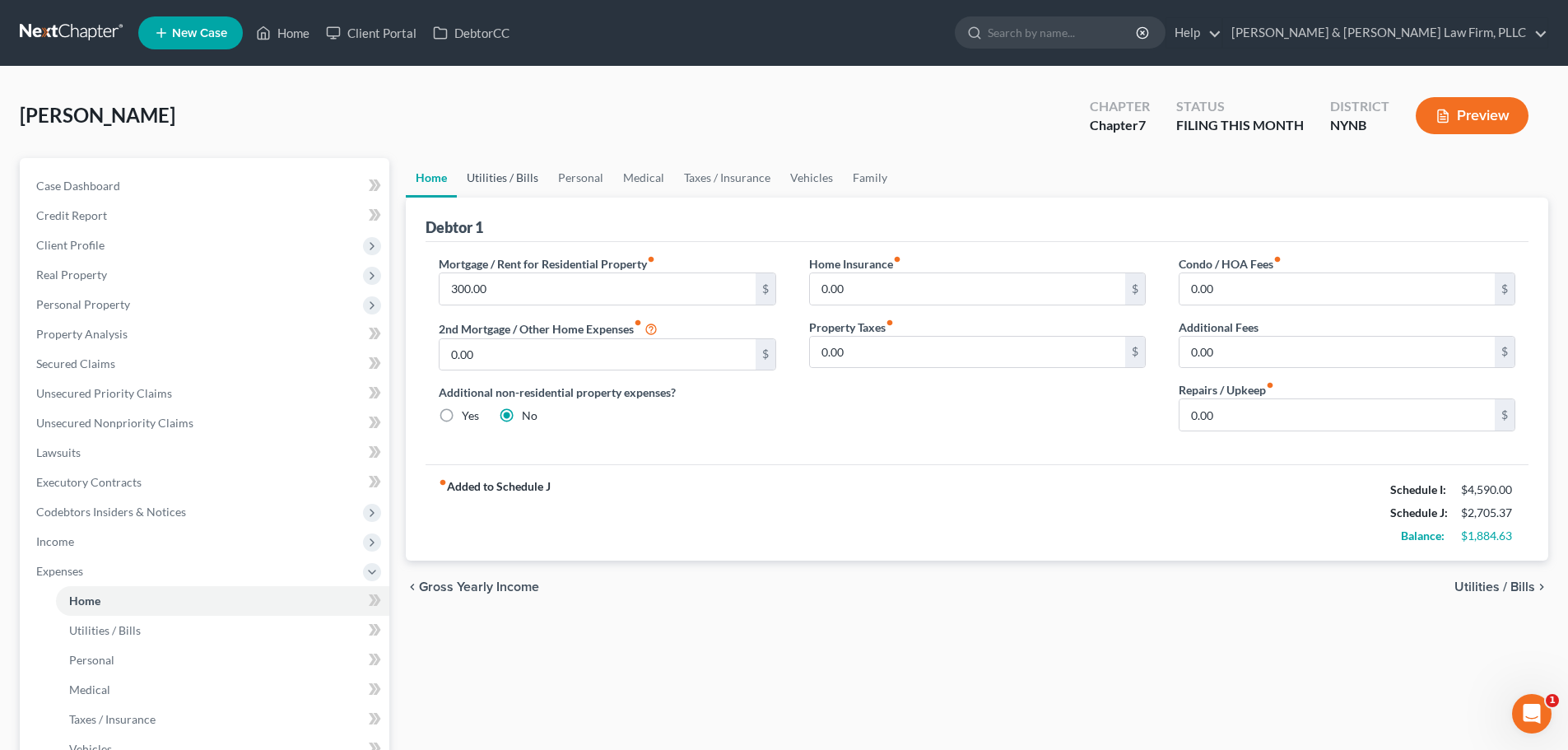
click at [492, 178] on link "Utilities / Bills" at bounding box center [502, 177] width 92 height 40
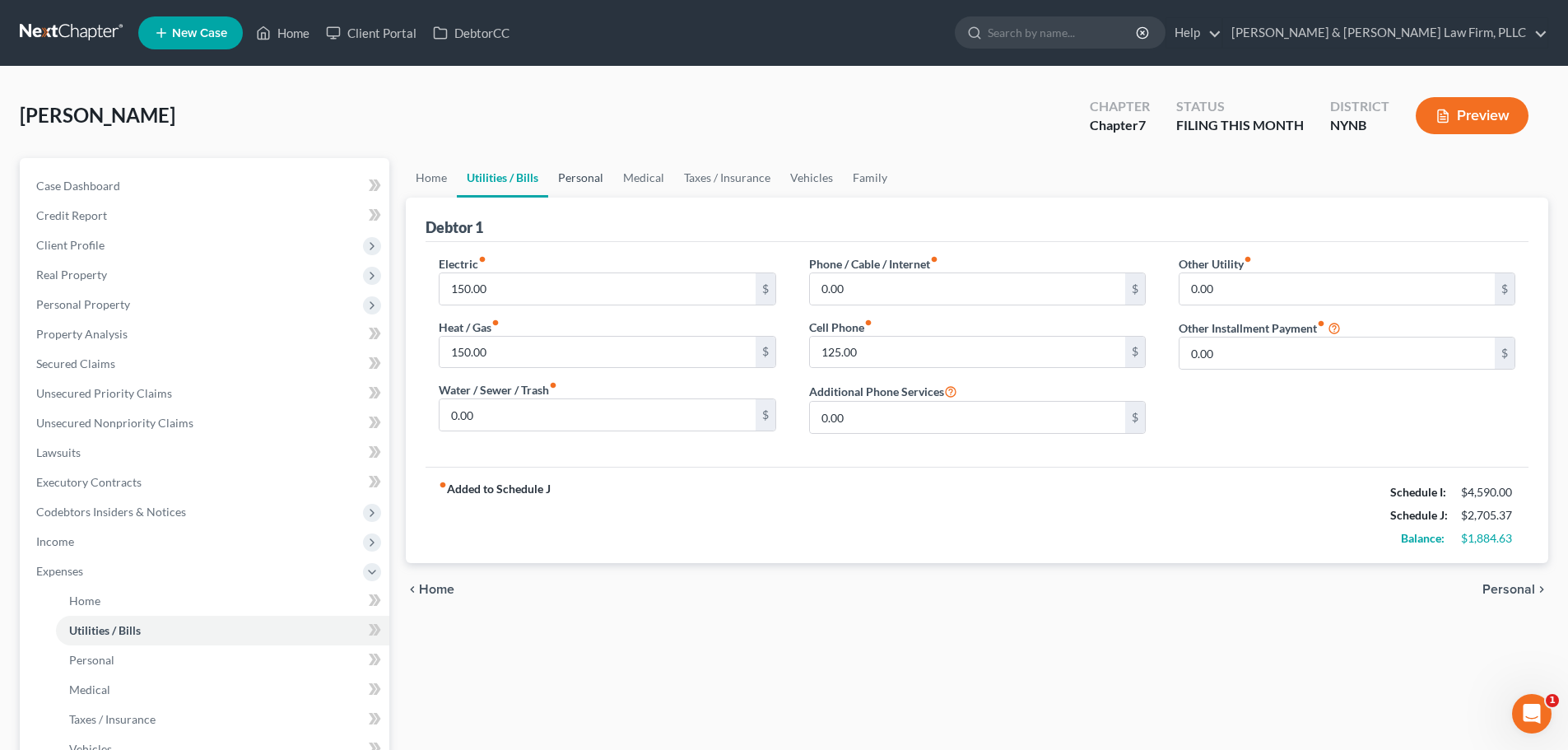
click at [580, 180] on link "Personal" at bounding box center [580, 177] width 65 height 40
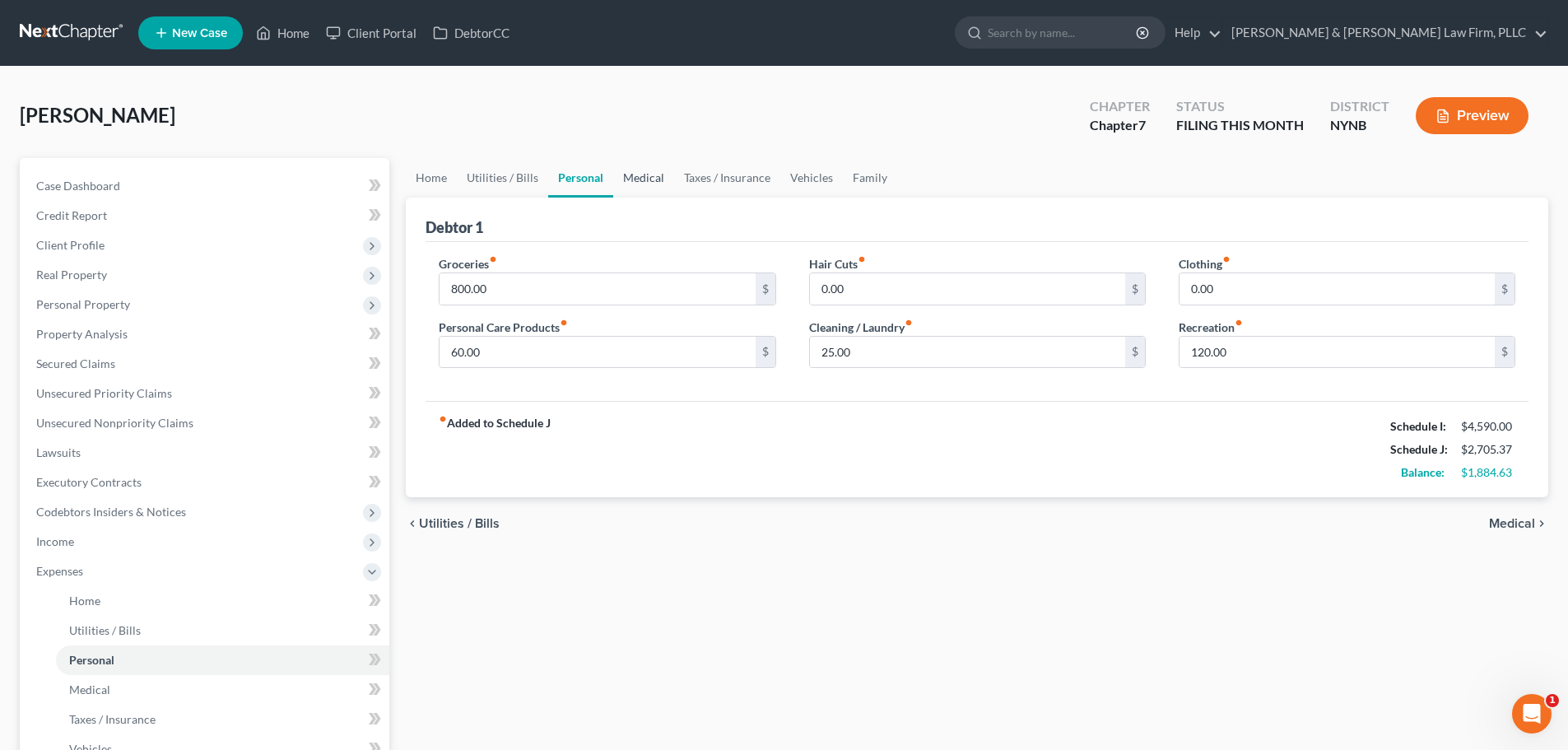
click at [654, 178] on link "Medical" at bounding box center [643, 177] width 61 height 40
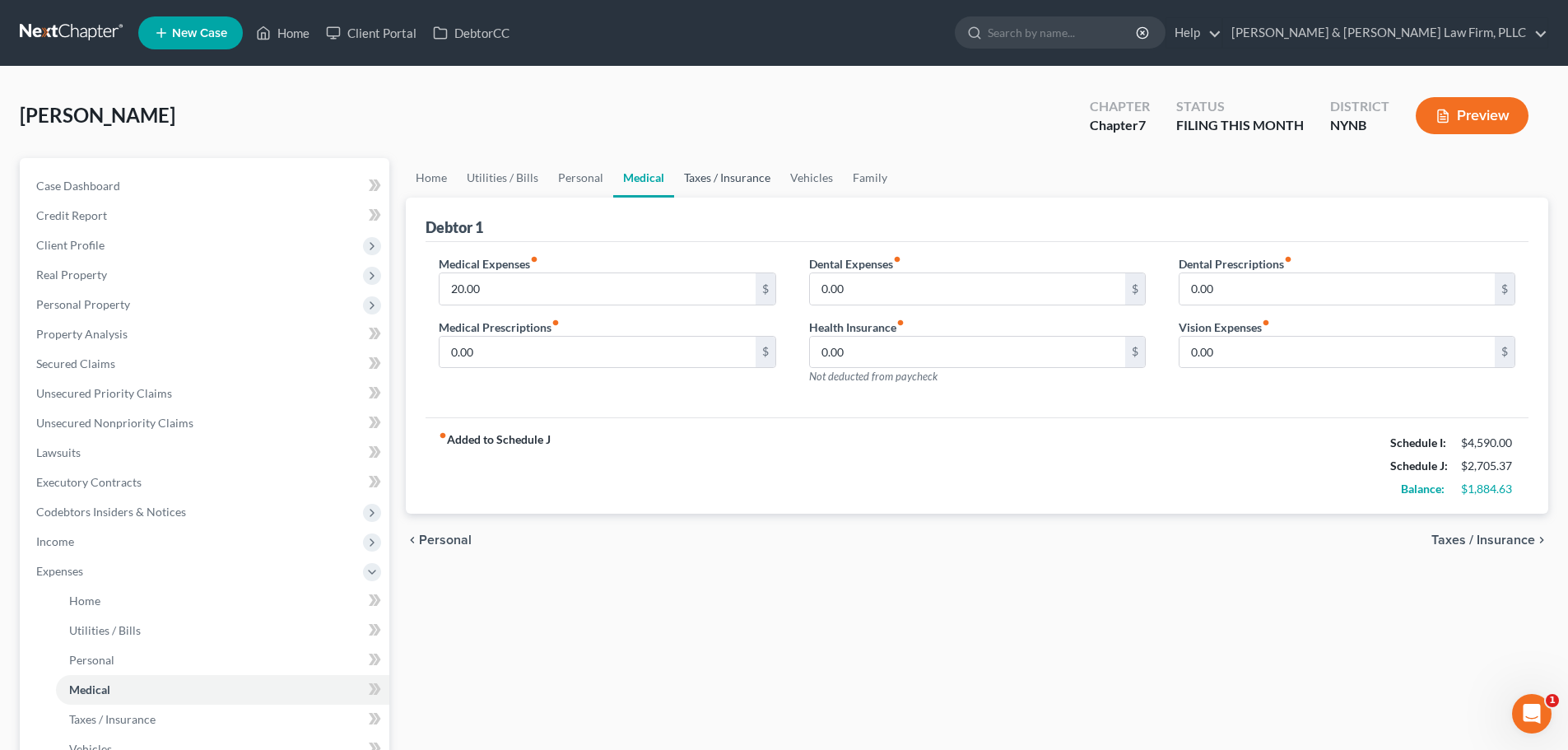
click at [734, 180] on link "Taxes / Insurance" at bounding box center [727, 177] width 106 height 40
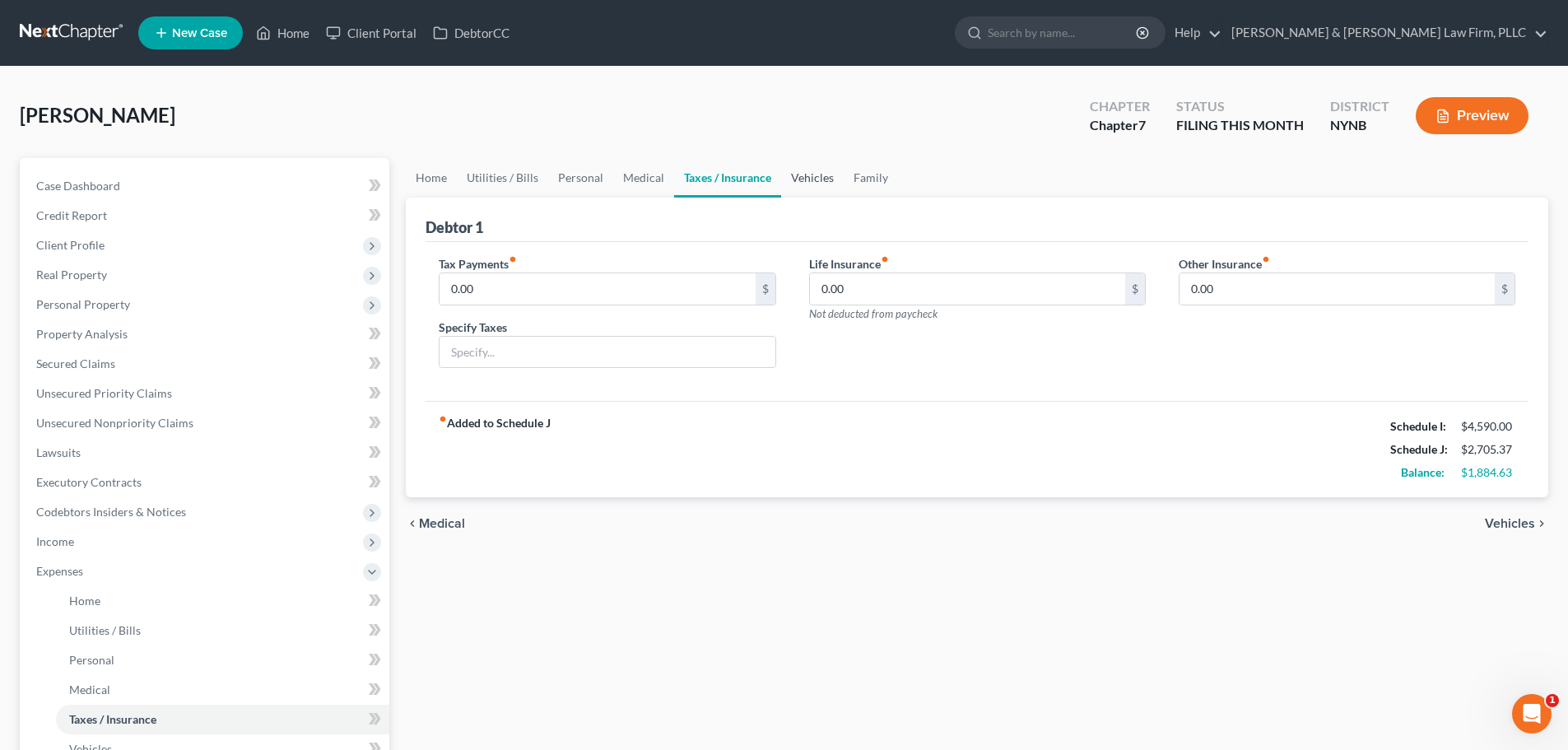
click at [798, 179] on link "Vehicles" at bounding box center [811, 177] width 63 height 40
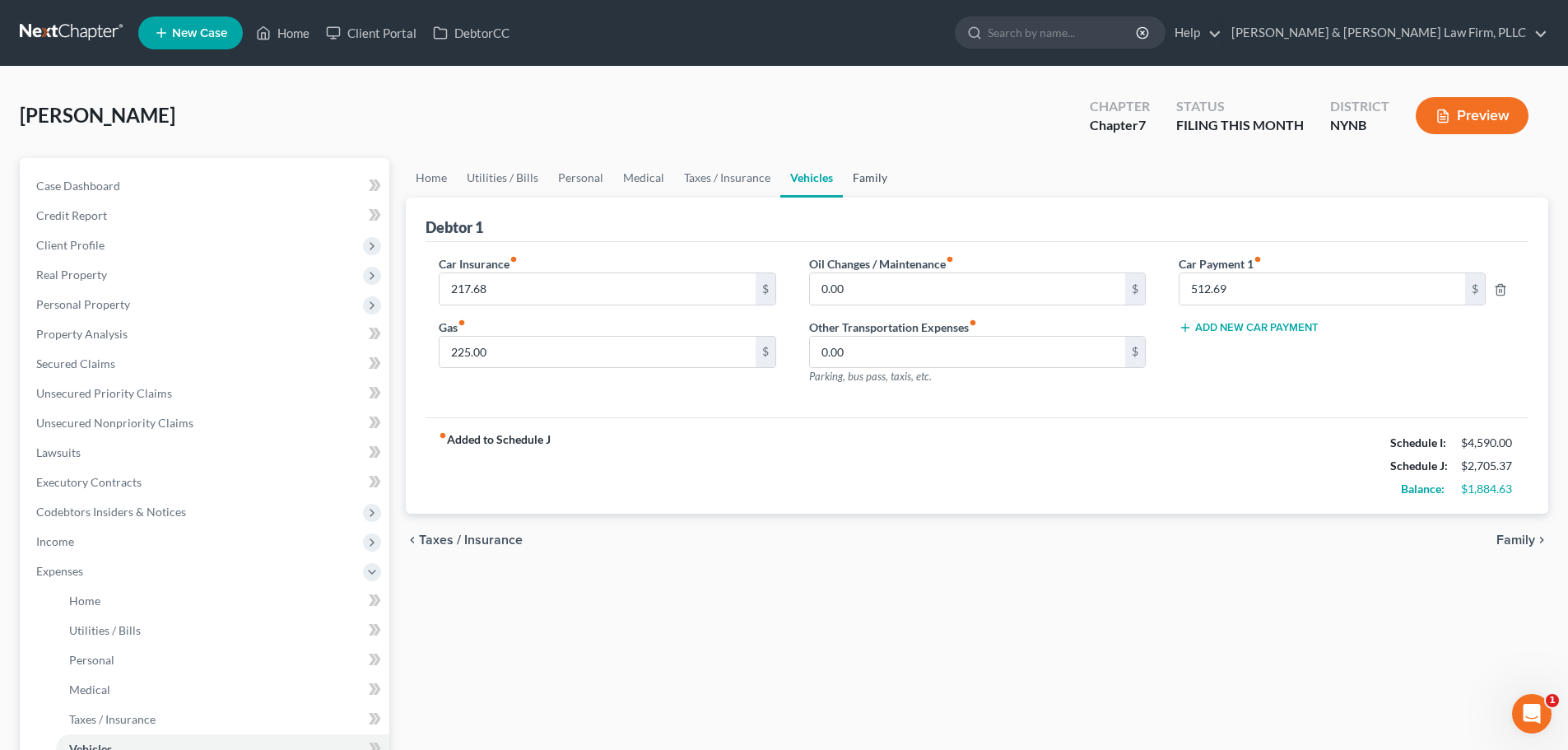
click at [864, 179] on link "Family" at bounding box center [869, 177] width 54 height 40
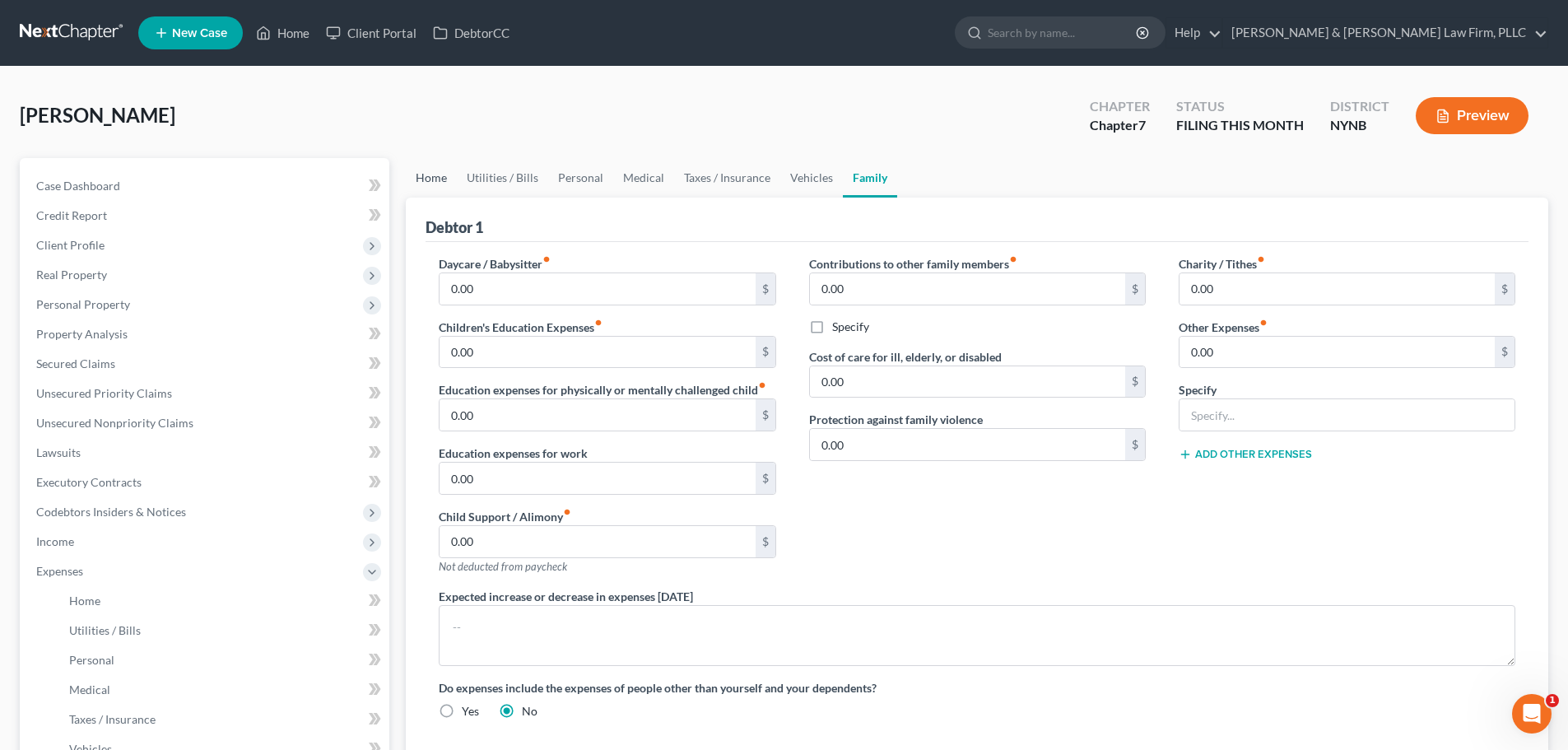
click at [427, 177] on link "Home" at bounding box center [431, 177] width 51 height 40
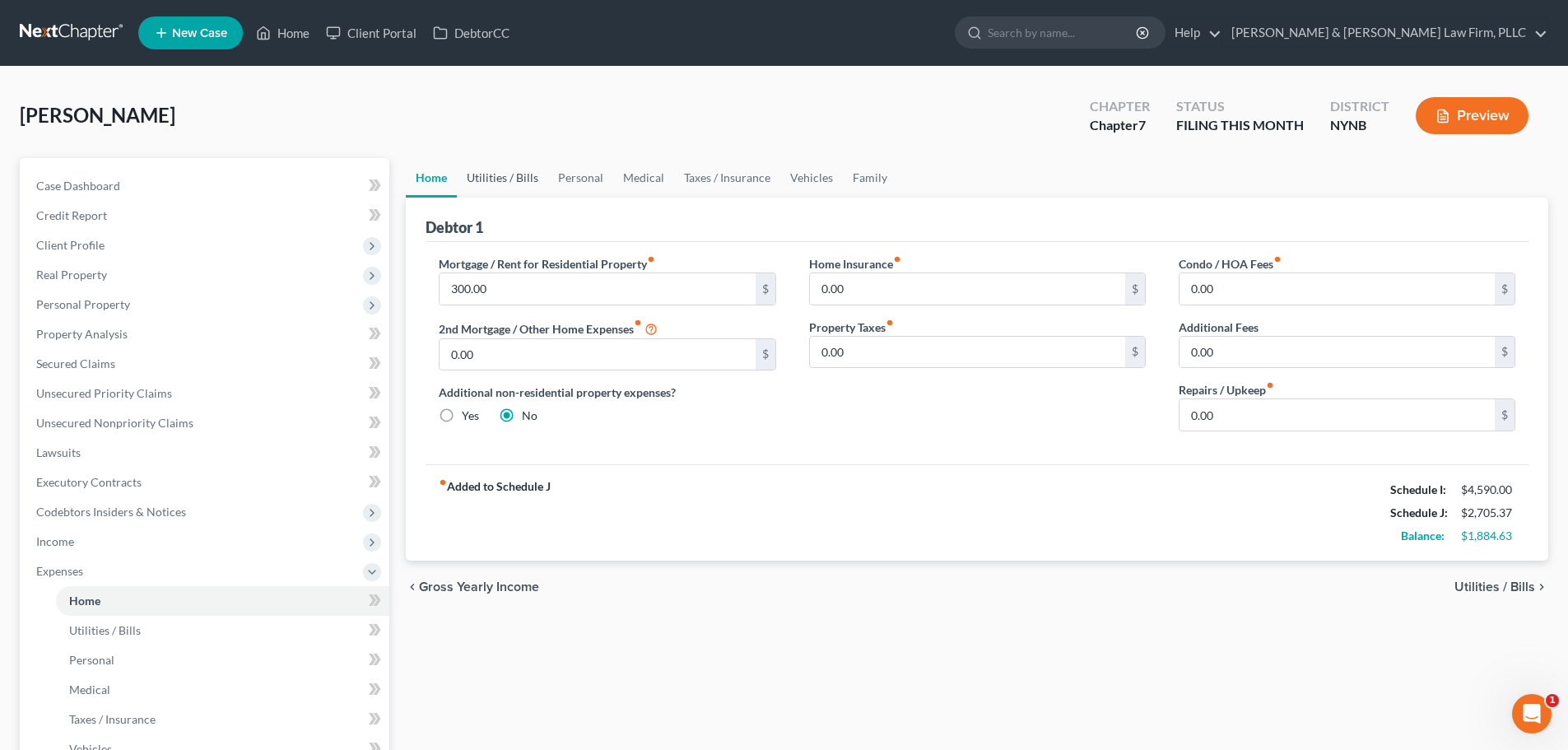
click at [486, 177] on link "Utilities / Bills" at bounding box center [502, 177] width 92 height 40
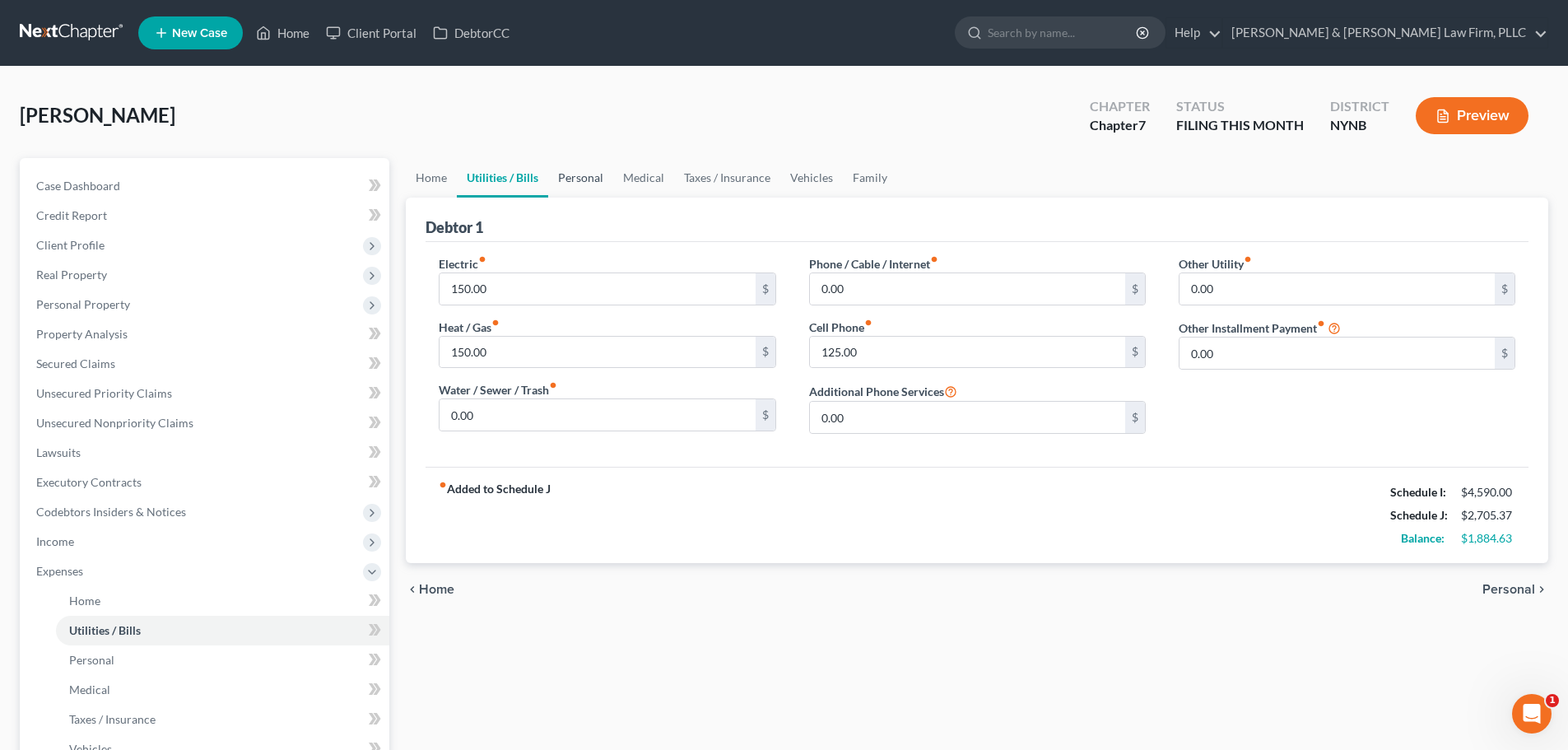
click at [571, 179] on link "Personal" at bounding box center [580, 177] width 65 height 40
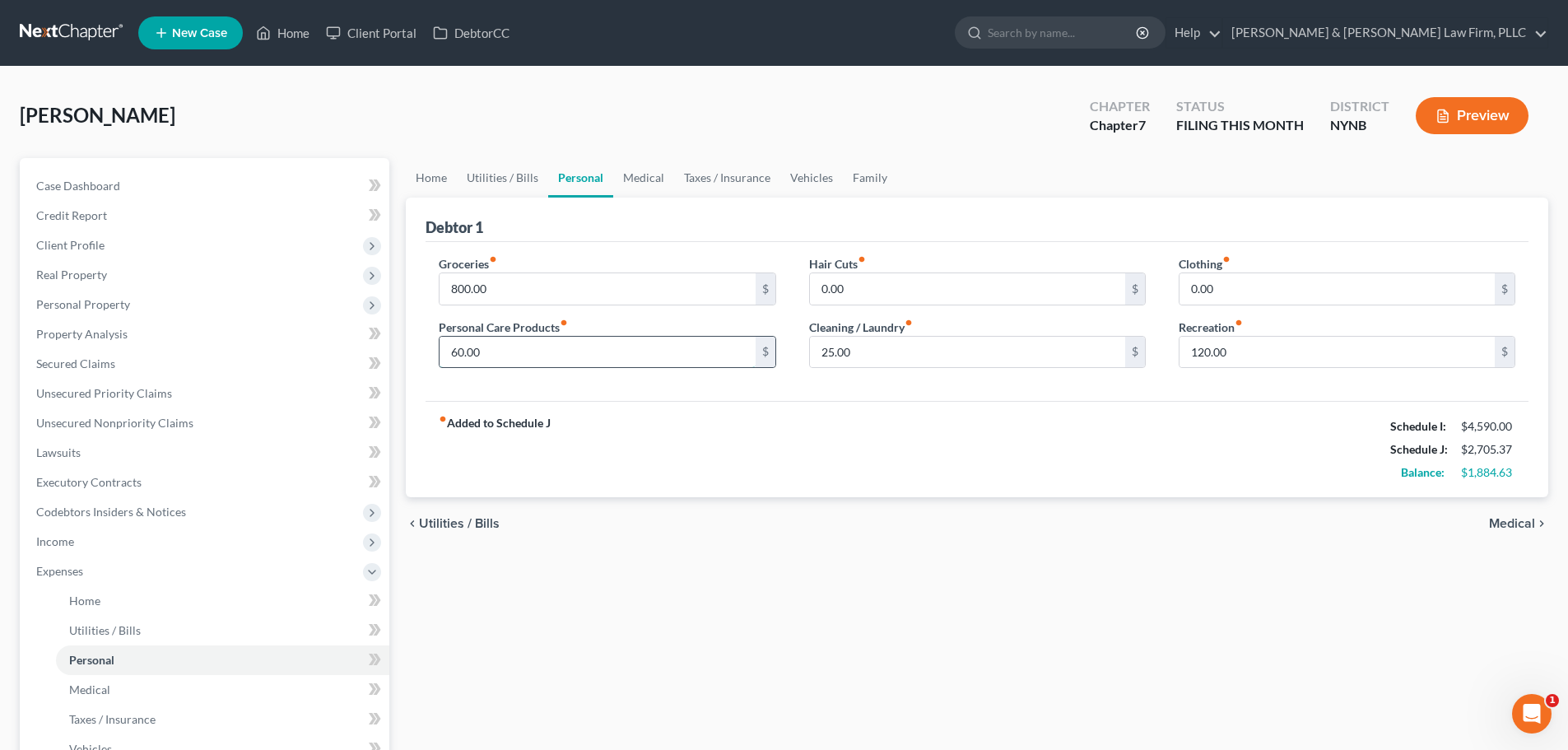
click at [504, 358] on input "60.00" at bounding box center [597, 352] width 315 height 31
type input "125.00"
click at [850, 280] on input "0.00" at bounding box center [967, 288] width 315 height 31
type input "25.00"
click at [1181, 353] on input "120.00" at bounding box center [1337, 352] width 315 height 31
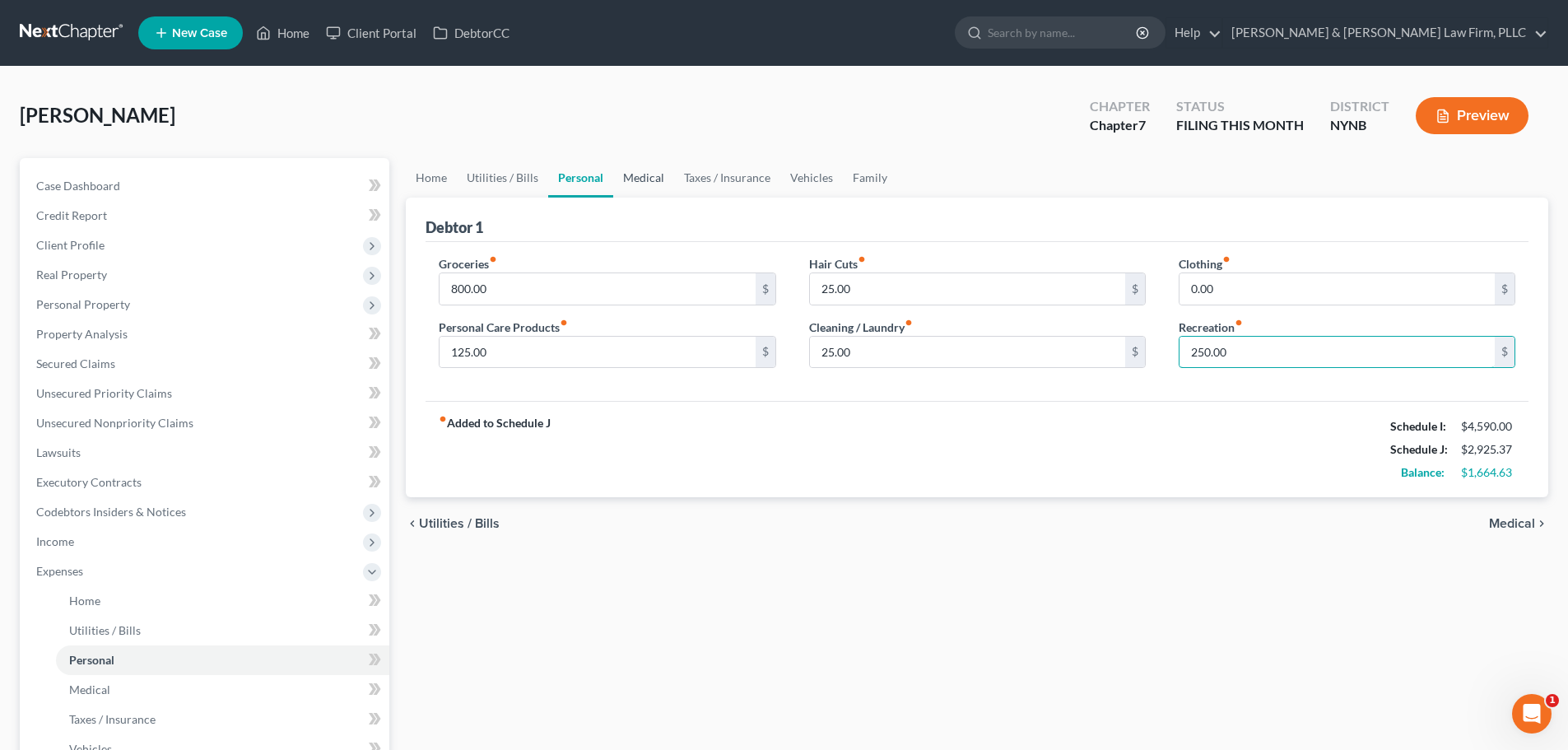
type input "250.00"
click at [639, 172] on link "Medical" at bounding box center [643, 177] width 61 height 40
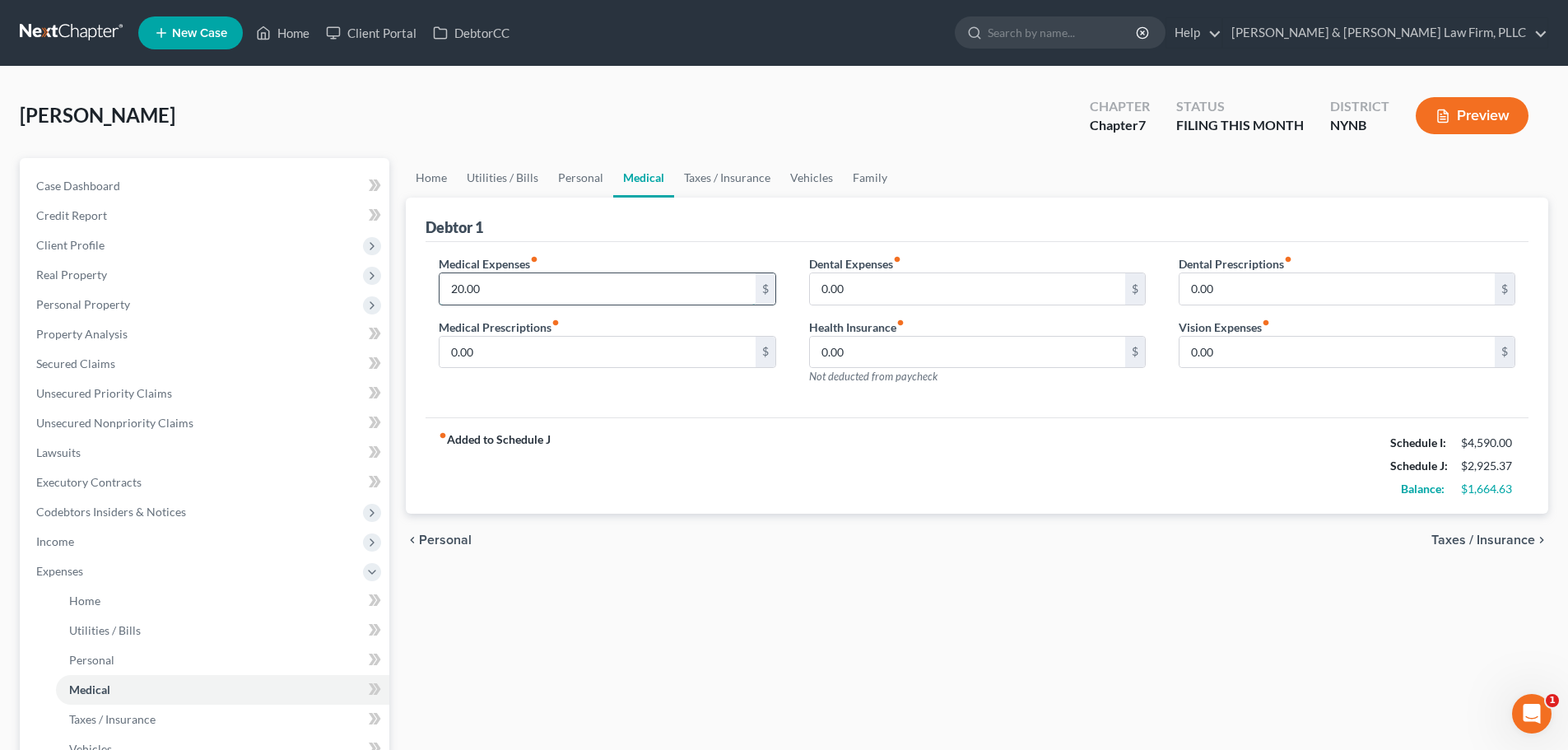
click at [518, 301] on input "20.00" at bounding box center [597, 288] width 315 height 31
type input "115.00"
click at [933, 290] on input "0.00" at bounding box center [967, 288] width 315 height 31
type input "75.00"
click at [425, 177] on link "Home" at bounding box center [431, 177] width 51 height 40
